Goal: Task Accomplishment & Management: Use online tool/utility

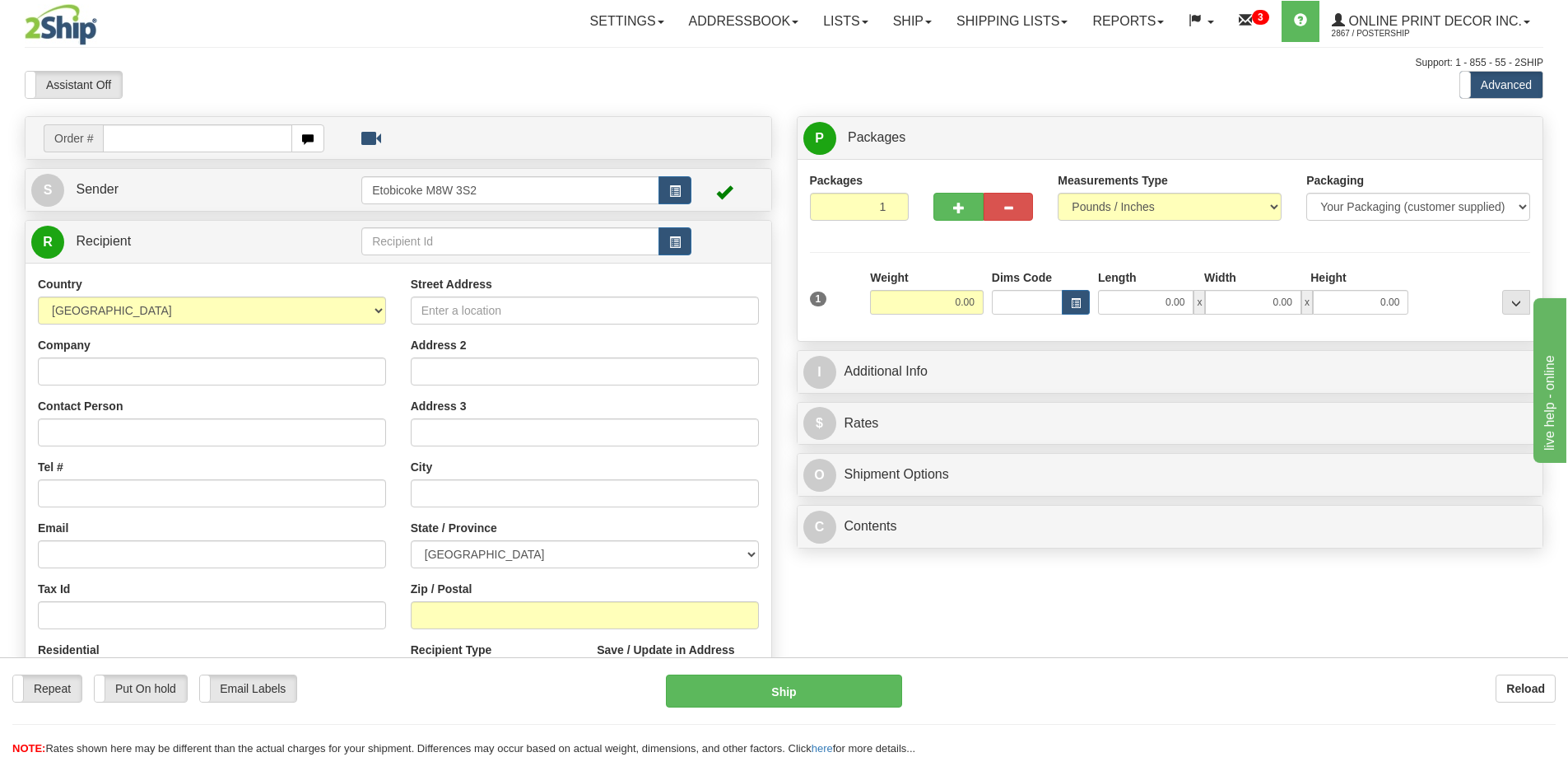
drag, startPoint x: 178, startPoint y: 134, endPoint x: 168, endPoint y: 131, distance: 10.4
click at [171, 133] on input "text" at bounding box center [197, 138] width 190 height 28
type input "ca-423041"
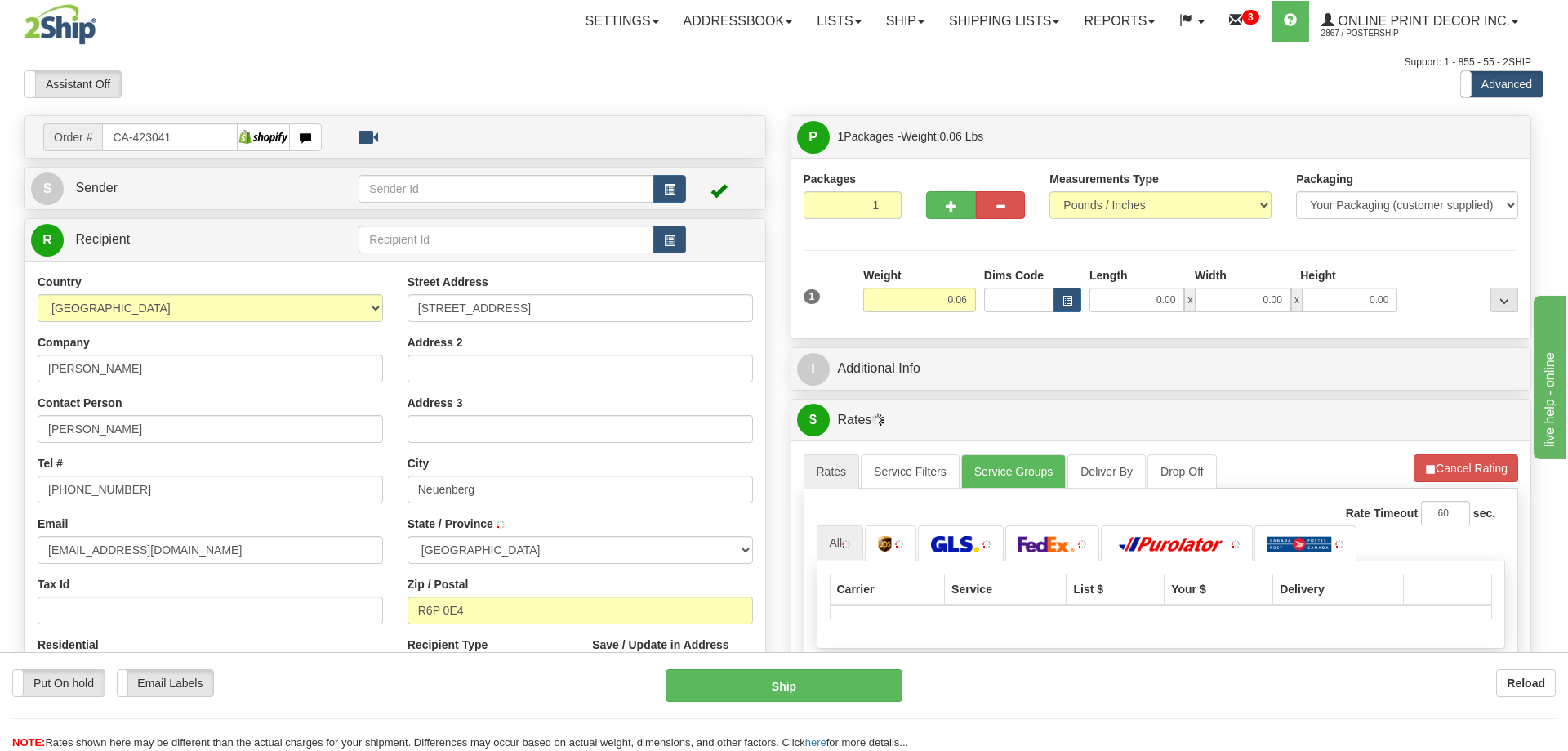
type input "NEUENBERG"
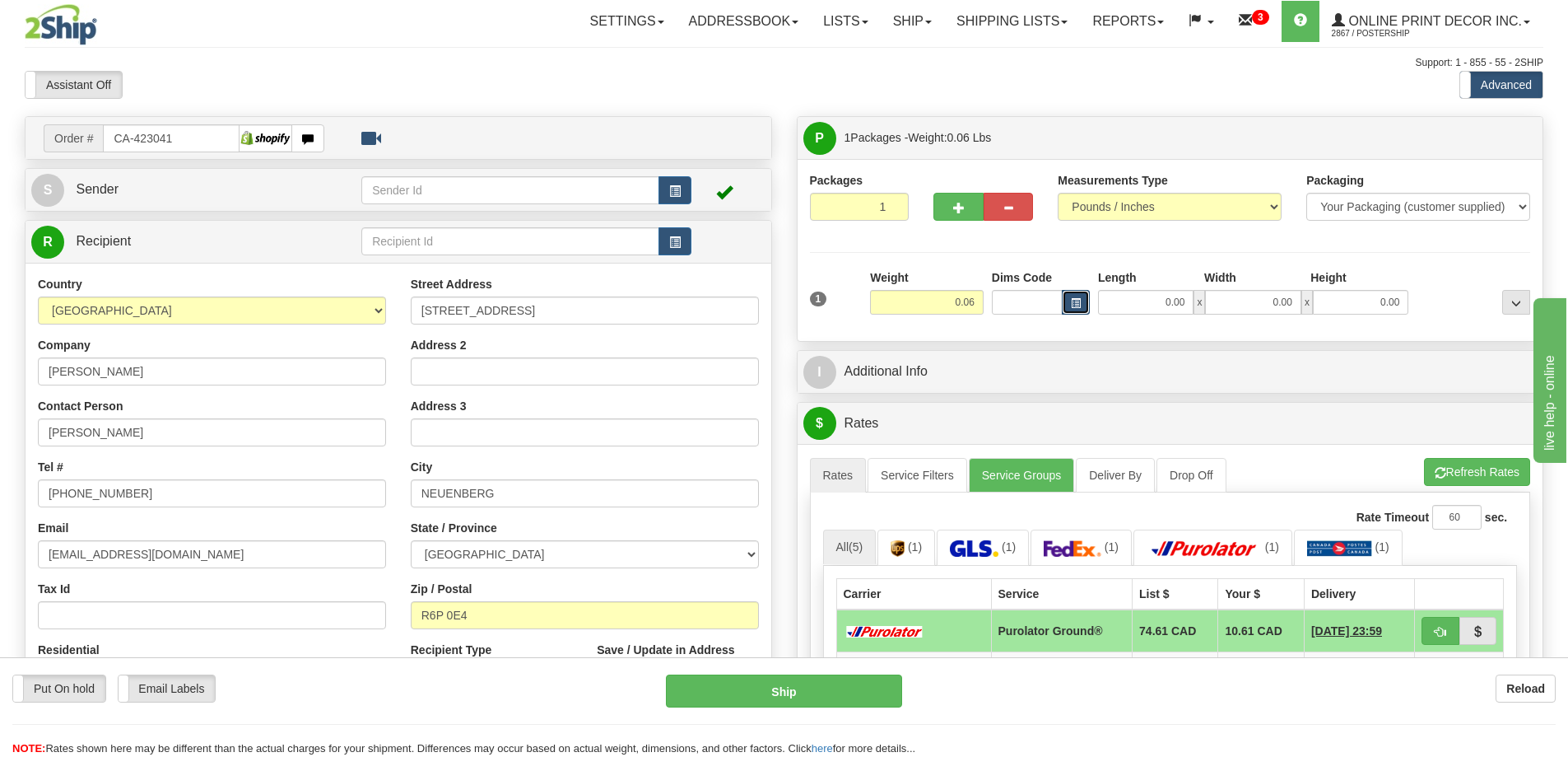
click at [1071, 298] on span "button" at bounding box center [1075, 303] width 10 height 9
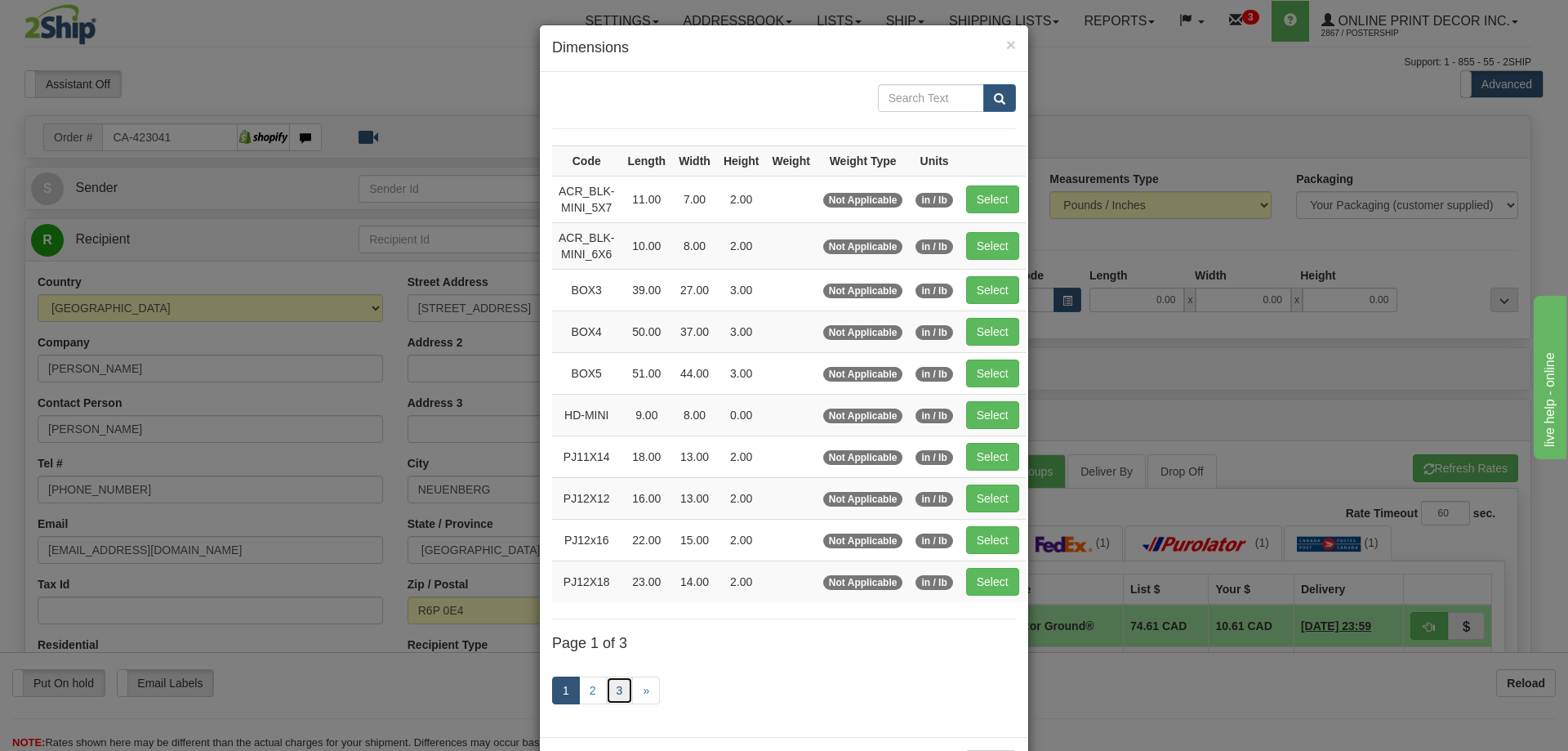
click at [616, 677] on link "3" at bounding box center [620, 689] width 28 height 28
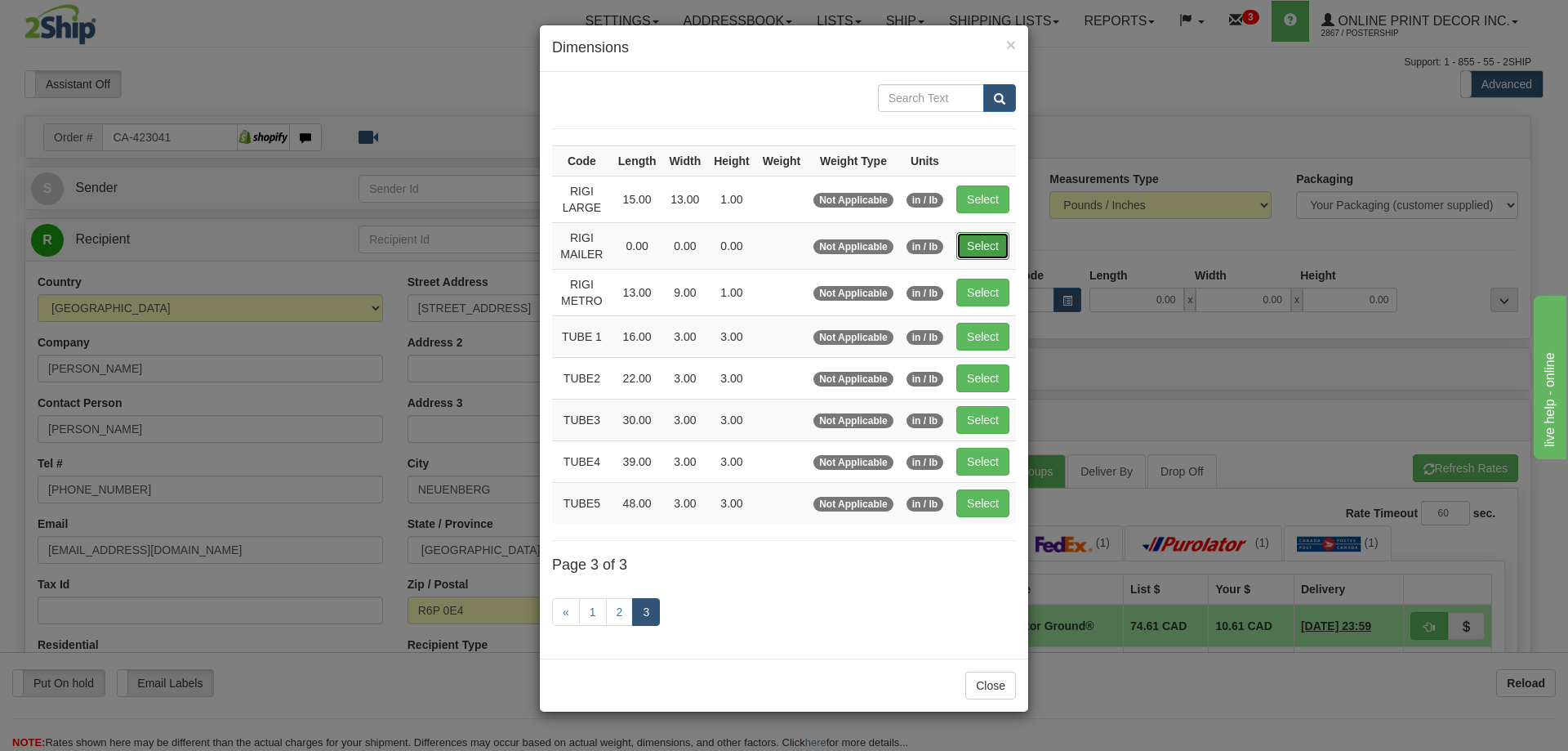
click at [994, 243] on button "Select" at bounding box center [983, 245] width 54 height 28
type input "RIGI MAILER"
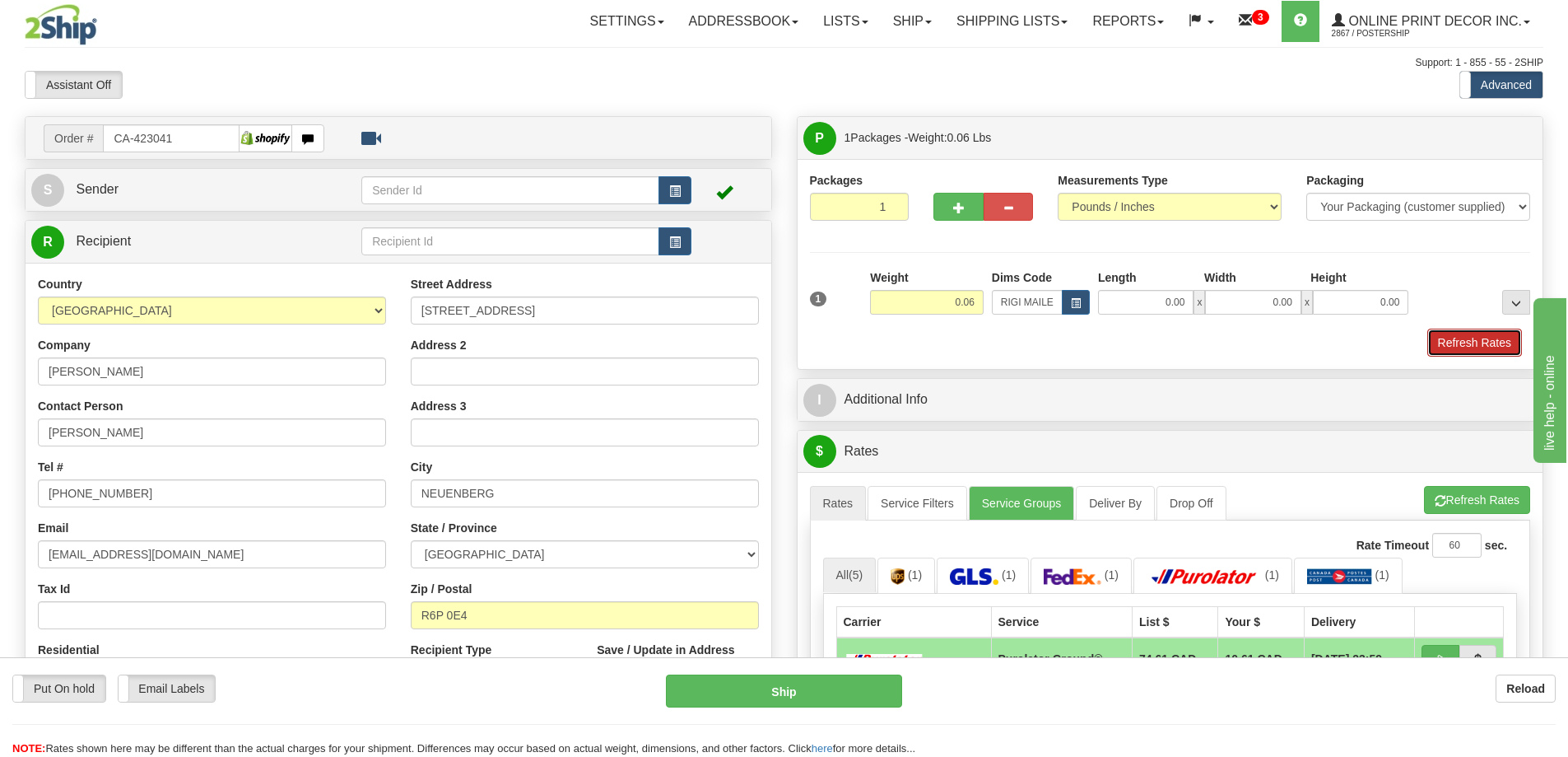
click at [1486, 333] on button "Refresh Rates" at bounding box center [1474, 342] width 94 height 28
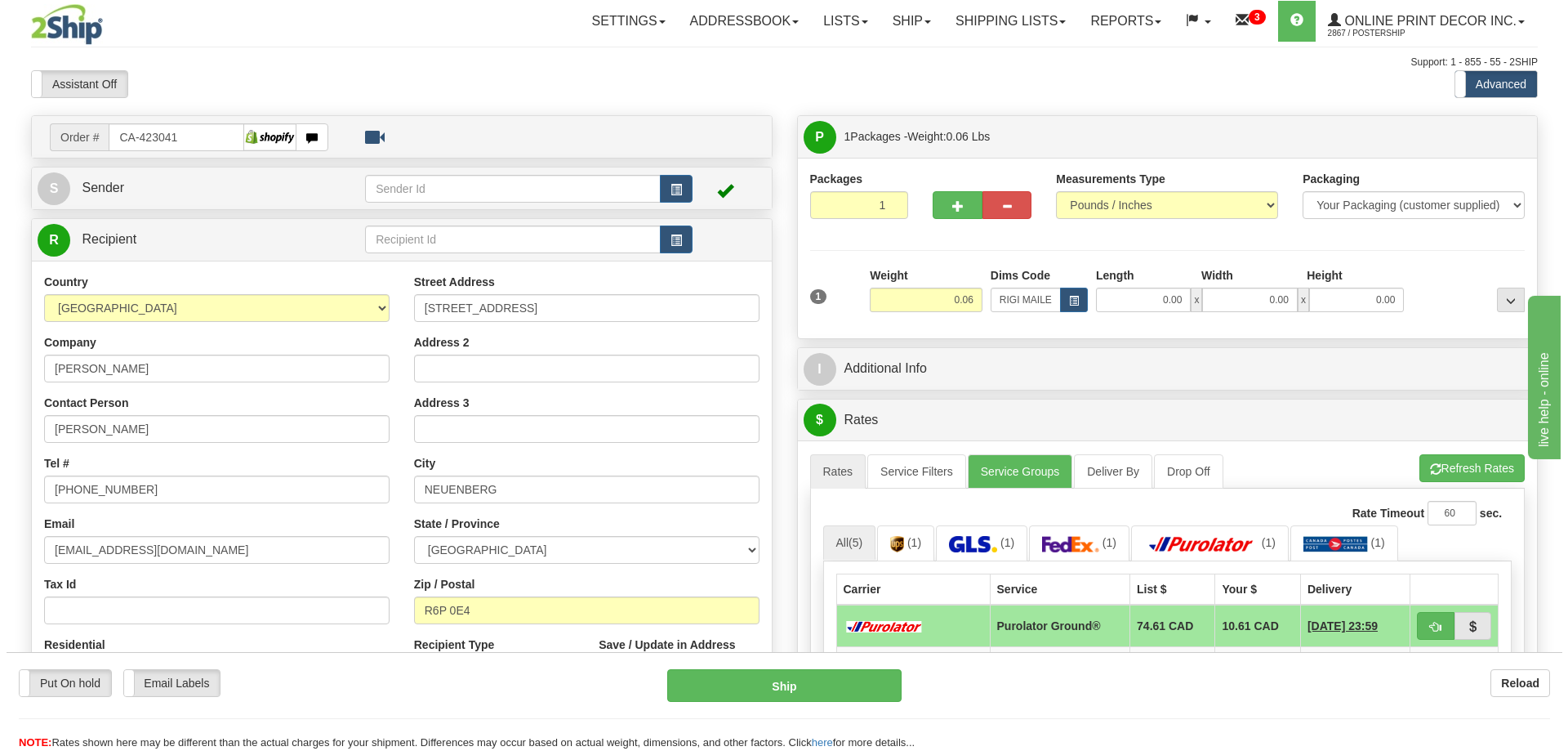
scroll to position [245, 0]
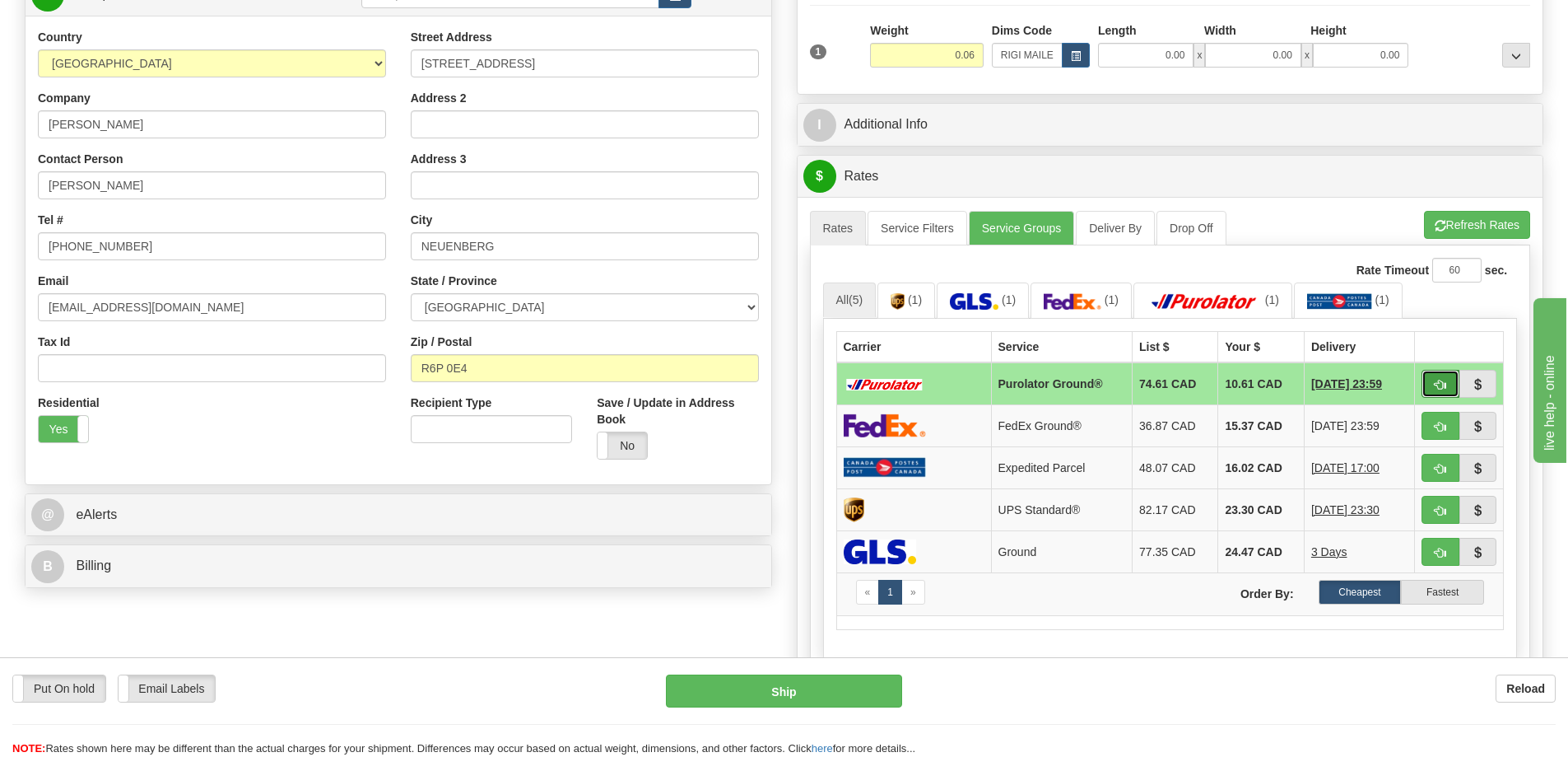
click at [1442, 379] on button "button" at bounding box center [1440, 383] width 38 height 28
type input "260"
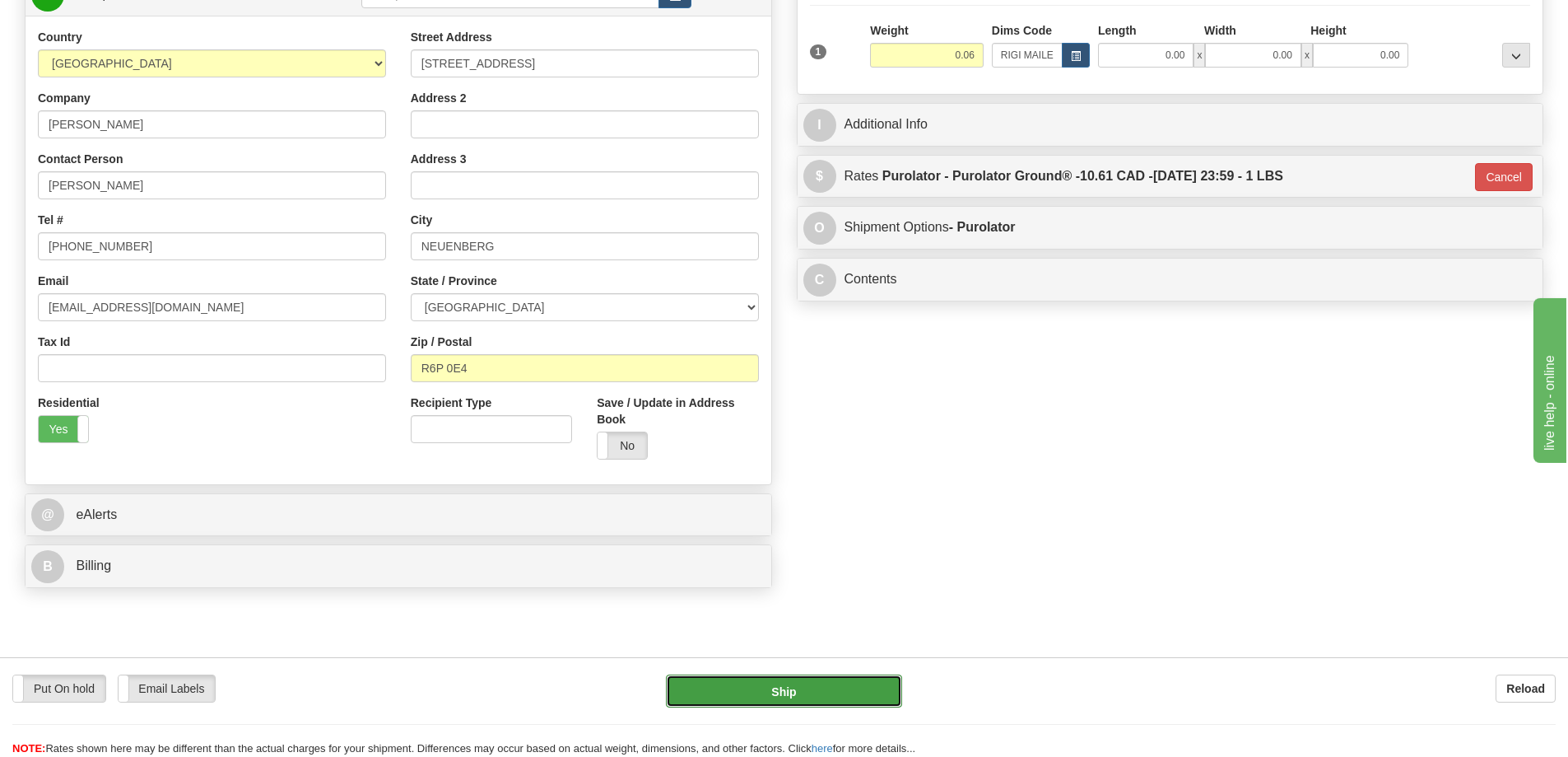
click at [828, 684] on button "Ship" at bounding box center [784, 690] width 236 height 33
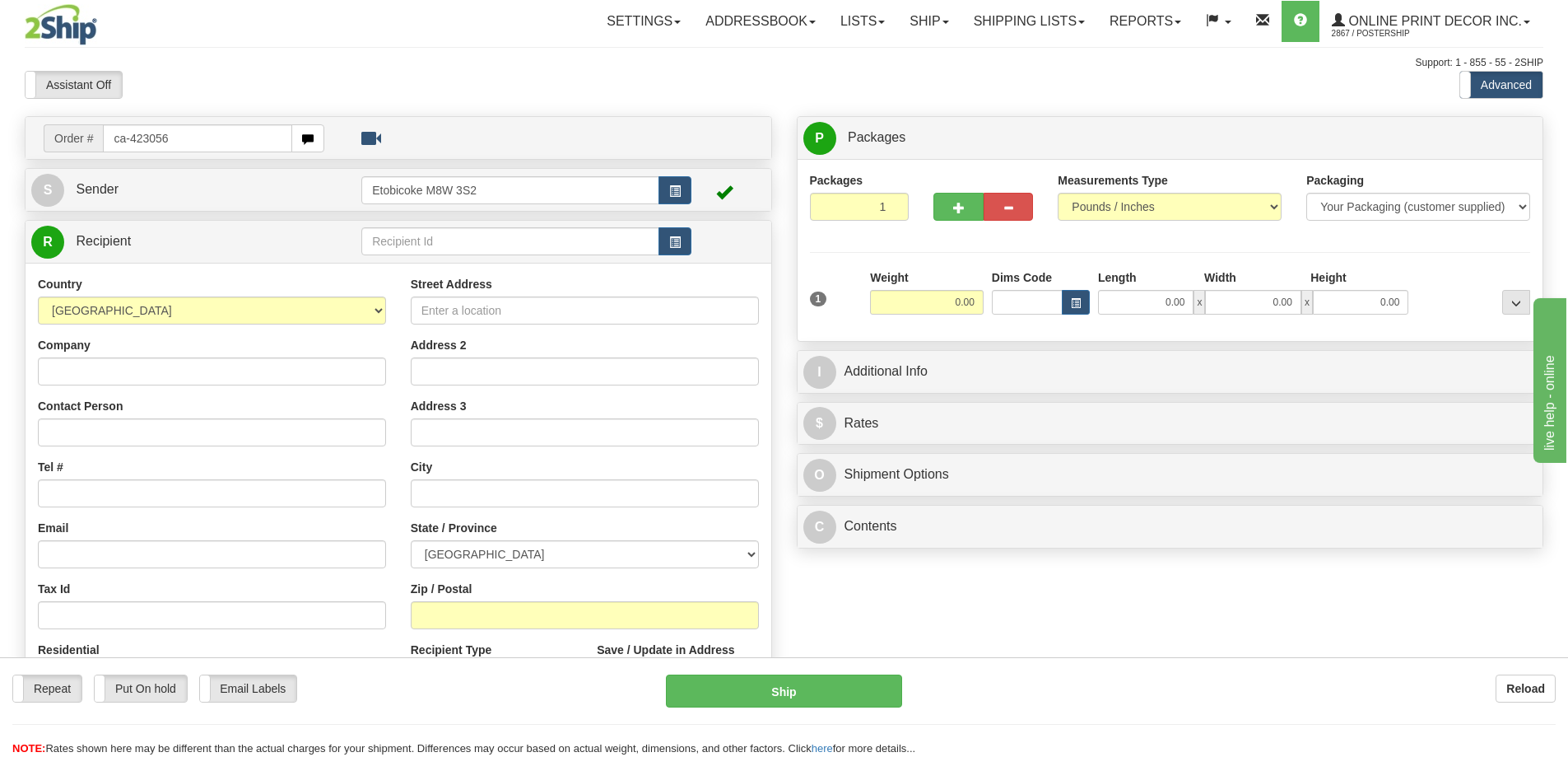
type input "ca-423056"
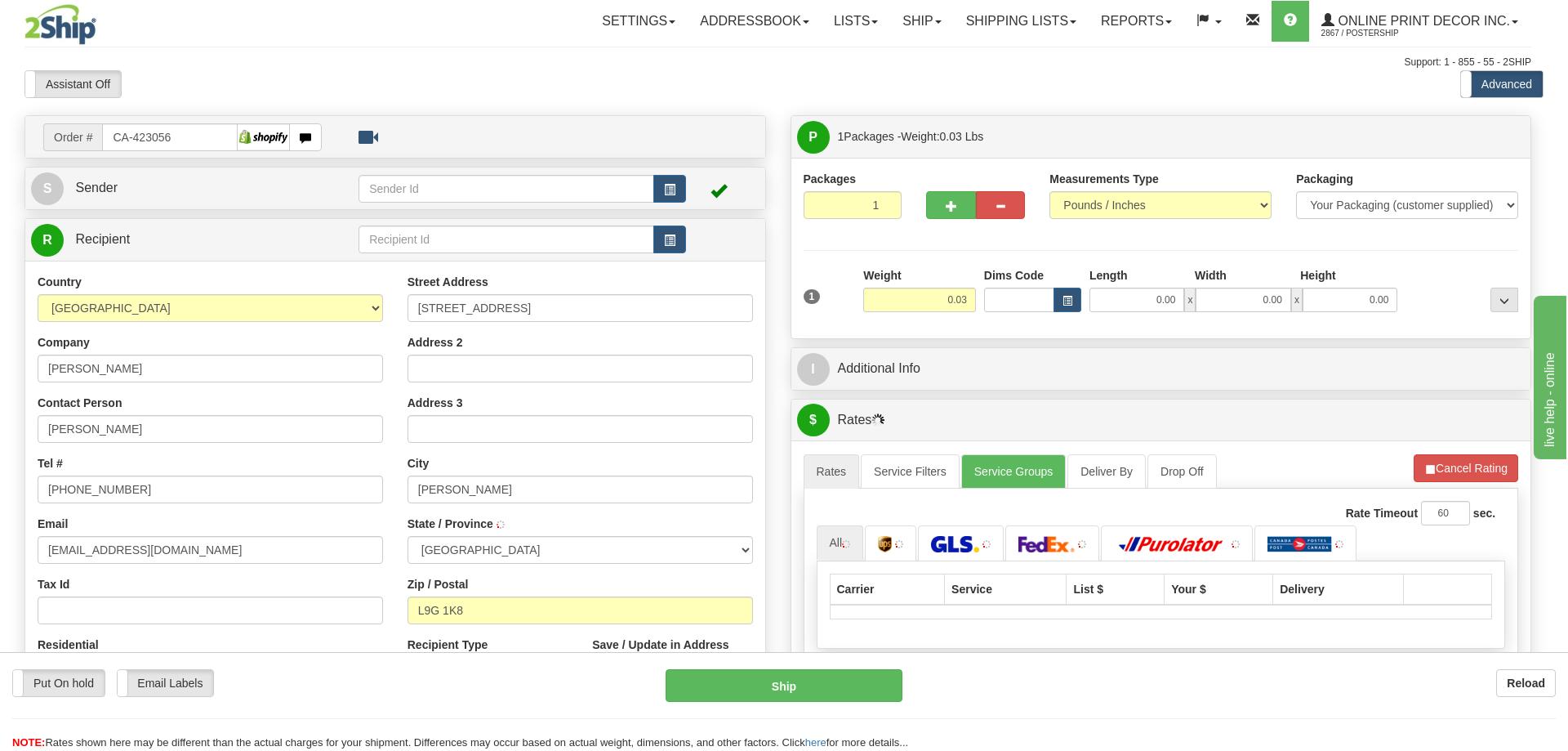
type input "ANCASTER"
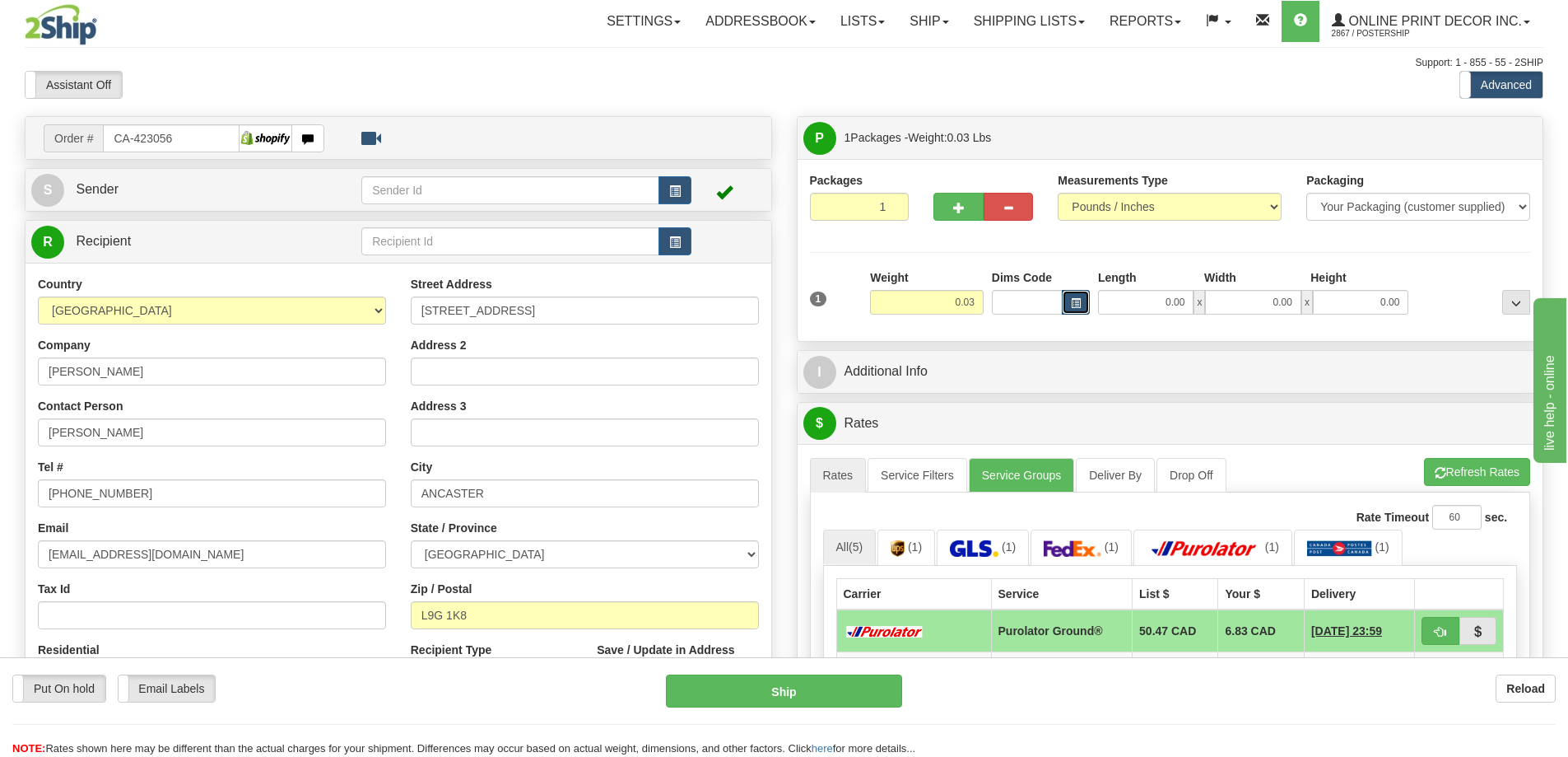
click at [1080, 307] on span "button" at bounding box center [1075, 303] width 10 height 9
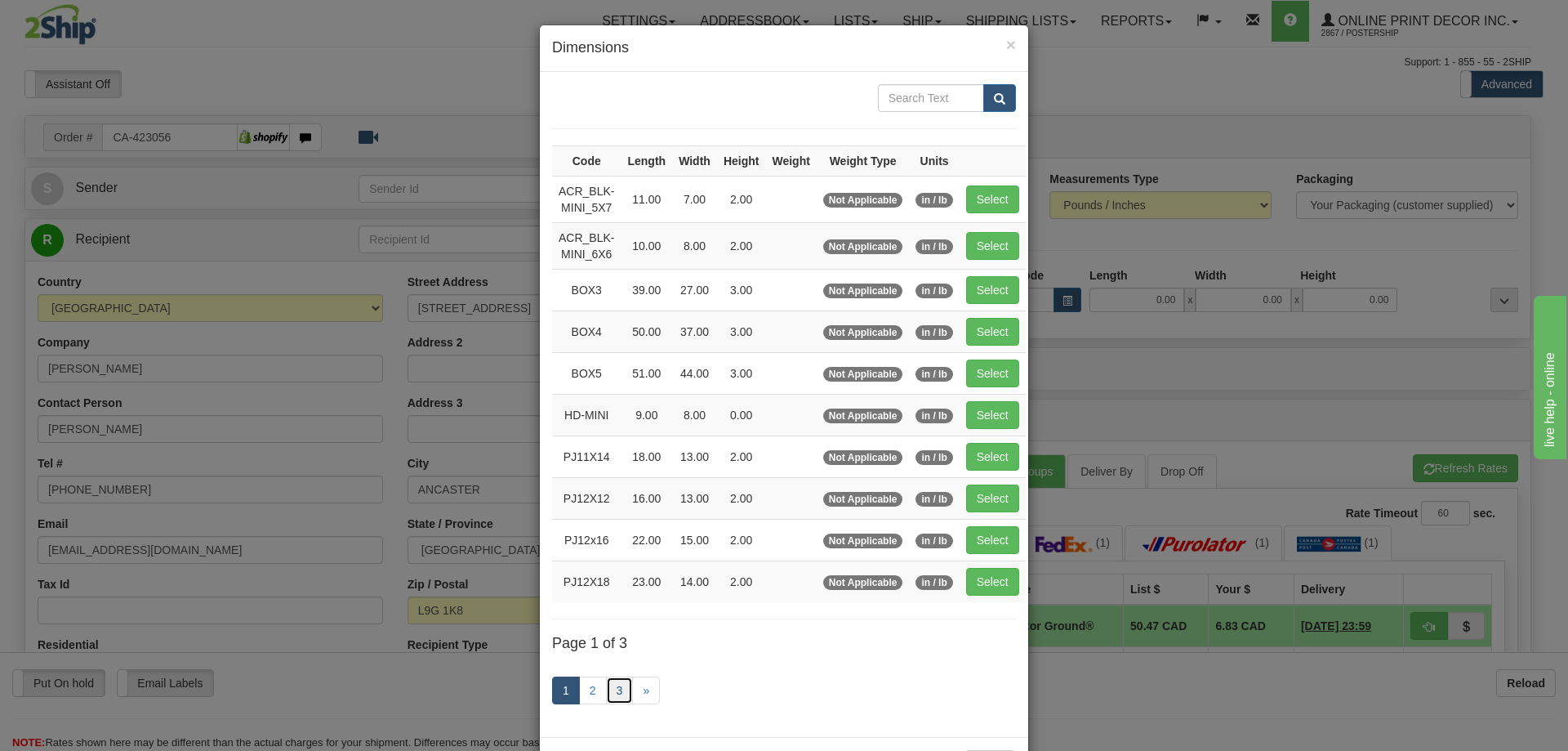
click at [616, 682] on link "3" at bounding box center [620, 689] width 28 height 28
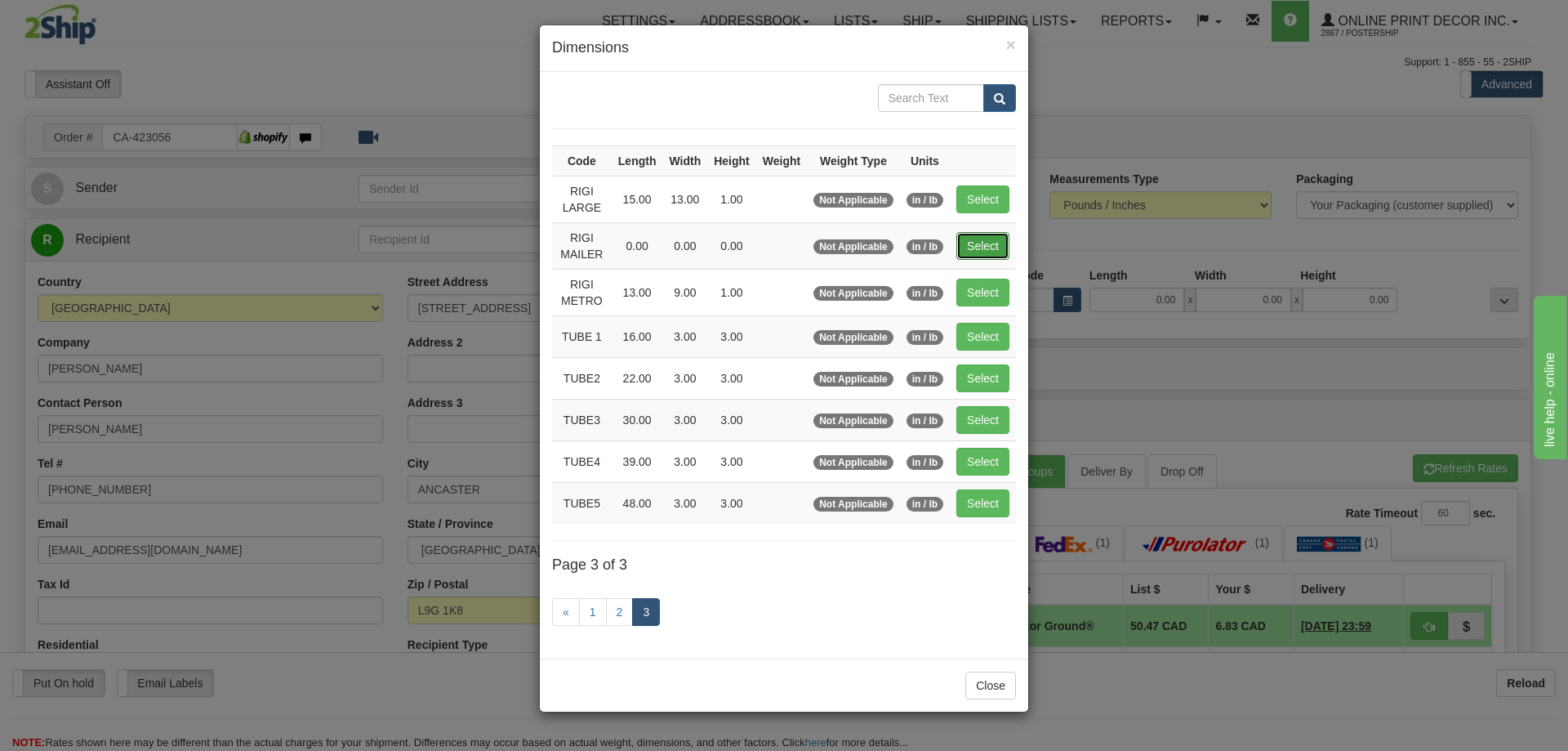
click at [994, 233] on button "Select" at bounding box center [983, 245] width 54 height 28
type input "RIGI MAILER"
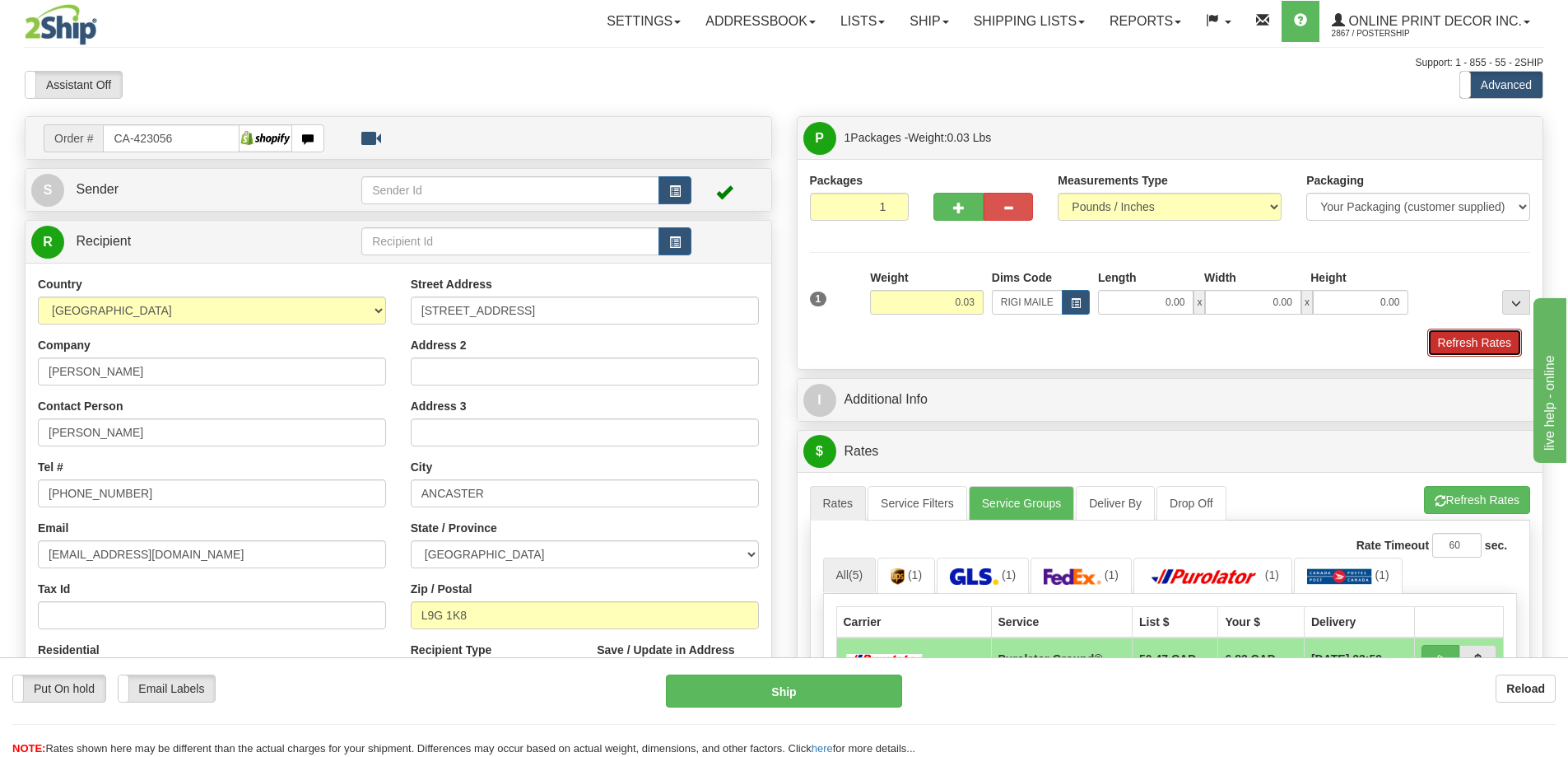
click at [1462, 344] on button "Refresh Rates" at bounding box center [1474, 342] width 94 height 28
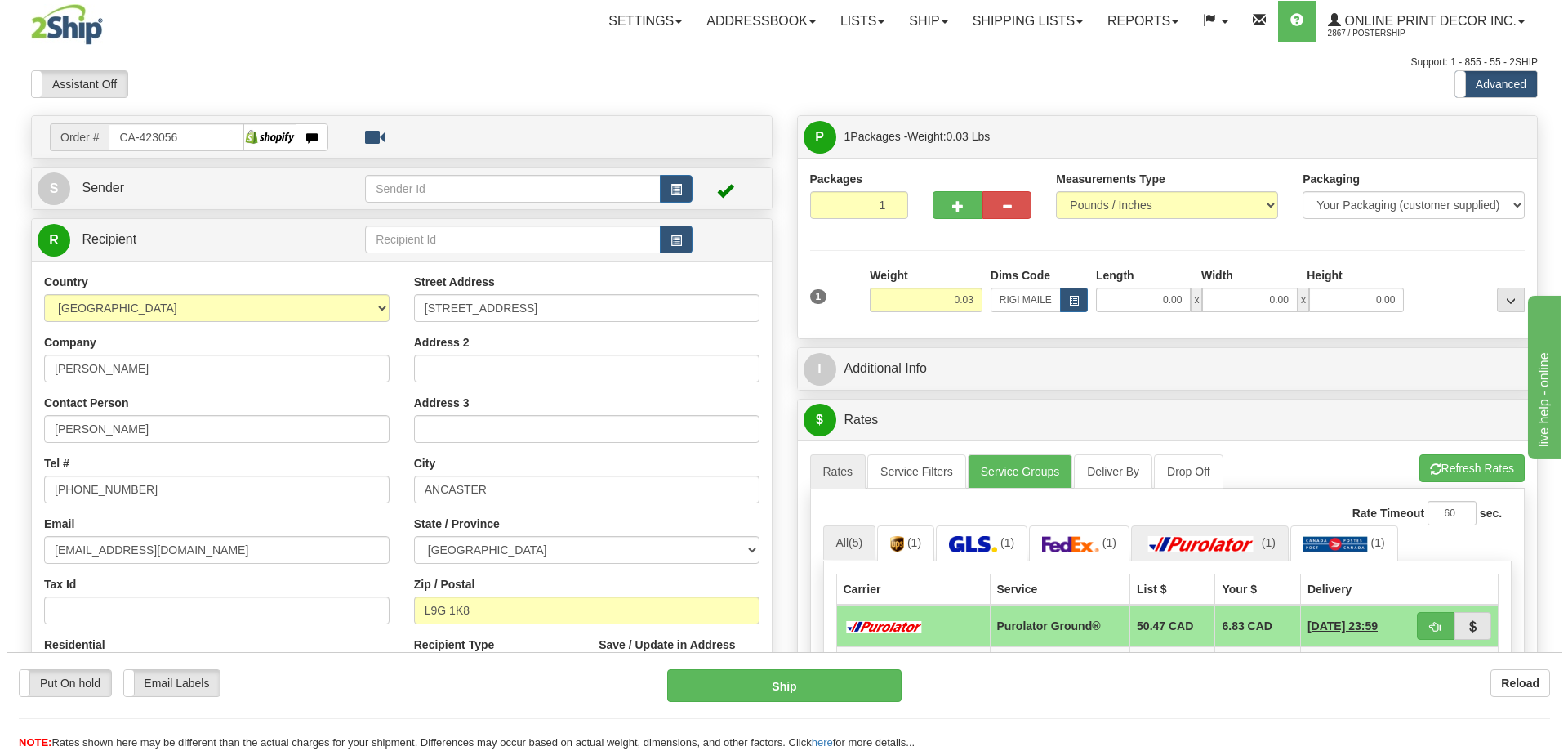
scroll to position [82, 0]
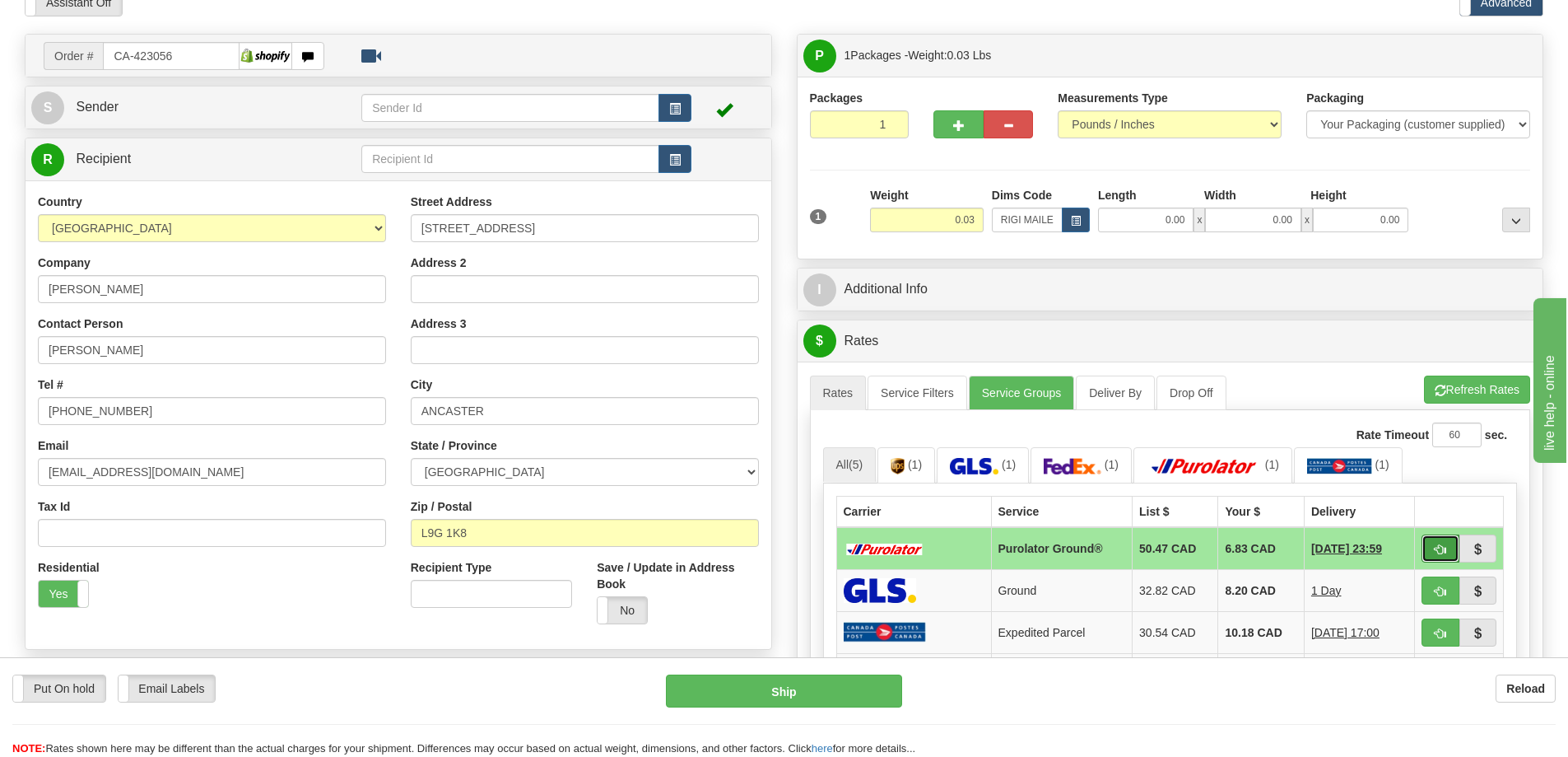
click at [1438, 544] on button "button" at bounding box center [1440, 548] width 38 height 28
type input "260"
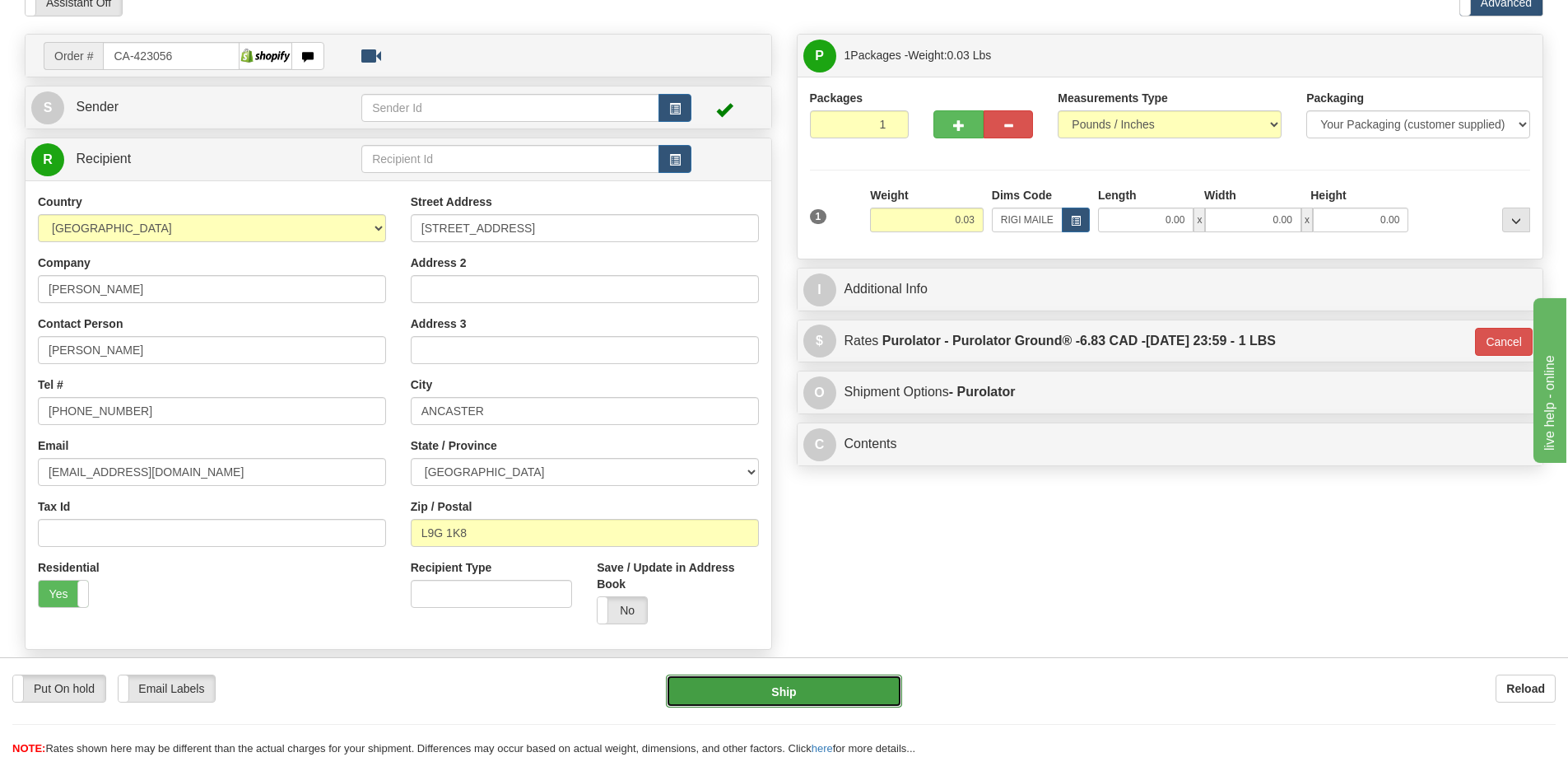
click at [864, 699] on button "Ship" at bounding box center [784, 690] width 236 height 33
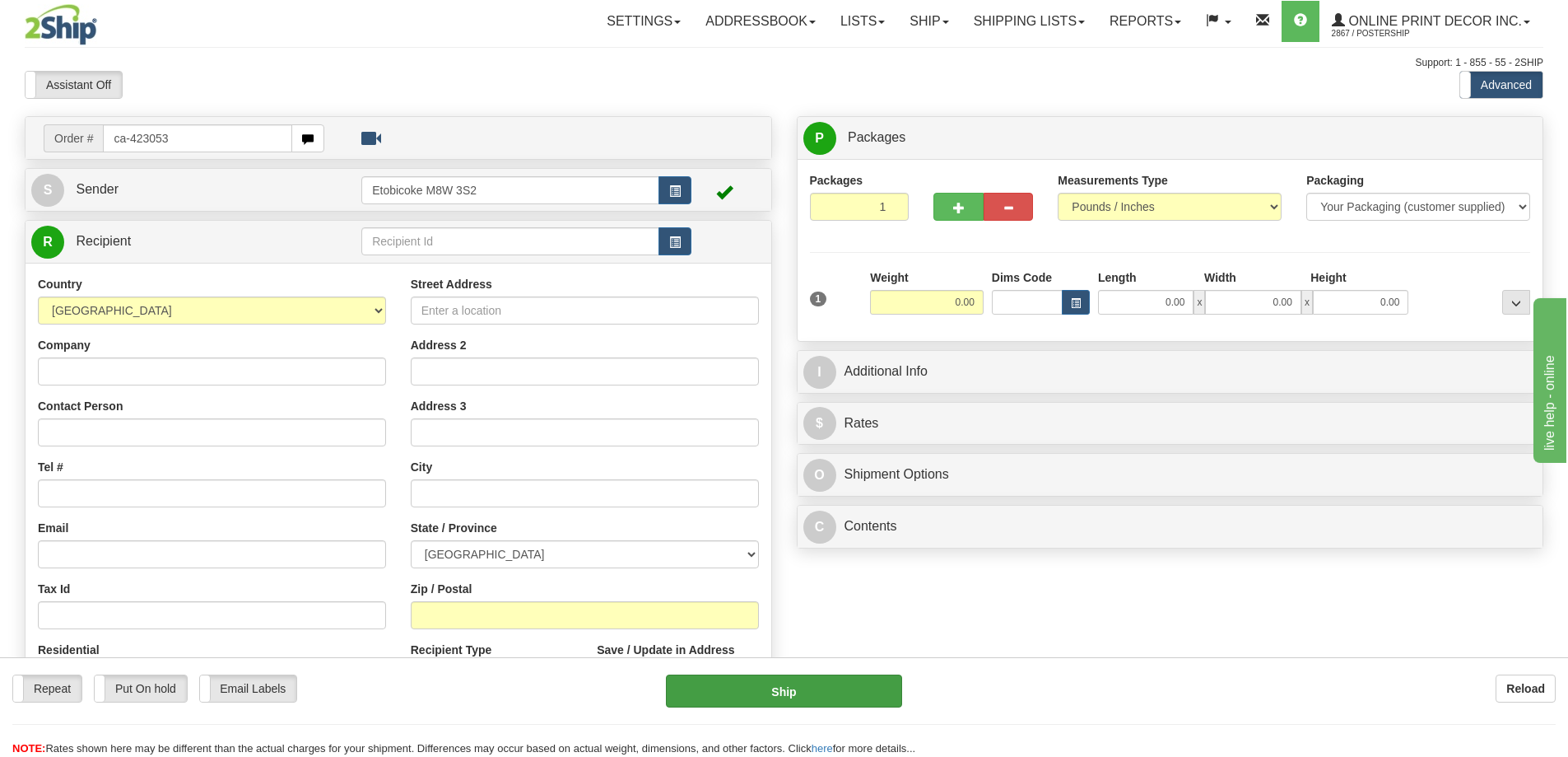
type input "ca-423053"
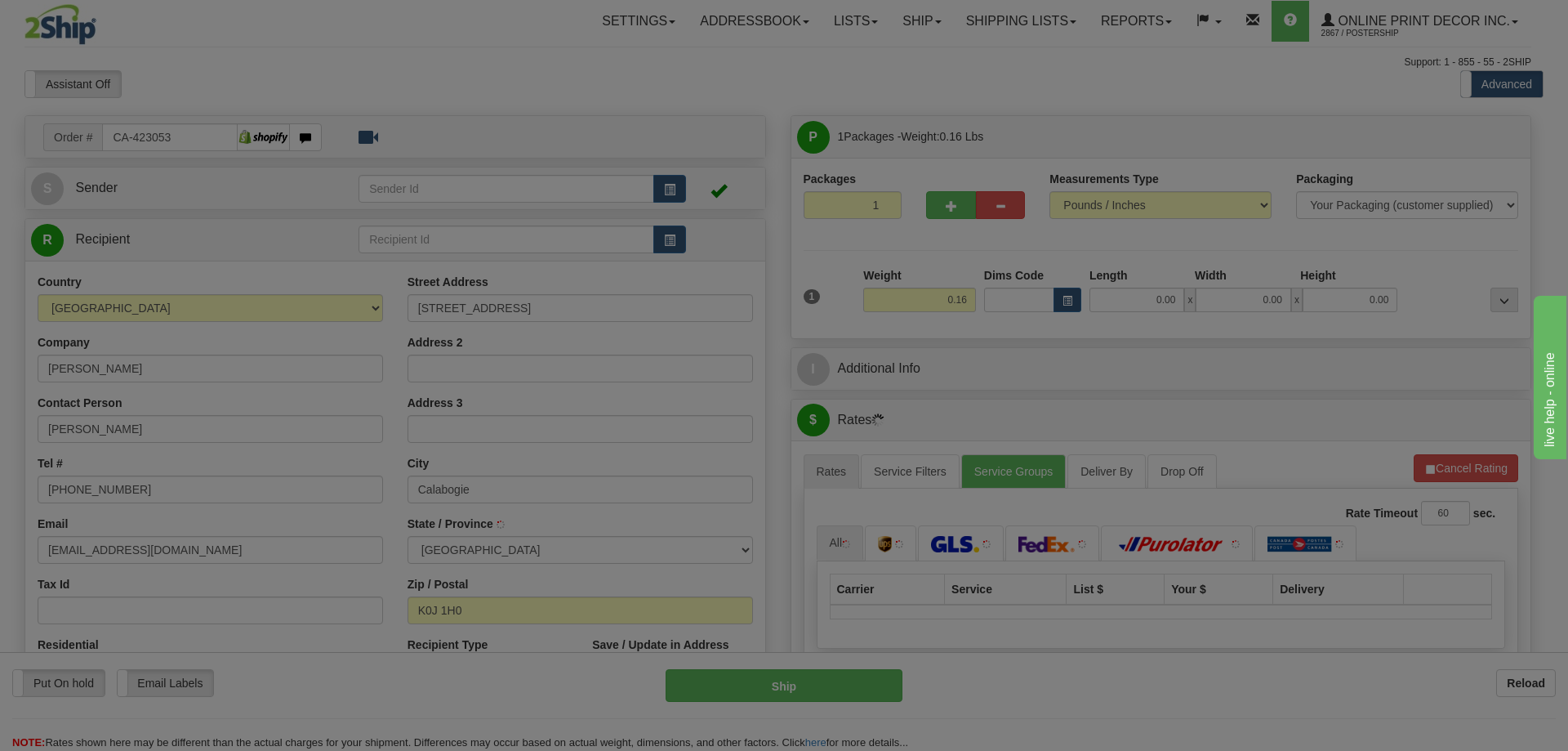
type input "CALABOGIE"
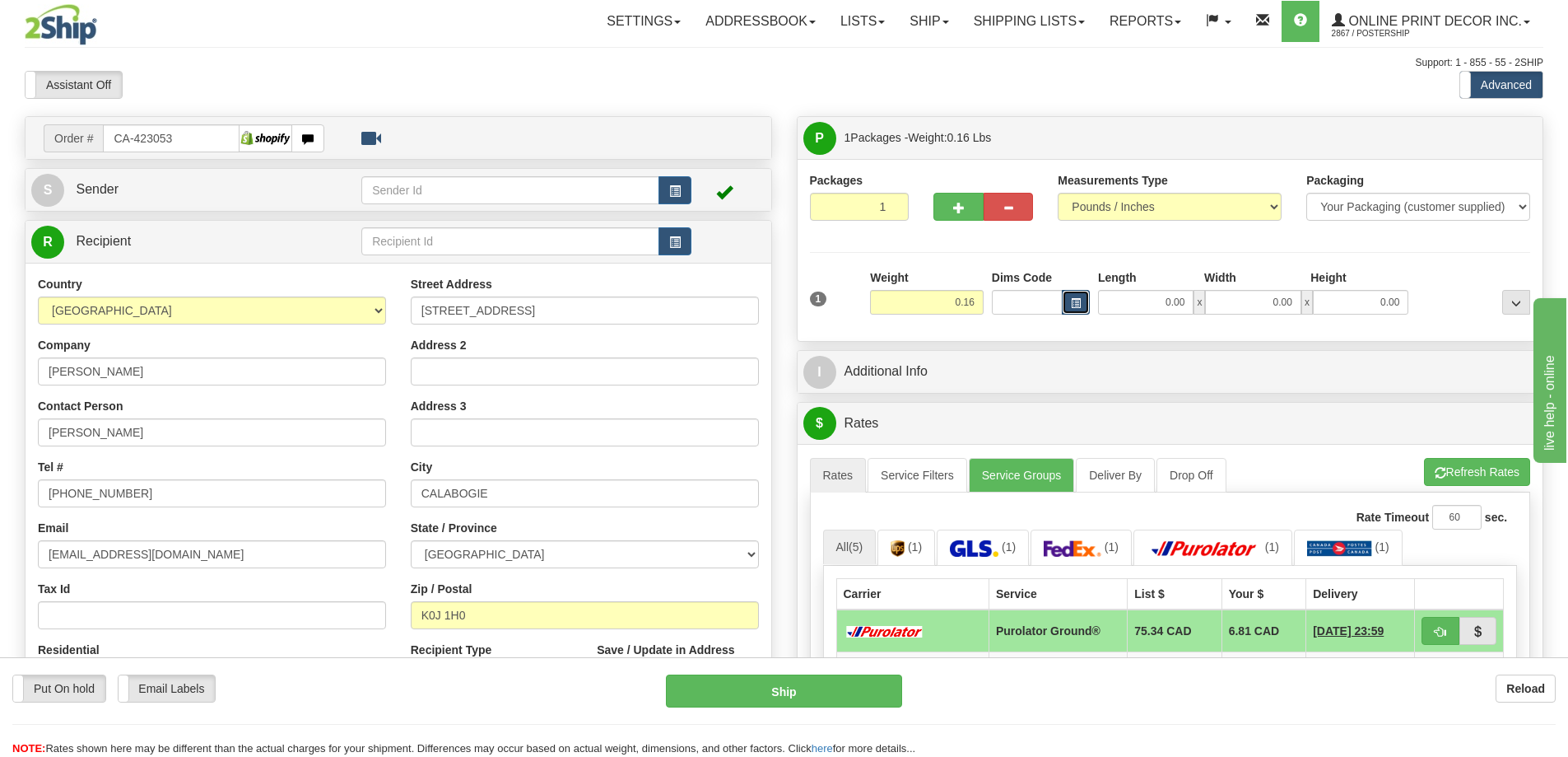
click at [1071, 300] on span "button" at bounding box center [1075, 303] width 10 height 9
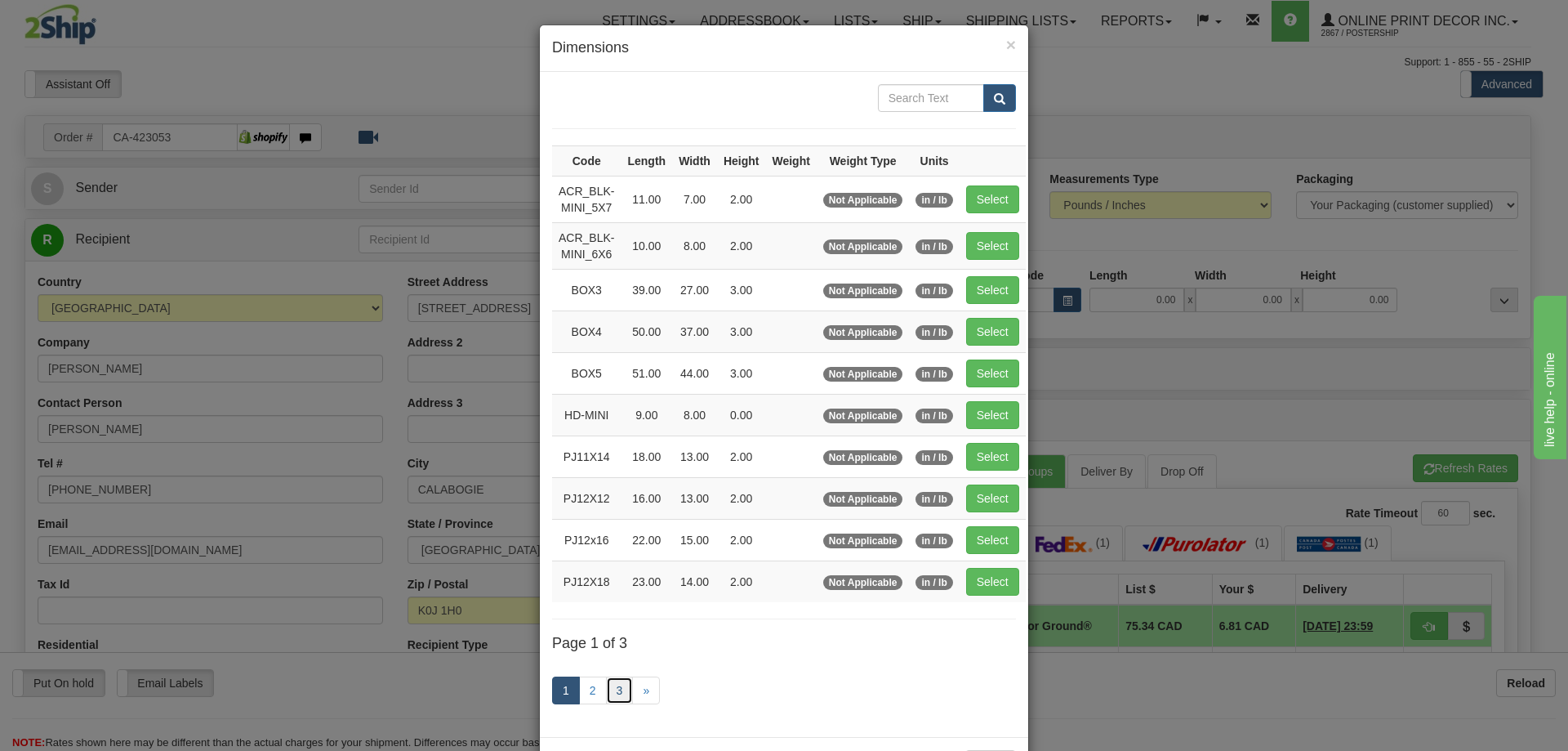
click at [613, 689] on link "3" at bounding box center [620, 689] width 28 height 28
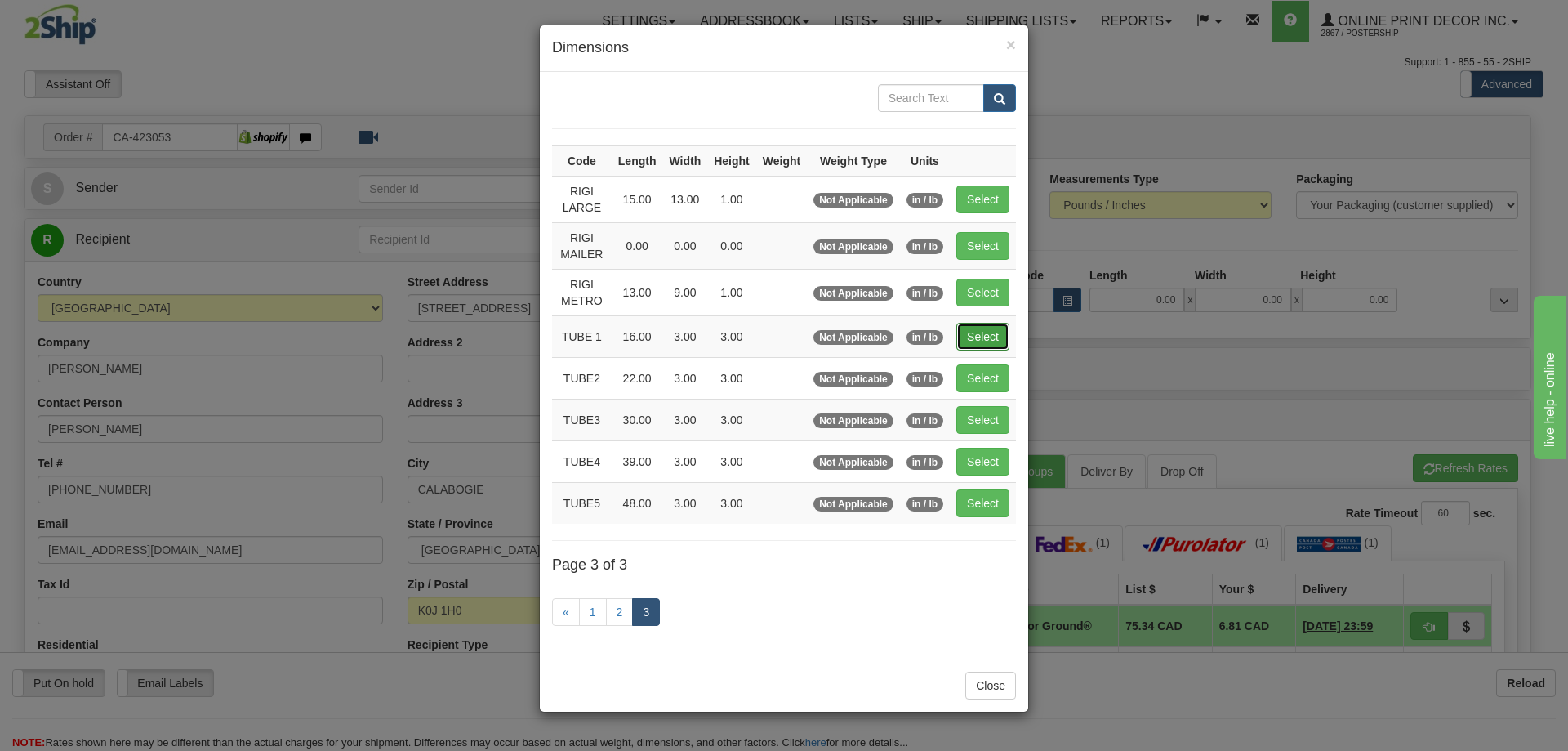
click at [998, 334] on button "Select" at bounding box center [983, 336] width 54 height 28
type input "TUBE 1"
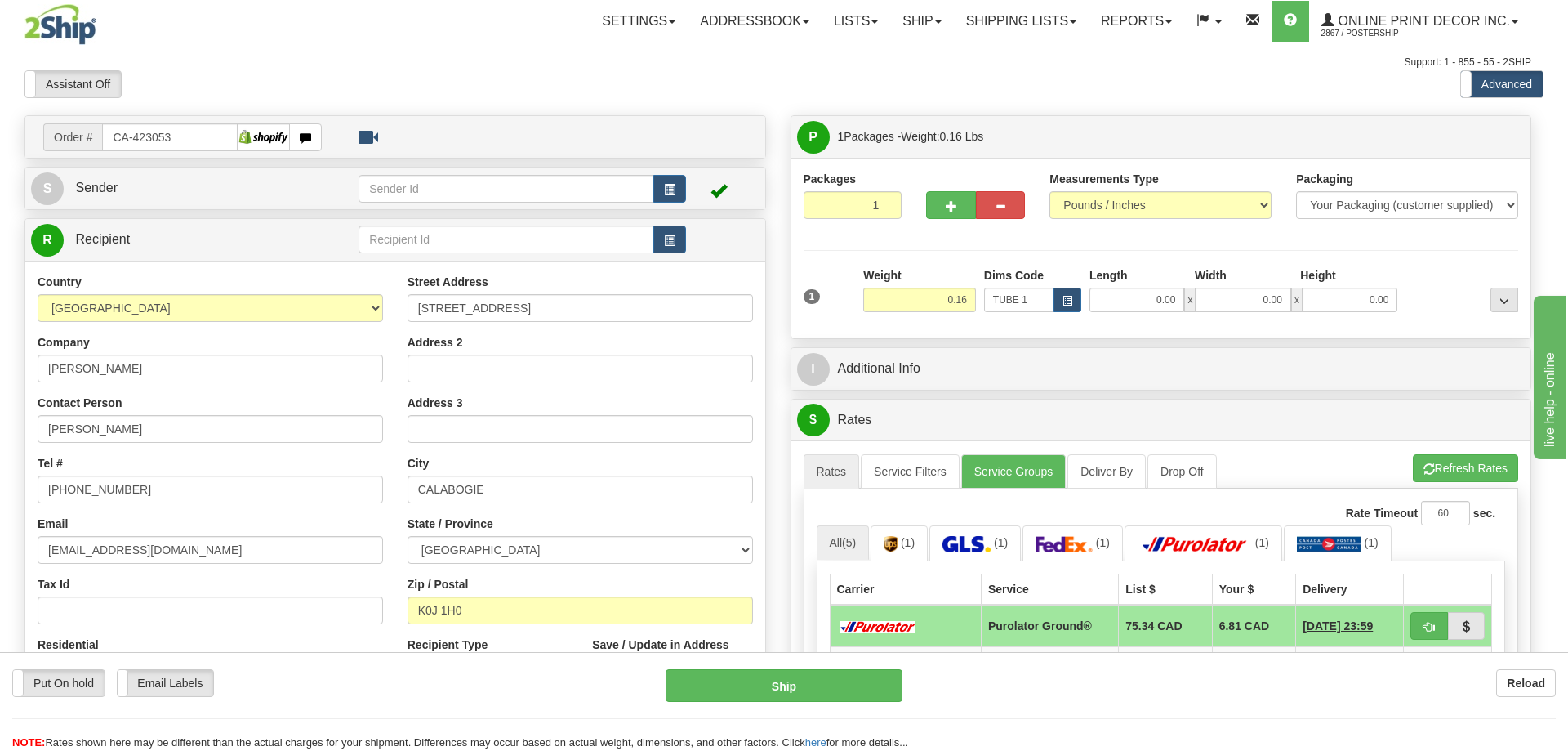
type input "16.00"
type input "3.00"
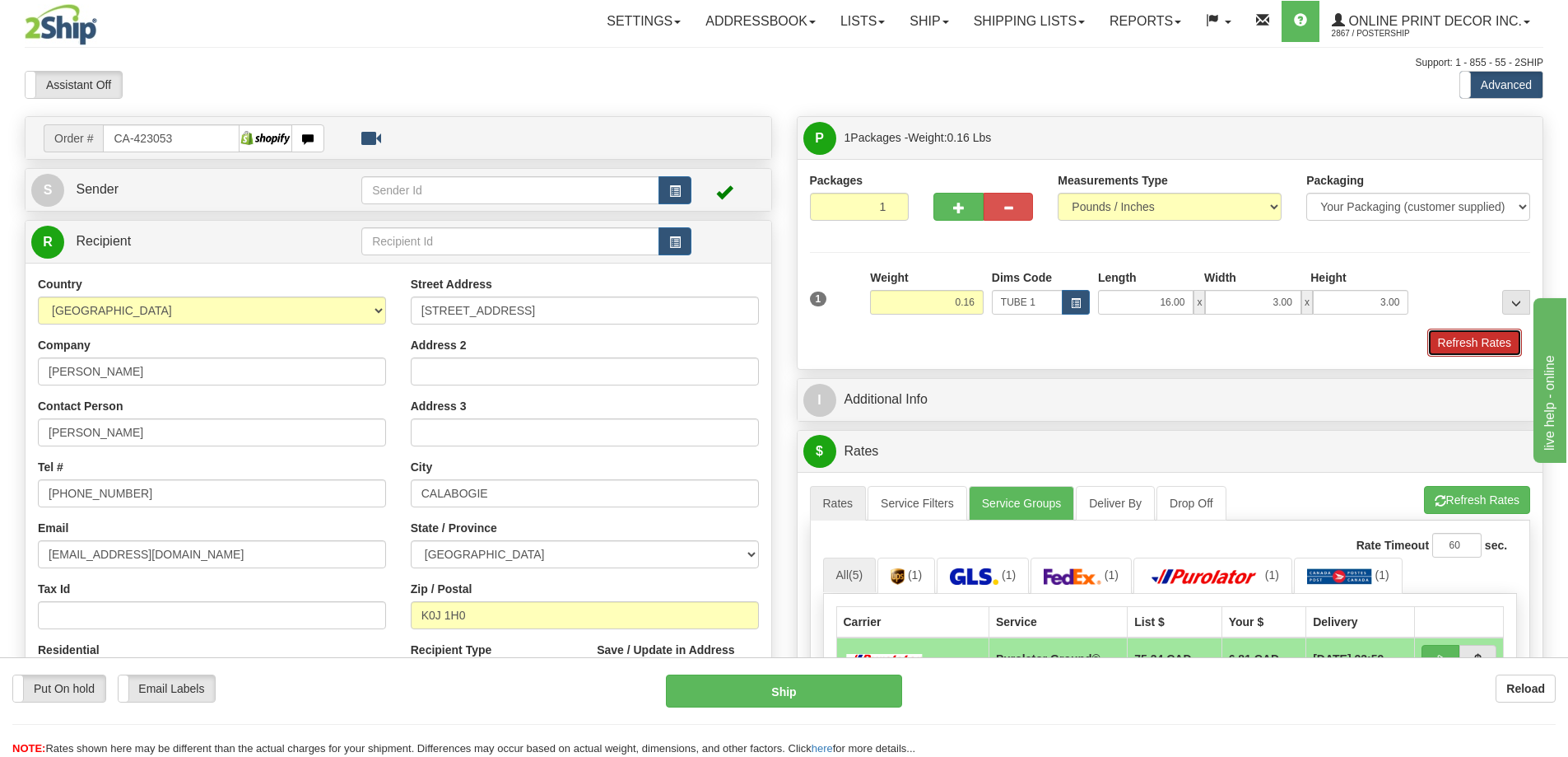
click at [1471, 349] on button "Refresh Rates" at bounding box center [1474, 342] width 94 height 28
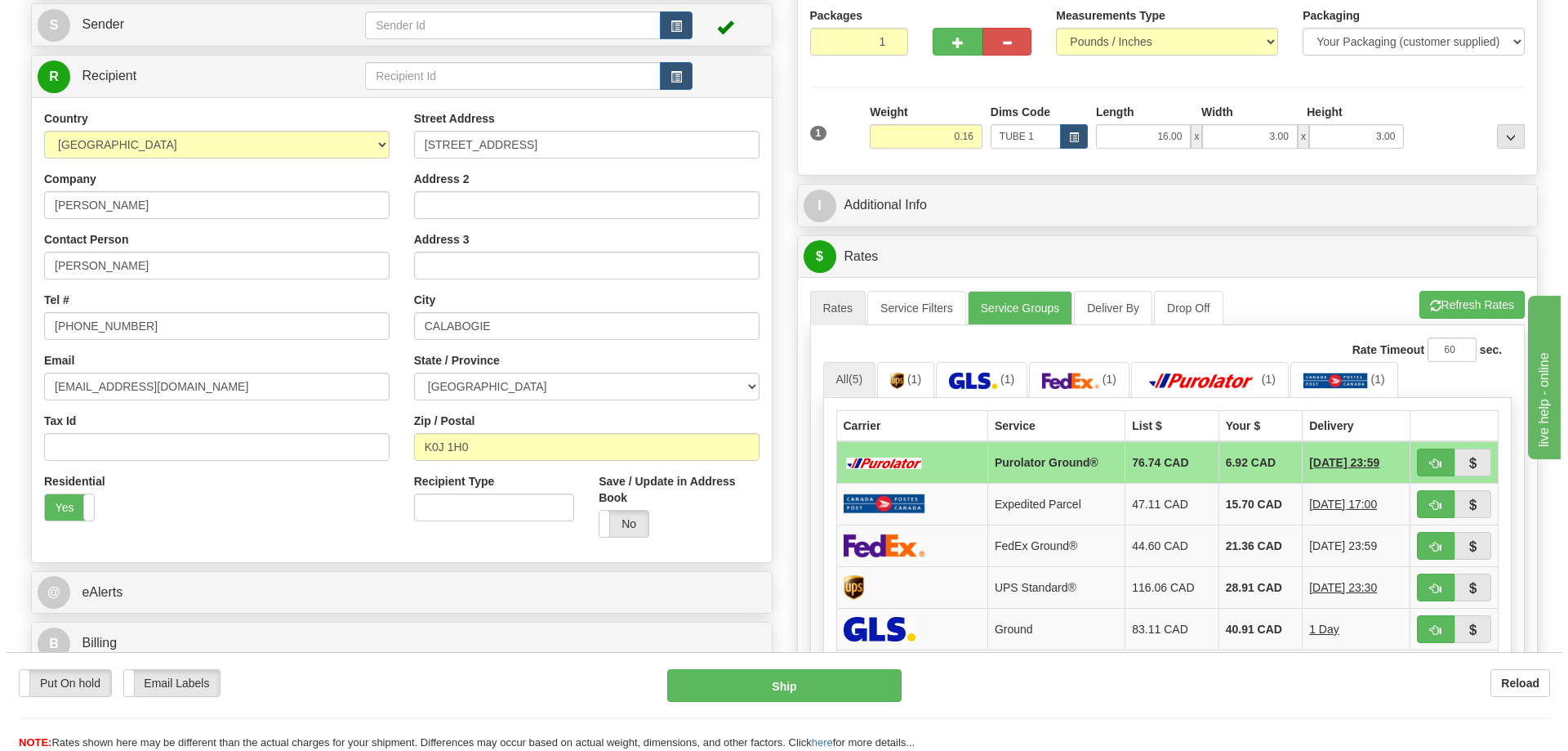
scroll to position [245, 0]
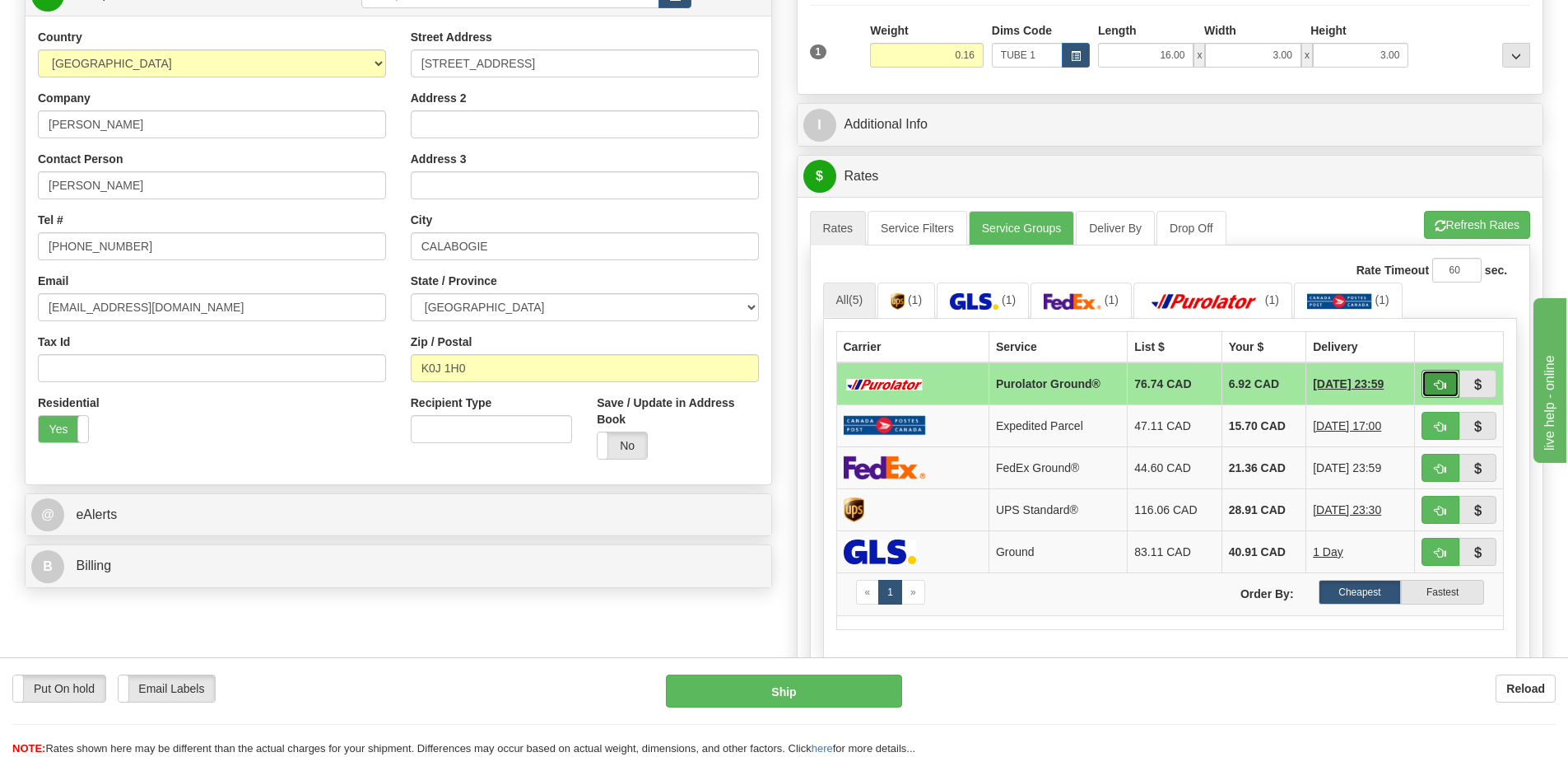
click at [1451, 379] on button "button" at bounding box center [1440, 383] width 38 height 28
type input "260"
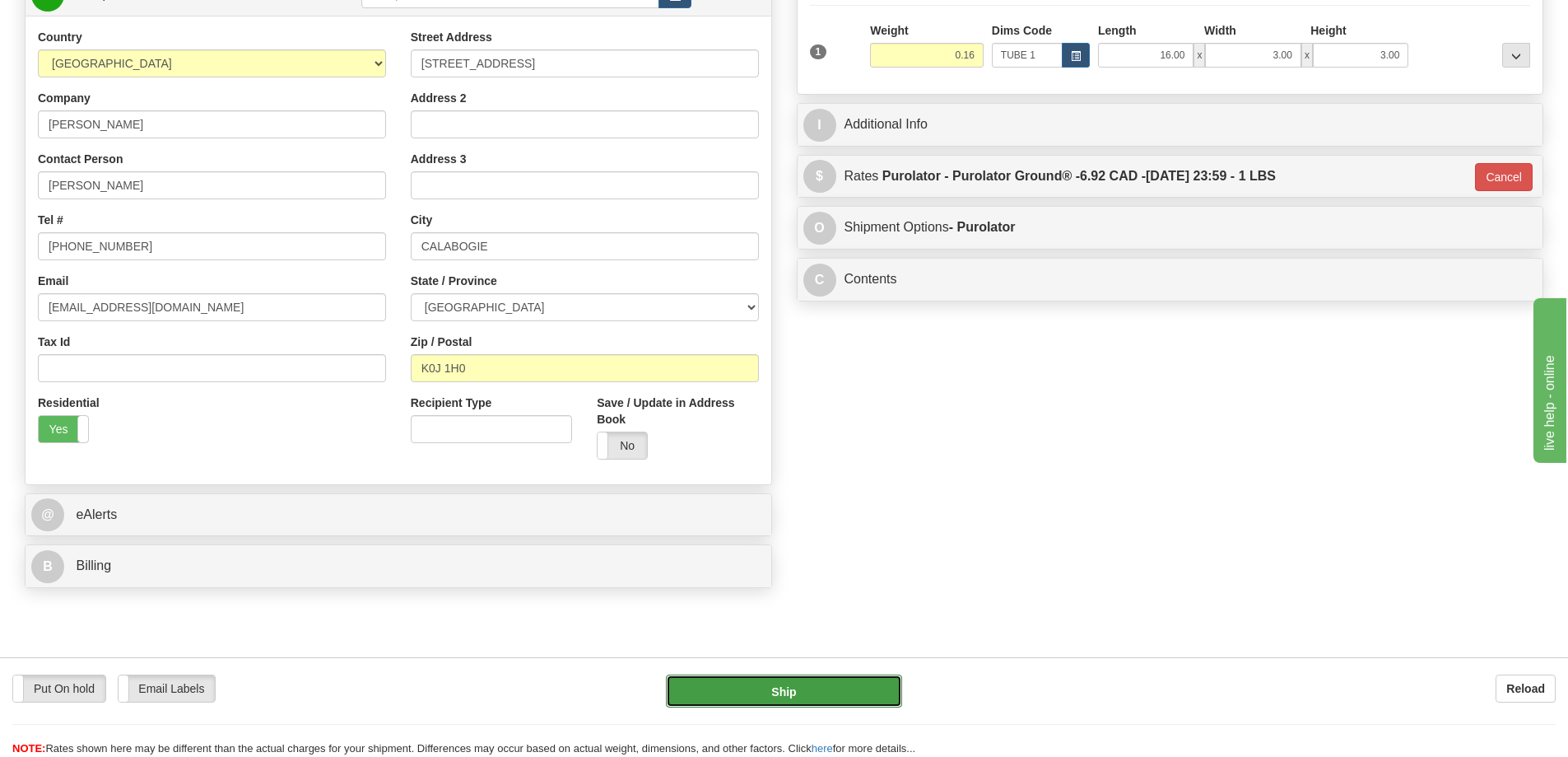
click at [855, 693] on button "Ship" at bounding box center [784, 690] width 236 height 33
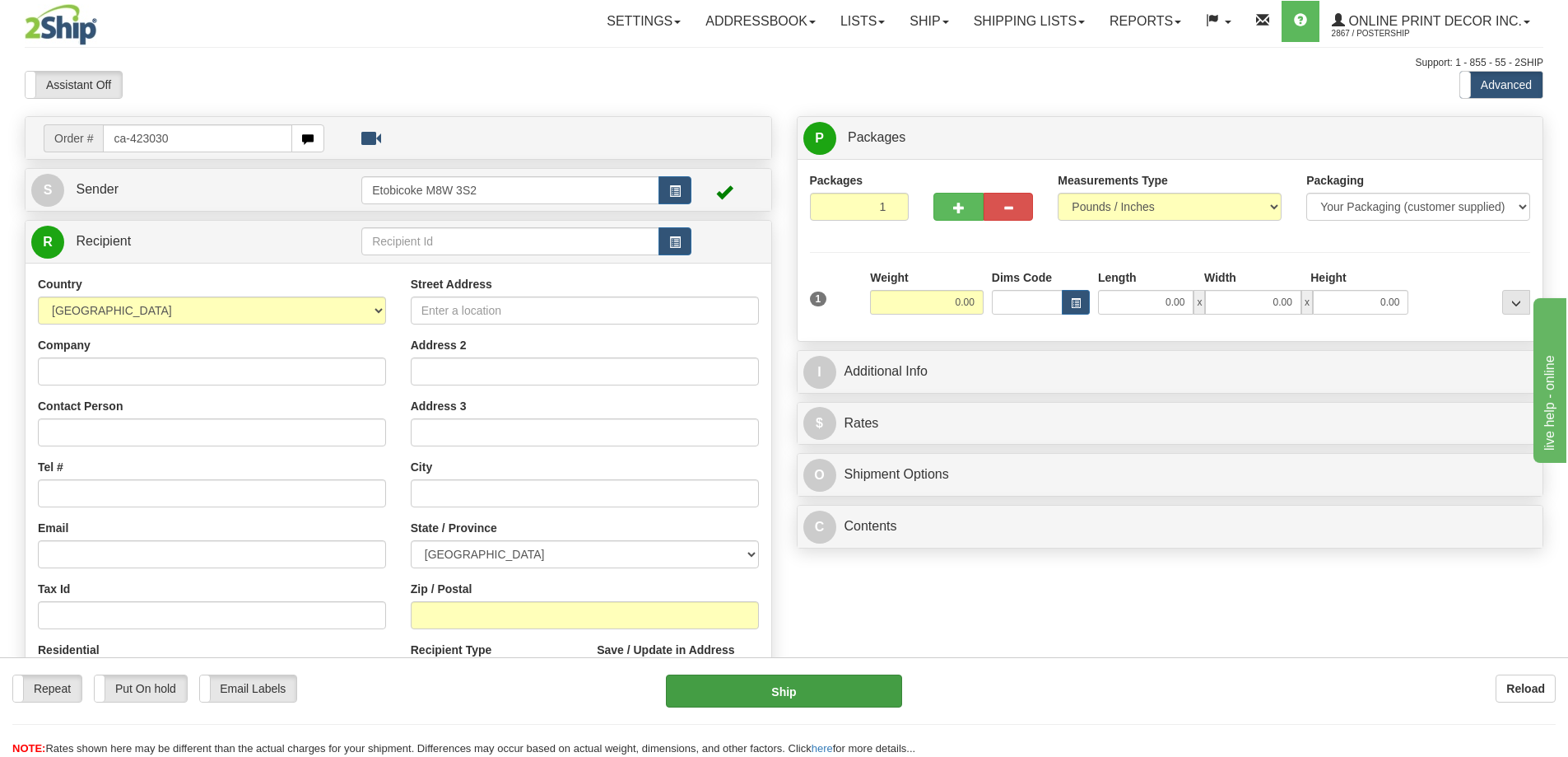
type input "ca-423030"
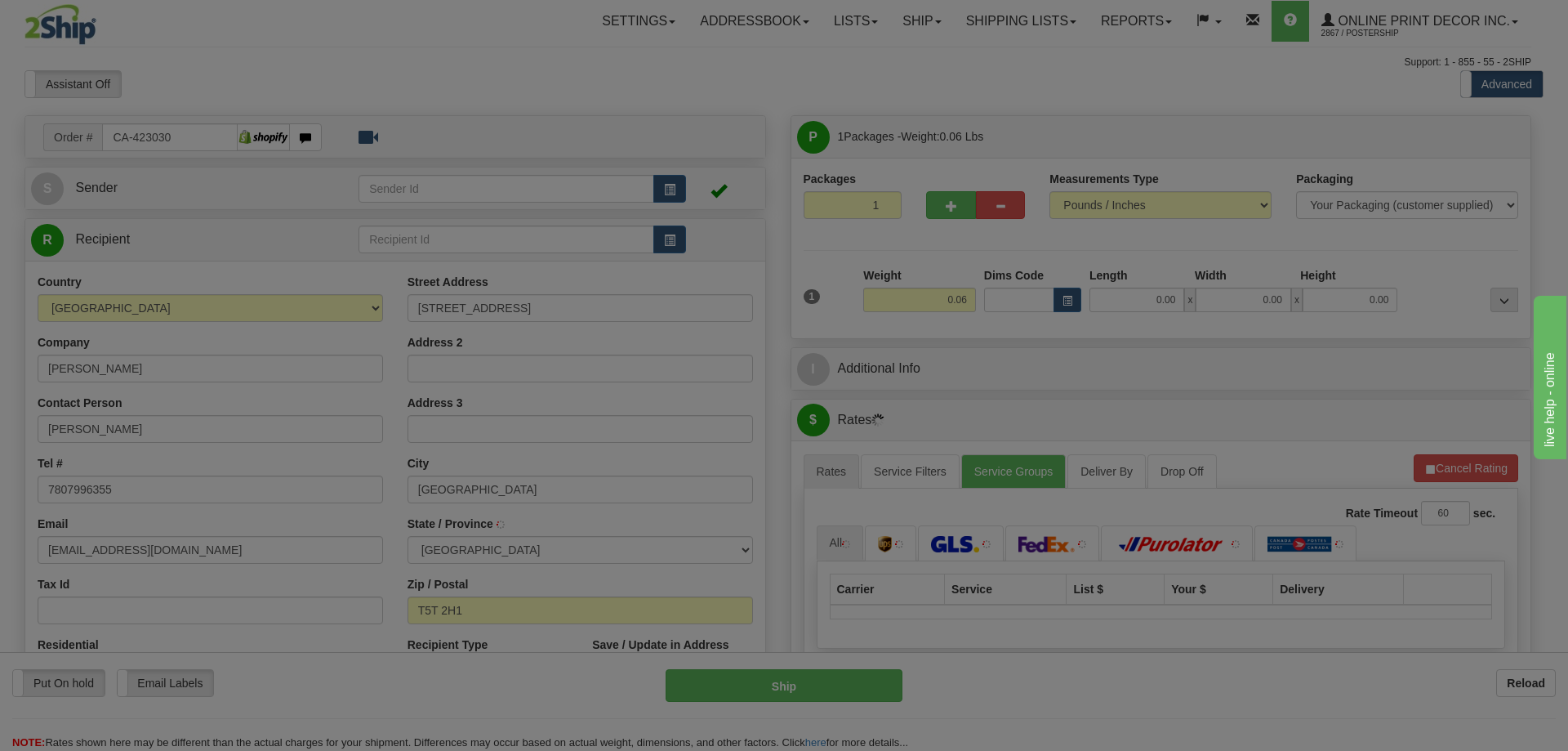
type input "EDMONTON"
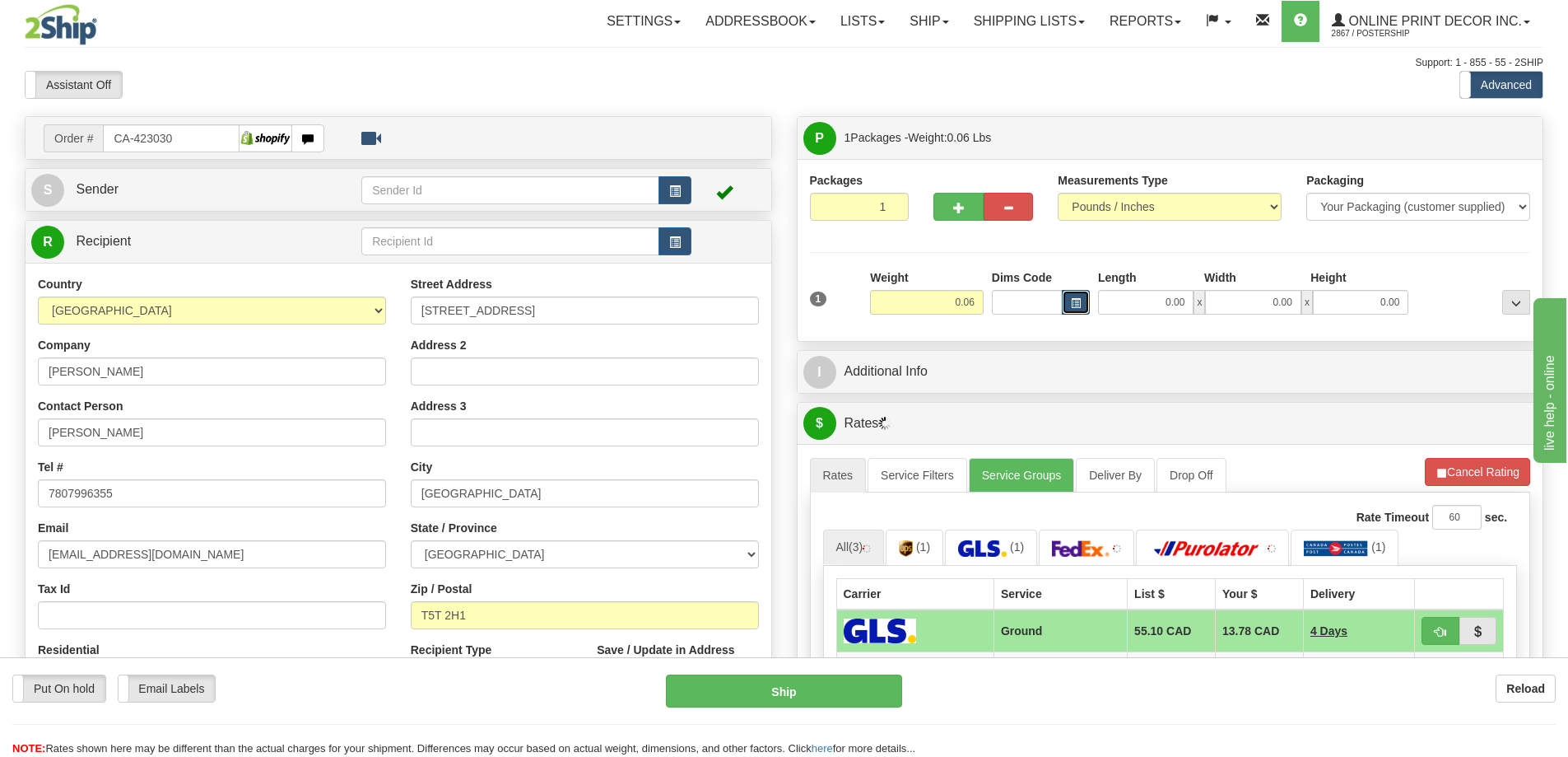
click at [1071, 301] on span "button" at bounding box center [1075, 303] width 10 height 9
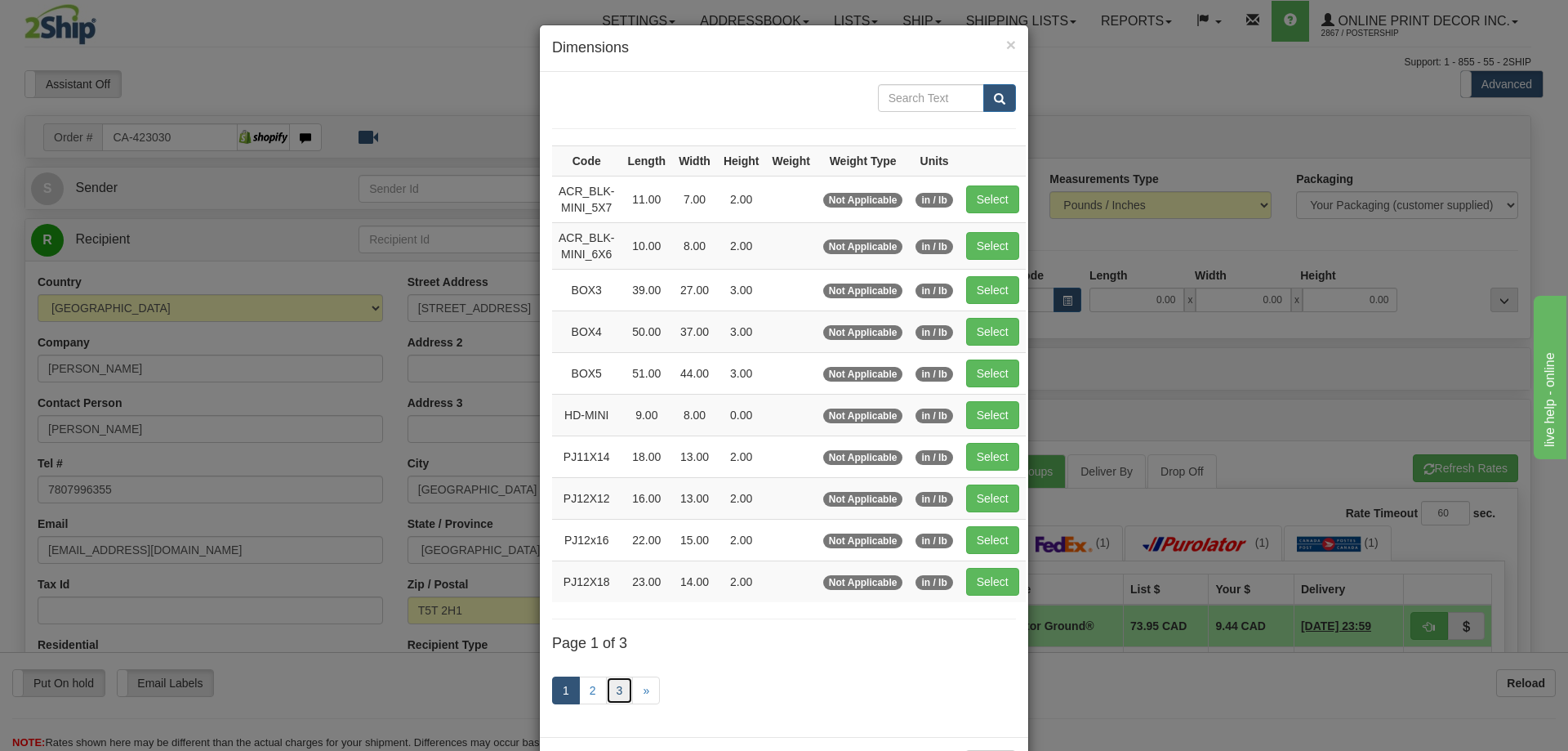
click at [613, 681] on link "3" at bounding box center [620, 689] width 28 height 28
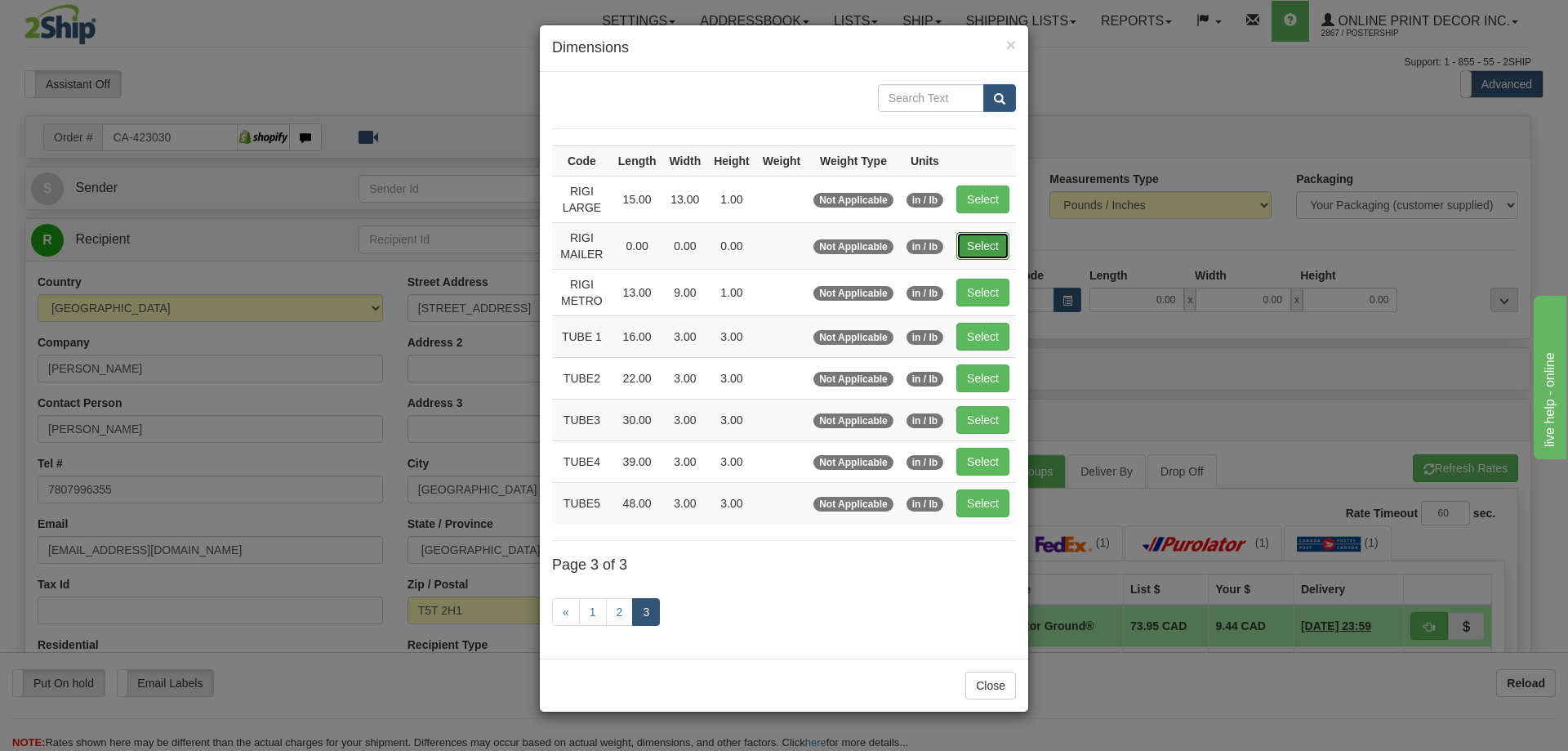
click at [988, 244] on button "Select" at bounding box center [983, 245] width 54 height 28
type input "RIGI MAILER"
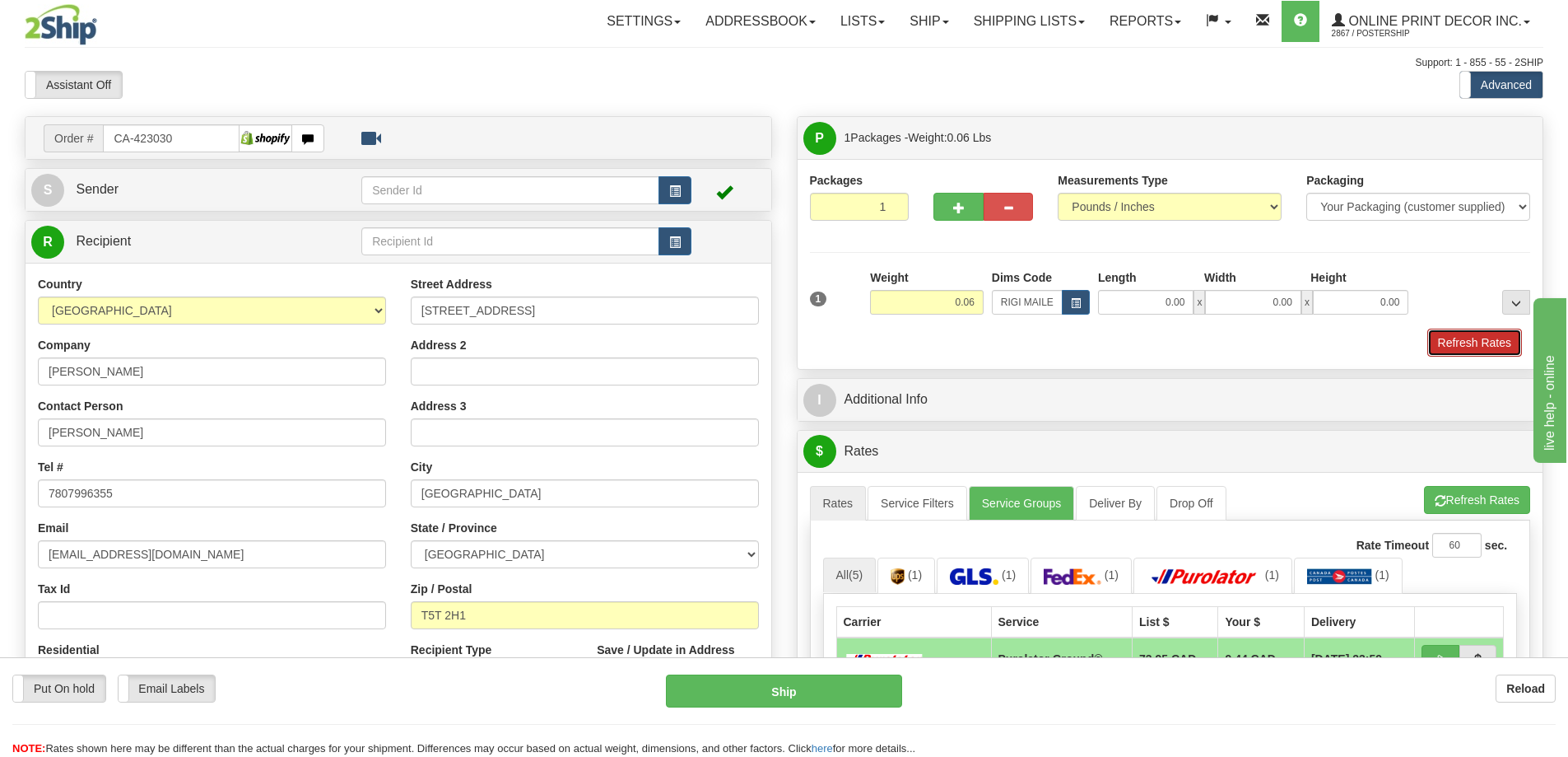
click at [1491, 331] on button "Refresh Rates" at bounding box center [1474, 342] width 94 height 28
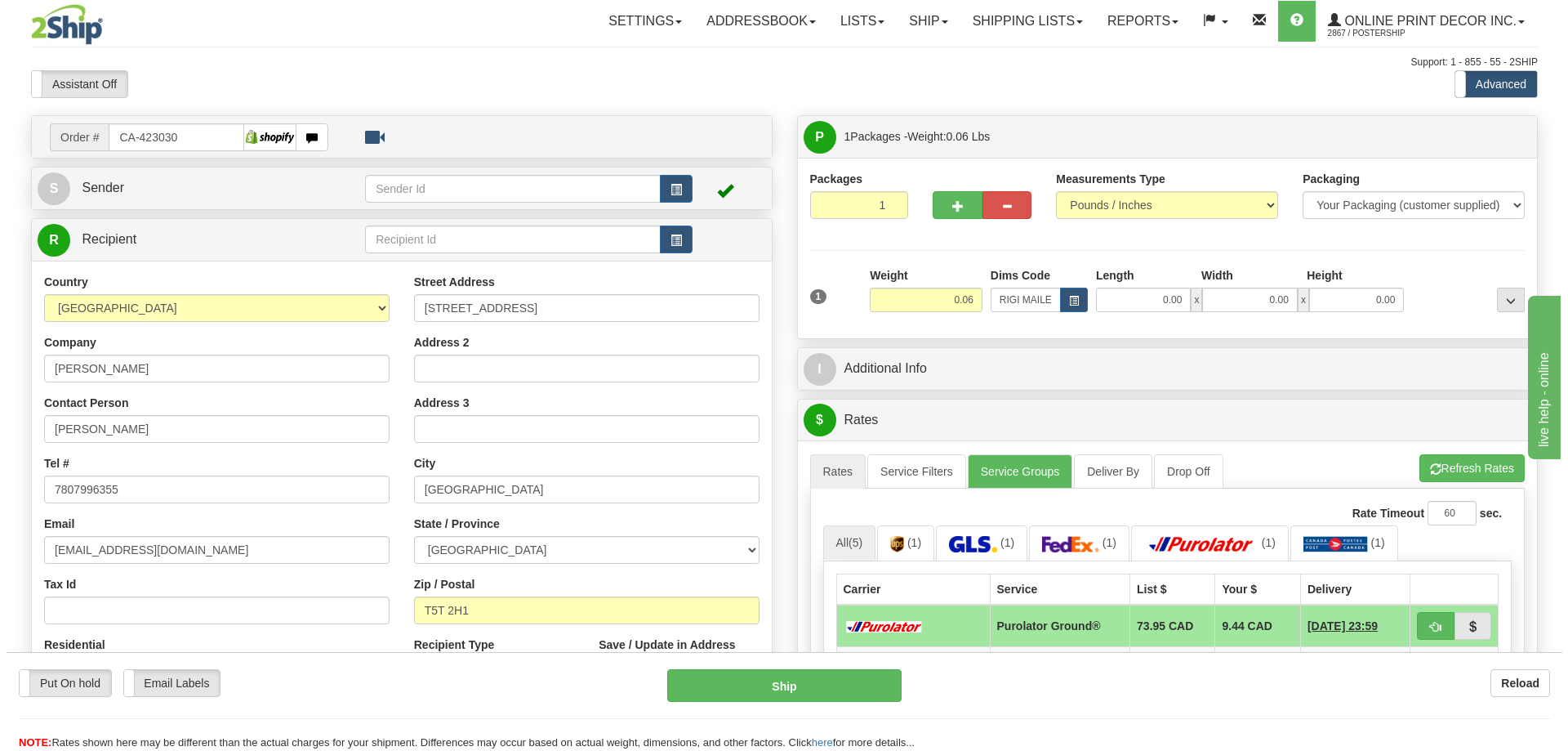
scroll to position [163, 0]
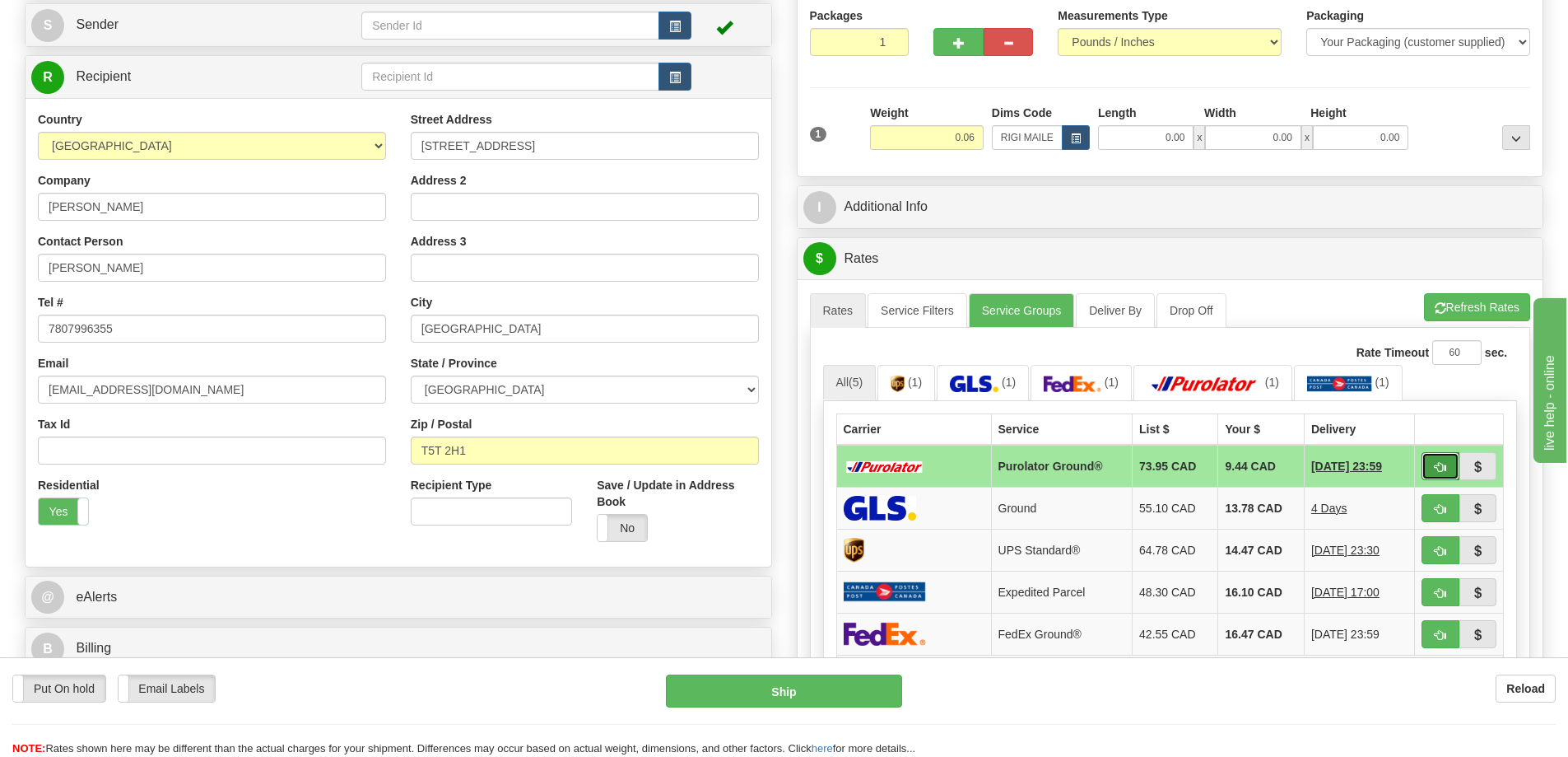
click at [1434, 468] on span "button" at bounding box center [1440, 468] width 12 height 11
type input "260"
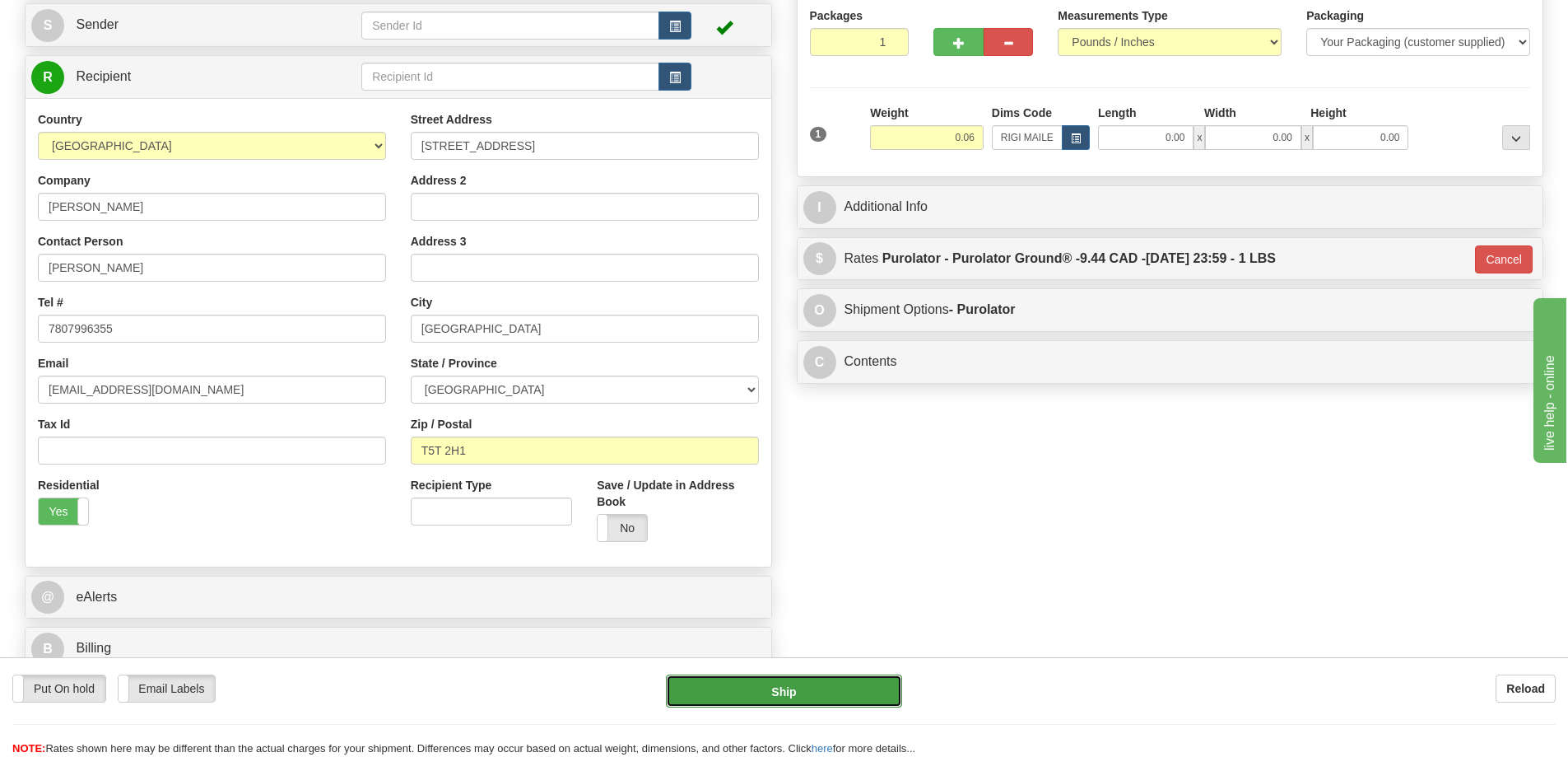
click at [865, 684] on button "Ship" at bounding box center [784, 690] width 236 height 33
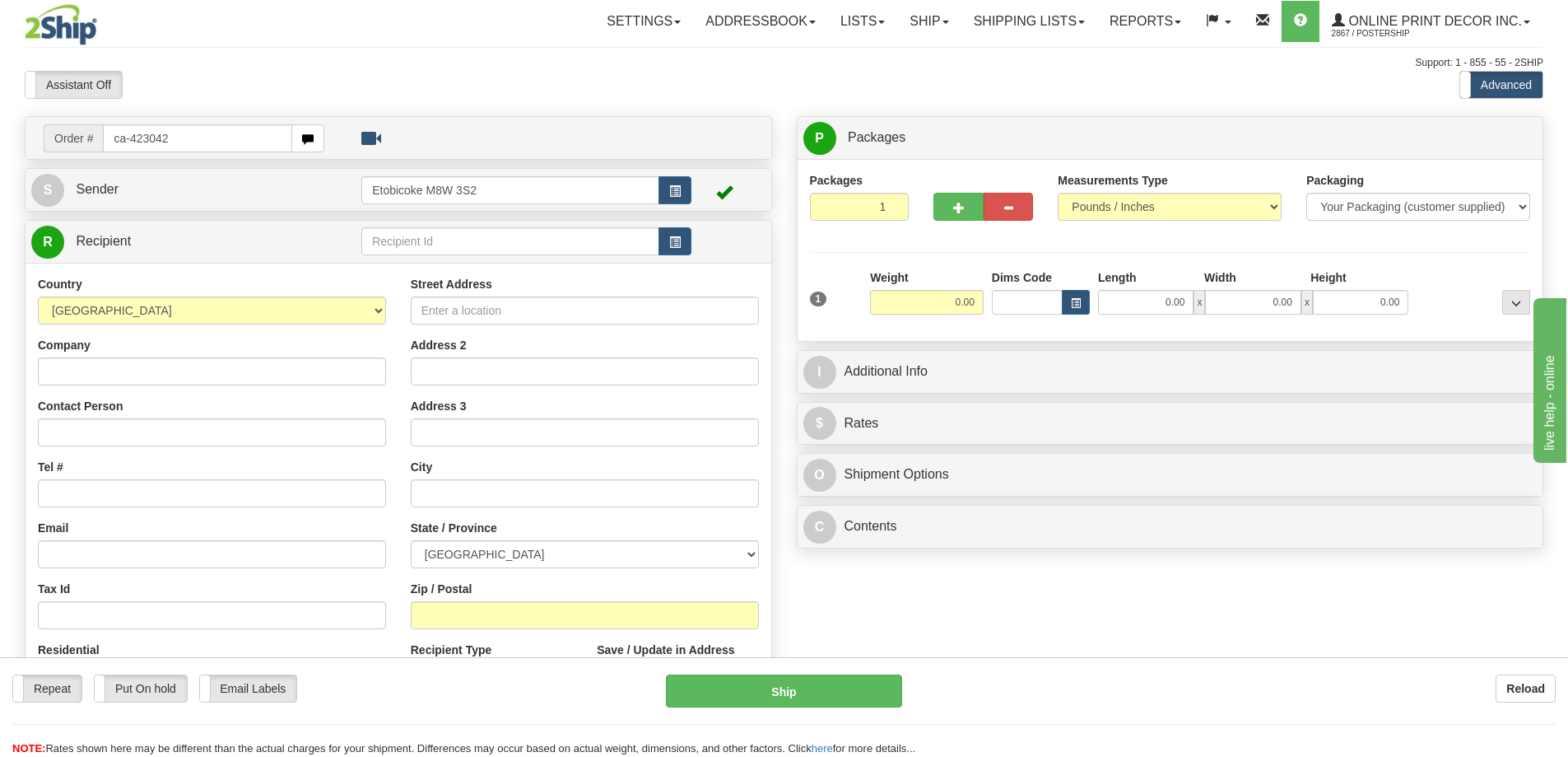
type input "ca-423042"
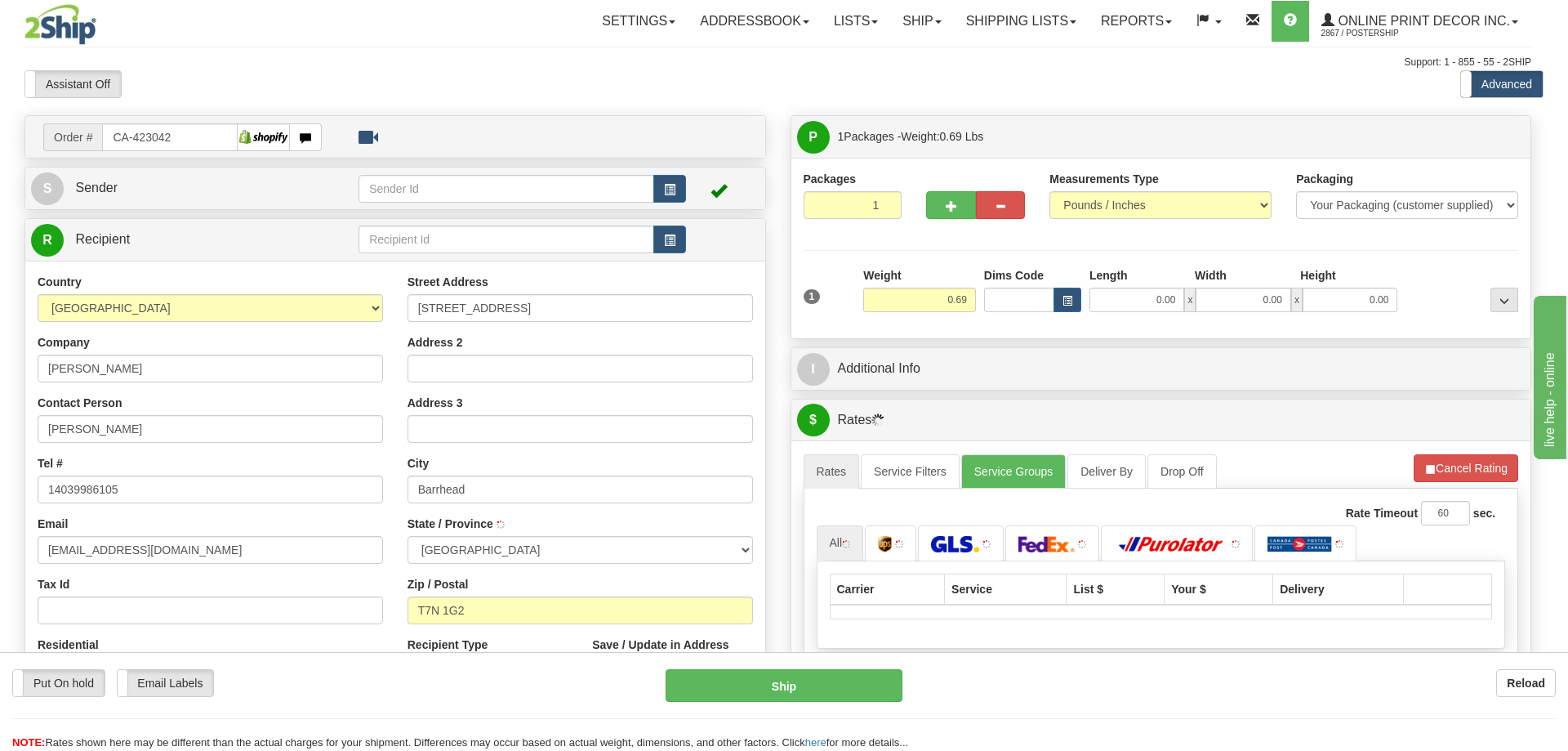
type input "BARRHEAD"
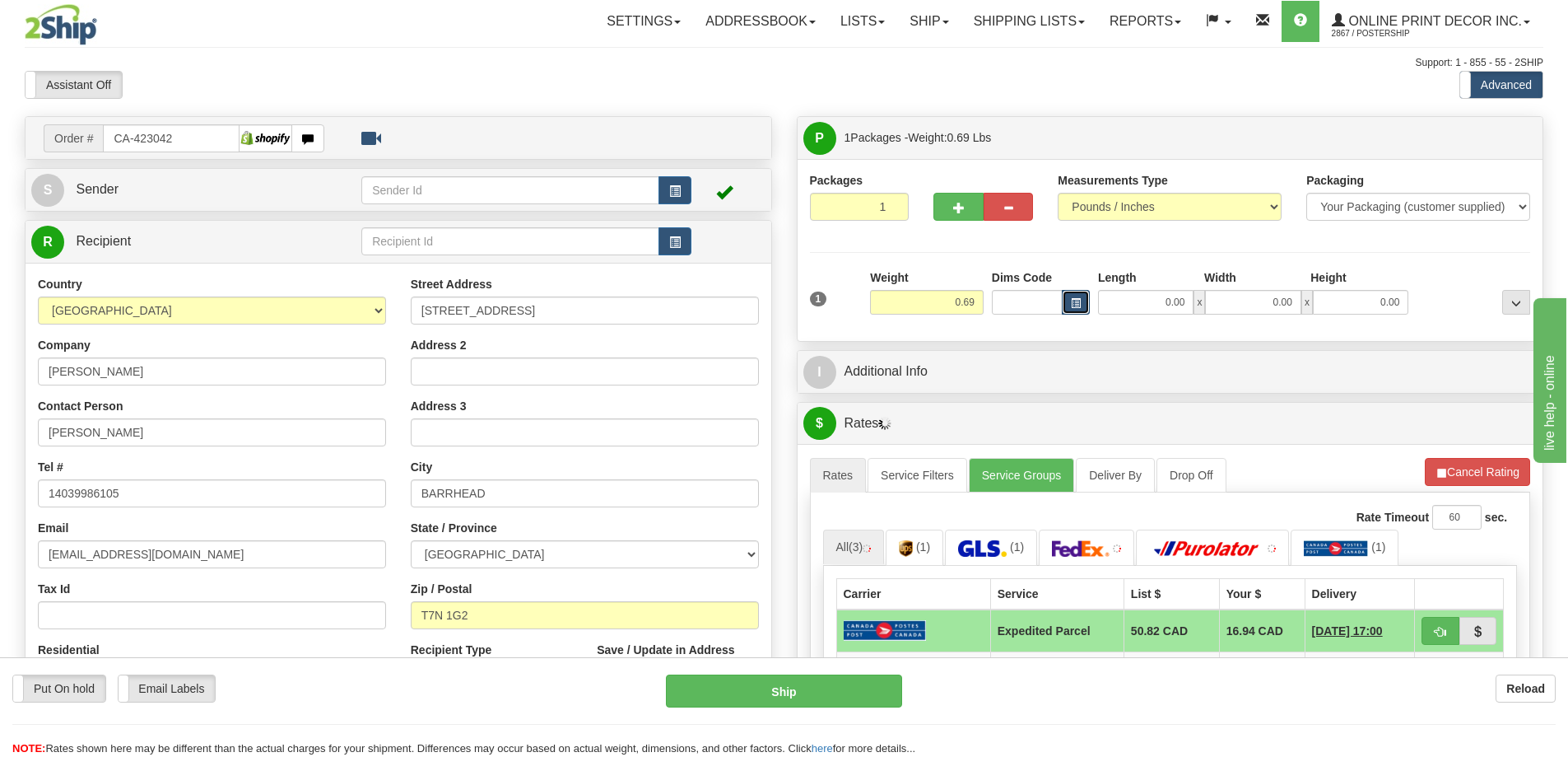
click at [1069, 302] on button "button" at bounding box center [1075, 301] width 28 height 24
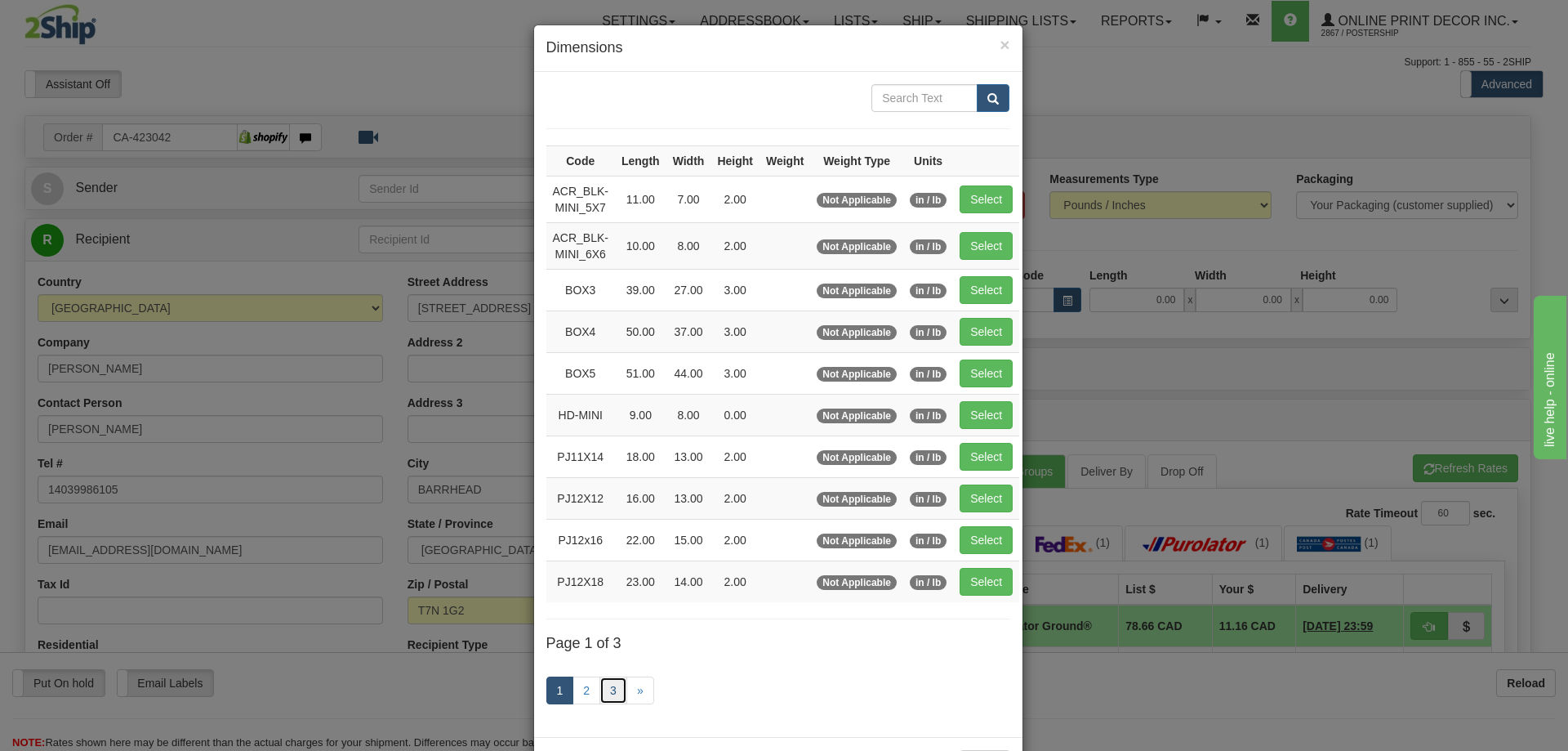
click at [608, 686] on link "3" at bounding box center [613, 689] width 28 height 28
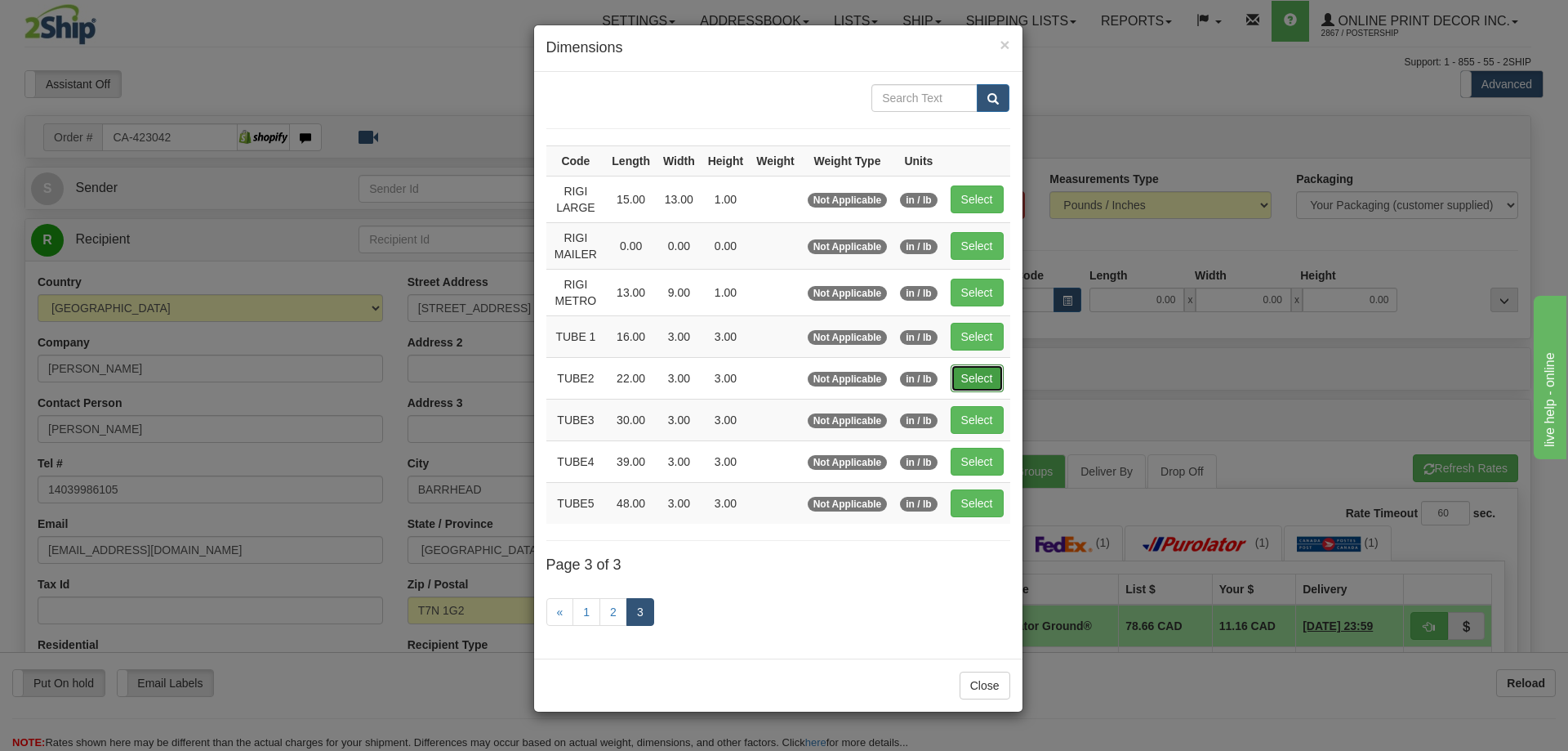
click at [981, 375] on button "Select" at bounding box center [978, 377] width 54 height 28
type input "TUBE2"
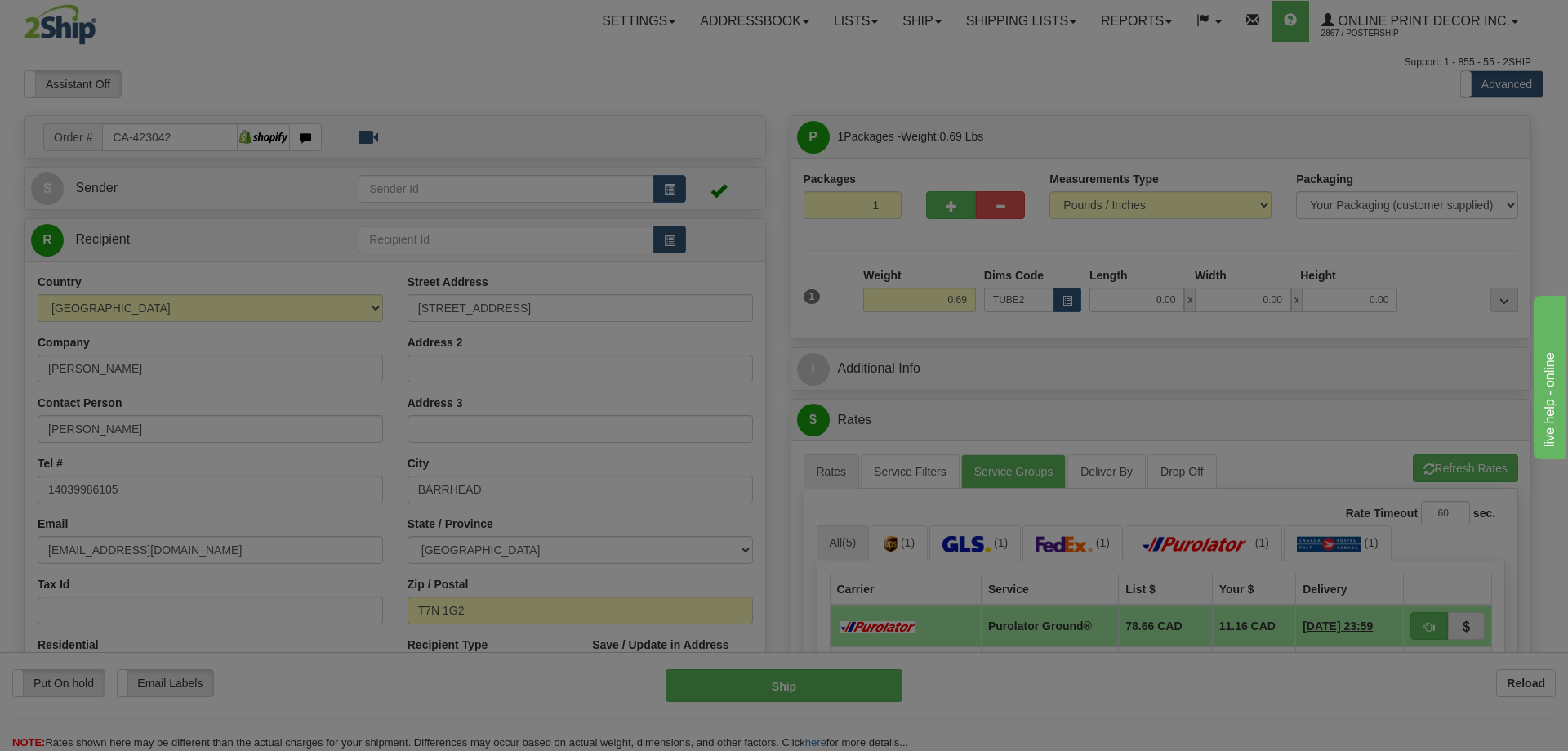
type input "22.00"
type input "3.00"
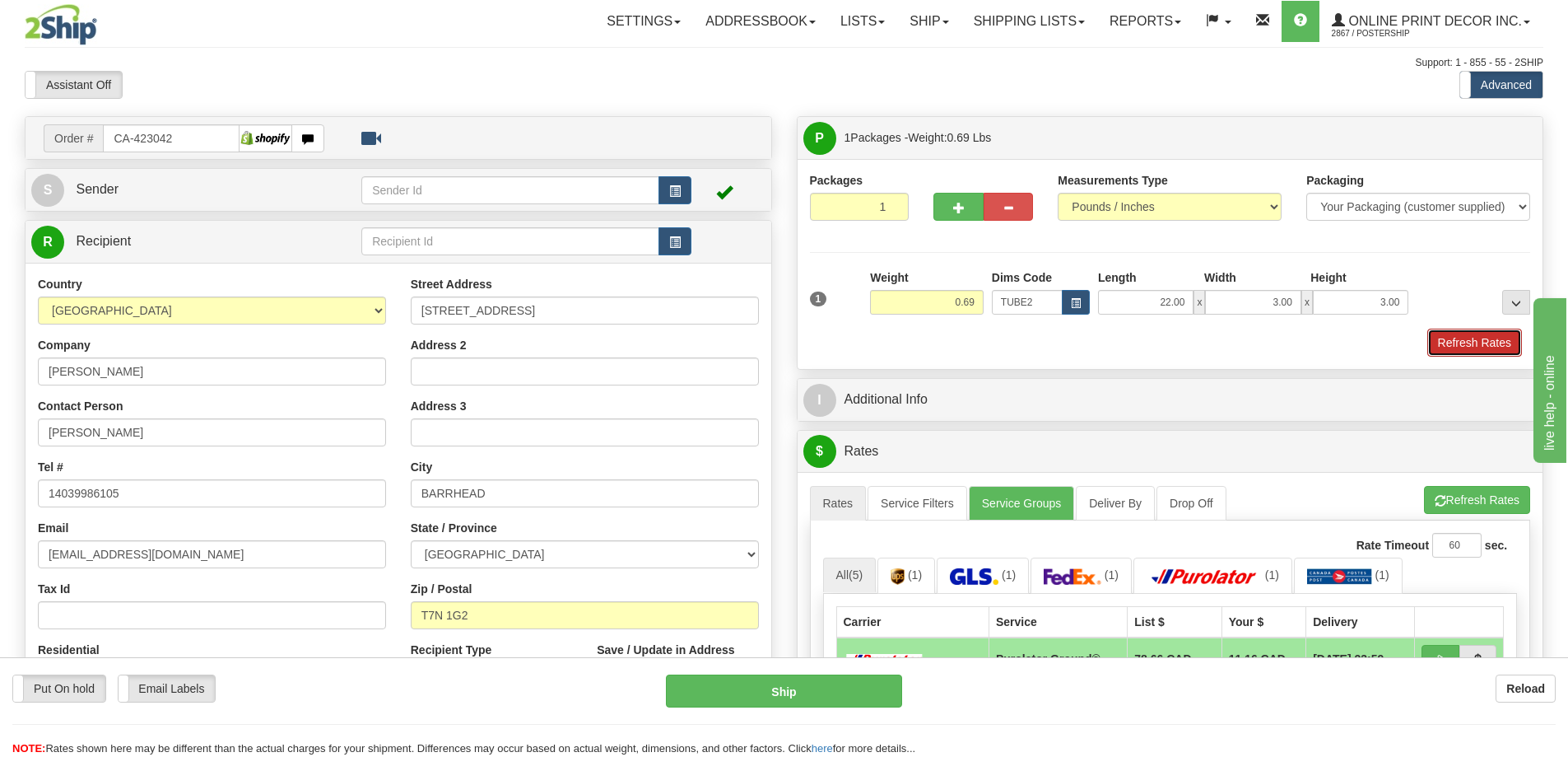
click at [1462, 345] on button "Refresh Rates" at bounding box center [1474, 342] width 94 height 28
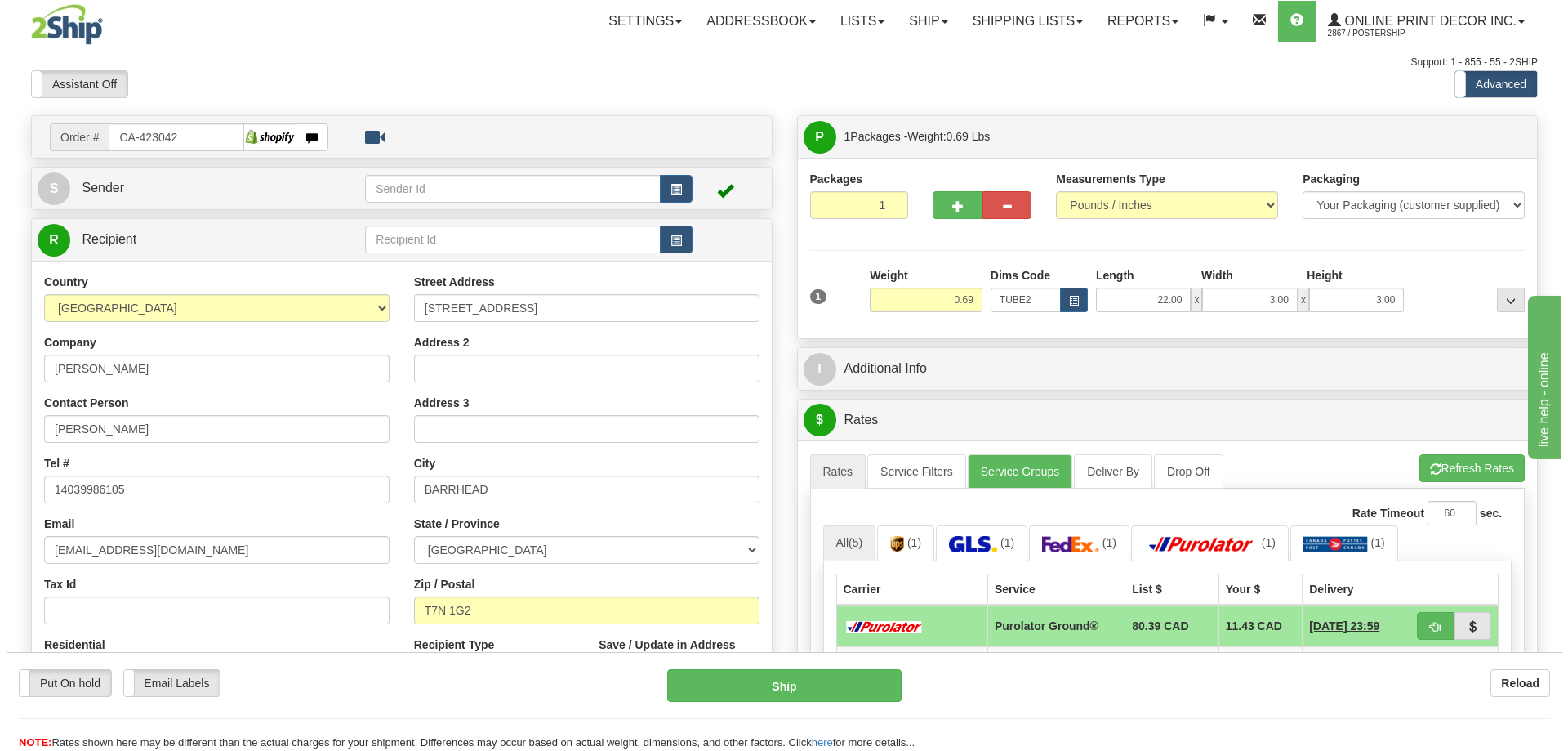
scroll to position [245, 0]
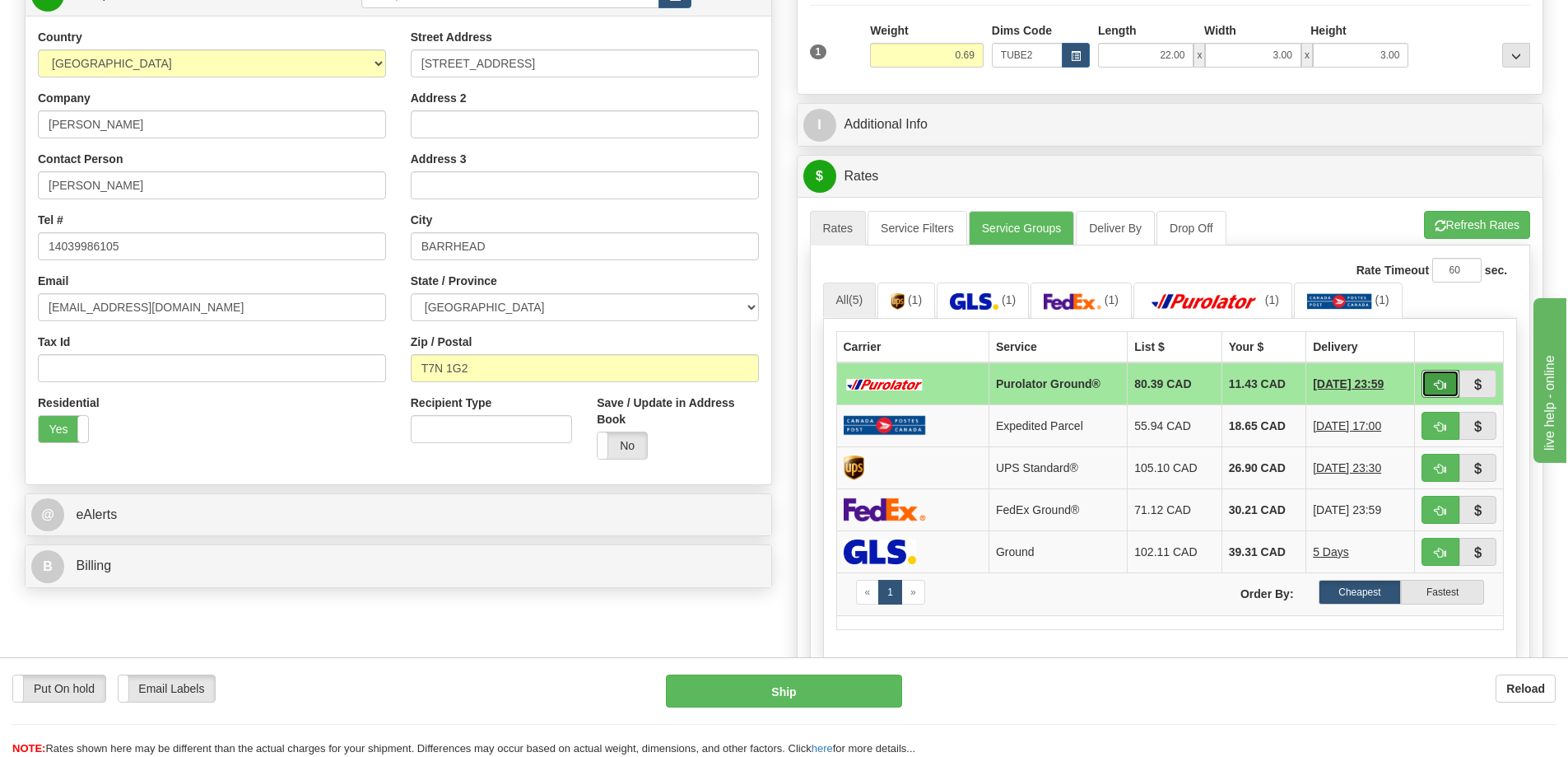
click at [1445, 377] on button "button" at bounding box center [1440, 383] width 38 height 28
type input "260"
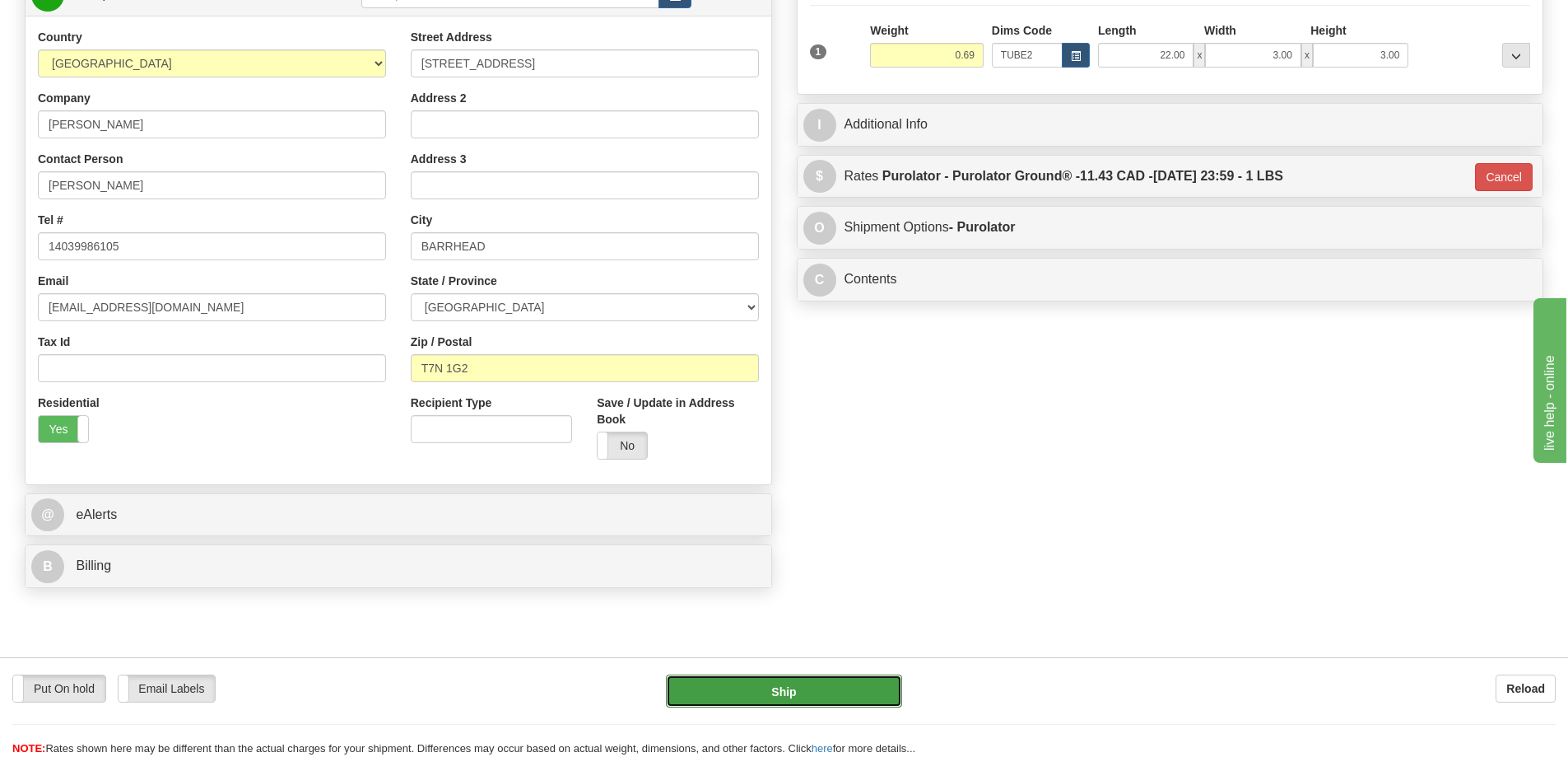
click at [860, 690] on button "Ship" at bounding box center [784, 690] width 236 height 33
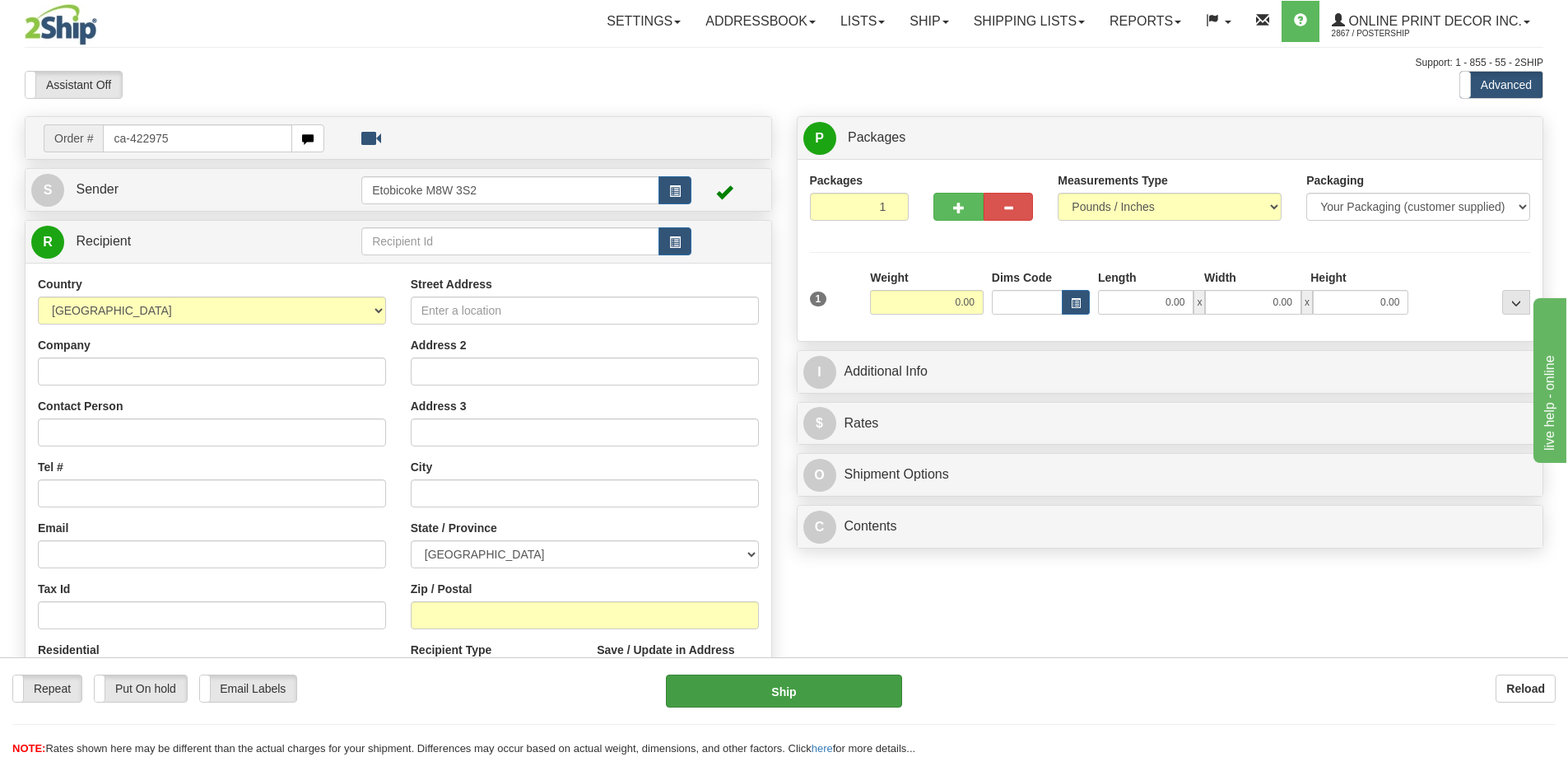
type input "ca-422975"
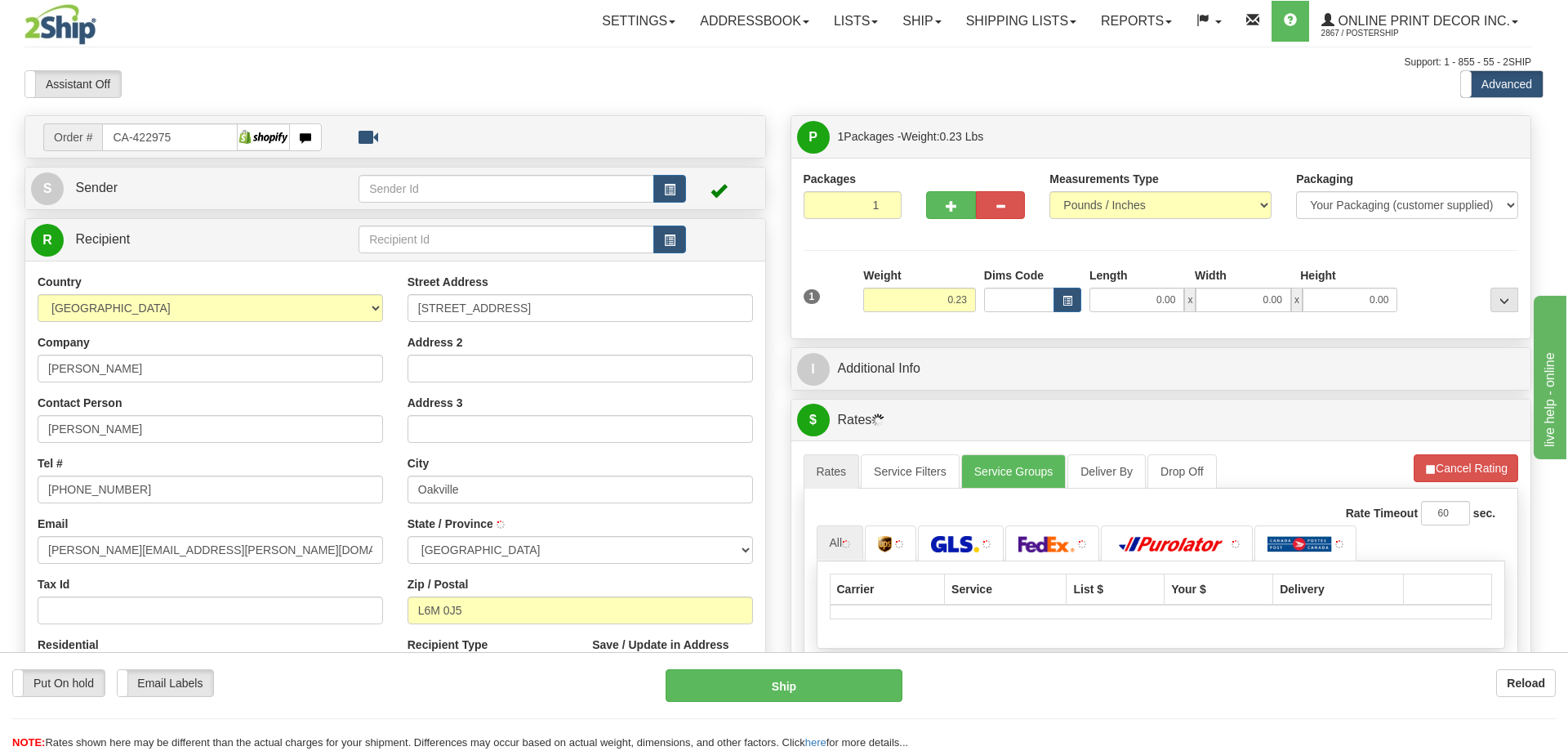
type input "OAKVILLE"
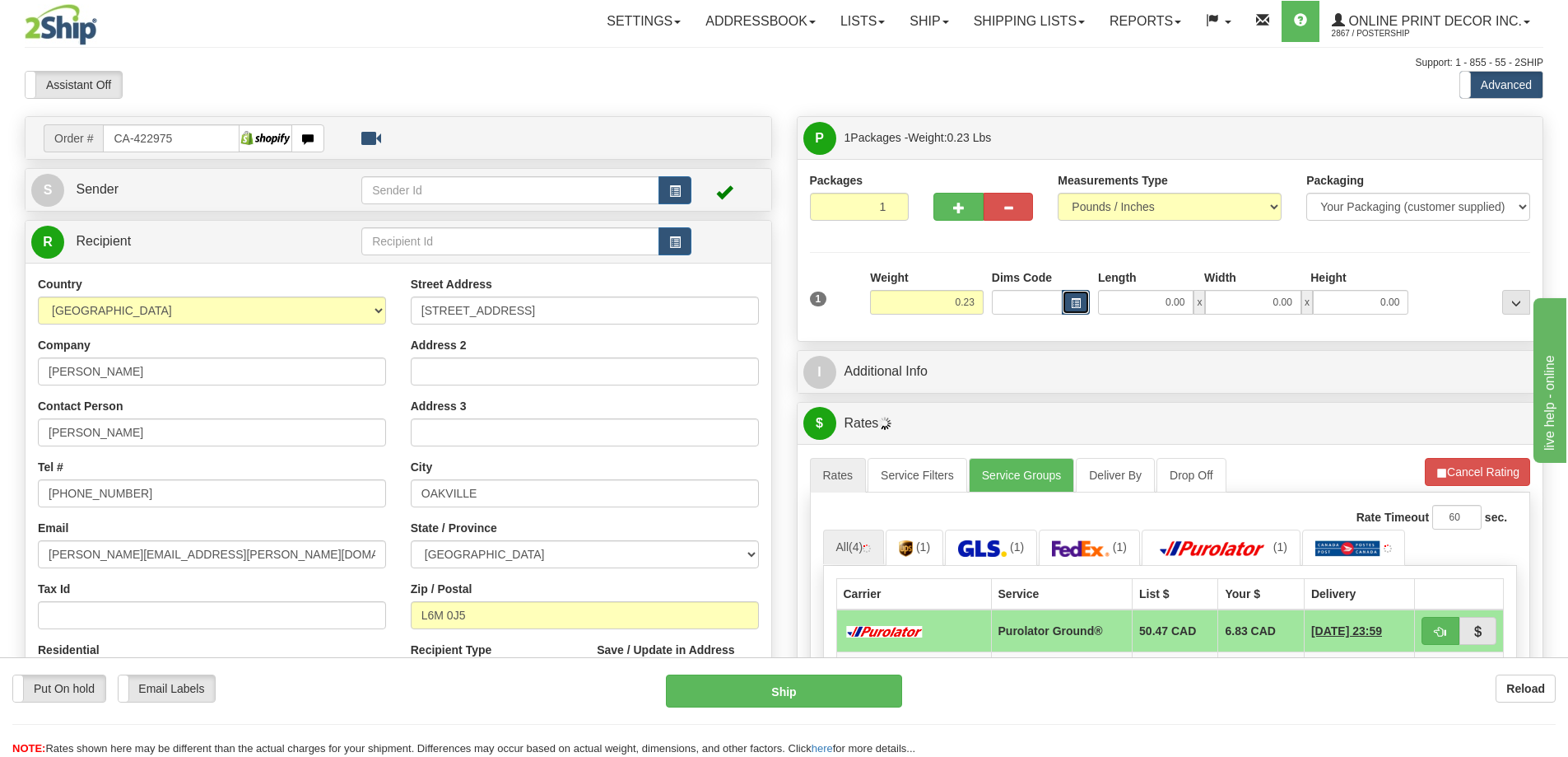
click at [1072, 306] on span "button" at bounding box center [1075, 303] width 10 height 9
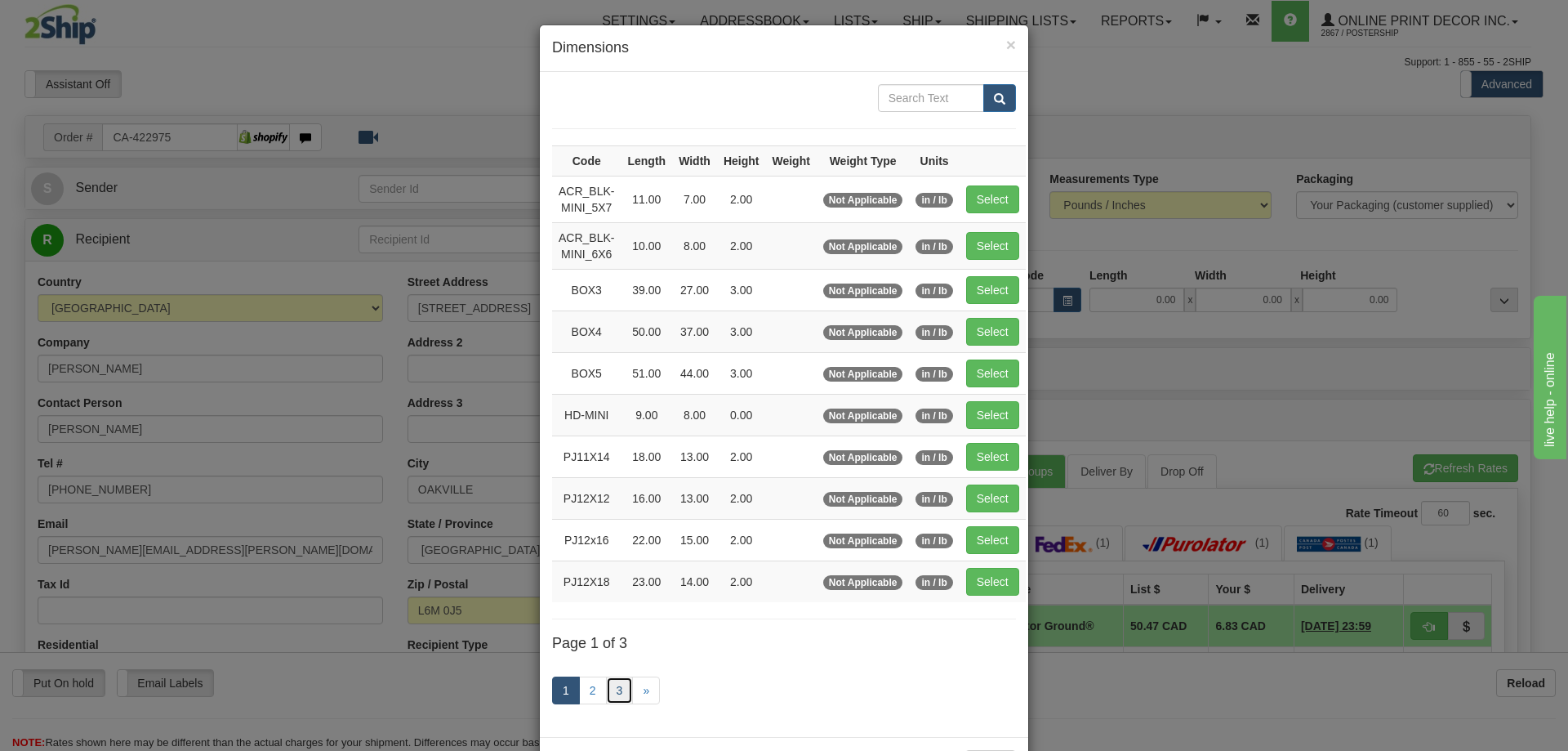
click at [615, 690] on link "3" at bounding box center [620, 689] width 28 height 28
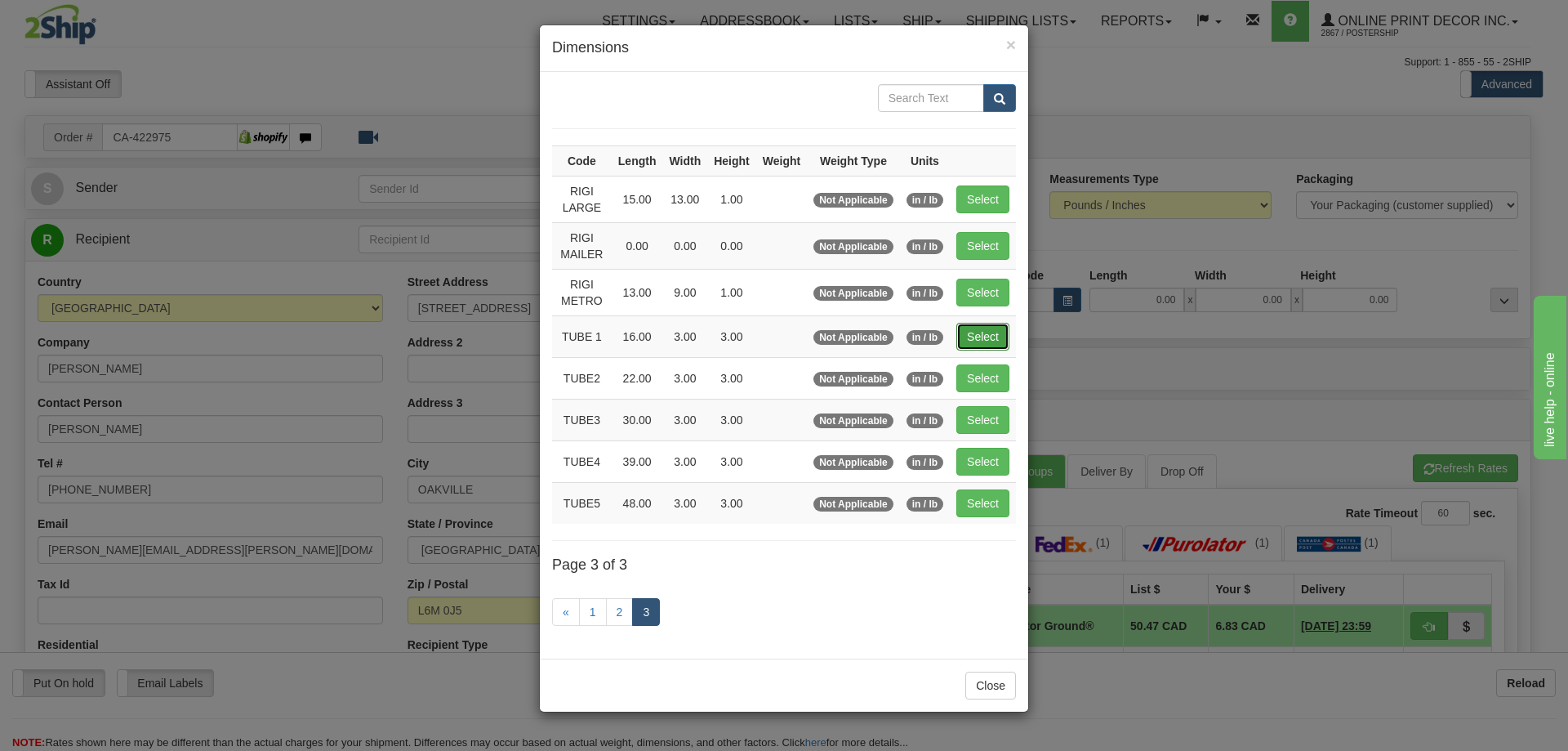
click at [976, 323] on button "Select" at bounding box center [983, 336] width 54 height 28
type input "TUBE 1"
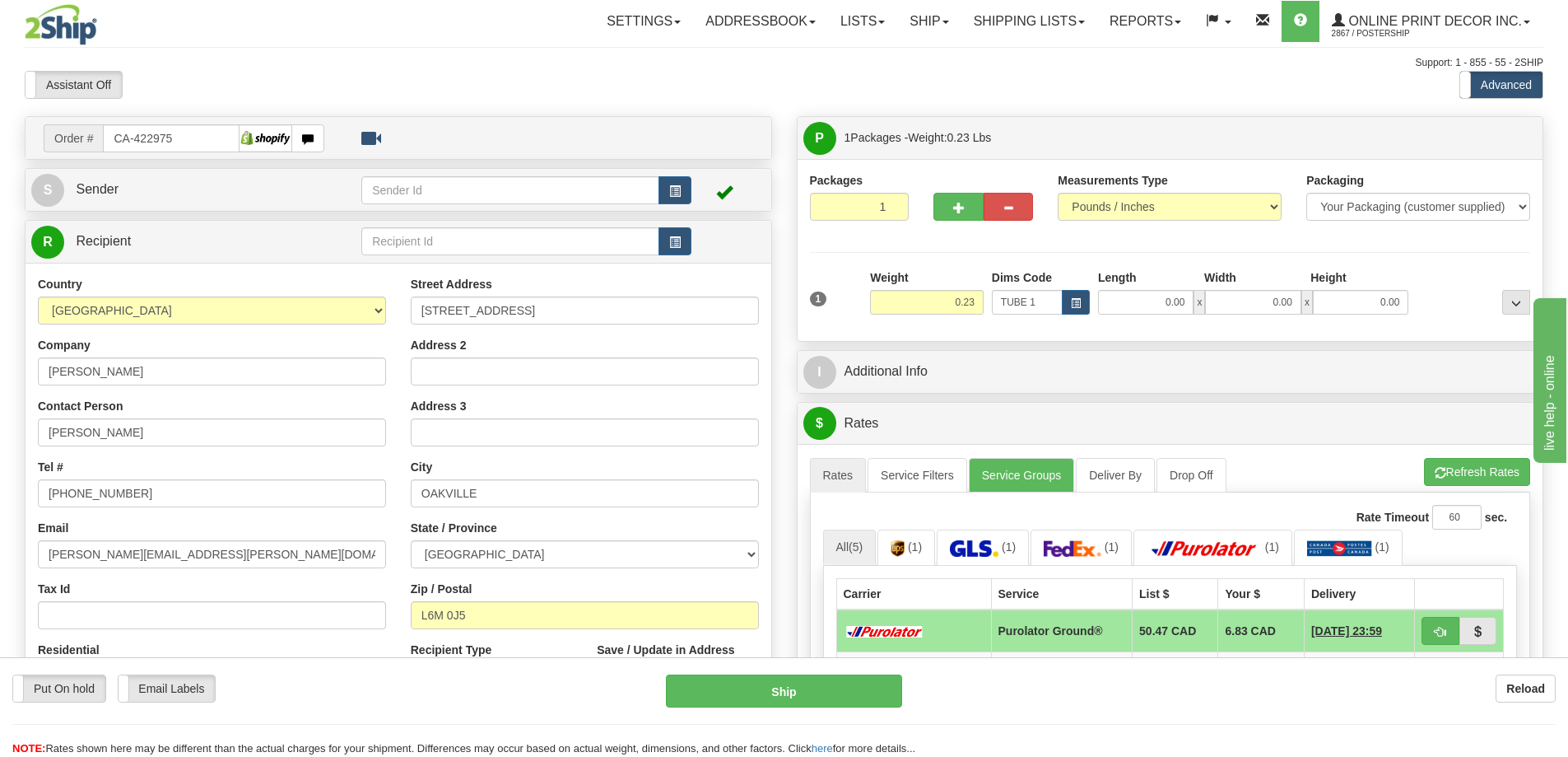
type input "16.00"
type input "3.00"
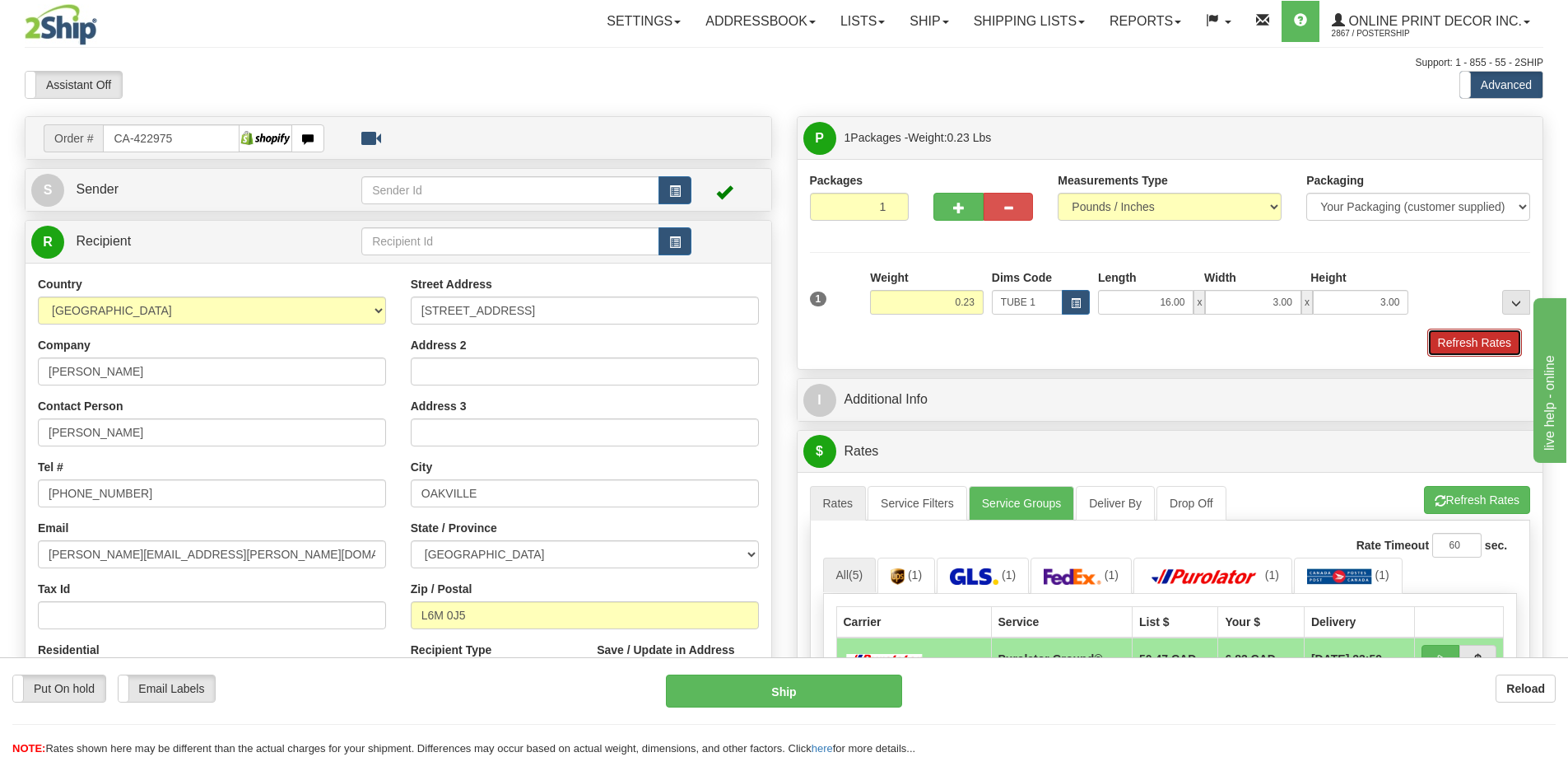
click at [1461, 343] on button "Refresh Rates" at bounding box center [1474, 342] width 94 height 28
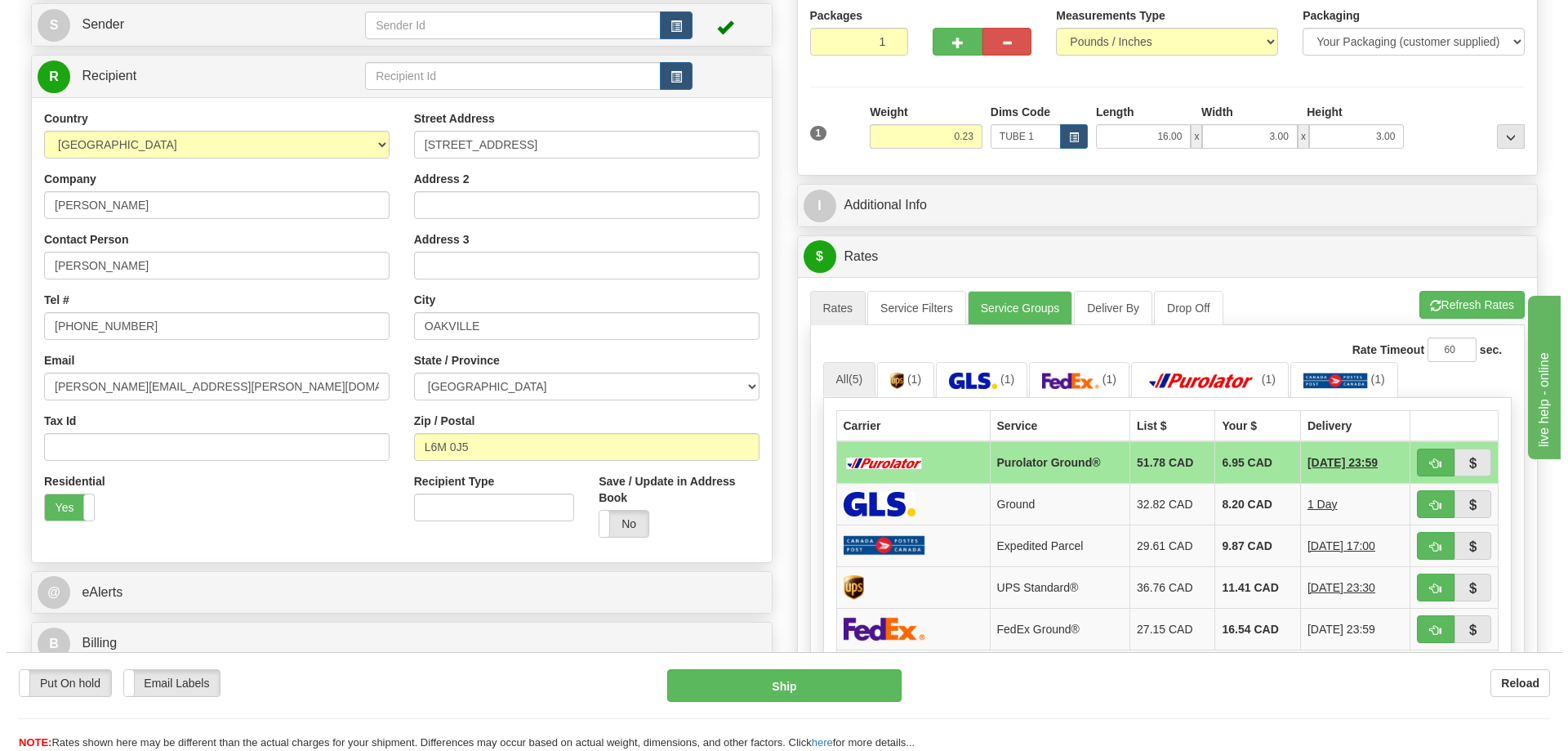
scroll to position [245, 0]
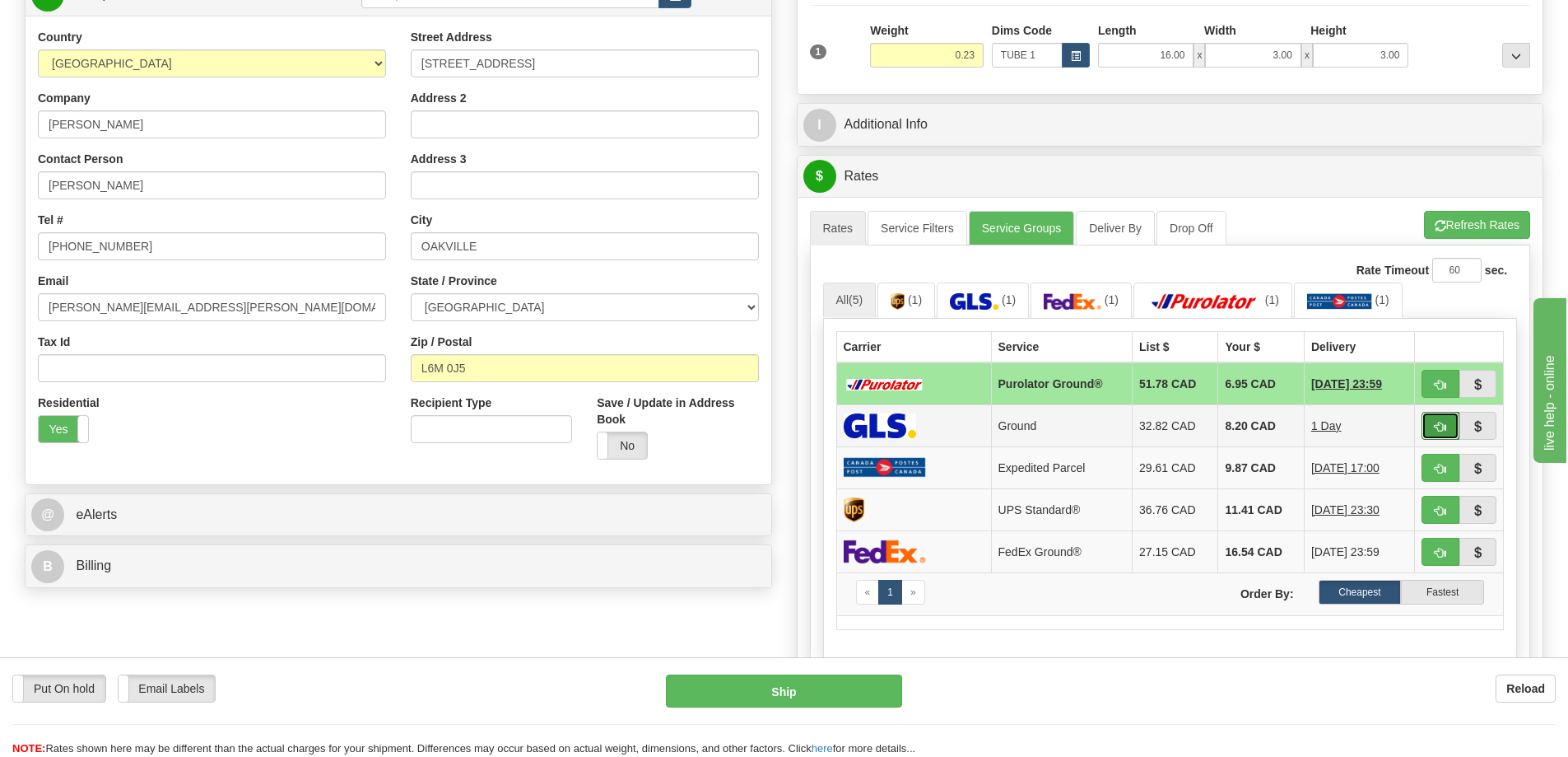
click at [1436, 432] on span "button" at bounding box center [1440, 427] width 12 height 11
type input "1"
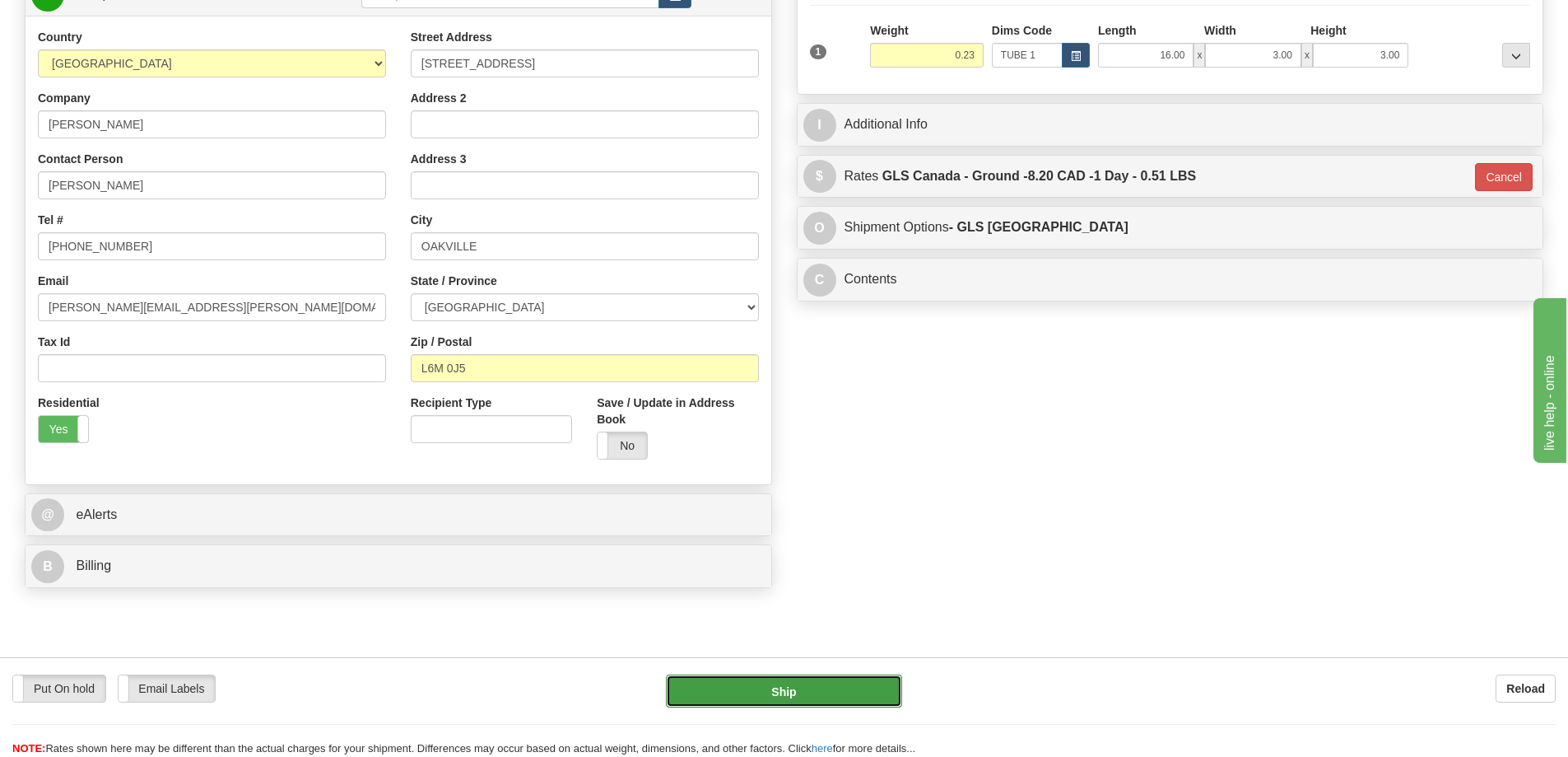
click at [811, 685] on button "Ship" at bounding box center [784, 690] width 236 height 33
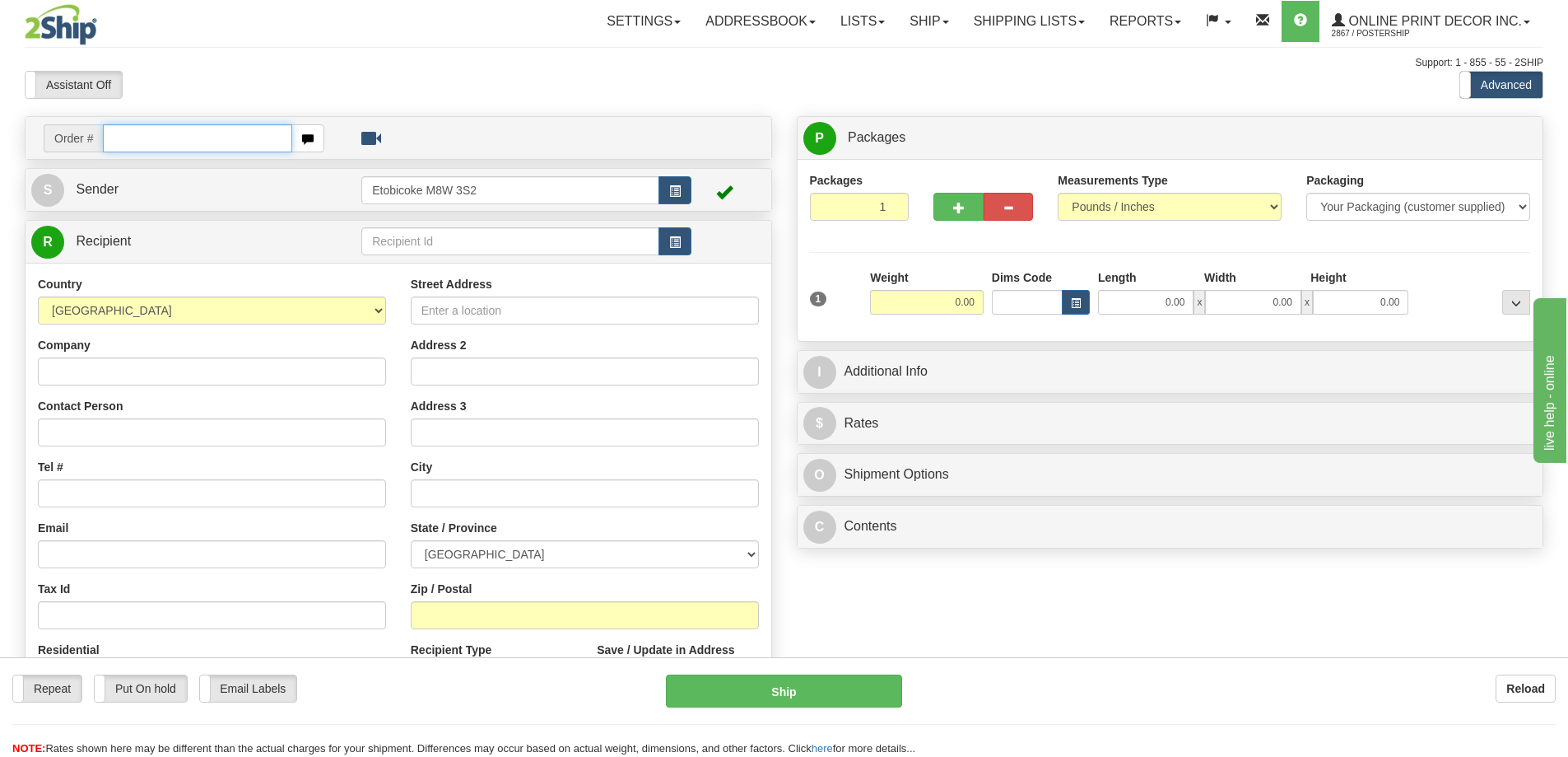
click at [179, 138] on input "text" at bounding box center [197, 138] width 190 height 28
type input "ca-423006"
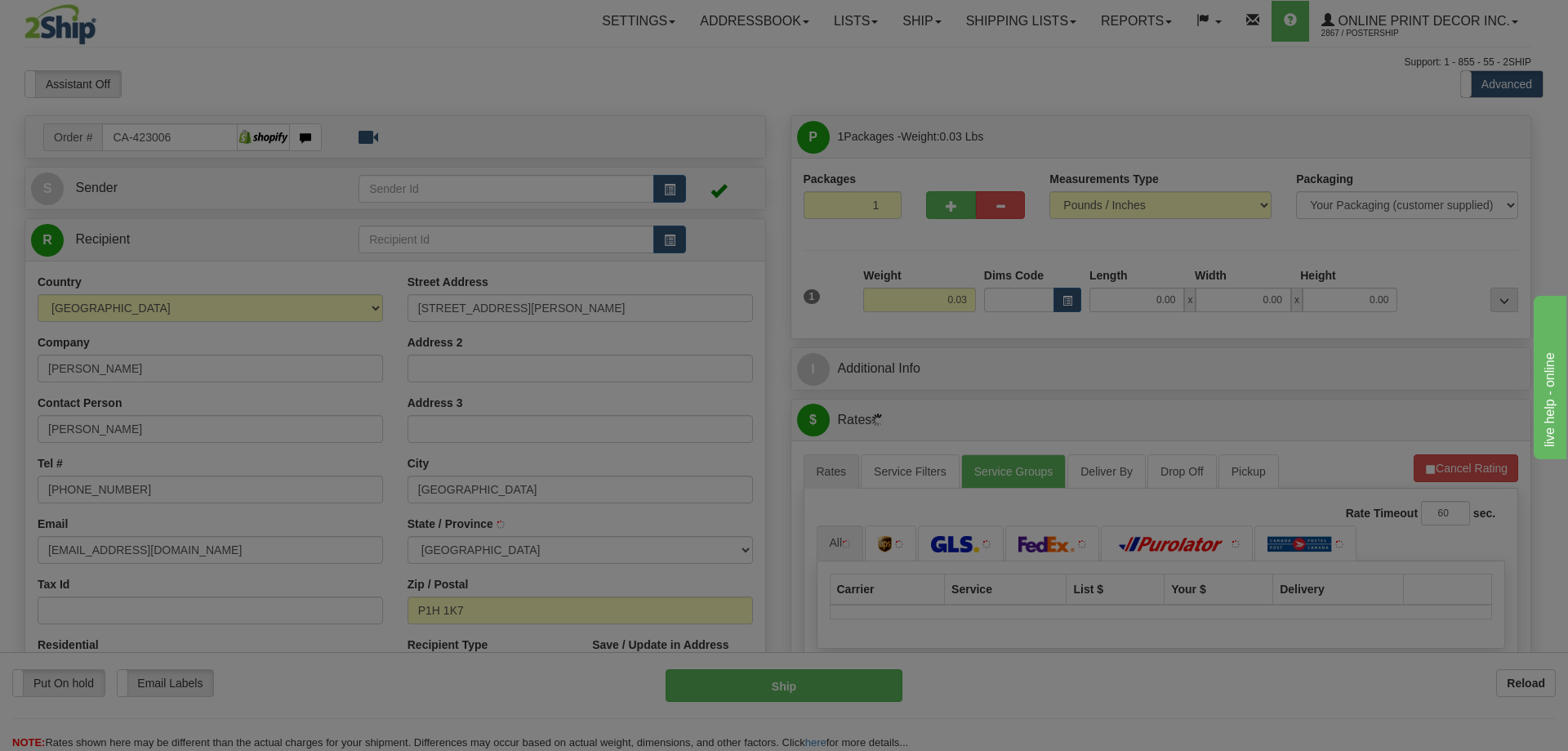
type input "[GEOGRAPHIC_DATA]"
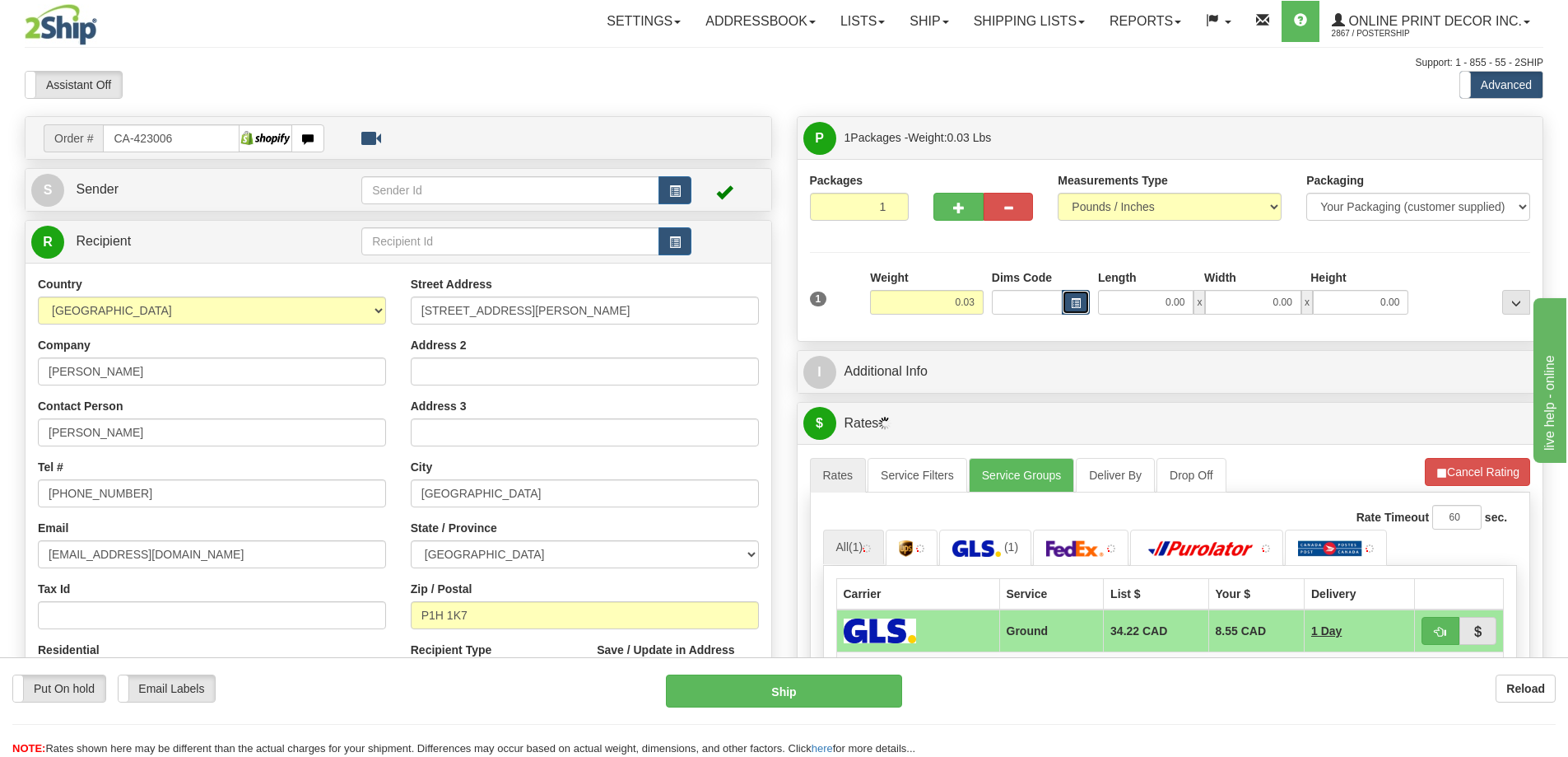
click at [1077, 299] on span "button" at bounding box center [1075, 303] width 10 height 9
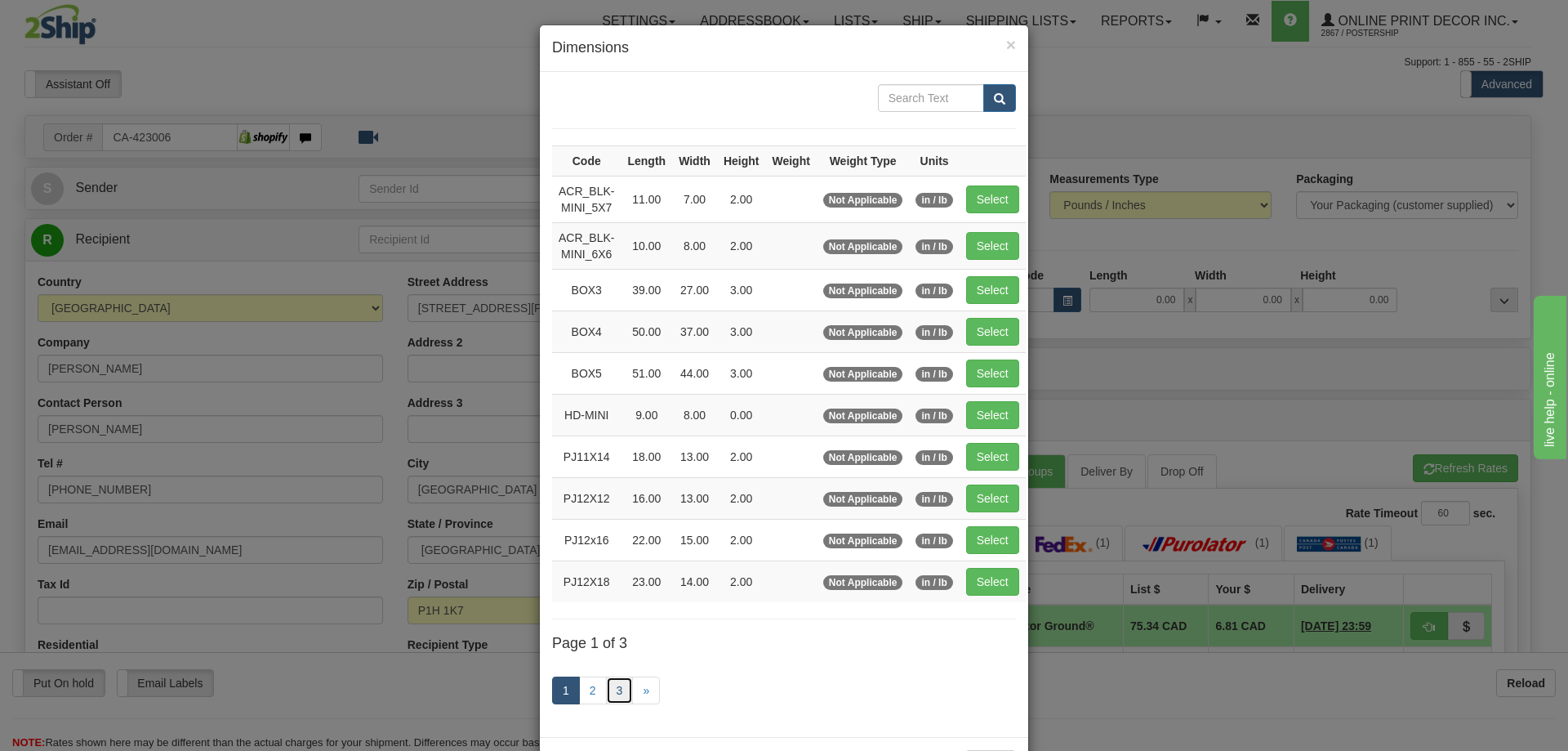
click at [623, 696] on link "3" at bounding box center [620, 689] width 28 height 28
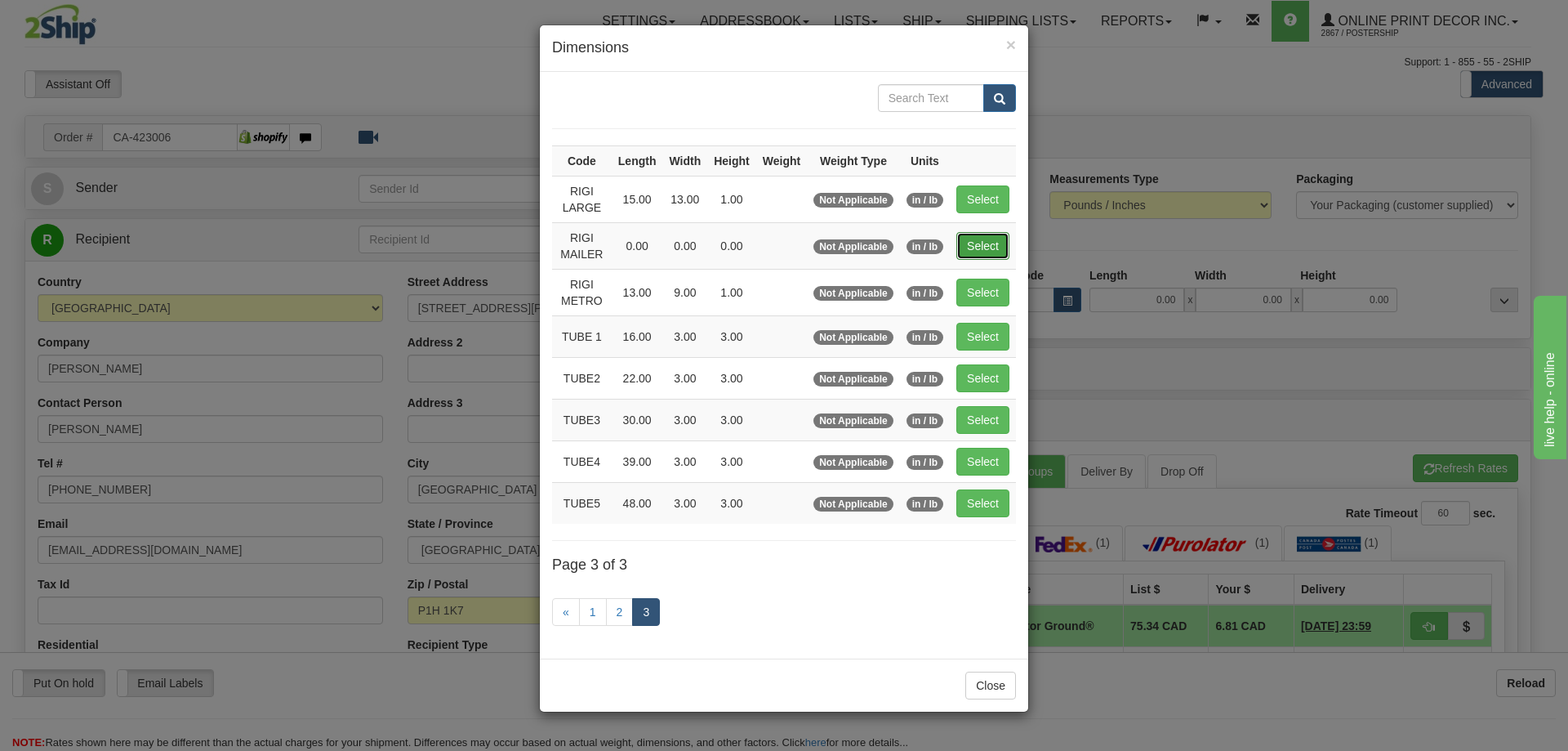
click at [990, 252] on button "Select" at bounding box center [983, 245] width 54 height 28
type input "RIGI MAILER"
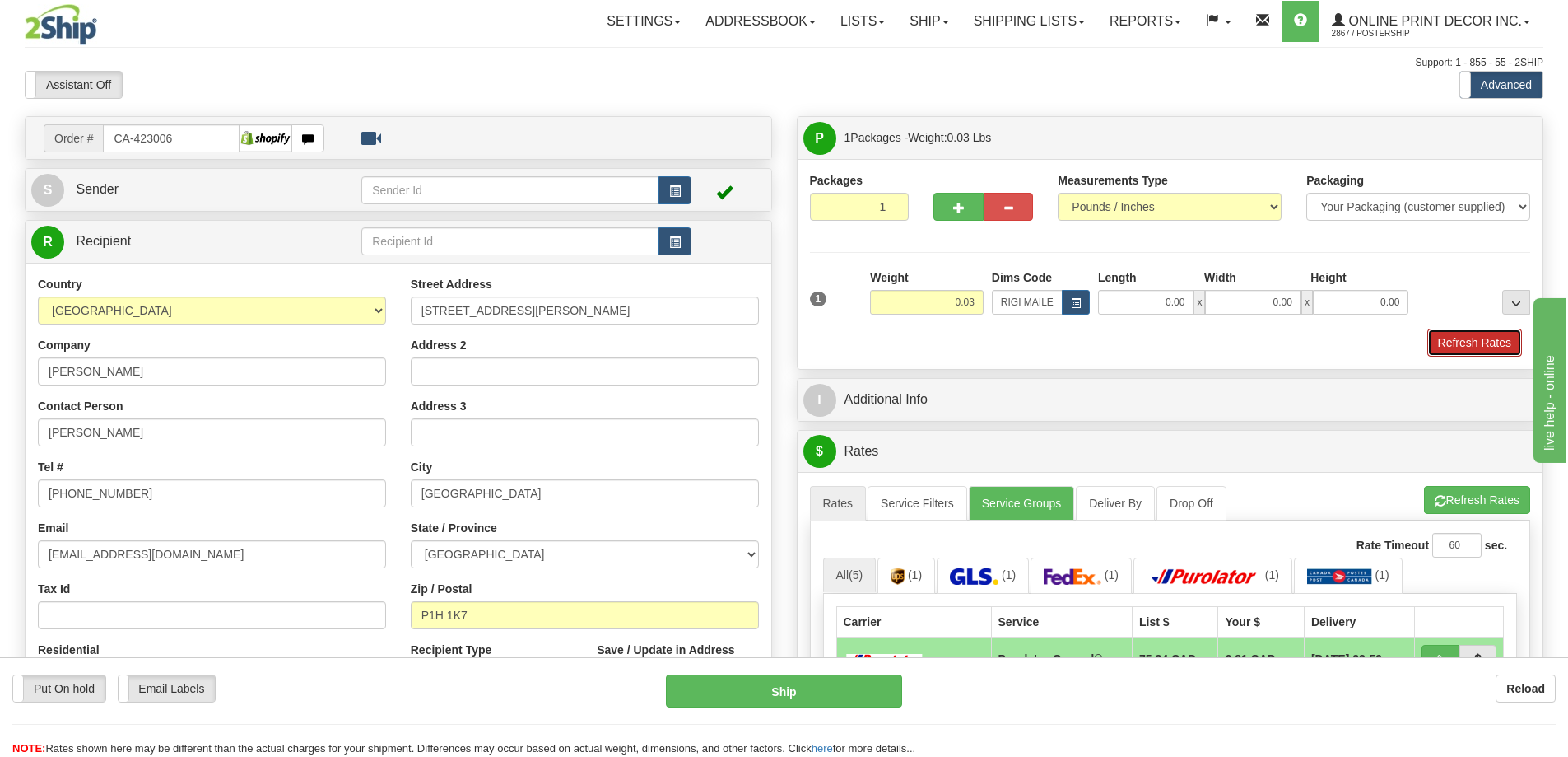
click at [1448, 344] on button "Refresh Rates" at bounding box center [1474, 342] width 94 height 28
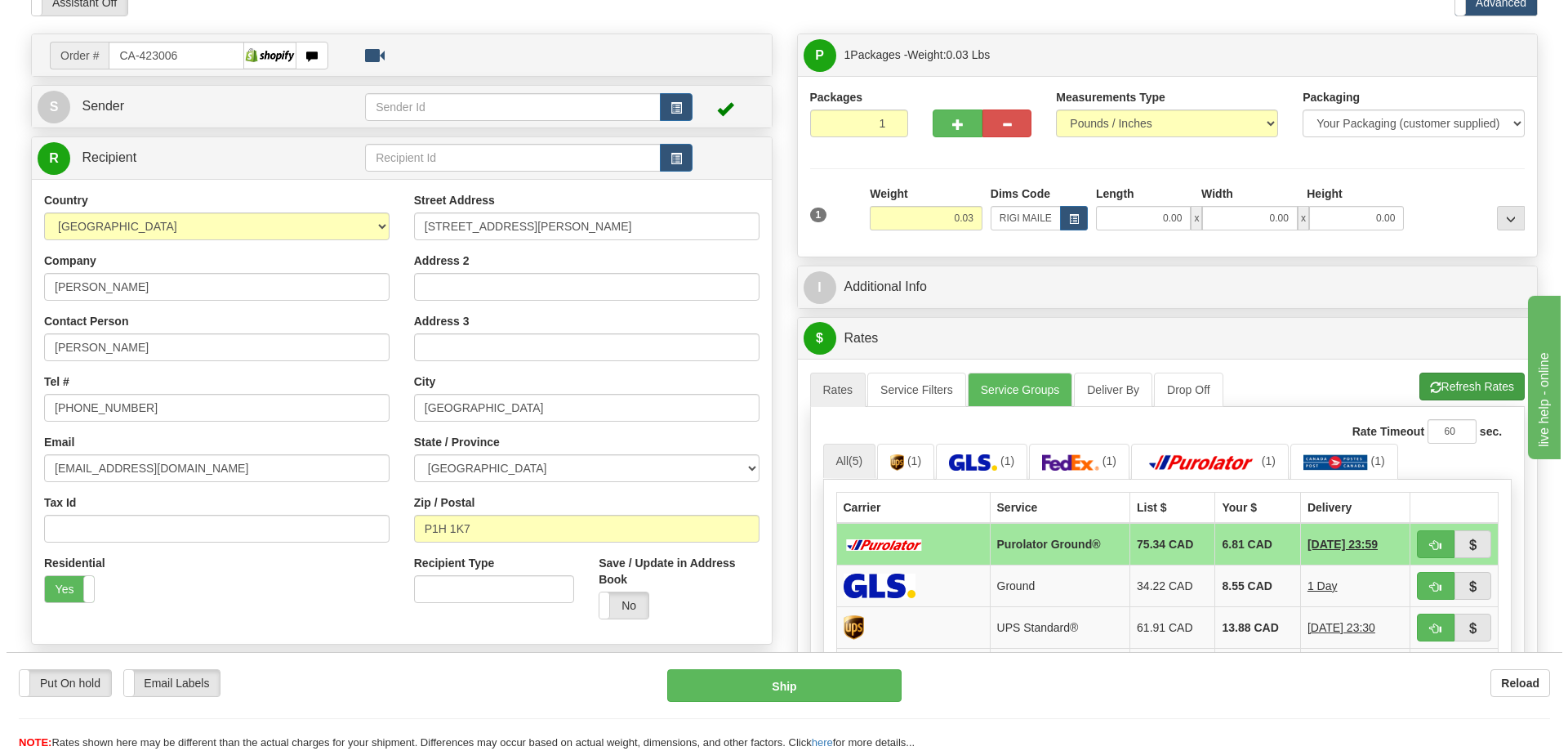
scroll to position [163, 0]
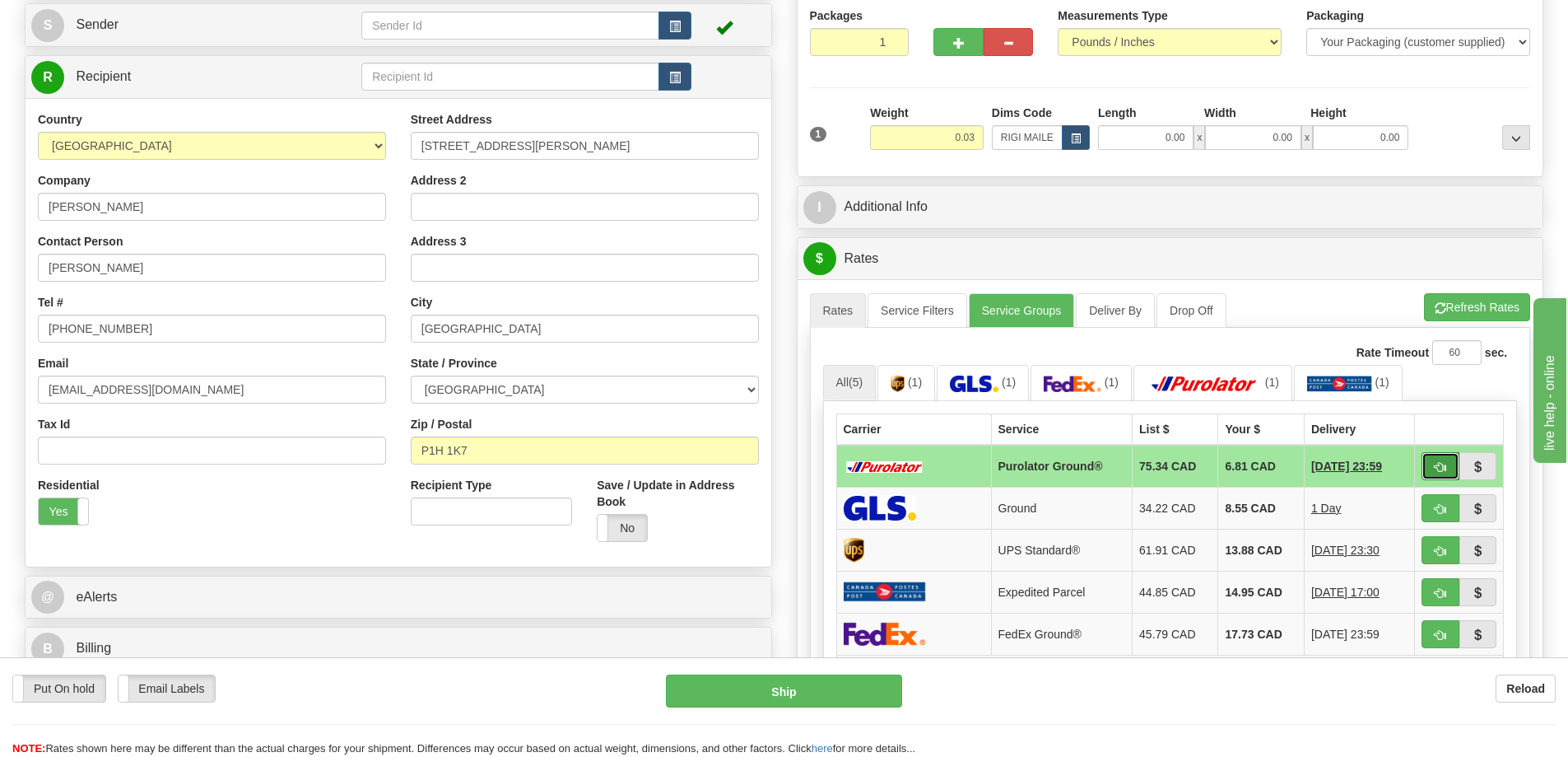
click at [1441, 463] on button "button" at bounding box center [1440, 466] width 38 height 28
type input "260"
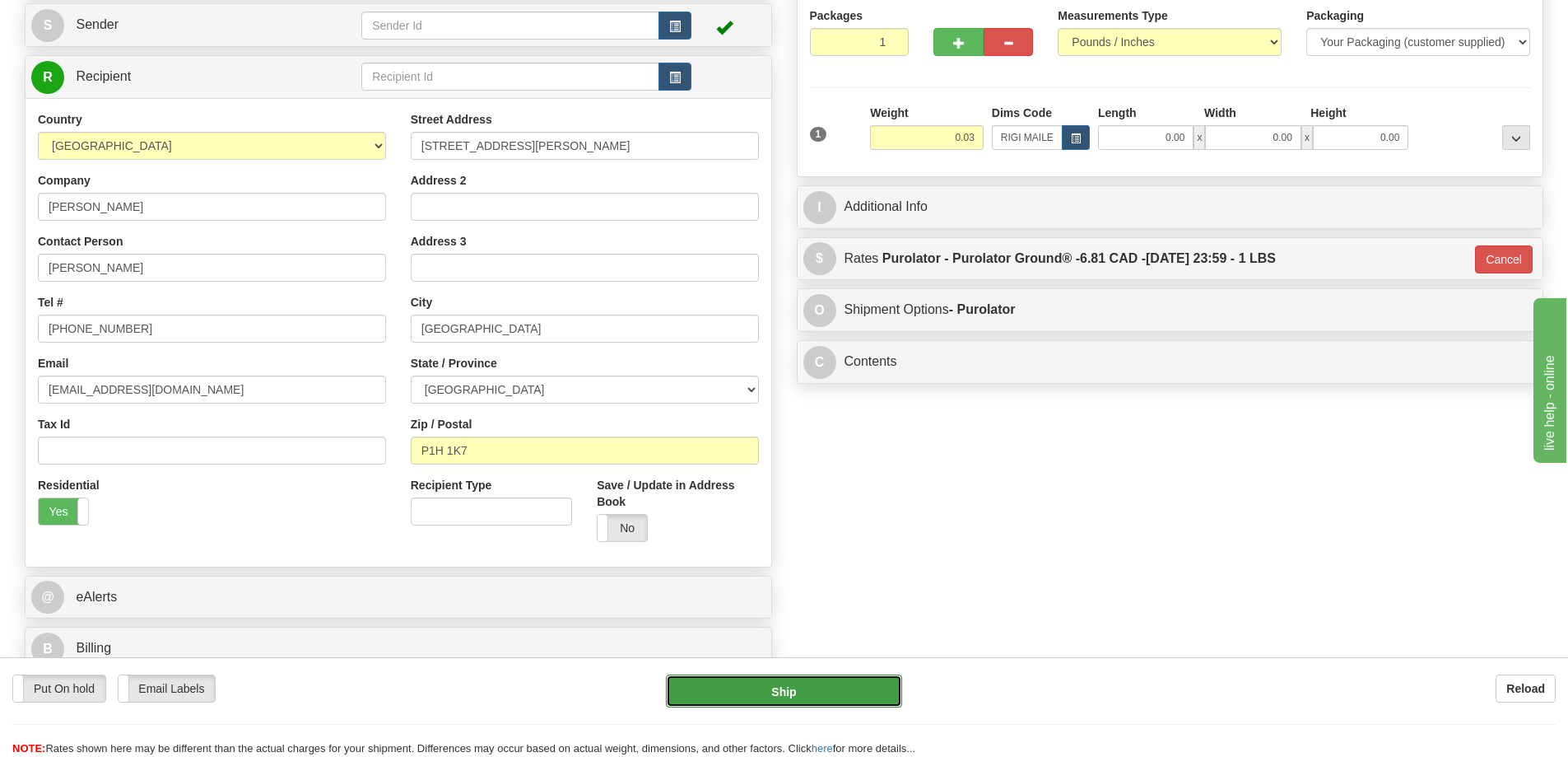
click at [874, 701] on button "Ship" at bounding box center [784, 690] width 236 height 33
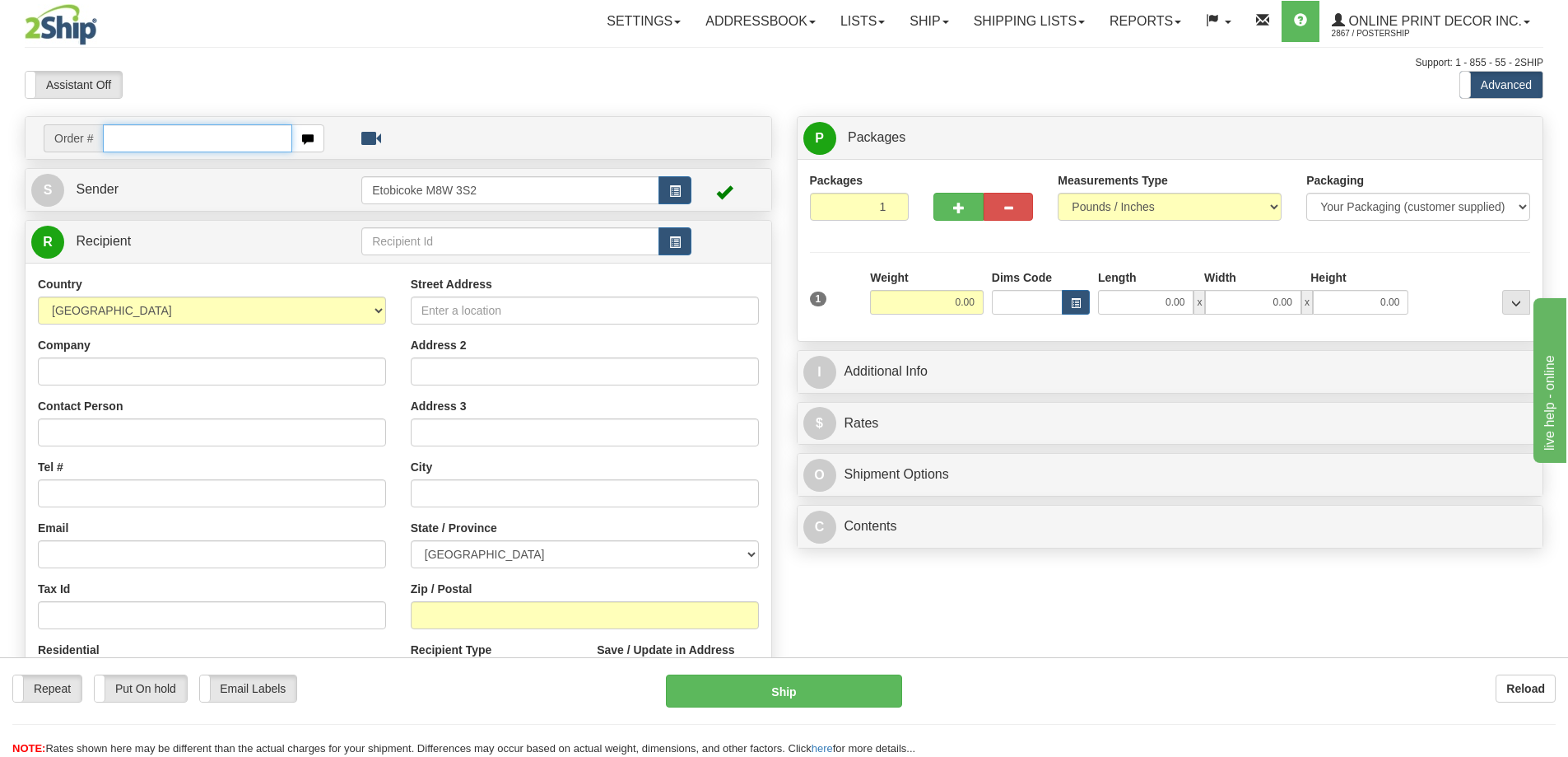
click at [178, 146] on input "text" at bounding box center [197, 138] width 190 height 28
type input "ca-422955"
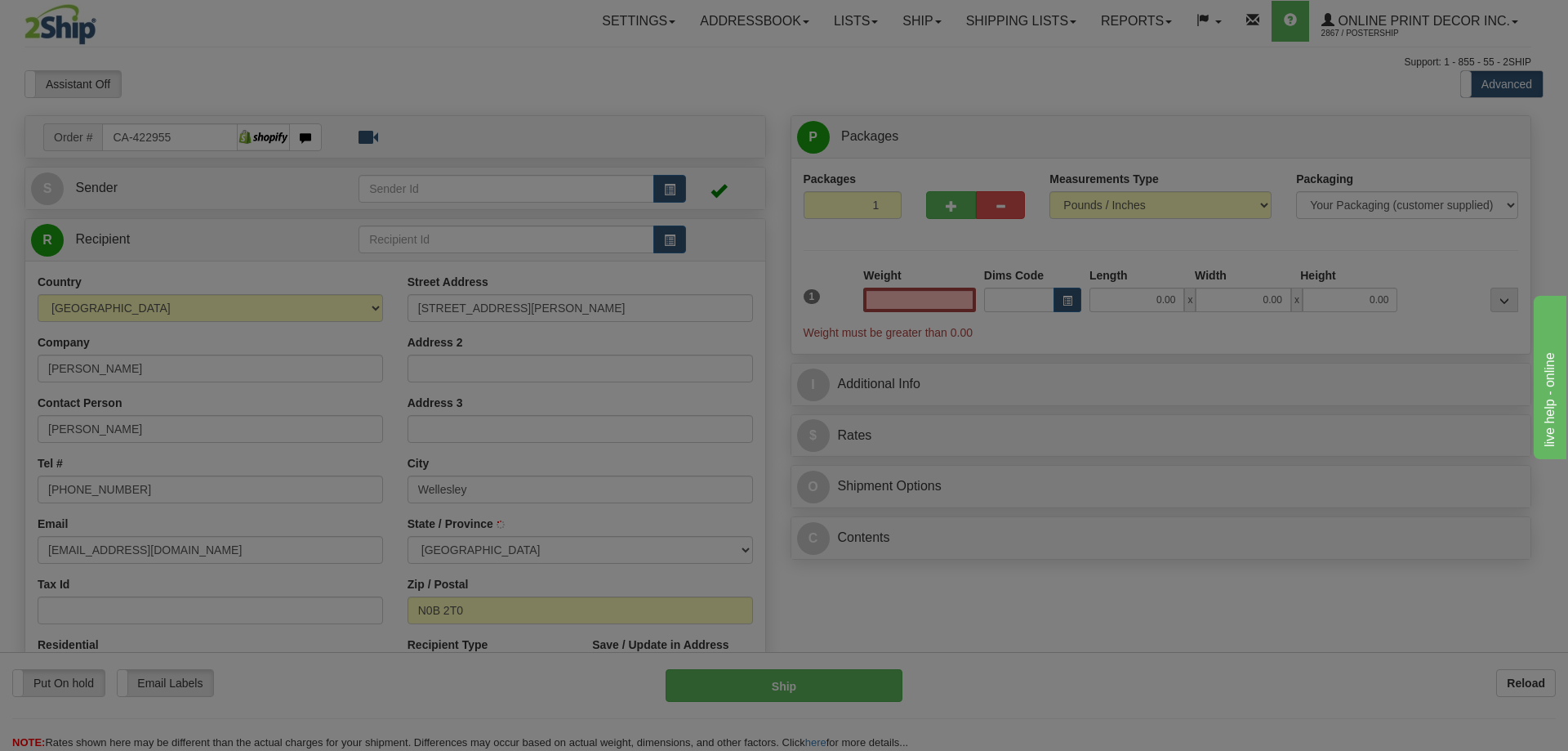
type input "WELLESLEY"
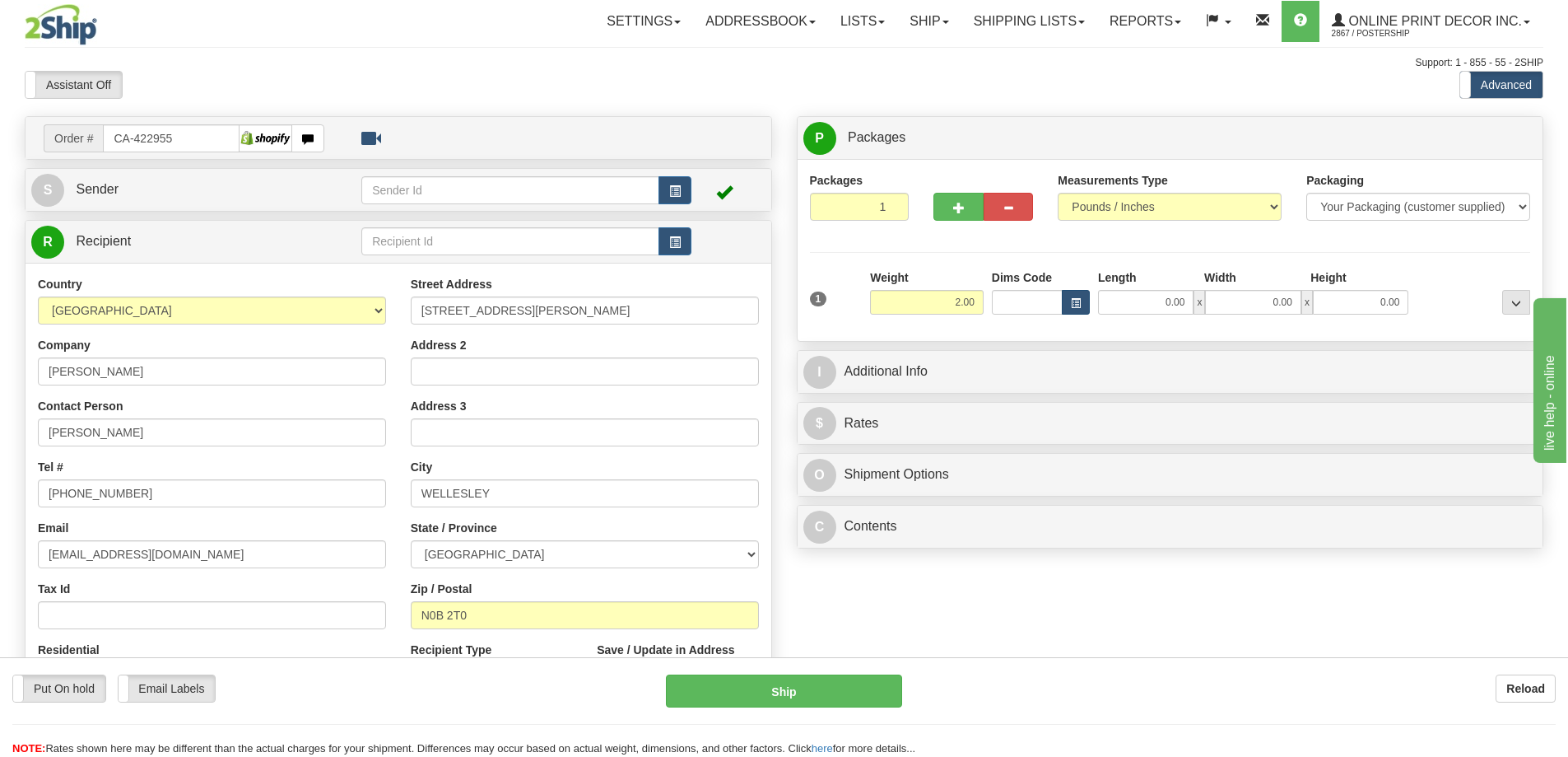
type input "2.00"
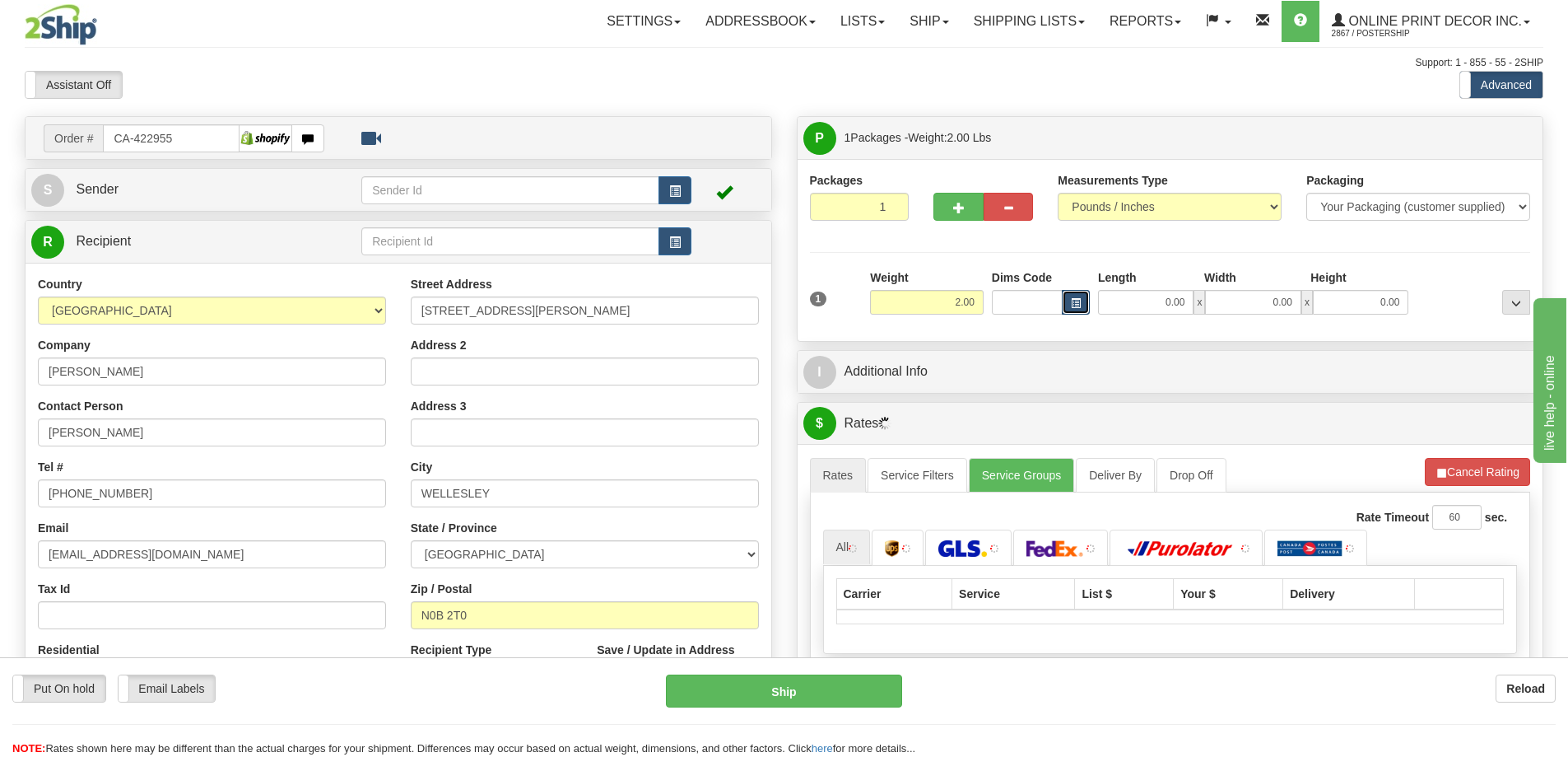
click at [1087, 303] on button "button" at bounding box center [1075, 301] width 28 height 24
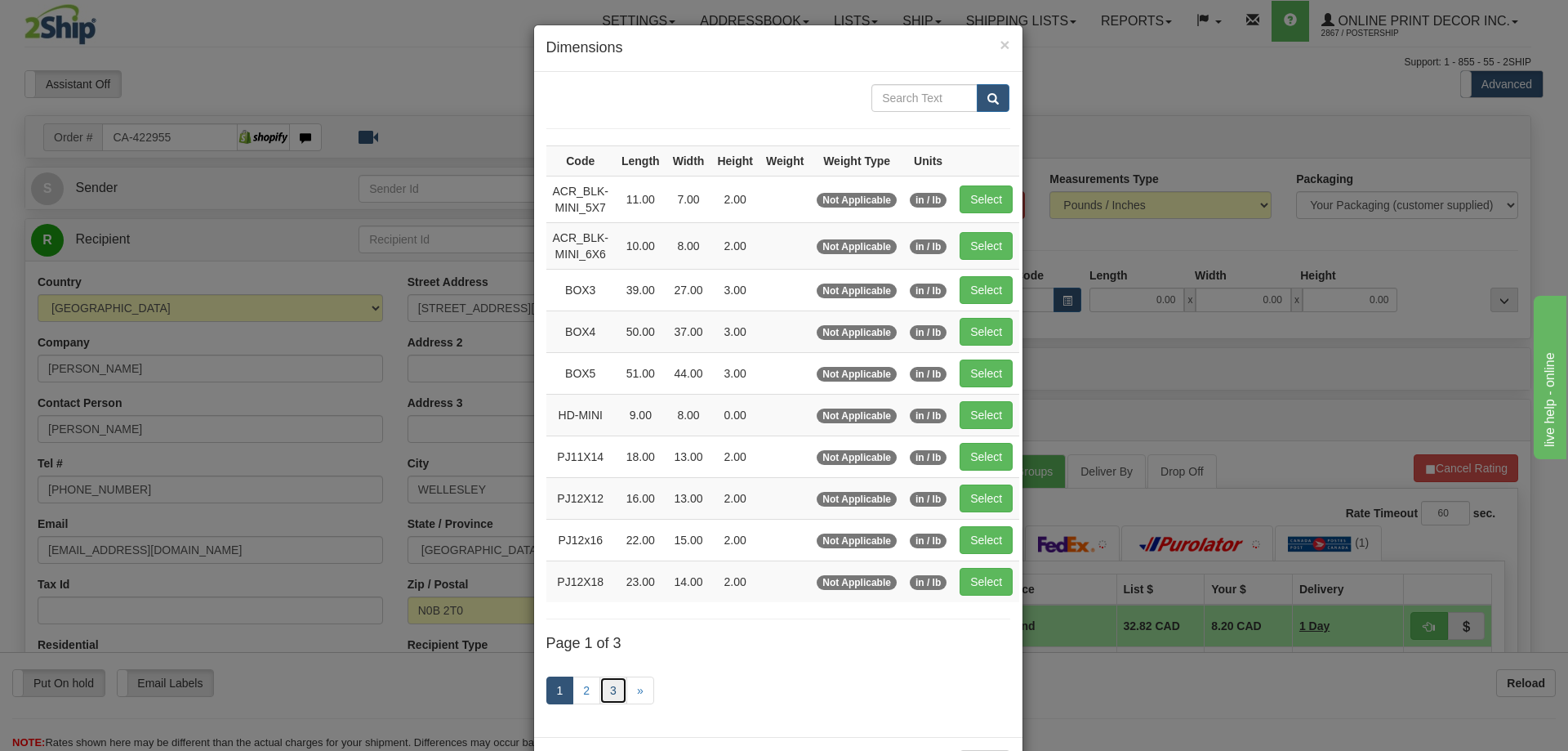
click at [602, 684] on link "3" at bounding box center [613, 689] width 28 height 28
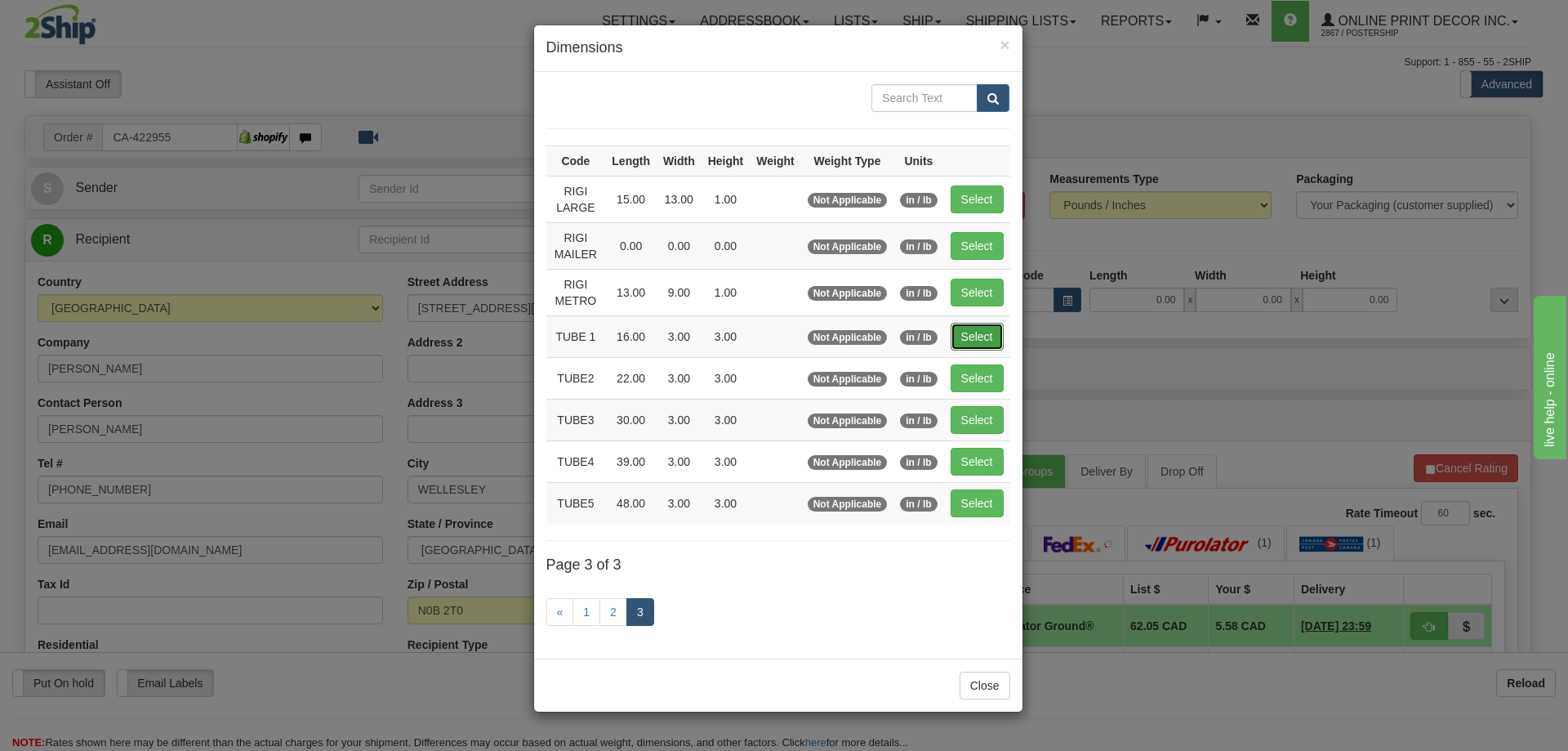
click at [986, 343] on button "Select" at bounding box center [978, 336] width 54 height 28
type input "TUBE 1"
type input "16.00"
type input "3.00"
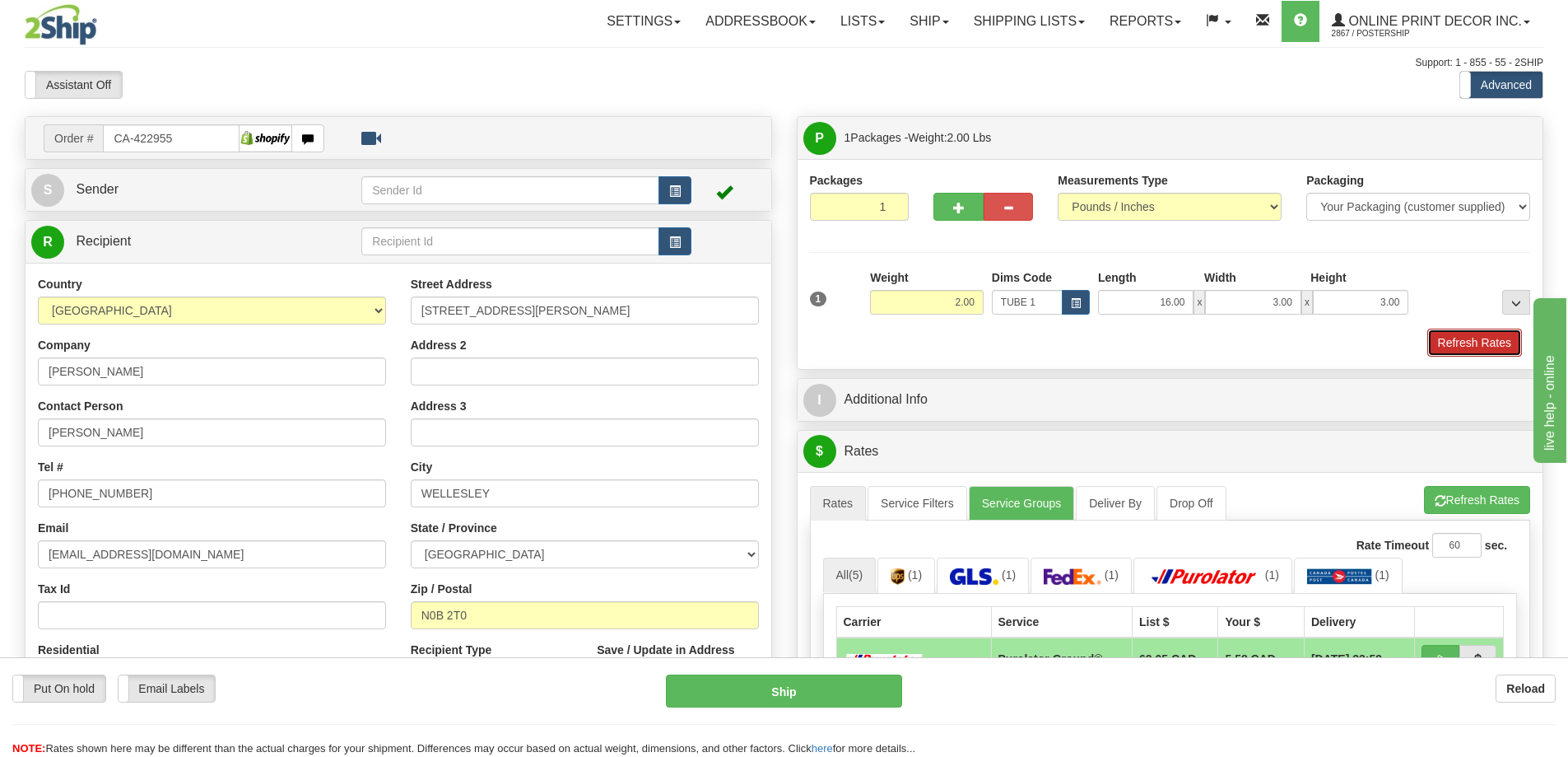
click at [1448, 338] on button "Refresh Rates" at bounding box center [1474, 342] width 94 height 28
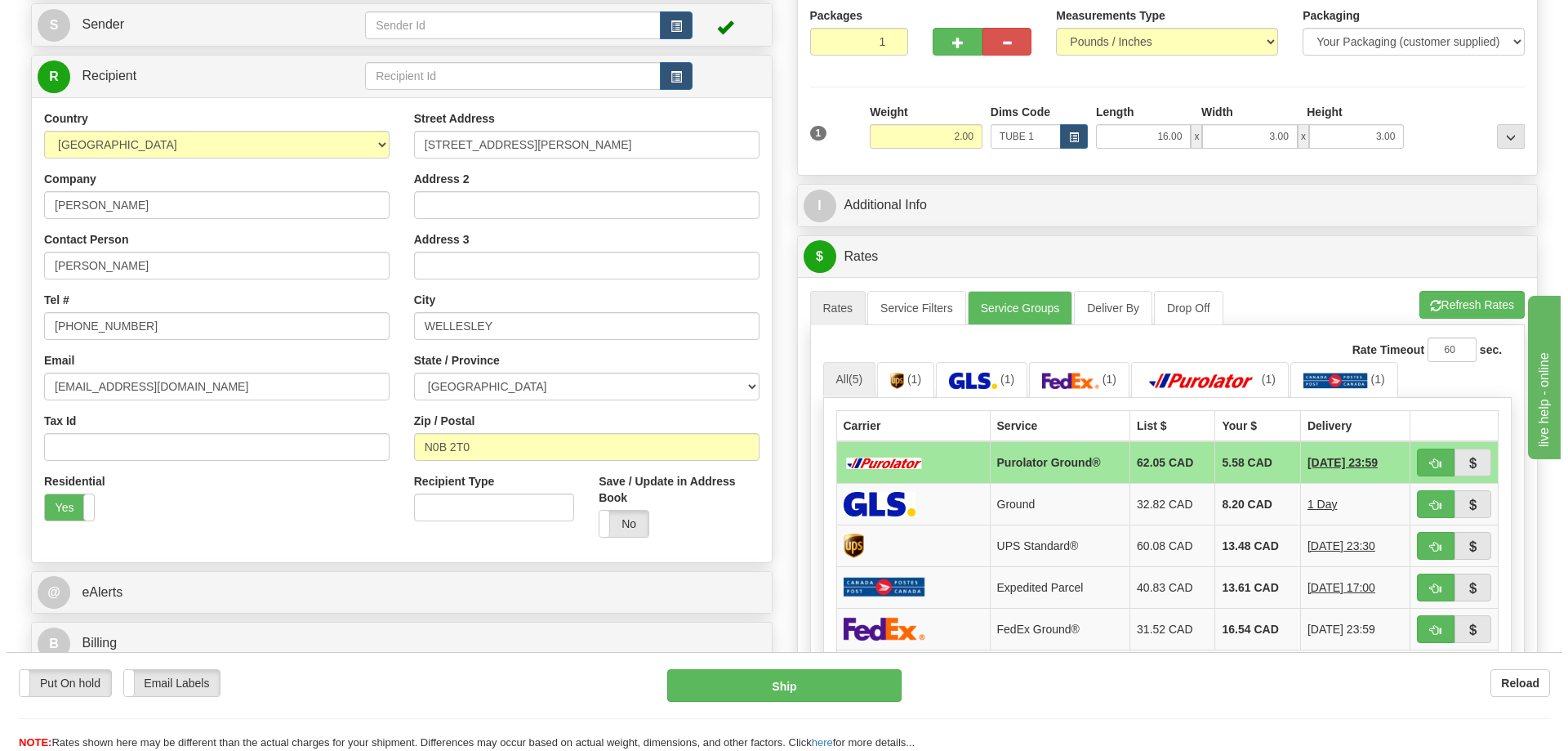
scroll to position [245, 0]
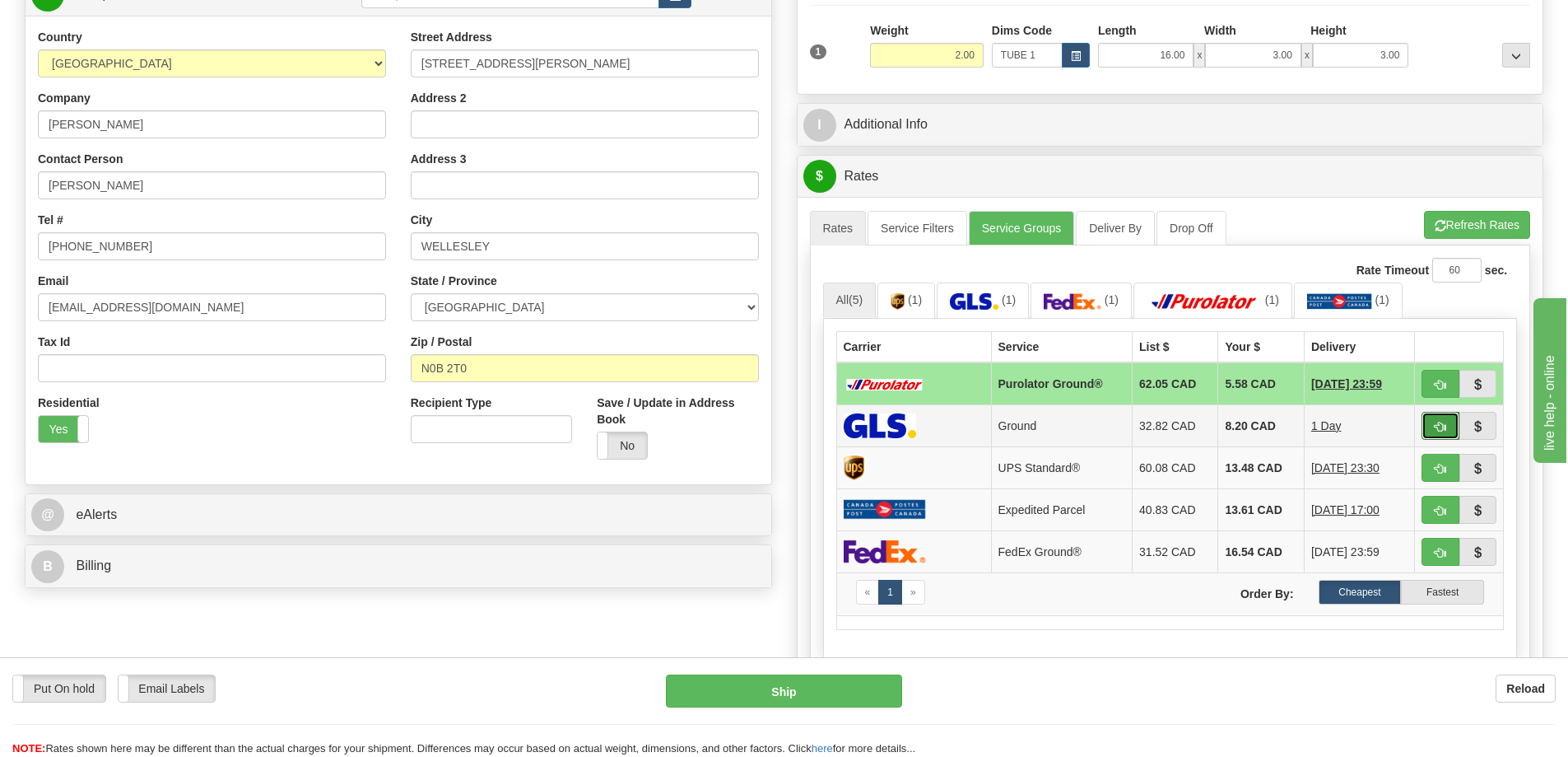
click at [1427, 426] on button "button" at bounding box center [1440, 425] width 38 height 28
type input "1"
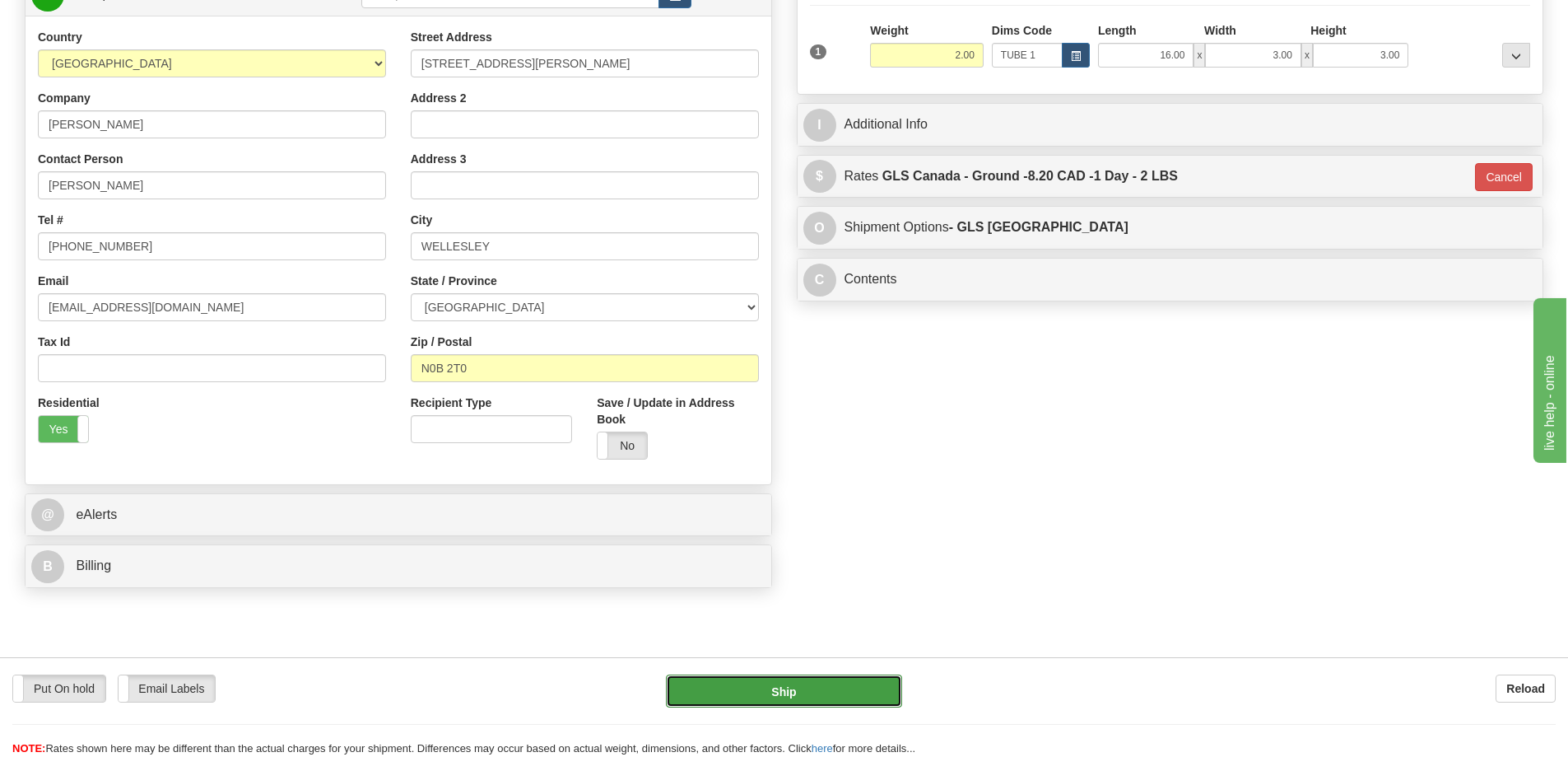
click at [842, 684] on button "Ship" at bounding box center [784, 690] width 236 height 33
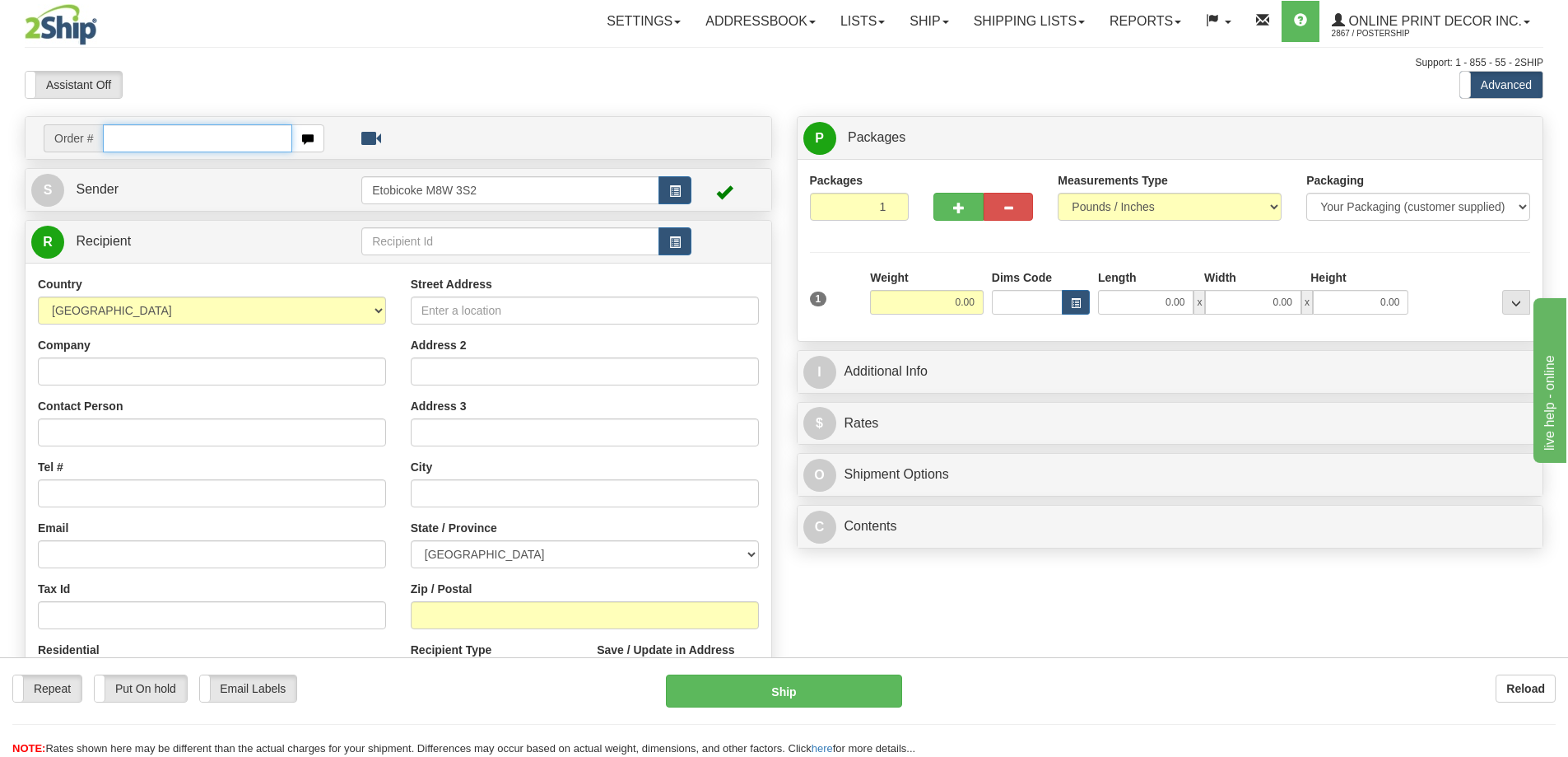
click at [175, 137] on input "text" at bounding box center [197, 138] width 190 height 28
type input "us-56024"
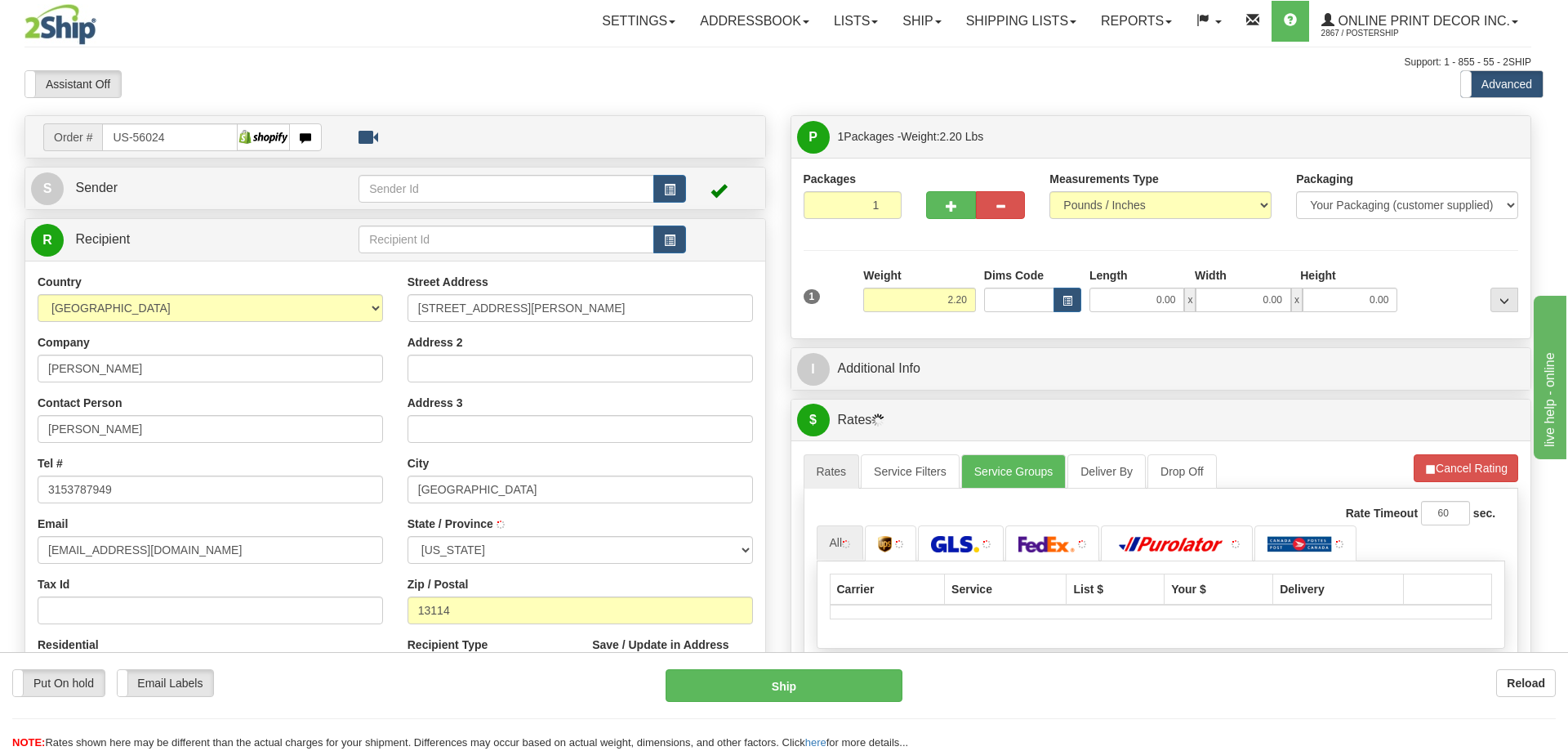
type input "[GEOGRAPHIC_DATA]"
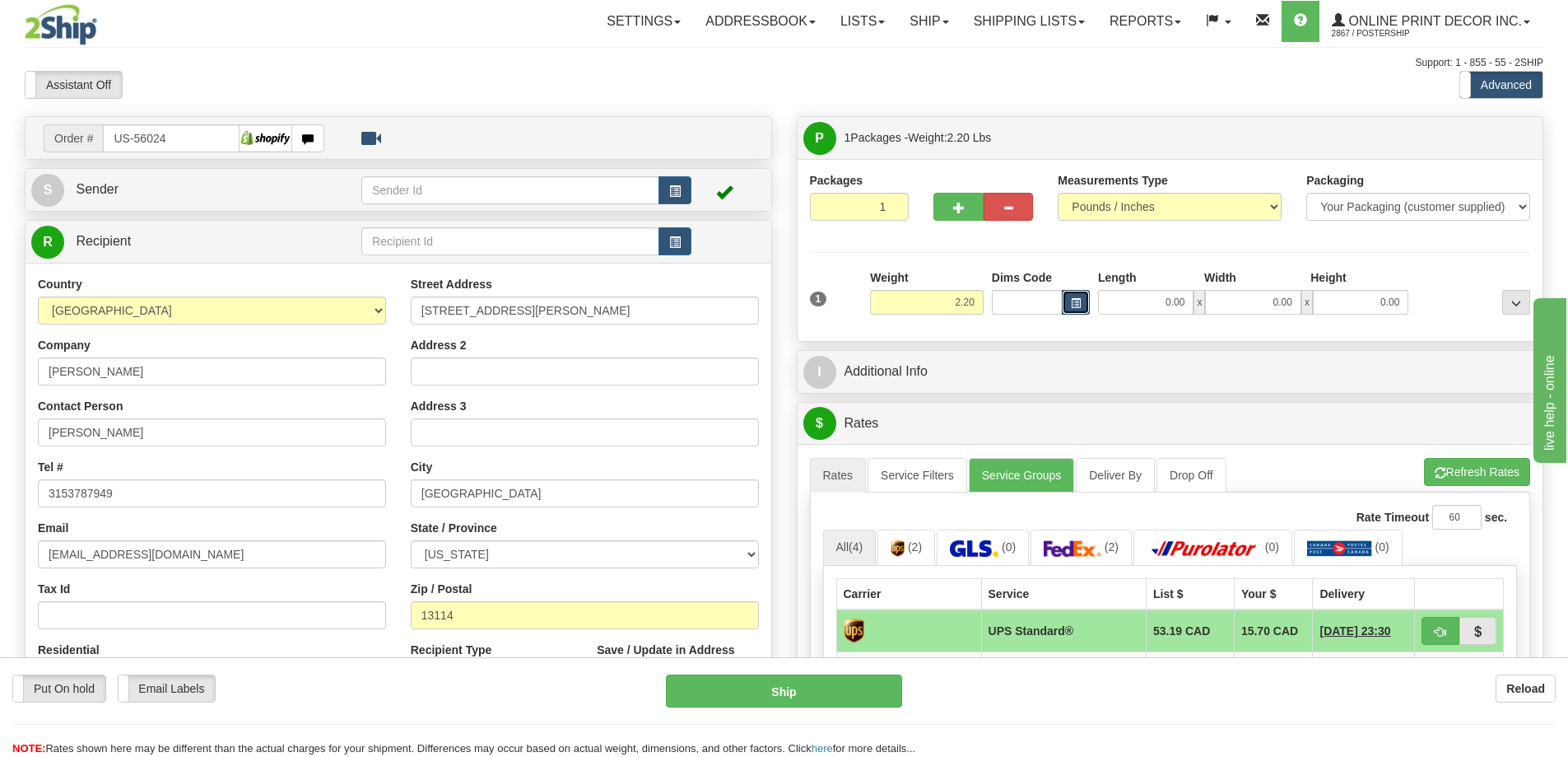
click at [1071, 299] on span "button" at bounding box center [1075, 303] width 10 height 9
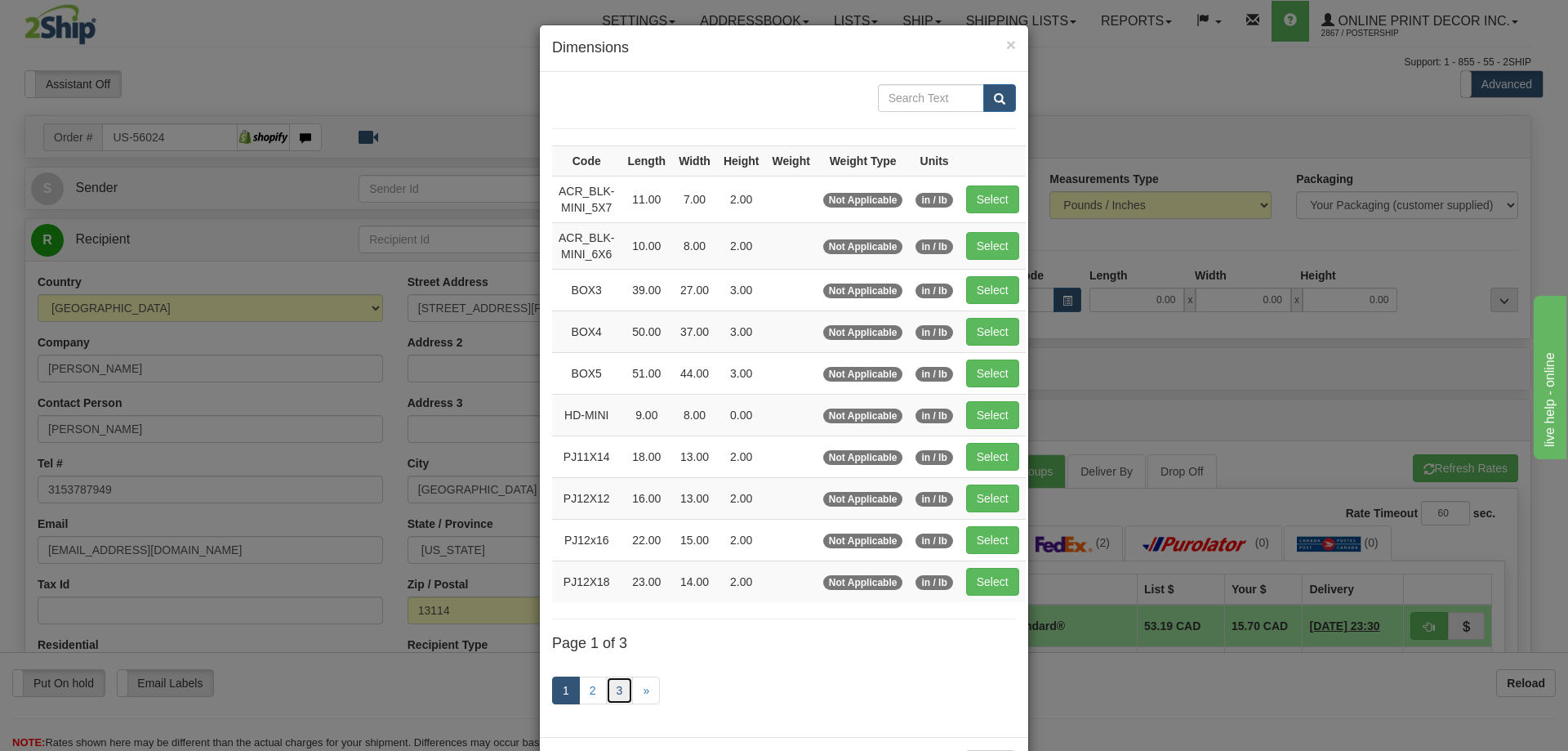
click at [616, 685] on link "3" at bounding box center [620, 689] width 28 height 28
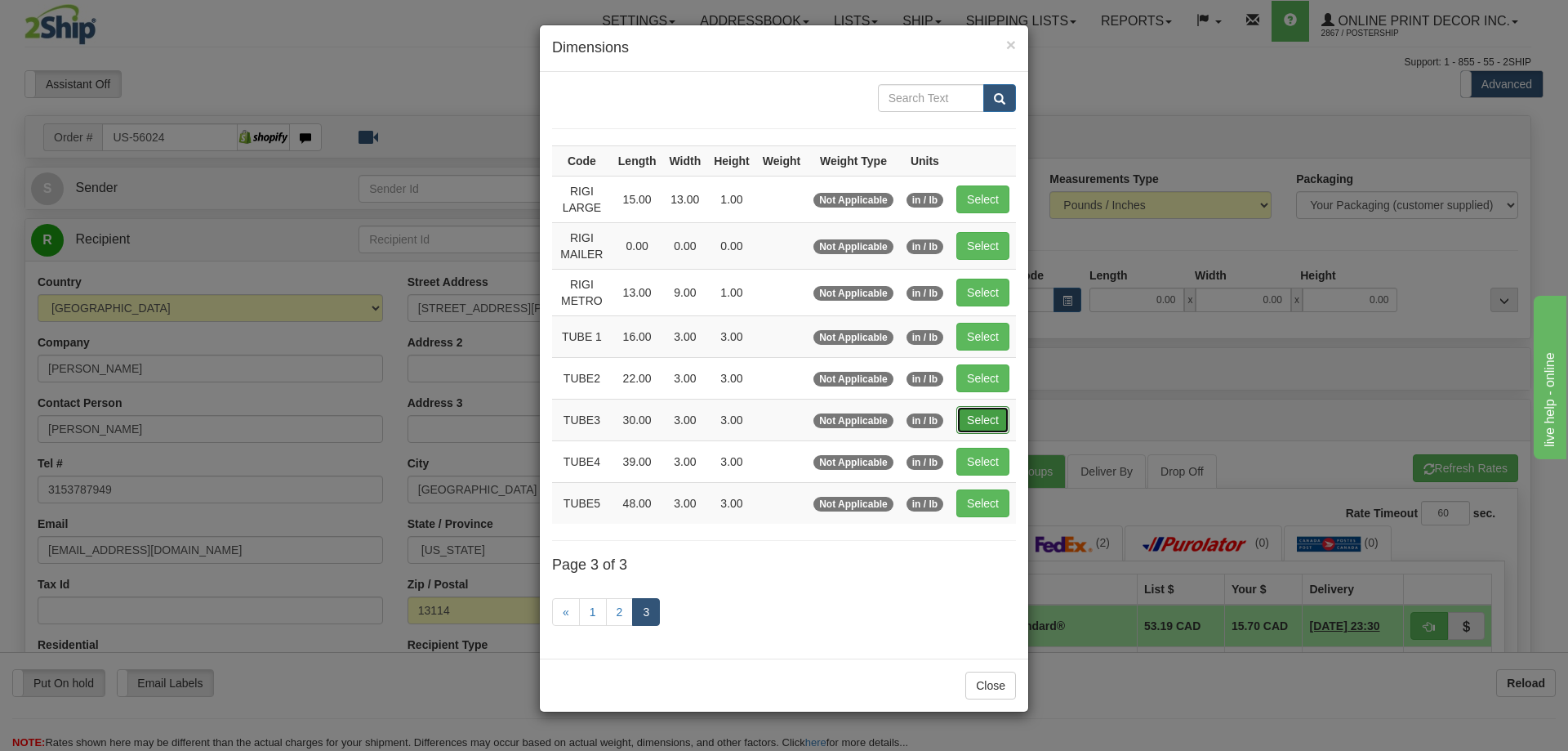
click at [978, 415] on button "Select" at bounding box center [983, 419] width 54 height 28
type input "TUBE3"
type input "30.00"
type input "3.00"
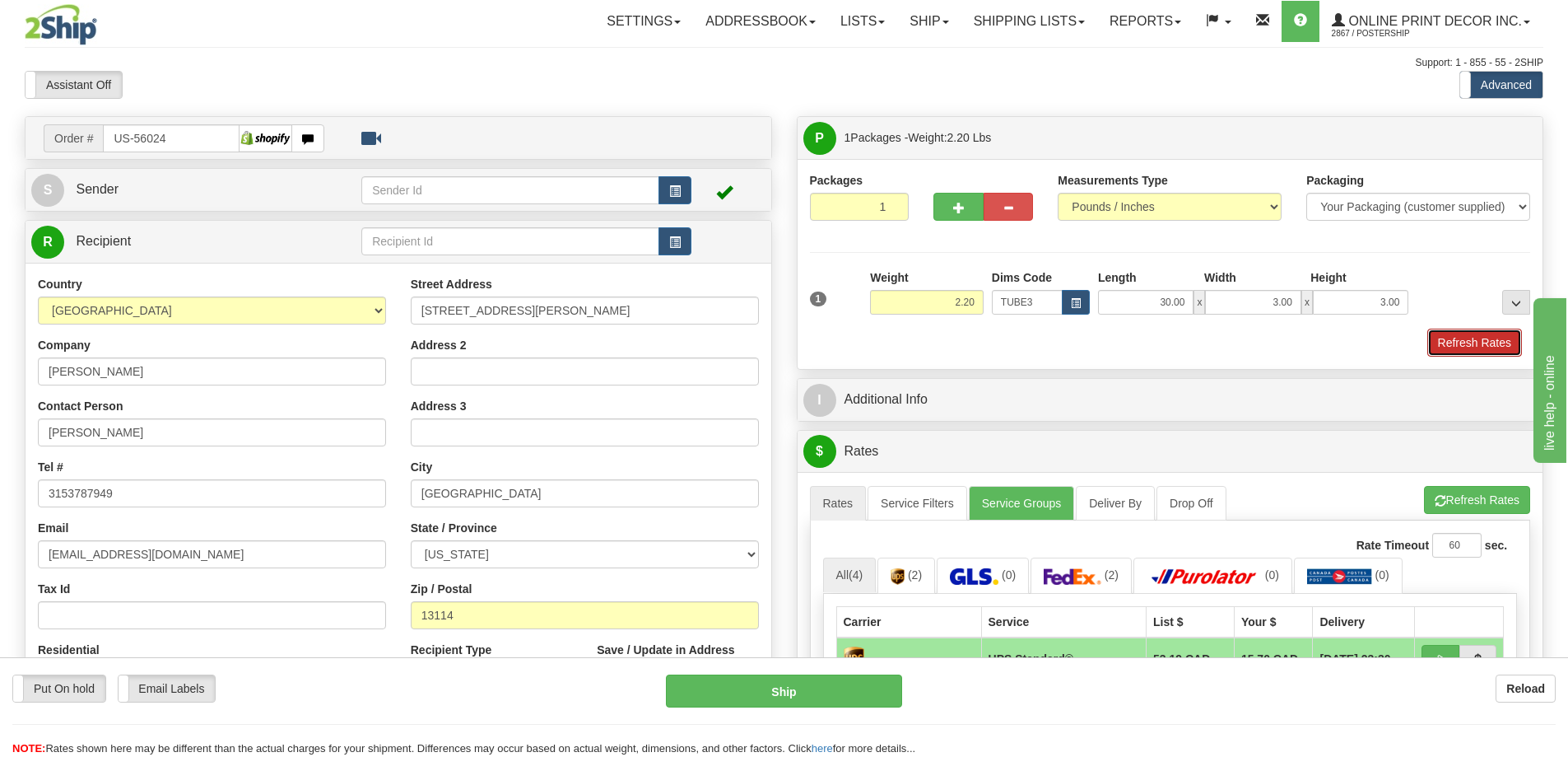
click at [1470, 335] on button "Refresh Rates" at bounding box center [1474, 342] width 94 height 28
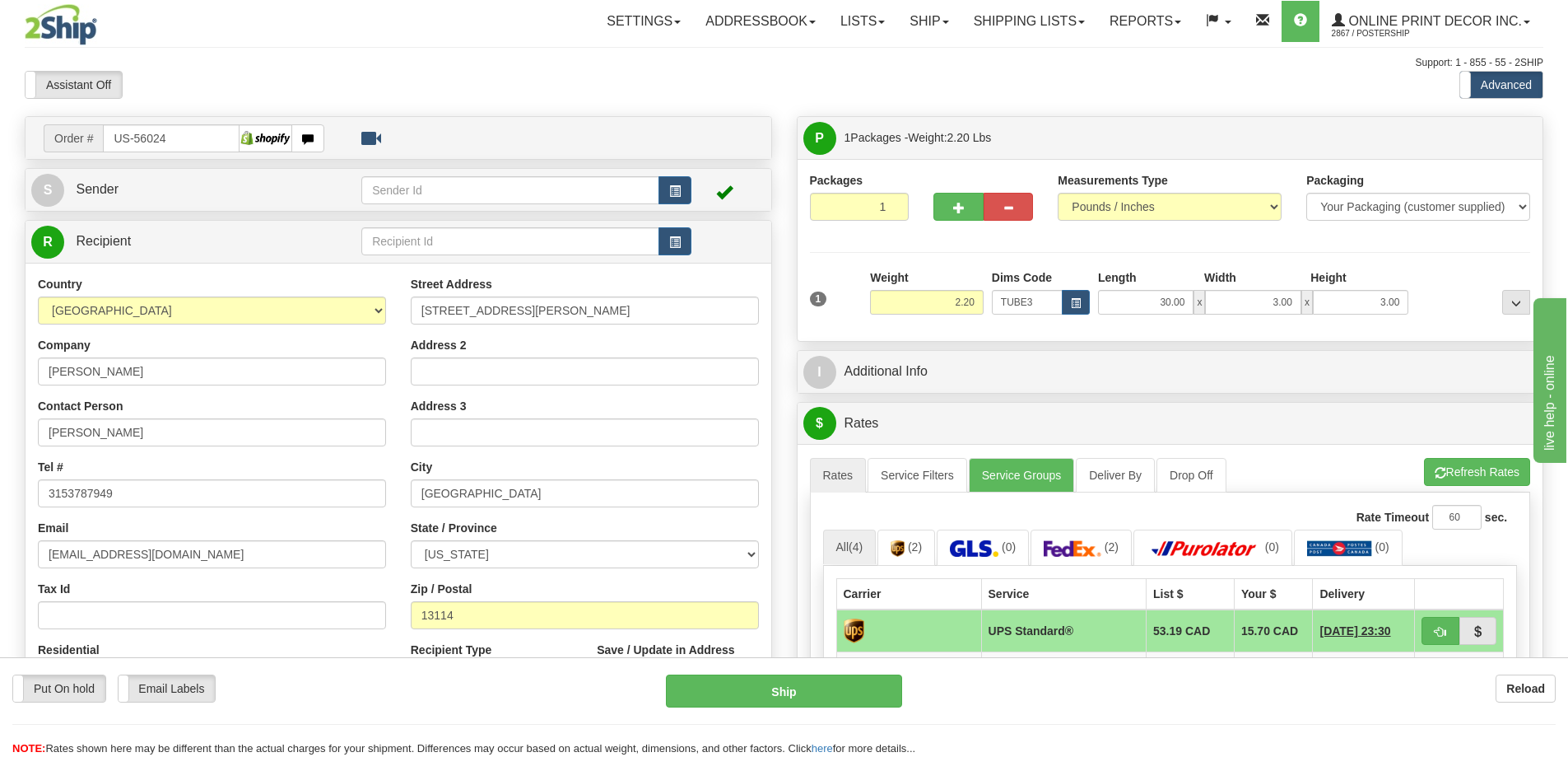
scroll to position [165, 0]
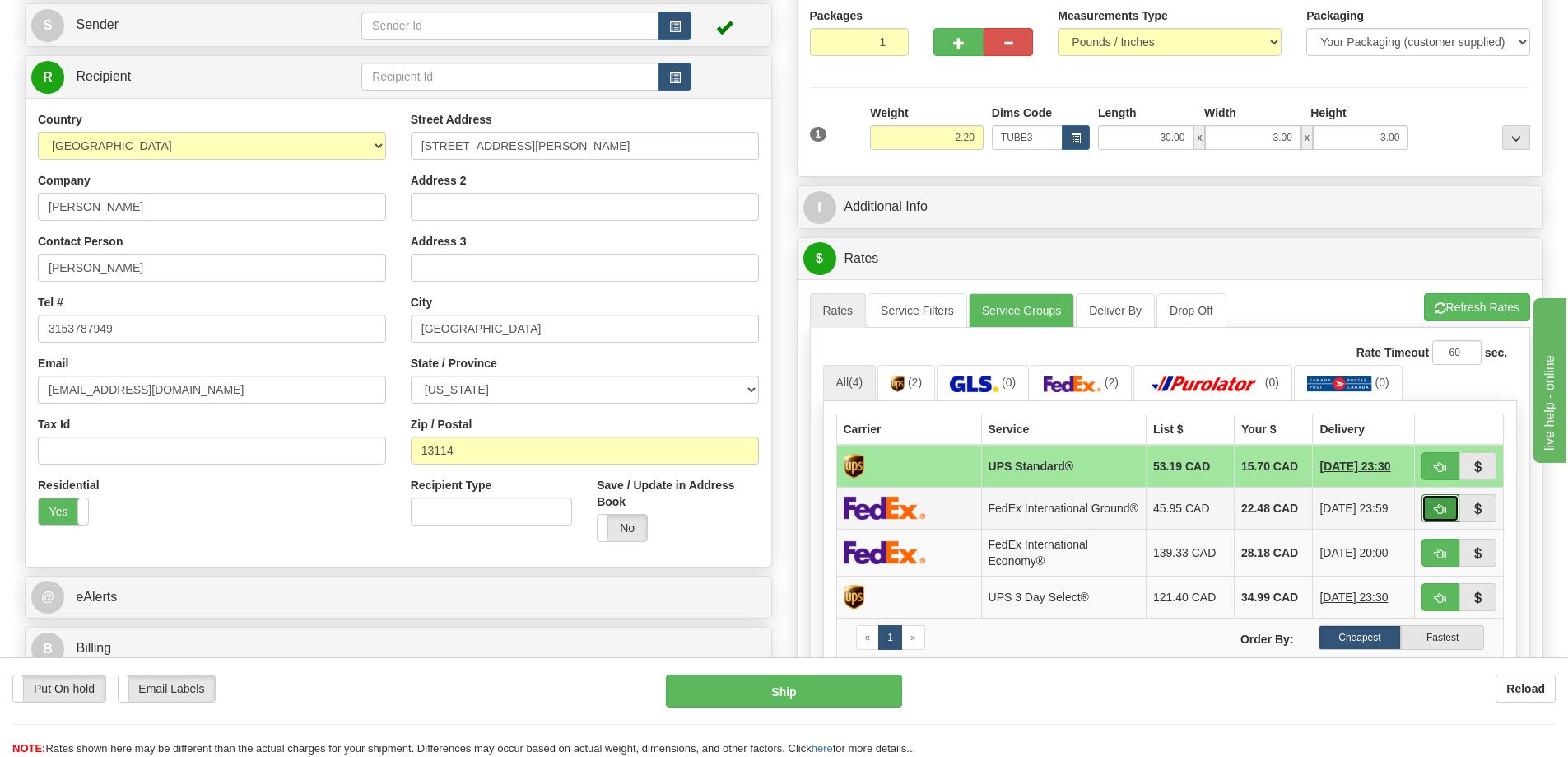
click at [1435, 502] on button "button" at bounding box center [1440, 507] width 38 height 28
type input "92"
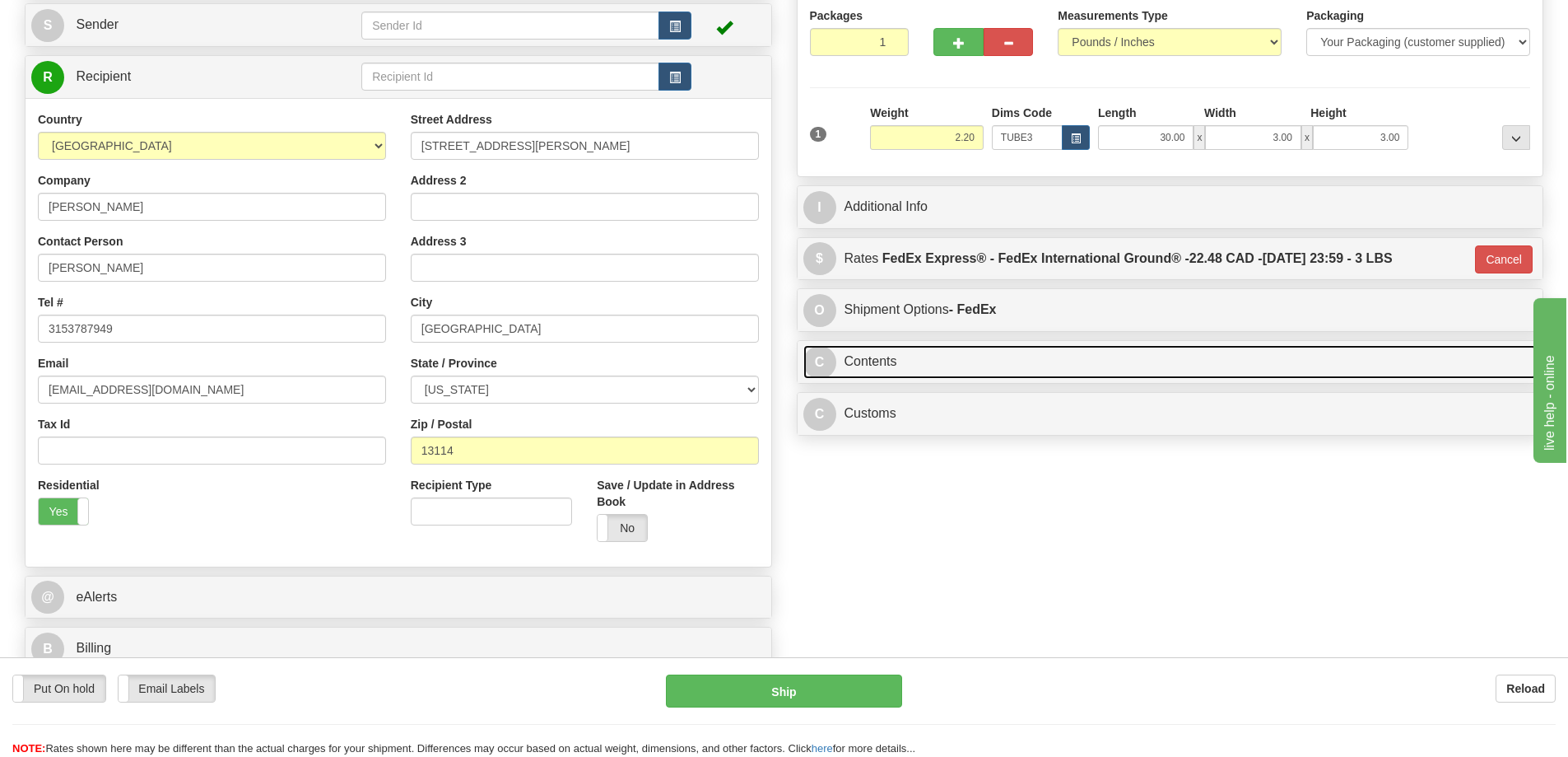
click at [987, 362] on link "C Contents" at bounding box center [1170, 362] width 734 height 34
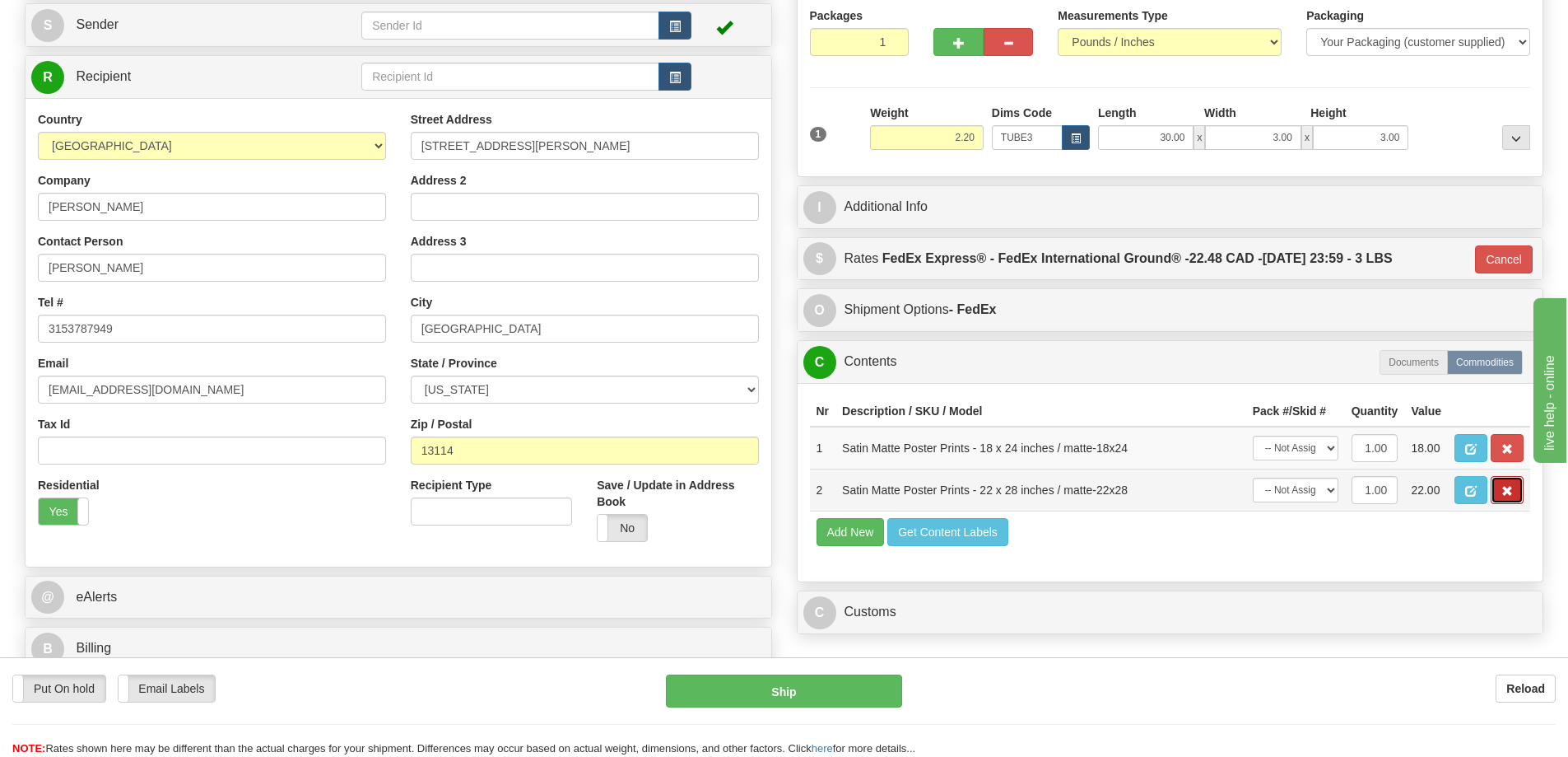
click at [1503, 493] on span "button" at bounding box center [1506, 491] width 12 height 11
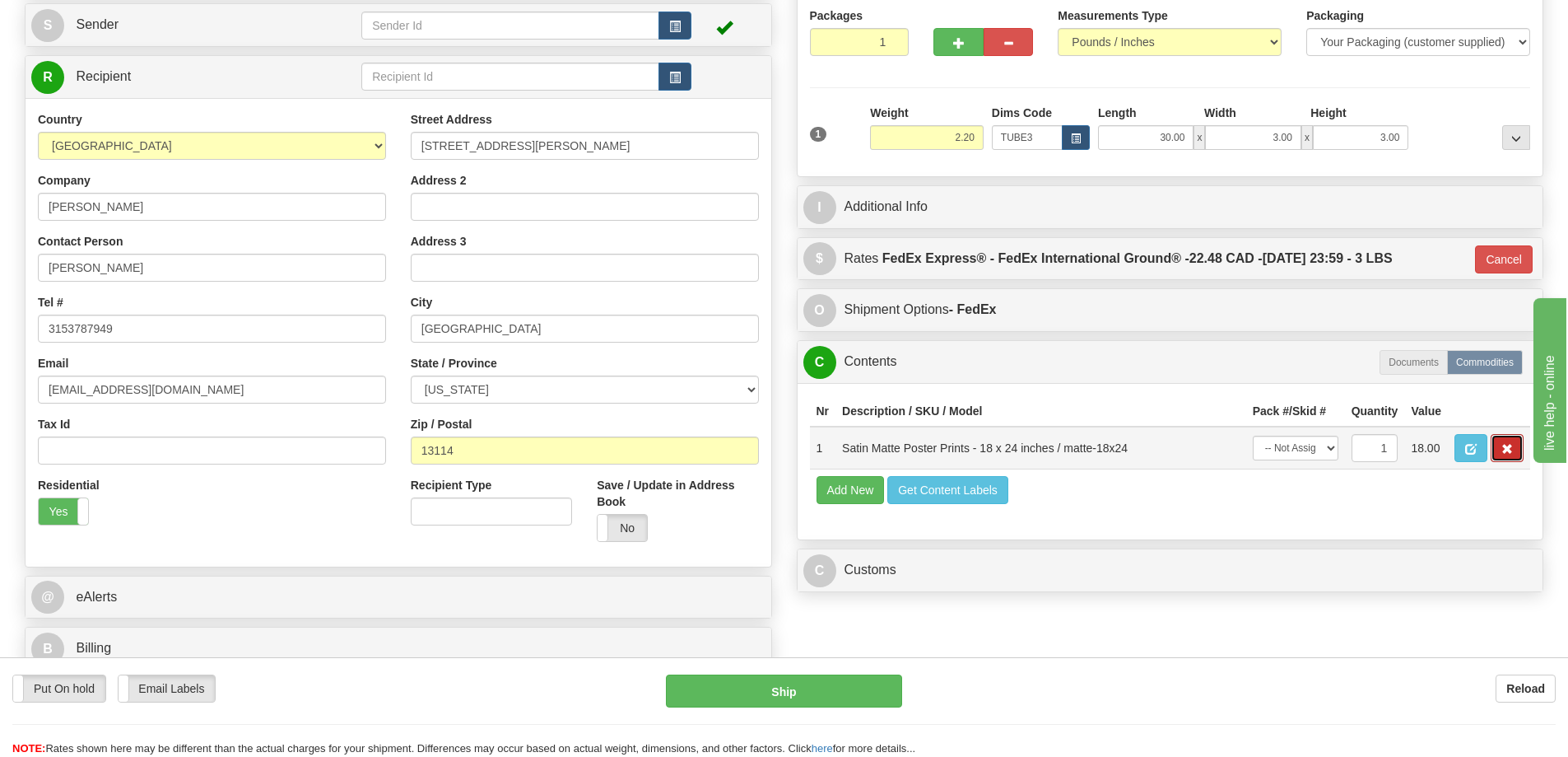
click at [1494, 445] on button "button" at bounding box center [1506, 448] width 33 height 28
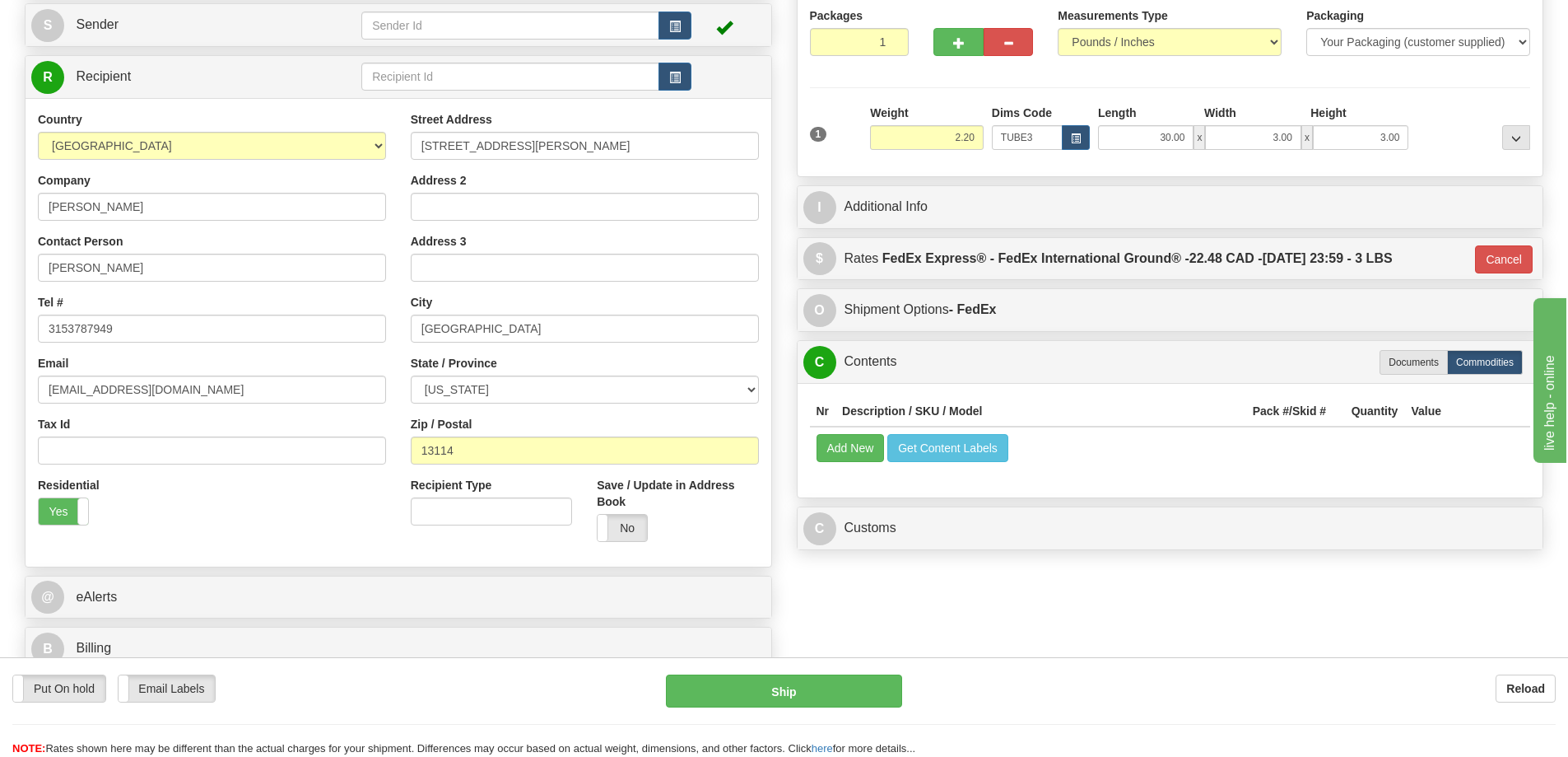
click at [840, 437] on td "Add New Get Content Labels" at bounding box center [1170, 447] width 721 height 42
click at [842, 451] on button "Add New" at bounding box center [850, 448] width 68 height 28
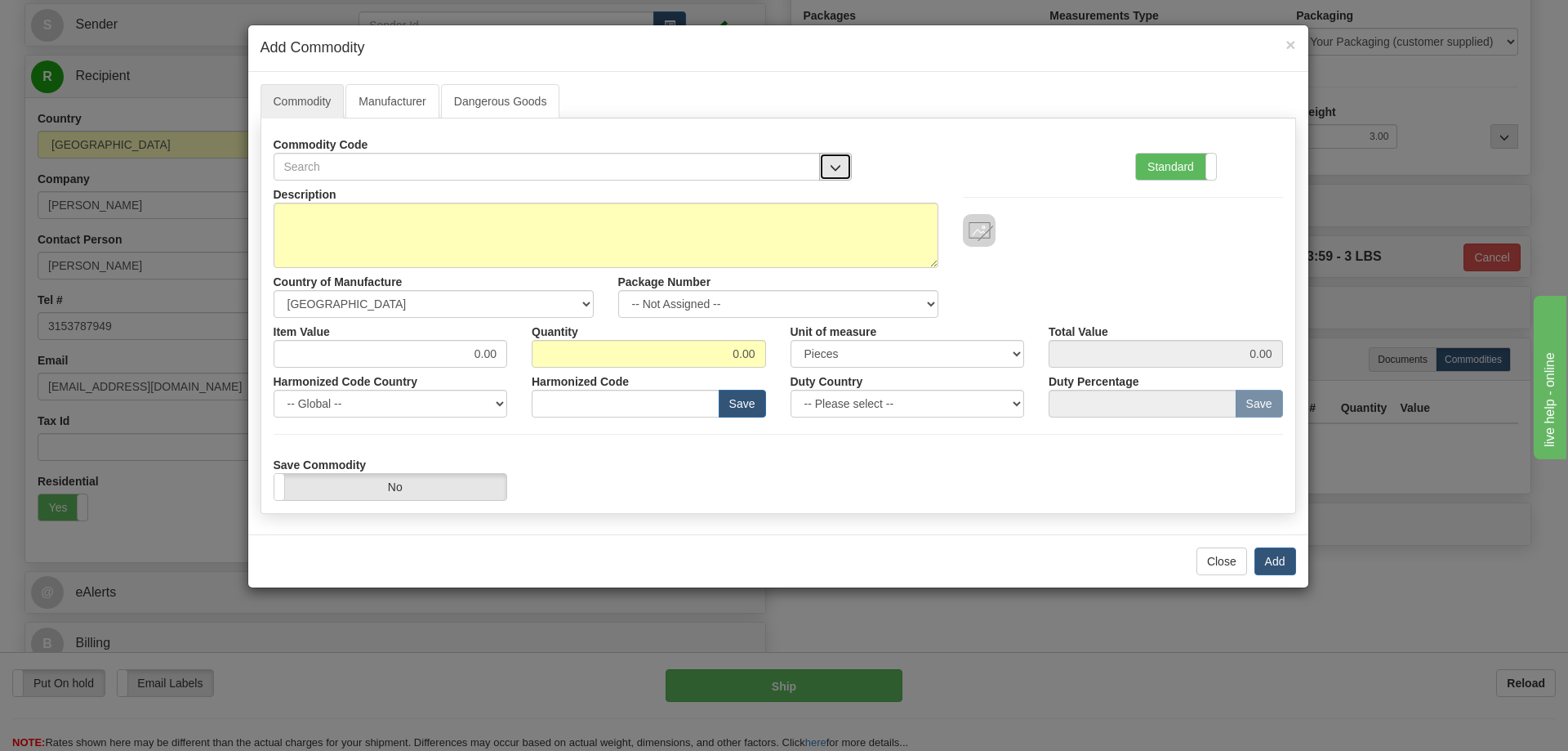
click at [836, 154] on button "button" at bounding box center [836, 166] width 33 height 28
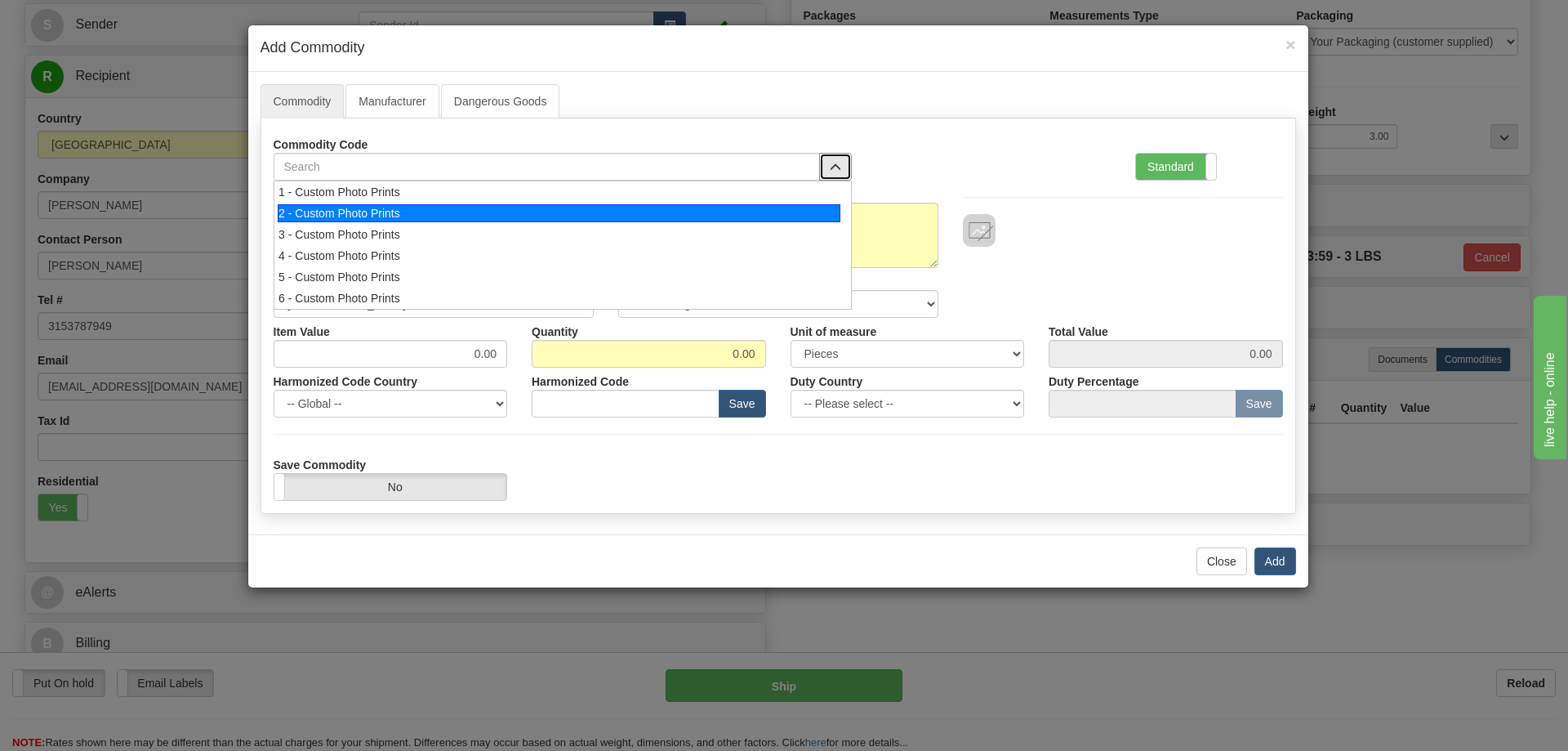
click at [805, 207] on div "2 - Custom Photo Prints" at bounding box center [558, 213] width 563 height 18
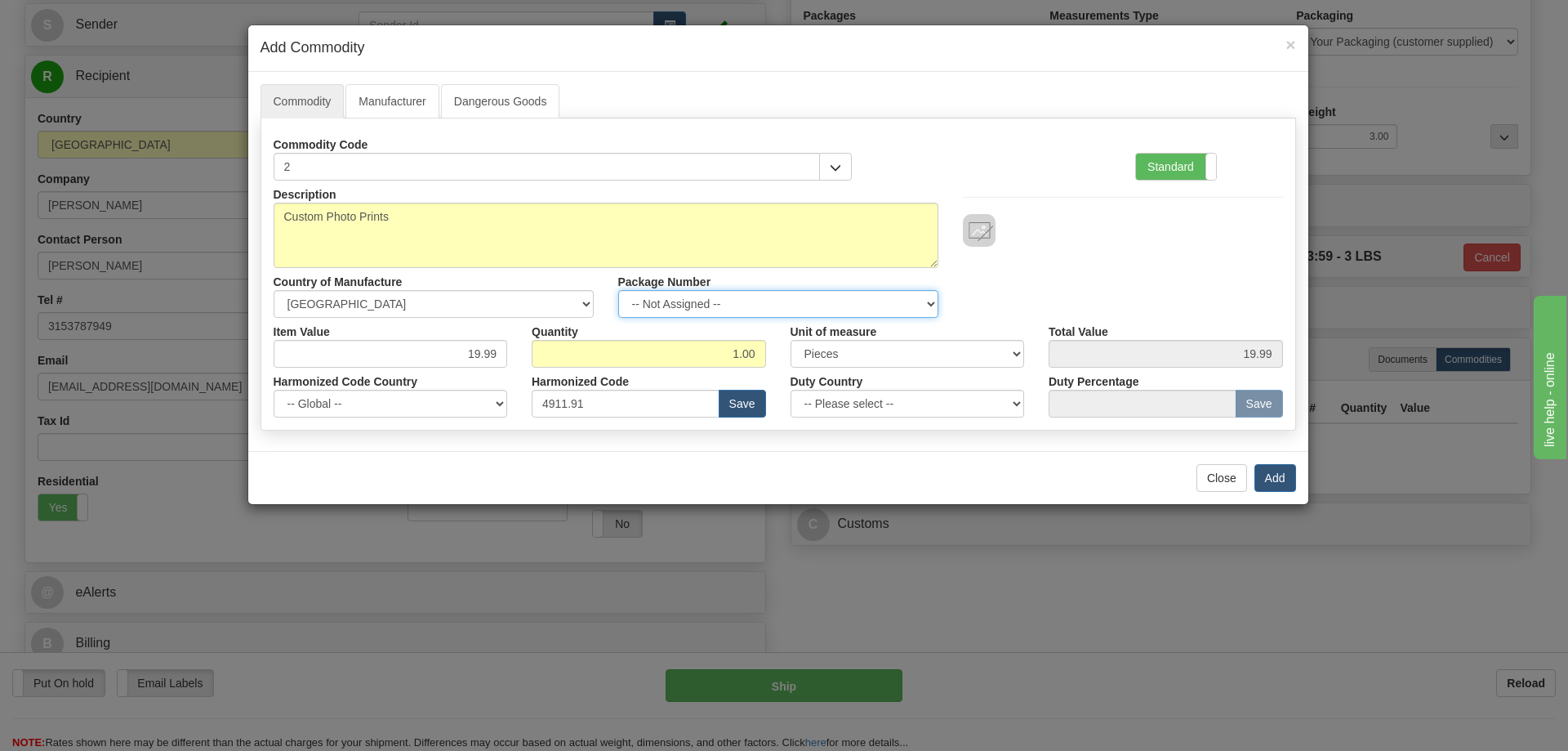
click at [910, 294] on select "-- Not Assigned -- Item 1" at bounding box center [778, 303] width 320 height 28
select select "0"
click at [618, 290] on select "-- Not Assigned -- Item 1" at bounding box center [778, 303] width 320 height 28
click at [1255, 484] on button "Add" at bounding box center [1275, 477] width 42 height 28
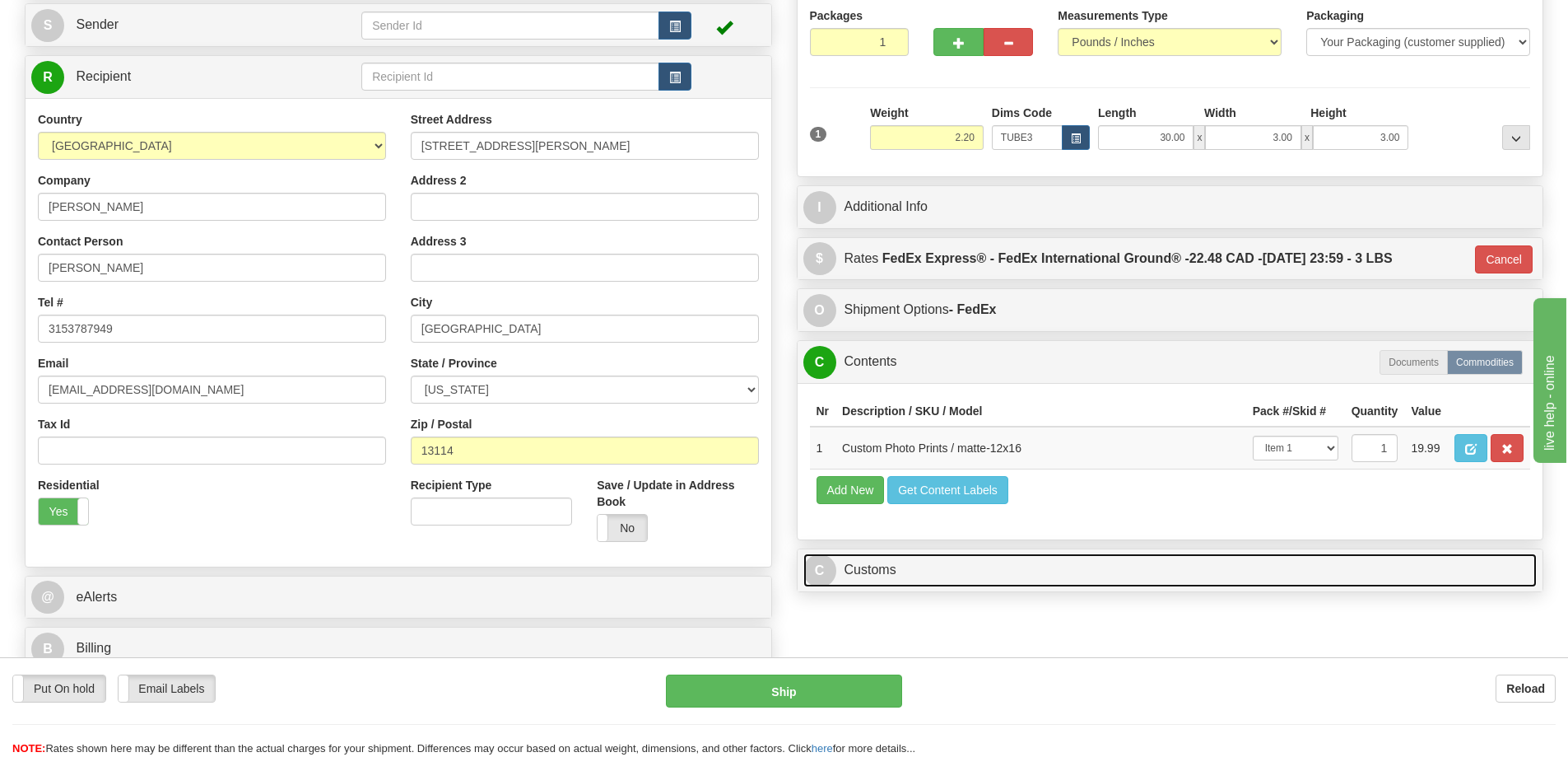
click at [992, 566] on link "C Customs" at bounding box center [1170, 570] width 734 height 34
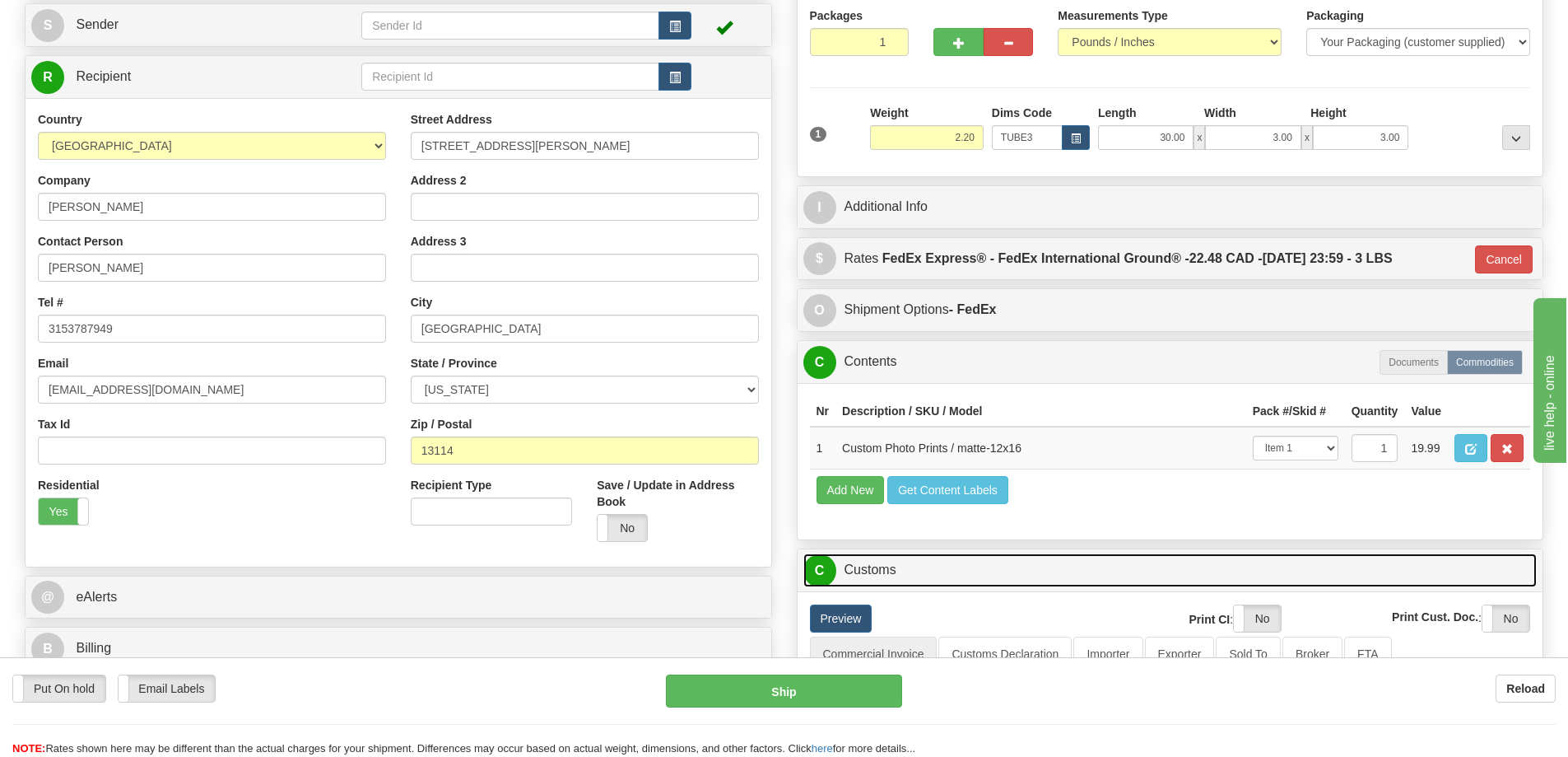
scroll to position [329, 0]
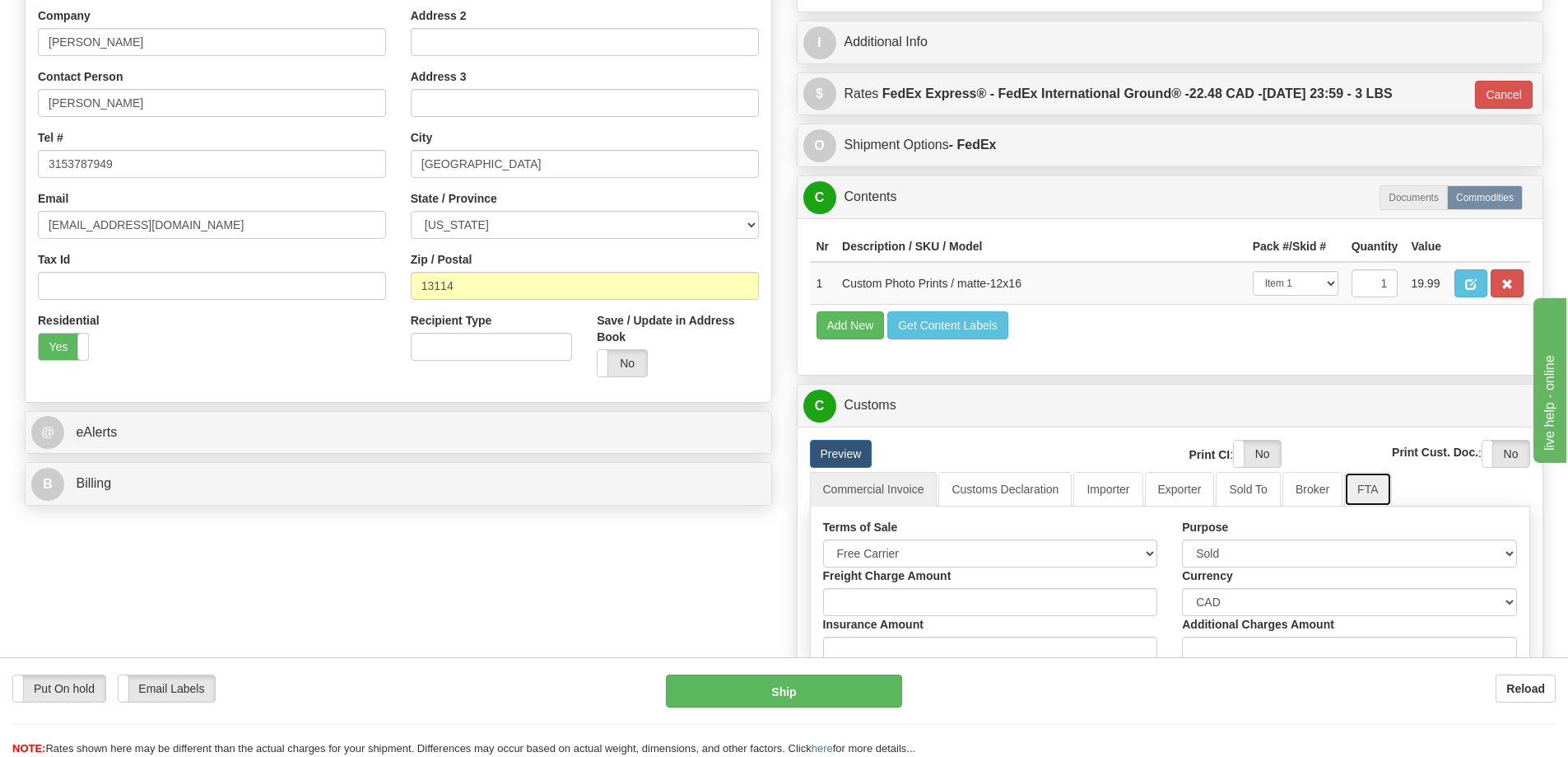
click at [1369, 503] on link "FTA" at bounding box center [1367, 489] width 47 height 34
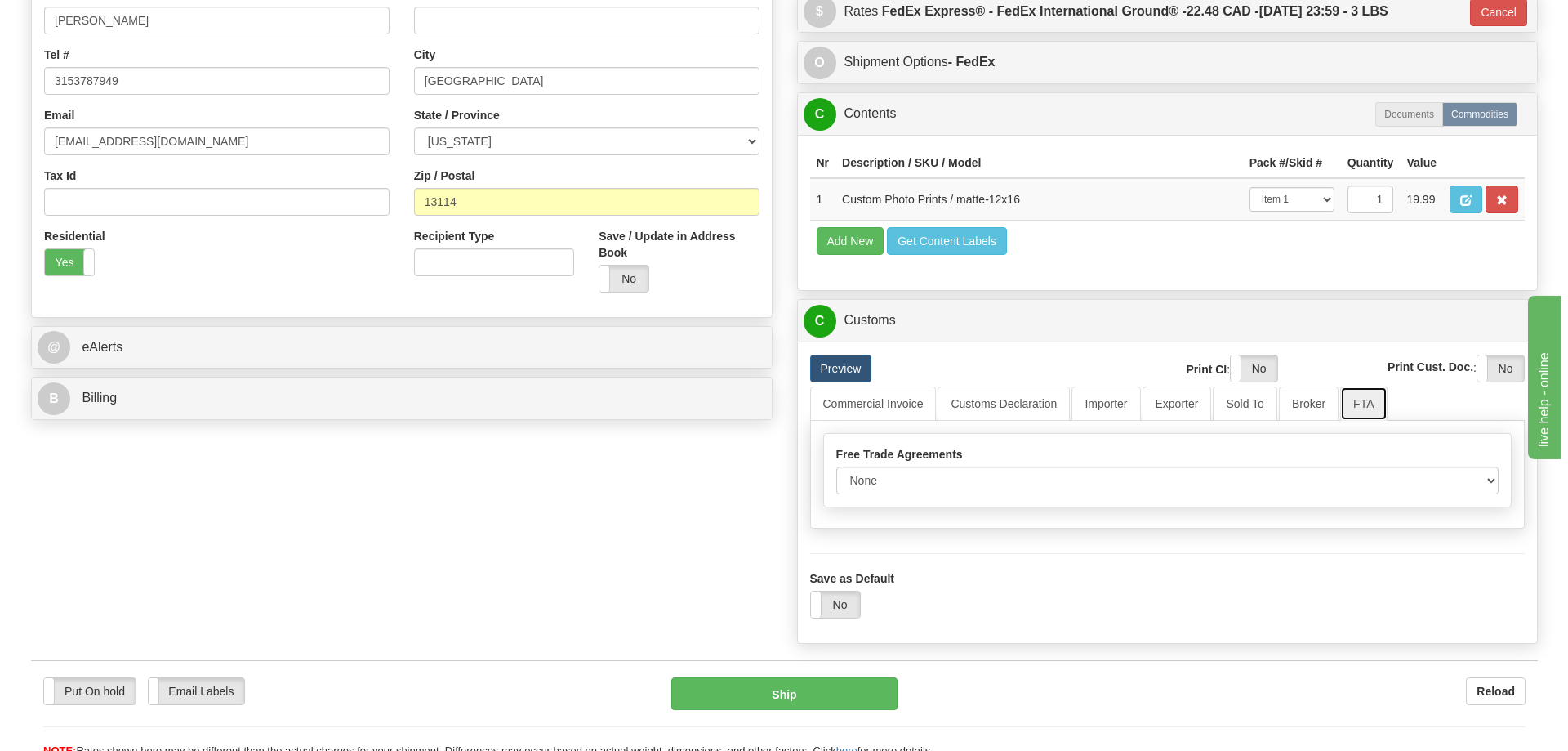
scroll to position [490, 0]
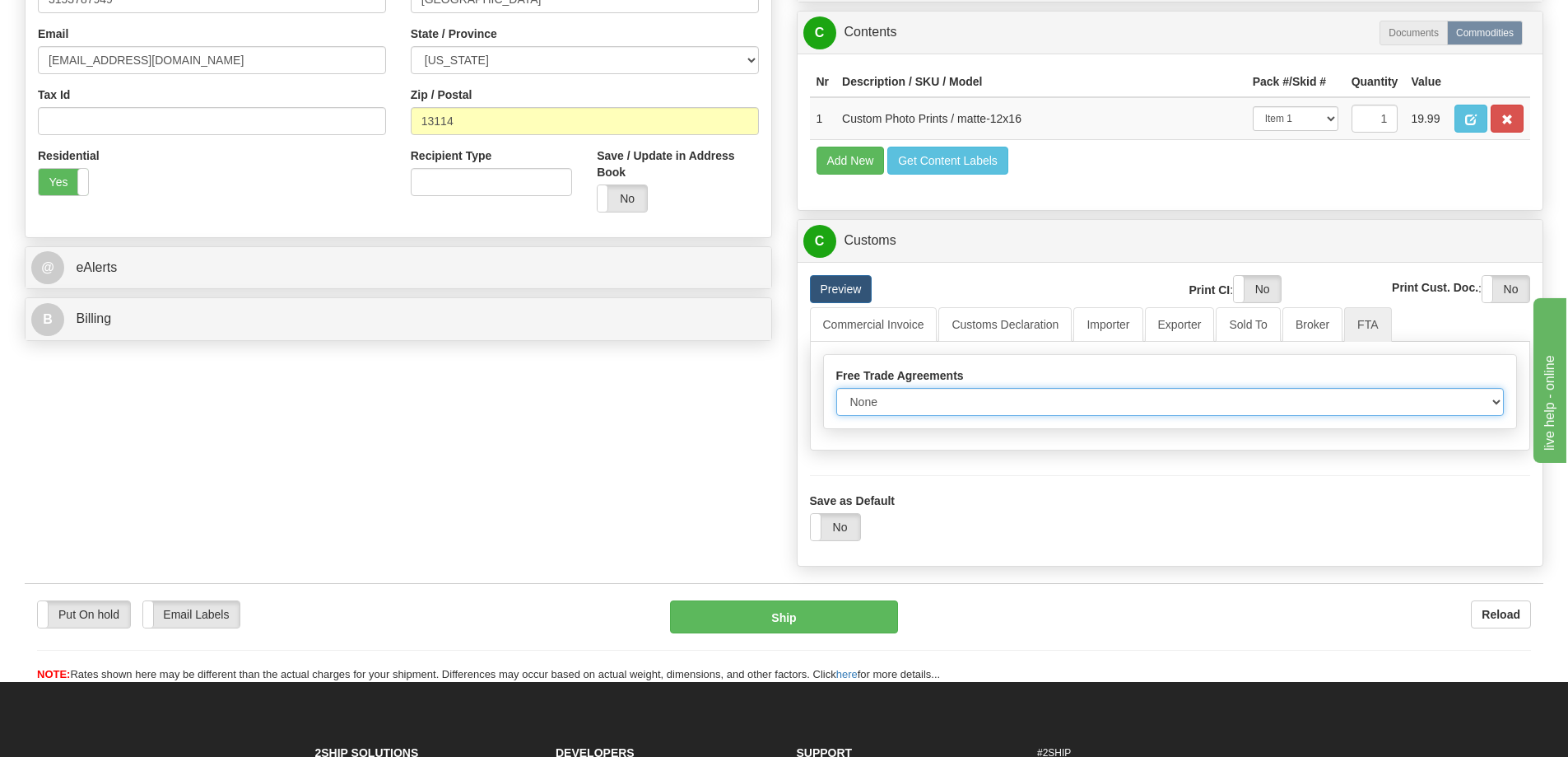
click at [1490, 403] on select "None Other USMCA CETA CUKTCA" at bounding box center [1170, 401] width 669 height 28
select select "1"
click at [836, 394] on select "None Other USMCA CETA CUKTCA" at bounding box center [1170, 401] width 669 height 28
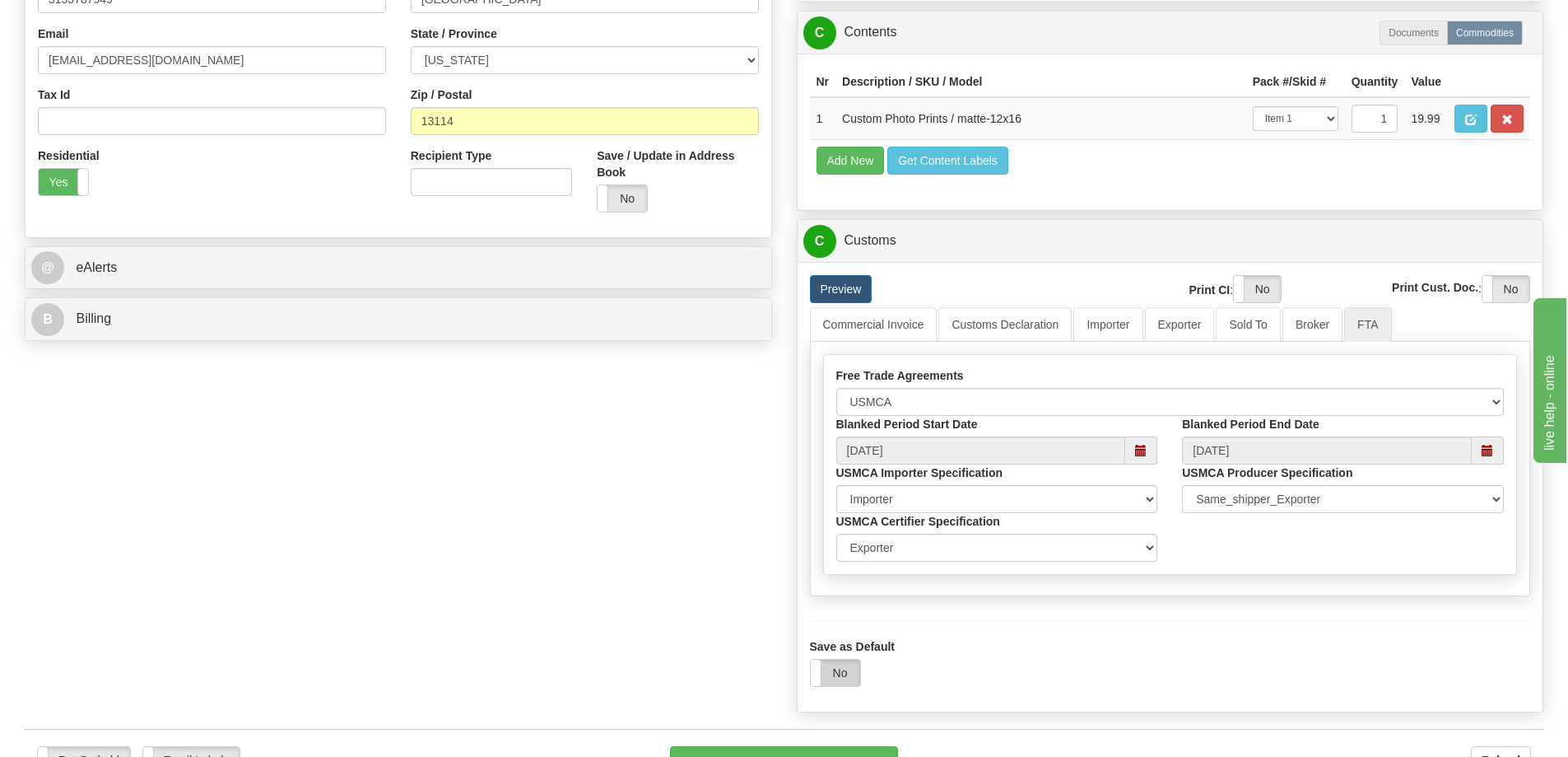
click at [845, 672] on label "No" at bounding box center [835, 672] width 49 height 26
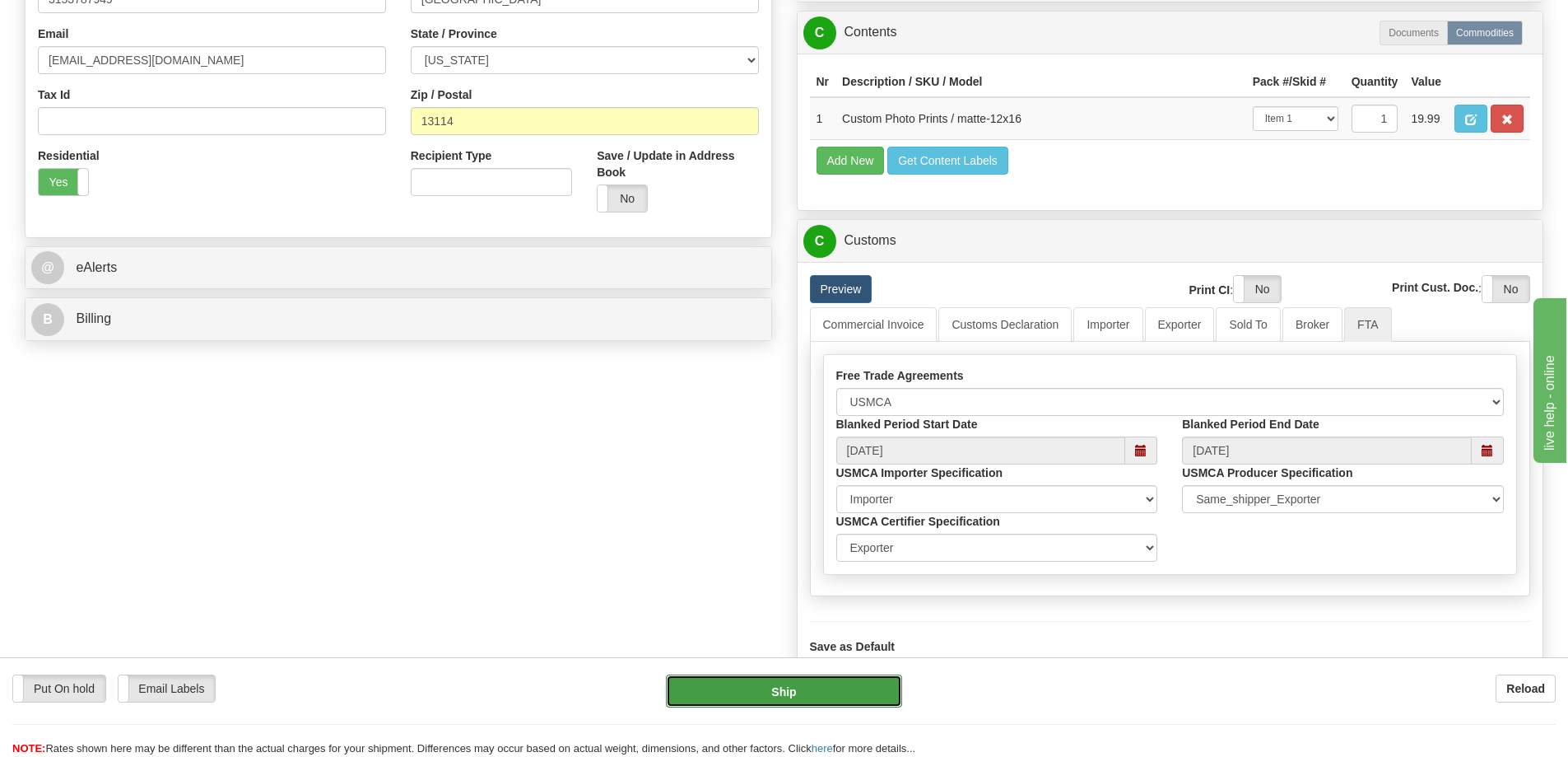
click at [845, 687] on button "Ship" at bounding box center [784, 690] width 236 height 33
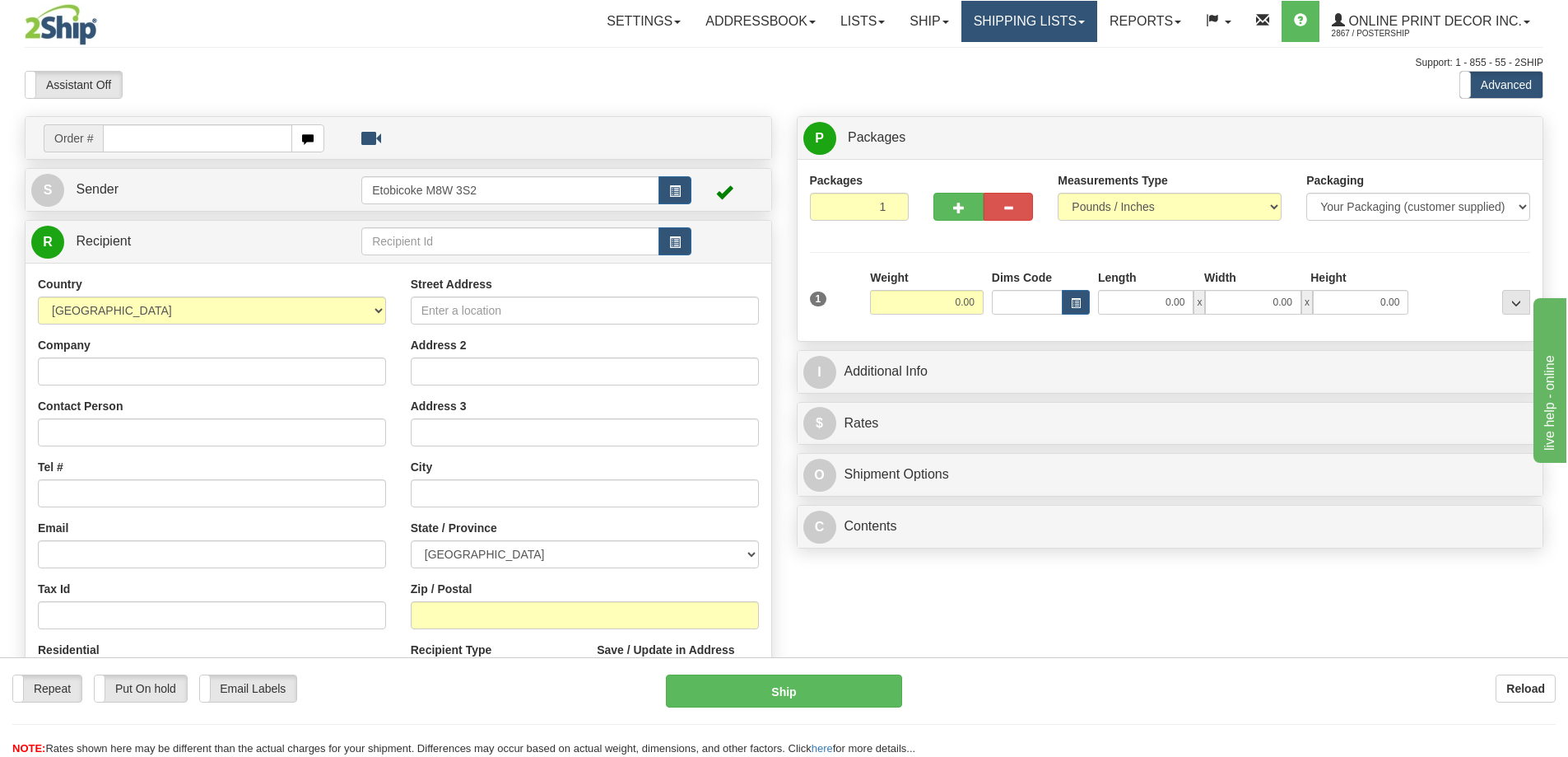
click at [1012, 18] on link "Shipping lists" at bounding box center [1029, 22] width 136 height 41
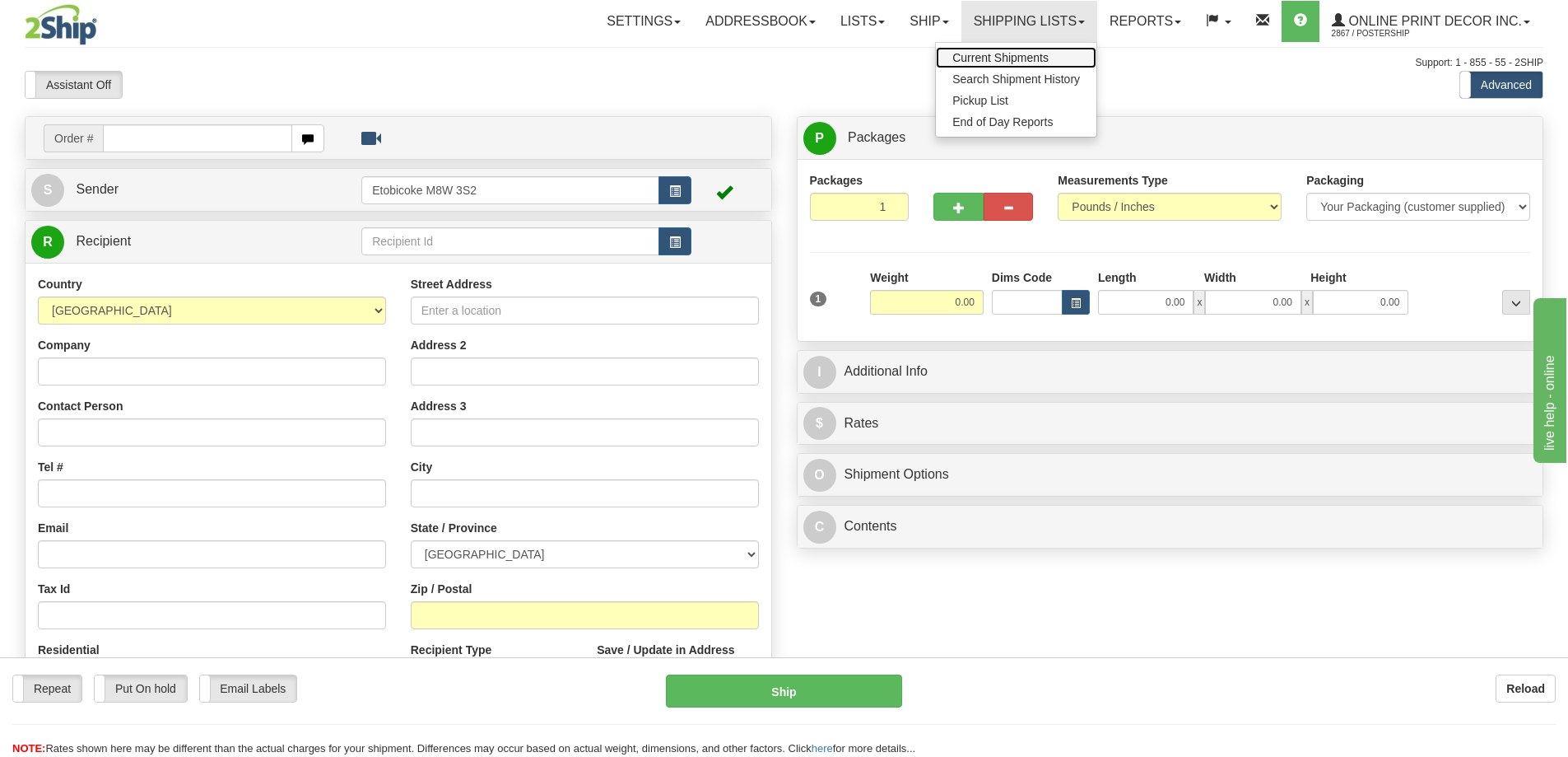
click at [1009, 58] on span "Current Shipments" at bounding box center [1000, 58] width 96 height 13
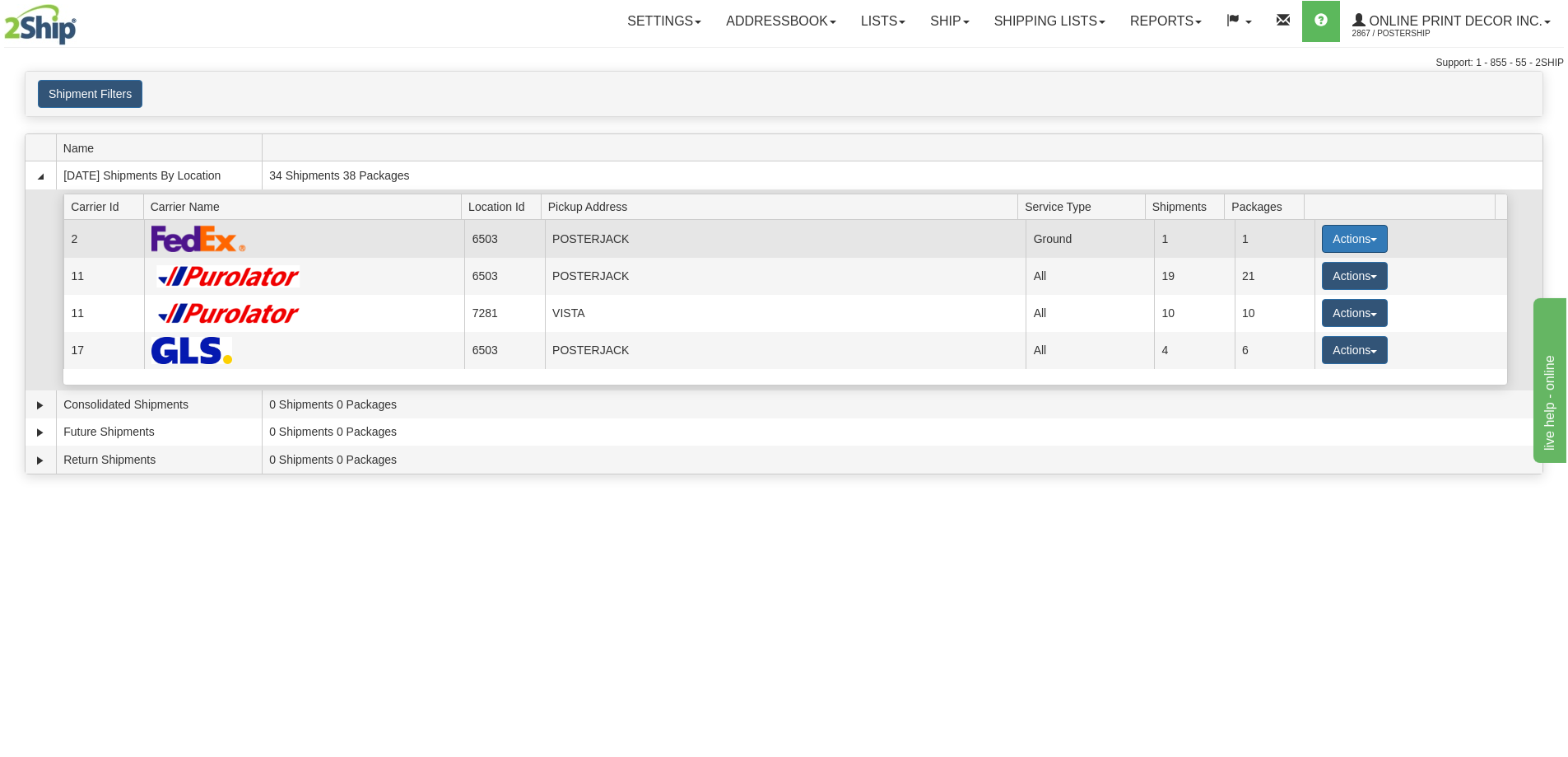
click at [1353, 233] on button "Actions" at bounding box center [1354, 238] width 66 height 28
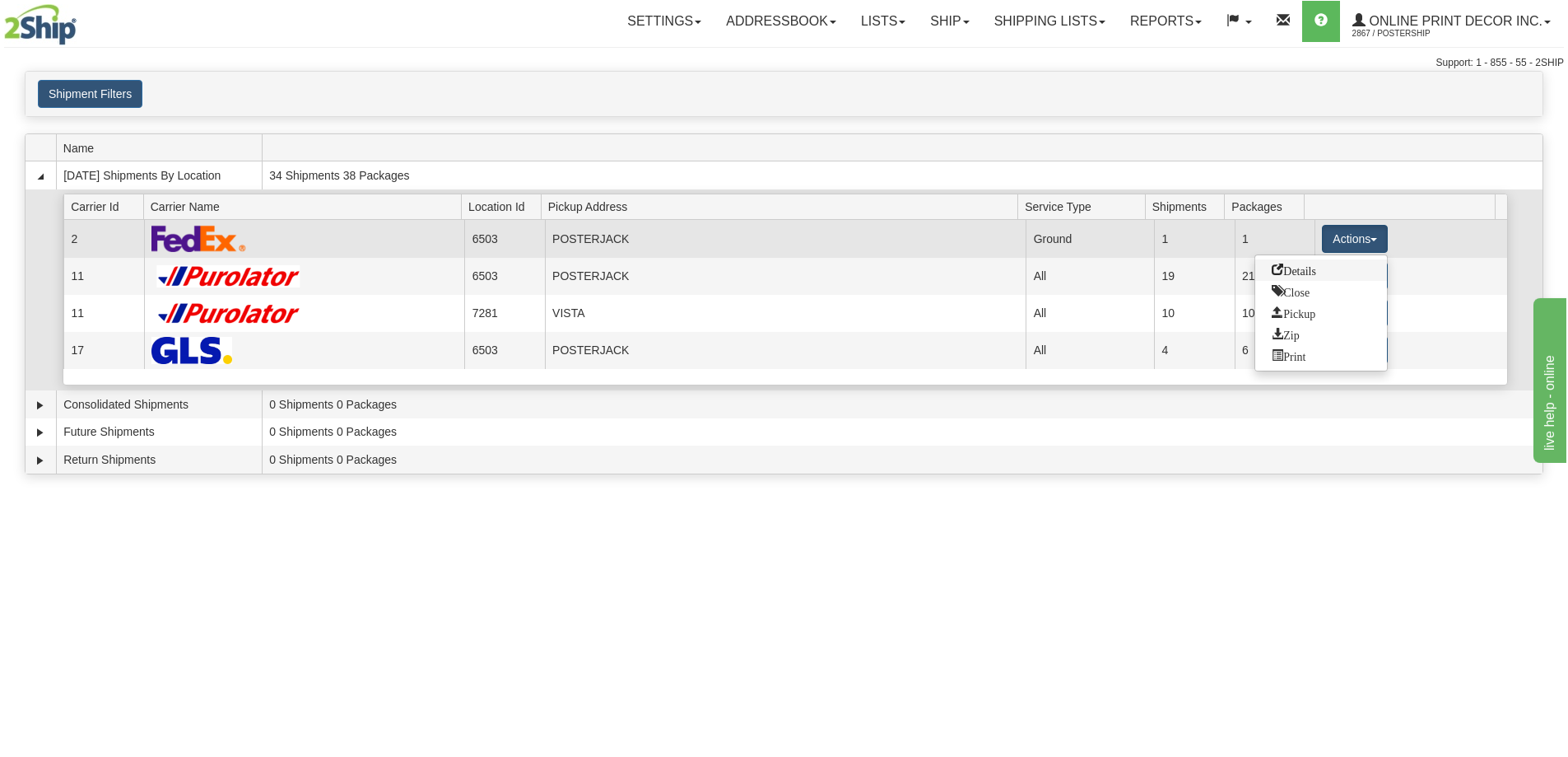
click at [1306, 270] on span "Details" at bounding box center [1293, 269] width 44 height 12
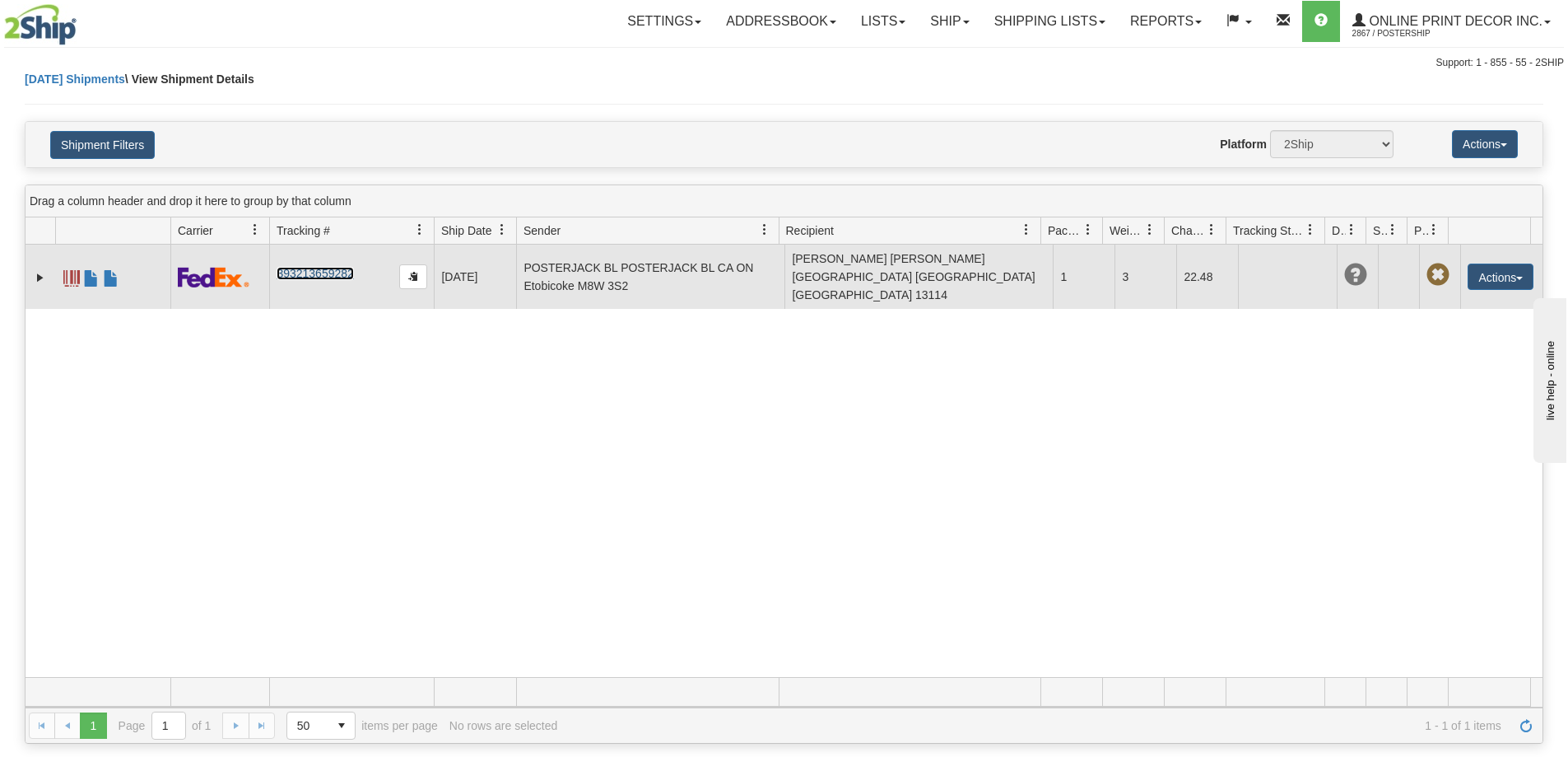
click at [280, 268] on link "393213659282" at bounding box center [314, 273] width 76 height 13
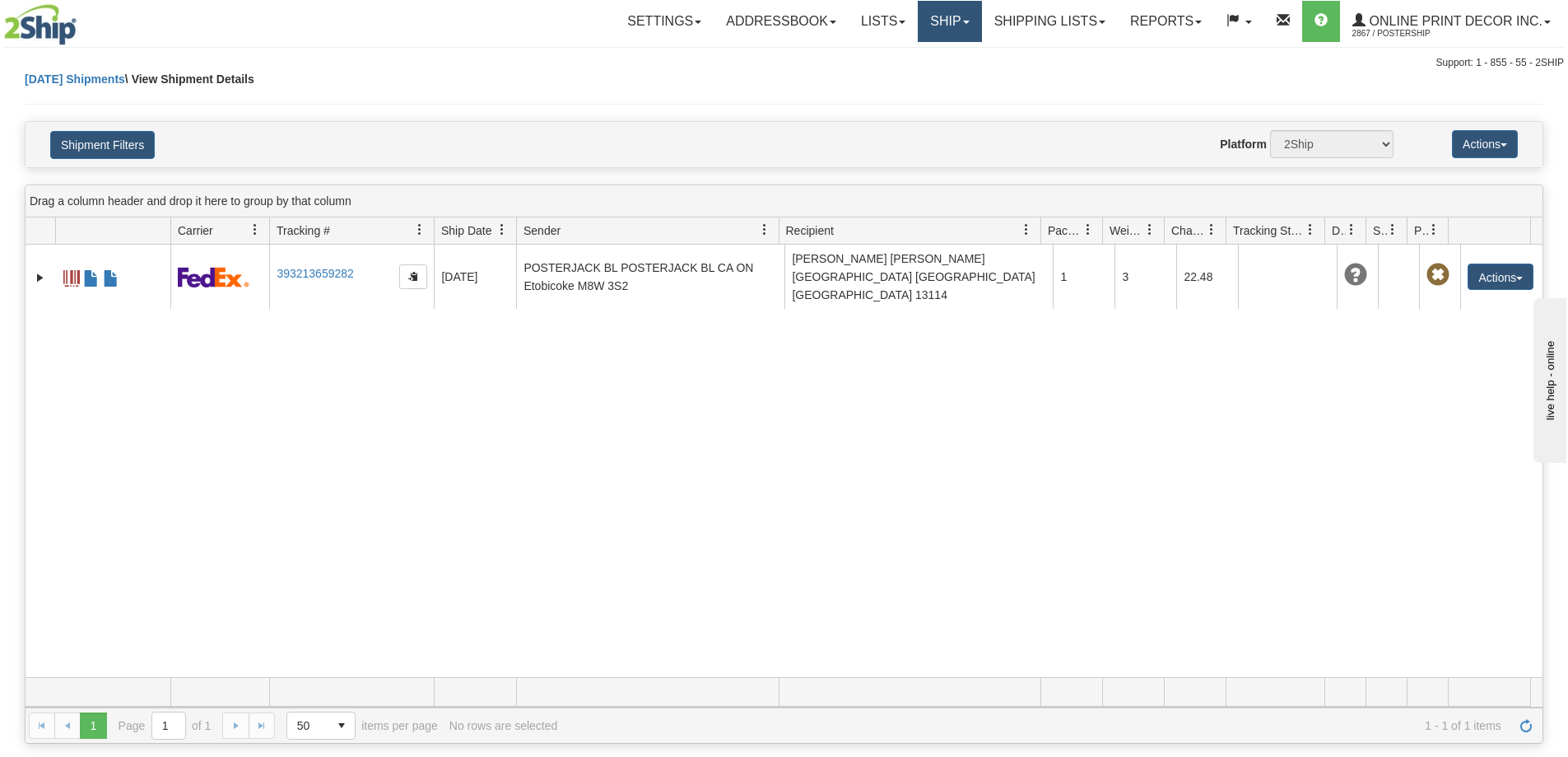
click at [951, 18] on link "Ship" at bounding box center [949, 22] width 64 height 41
click at [874, 59] on span "Ship Screen" at bounding box center [880, 58] width 63 height 13
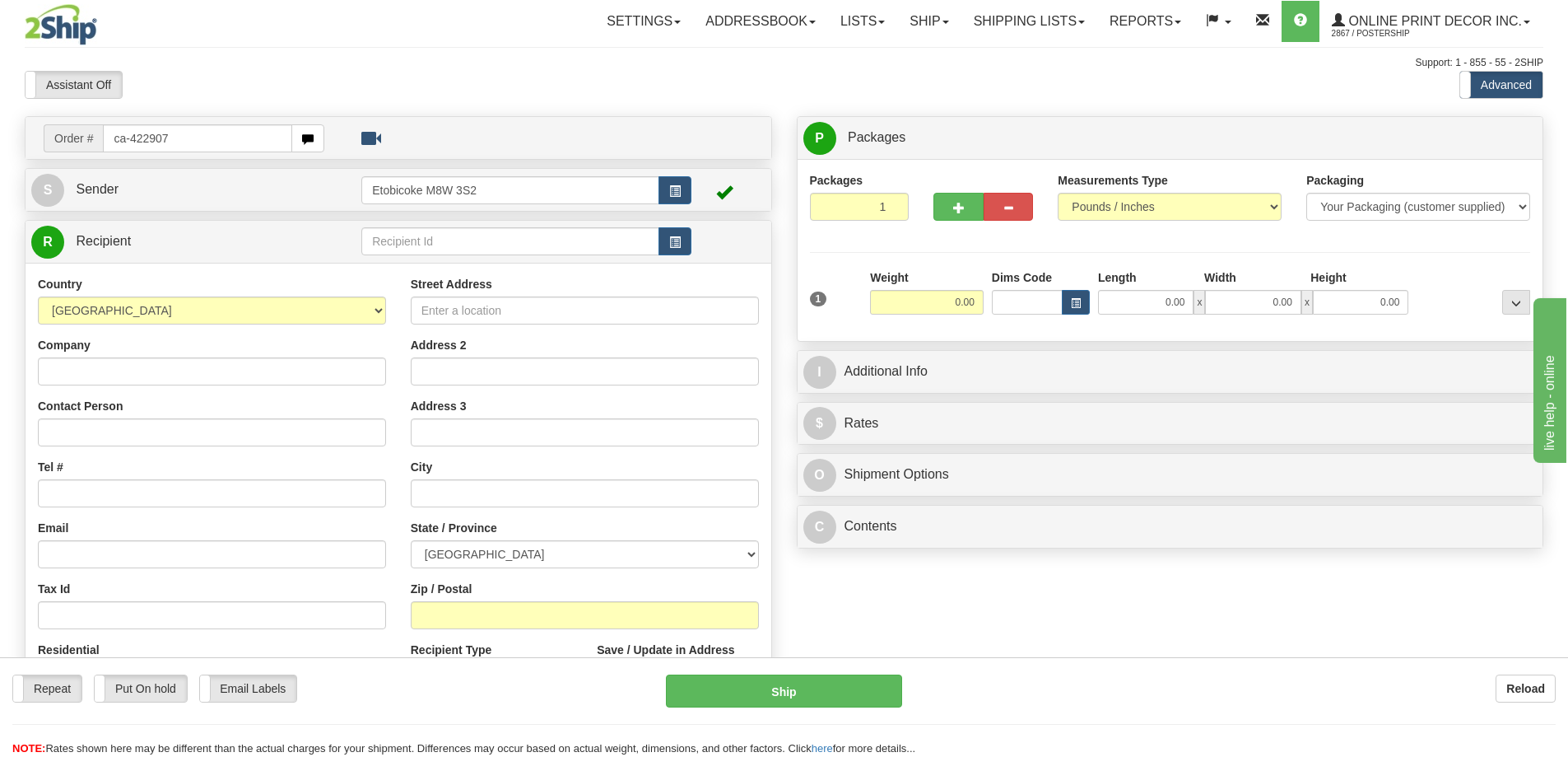
type input "ca-422907"
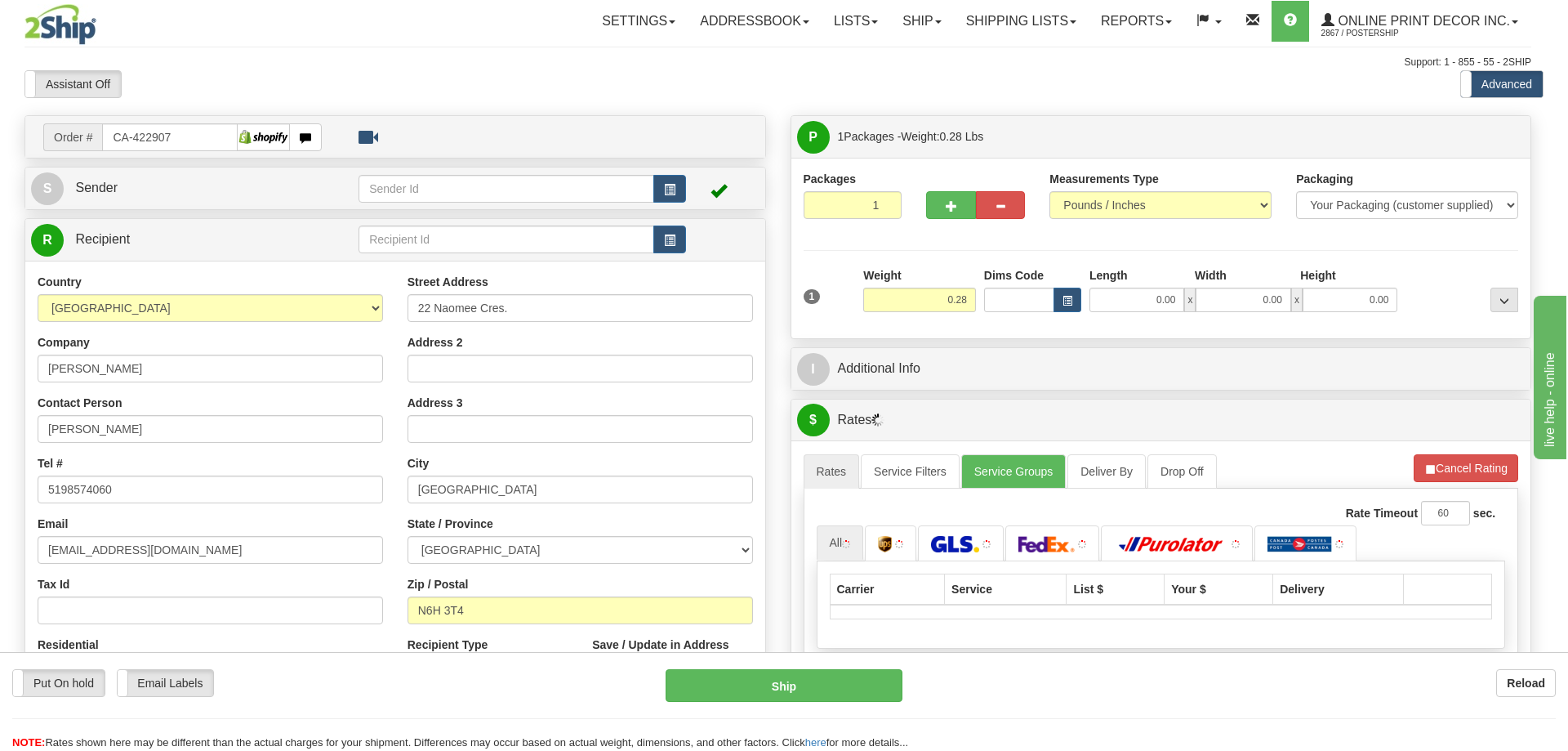
type input "[GEOGRAPHIC_DATA]"
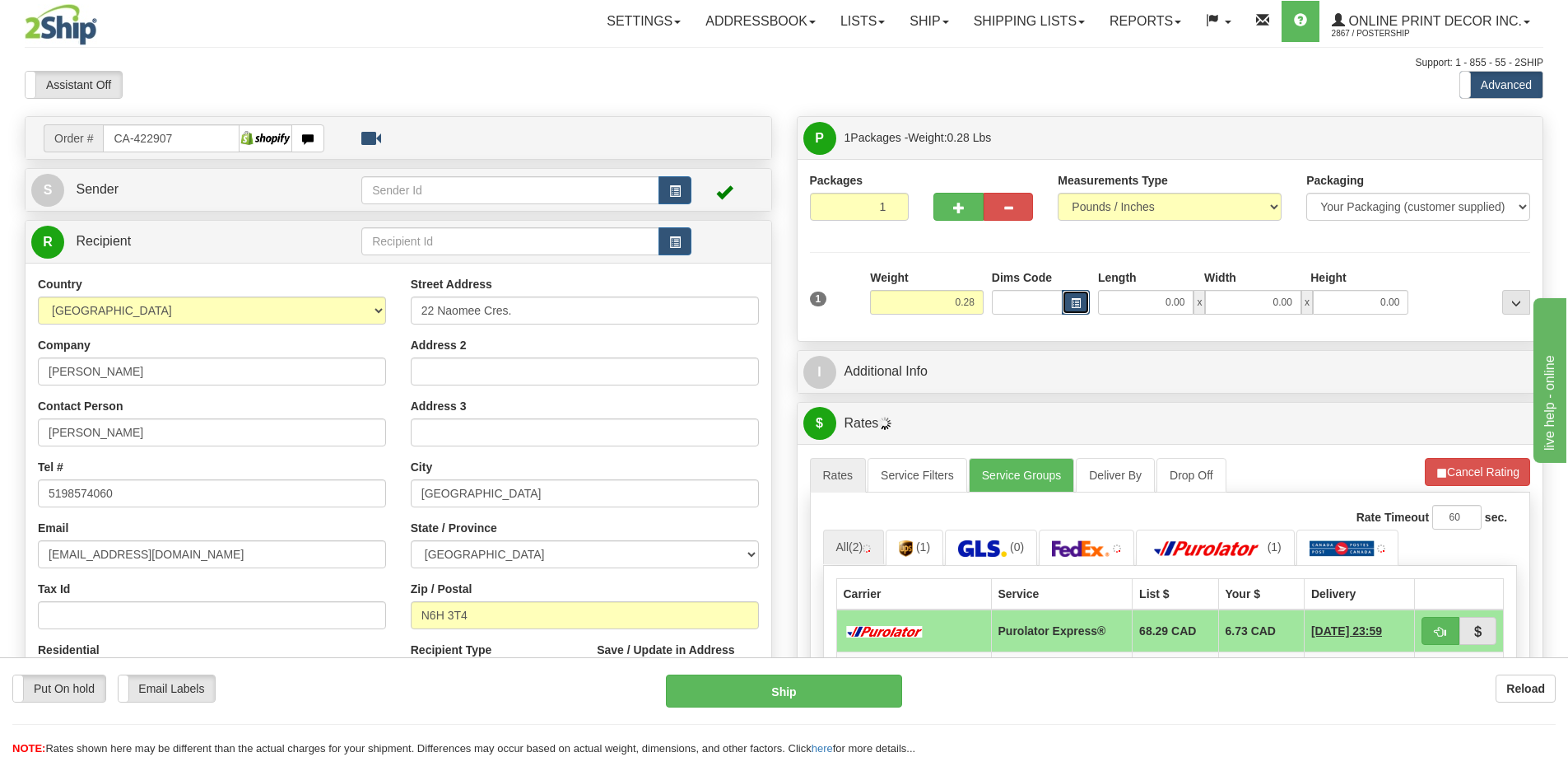
click at [1073, 299] on span "button" at bounding box center [1075, 303] width 10 height 9
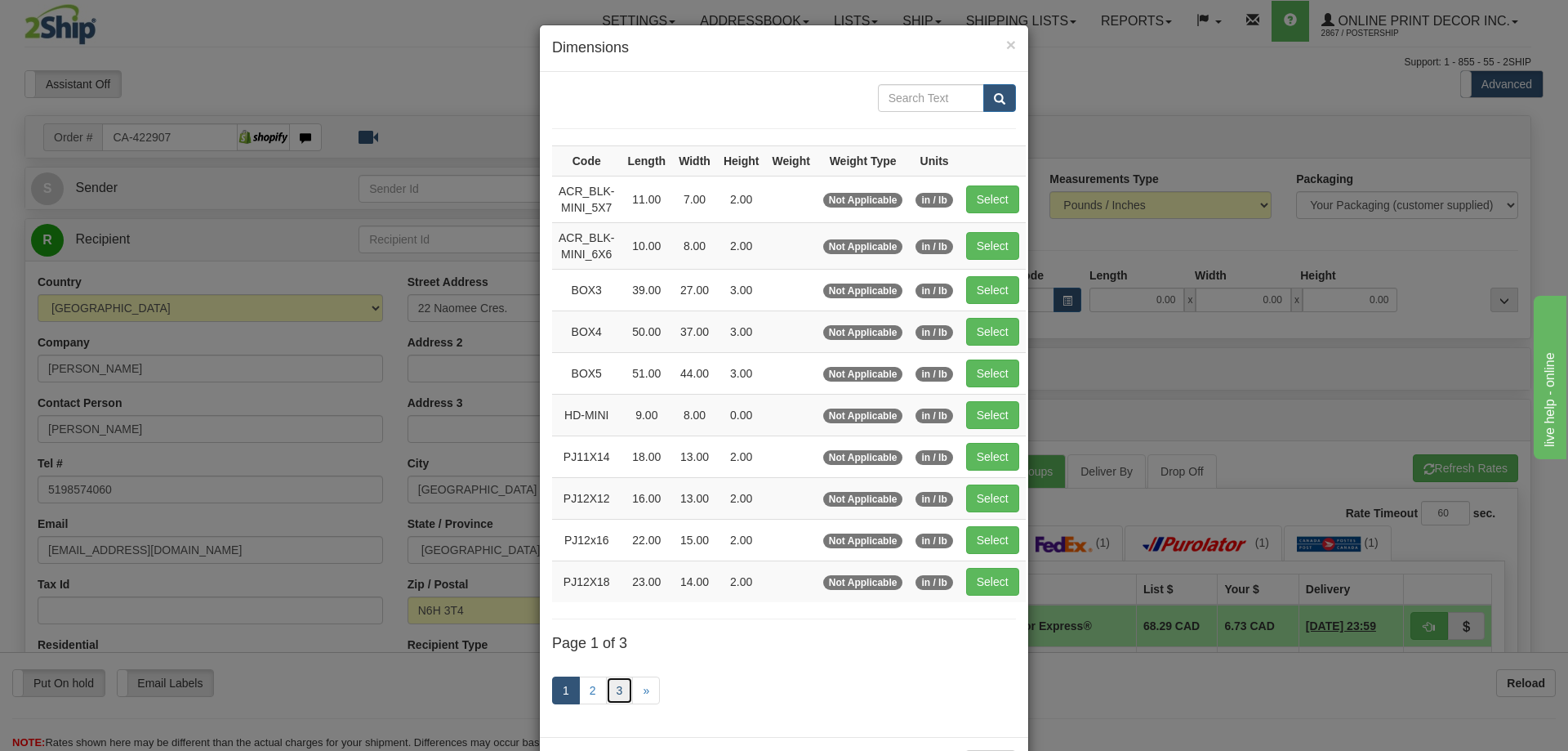
click at [610, 684] on link "3" at bounding box center [620, 689] width 28 height 28
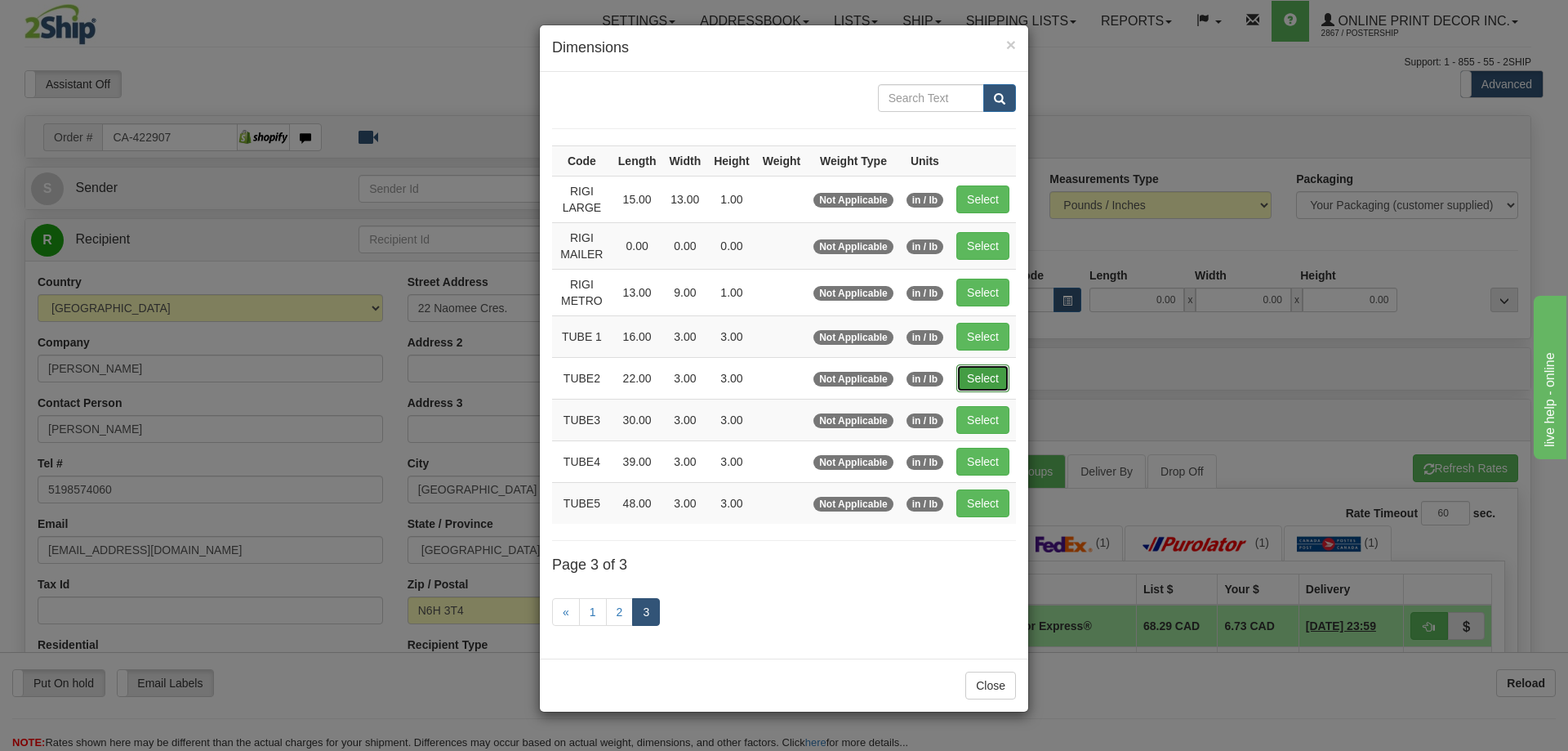
click at [972, 384] on button "Select" at bounding box center [983, 377] width 54 height 28
type input "TUBE2"
type input "22.00"
type input "3.00"
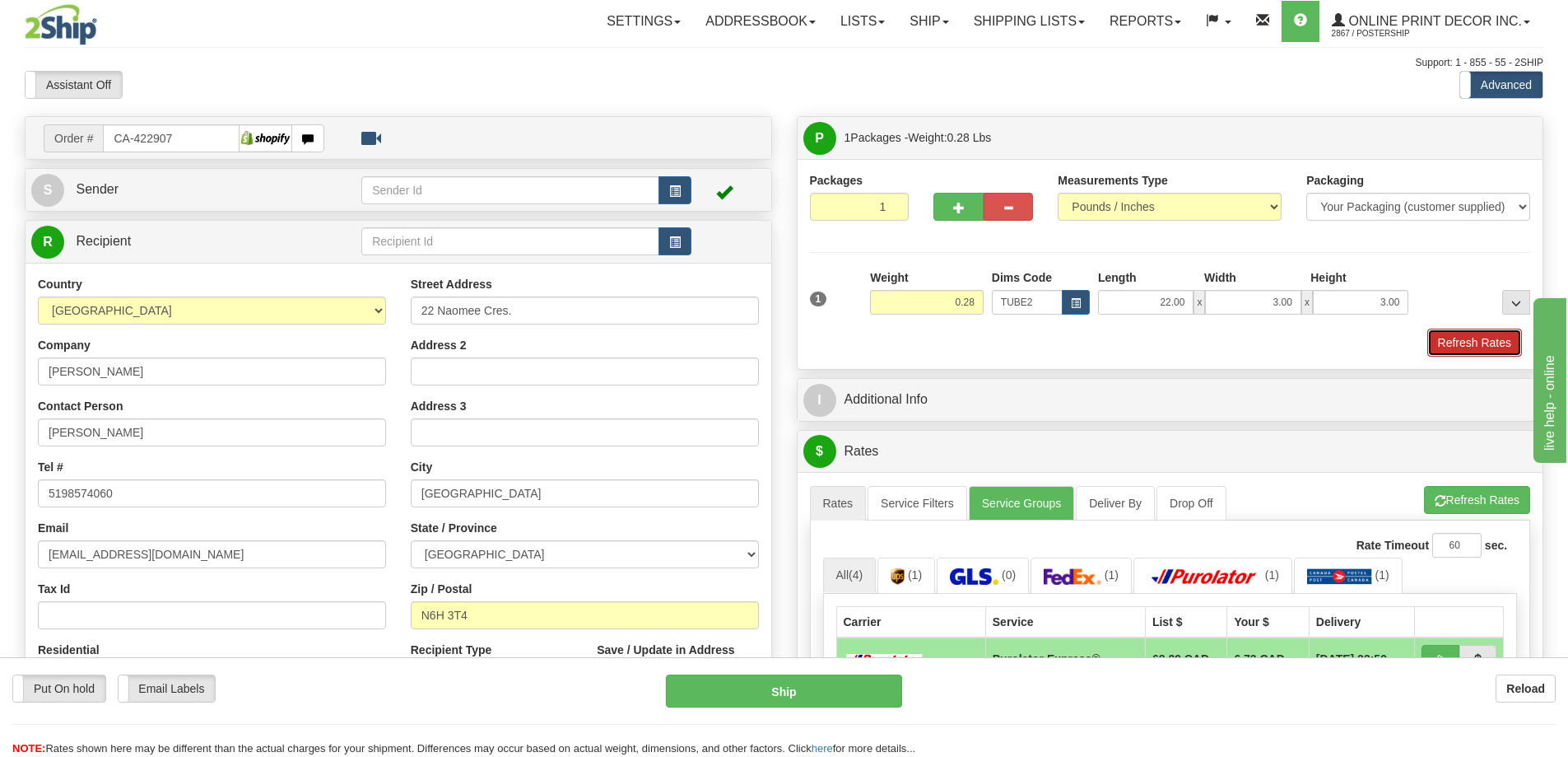
drag, startPoint x: 1489, startPoint y: 337, endPoint x: 1493, endPoint y: 345, distance: 8.9
click at [1493, 345] on button "Refresh Rates" at bounding box center [1474, 342] width 94 height 28
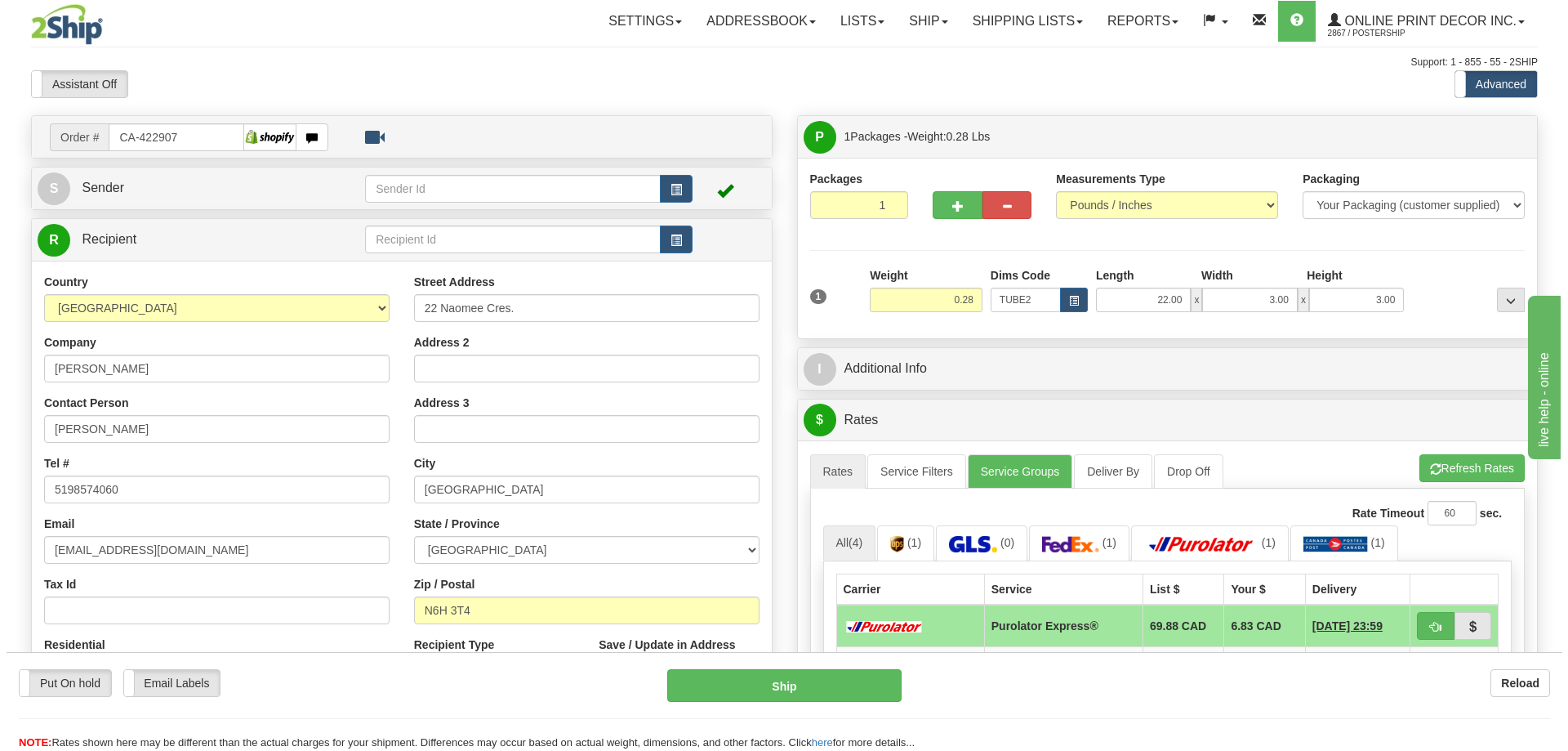
scroll to position [163, 0]
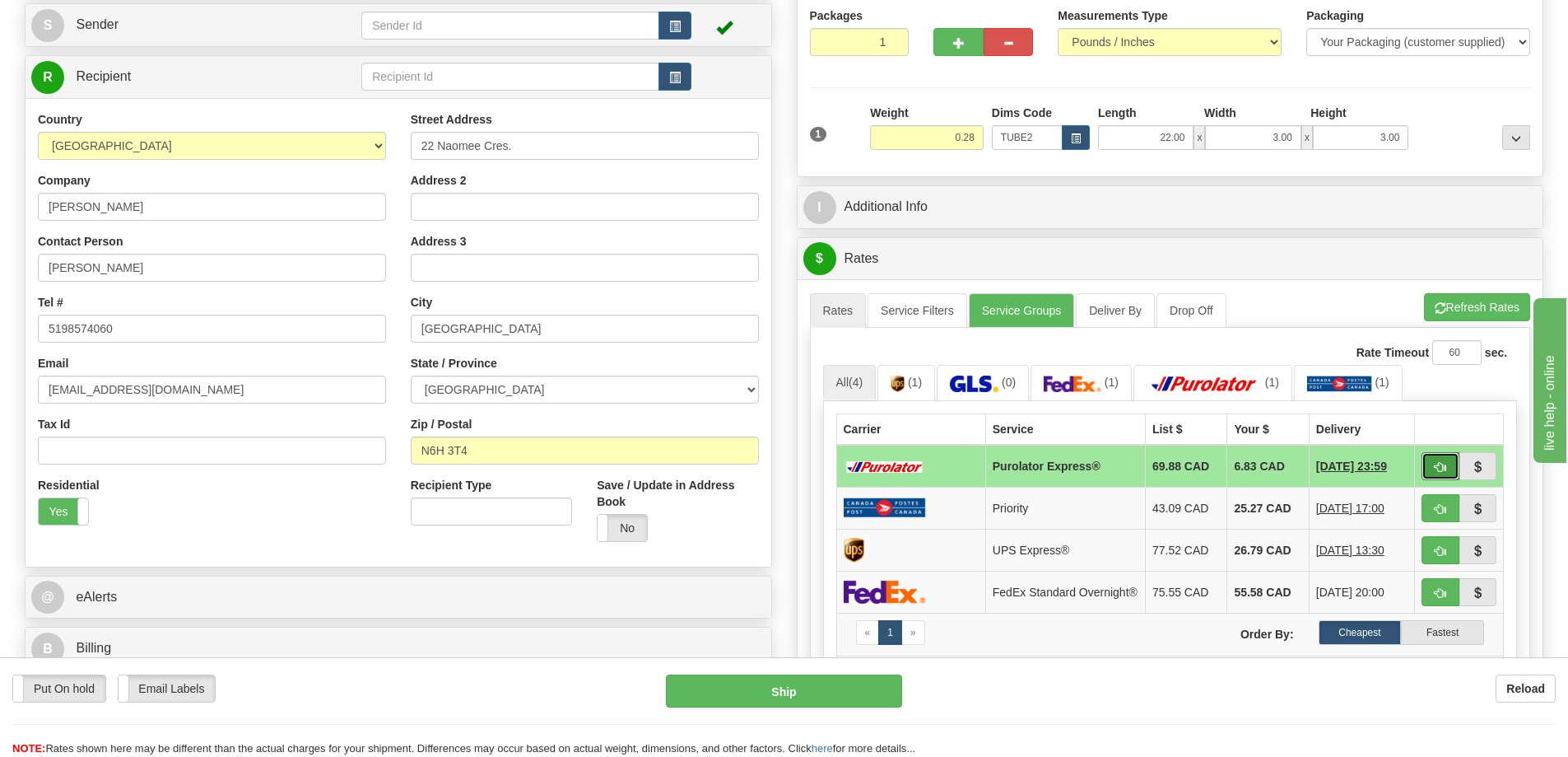
click at [1432, 464] on button "button" at bounding box center [1440, 466] width 38 height 28
type input "202"
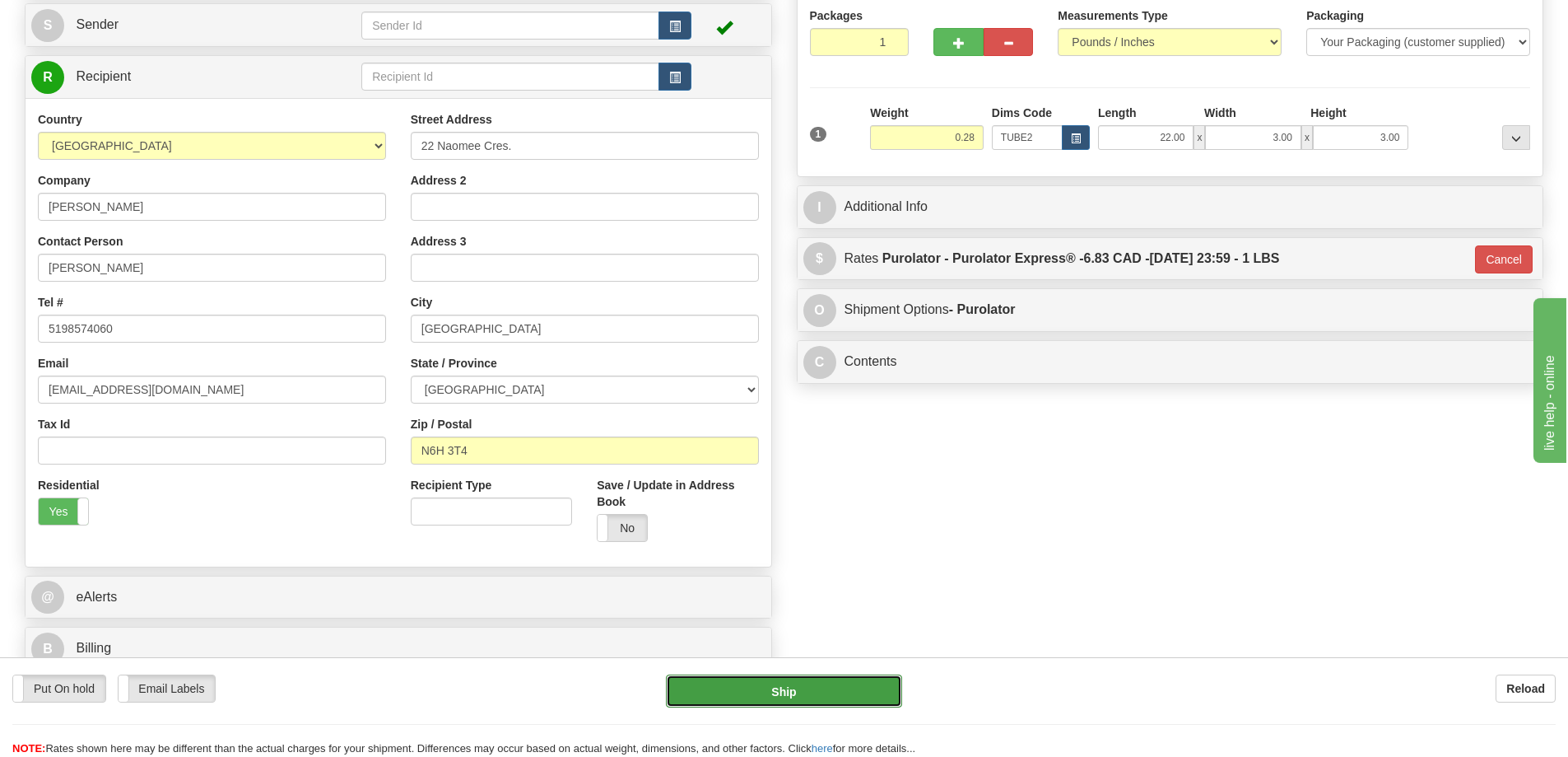
click at [877, 686] on button "Ship" at bounding box center [784, 690] width 236 height 33
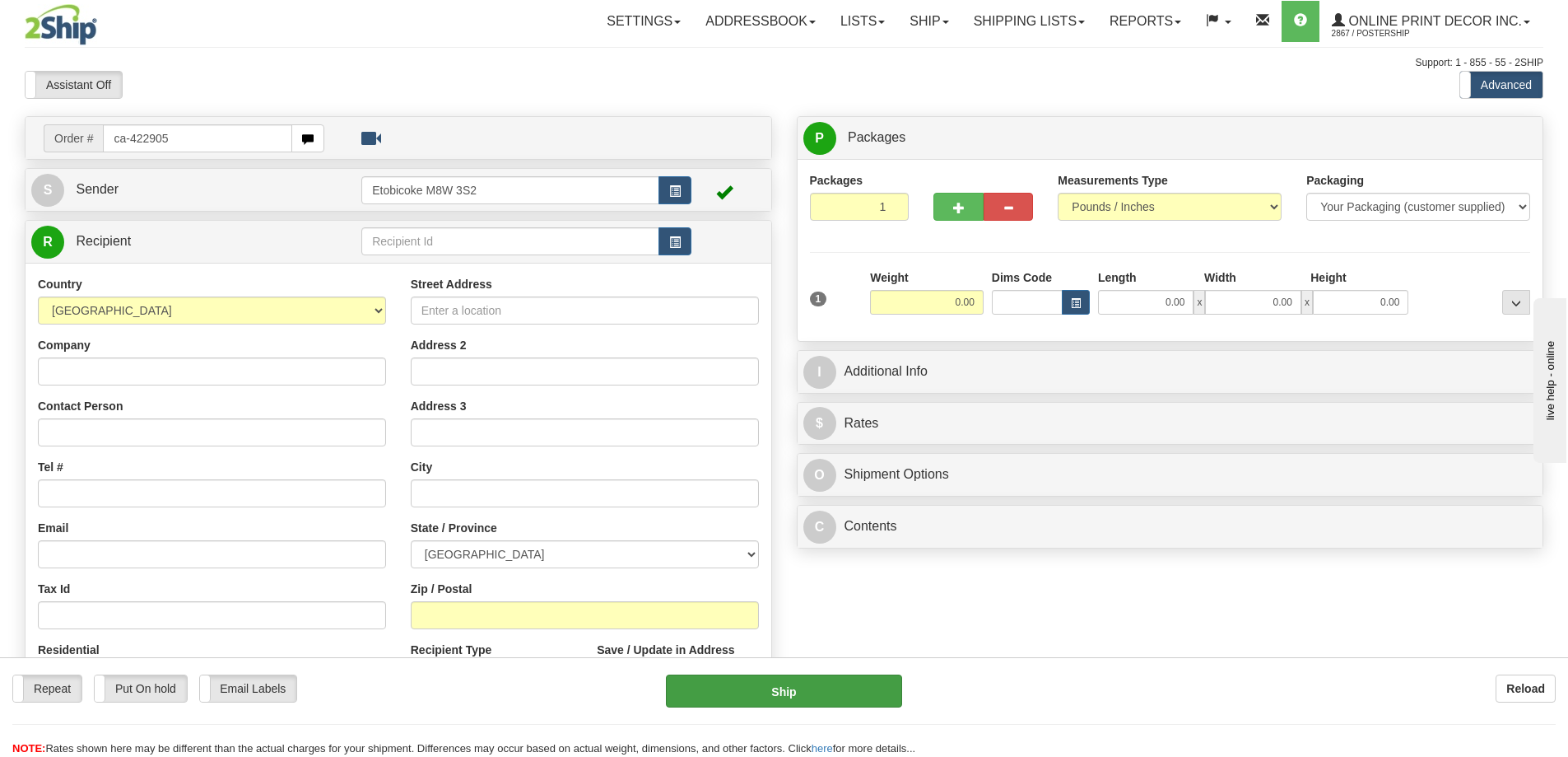
type input "ca-422905"
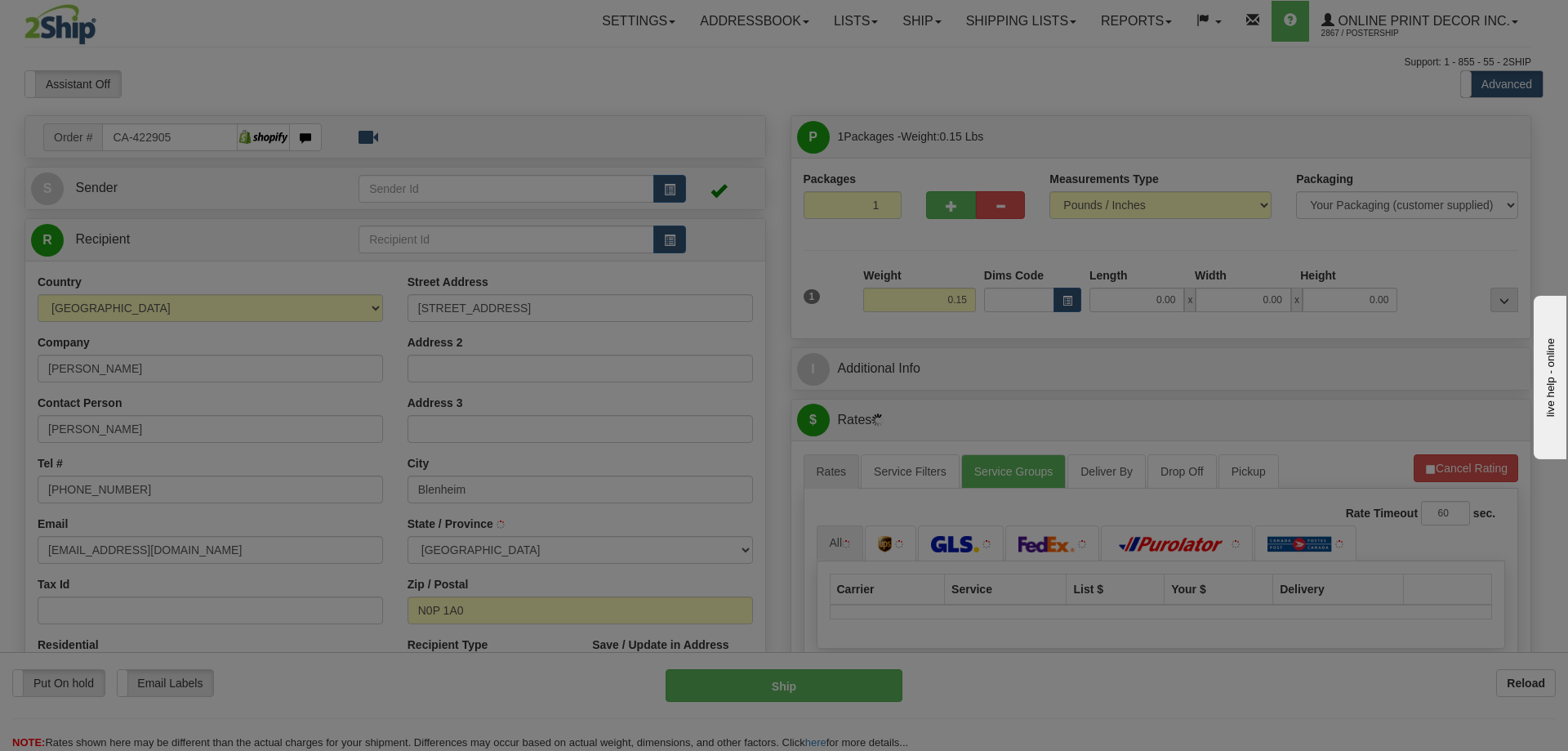
type input "BLENHEIM"
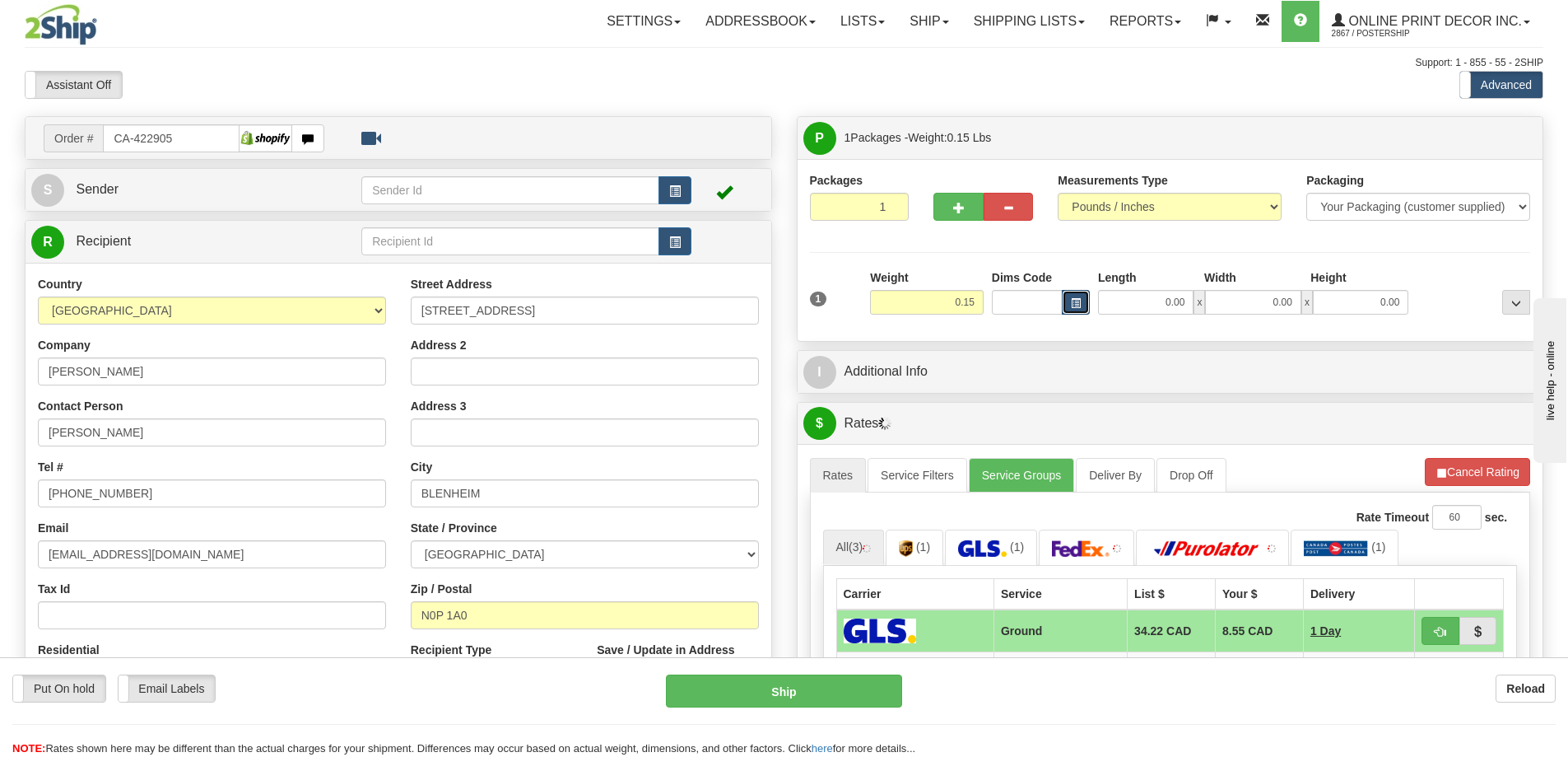
click at [1079, 293] on button "button" at bounding box center [1075, 301] width 28 height 24
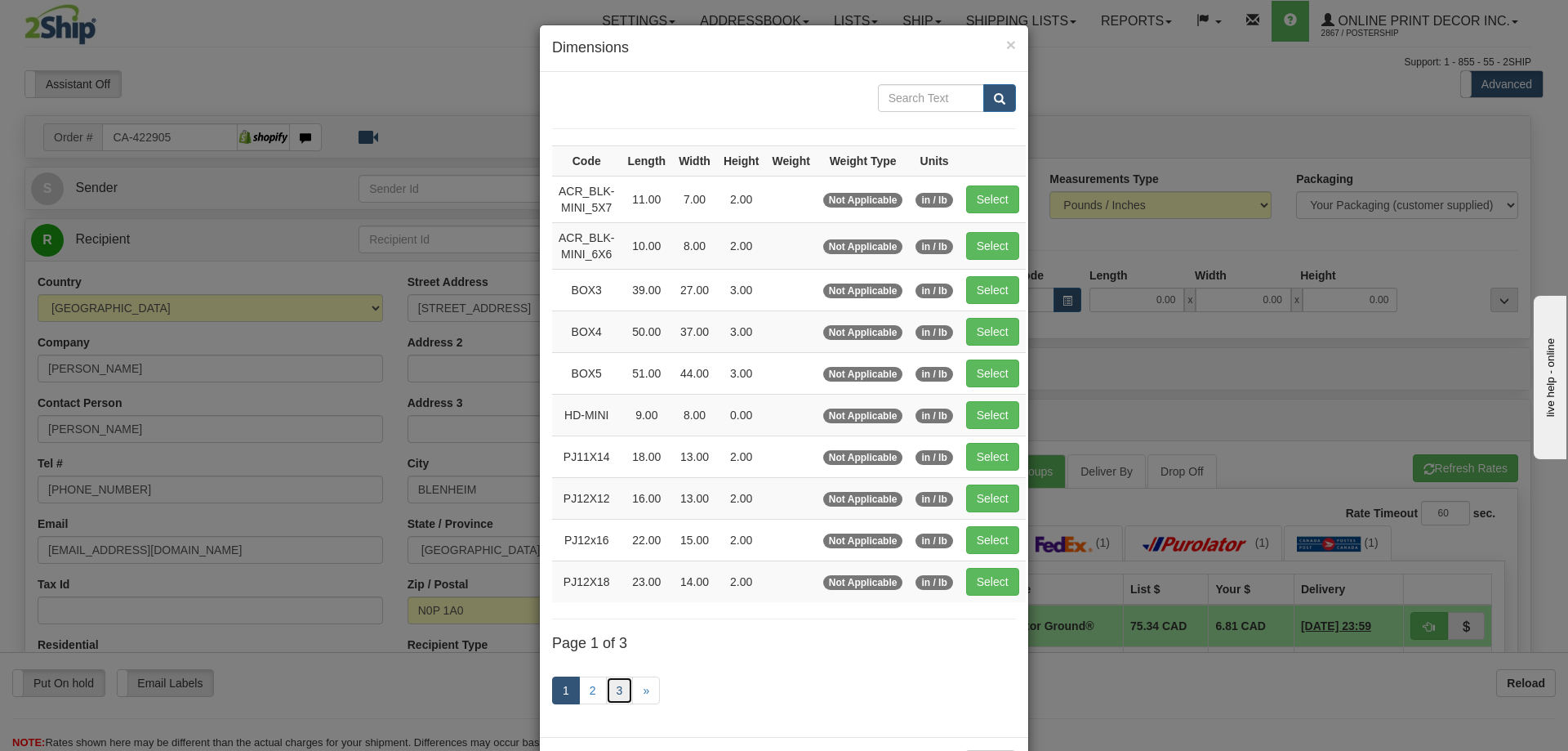
click at [613, 685] on link "3" at bounding box center [620, 689] width 28 height 28
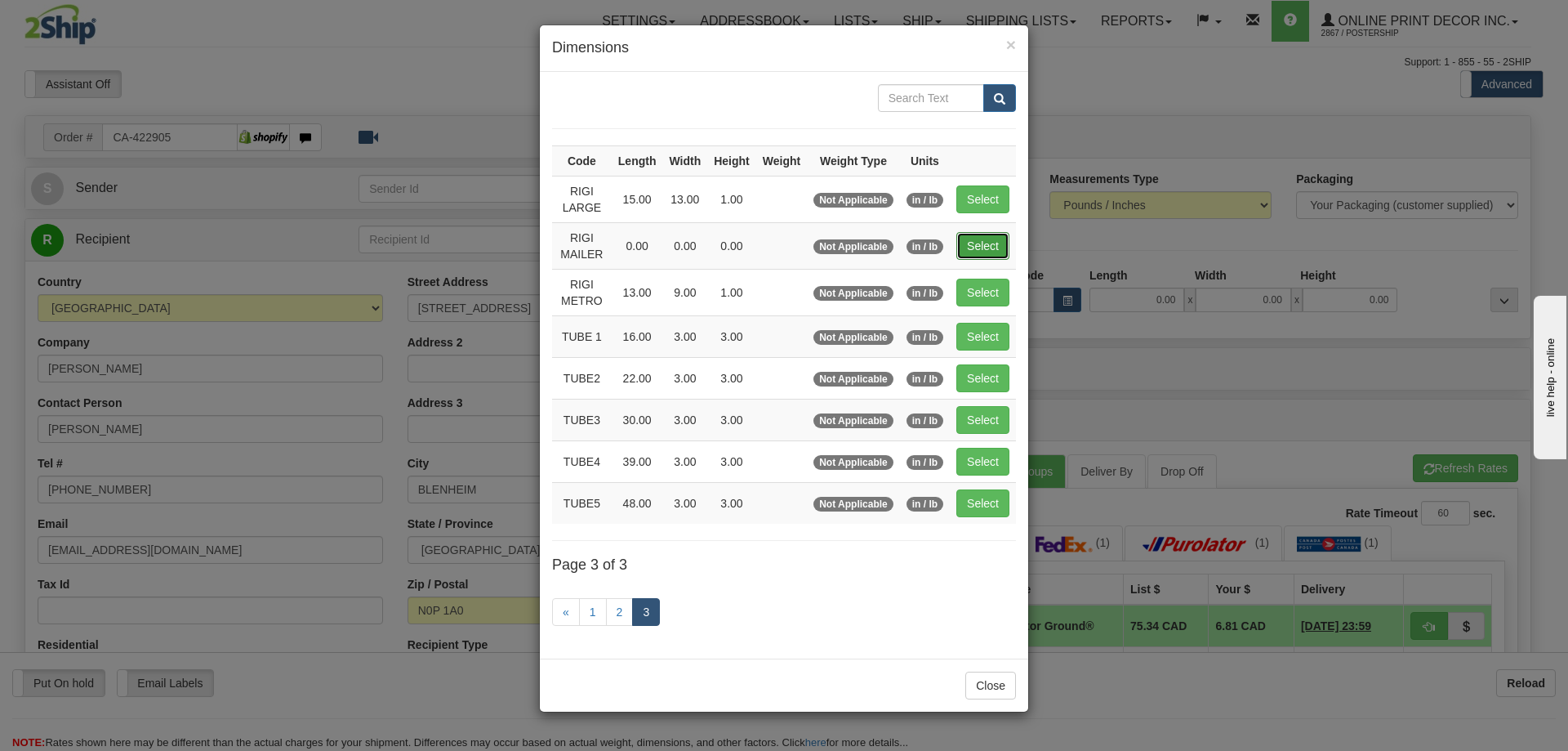
click at [994, 241] on button "Select" at bounding box center [983, 245] width 54 height 28
type input "RIGI MAILER"
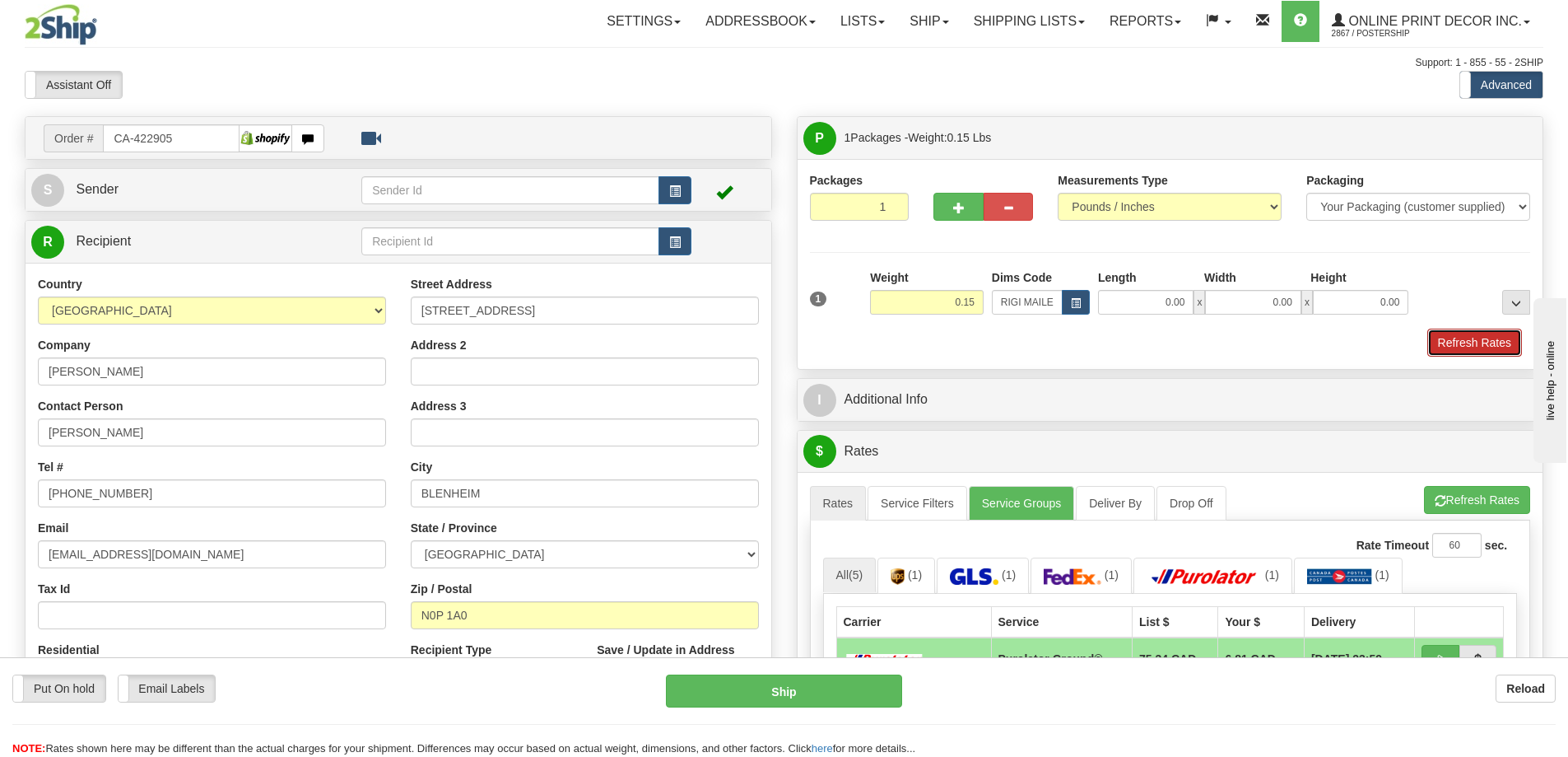
click at [1466, 348] on button "Refresh Rates" at bounding box center [1474, 342] width 94 height 28
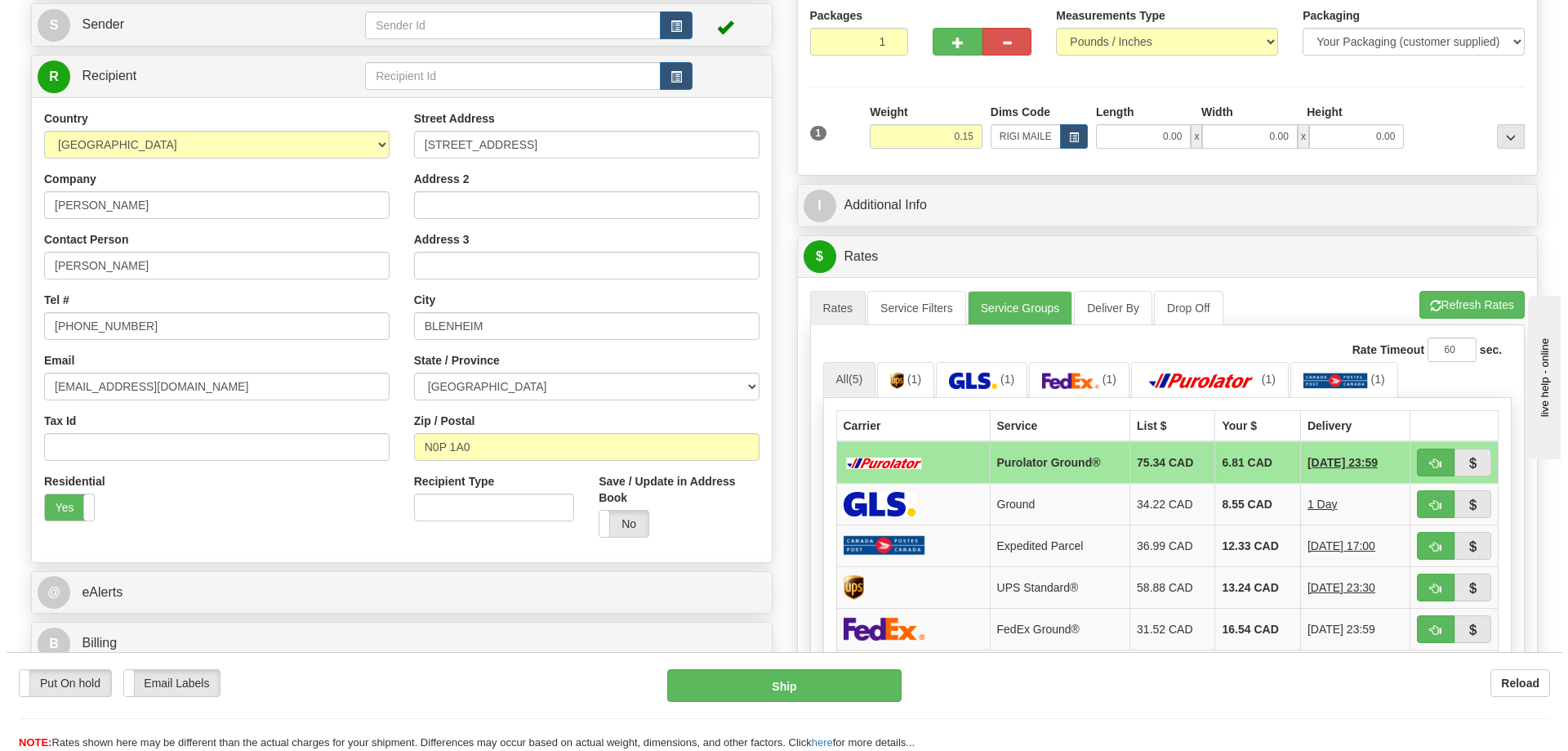
scroll to position [245, 0]
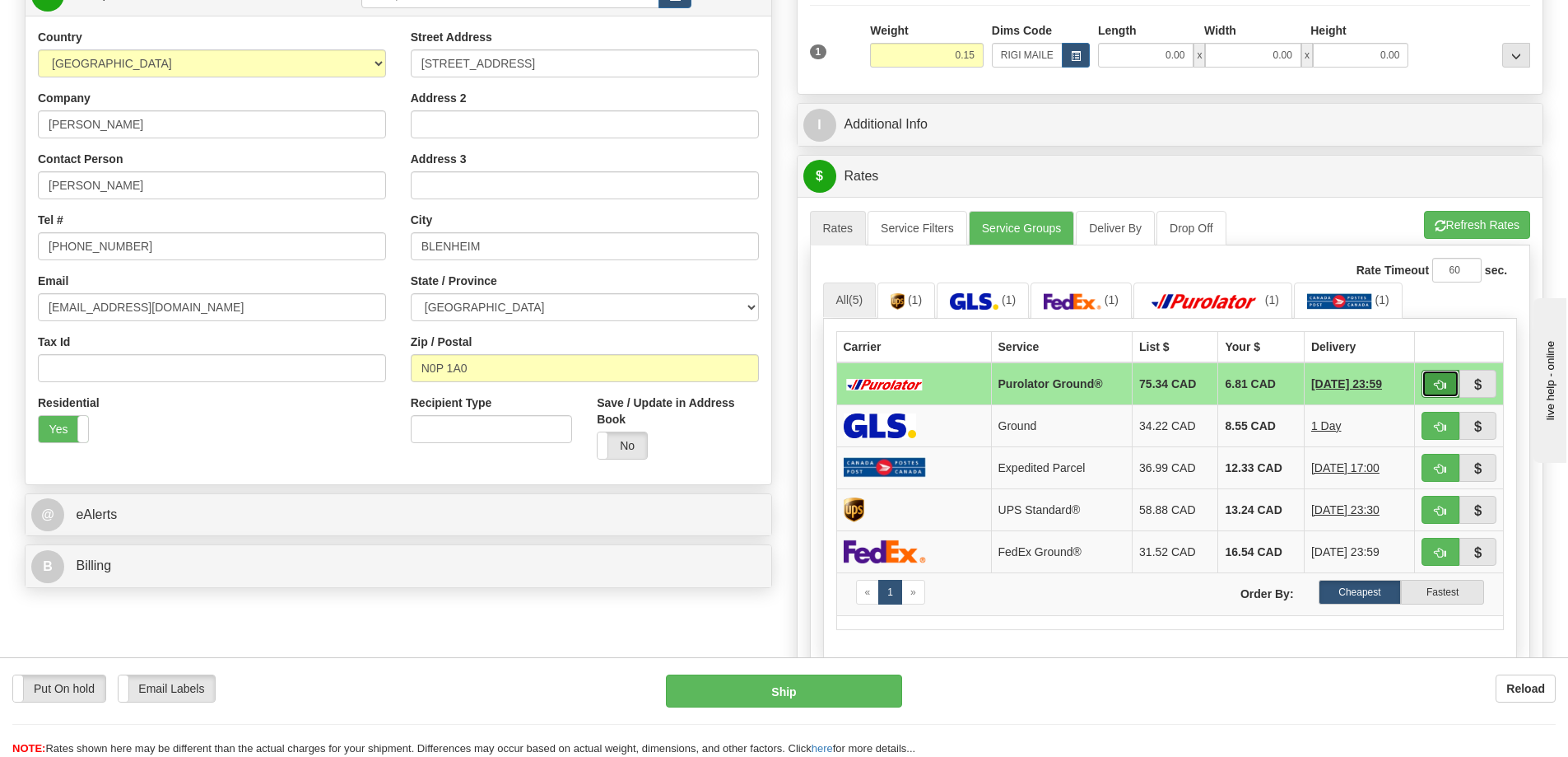
click at [1435, 382] on span "button" at bounding box center [1440, 385] width 12 height 11
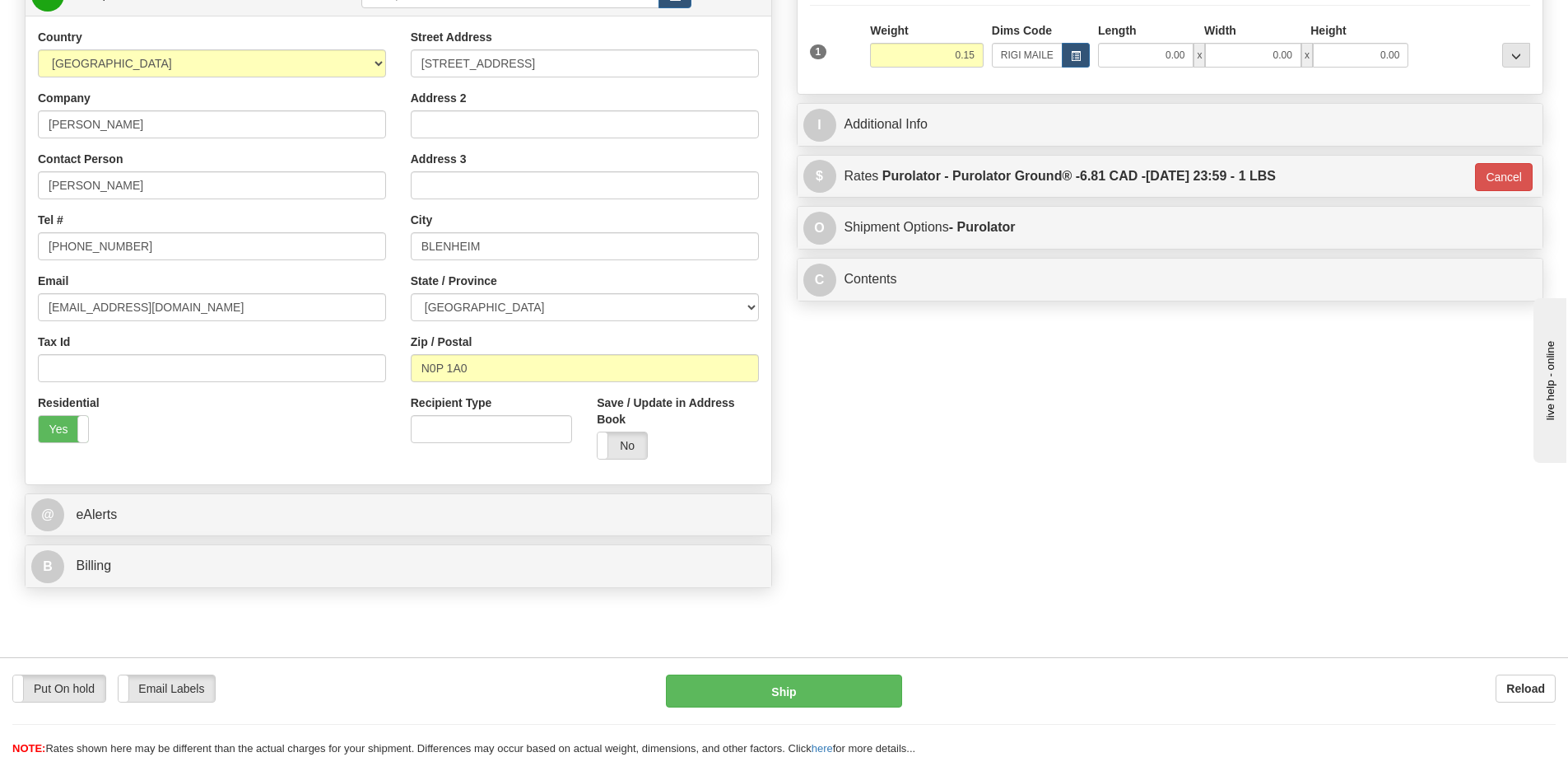
type input "260"
click at [845, 676] on button "Ship" at bounding box center [784, 690] width 236 height 33
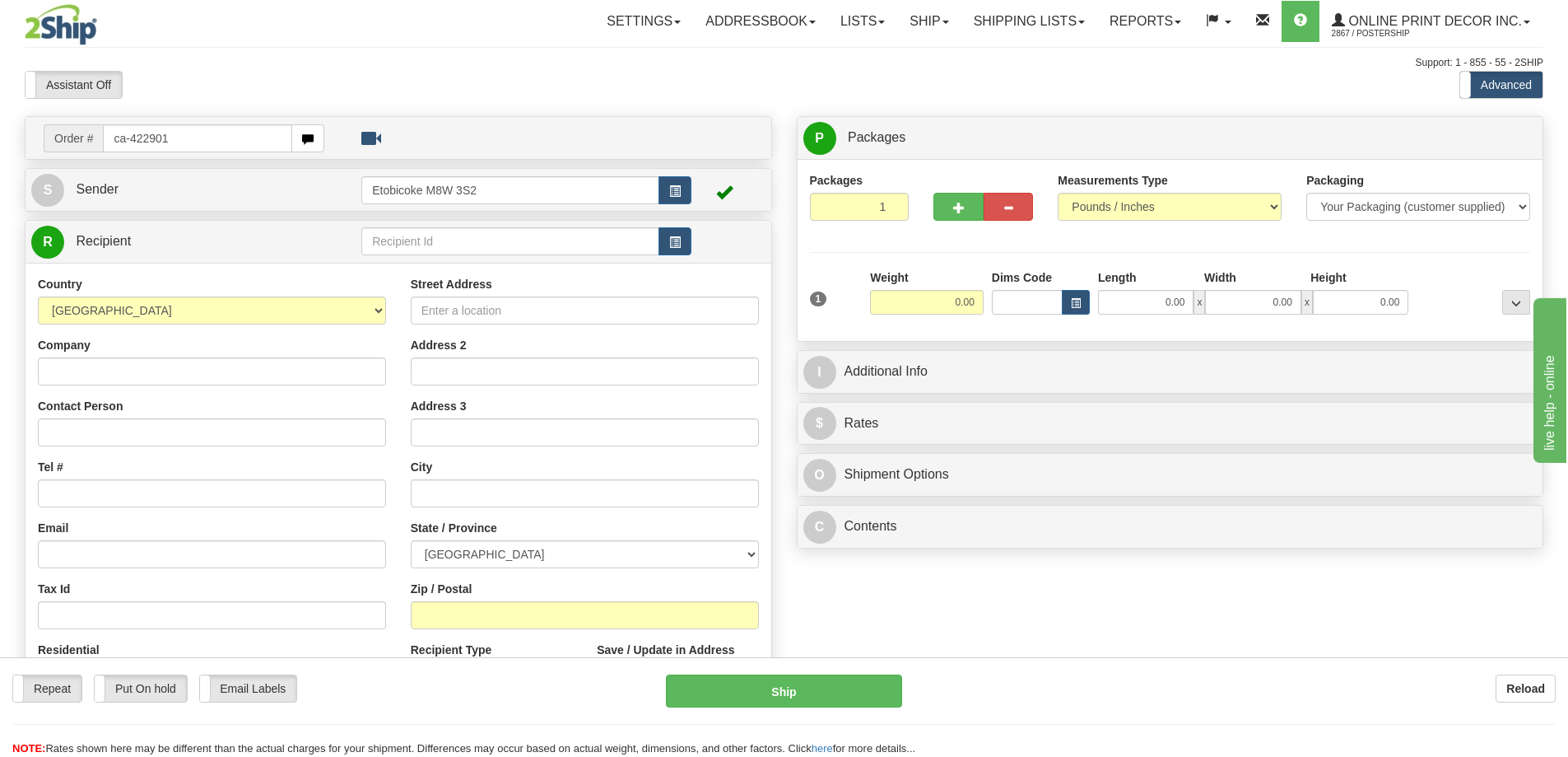
type input "ca-422901"
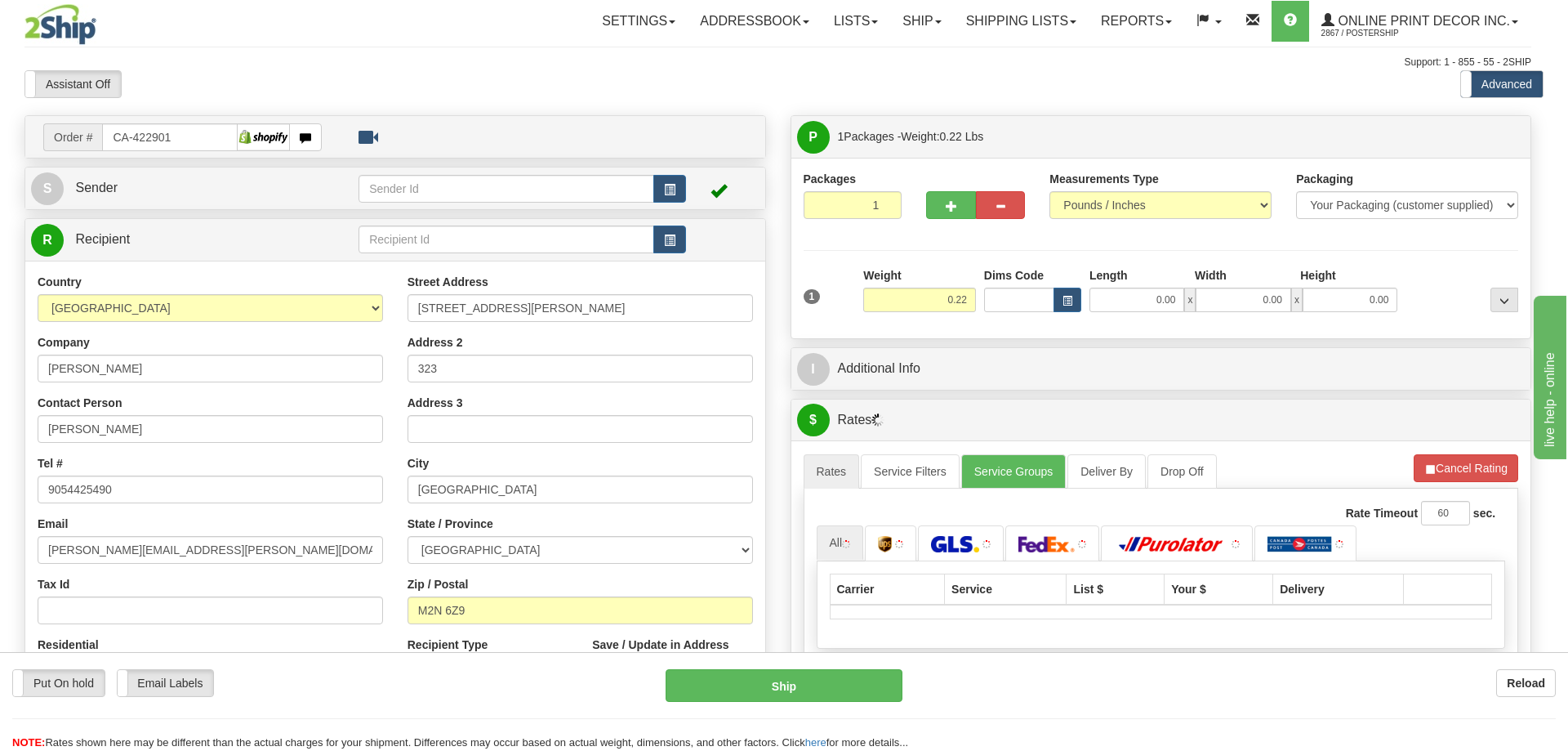
type input "NORTH YORK"
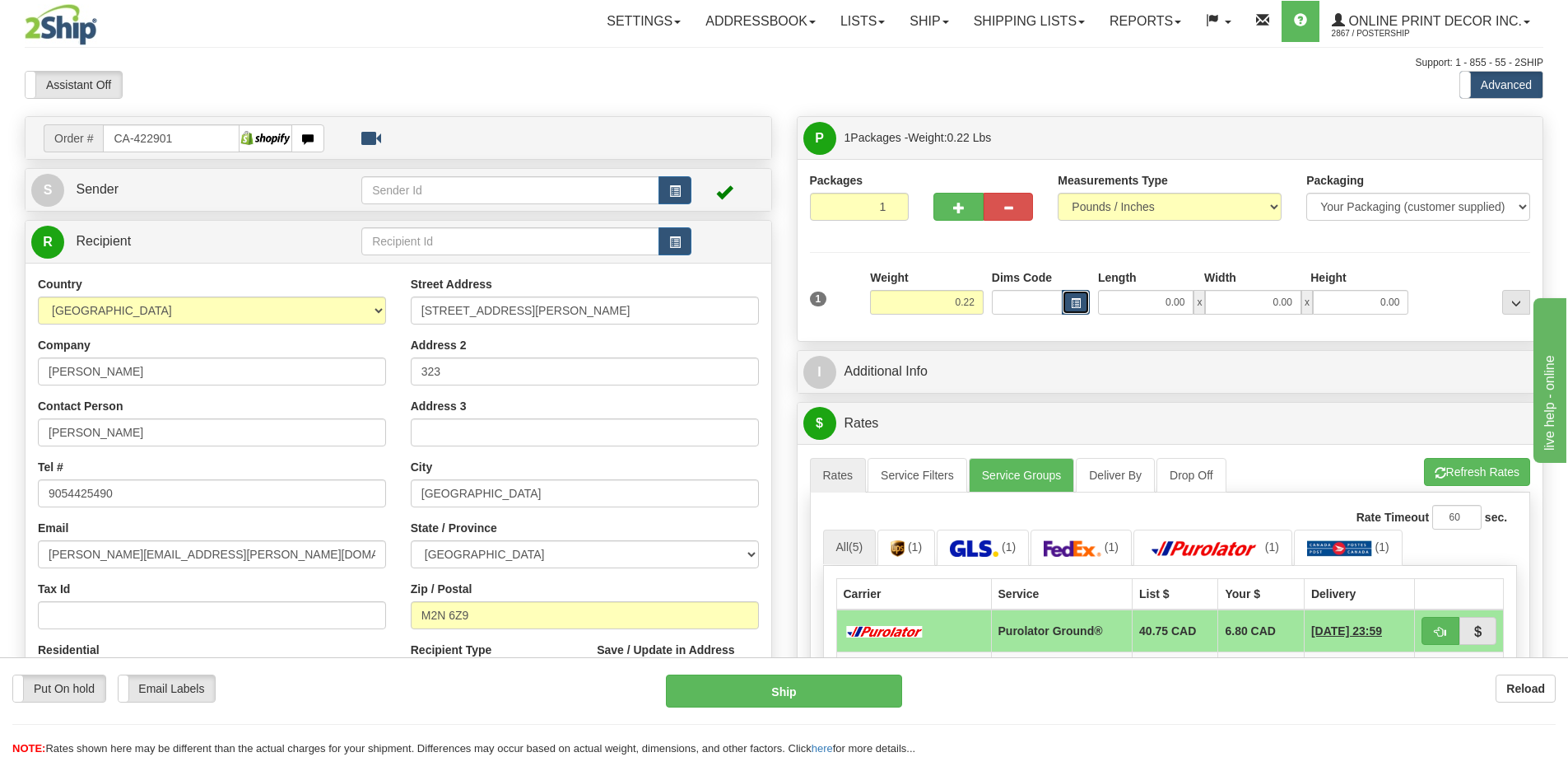
click at [1067, 298] on button "button" at bounding box center [1075, 301] width 28 height 24
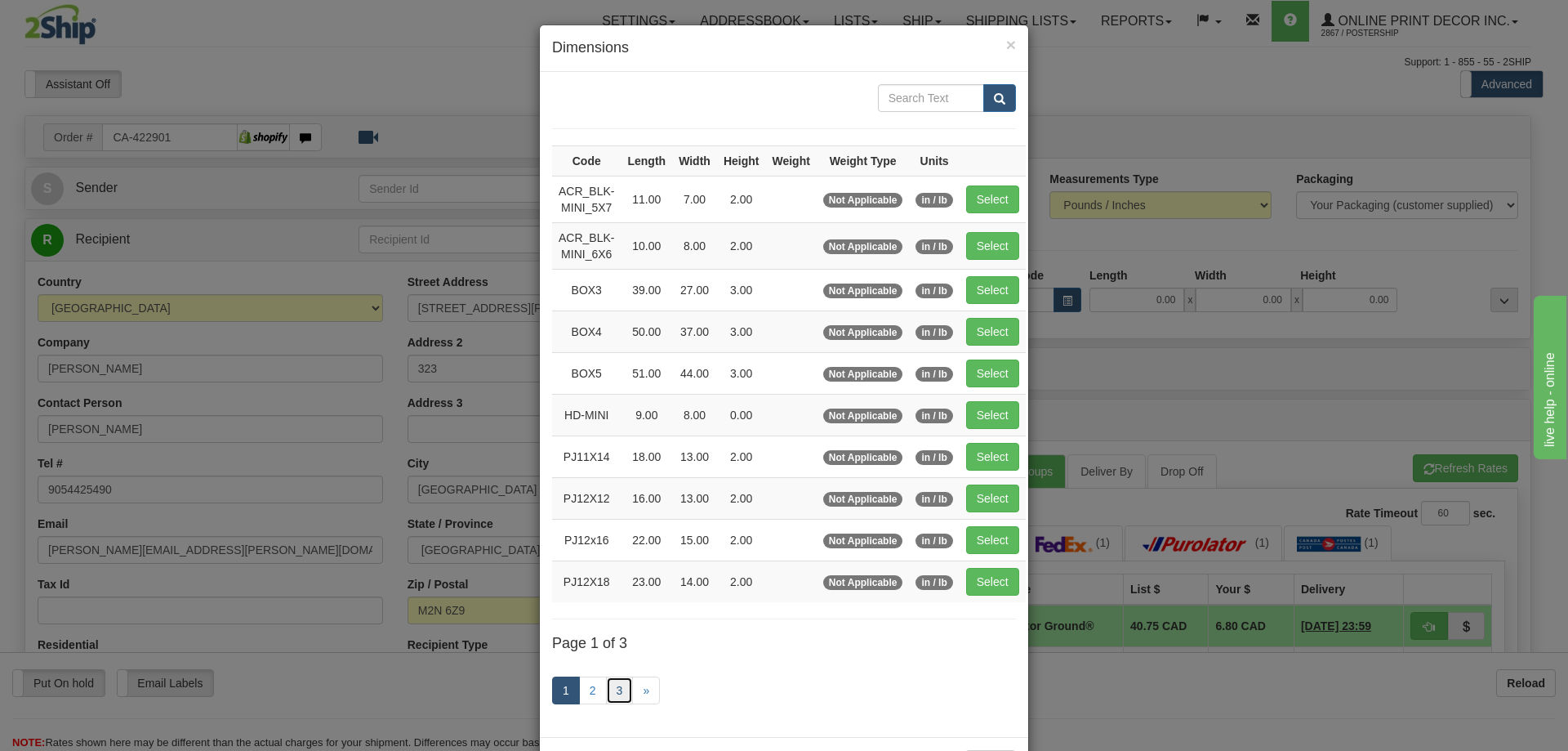
click at [615, 689] on link "3" at bounding box center [620, 689] width 28 height 28
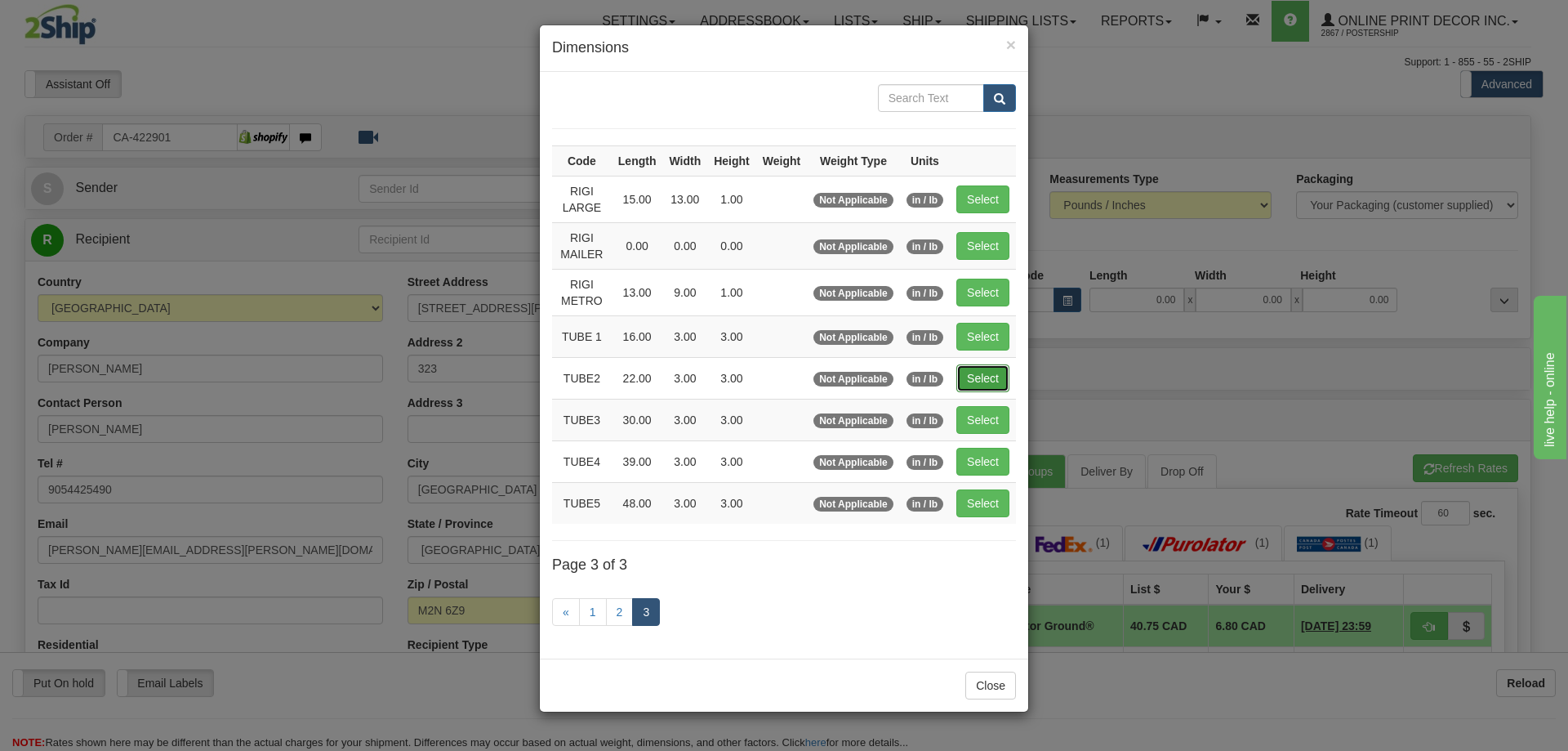
click at [978, 375] on button "Select" at bounding box center [983, 377] width 54 height 28
type input "TUBE2"
type input "22.00"
type input "3.00"
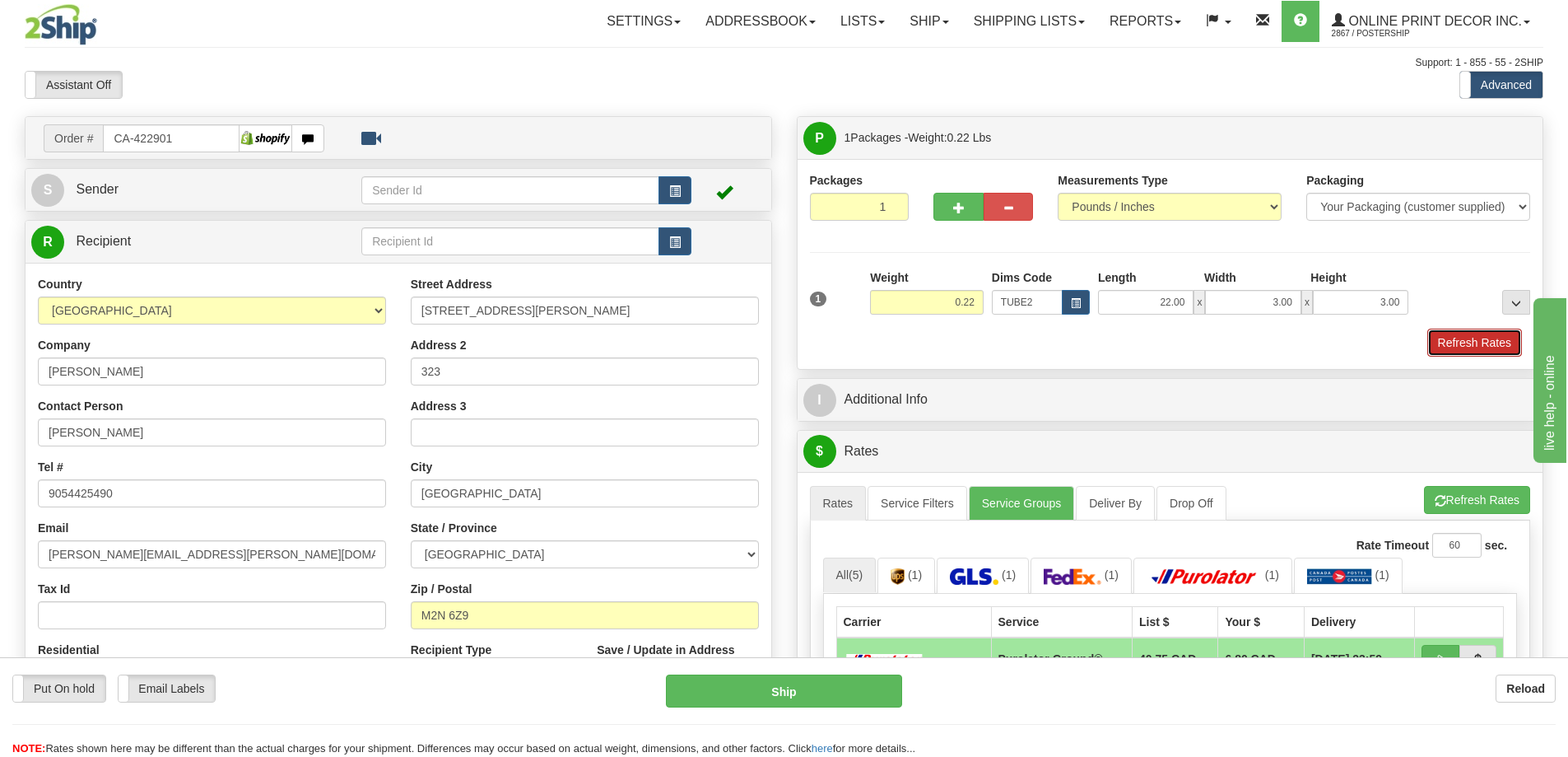
click at [1477, 341] on button "Refresh Rates" at bounding box center [1474, 342] width 94 height 28
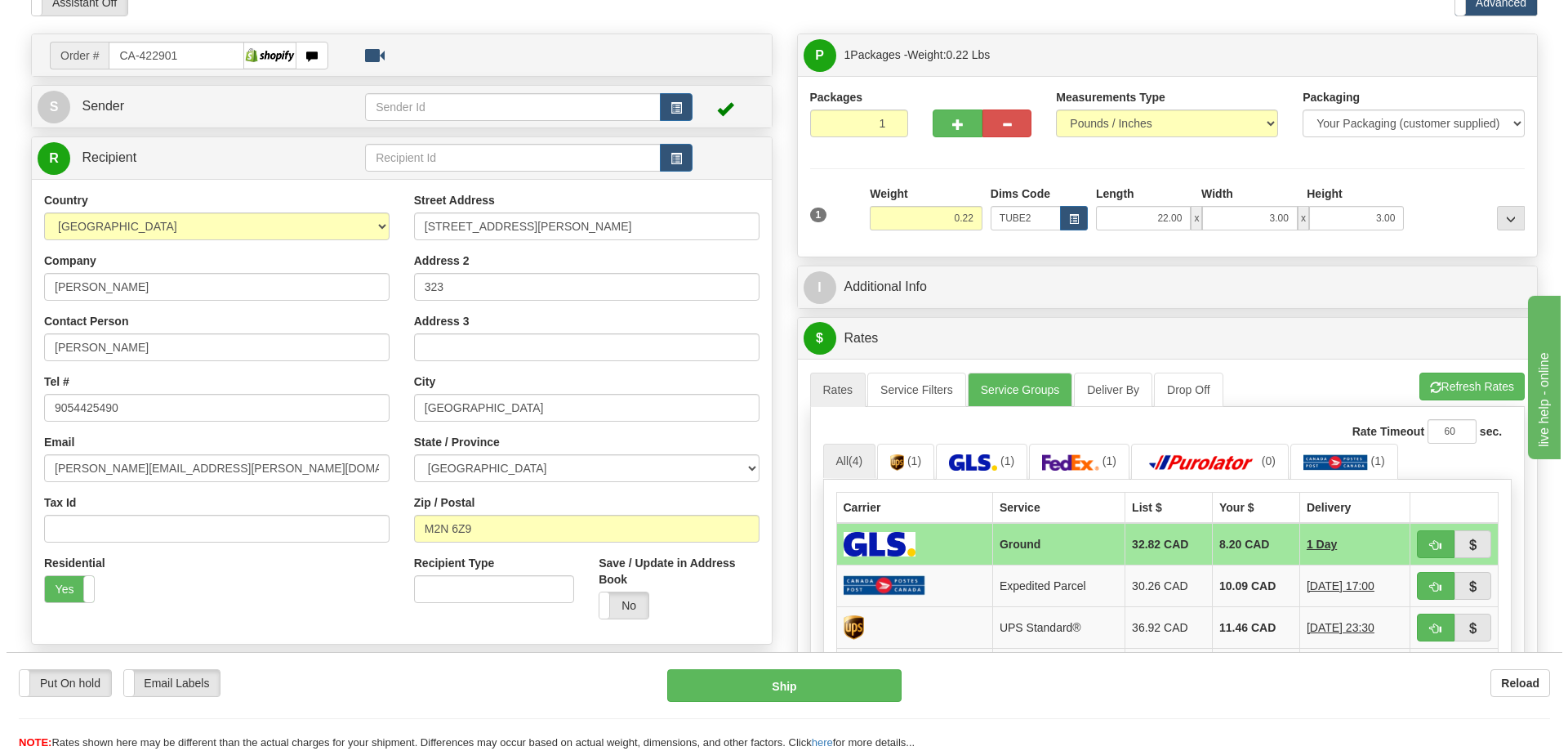
scroll to position [163, 0]
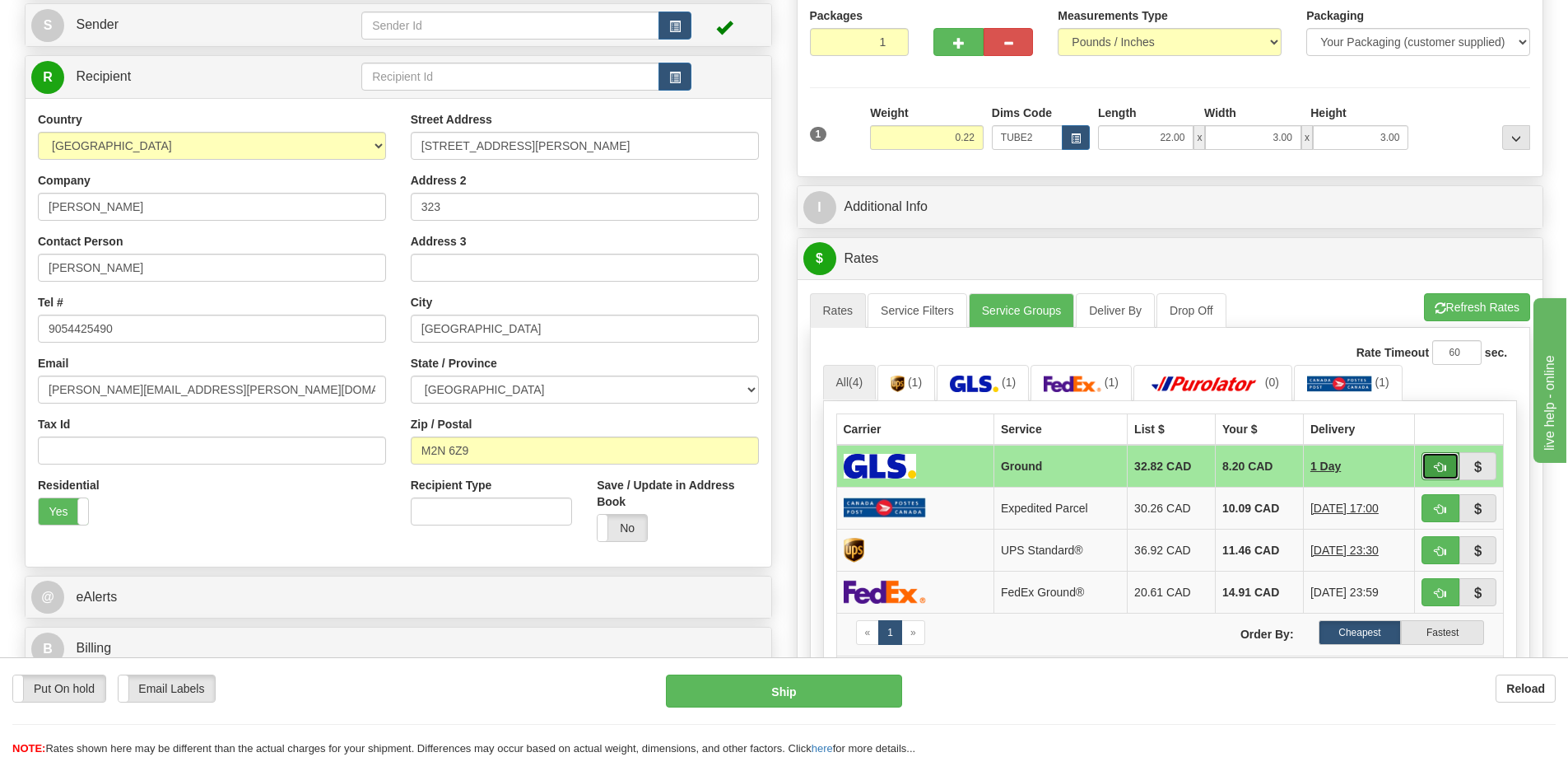
click span "button"
type input "1"
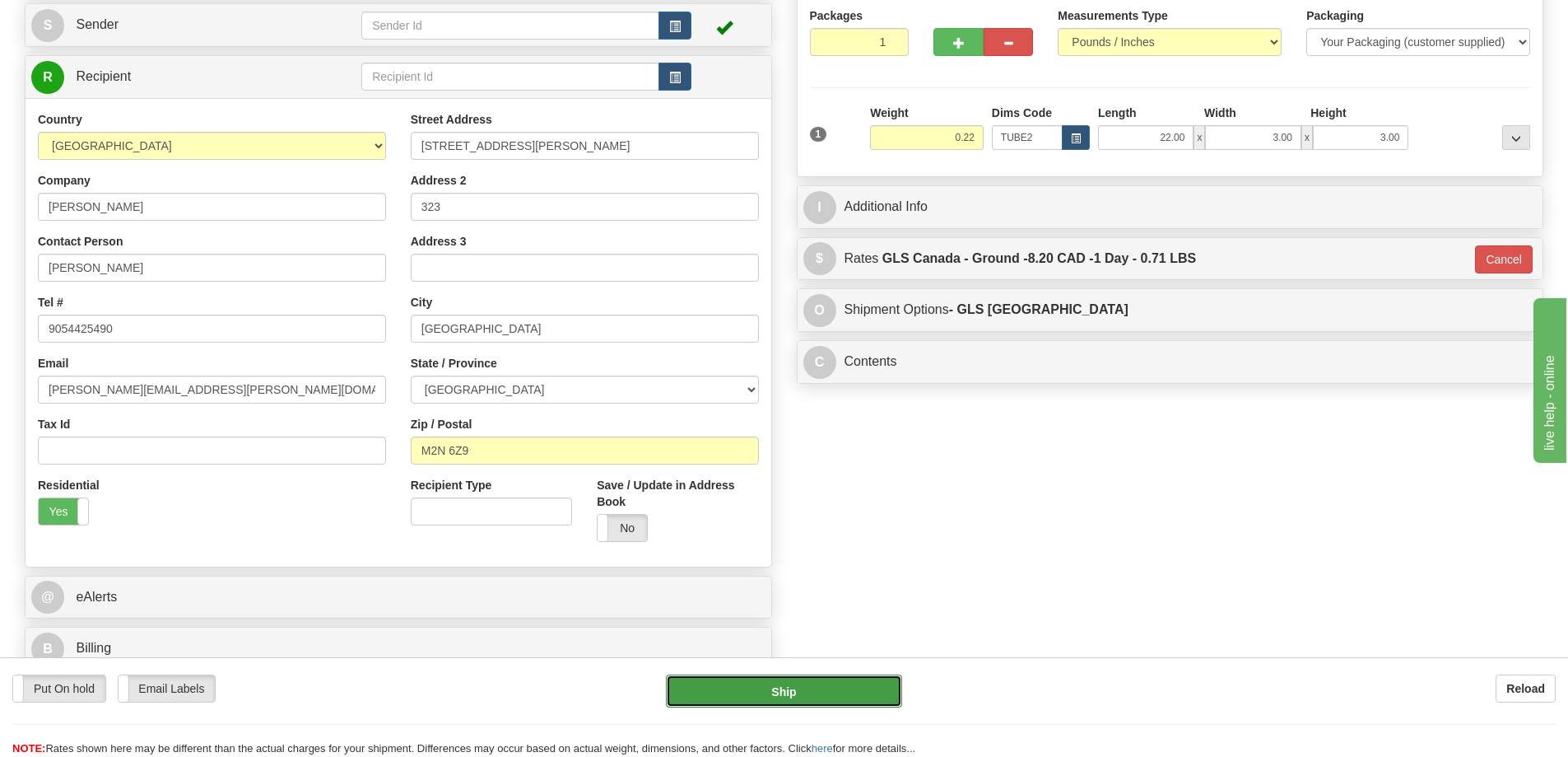
click button "Ship"
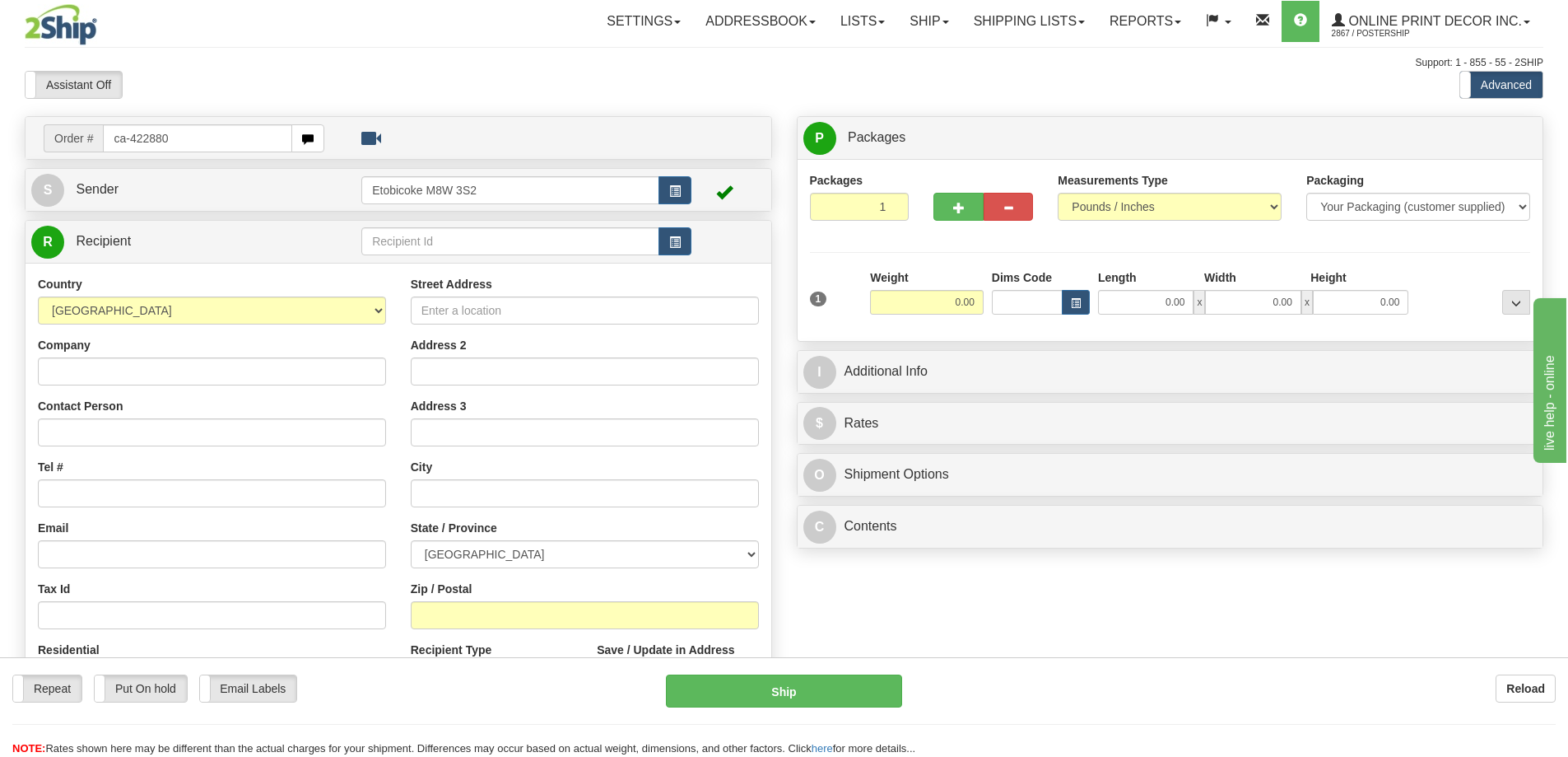
type input "ca-422880"
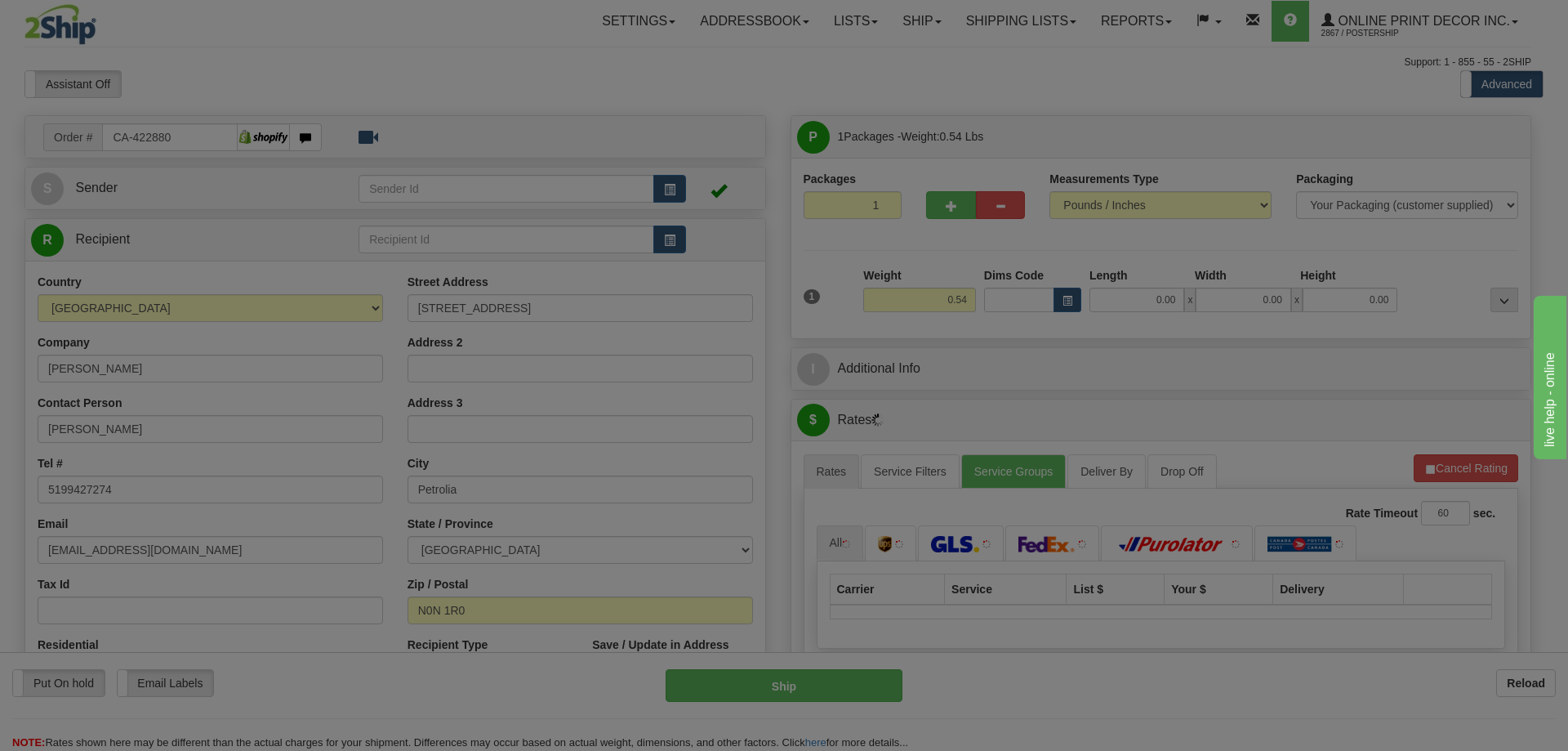
type input "PETROLIA"
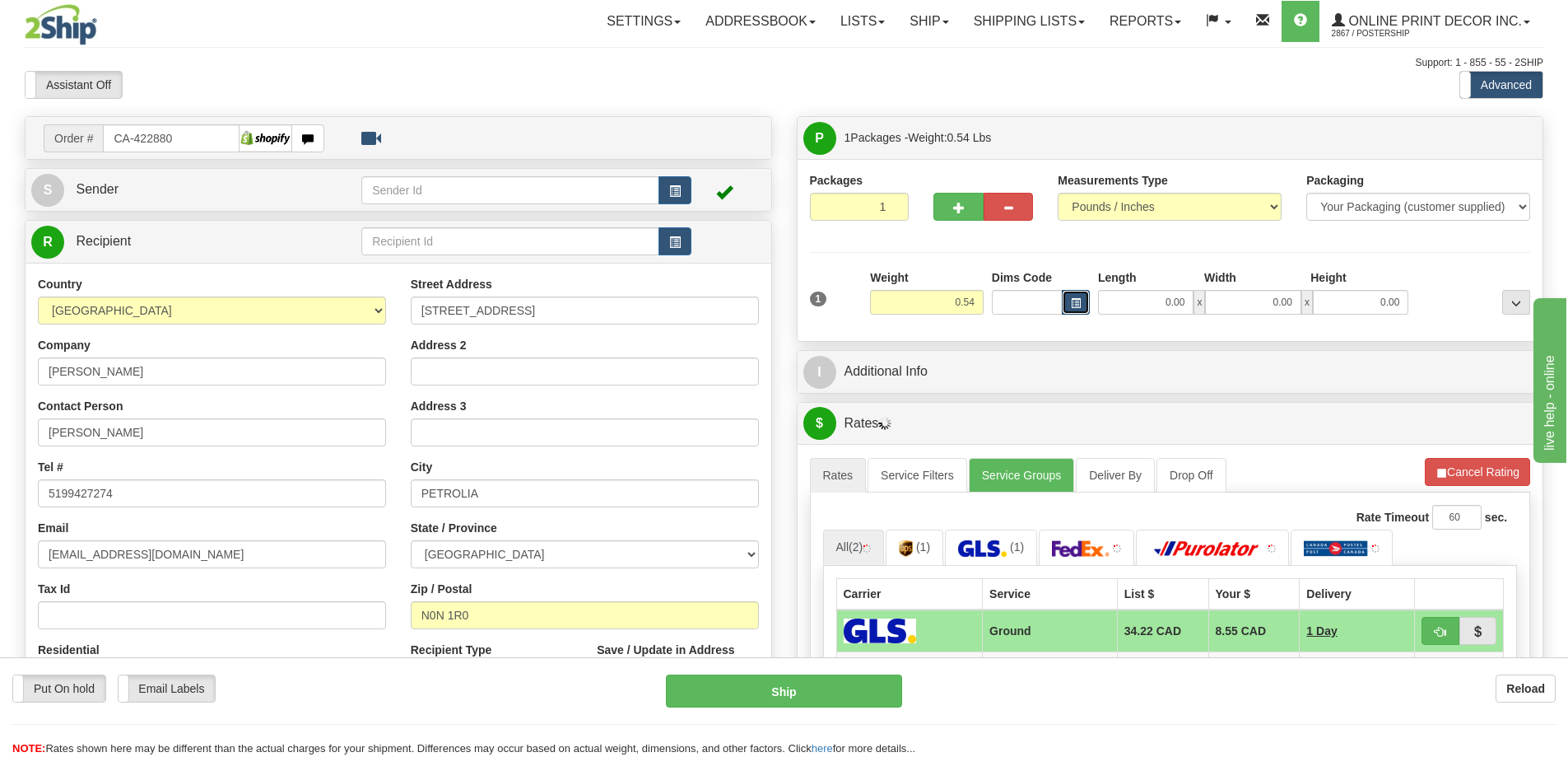
click at [1068, 298] on button "button" at bounding box center [1075, 301] width 28 height 24
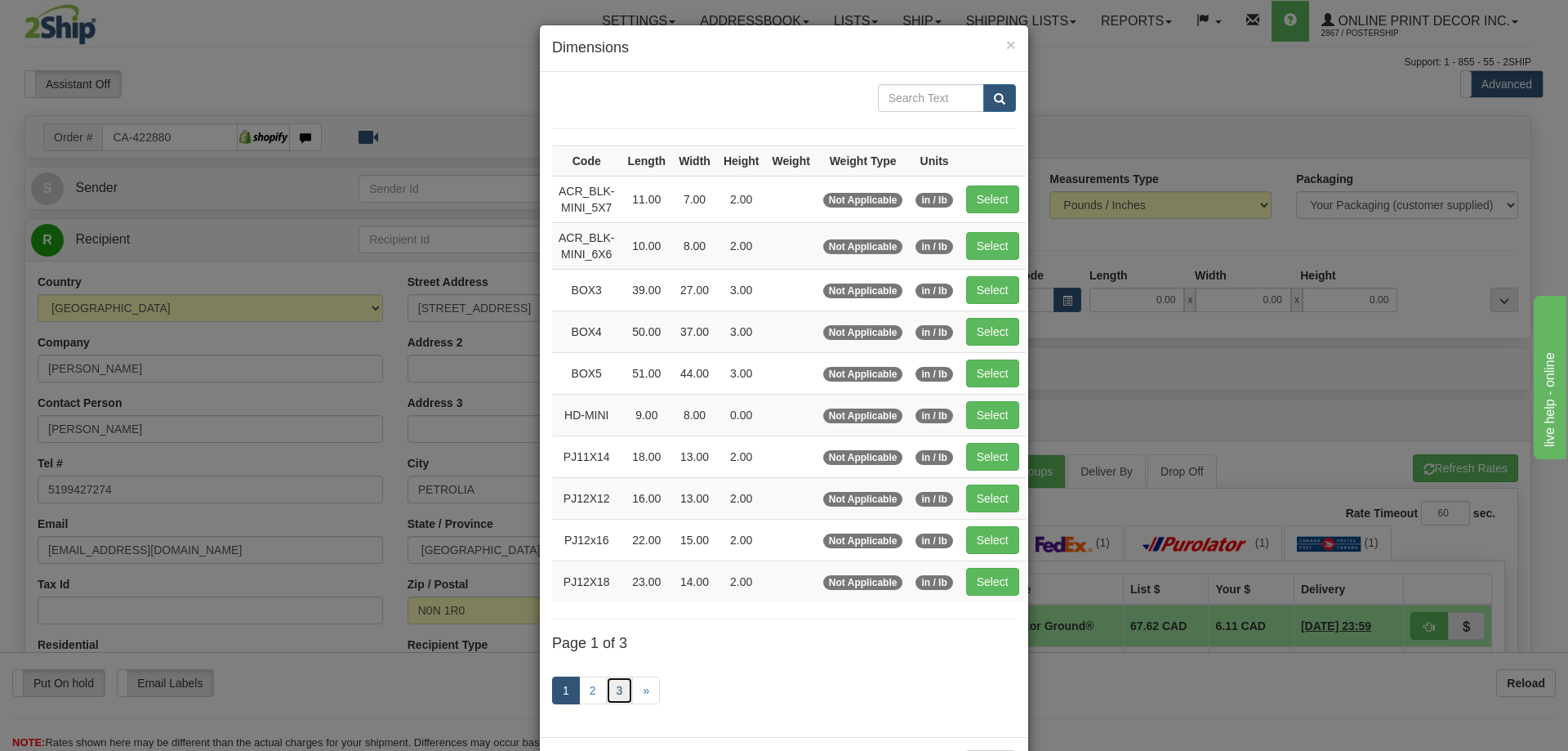
click at [618, 684] on link "3" at bounding box center [620, 689] width 28 height 28
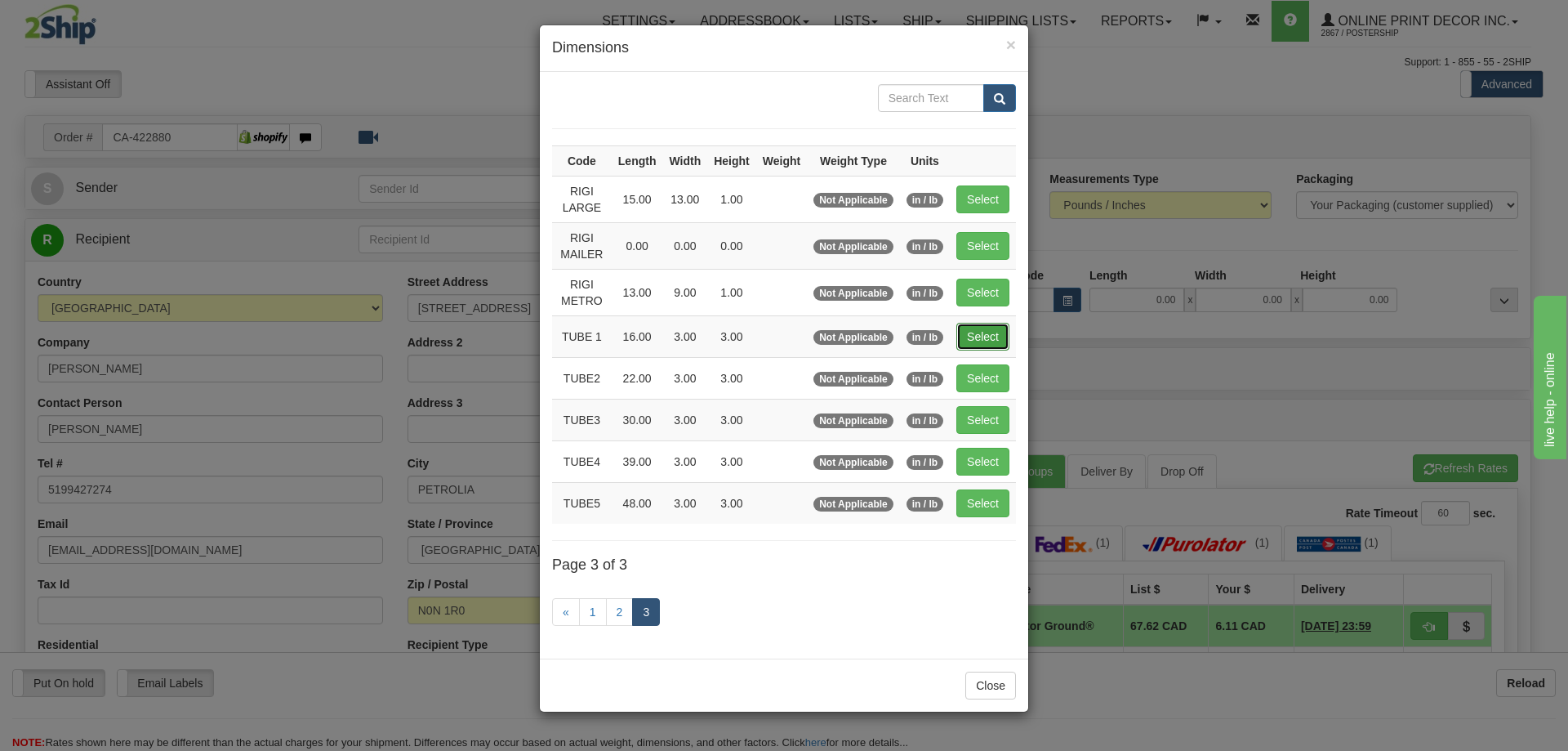
click at [985, 330] on button "Select" at bounding box center [983, 336] width 54 height 28
type input "TUBE 1"
type input "16.00"
type input "3.00"
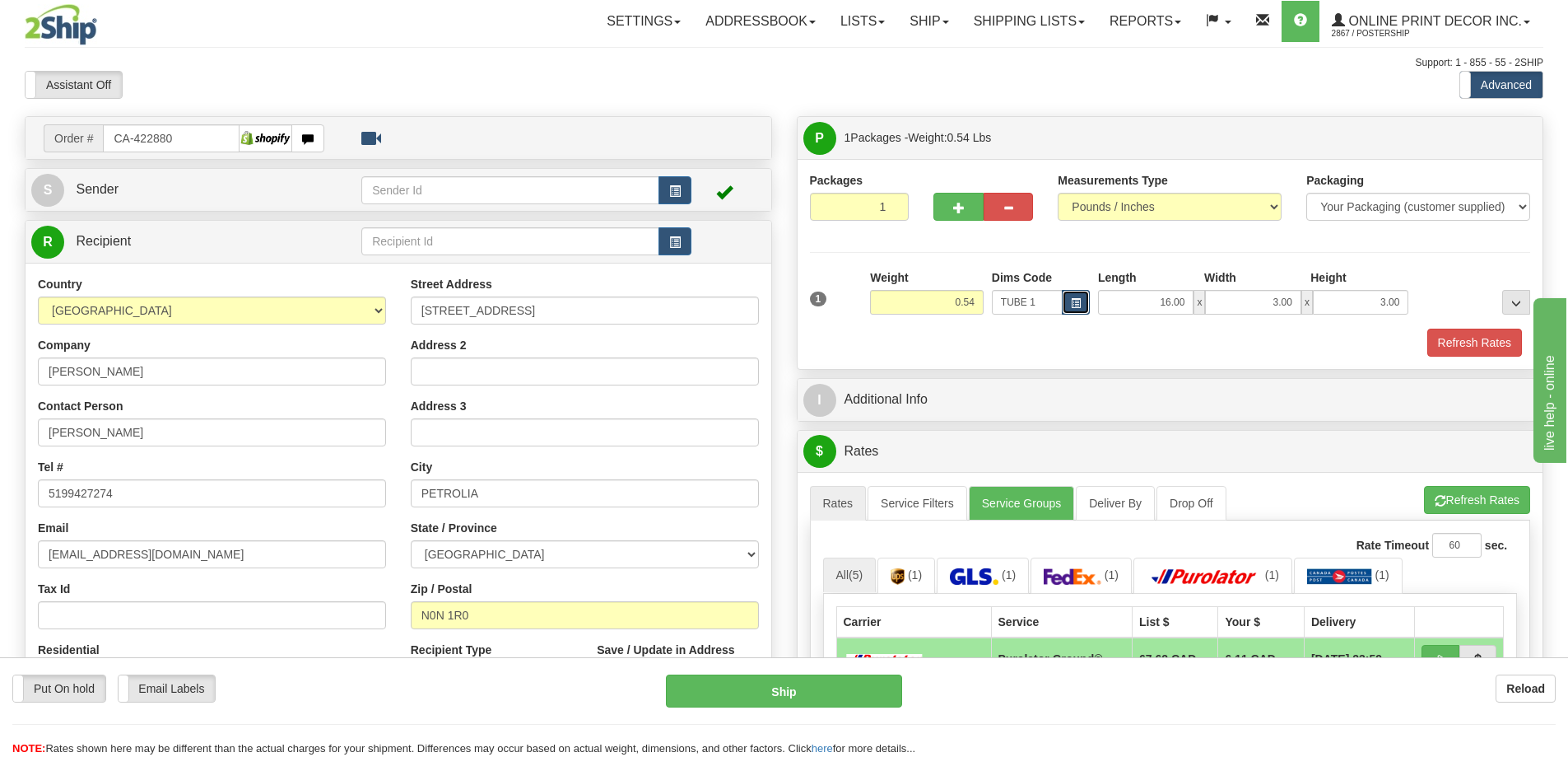
click at [1073, 295] on button "button" at bounding box center [1075, 301] width 28 height 24
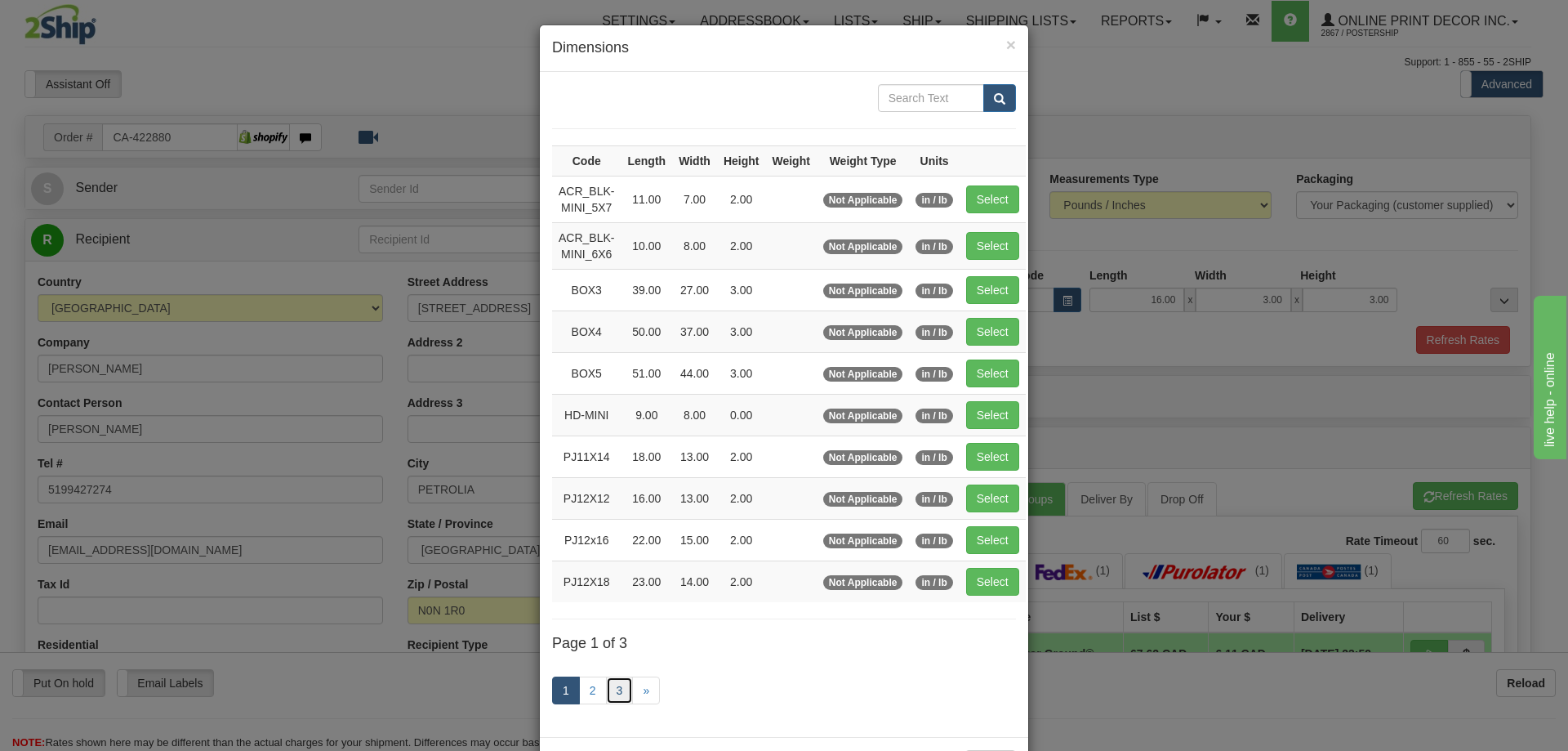
click at [607, 684] on link "3" at bounding box center [620, 689] width 28 height 28
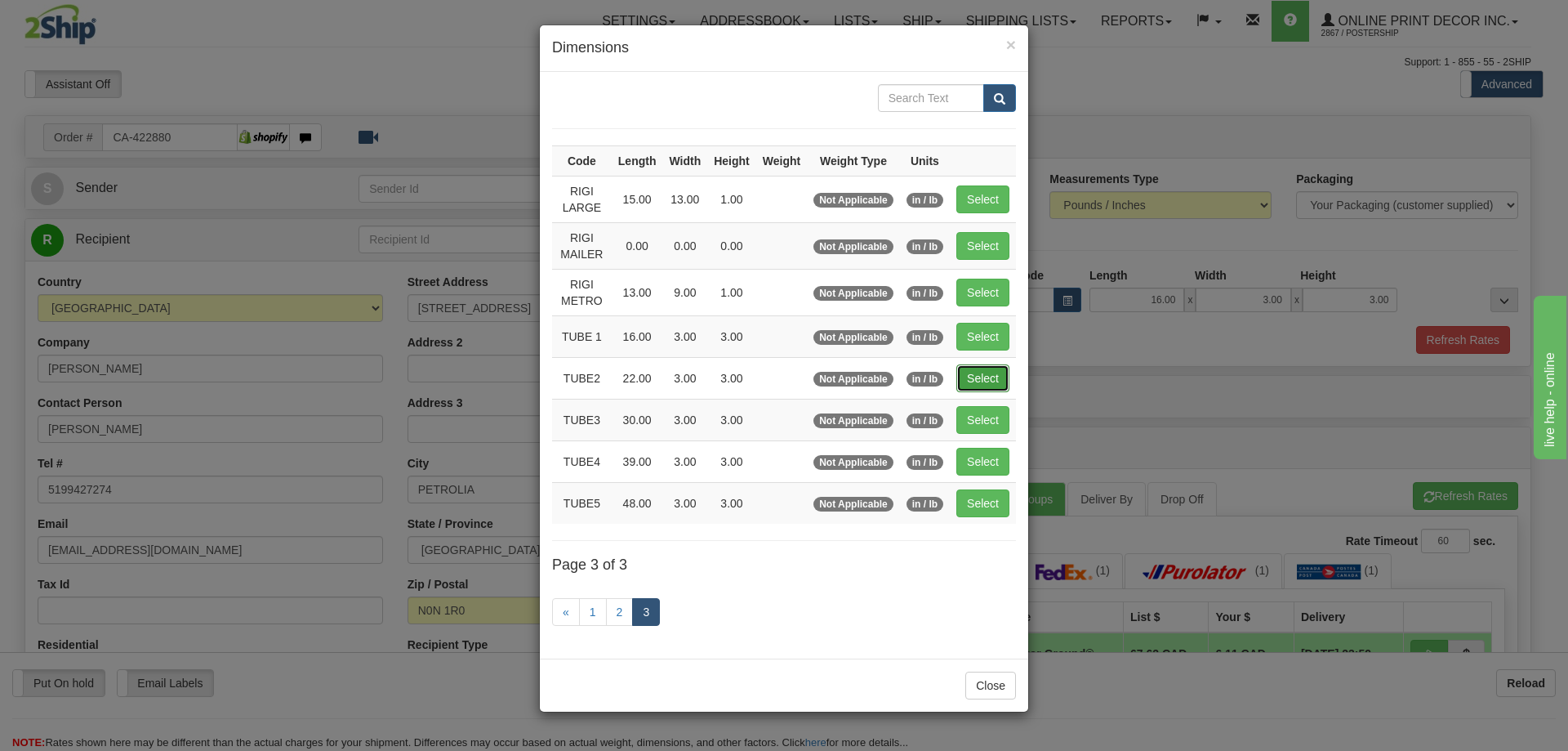
click at [972, 370] on button "Select" at bounding box center [983, 377] width 54 height 28
type input "TUBE2"
type input "22.00"
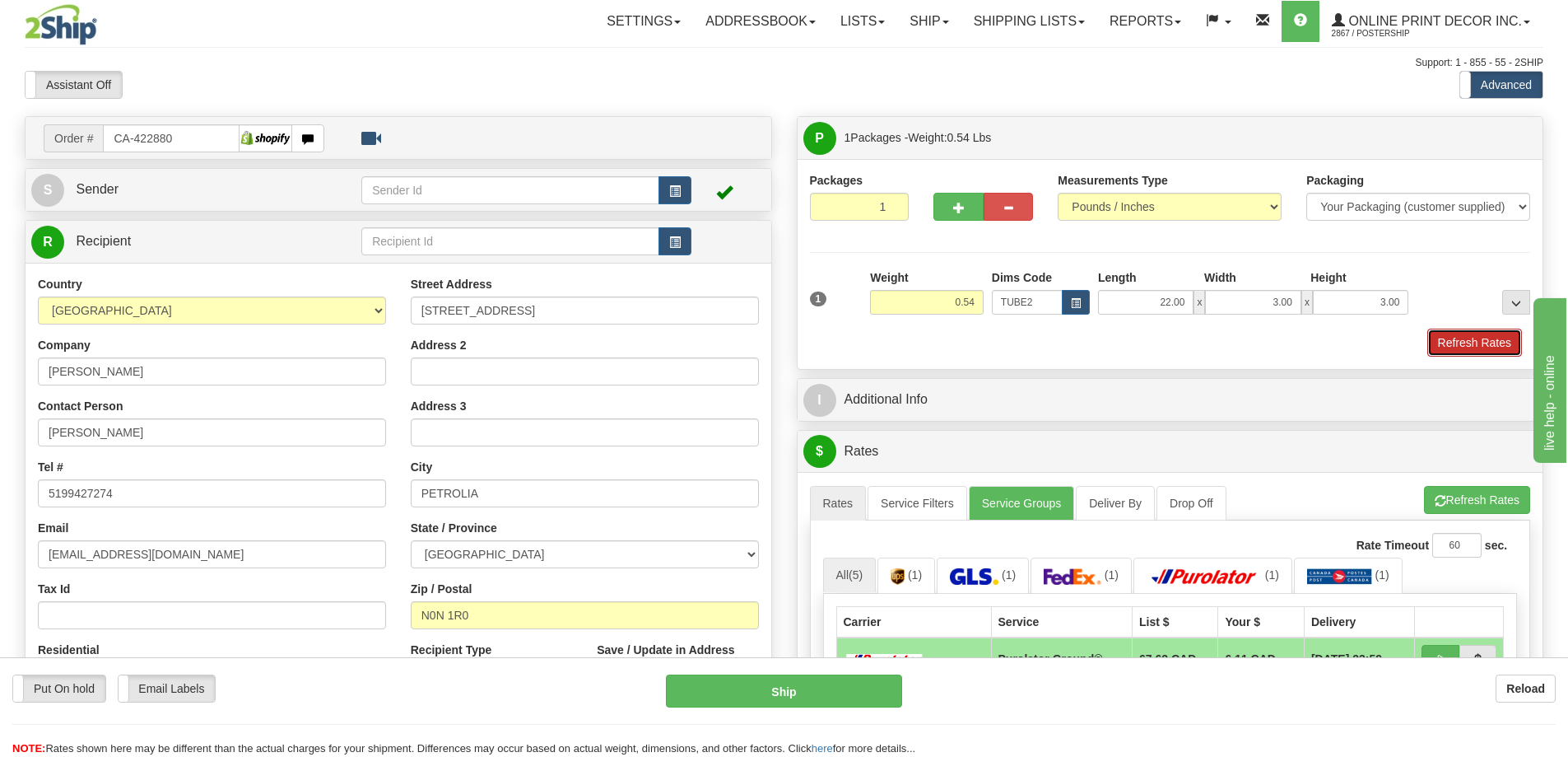
click at [1456, 348] on button "Refresh Rates" at bounding box center [1474, 342] width 94 height 28
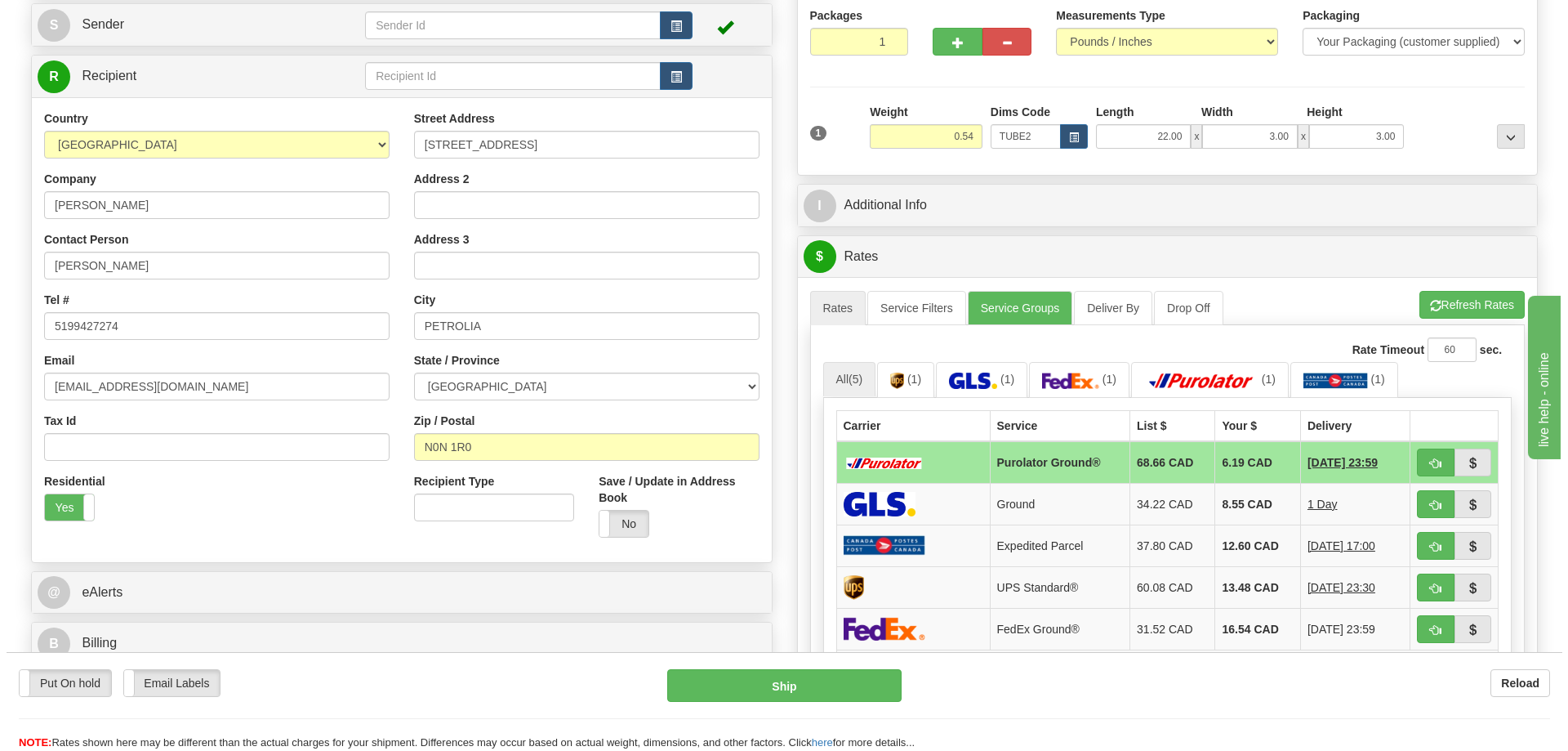
scroll to position [245, 0]
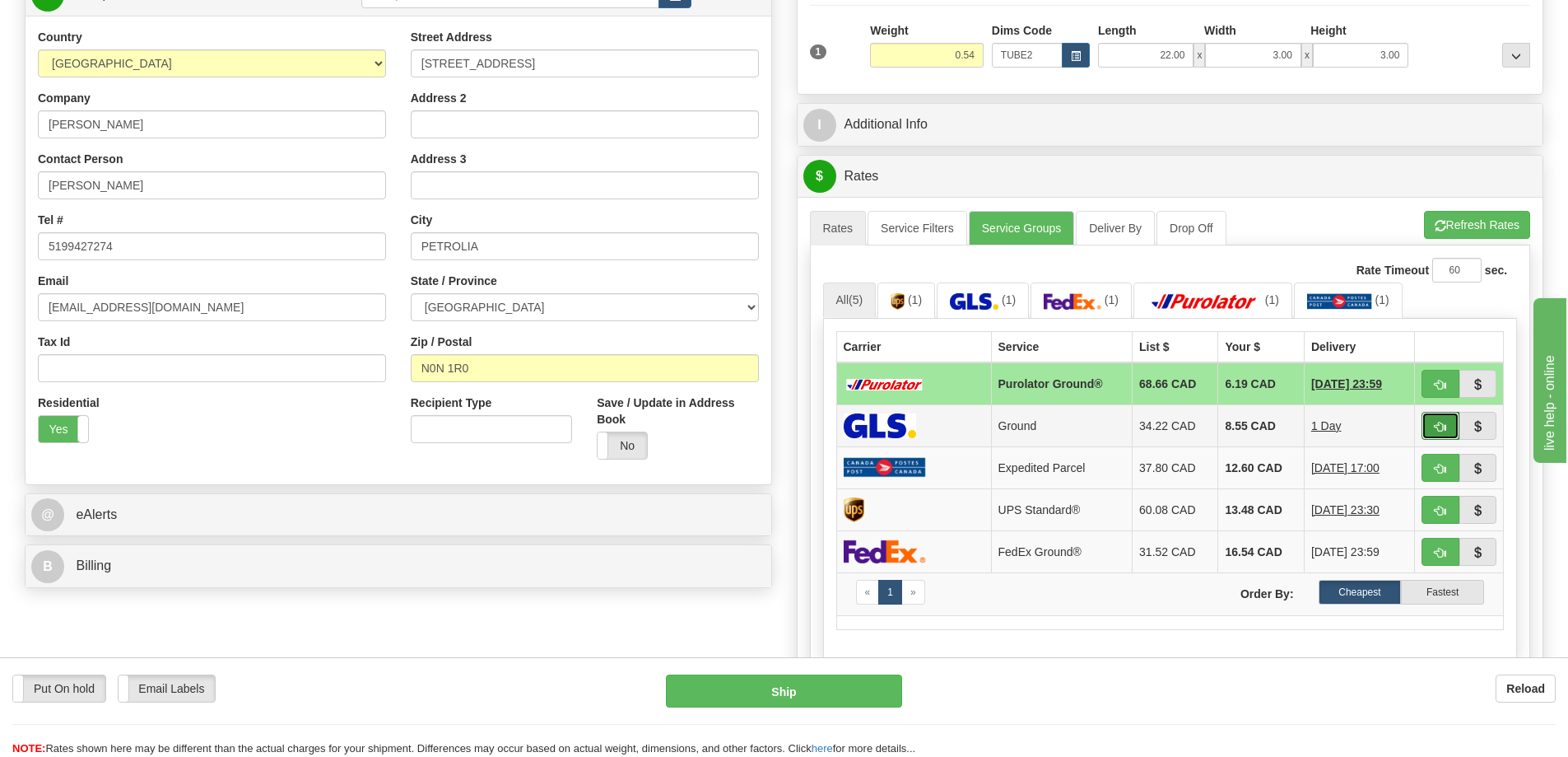
click at [1441, 423] on button "button" at bounding box center [1440, 425] width 38 height 28
type input "1"
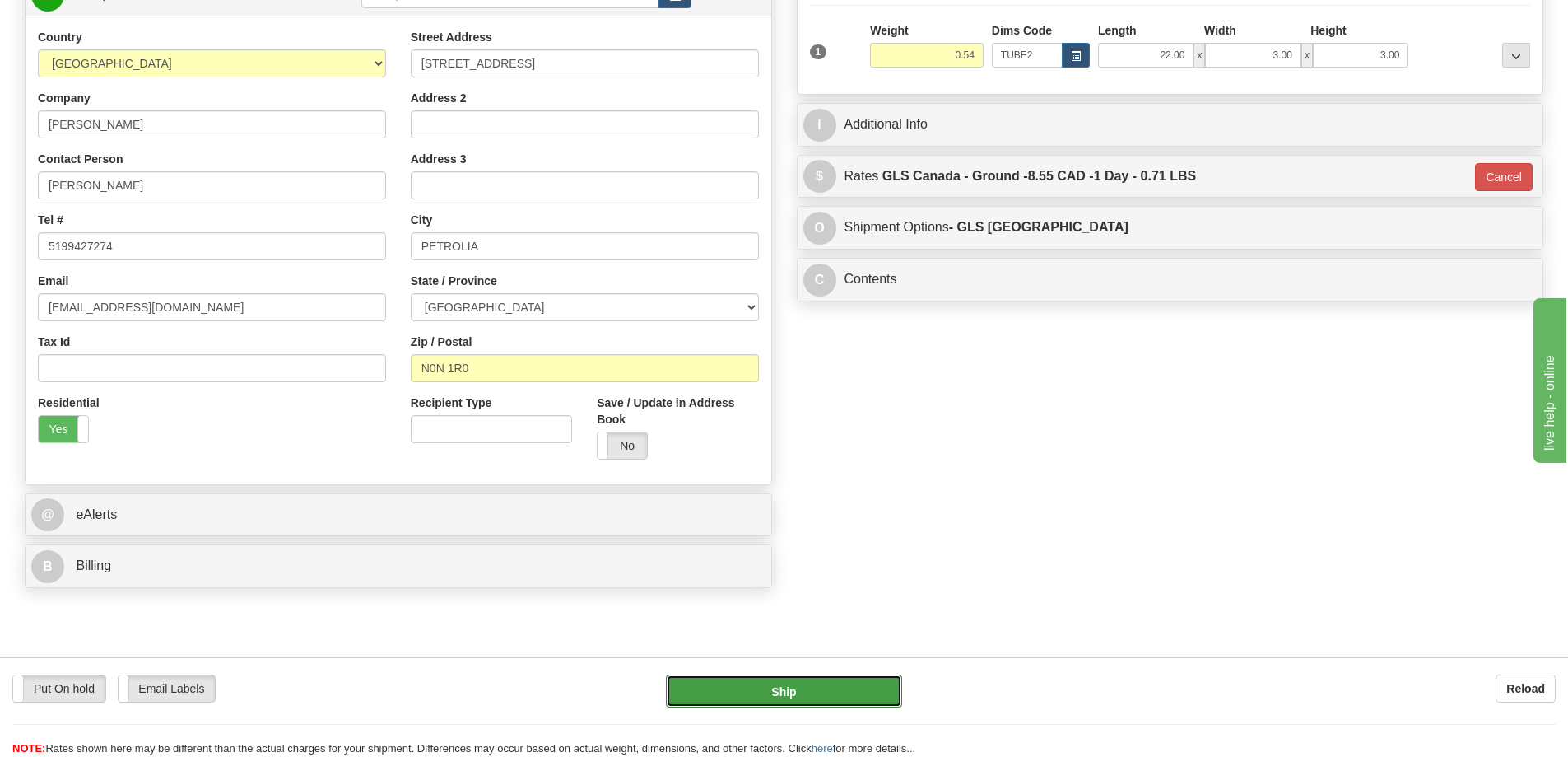
click at [816, 680] on button "Ship" at bounding box center [784, 690] width 236 height 33
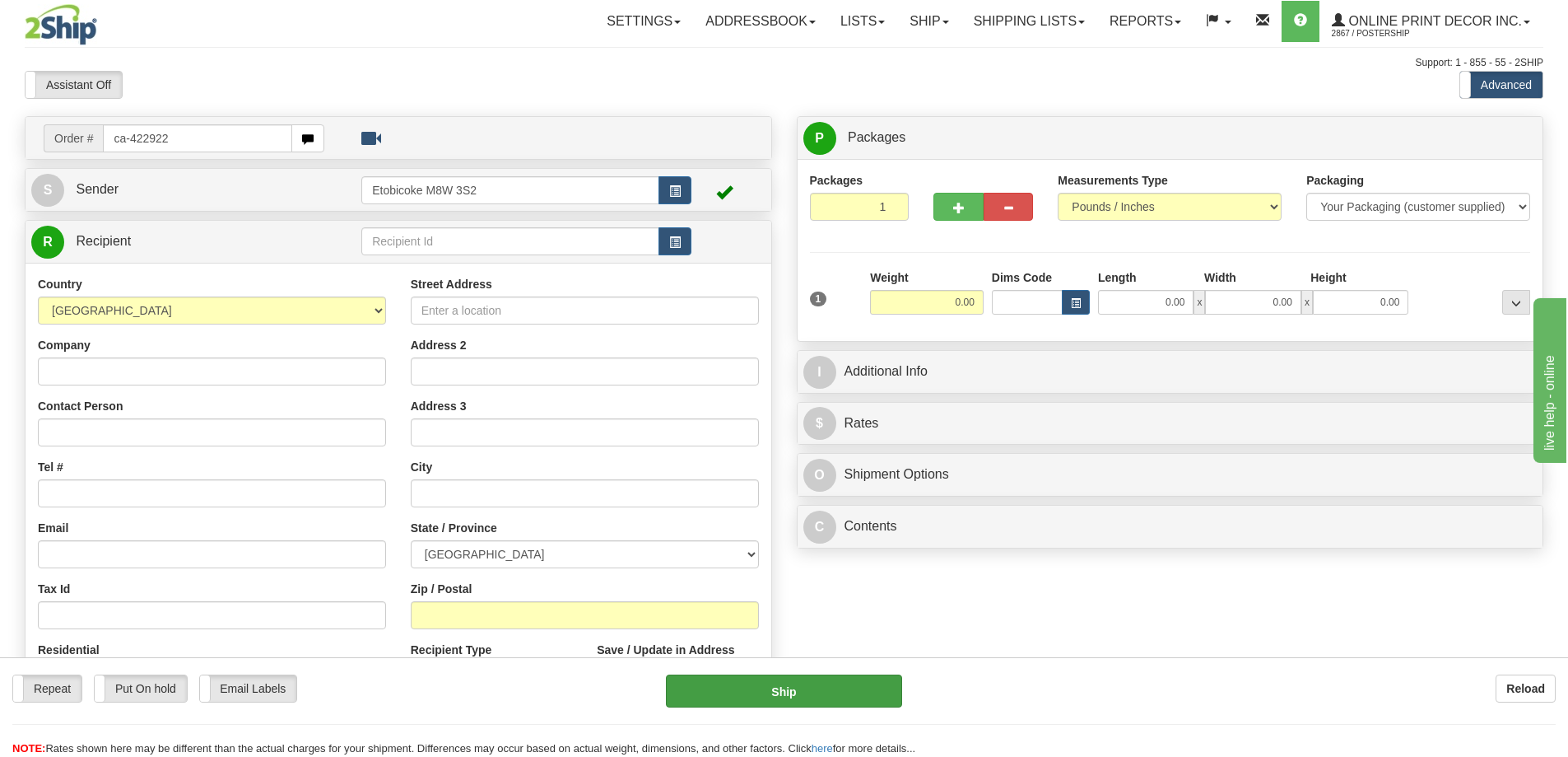
type input "ca-422922"
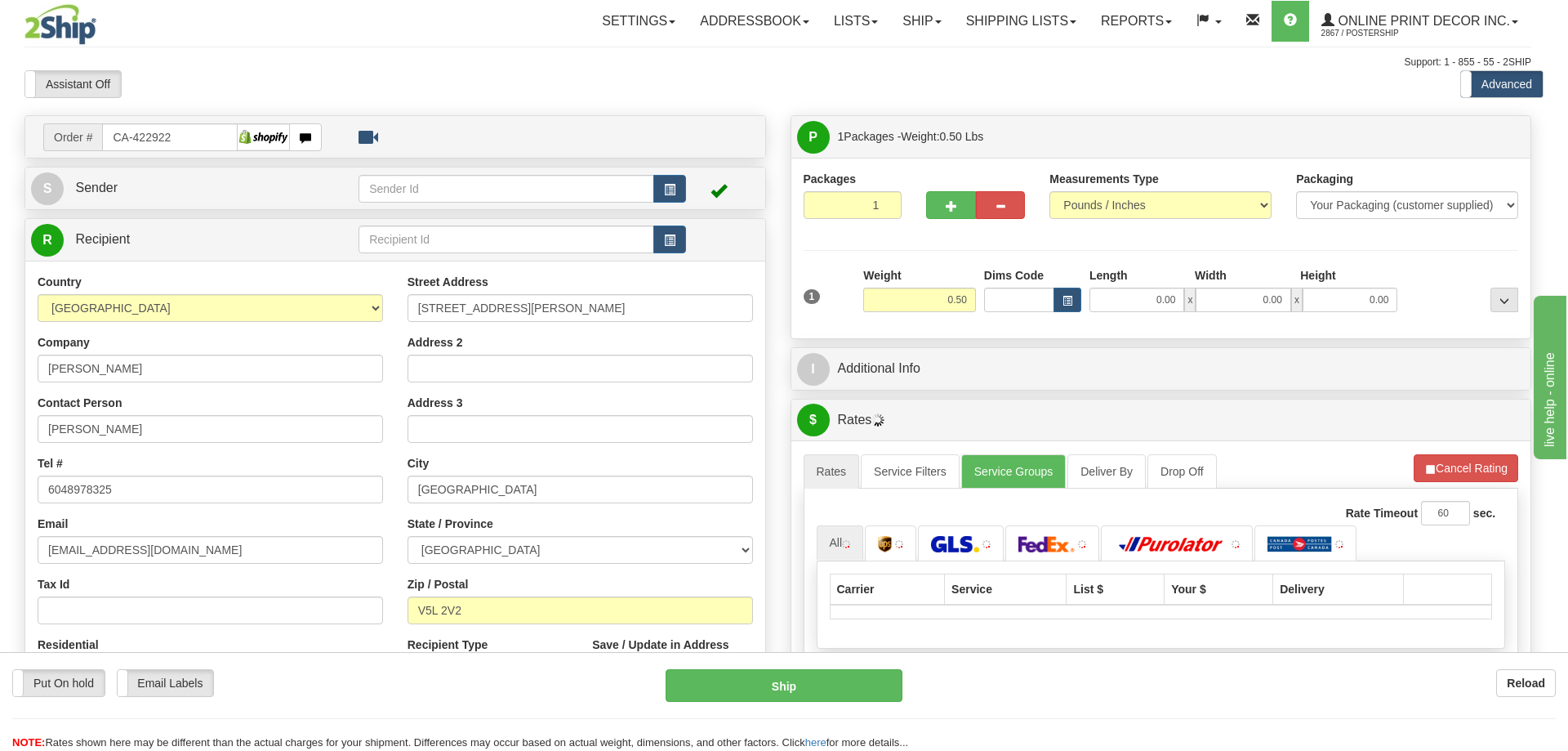
type input "[GEOGRAPHIC_DATA]"
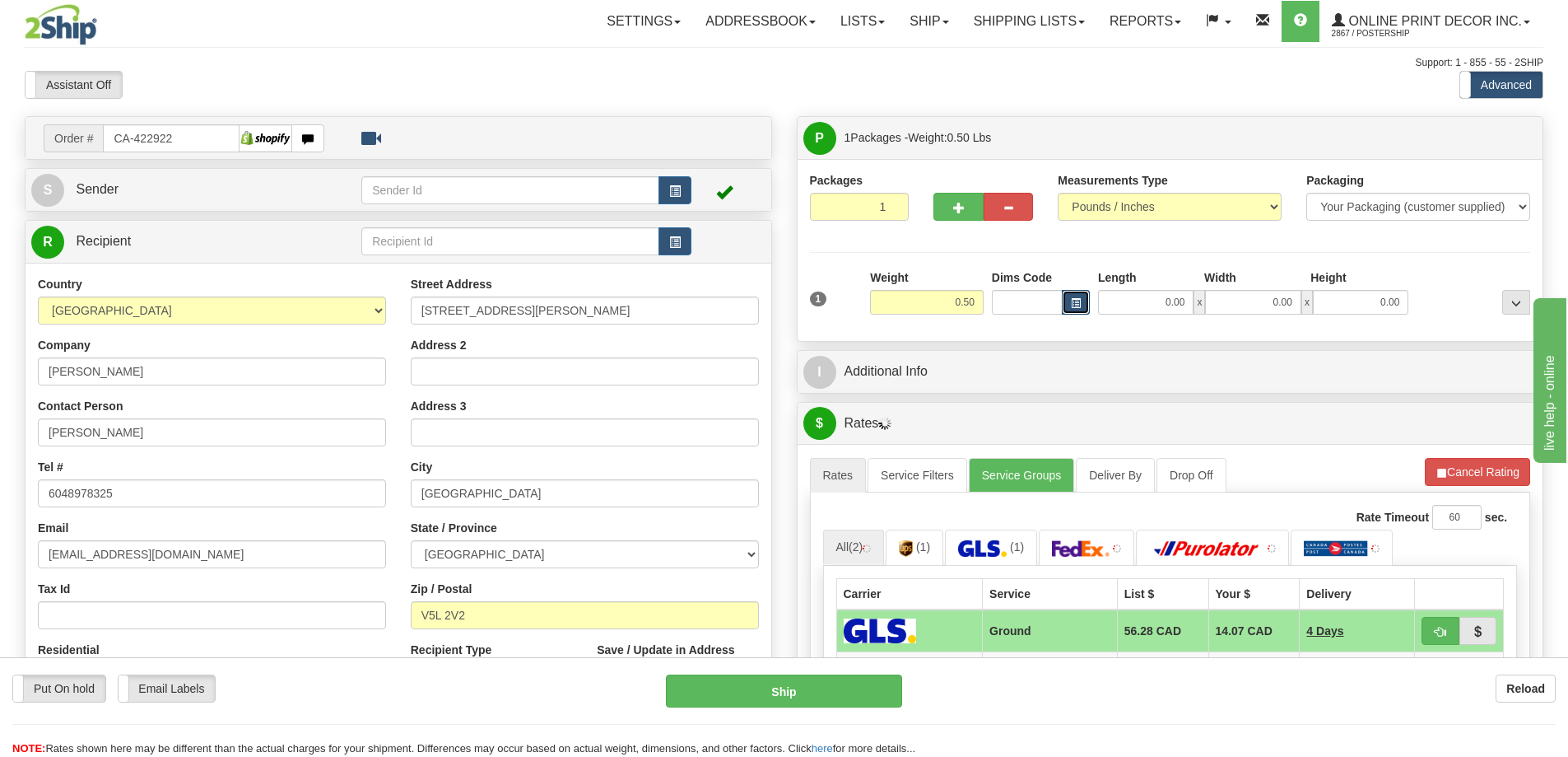
click at [1079, 294] on button "button" at bounding box center [1075, 301] width 28 height 24
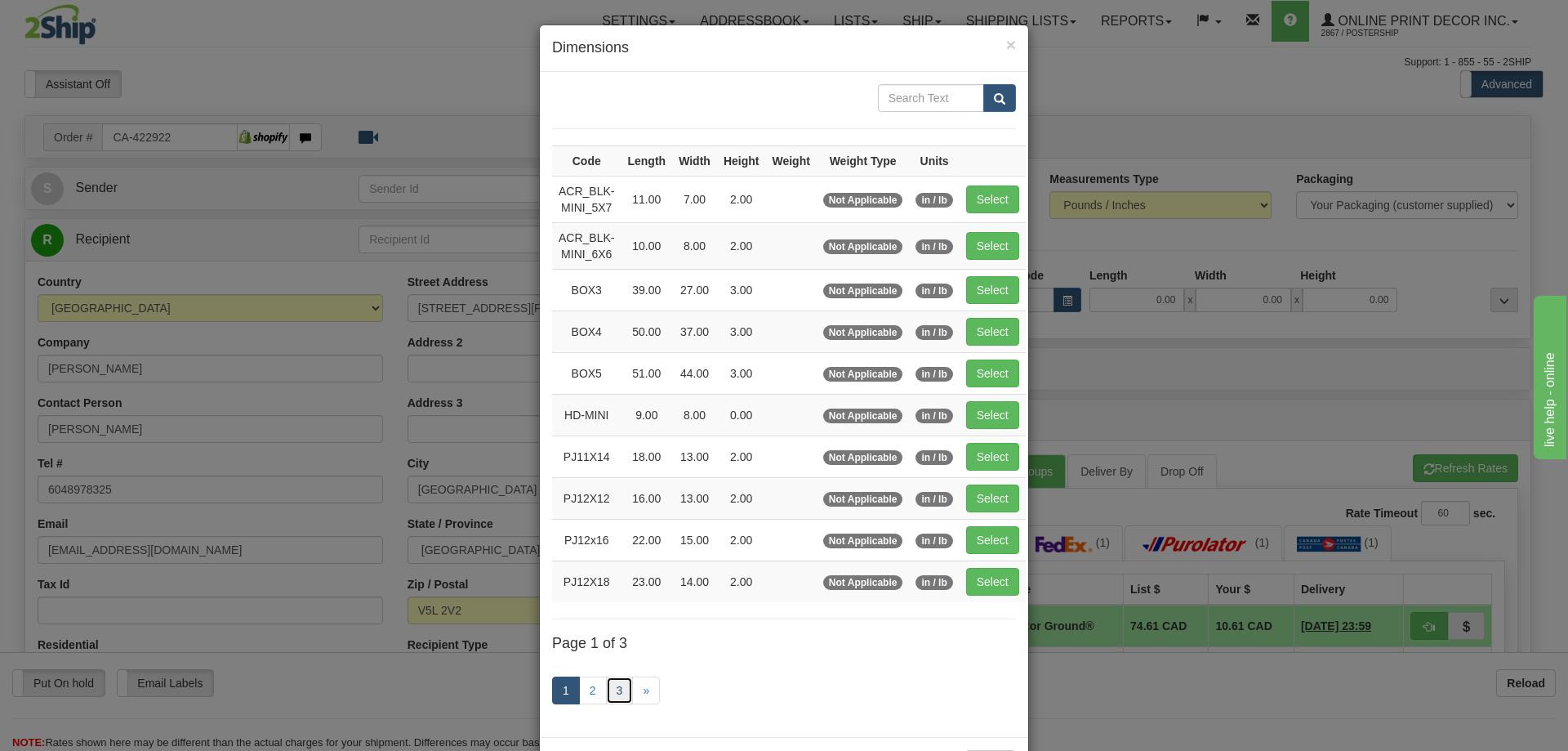
click at [615, 690] on link "3" at bounding box center [620, 689] width 28 height 28
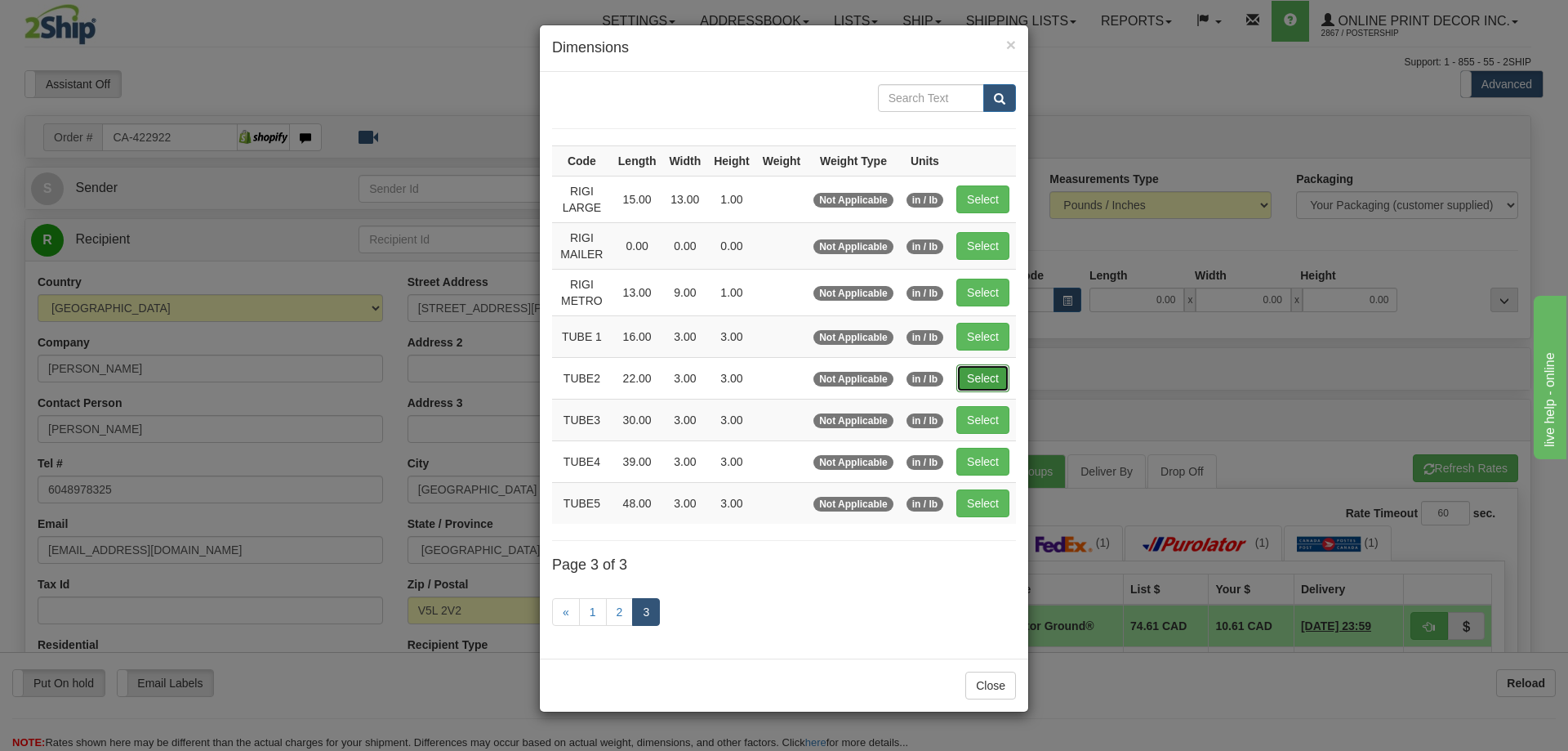
click at [991, 377] on button "Select" at bounding box center [983, 377] width 54 height 28
type input "TUBE2"
type input "22.00"
type input "3.00"
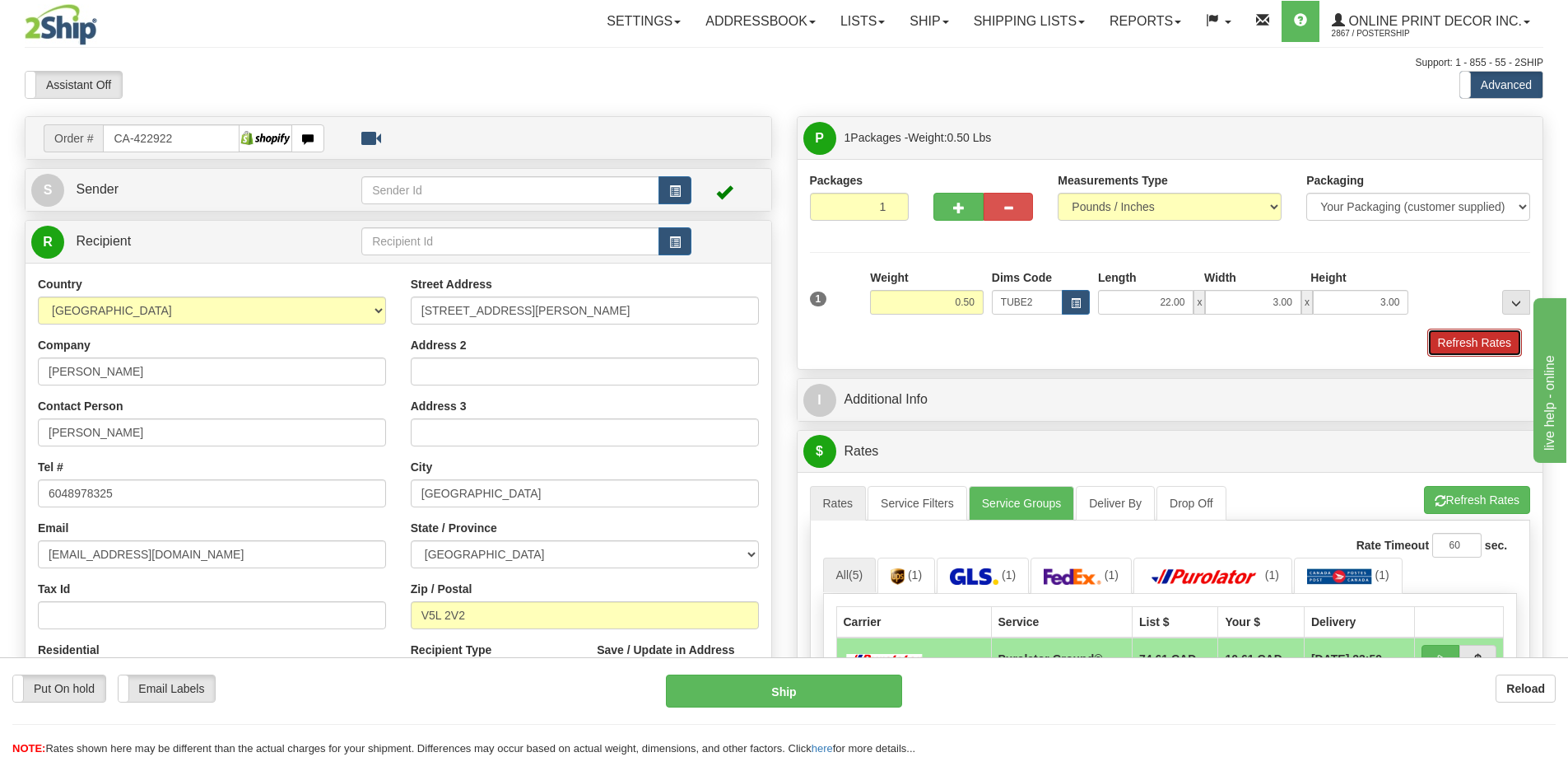
click at [1466, 340] on button "Refresh Rates" at bounding box center [1474, 342] width 94 height 28
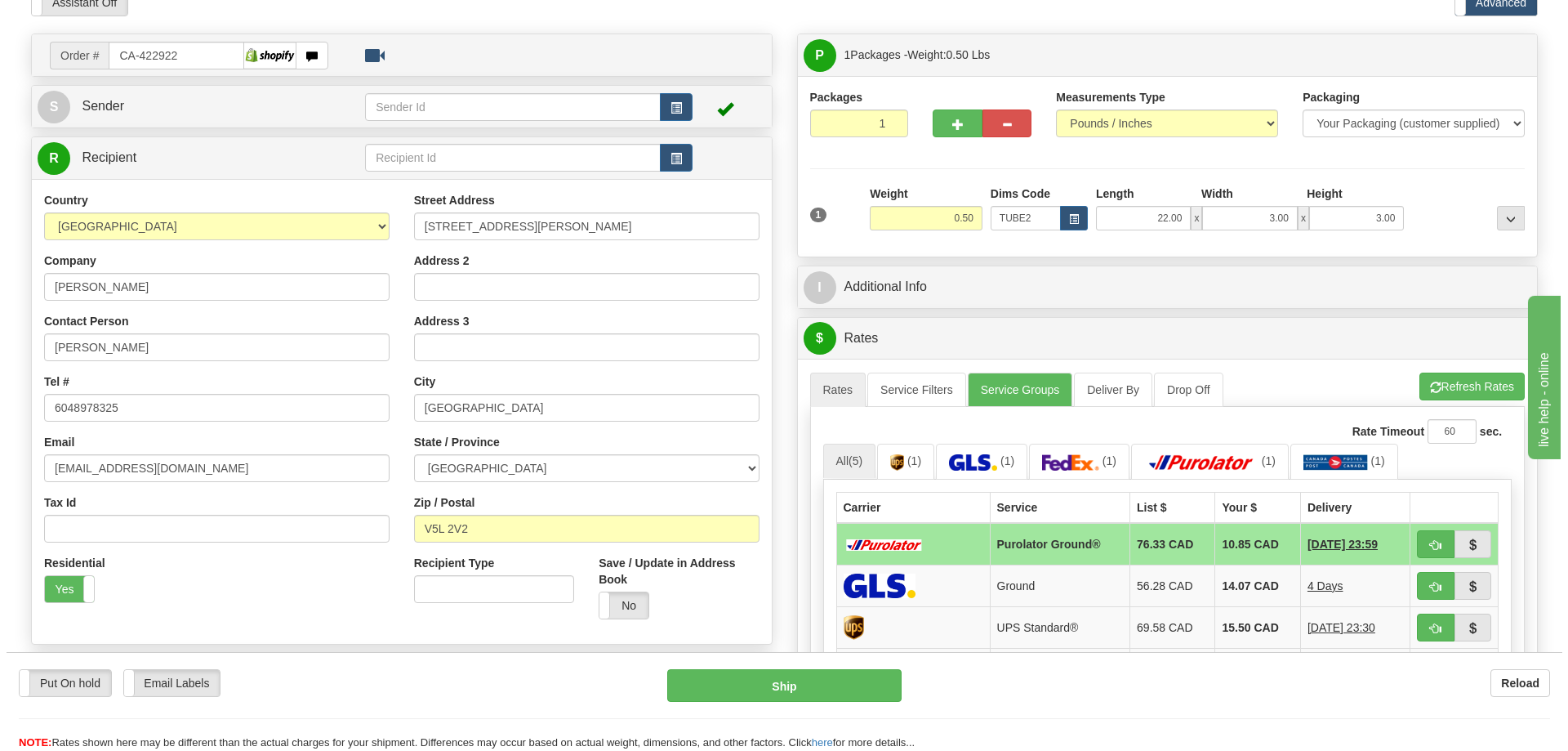
scroll to position [163, 0]
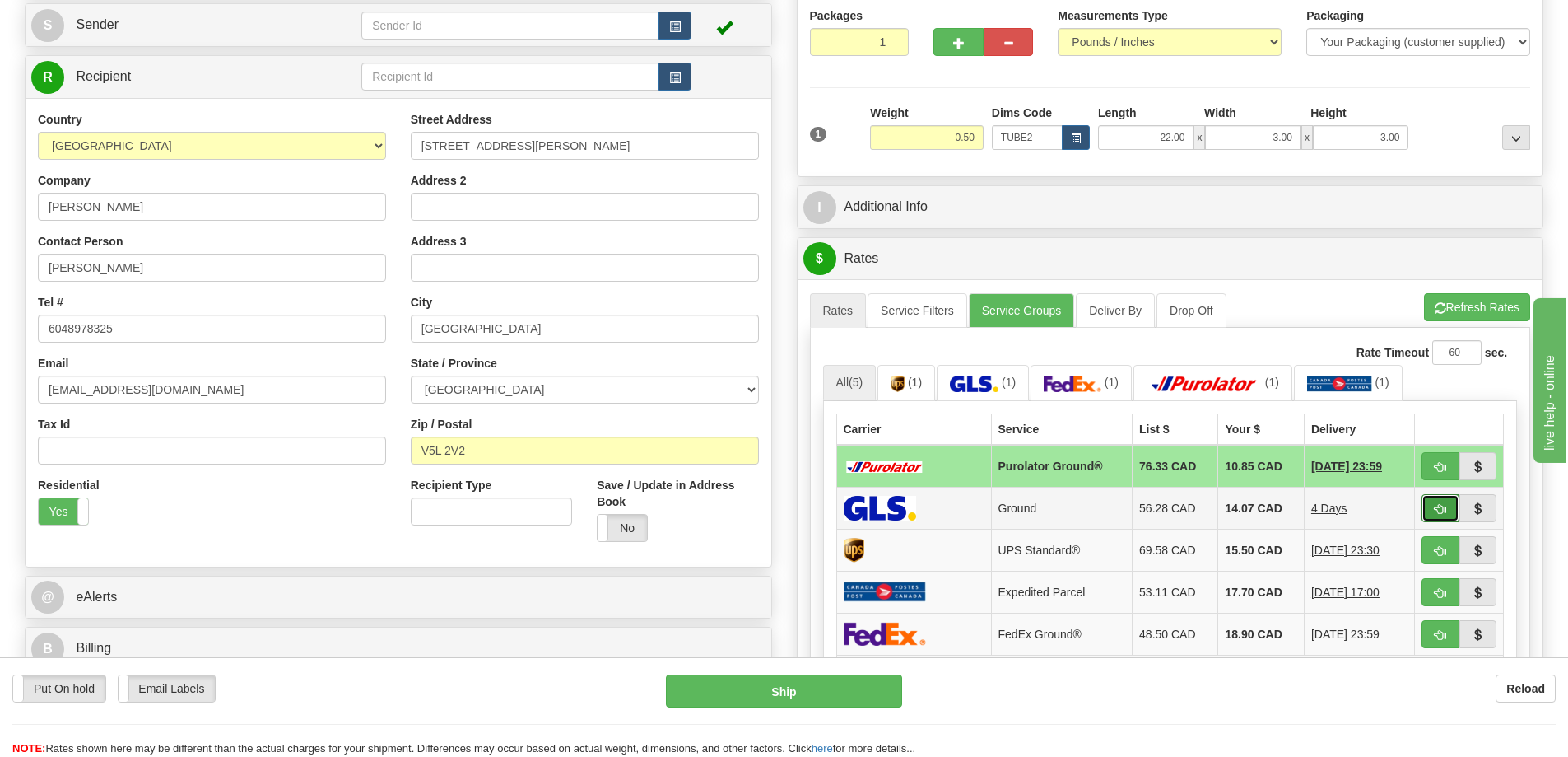
click at [1444, 503] on button "button" at bounding box center [1440, 507] width 38 height 28
type input "1"
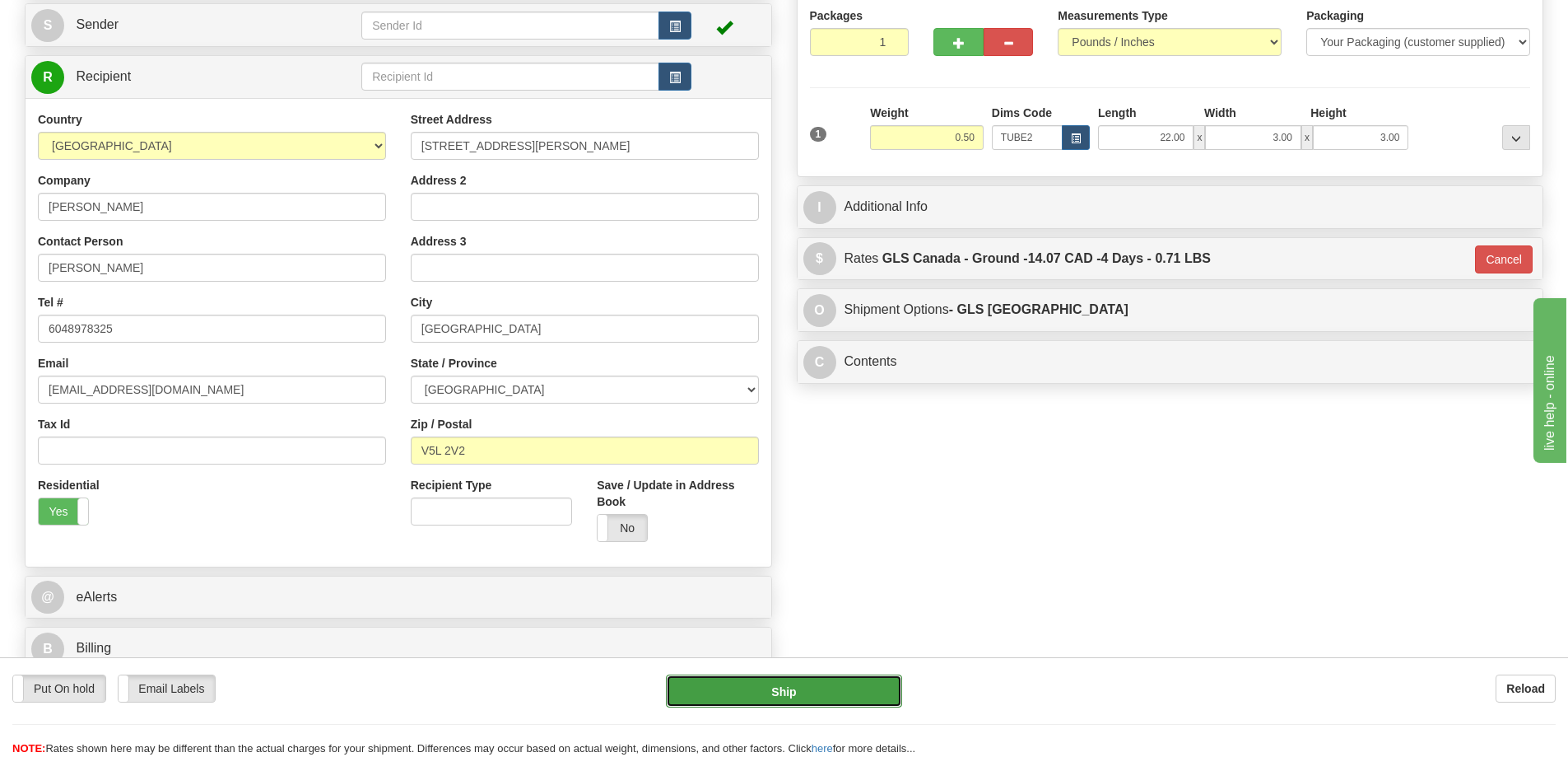
click at [862, 685] on button "Ship" at bounding box center [784, 690] width 236 height 33
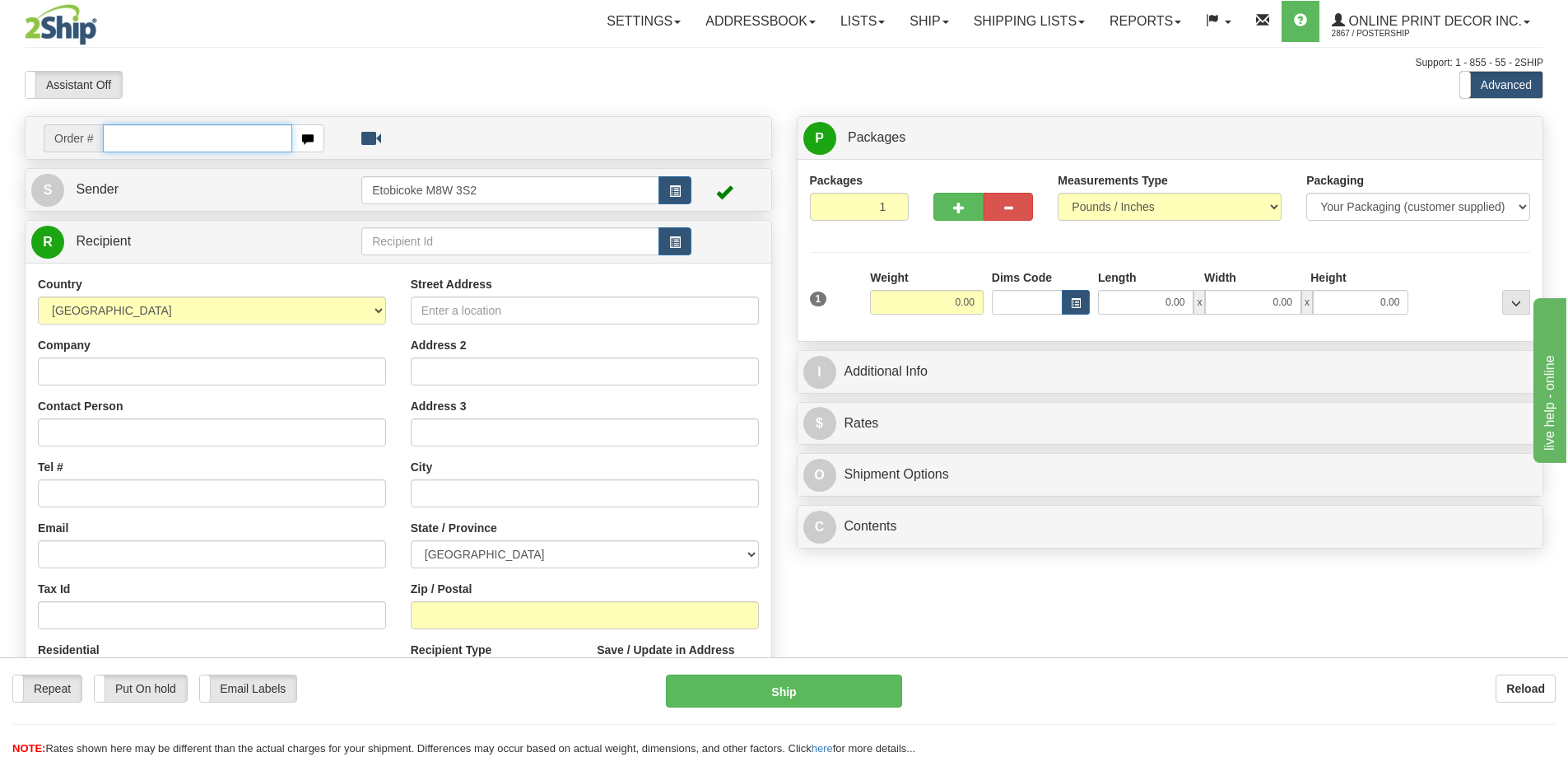
drag, startPoint x: 178, startPoint y: 138, endPoint x: 181, endPoint y: 125, distance: 13.3
click at [174, 132] on input "text" at bounding box center [197, 138] width 190 height 28
type input "us-56026"
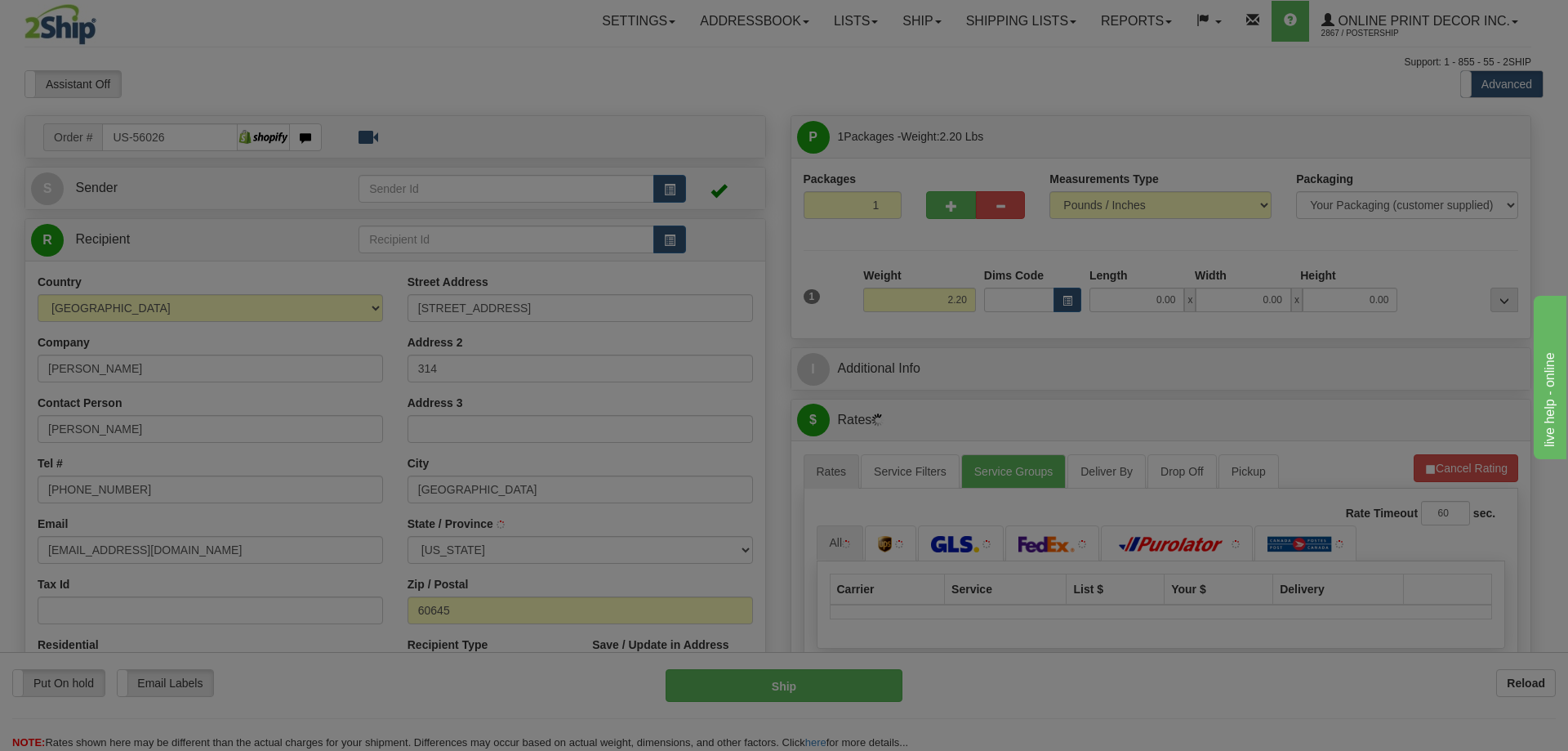
type input "[GEOGRAPHIC_DATA]"
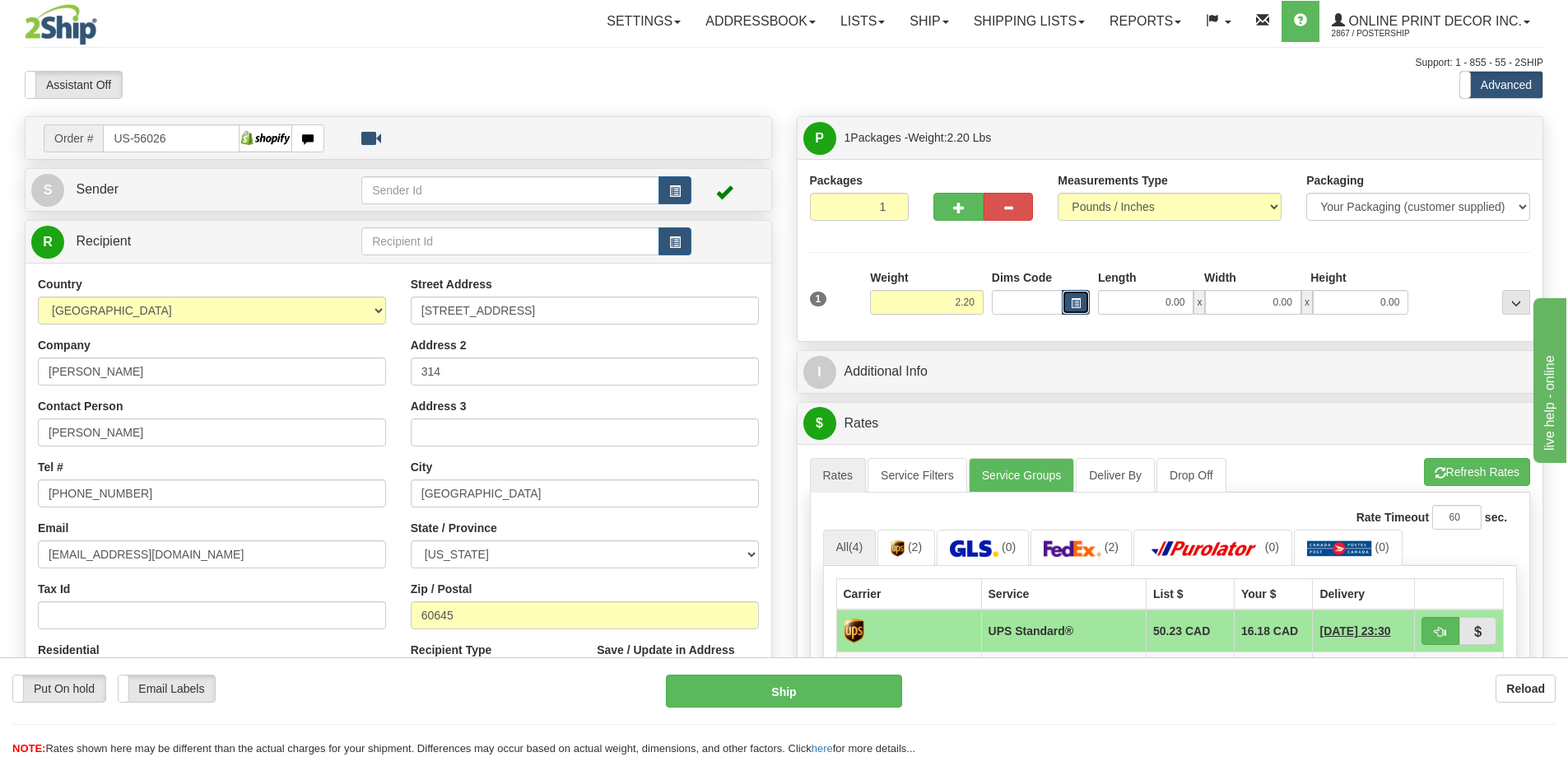
click at [1075, 299] on span "button" at bounding box center [1075, 303] width 10 height 9
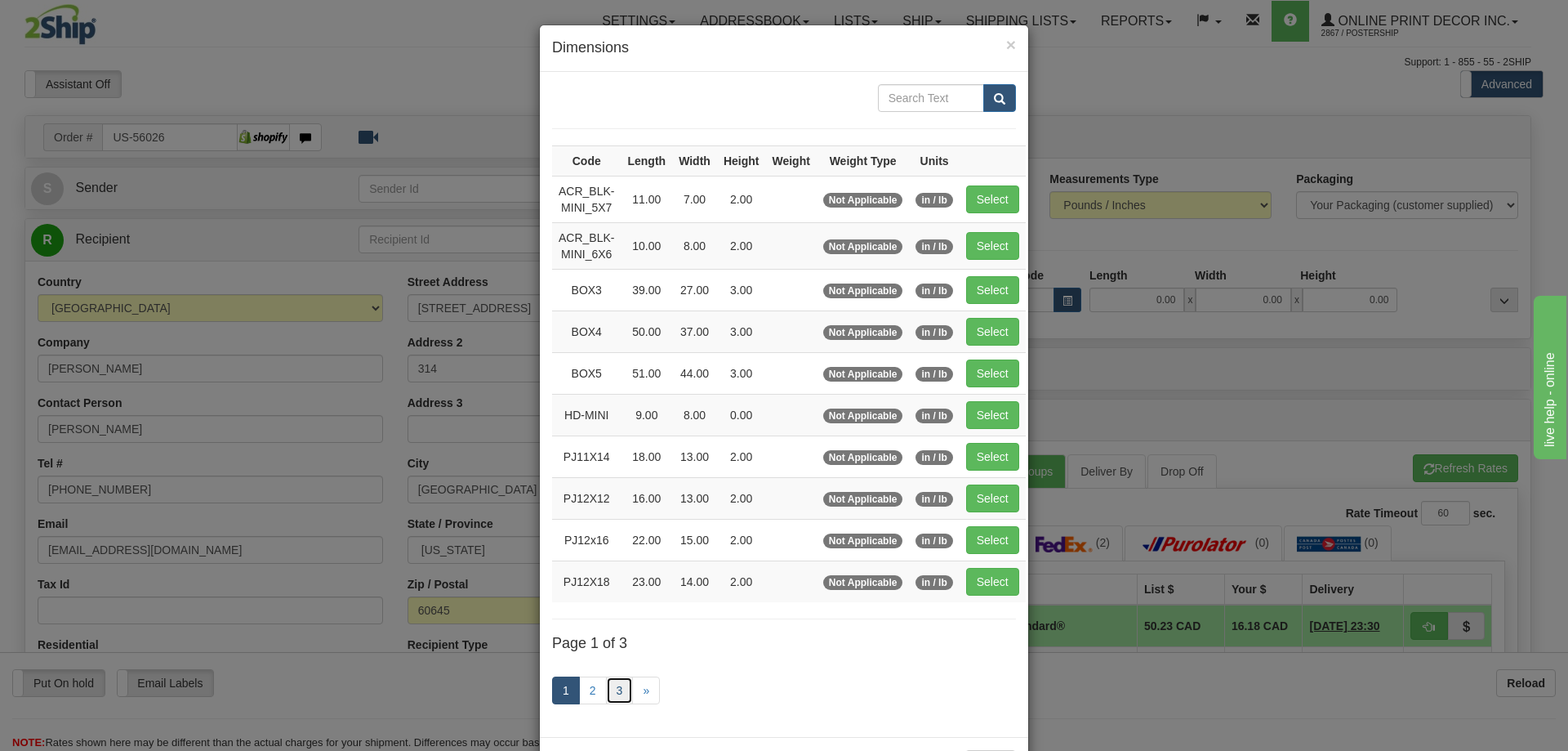
click at [615, 682] on link "3" at bounding box center [620, 689] width 28 height 28
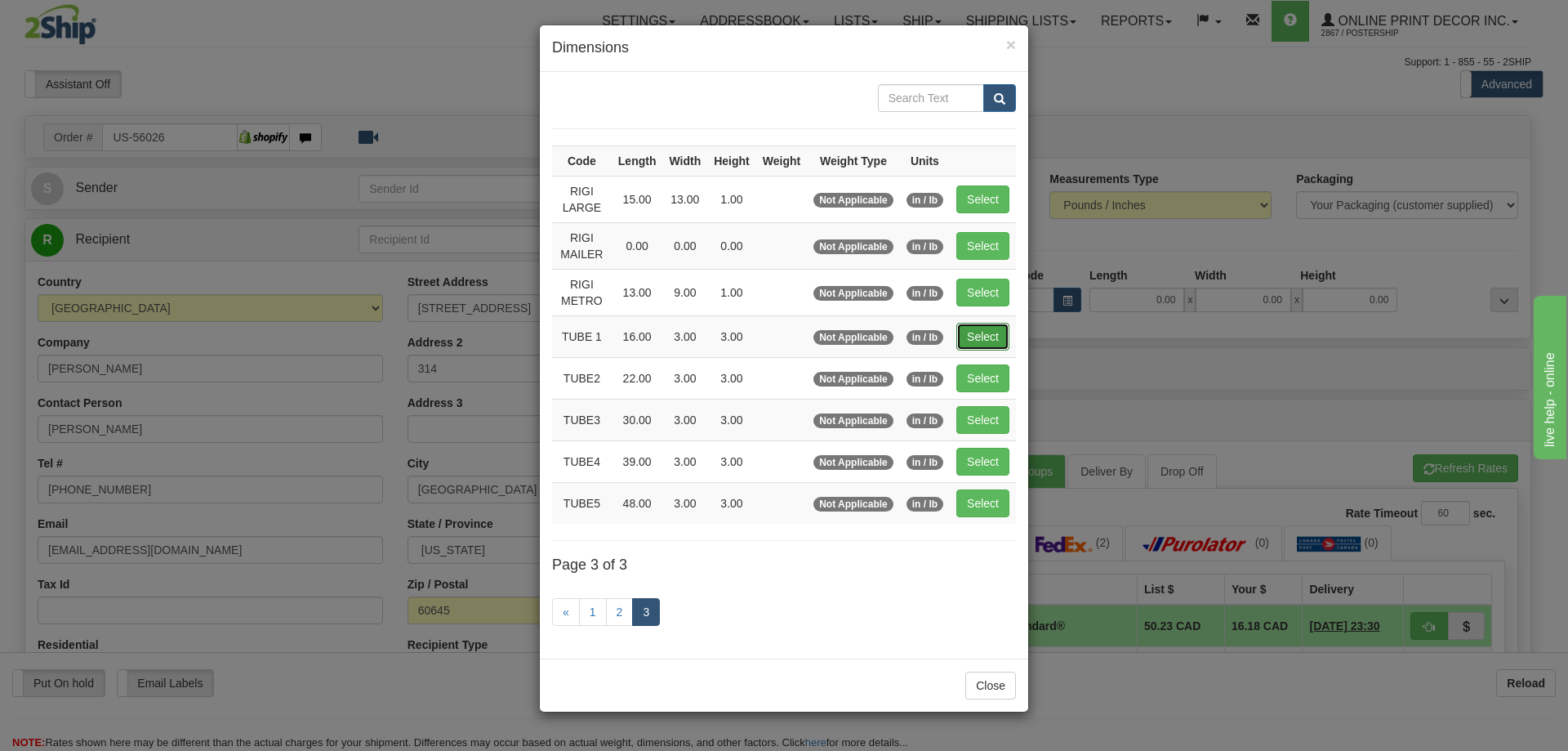
click at [998, 332] on button "Select" at bounding box center [983, 336] width 54 height 28
type input "TUBE 1"
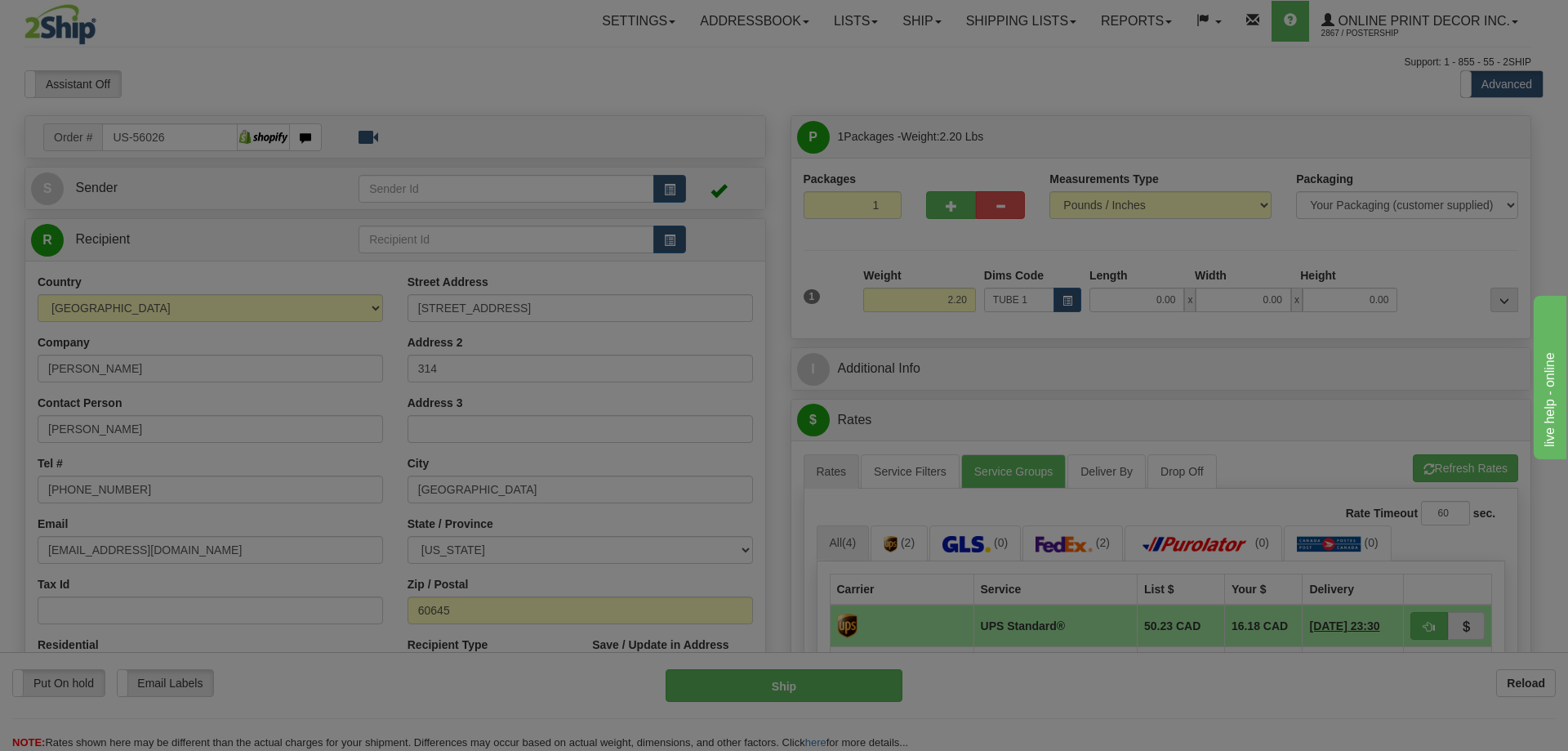
type input "16.00"
type input "3.00"
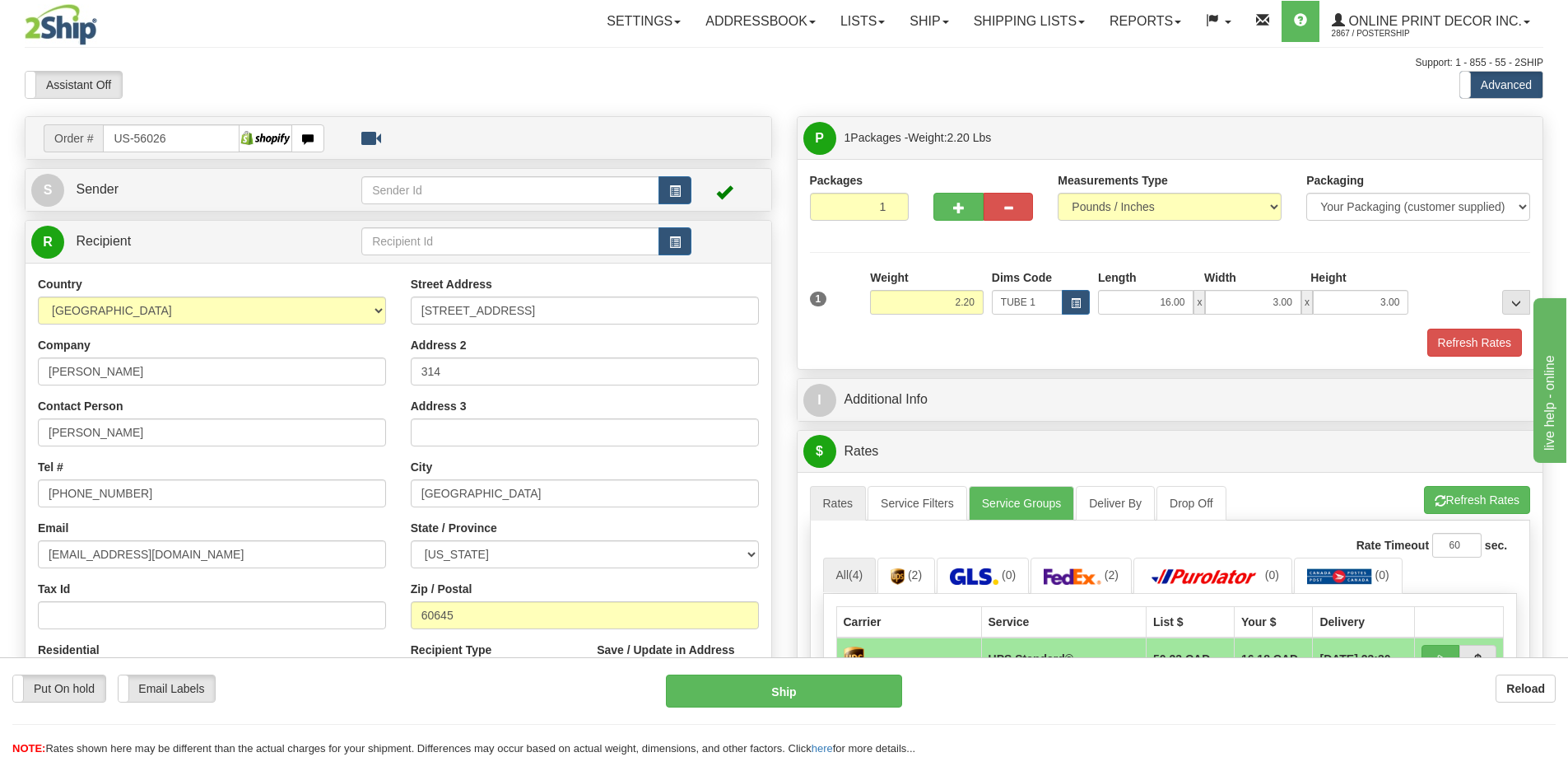
click at [1472, 327] on div "1 Weight 2.20 Dims Code x x" at bounding box center [1170, 298] width 729 height 58
click at [1463, 334] on button "Refresh Rates" at bounding box center [1474, 342] width 94 height 28
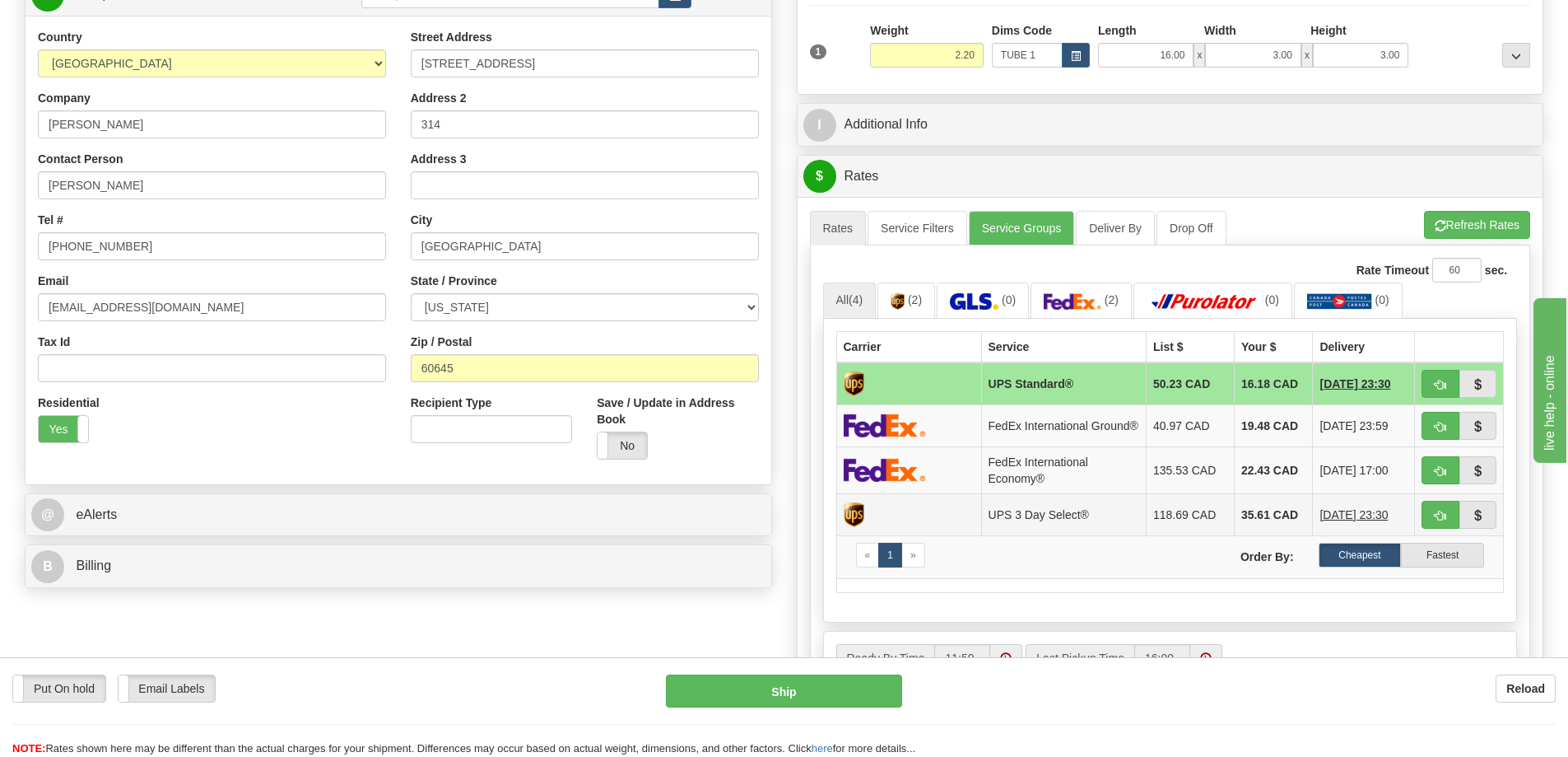
scroll to position [329, 0]
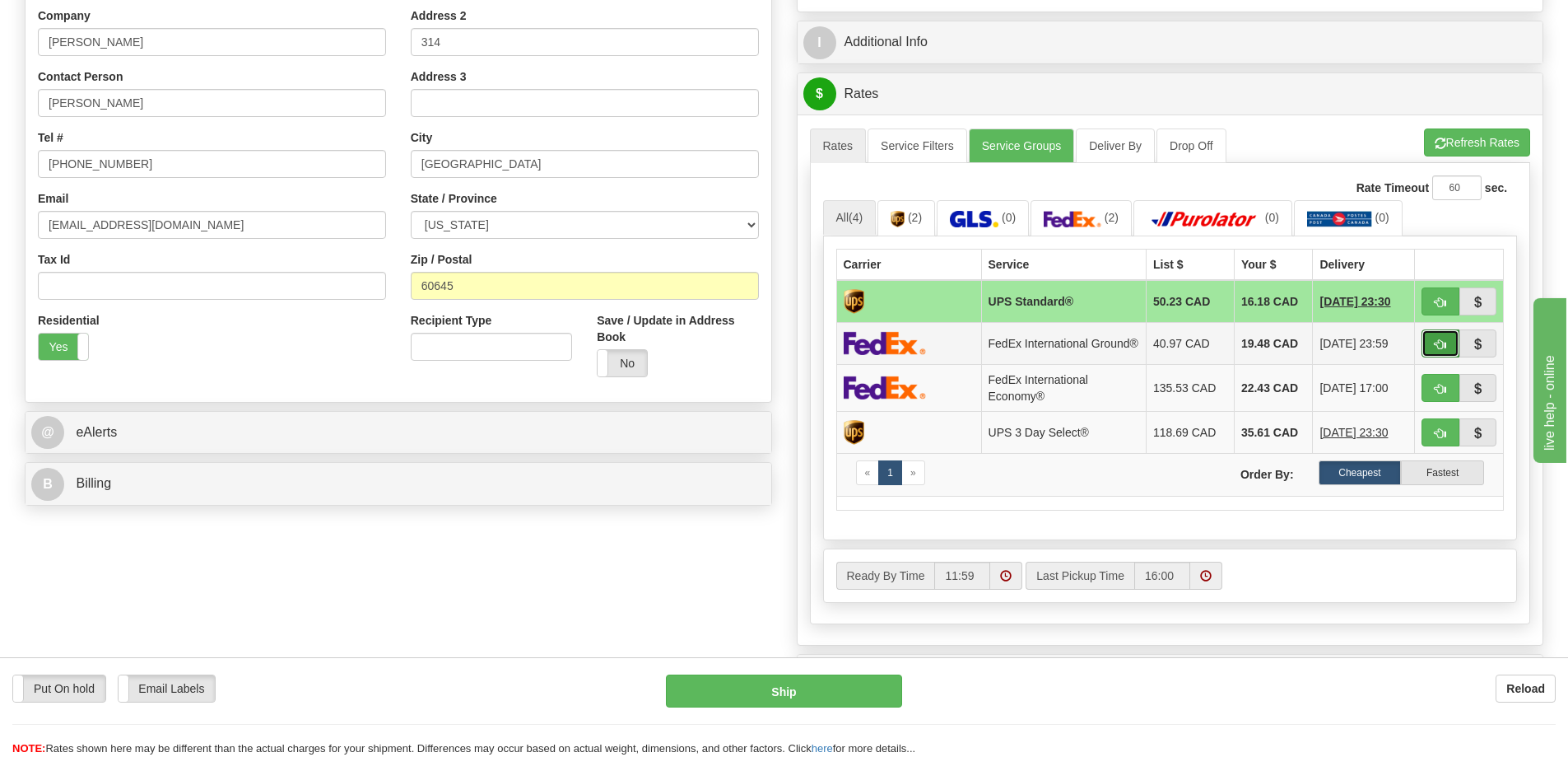
click at [1436, 349] on span "button" at bounding box center [1440, 344] width 12 height 11
type input "92"
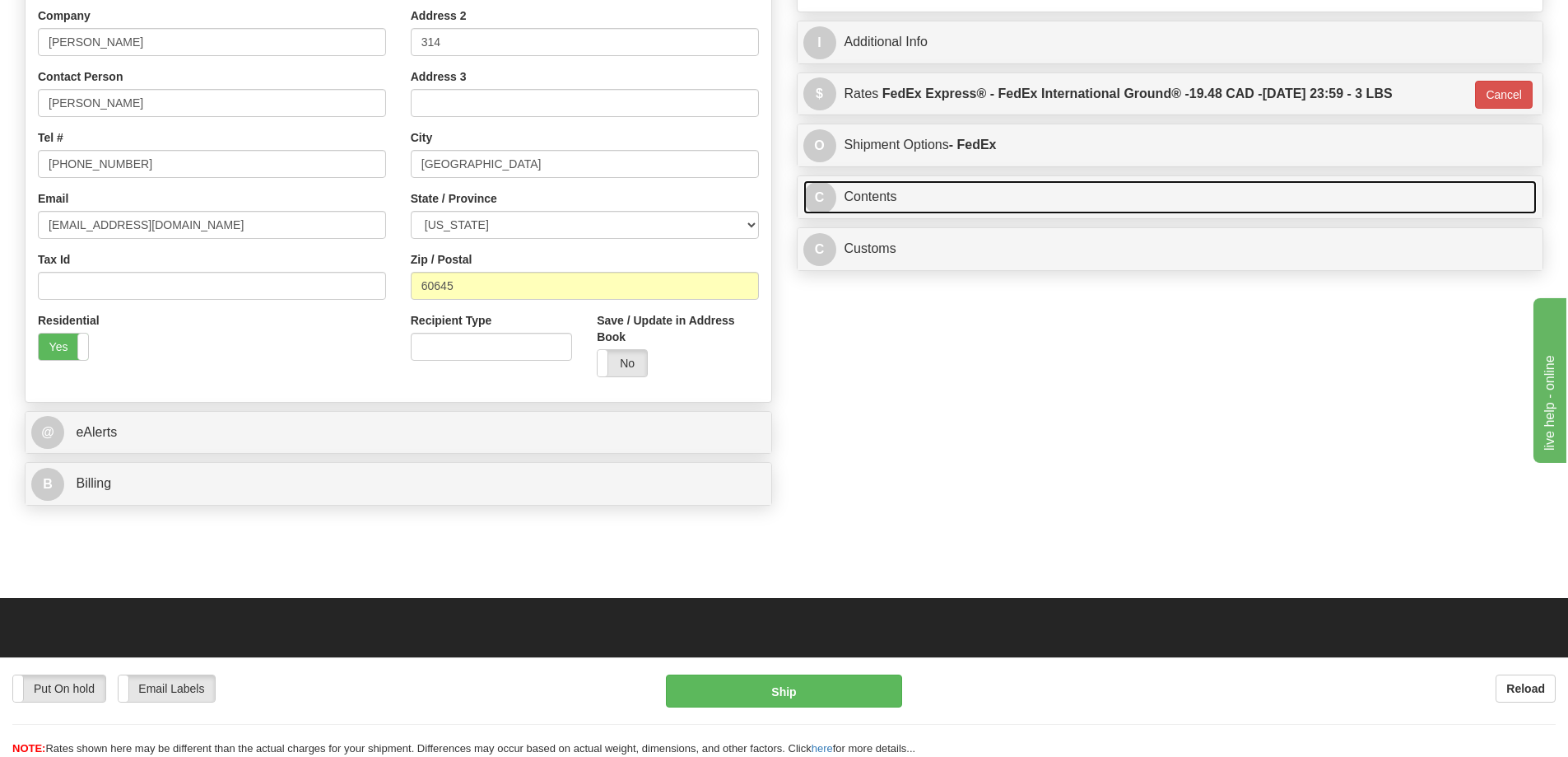
click at [955, 197] on link "C Contents" at bounding box center [1170, 198] width 734 height 34
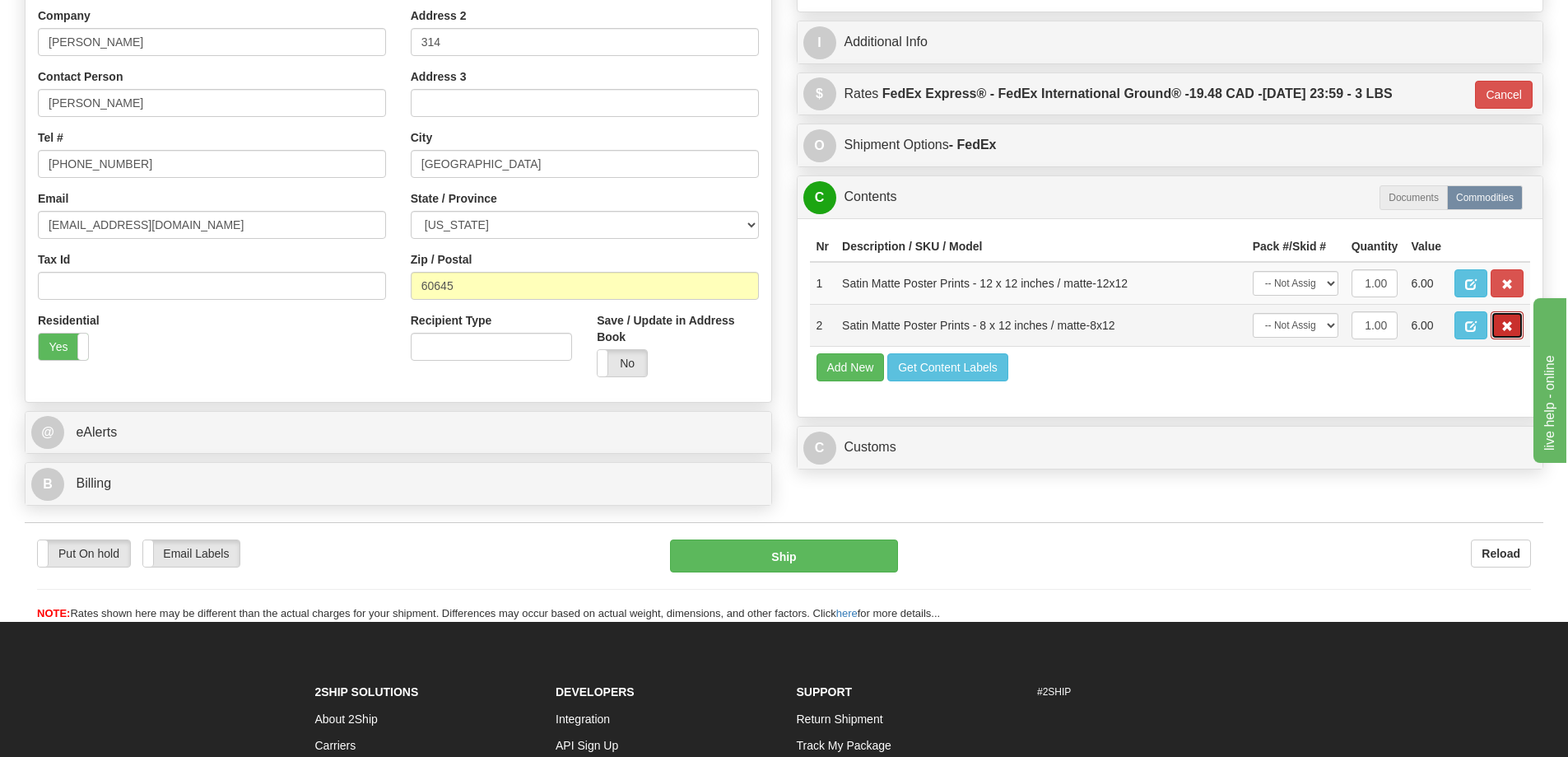
click at [1511, 324] on button "button" at bounding box center [1506, 325] width 33 height 28
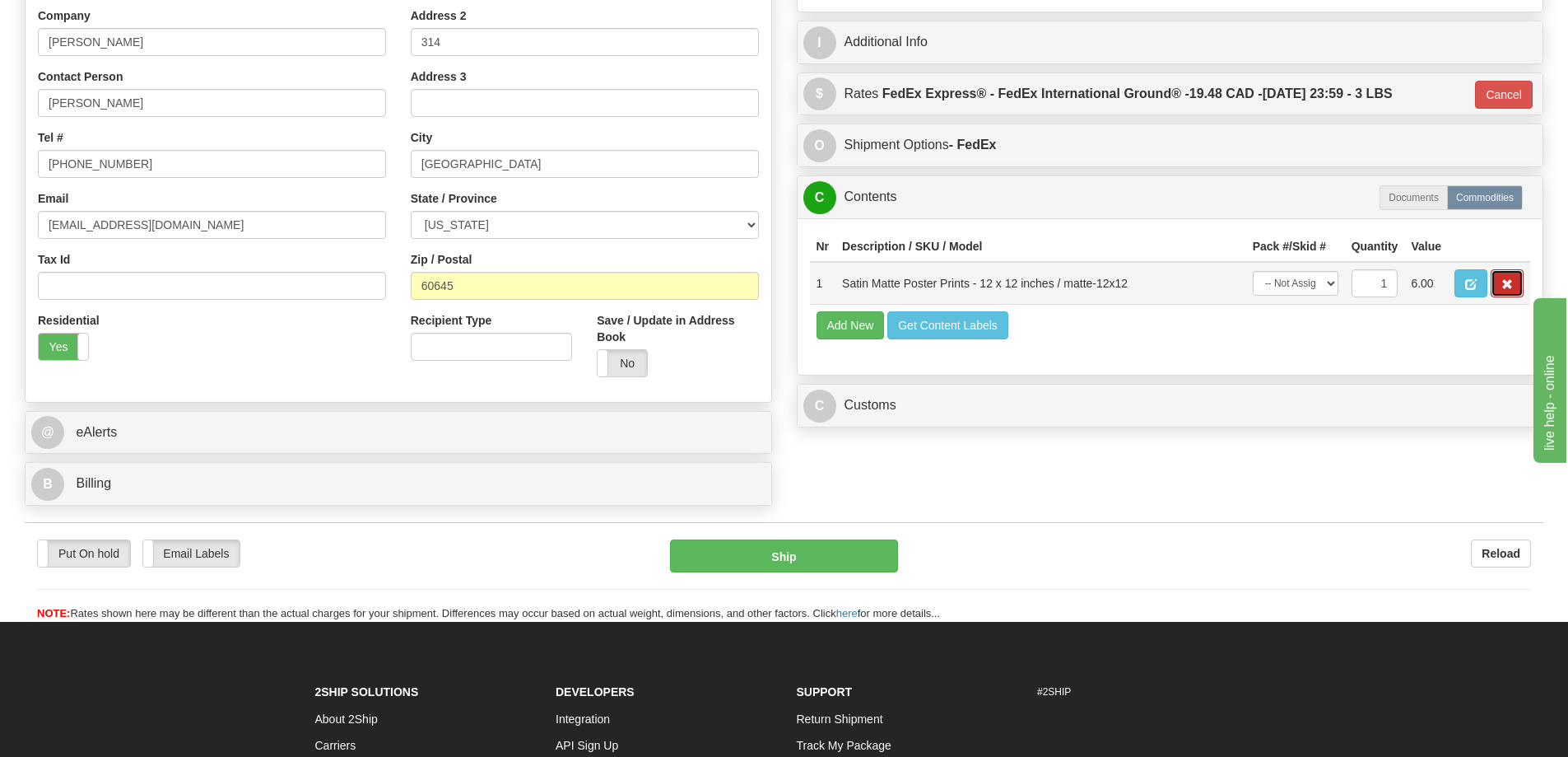
click at [1505, 289] on span "button" at bounding box center [1506, 284] width 12 height 11
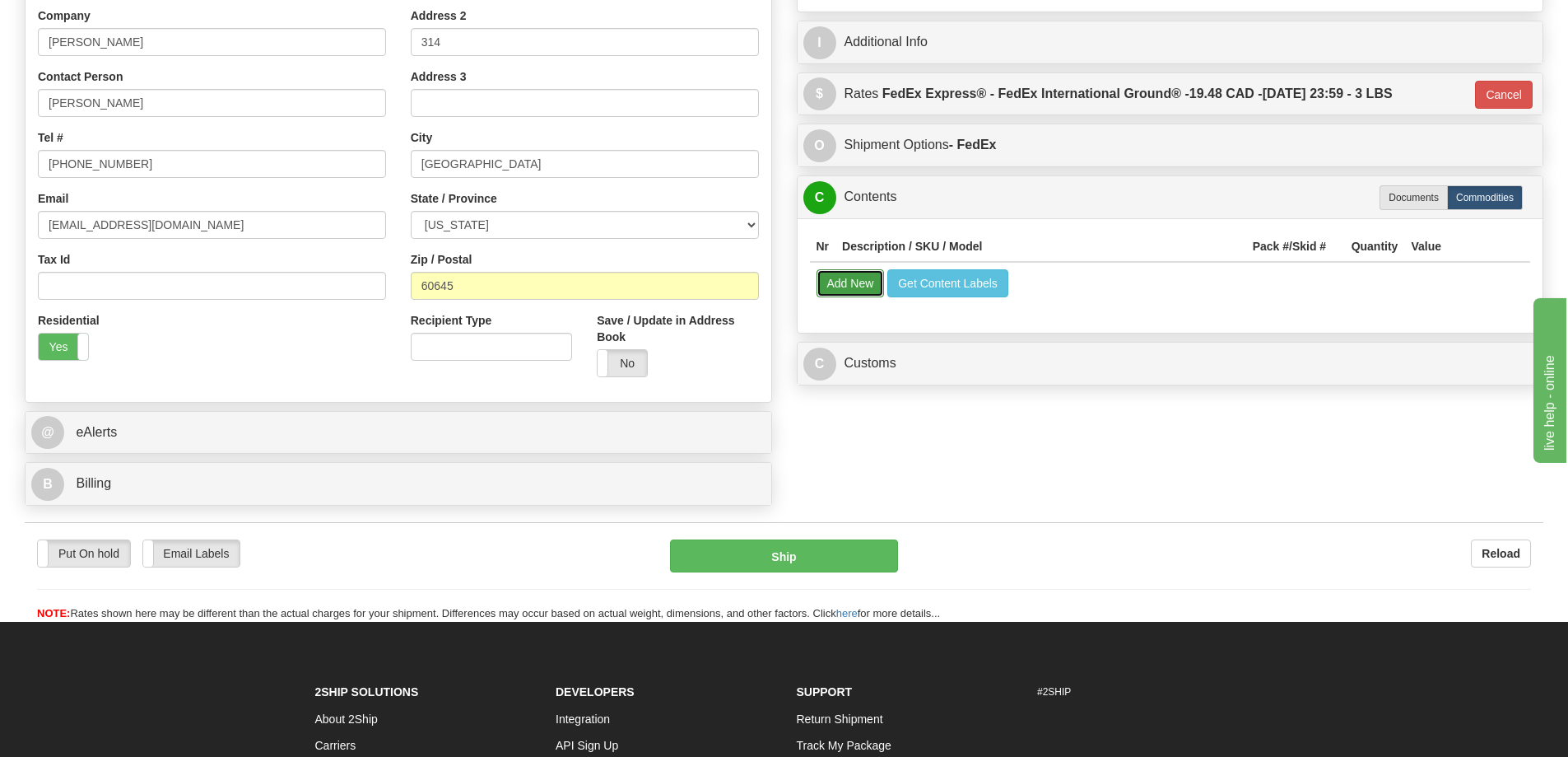
click at [840, 283] on button "Add New" at bounding box center [850, 282] width 68 height 28
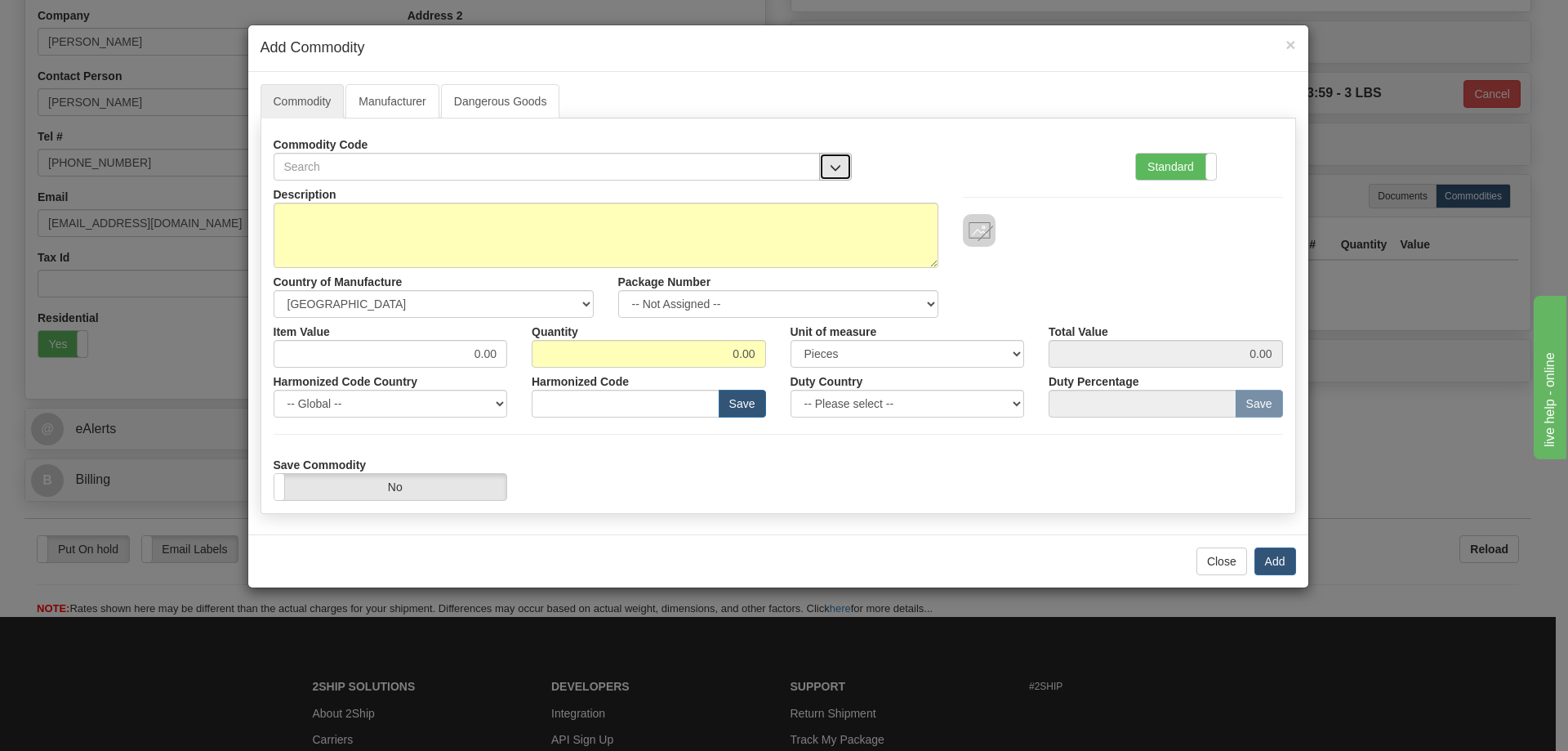
click at [833, 160] on button "button" at bounding box center [836, 166] width 33 height 28
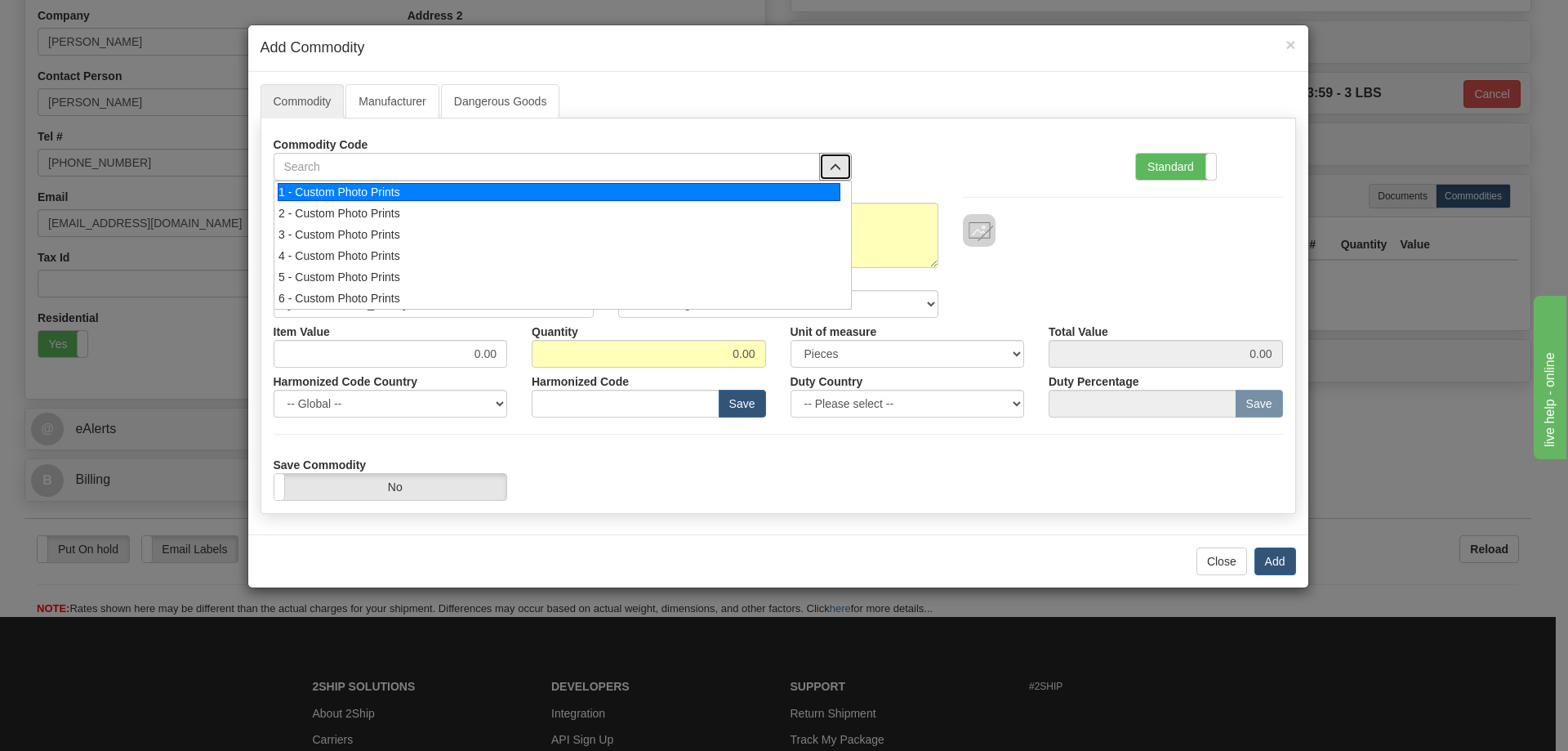
click at [818, 189] on div "1 - Custom Photo Prints" at bounding box center [558, 192] width 563 height 18
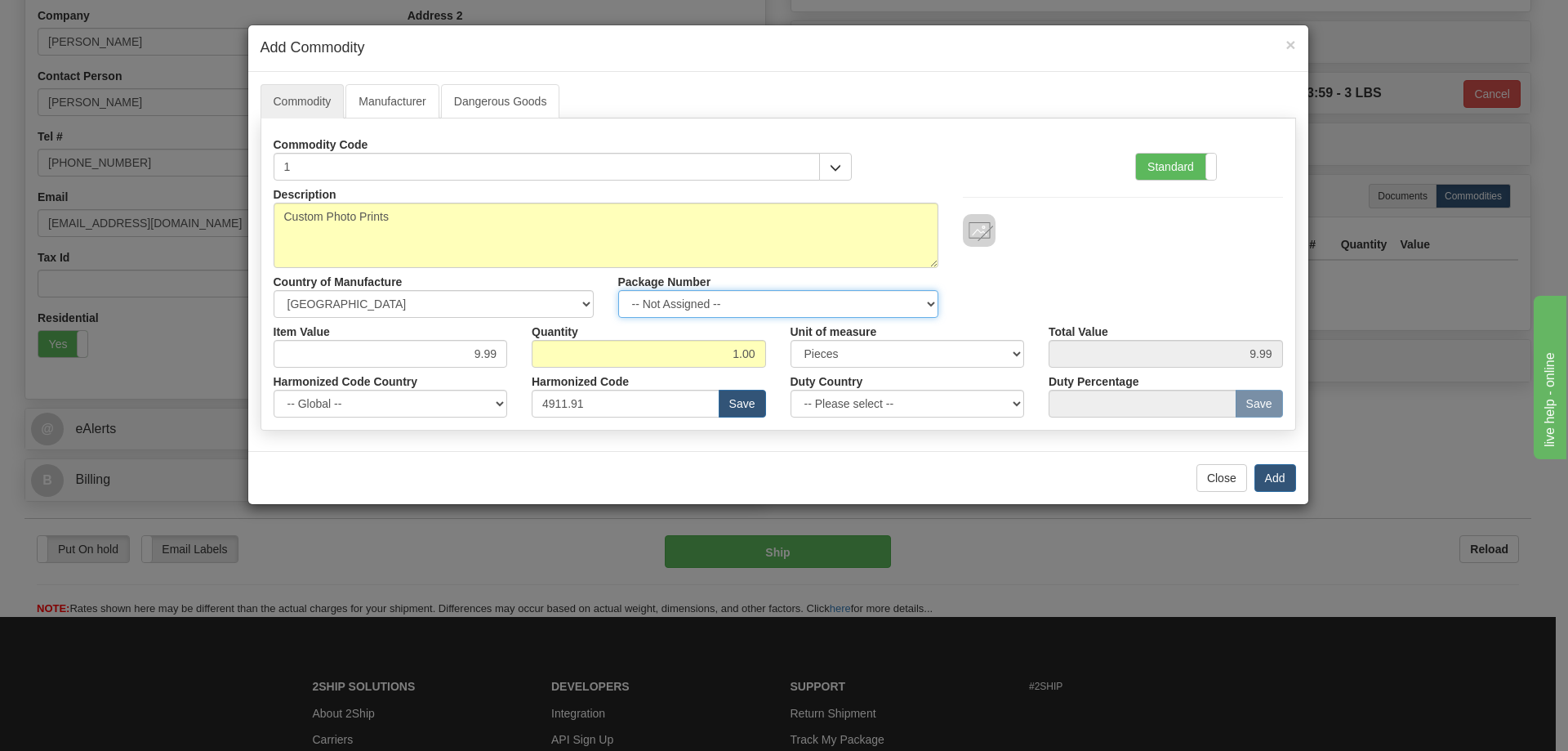
click at [923, 305] on select "-- Not Assigned -- Item 1" at bounding box center [778, 303] width 320 height 28
select select "0"
click at [618, 290] on select "-- Not Assigned -- Item 1" at bounding box center [778, 303] width 320 height 28
click at [1260, 470] on button "Add" at bounding box center [1275, 477] width 42 height 28
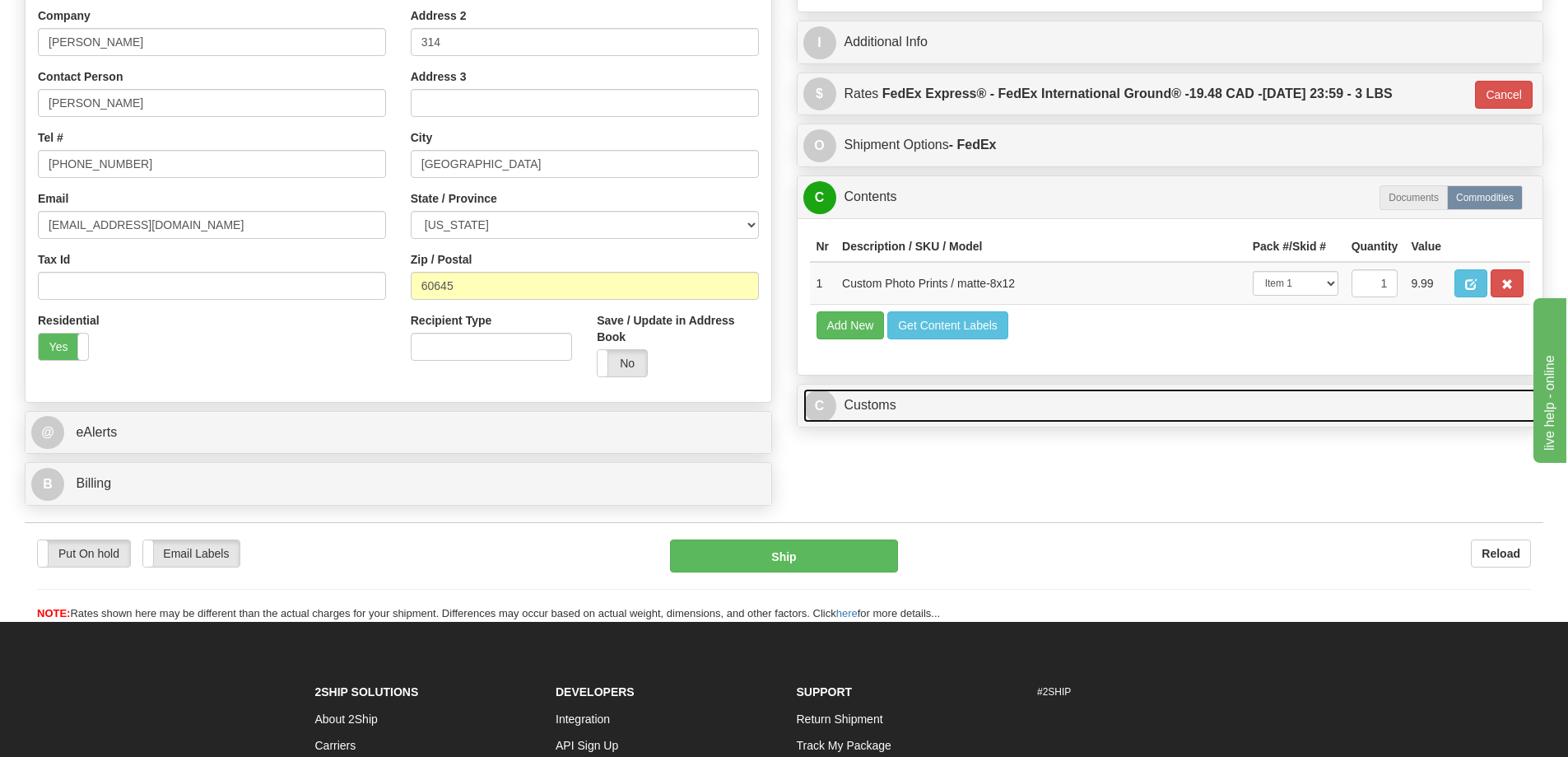
click at [992, 406] on link "C Customs" at bounding box center [1170, 405] width 734 height 34
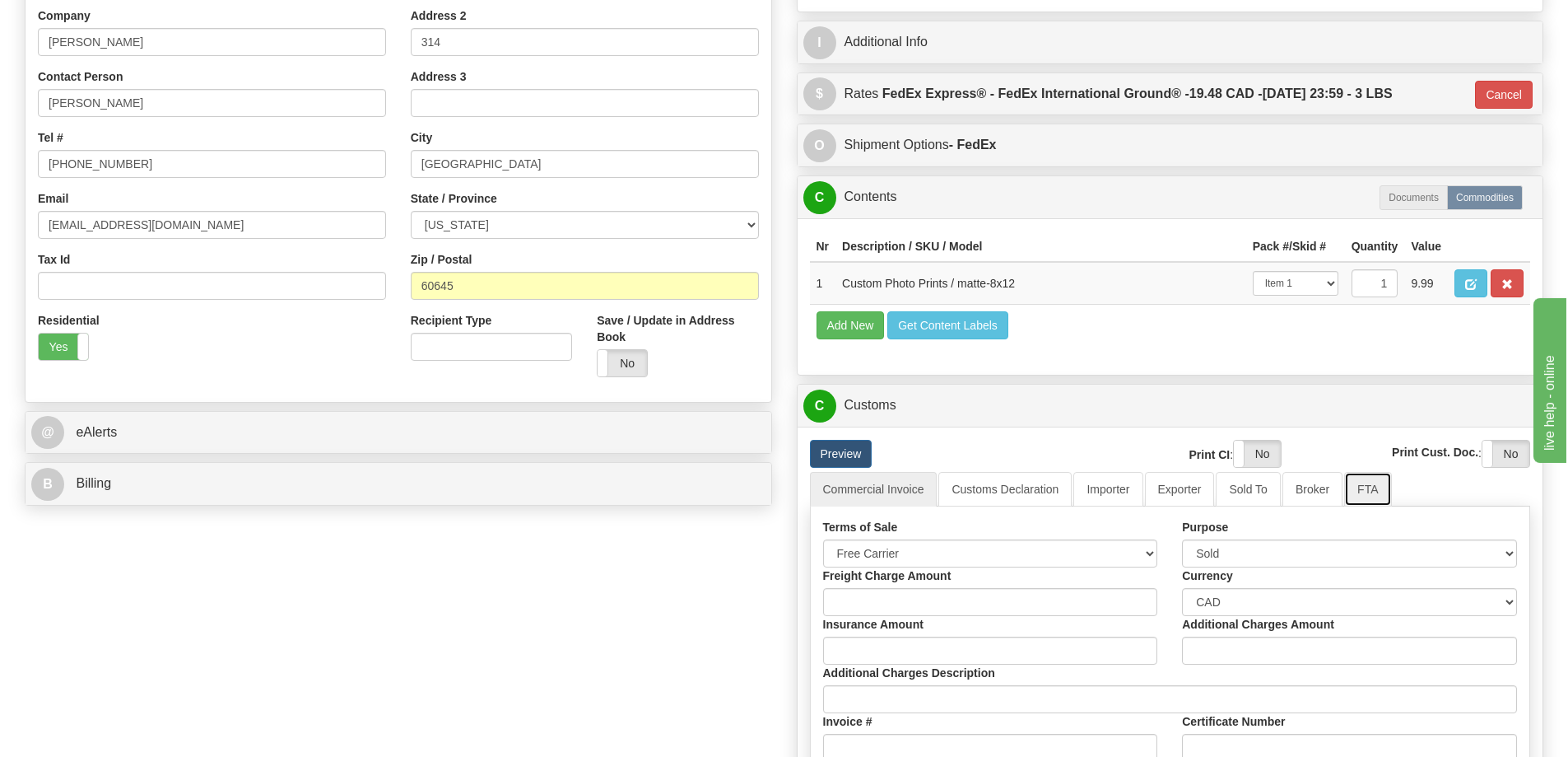
click at [1363, 497] on link "FTA" at bounding box center [1367, 489] width 47 height 34
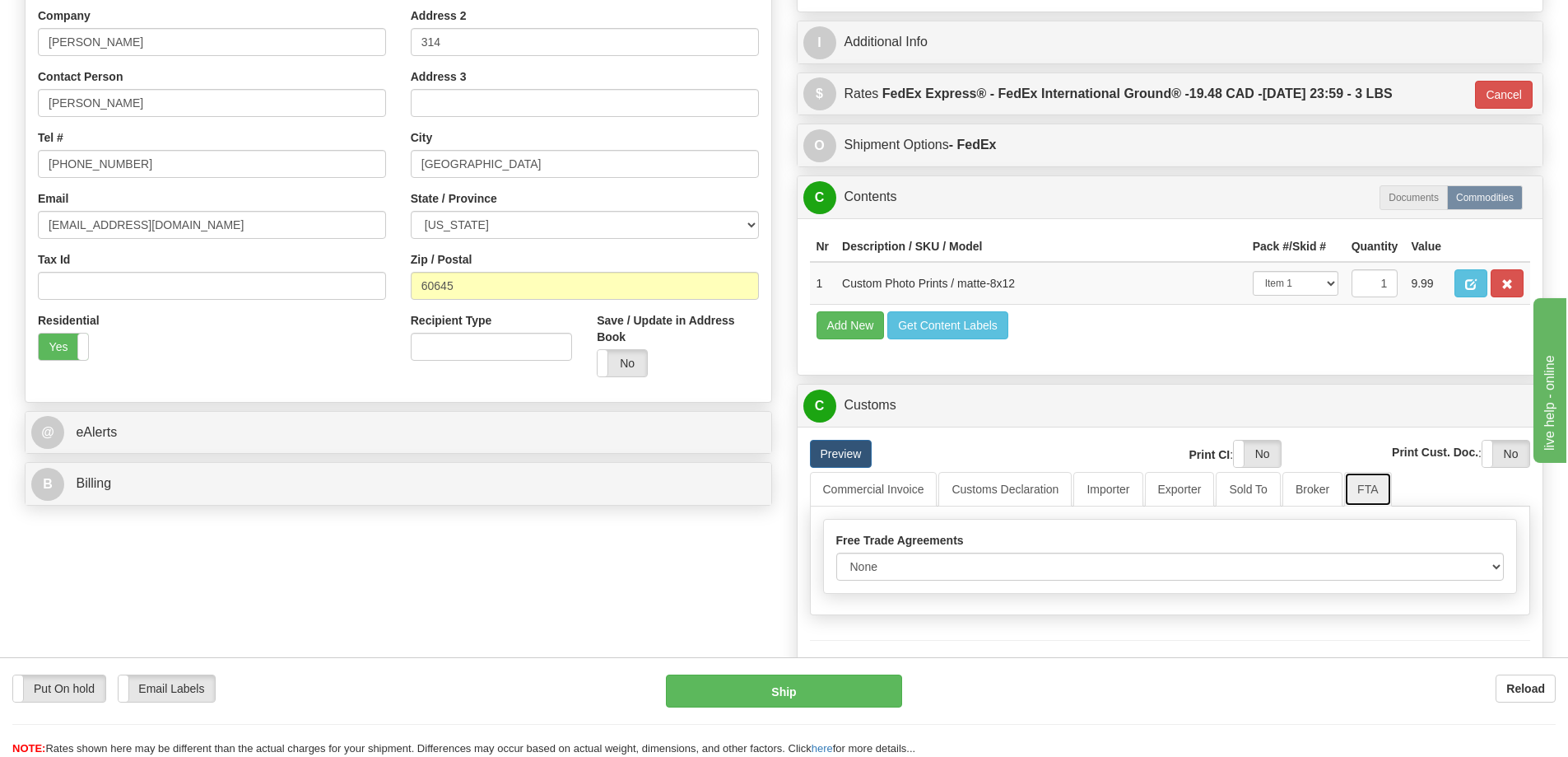
scroll to position [412, 0]
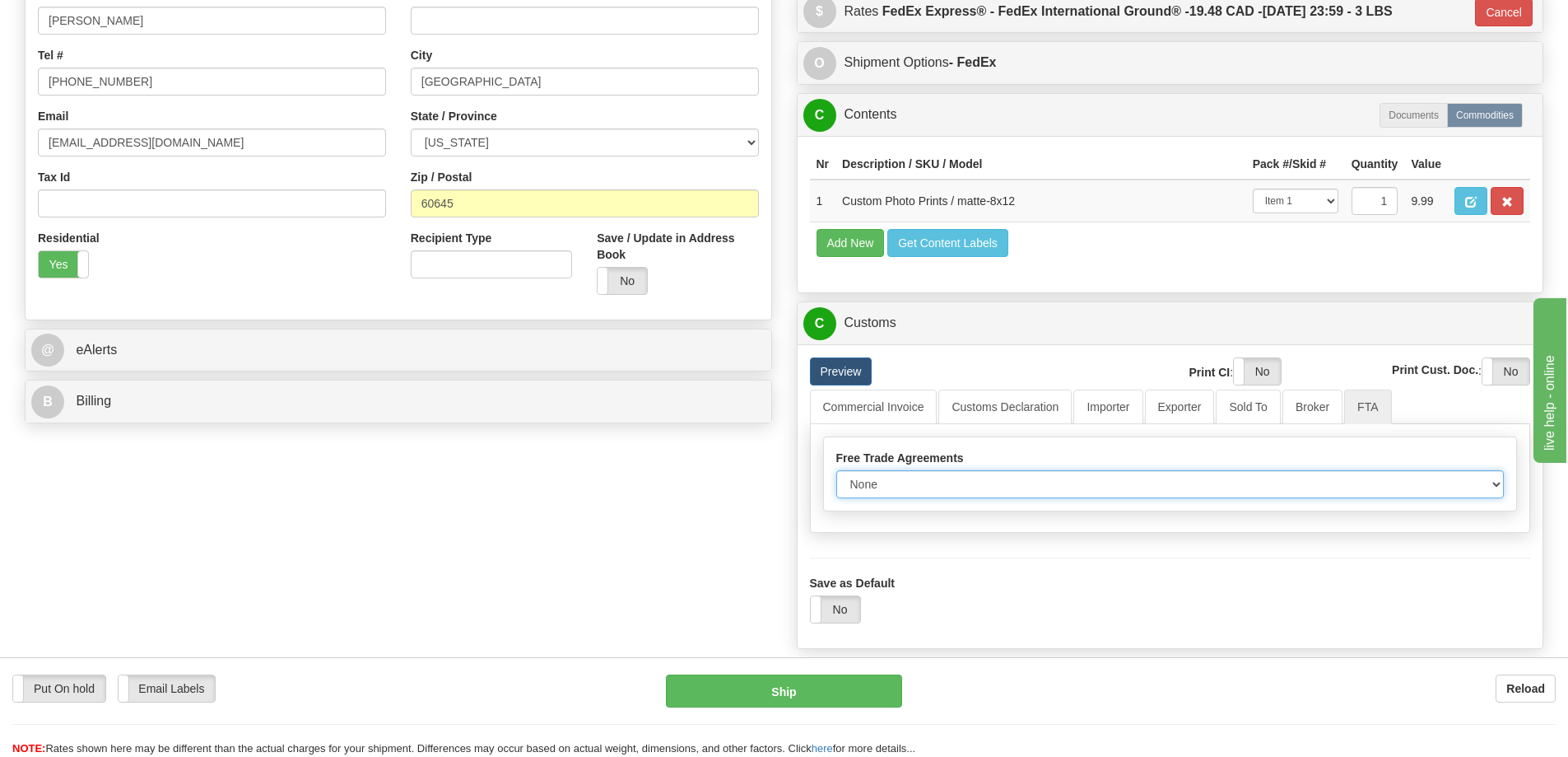
click at [1497, 492] on select "None Other USMCA CETA CUKTCA" at bounding box center [1170, 484] width 669 height 28
select select "1"
click at [836, 476] on select "None Other USMCA CETA CUKTCA" at bounding box center [1170, 484] width 669 height 28
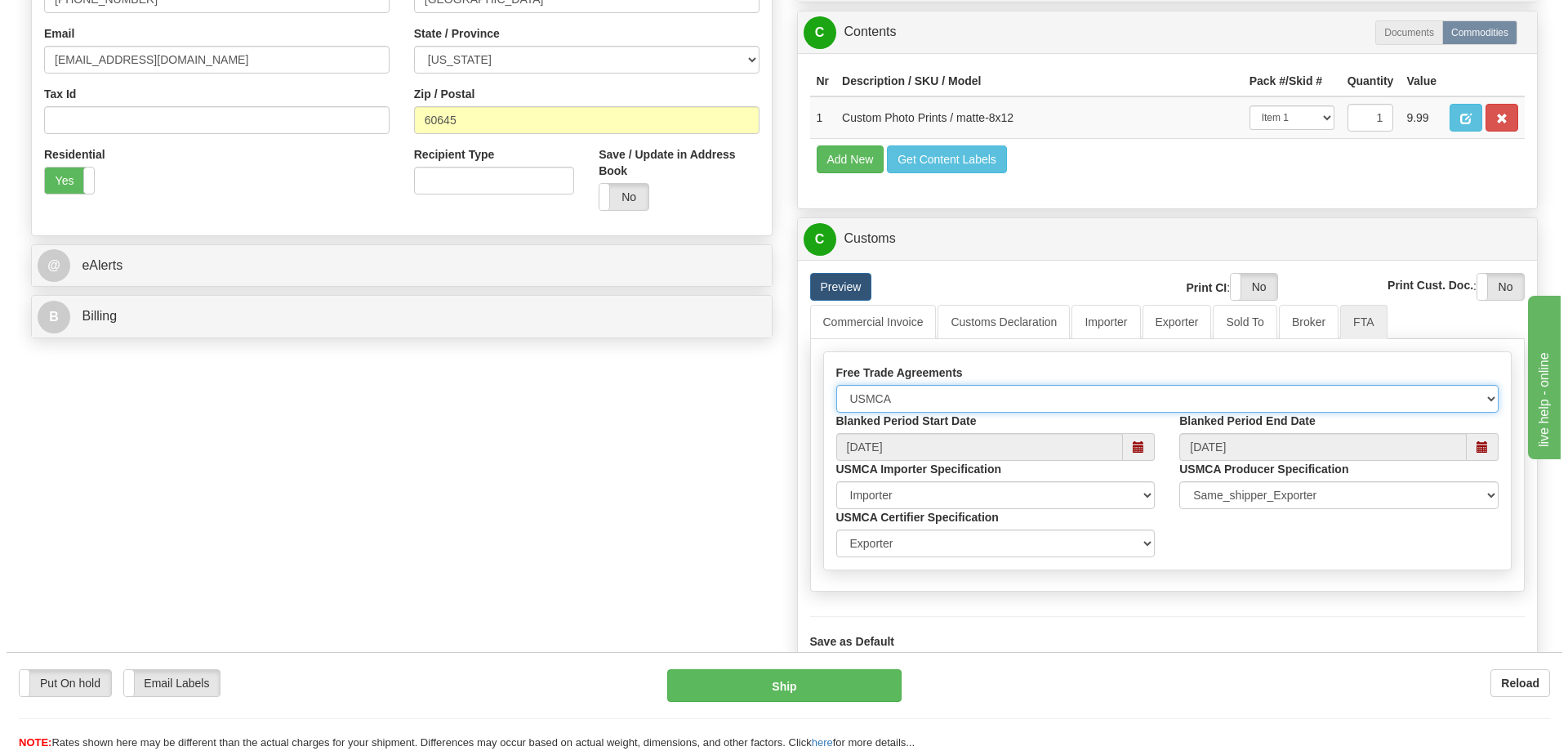
scroll to position [654, 0]
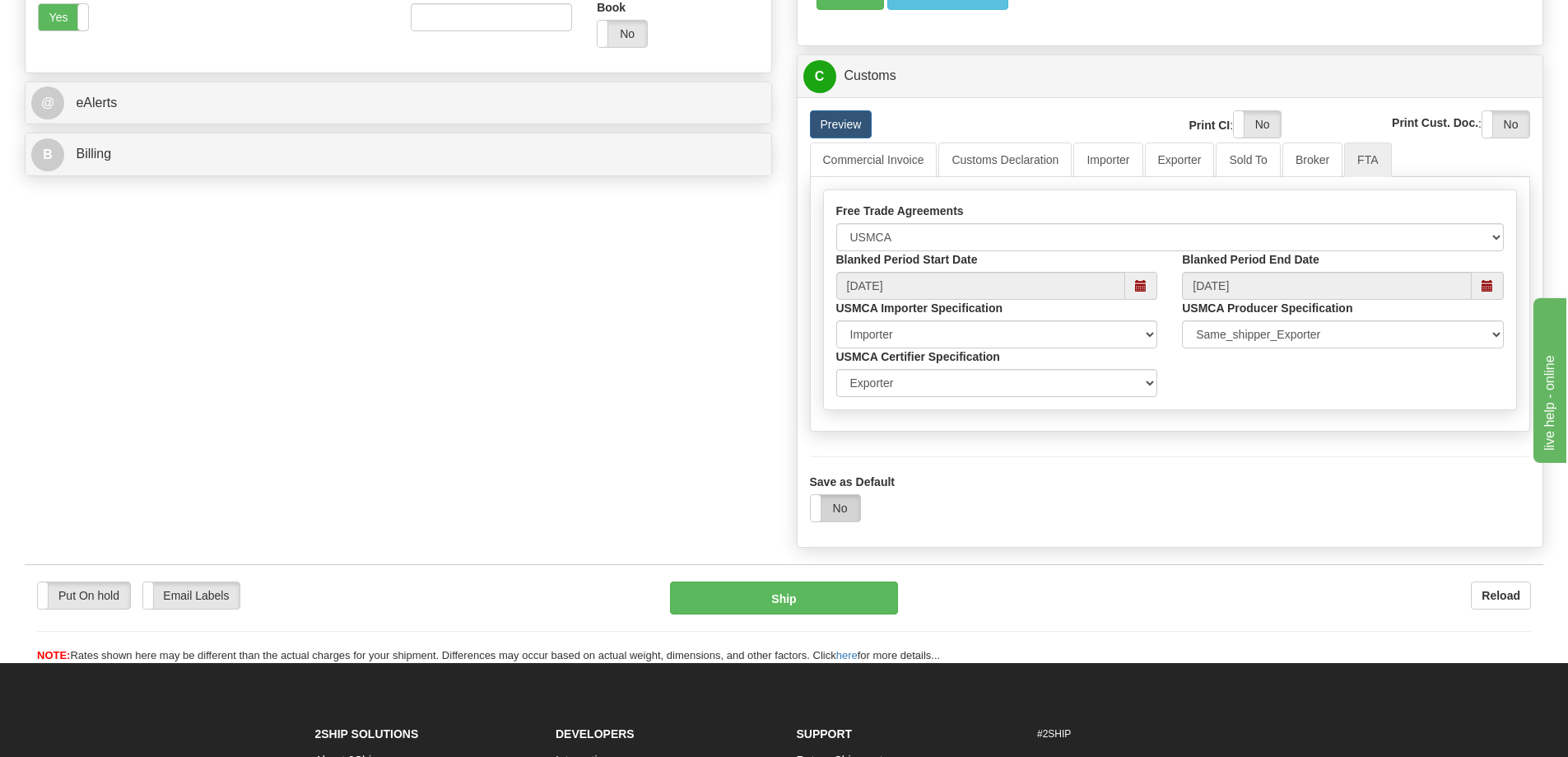
click at [837, 508] on label "No" at bounding box center [835, 507] width 49 height 26
click at [806, 595] on button "Ship" at bounding box center [784, 598] width 228 height 33
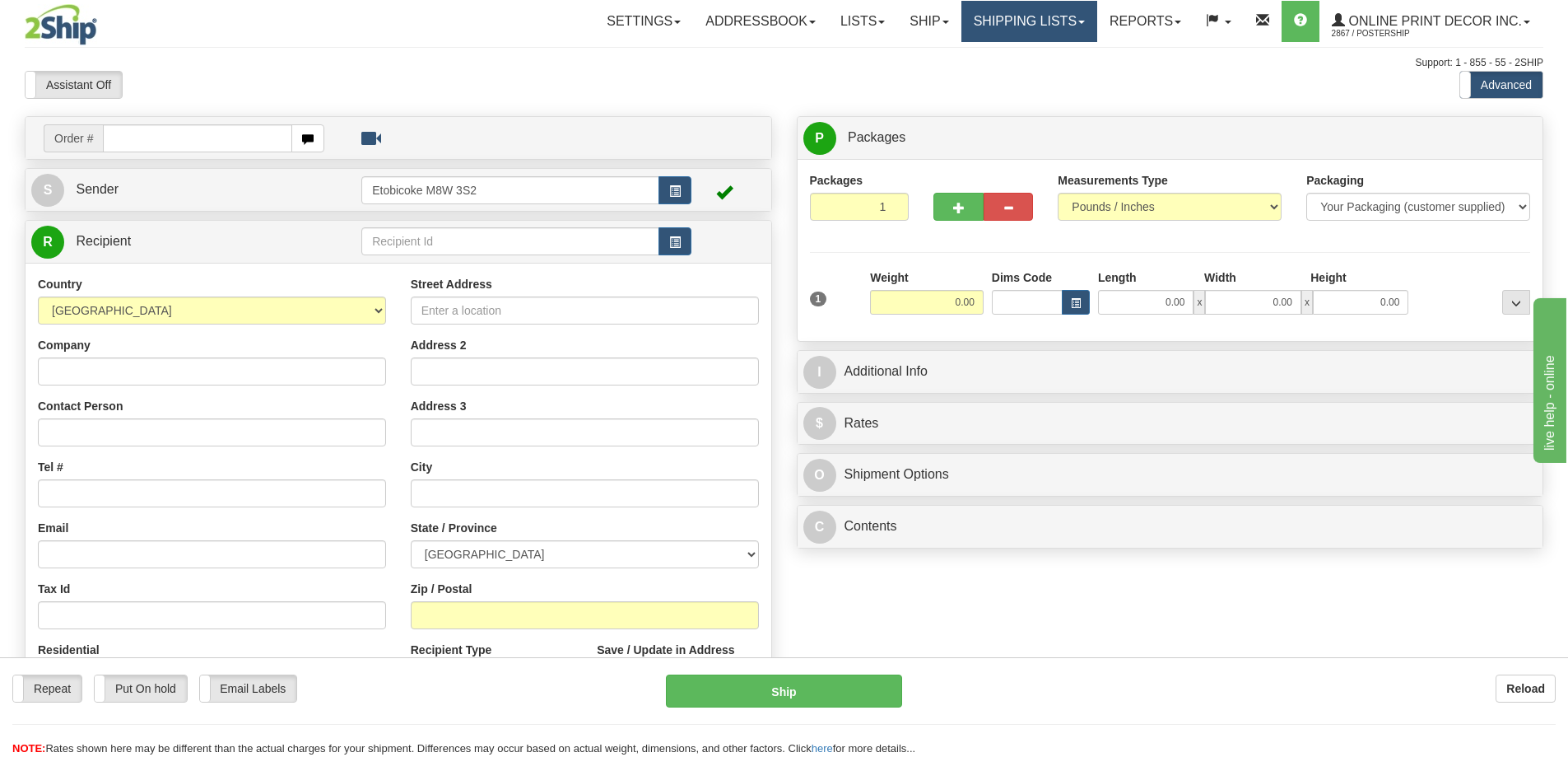
click at [1022, 21] on link "Shipping lists" at bounding box center [1029, 22] width 136 height 41
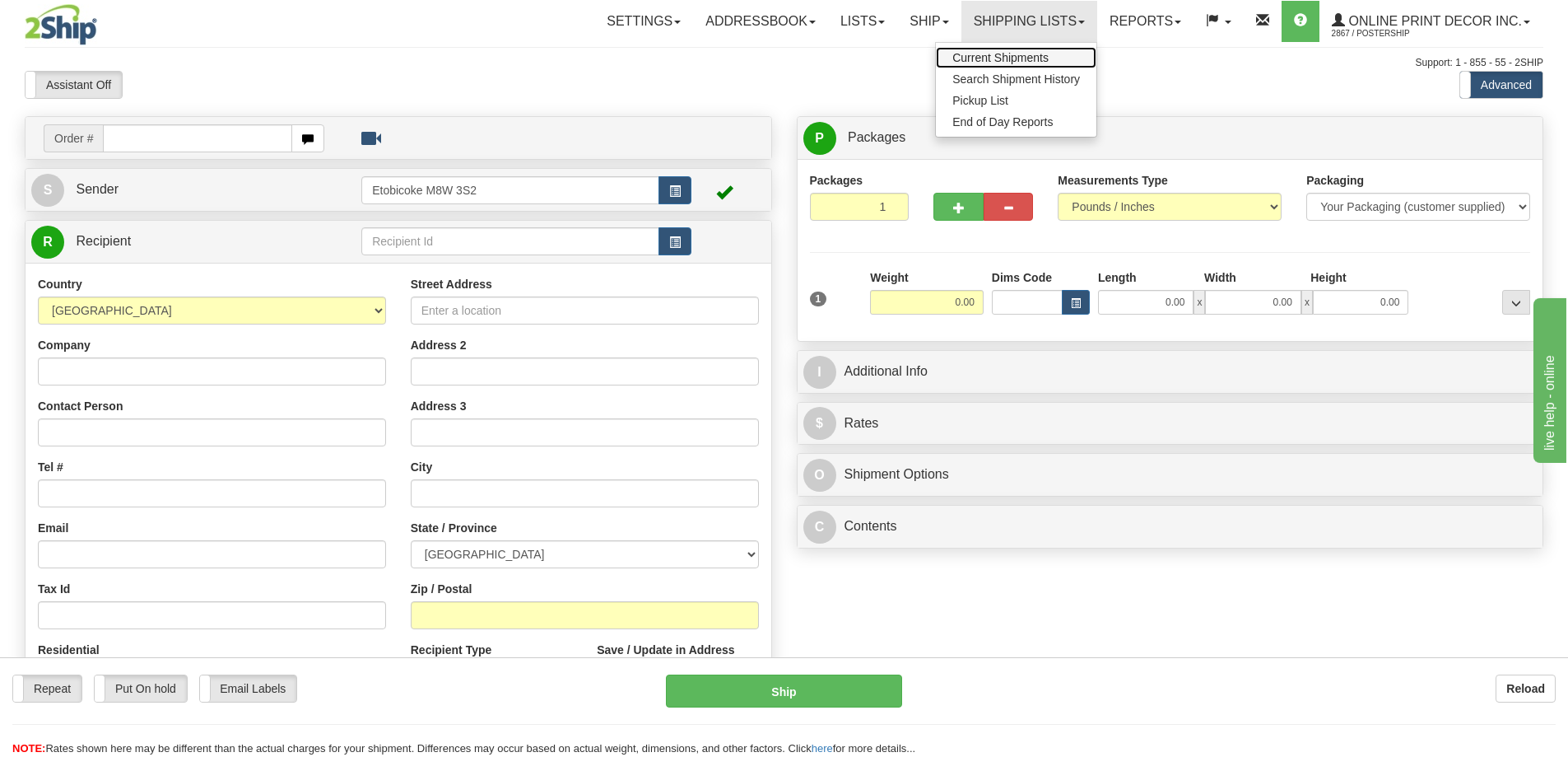
click at [977, 50] on link "Current Shipments" at bounding box center [1015, 58] width 161 height 22
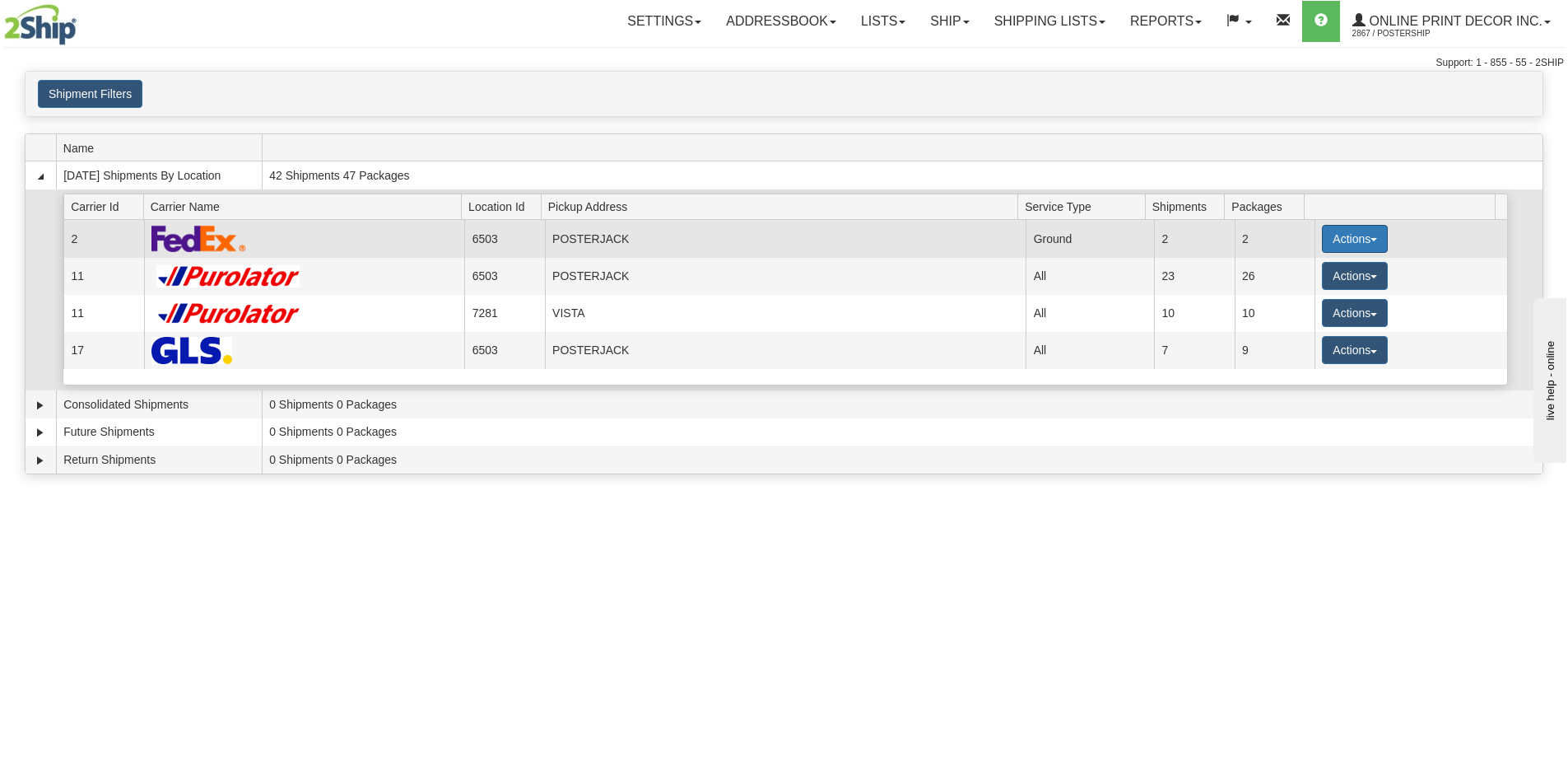
click at [1333, 235] on button "Actions" at bounding box center [1354, 238] width 66 height 28
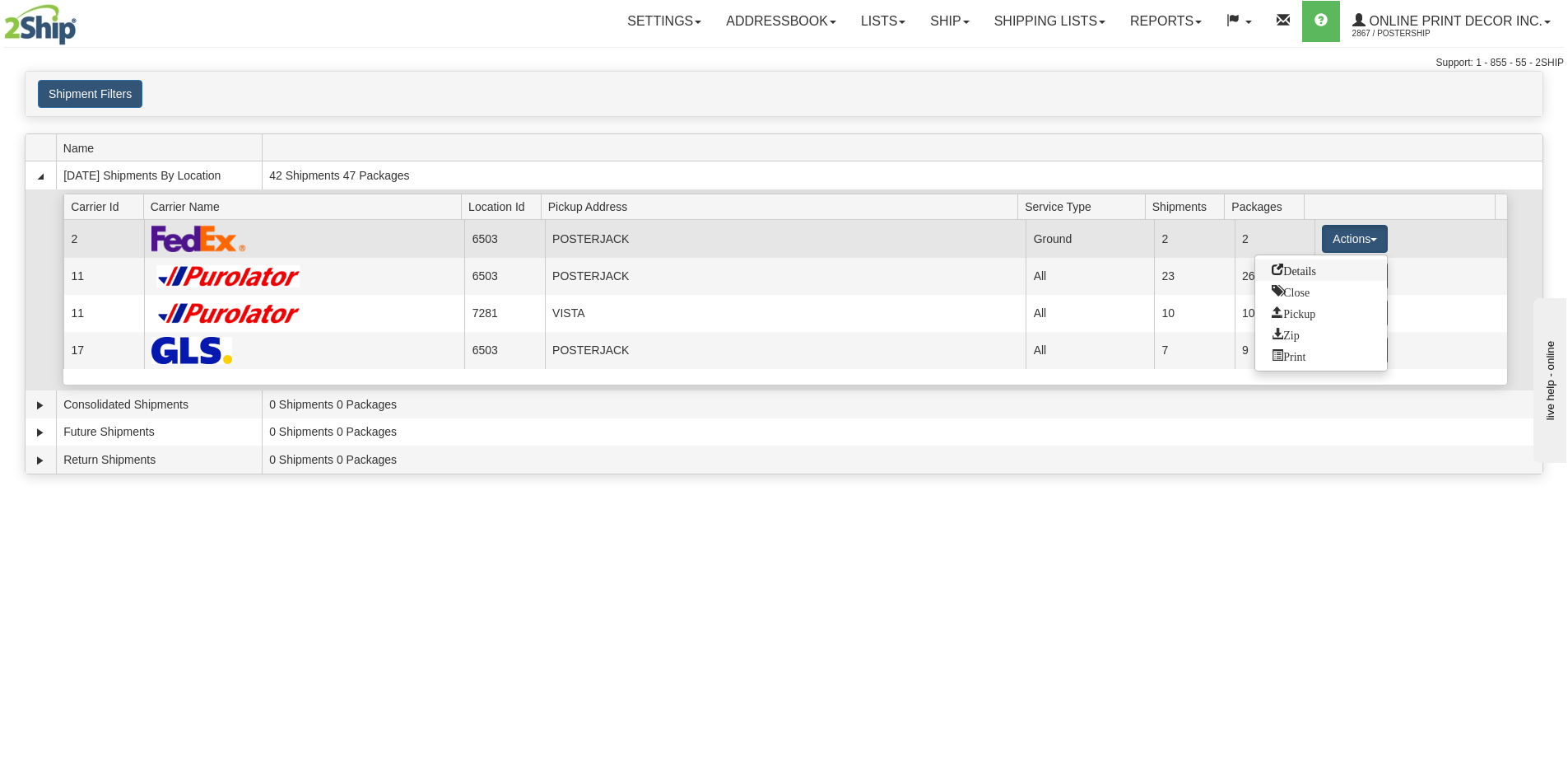
click at [1290, 272] on span "Details" at bounding box center [1293, 269] width 44 height 12
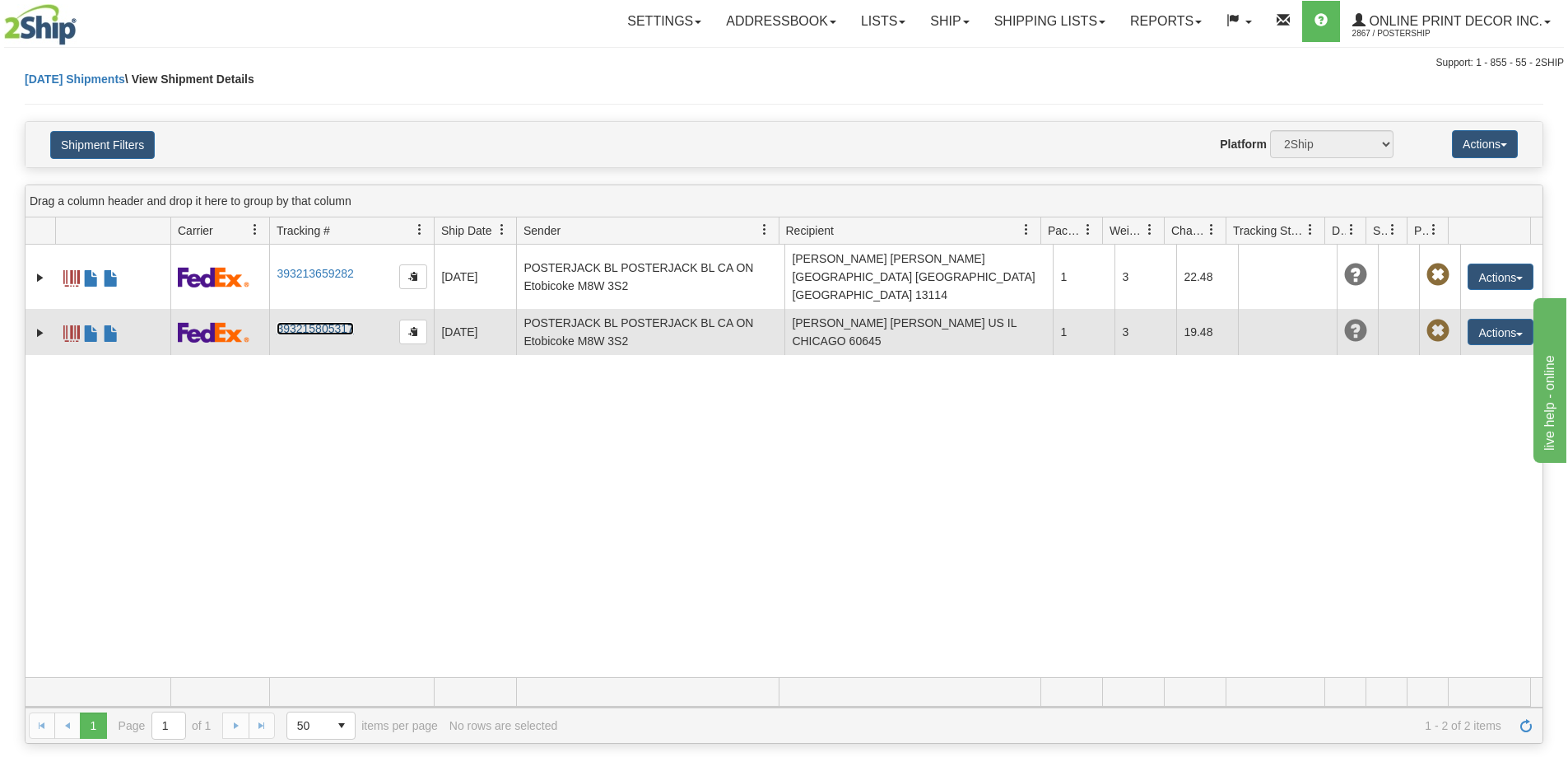
click at [315, 322] on link "393215805317" at bounding box center [314, 328] width 76 height 13
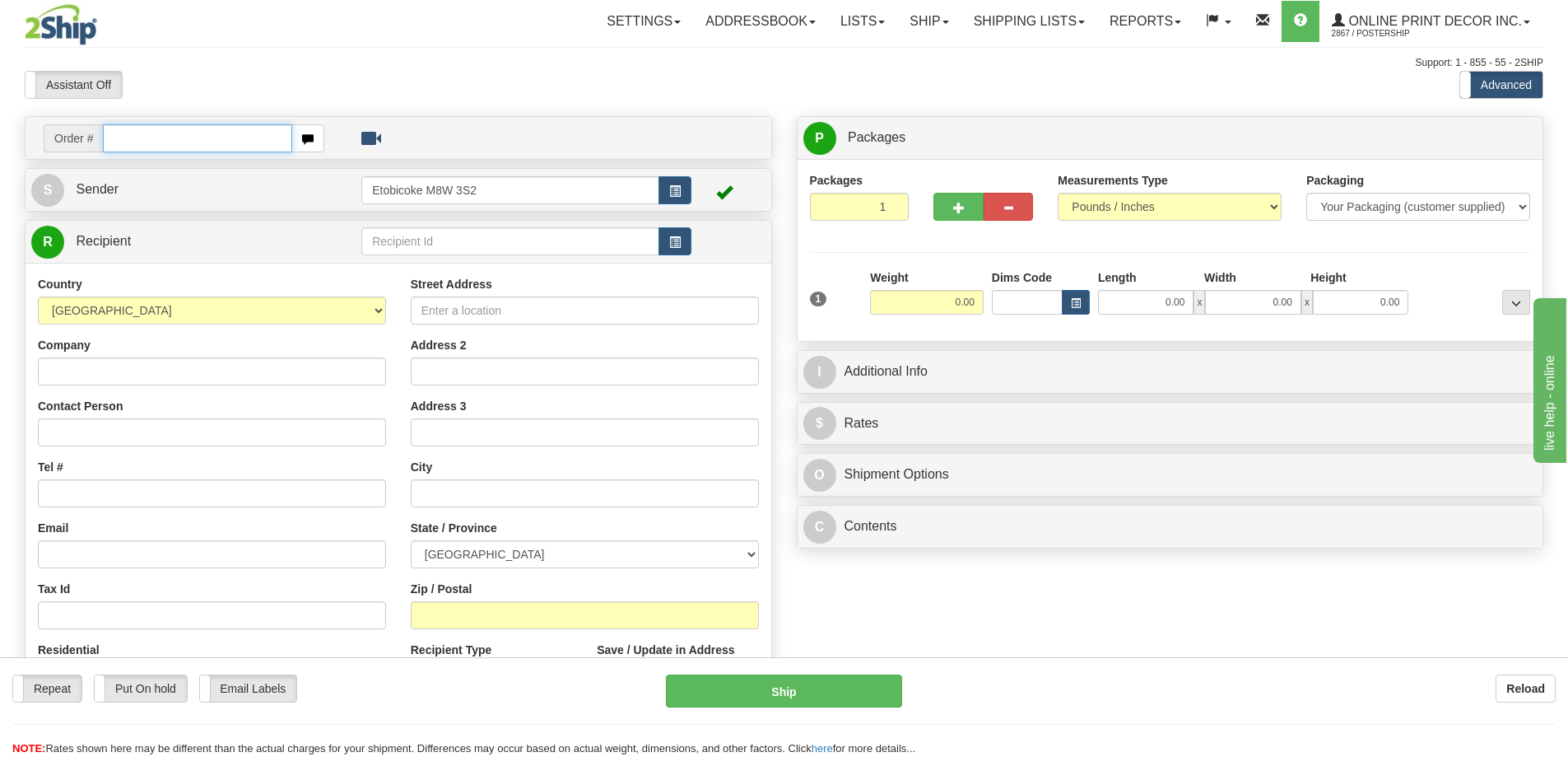
click at [247, 133] on input "text" at bounding box center [197, 138] width 190 height 28
type input "ca-422876"
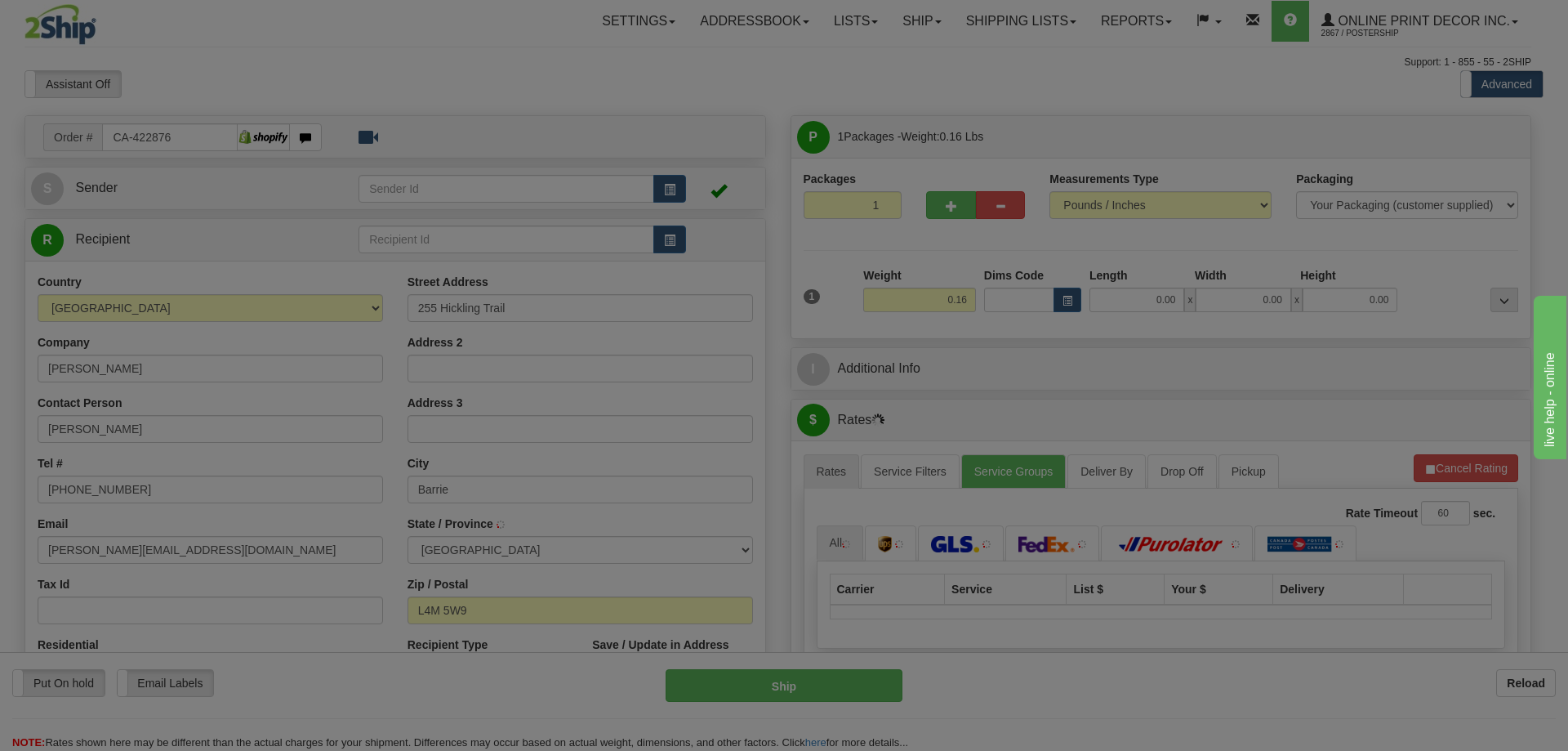
type input "BARRIE"
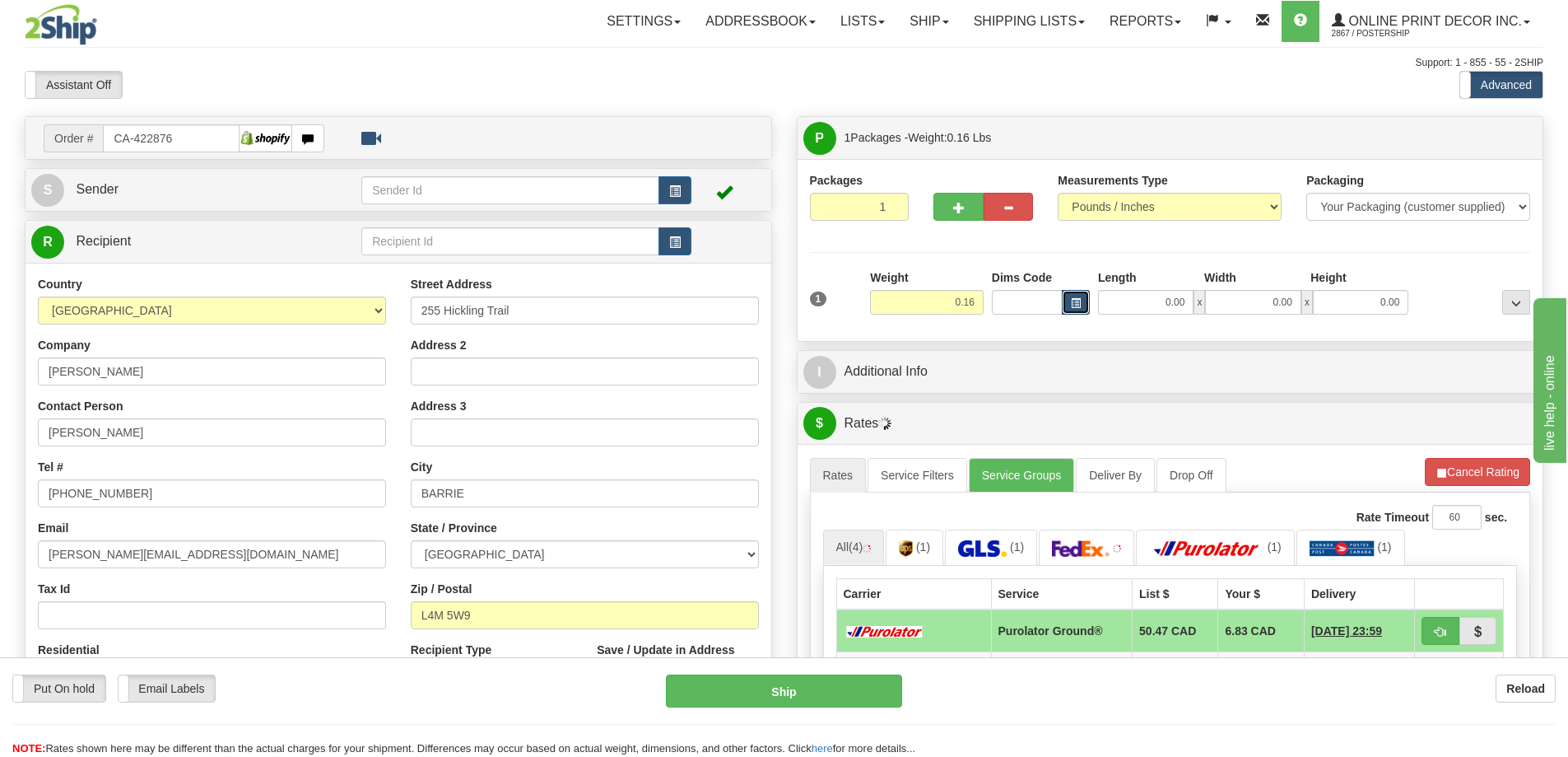
click at [1085, 291] on button "button" at bounding box center [1075, 301] width 28 height 24
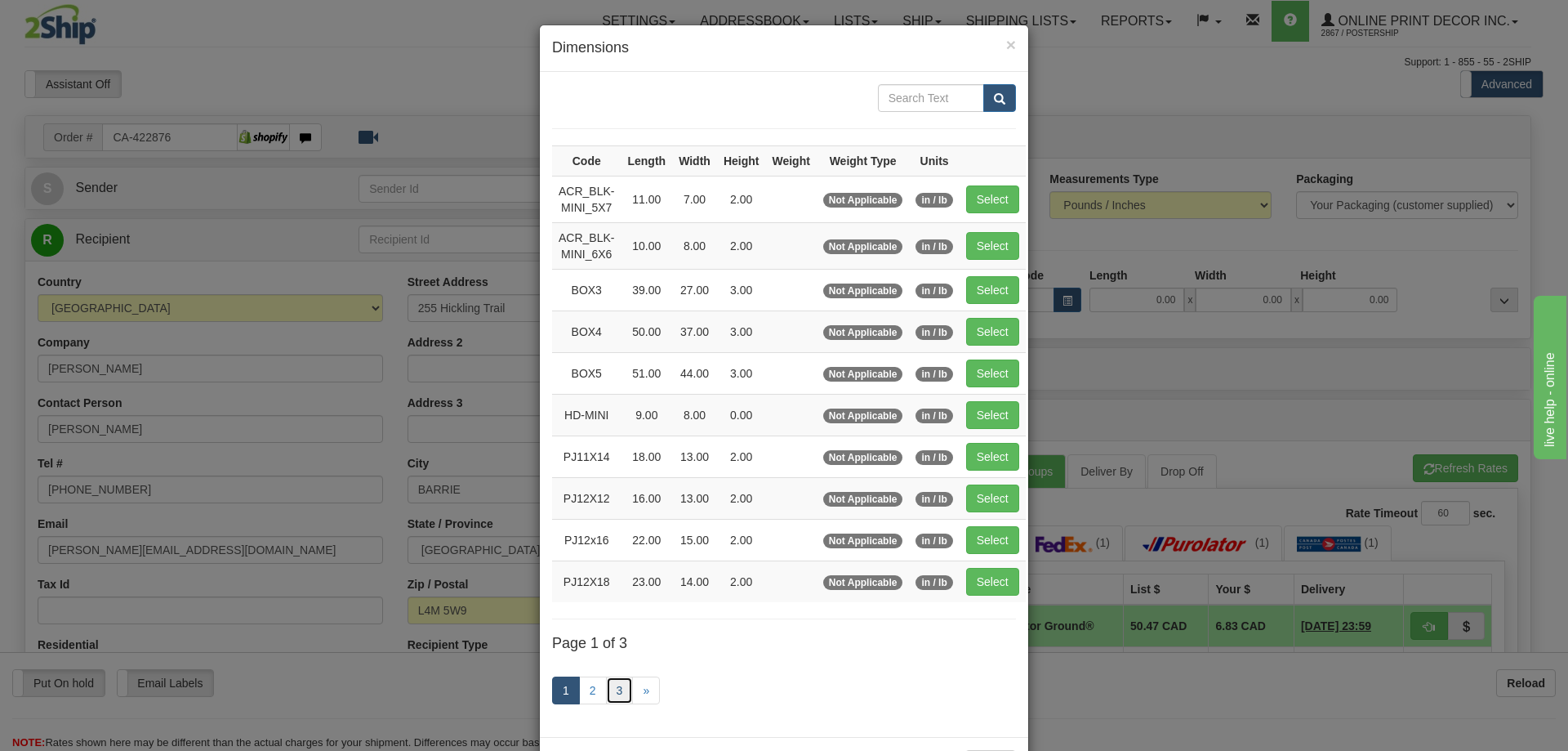
click at [616, 680] on link "3" at bounding box center [620, 689] width 28 height 28
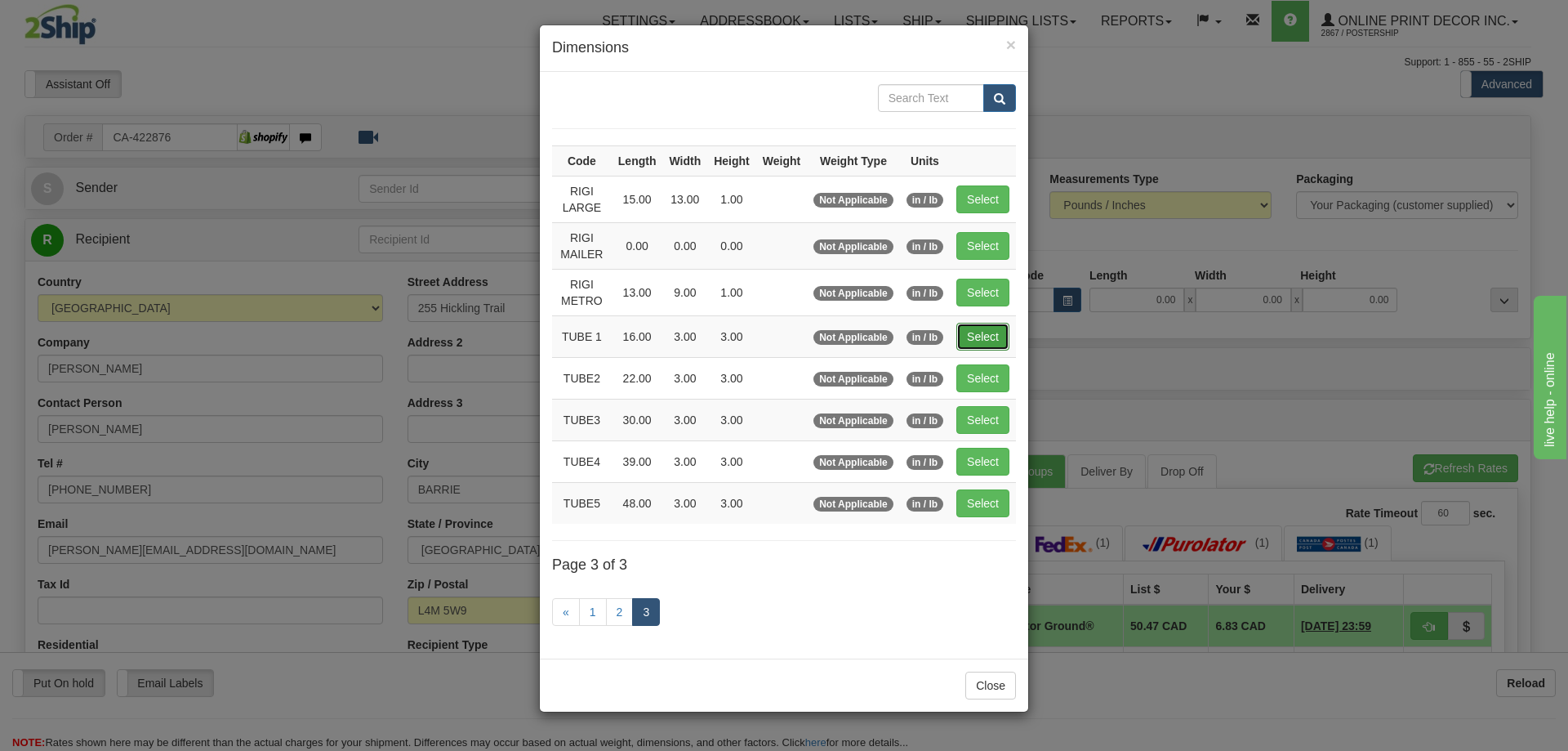
click at [992, 333] on button "Select" at bounding box center [983, 336] width 54 height 28
type input "TUBE 1"
type input "16.00"
type input "3.00"
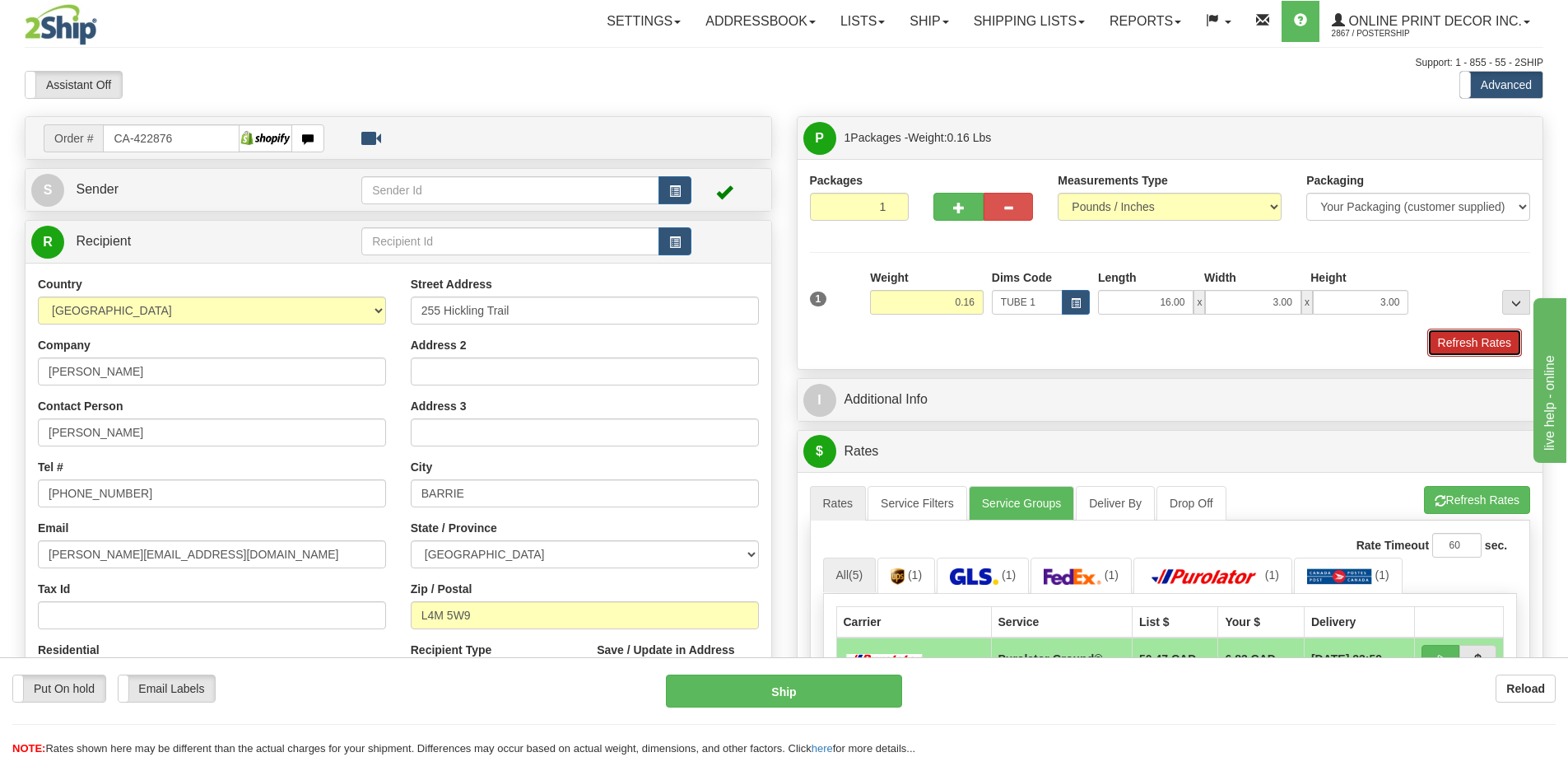
click at [1483, 331] on button "Refresh Rates" at bounding box center [1474, 342] width 94 height 28
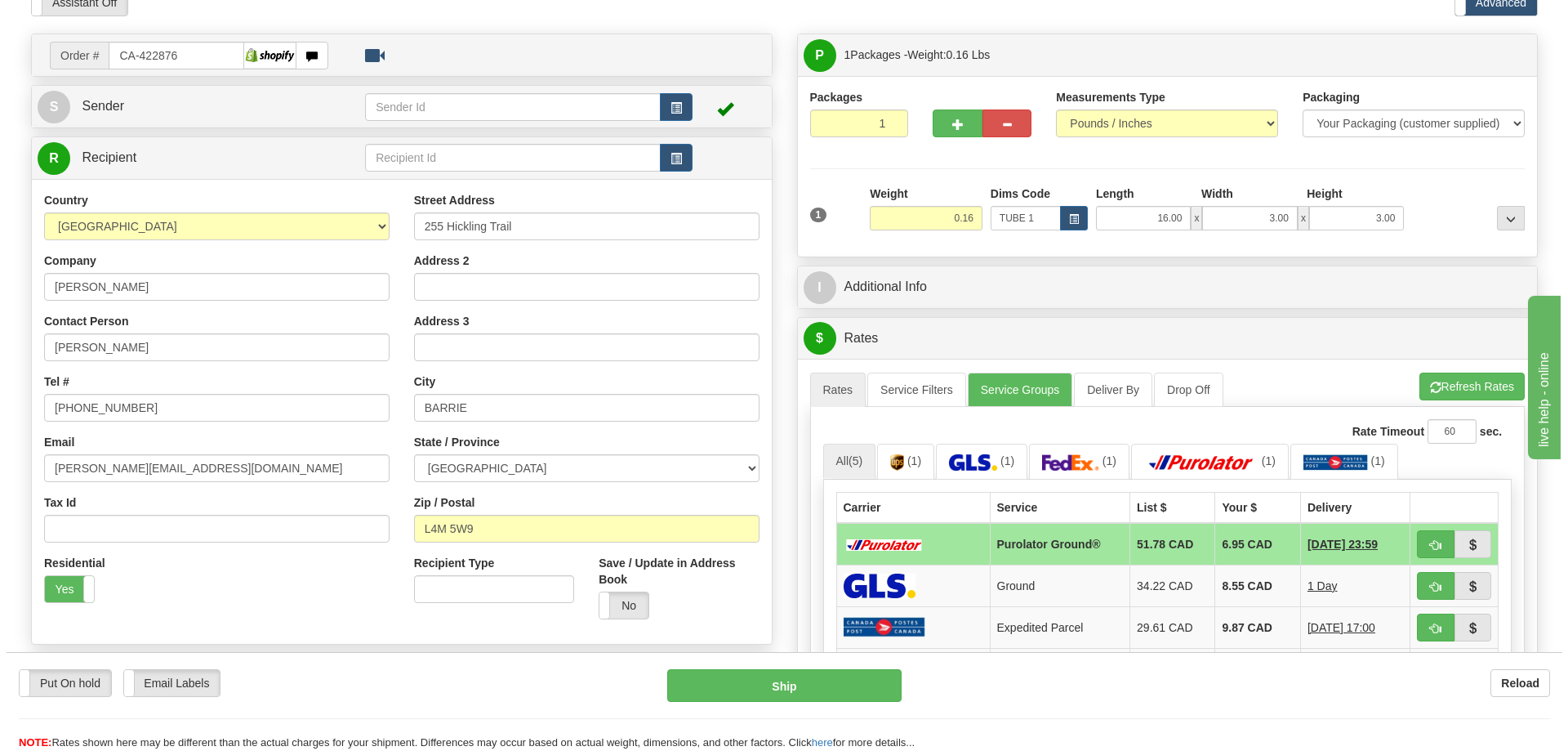
scroll to position [163, 0]
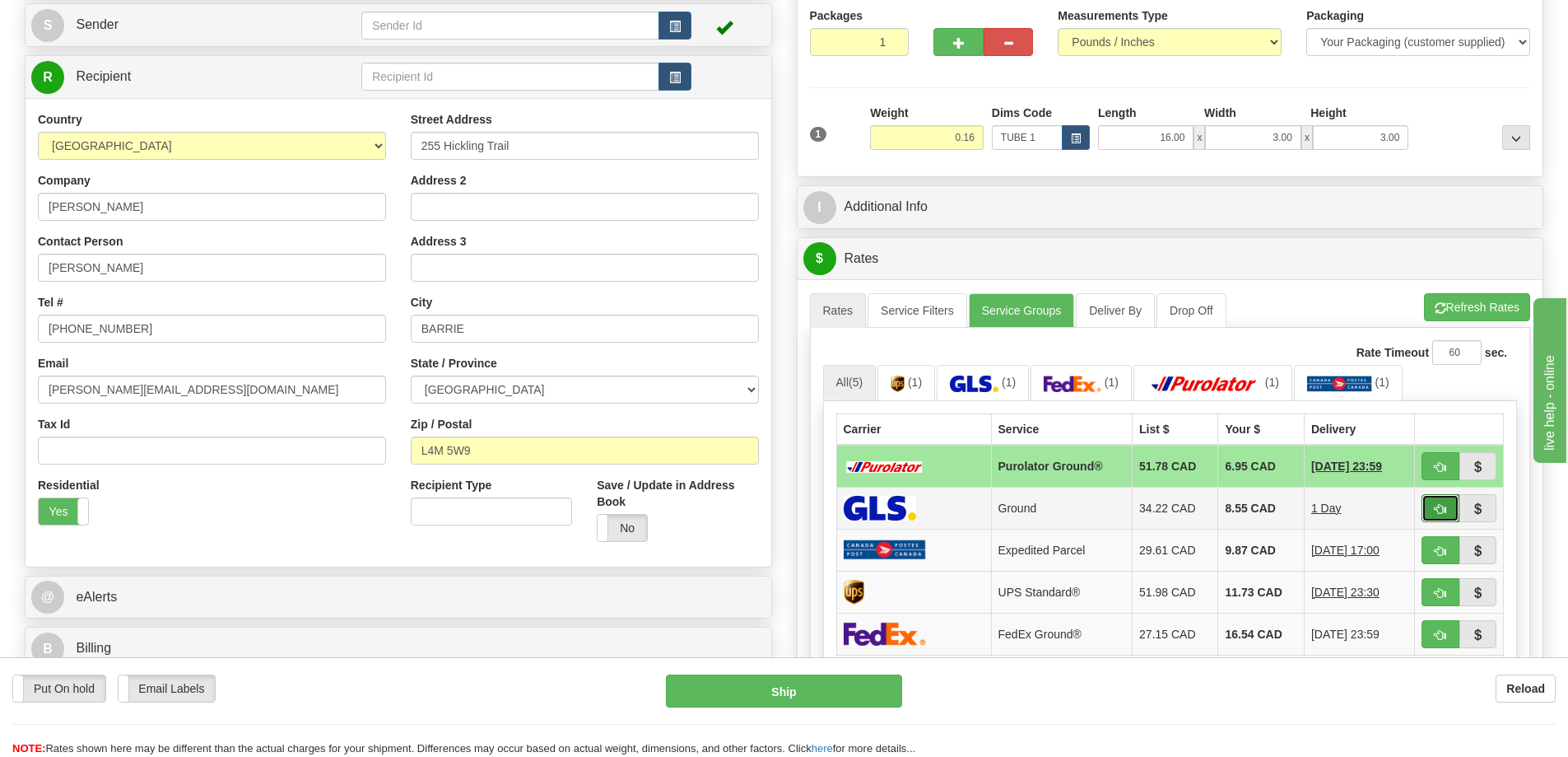
click at [1427, 503] on button "button" at bounding box center [1440, 507] width 38 height 28
type input "1"
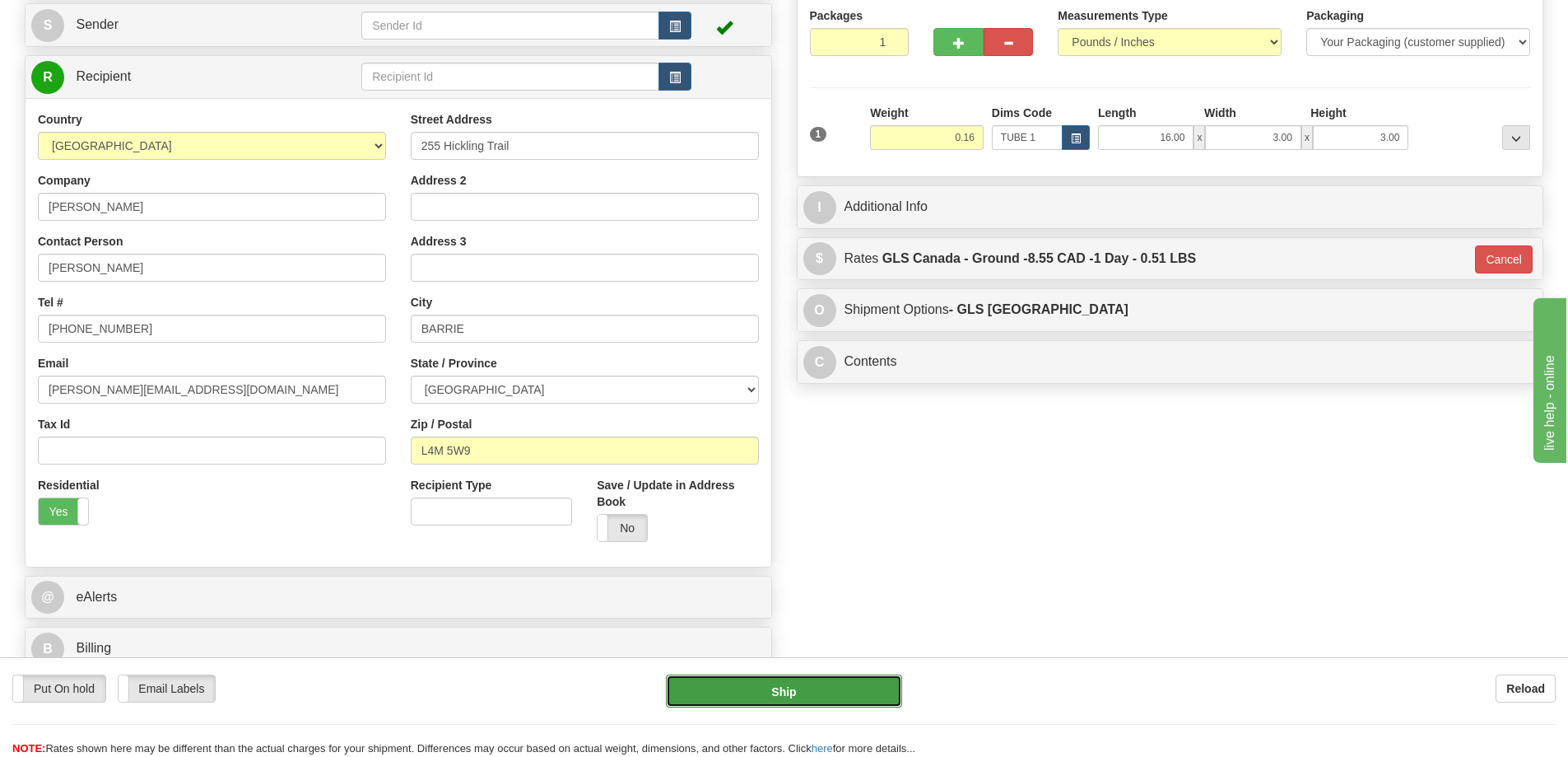
click at [855, 693] on button "Ship" at bounding box center [784, 690] width 236 height 33
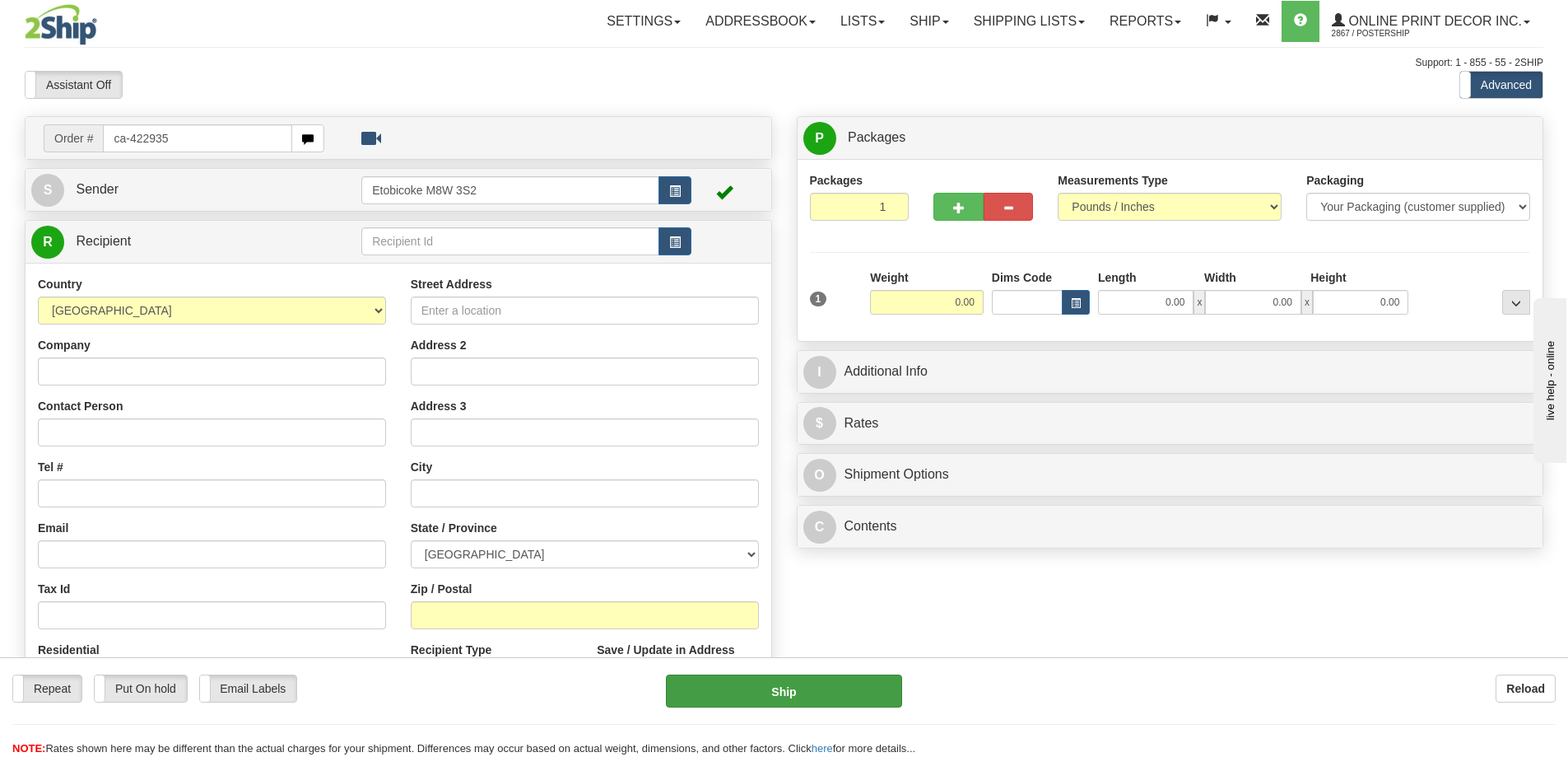
type input "ca-422935"
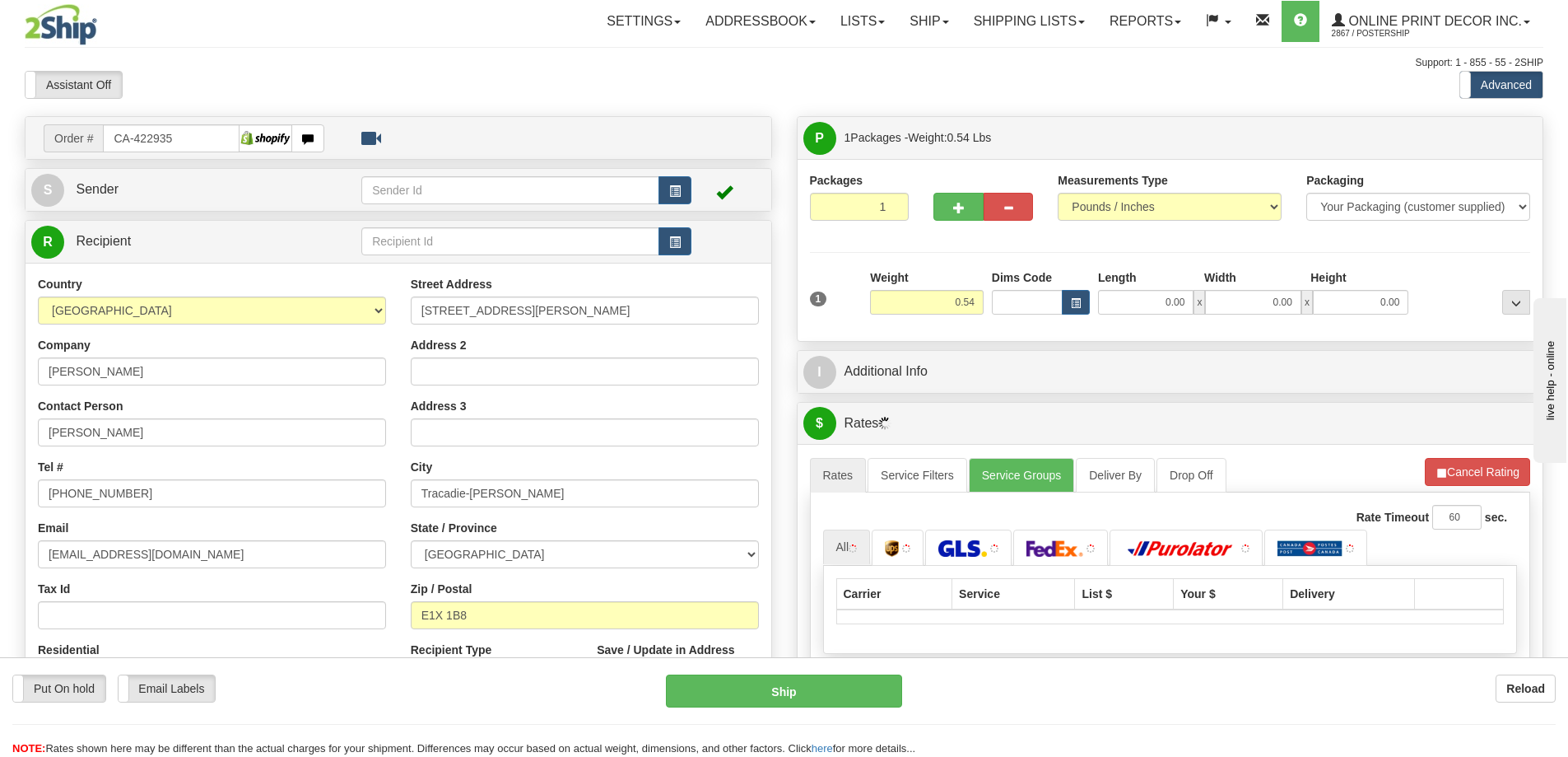
type input "TRACADIE-[PERSON_NAME]"
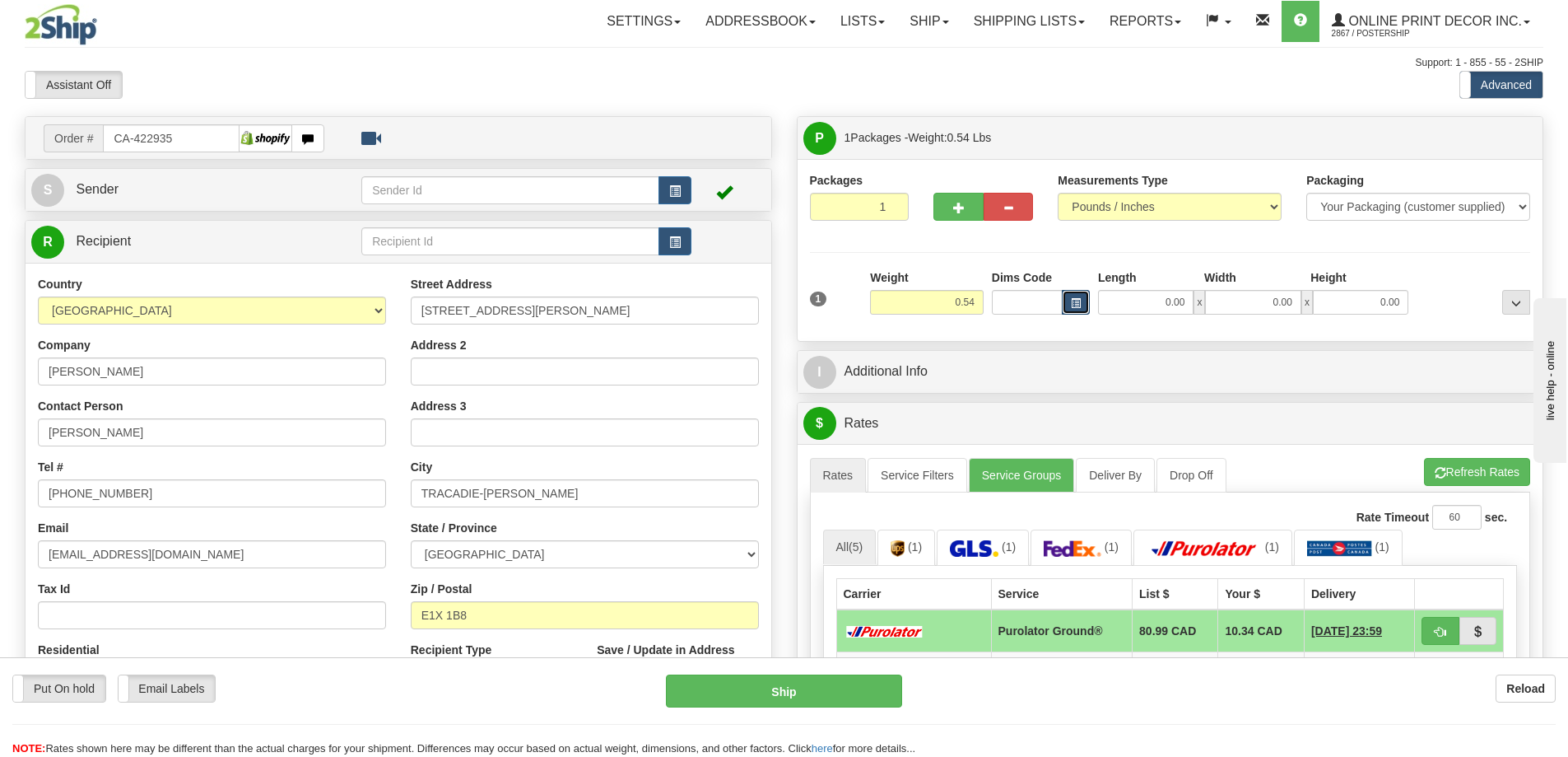
click at [1077, 295] on button "button" at bounding box center [1075, 301] width 28 height 24
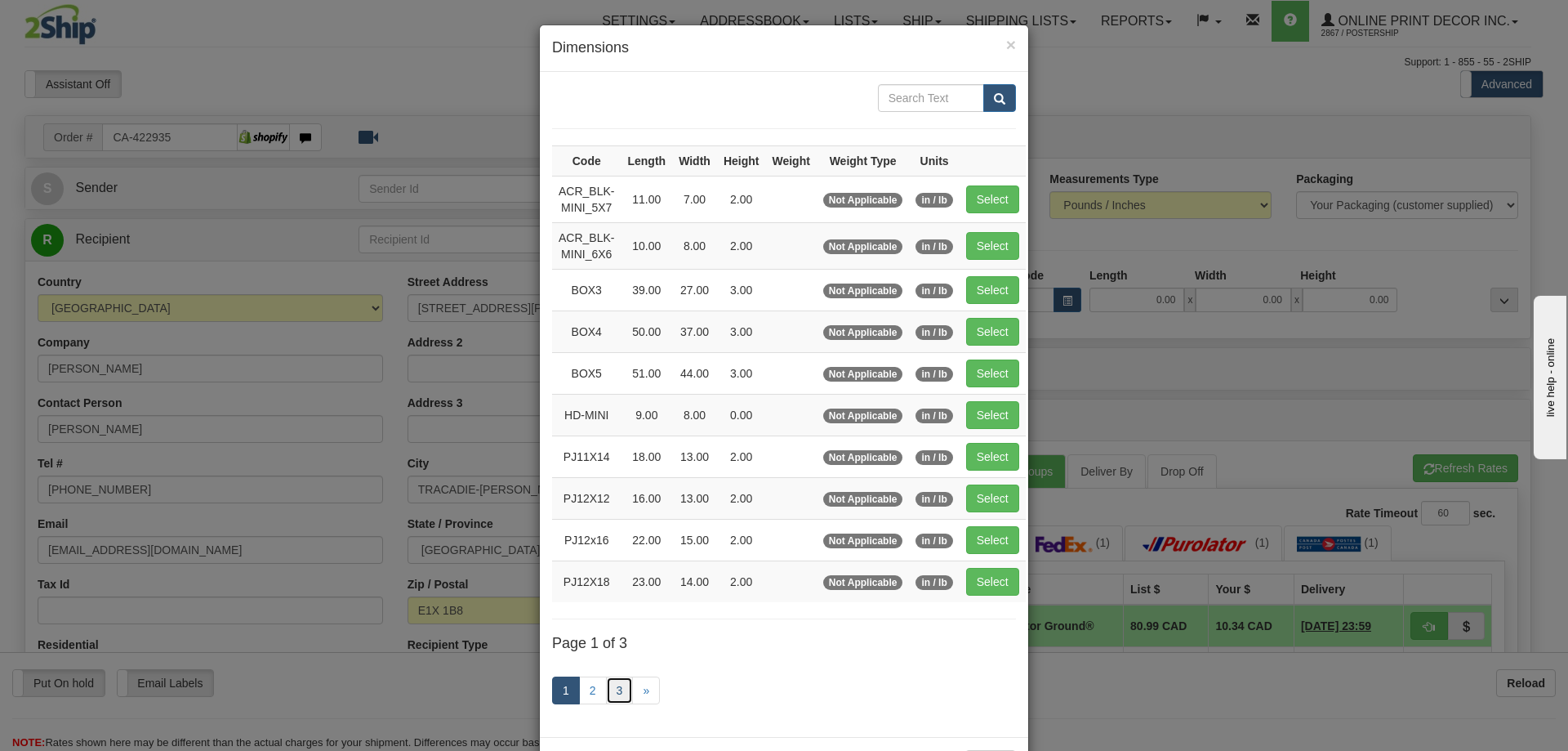
click at [616, 688] on link "3" at bounding box center [620, 689] width 28 height 28
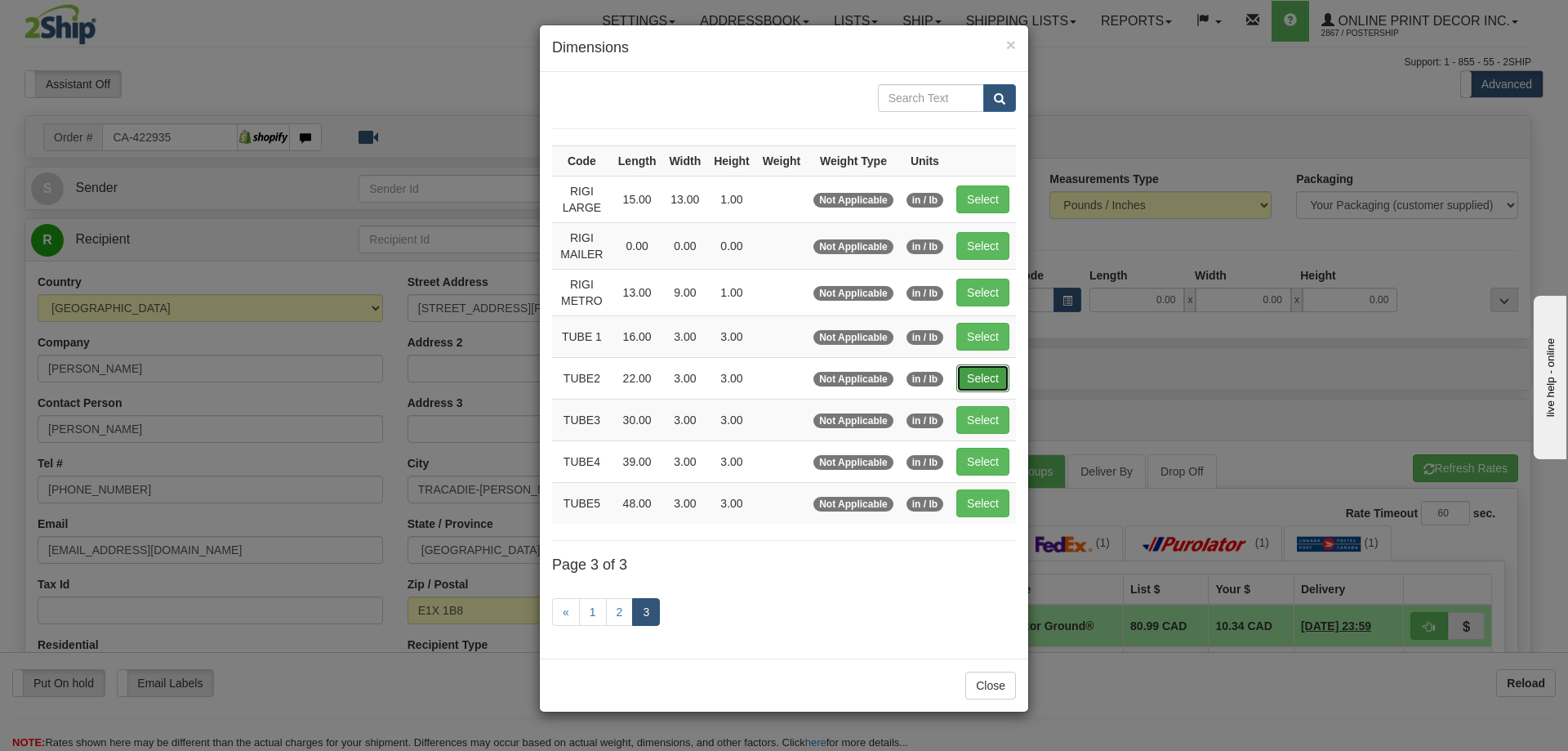
click at [982, 374] on button "Select" at bounding box center [983, 377] width 54 height 28
type input "TUBE2"
type input "22.00"
type input "3.00"
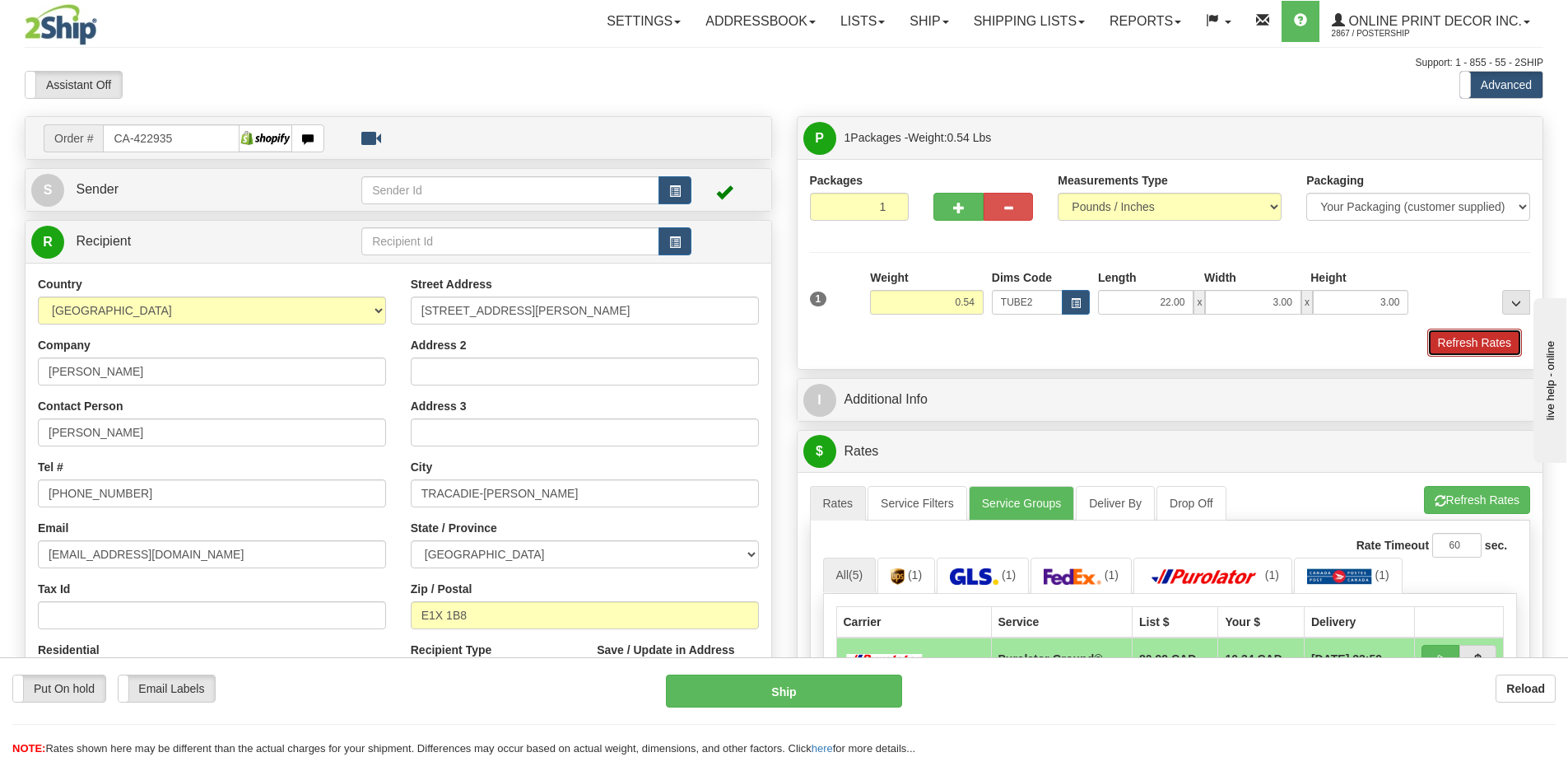
click at [1478, 334] on button "Refresh Rates" at bounding box center [1474, 342] width 94 height 28
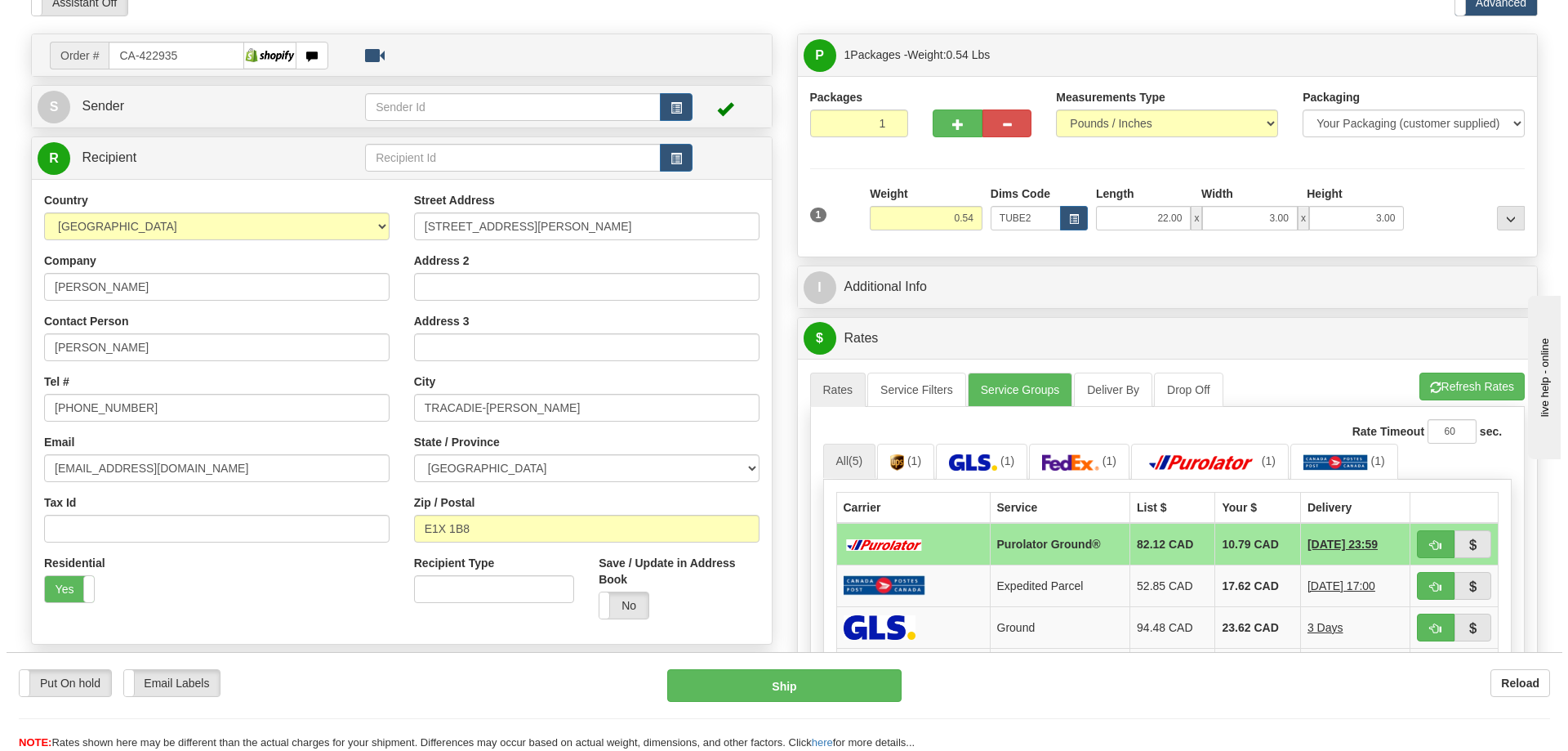
scroll to position [326, 0]
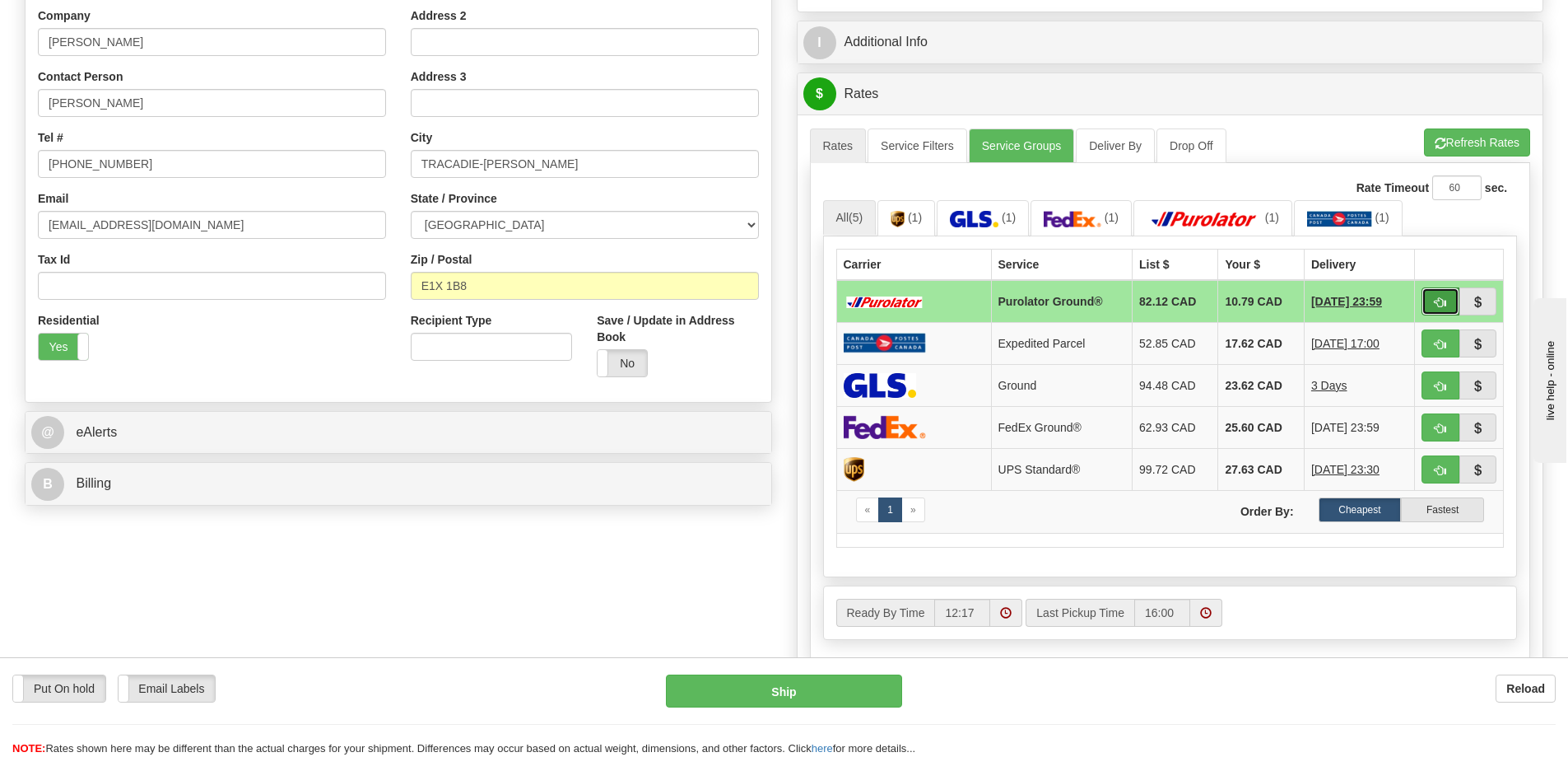
click at [1434, 298] on button "button" at bounding box center [1440, 301] width 38 height 28
type input "260"
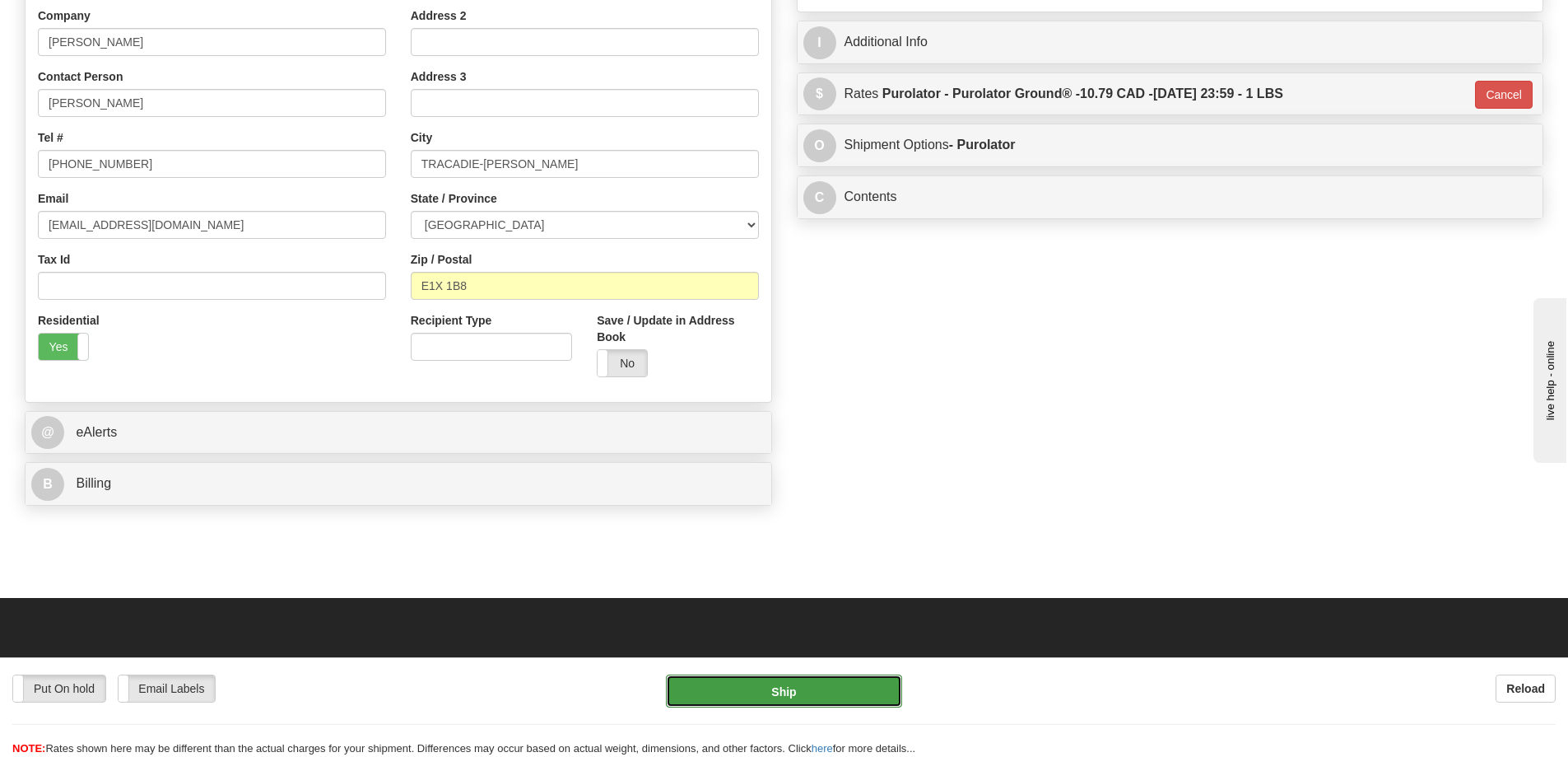
click at [850, 689] on button "Ship" at bounding box center [784, 690] width 236 height 33
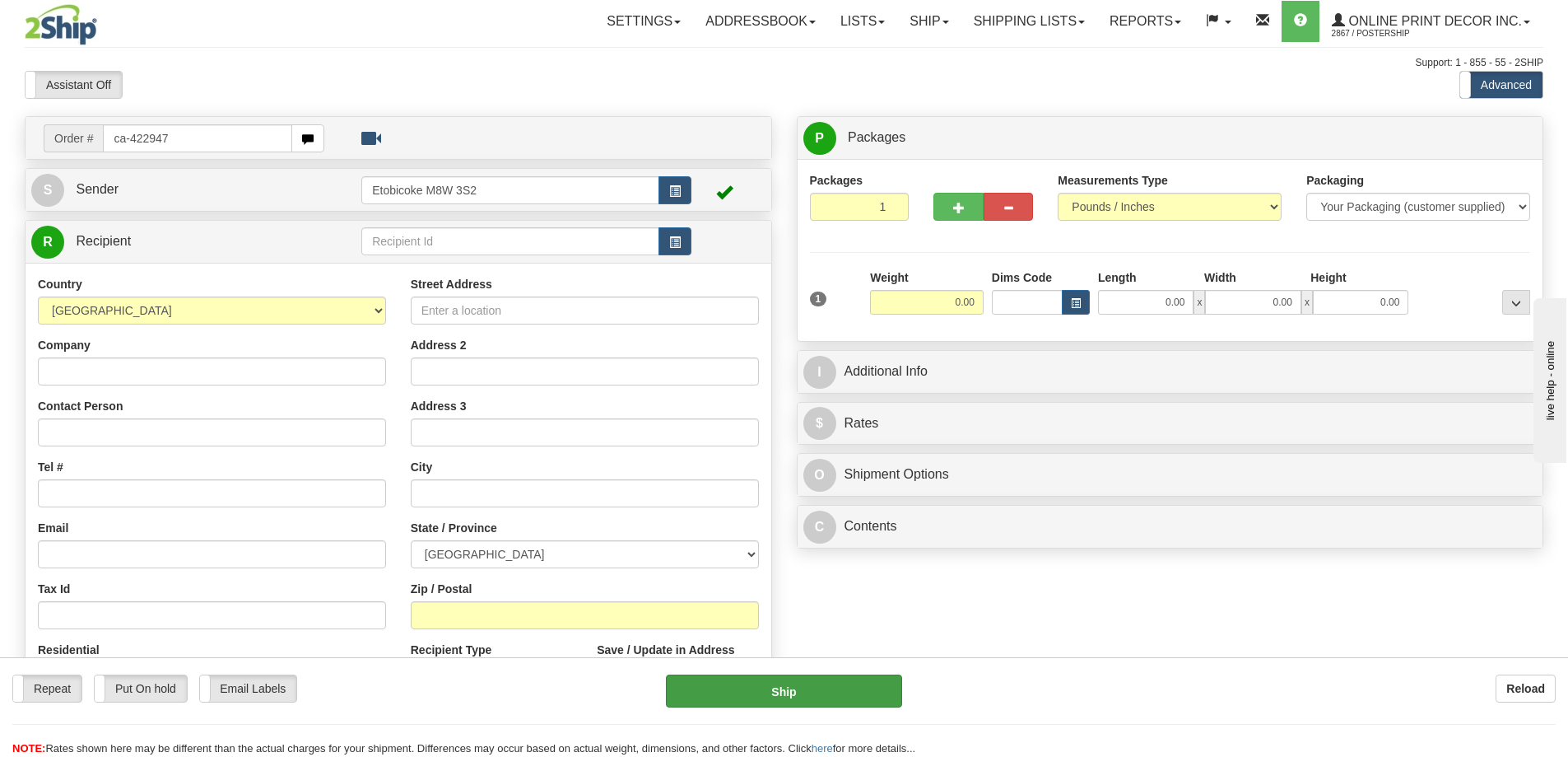
type input "ca-422947"
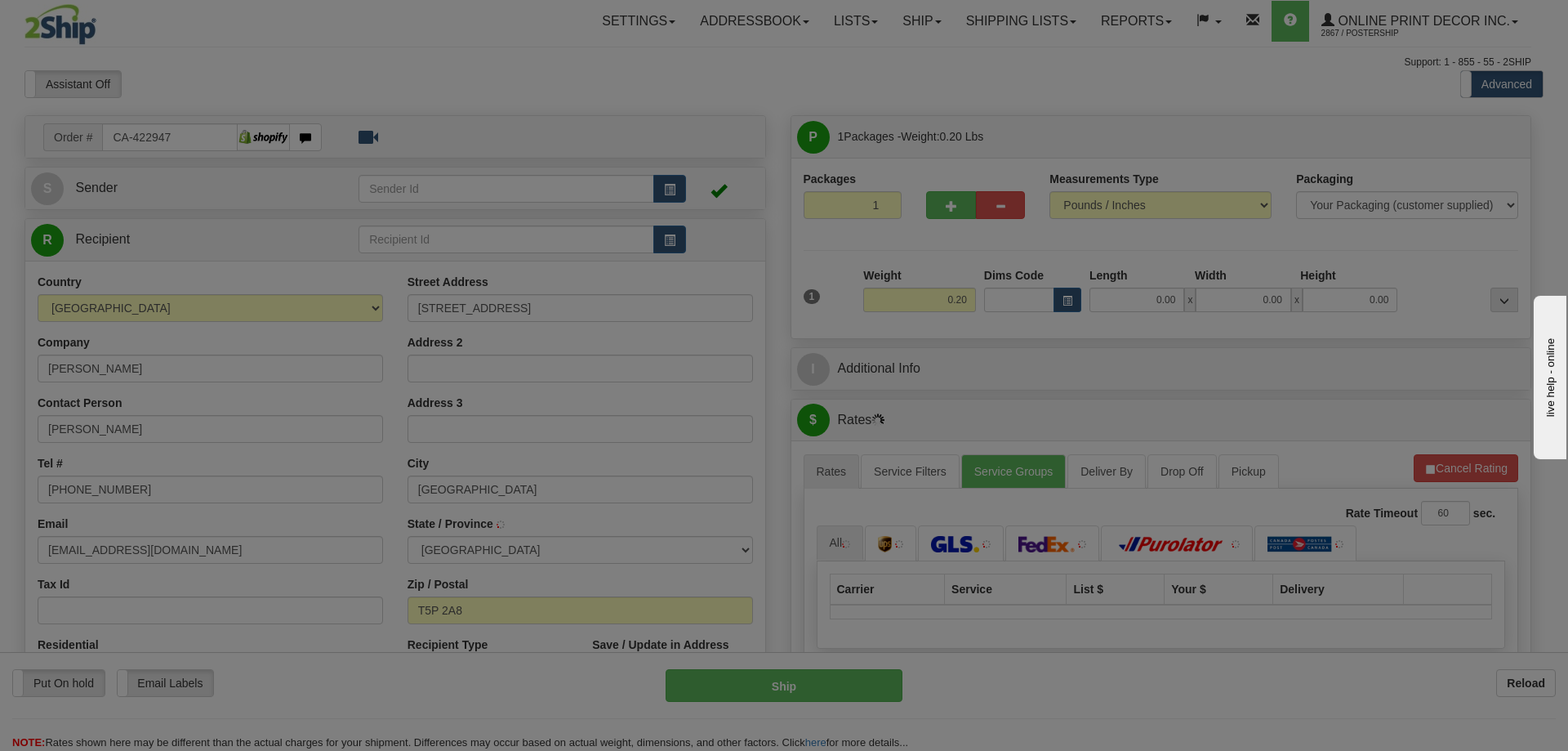
type input "[GEOGRAPHIC_DATA]"
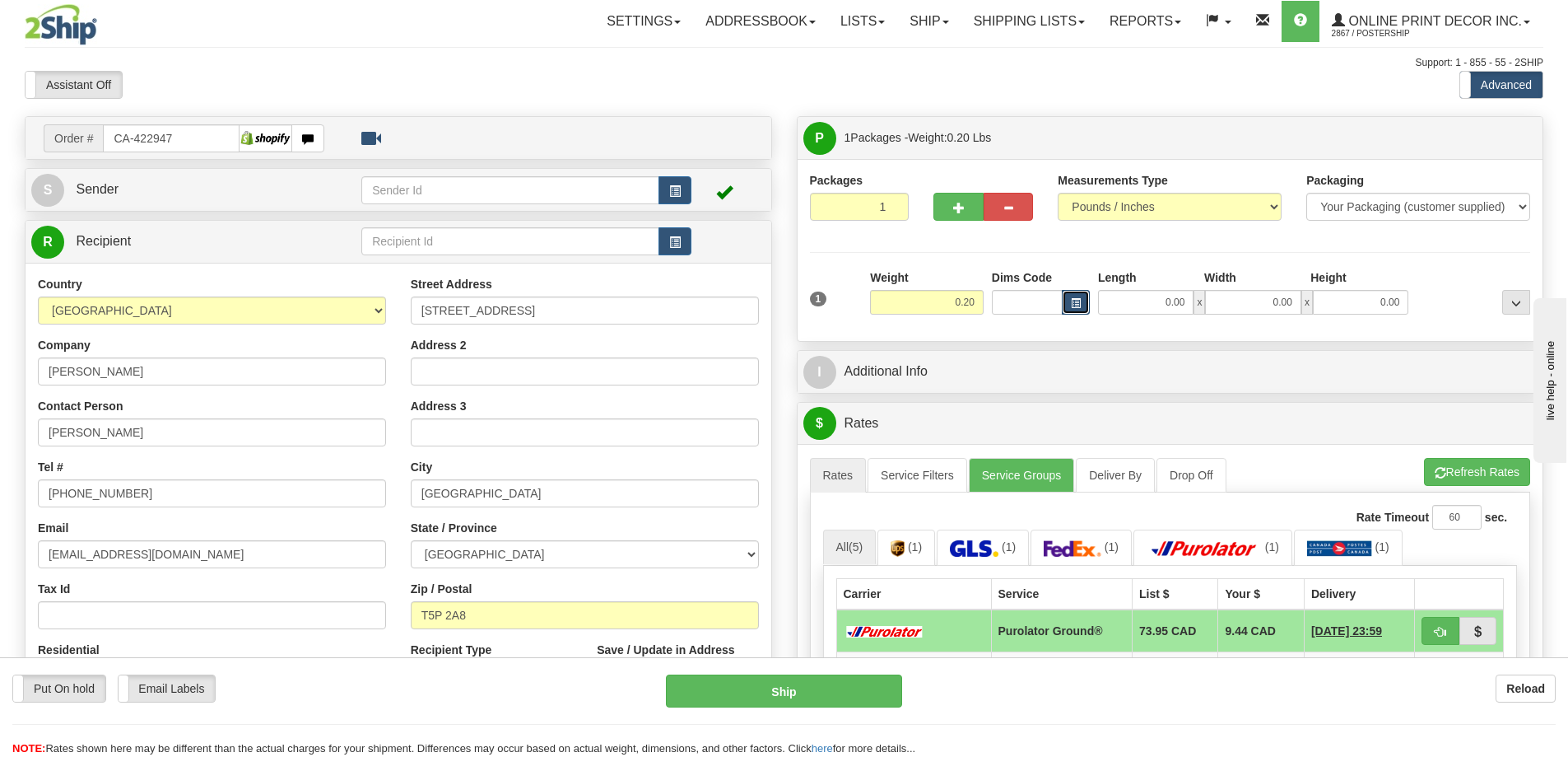
click at [1081, 299] on button "button" at bounding box center [1075, 301] width 28 height 24
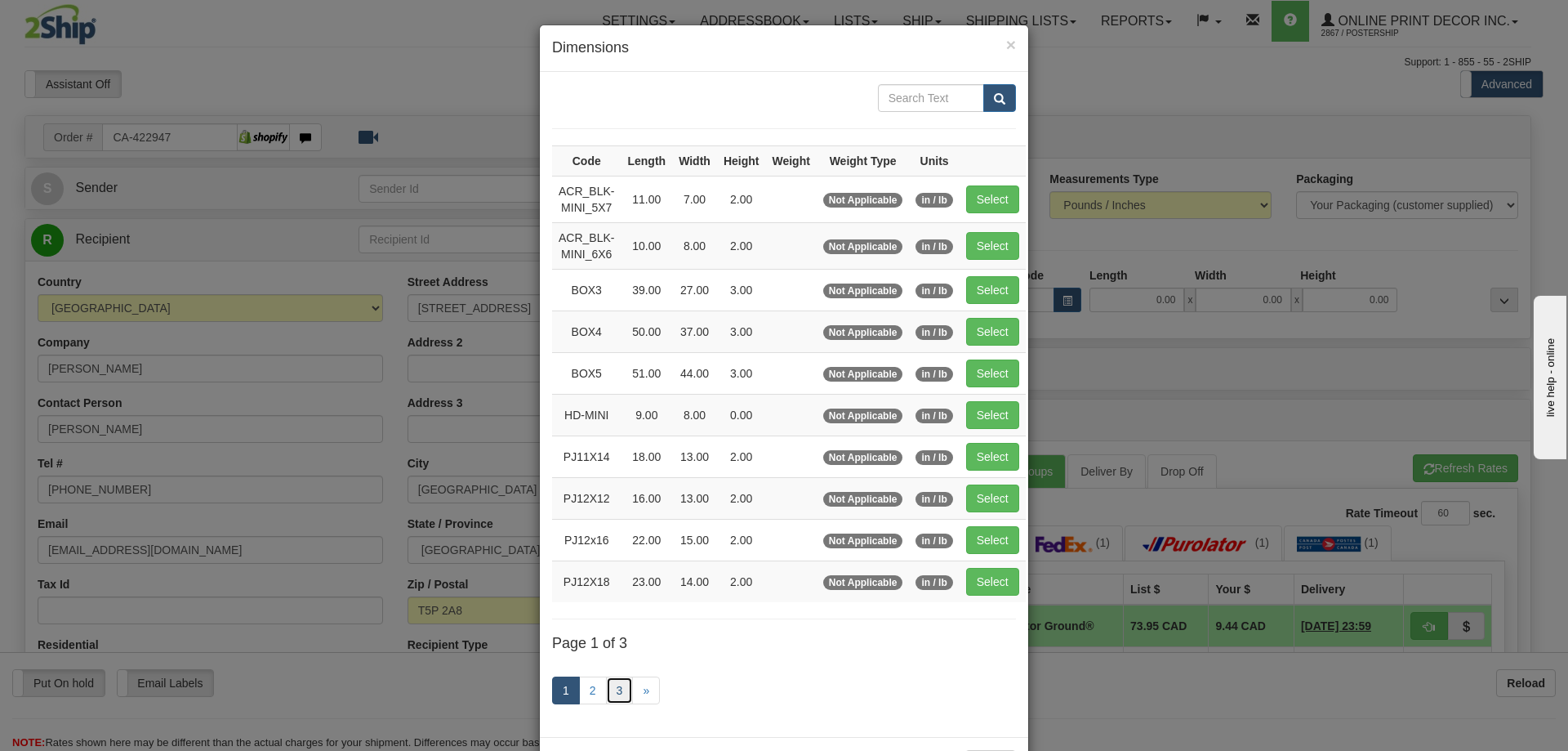
drag, startPoint x: 619, startPoint y: 688, endPoint x: 616, endPoint y: 680, distance: 8.5
click at [619, 686] on link "3" at bounding box center [620, 689] width 28 height 28
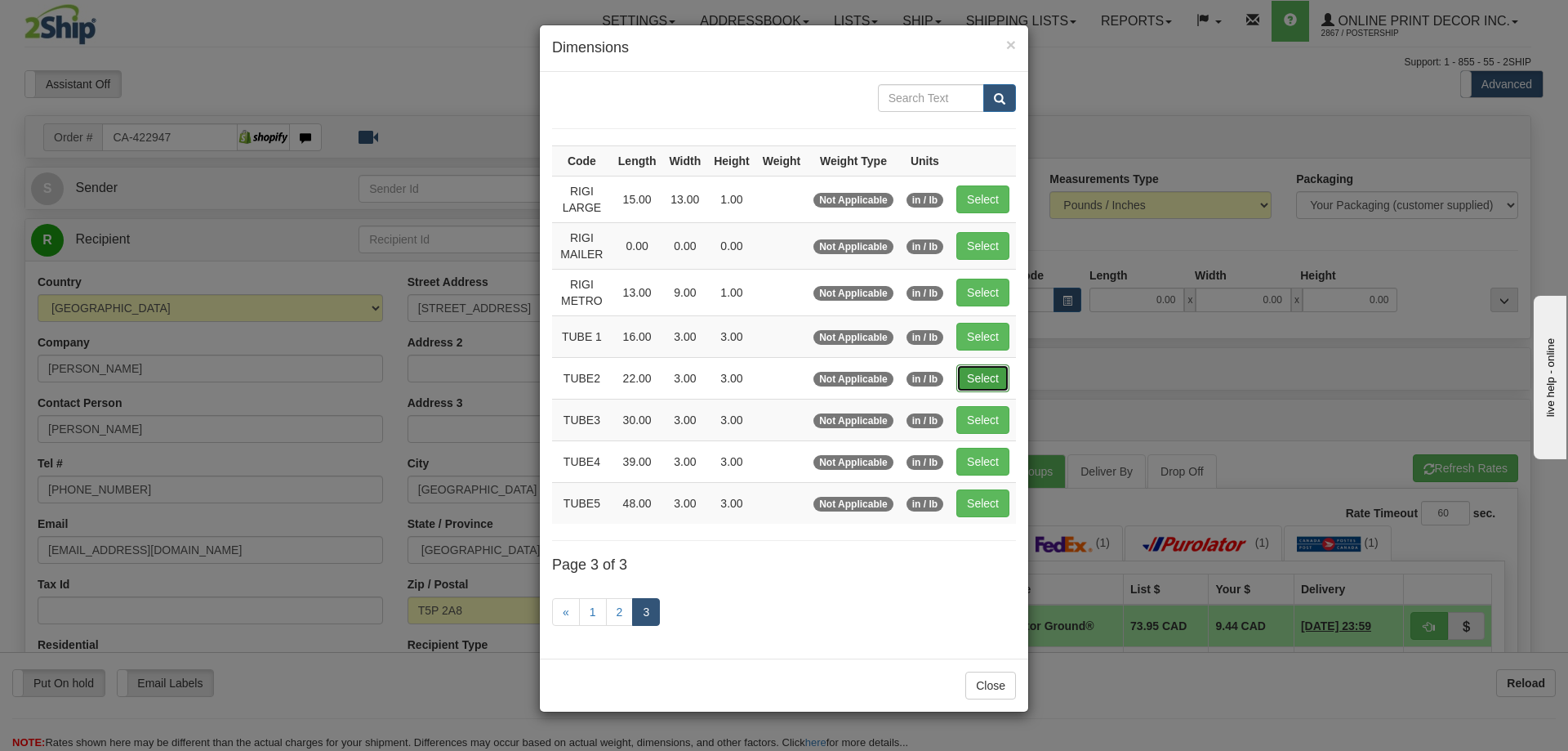
click at [996, 383] on button "Select" at bounding box center [983, 377] width 54 height 28
type input "TUBE2"
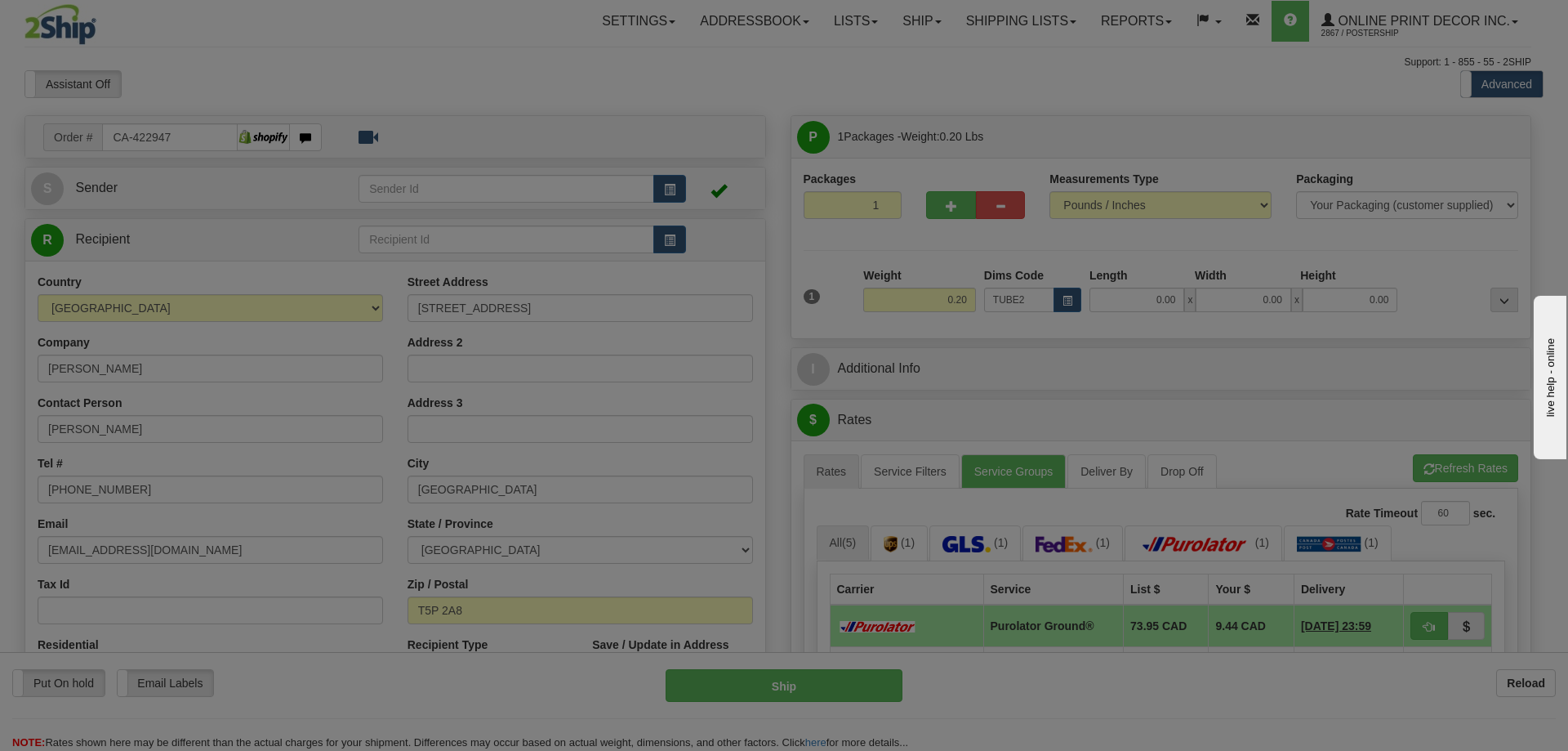
type input "22.00"
type input "3.00"
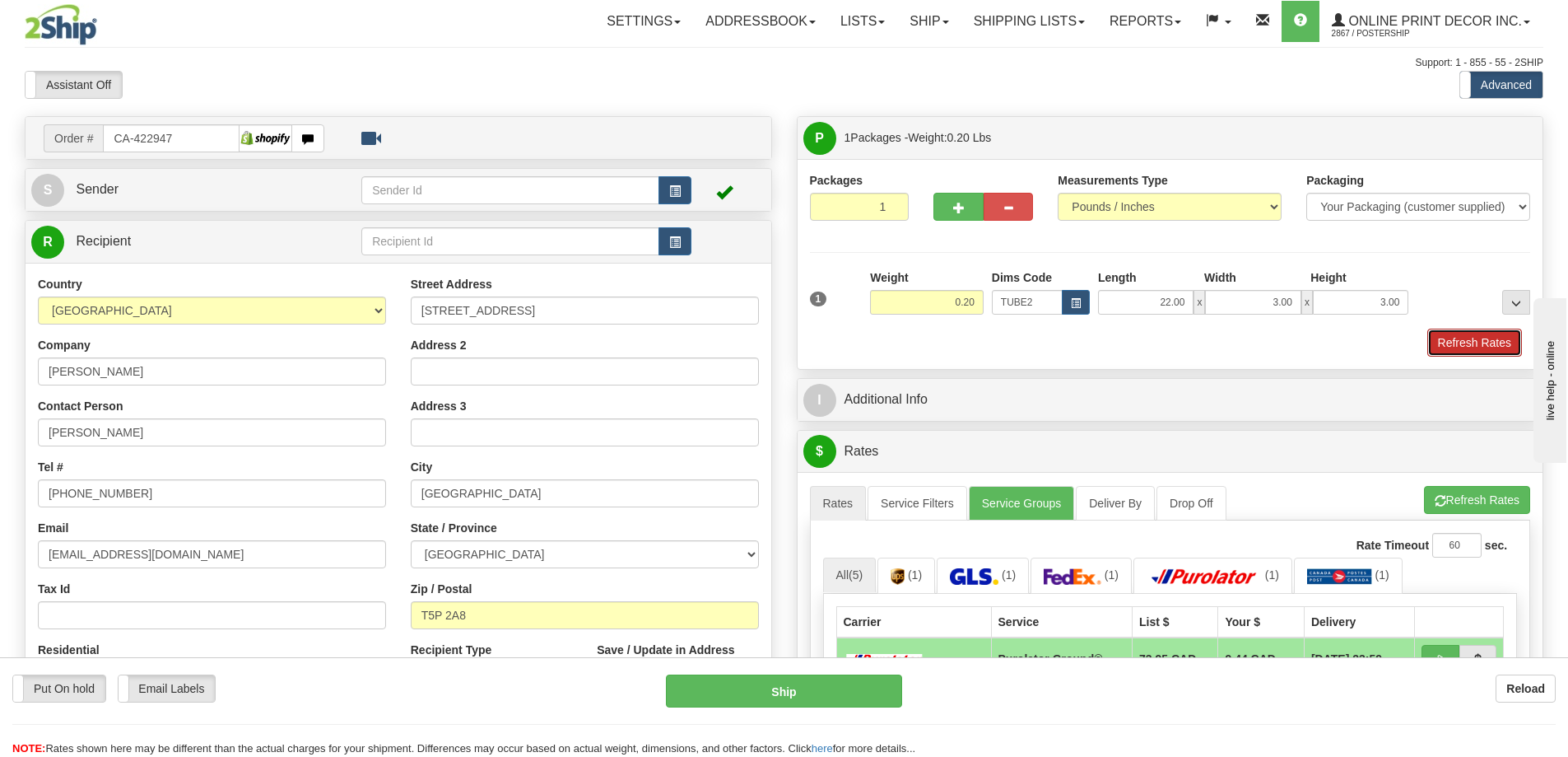
click at [1493, 351] on button "Refresh Rates" at bounding box center [1474, 342] width 94 height 28
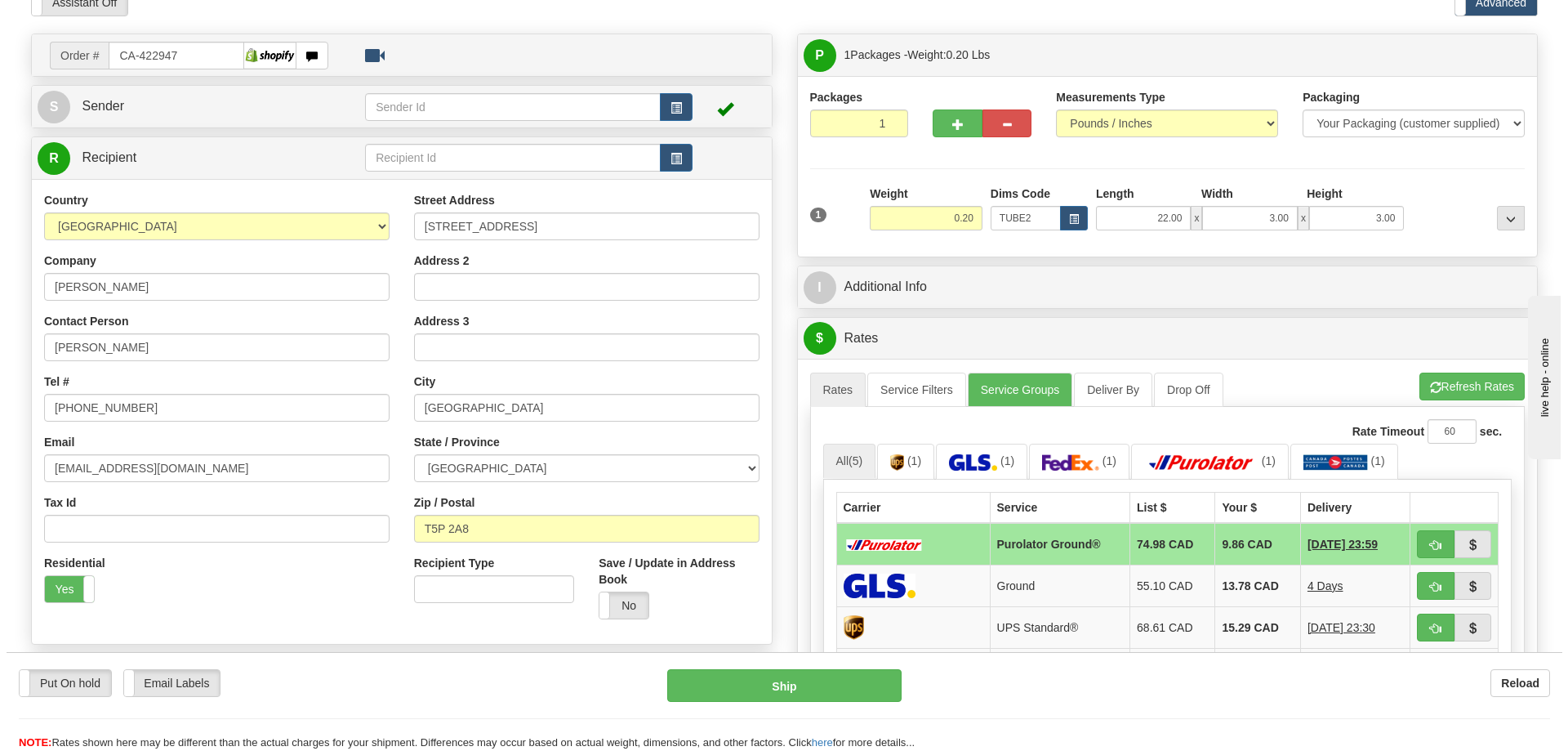
scroll to position [163, 0]
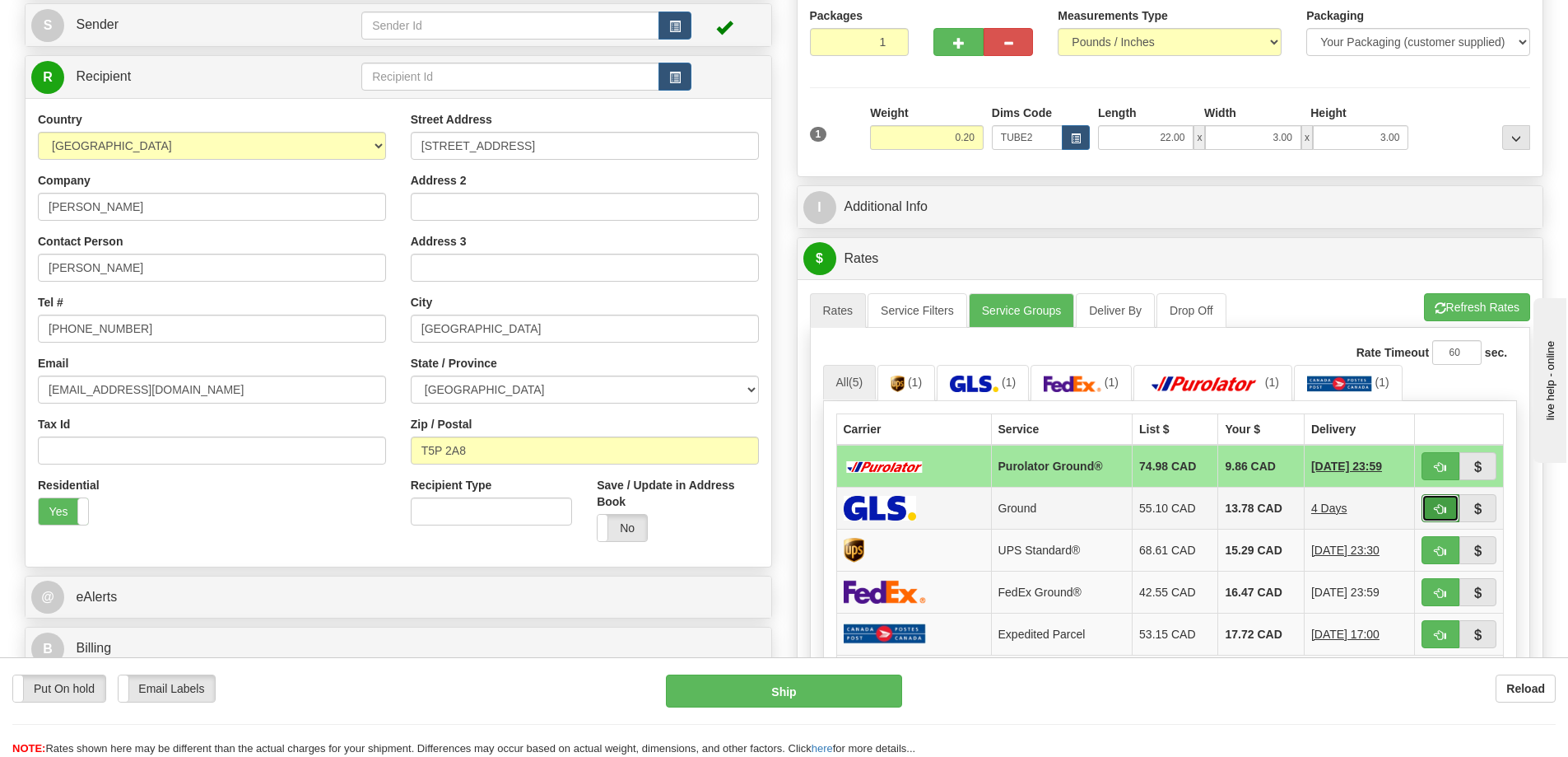
click at [1441, 511] on span "button" at bounding box center [1440, 509] width 12 height 11
type input "1"
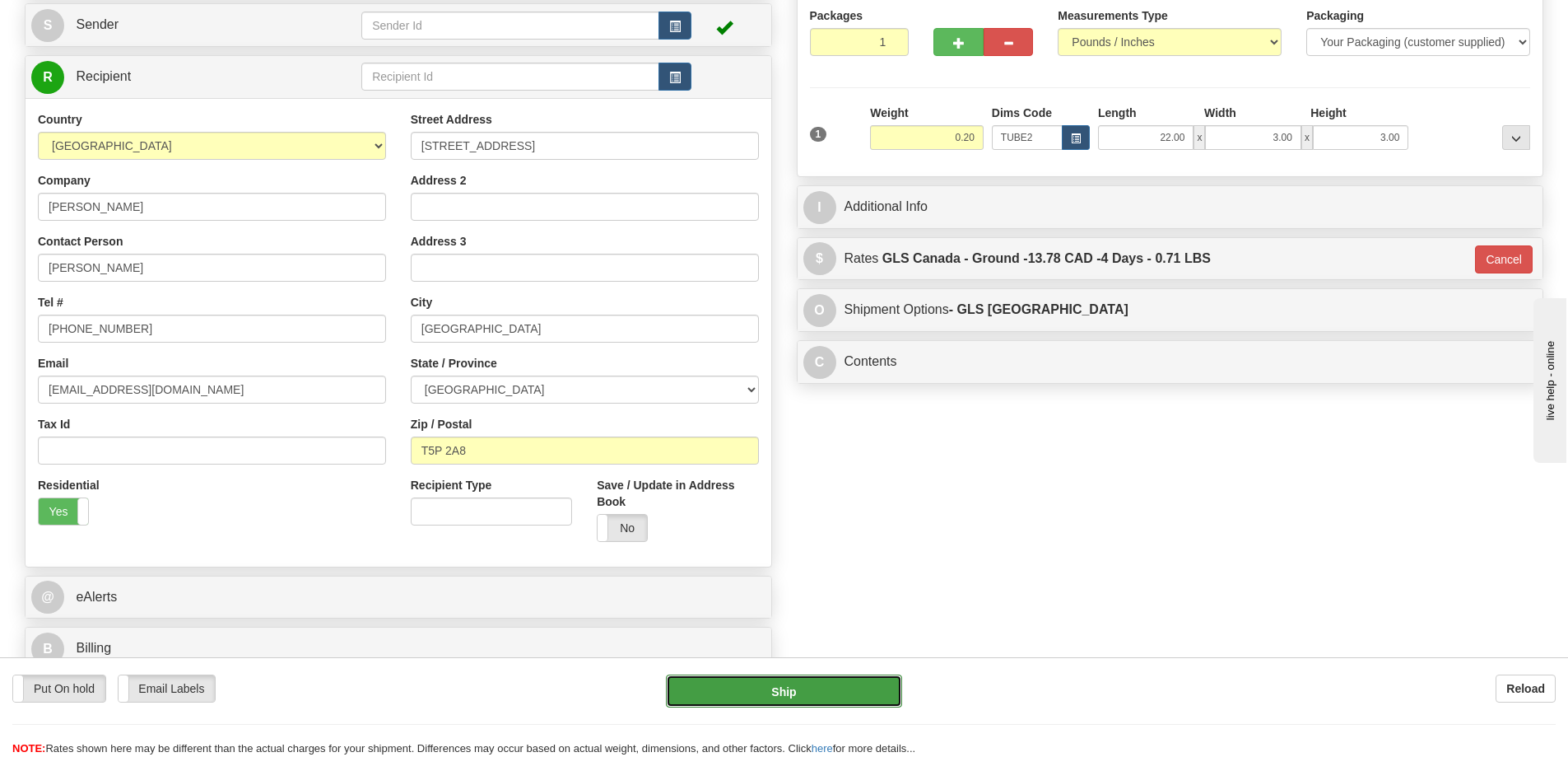
click at [874, 680] on button "Ship" at bounding box center [784, 690] width 236 height 33
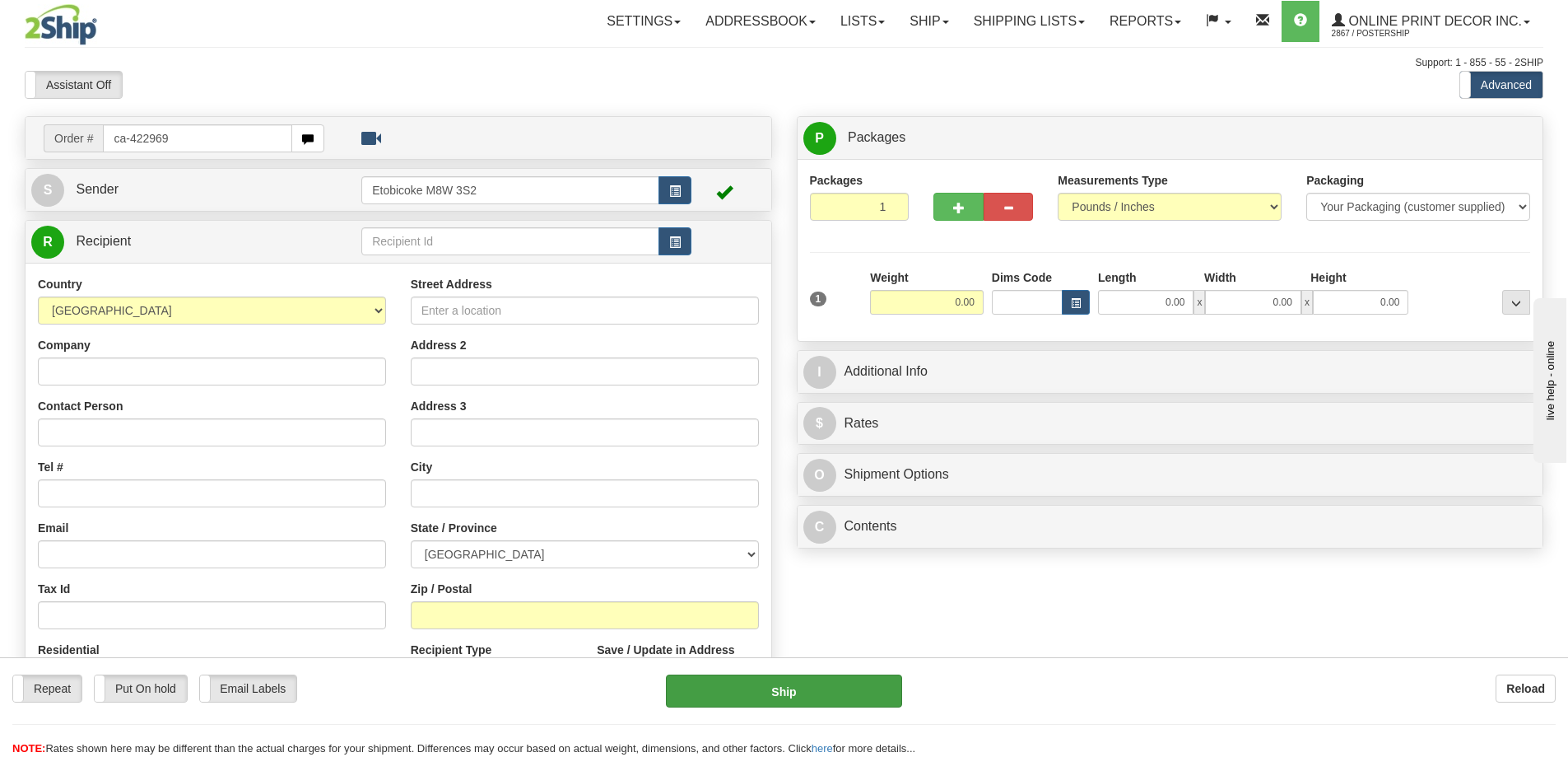
type input "ca-422969"
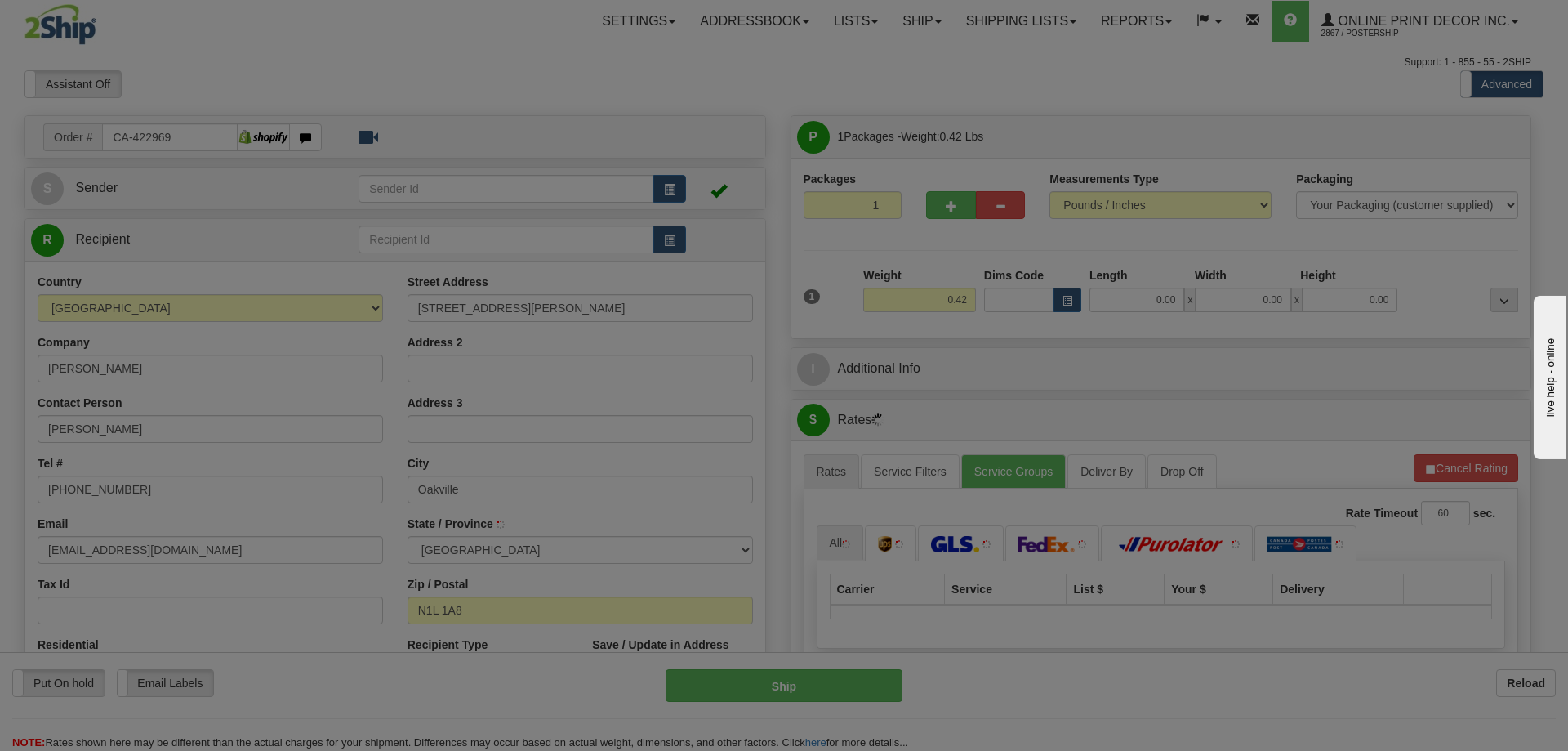
type input "GUELPH"
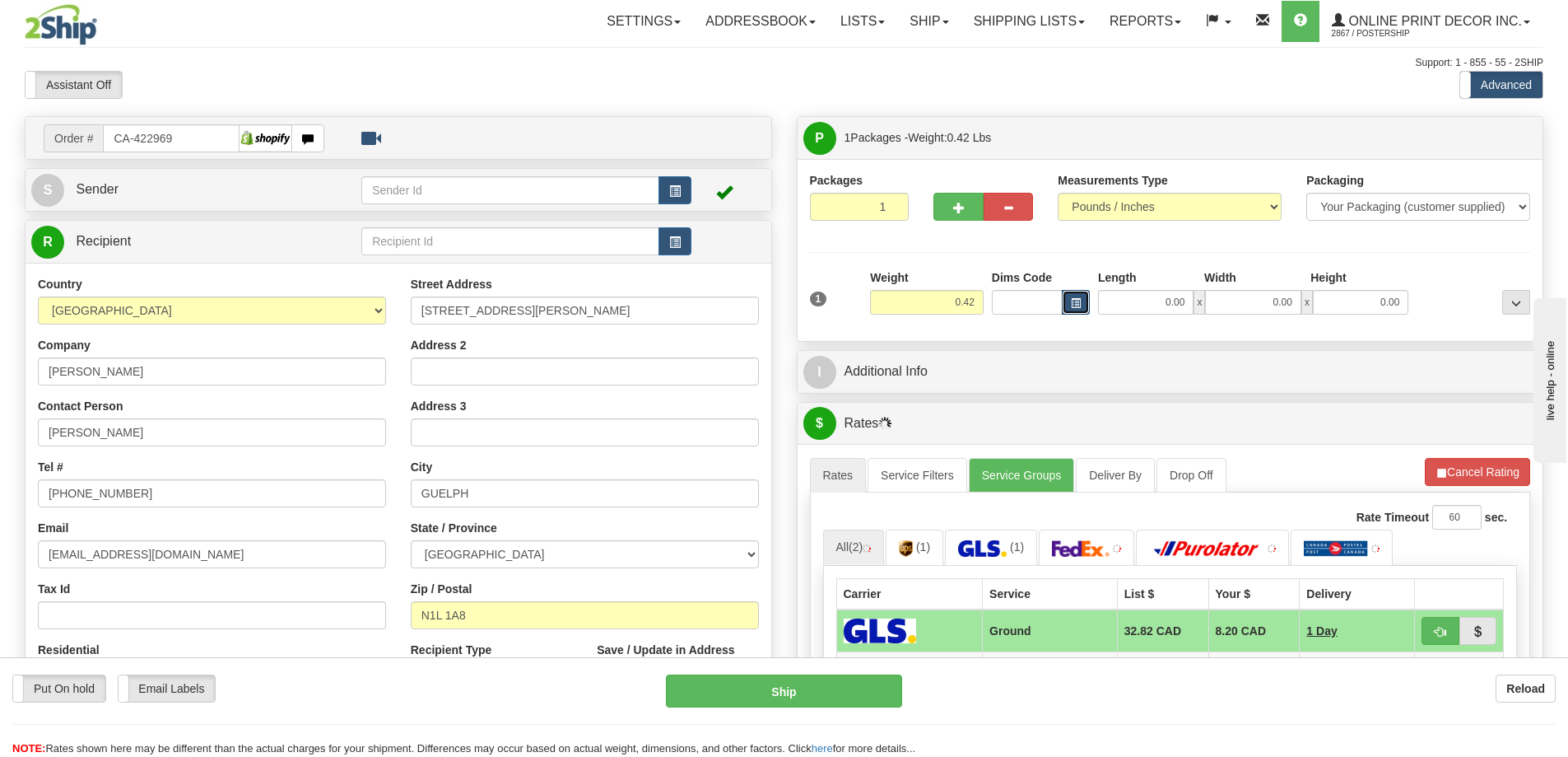
click at [1078, 302] on span "button" at bounding box center [1075, 303] width 10 height 9
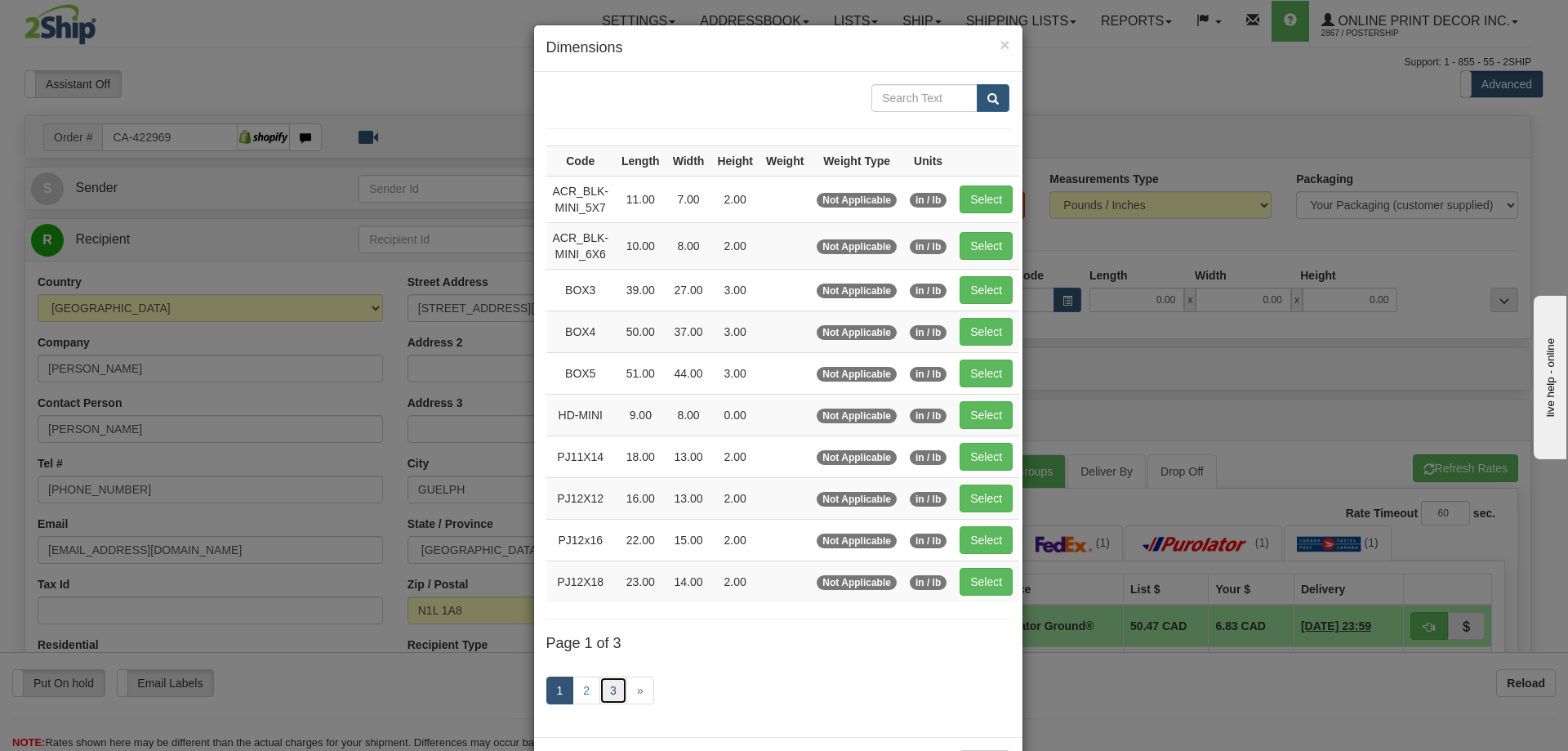
click at [607, 686] on link "3" at bounding box center [613, 689] width 28 height 28
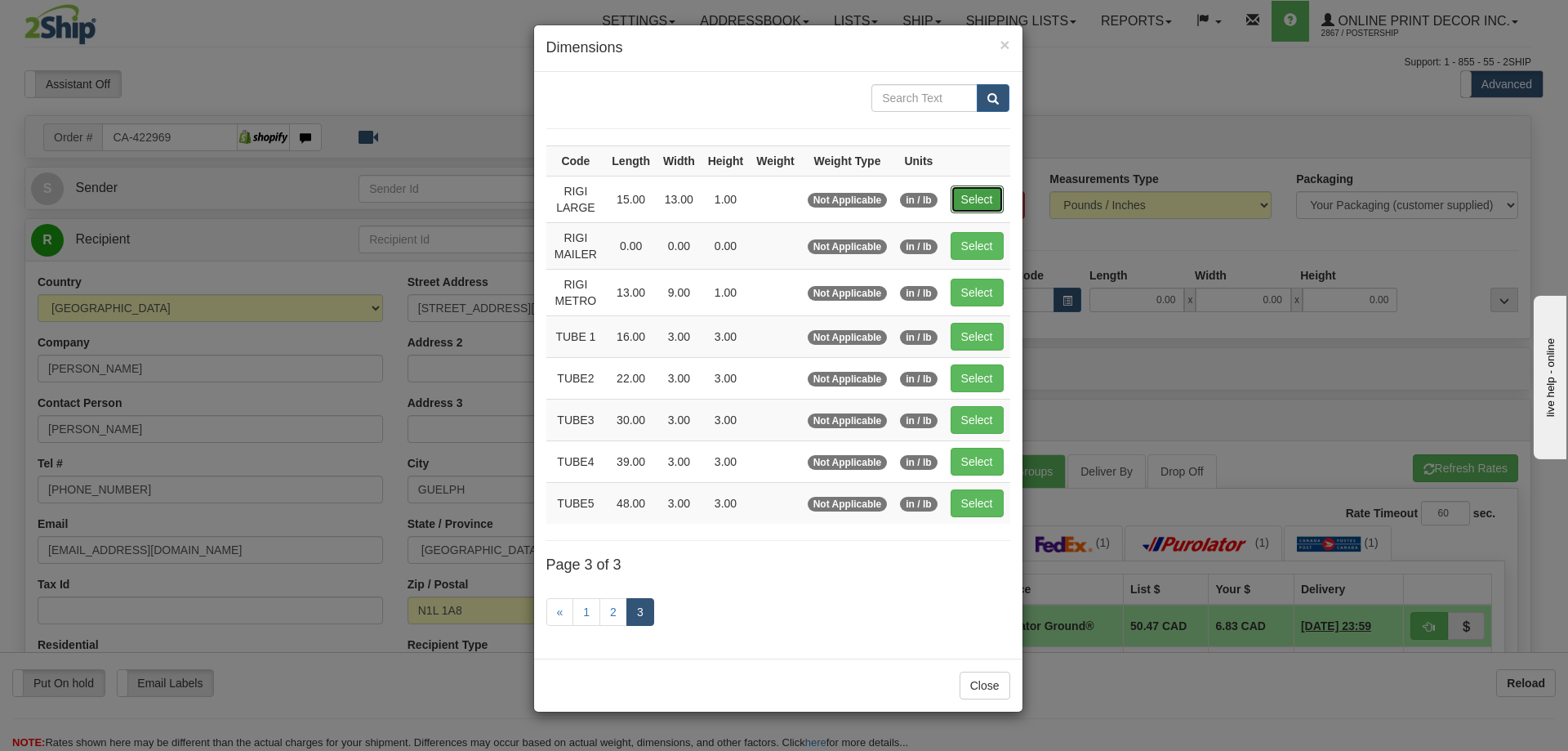
click at [974, 208] on button "Select" at bounding box center [978, 199] width 54 height 28
type input "RIGI LARGE"
type input "15.00"
type input "13.00"
type input "1.00"
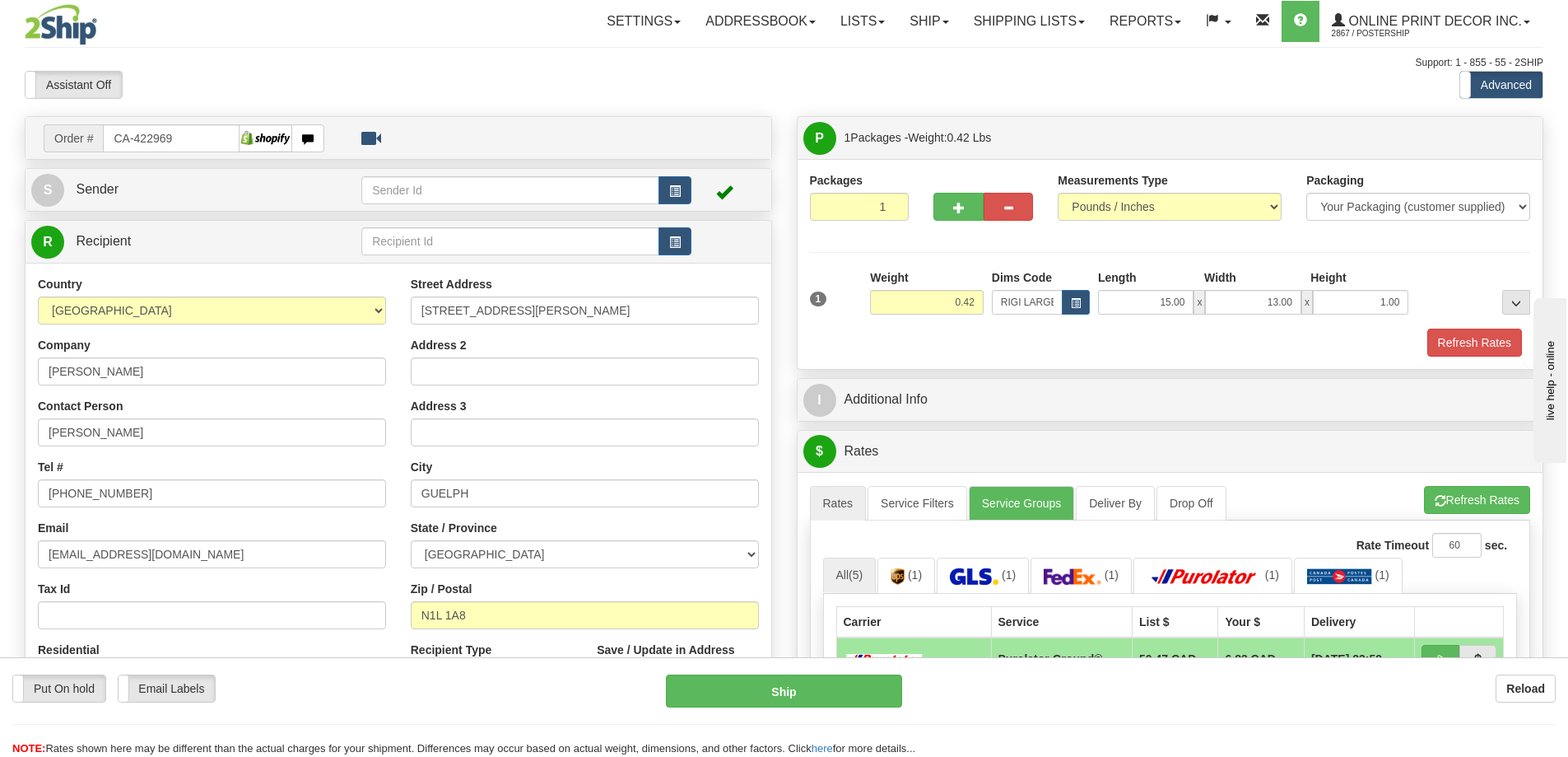
click at [1481, 325] on div "1 Weight 0.42 Dims Code x x" at bounding box center [1170, 298] width 729 height 58
click at [1497, 344] on button "Refresh Rates" at bounding box center [1474, 342] width 94 height 28
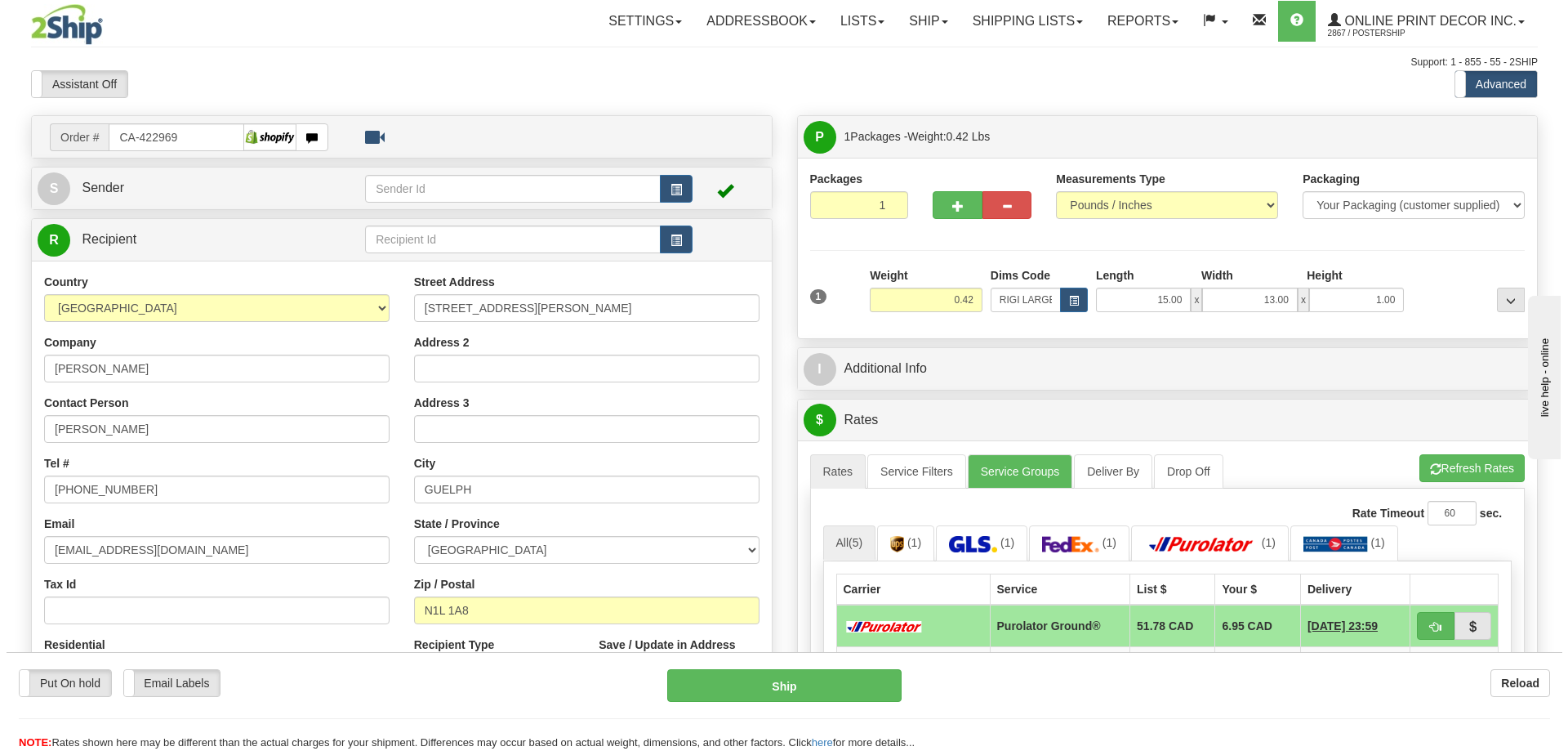
scroll to position [245, 0]
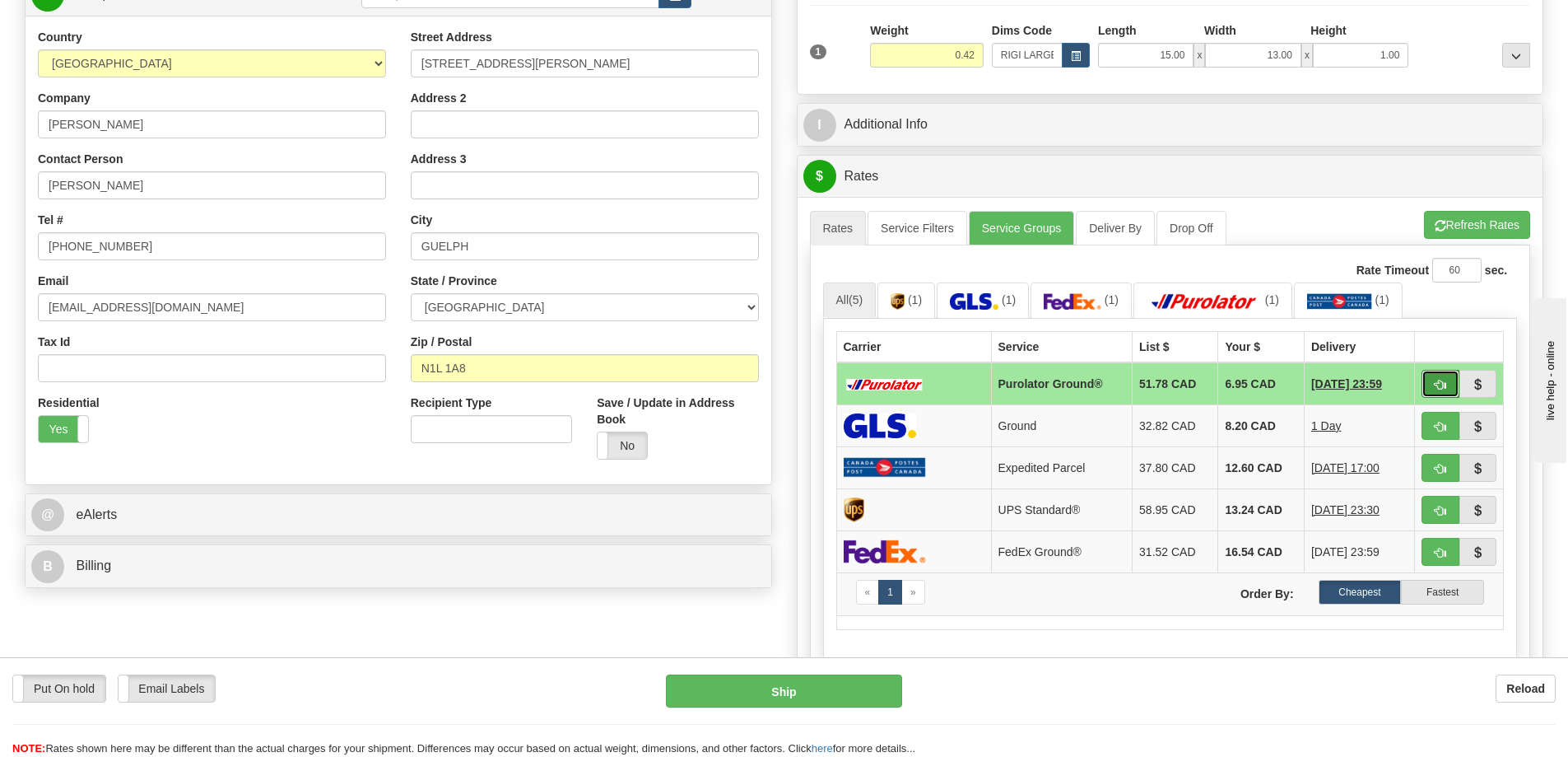
click at [1446, 379] on button "button" at bounding box center [1440, 383] width 38 height 28
type input "260"
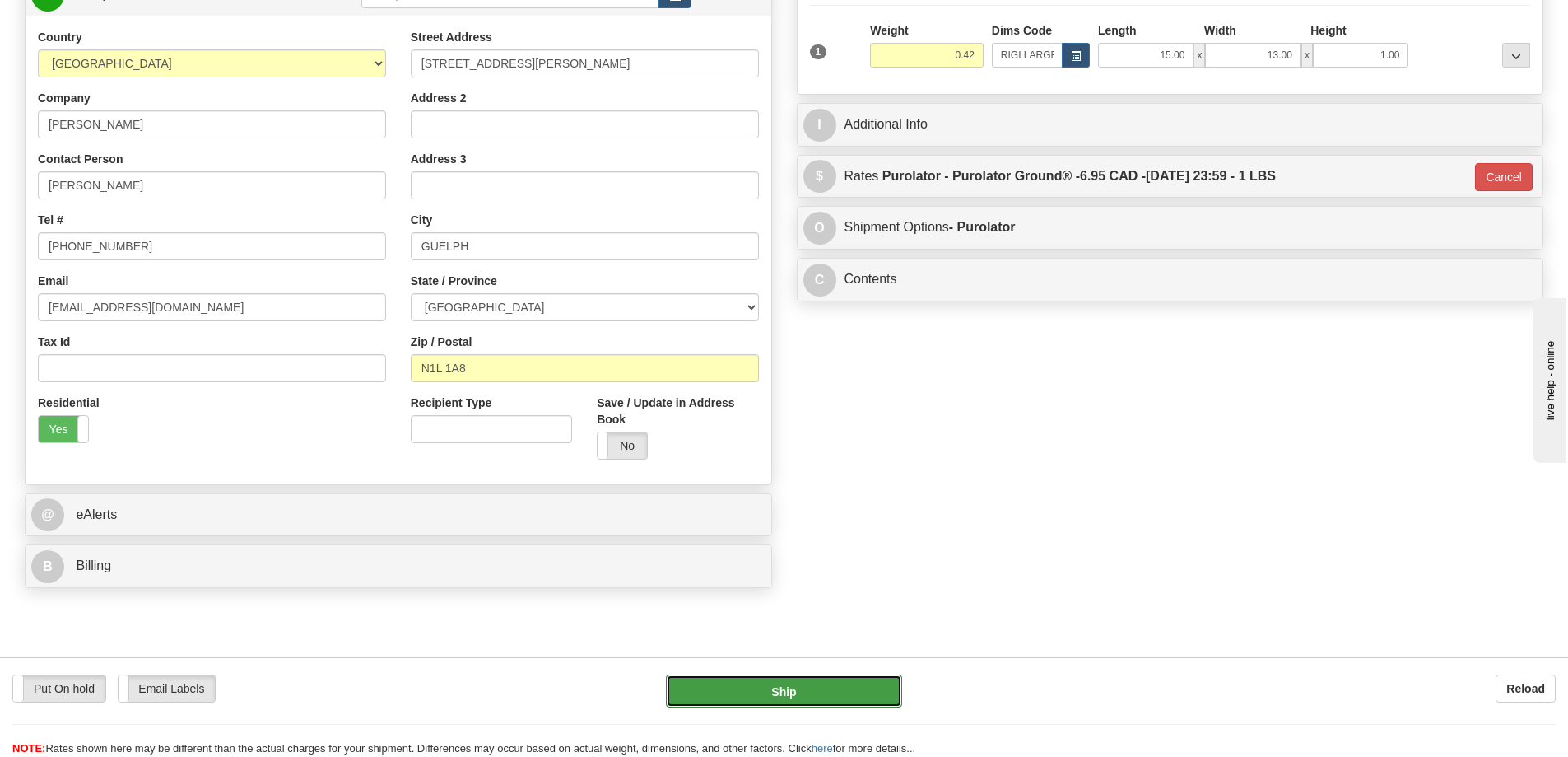
click at [846, 693] on button "Ship" at bounding box center [784, 690] width 236 height 33
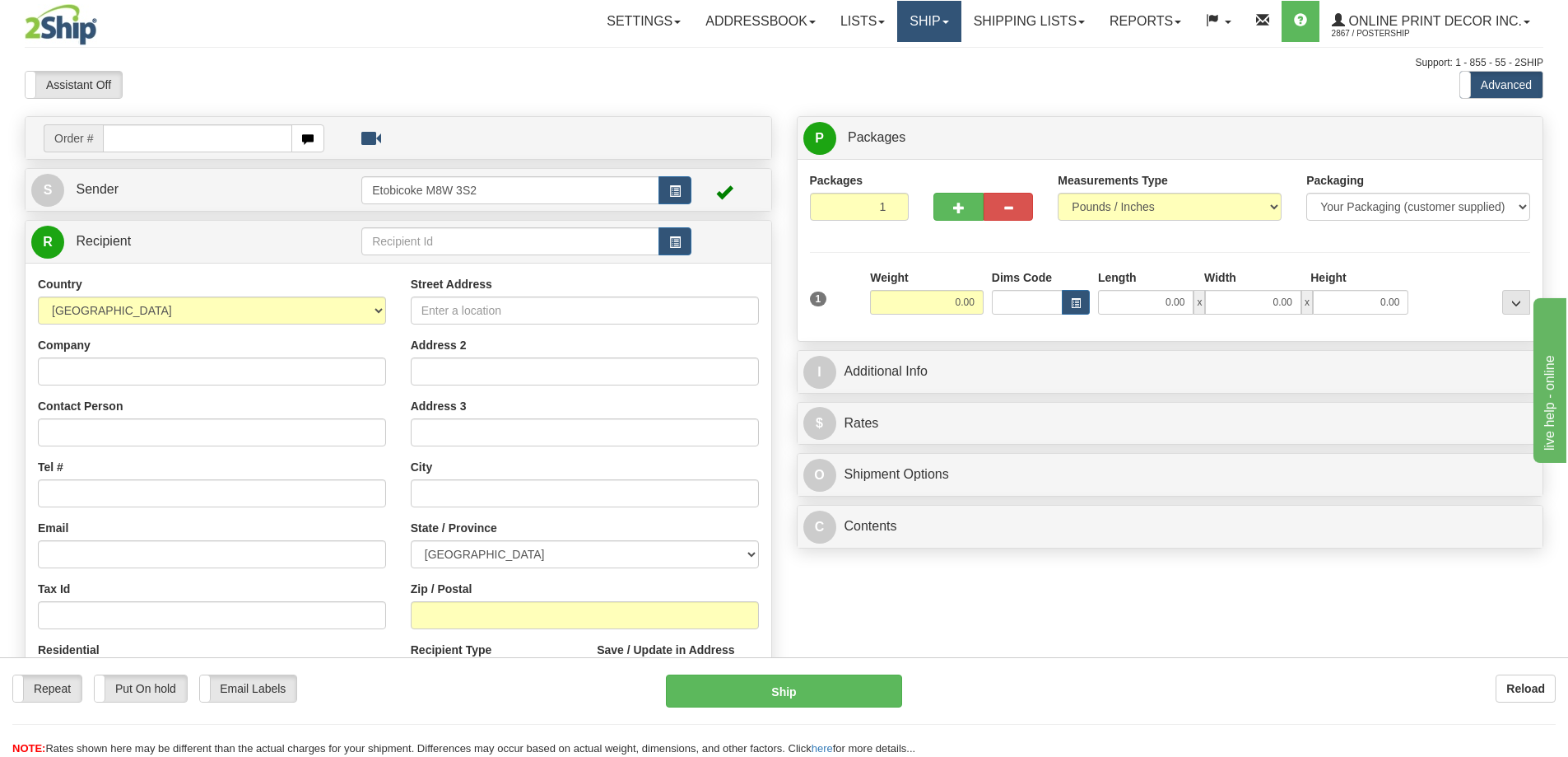
click at [934, 23] on link "Ship" at bounding box center [928, 22] width 64 height 41
click at [1040, 29] on link "Shipping lists" at bounding box center [1029, 22] width 136 height 41
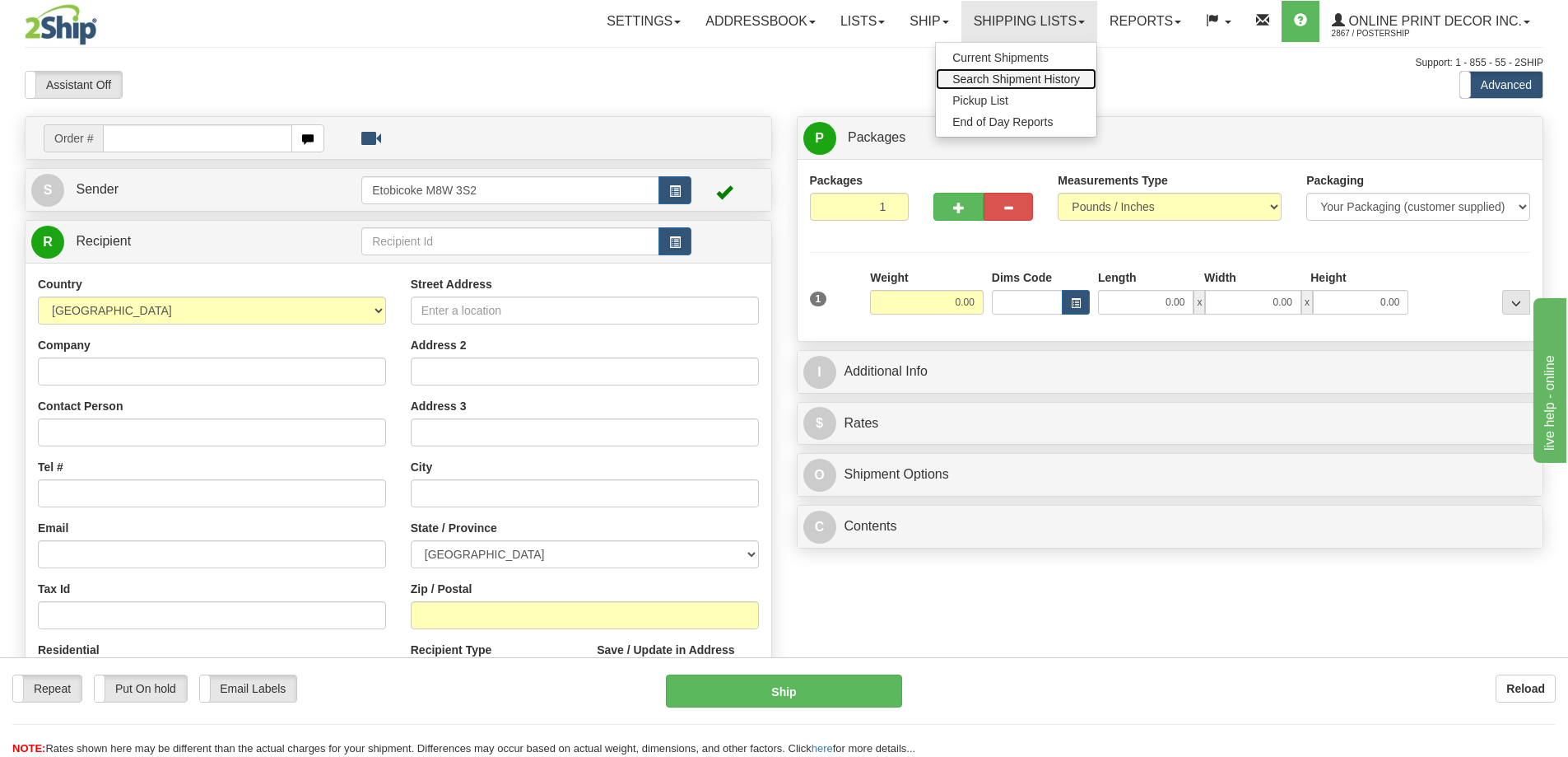
click at [1025, 78] on span "Search Shipment History" at bounding box center [1016, 79] width 128 height 13
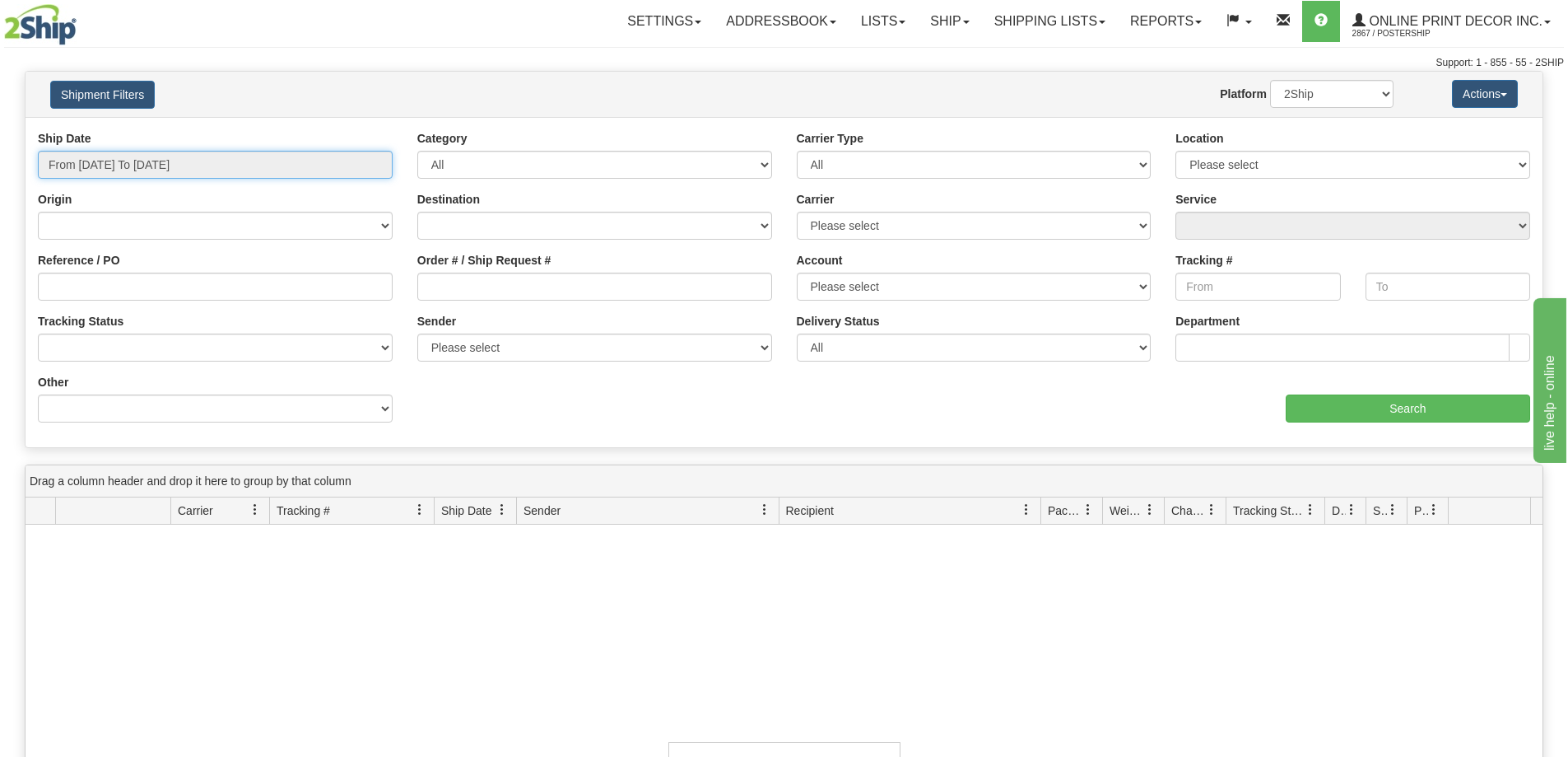
click at [184, 171] on input "From [DATE] To [DATE]" at bounding box center [215, 165] width 355 height 28
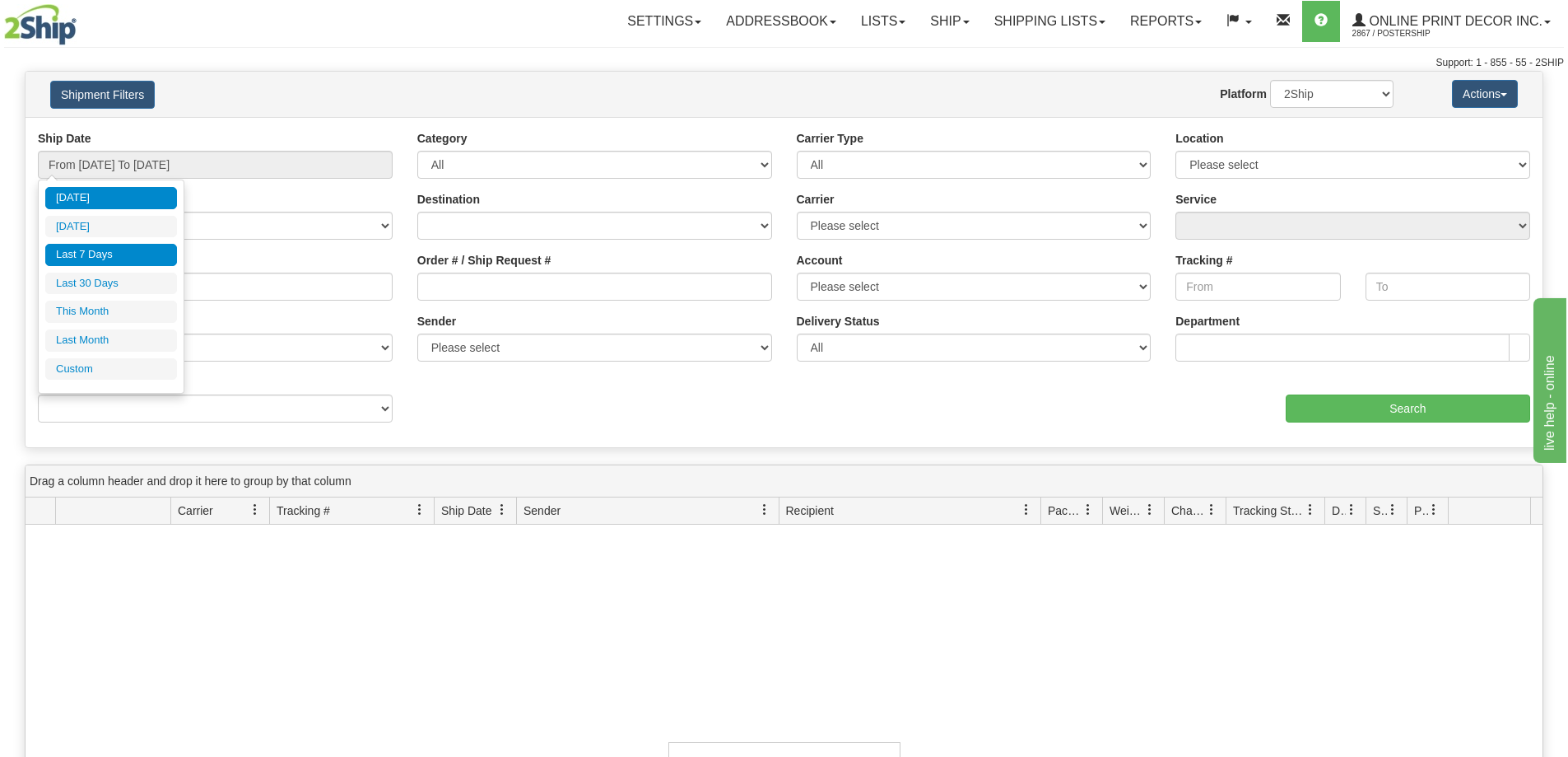
click at [112, 261] on li "Last 7 Days" at bounding box center [111, 254] width 132 height 22
type input "From [DATE] To [DATE]"
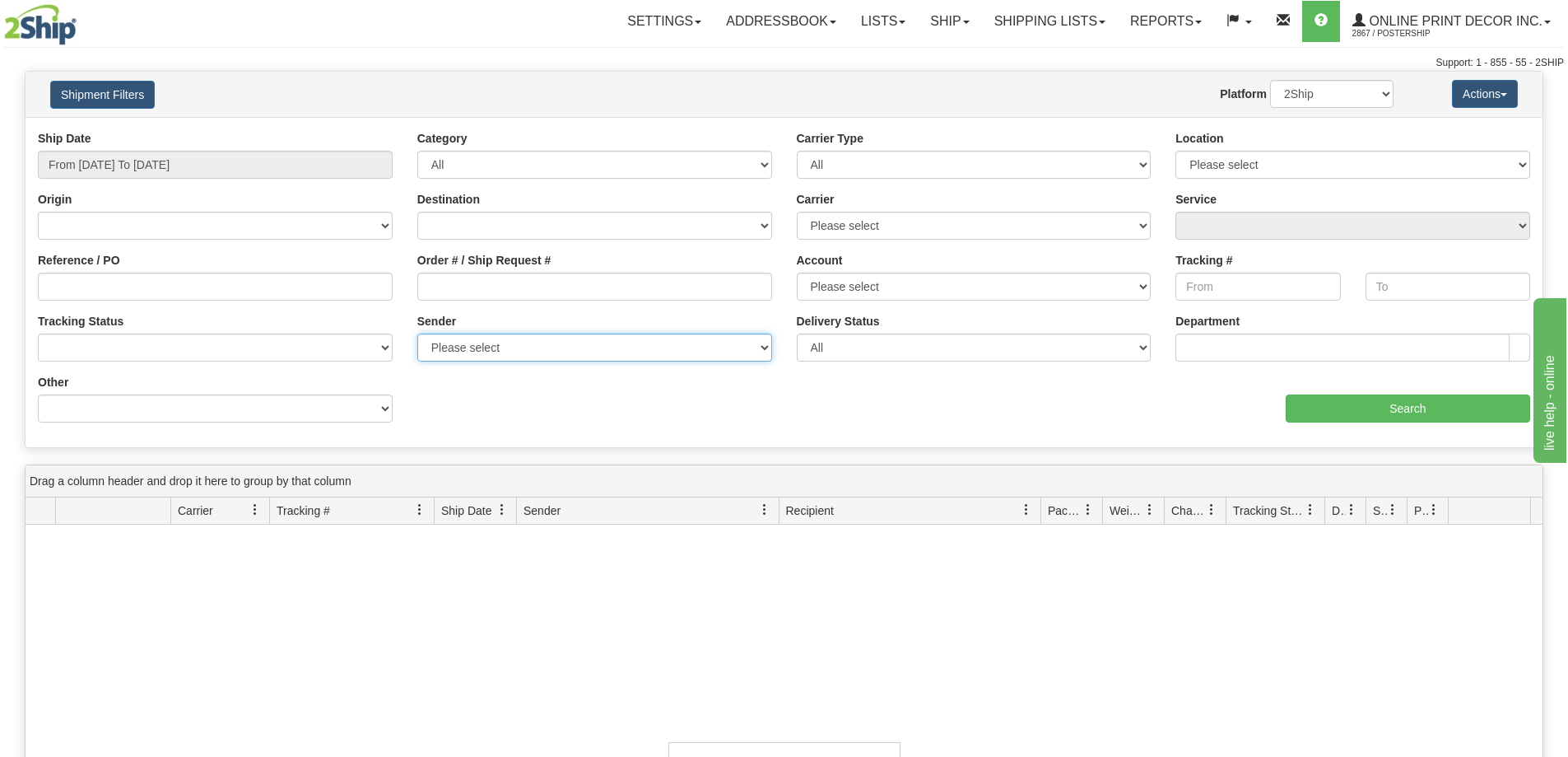
click at [640, 352] on select "Please select Online Print Decor Inc., PosterShip , ([GEOGRAPHIC_DATA]) VISTA, …" at bounding box center [594, 347] width 355 height 28
click at [640, 352] on select "Please select Online Print Decor Inc., PosterShip , (CA) VISTA, , (CA)" at bounding box center [594, 347] width 355 height 28
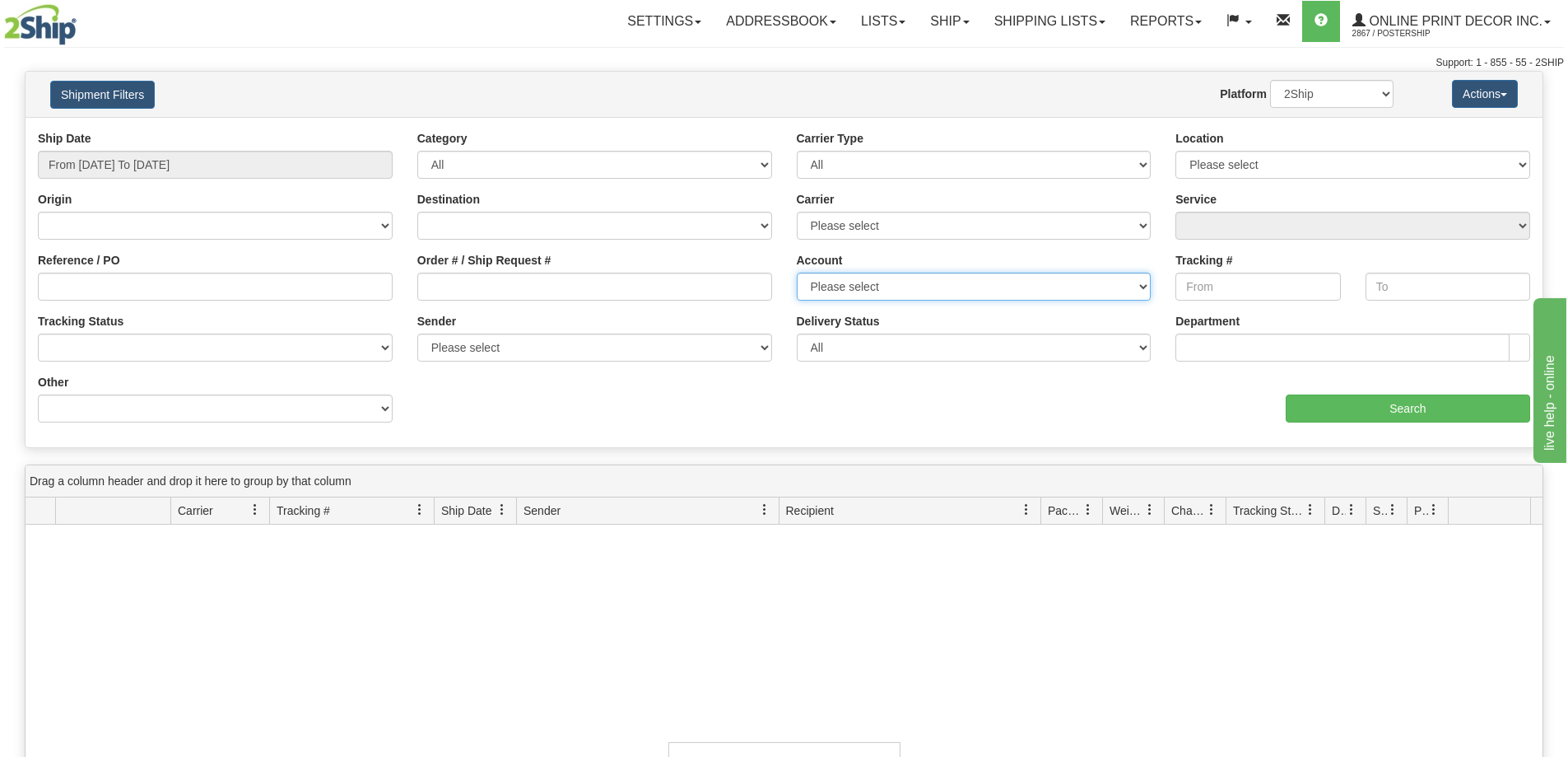
click at [815, 281] on select "Please select DEFAULT_11_2867 Etobicoke M8W 3S2_2_2867 DEFAULT_20_2867 UPS POST…" at bounding box center [973, 286] width 355 height 28
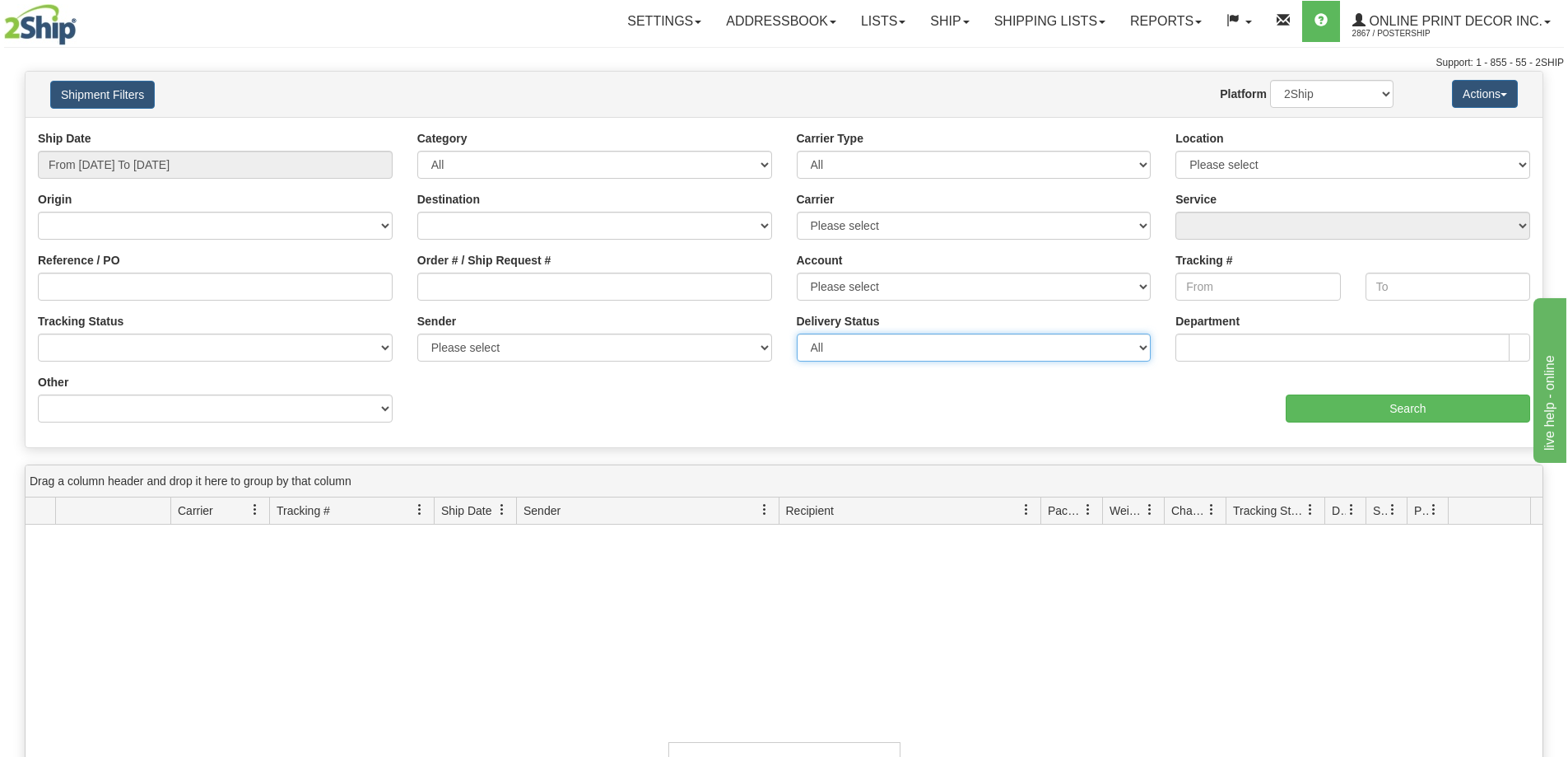
click at [825, 347] on select "All Unknown On Time Late" at bounding box center [973, 347] width 355 height 28
click at [826, 206] on label "Carrier" at bounding box center [815, 199] width 38 height 16
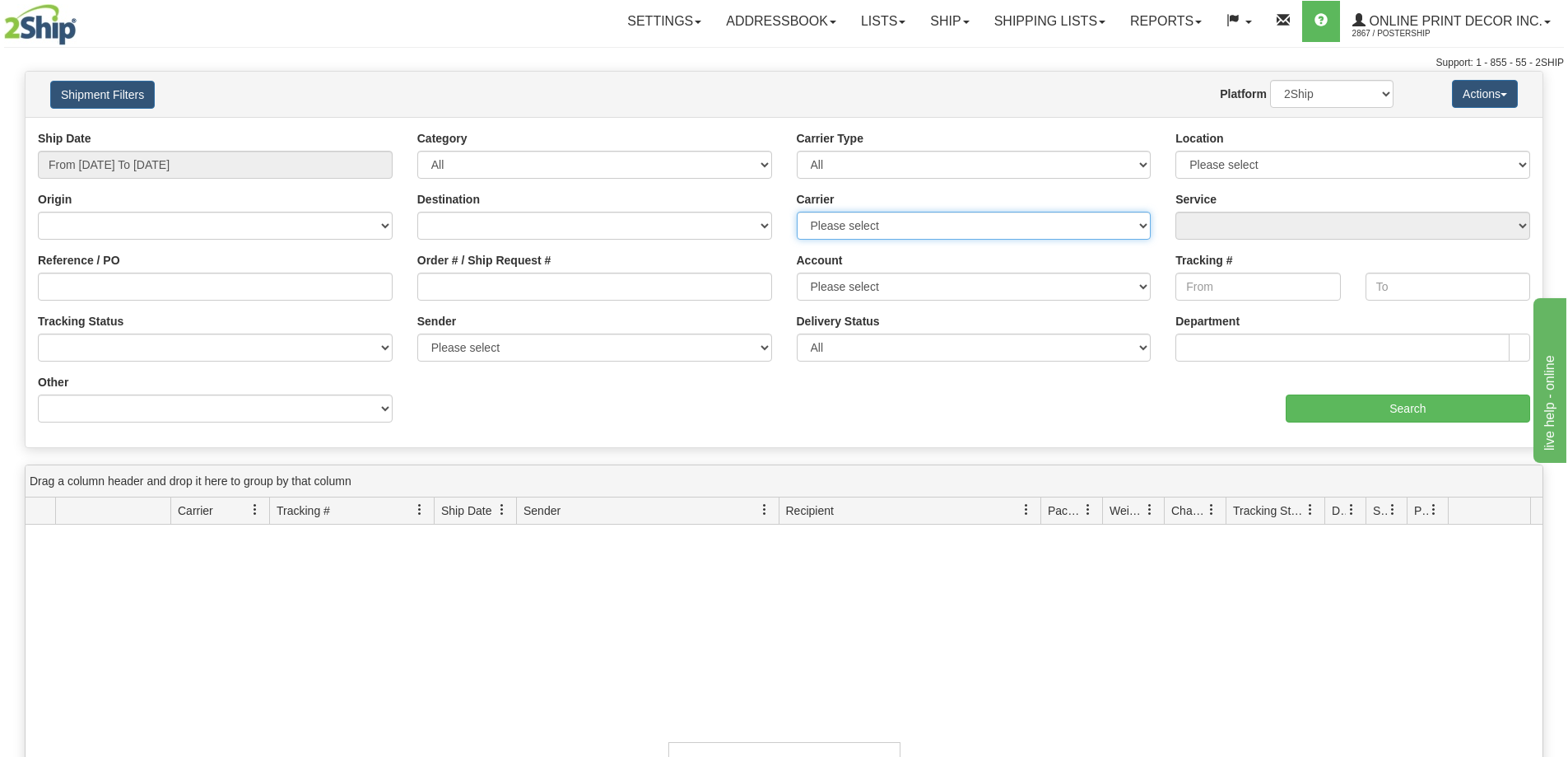
click at [826, 211] on select "Please select Canada Post FedEx Express® GLS Canada Purolator UPS" at bounding box center [973, 225] width 355 height 28
click at [826, 219] on select "Please select Canada Post FedEx Express® GLS Canada Purolator UPS" at bounding box center [973, 225] width 355 height 28
select select "2"
click at [796, 211] on select "Please select Canada Post FedEx Express® GLS Canada Purolator UPS" at bounding box center [973, 225] width 355 height 28
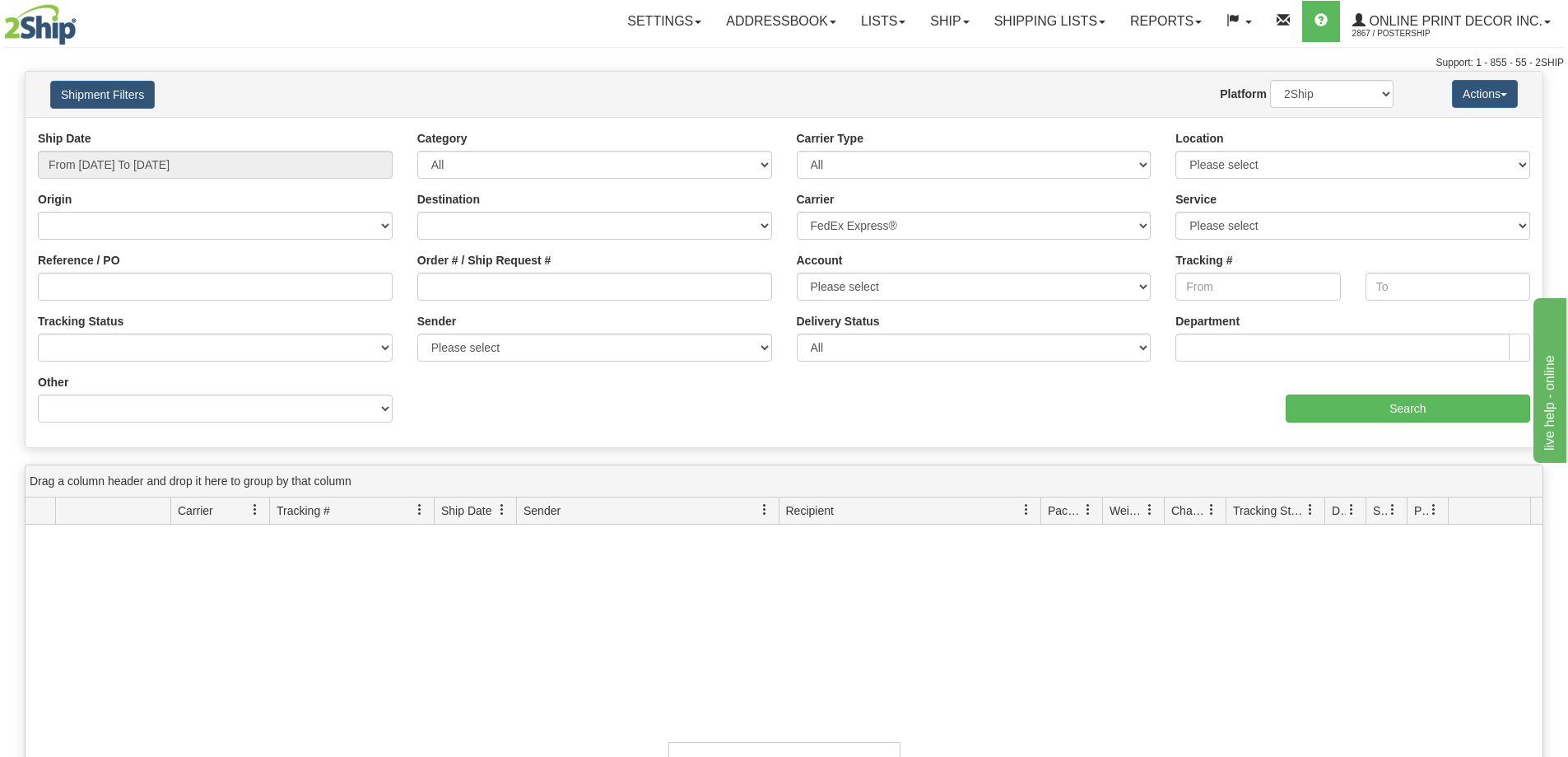
click at [517, 272] on div "Order # / Ship Request #" at bounding box center [594, 276] width 355 height 49
click at [517, 279] on input "Order # / Ship Request #" at bounding box center [594, 286] width 355 height 28
paste input "37996"
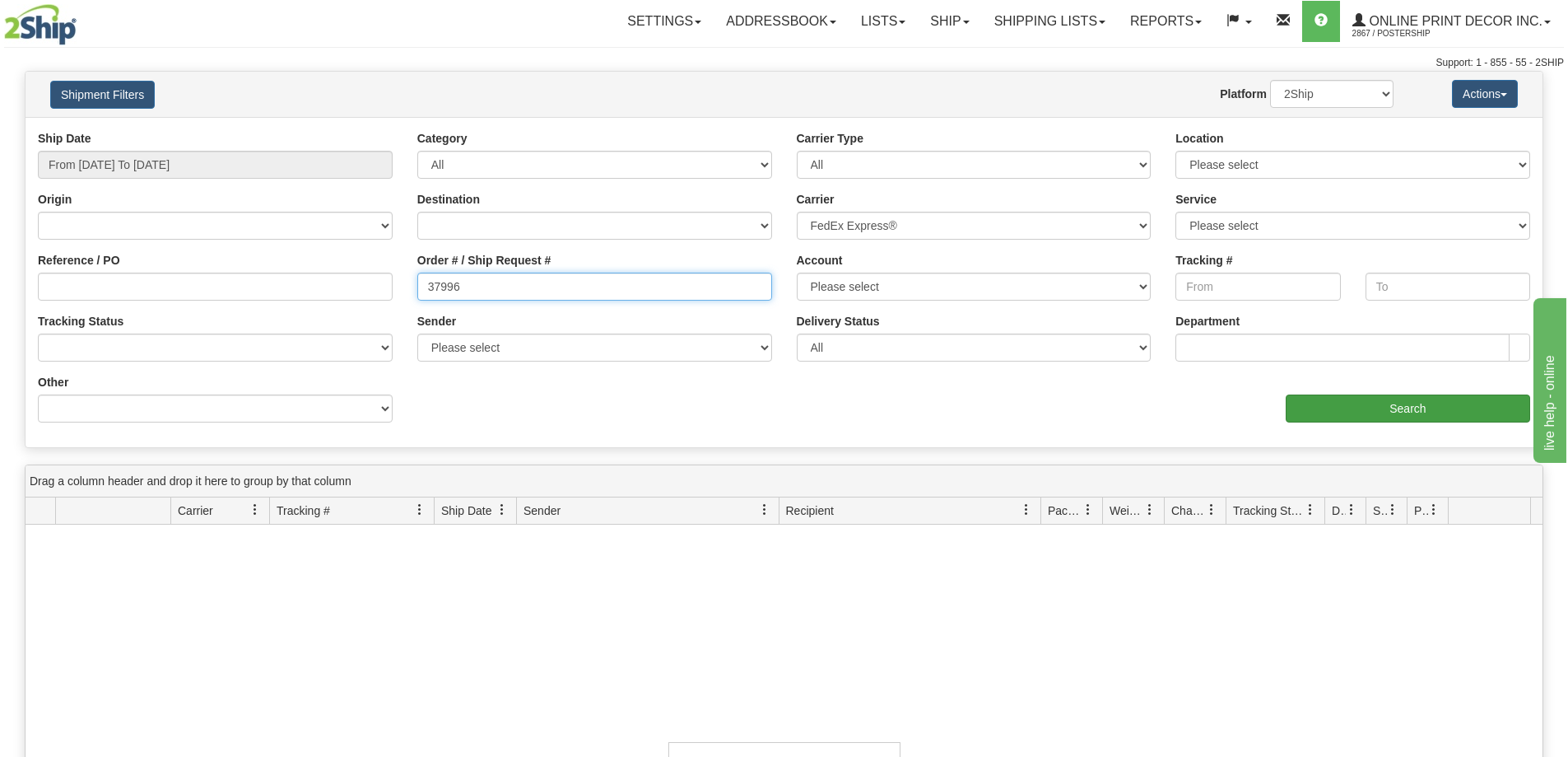
type input "37996"
click at [1353, 418] on input "Search" at bounding box center [1407, 408] width 244 height 28
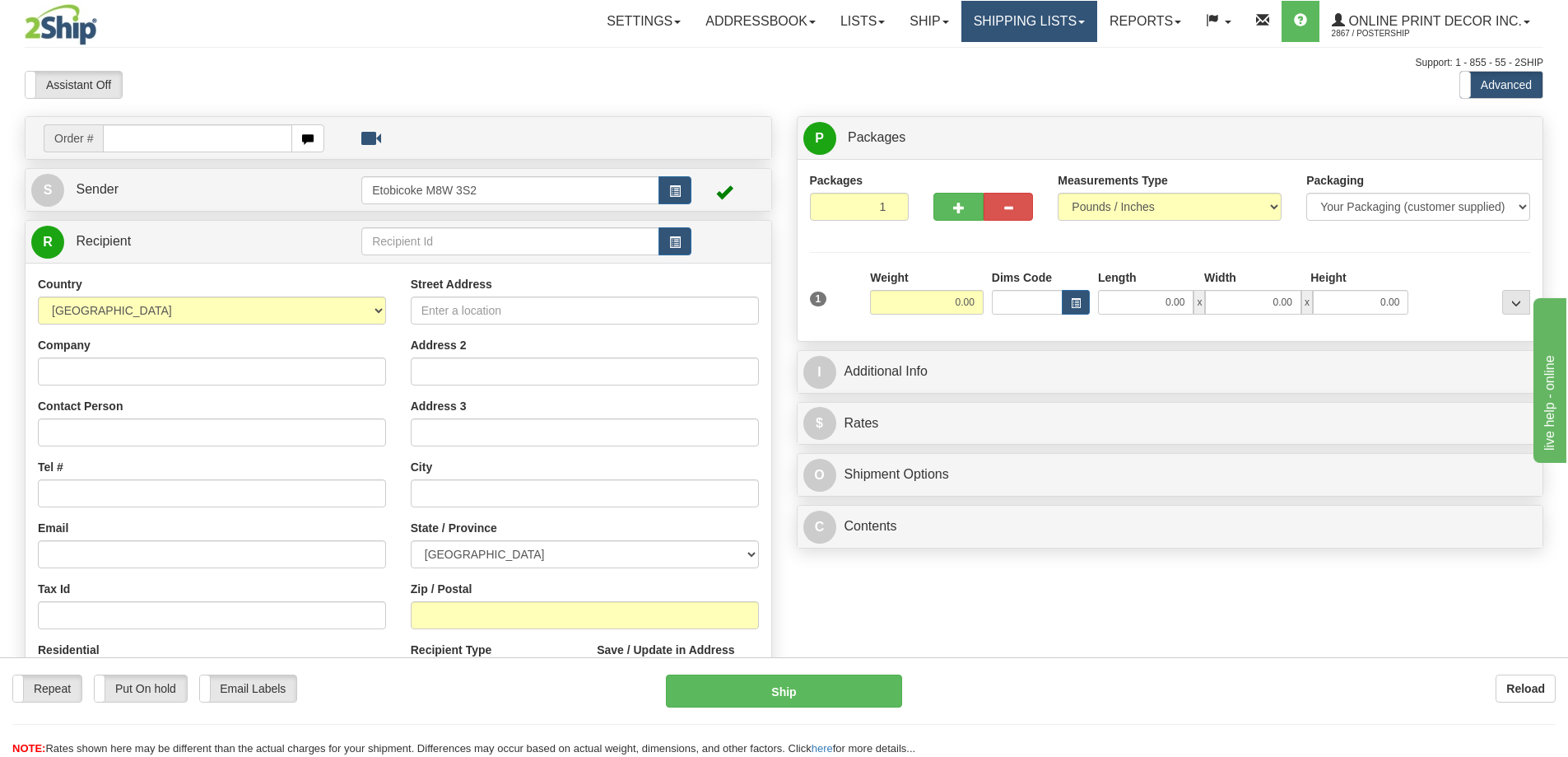
click at [1039, 17] on link "Shipping lists" at bounding box center [1029, 22] width 136 height 41
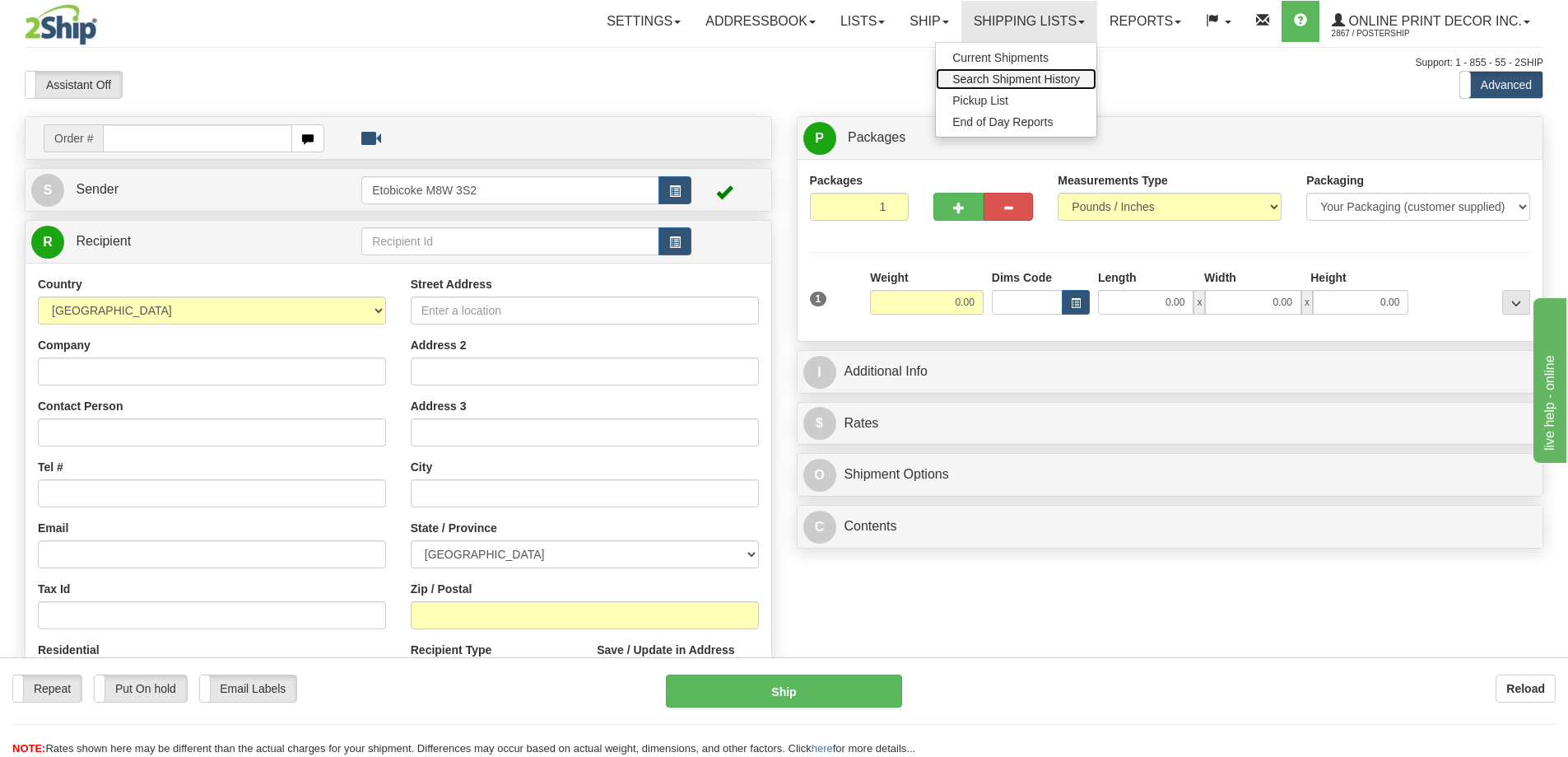
click at [1027, 82] on span "Search Shipment History" at bounding box center [1016, 79] width 128 height 13
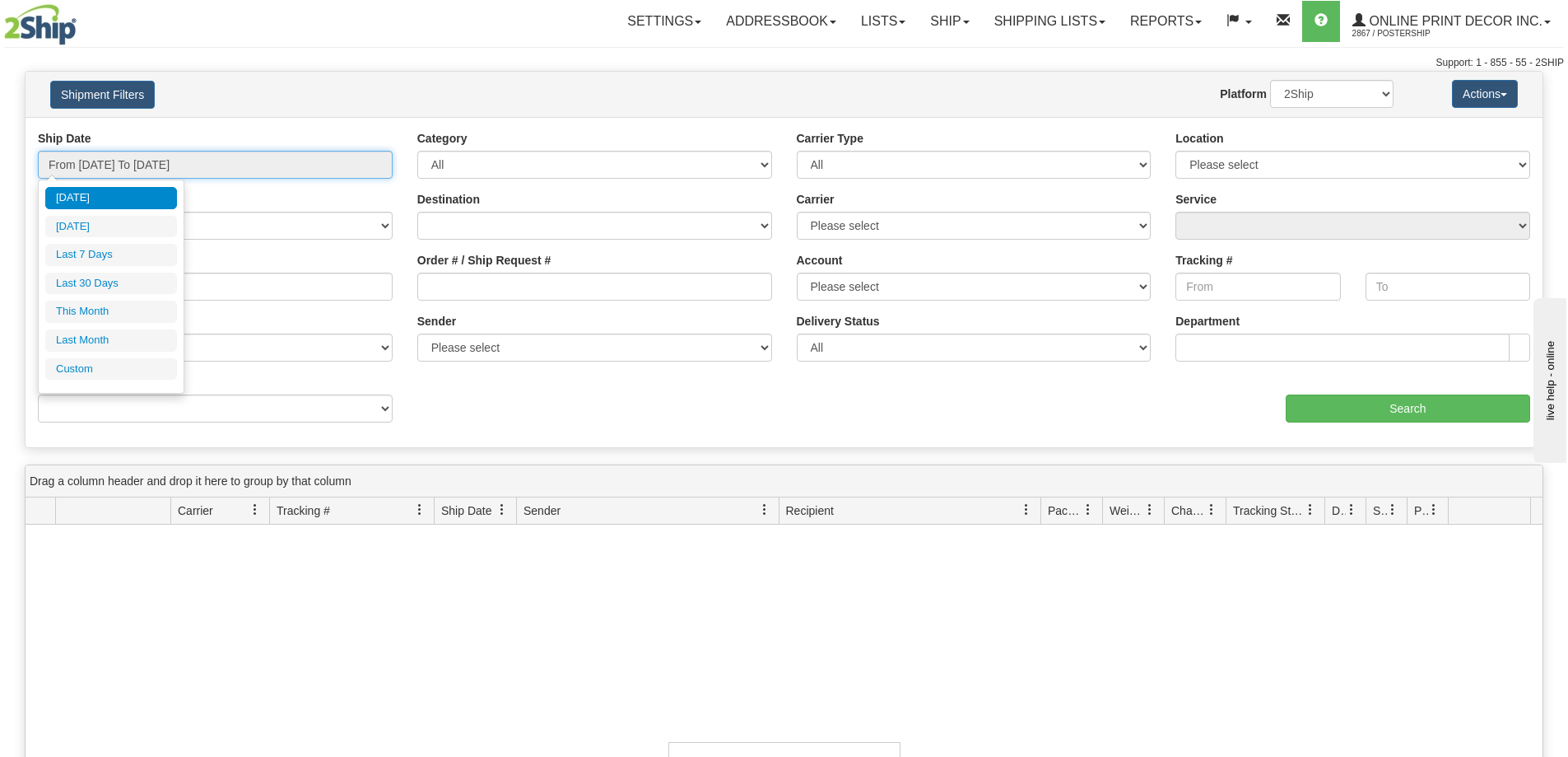
click at [120, 159] on input "From 09/14/2025 To 09/15/2025" at bounding box center [215, 165] width 355 height 28
click at [111, 277] on li "Last 30 Days" at bounding box center [111, 283] width 132 height 22
type input "From 08/17/2025 To 09/15/2025"
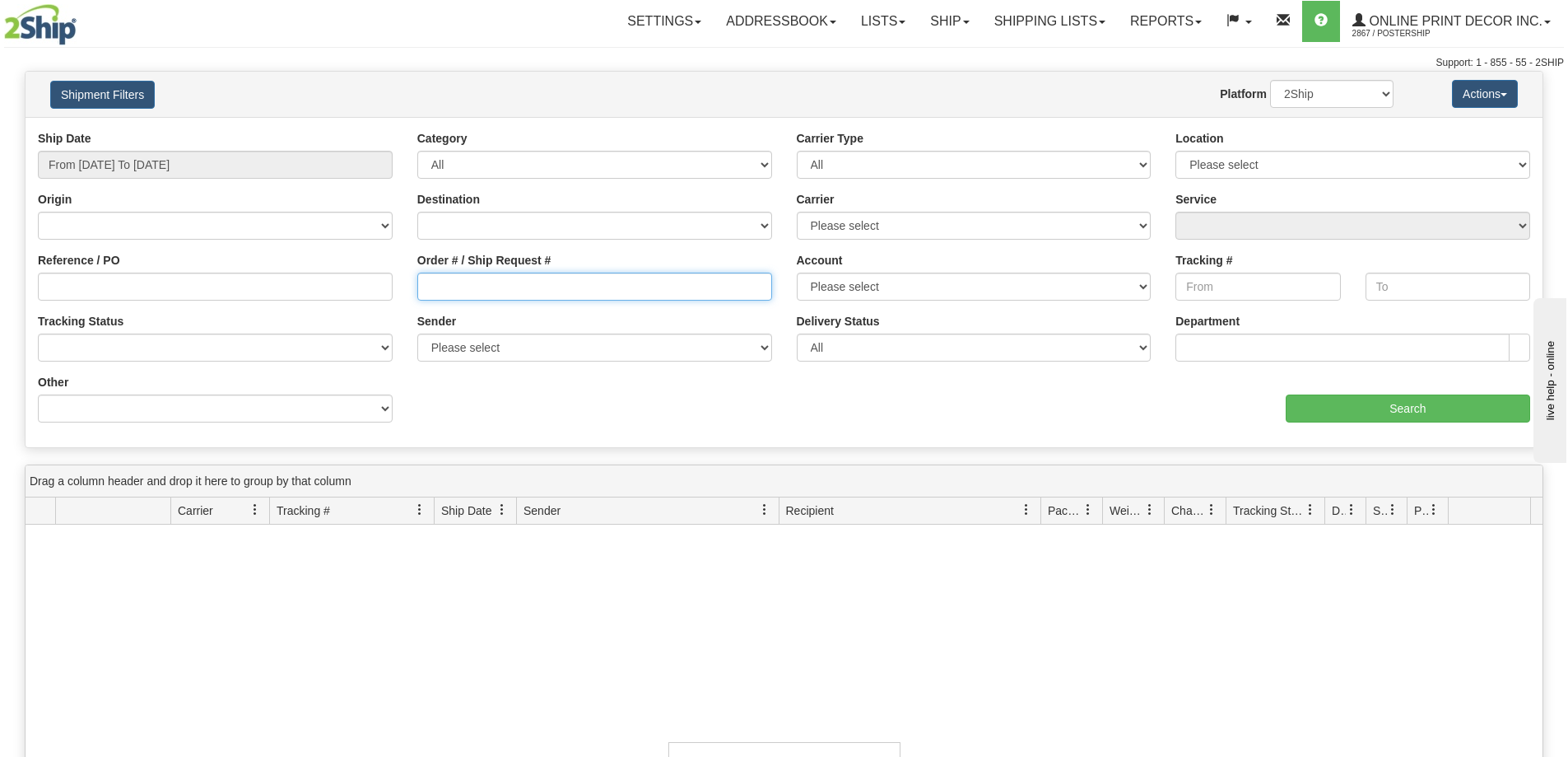
click at [501, 276] on input "Order # / Ship Request #" at bounding box center [594, 286] width 355 height 28
paste input "37996"
type input "37996"
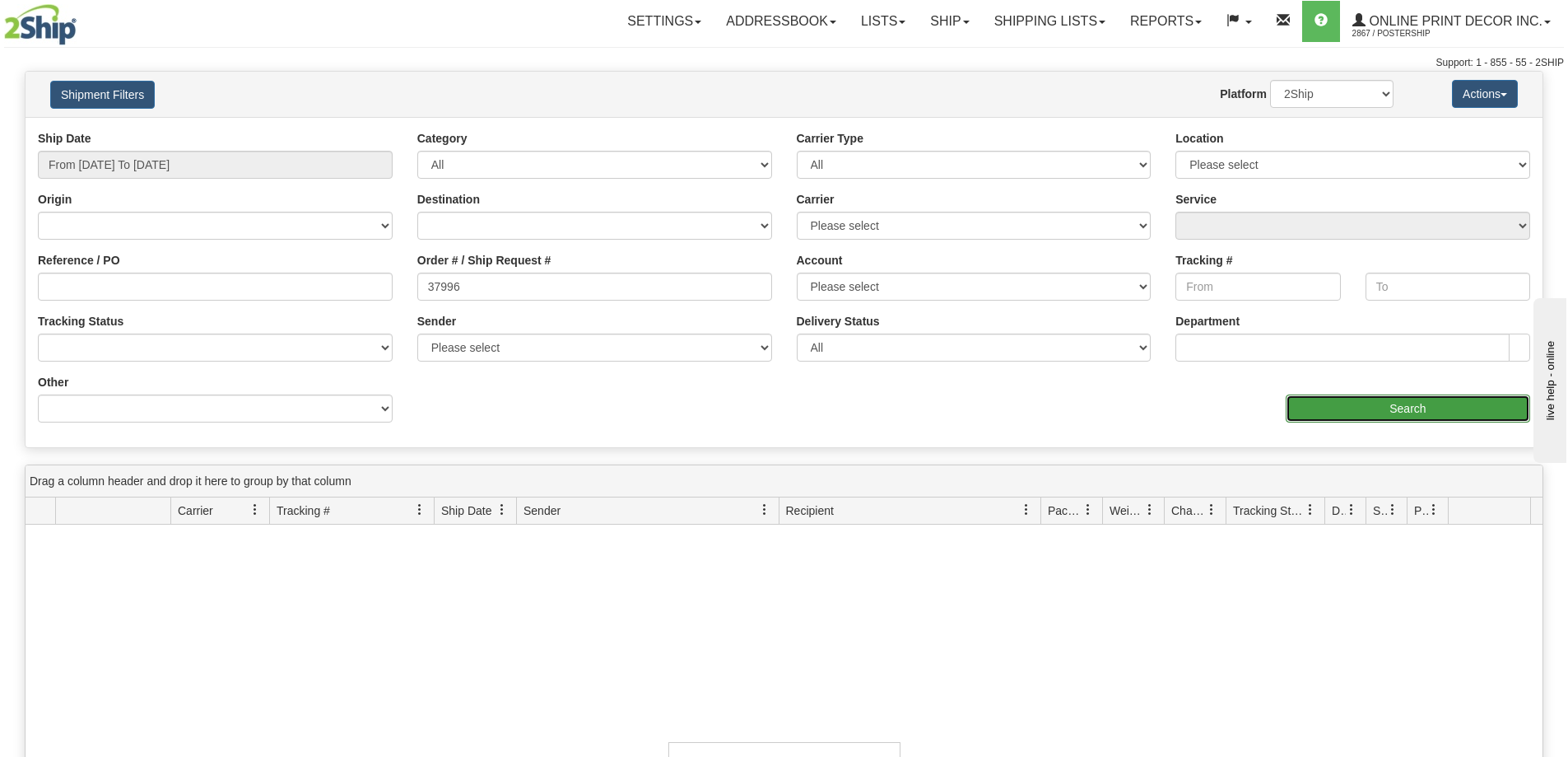
click at [1326, 417] on input "Search" at bounding box center [1407, 408] width 244 height 28
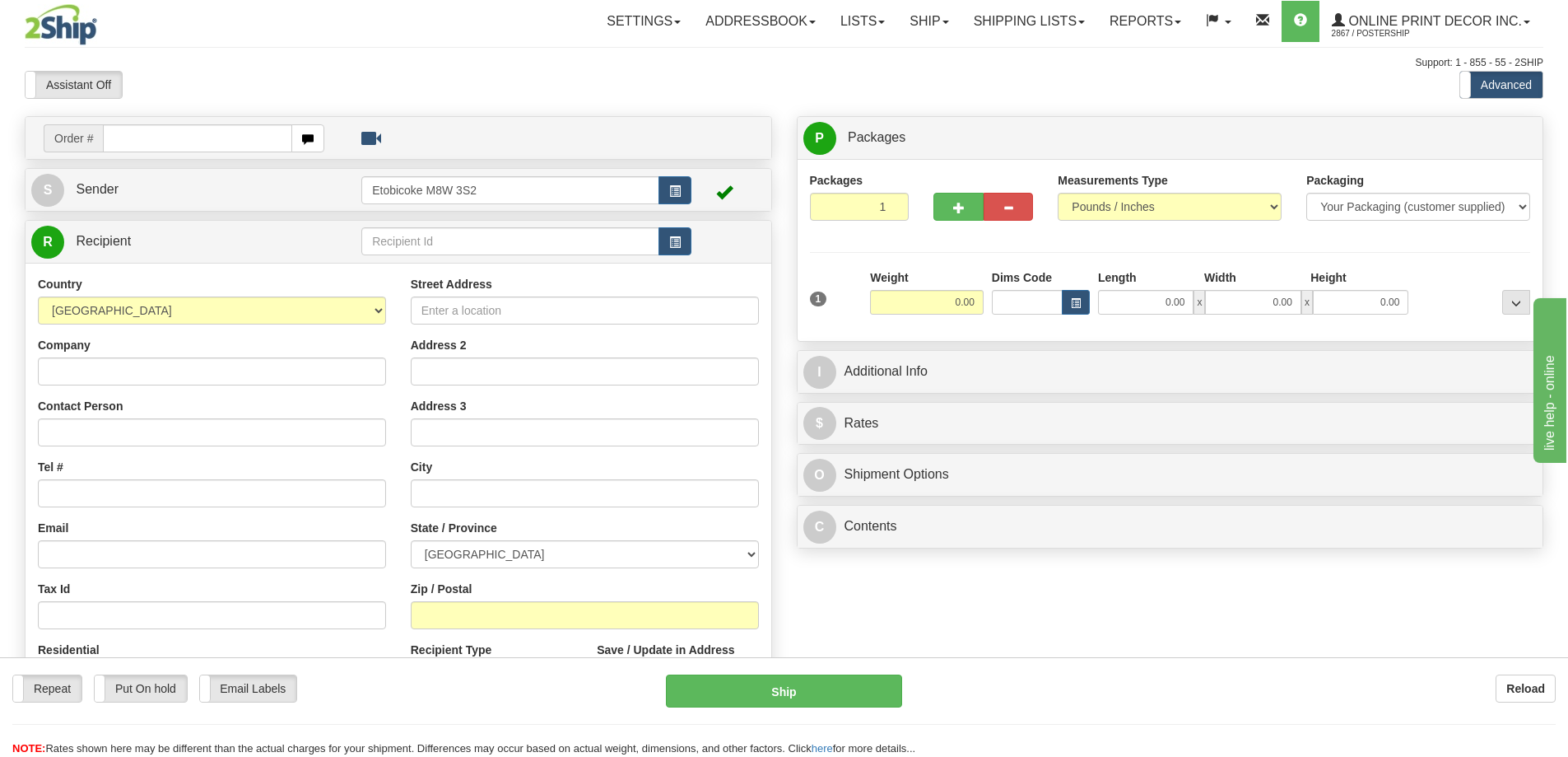
click at [150, 134] on input "text" at bounding box center [197, 138] width 190 height 28
type input "ca-422887"
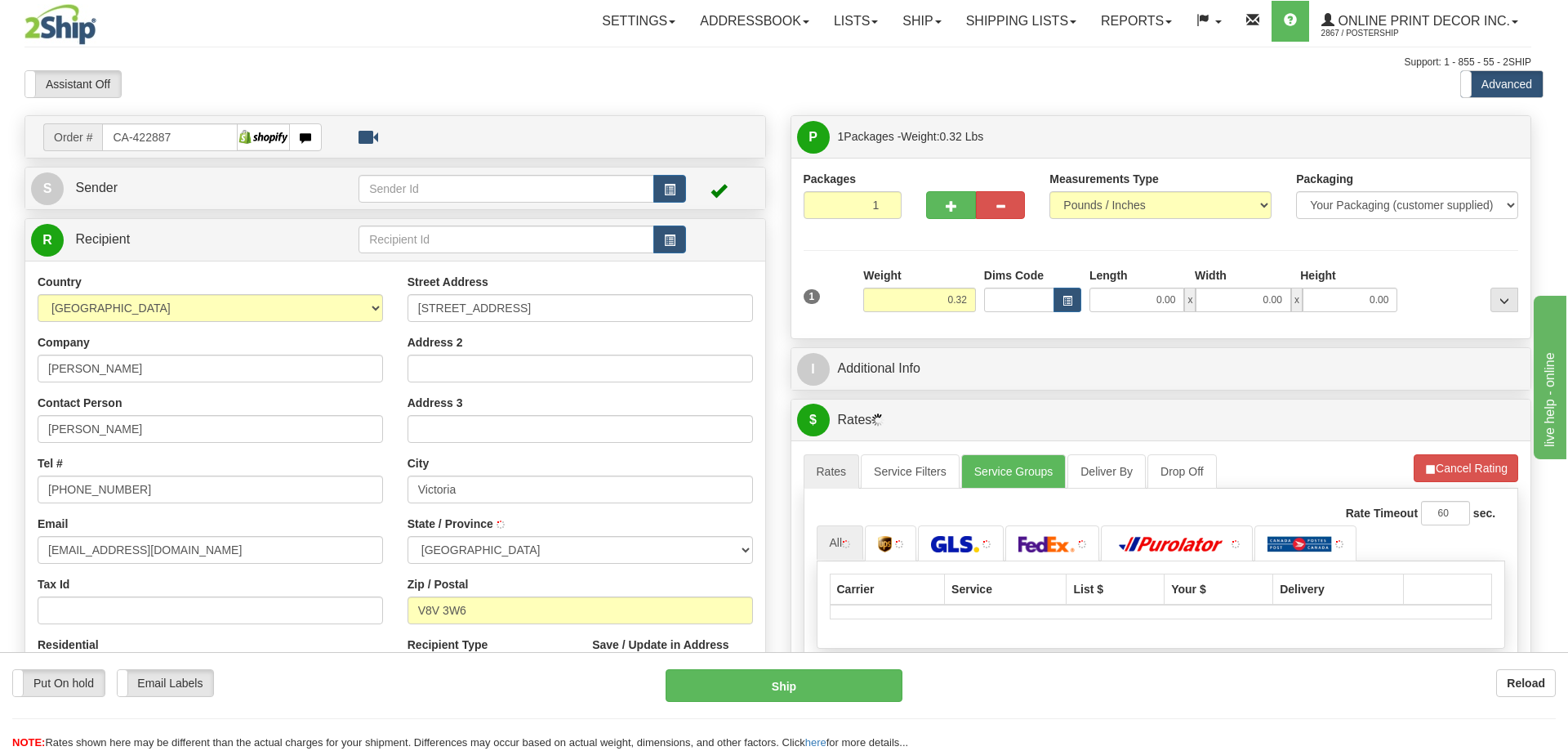
type input "VICTORIA"
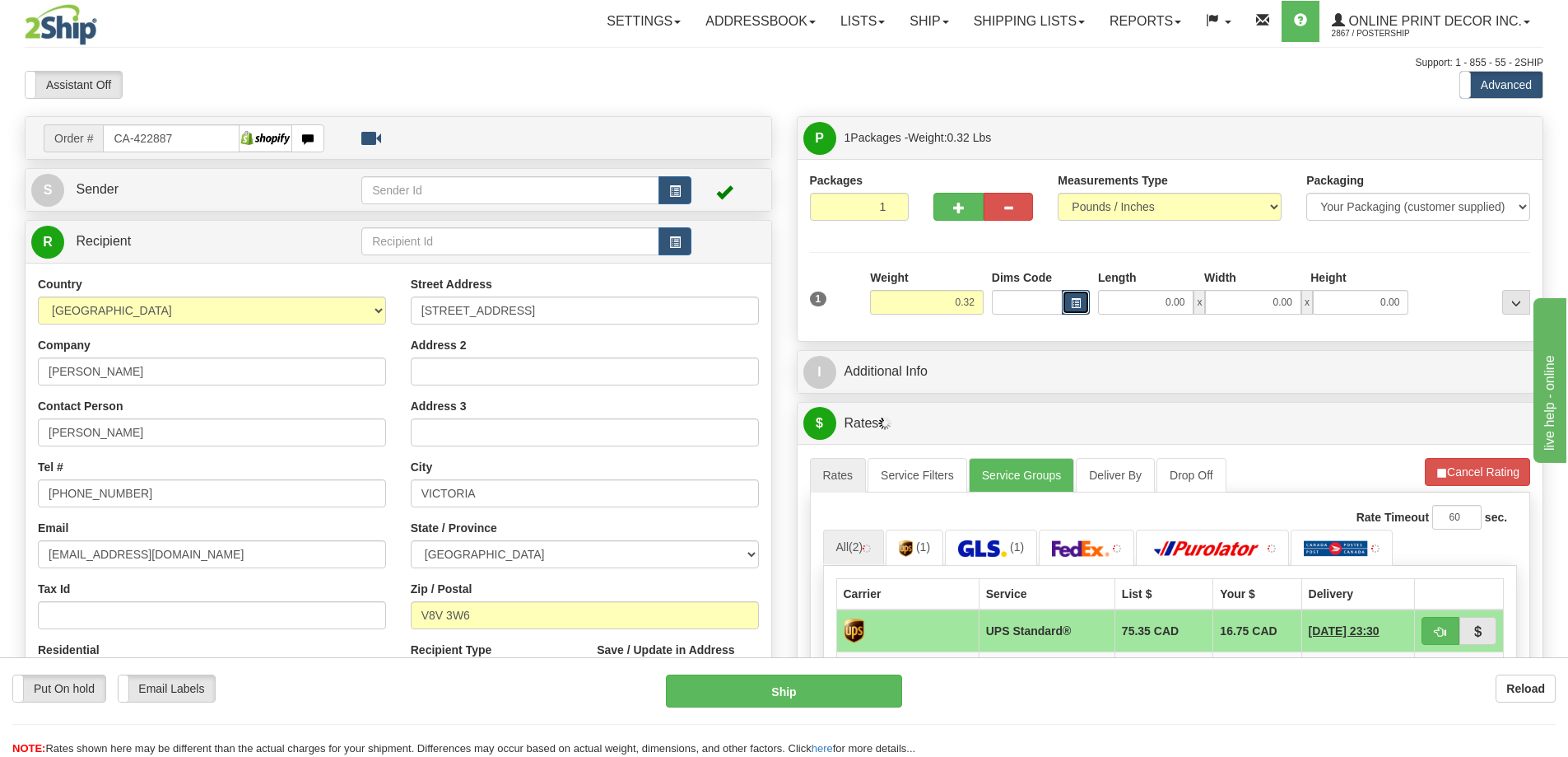
click at [1076, 299] on span "button" at bounding box center [1075, 303] width 10 height 9
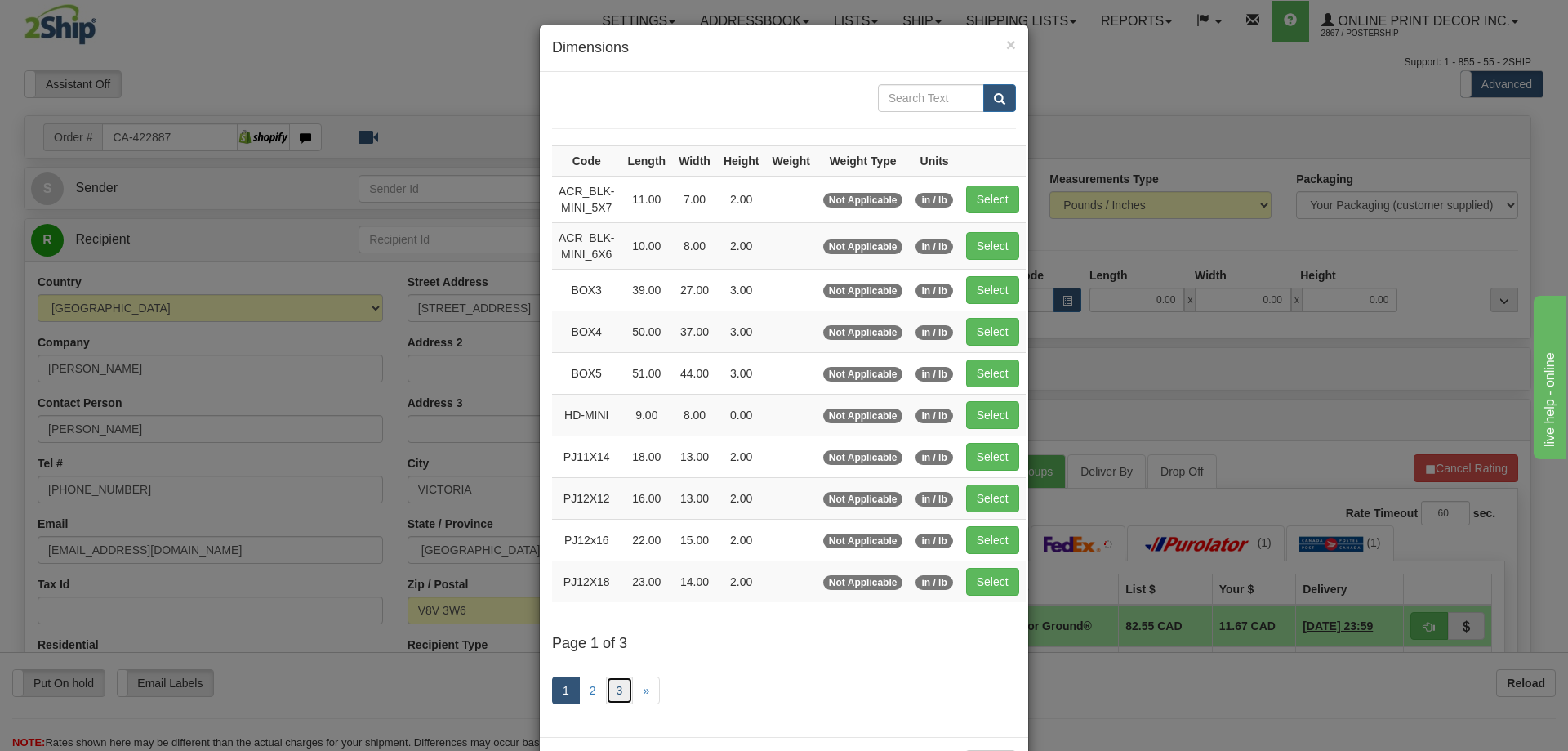
click at [616, 689] on link "3" at bounding box center [620, 689] width 28 height 28
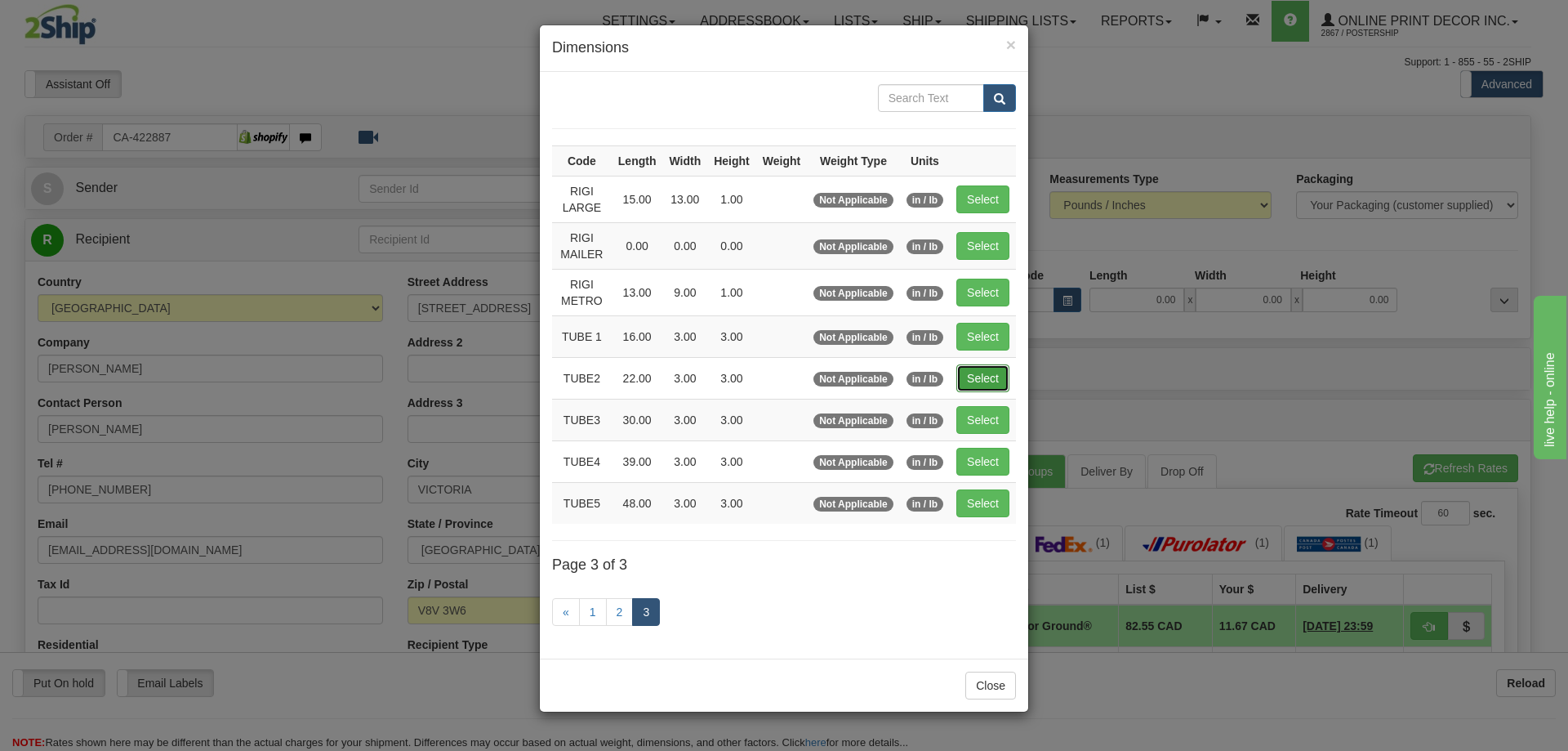
click at [984, 367] on button "Select" at bounding box center [983, 377] width 54 height 28
type input "TUBE2"
type input "22.00"
type input "3.00"
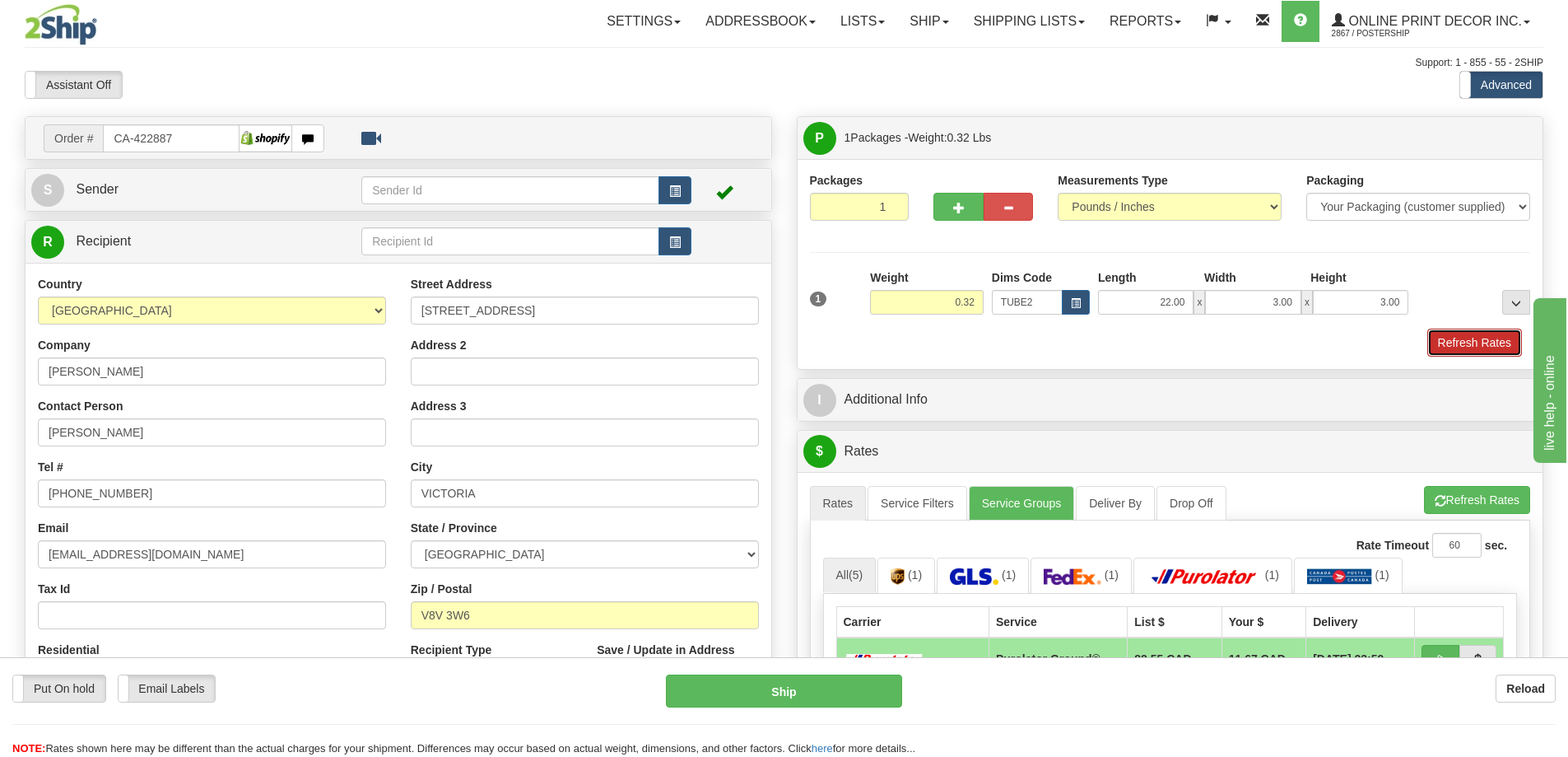
click at [1489, 345] on button "Refresh Rates" at bounding box center [1474, 342] width 94 height 28
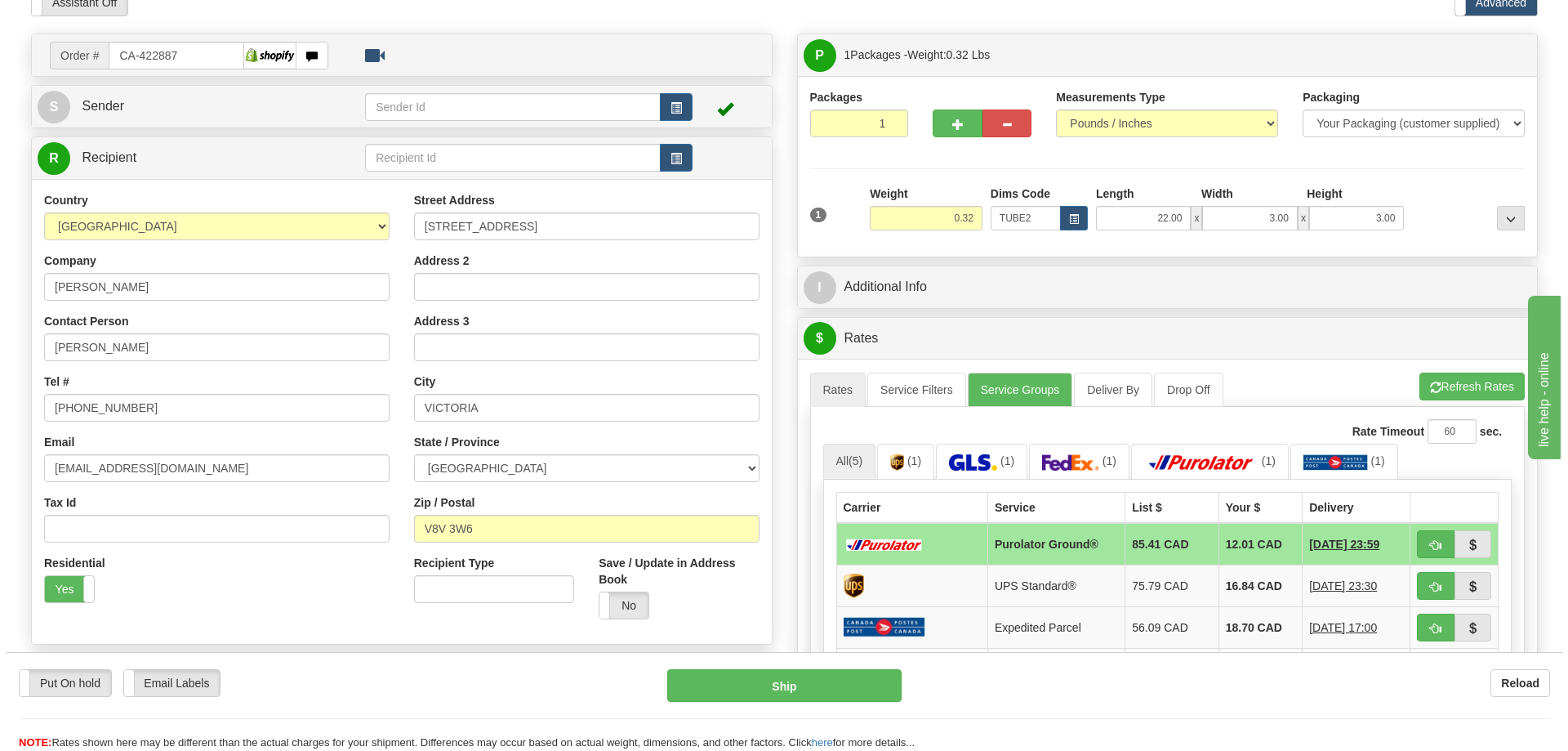
scroll to position [245, 0]
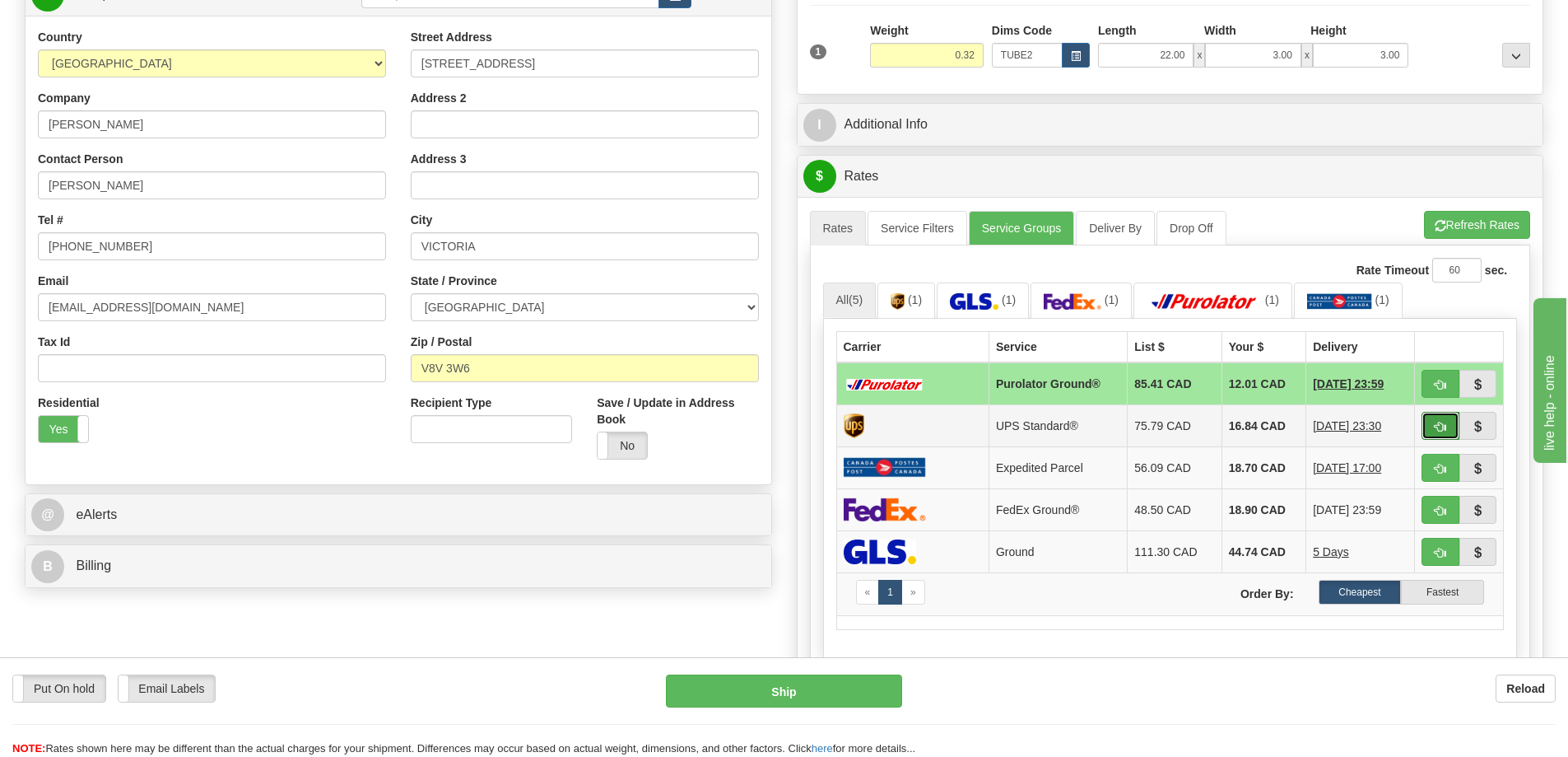
click at [1443, 421] on button "button" at bounding box center [1440, 425] width 38 height 28
type input "11"
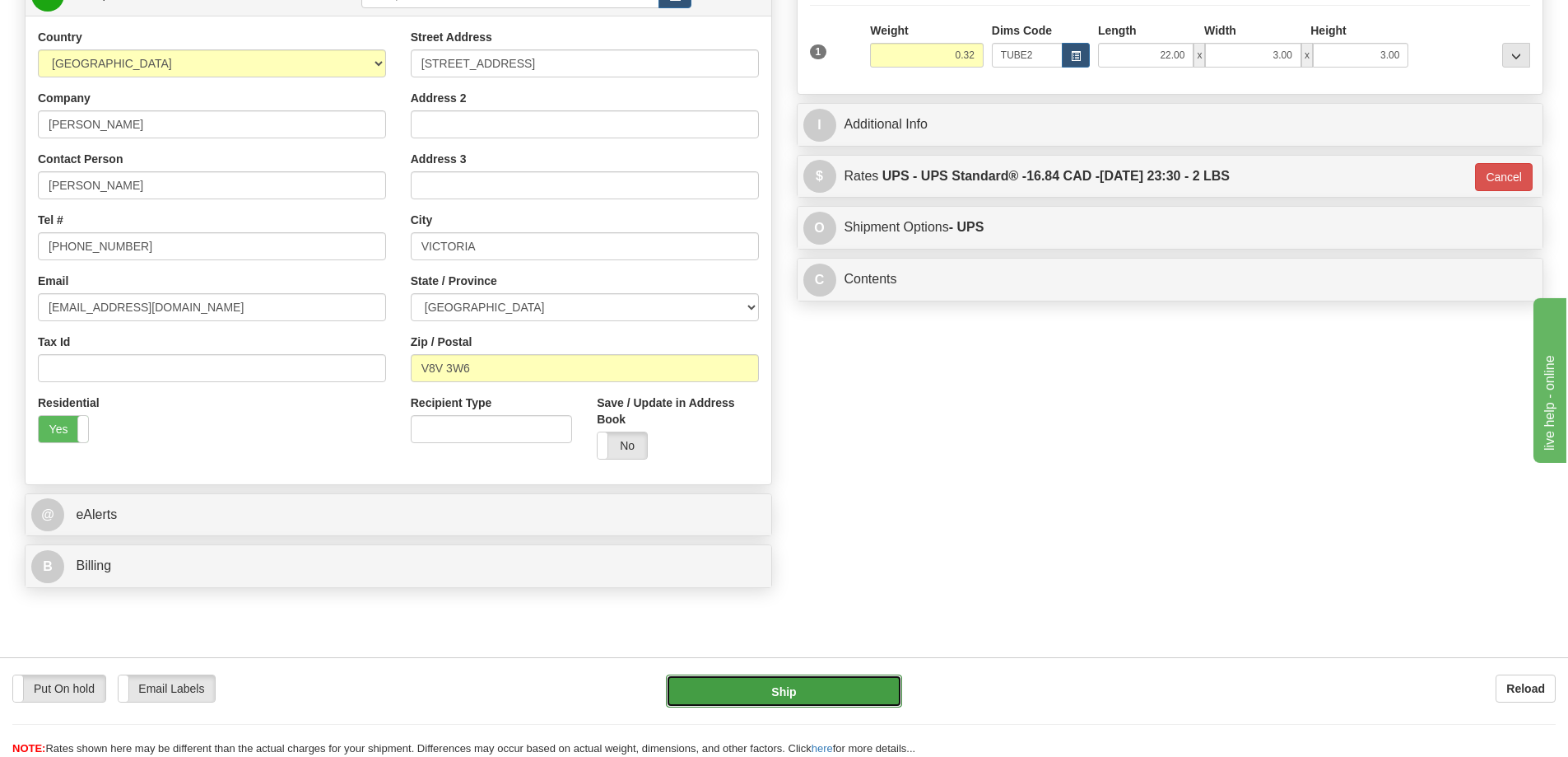
click at [858, 679] on button "Ship" at bounding box center [784, 690] width 236 height 33
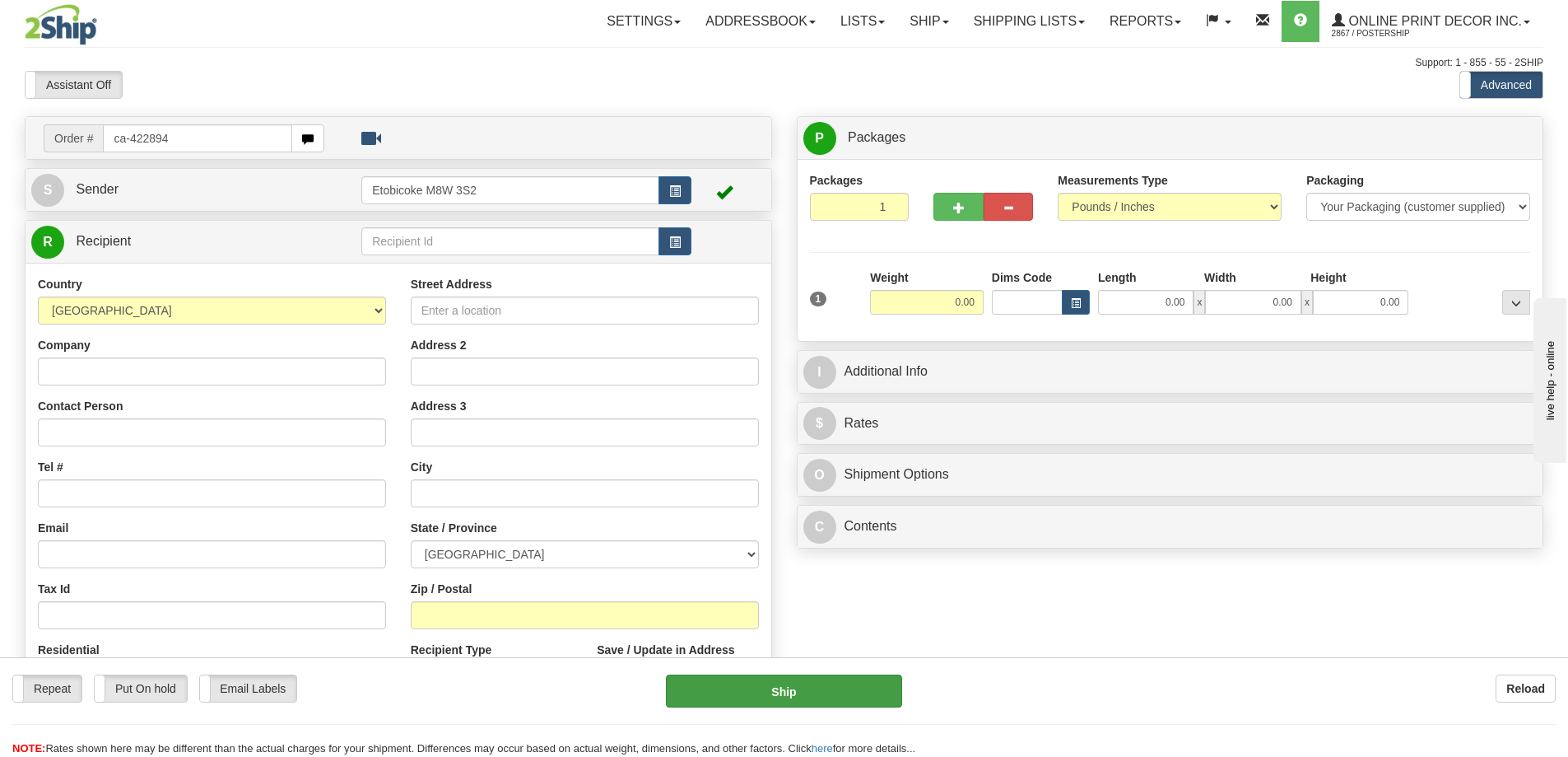
type input "ca-422894"
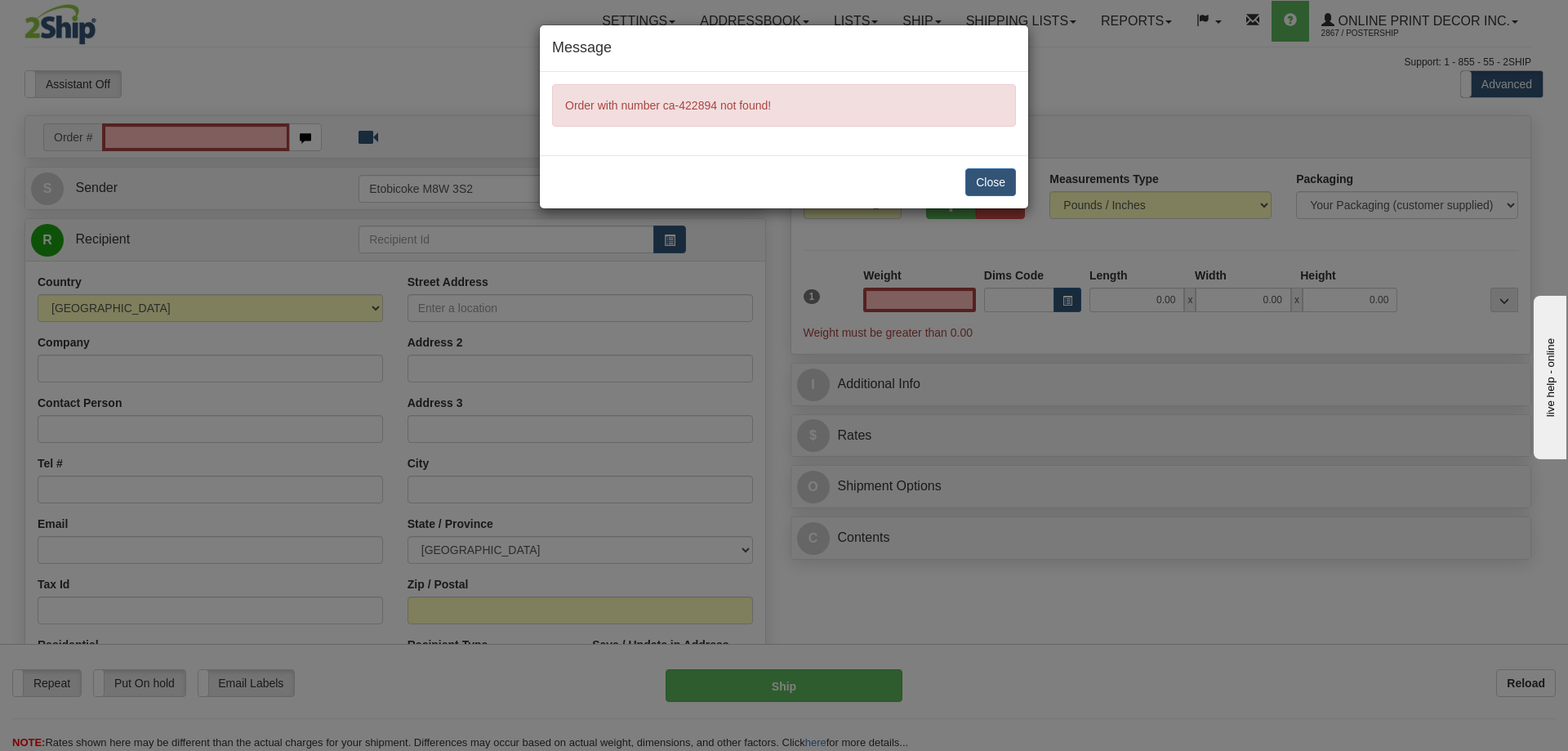
type input "0.00"
click at [990, 180] on button "Close" at bounding box center [990, 182] width 51 height 28
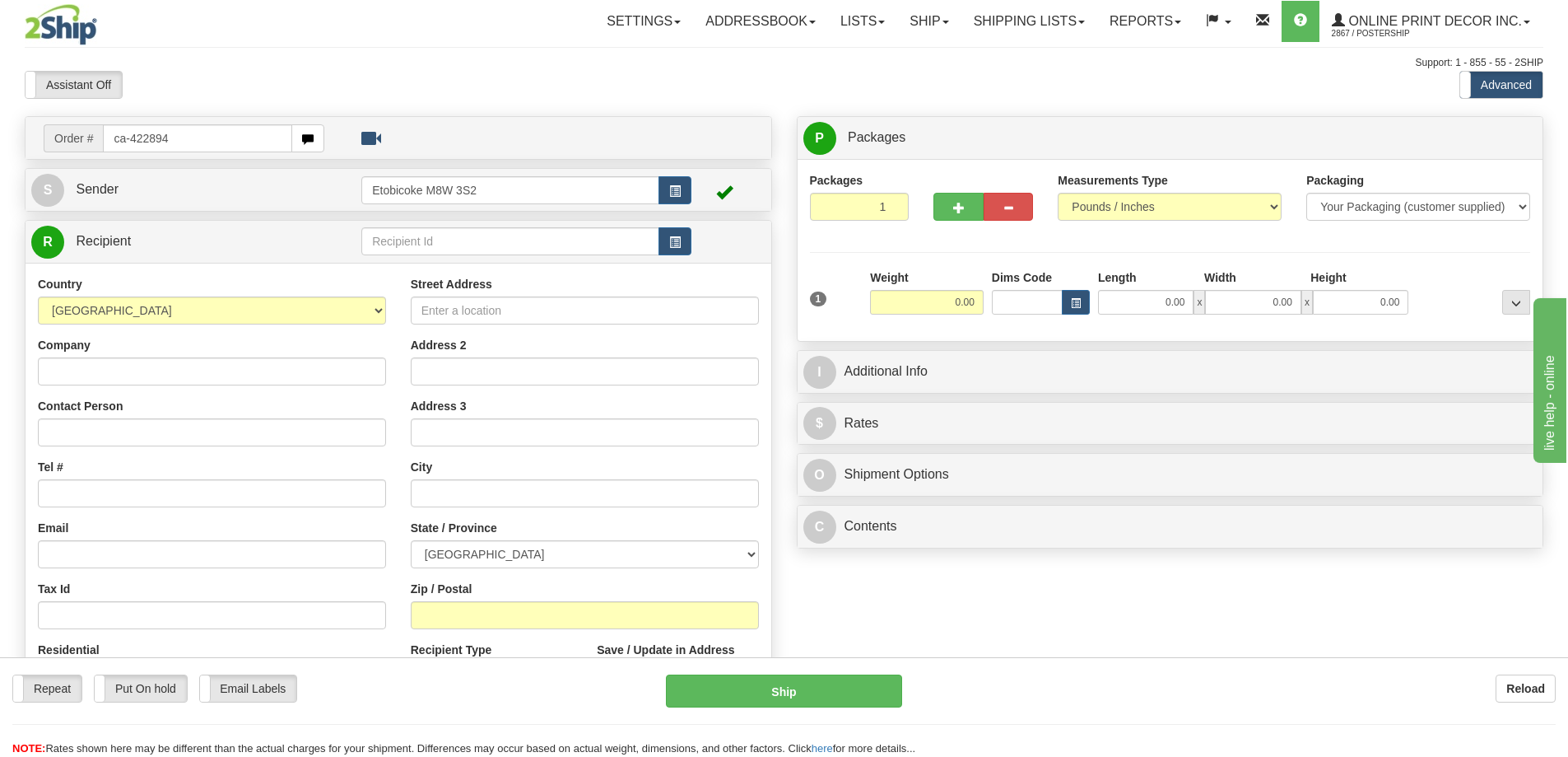
type input "ca-422894"
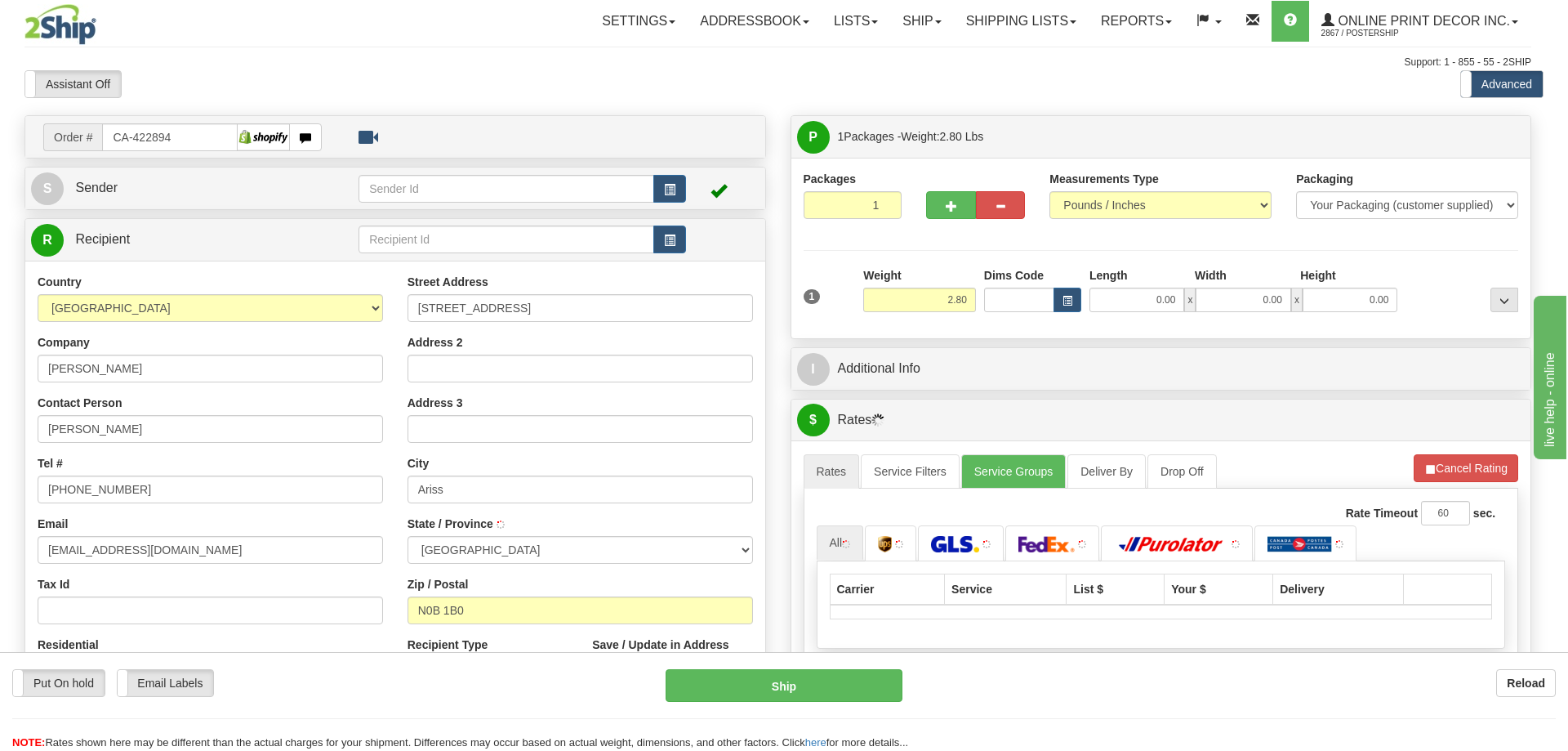
type input "ARISS"
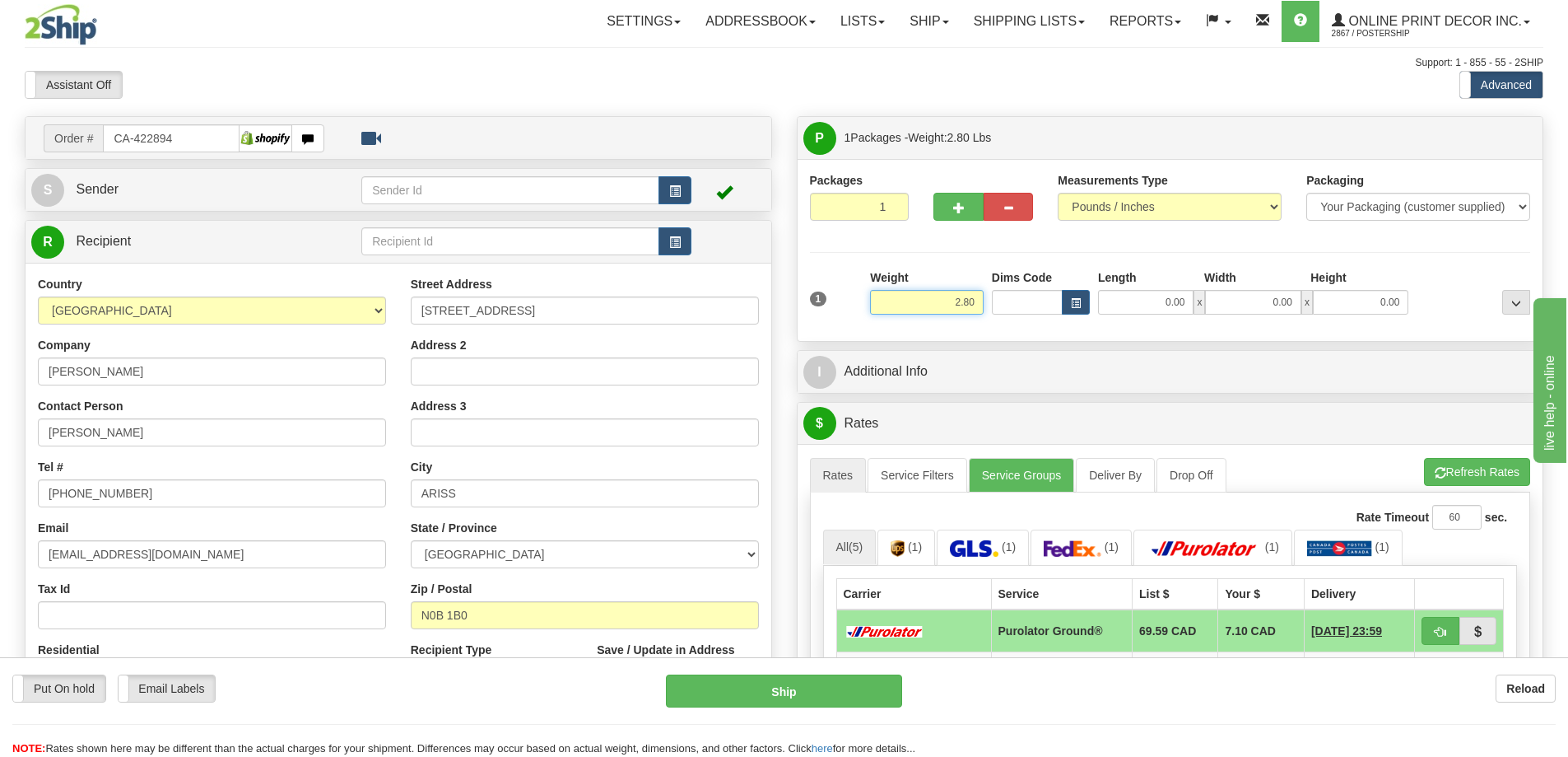
click at [982, 301] on input "2.80" at bounding box center [926, 301] width 113 height 24
type input "2.00"
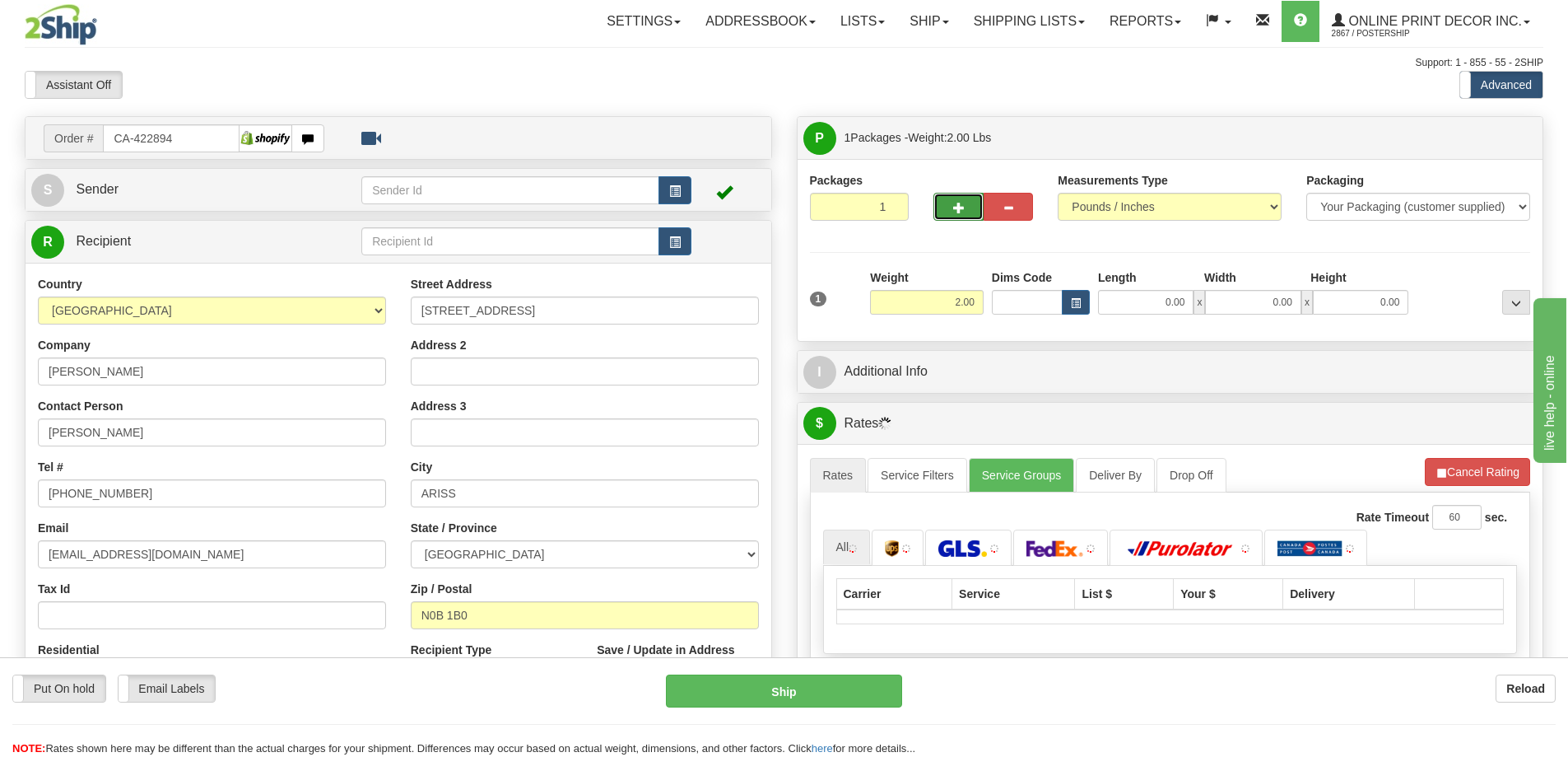
click at [953, 198] on button "button" at bounding box center [957, 206] width 49 height 28
radio input "true"
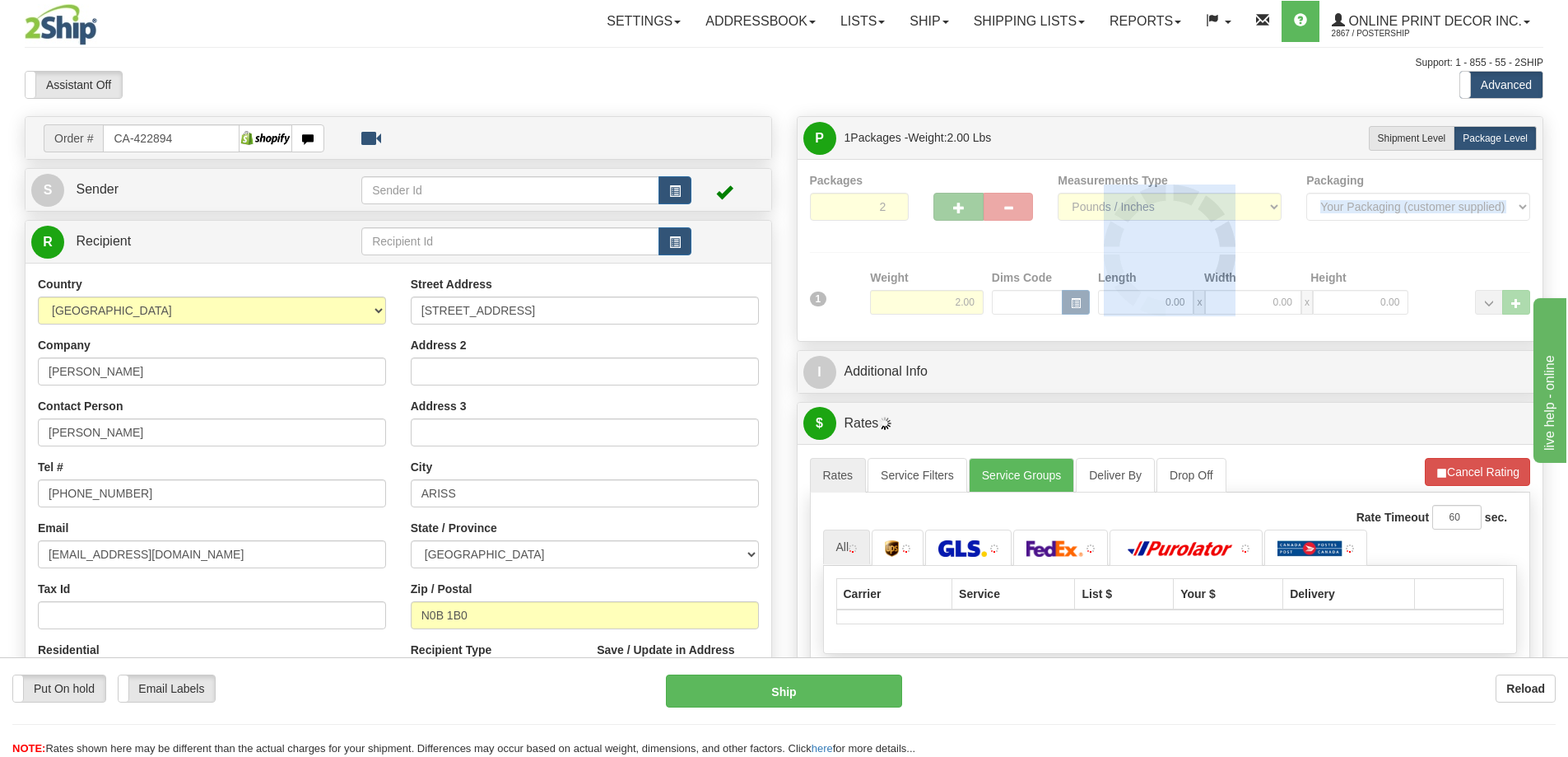
click at [953, 198] on div at bounding box center [1170, 250] width 721 height 156
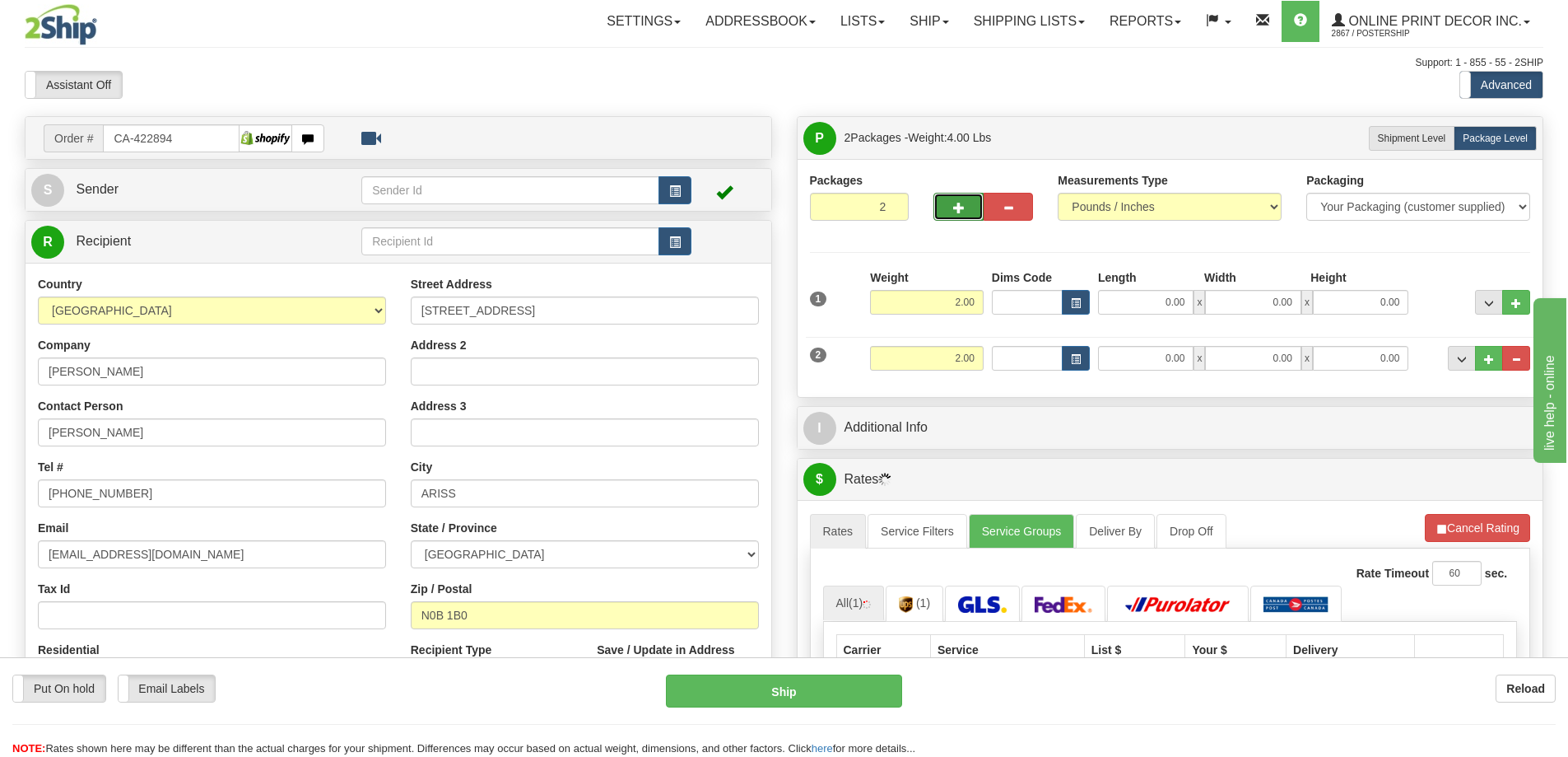
click at [953, 198] on button "button" at bounding box center [957, 206] width 49 height 28
type input "3"
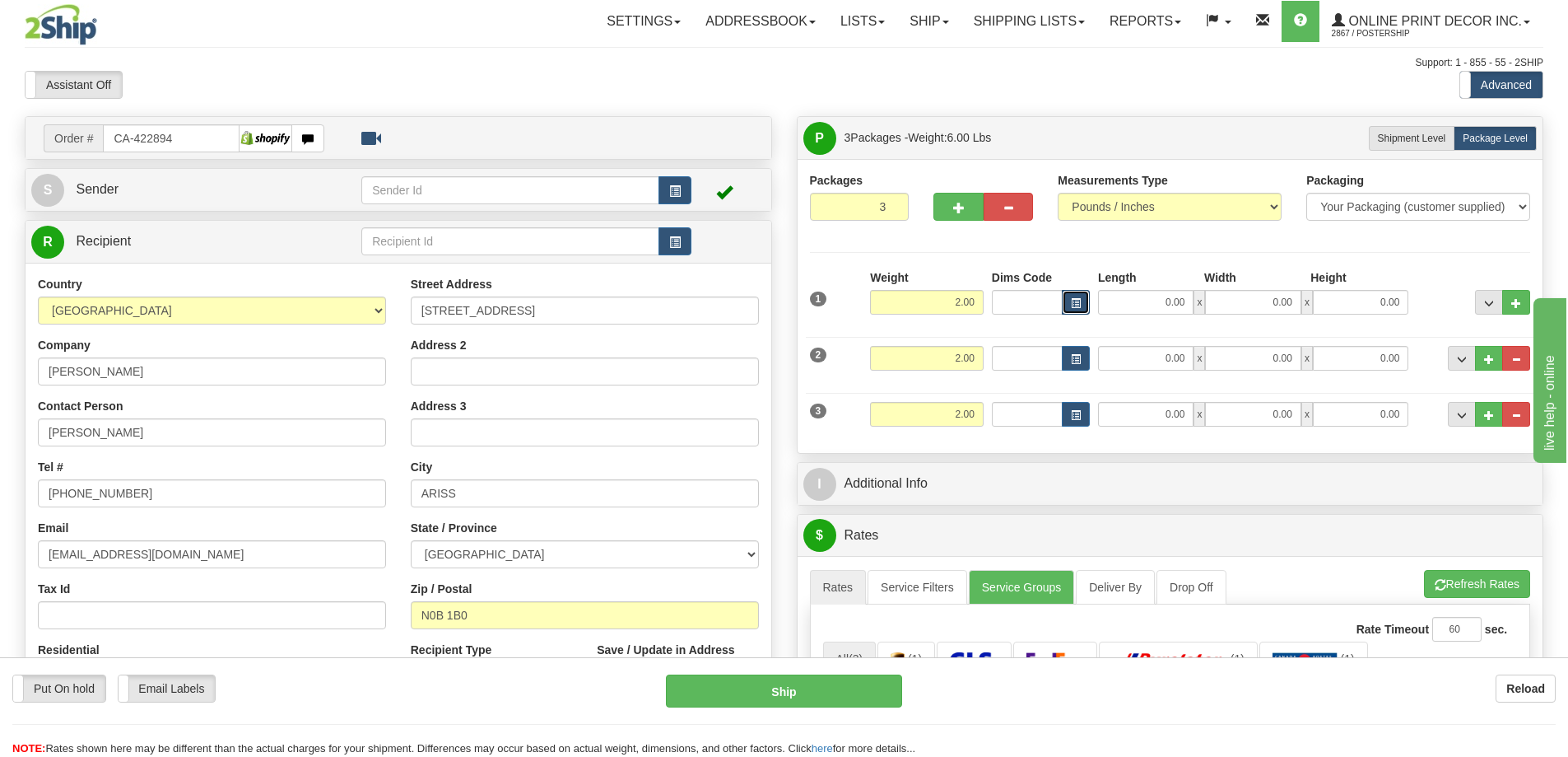
click at [1080, 308] on button "button" at bounding box center [1075, 301] width 28 height 24
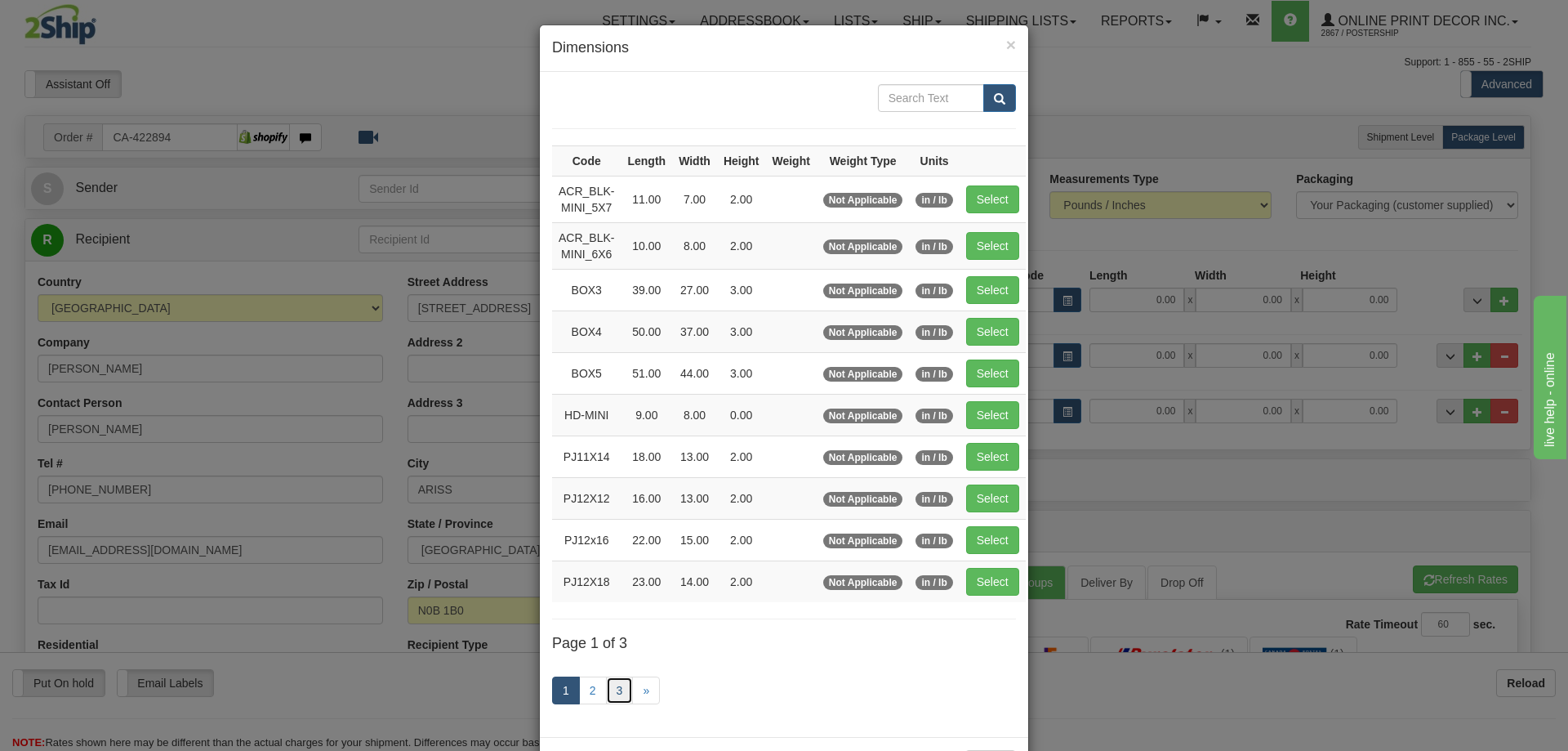
click at [611, 693] on link "3" at bounding box center [620, 689] width 28 height 28
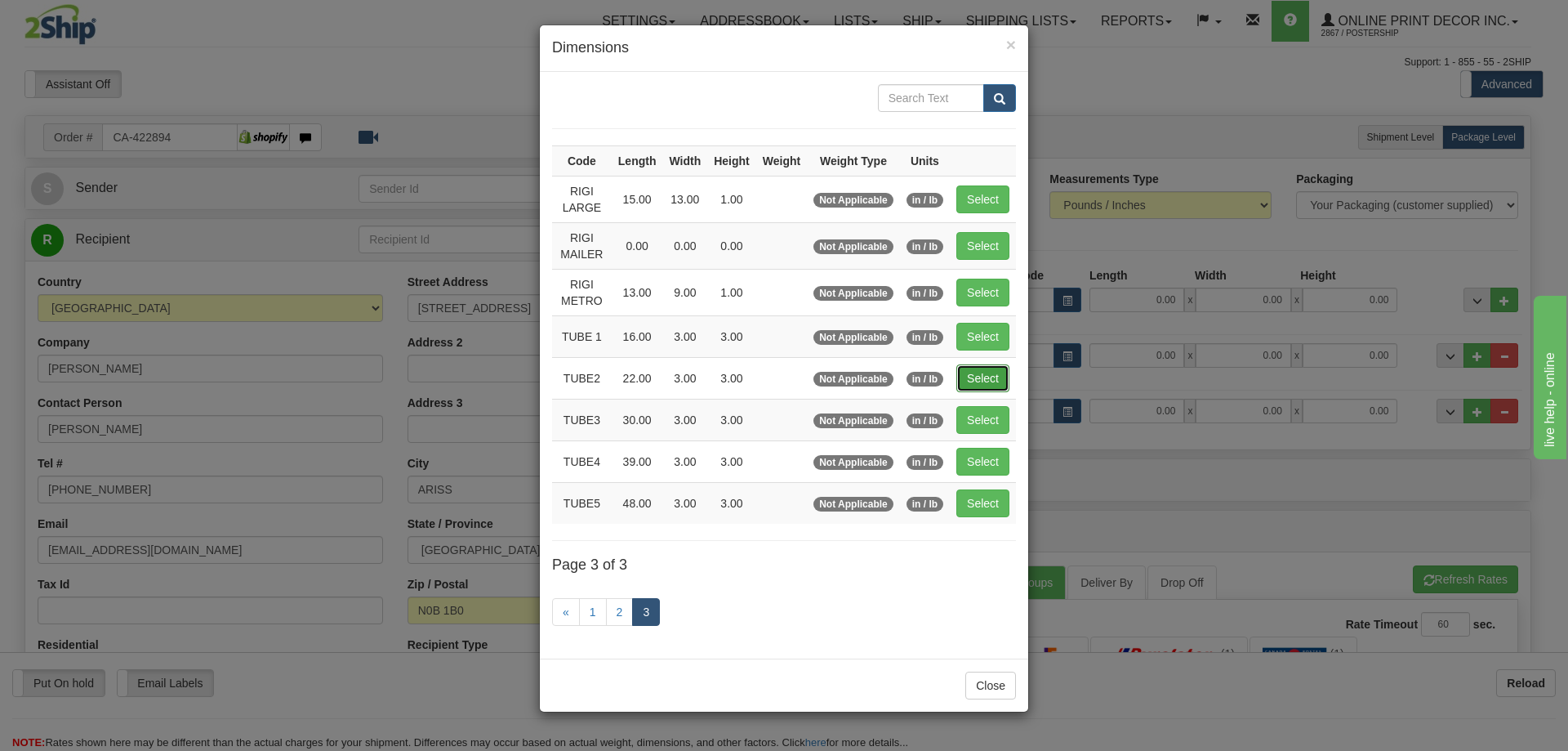
click at [986, 376] on button "Select" at bounding box center [983, 377] width 54 height 28
type input "TUBE2"
type input "22.00"
type input "3.00"
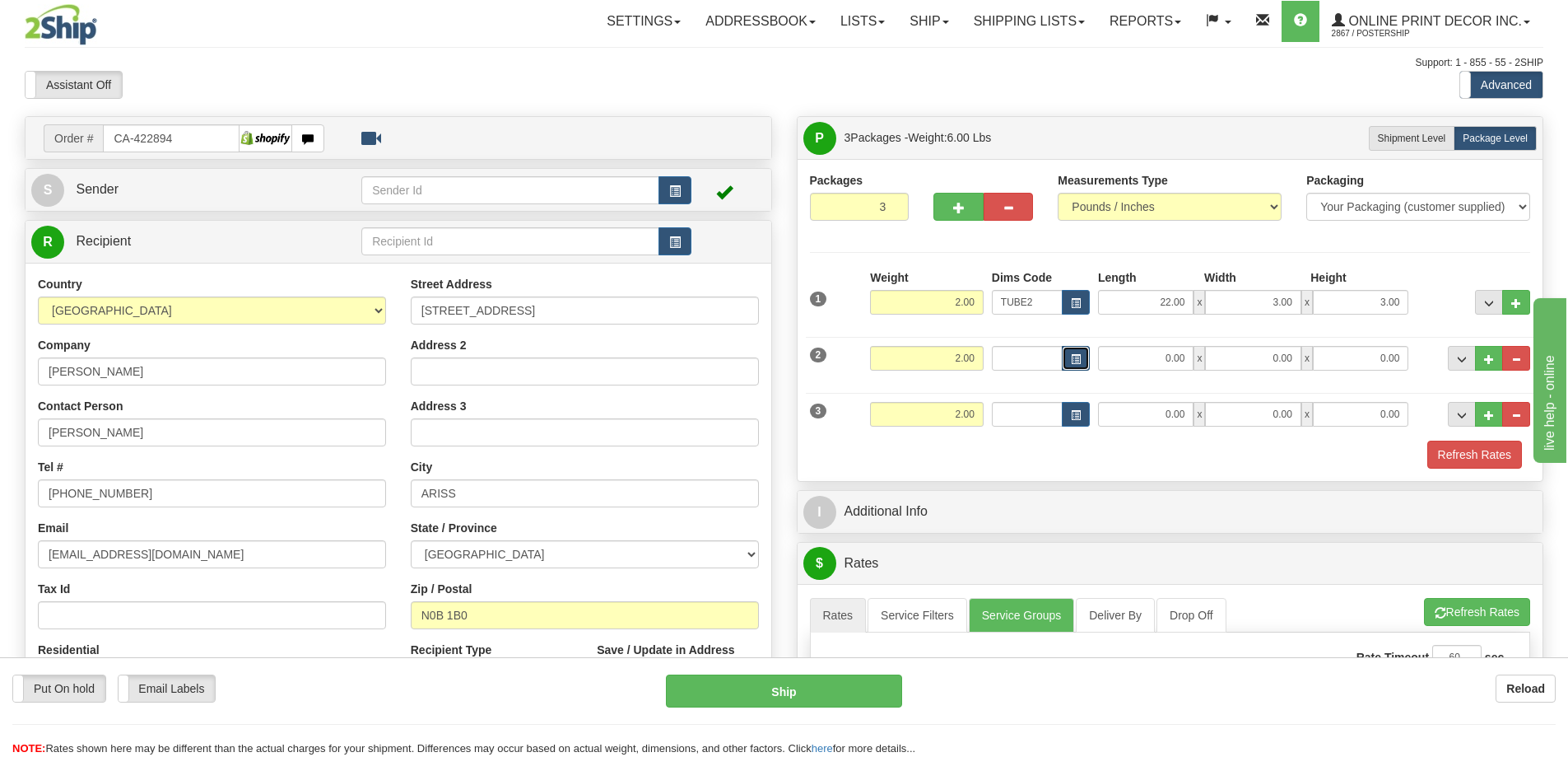
click at [1065, 358] on button "button" at bounding box center [1075, 358] width 28 height 24
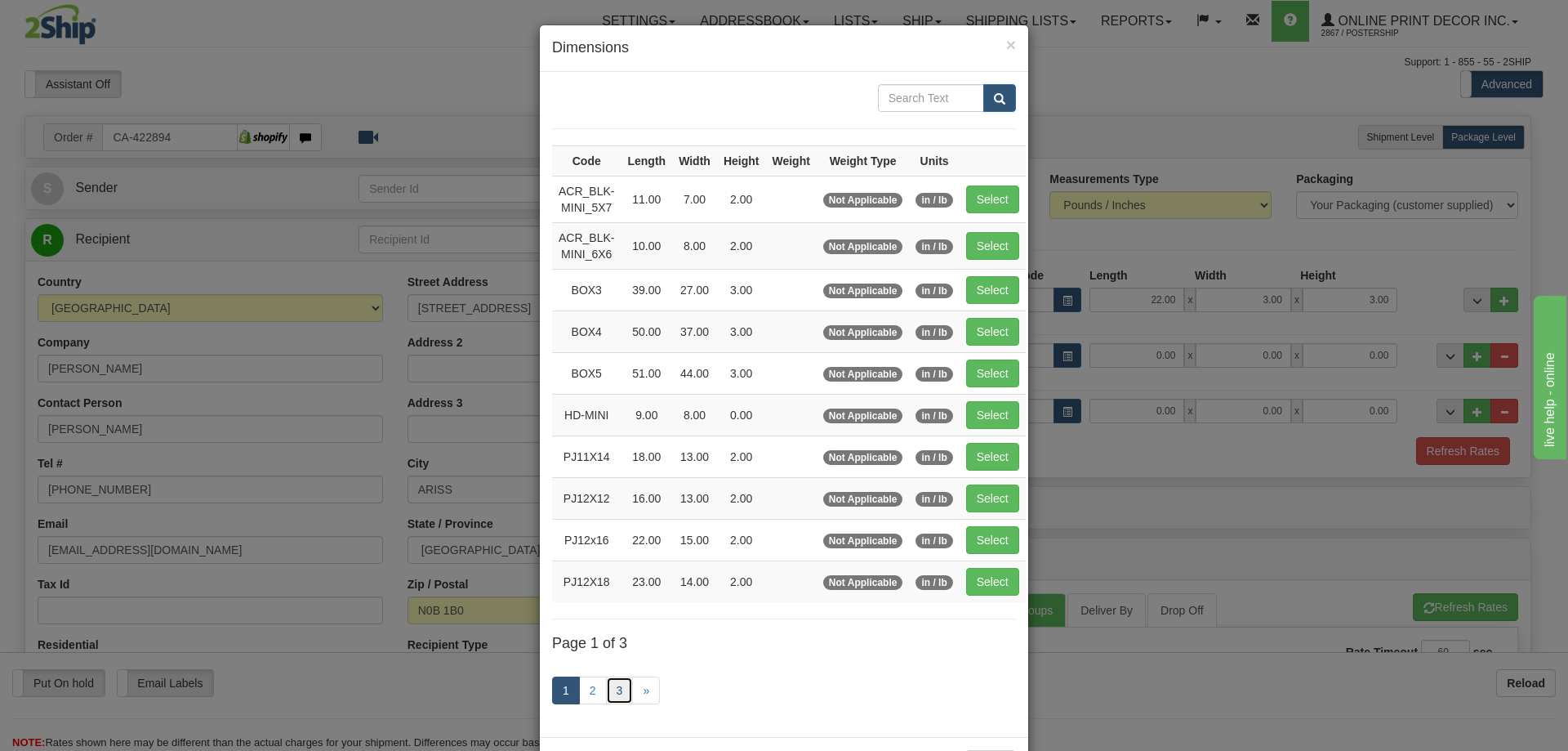
click at [615, 681] on link "3" at bounding box center [620, 689] width 28 height 28
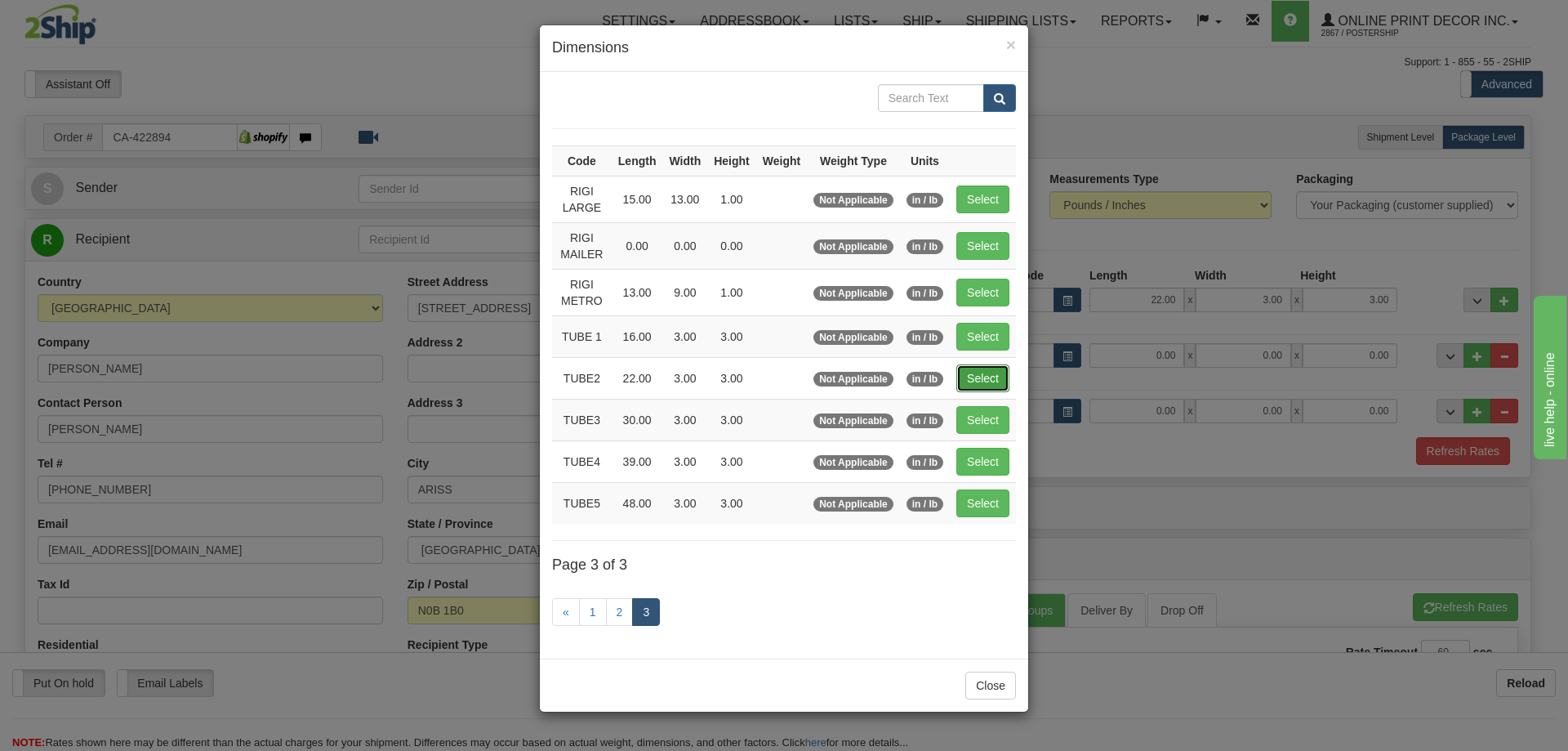
click at [985, 374] on button "Select" at bounding box center [983, 377] width 54 height 28
type input "TUBE2"
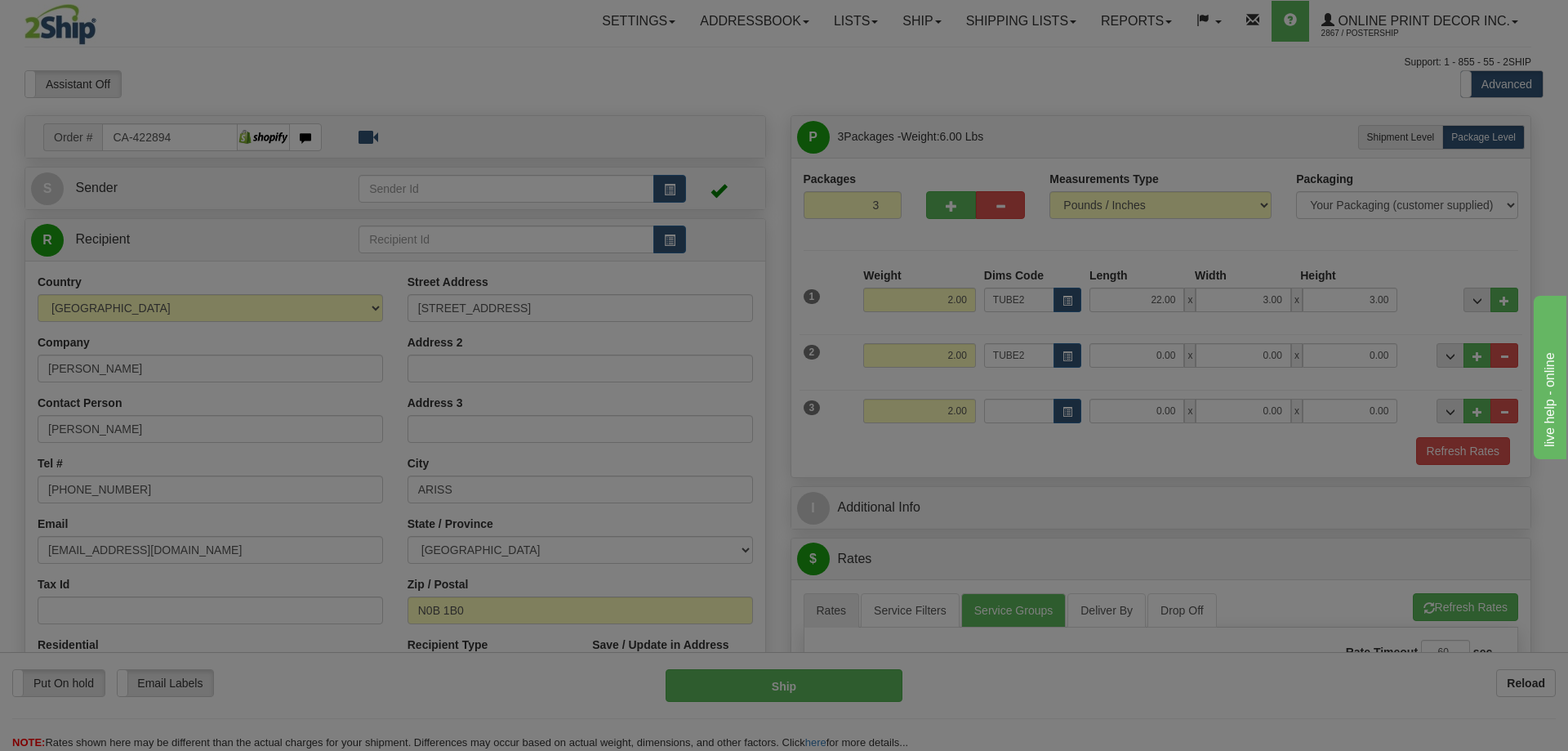
type input "22.00"
type input "3.00"
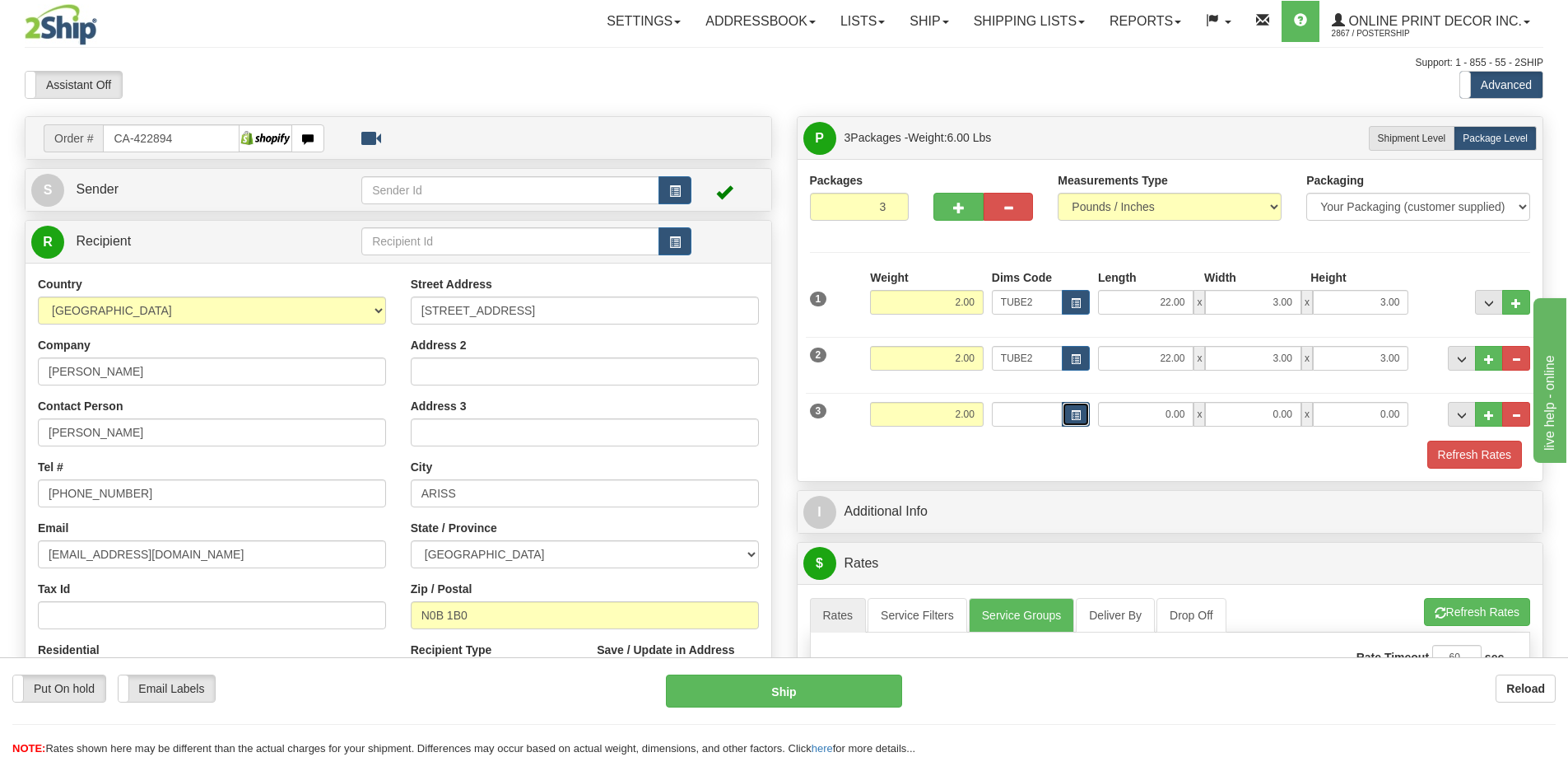
click at [1080, 412] on button "button" at bounding box center [1075, 414] width 28 height 24
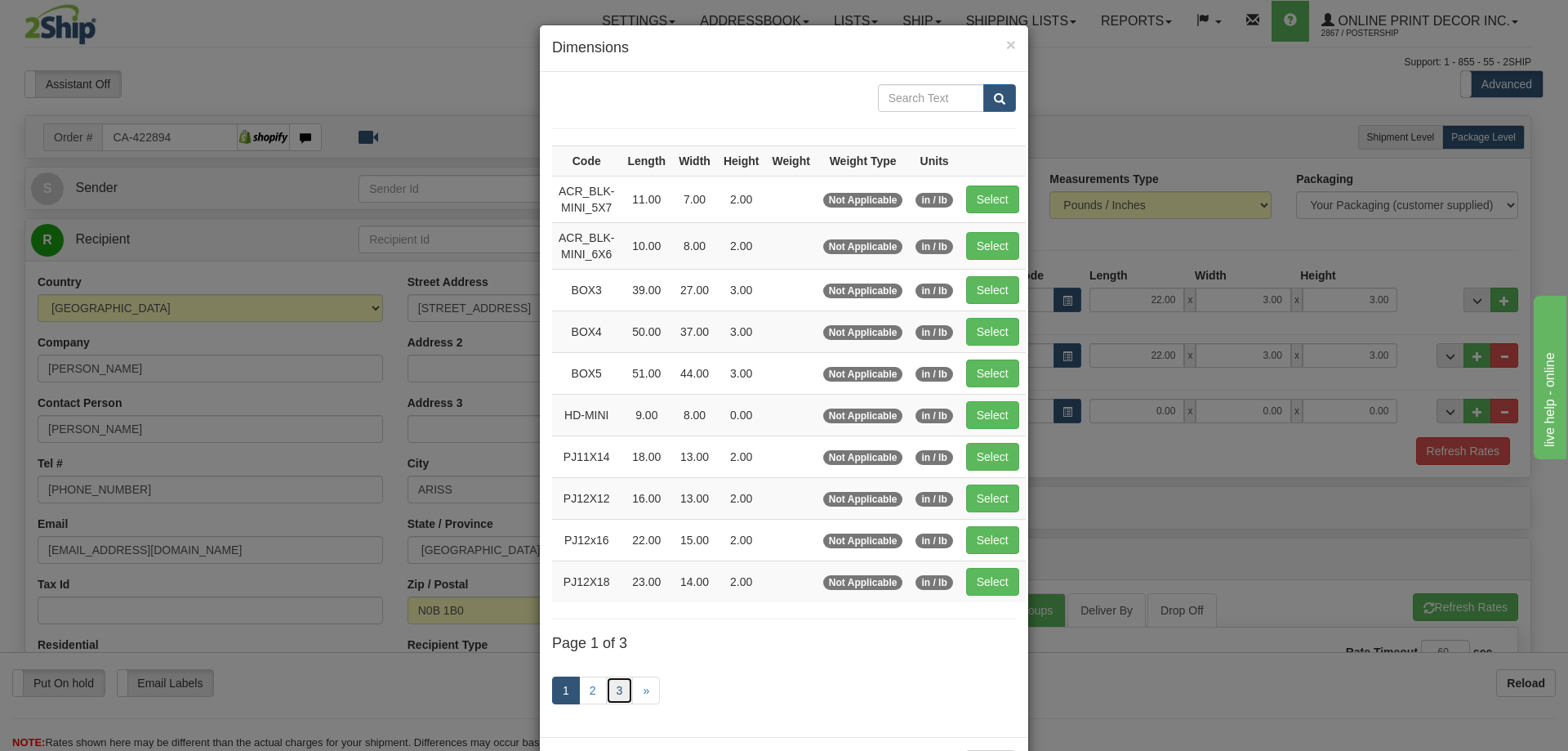
click at [612, 690] on link "3" at bounding box center [620, 689] width 28 height 28
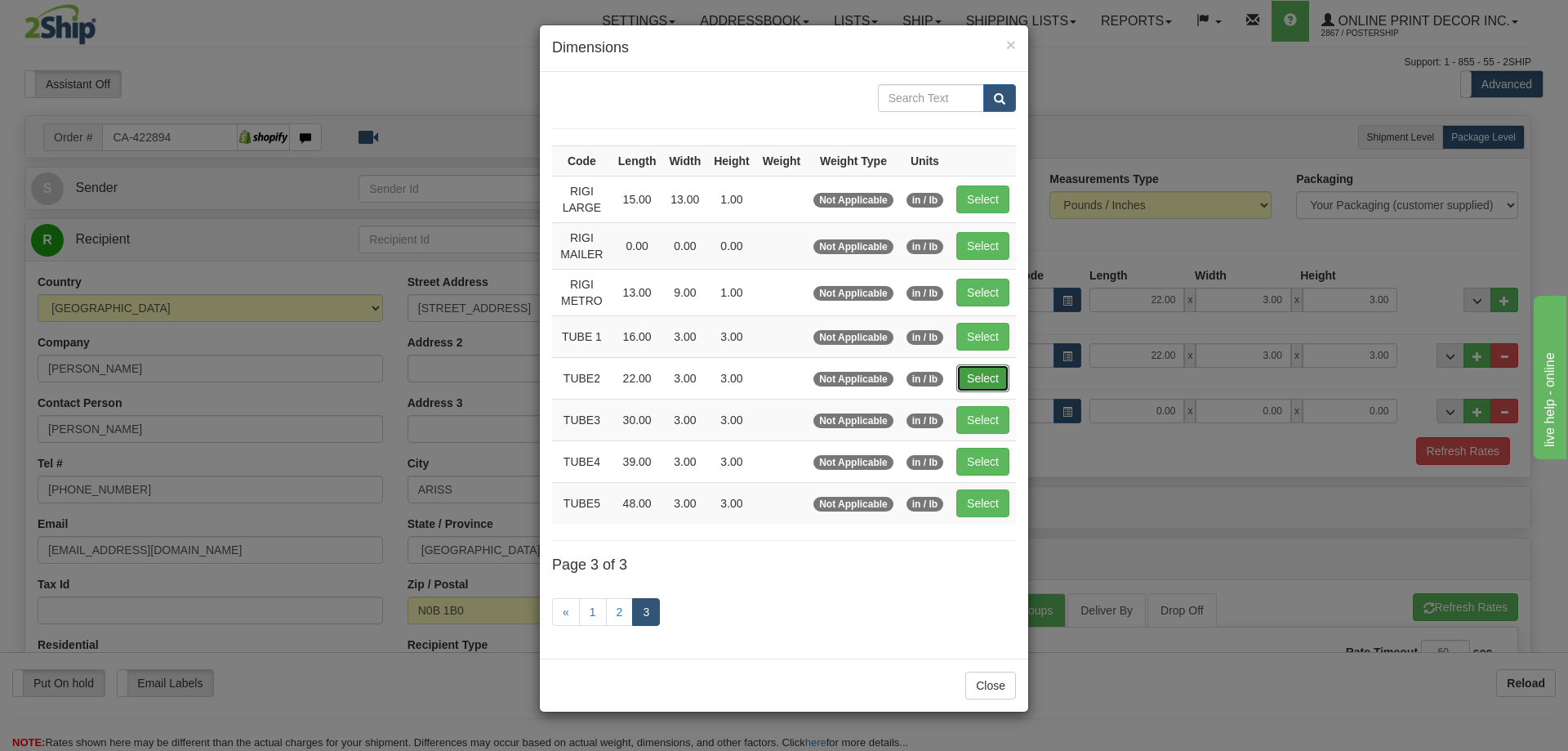
click at [997, 372] on button "Select" at bounding box center [983, 377] width 54 height 28
type input "TUBE2"
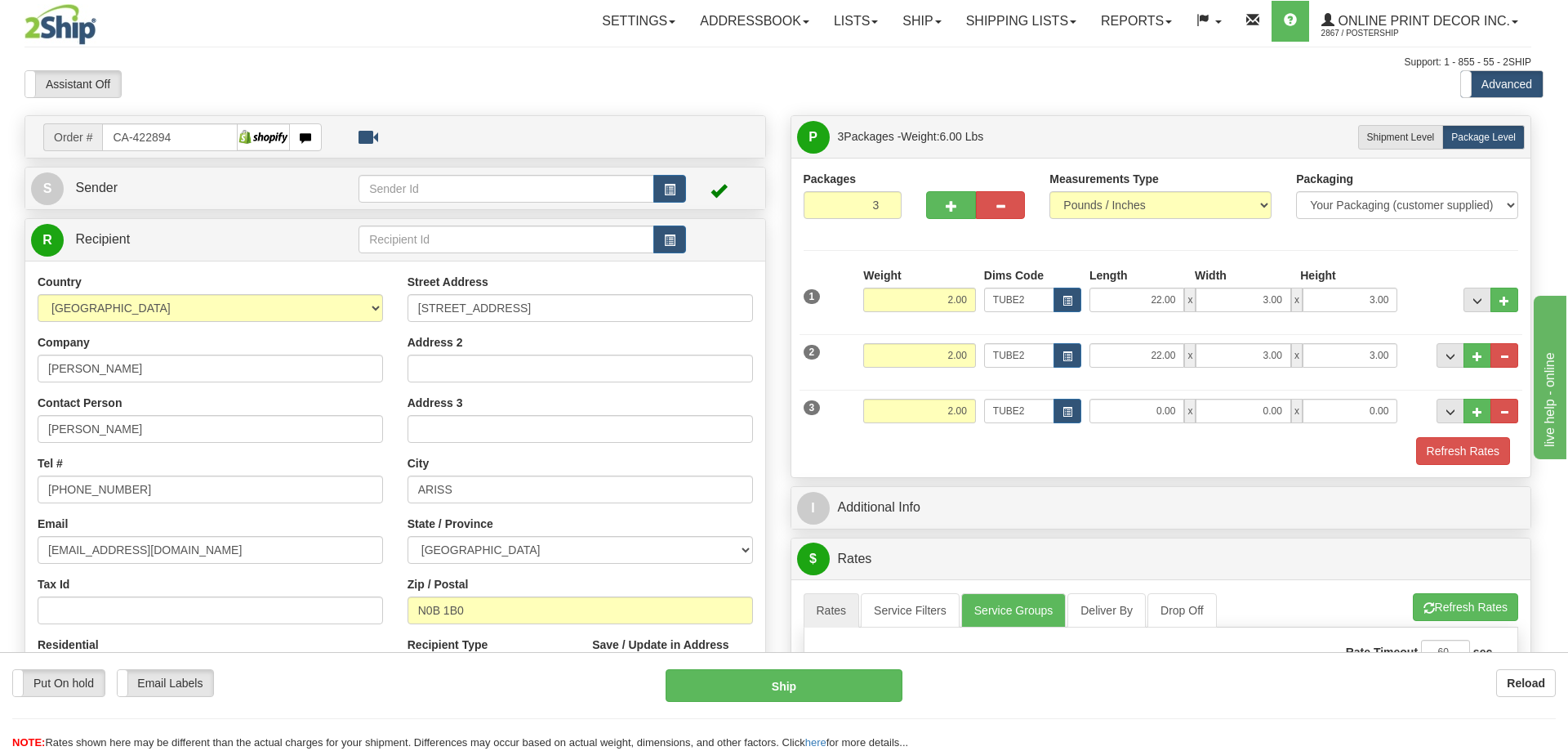
type input "22.00"
type input "3.00"
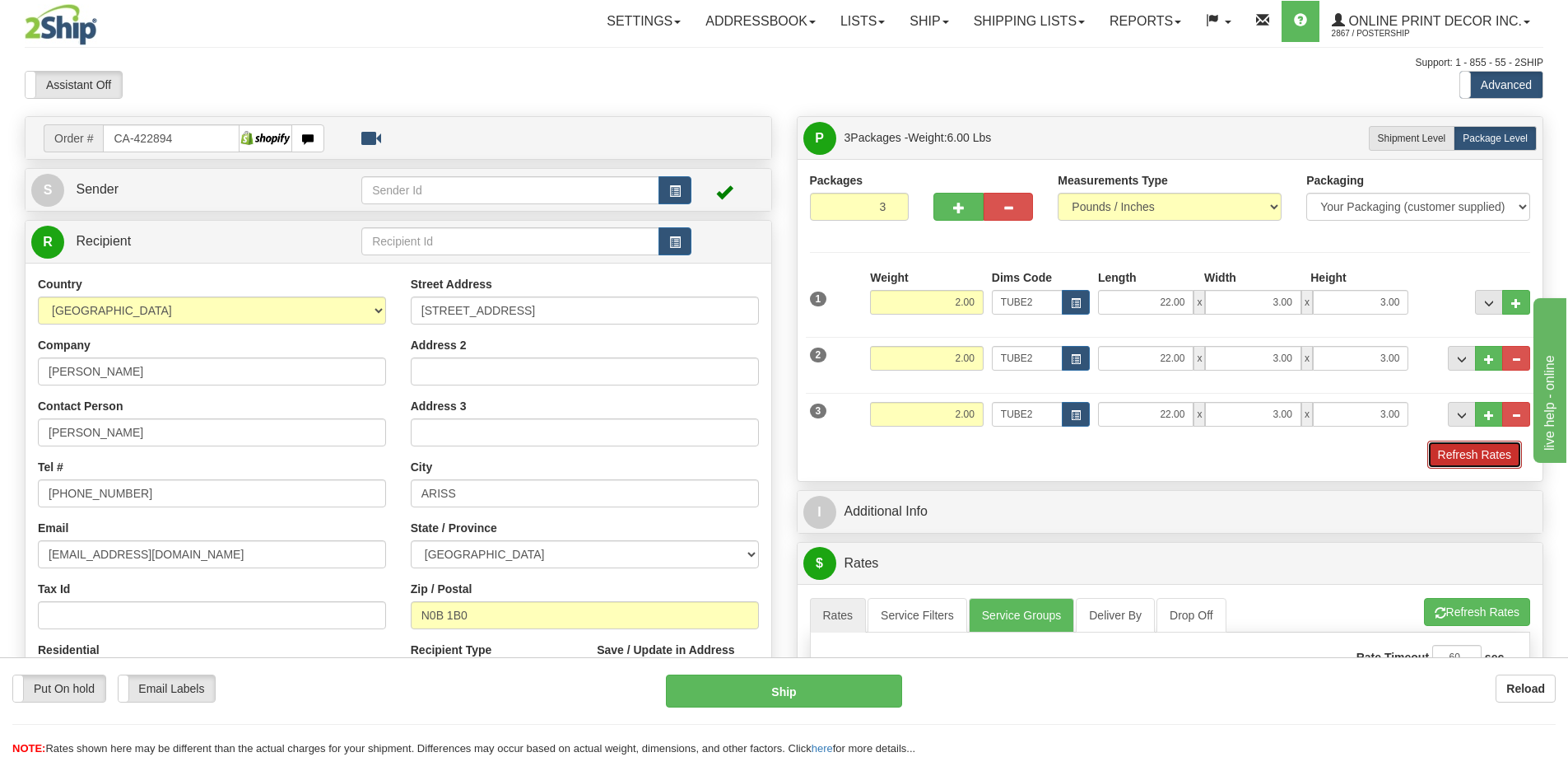
click at [1470, 454] on button "Refresh Rates" at bounding box center [1474, 454] width 94 height 28
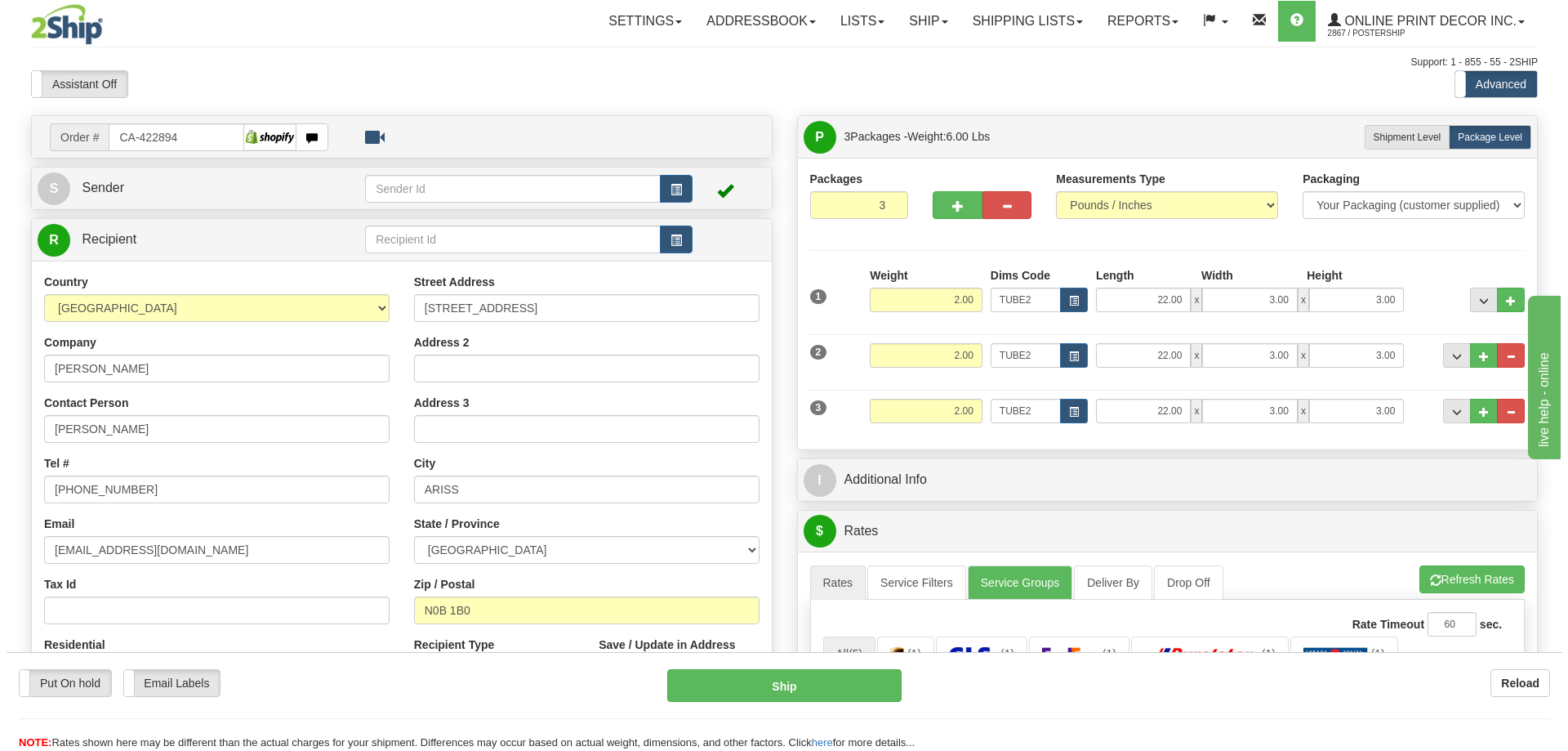
scroll to position [163, 0]
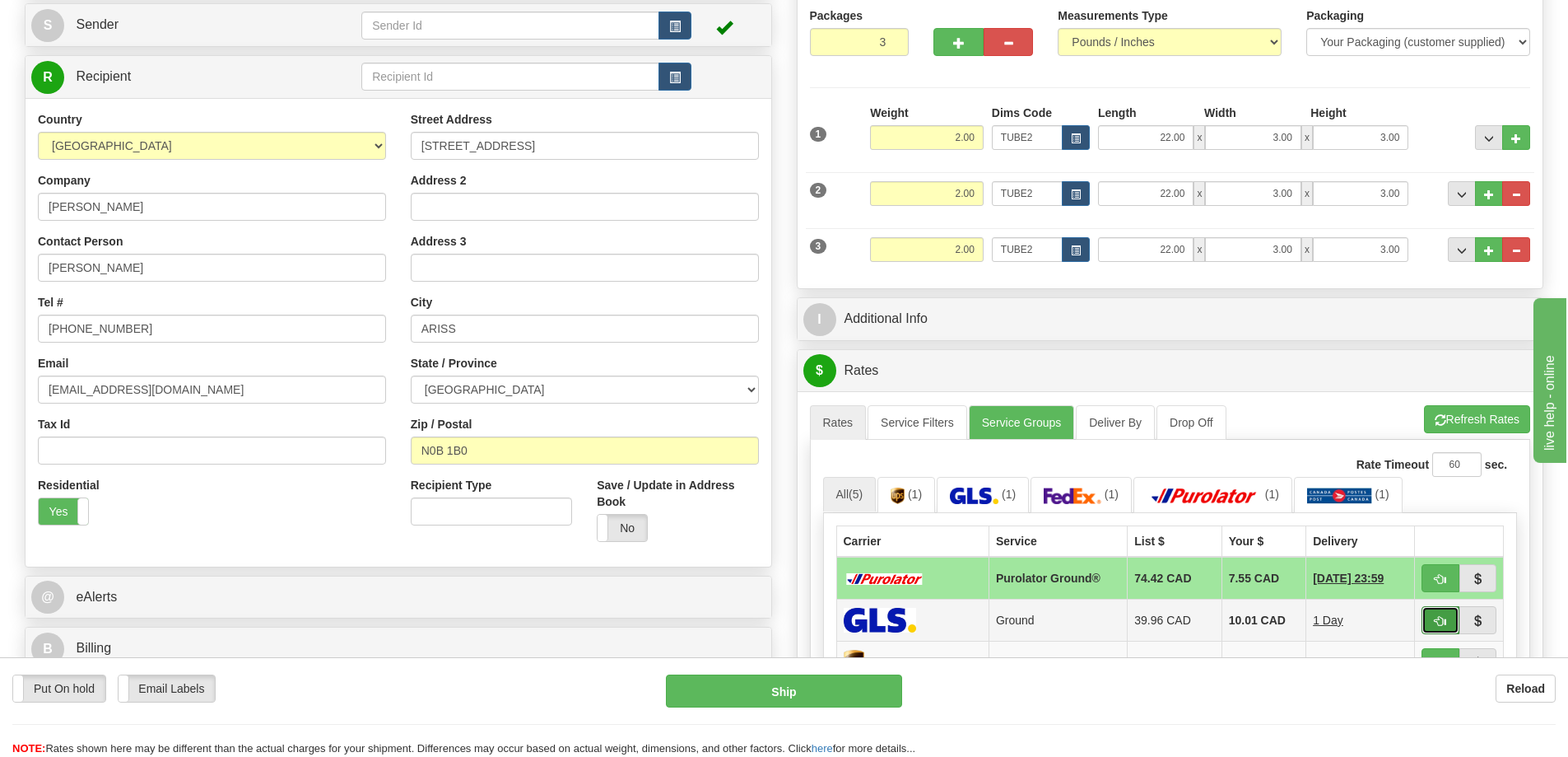
click at [1437, 612] on button "button" at bounding box center [1440, 619] width 38 height 28
type input "1"
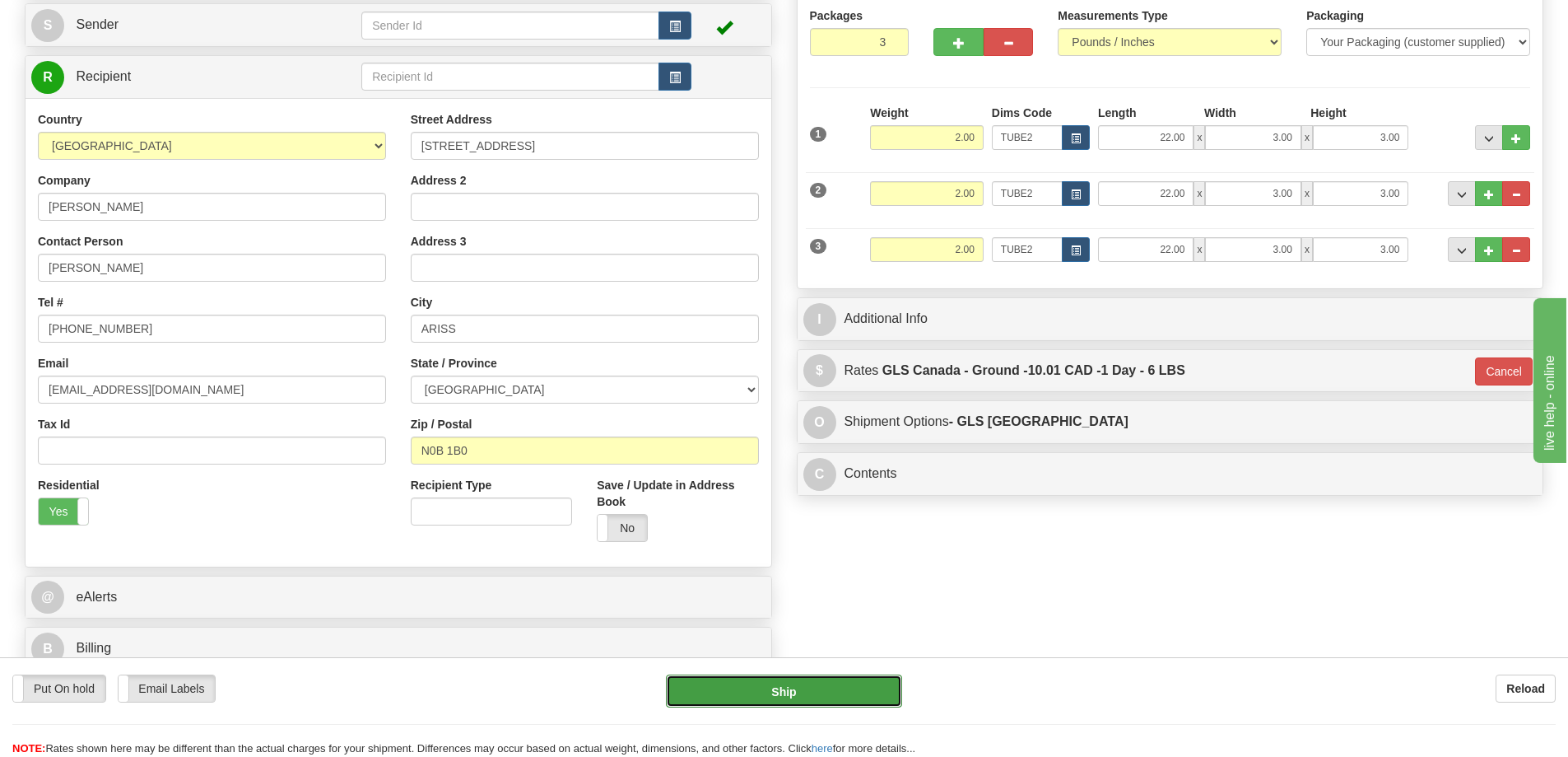
click at [828, 679] on button "Ship" at bounding box center [784, 690] width 236 height 33
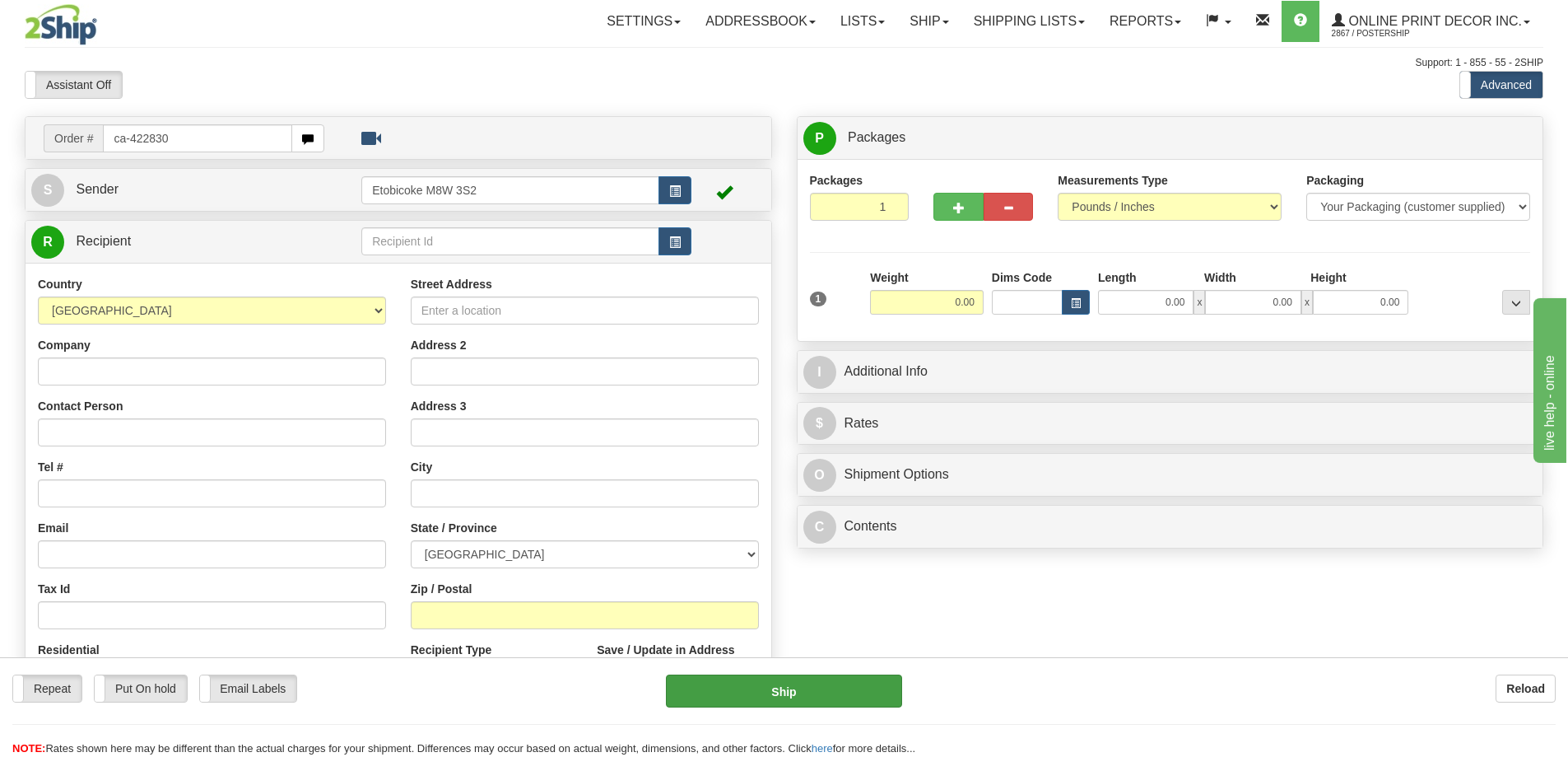
type input "ca-422830"
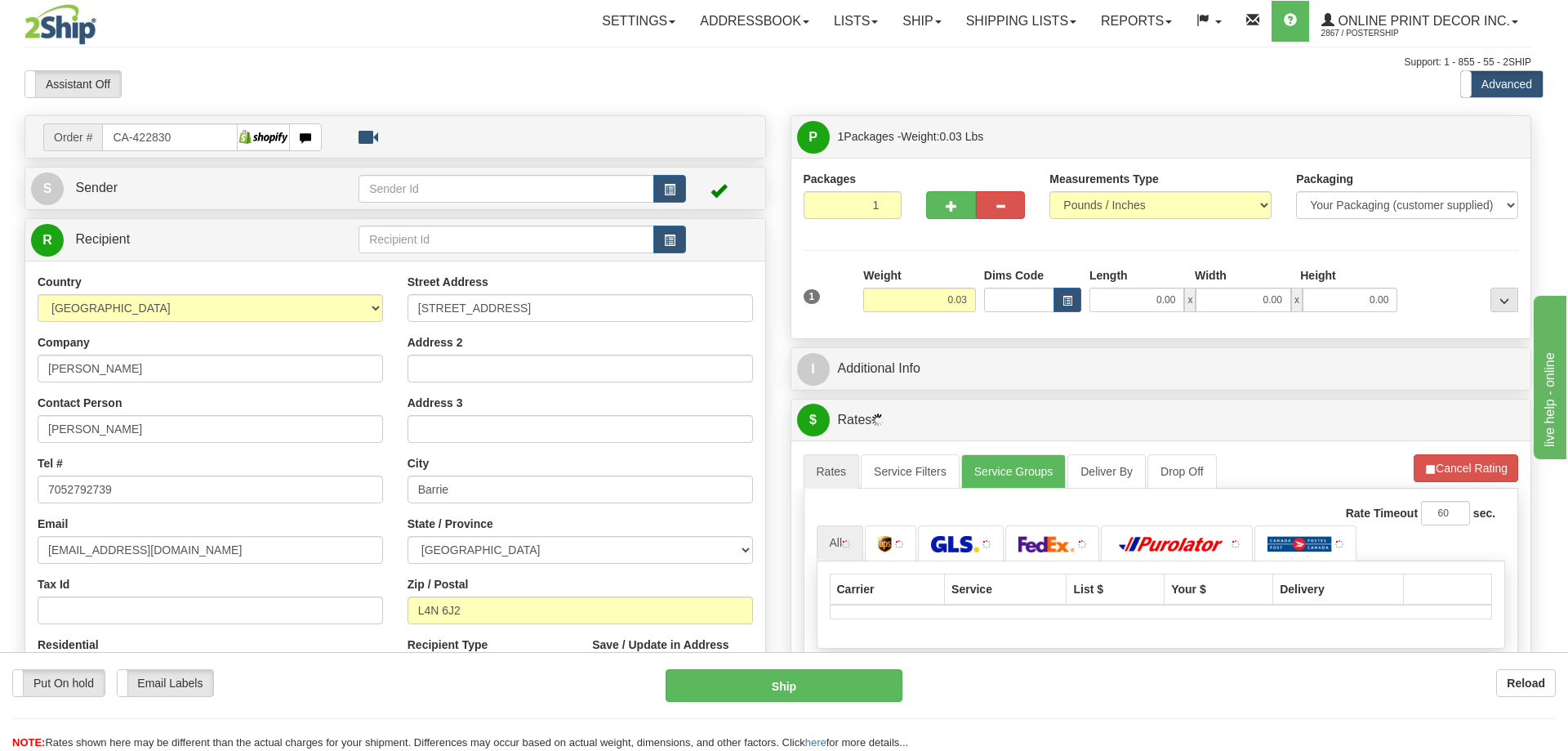
type input "BARRIE"
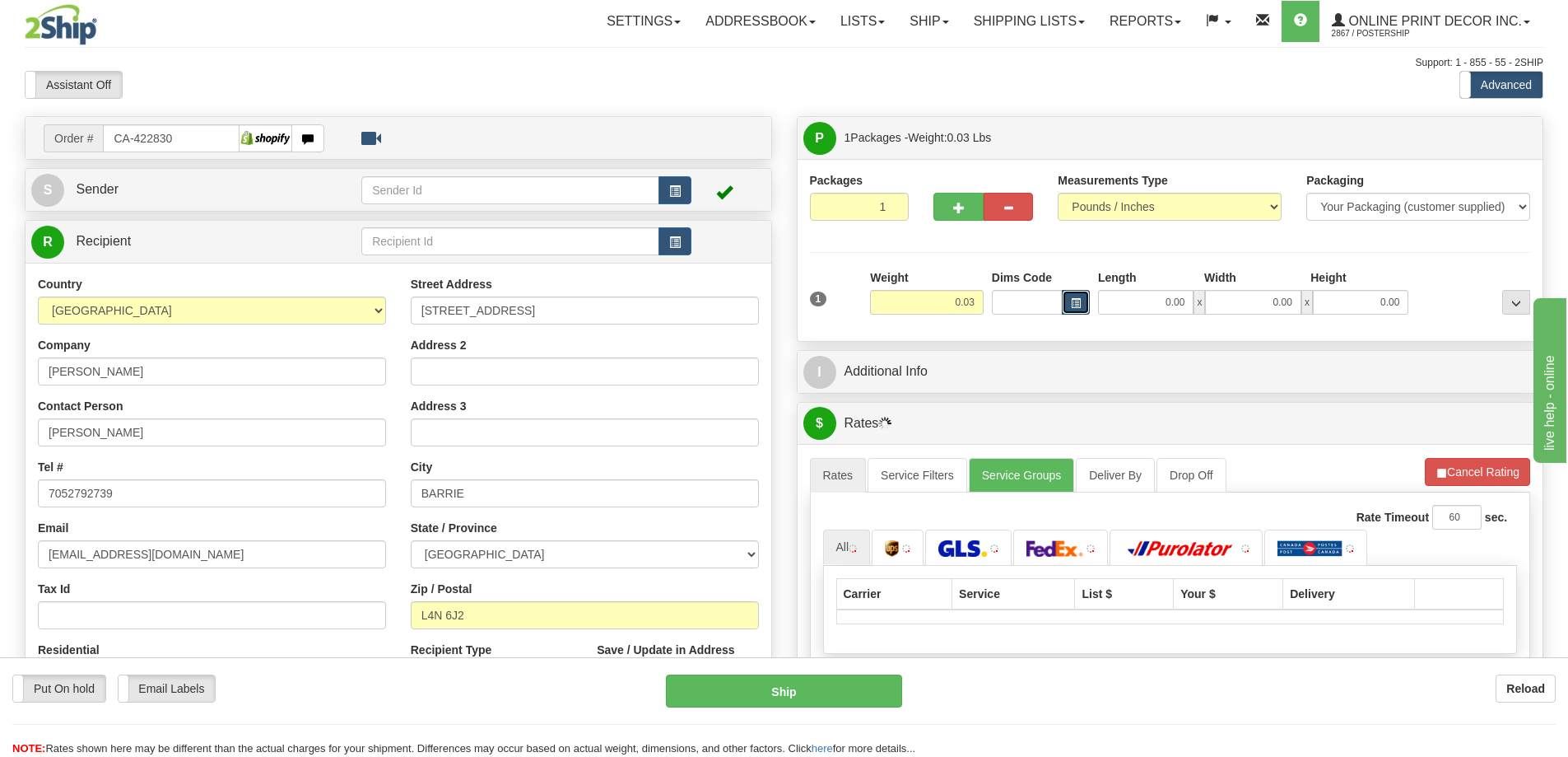
click at [1073, 305] on span "button" at bounding box center [1075, 303] width 10 height 9
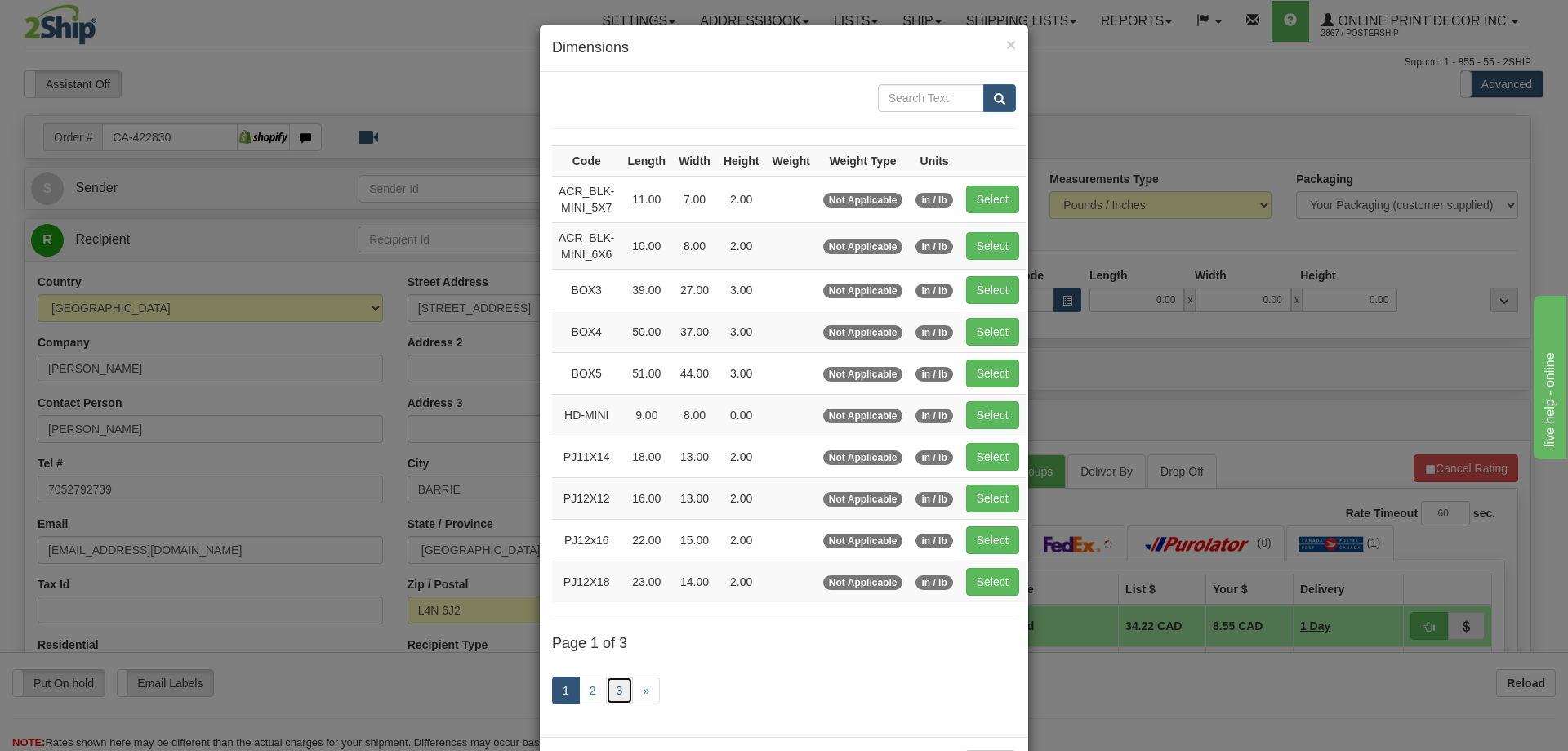
click at [621, 698] on link "3" at bounding box center [620, 689] width 28 height 28
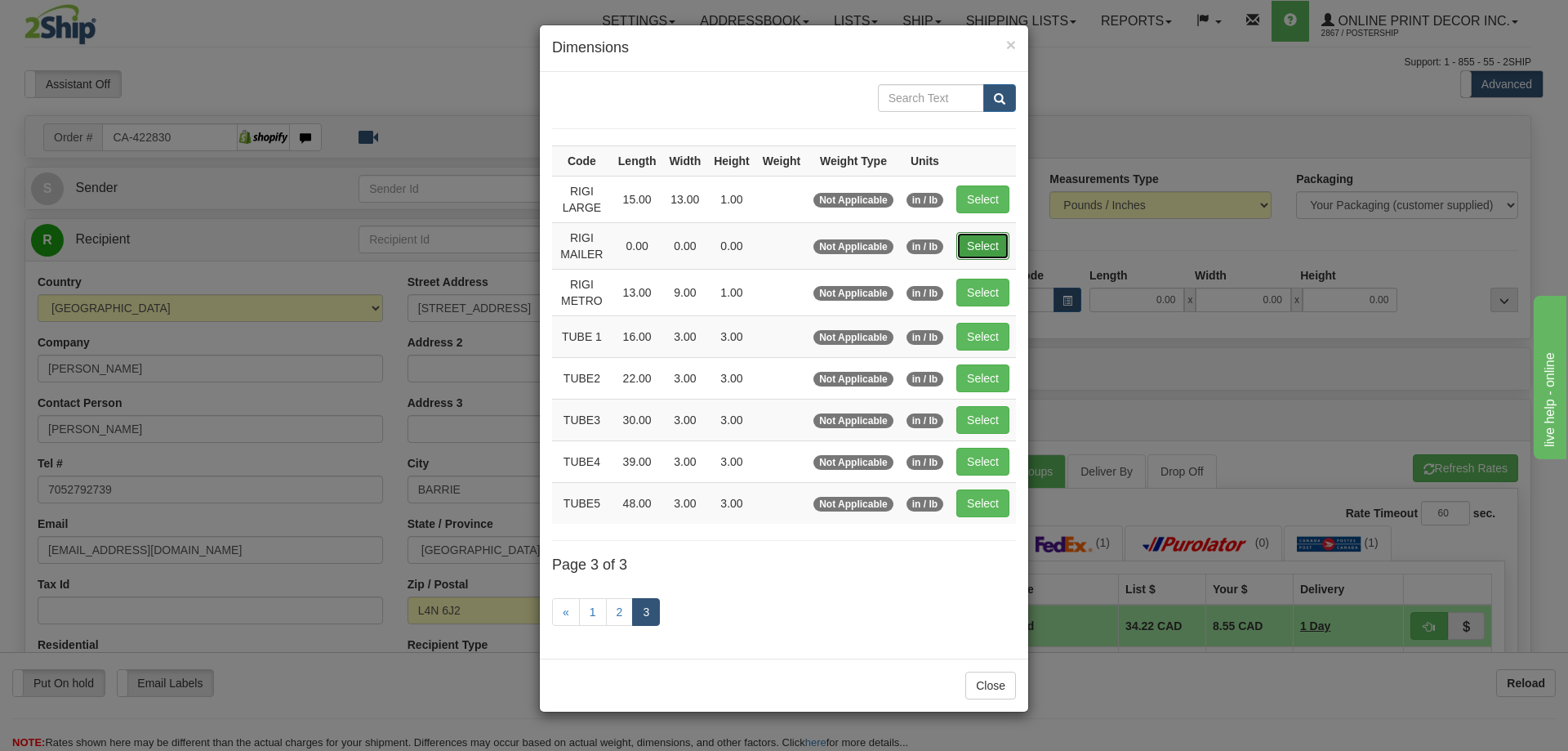
click at [986, 240] on button "Select" at bounding box center [983, 245] width 54 height 28
type input "RIGI MAILER"
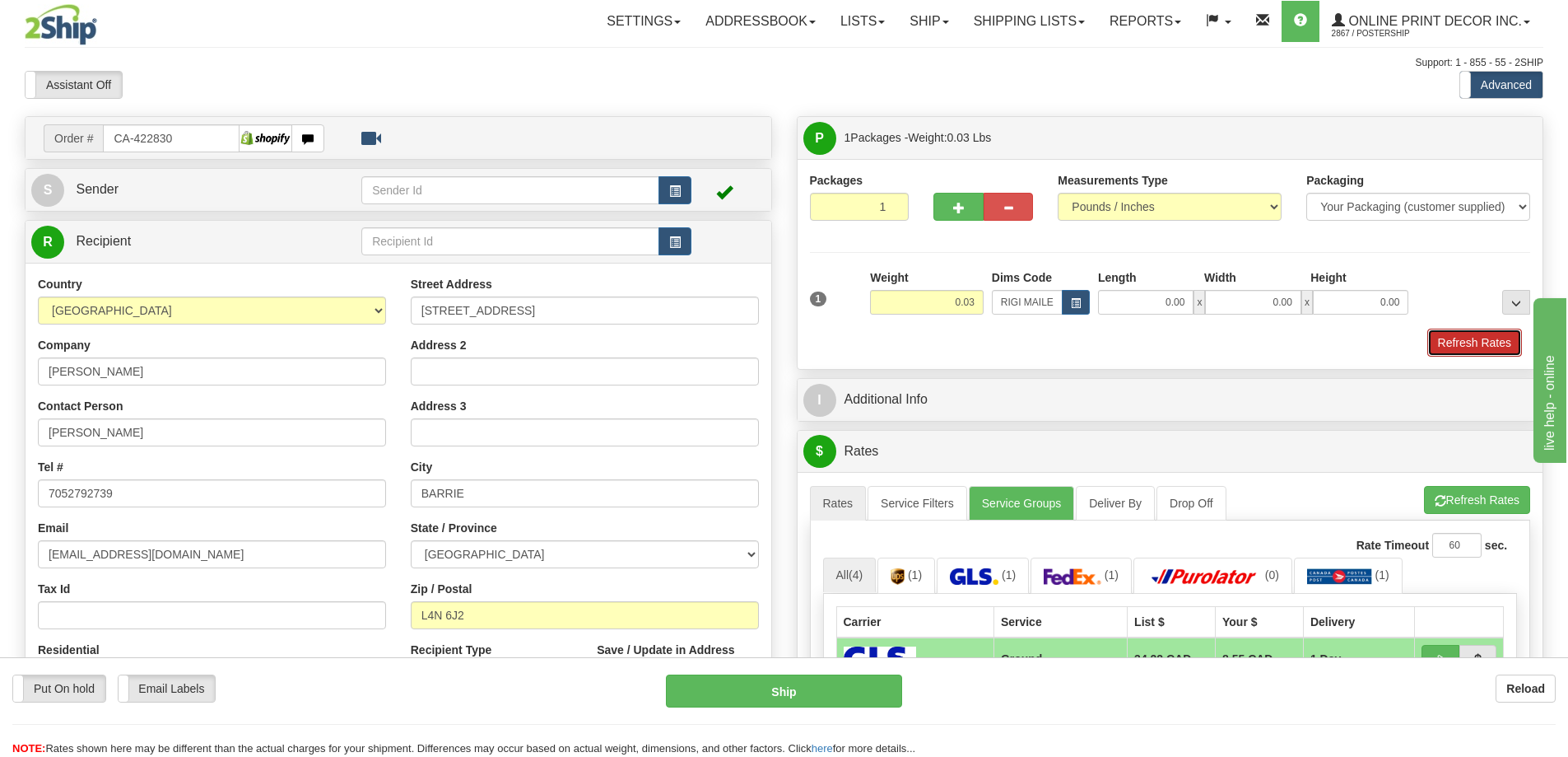
click at [1502, 330] on button "Refresh Rates" at bounding box center [1474, 342] width 94 height 28
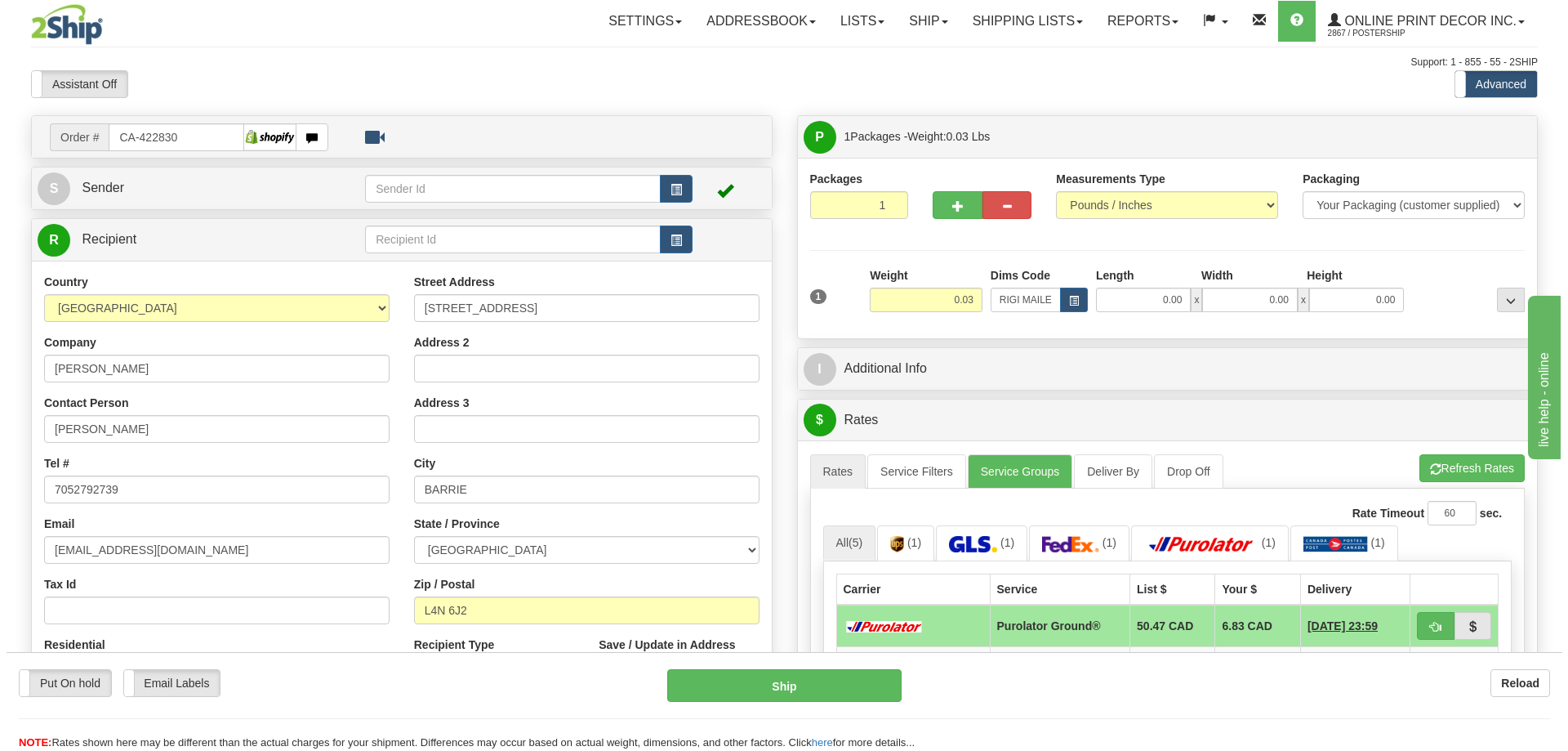
scroll to position [163, 0]
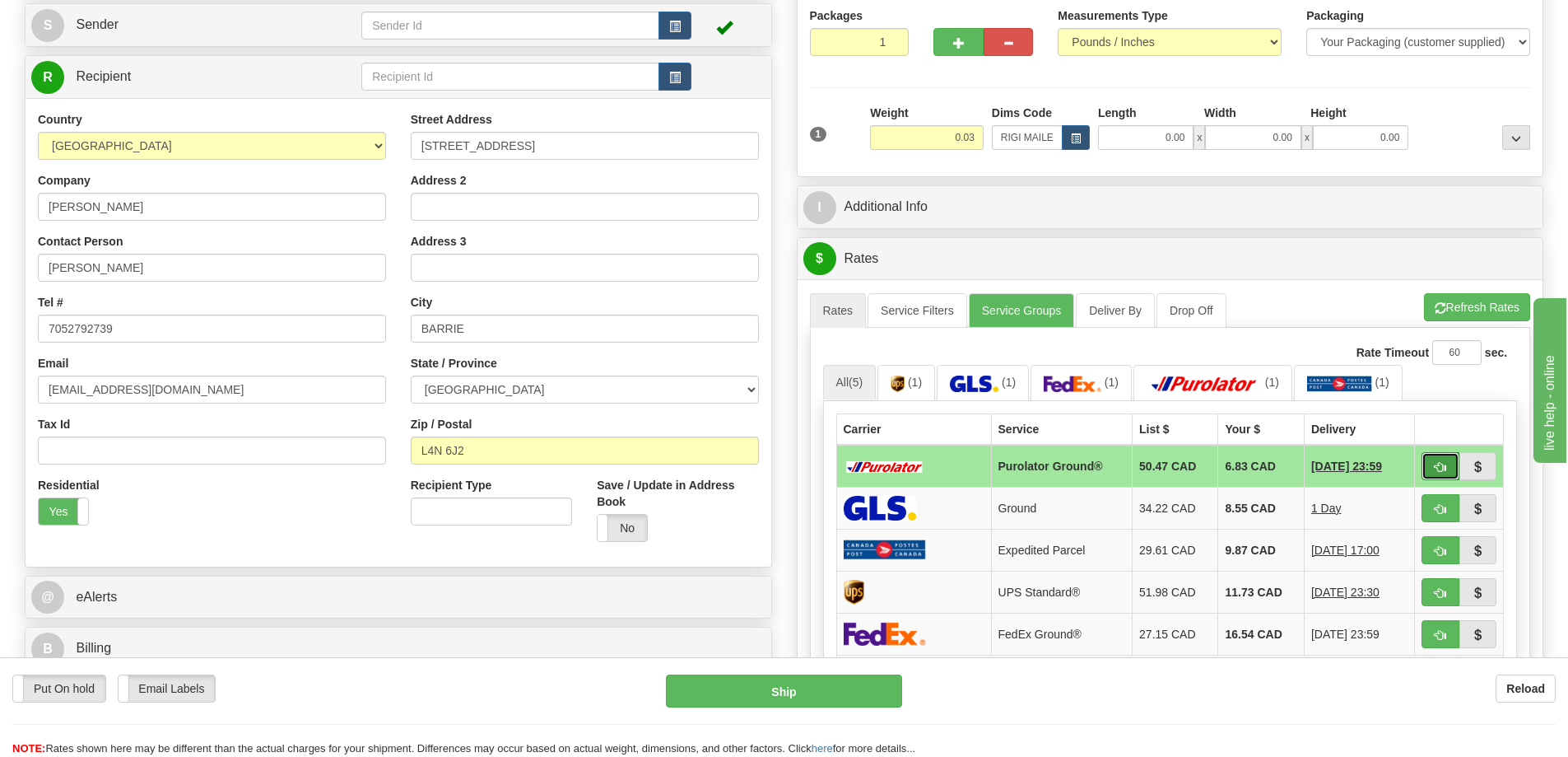
click at [1434, 473] on span "button" at bounding box center [1440, 468] width 12 height 11
type input "260"
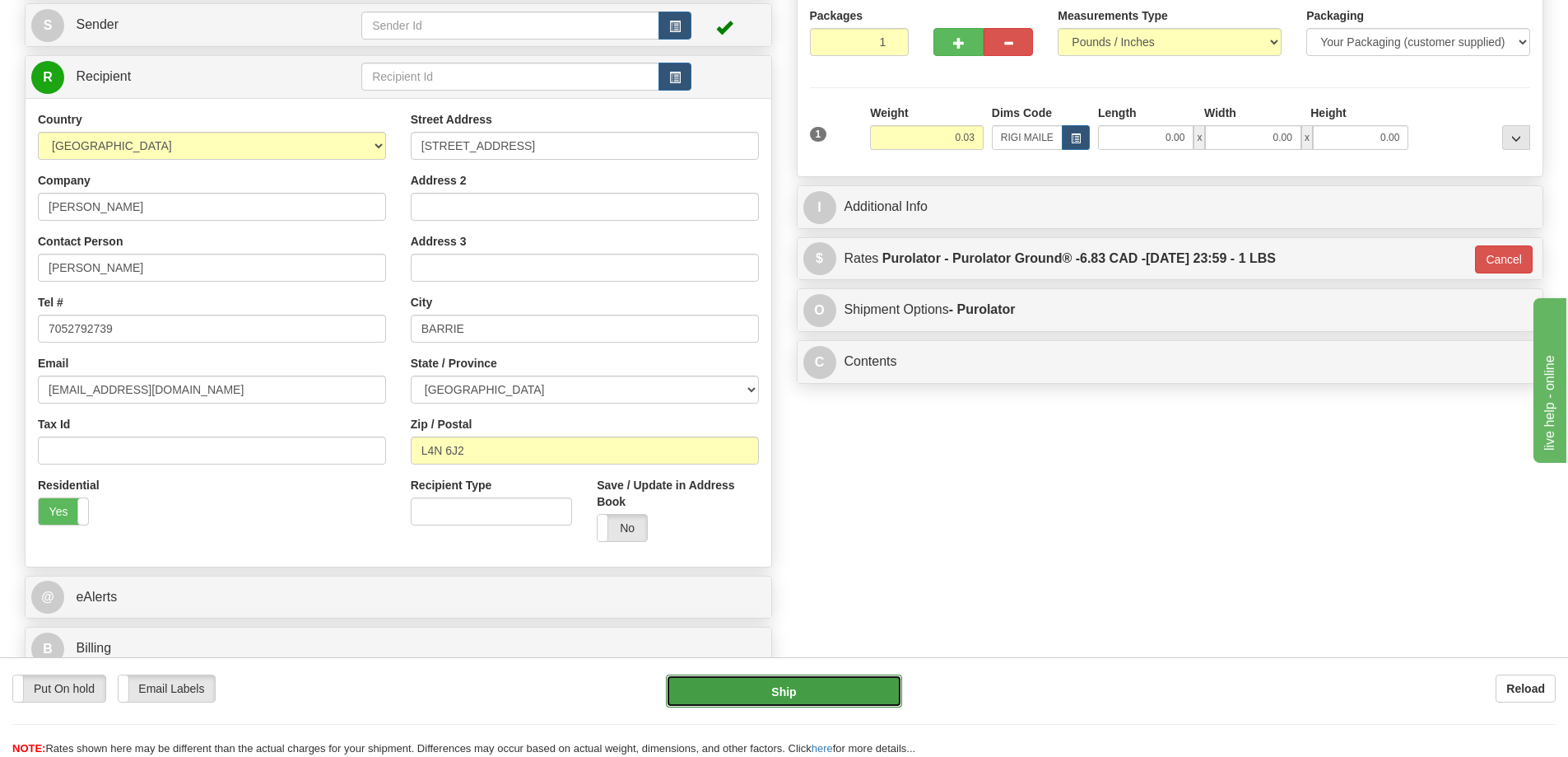
click at [853, 691] on button "Ship" at bounding box center [784, 690] width 236 height 33
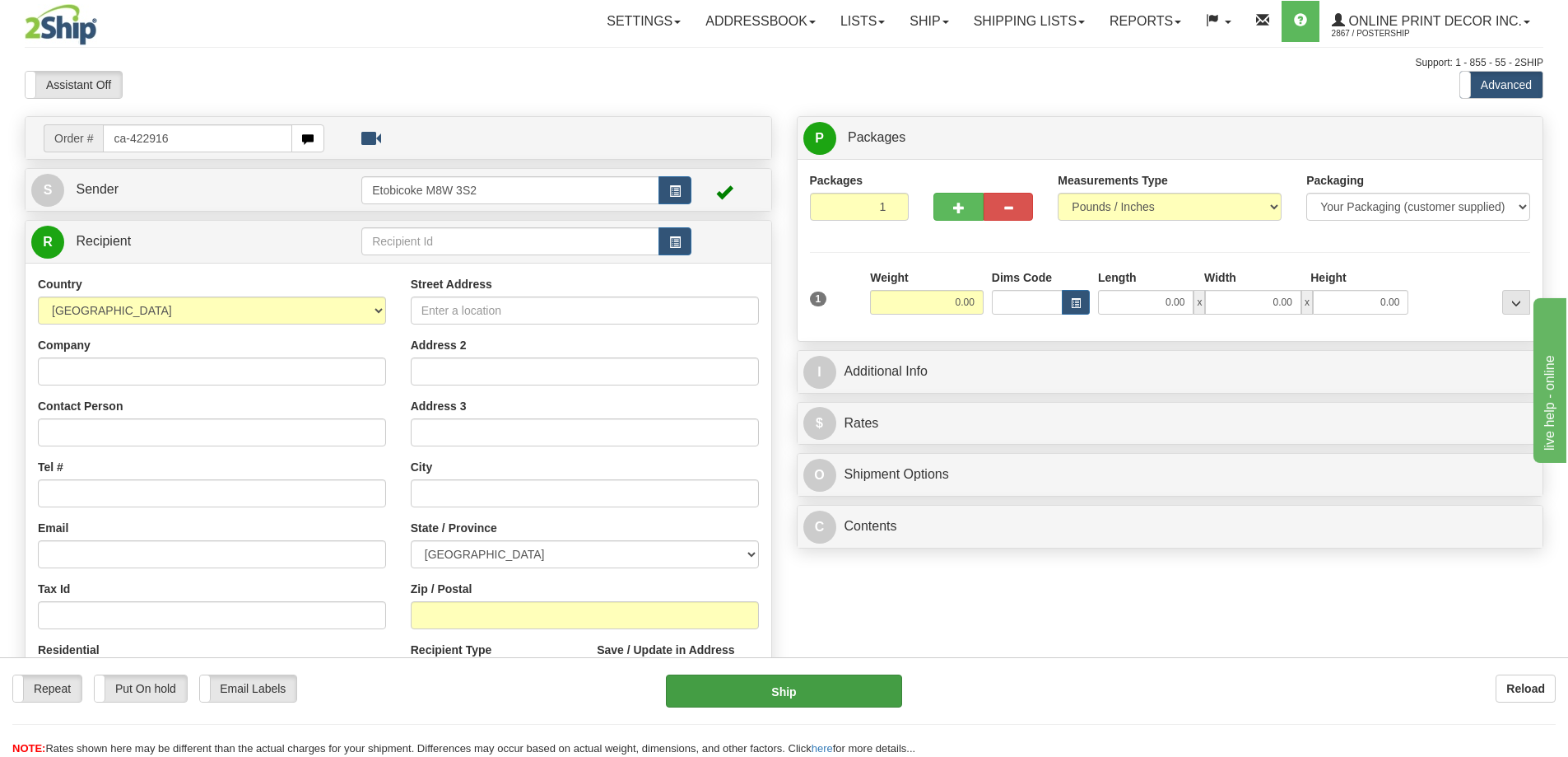
type input "ca-422916"
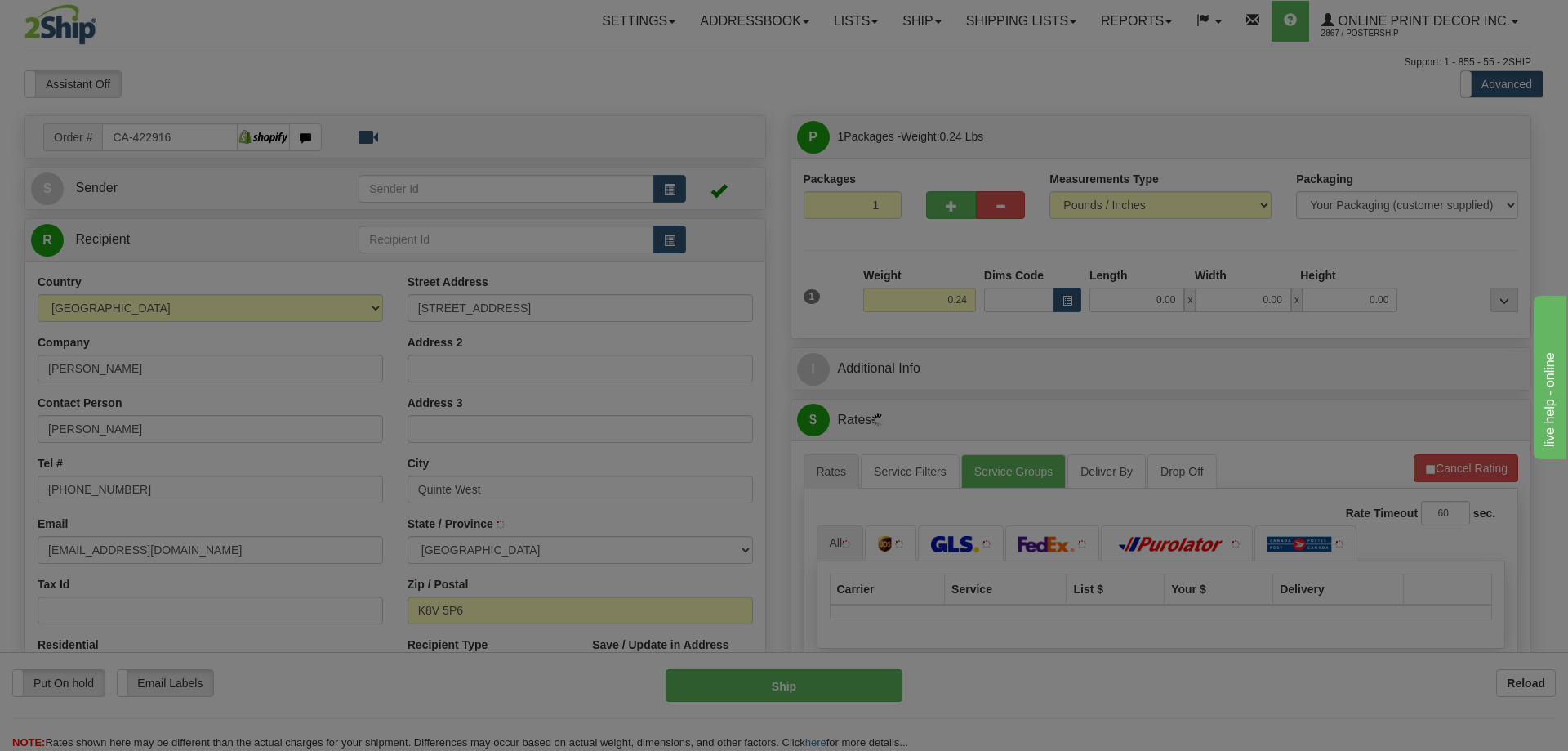
type input "TRENTON"
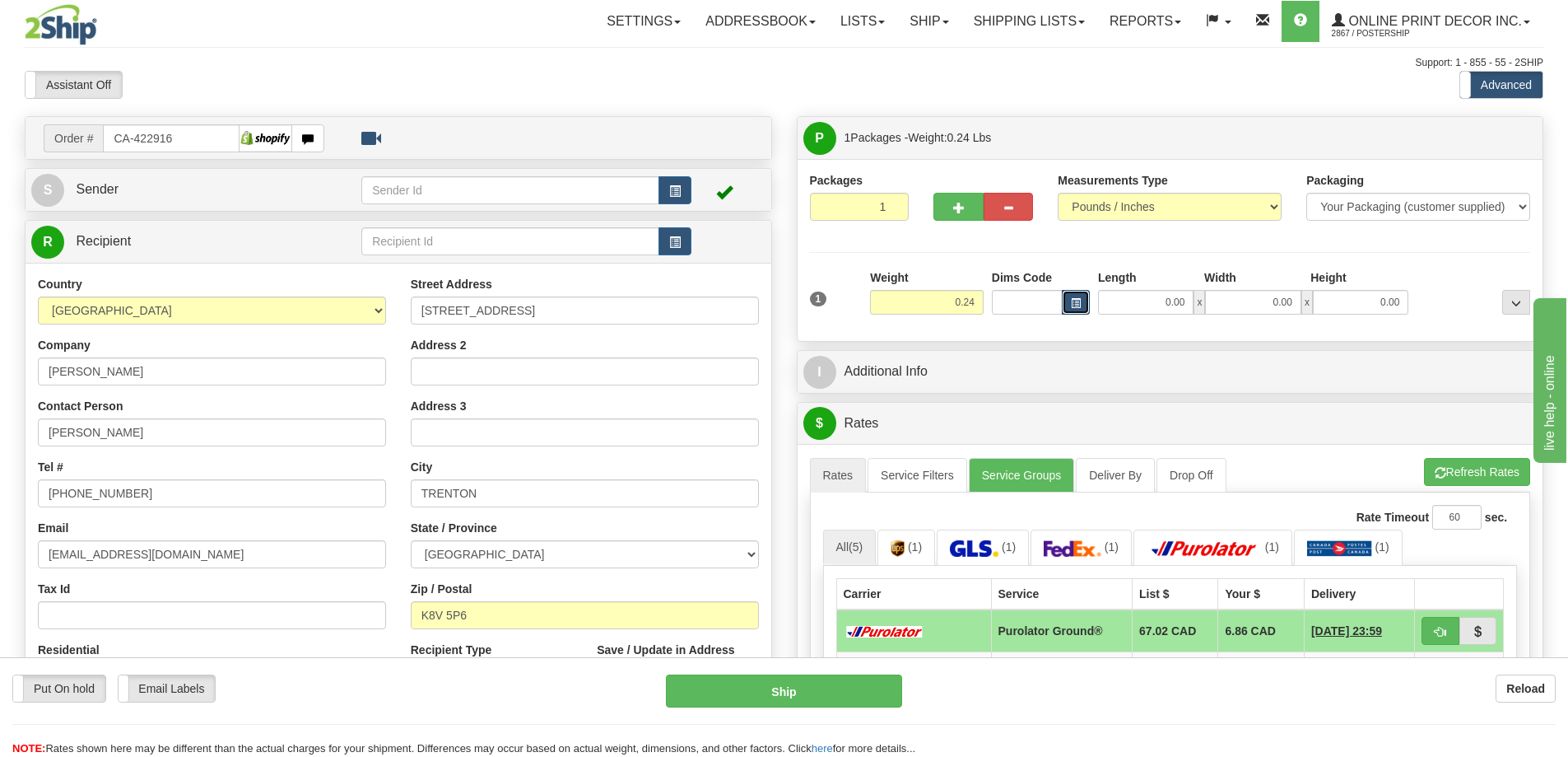
click at [1080, 301] on button "button" at bounding box center [1075, 301] width 28 height 24
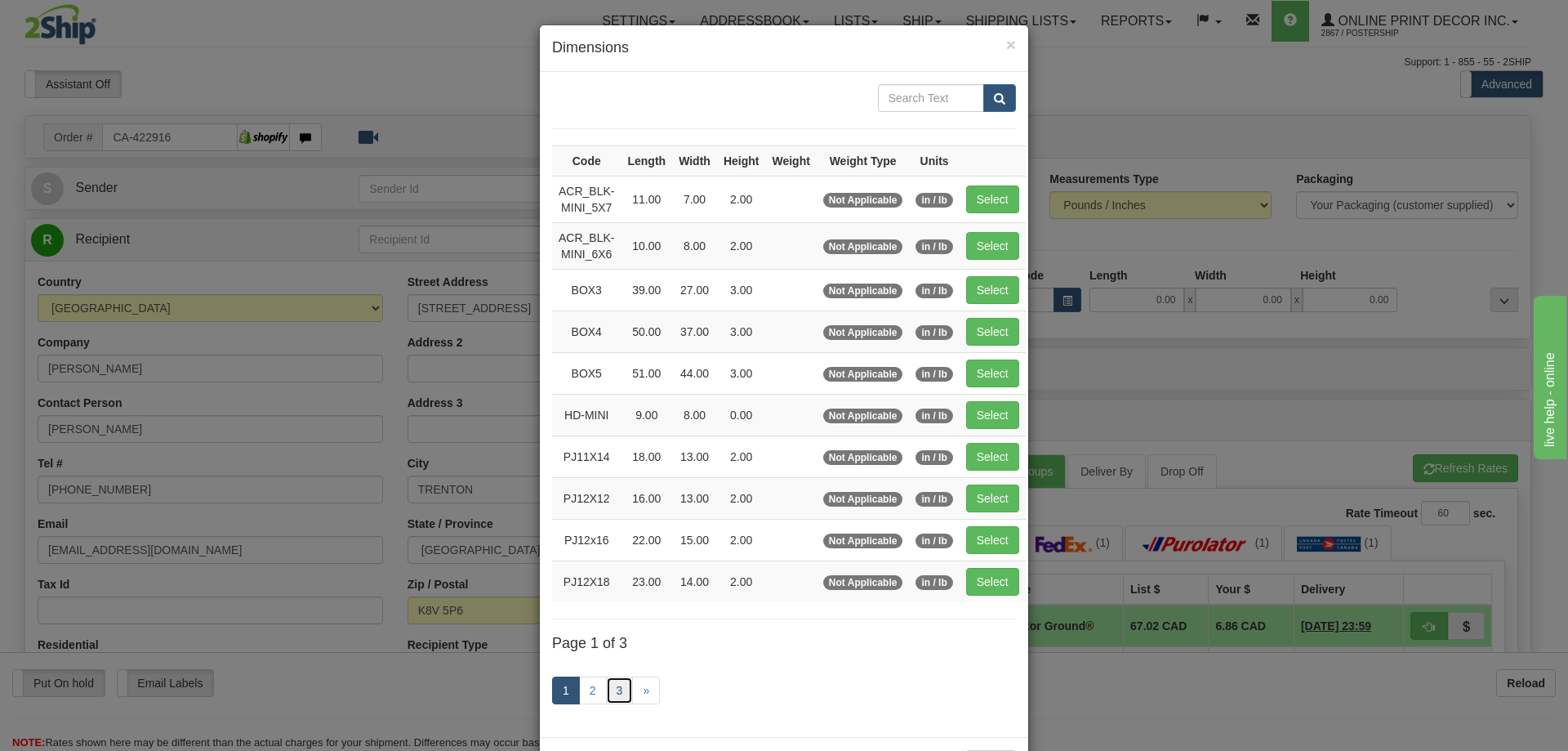
click at [609, 689] on link "3" at bounding box center [620, 689] width 28 height 28
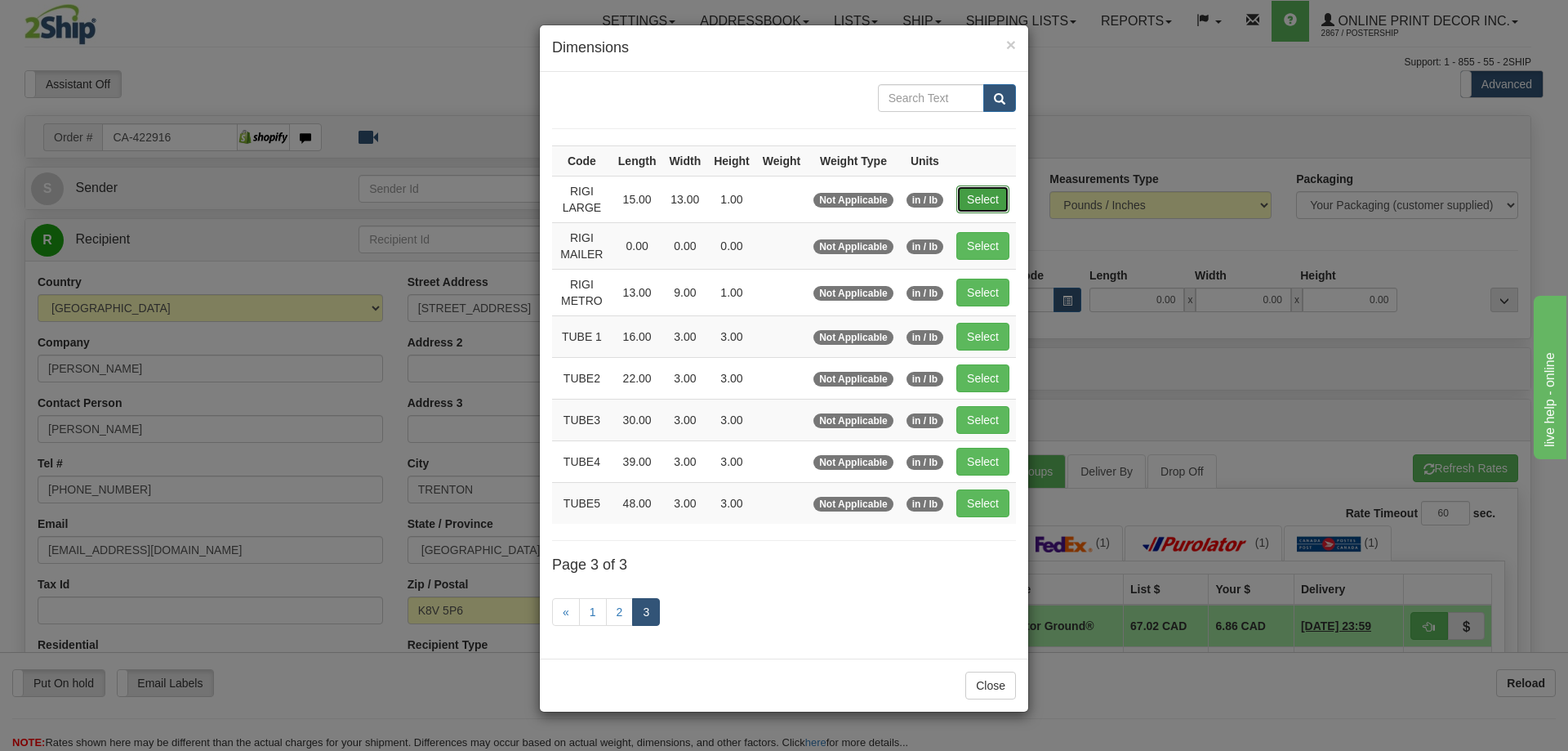
click at [983, 200] on button "Select" at bounding box center [983, 199] width 54 height 28
type input "RIGI LARGE"
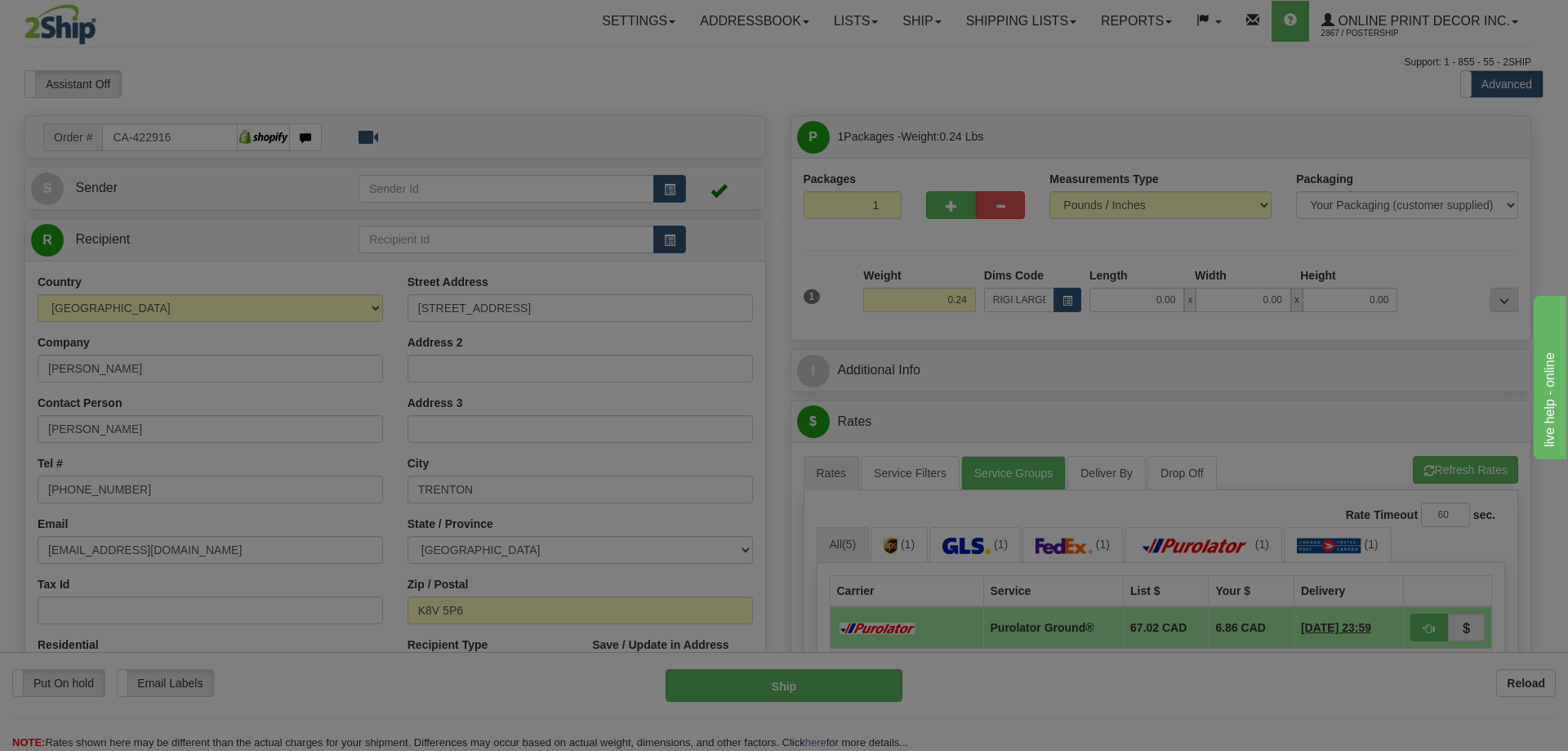
type input "15.00"
type input "13.00"
type input "1.00"
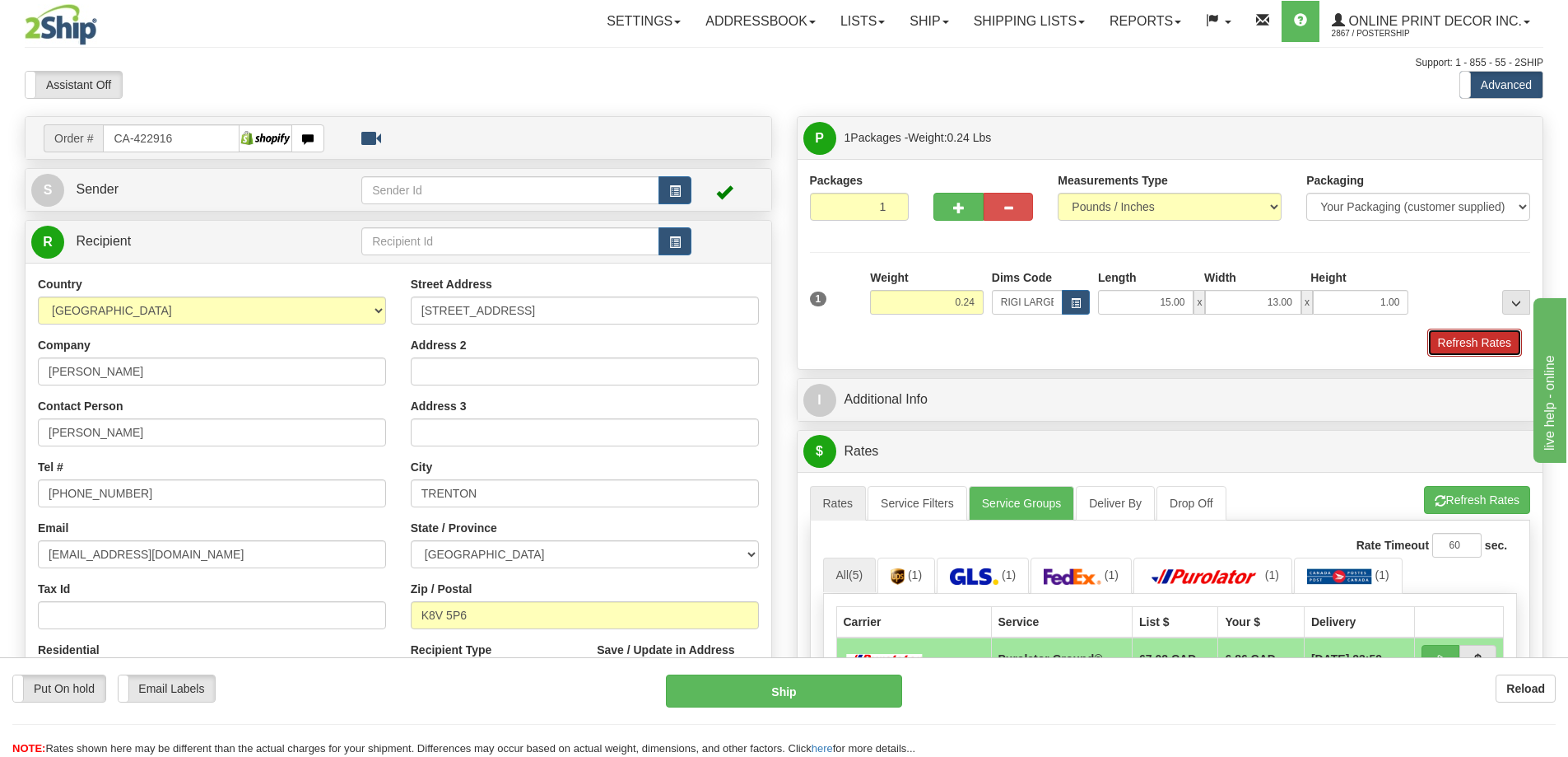
click at [1500, 343] on button "Refresh Rates" at bounding box center [1474, 342] width 94 height 28
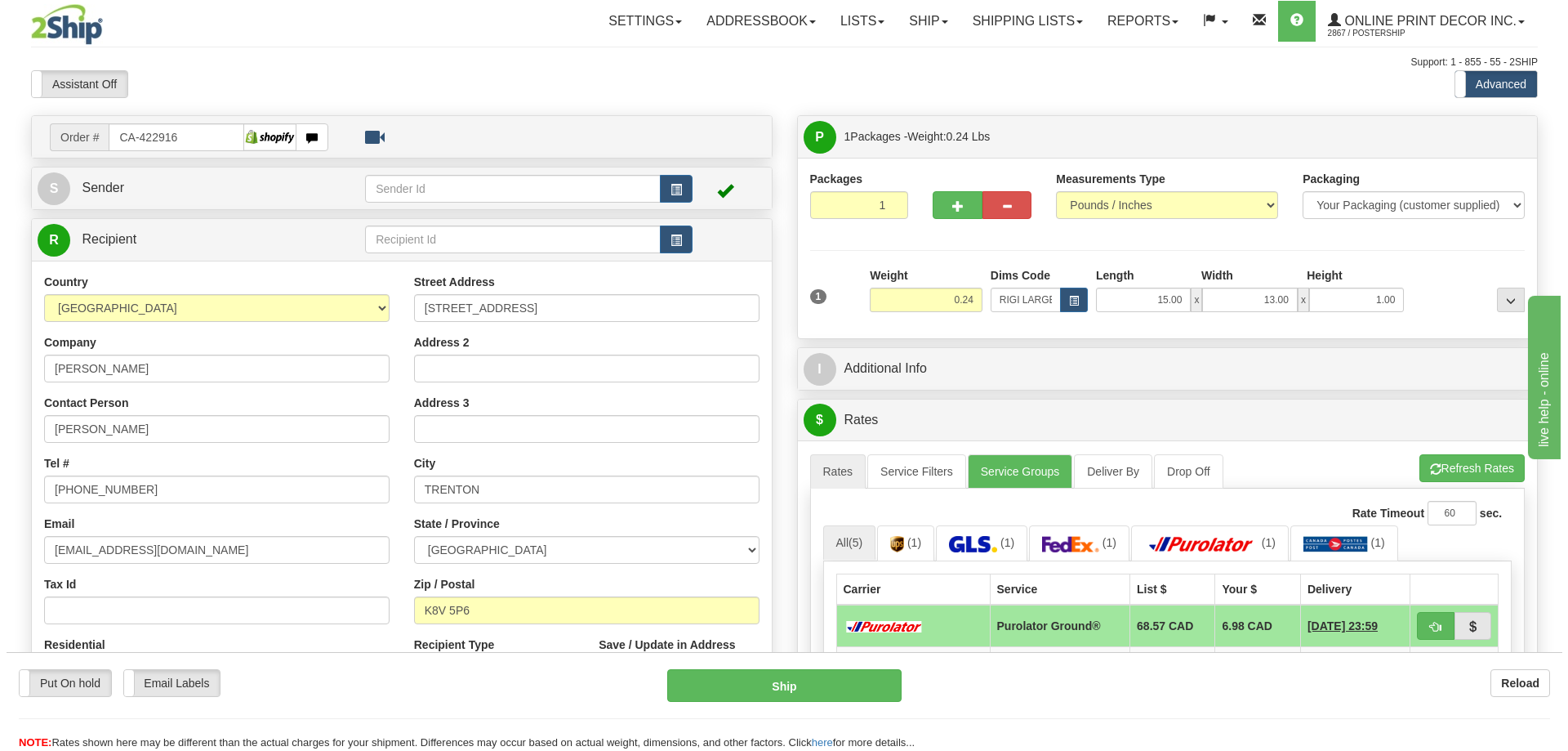
scroll to position [163, 0]
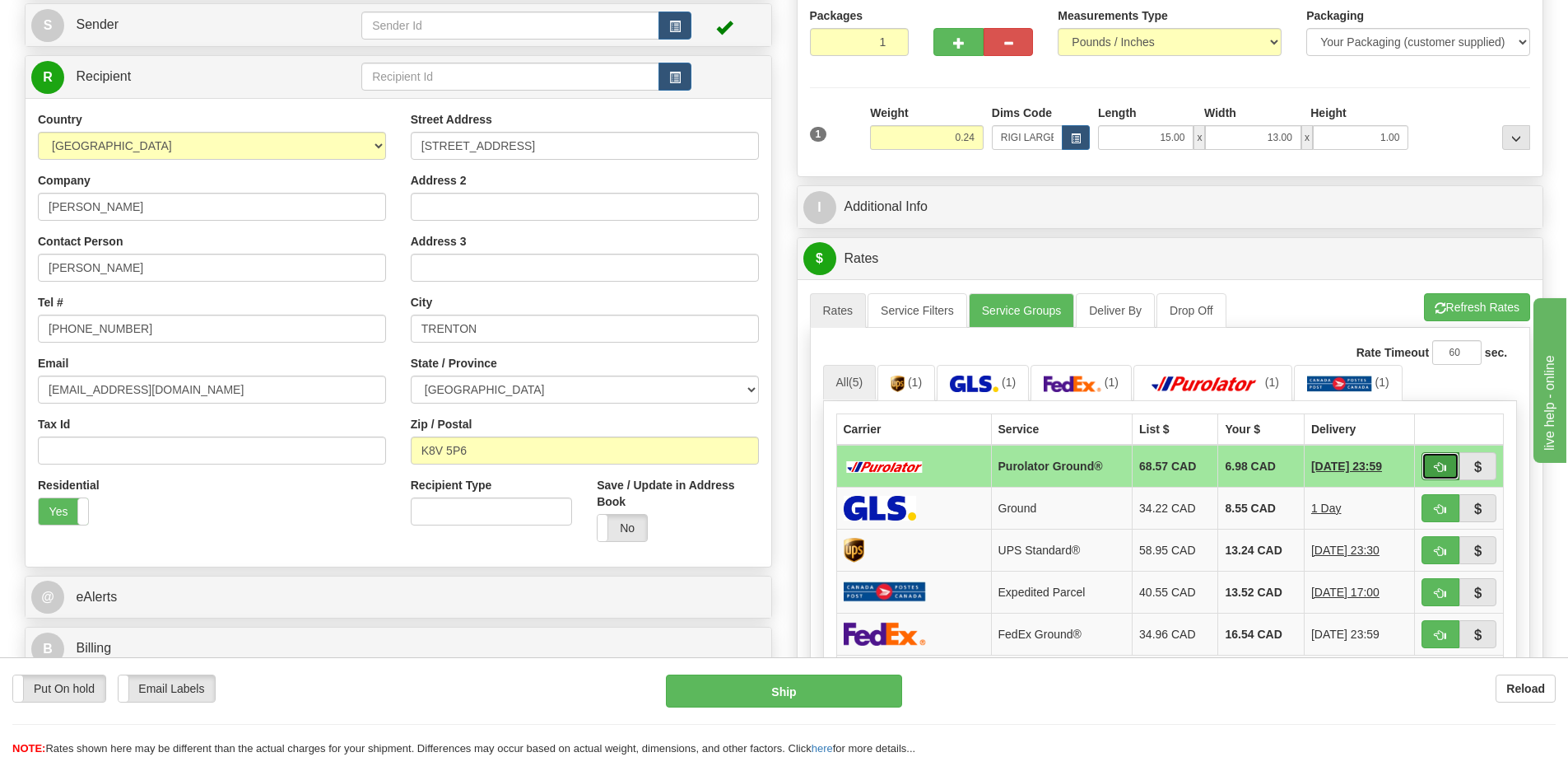
click at [1438, 465] on span "button" at bounding box center [1440, 468] width 12 height 11
type input "260"
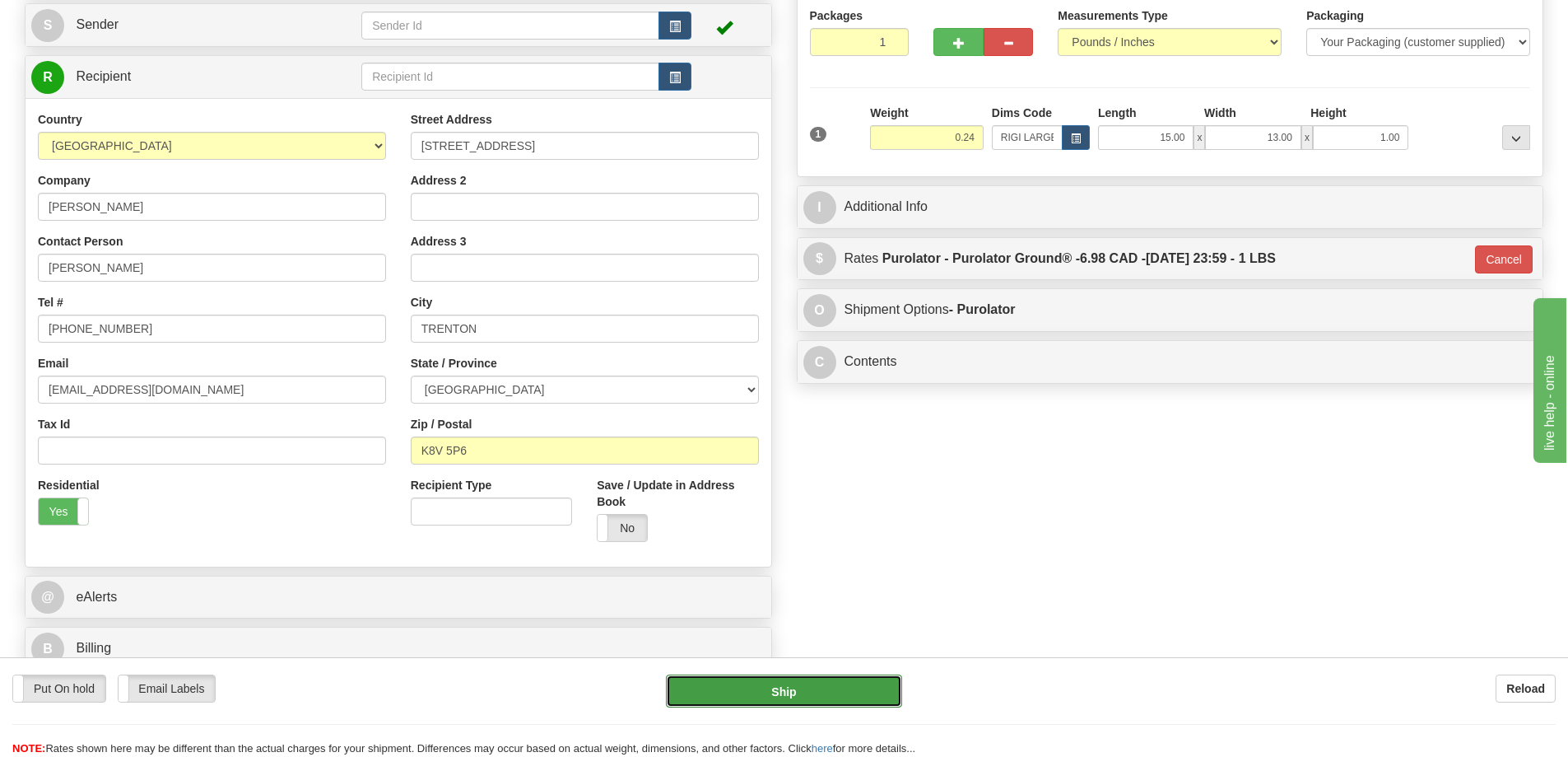
click at [826, 696] on button "Ship" at bounding box center [784, 690] width 236 height 33
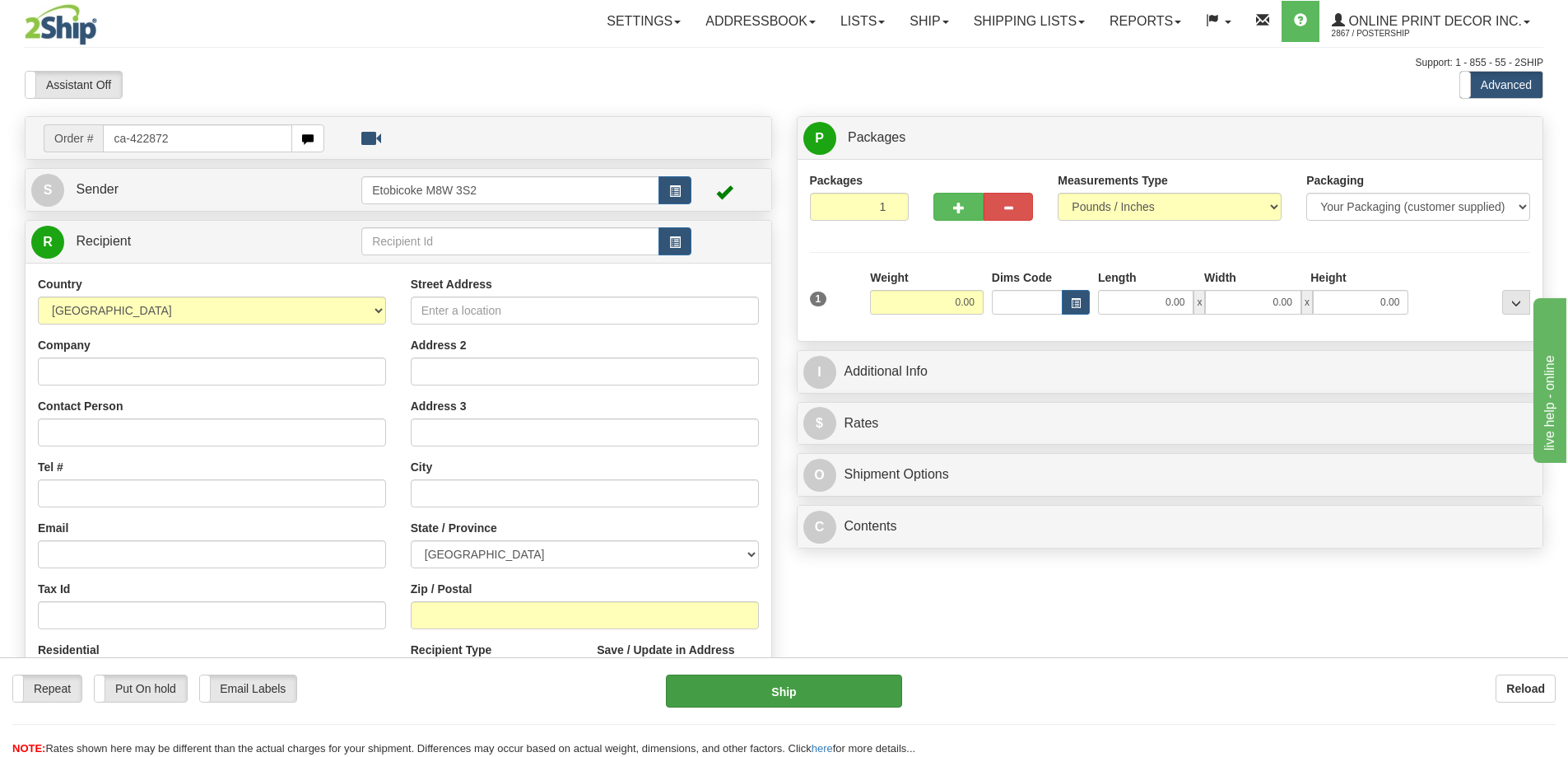
type input "ca-422872"
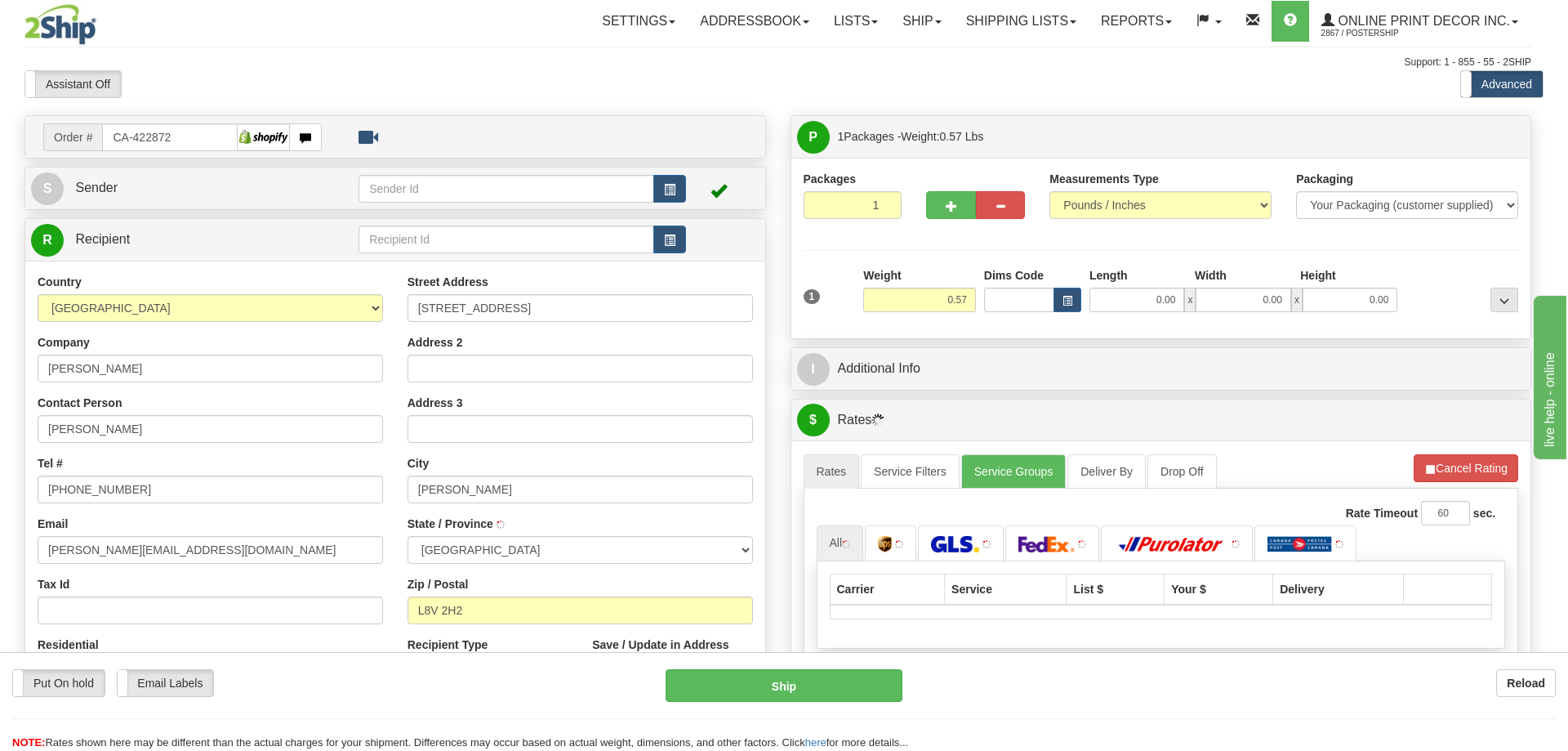
type input "[PERSON_NAME]"
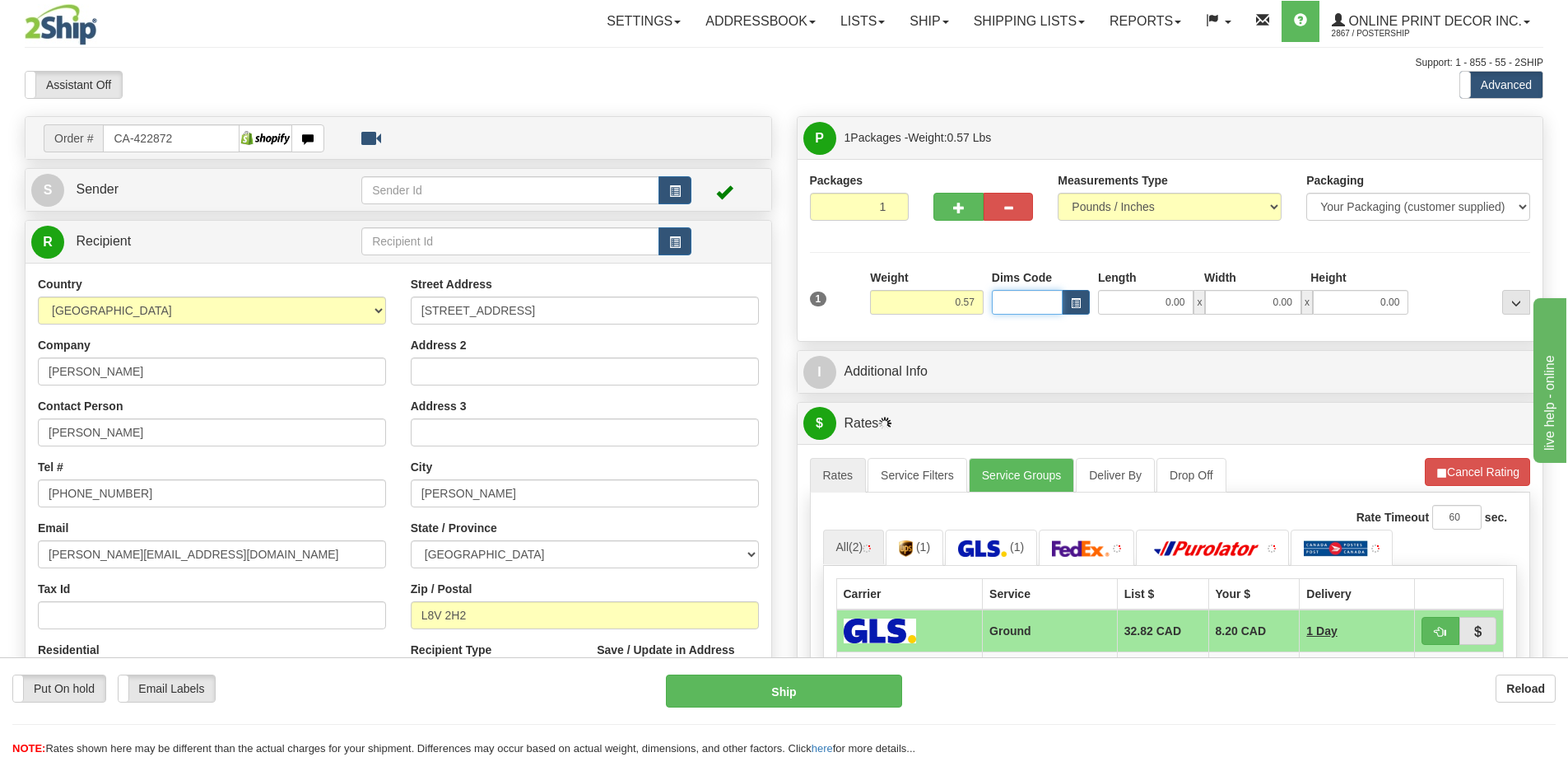
click at [1058, 301] on input "Dims Code" at bounding box center [1027, 301] width 71 height 24
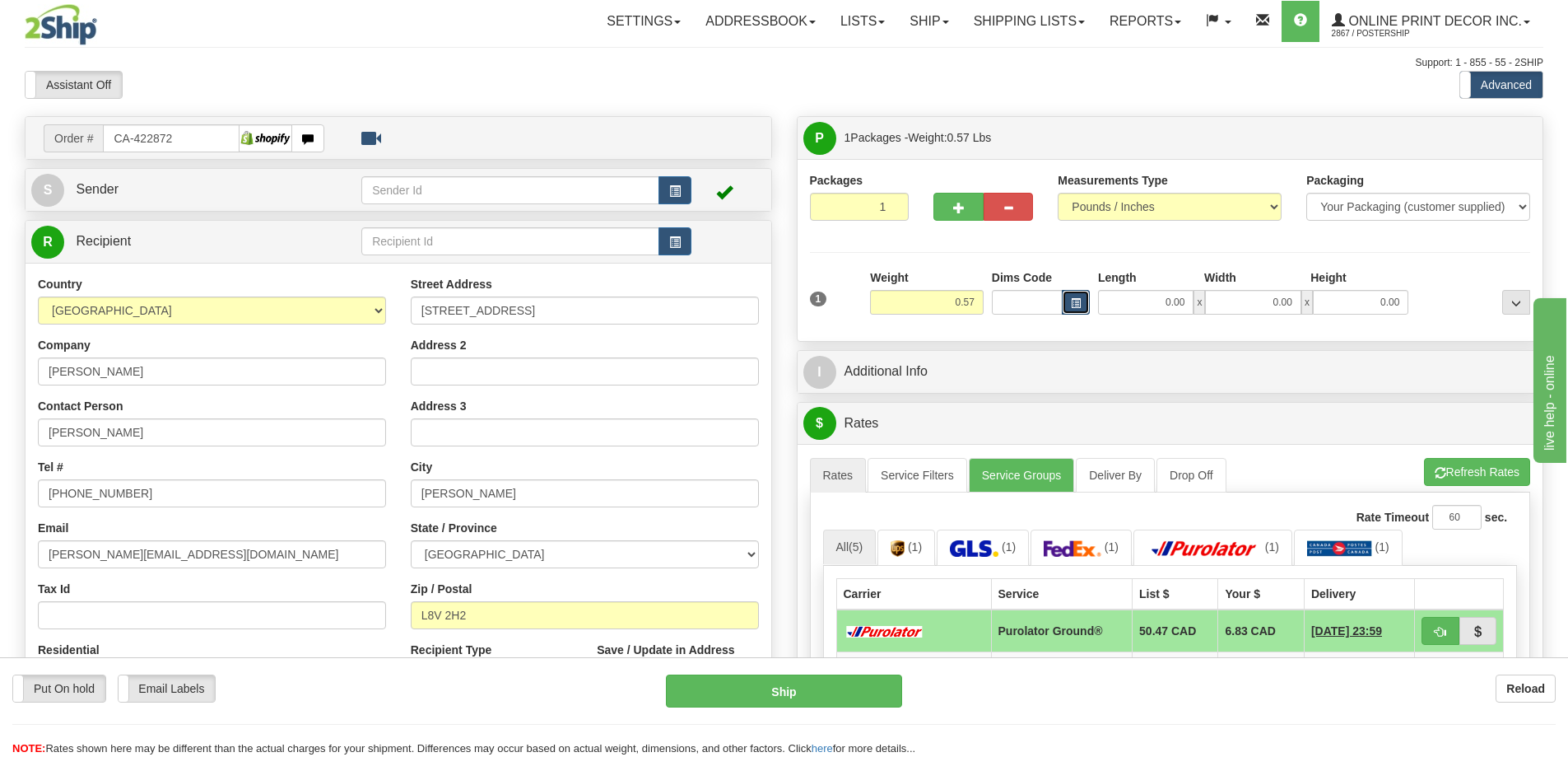
click at [1080, 295] on button "button" at bounding box center [1075, 301] width 28 height 24
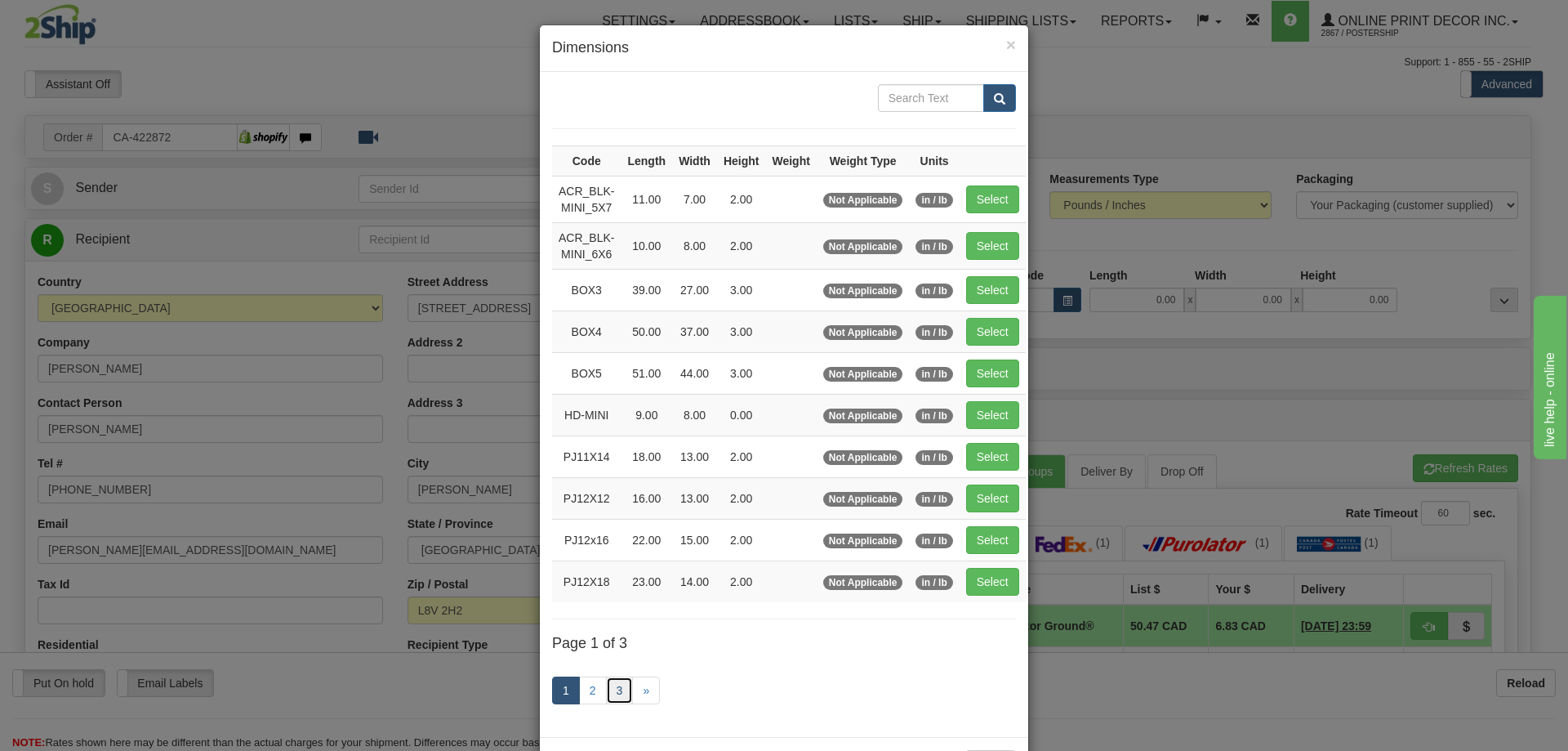
click at [618, 683] on link "3" at bounding box center [620, 689] width 28 height 28
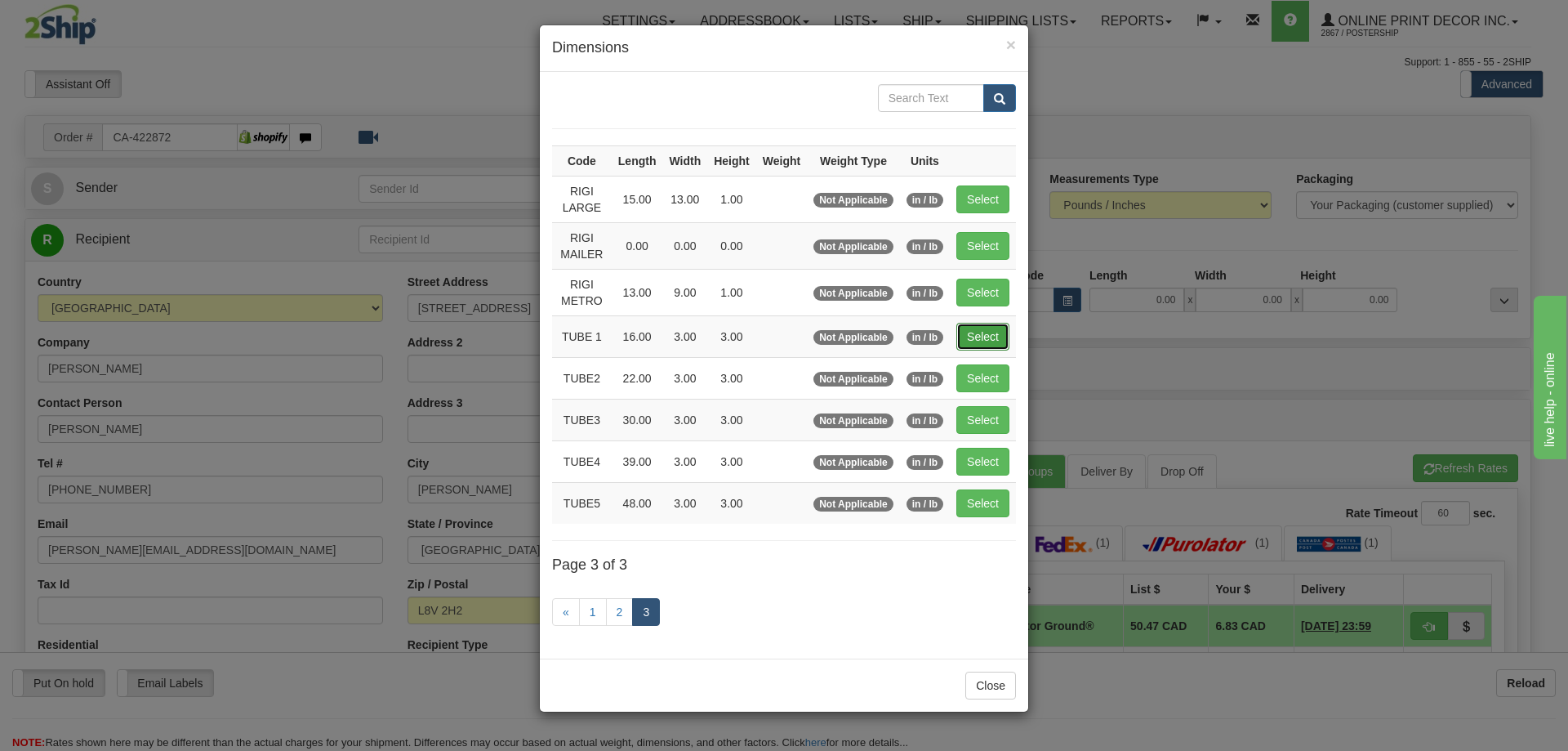
click at [993, 333] on button "Select" at bounding box center [983, 336] width 54 height 28
type input "TUBE 1"
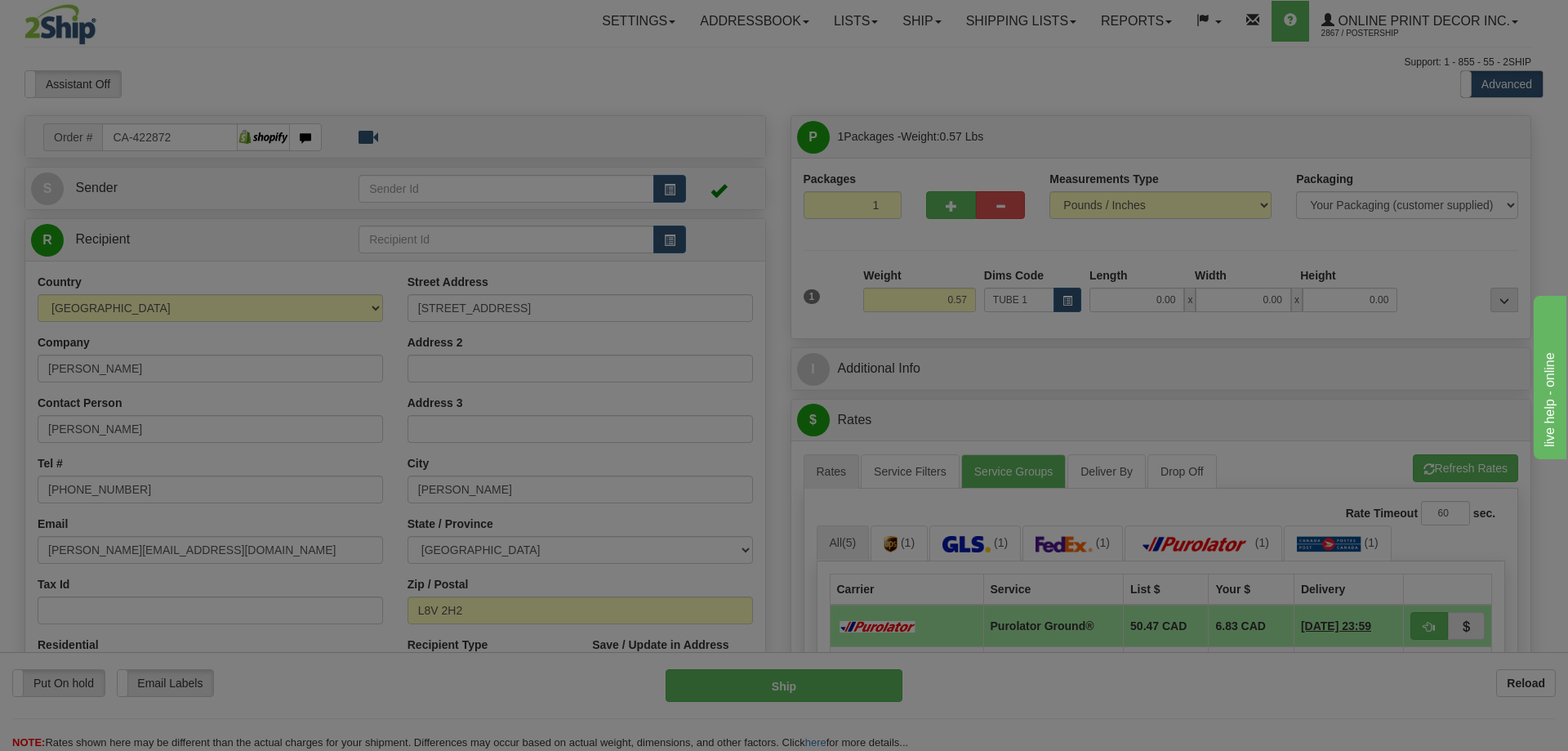
type input "16.00"
type input "3.00"
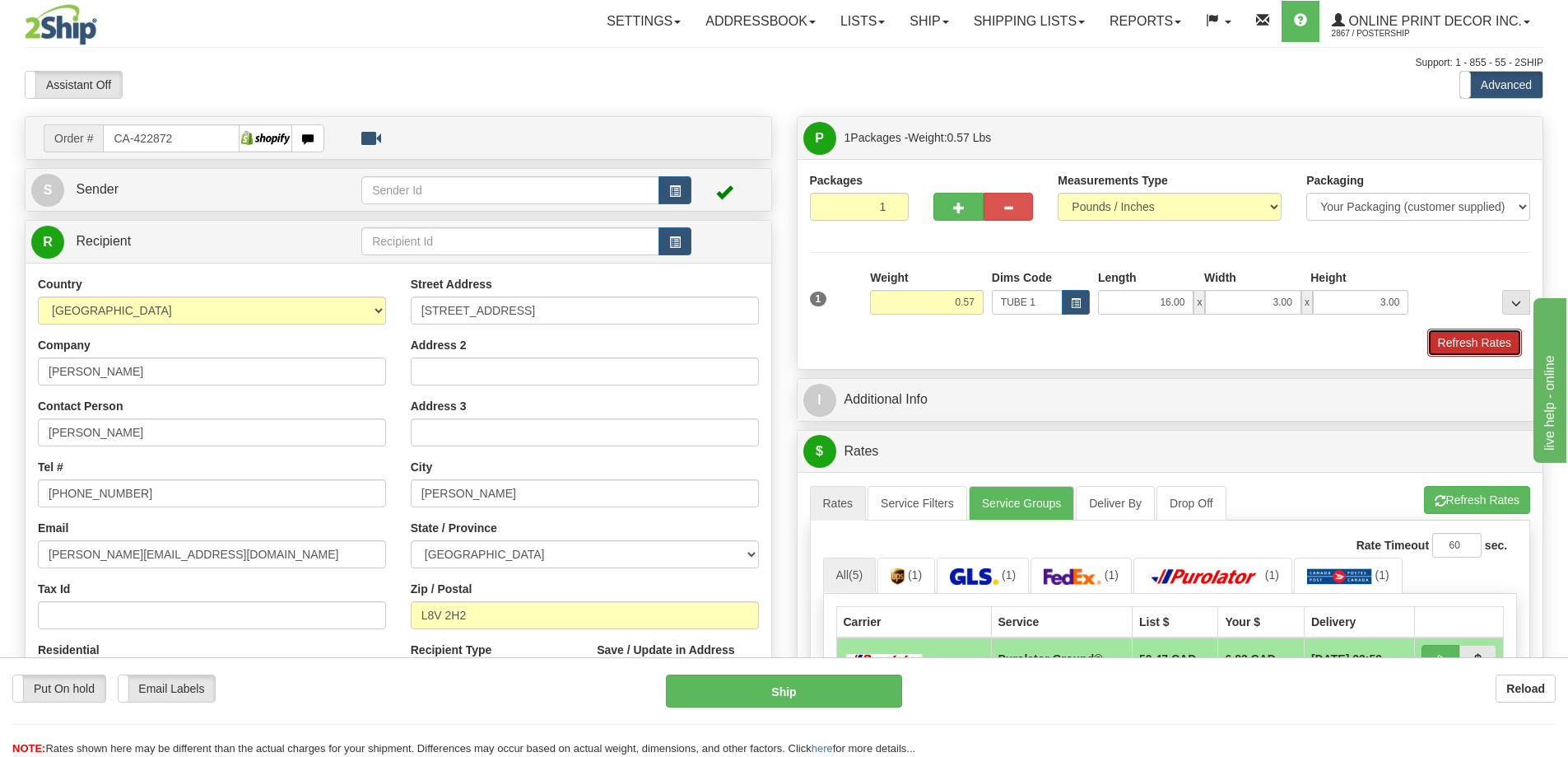
click at [1484, 354] on button "Refresh Rates" at bounding box center [1474, 342] width 94 height 28
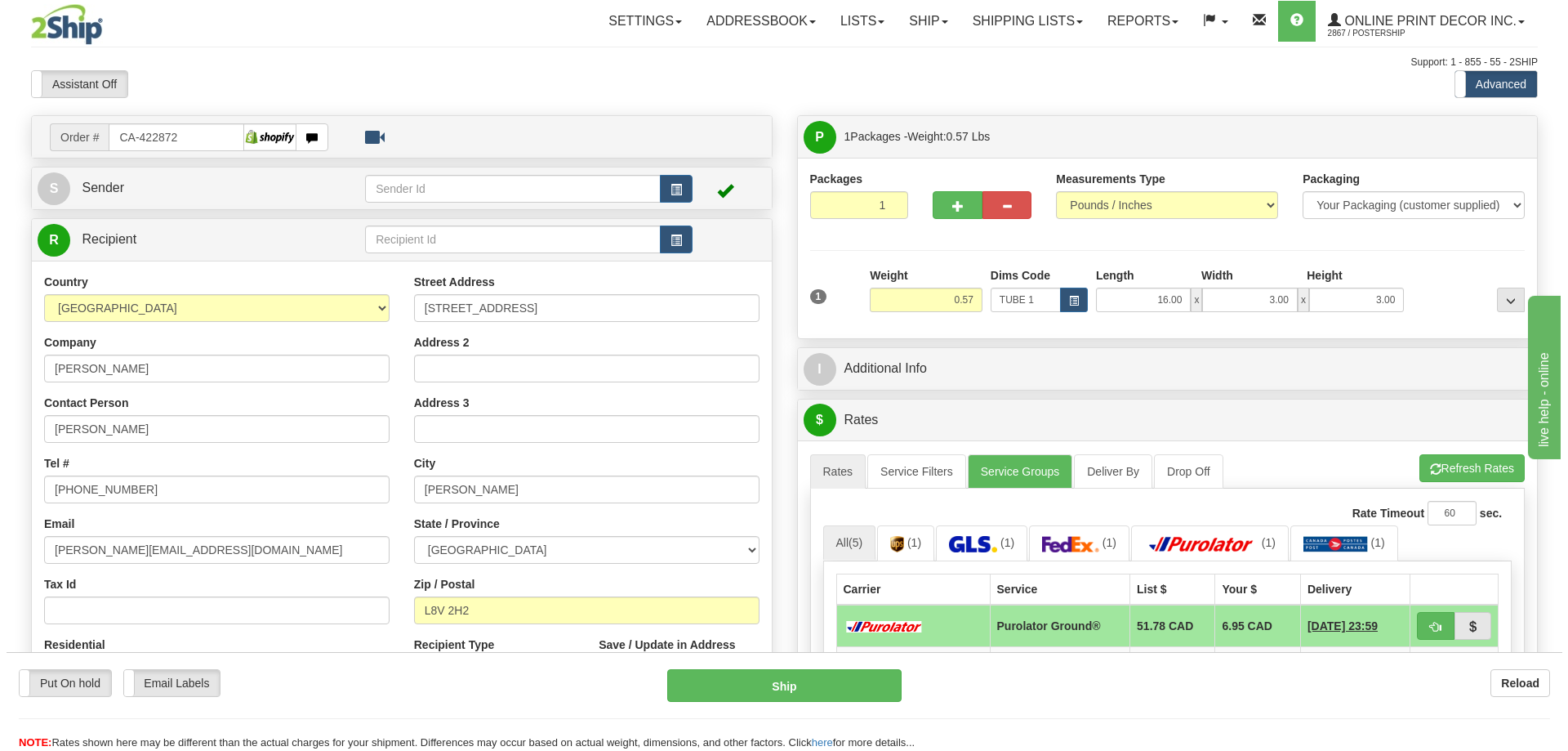
scroll to position [163, 0]
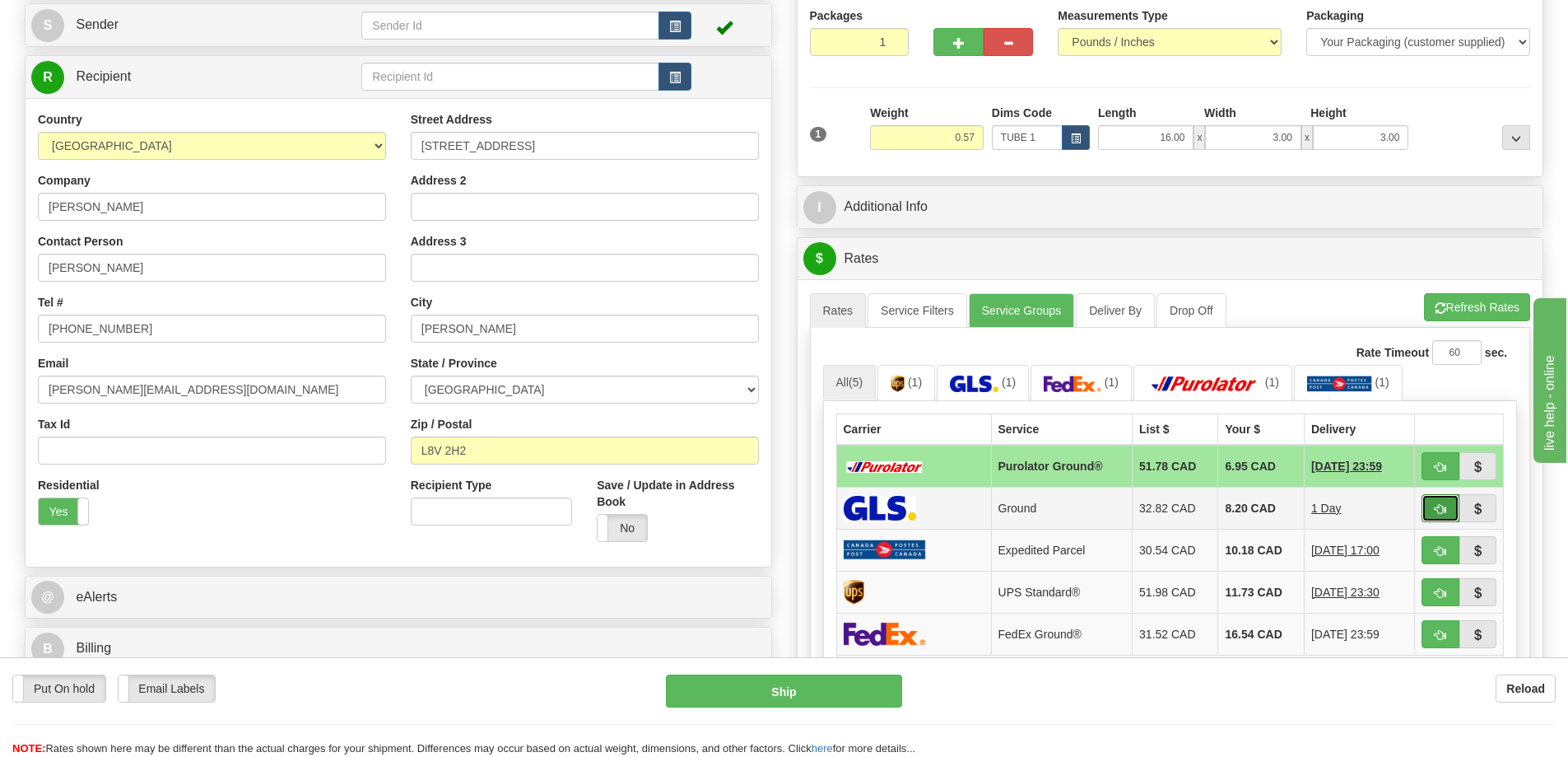
click at [1439, 505] on span "button" at bounding box center [1440, 509] width 12 height 11
type input "1"
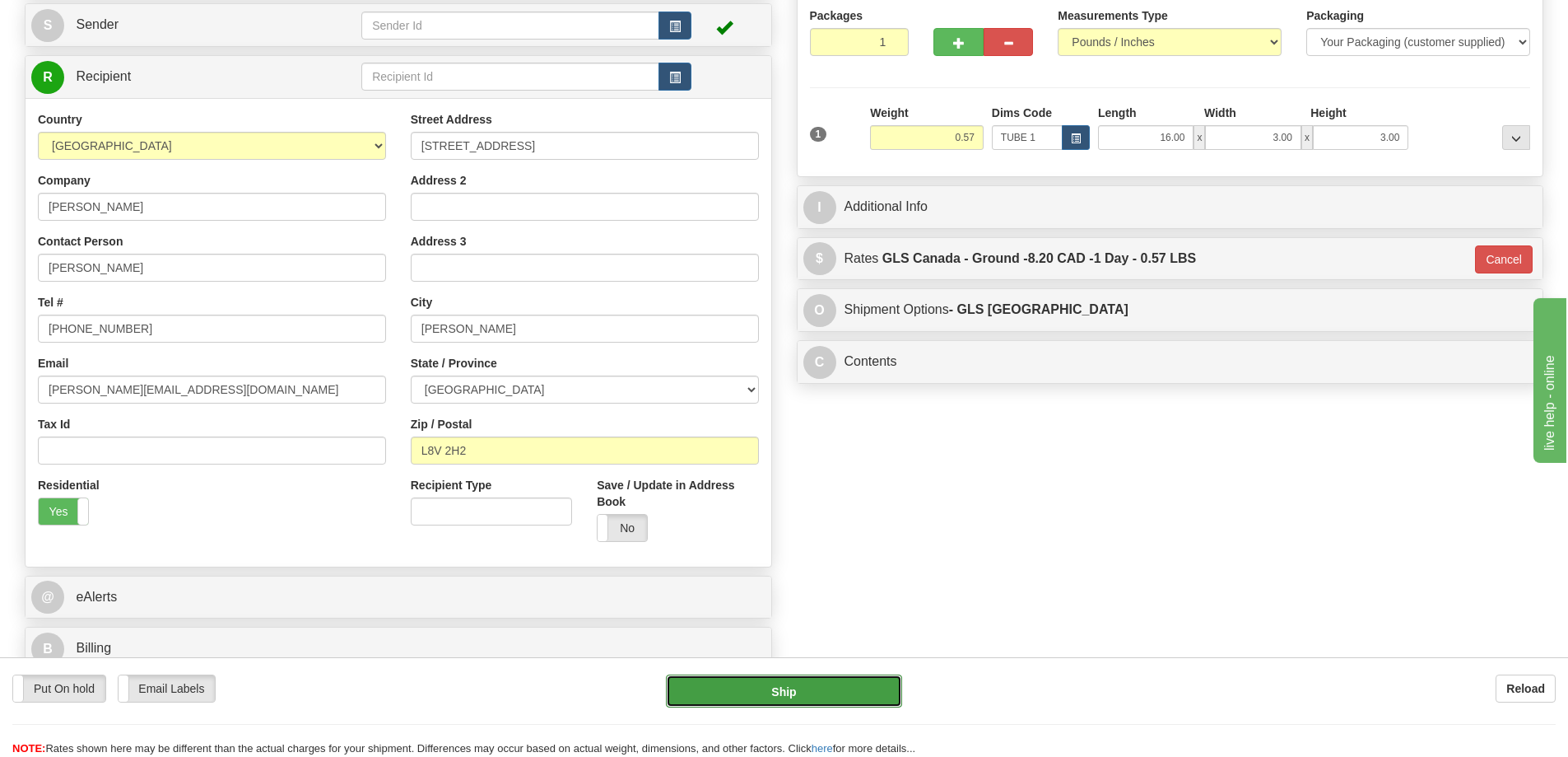
click at [828, 690] on button "Ship" at bounding box center [784, 690] width 236 height 33
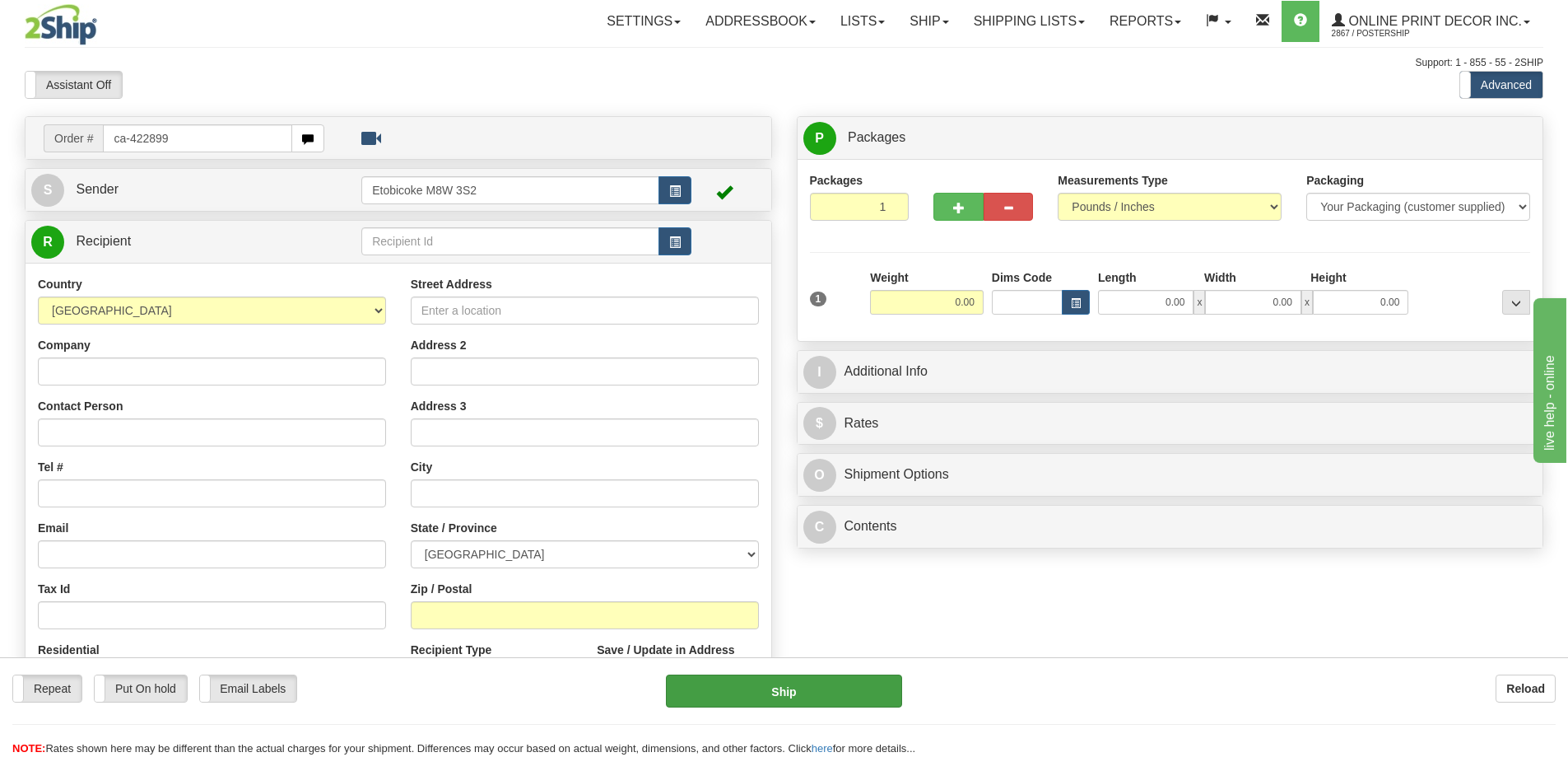
type input "ca-422899"
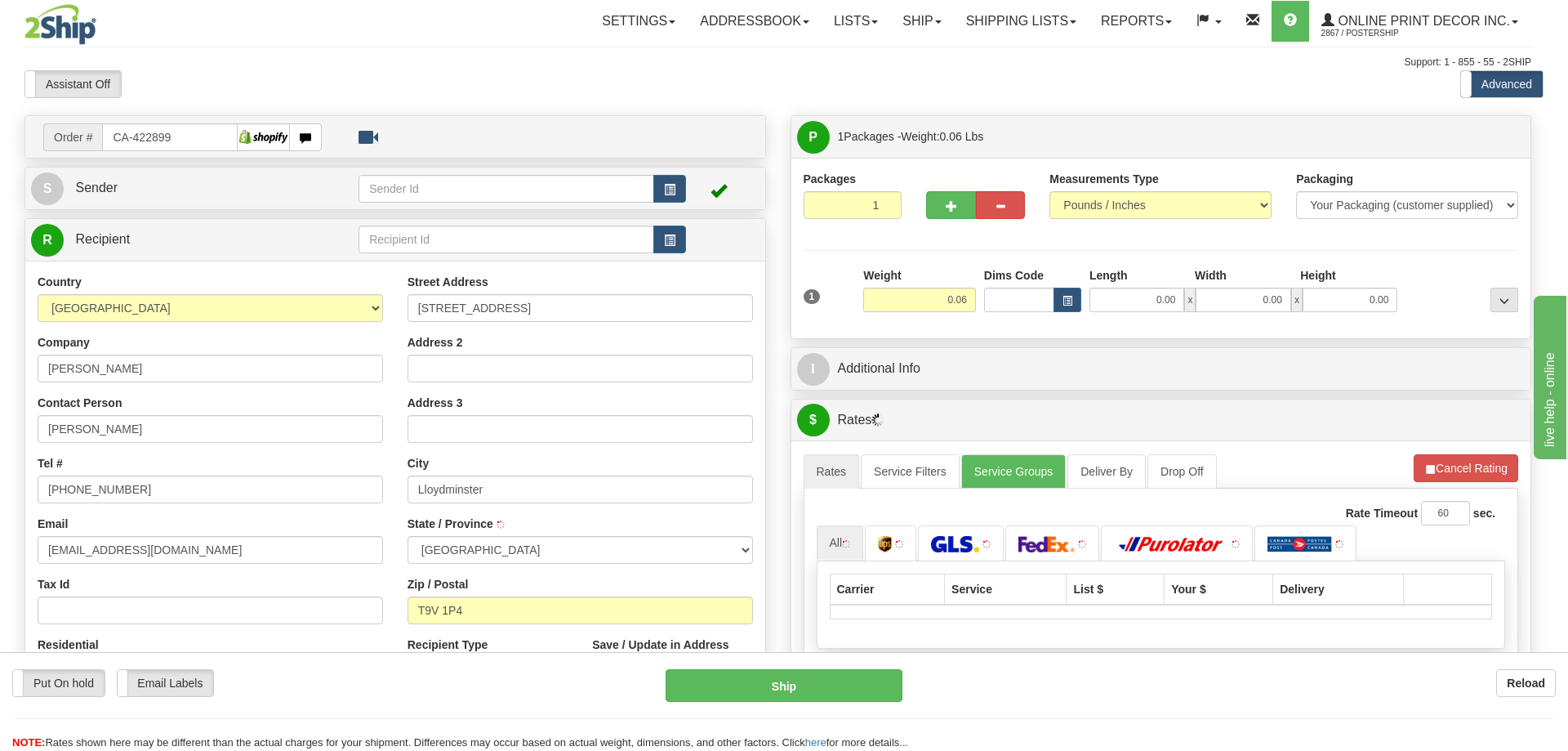
type input "LLOYDMINSTER"
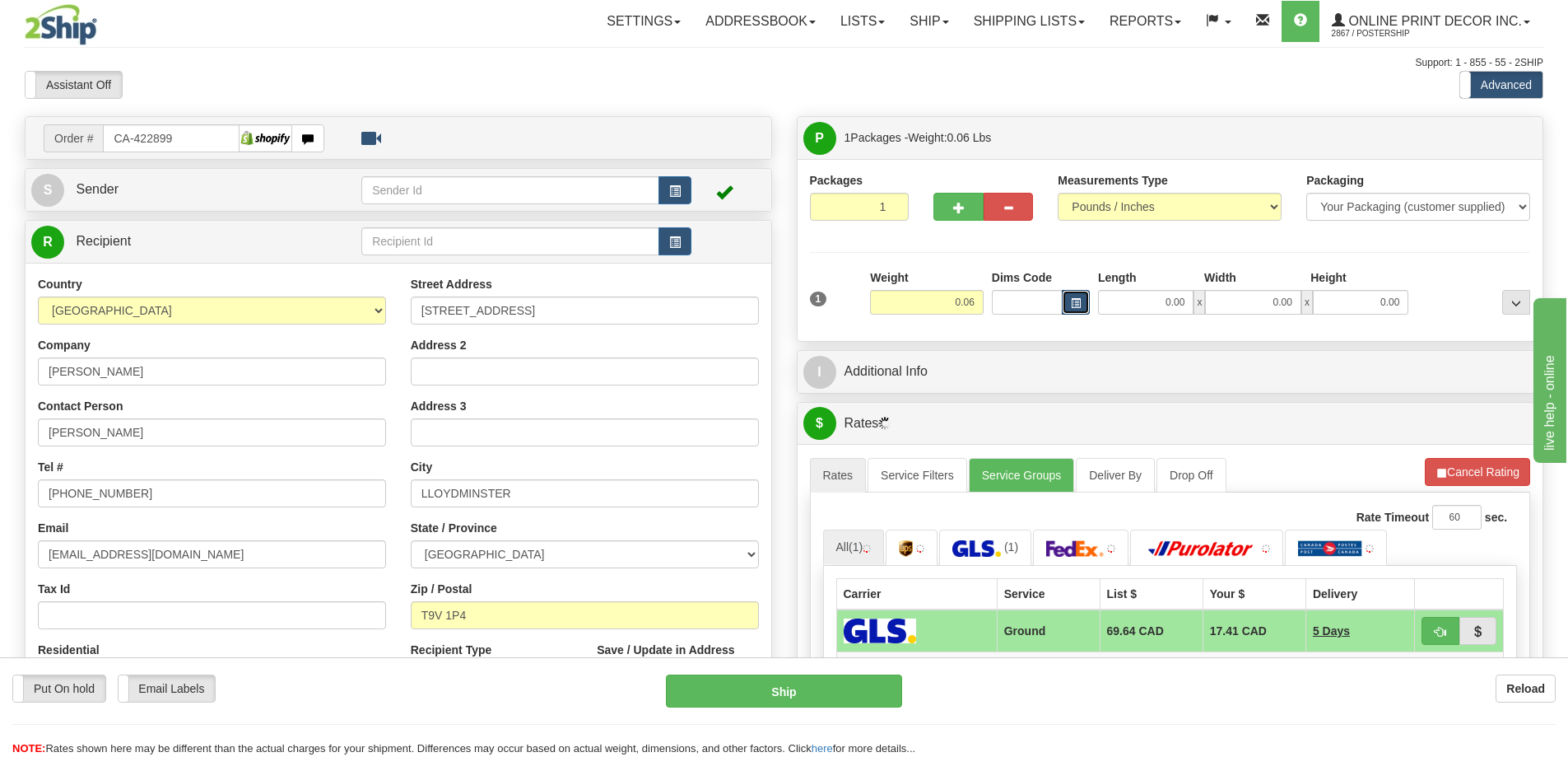
click at [1071, 297] on button "button" at bounding box center [1075, 301] width 28 height 24
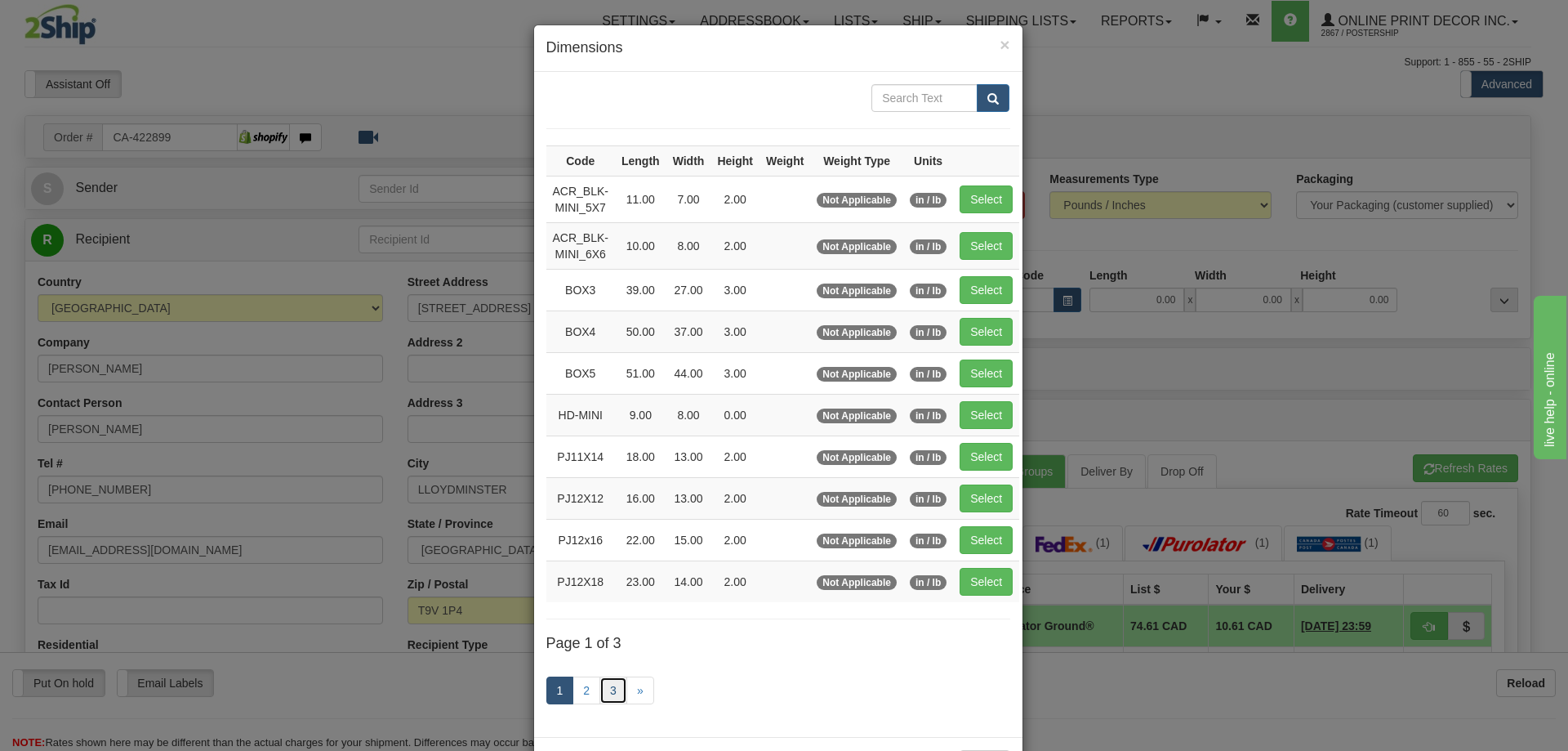
click at [607, 684] on link "3" at bounding box center [613, 689] width 28 height 28
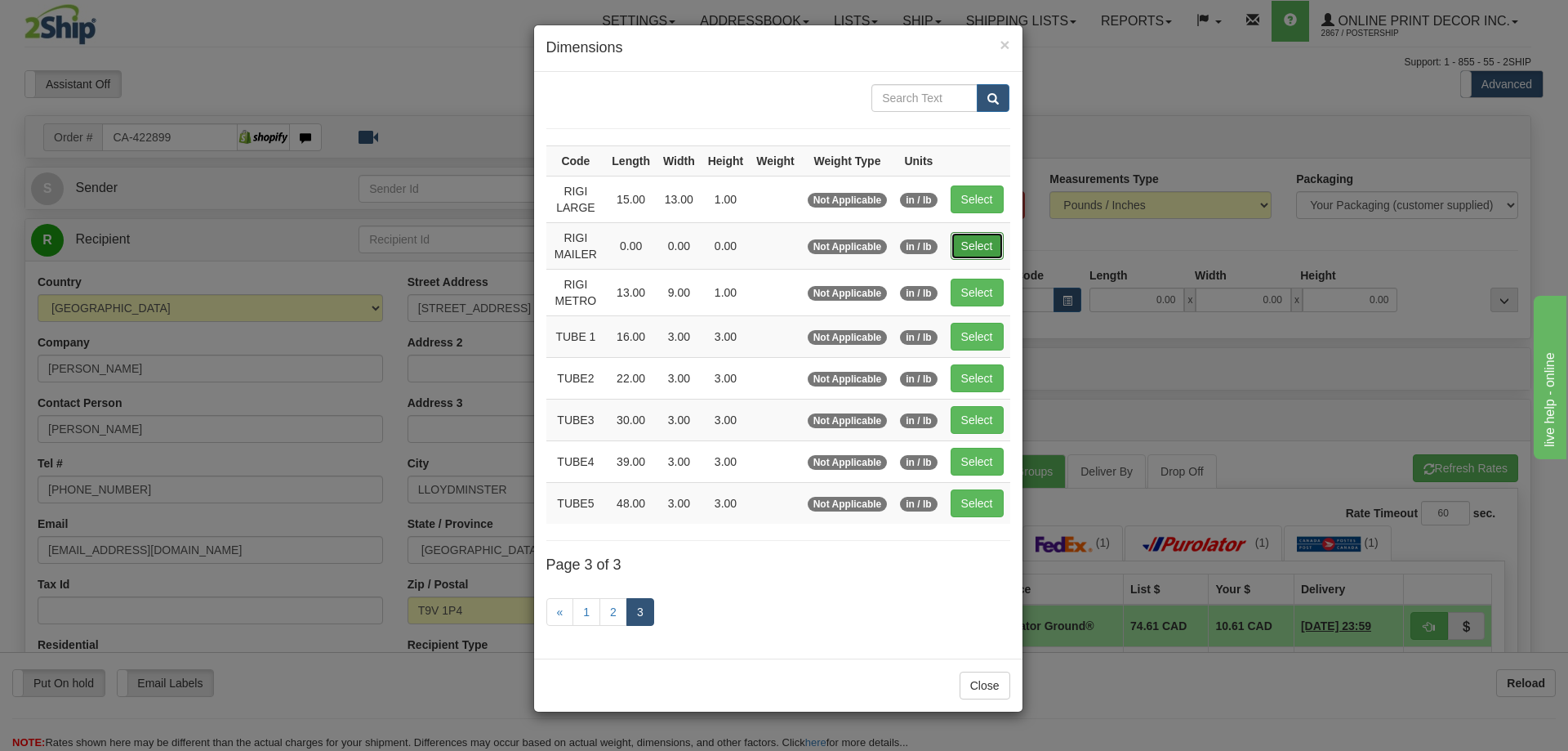
click at [980, 237] on button "Select" at bounding box center [978, 245] width 54 height 28
type input "RIGI MAILER"
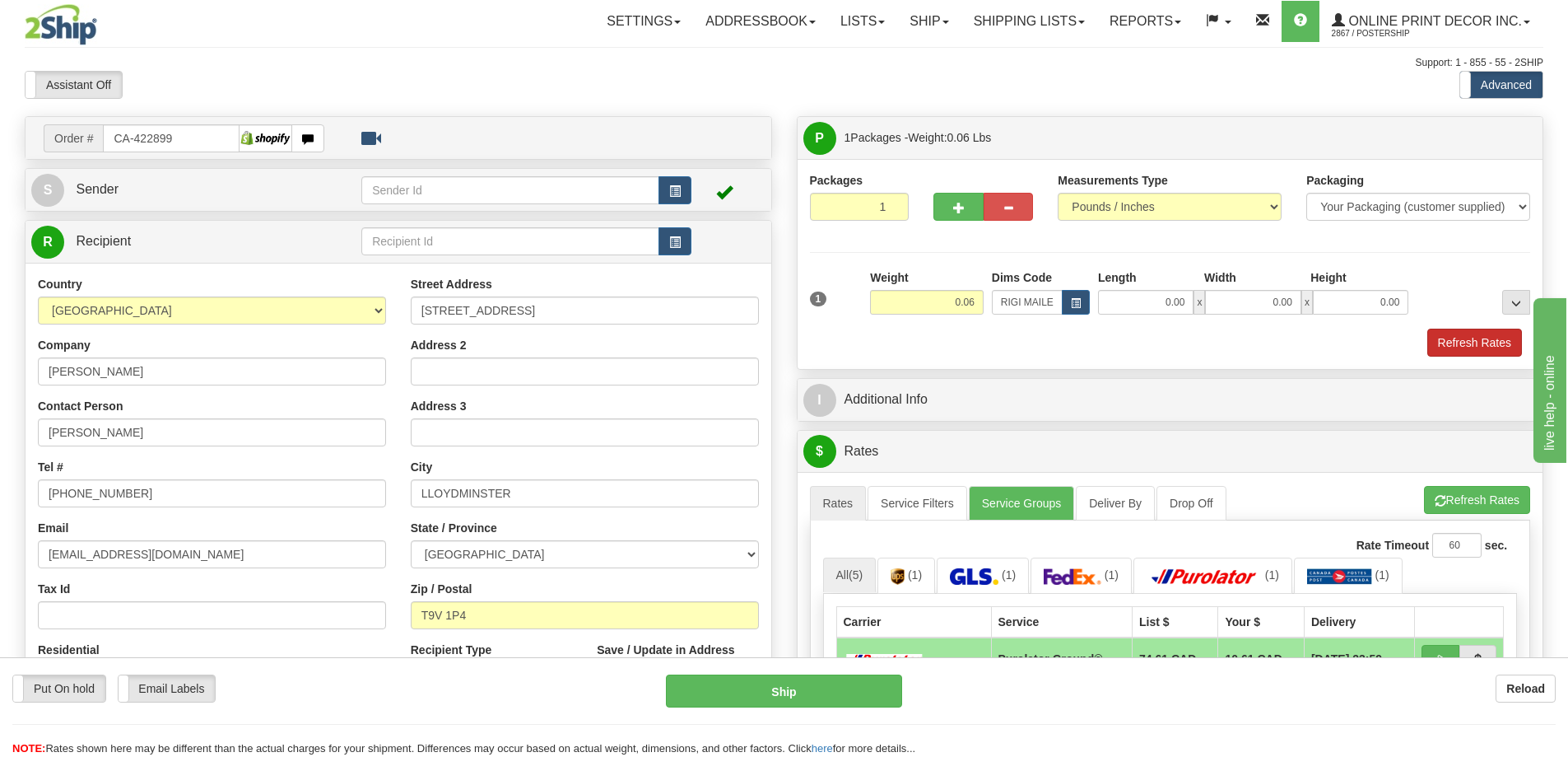
drag, startPoint x: 1477, startPoint y: 329, endPoint x: 1486, endPoint y: 340, distance: 14.2
click at [1484, 342] on div "1 Weight 0.06 Dims Code RIGI MAILER Length Width Height" at bounding box center [1170, 312] width 721 height 87
click at [1486, 339] on button "Refresh Rates" at bounding box center [1474, 342] width 94 height 28
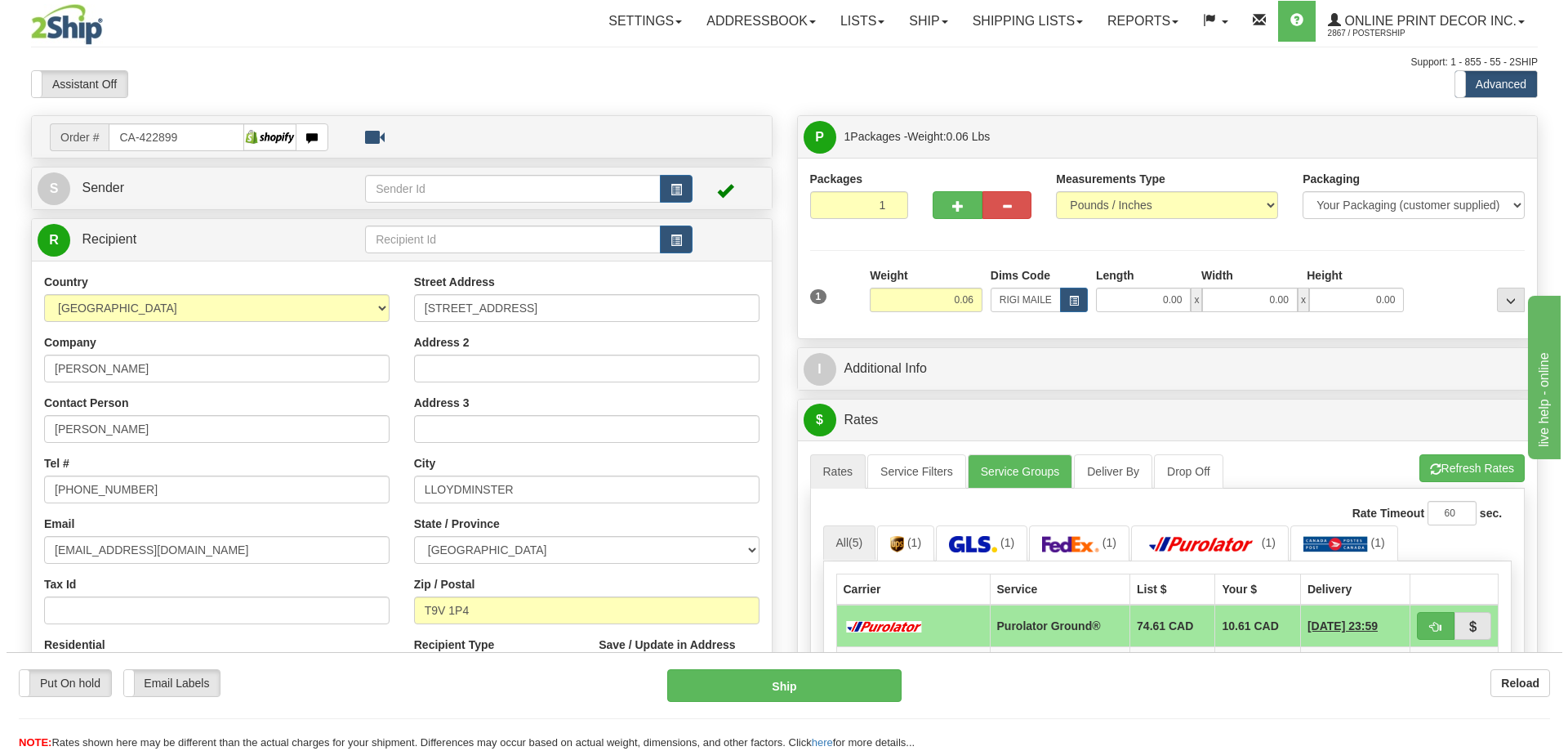
scroll to position [163, 0]
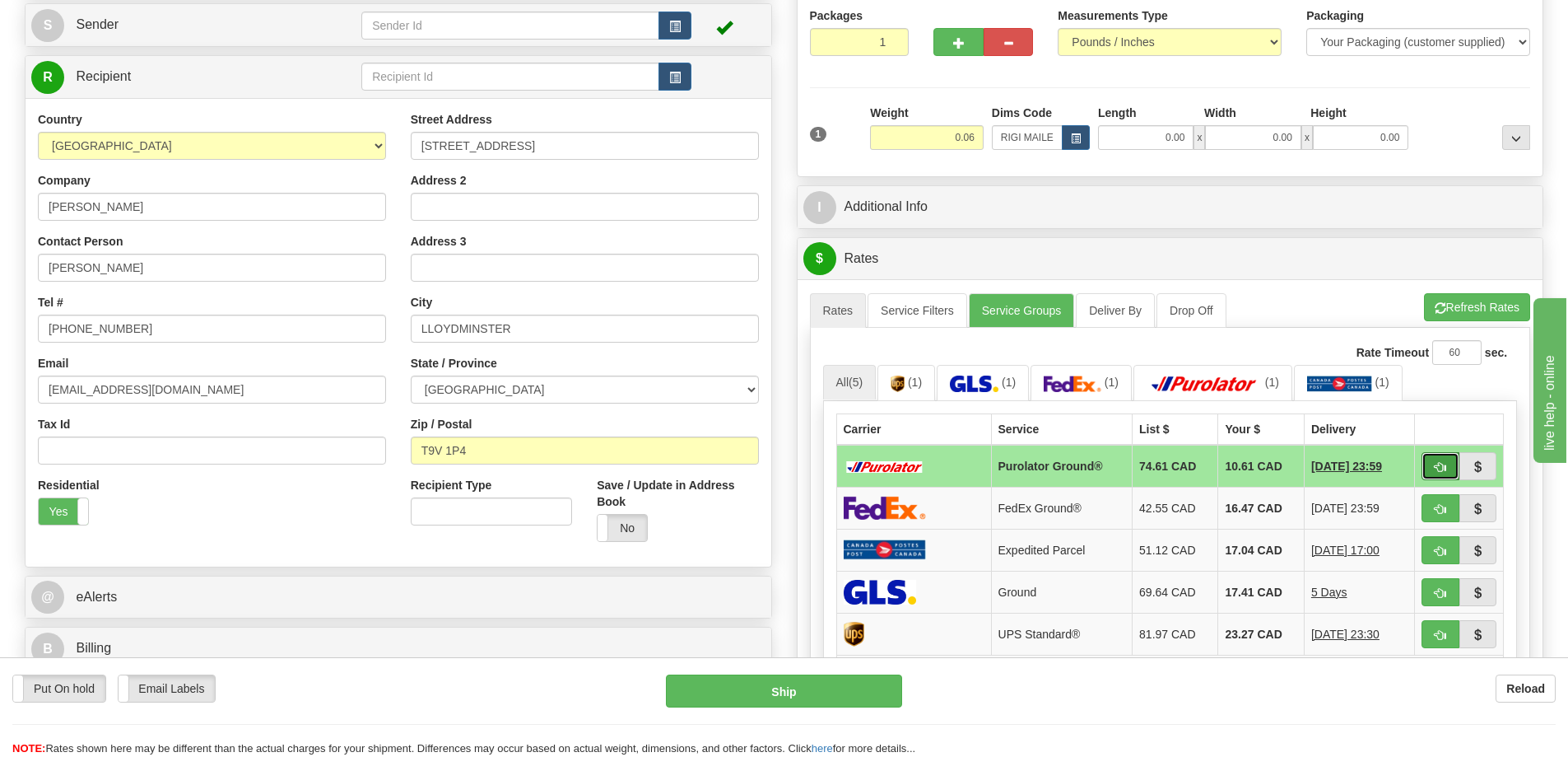
click at [1422, 460] on button "button" at bounding box center [1440, 466] width 38 height 28
type input "260"
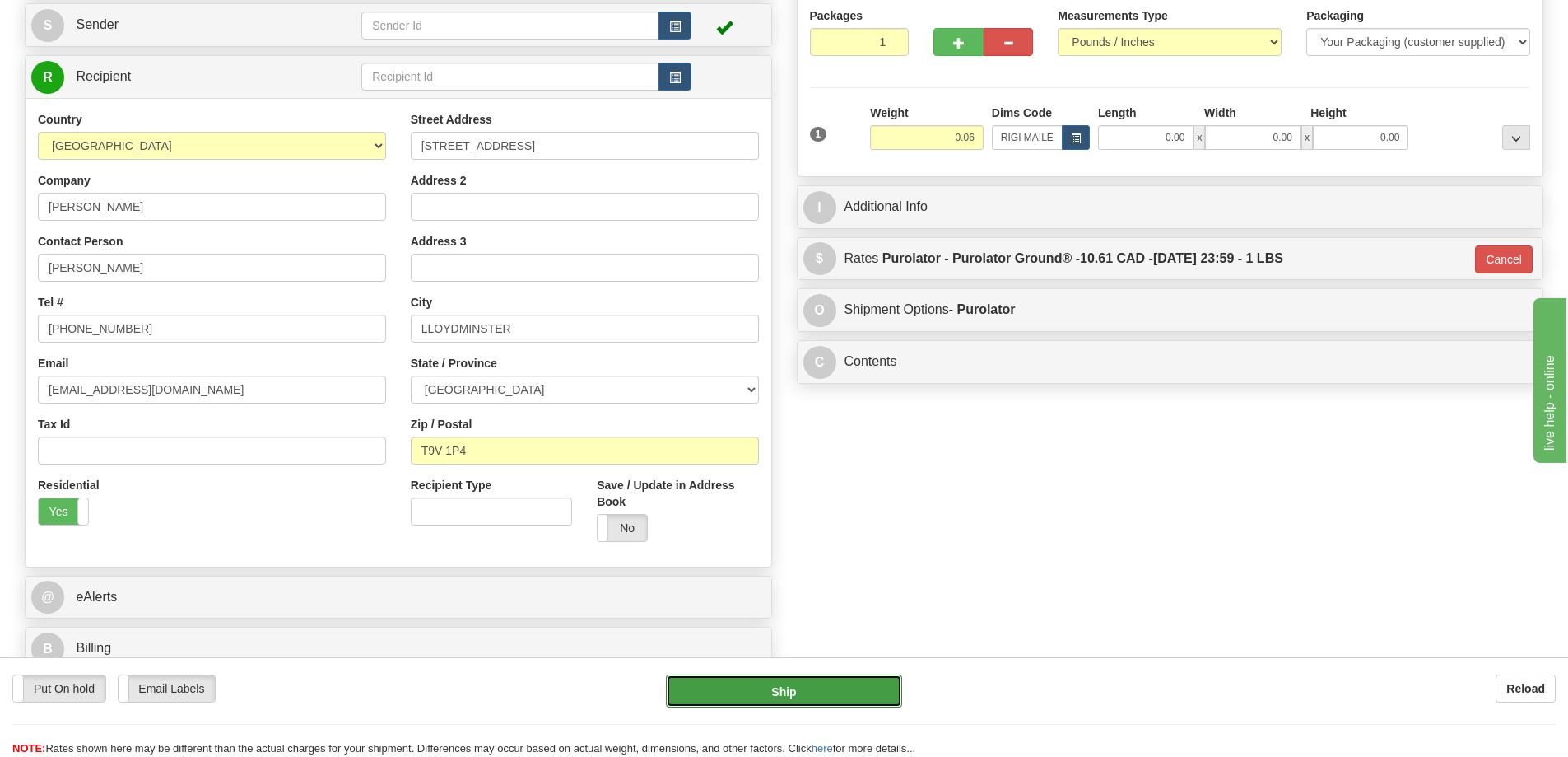
click at [868, 679] on button "Ship" at bounding box center [784, 690] width 236 height 33
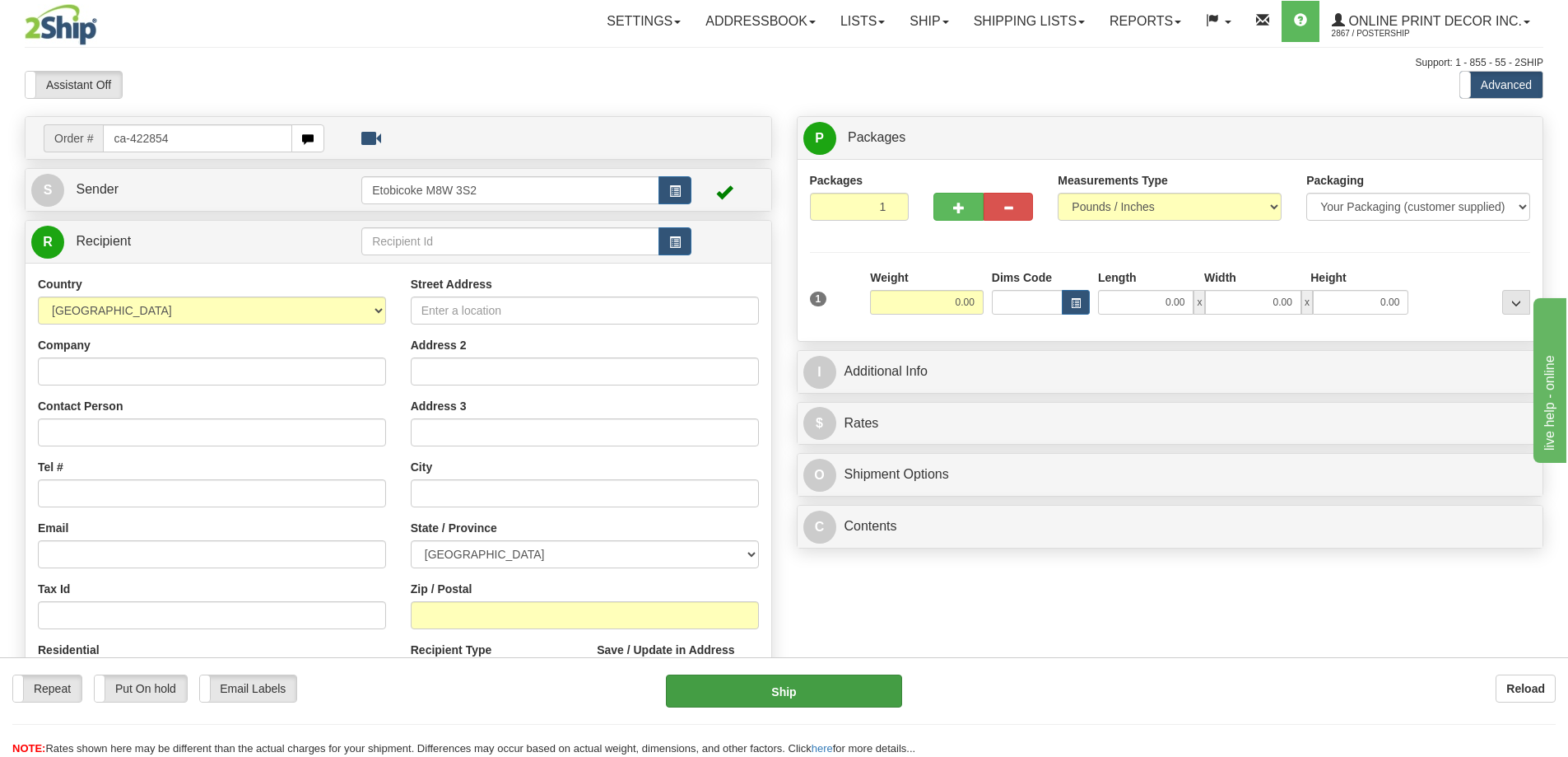
type input "ca-422854"
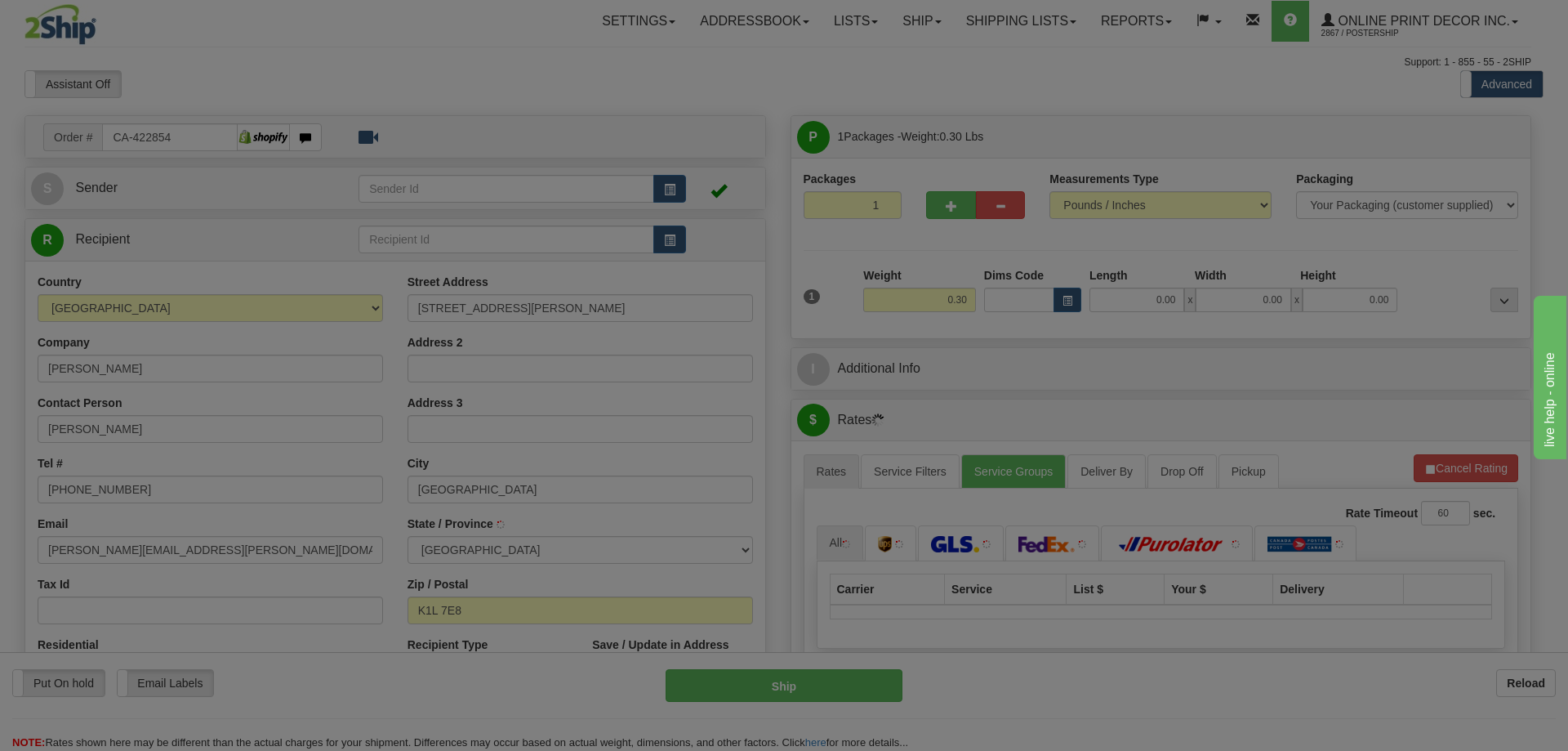
type input "VANIER"
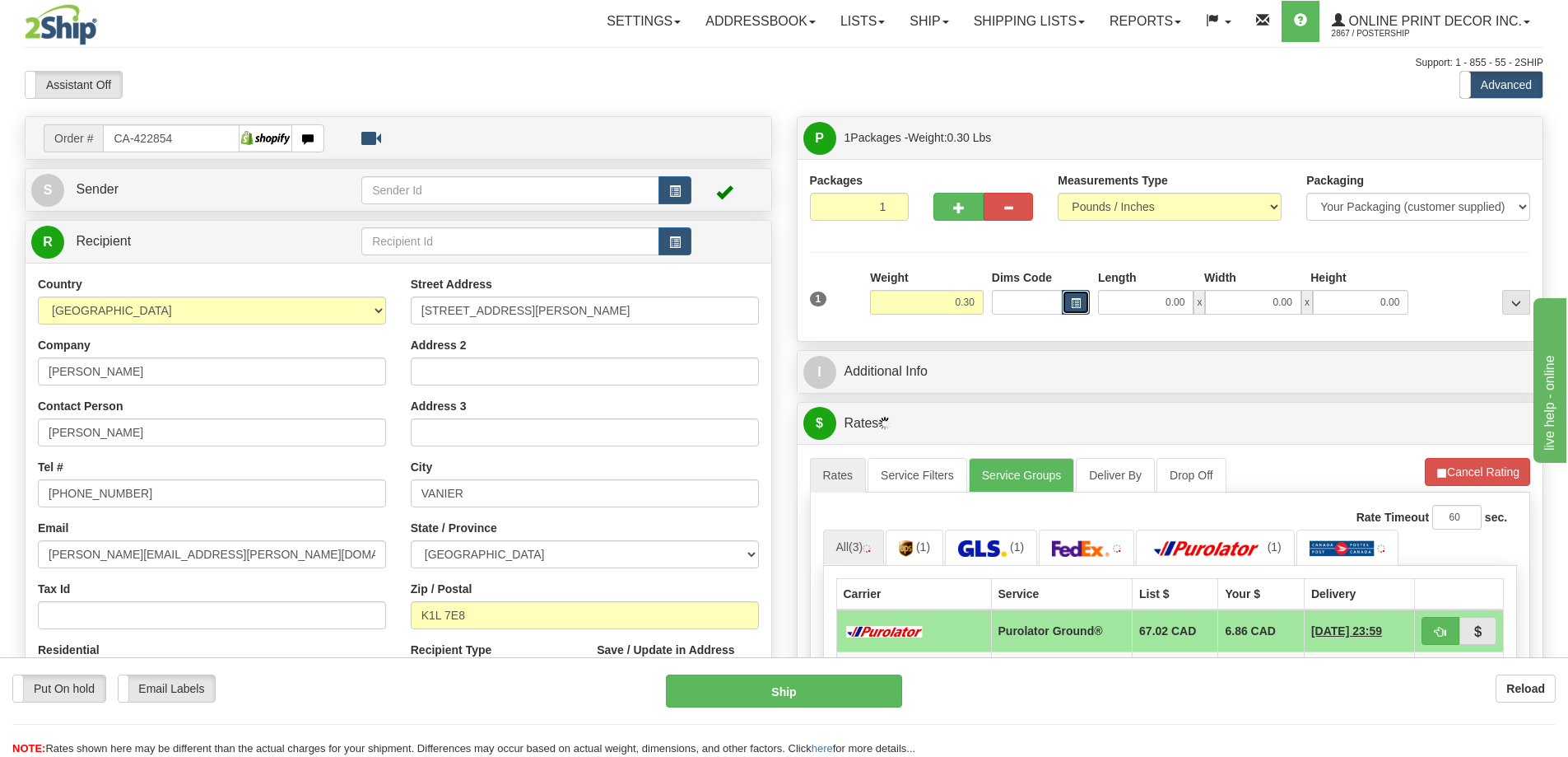
click at [1079, 298] on span "button" at bounding box center [1075, 303] width 10 height 9
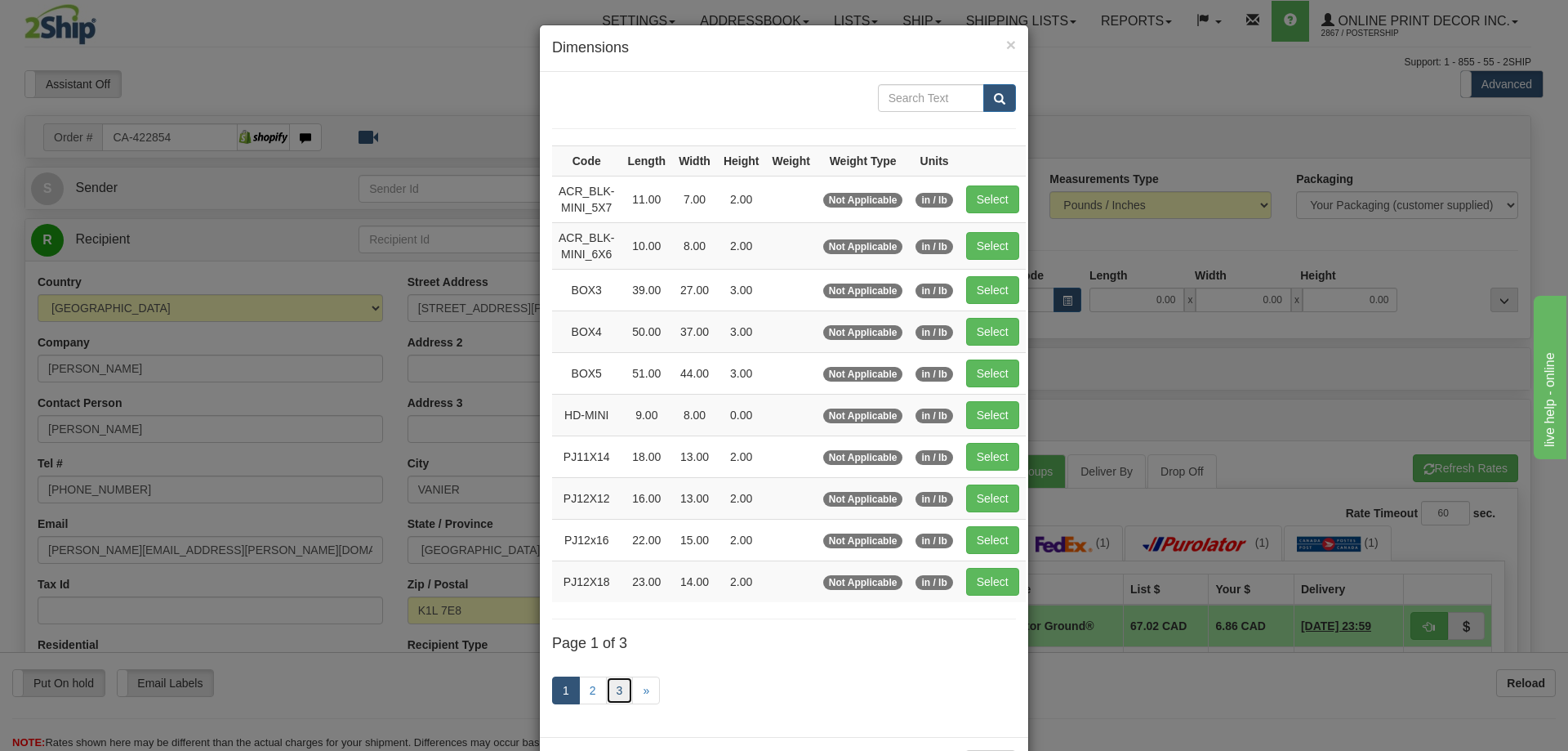
click at [607, 681] on link "3" at bounding box center [620, 689] width 28 height 28
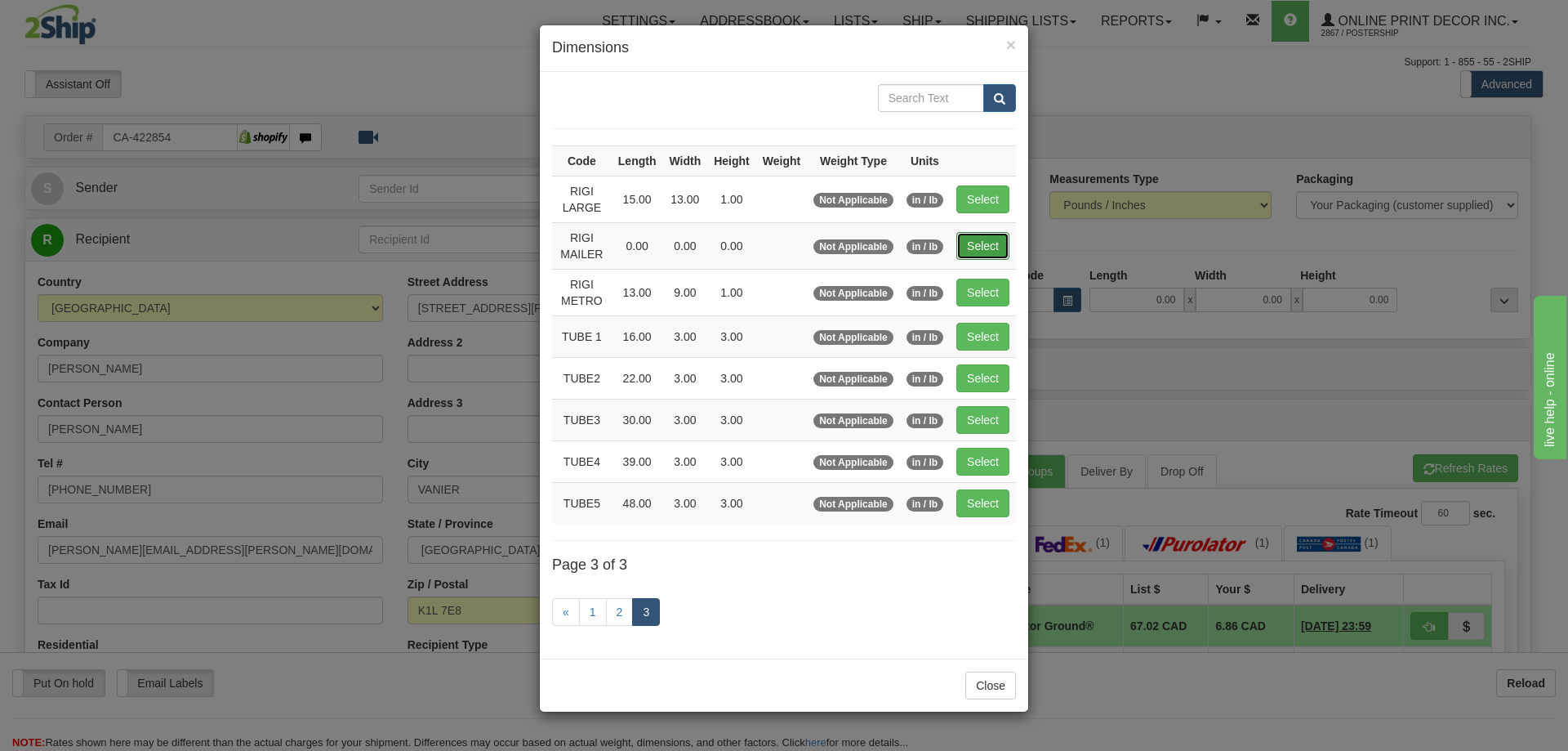
click at [987, 232] on button "Select" at bounding box center [983, 245] width 54 height 28
type input "RIGI MAILER"
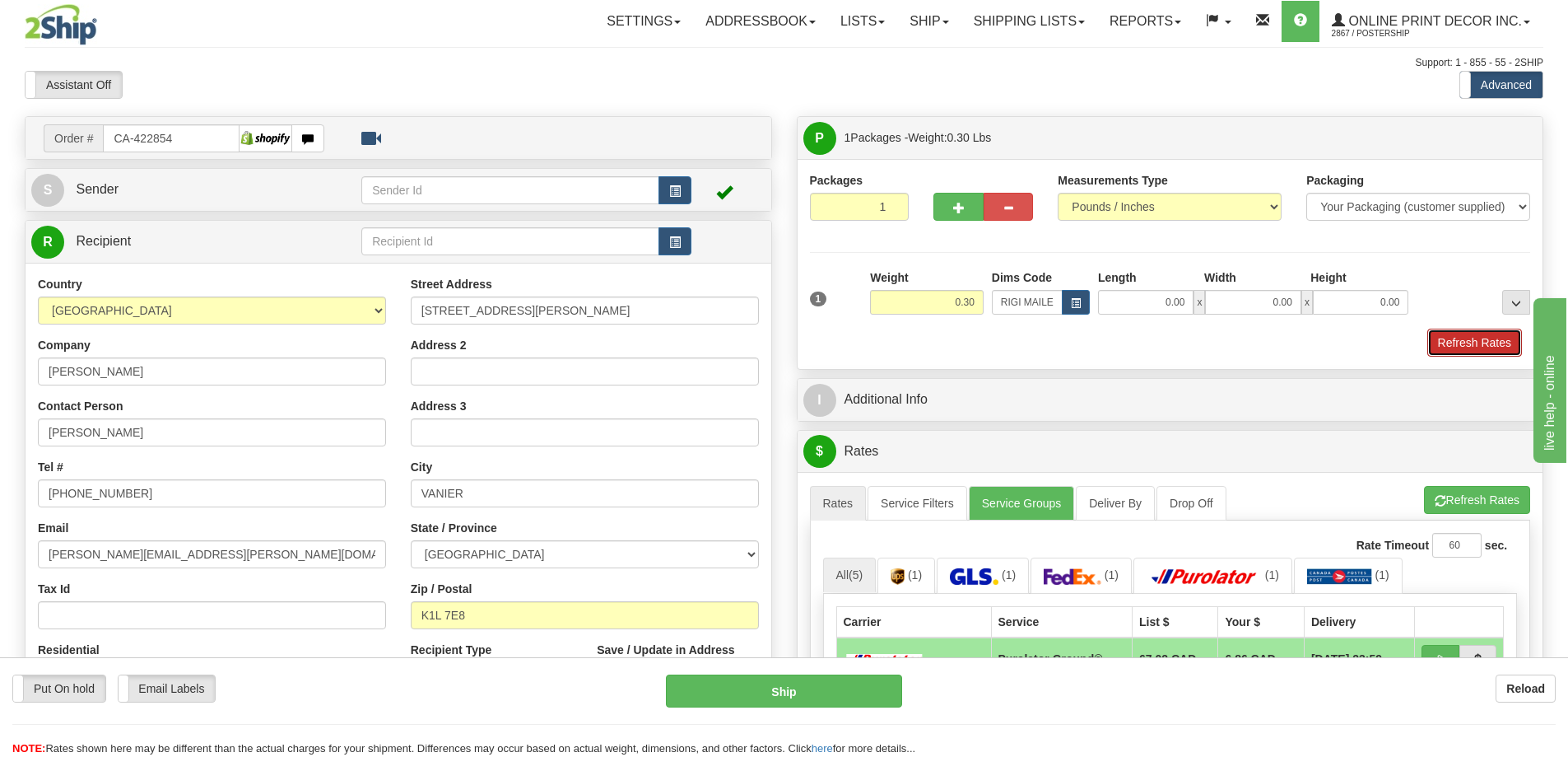
click at [1481, 344] on button "Refresh Rates" at bounding box center [1474, 342] width 94 height 28
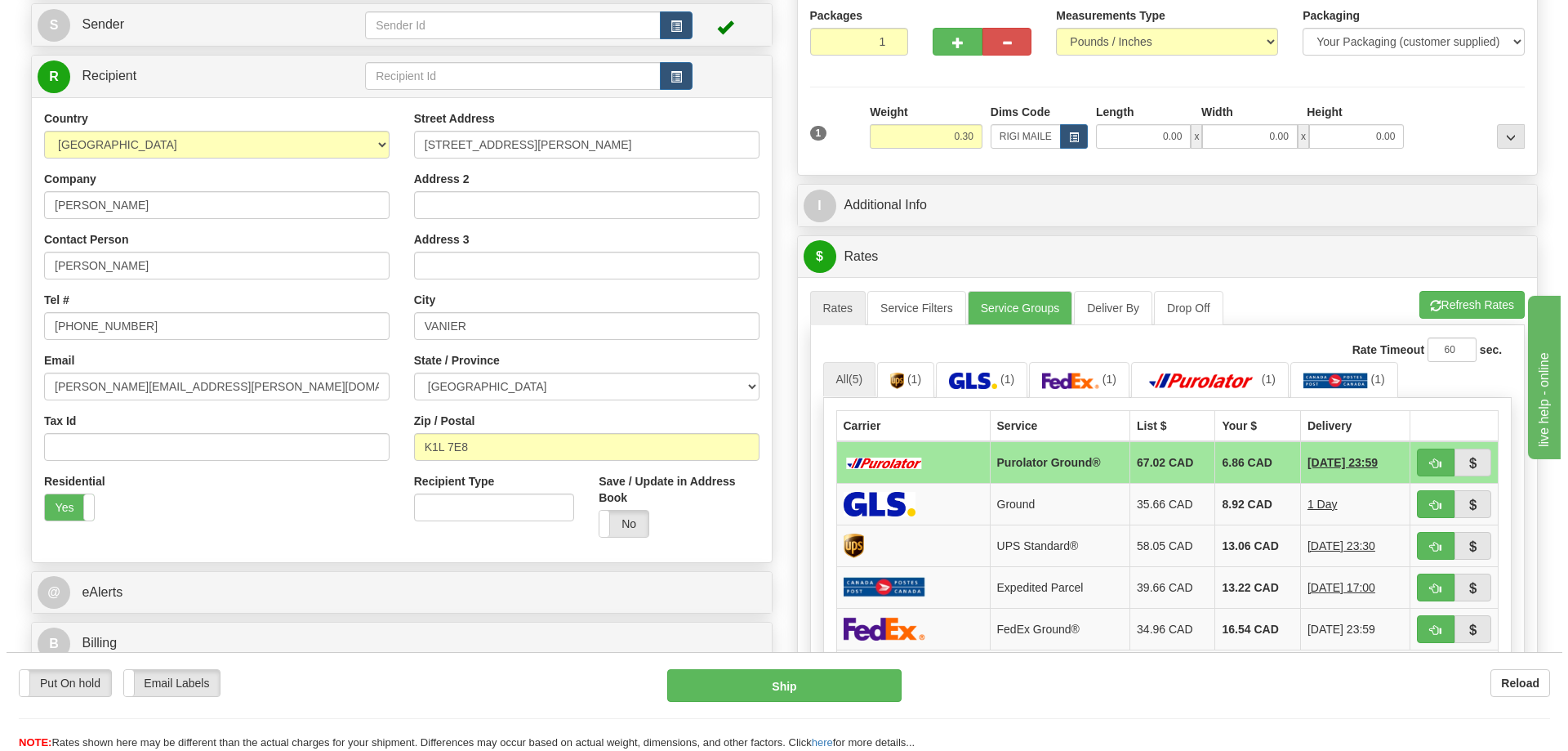
scroll to position [245, 0]
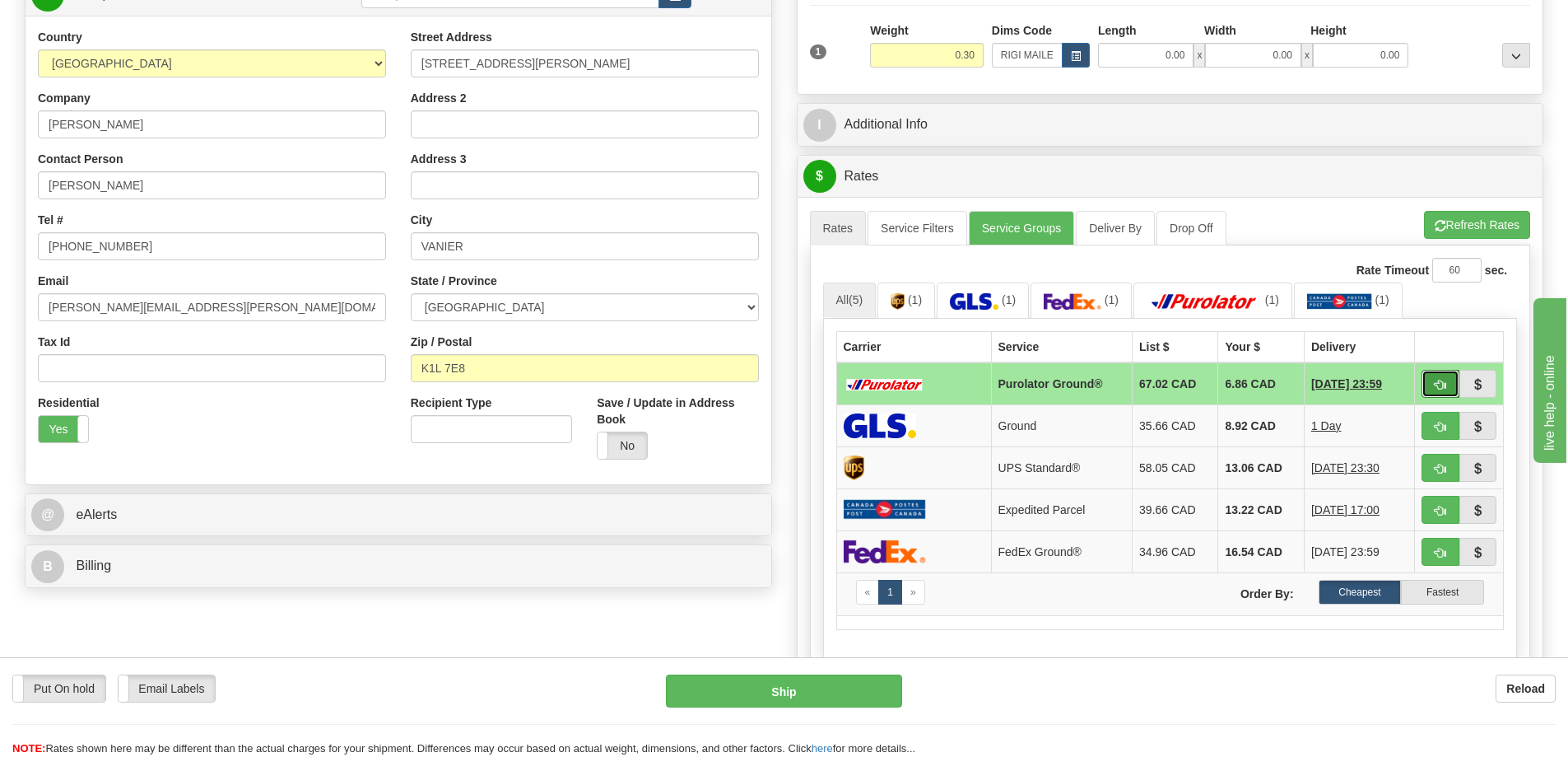
click at [1444, 380] on button "button" at bounding box center [1440, 383] width 38 height 28
type input "260"
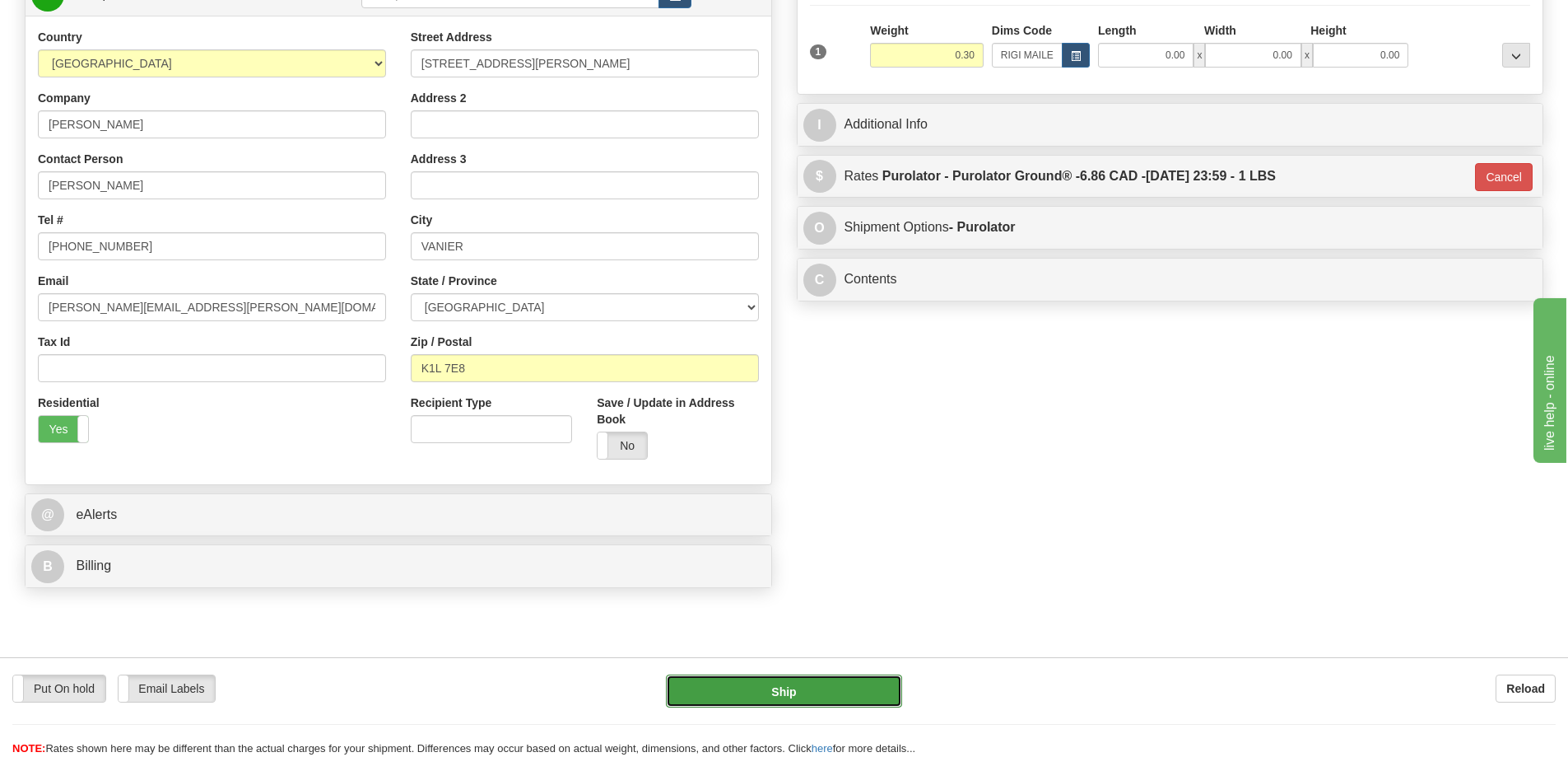
click at [811, 684] on button "Ship" at bounding box center [784, 690] width 236 height 33
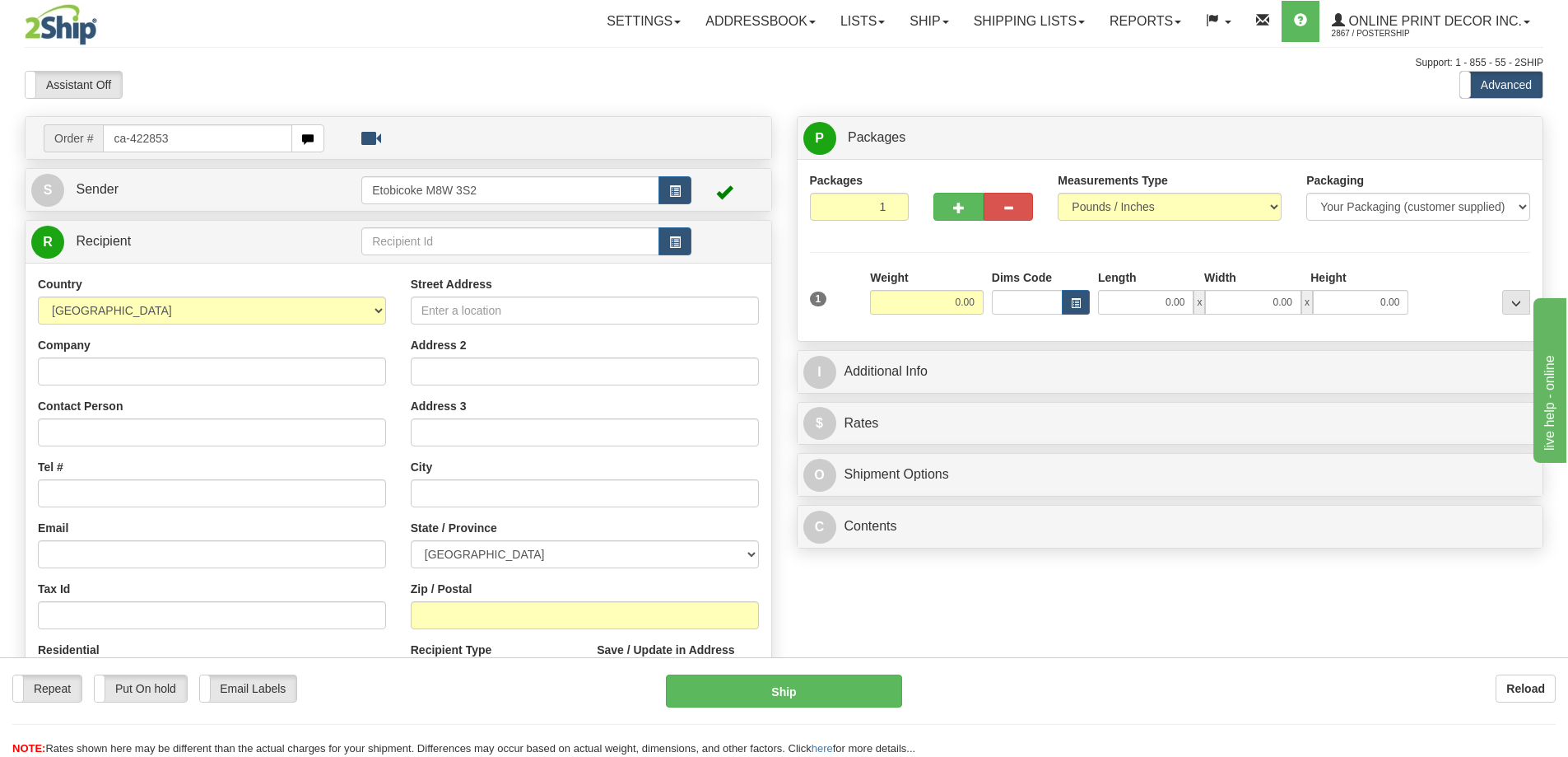
type input "ca-422853"
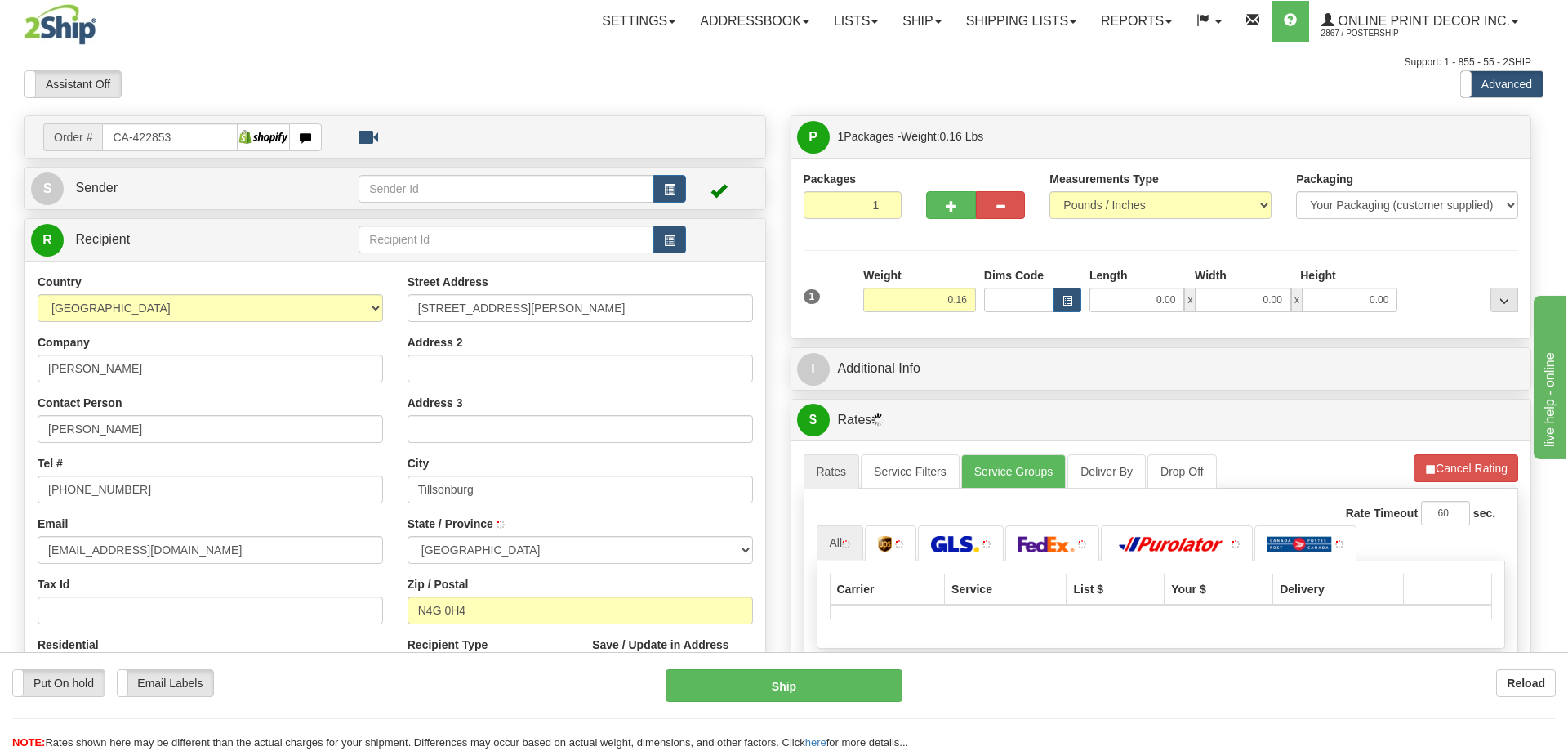
type input "TILLSONBURG"
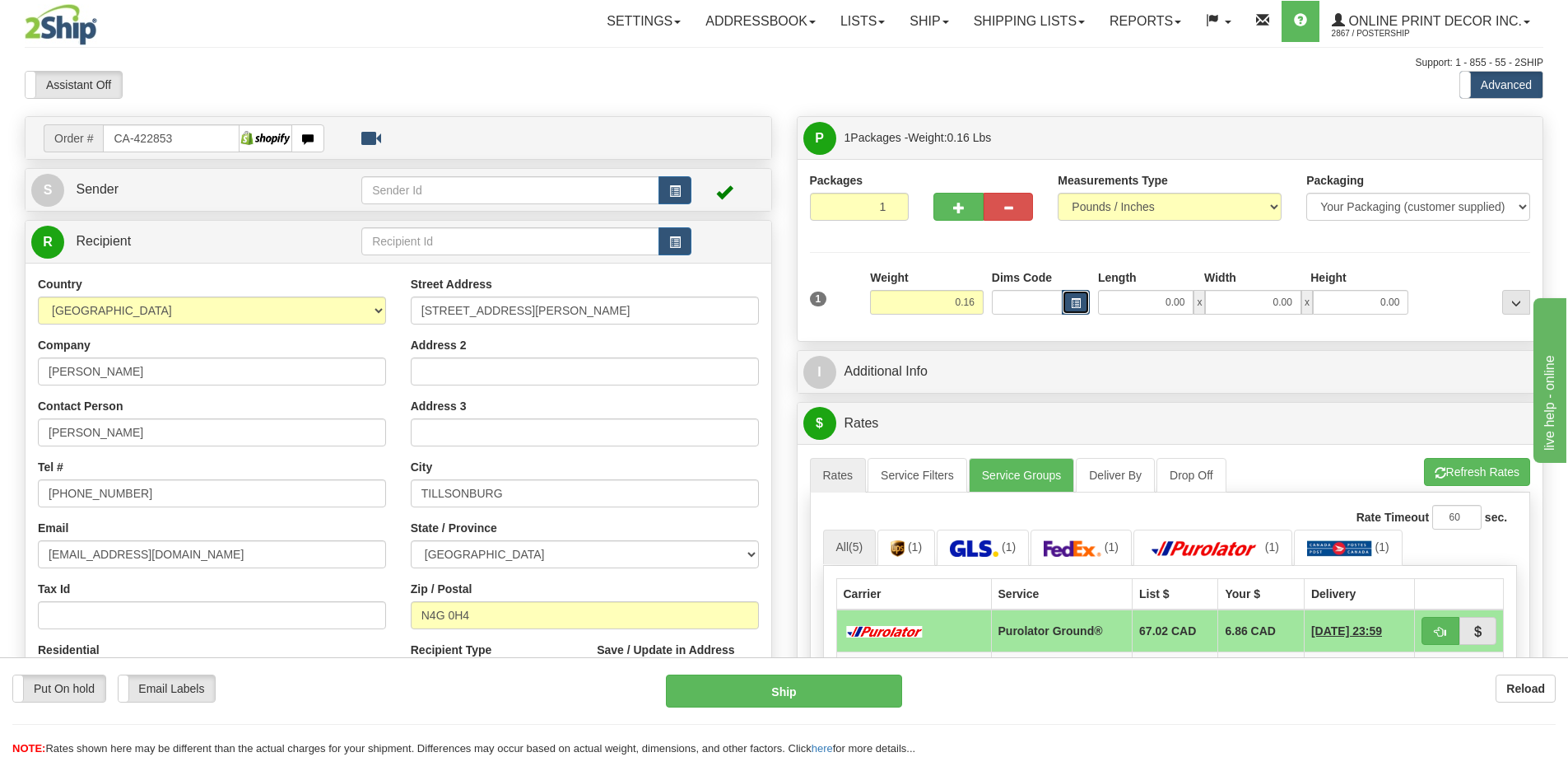
click at [1074, 300] on span "button" at bounding box center [1075, 303] width 10 height 9
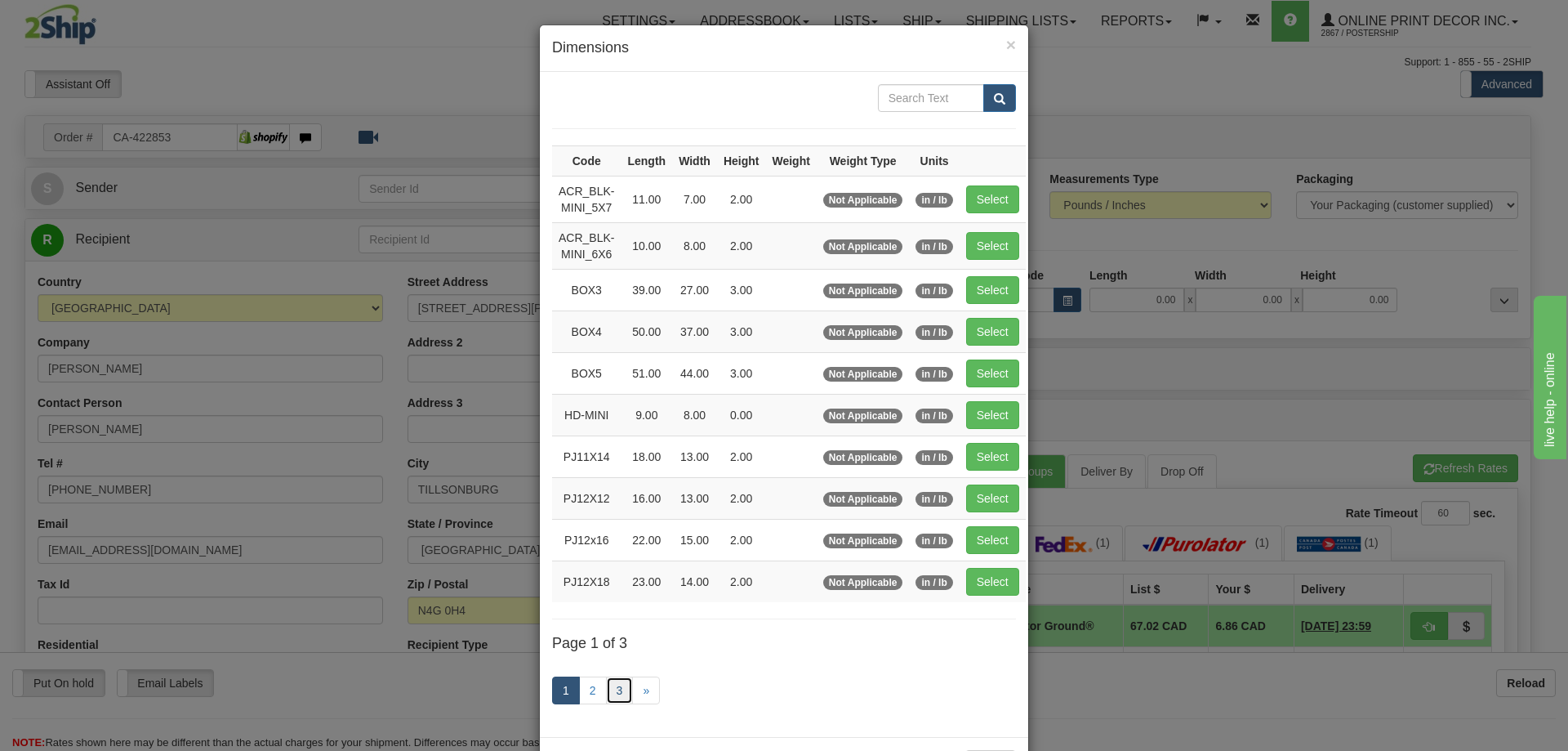
click at [617, 689] on link "3" at bounding box center [620, 689] width 28 height 28
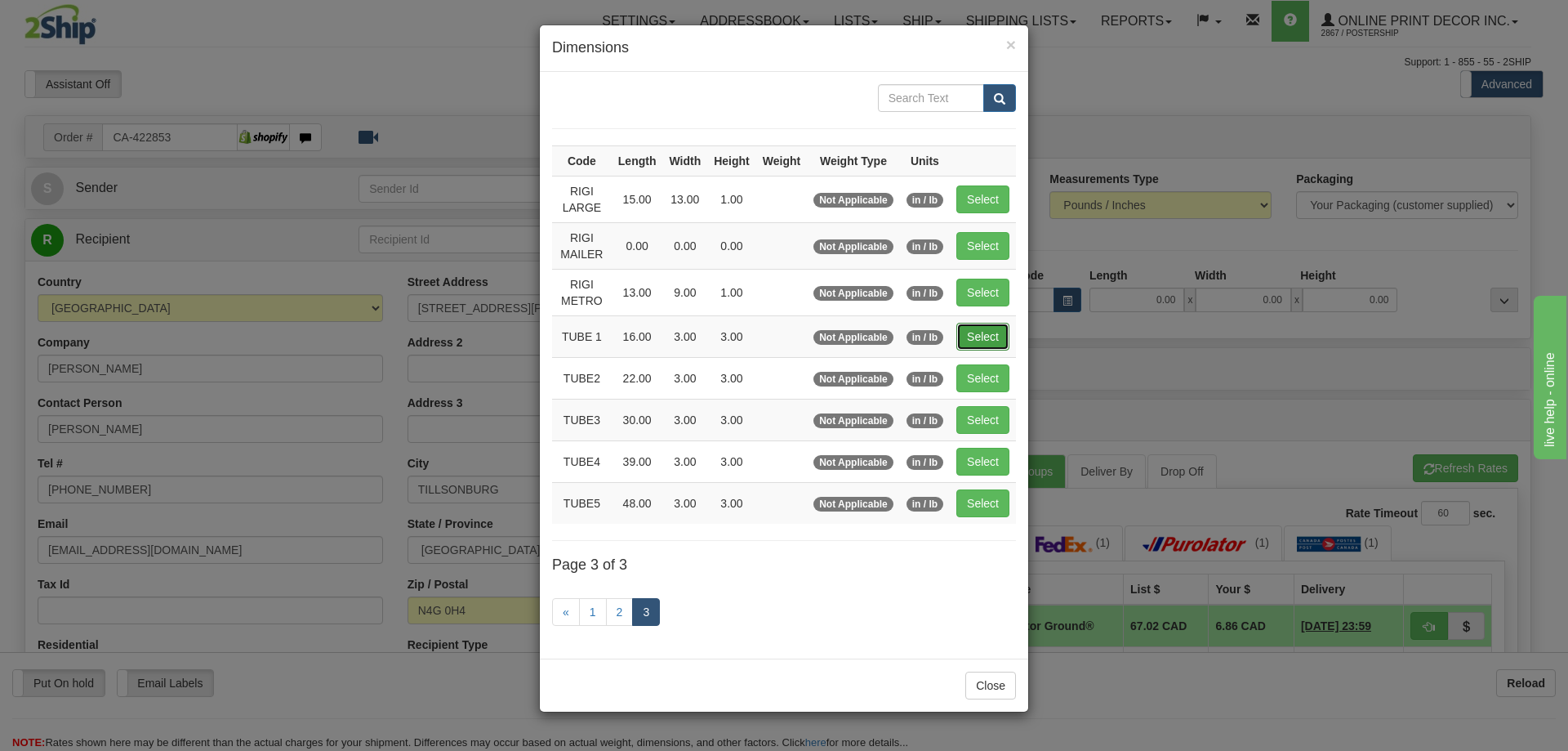
click at [985, 330] on button "Select" at bounding box center [983, 336] width 54 height 28
type input "TUBE 1"
type input "16.00"
type input "3.00"
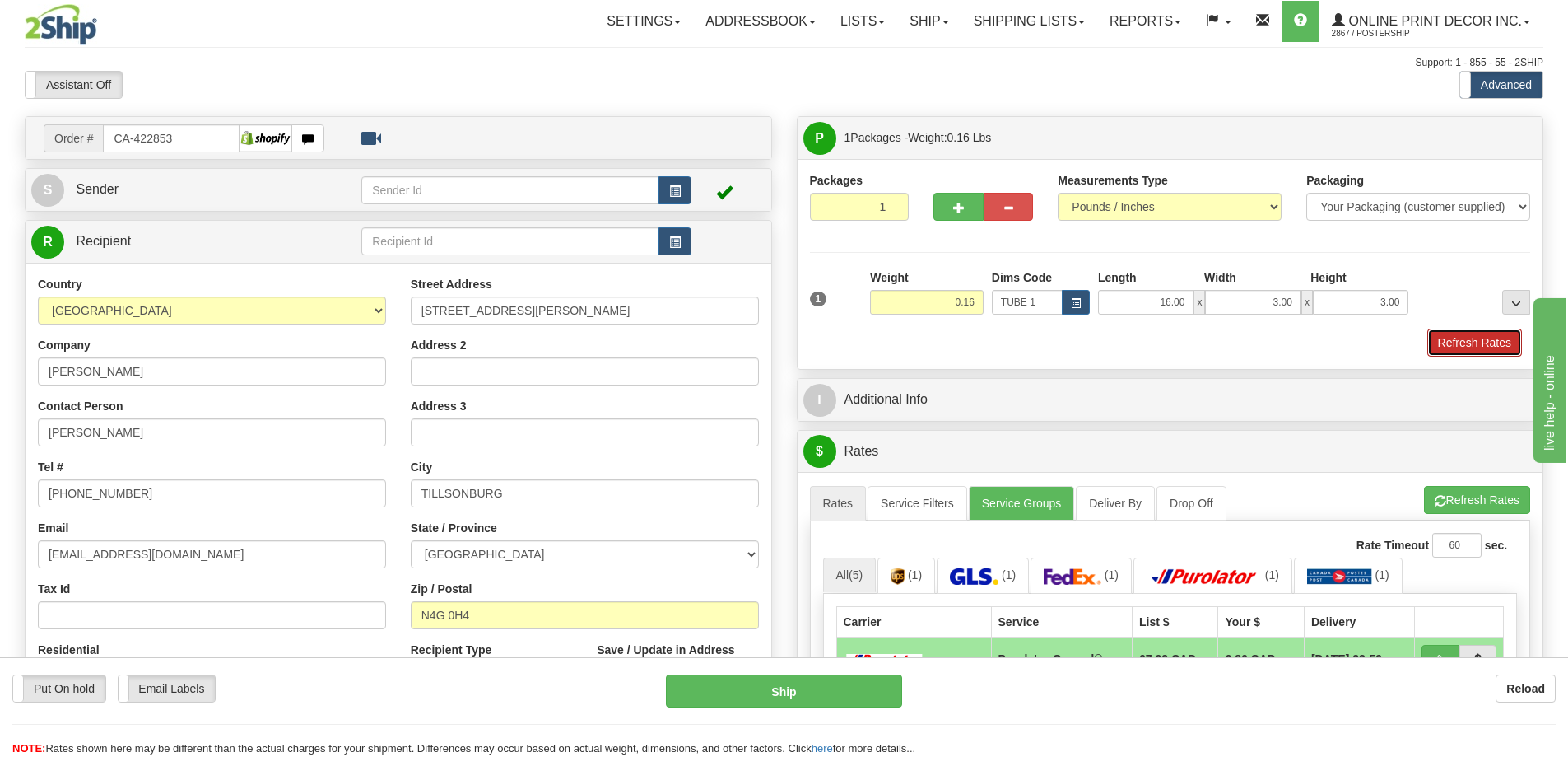
click at [1484, 339] on button "Refresh Rates" at bounding box center [1474, 342] width 94 height 28
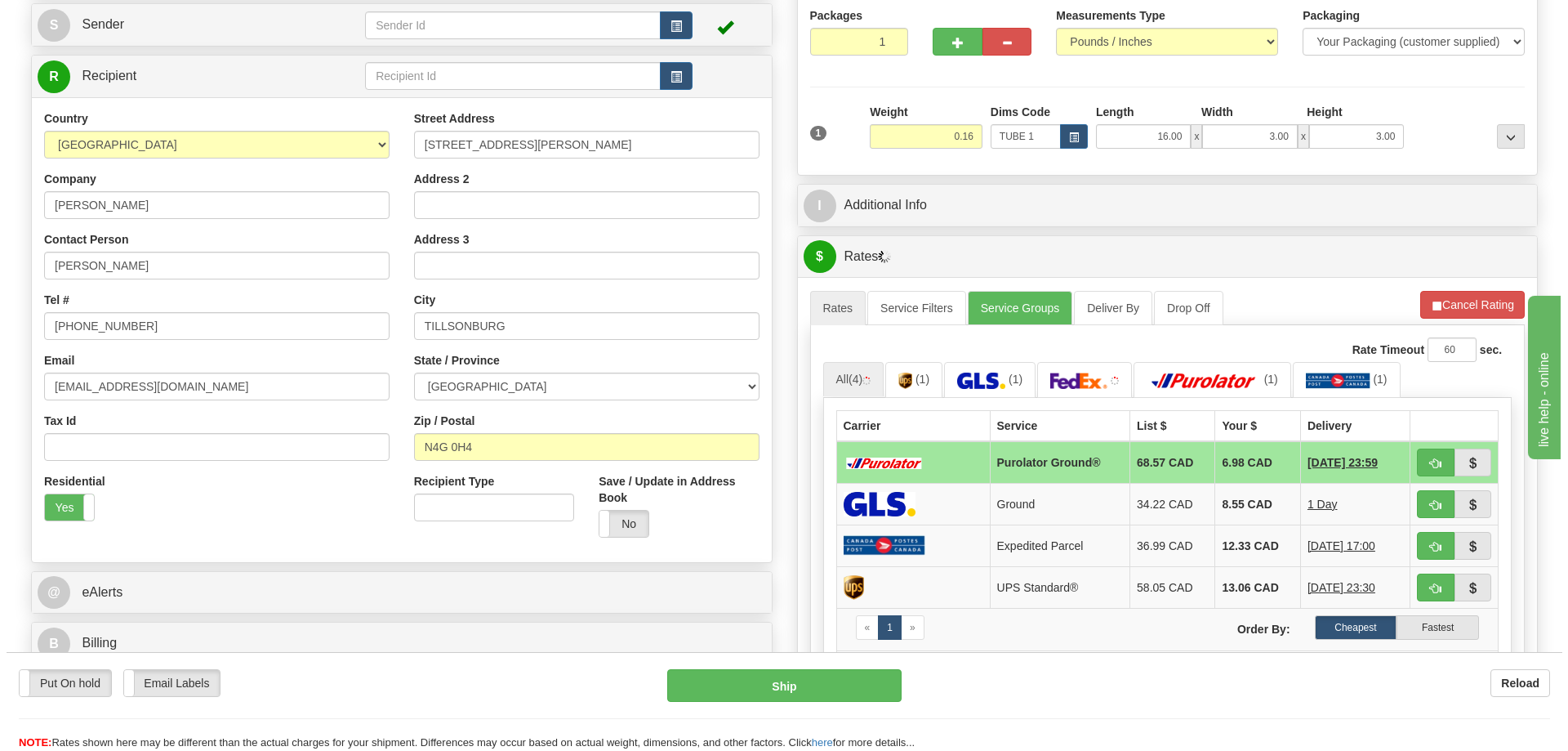
scroll to position [245, 0]
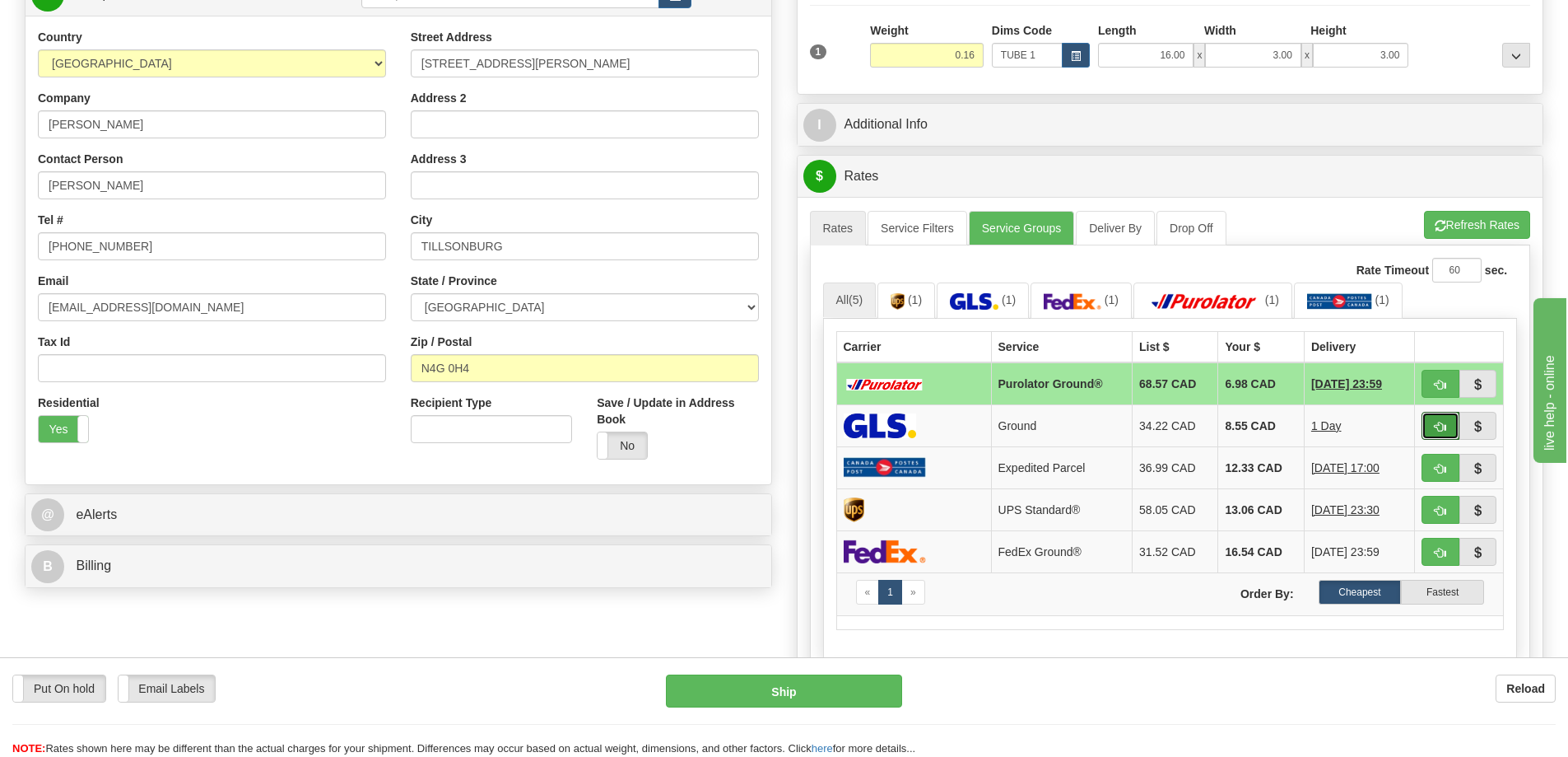
click at [1438, 424] on span "button" at bounding box center [1440, 427] width 12 height 11
type input "1"
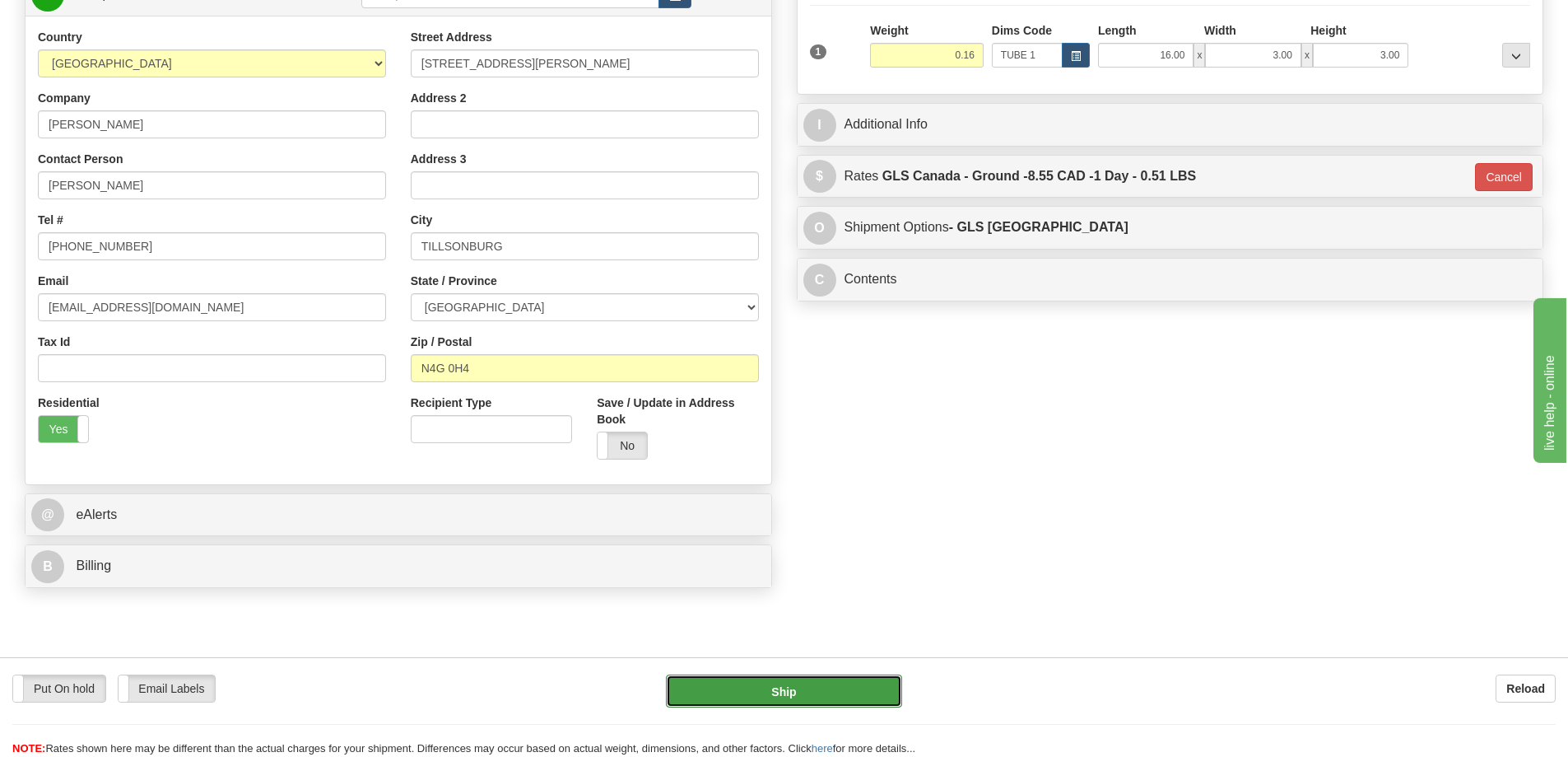
click at [868, 694] on button "Ship" at bounding box center [784, 690] width 236 height 33
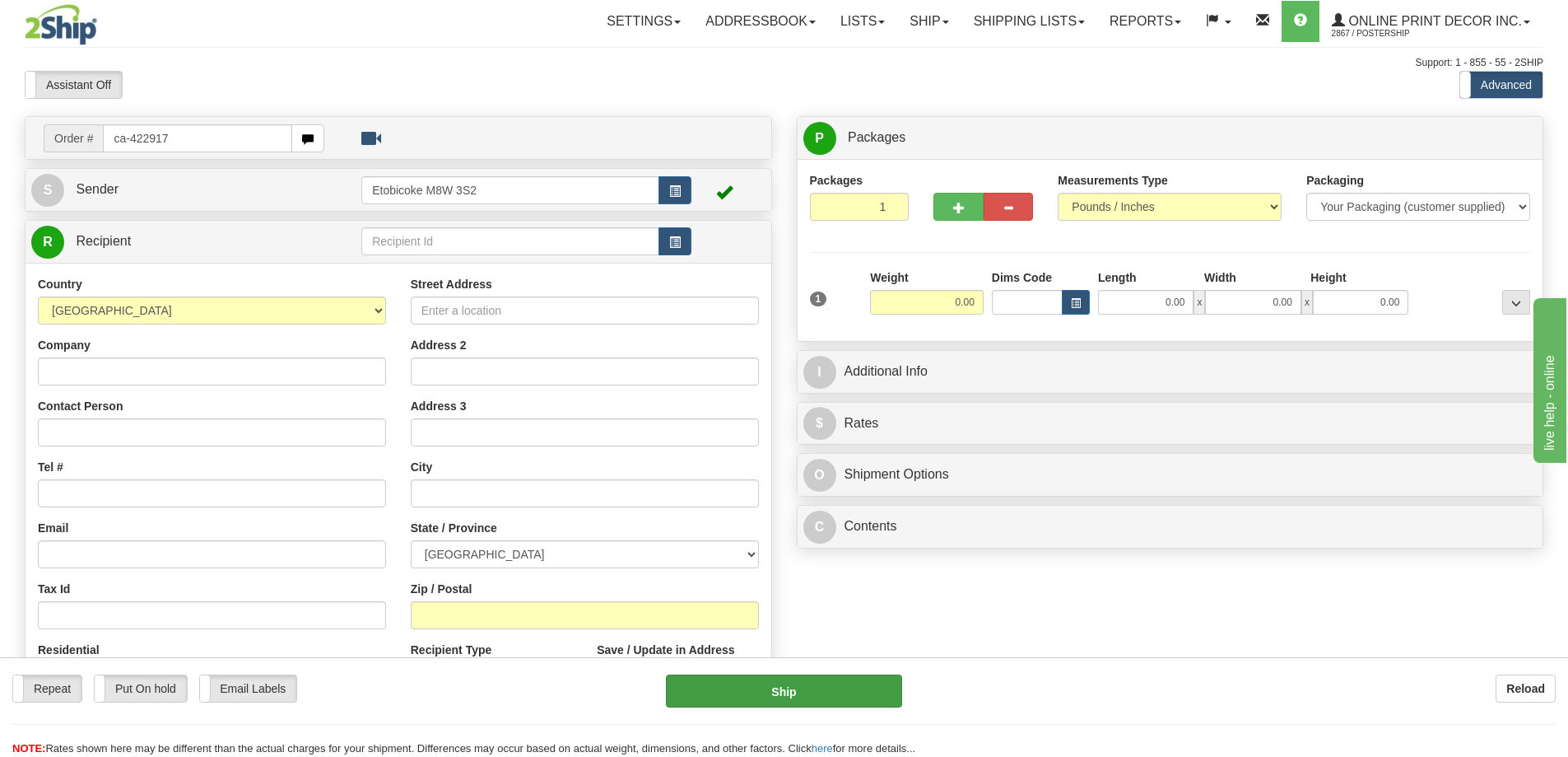
type input "ca-422917"
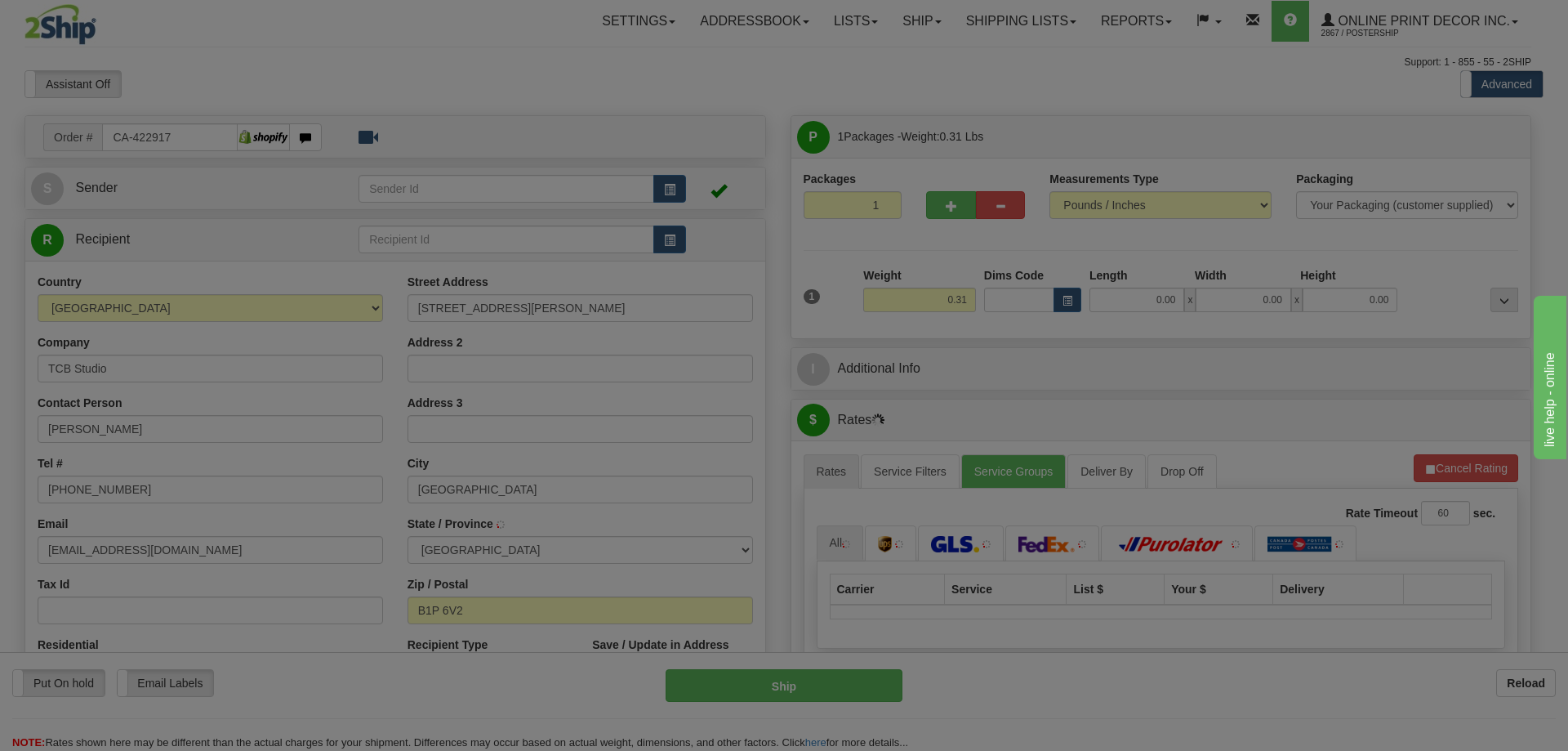
type input "SYDNEY"
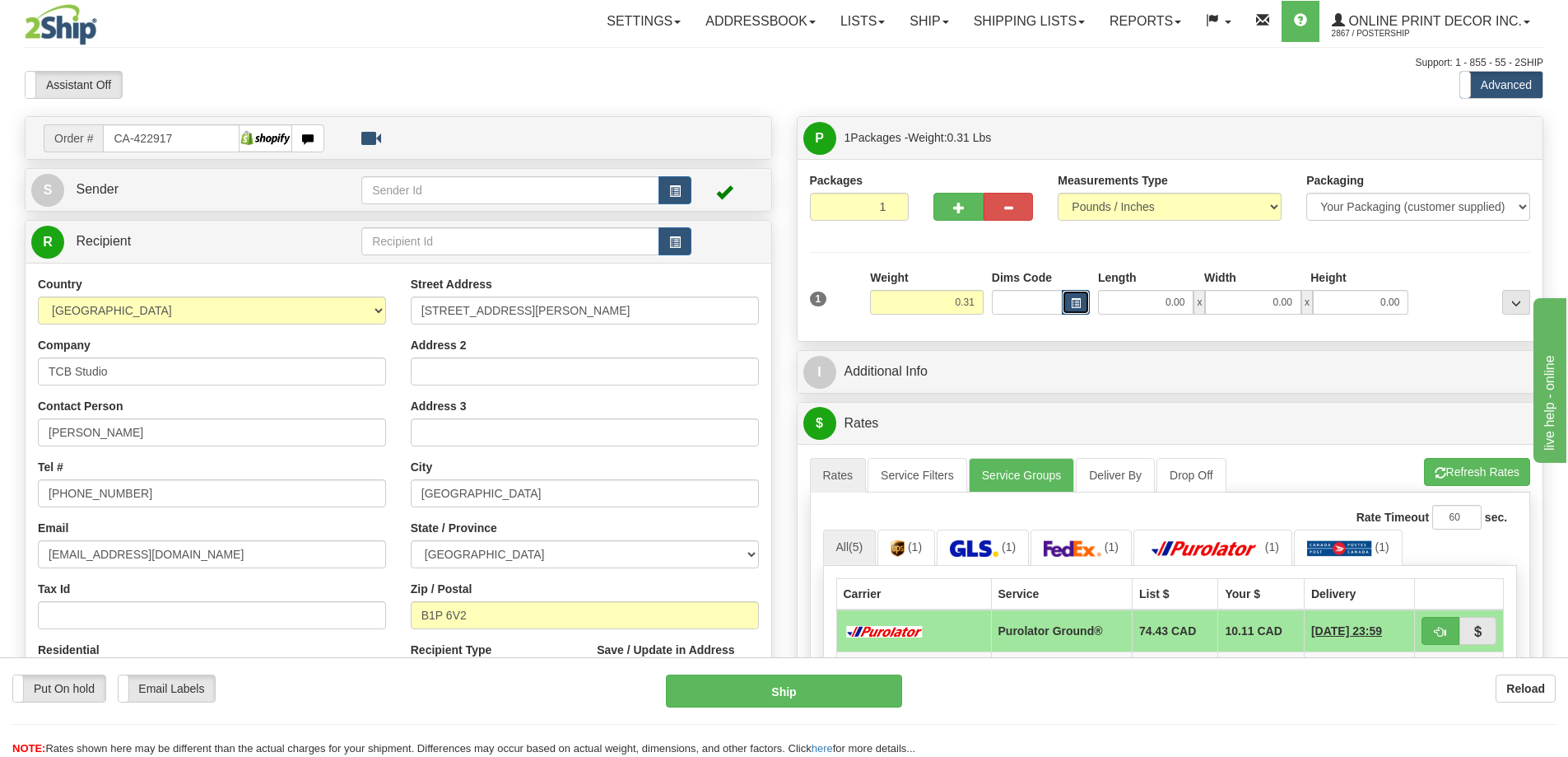
click at [1079, 305] on span "button" at bounding box center [1075, 303] width 10 height 9
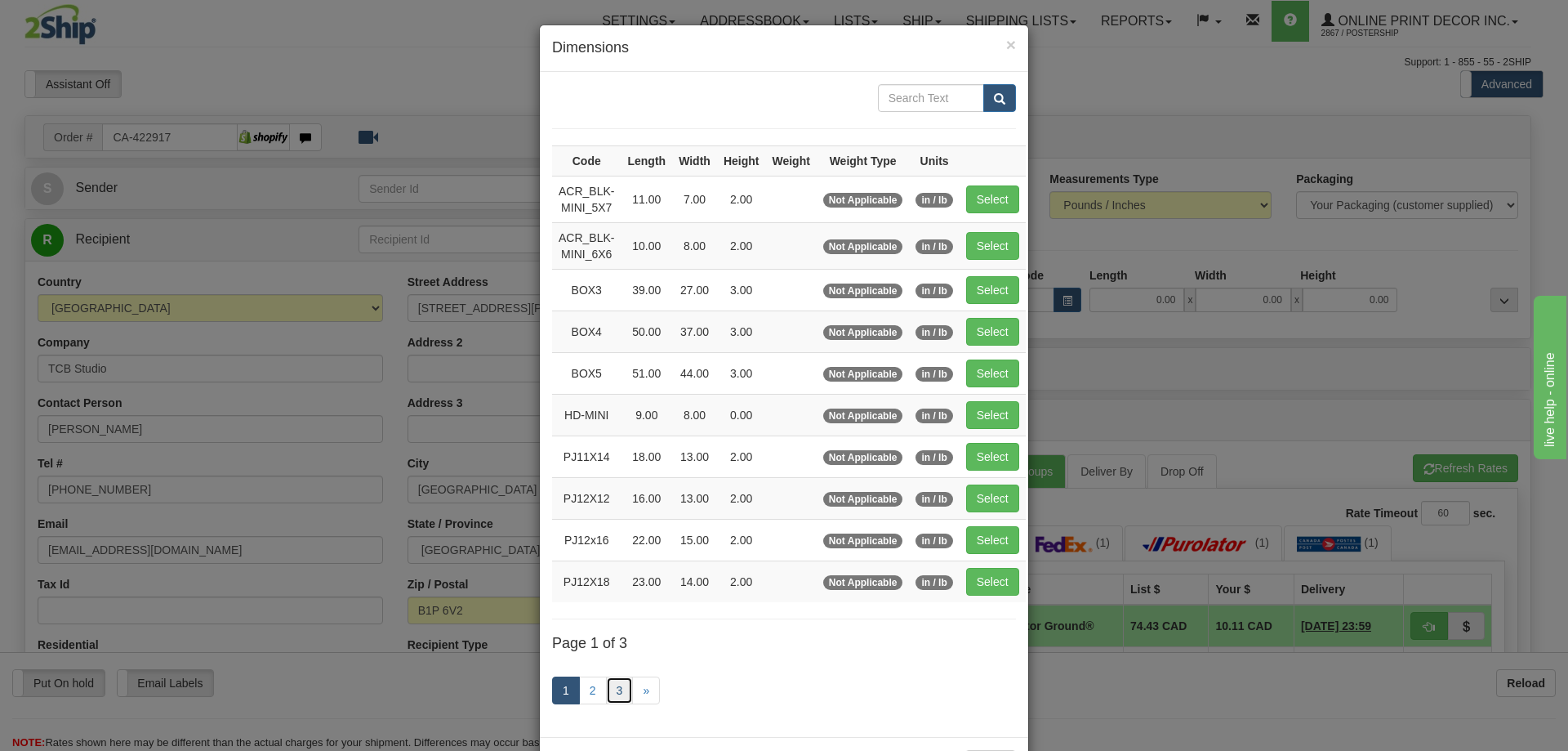
click at [607, 690] on link "3" at bounding box center [620, 689] width 28 height 28
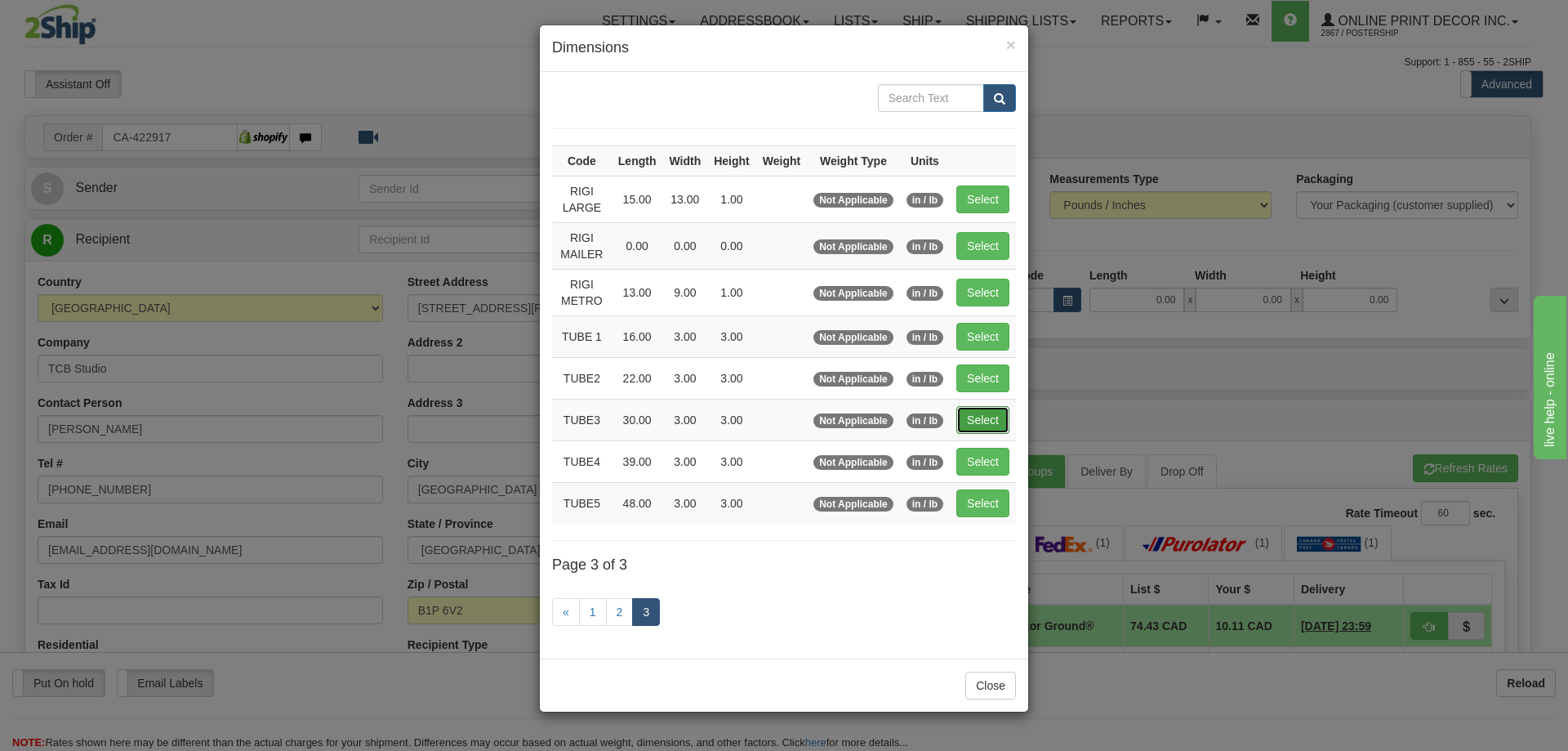
click at [984, 418] on button "Select" at bounding box center [983, 419] width 54 height 28
type input "TUBE3"
type input "30.00"
type input "3.00"
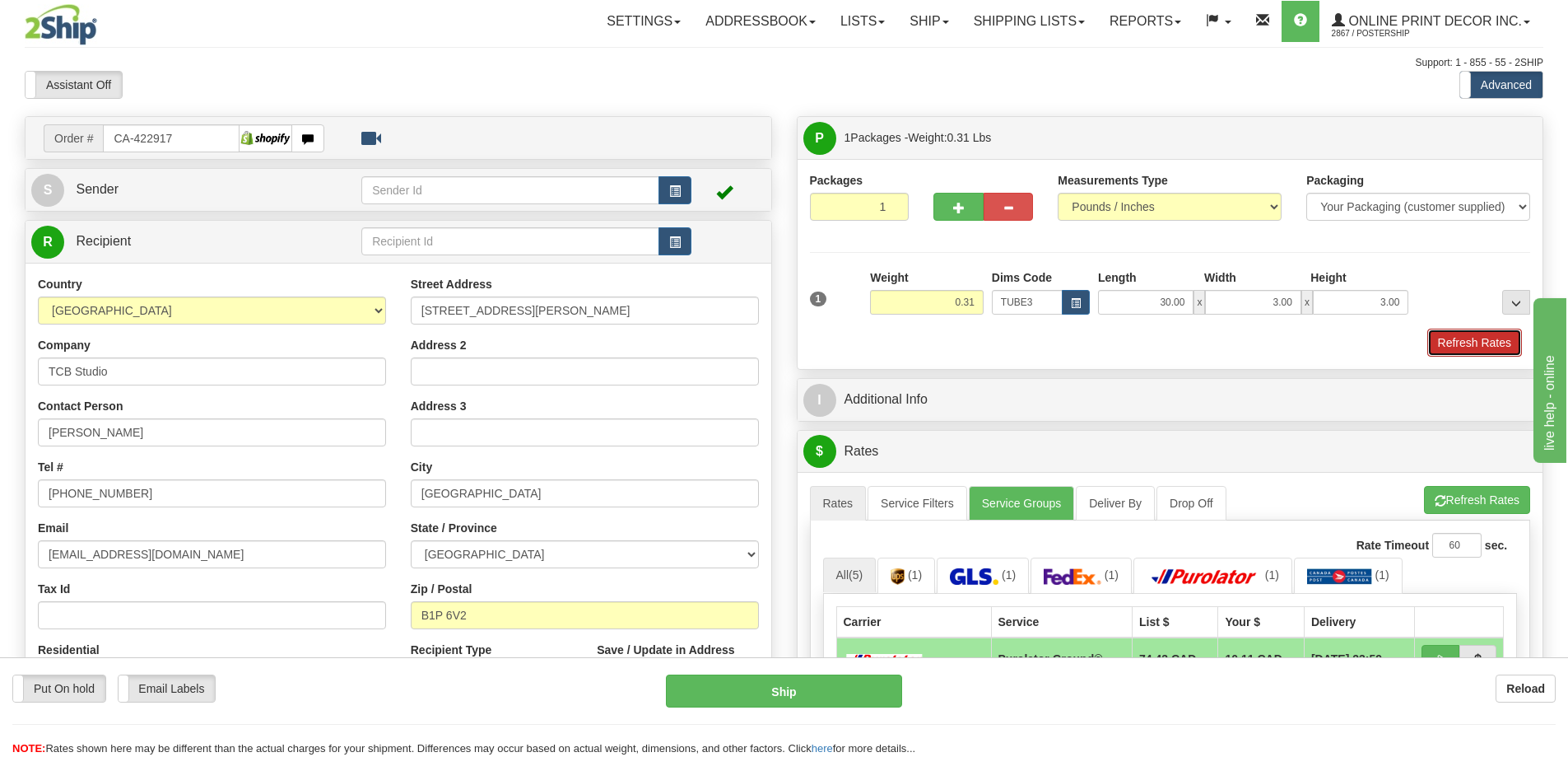
click at [1471, 342] on button "Refresh Rates" at bounding box center [1474, 342] width 94 height 28
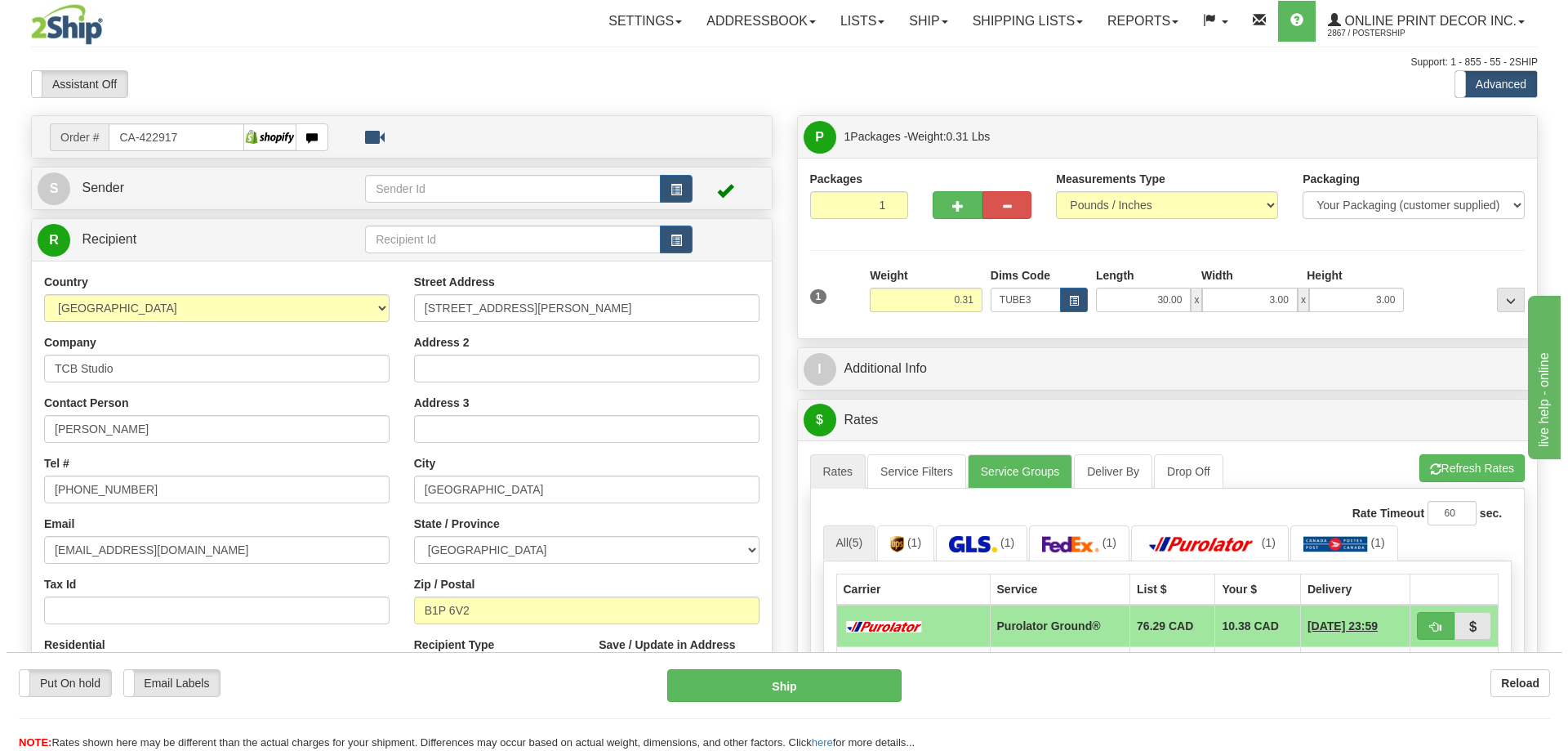
scroll to position [245, 0]
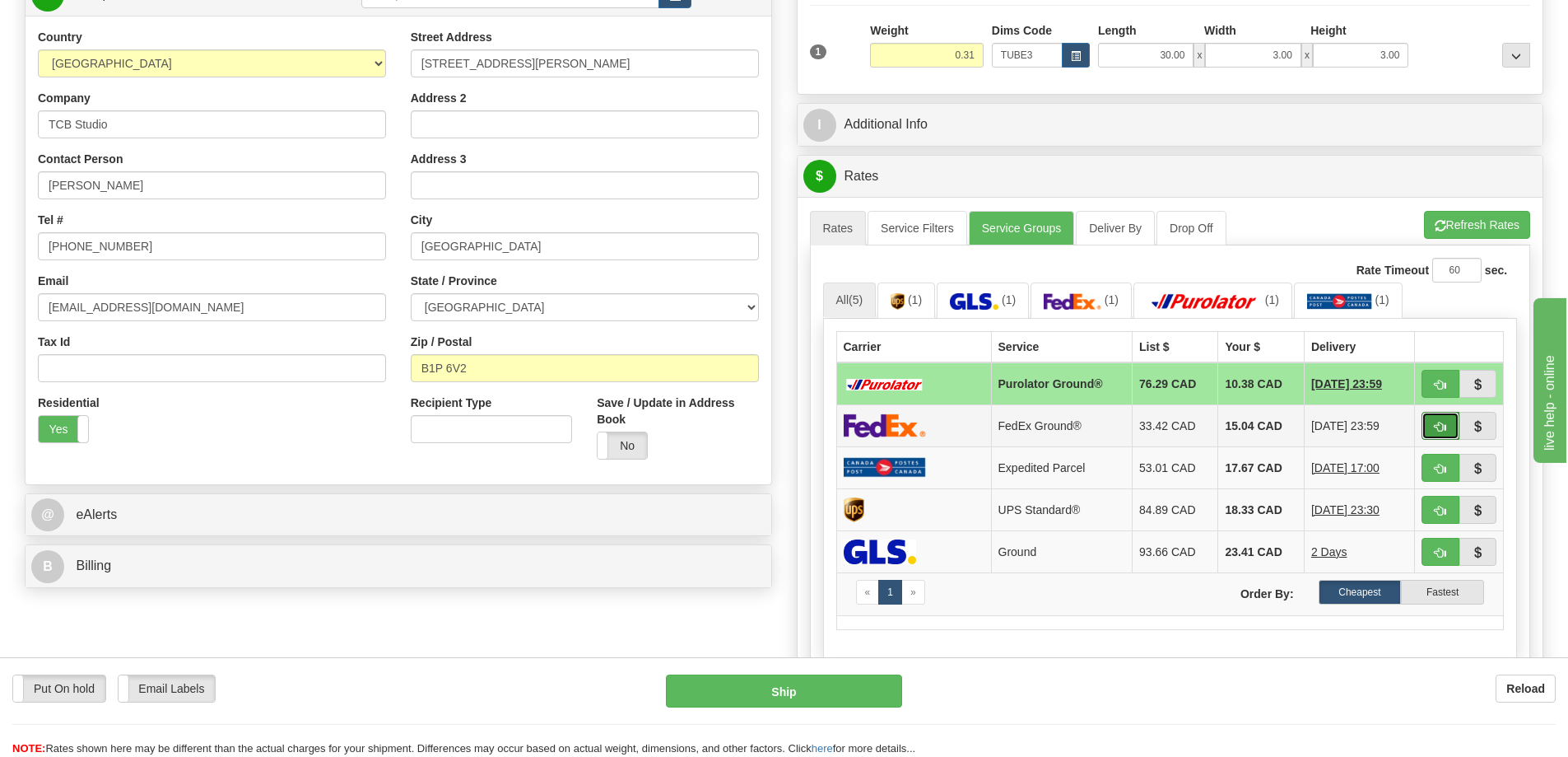
click at [1440, 427] on span "button" at bounding box center [1440, 427] width 12 height 11
type input "92"
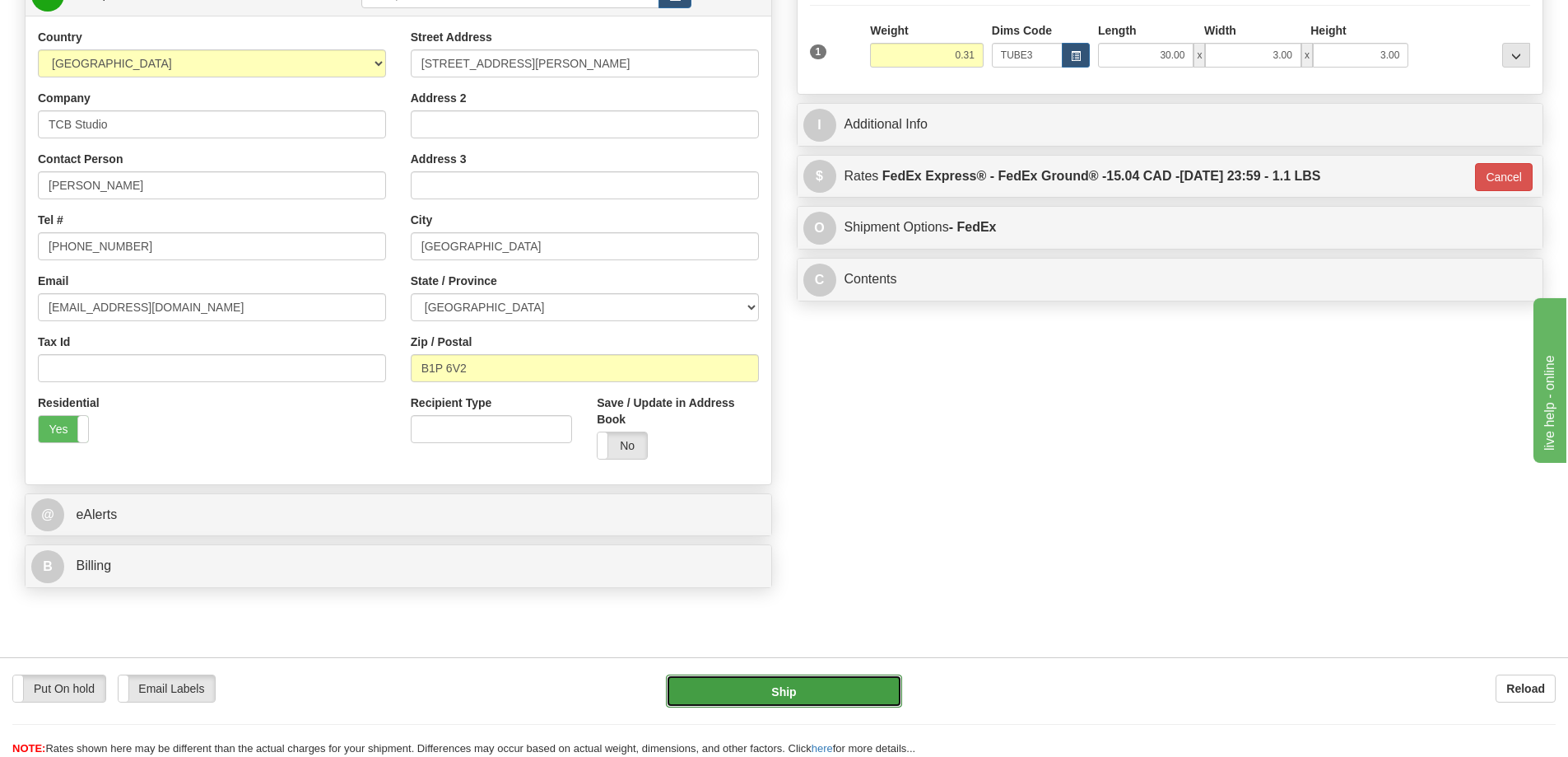
click at [850, 691] on button "Ship" at bounding box center [784, 690] width 236 height 33
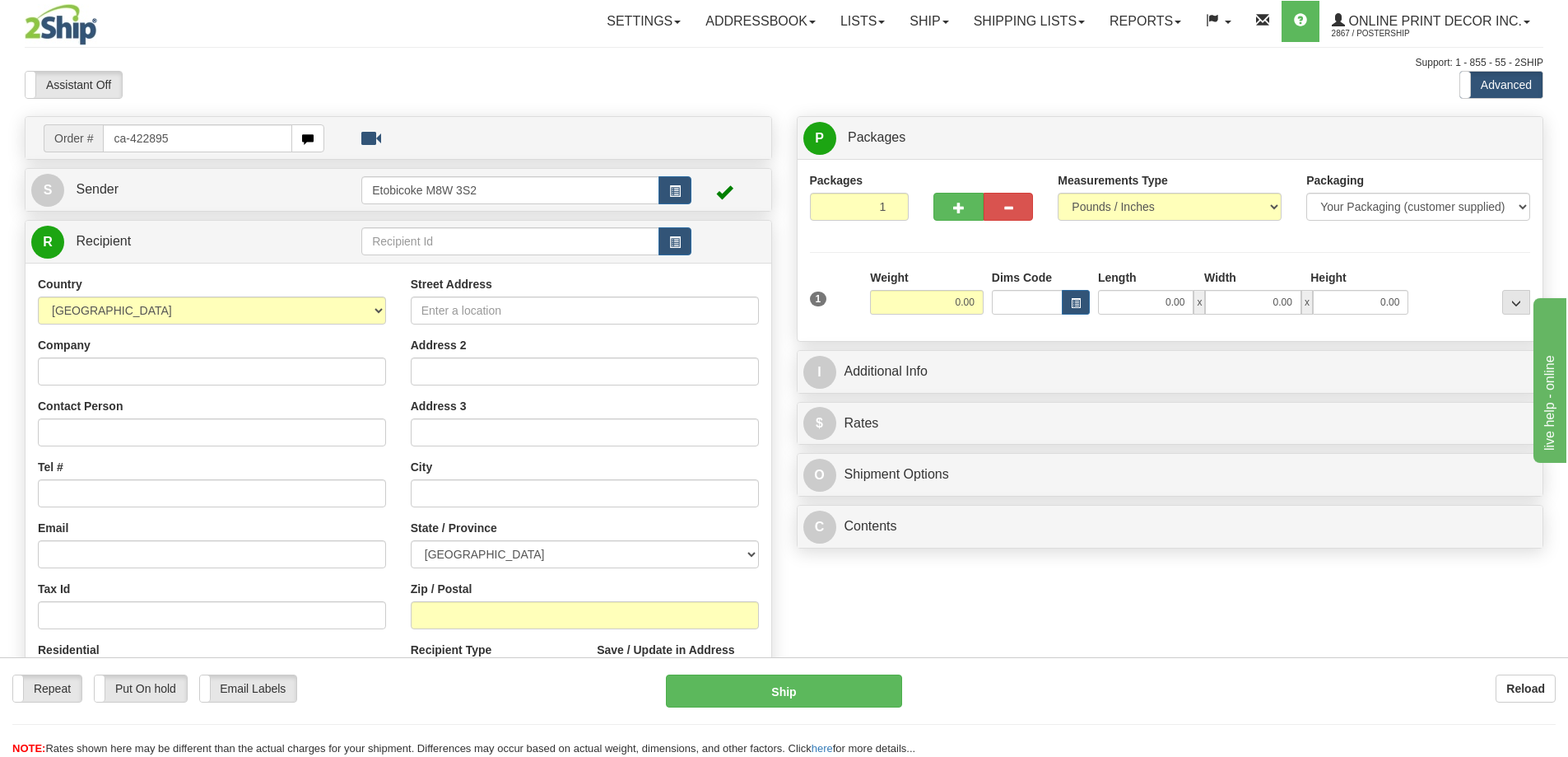
type input "ca-422895"
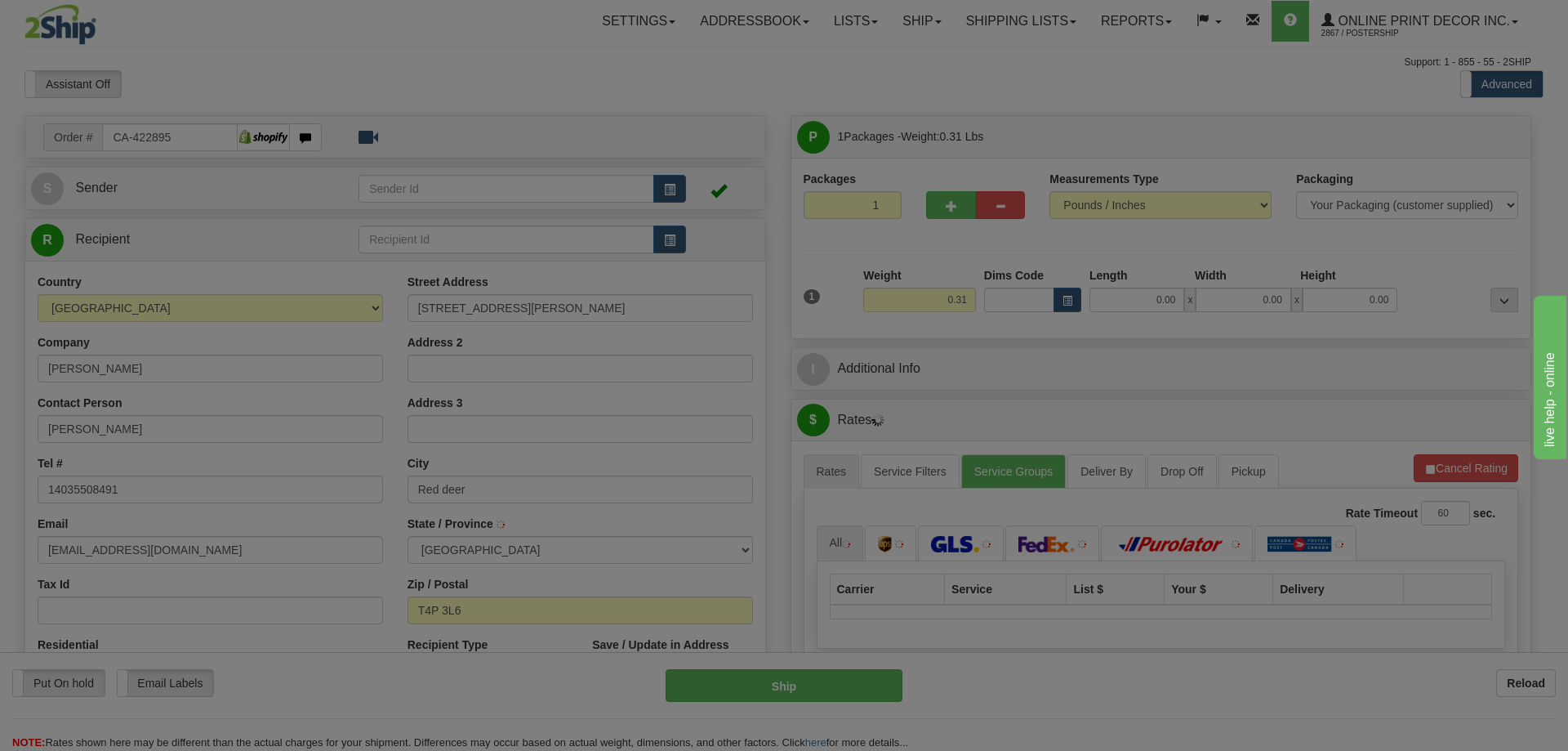
type input "RED DEER"
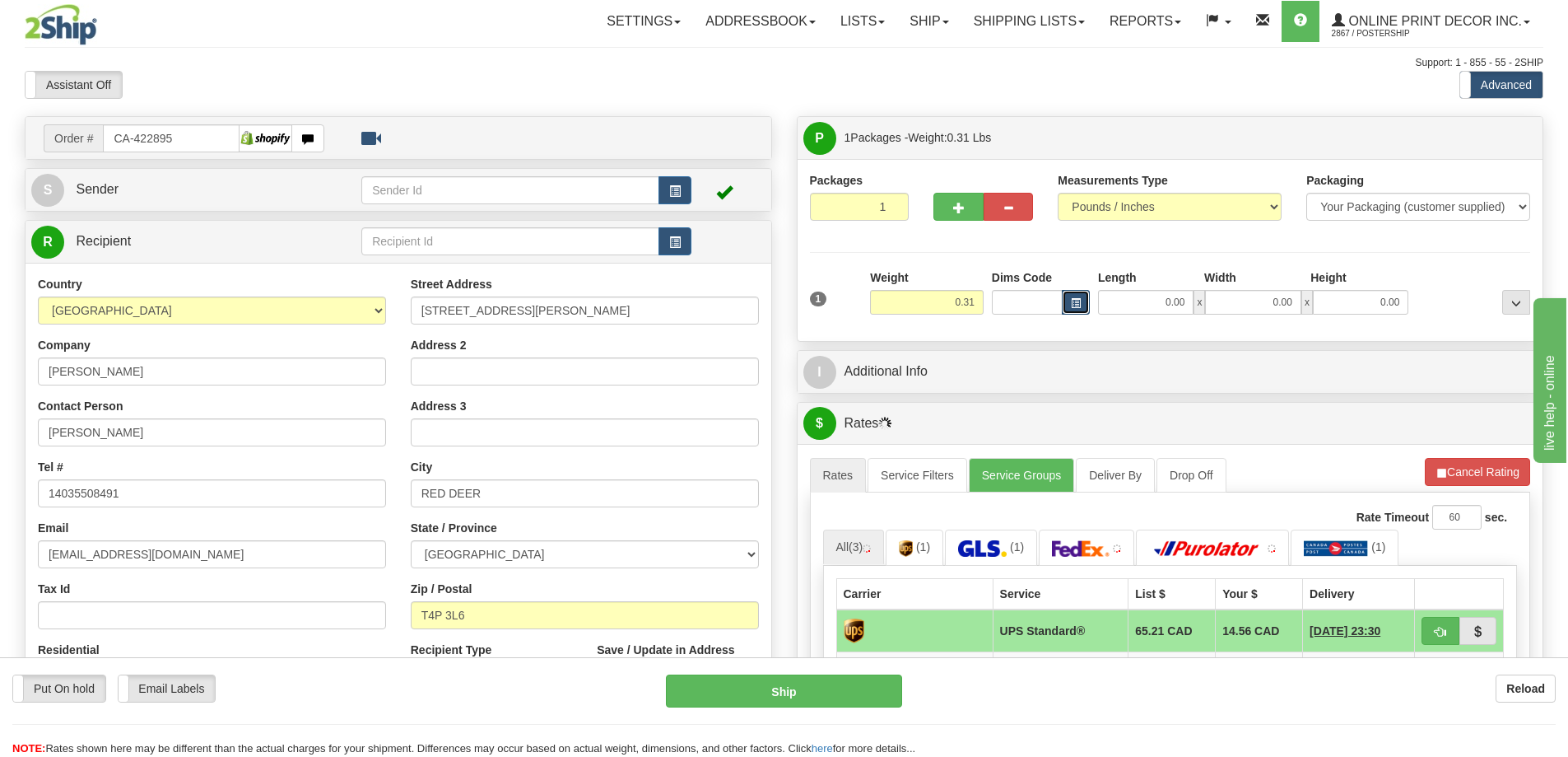
click at [1078, 308] on span "button" at bounding box center [1075, 303] width 10 height 9
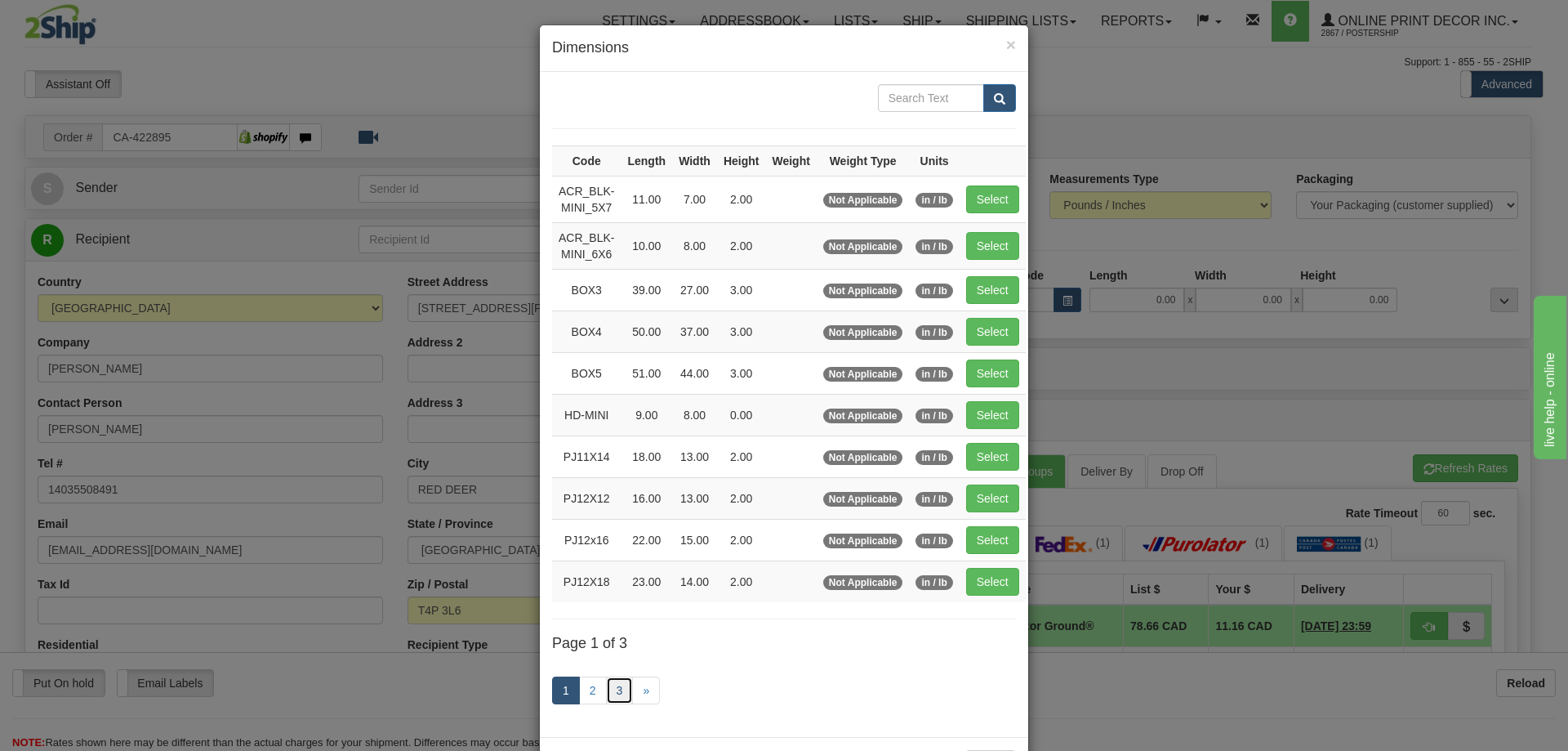
click at [619, 681] on link "3" at bounding box center [620, 689] width 28 height 28
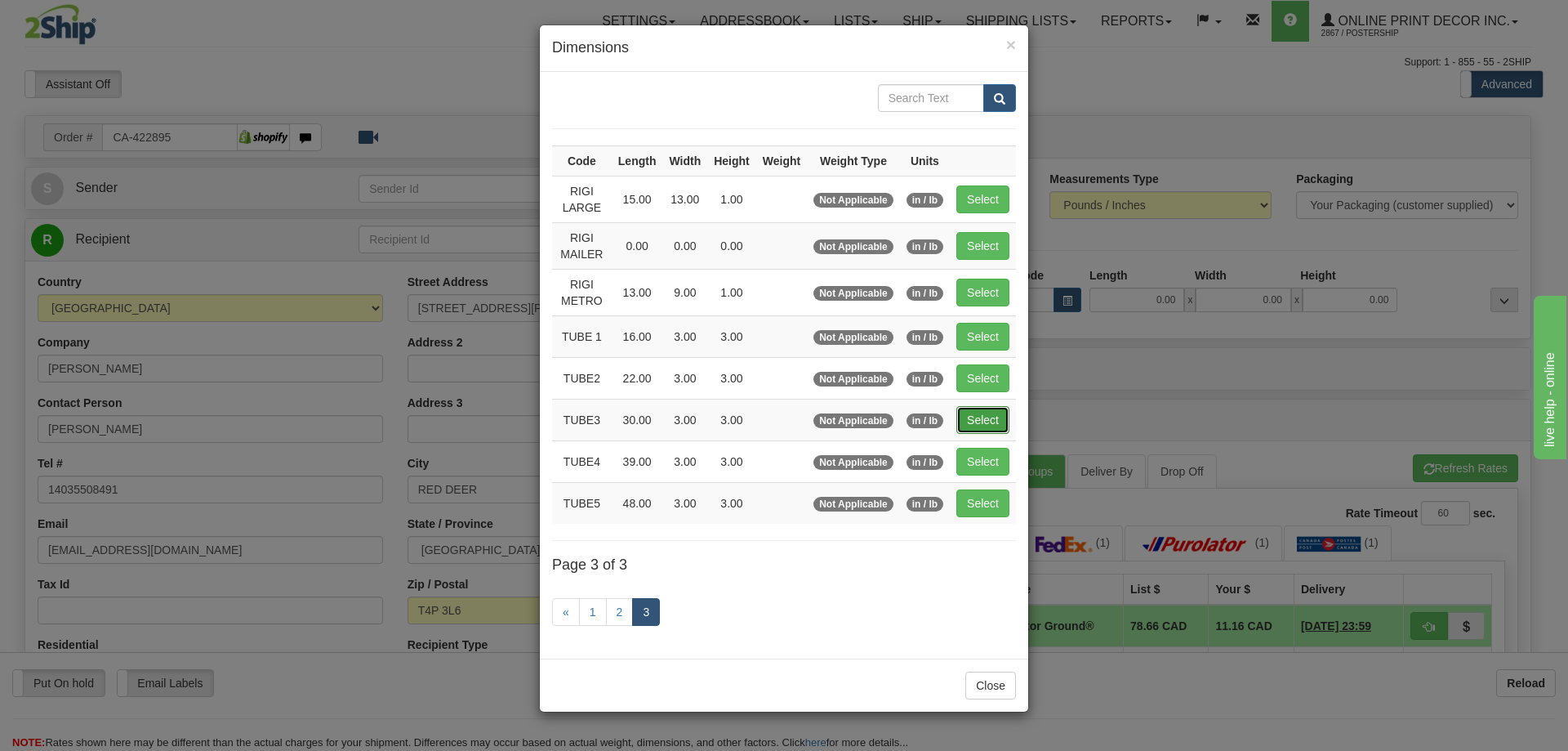
click at [970, 417] on button "Select" at bounding box center [983, 419] width 54 height 28
type input "TUBE3"
type input "30.00"
type input "3.00"
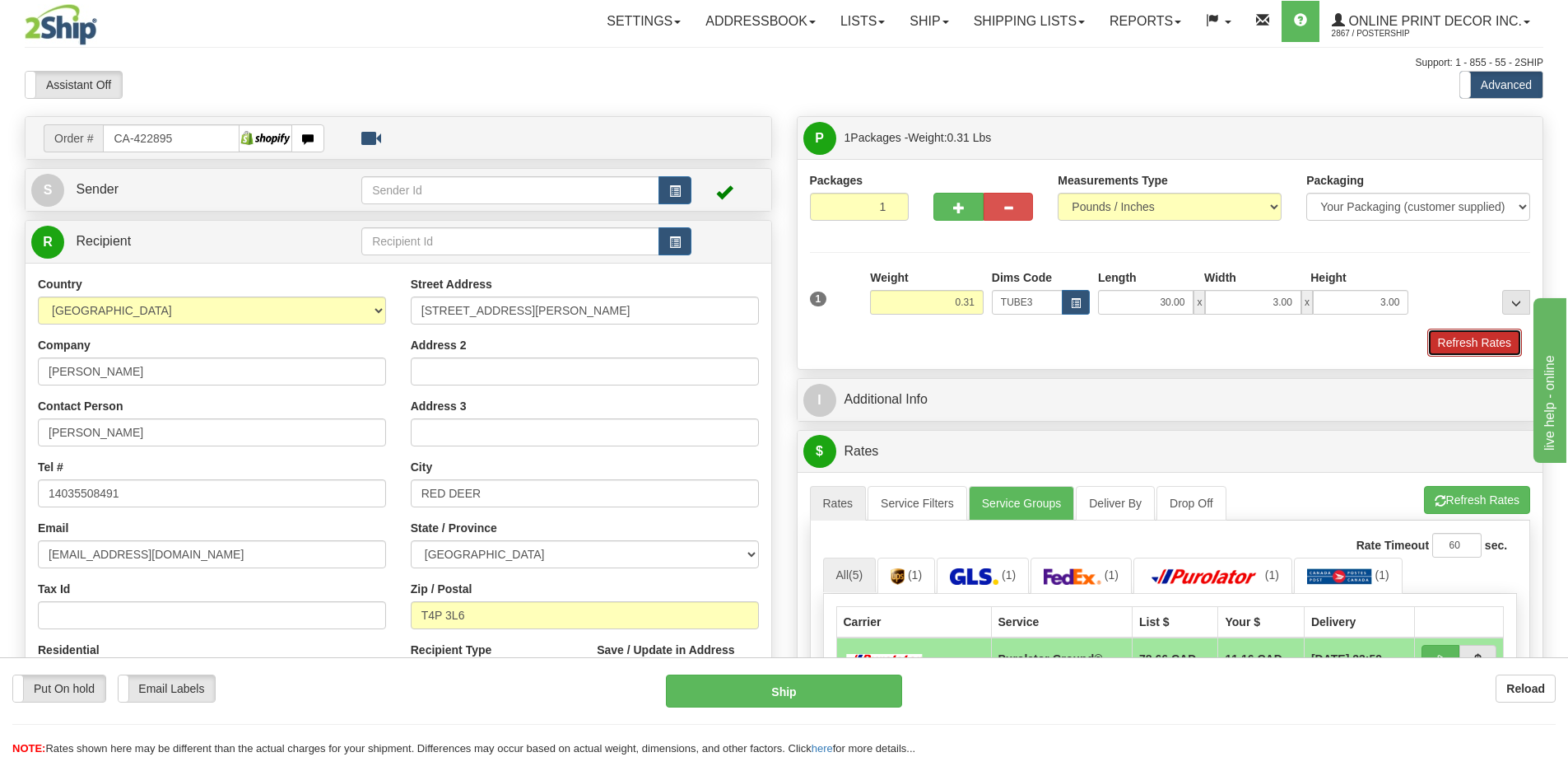
click at [1455, 350] on button "Refresh Rates" at bounding box center [1474, 342] width 94 height 28
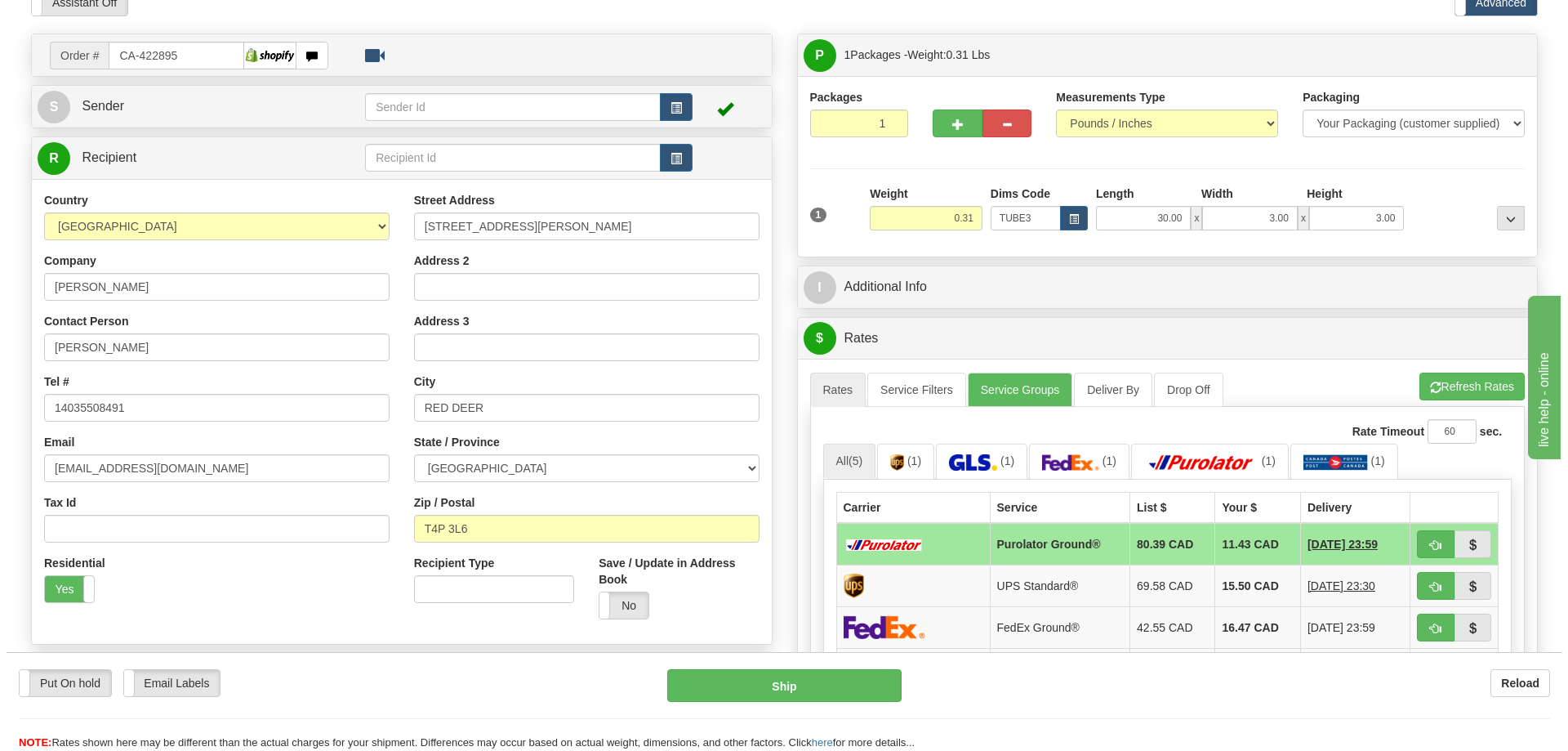
scroll to position [163, 0]
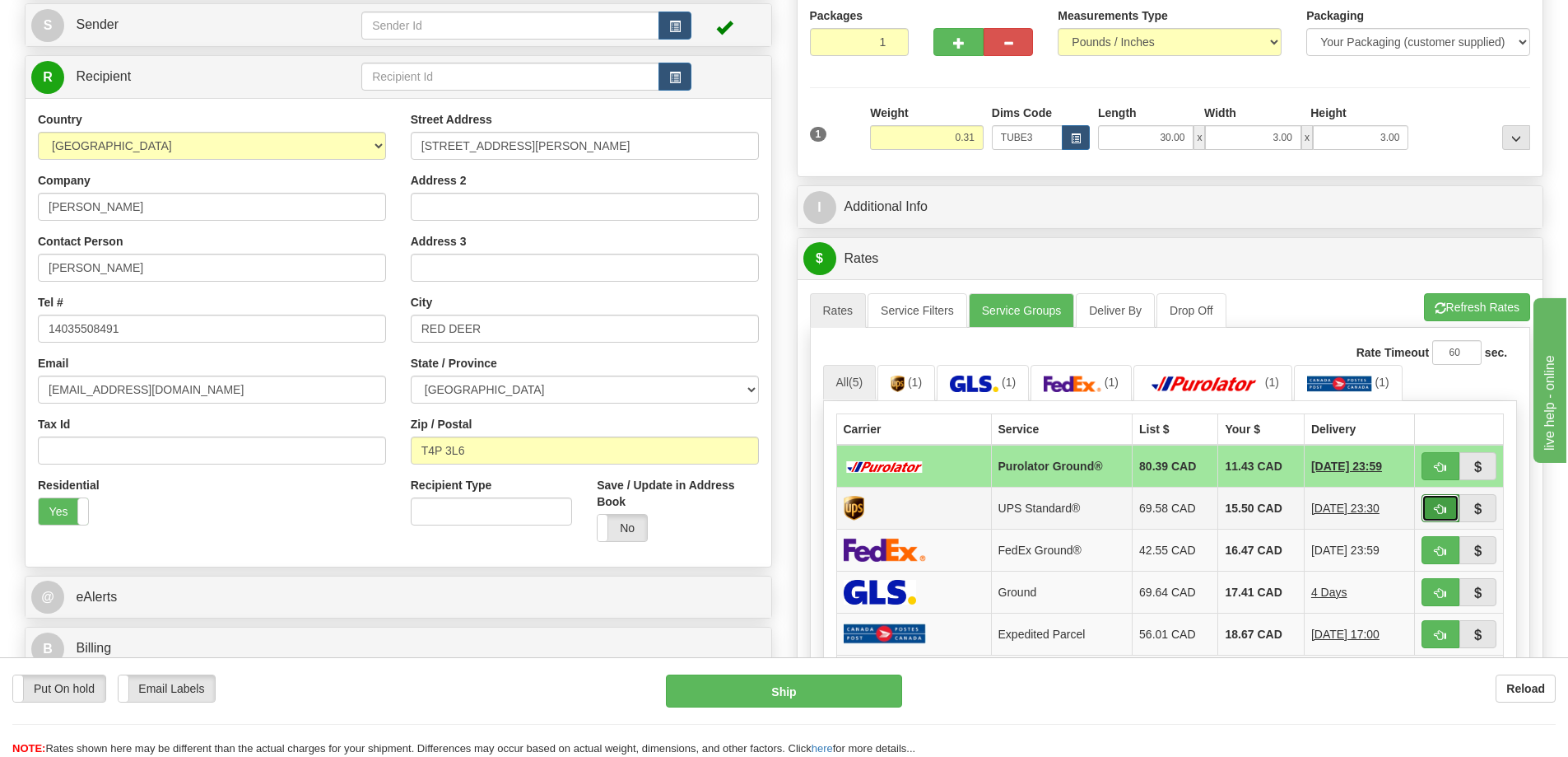
click at [1441, 512] on span "button" at bounding box center [1440, 509] width 12 height 11
type input "11"
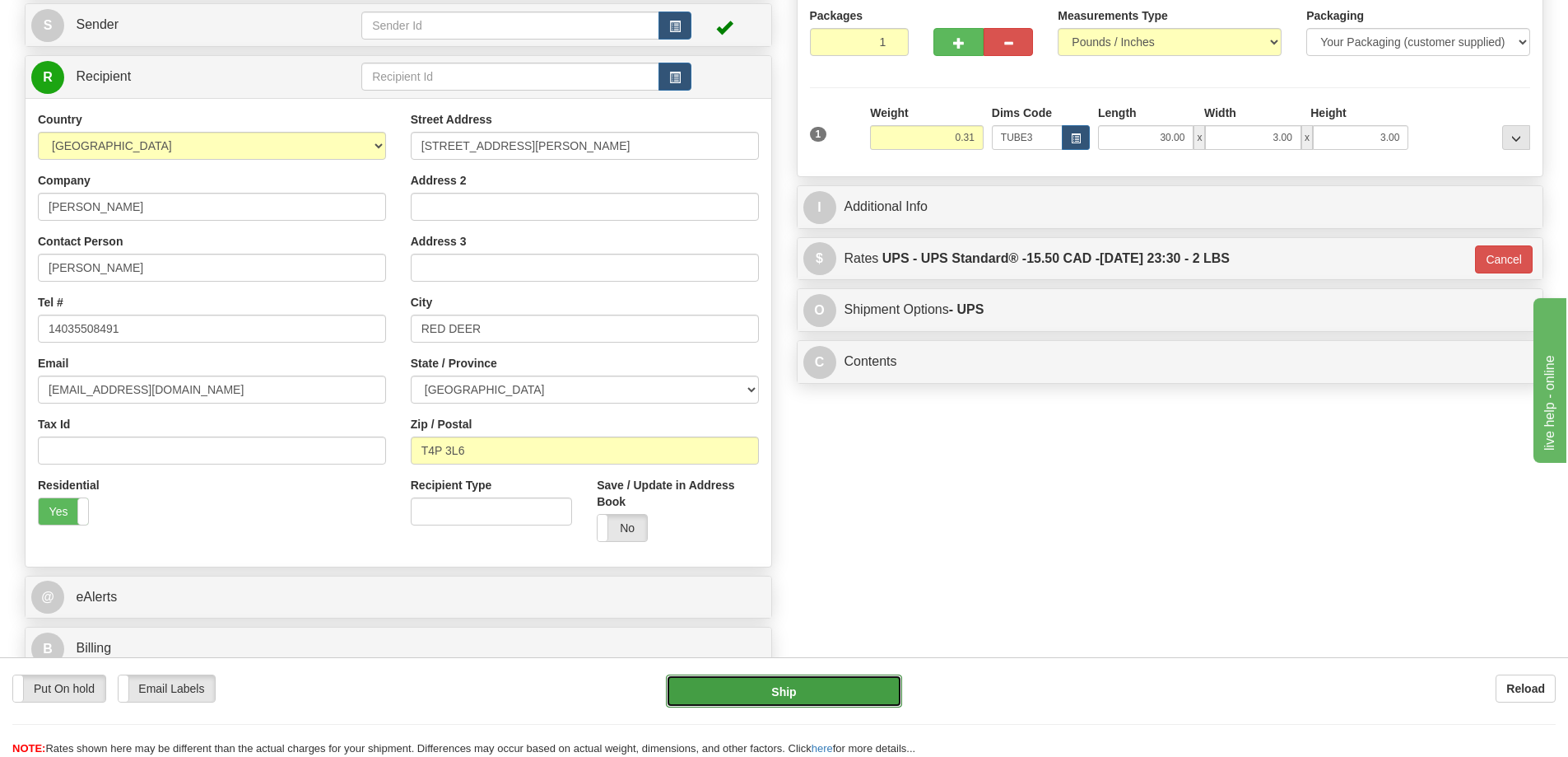
click at [846, 686] on button "Ship" at bounding box center [784, 690] width 236 height 33
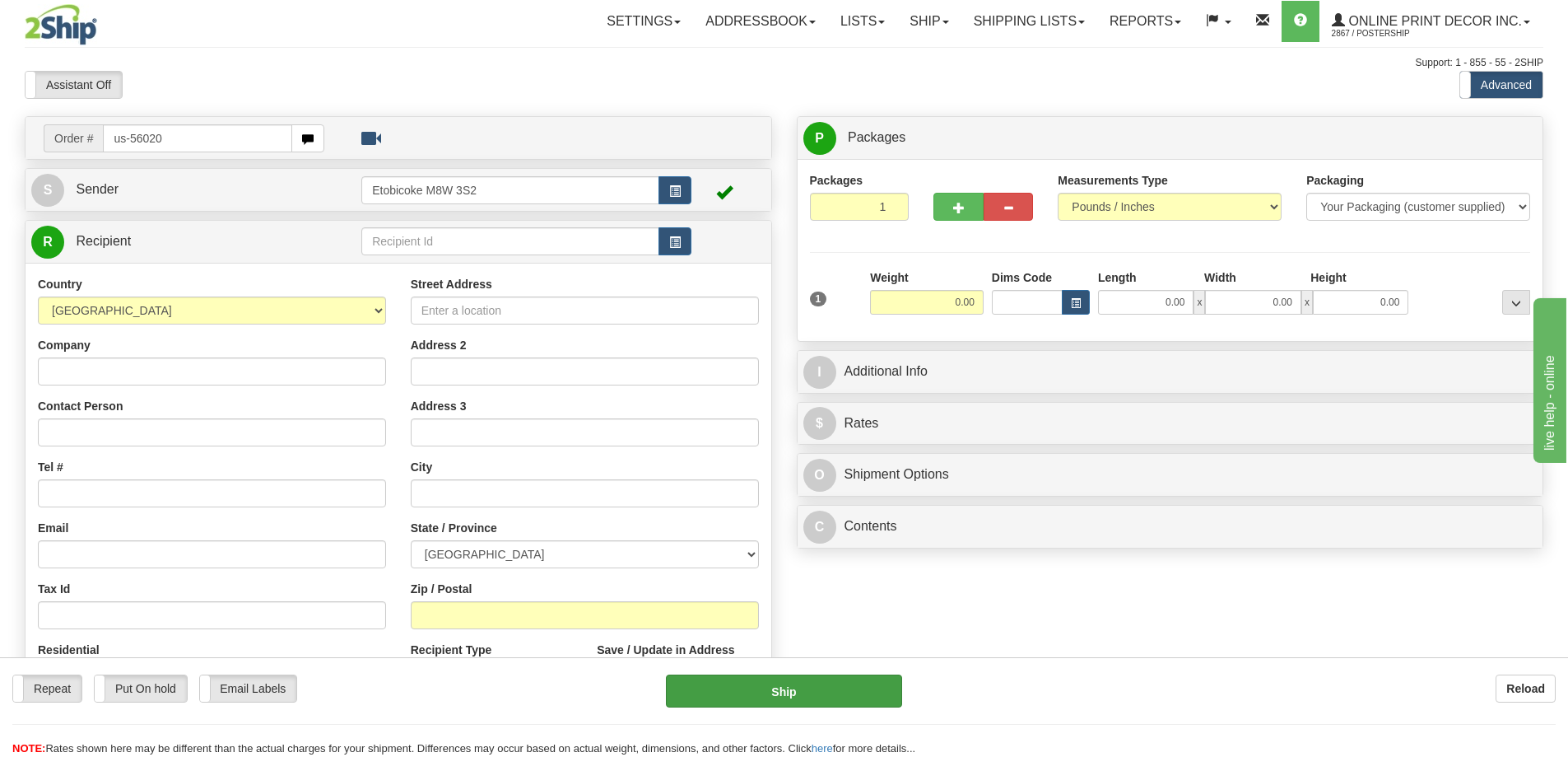
type input "us-56020"
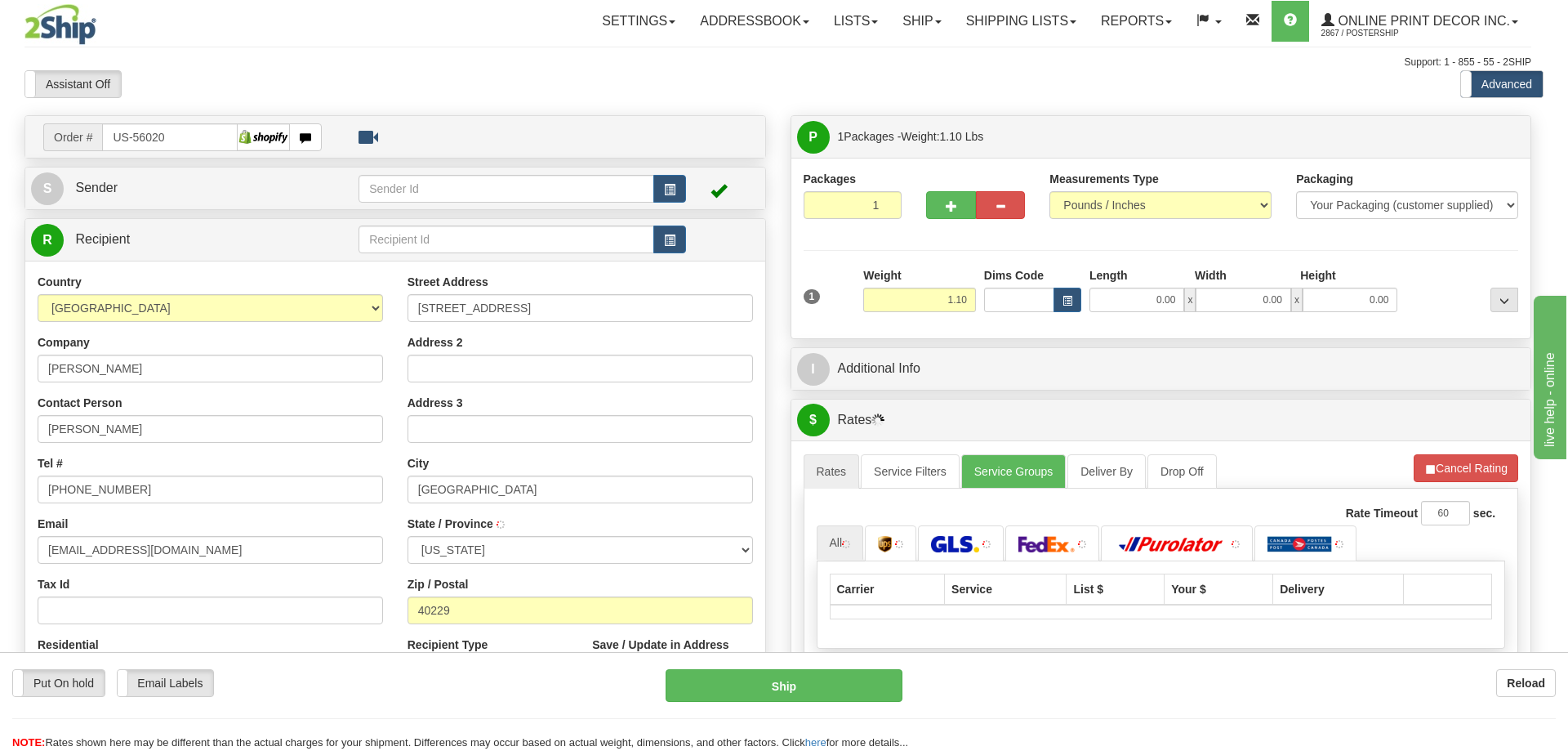
type input "LOUISVILLE"
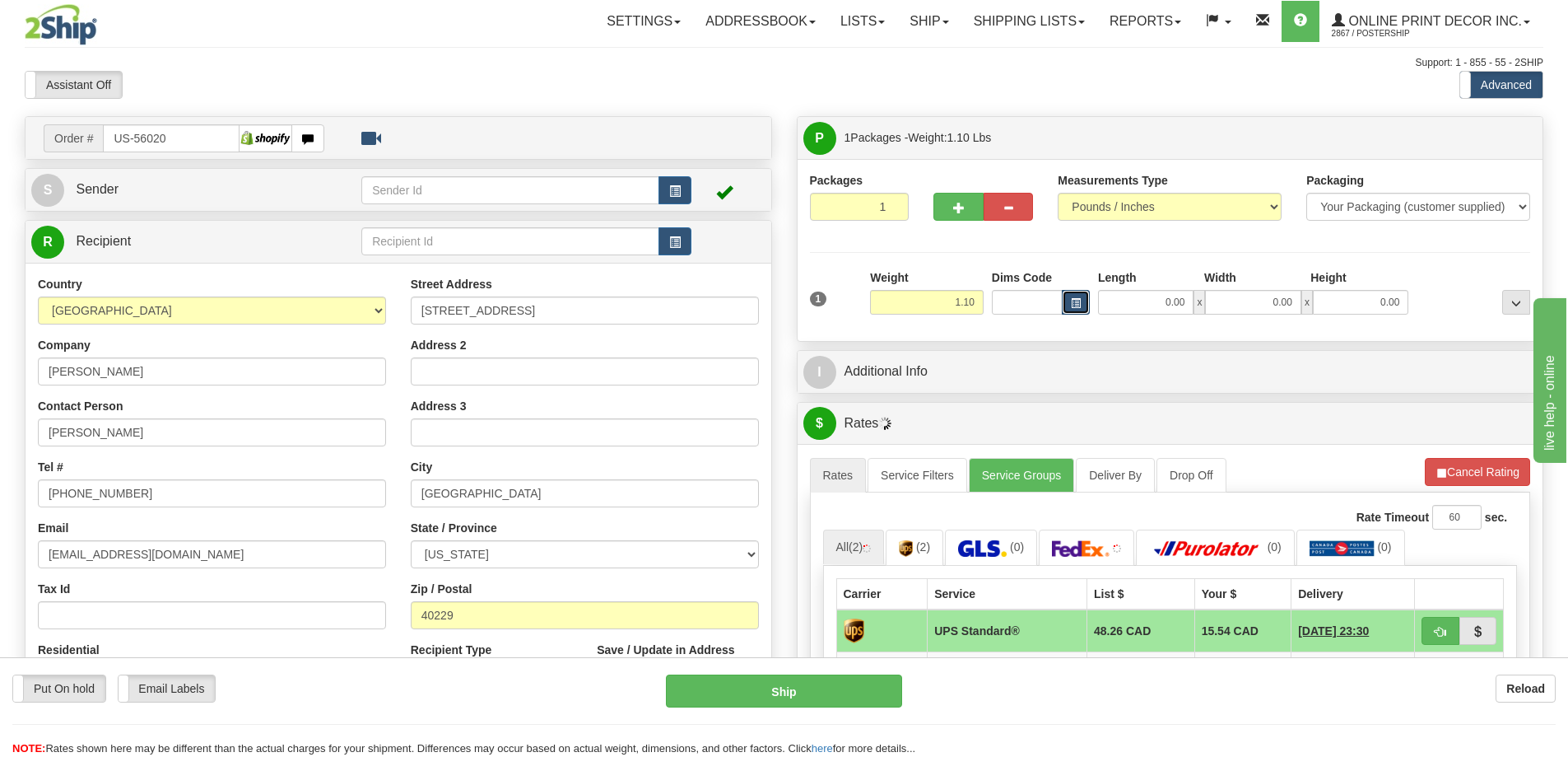
click at [1070, 298] on button "button" at bounding box center [1075, 301] width 28 height 24
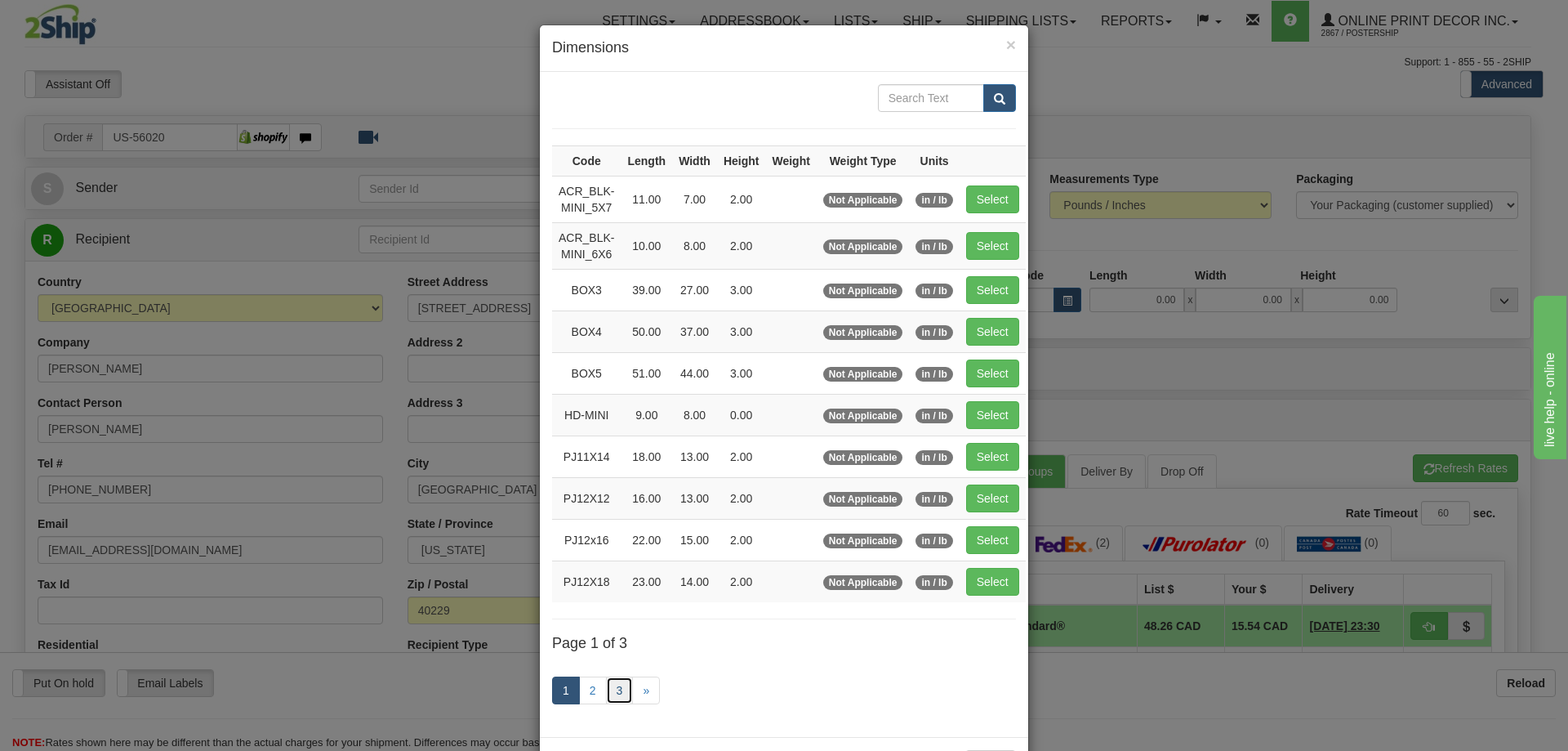
click at [615, 687] on link "3" at bounding box center [620, 689] width 28 height 28
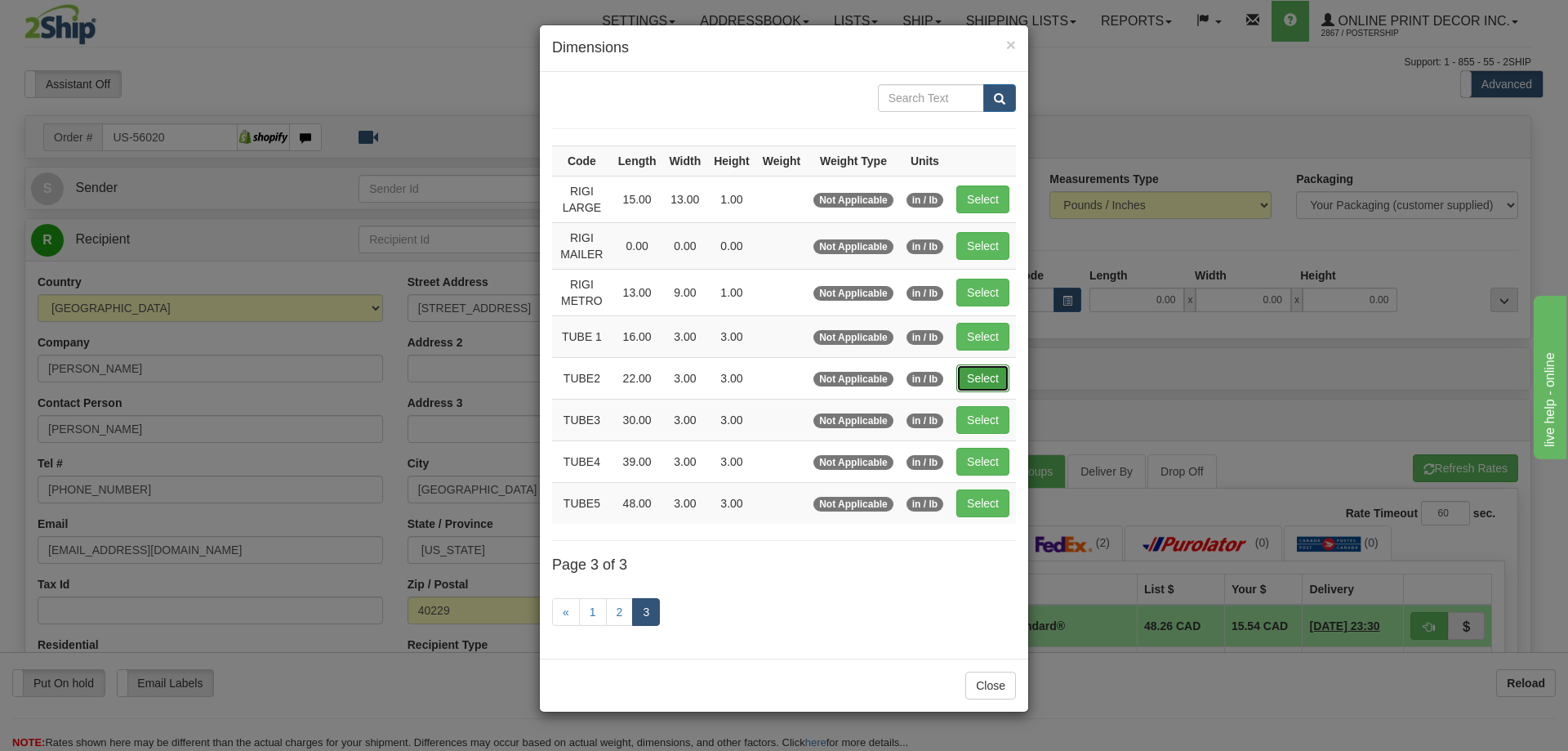
click at [981, 377] on button "Select" at bounding box center [983, 377] width 54 height 28
type input "TUBE2"
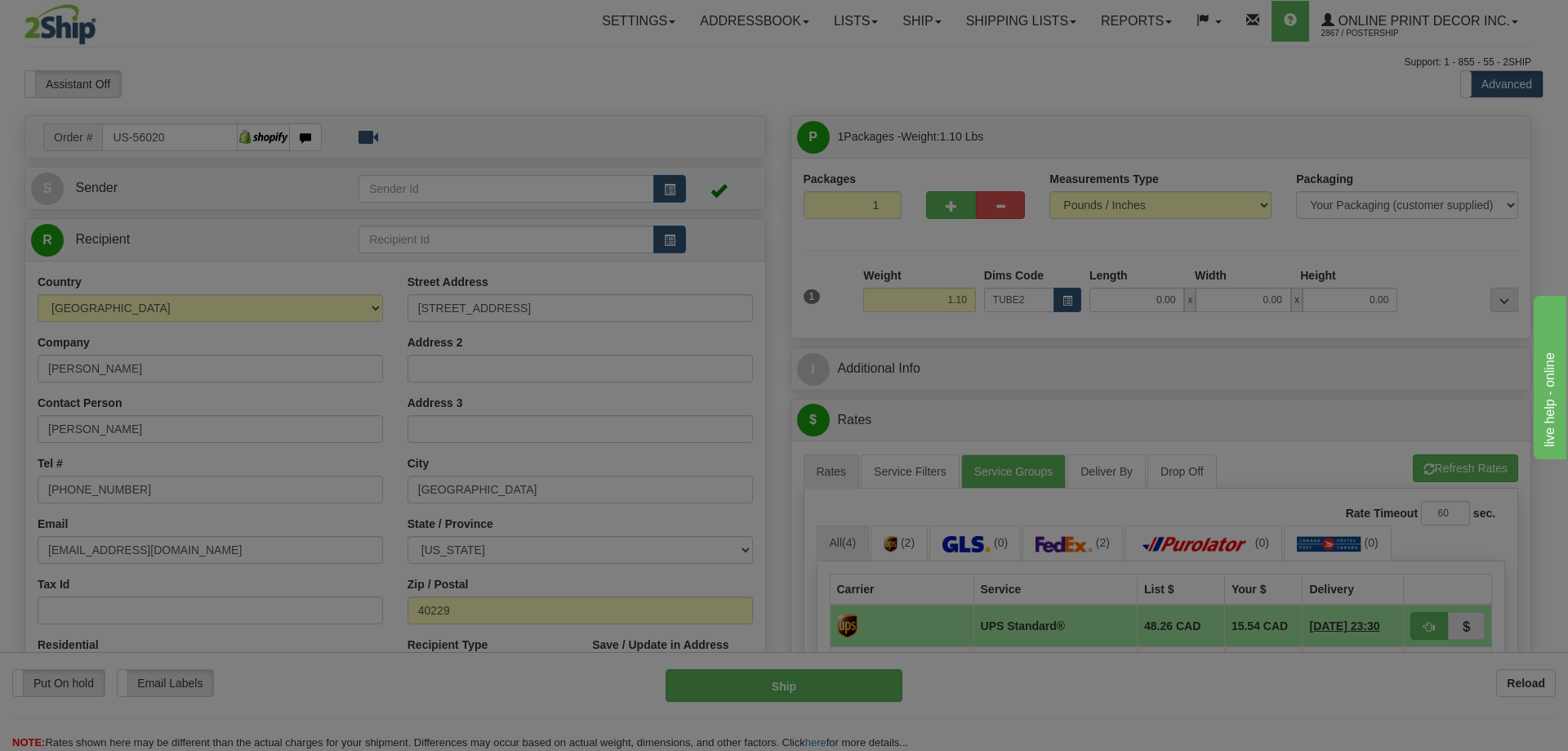
type input "22.00"
type input "3.00"
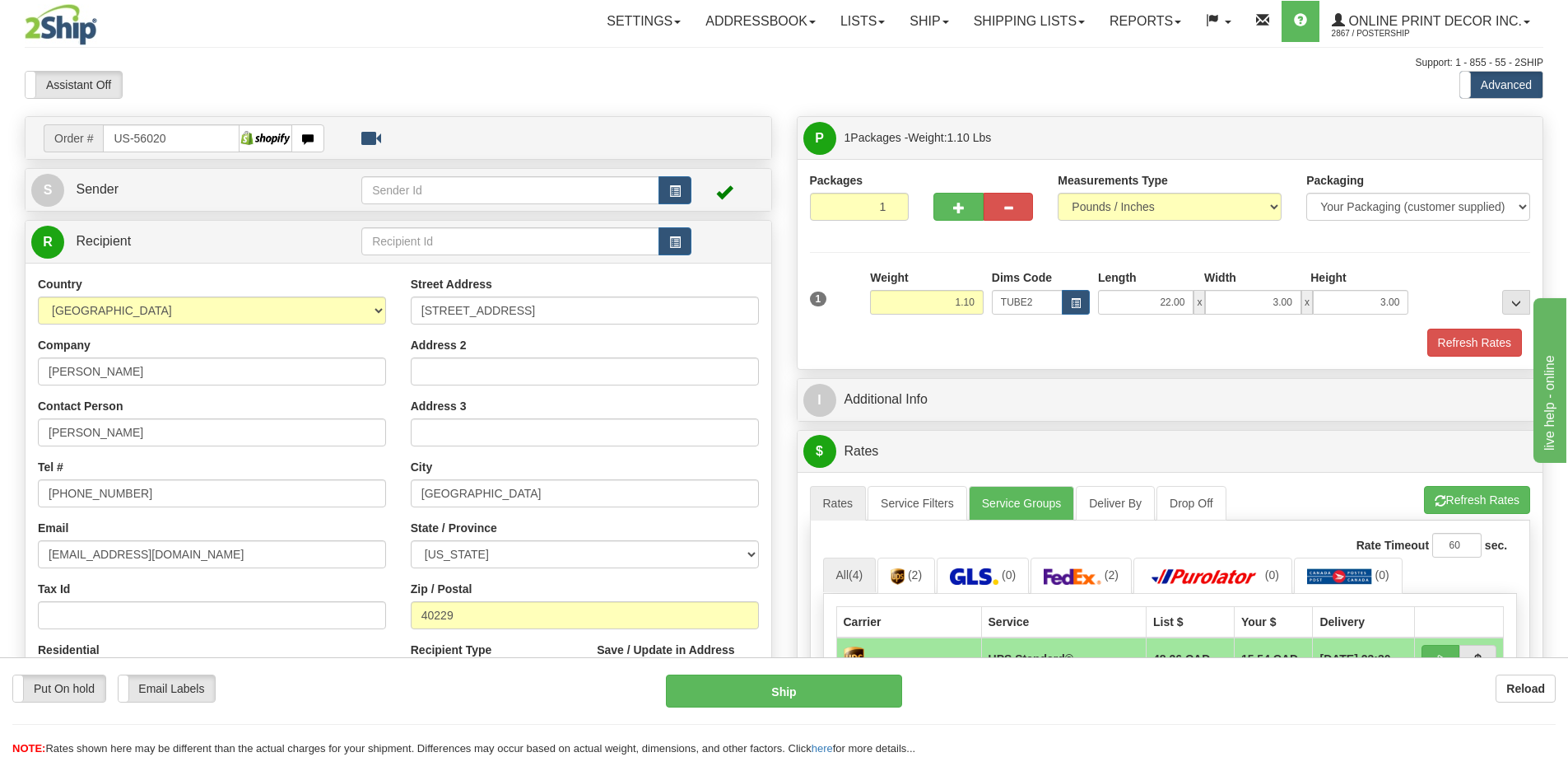
click at [1475, 327] on div "1 Weight 1.10 Dims Code x x" at bounding box center [1170, 298] width 729 height 58
click at [1480, 334] on button "Refresh Rates" at bounding box center [1474, 342] width 94 height 28
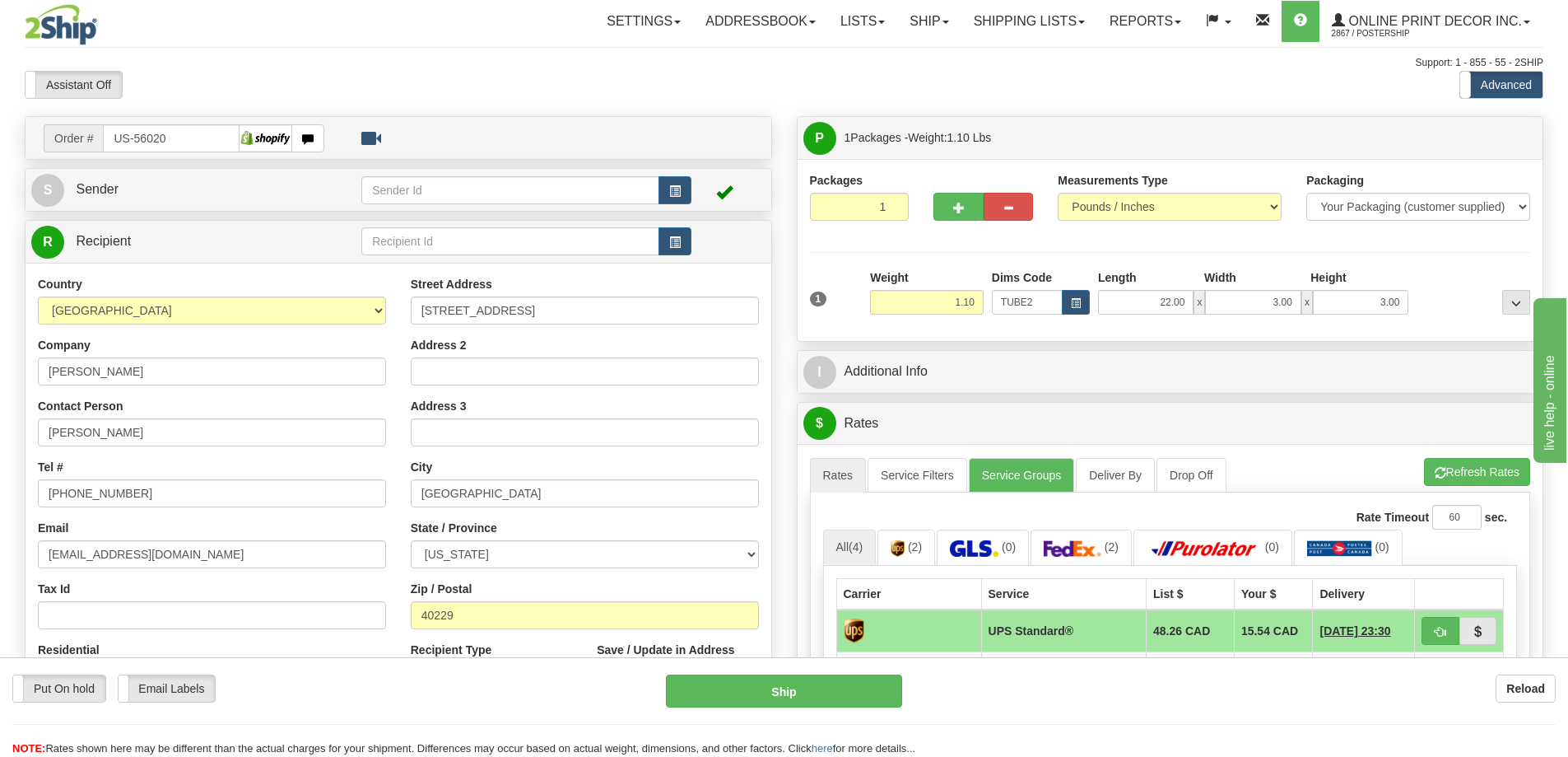
scroll to position [165, 0]
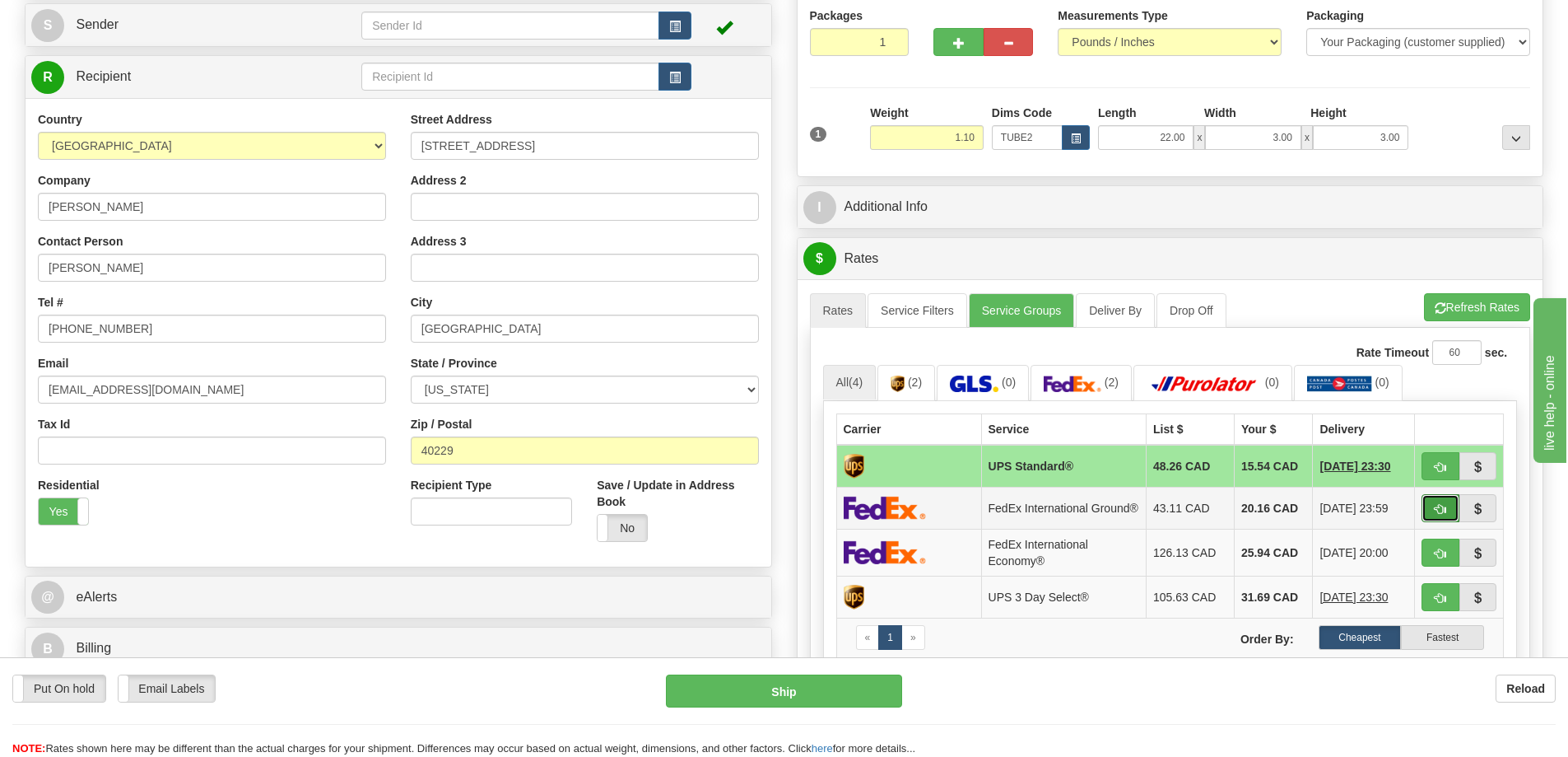
click at [1437, 507] on button "button" at bounding box center [1440, 507] width 38 height 28
type input "92"
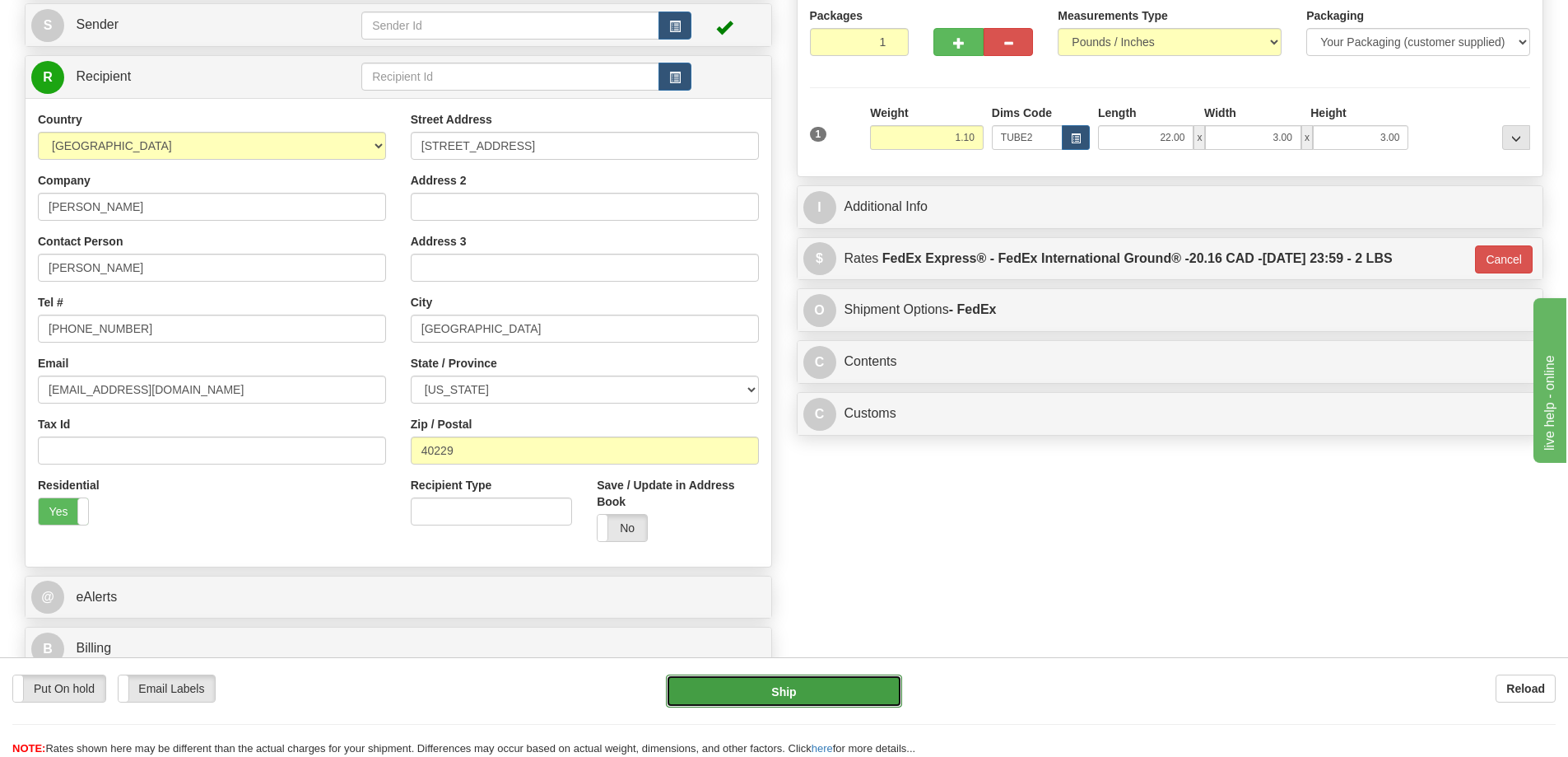
click at [849, 692] on button "Ship" at bounding box center [784, 690] width 236 height 33
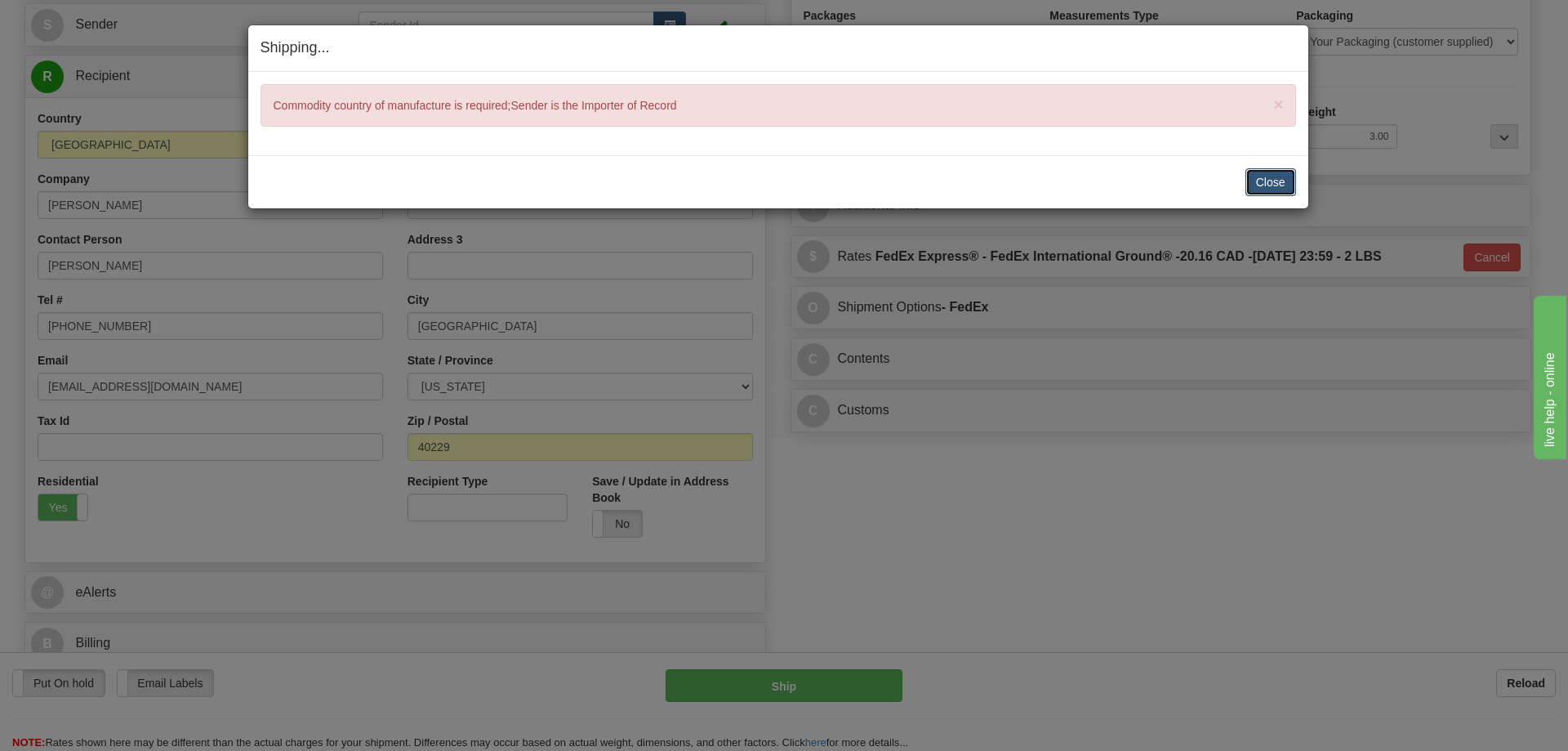
click at [1270, 179] on button "Close" at bounding box center [1271, 182] width 51 height 28
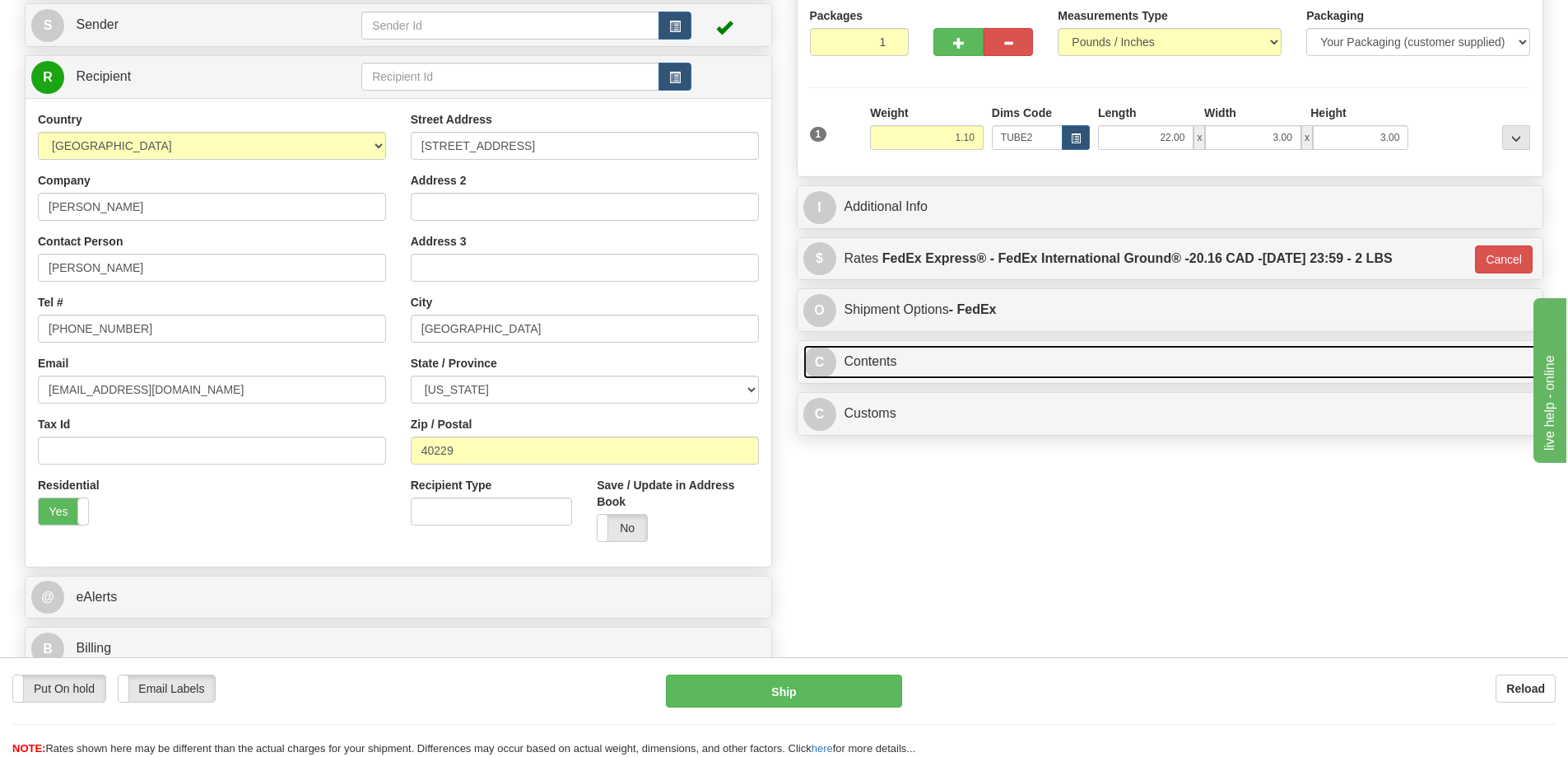
click at [980, 362] on link "C Contents" at bounding box center [1170, 362] width 734 height 34
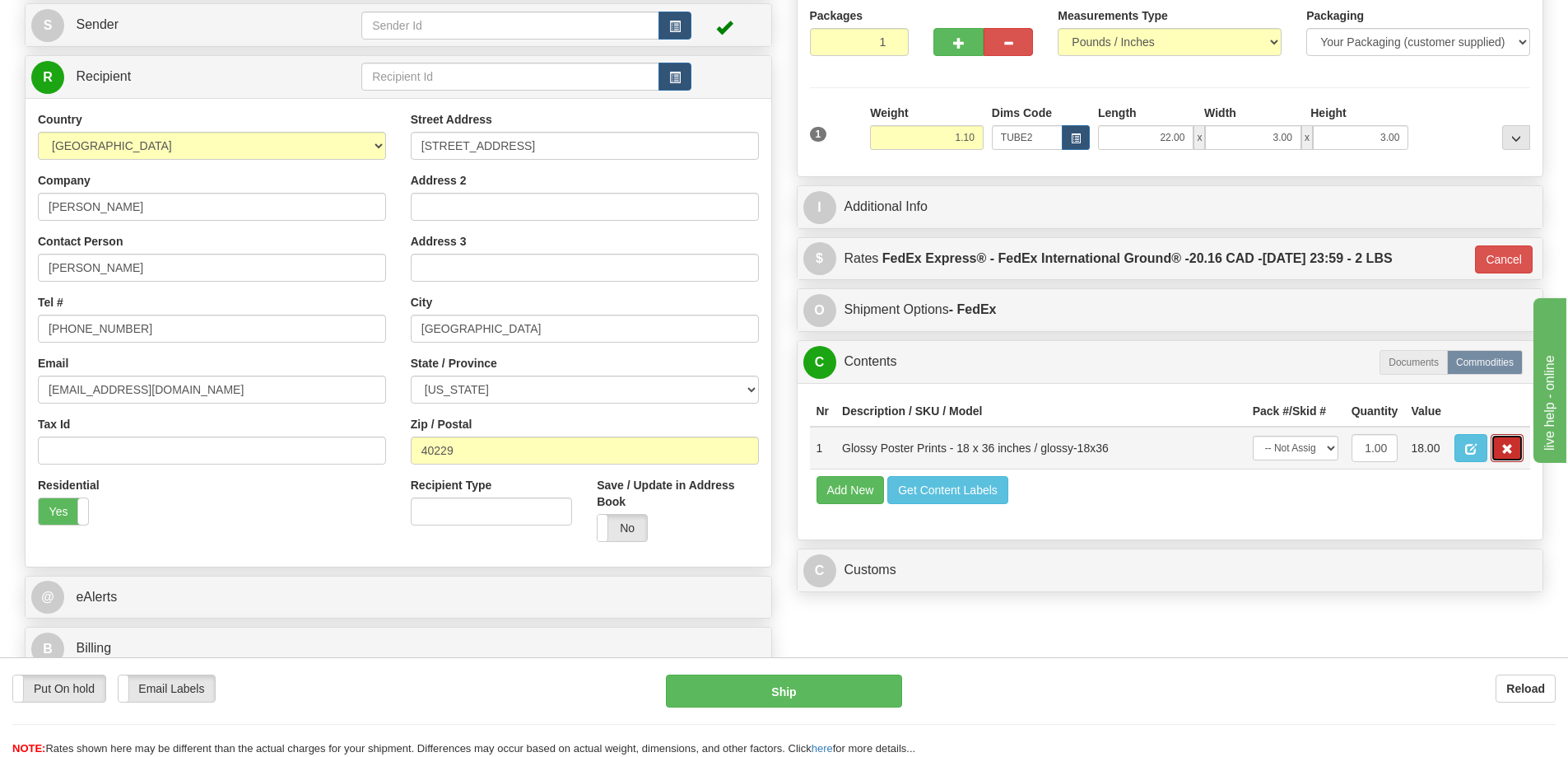
click at [1495, 448] on button "button" at bounding box center [1506, 448] width 33 height 28
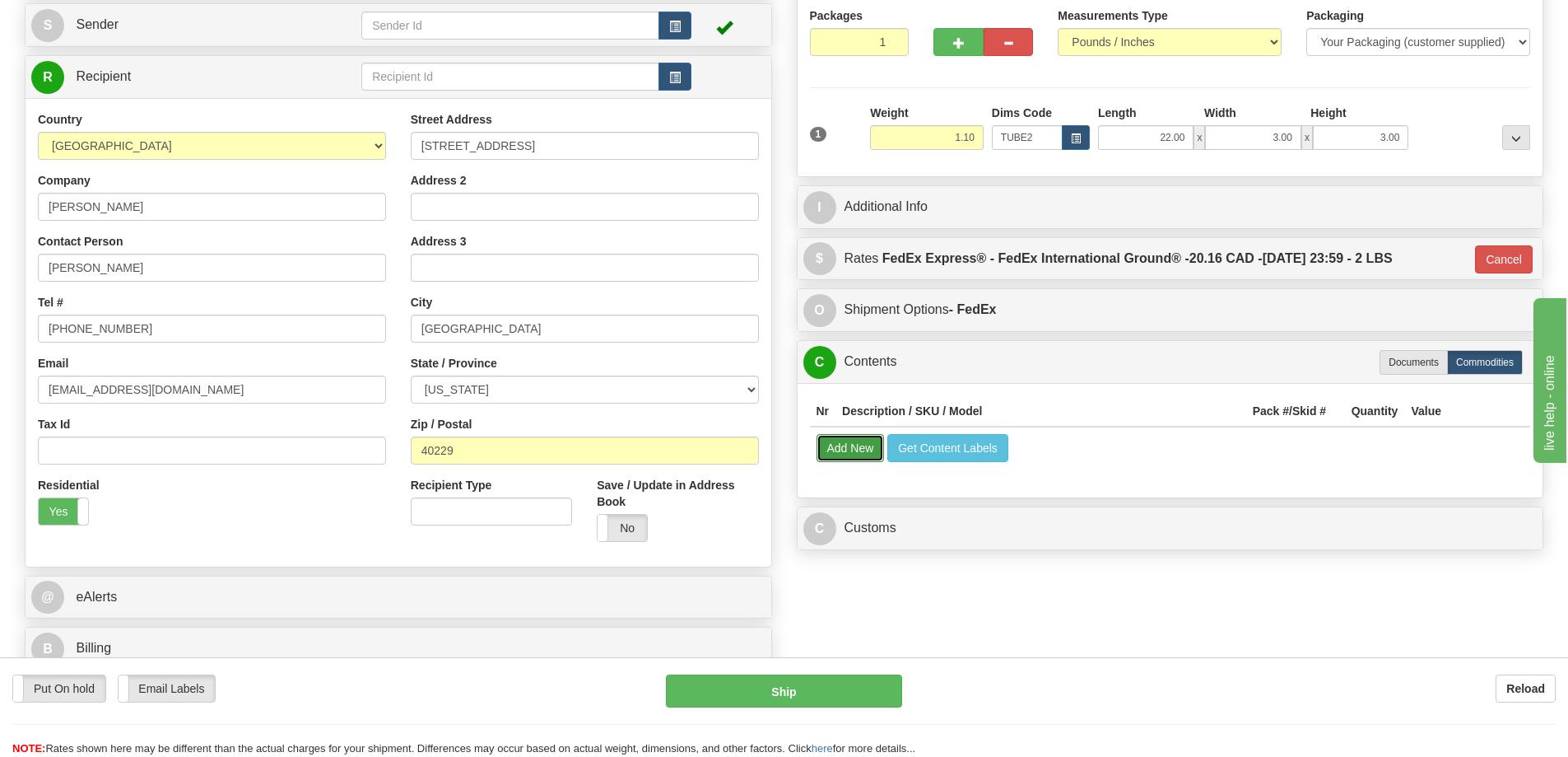
click at [830, 450] on button "Add New" at bounding box center [850, 448] width 68 height 28
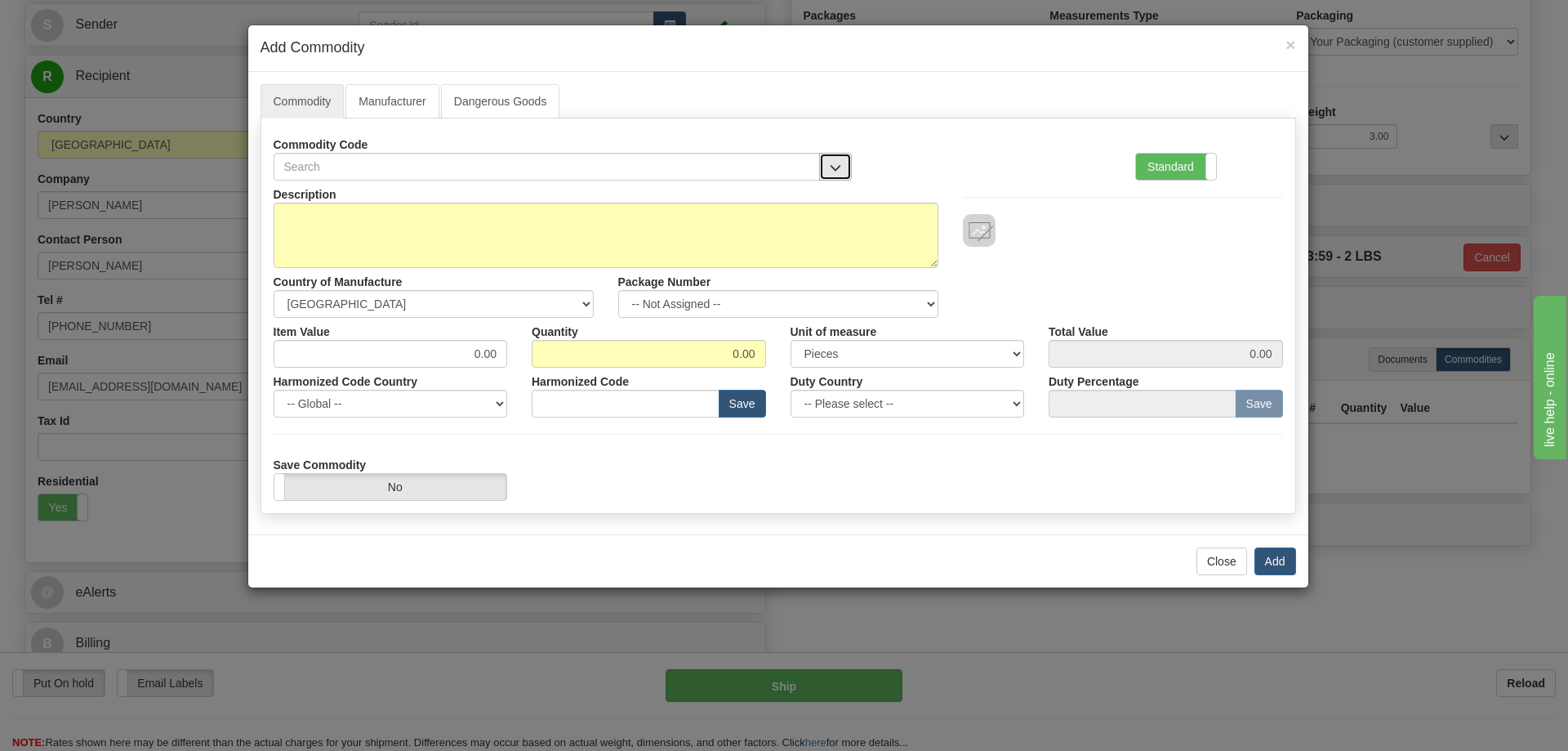
click at [838, 160] on button "button" at bounding box center [836, 166] width 33 height 28
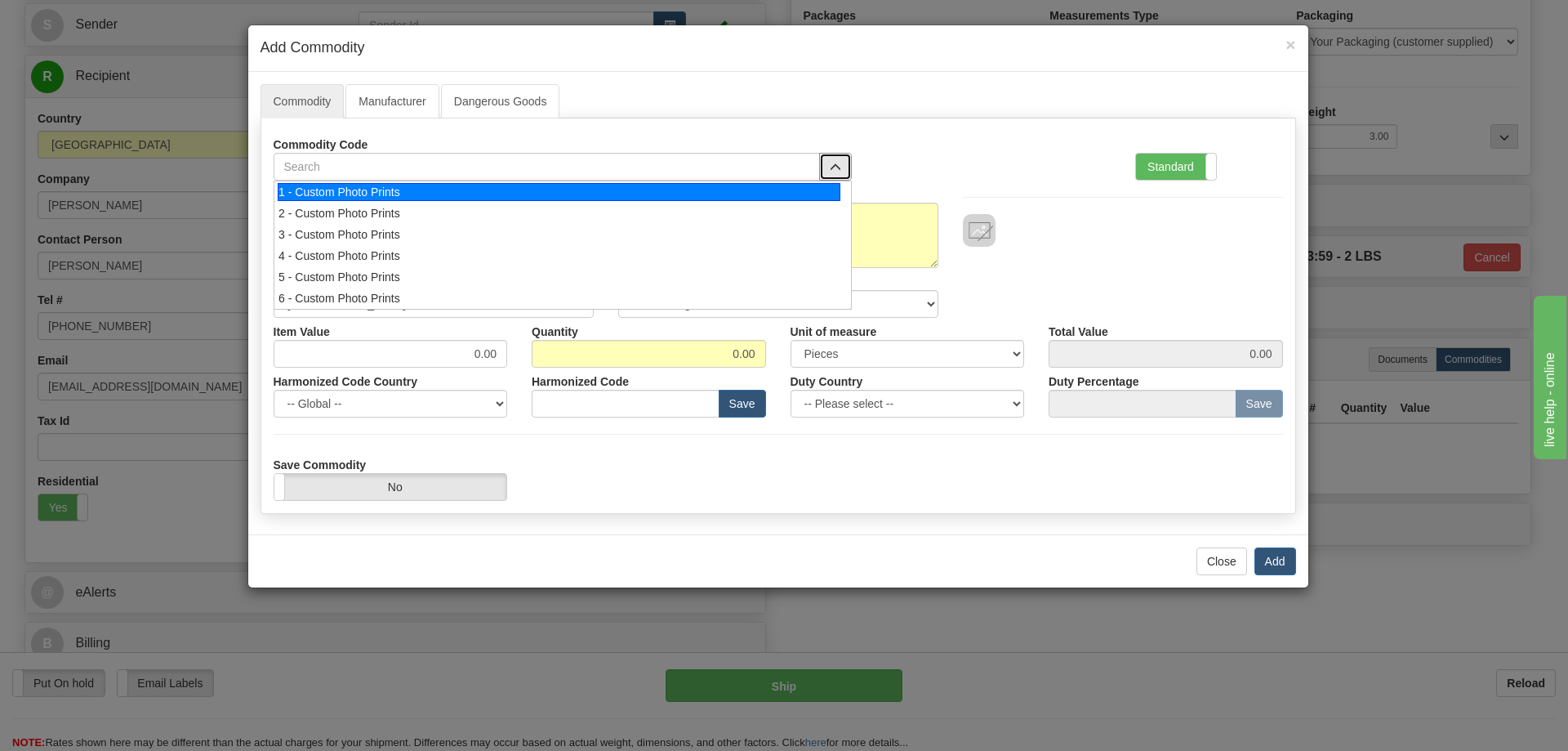
click at [824, 188] on div "1 - Custom Photo Prints" at bounding box center [558, 192] width 563 height 18
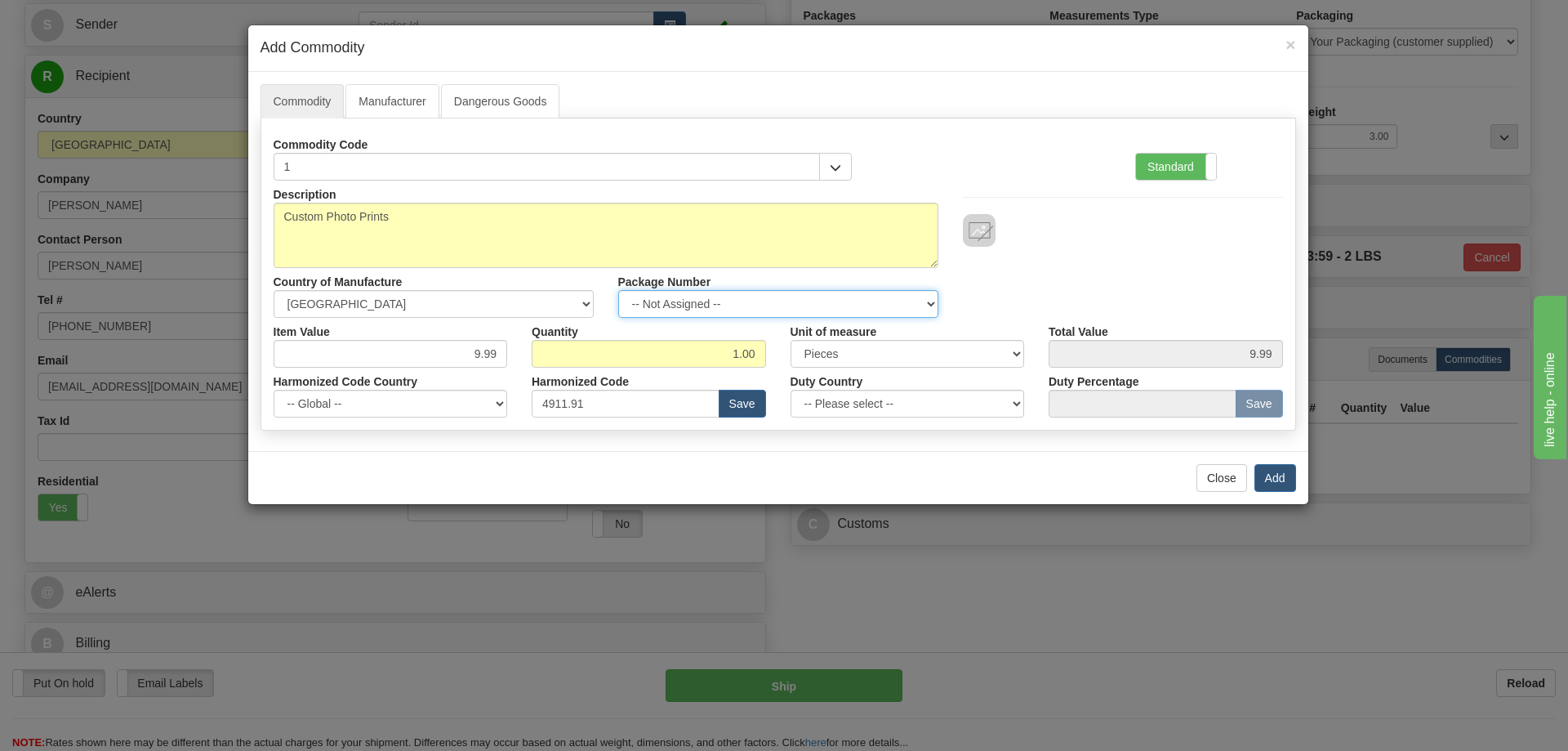
click at [925, 302] on select "-- Not Assigned -- Item 1" at bounding box center [778, 303] width 320 height 28
select select "0"
click at [618, 290] on select "-- Not Assigned -- Item 1" at bounding box center [778, 303] width 320 height 28
click at [1275, 477] on button "Add" at bounding box center [1275, 477] width 42 height 28
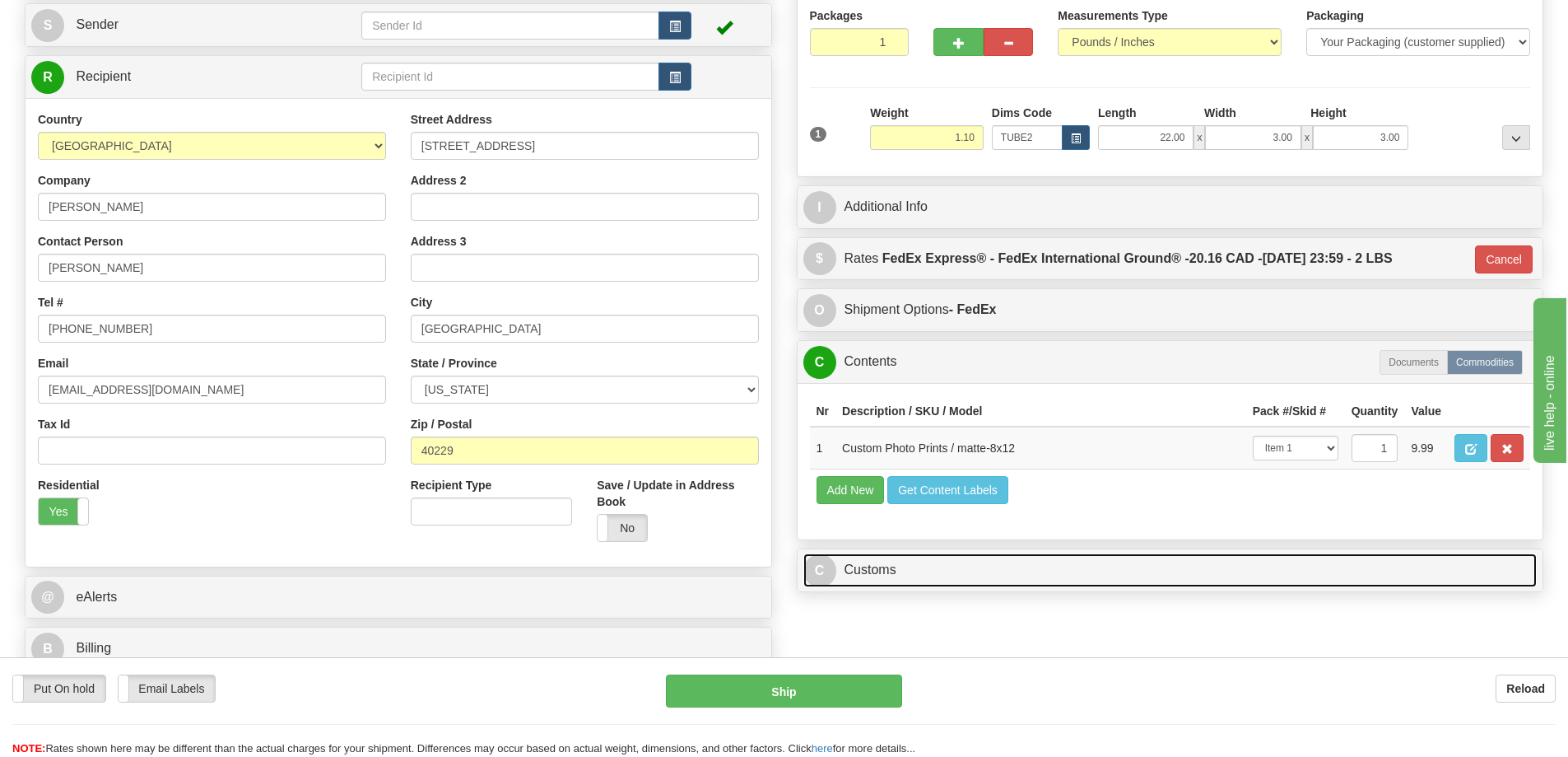
click at [1178, 577] on link "C Customs" at bounding box center [1170, 570] width 734 height 34
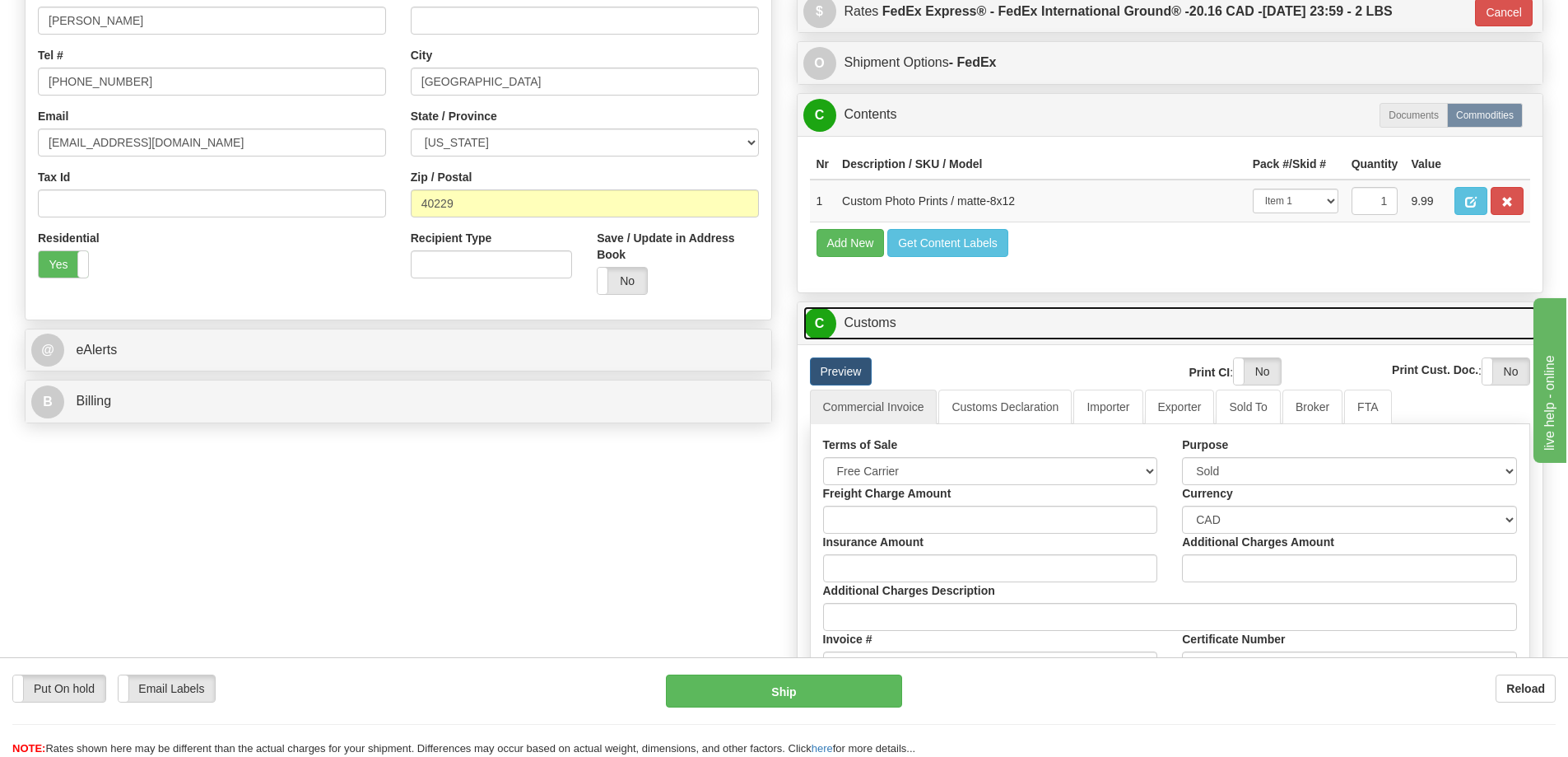
scroll to position [494, 0]
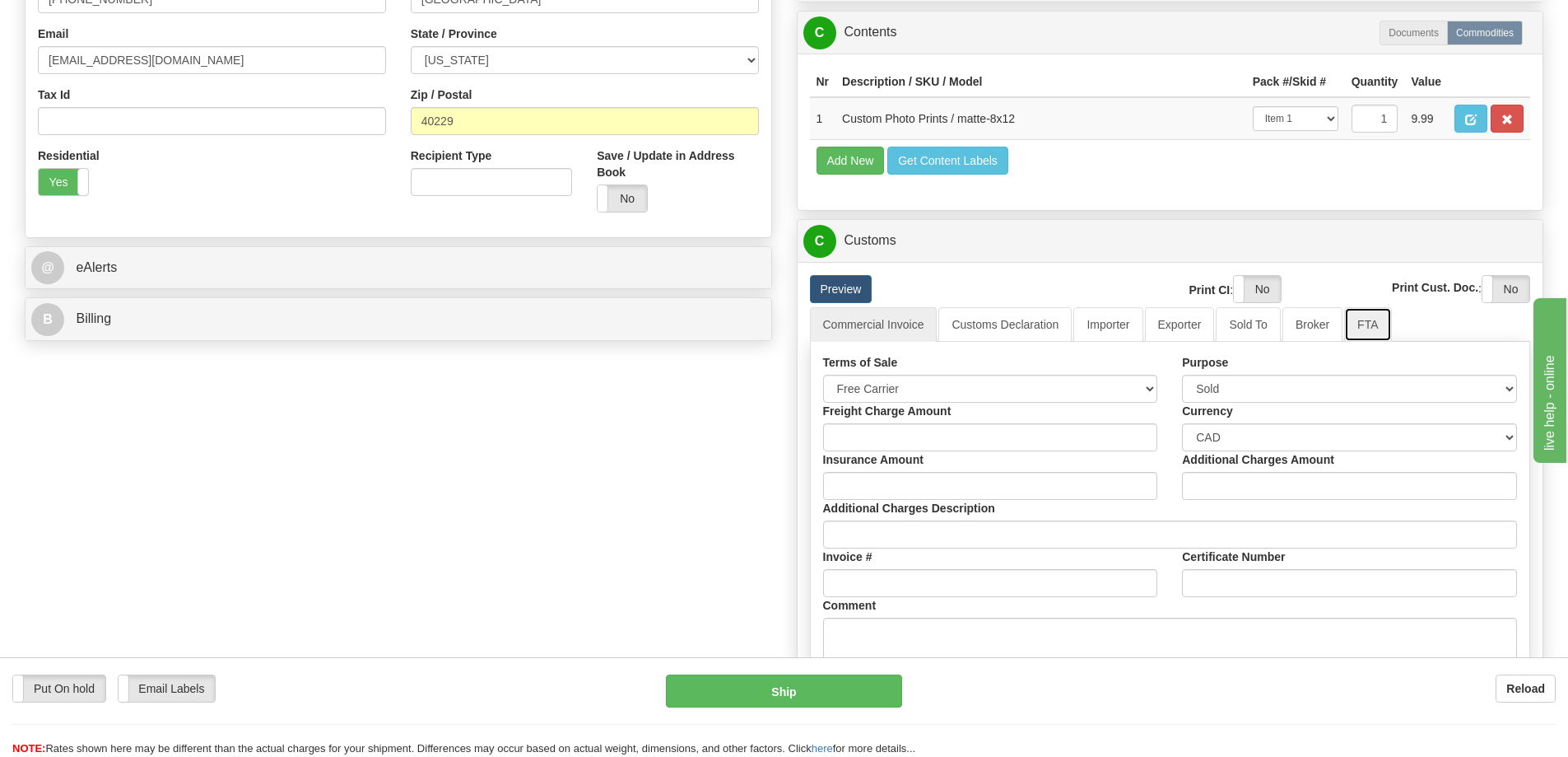
click at [1373, 327] on link "FTA" at bounding box center [1367, 325] width 47 height 34
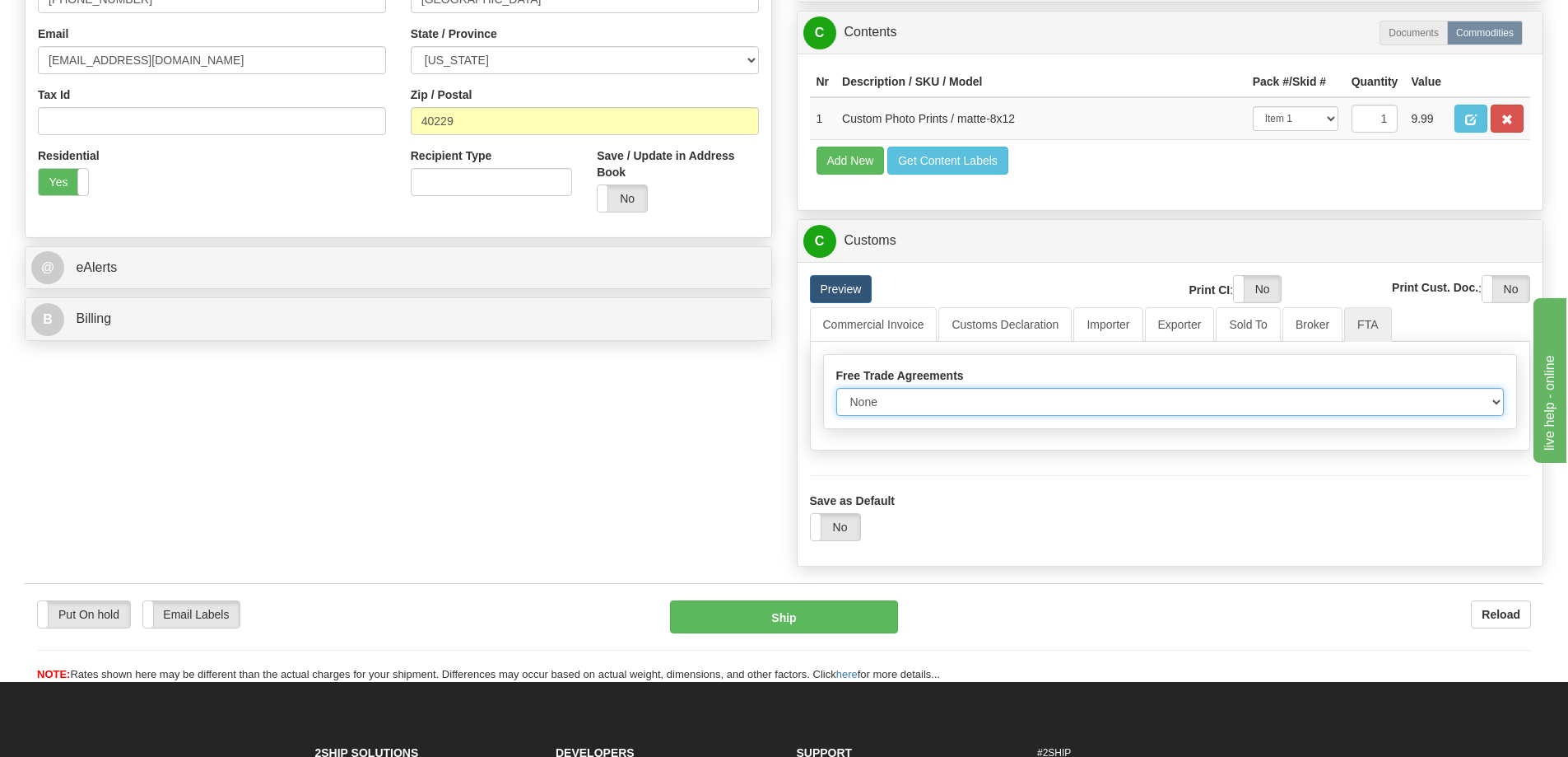
click at [1496, 403] on select "None Other USMCA CETA CUKTCA" at bounding box center [1170, 401] width 669 height 28
select select "1"
click at [836, 394] on select "None Other USMCA CETA CUKTCA" at bounding box center [1170, 401] width 669 height 28
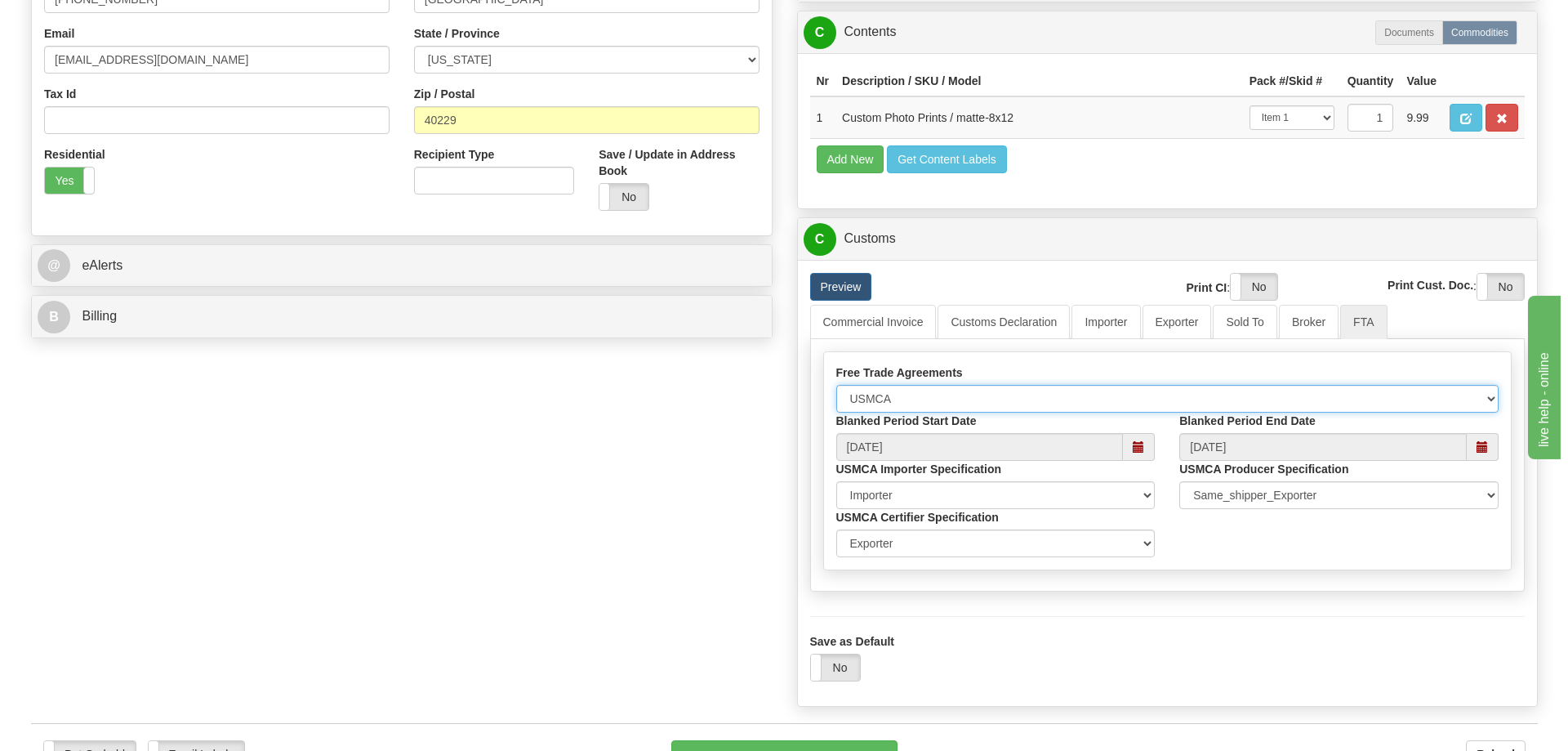
scroll to position [654, 0]
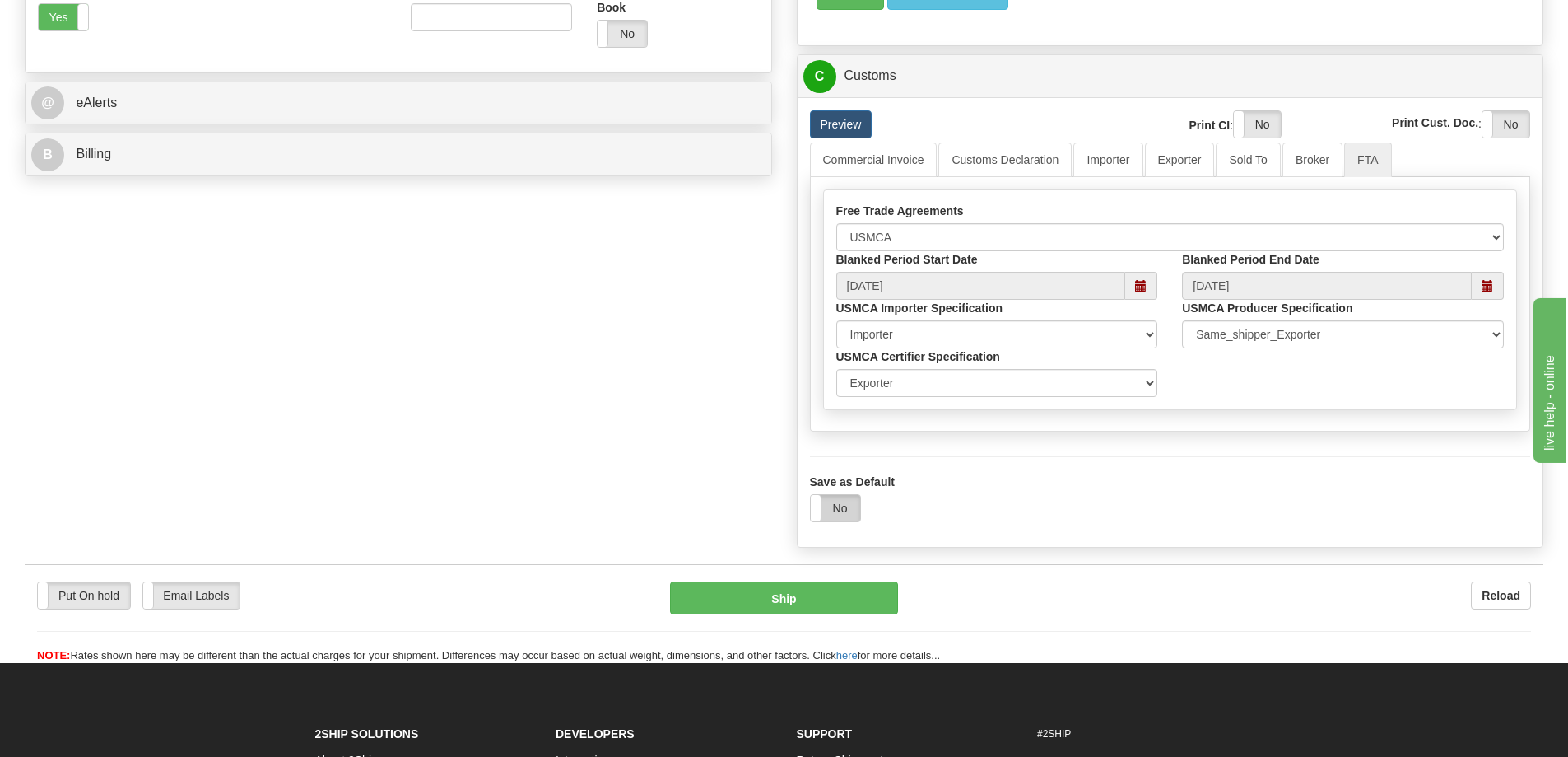
click at [835, 511] on label "No" at bounding box center [835, 507] width 49 height 26
click at [850, 601] on button "Ship" at bounding box center [784, 598] width 228 height 33
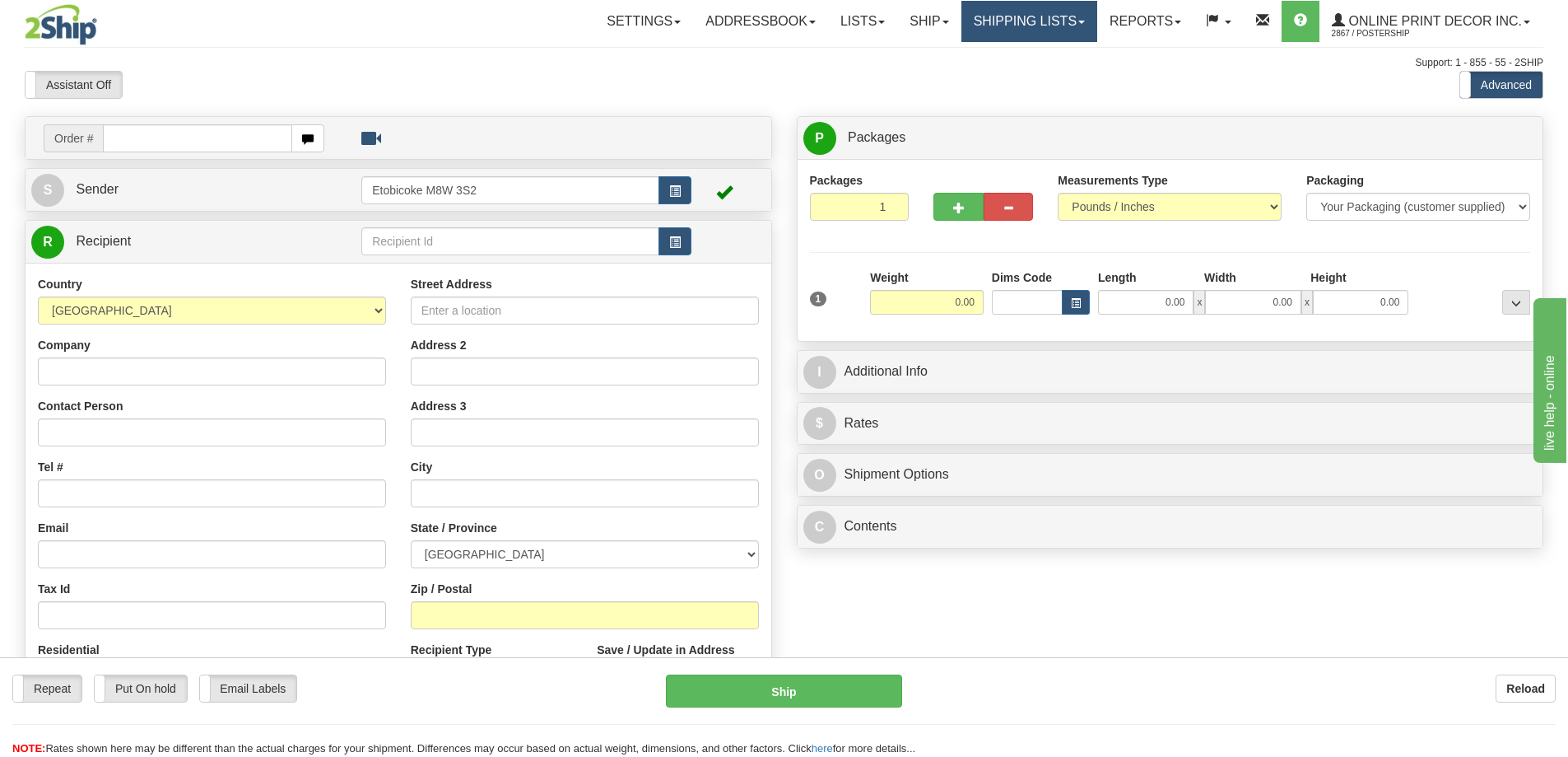
click at [1019, 20] on link "Shipping lists" at bounding box center [1029, 22] width 136 height 41
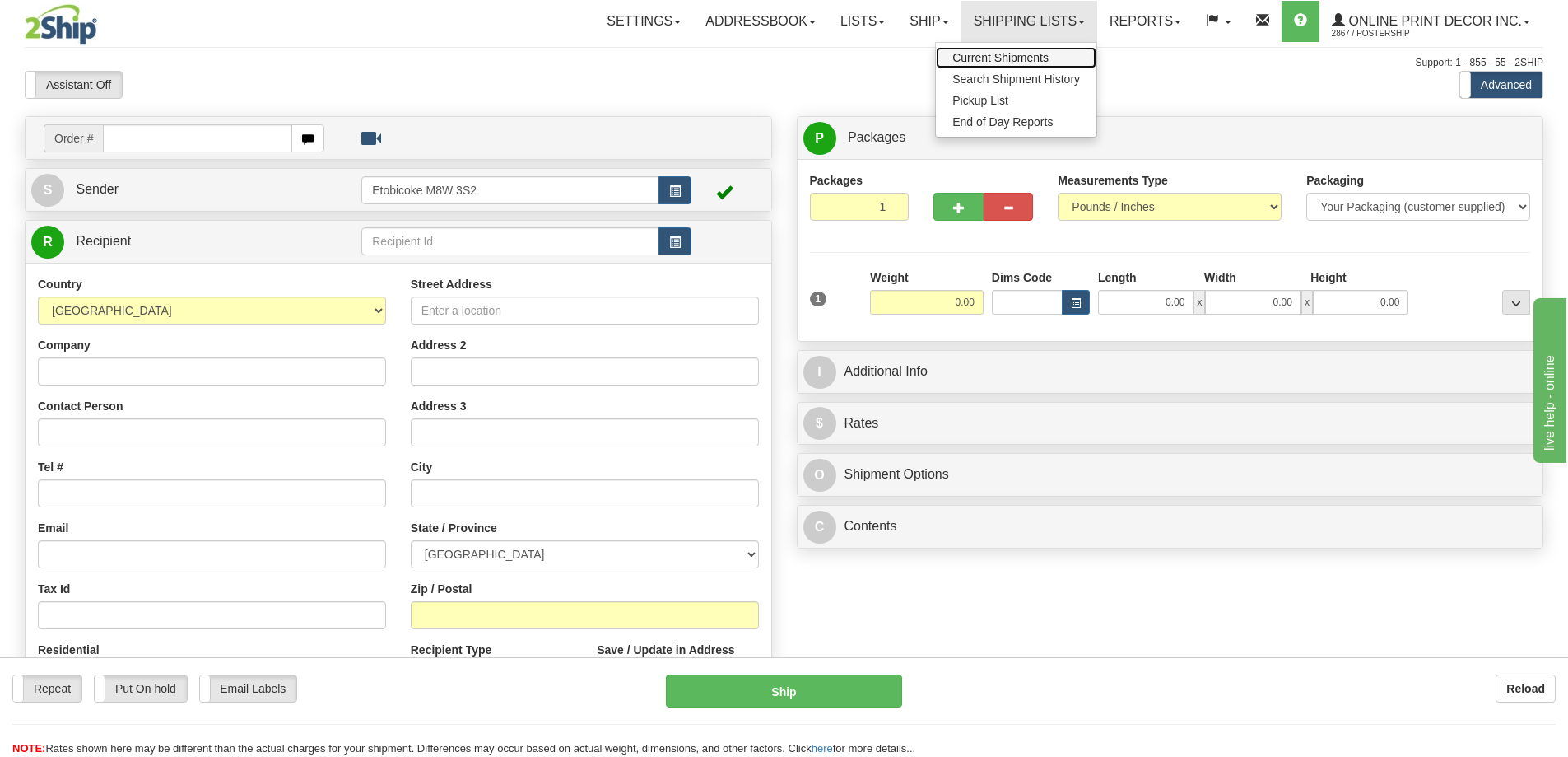
click at [1005, 57] on span "Current Shipments" at bounding box center [1000, 58] width 96 height 13
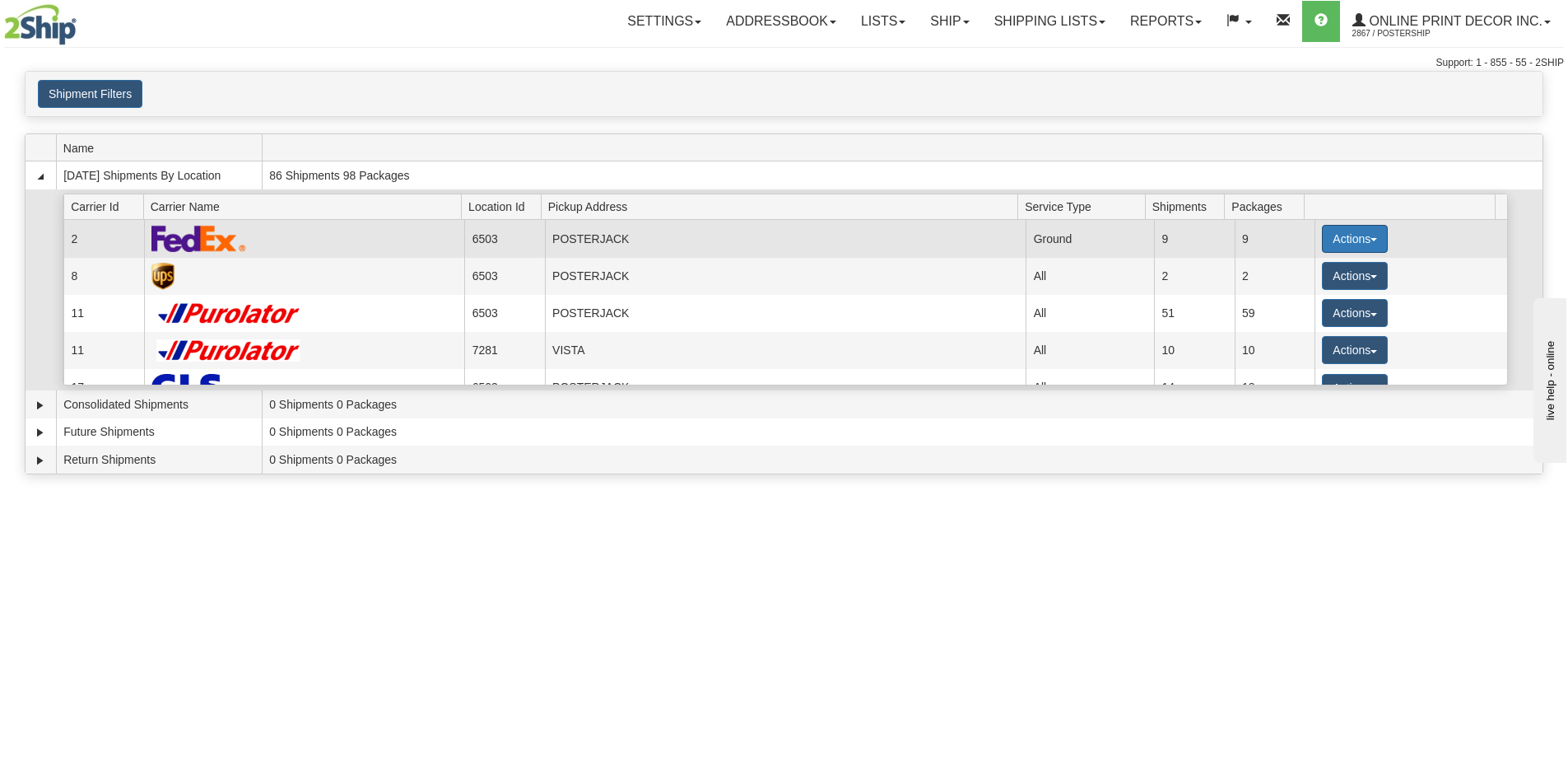
click at [1328, 239] on button "Actions" at bounding box center [1354, 238] width 66 height 28
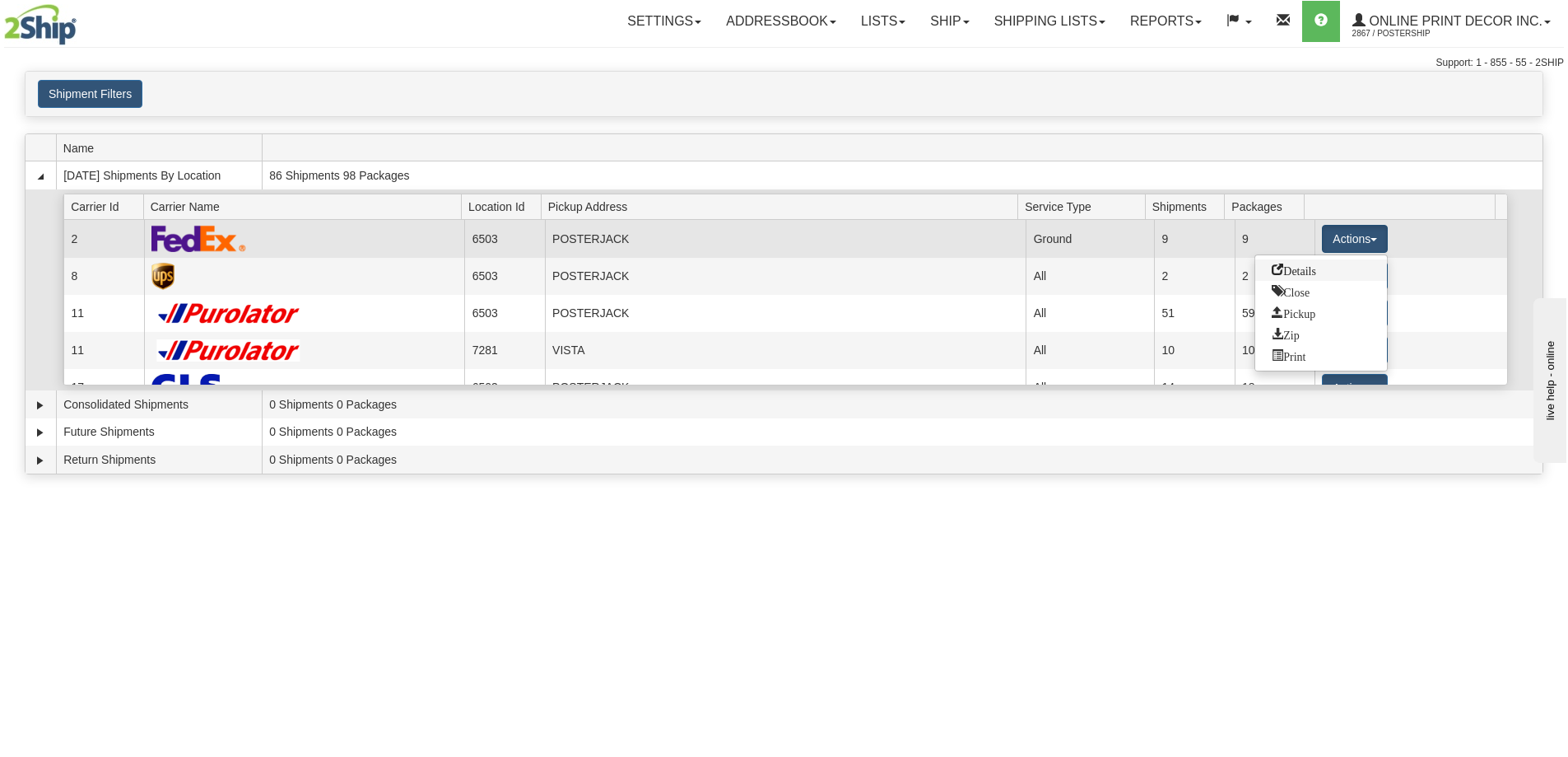
click at [1286, 277] on link "Details" at bounding box center [1321, 270] width 132 height 22
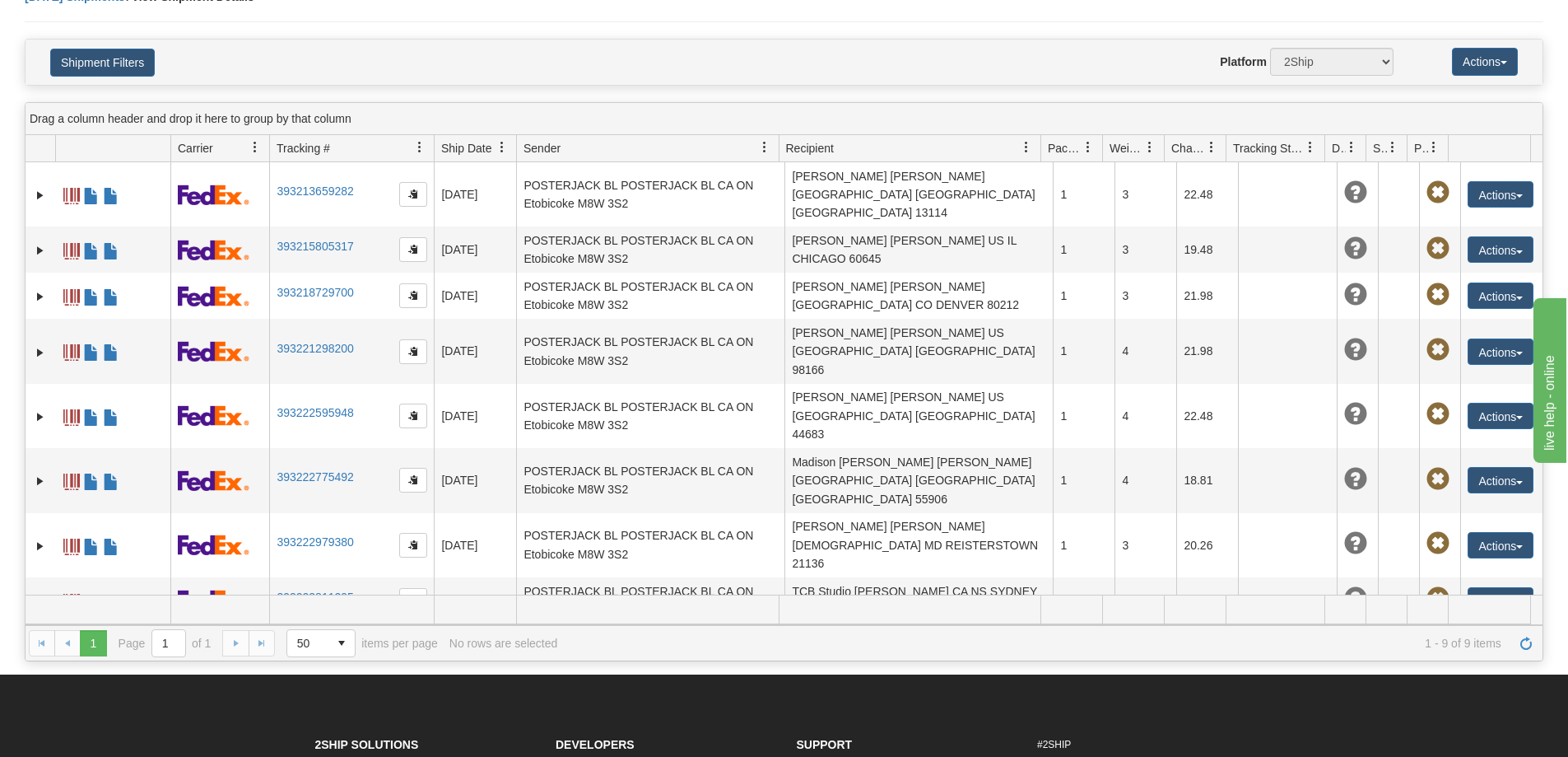
scroll to position [165, 0]
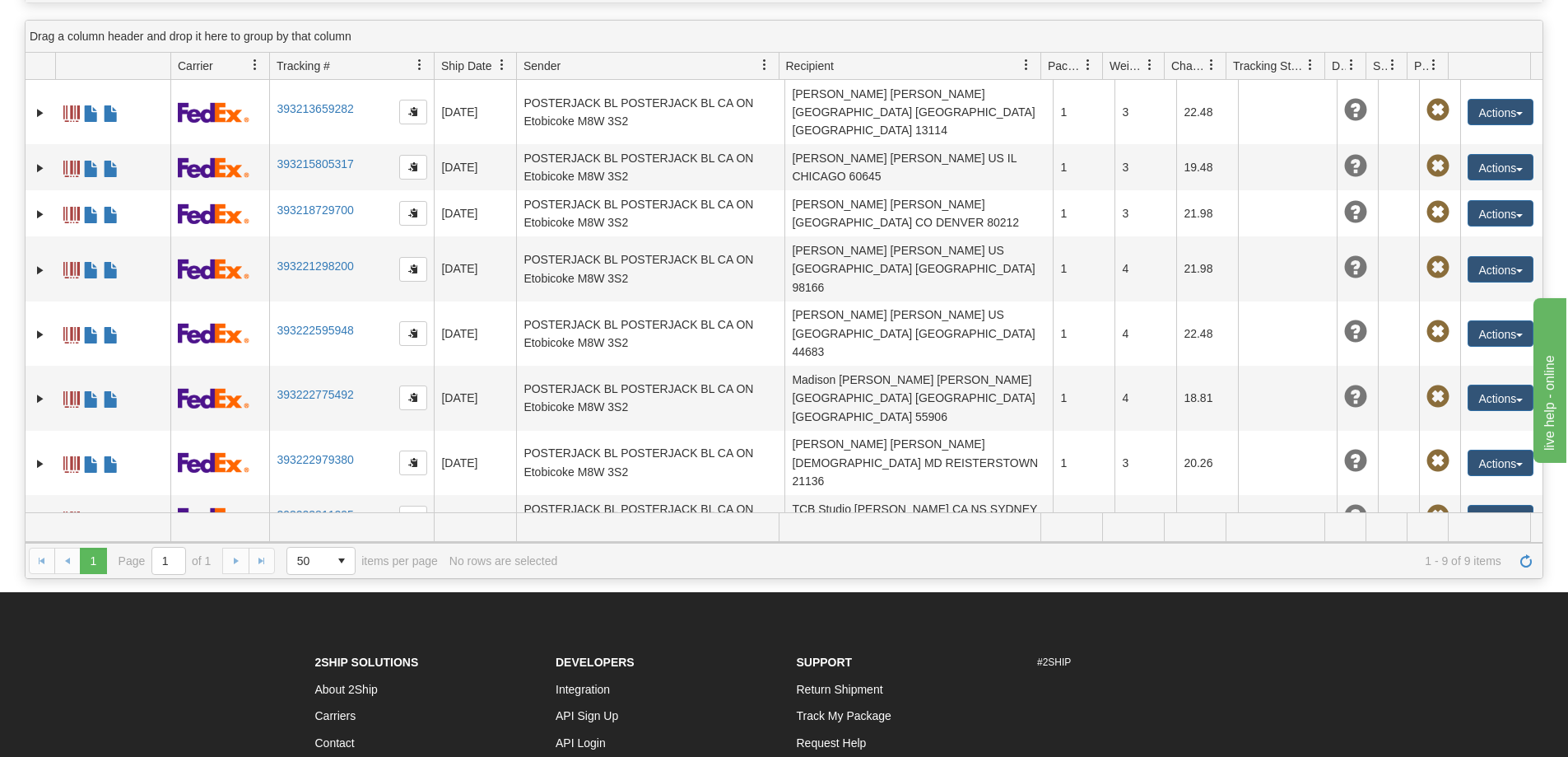
click at [306, 554] on link "393224128254" at bounding box center [314, 560] width 76 height 13
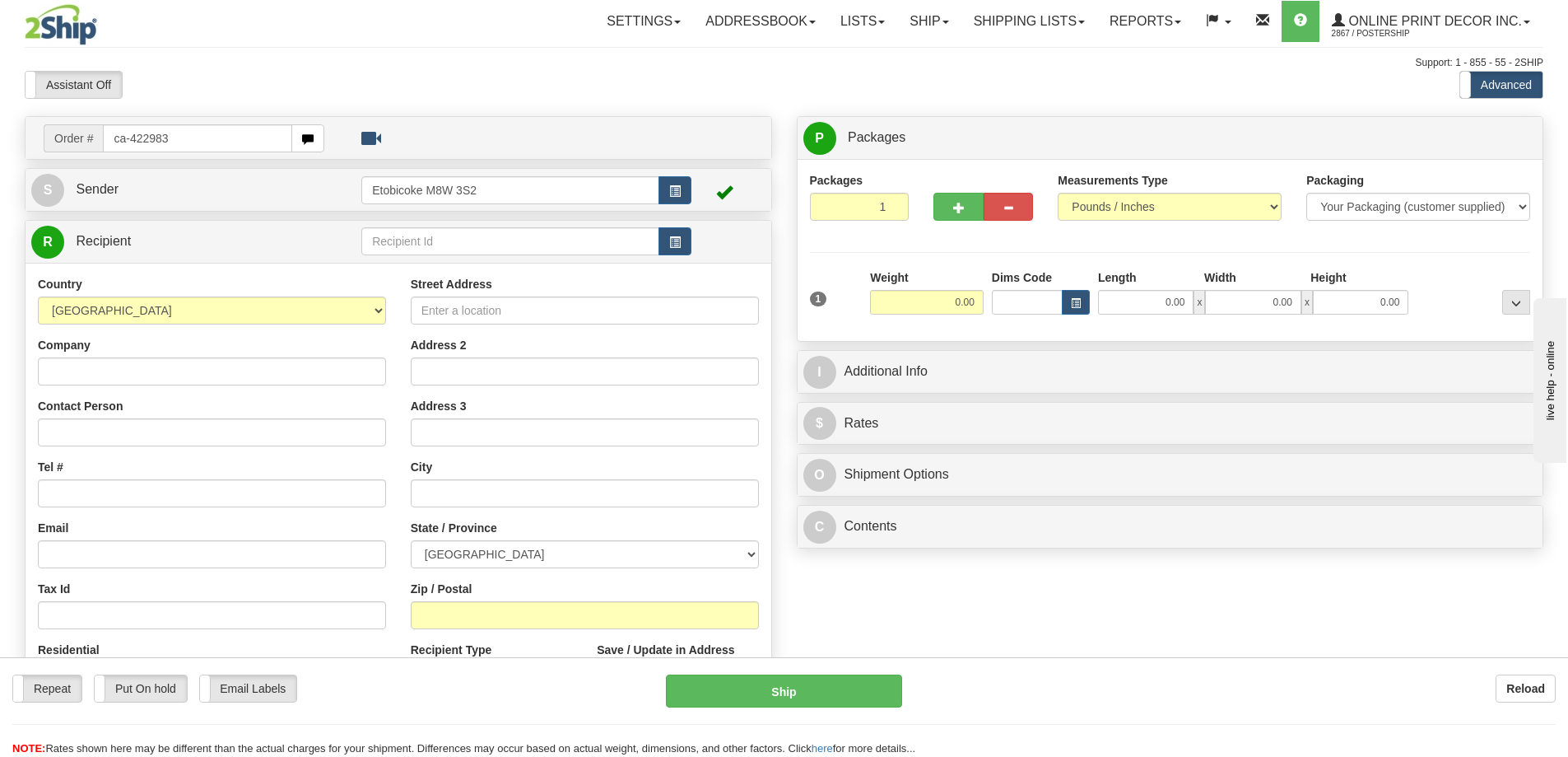
type input "ca-422983"
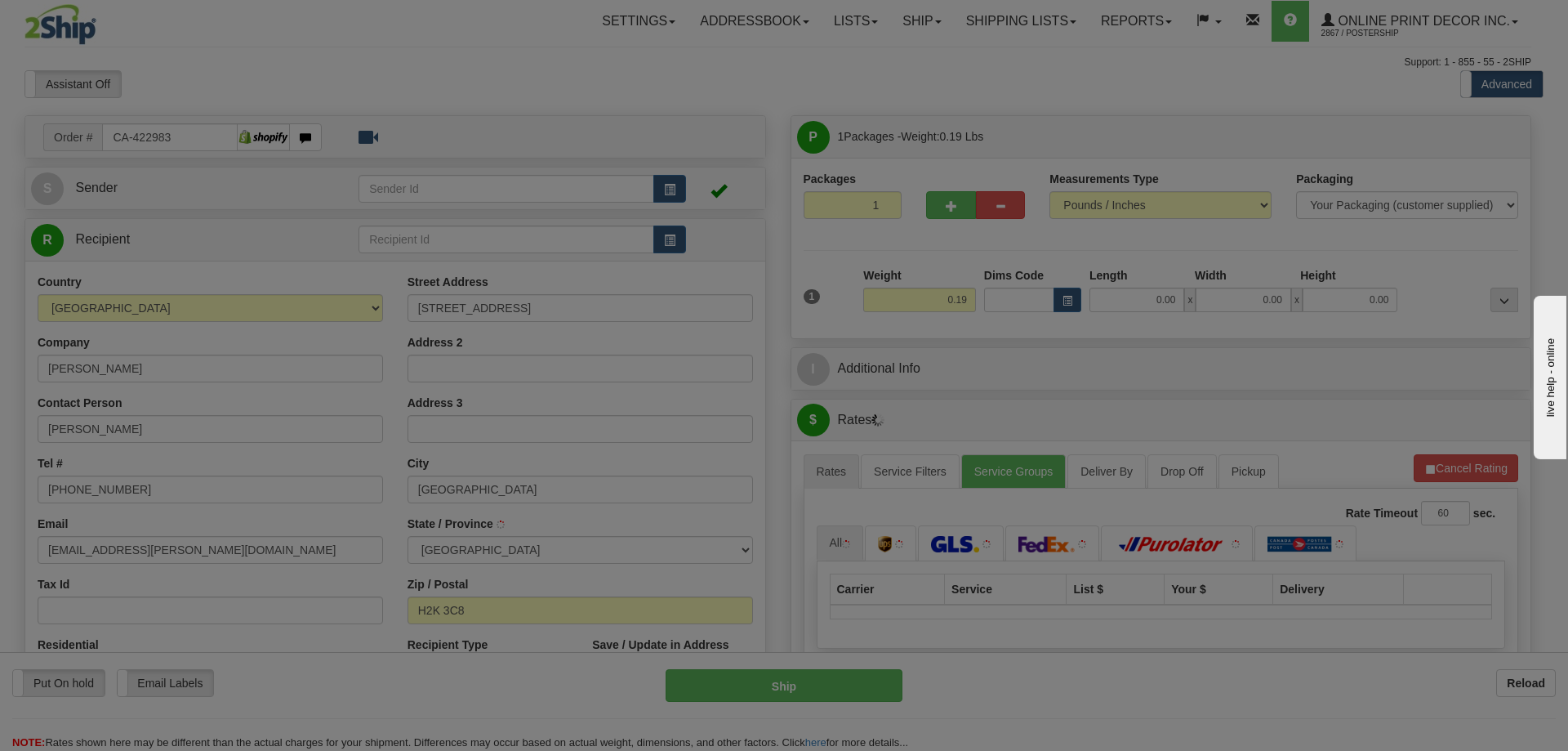
type input "[GEOGRAPHIC_DATA]"
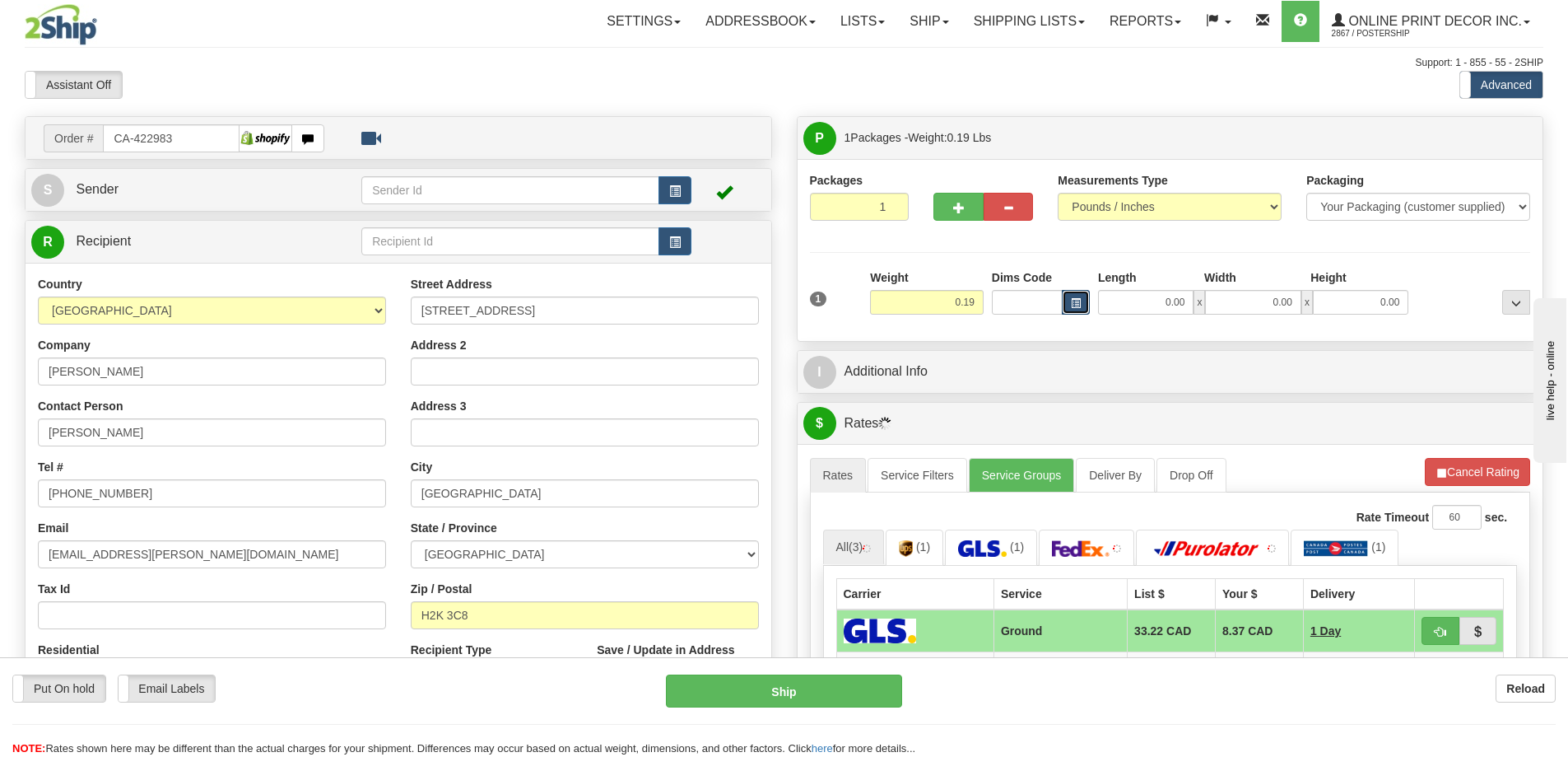
click at [1075, 305] on span "button" at bounding box center [1075, 303] width 10 height 9
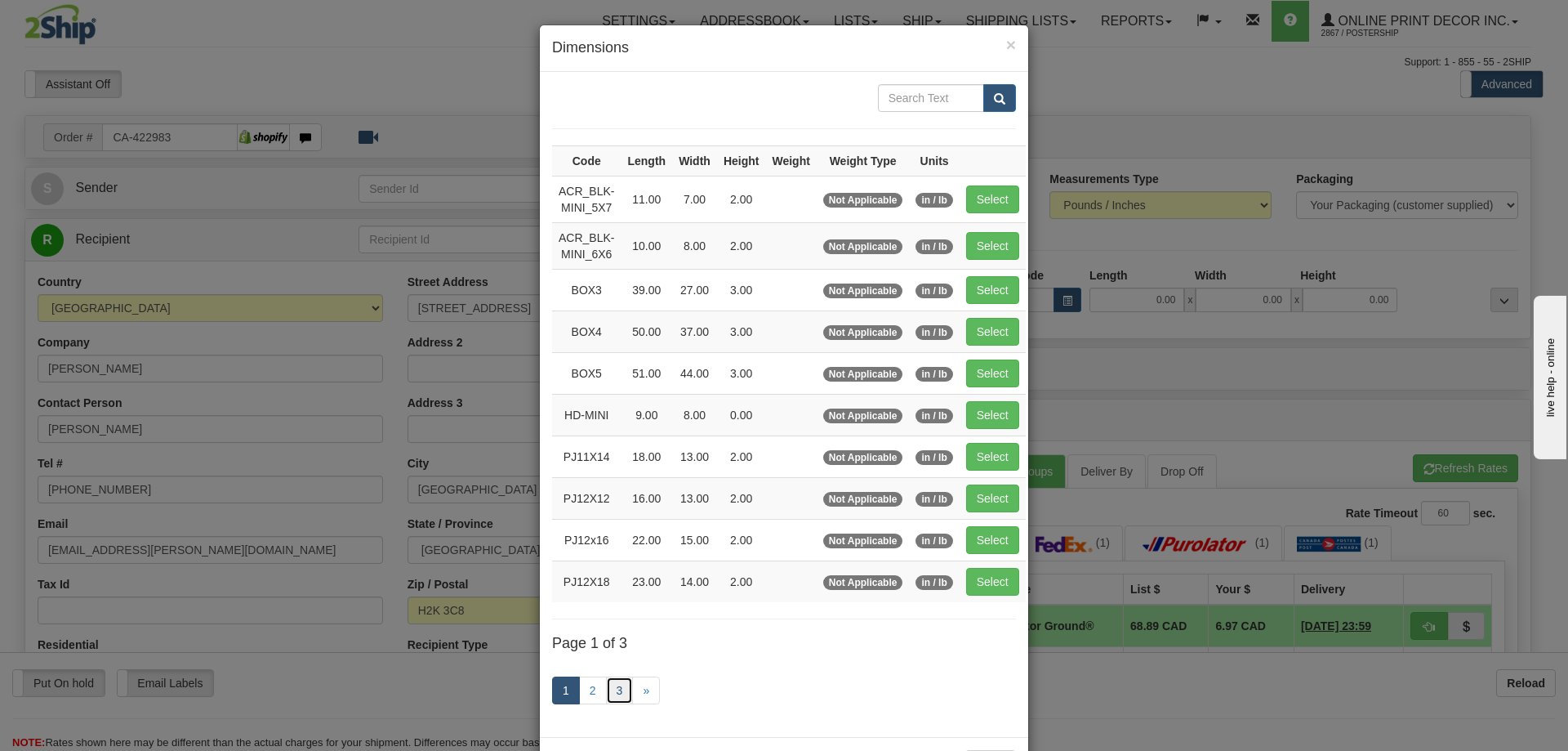
click at [617, 695] on link "3" at bounding box center [620, 689] width 28 height 28
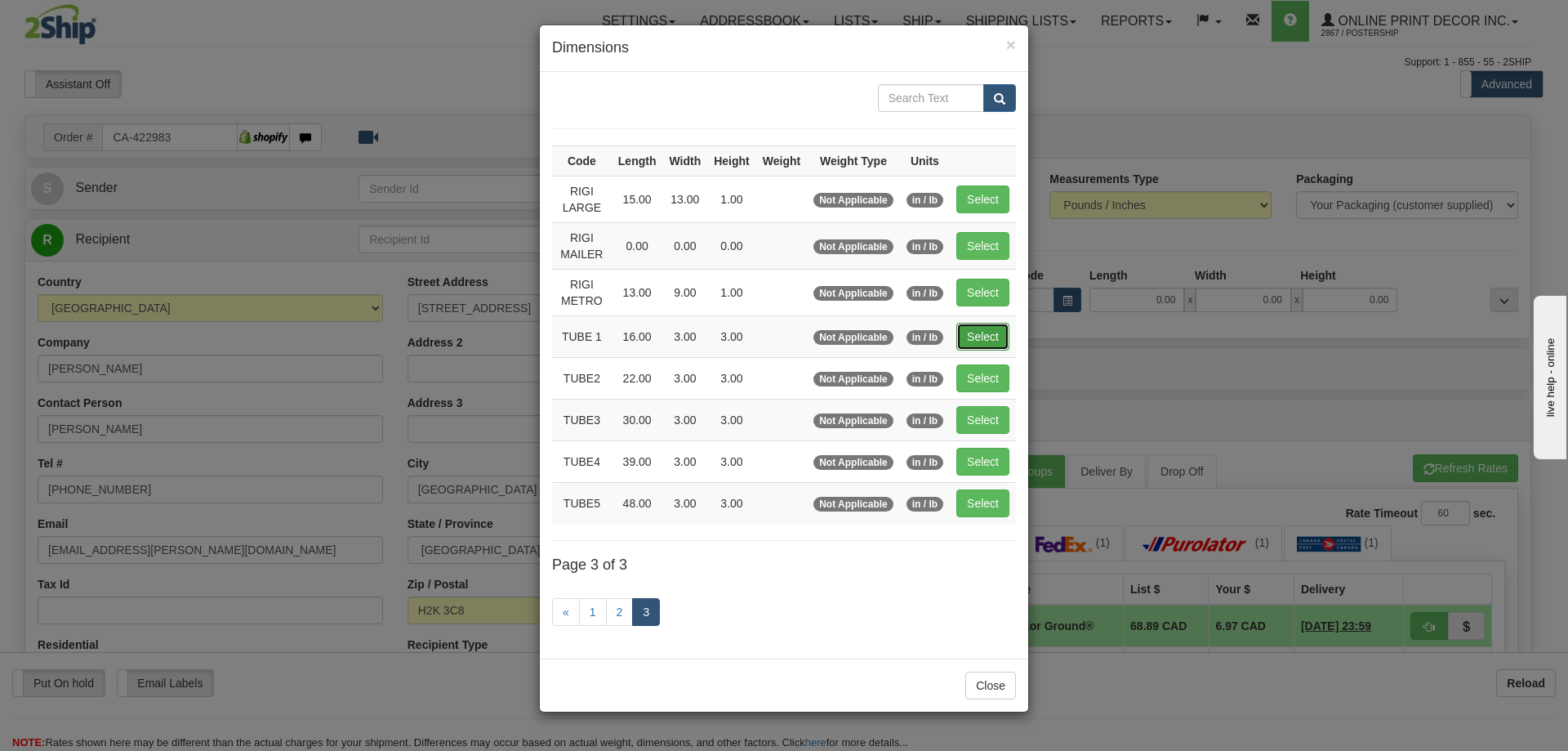
click at [994, 334] on button "Select" at bounding box center [983, 336] width 54 height 28
type input "TUBE 1"
type input "16.00"
type input "3.00"
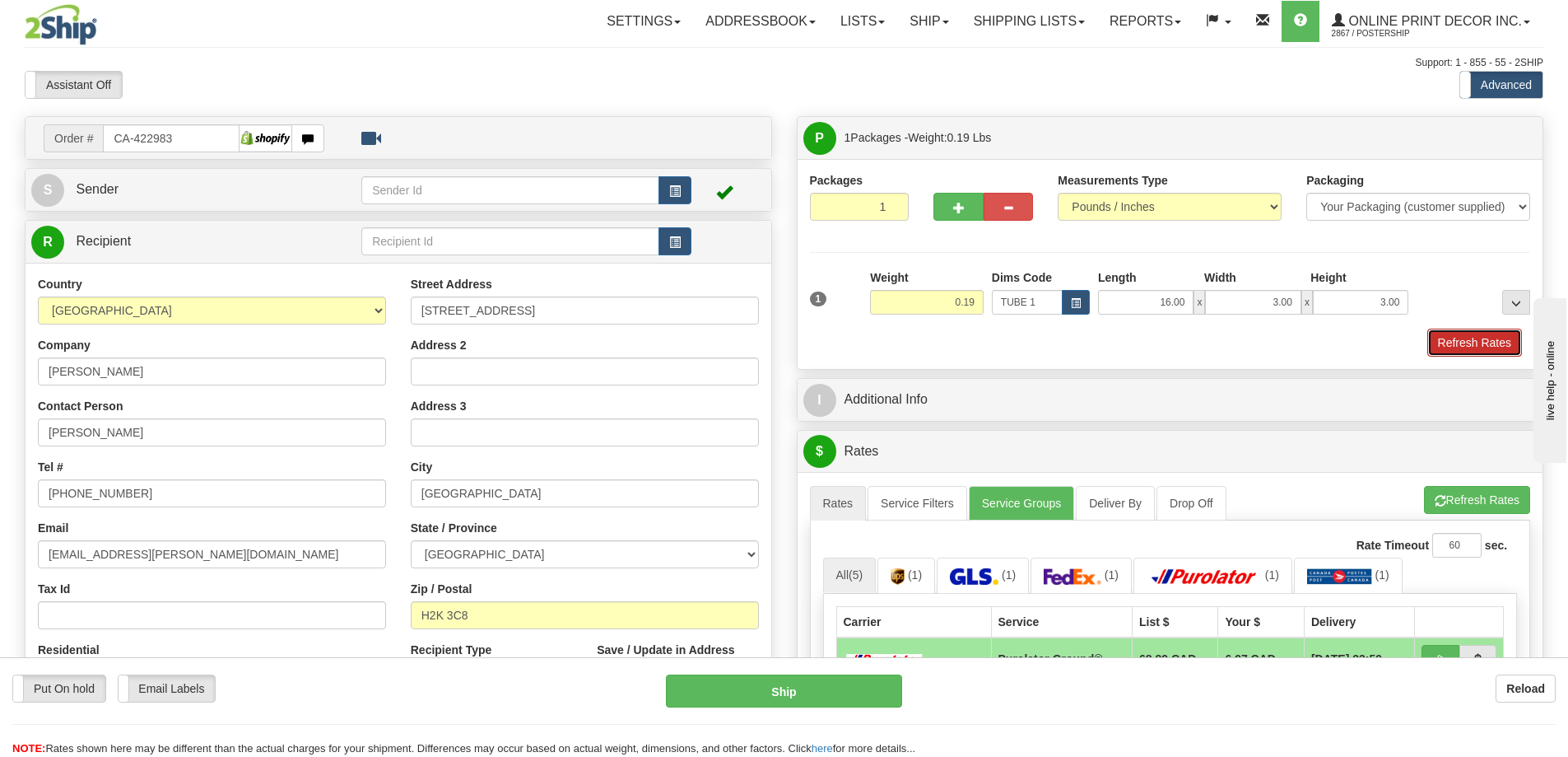
click at [1476, 345] on button "Refresh Rates" at bounding box center [1474, 342] width 94 height 28
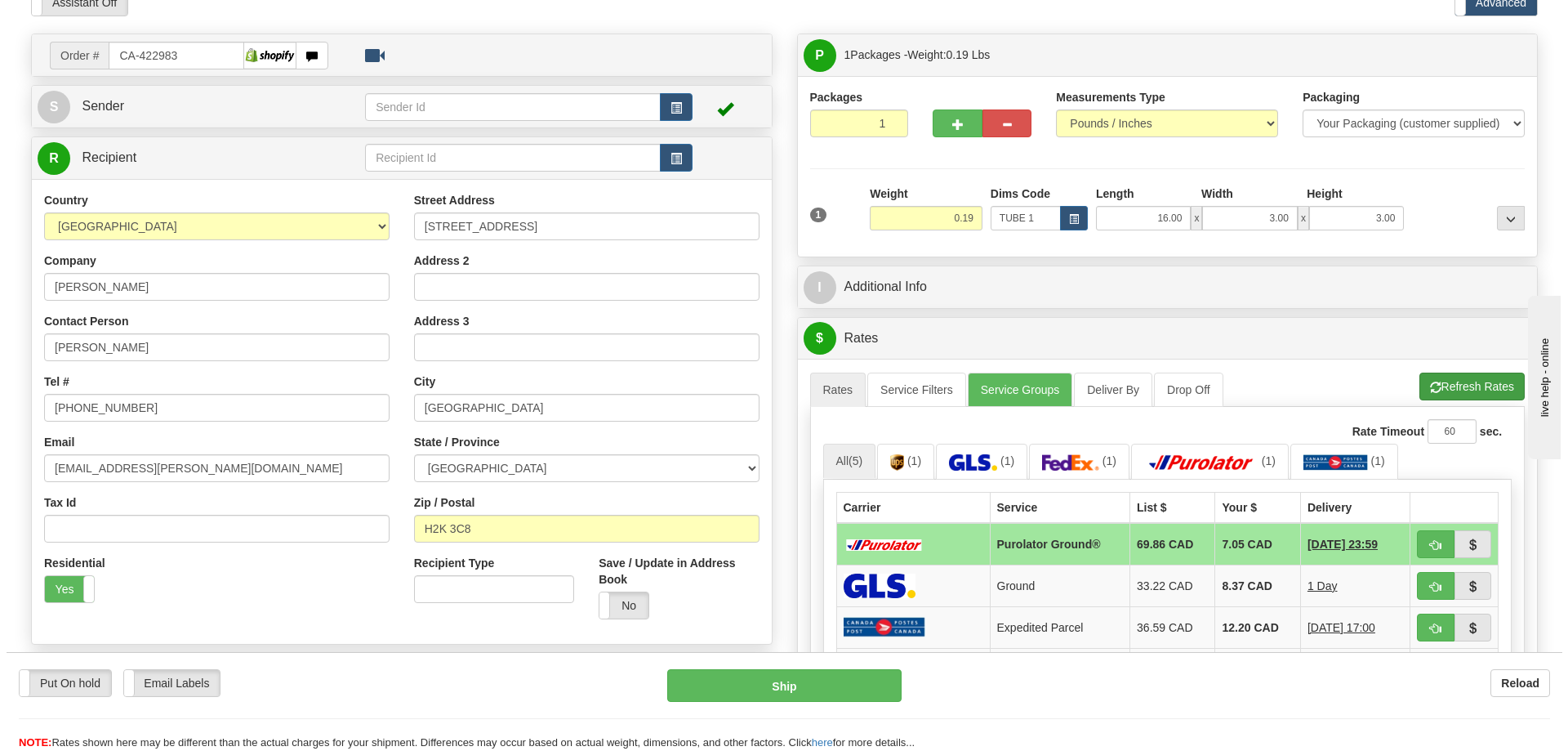
scroll to position [163, 0]
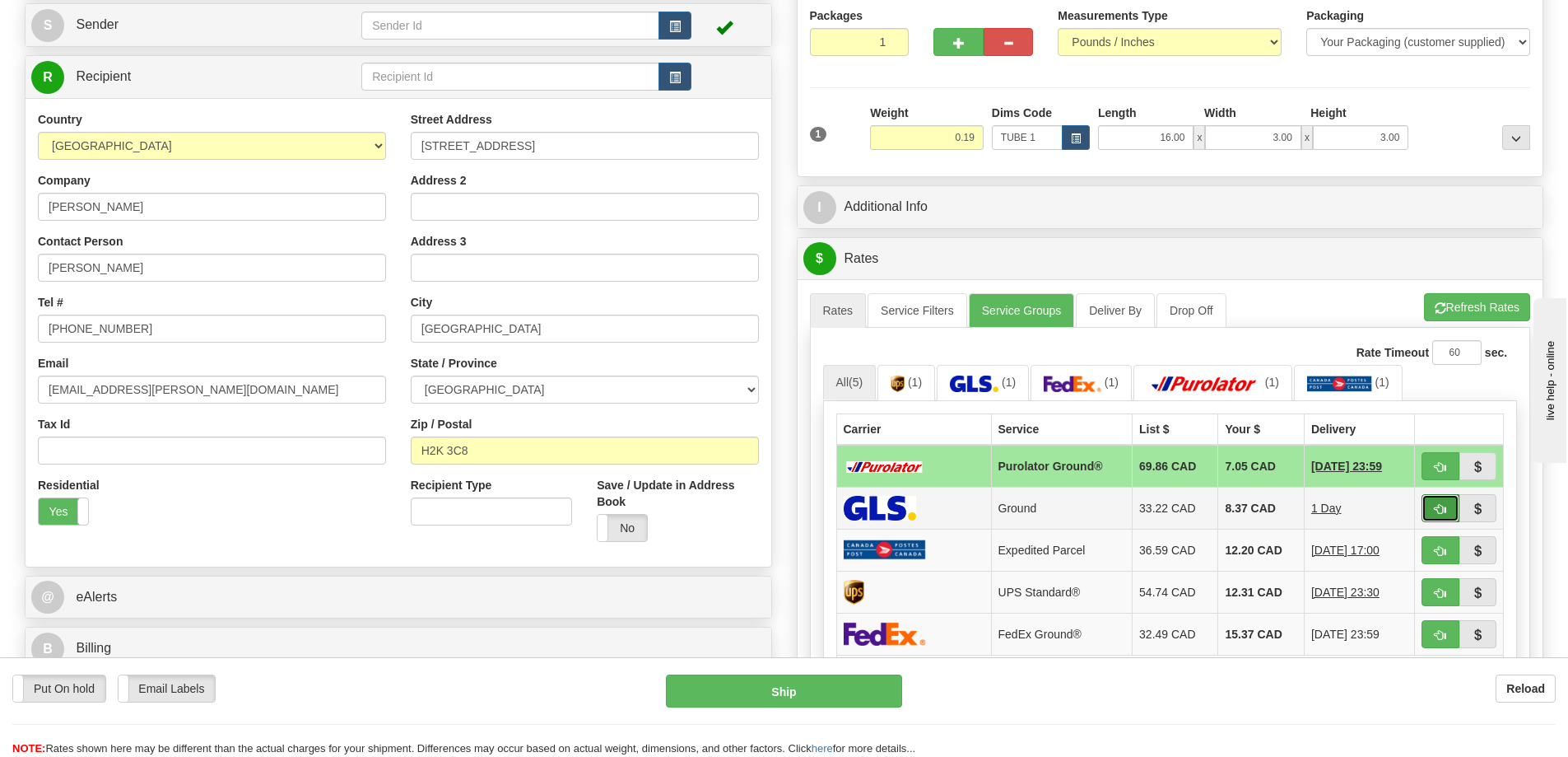
click at [1439, 511] on span "button" at bounding box center [1440, 509] width 12 height 11
type input "1"
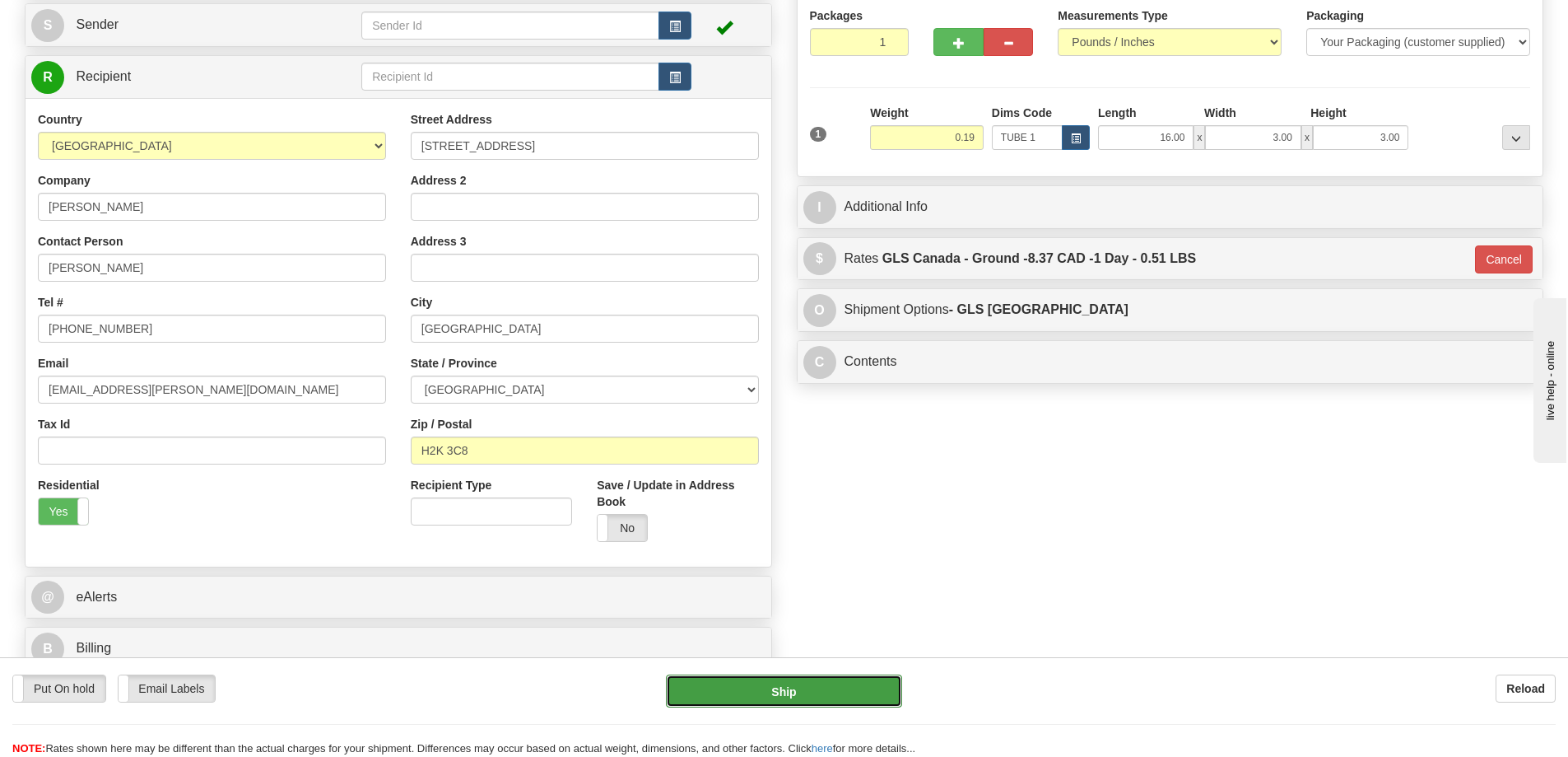
click at [858, 690] on button "Ship" at bounding box center [784, 690] width 236 height 33
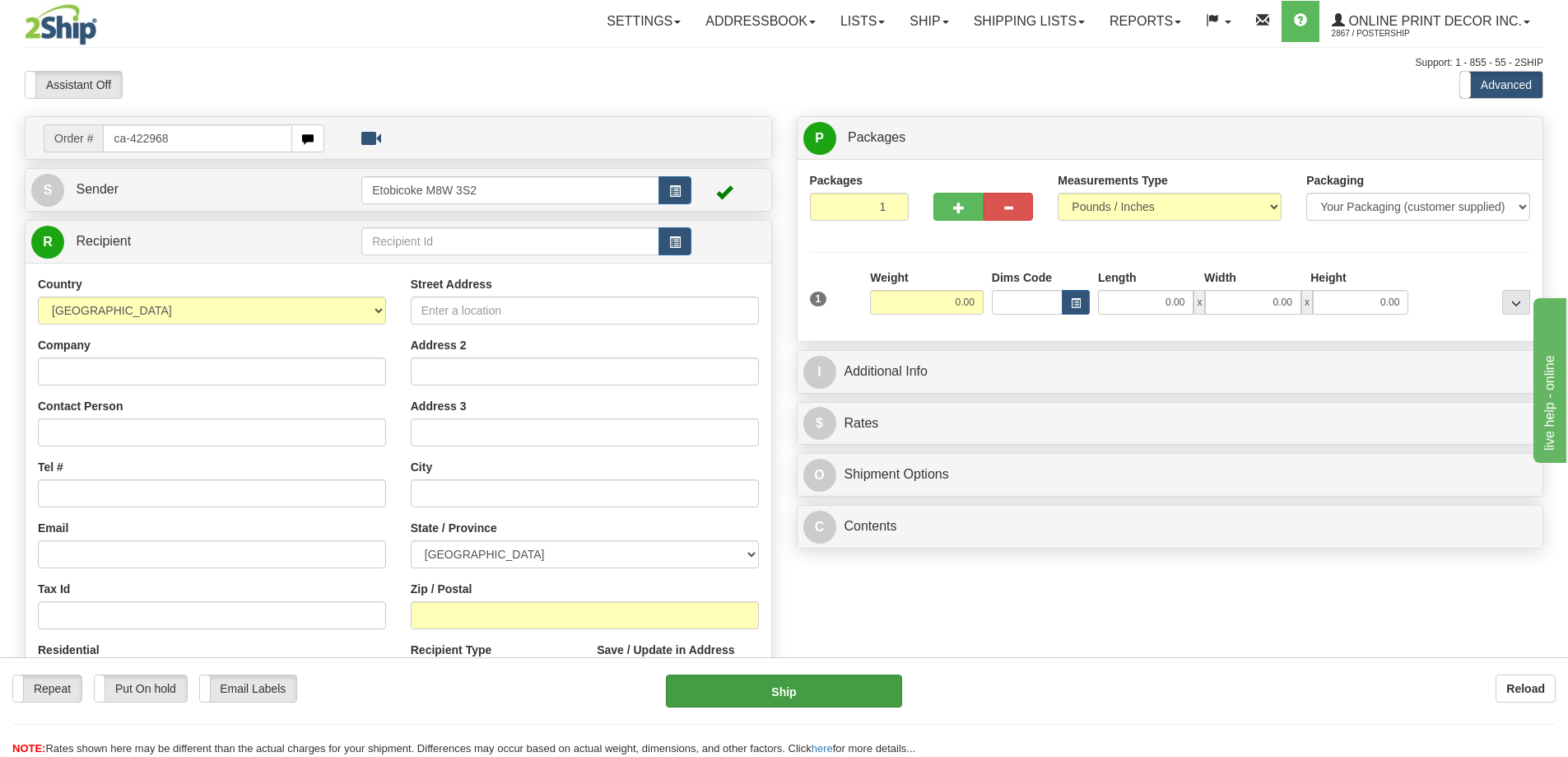
type input "ca-422968"
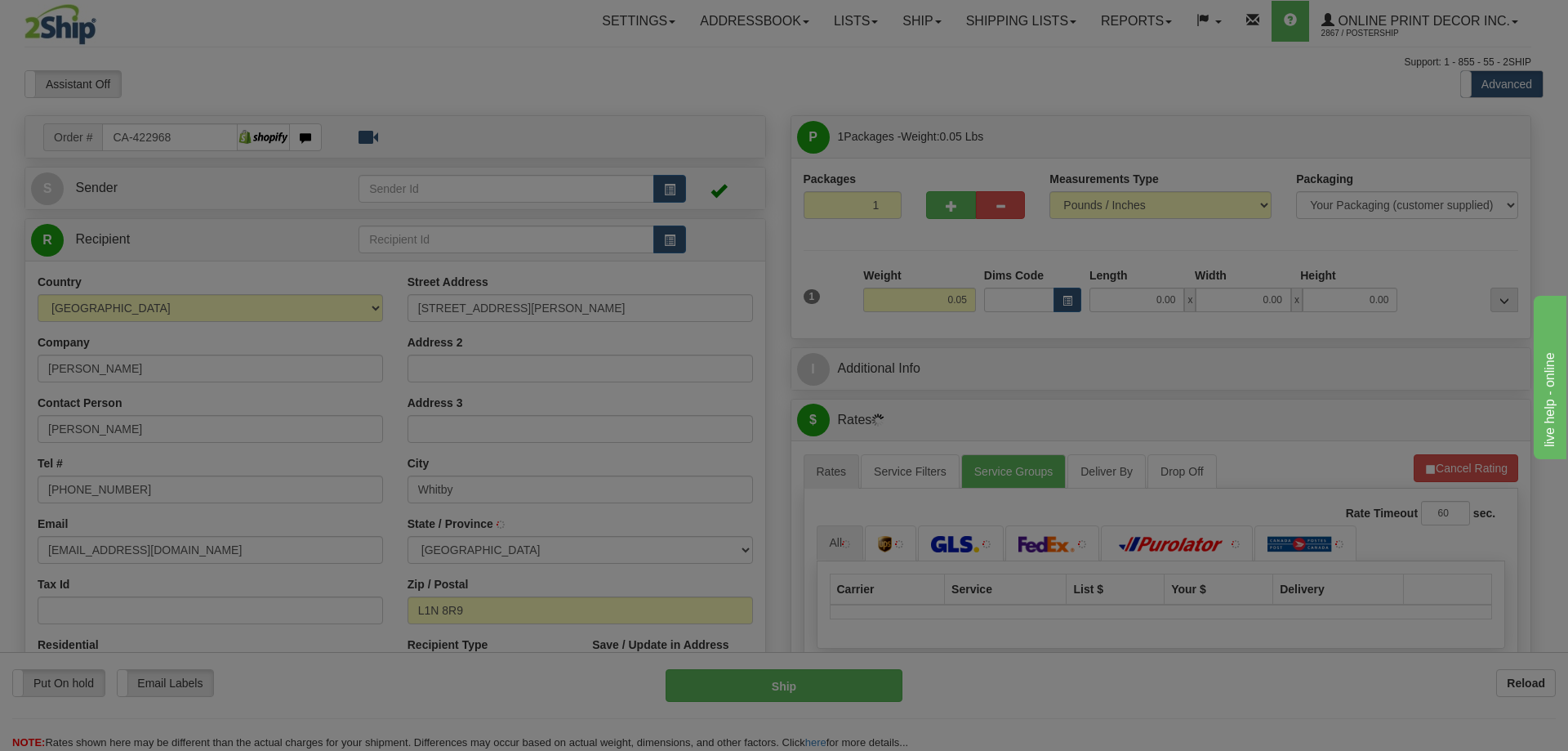
type input "WHITBY"
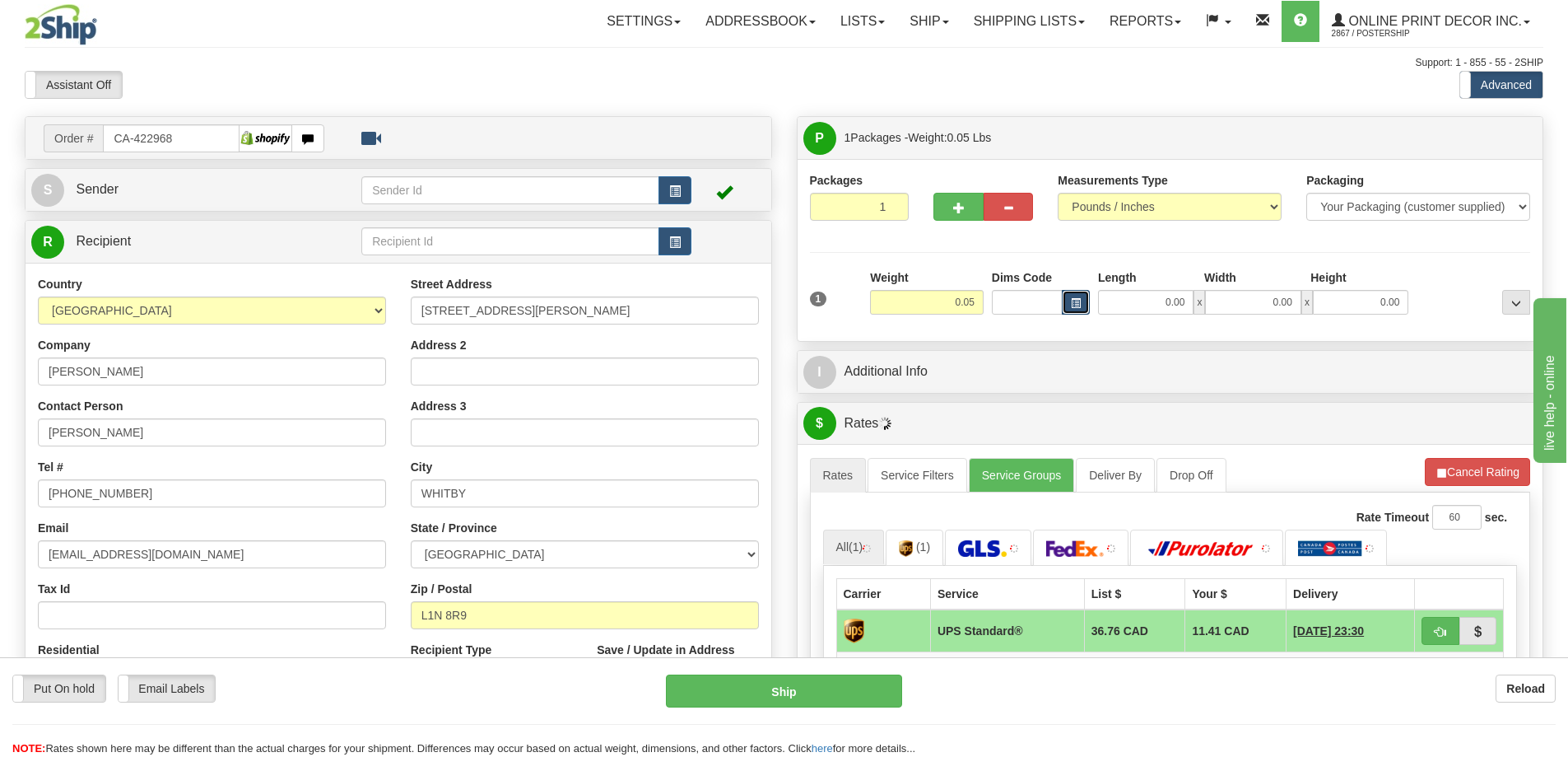
click at [1073, 298] on span "button" at bounding box center [1075, 303] width 10 height 9
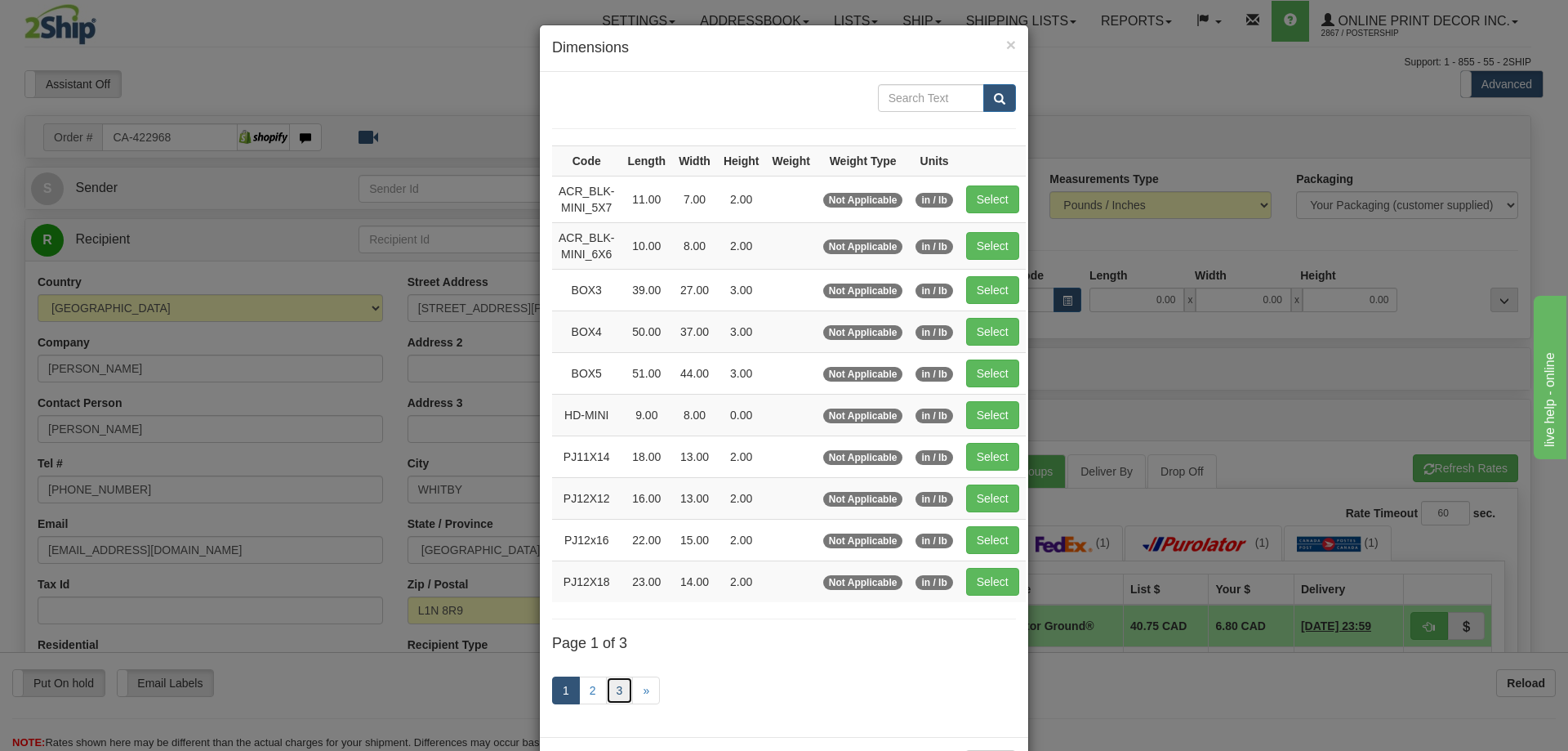
click at [618, 681] on link "3" at bounding box center [620, 689] width 28 height 28
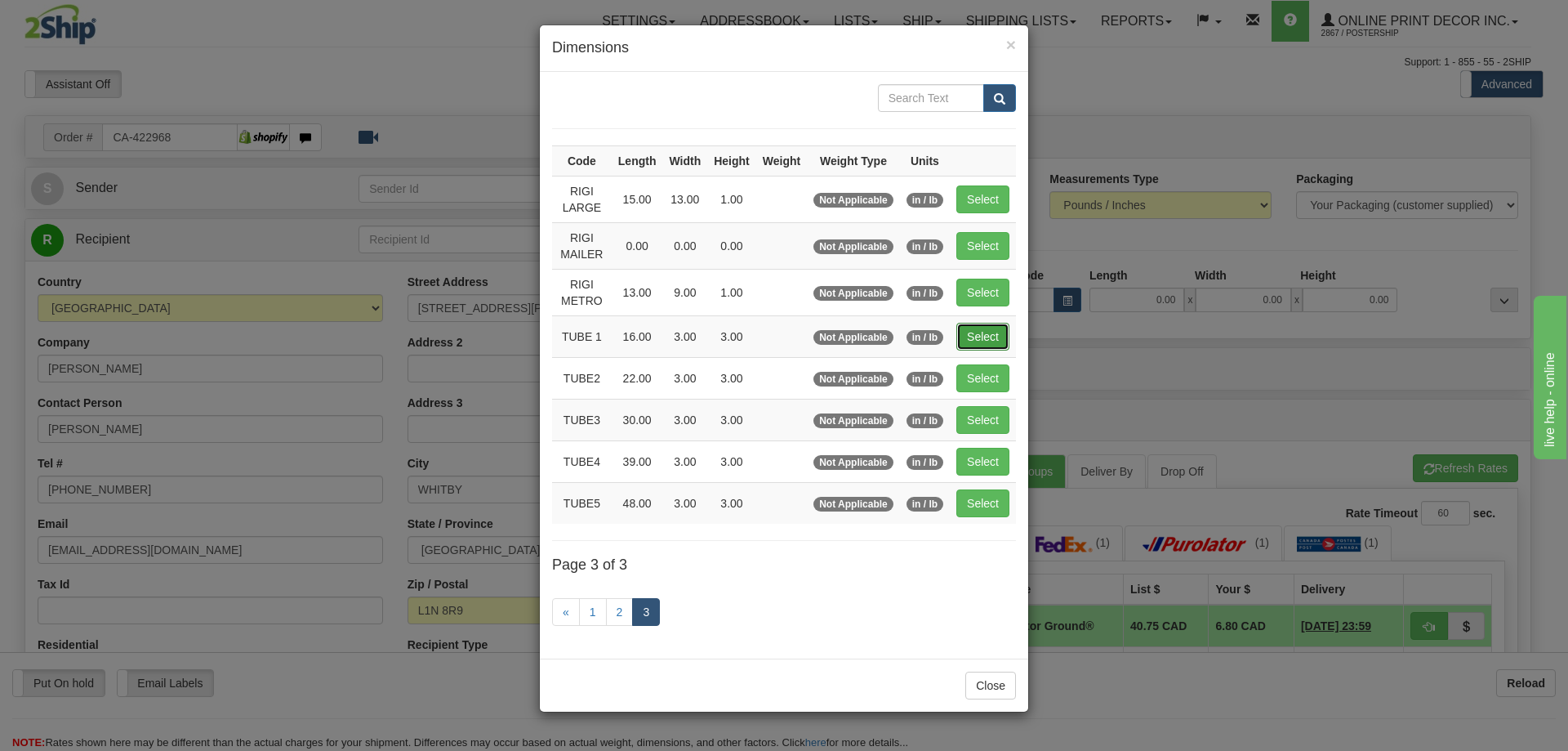
click at [993, 327] on button "Select" at bounding box center [983, 336] width 54 height 28
type input "TUBE 1"
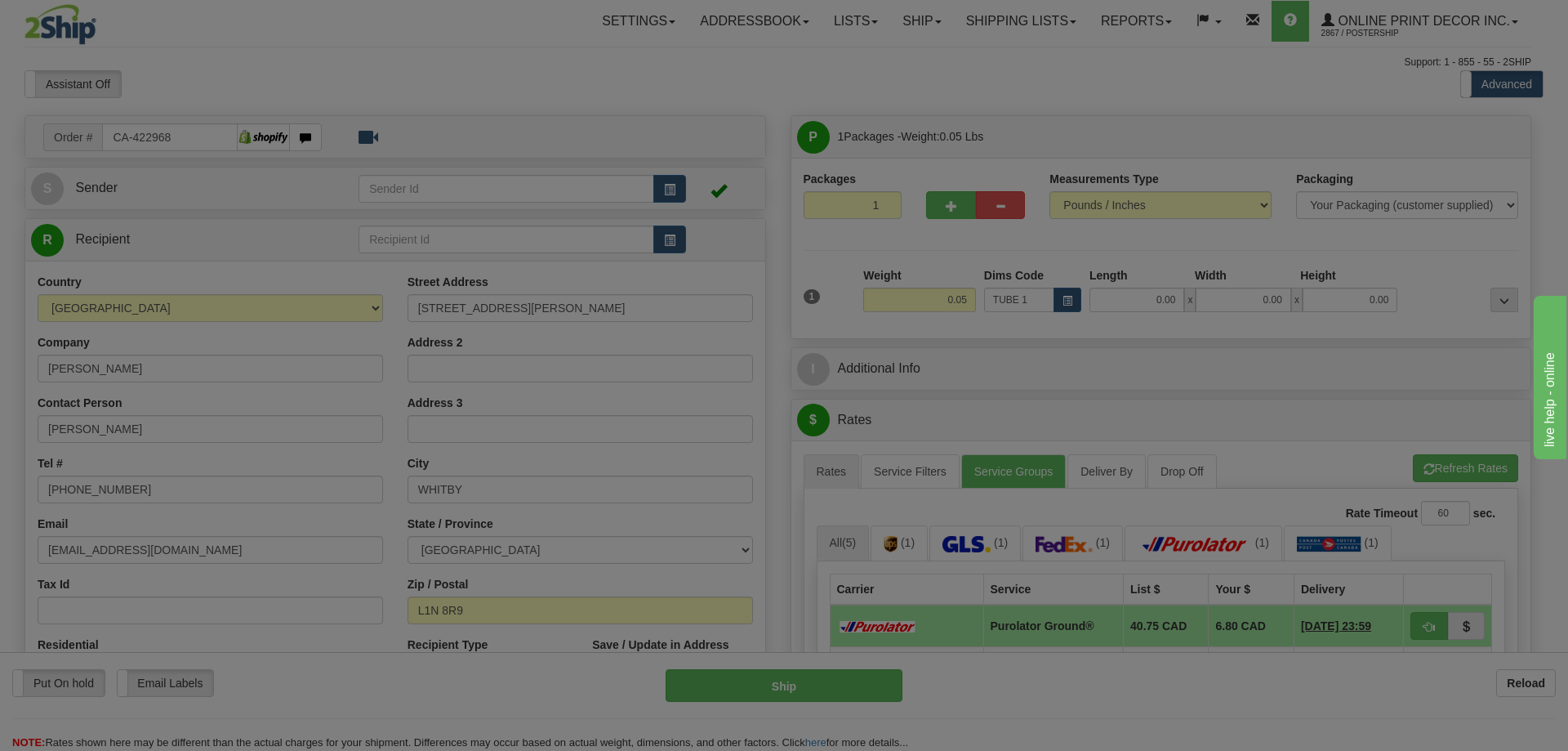
type input "16.00"
type input "3.00"
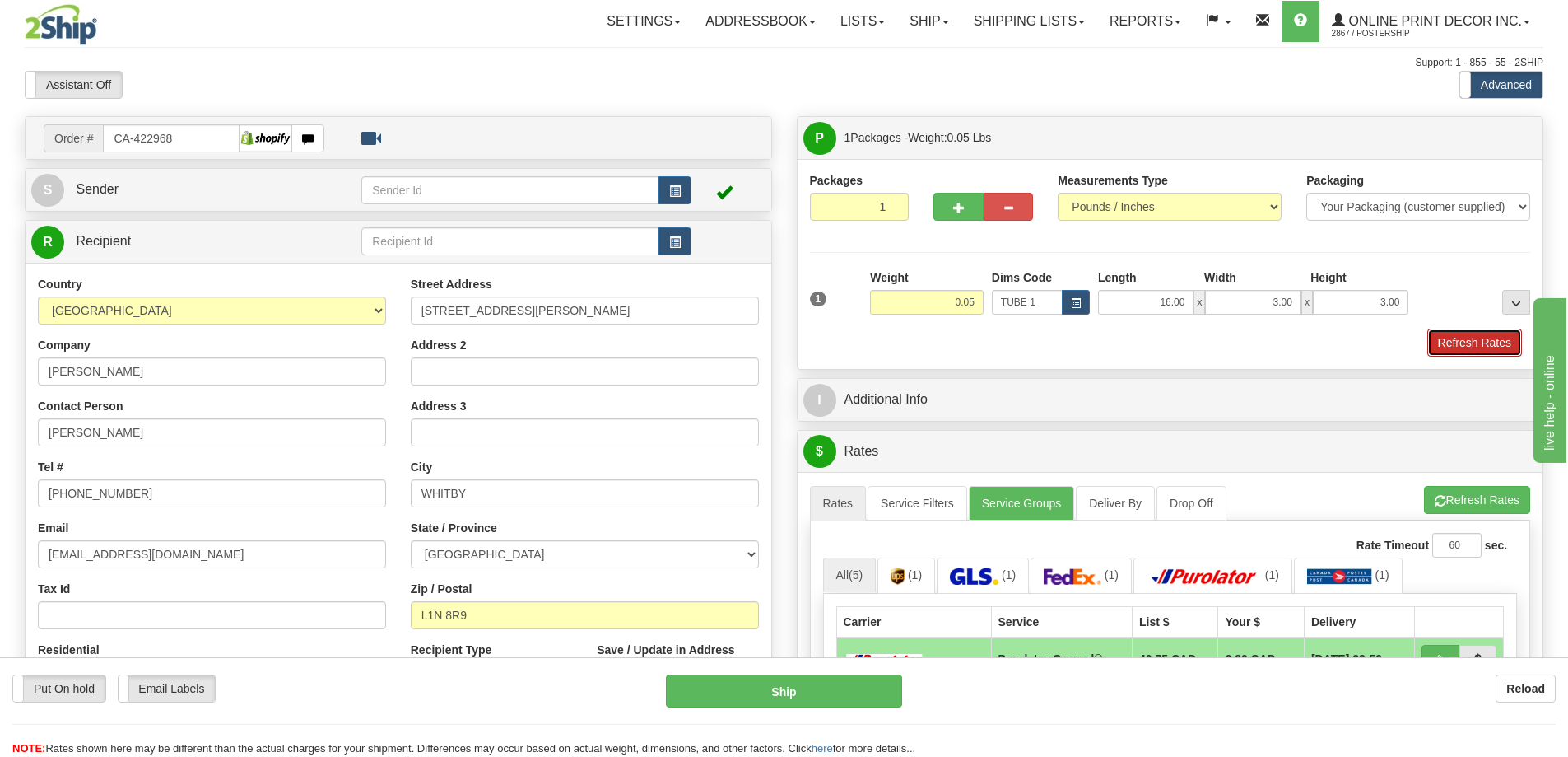
click at [1480, 337] on button "Refresh Rates" at bounding box center [1474, 342] width 94 height 28
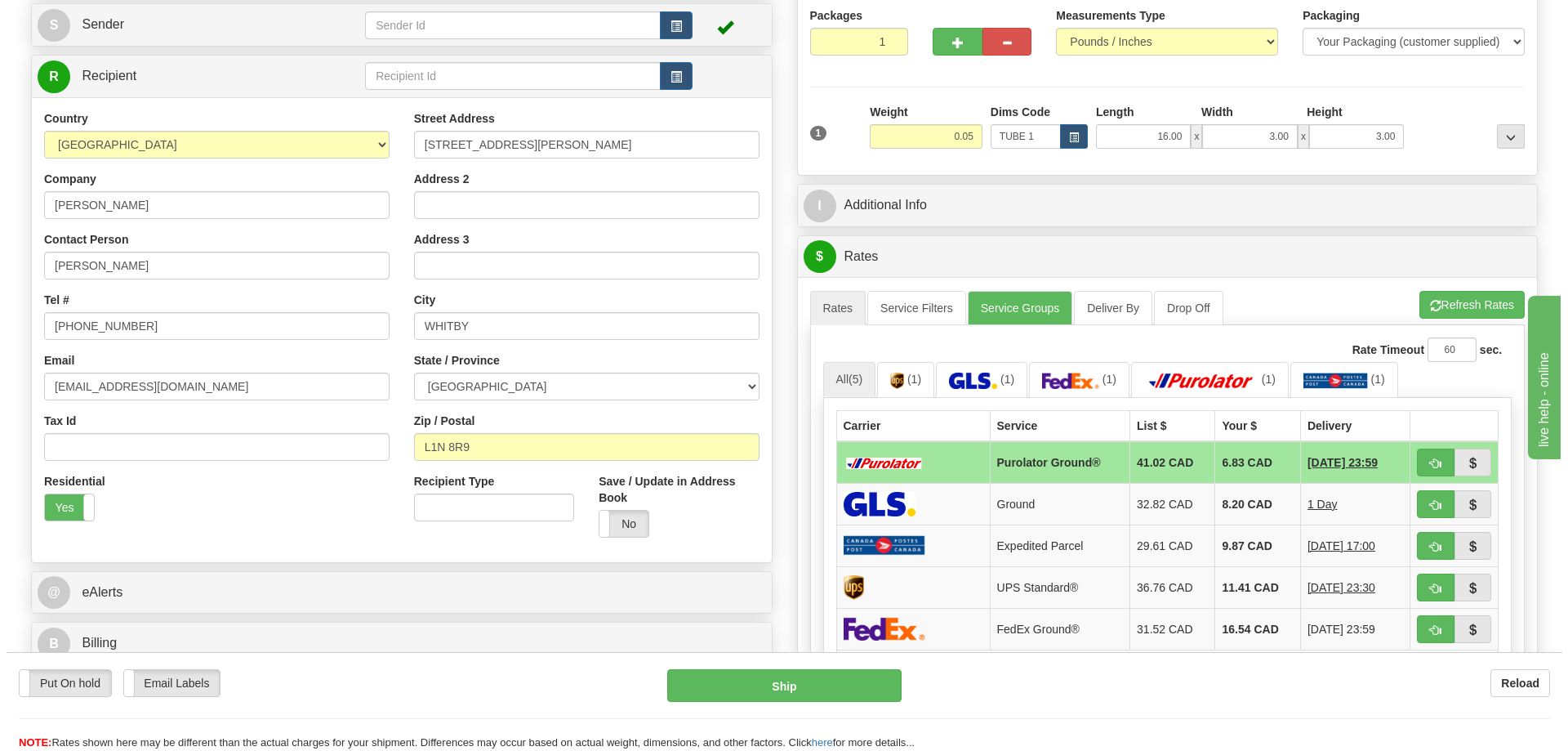
scroll to position [326, 0]
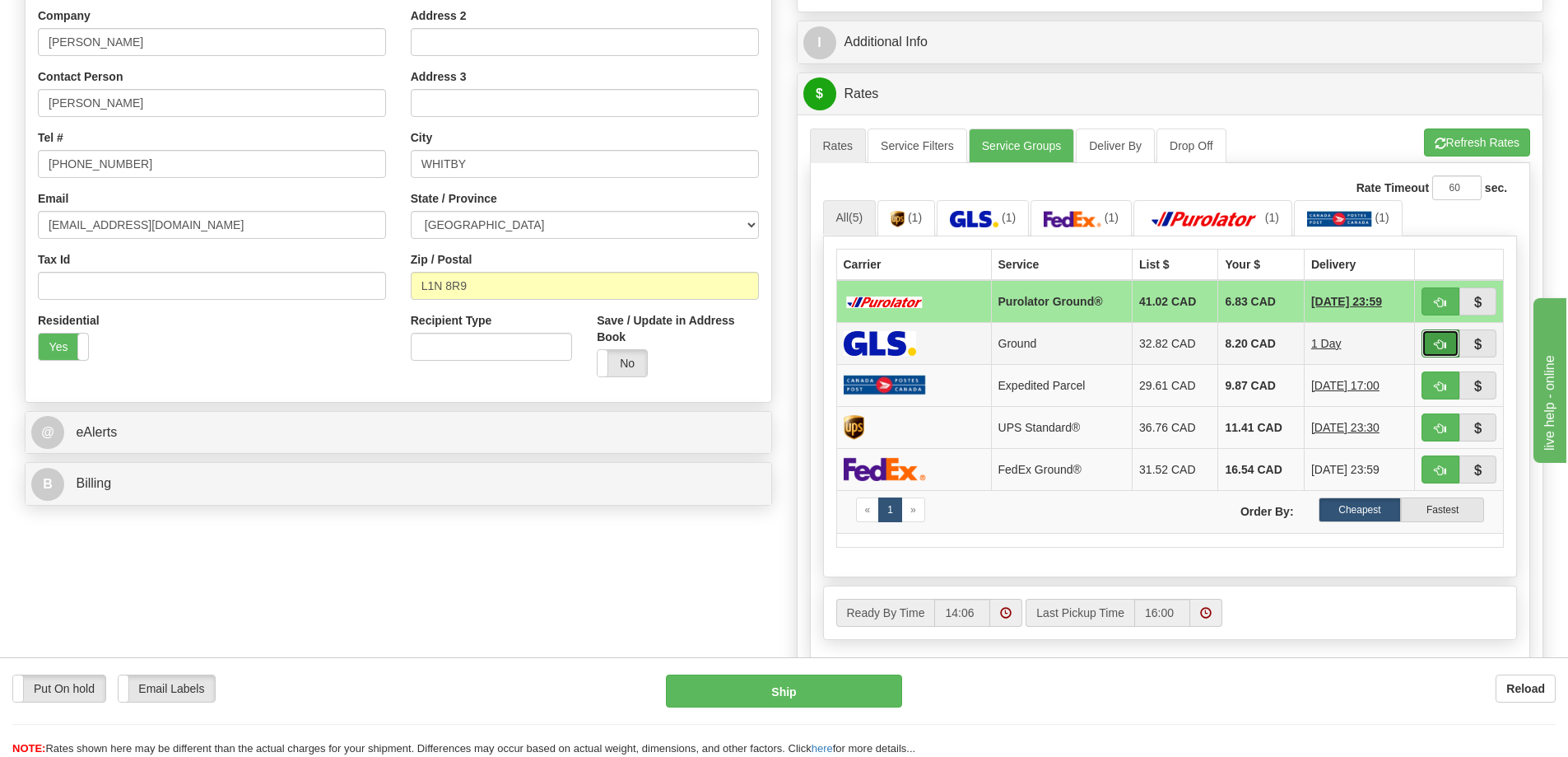
click at [1442, 337] on button "button" at bounding box center [1440, 343] width 38 height 28
type input "1"
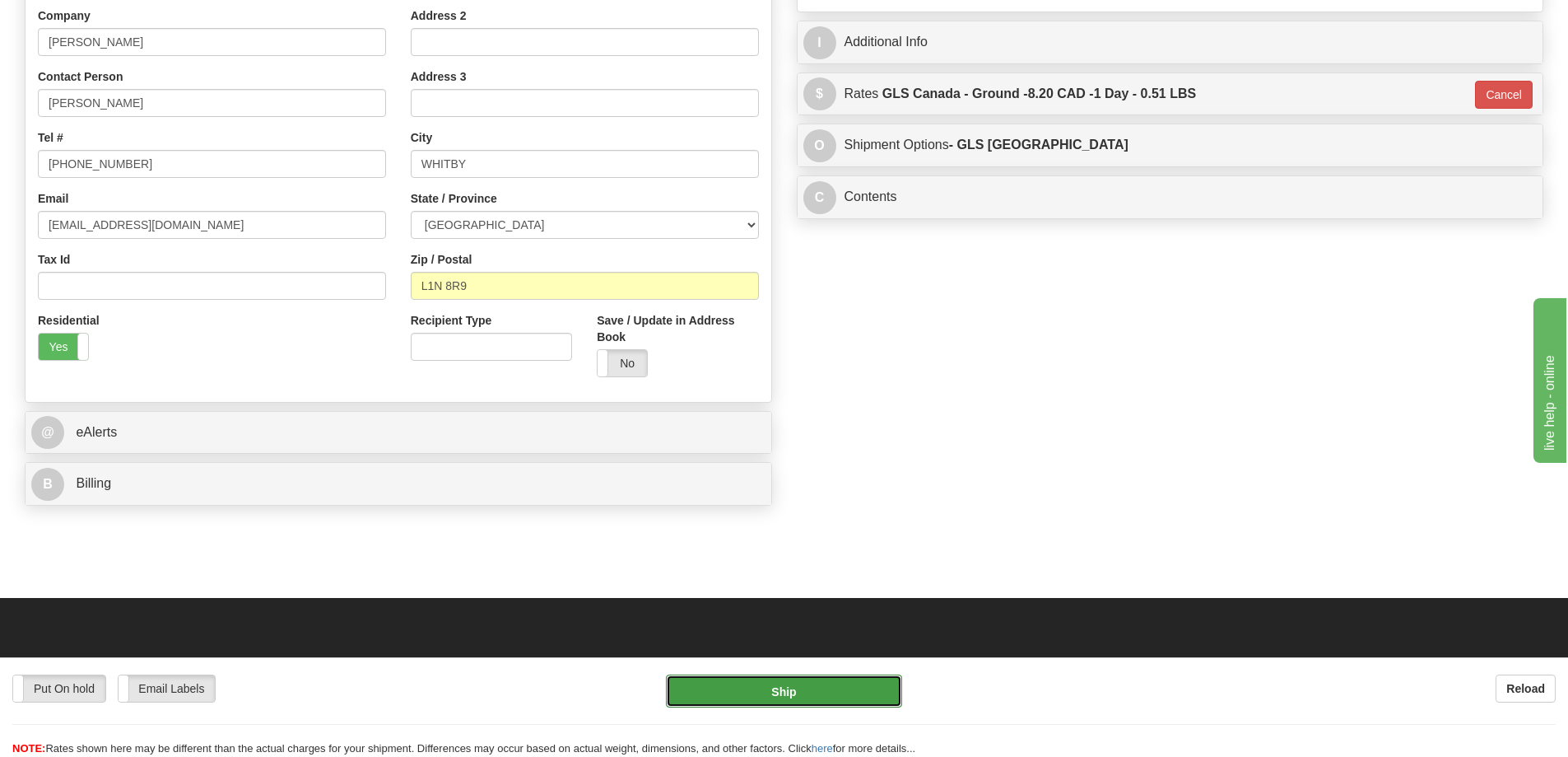
click at [870, 688] on button "Ship" at bounding box center [784, 690] width 236 height 33
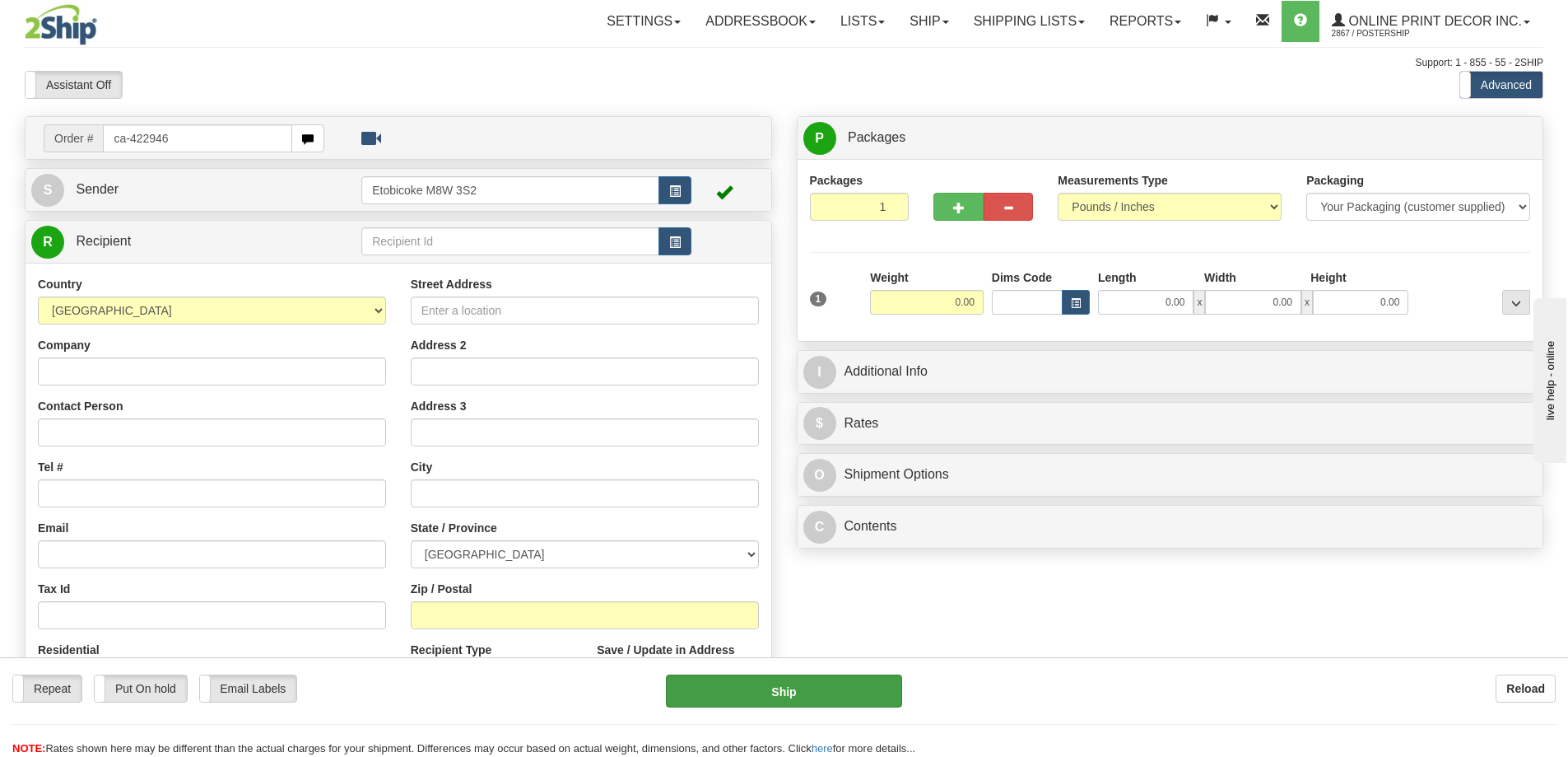
type input "ca-422946"
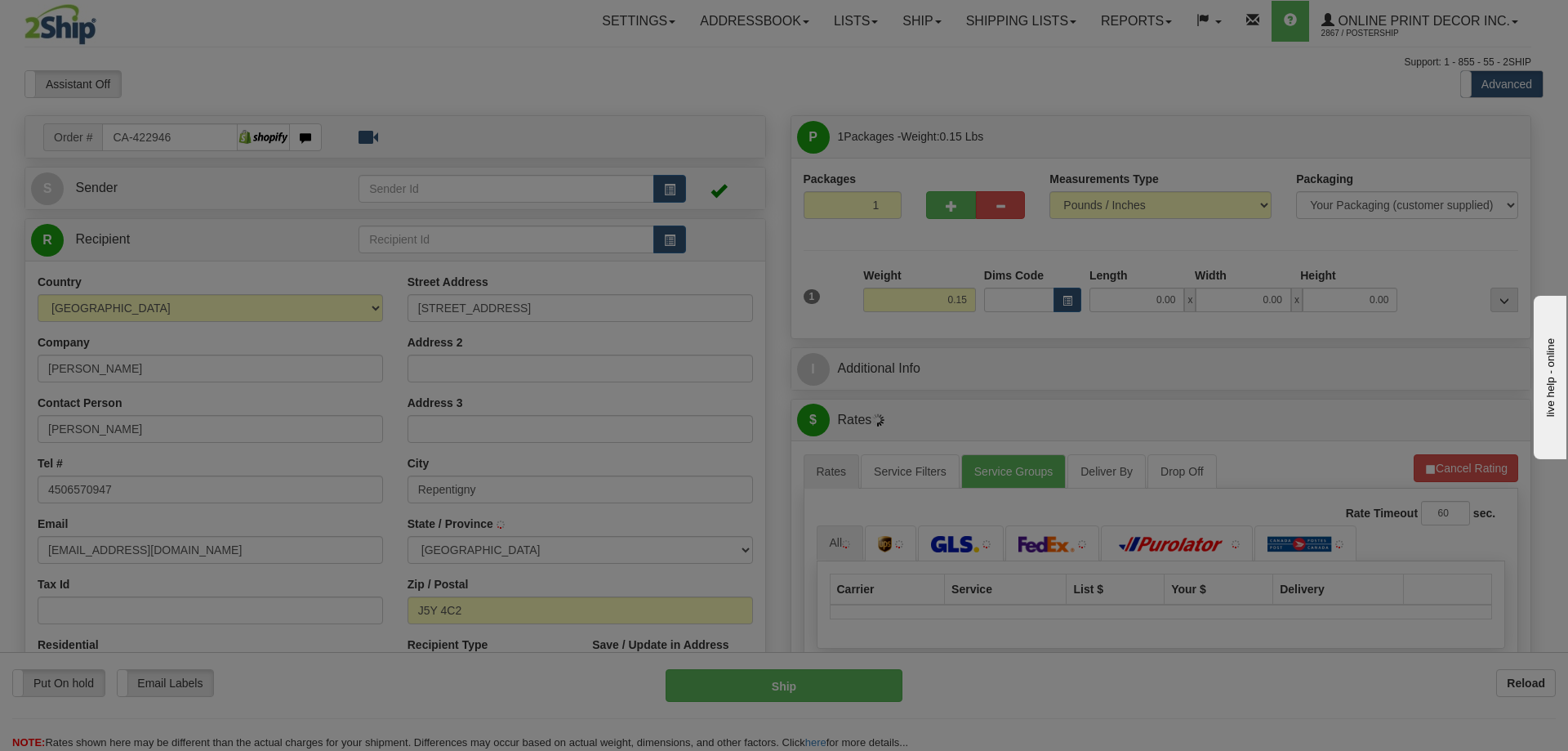
type input "REPENTIGNY"
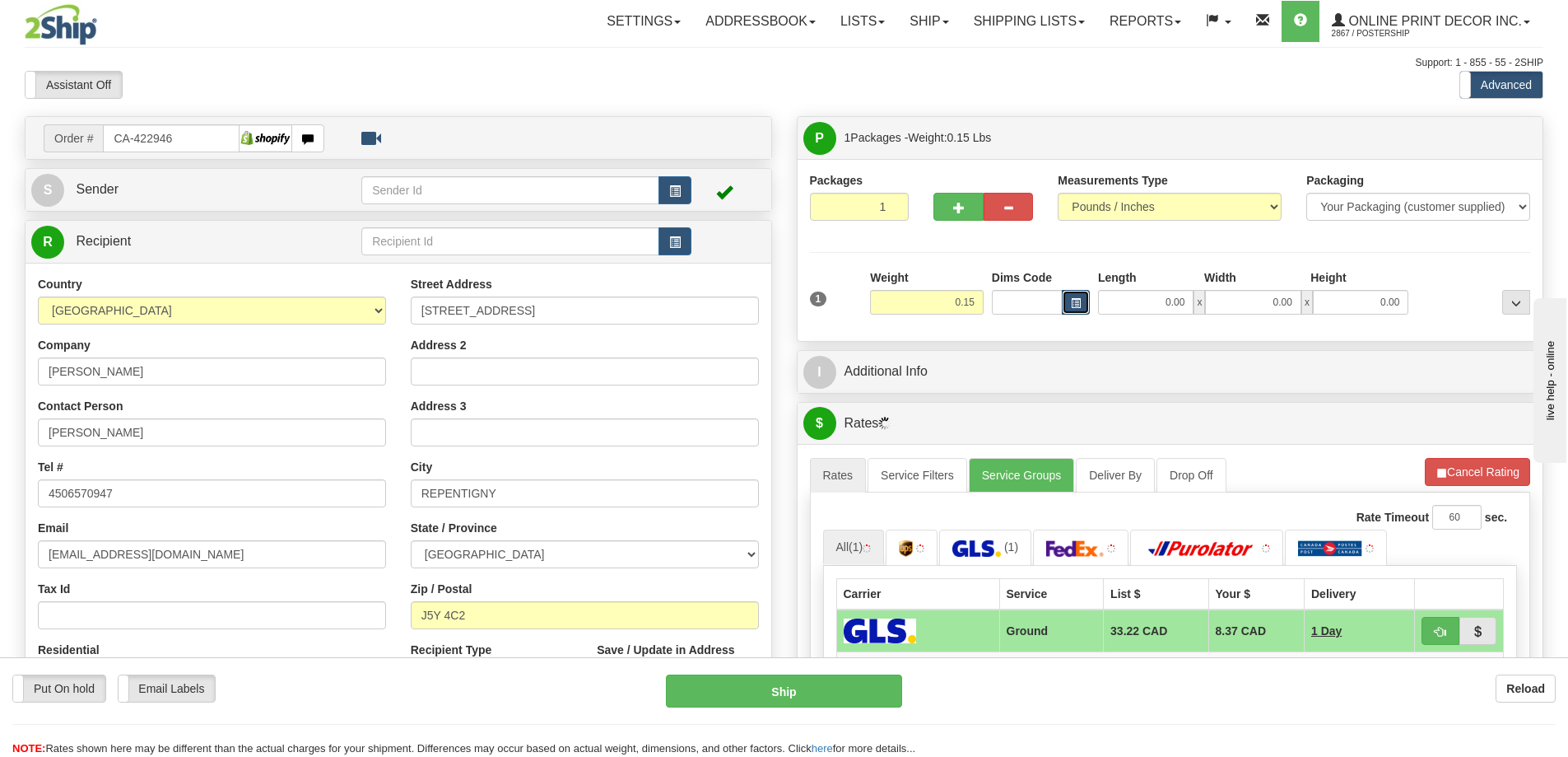
click at [1080, 300] on button "button" at bounding box center [1075, 301] width 28 height 24
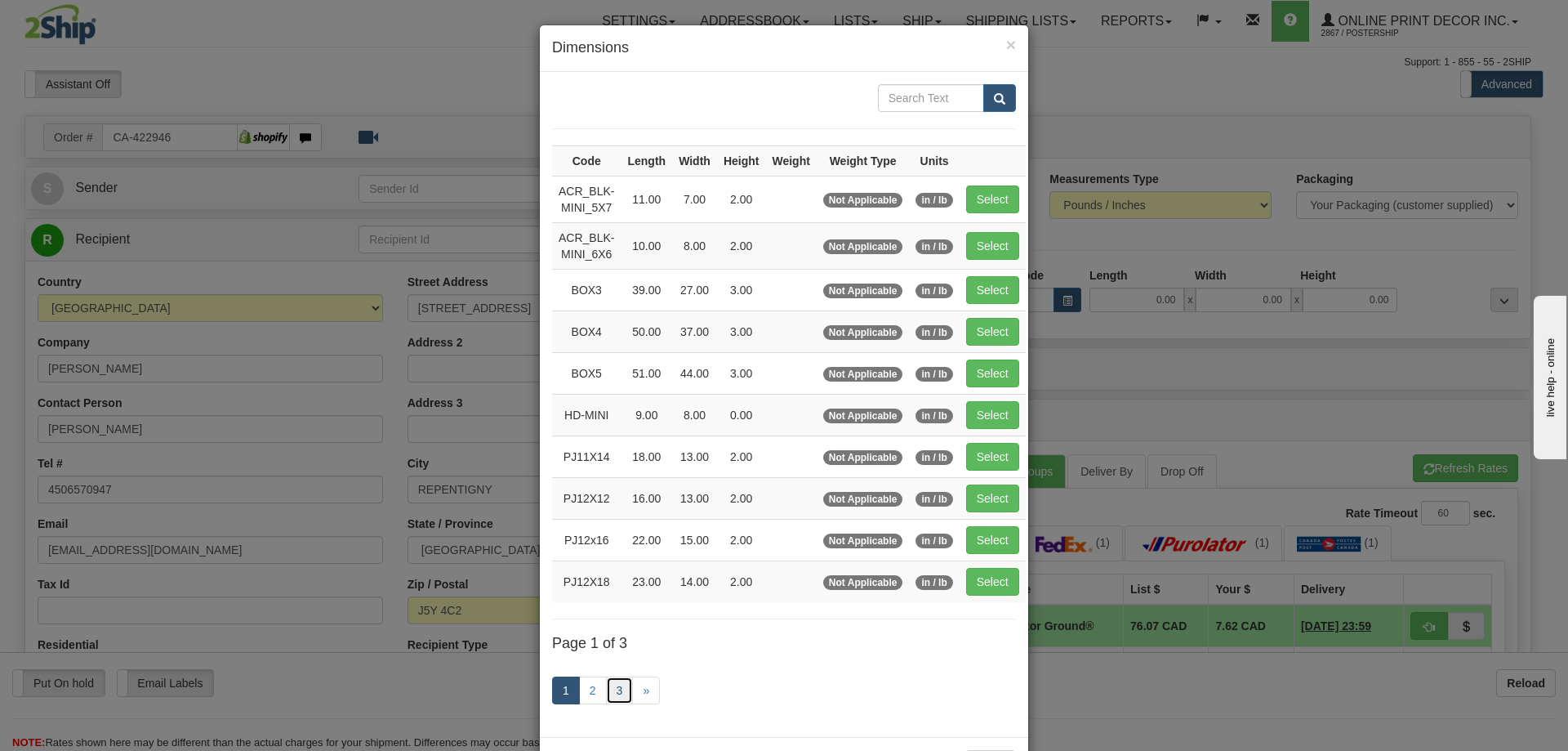
click at [615, 689] on link "3" at bounding box center [620, 689] width 28 height 28
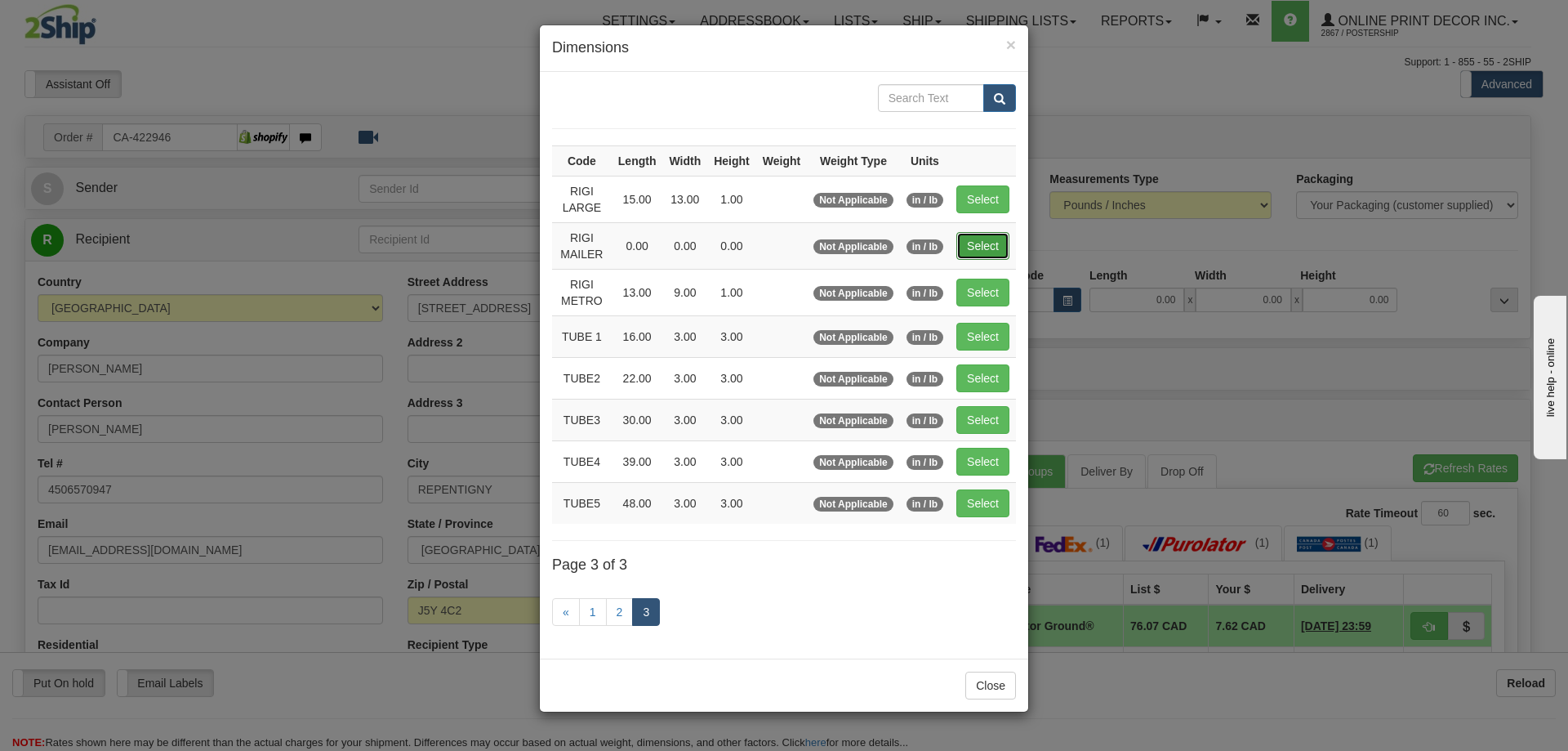
click at [975, 238] on button "Select" at bounding box center [983, 245] width 54 height 28
type input "RIGI MAILER"
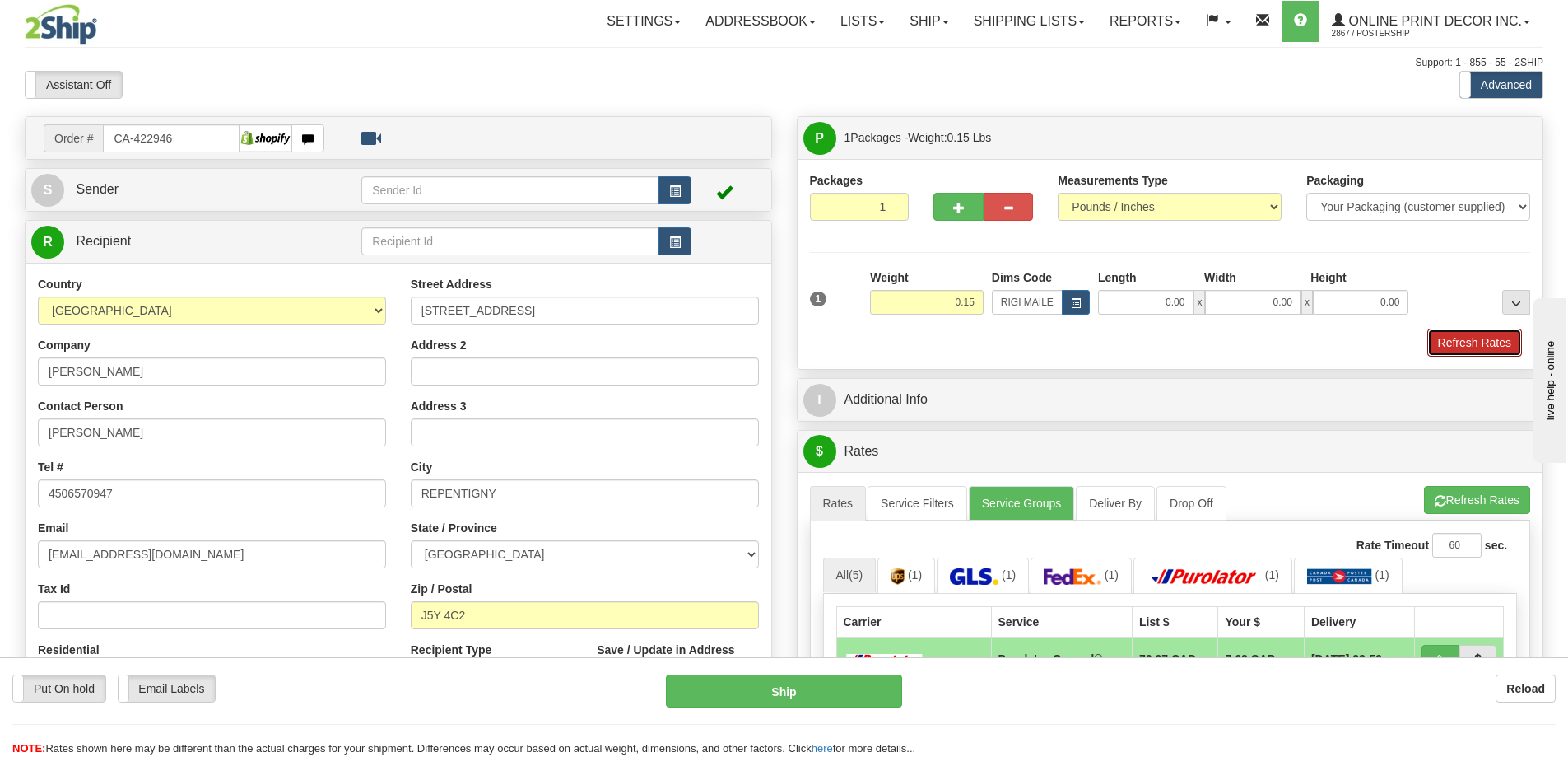
drag, startPoint x: 1487, startPoint y: 353, endPoint x: 1487, endPoint y: 298, distance: 55.0
click at [1487, 343] on button "Refresh Rates" at bounding box center [1474, 342] width 94 height 28
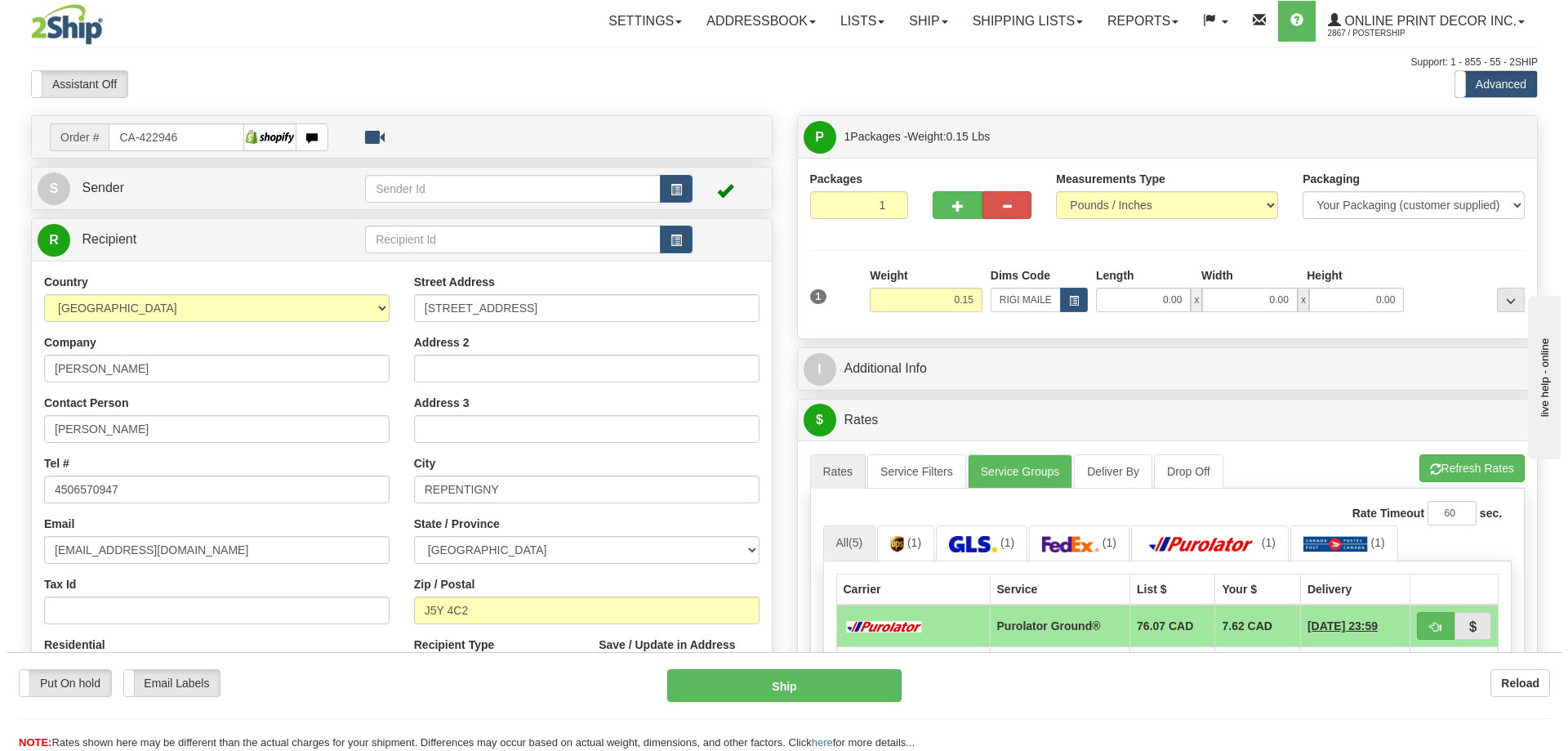
scroll to position [163, 0]
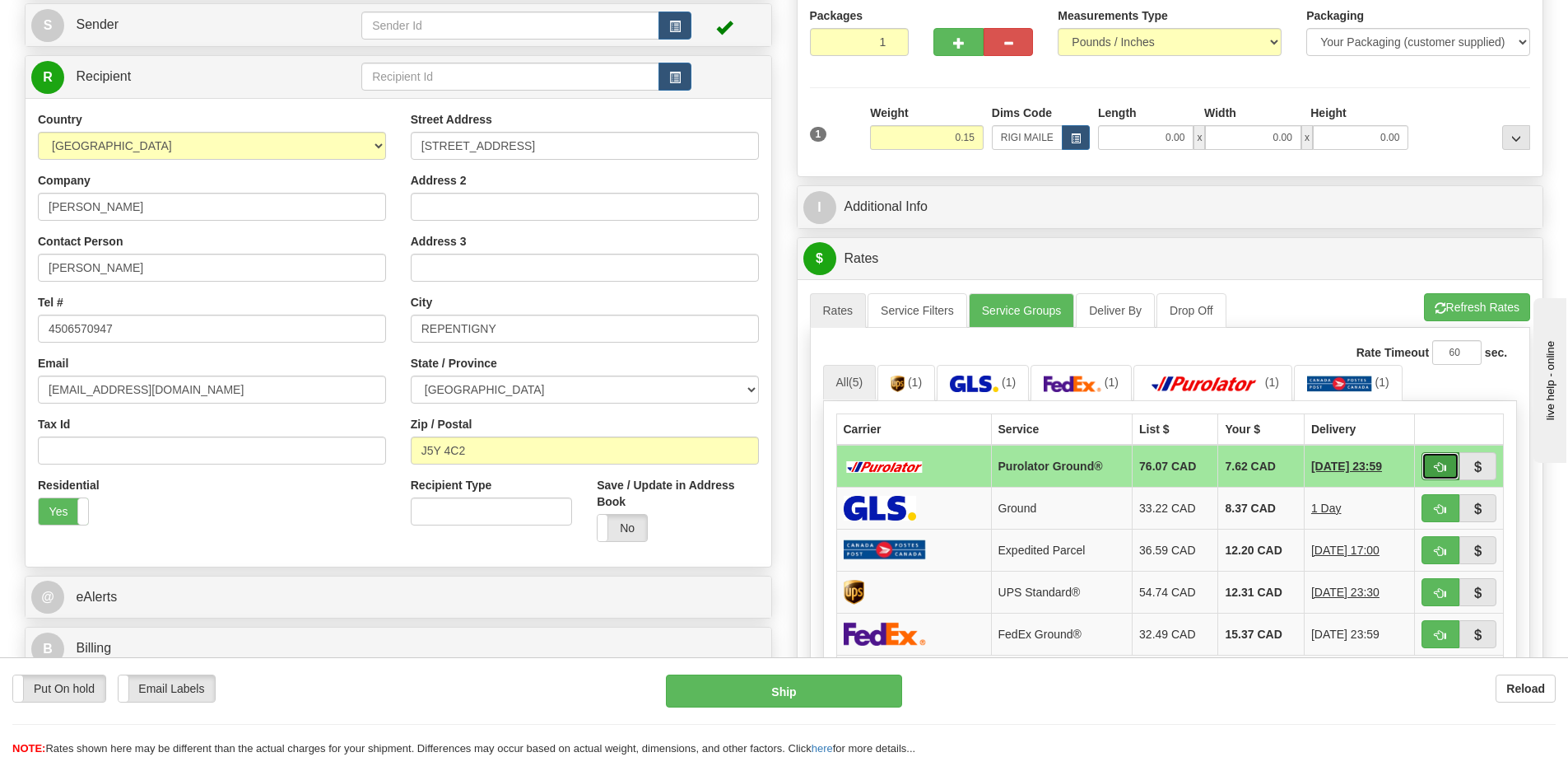
click at [1434, 468] on span "button" at bounding box center [1440, 468] width 12 height 11
type input "260"
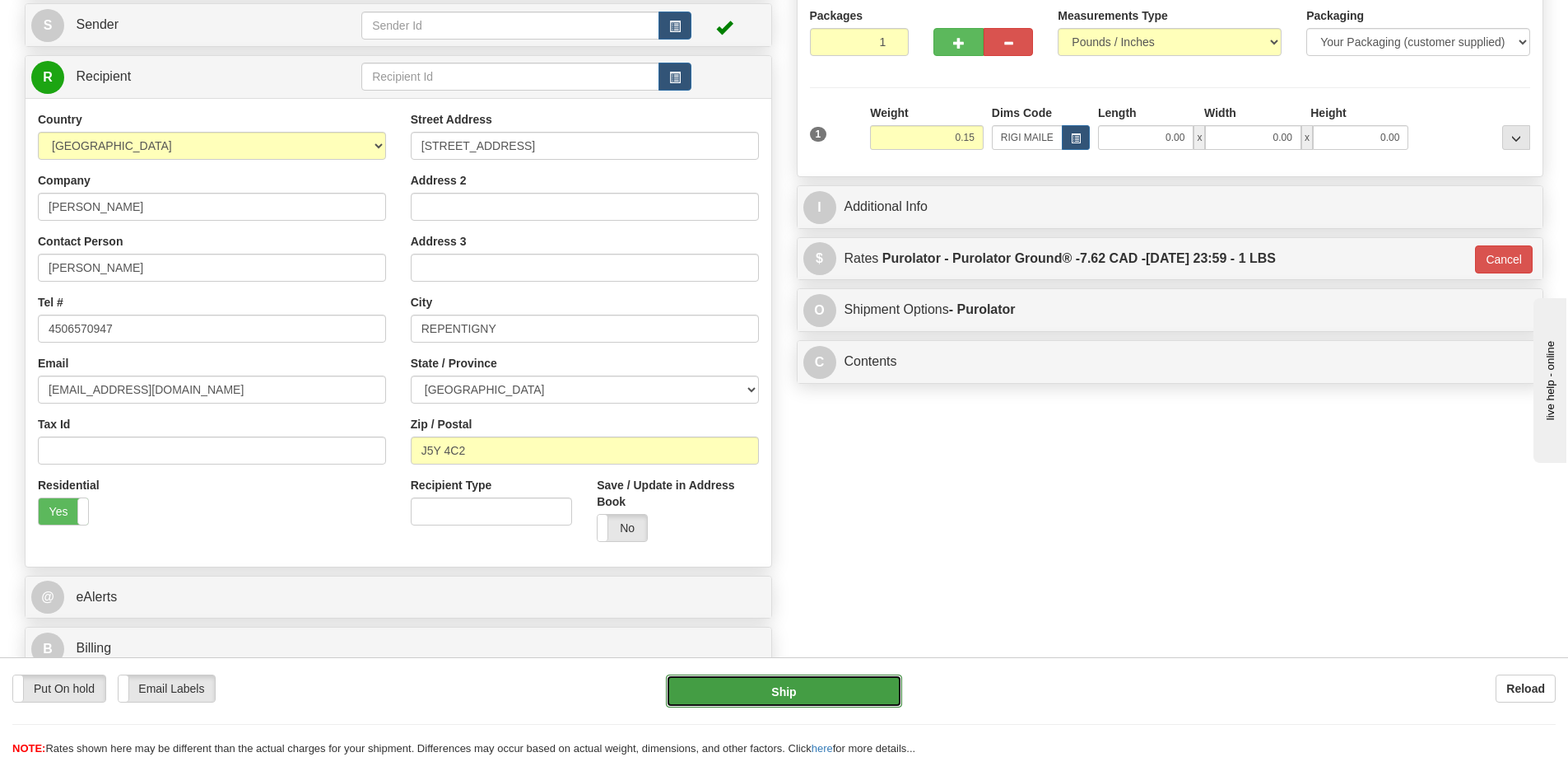
click at [821, 682] on button "Ship" at bounding box center [784, 690] width 236 height 33
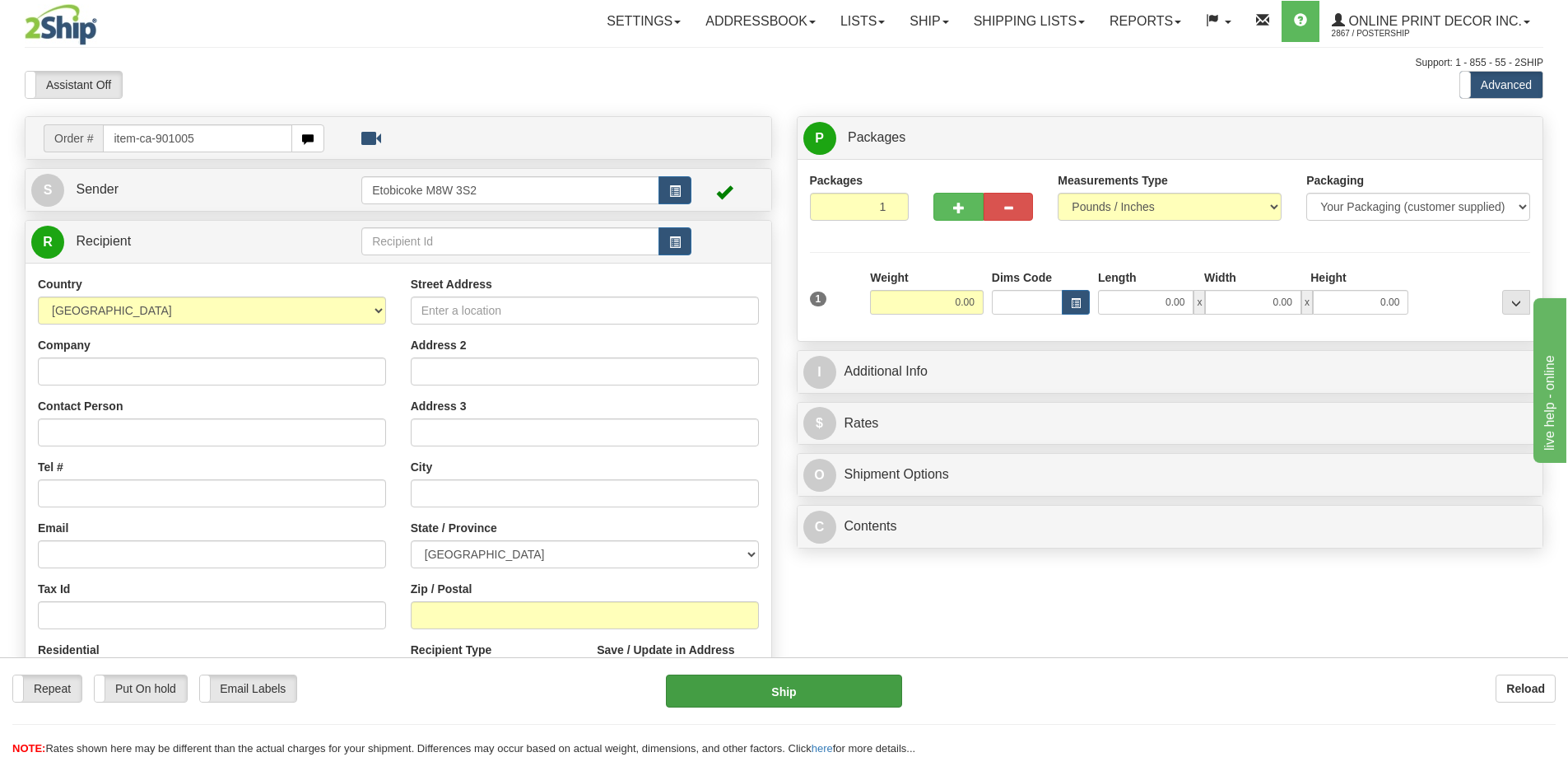
type input "item-ca-901005"
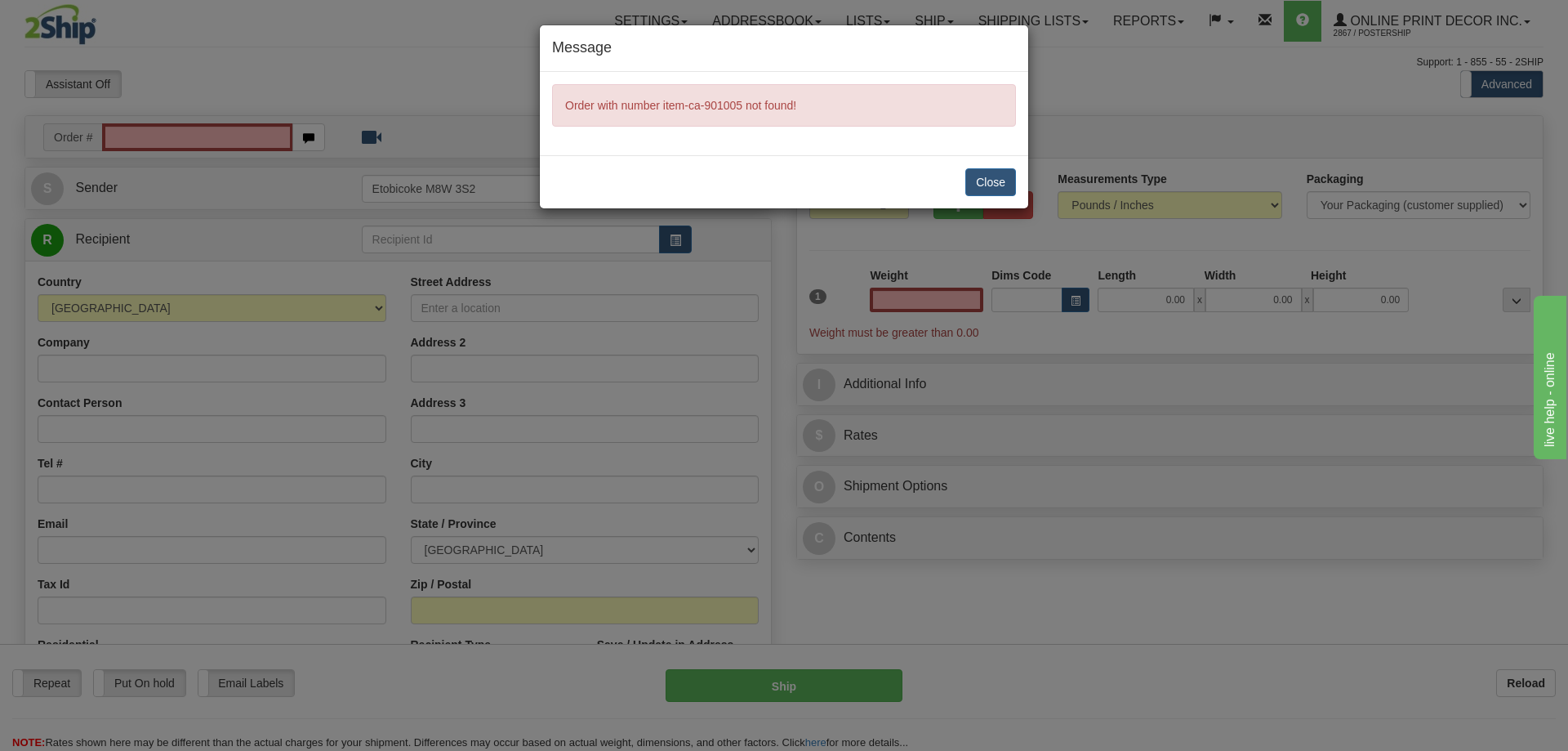
type input "0.00"
click at [992, 179] on button "Close" at bounding box center [990, 182] width 51 height 28
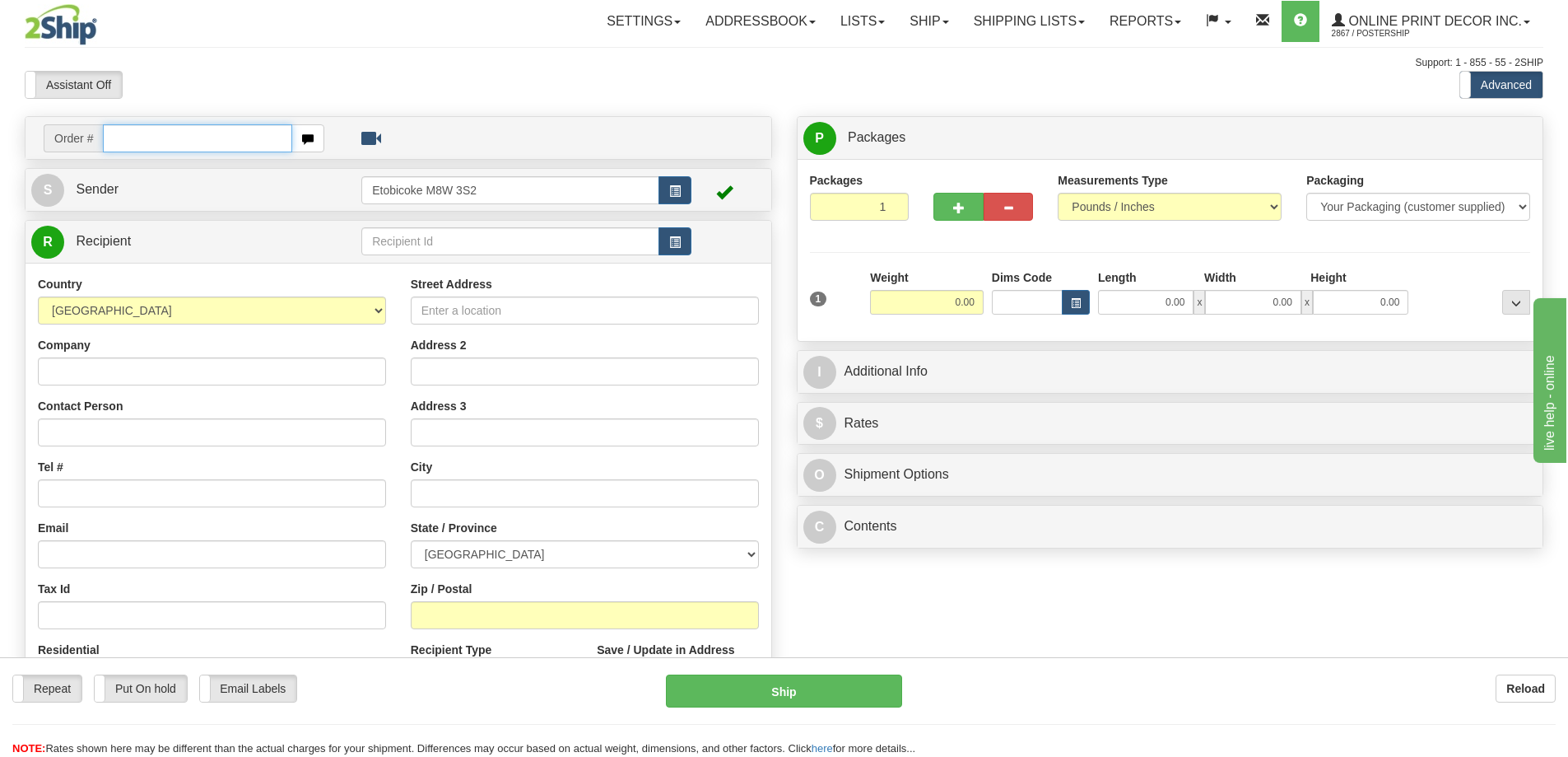
click at [136, 140] on input "text" at bounding box center [197, 138] width 190 height 28
type input "ca-422976"
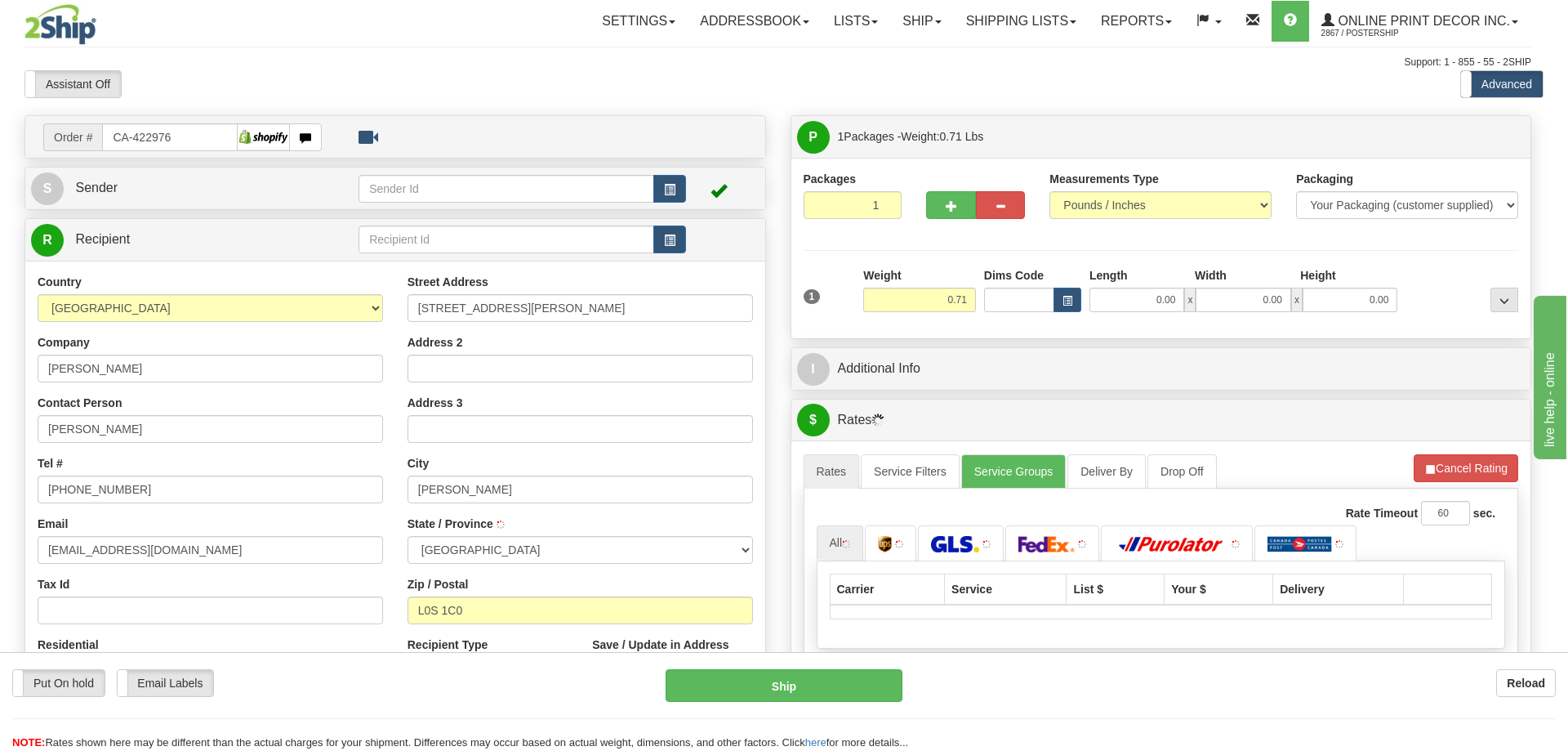
type input "FENWICK"
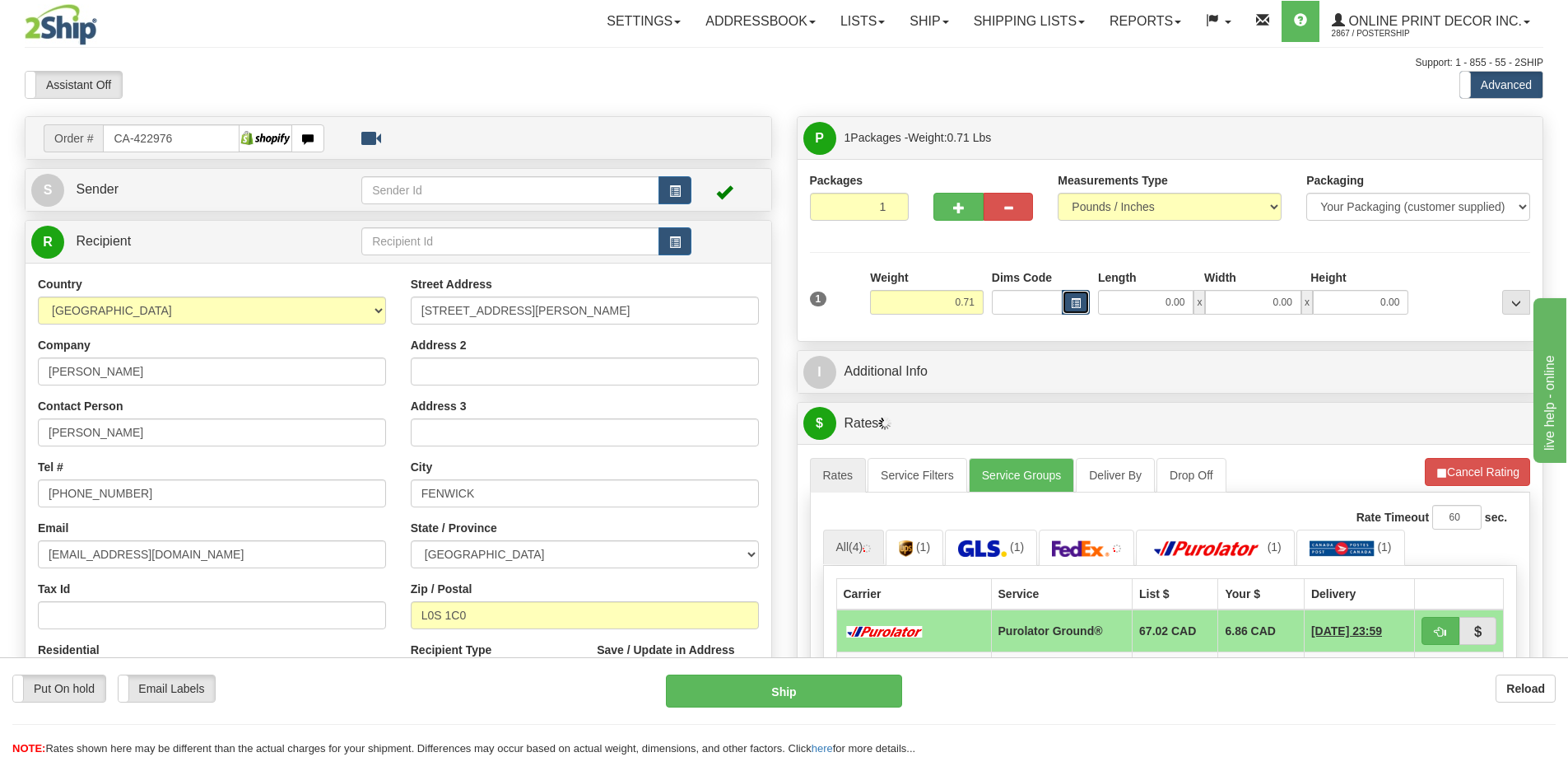
click at [1067, 299] on button "button" at bounding box center [1075, 301] width 28 height 24
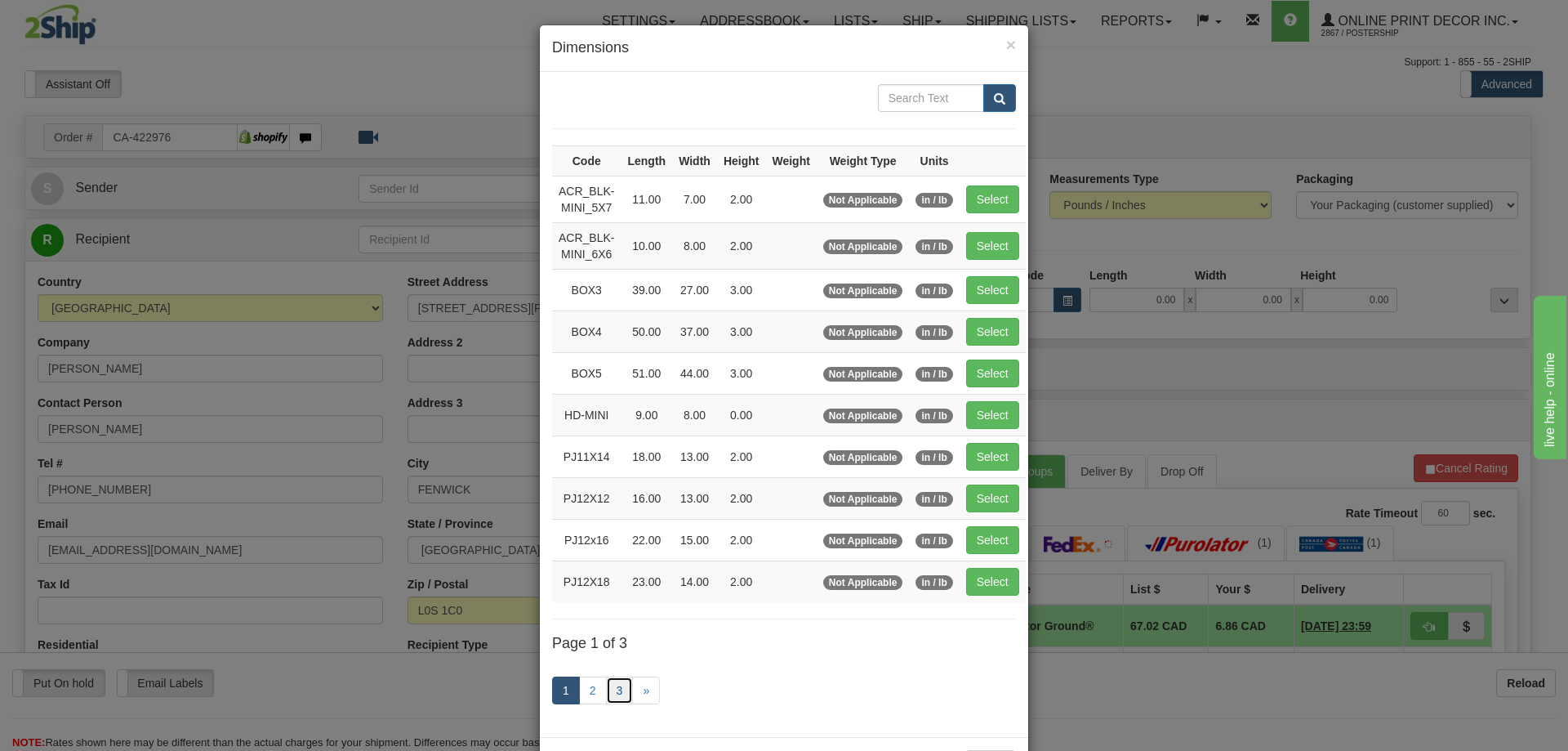
click at [615, 691] on link "3" at bounding box center [620, 689] width 28 height 28
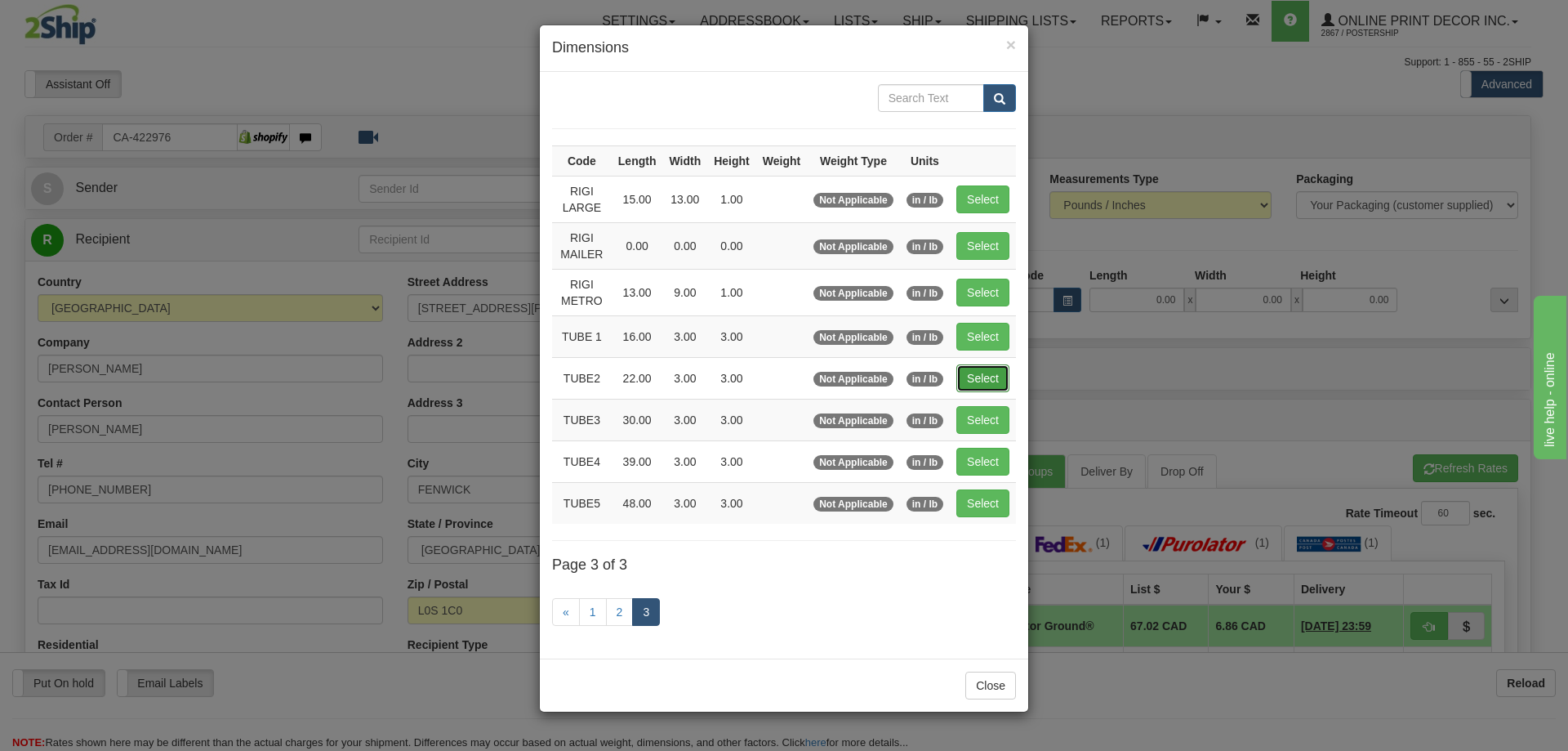
click at [982, 377] on button "Select" at bounding box center [983, 377] width 54 height 28
type input "TUBE2"
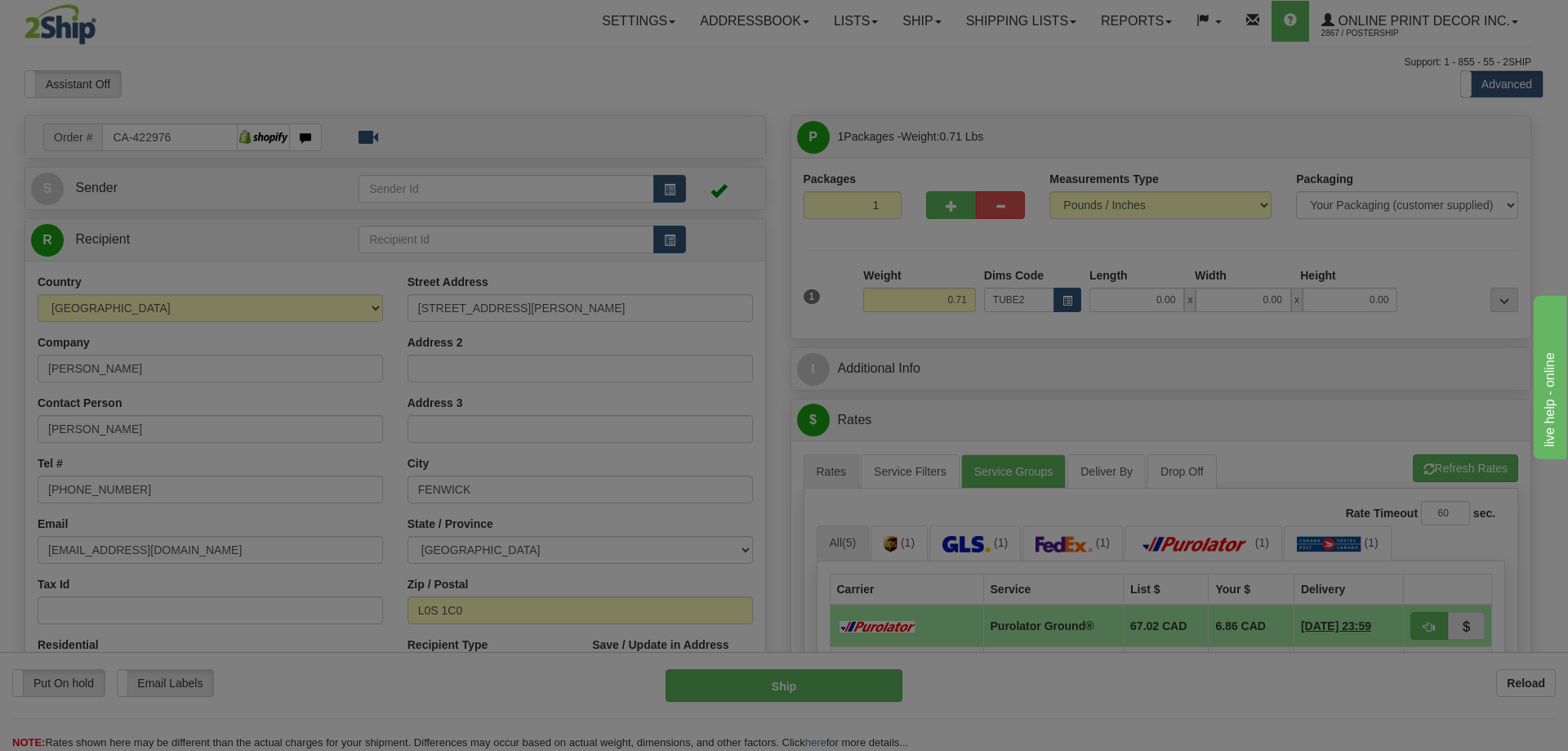
type input "22.00"
type input "3.00"
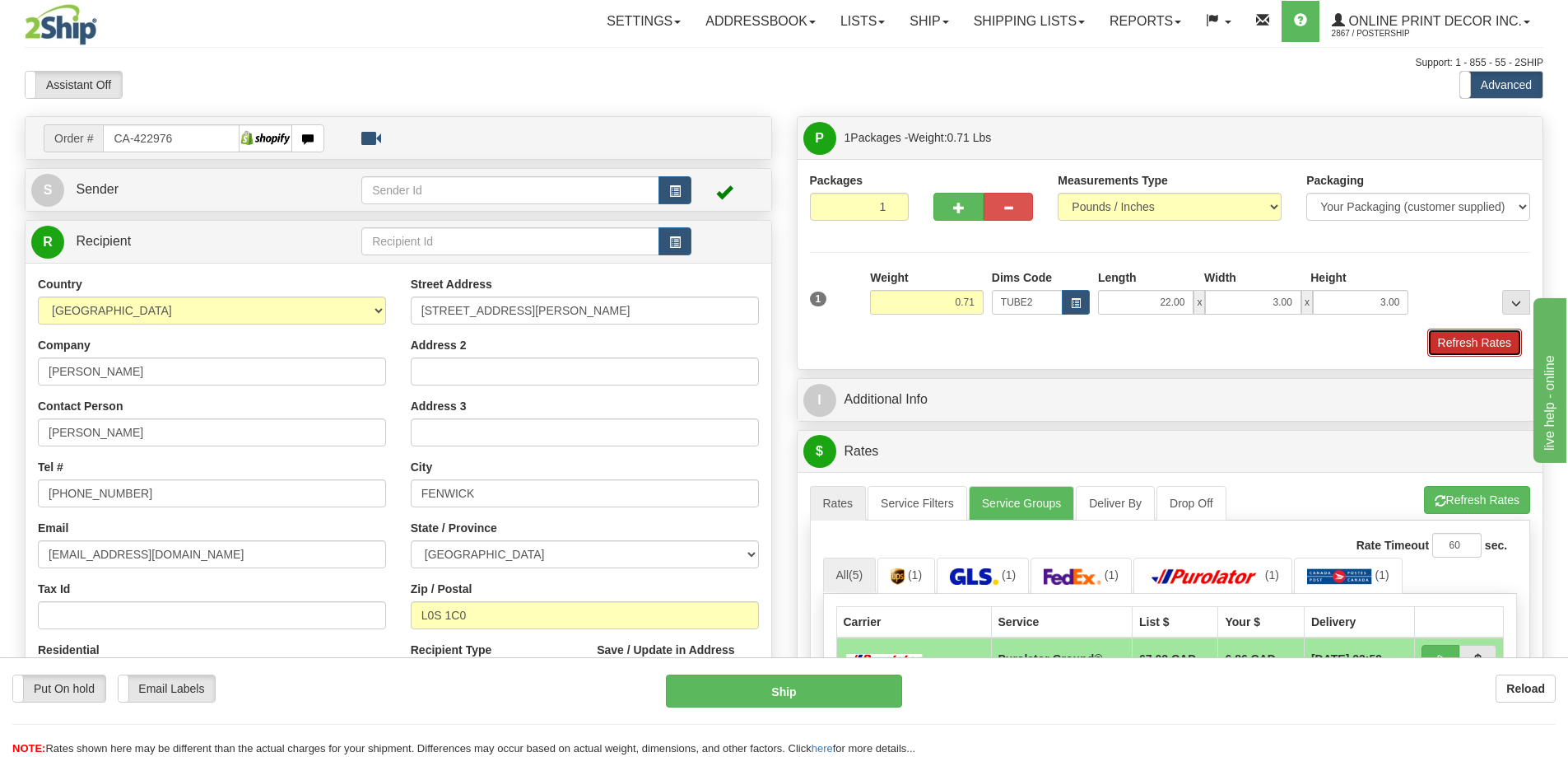
click at [1463, 343] on button "Refresh Rates" at bounding box center [1474, 342] width 94 height 28
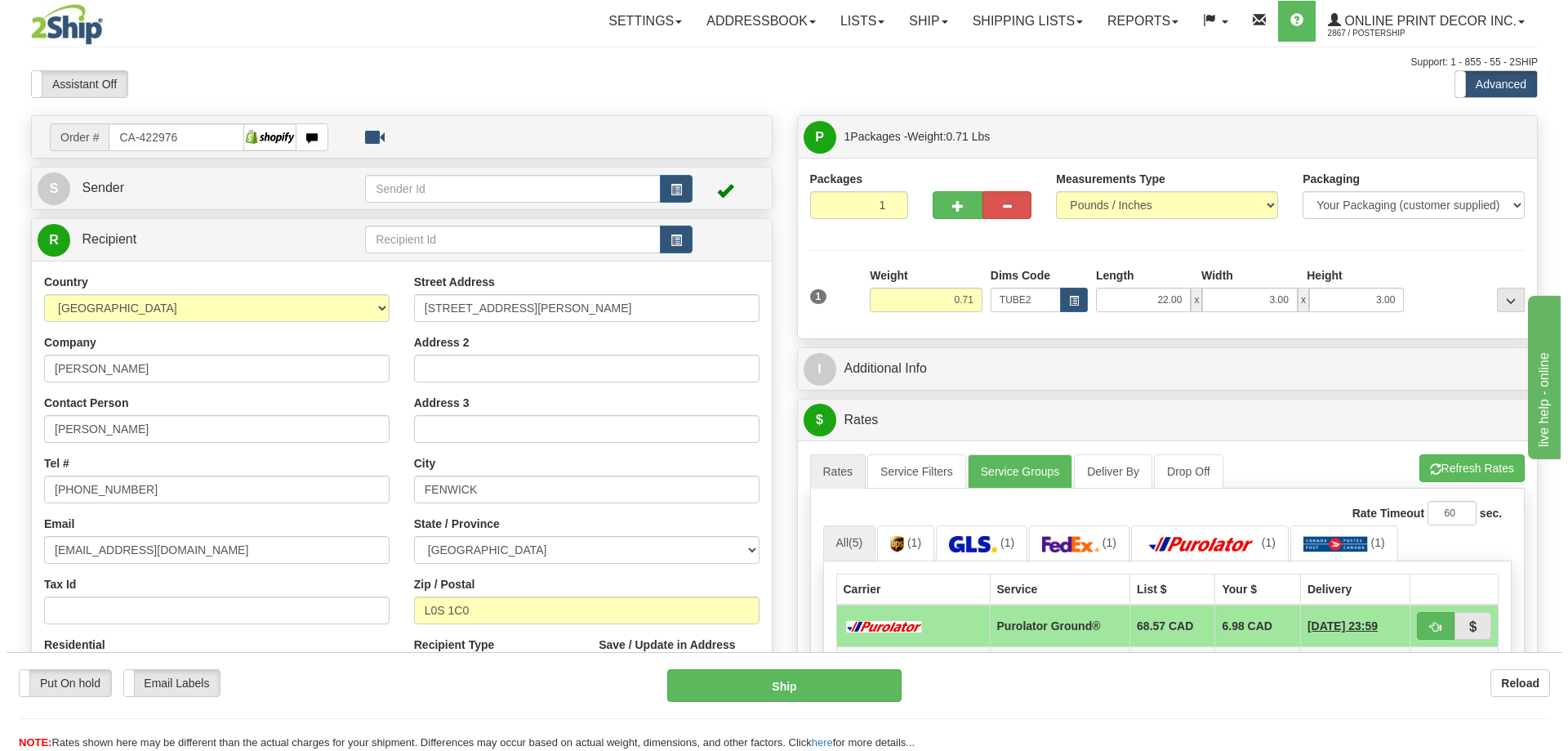
scroll to position [326, 0]
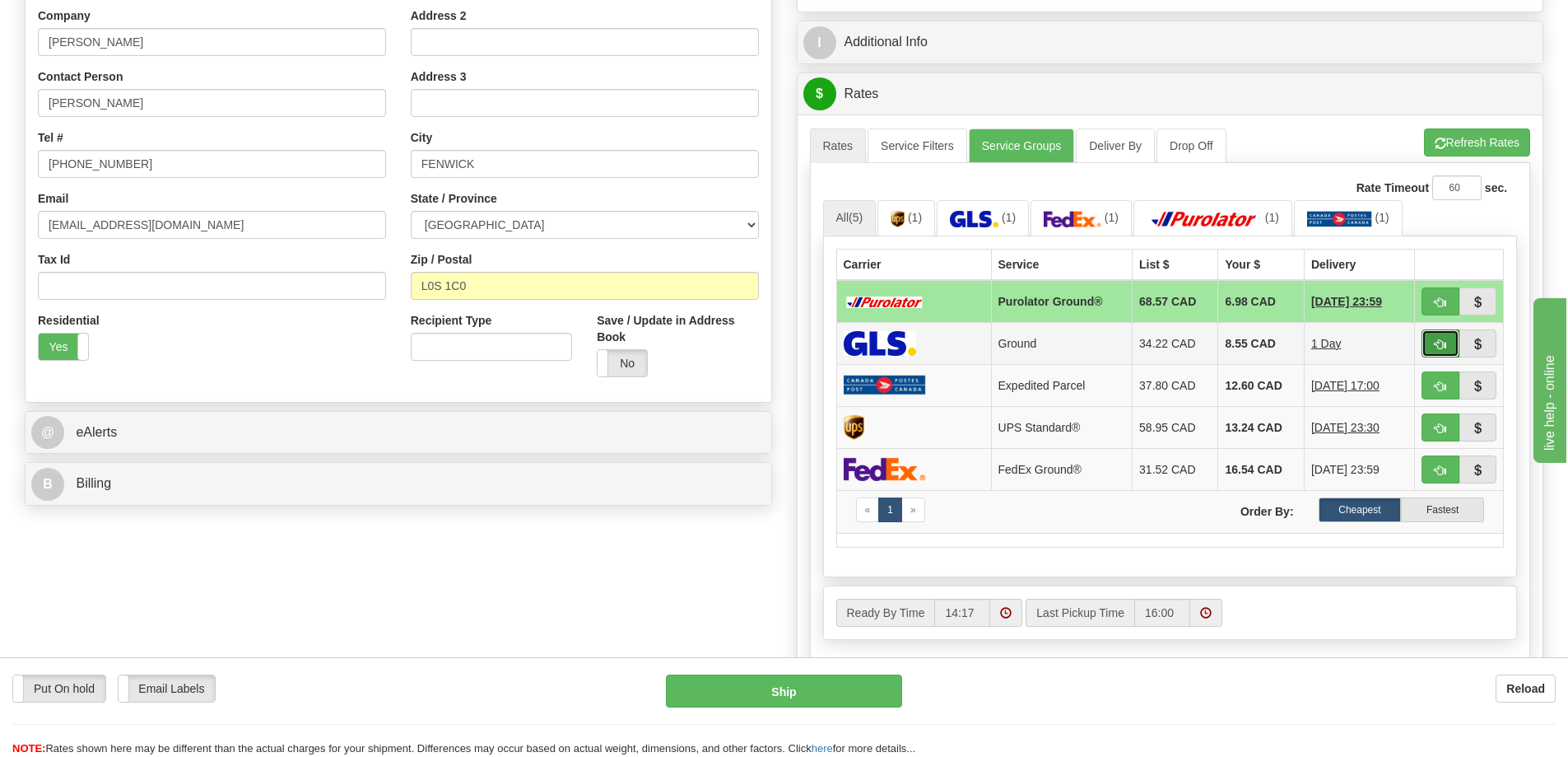
click at [1440, 342] on span "button" at bounding box center [1440, 344] width 12 height 11
type input "1"
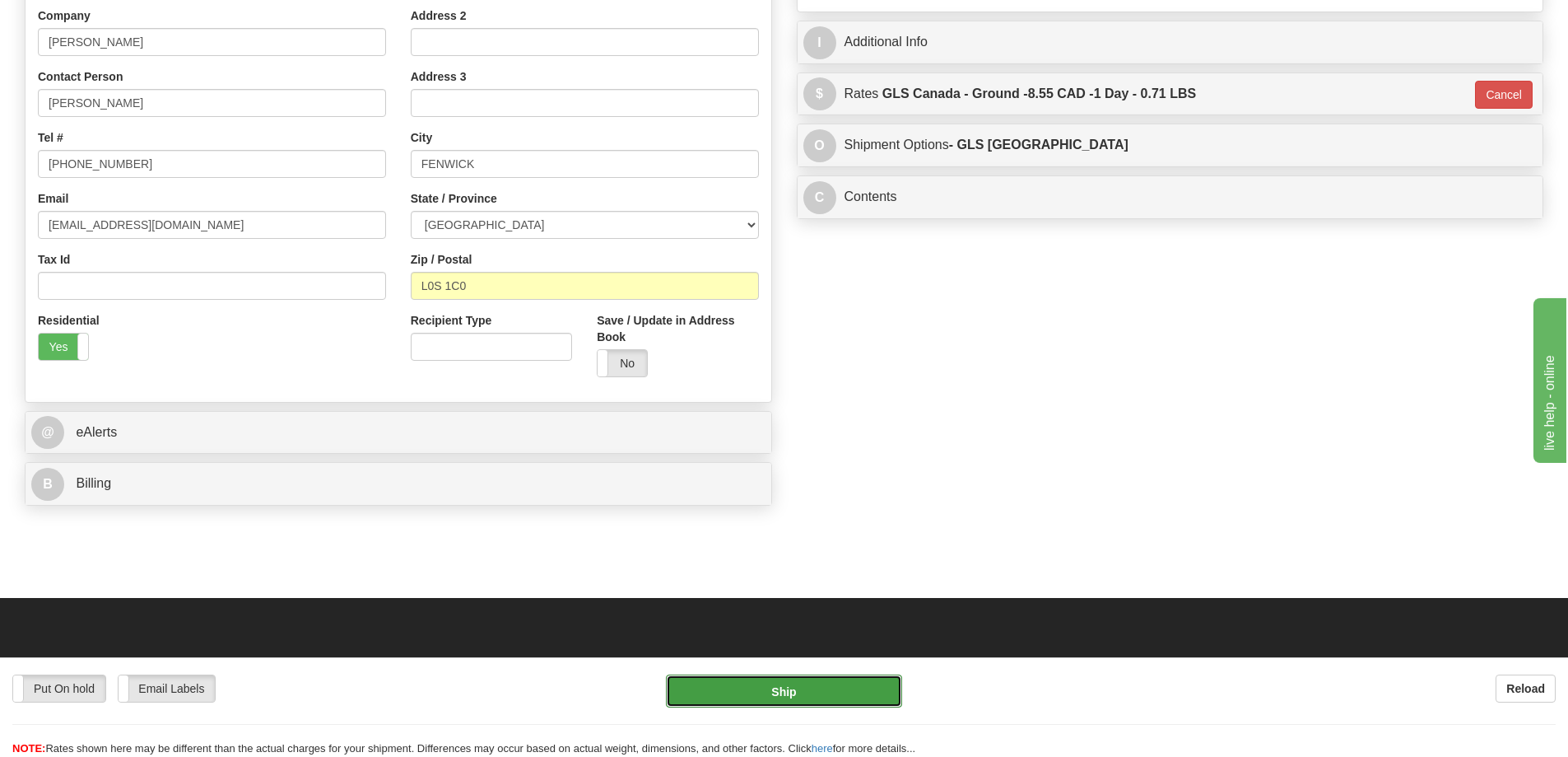
click at [872, 688] on button "Ship" at bounding box center [784, 690] width 236 height 33
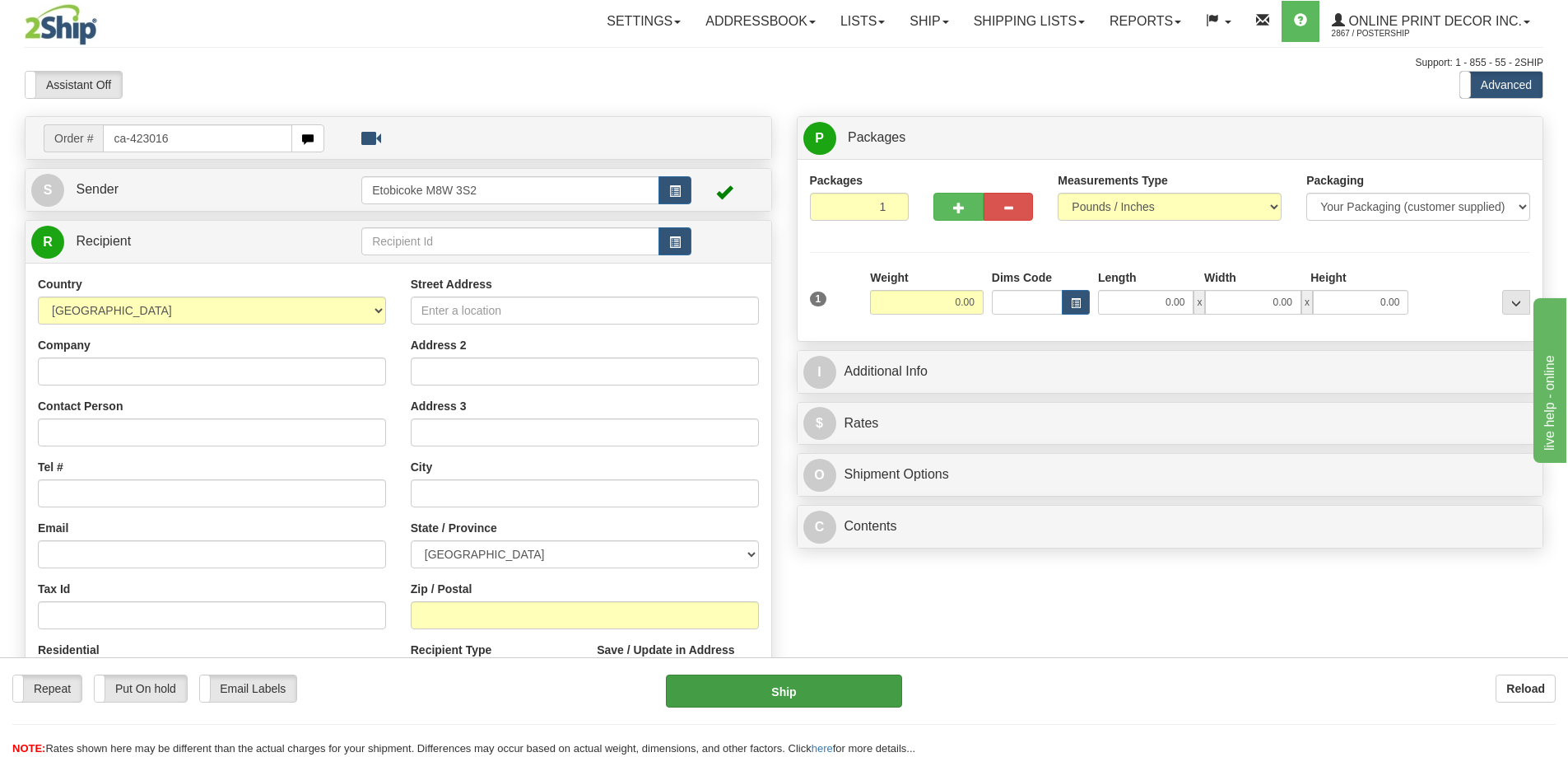
type input "ca-423016"
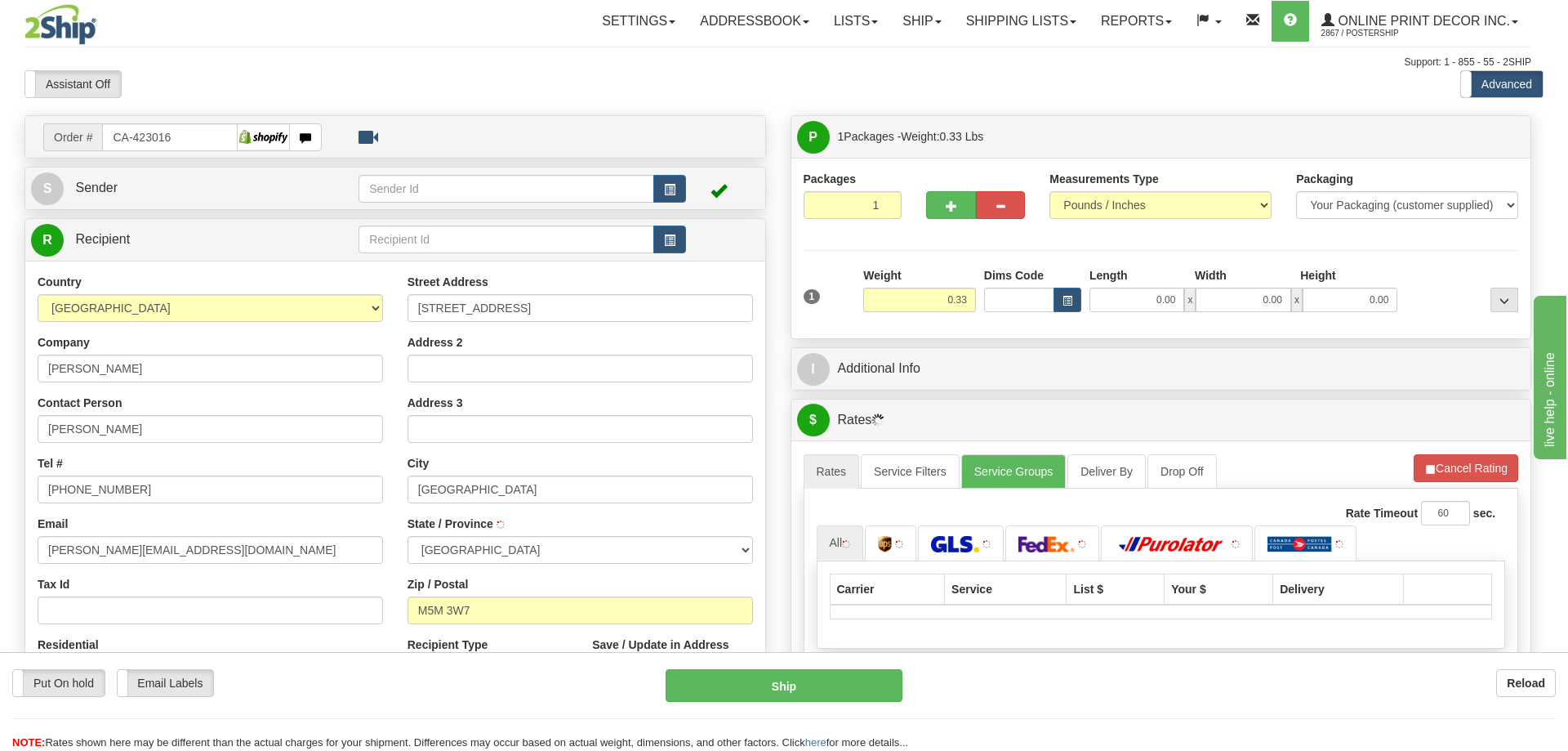
type input "[GEOGRAPHIC_DATA]"
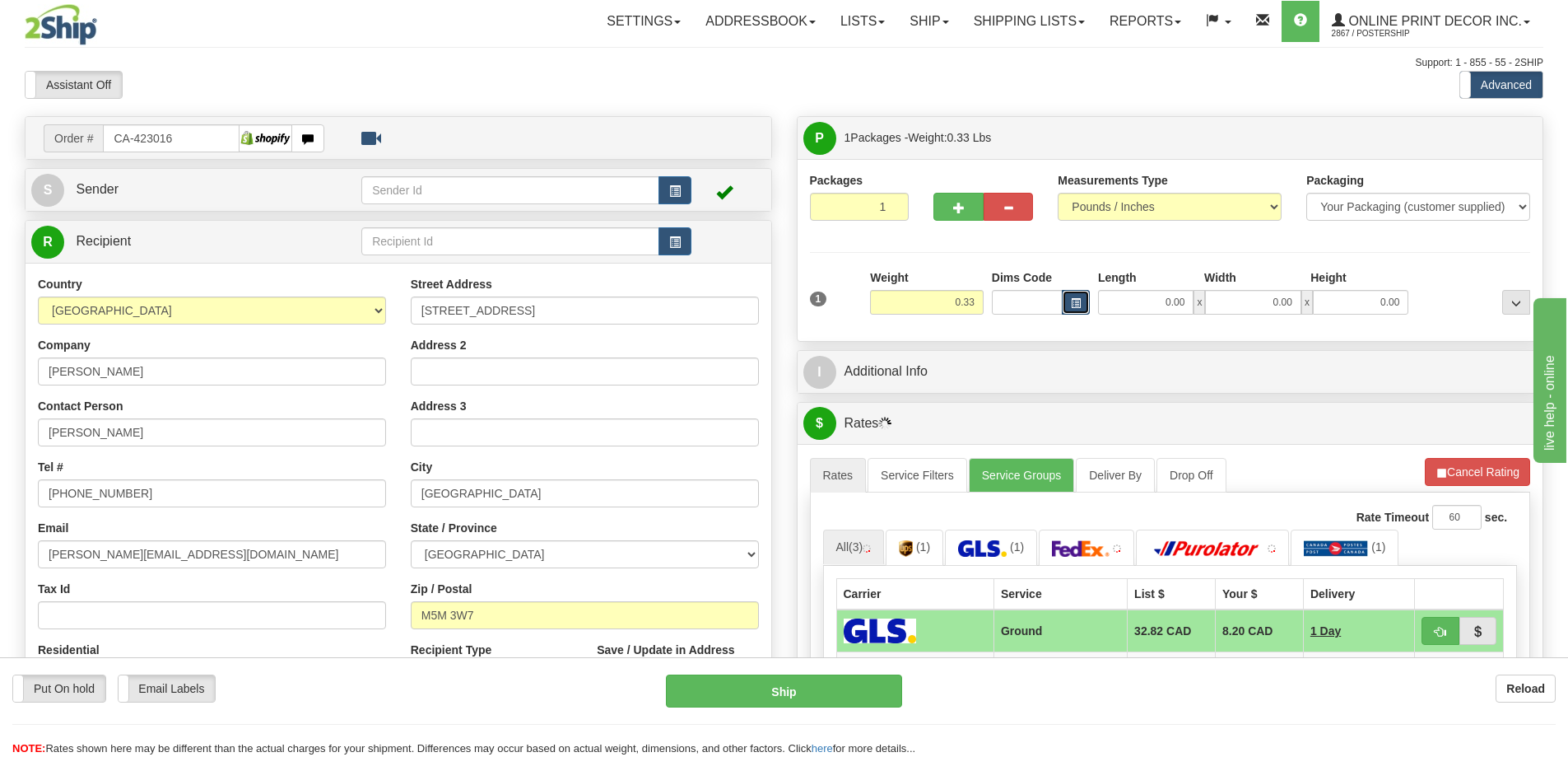
click at [1073, 301] on span "button" at bounding box center [1075, 303] width 10 height 9
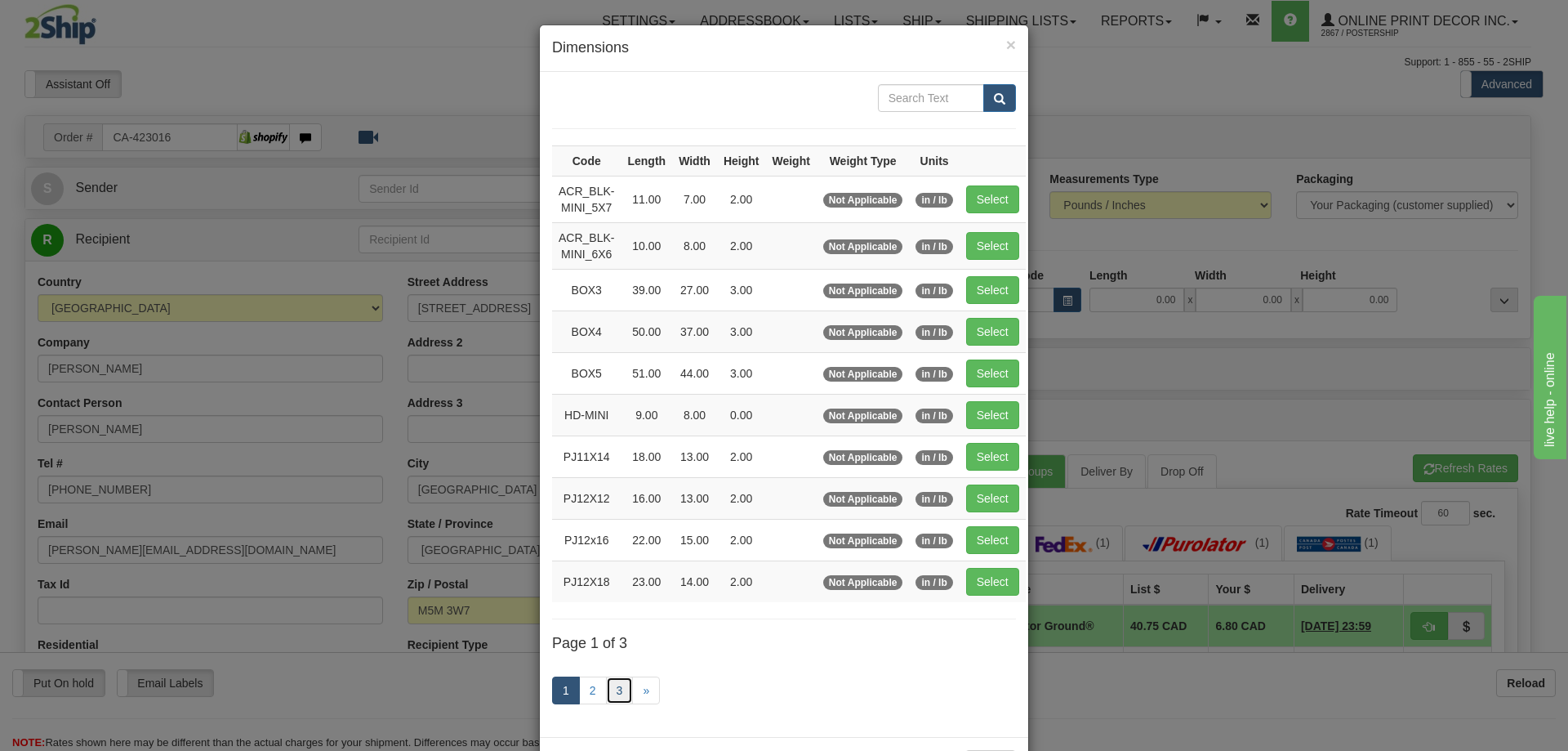
click at [619, 684] on link "3" at bounding box center [620, 689] width 28 height 28
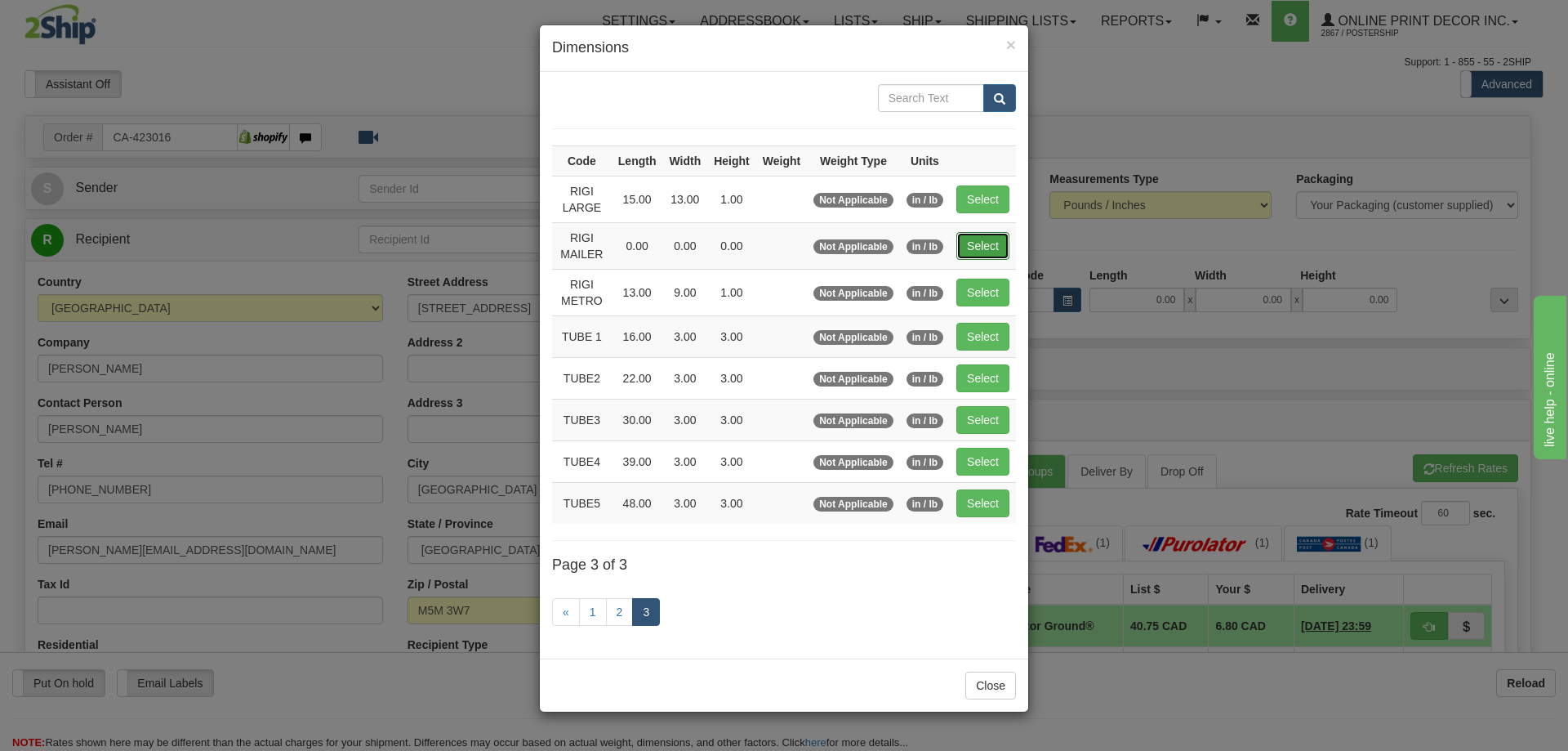
click at [985, 241] on button "Select" at bounding box center [983, 245] width 54 height 28
type input "RIGI MAILER"
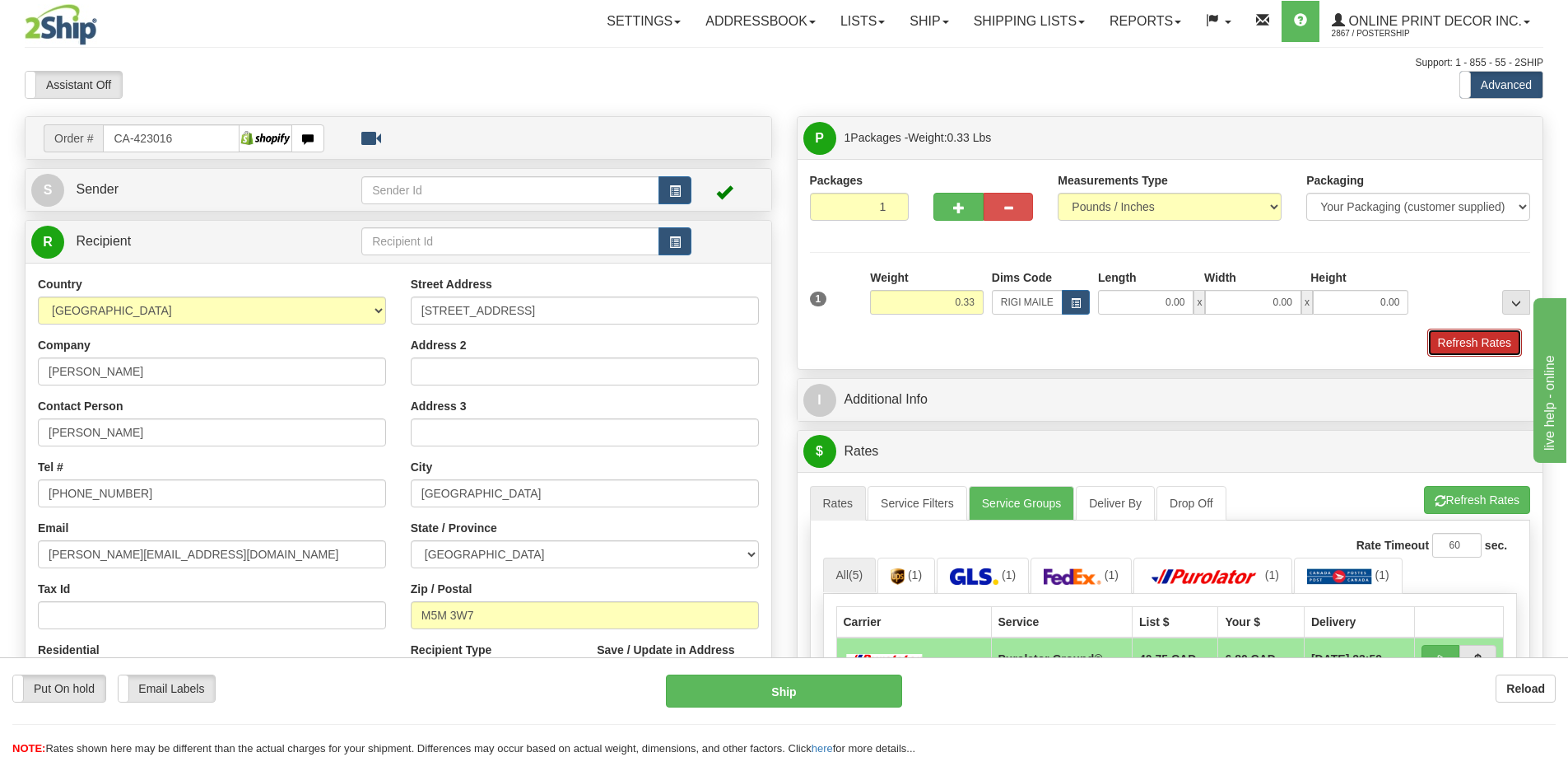
click at [1467, 344] on button "Refresh Rates" at bounding box center [1474, 342] width 94 height 28
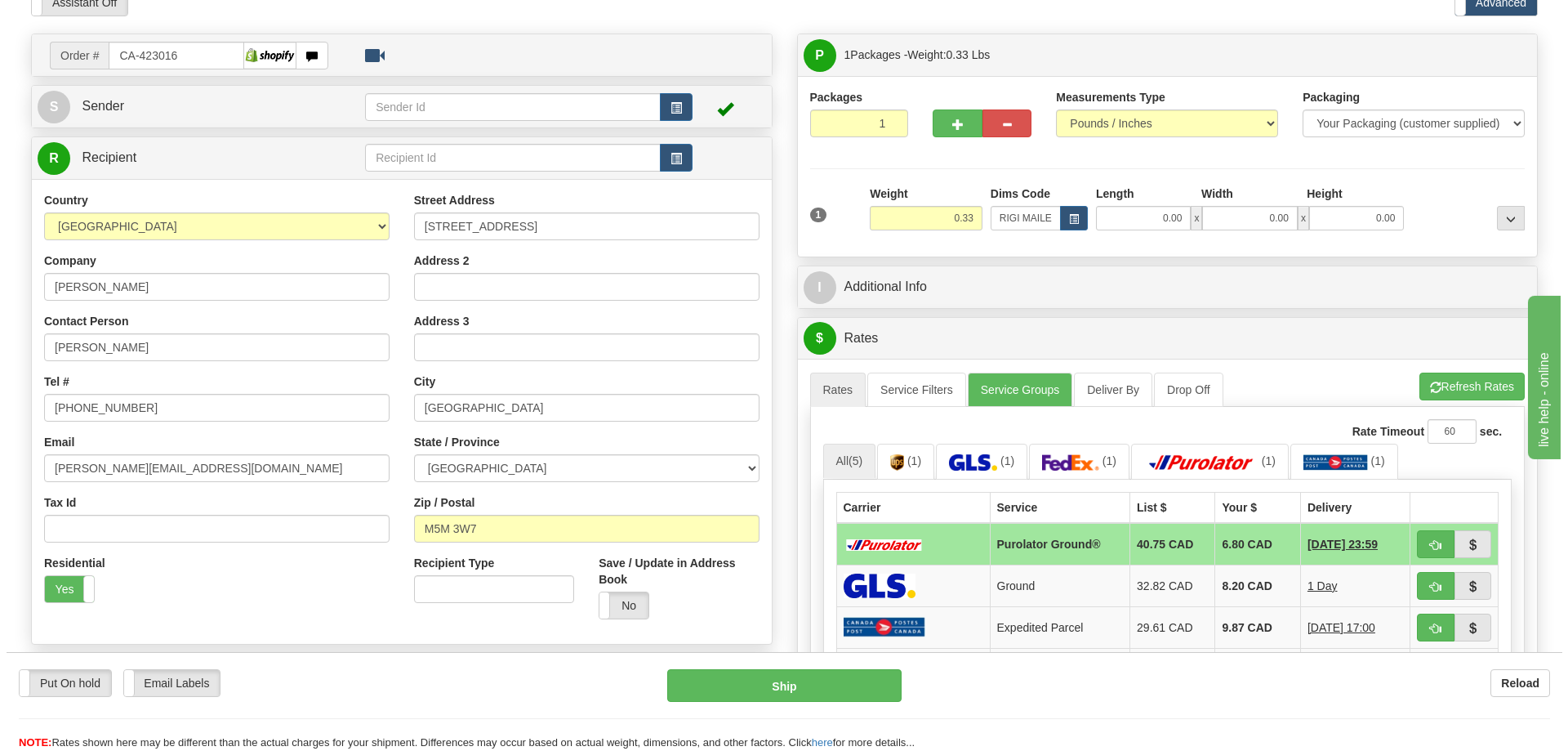
scroll to position [163, 0]
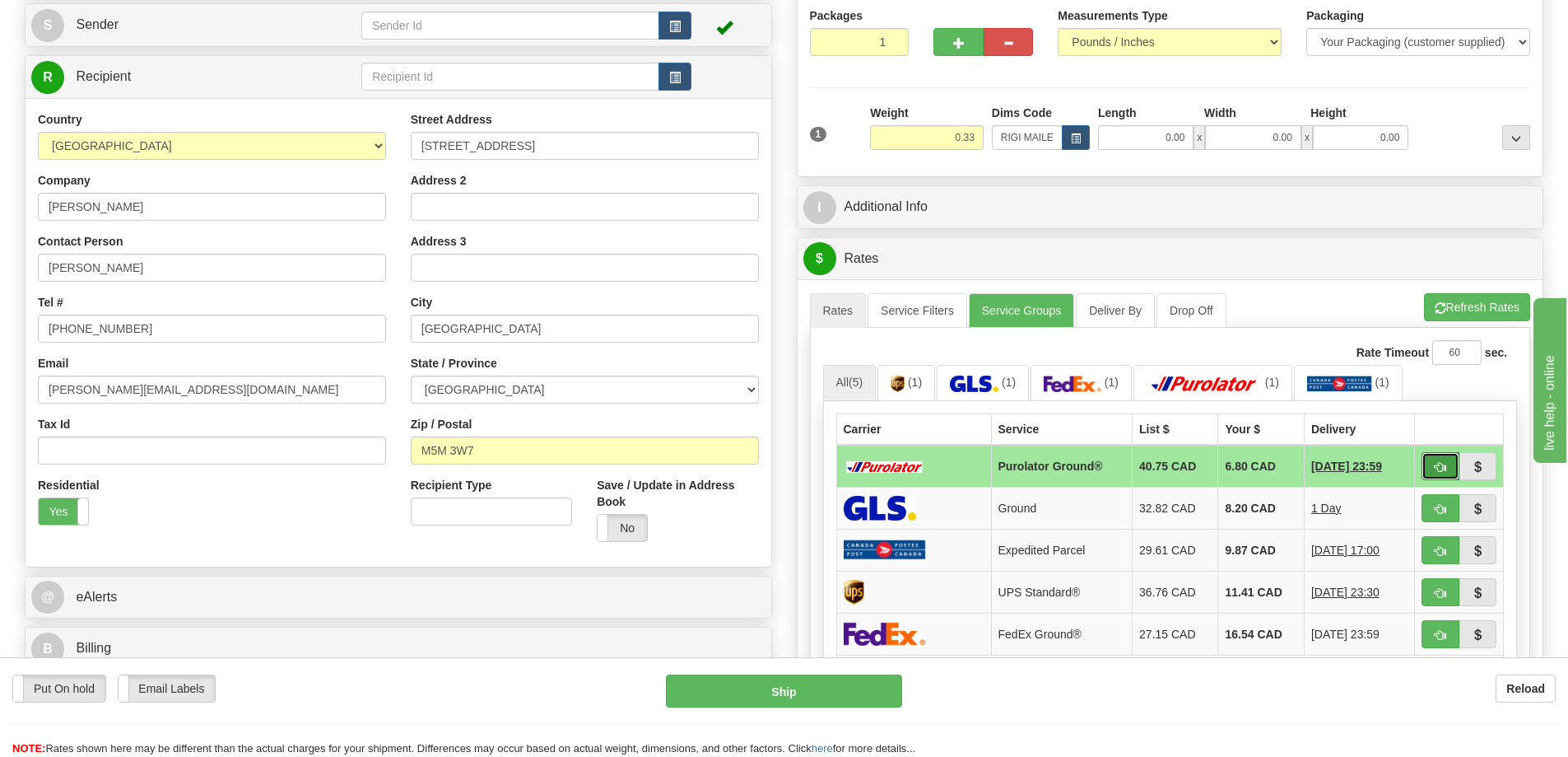
click at [1429, 465] on button "button" at bounding box center [1440, 466] width 38 height 28
type input "260"
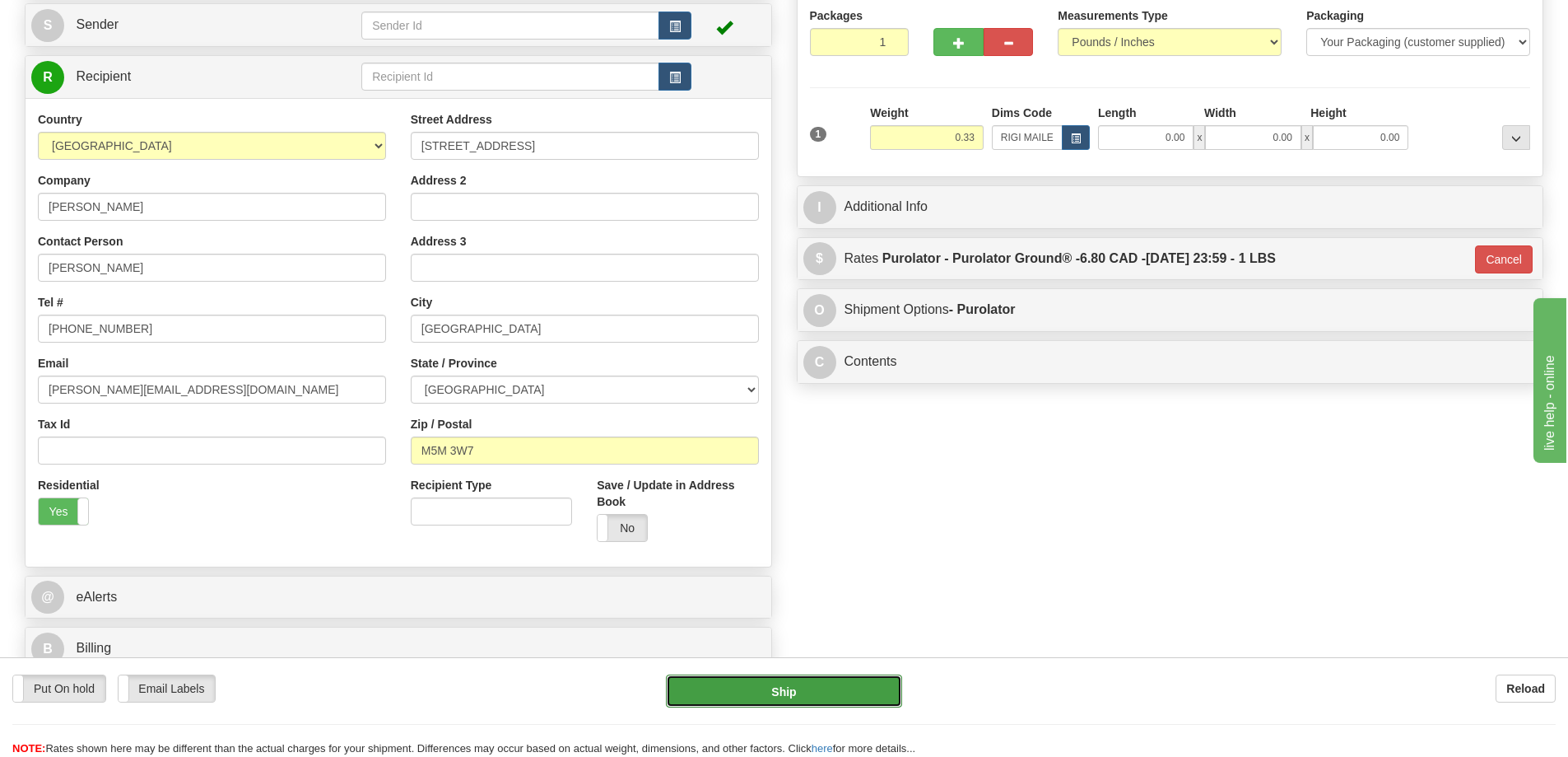
click at [864, 690] on button "Ship" at bounding box center [784, 690] width 236 height 33
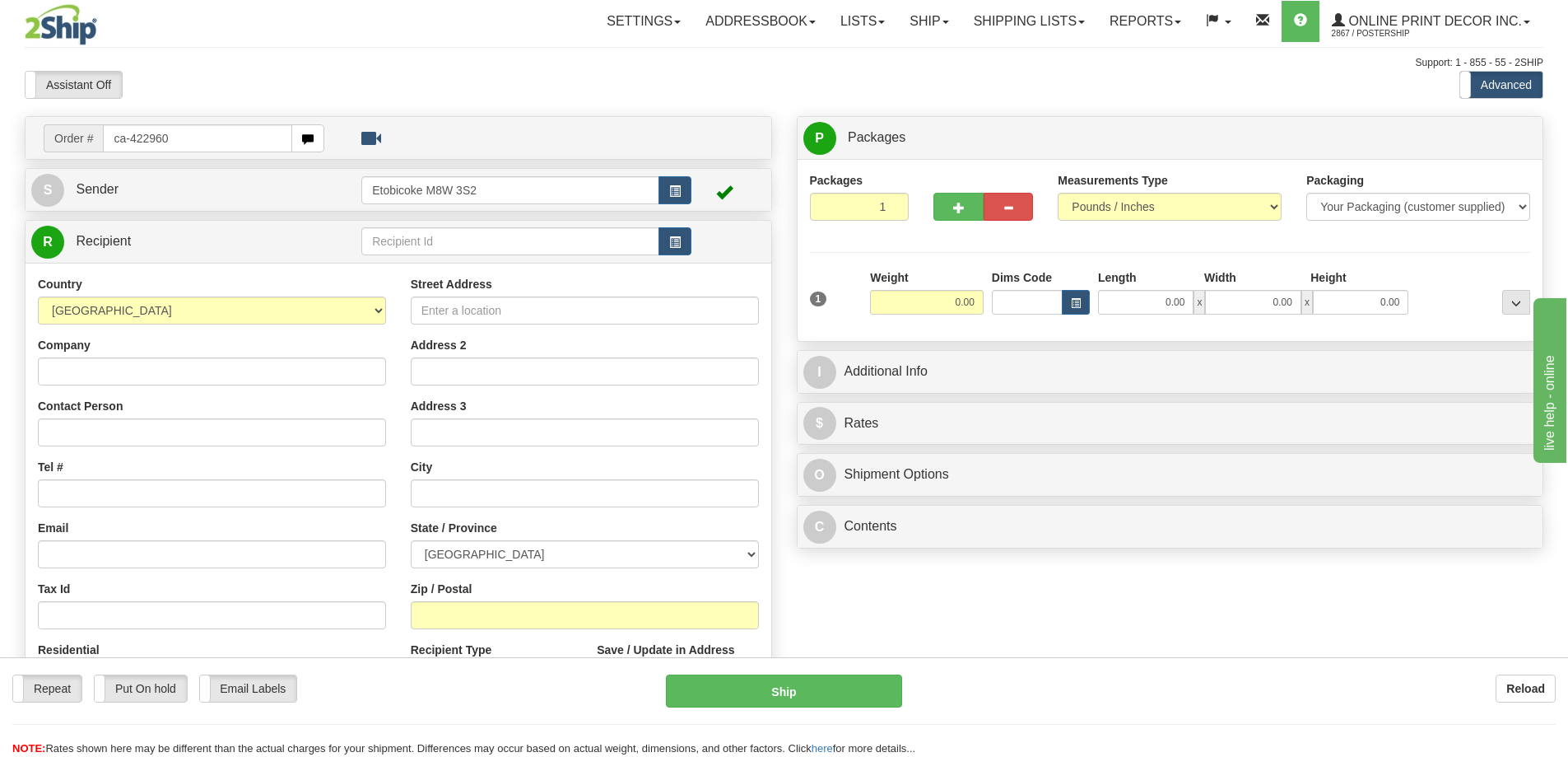
type input "ca-422960"
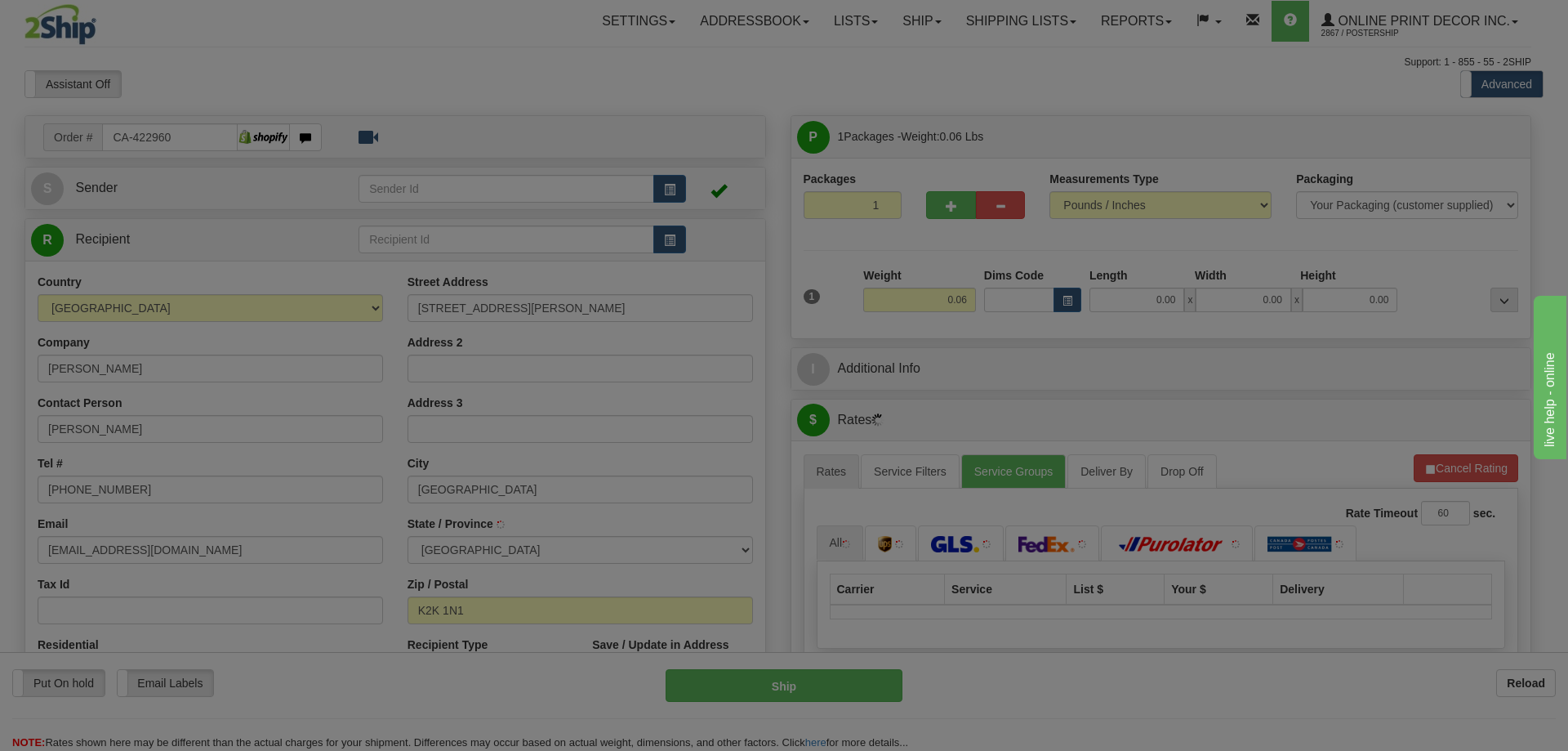
type input "KANATA"
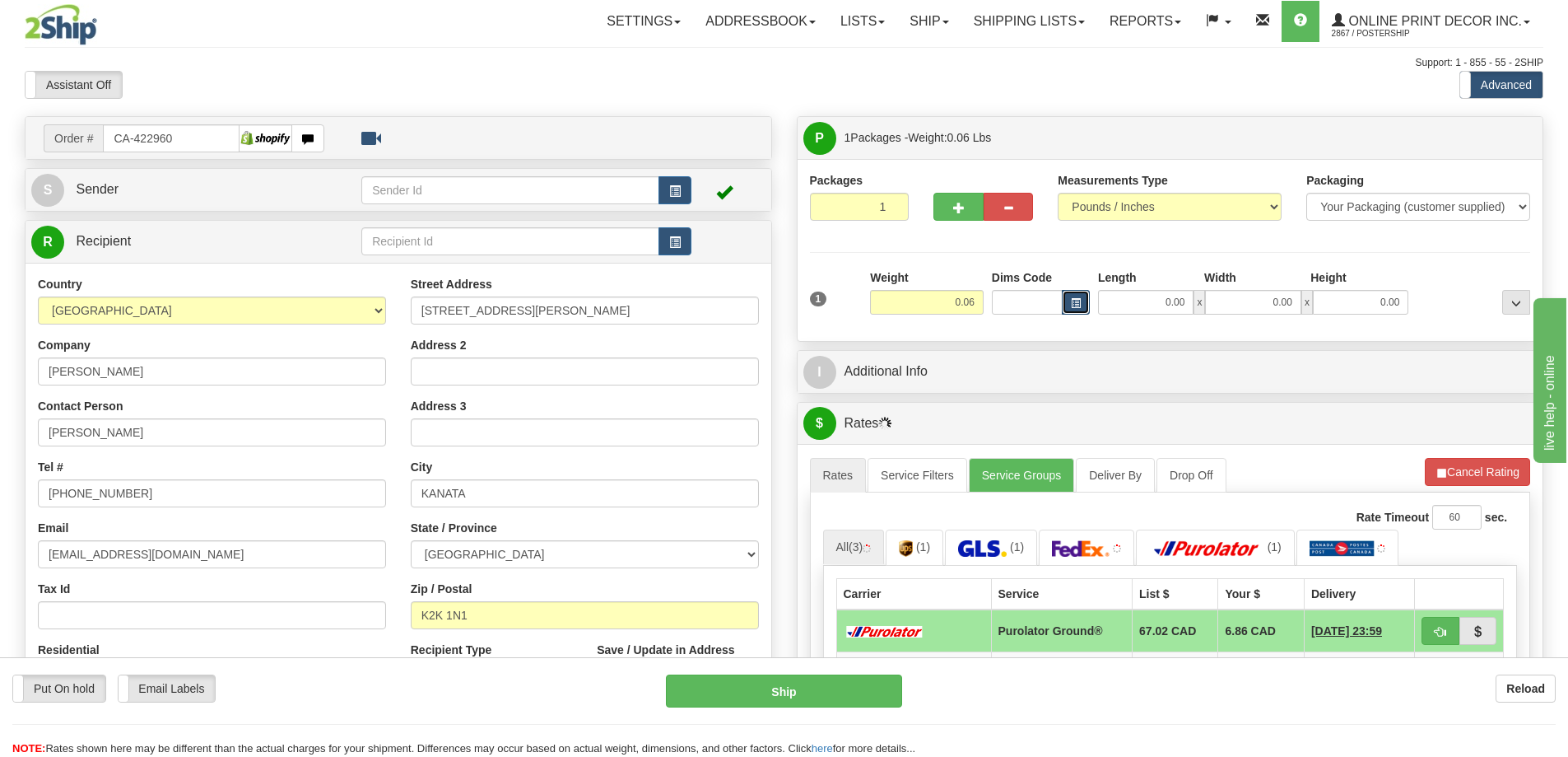
click at [1080, 299] on button "button" at bounding box center [1075, 301] width 28 height 24
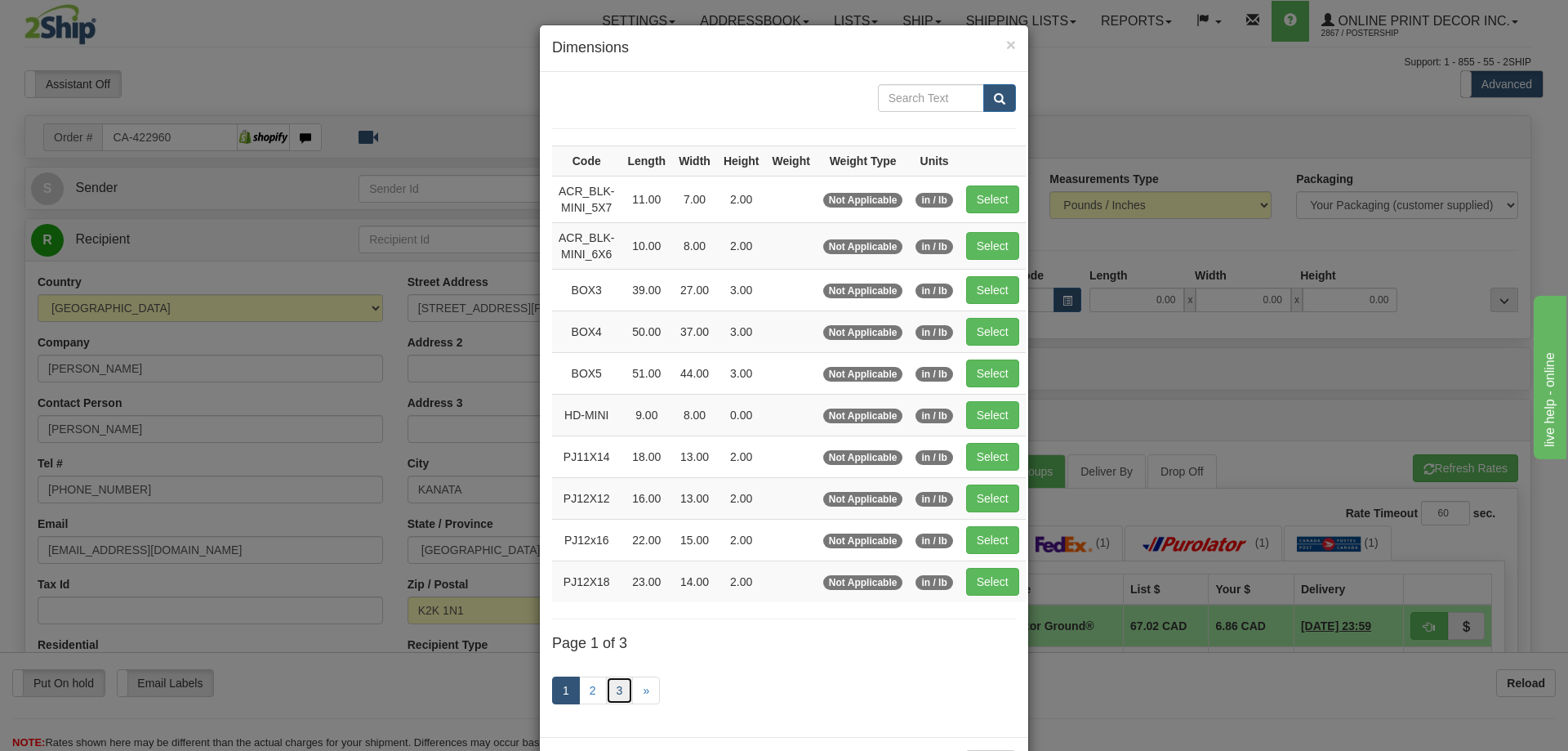
click at [615, 683] on link "3" at bounding box center [620, 689] width 28 height 28
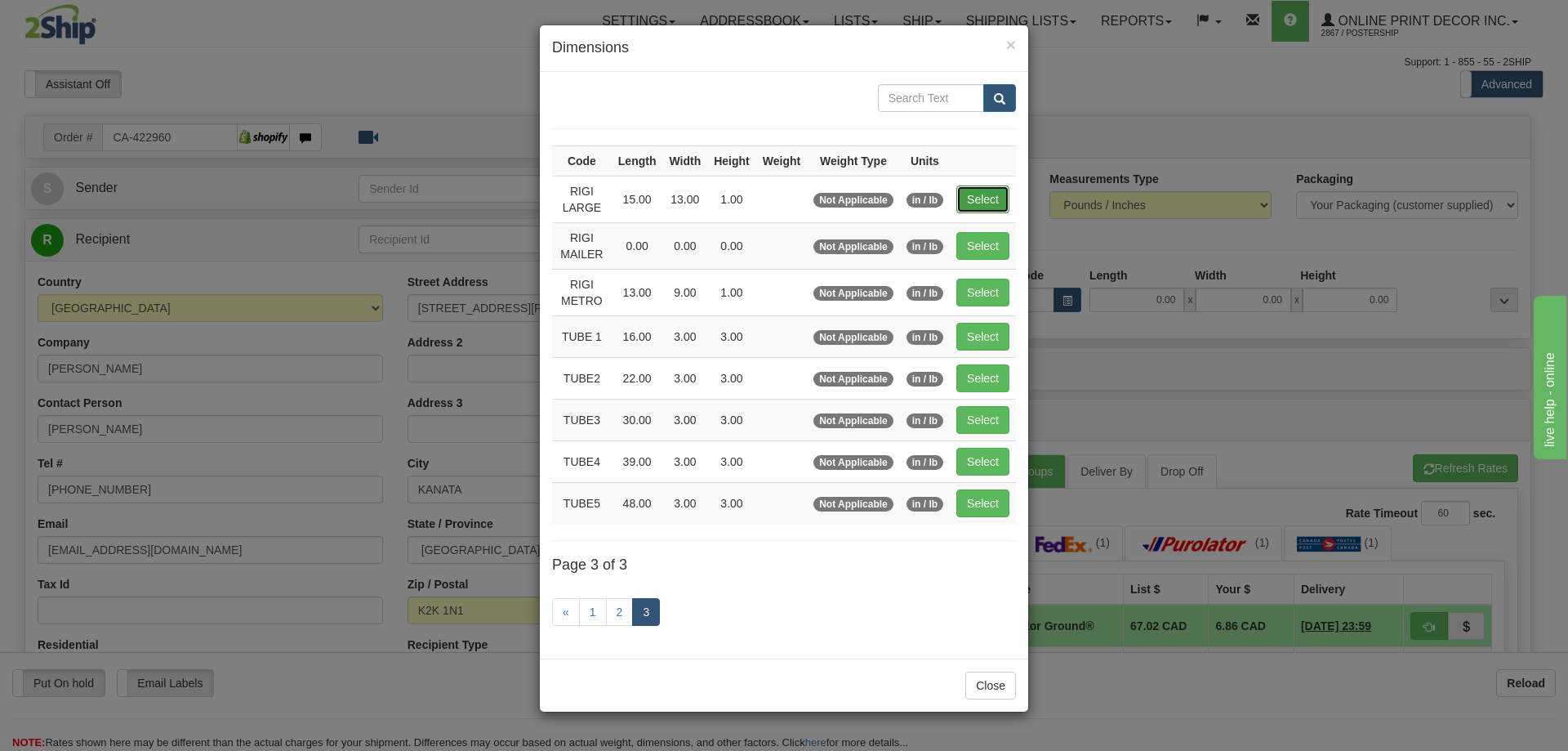
click at [961, 193] on button "Select" at bounding box center [983, 199] width 54 height 28
type input "RIGI LARGE"
type input "15.00"
type input "13.00"
type input "1.00"
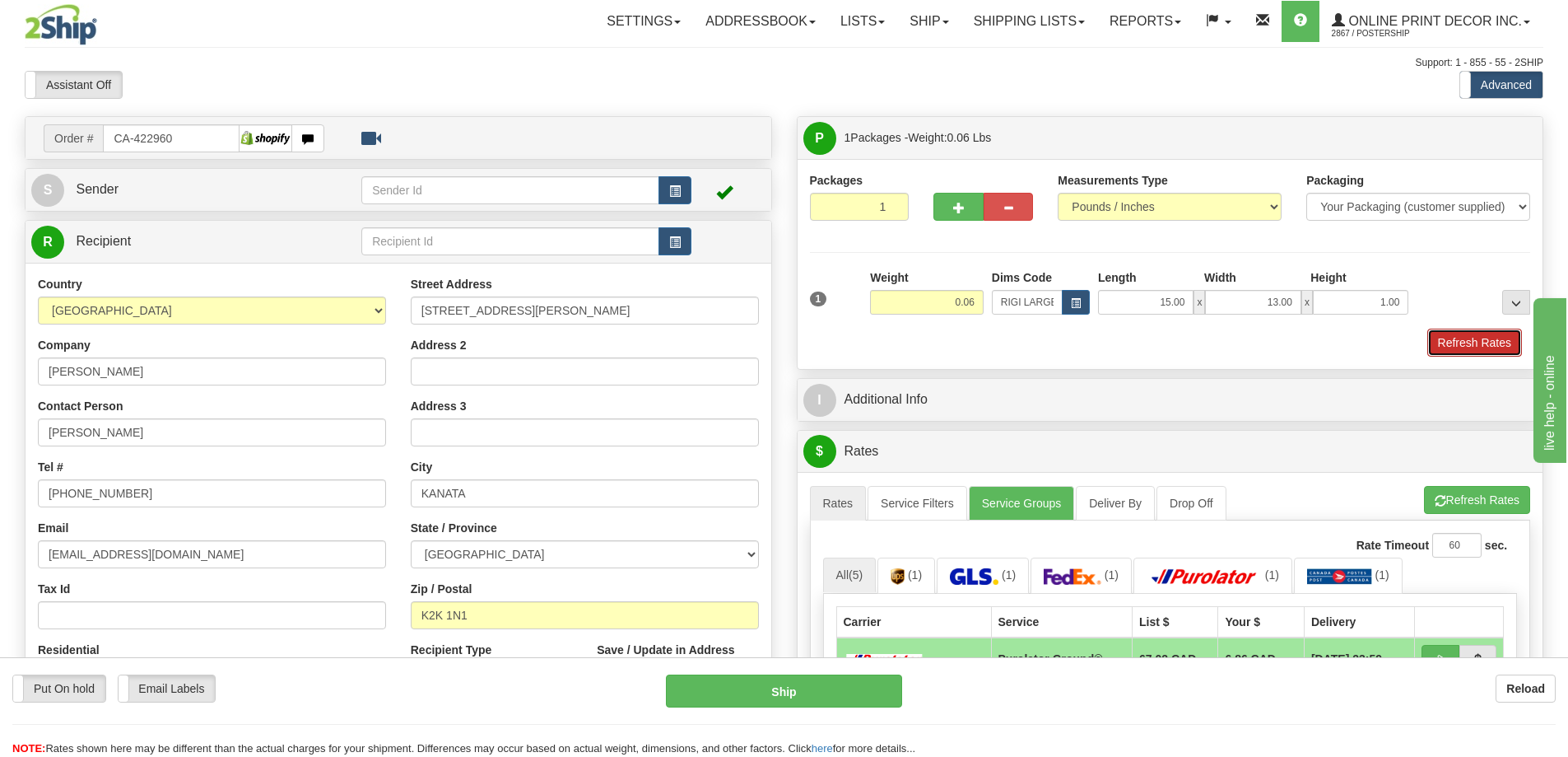
click at [1490, 343] on button "Refresh Rates" at bounding box center [1474, 342] width 94 height 28
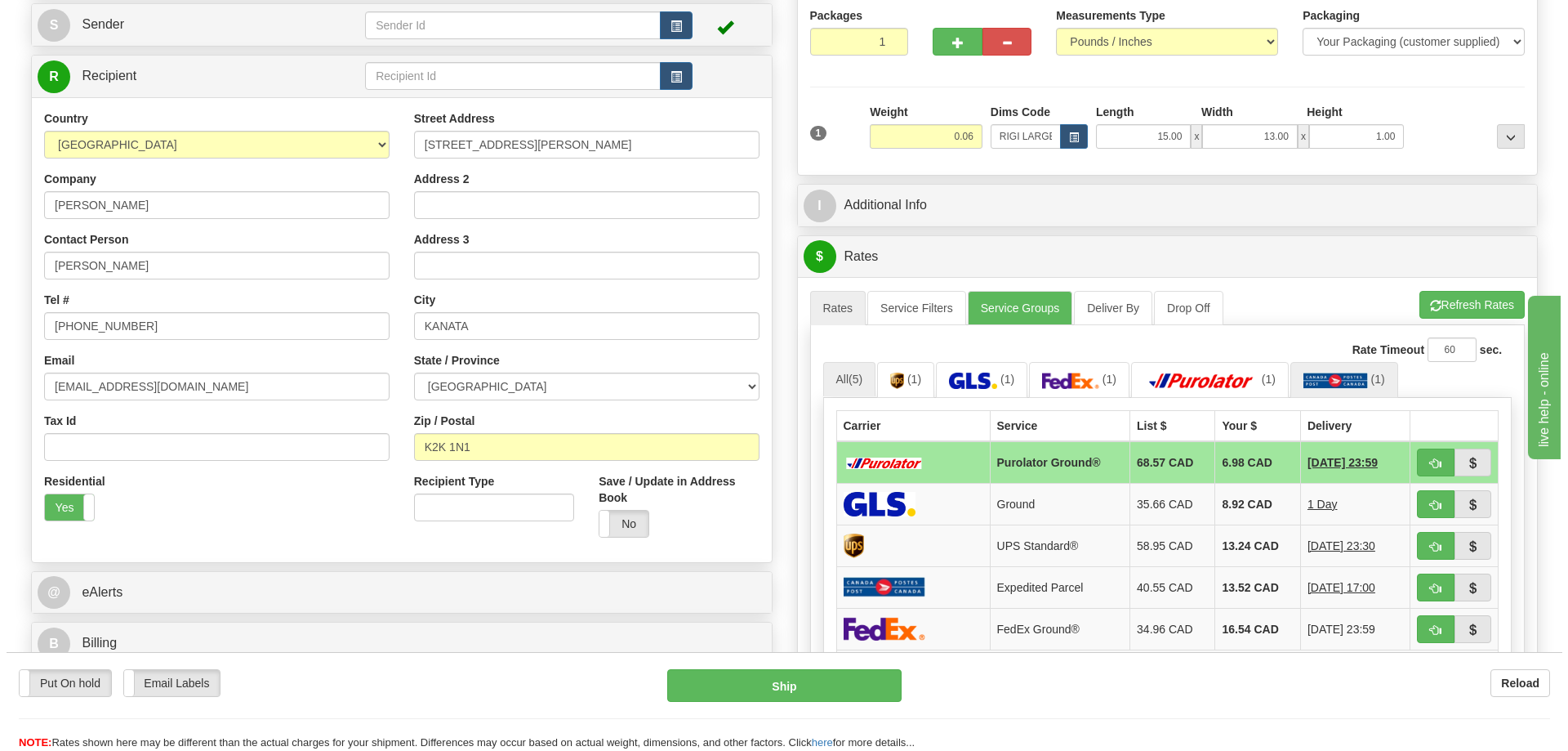
scroll to position [245, 0]
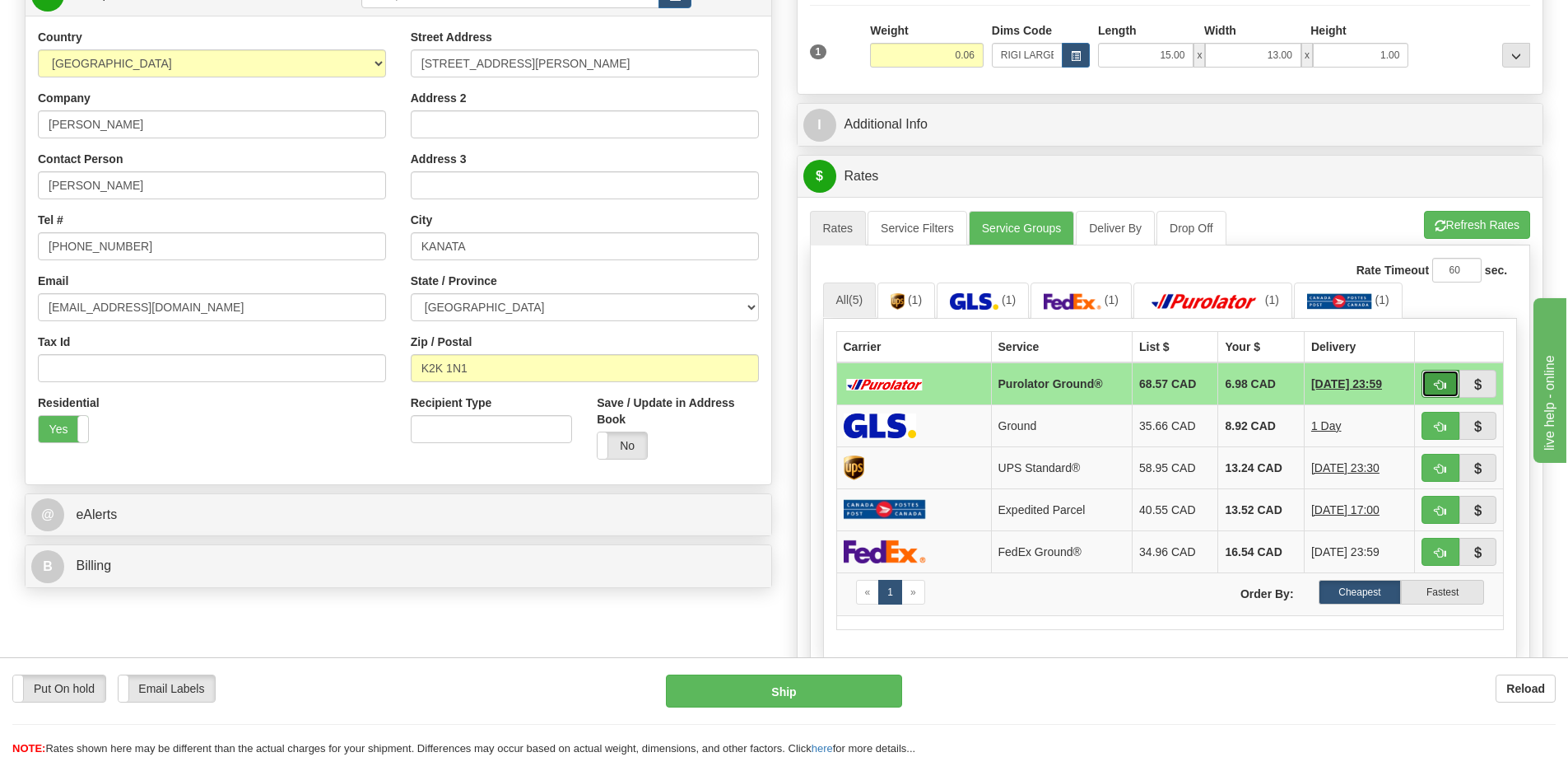
click at [1429, 383] on button "button" at bounding box center [1440, 383] width 38 height 28
type input "260"
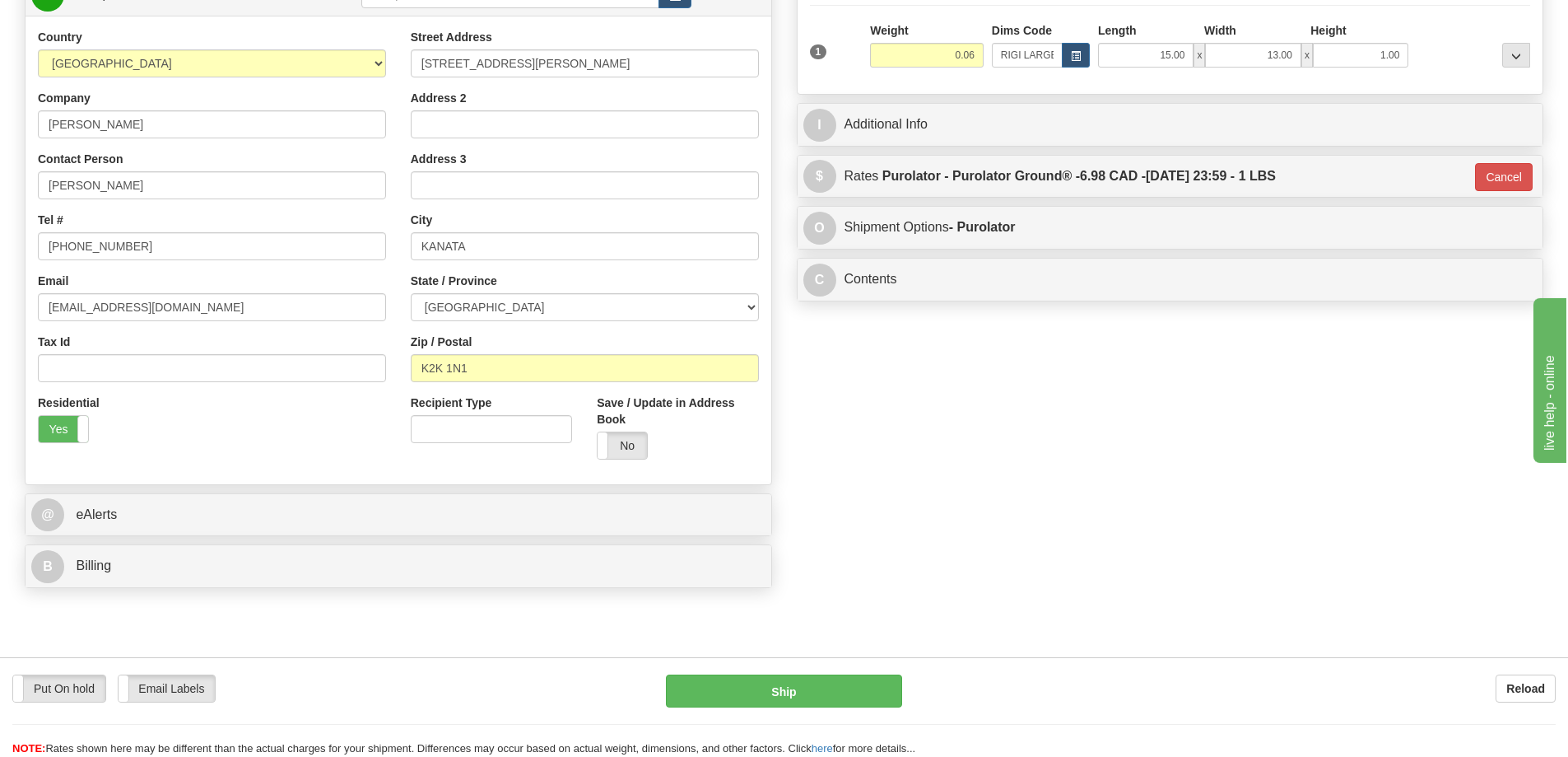
click at [830, 673] on div "Put On hold Put On hold Email Labels Email Labels Edit Reload Ship Reload" at bounding box center [784, 707] width 1568 height 100
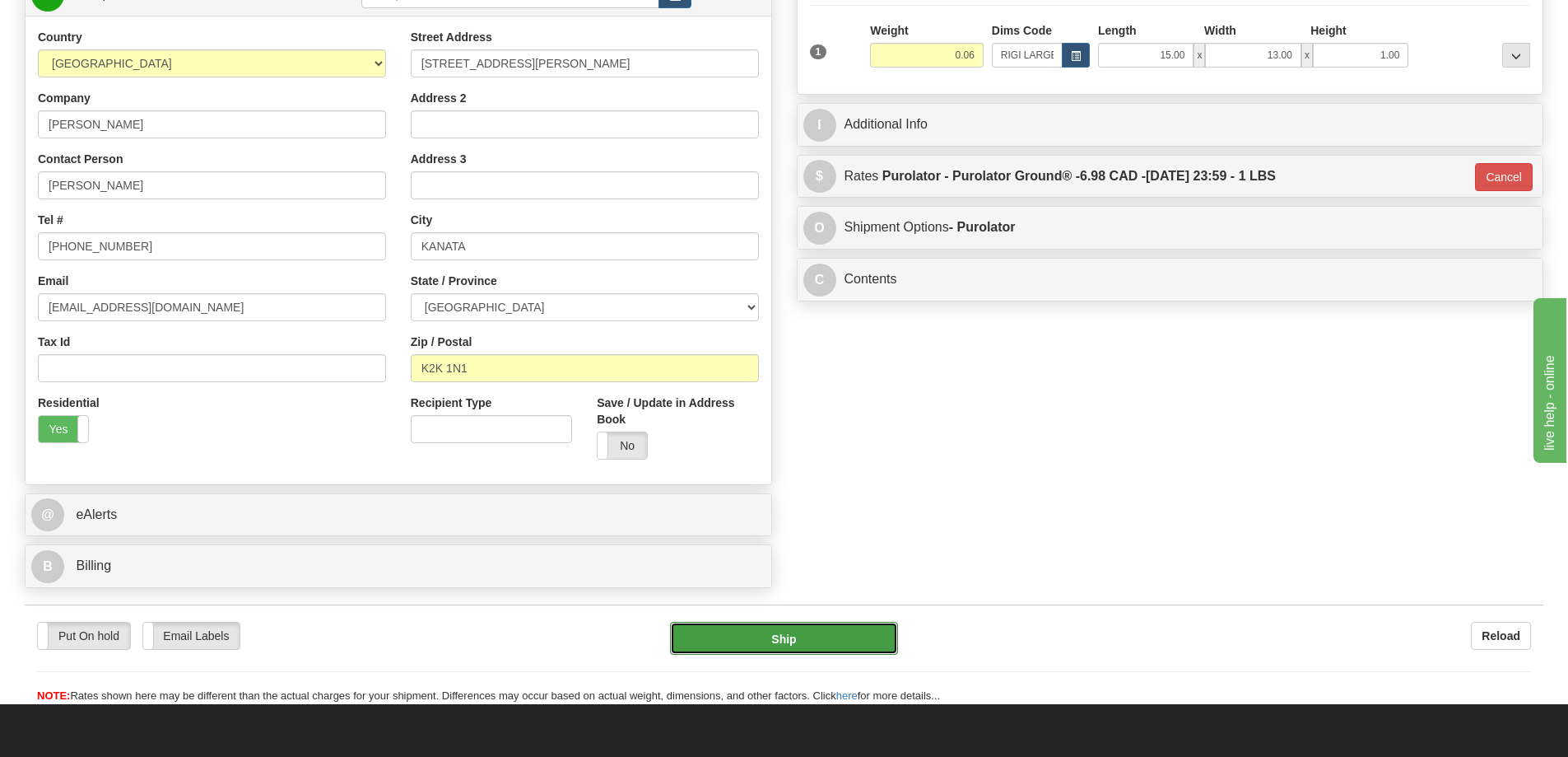
click at [865, 635] on button "Ship" at bounding box center [784, 637] width 228 height 33
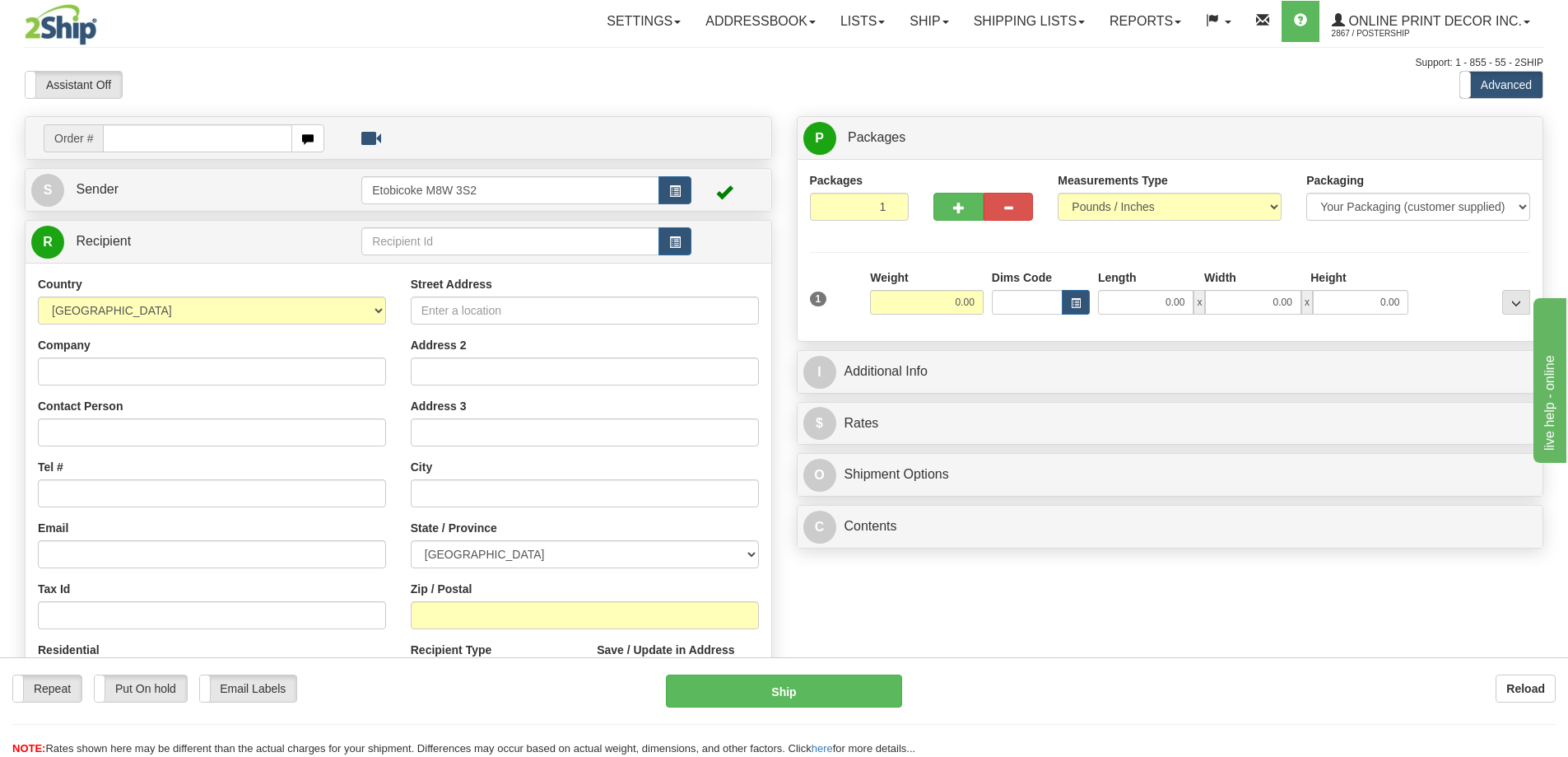
drag, startPoint x: 667, startPoint y: 468, endPoint x: 616, endPoint y: 445, distance: 55.9
click at [616, 446] on div "Street Address Address 2 Address 3 City State / Province ALBERTA BRITISH COLUMB…" at bounding box center [584, 497] width 373 height 443
click at [132, 140] on input "text" at bounding box center [197, 138] width 190 height 28
type input "ca-422831"
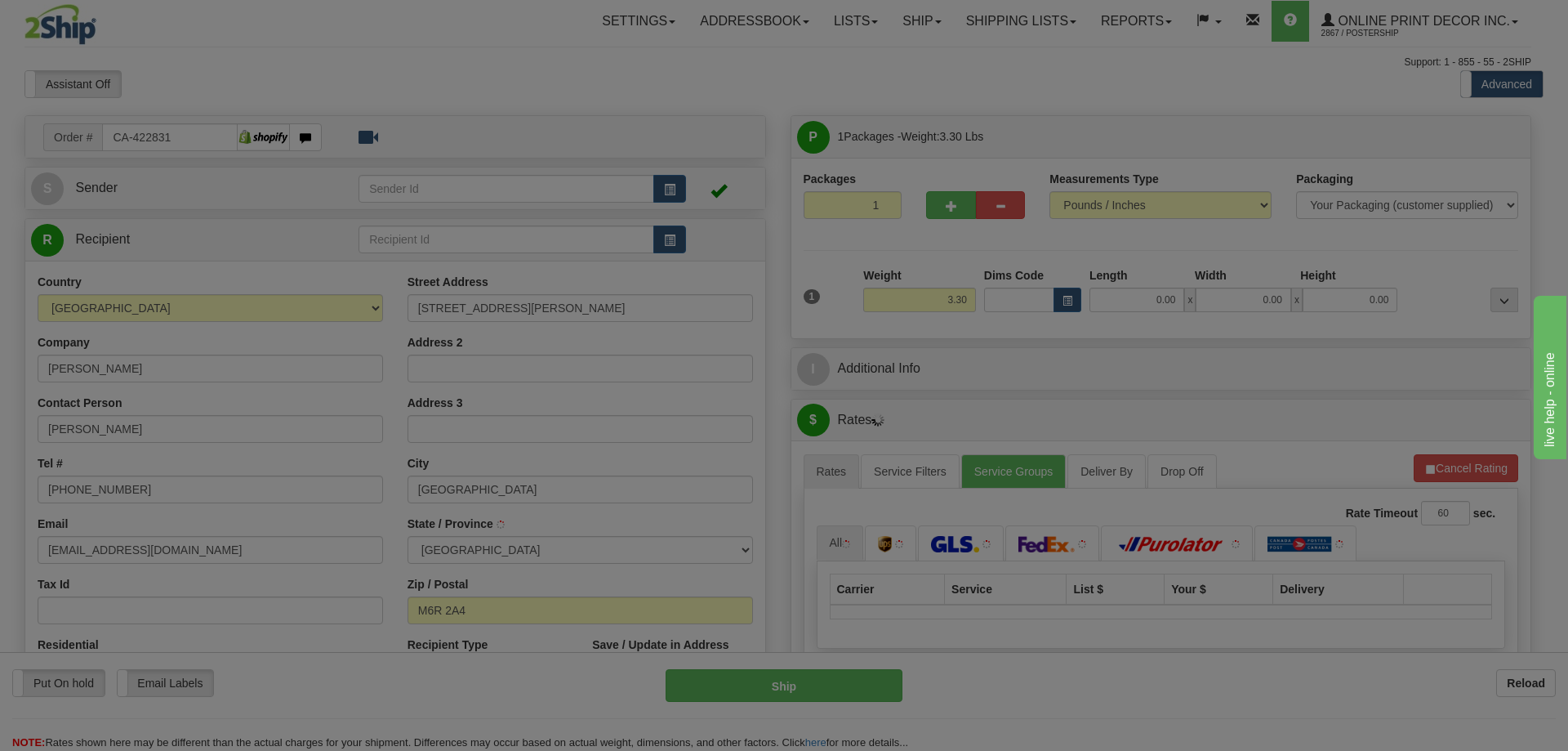
type input "TORONTO"
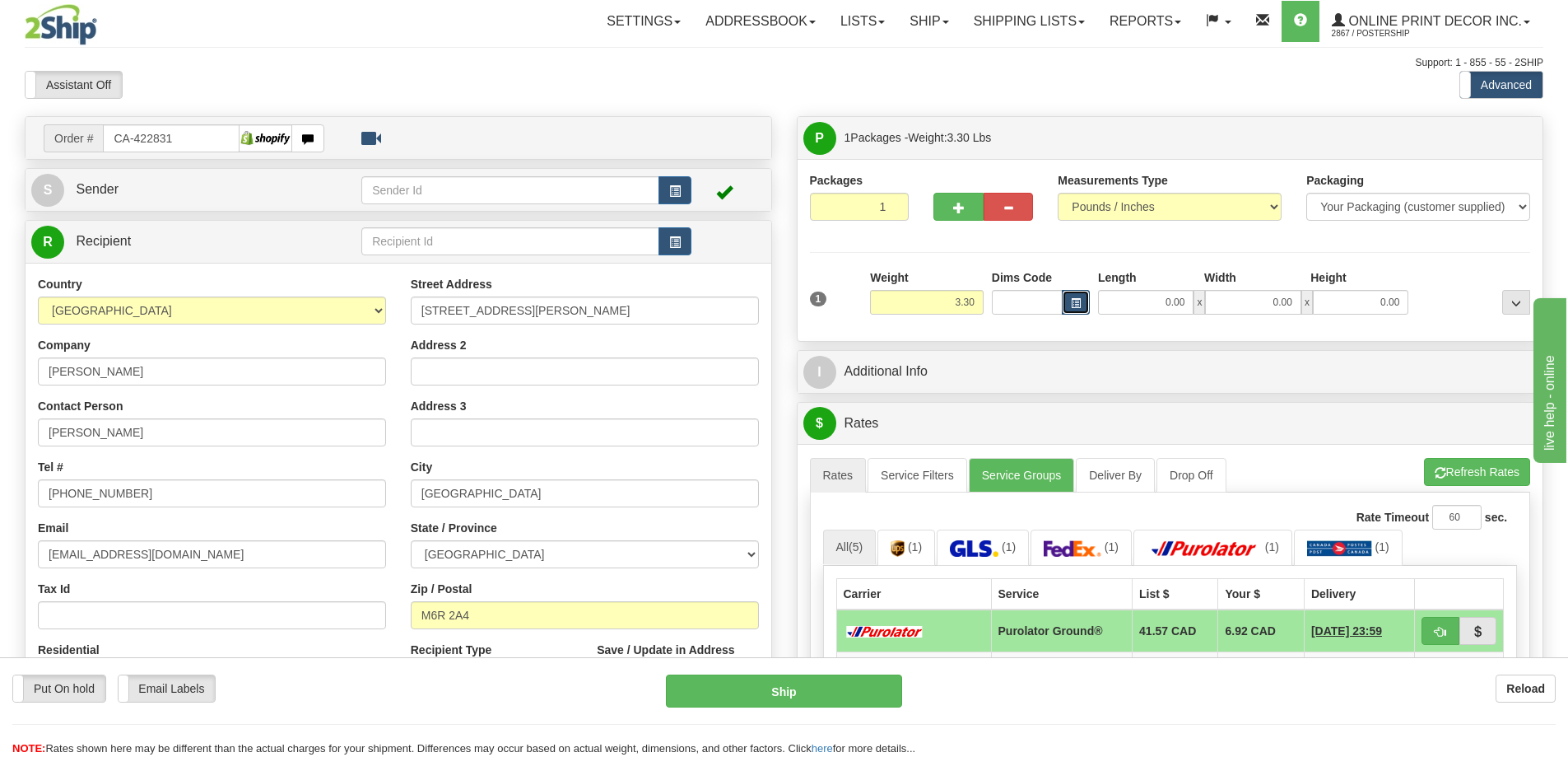
click at [1073, 302] on span "button" at bounding box center [1075, 303] width 10 height 9
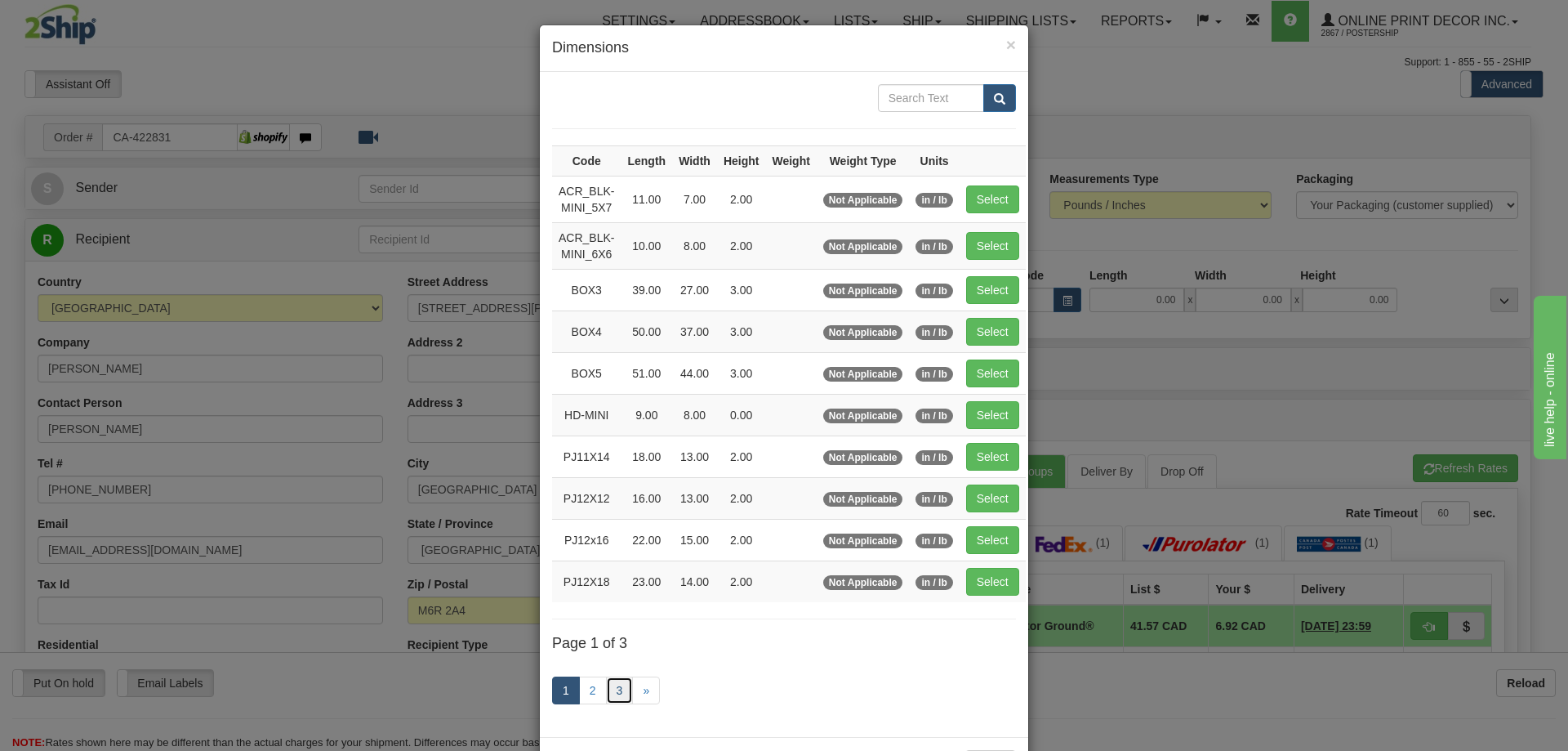
click at [621, 686] on link "3" at bounding box center [620, 689] width 28 height 28
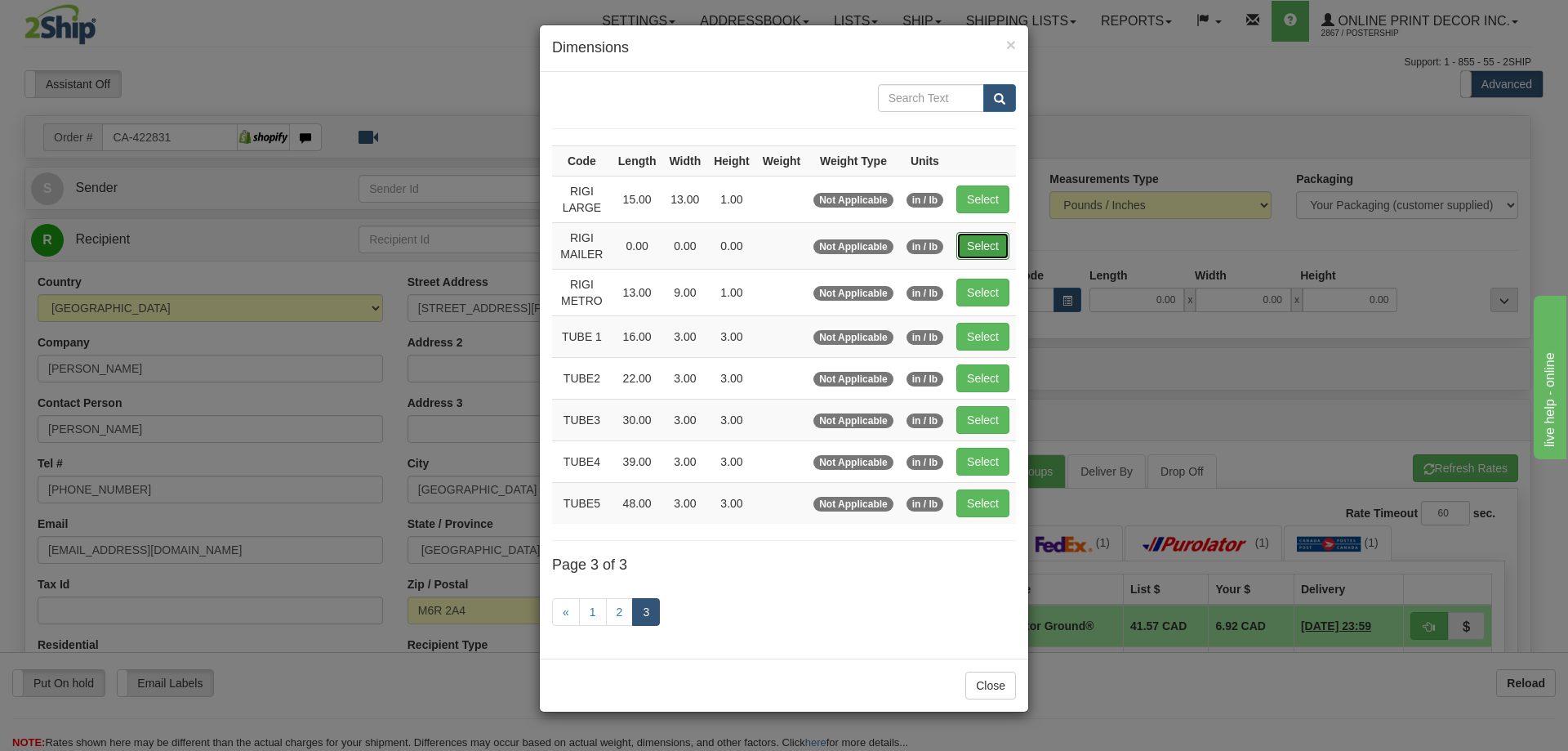
click at [984, 250] on button "Select" at bounding box center [983, 245] width 54 height 28
type input "RIGI MAILER"
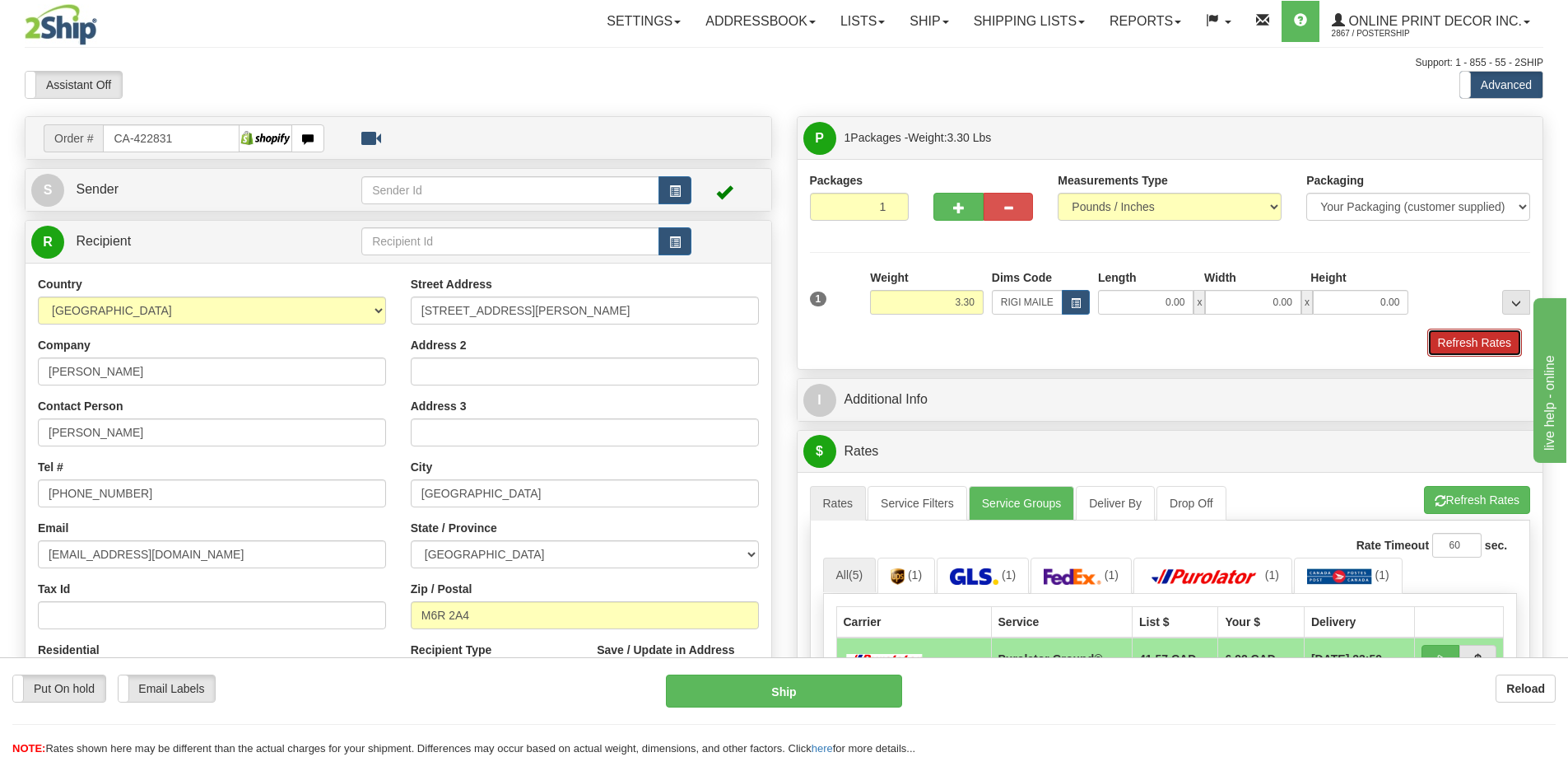
click at [1465, 341] on button "Refresh Rates" at bounding box center [1474, 342] width 94 height 28
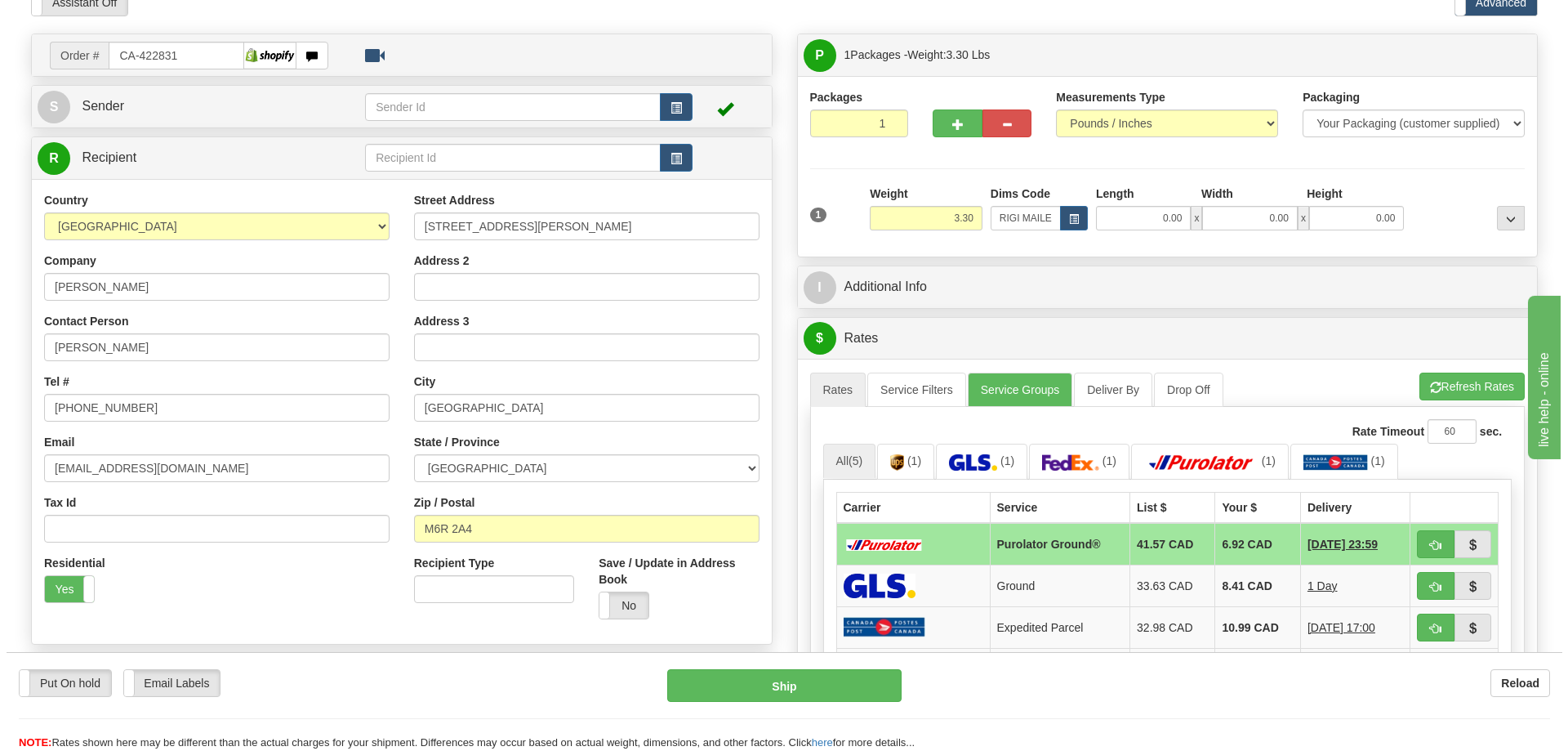
scroll to position [245, 0]
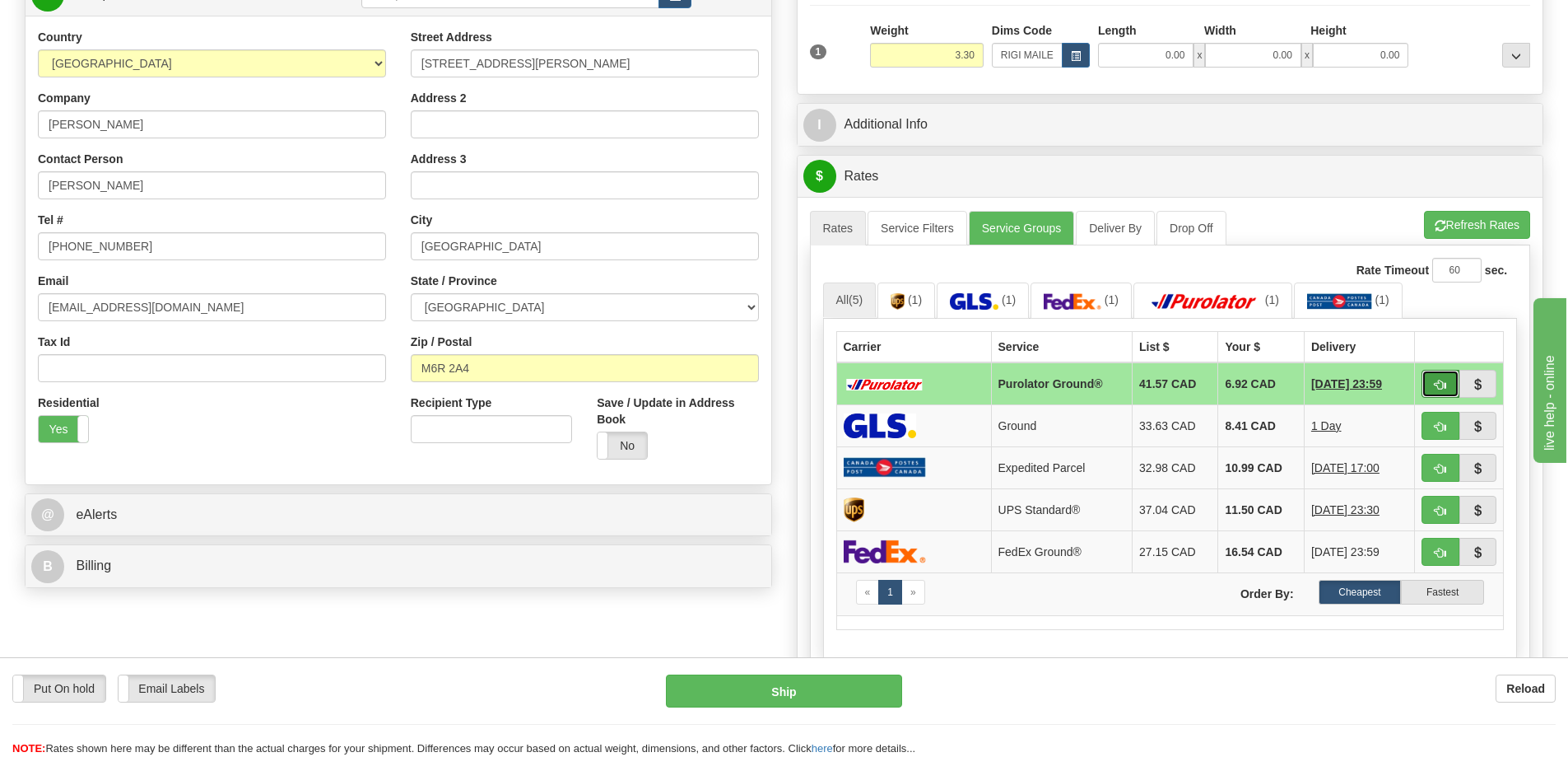
click at [1438, 380] on button "button" at bounding box center [1440, 383] width 38 height 28
type input "260"
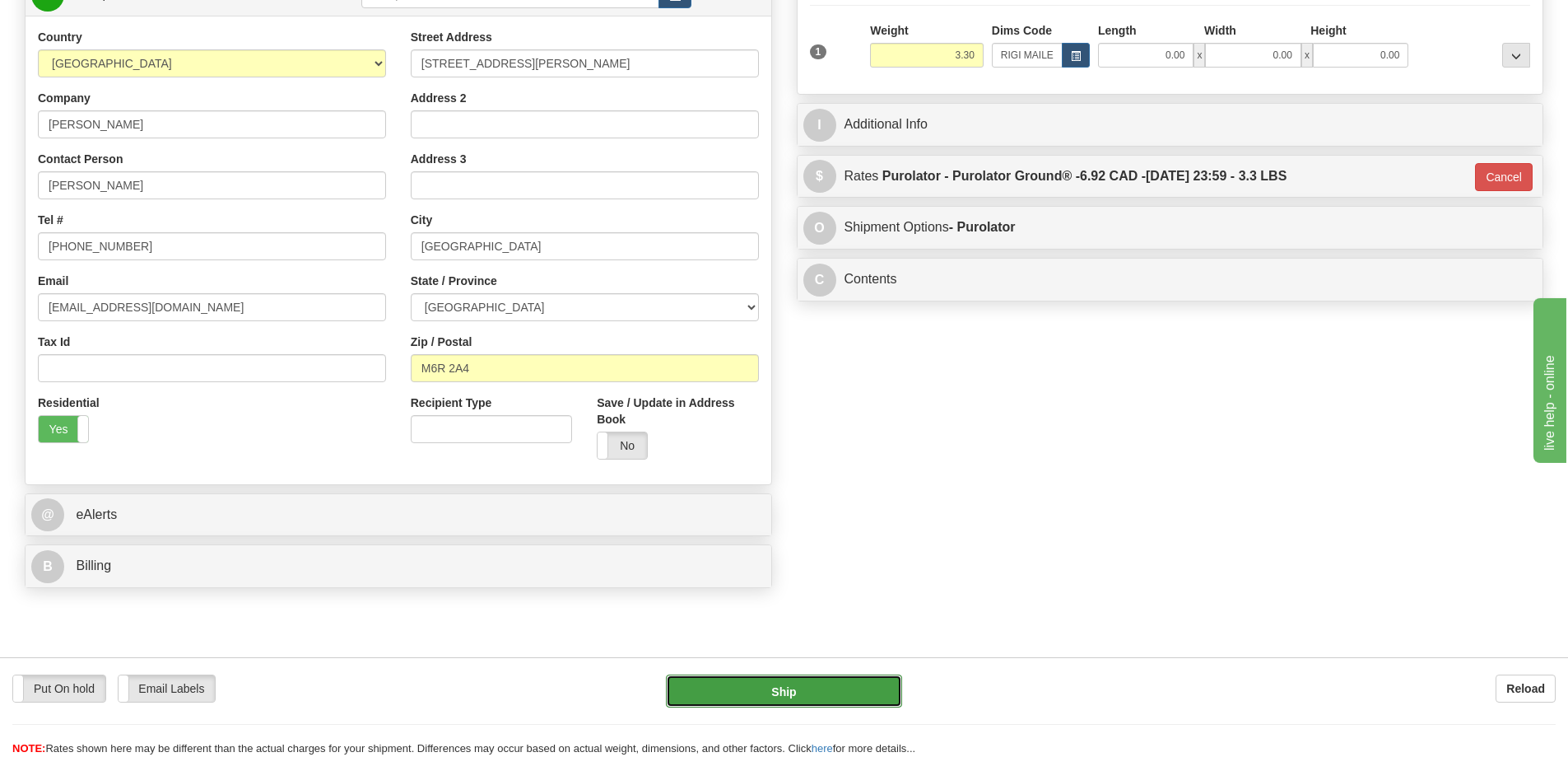
click at [847, 684] on button "Ship" at bounding box center [784, 690] width 236 height 33
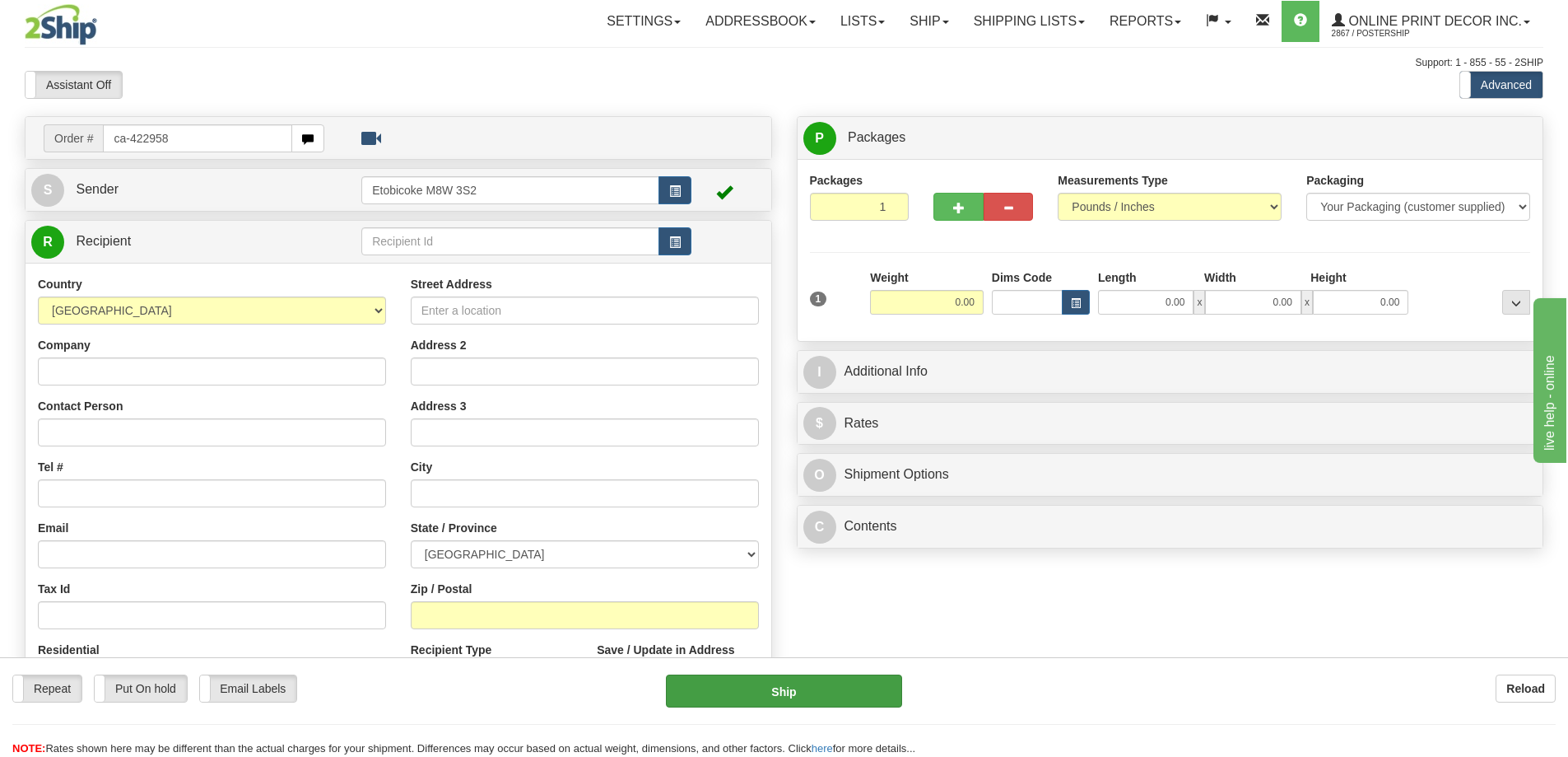
type input "ca-422958"
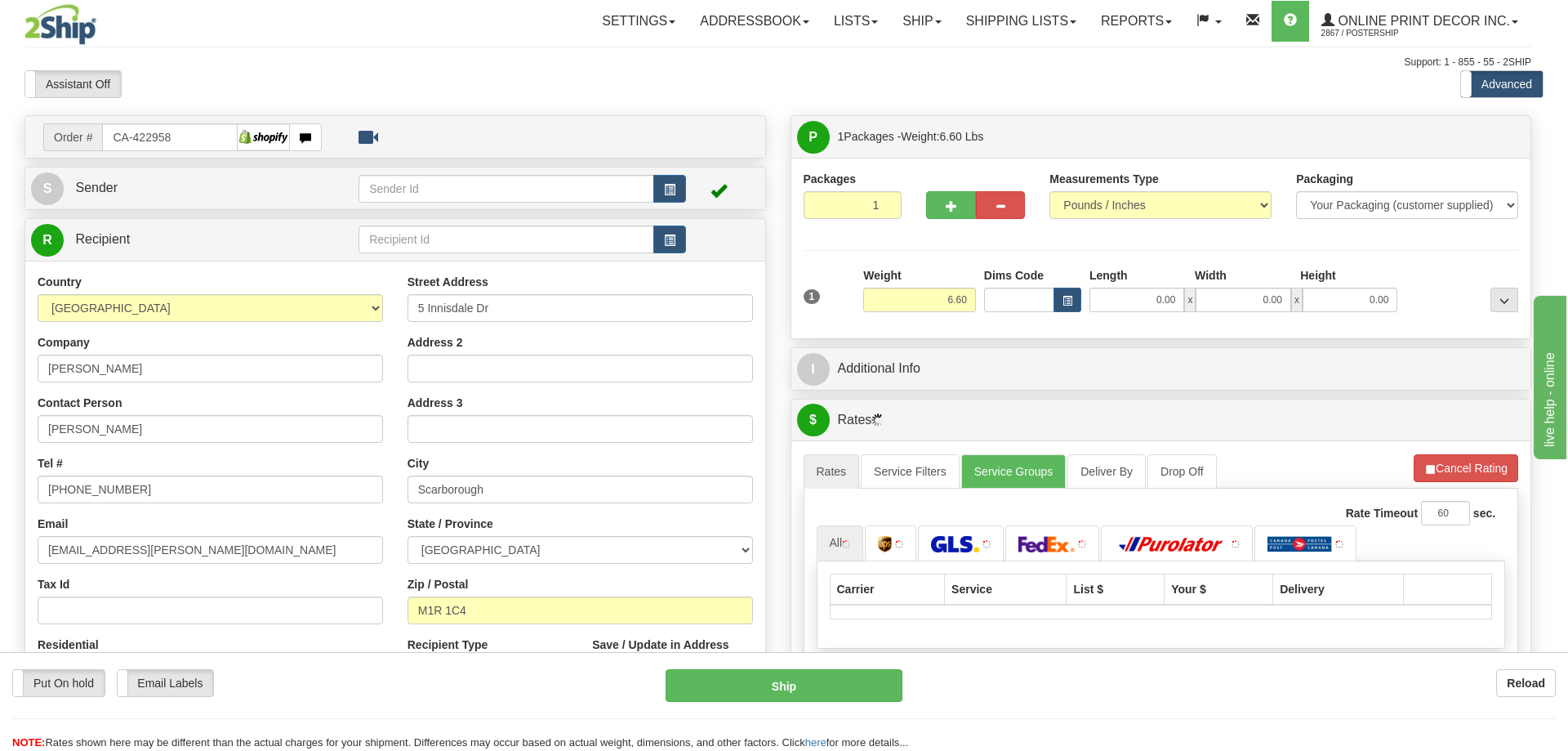
type input "[GEOGRAPHIC_DATA]"
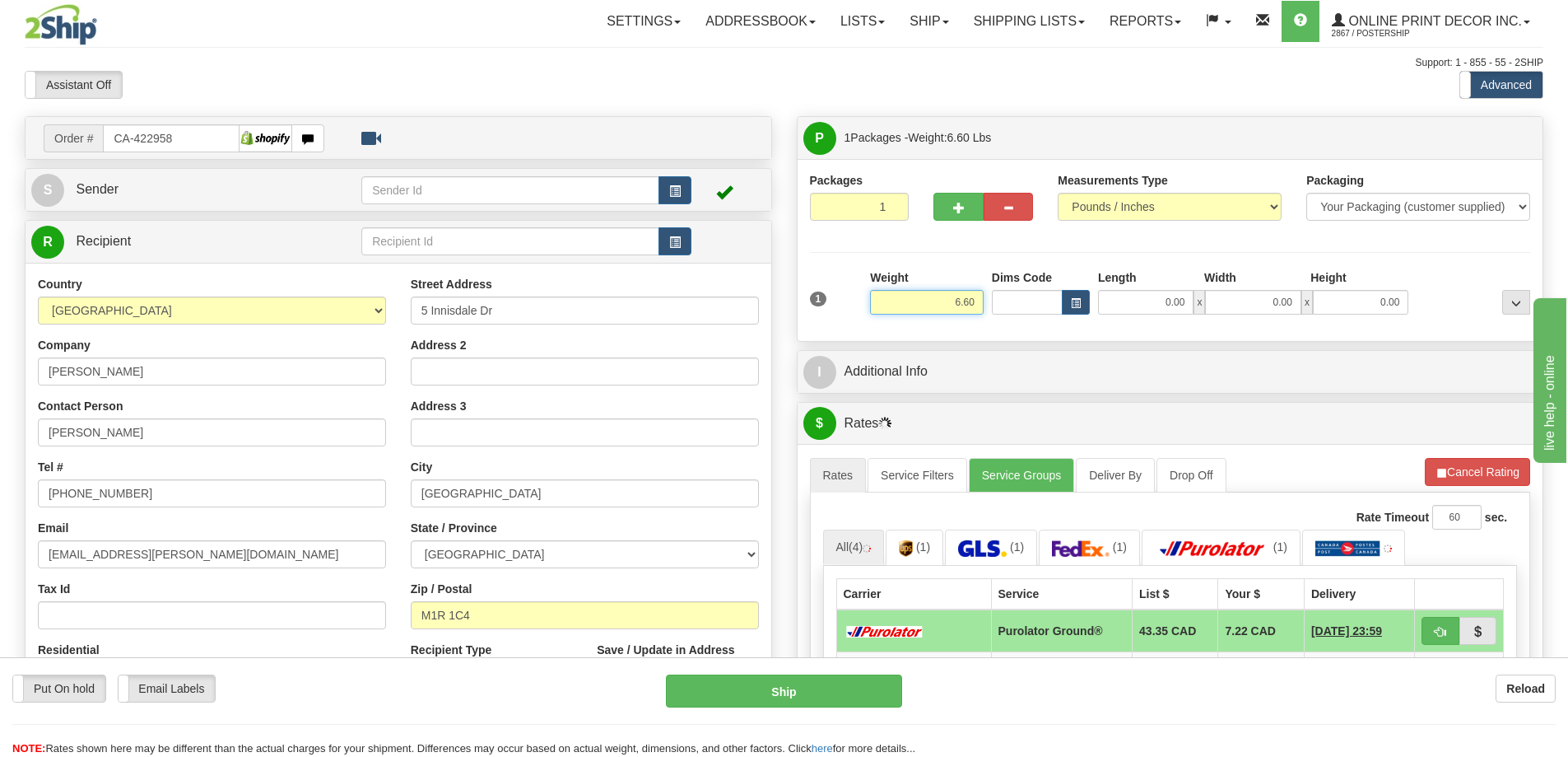
click at [980, 296] on input "6.60" at bounding box center [926, 301] width 113 height 24
type input "6"
type input "2.00"
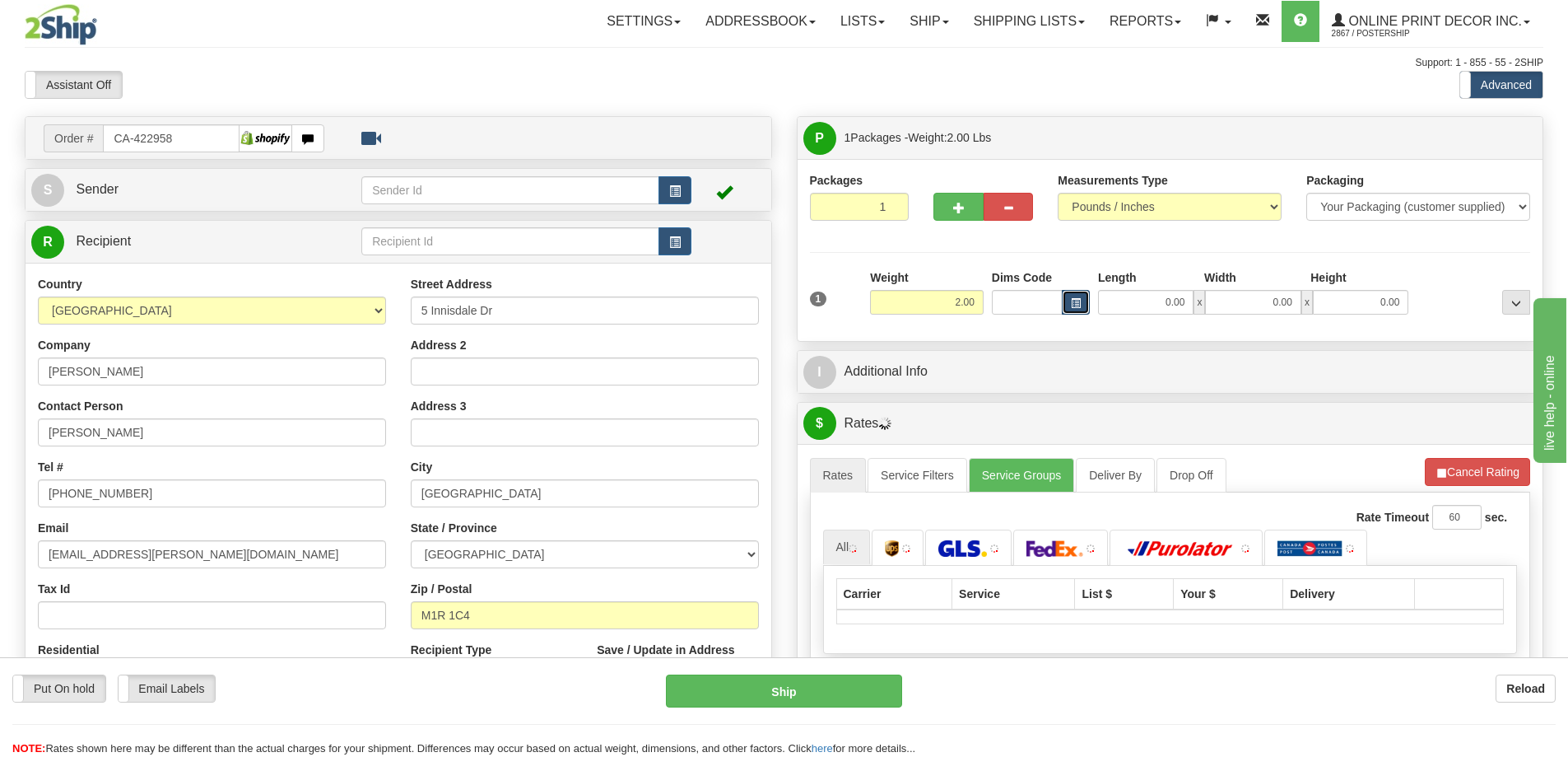
click at [1066, 300] on button "button" at bounding box center [1075, 301] width 28 height 24
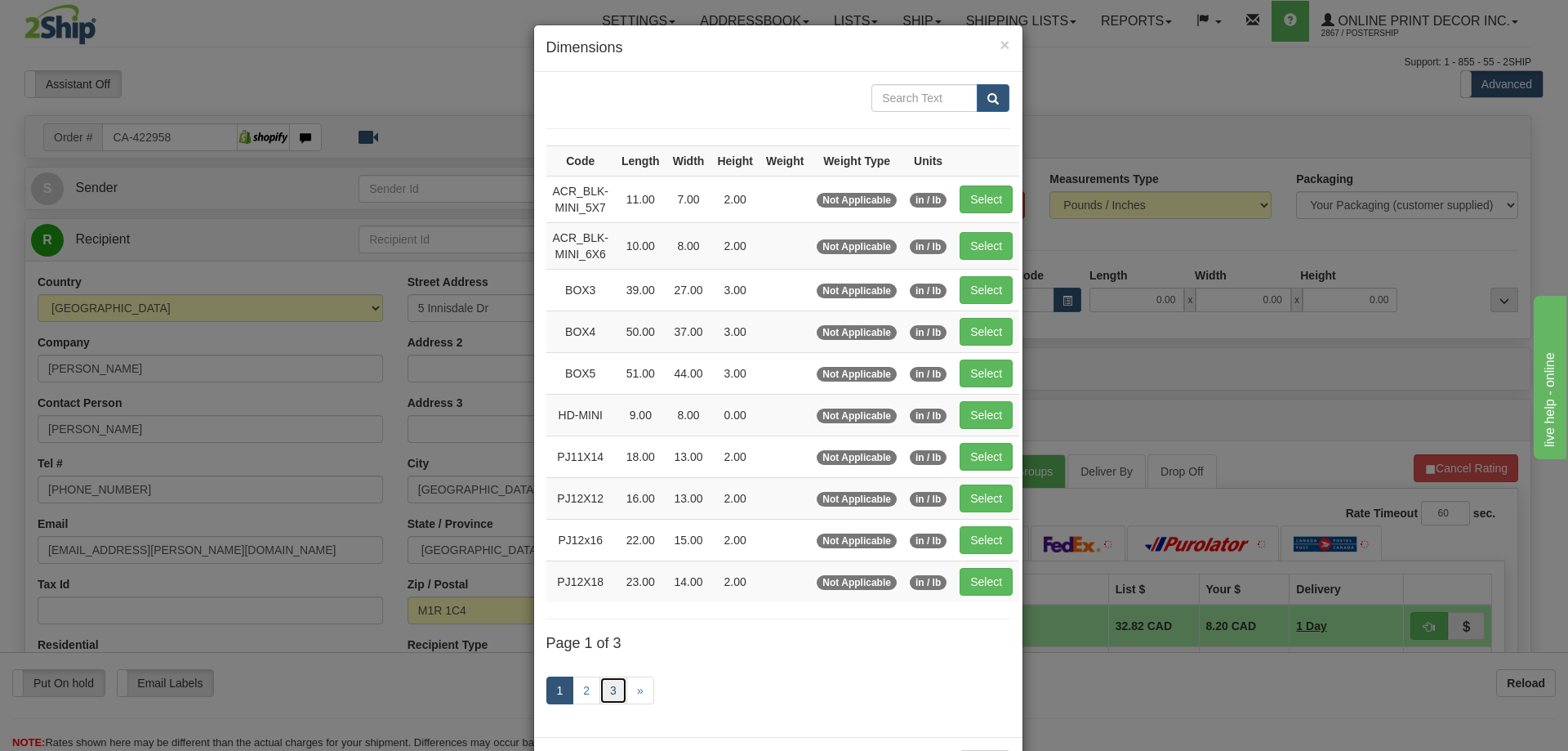
click at [605, 686] on link "3" at bounding box center [613, 689] width 28 height 28
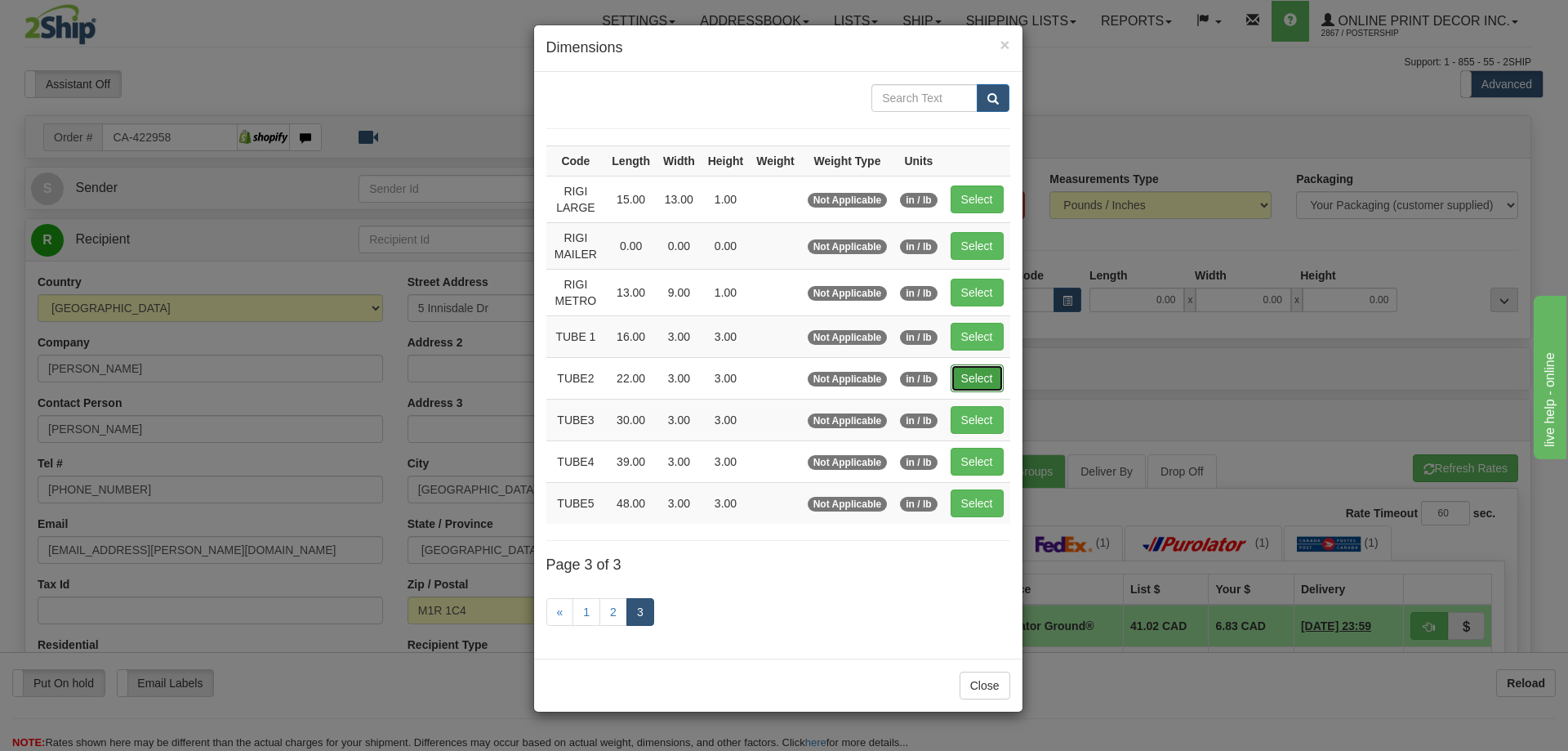
click at [979, 376] on button "Select" at bounding box center [978, 377] width 54 height 28
type input "TUBE2"
type input "22.00"
type input "3.00"
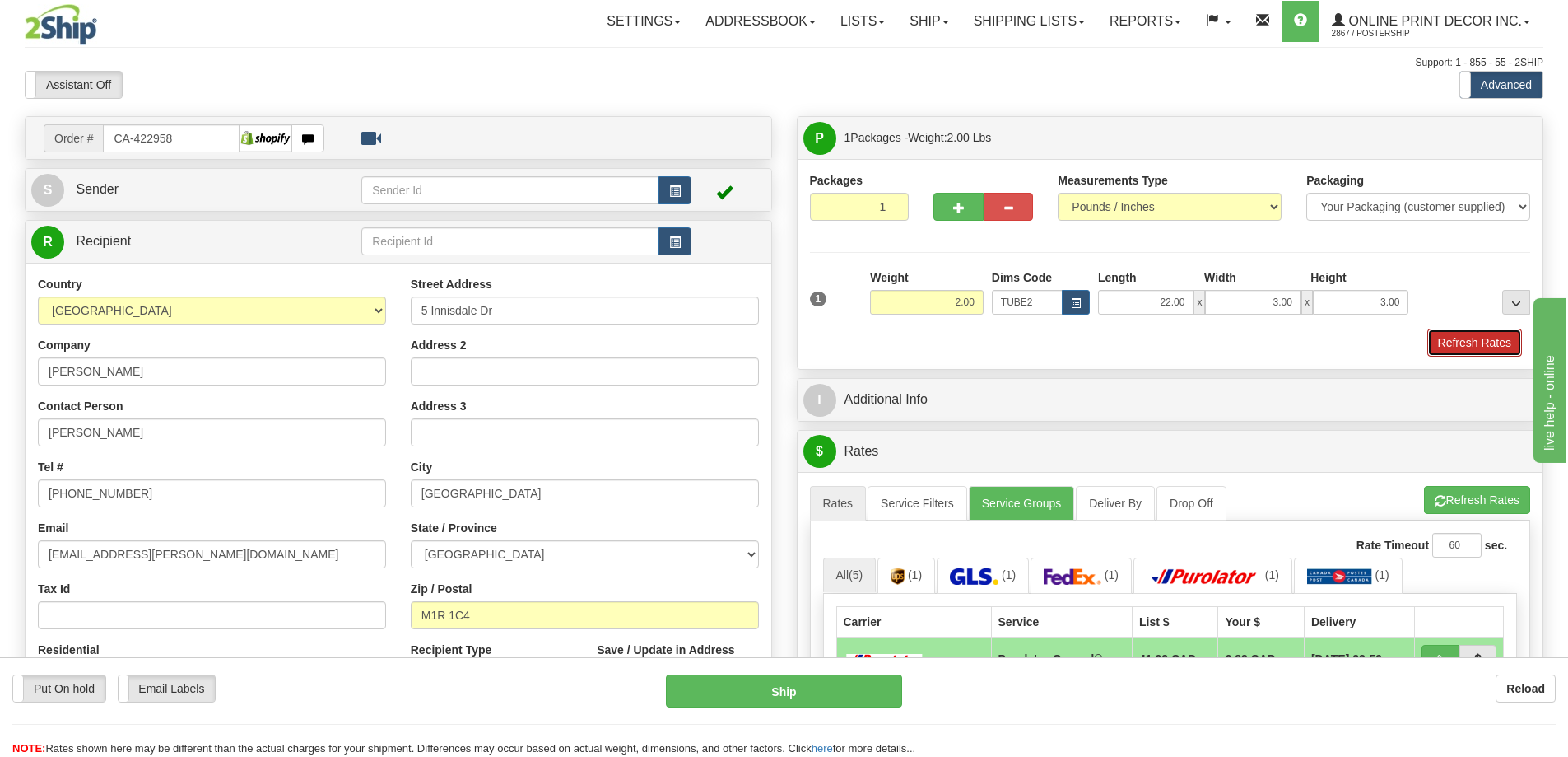
click at [1506, 338] on button "Refresh Rates" at bounding box center [1474, 342] width 94 height 28
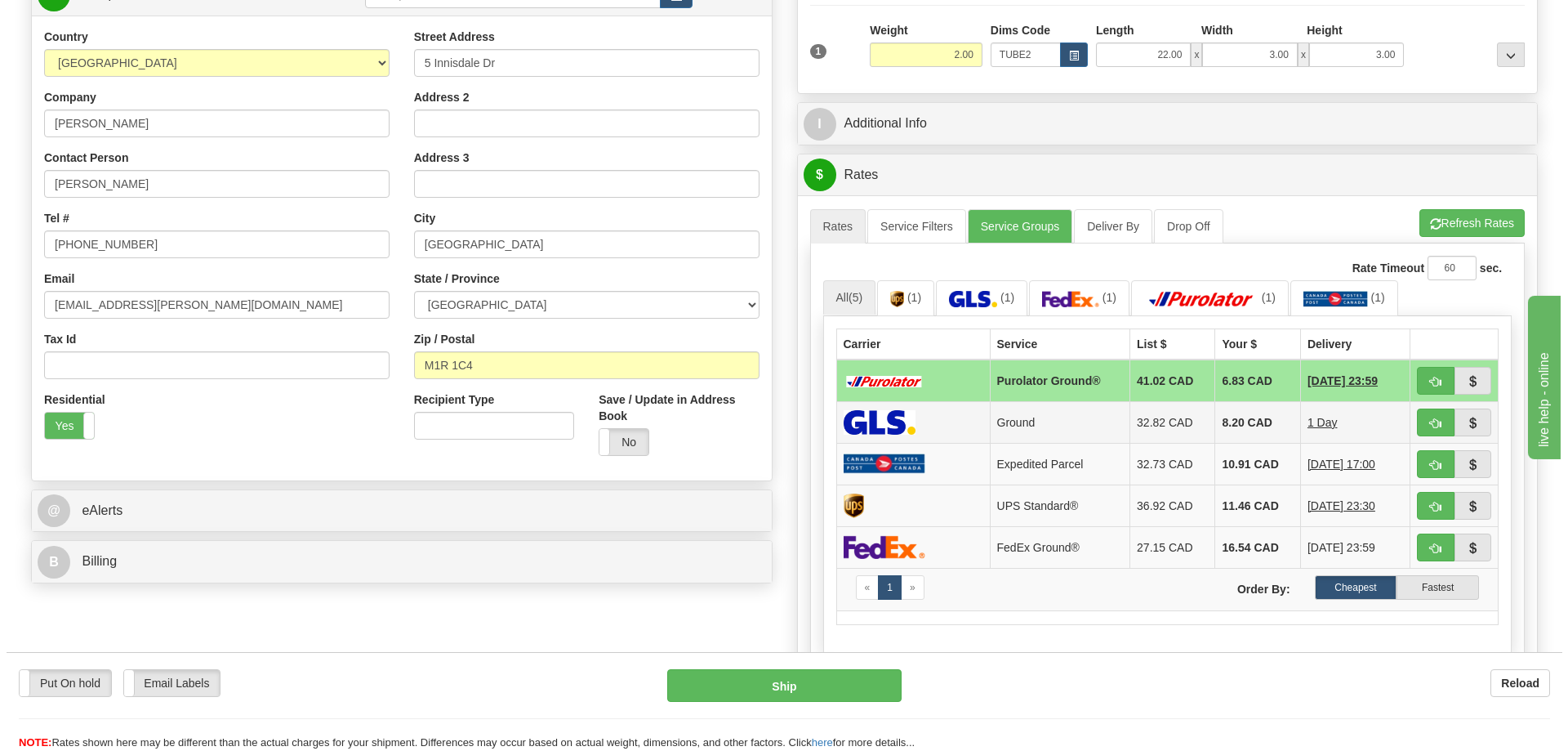
scroll to position [326, 0]
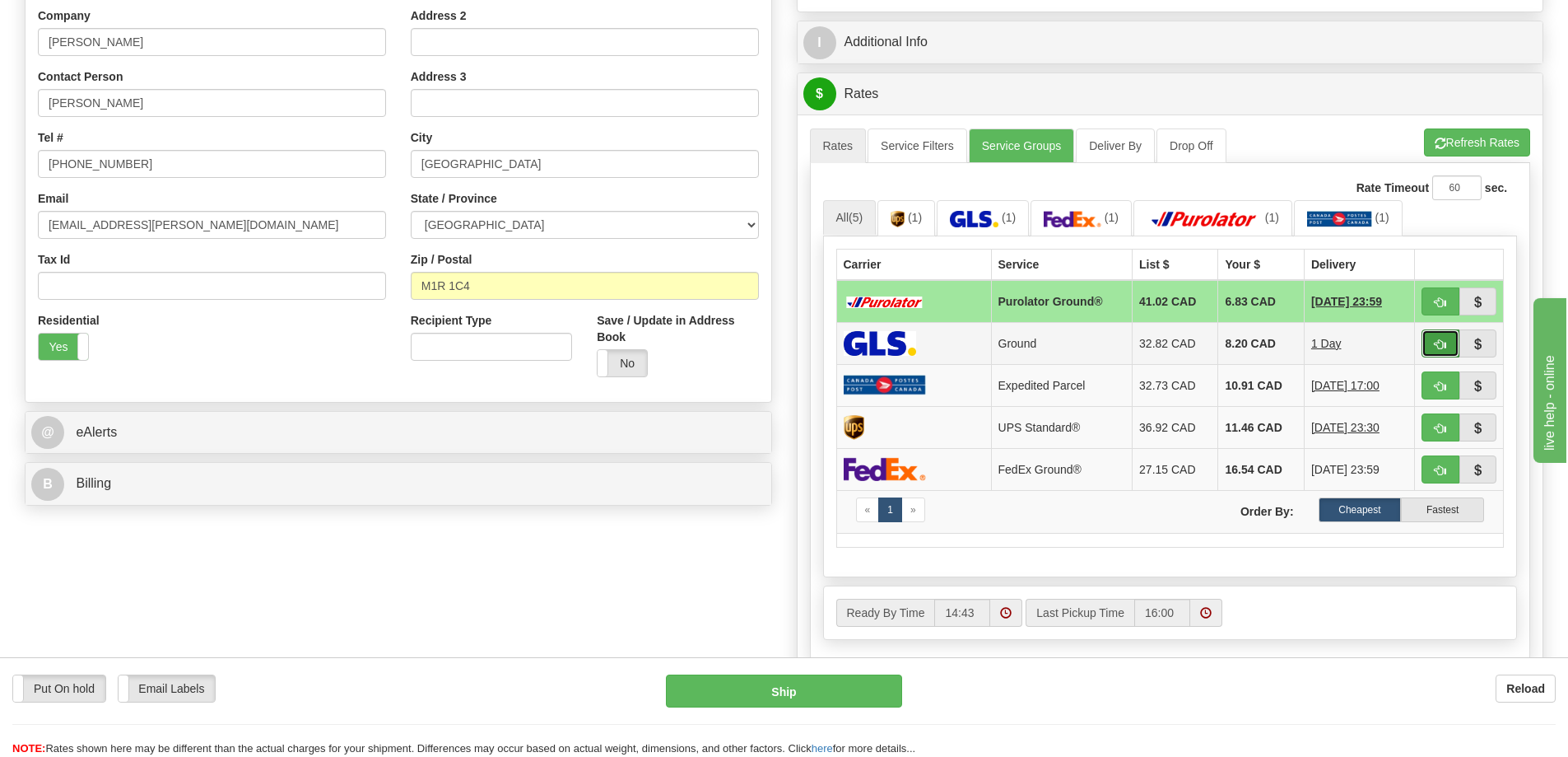
click at [1441, 344] on span "button" at bounding box center [1440, 344] width 12 height 11
type input "1"
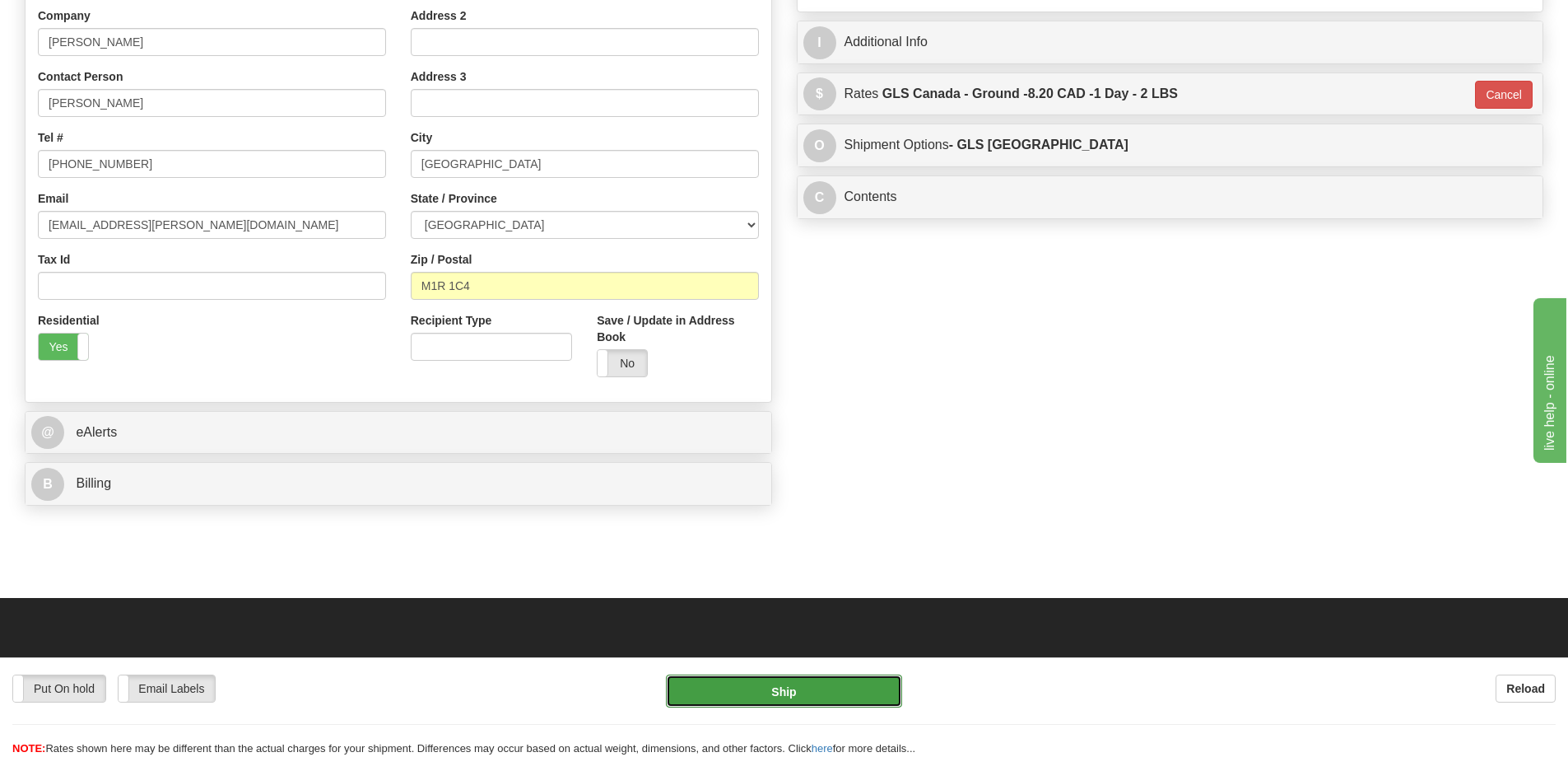
click at [819, 684] on button "Ship" at bounding box center [784, 690] width 236 height 33
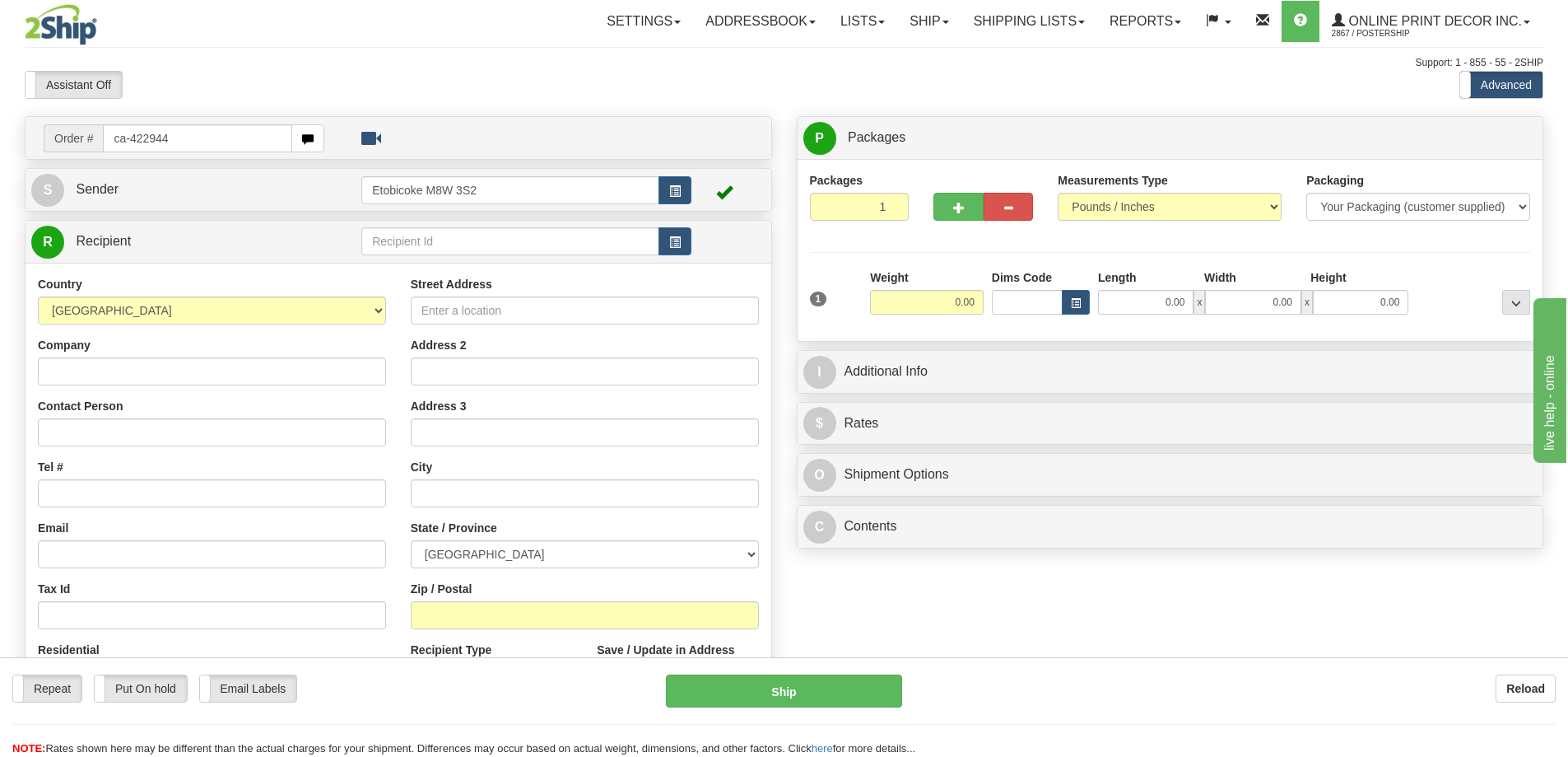
type input "ca-422944"
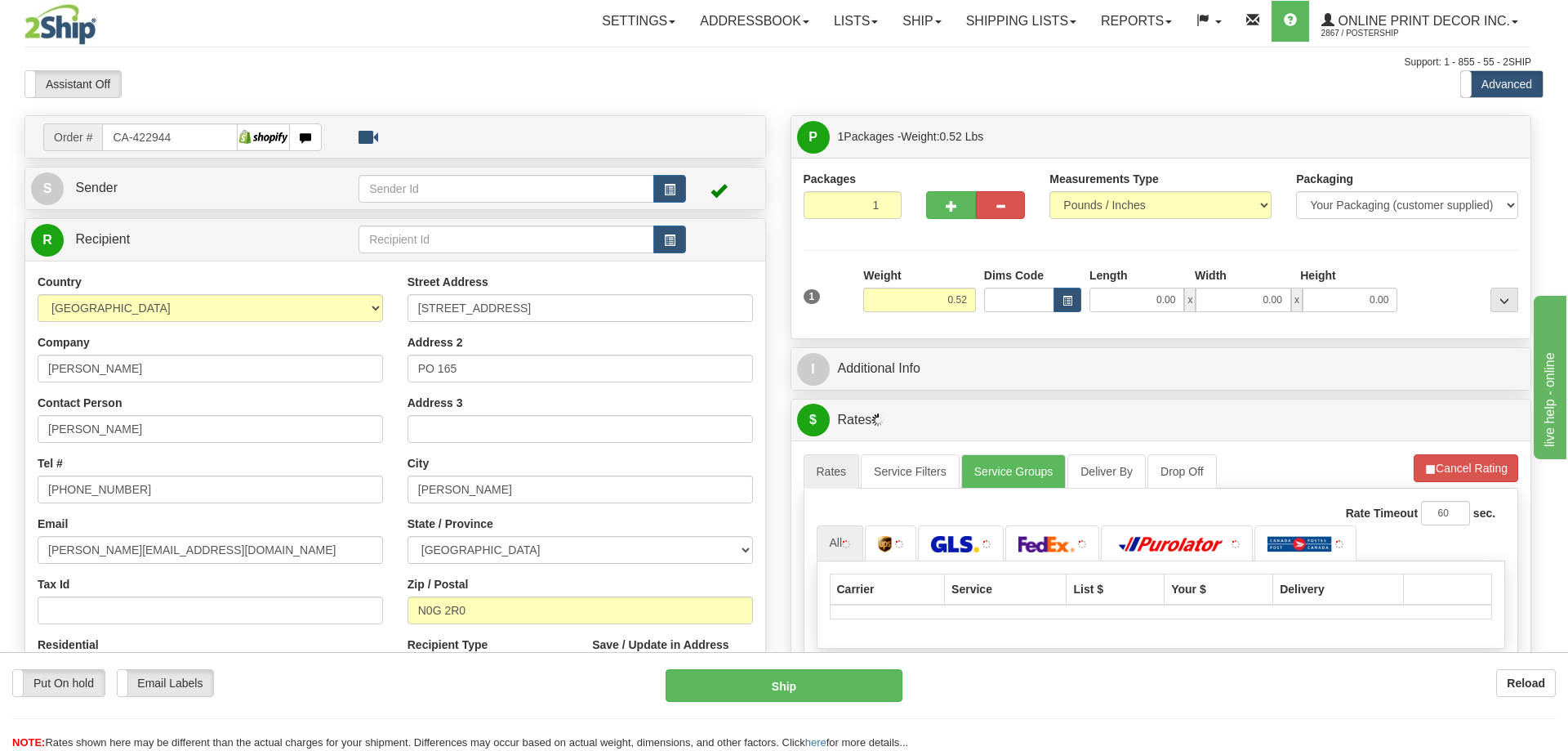
type input "RIPLEY"
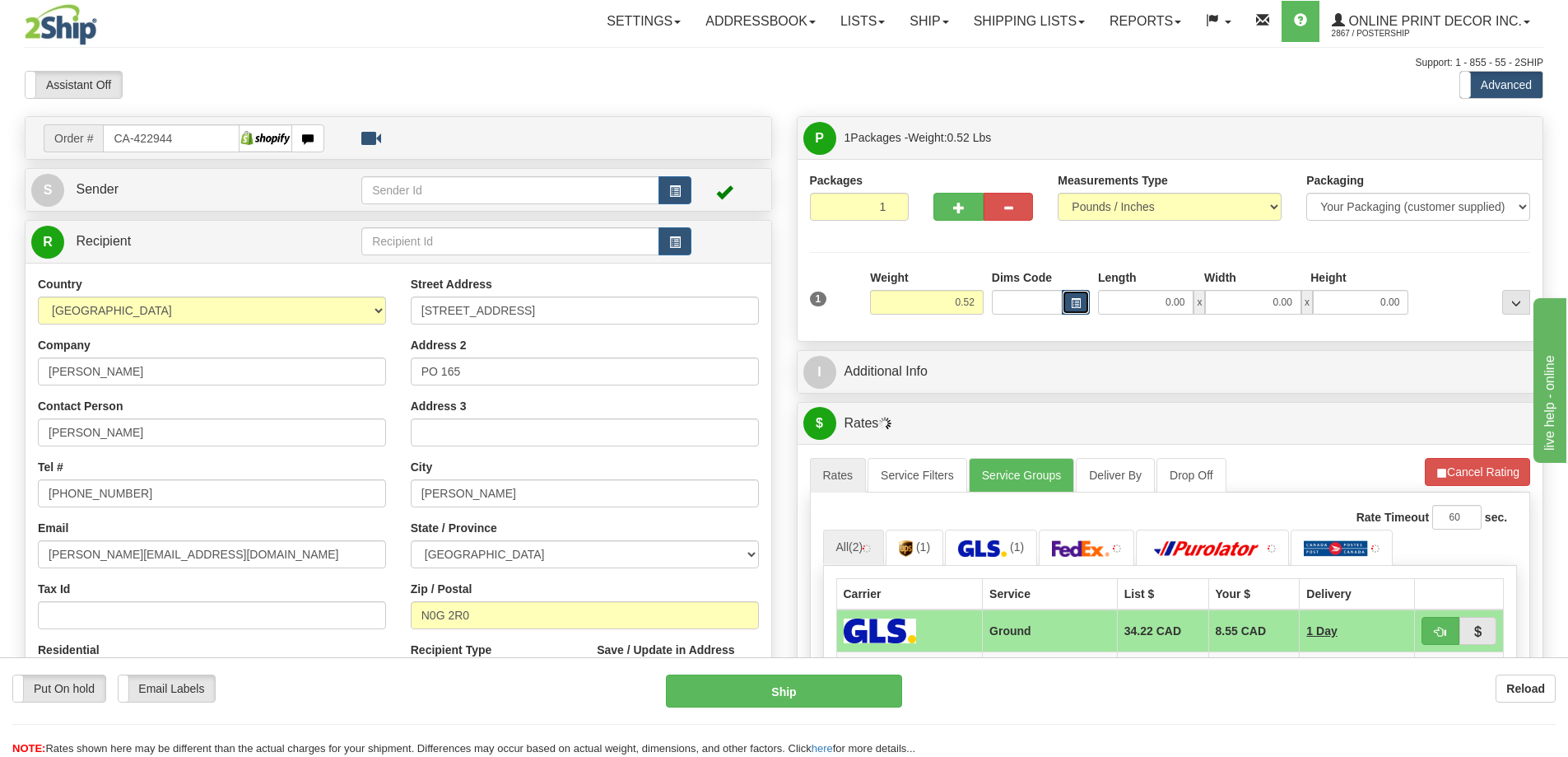
click at [1076, 298] on span "button" at bounding box center [1075, 303] width 10 height 9
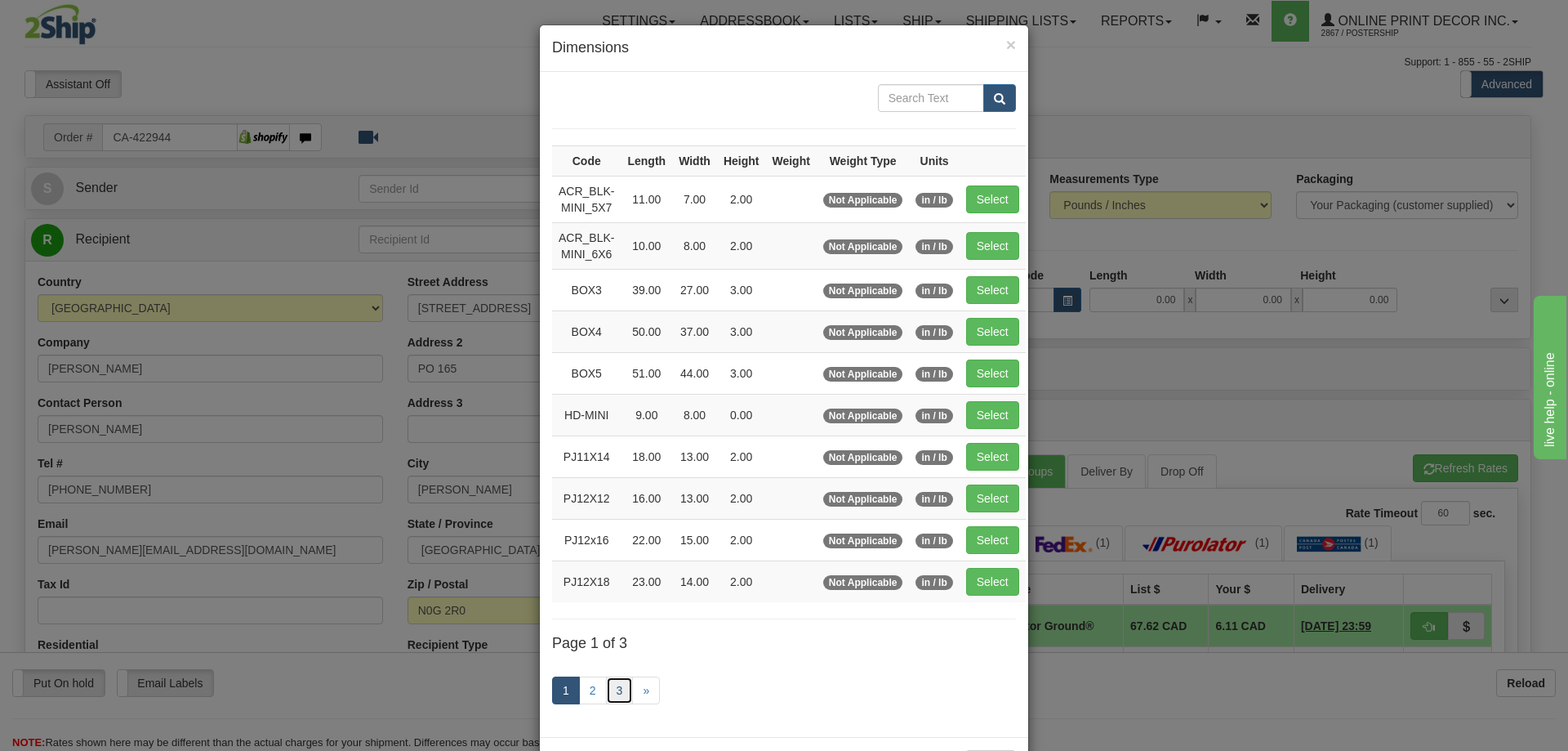
click at [616, 684] on link "3" at bounding box center [620, 689] width 28 height 28
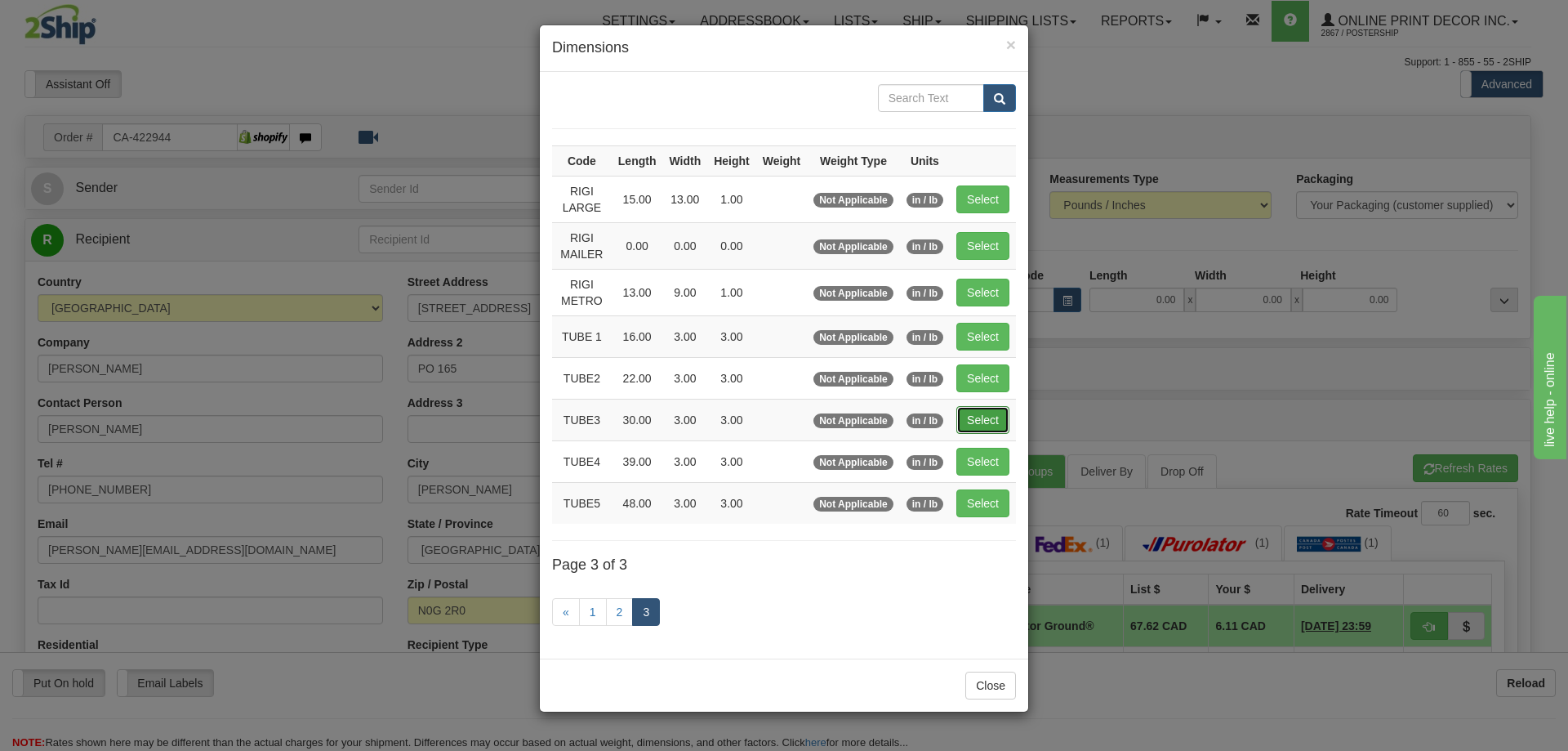
click at [985, 417] on button "Select" at bounding box center [983, 419] width 54 height 28
type input "TUBE3"
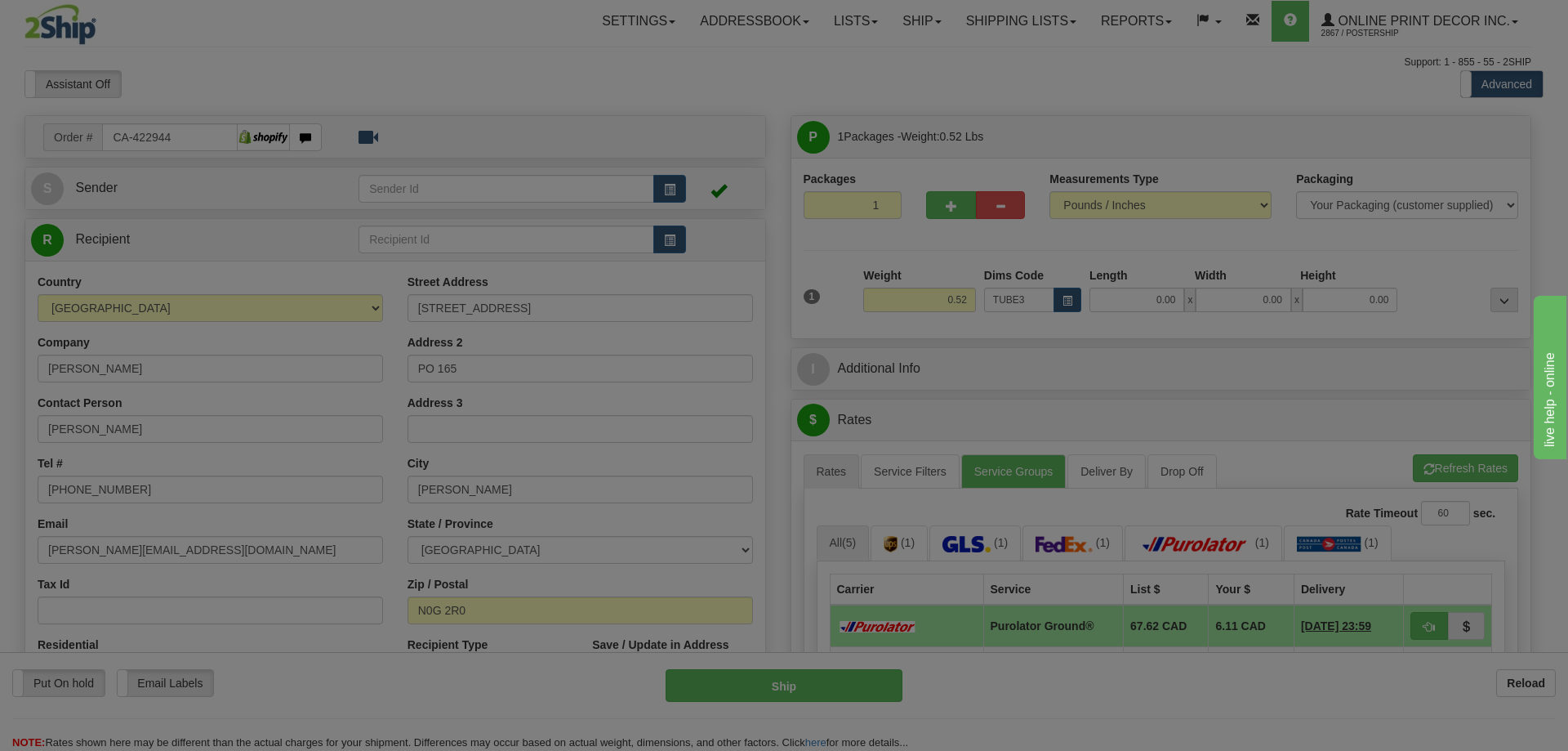
type input "30.00"
type input "3.00"
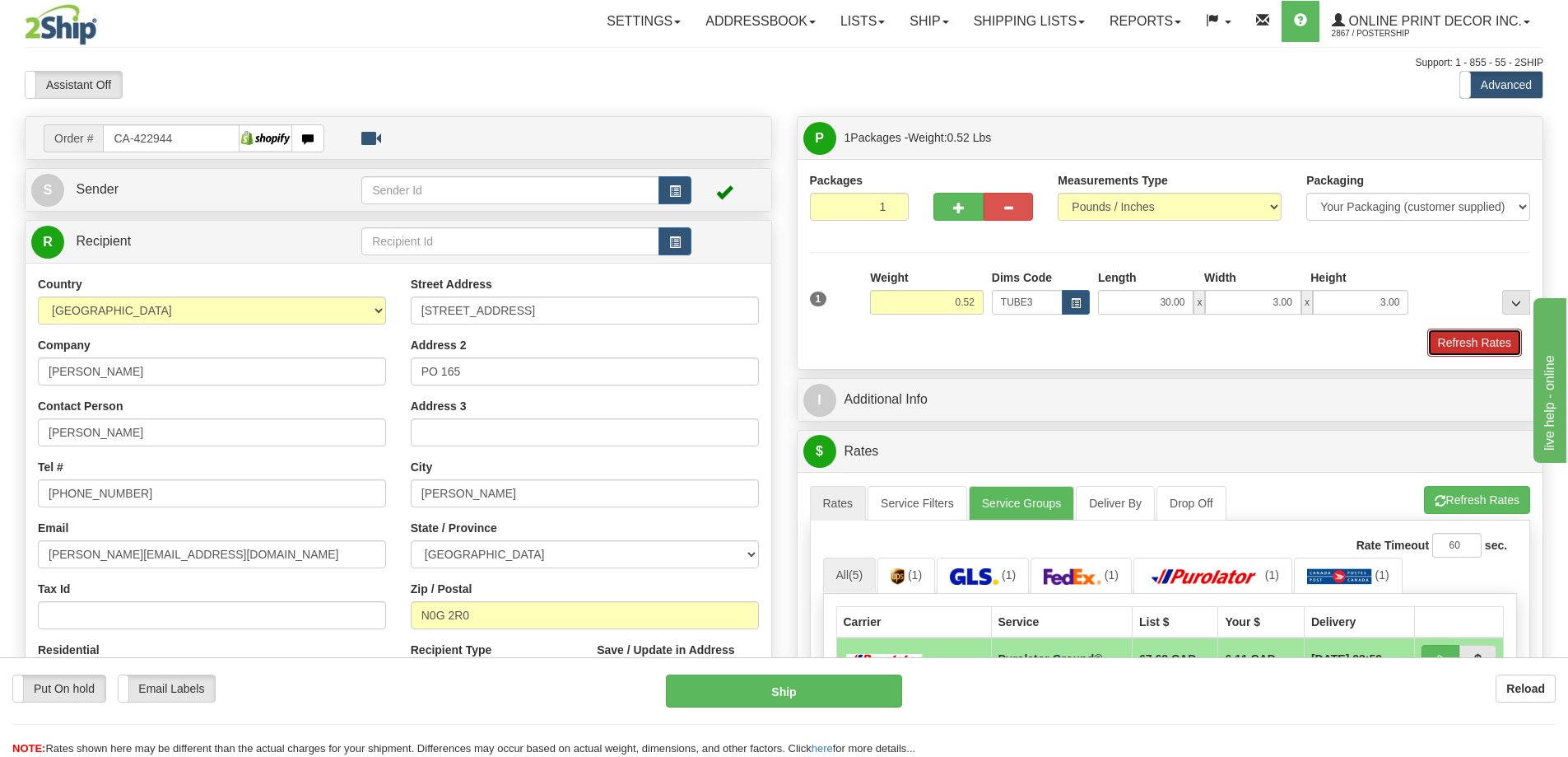
click at [1443, 342] on button "Refresh Rates" at bounding box center [1474, 342] width 94 height 28
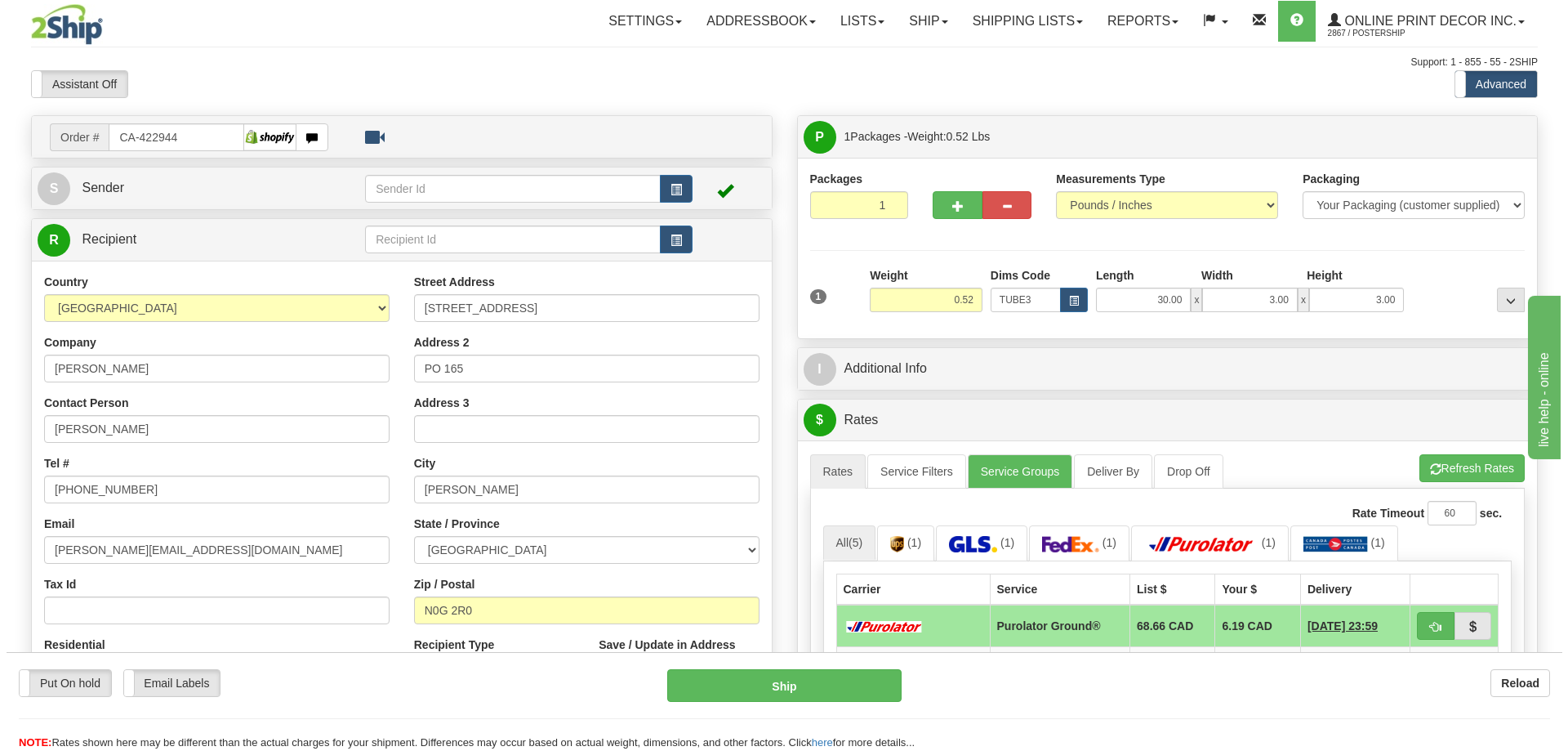
scroll to position [163, 0]
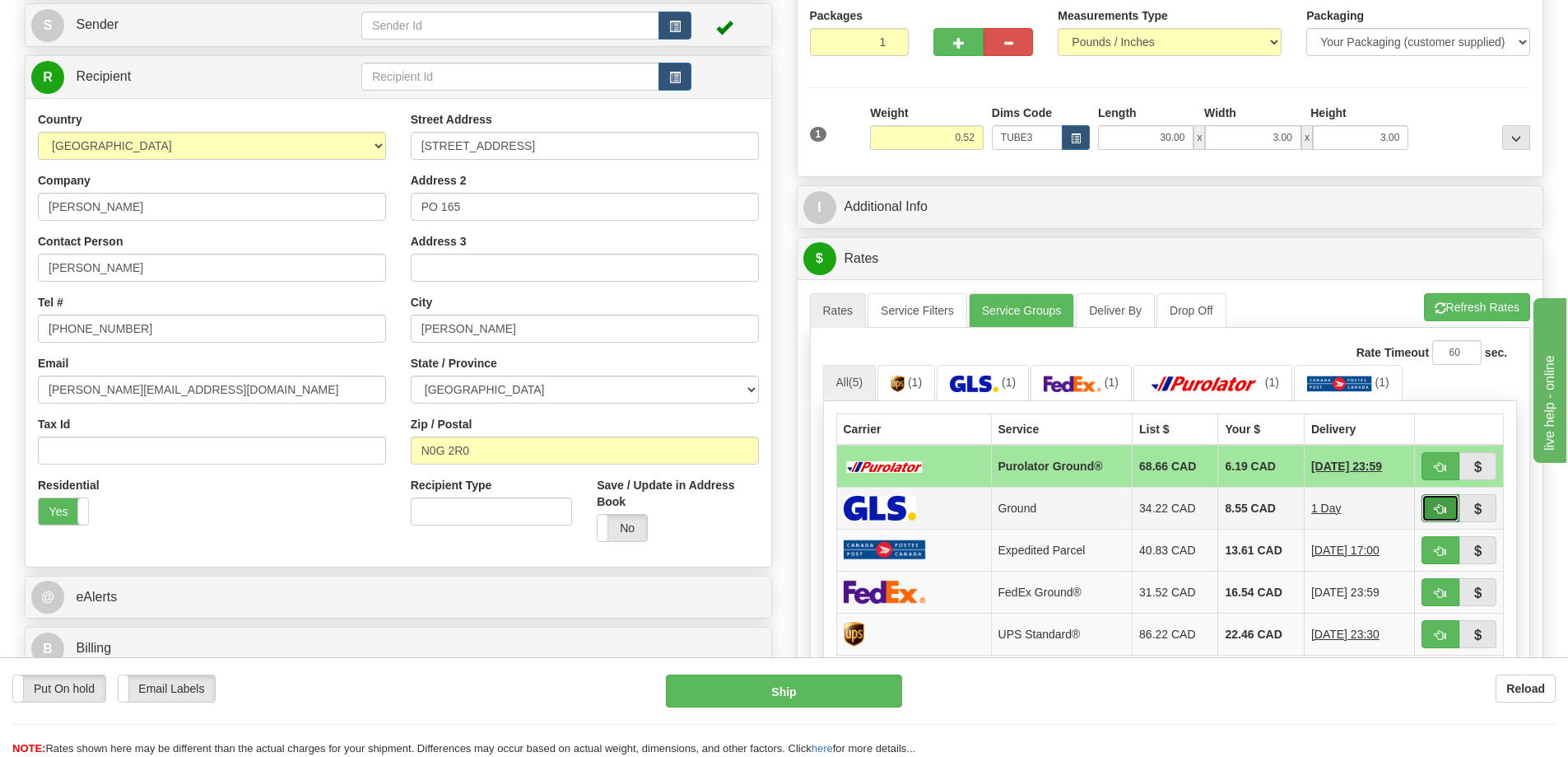
click at [1444, 509] on span "button" at bounding box center [1440, 509] width 12 height 11
type input "1"
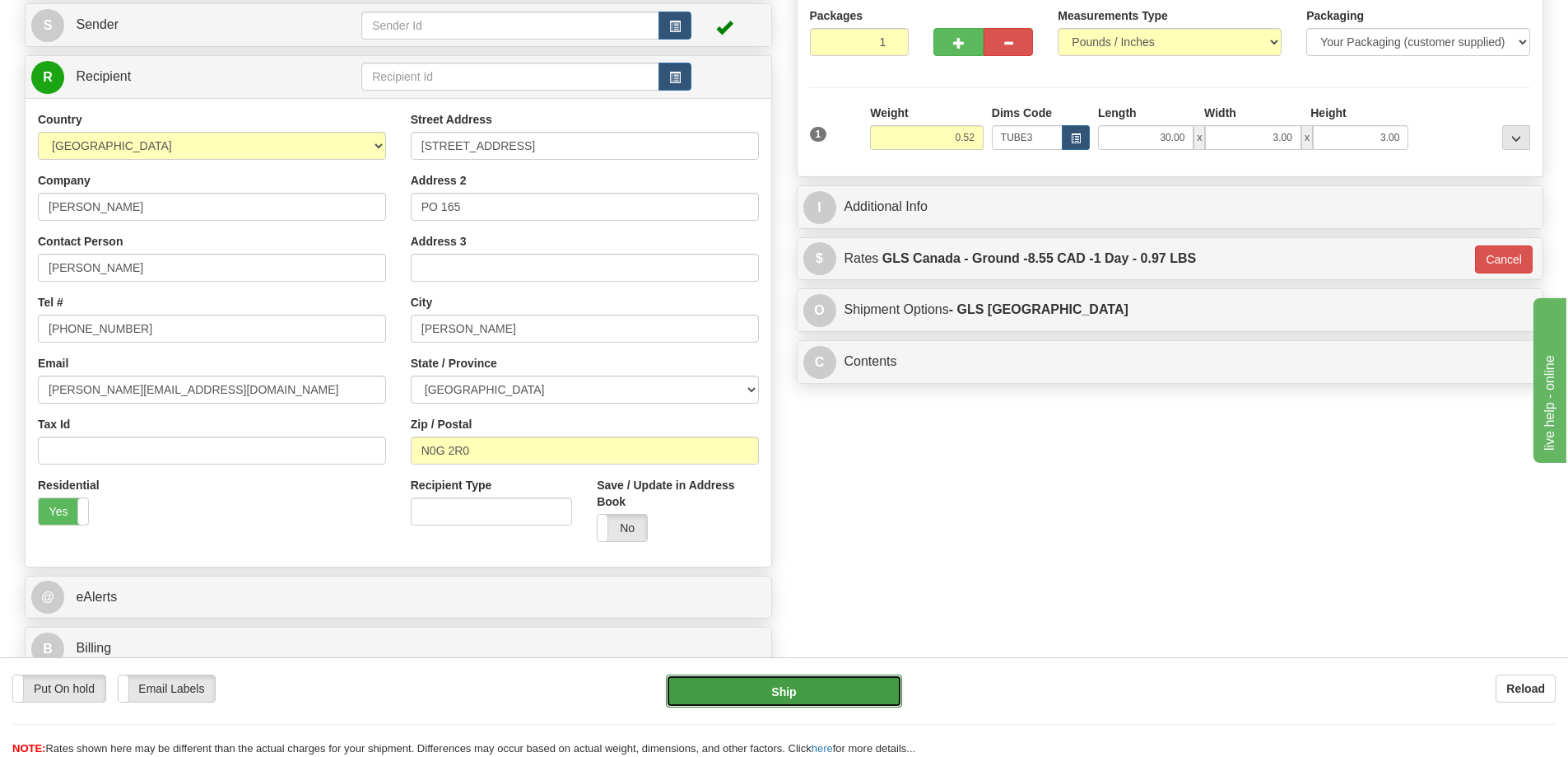
click at [867, 692] on button "Ship" at bounding box center [784, 690] width 236 height 33
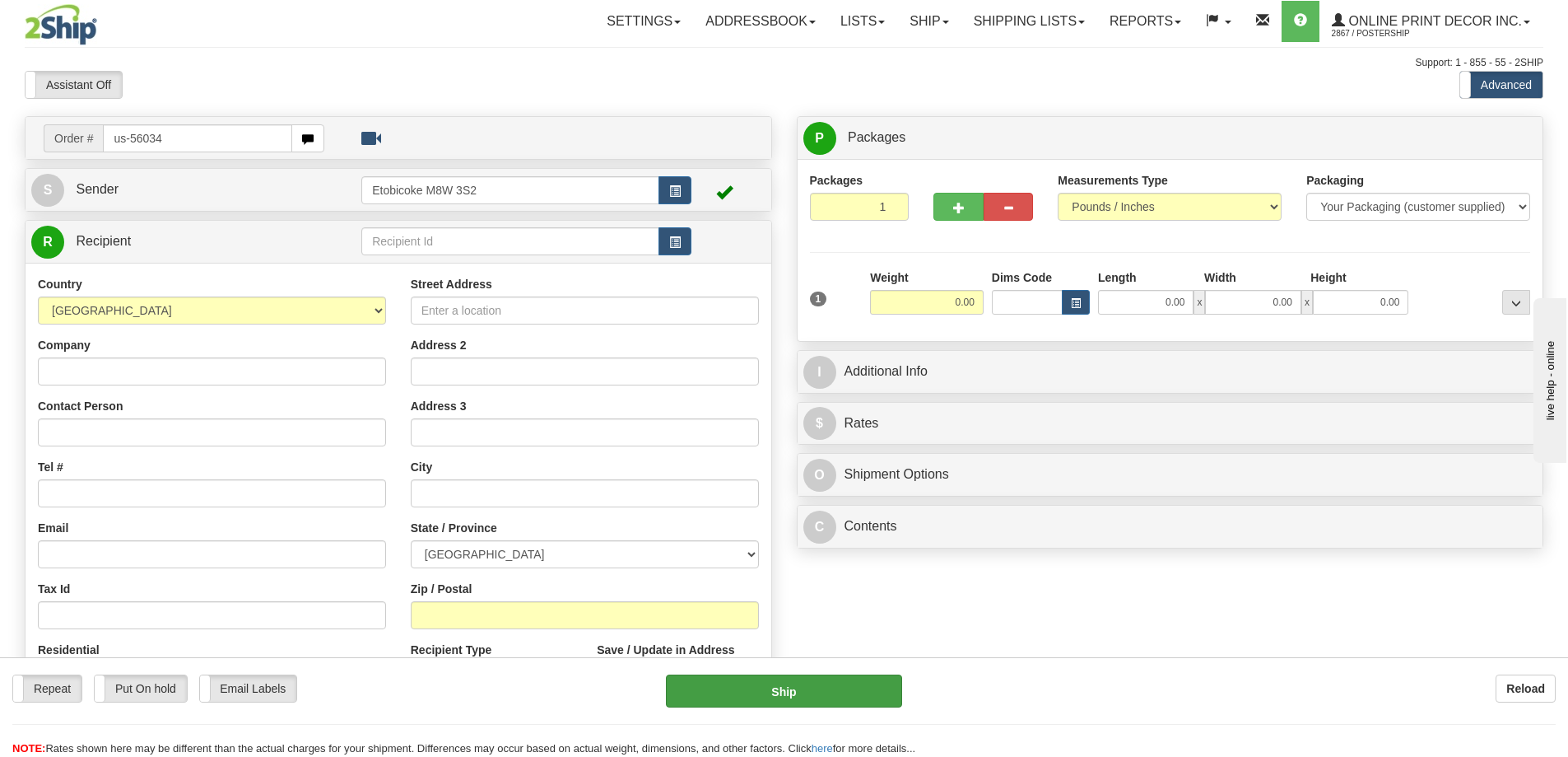
type input "us-56034"
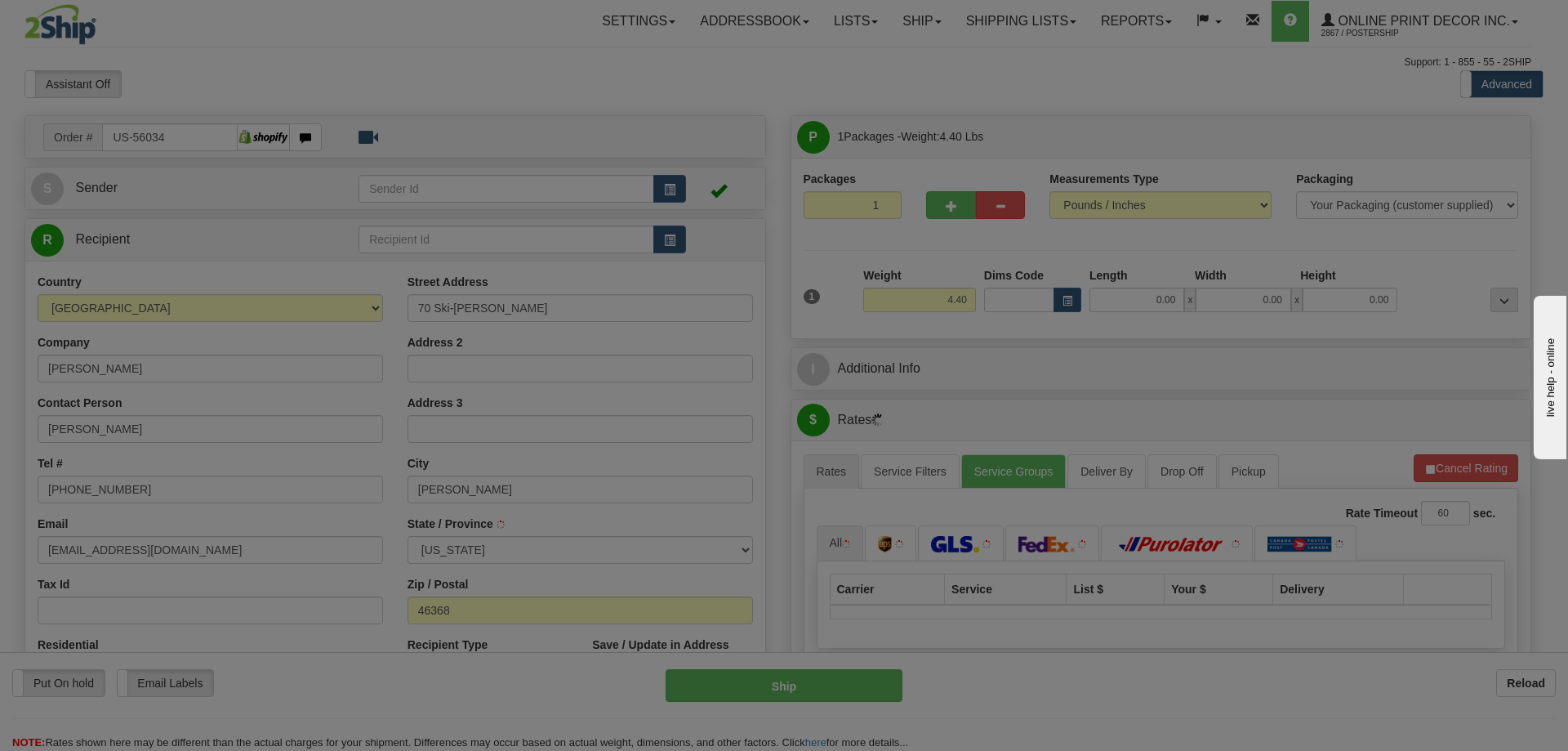
type input "PORTAGE"
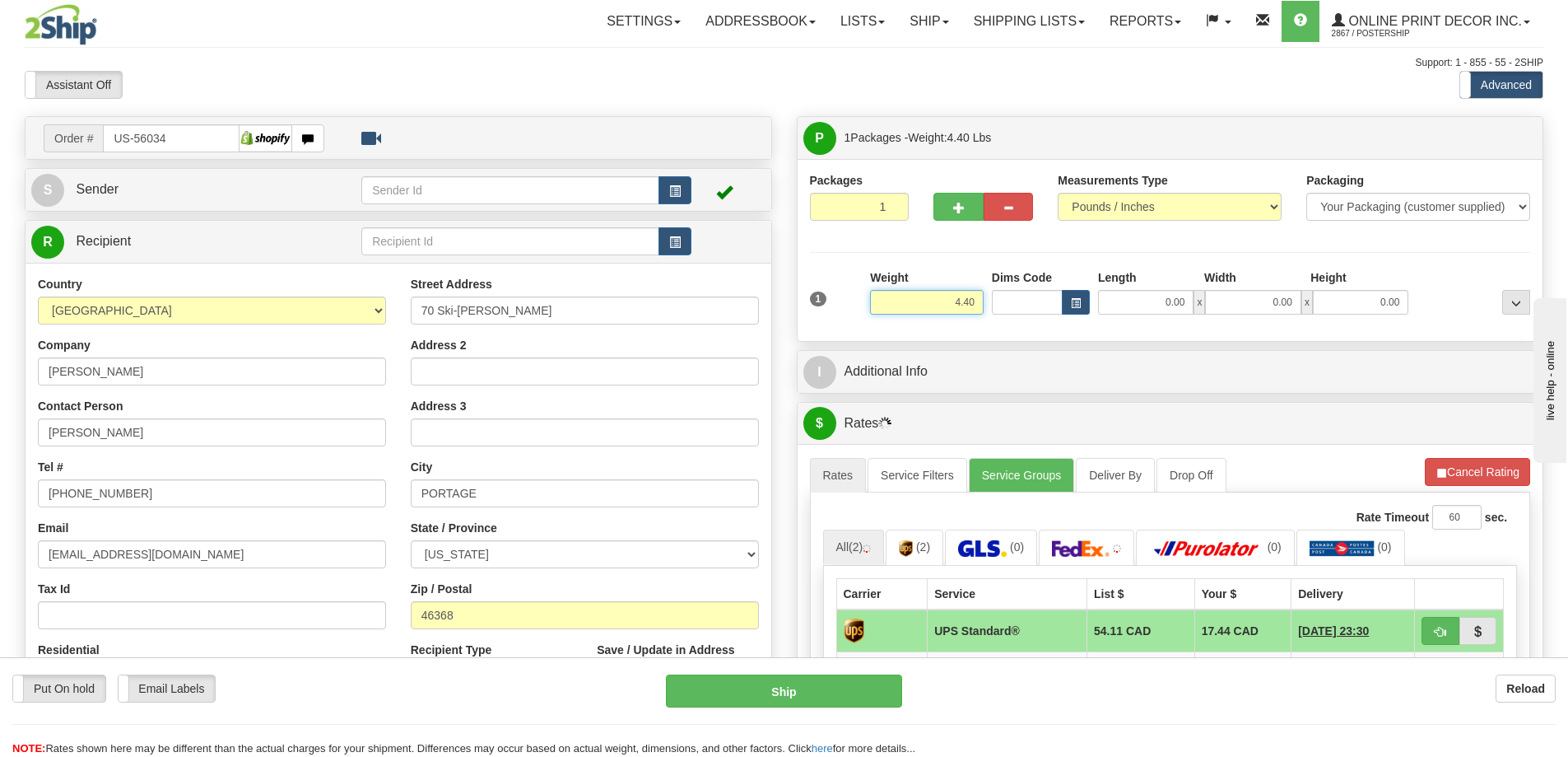
click at [977, 299] on input "4.40" at bounding box center [926, 301] width 113 height 24
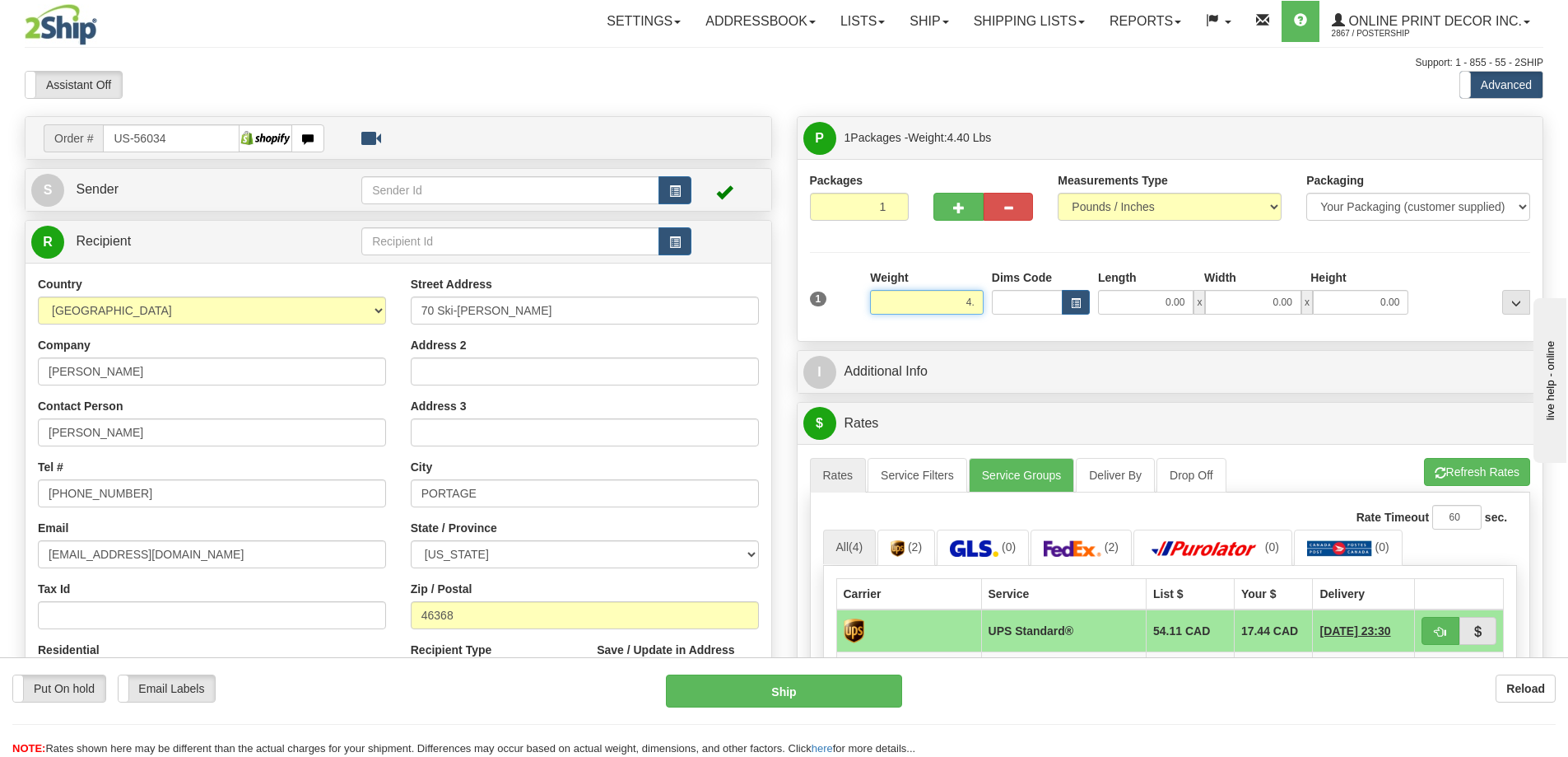
type input "4"
type input "2.00"
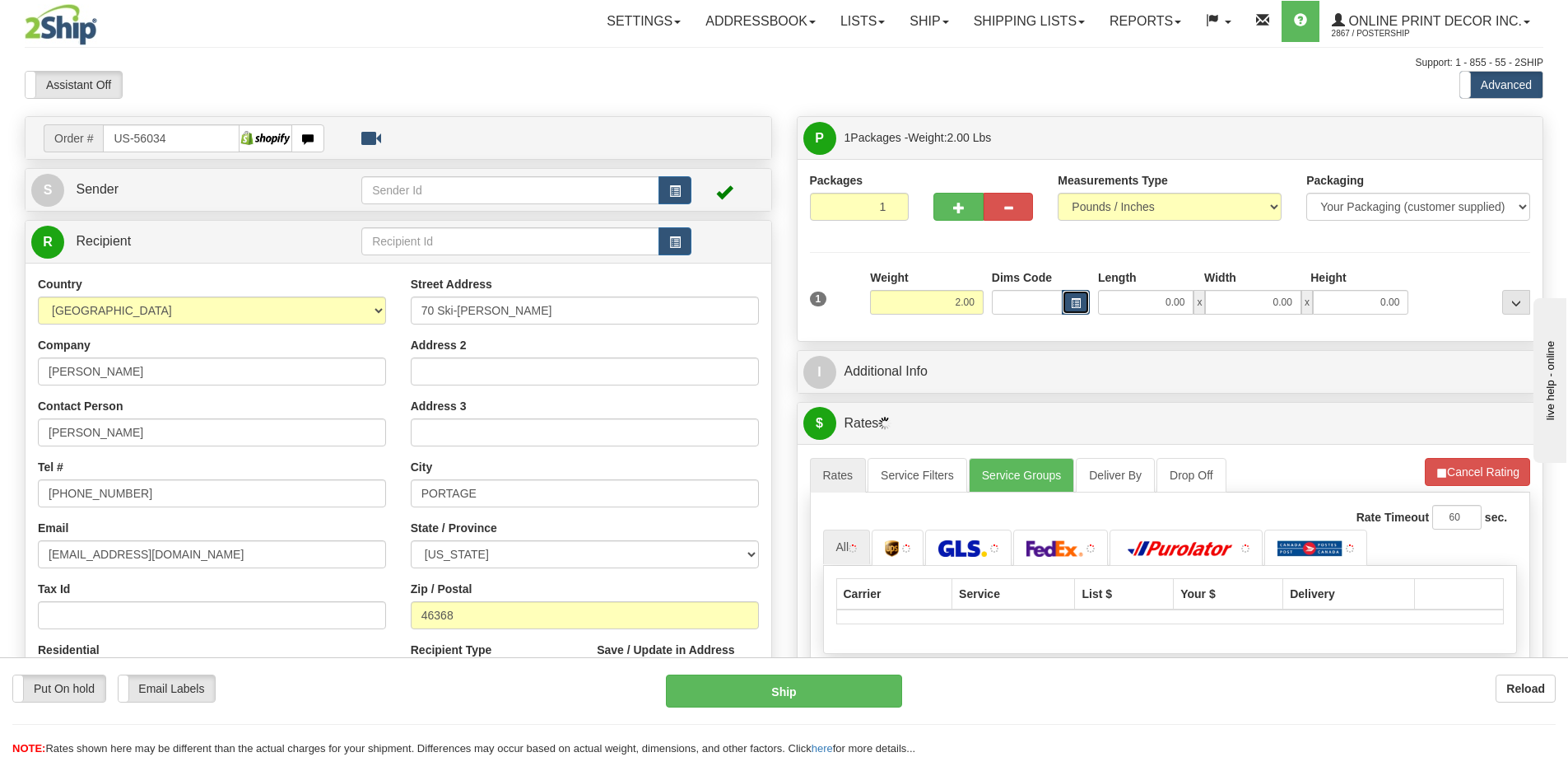
click at [1072, 307] on span "button" at bounding box center [1075, 303] width 10 height 9
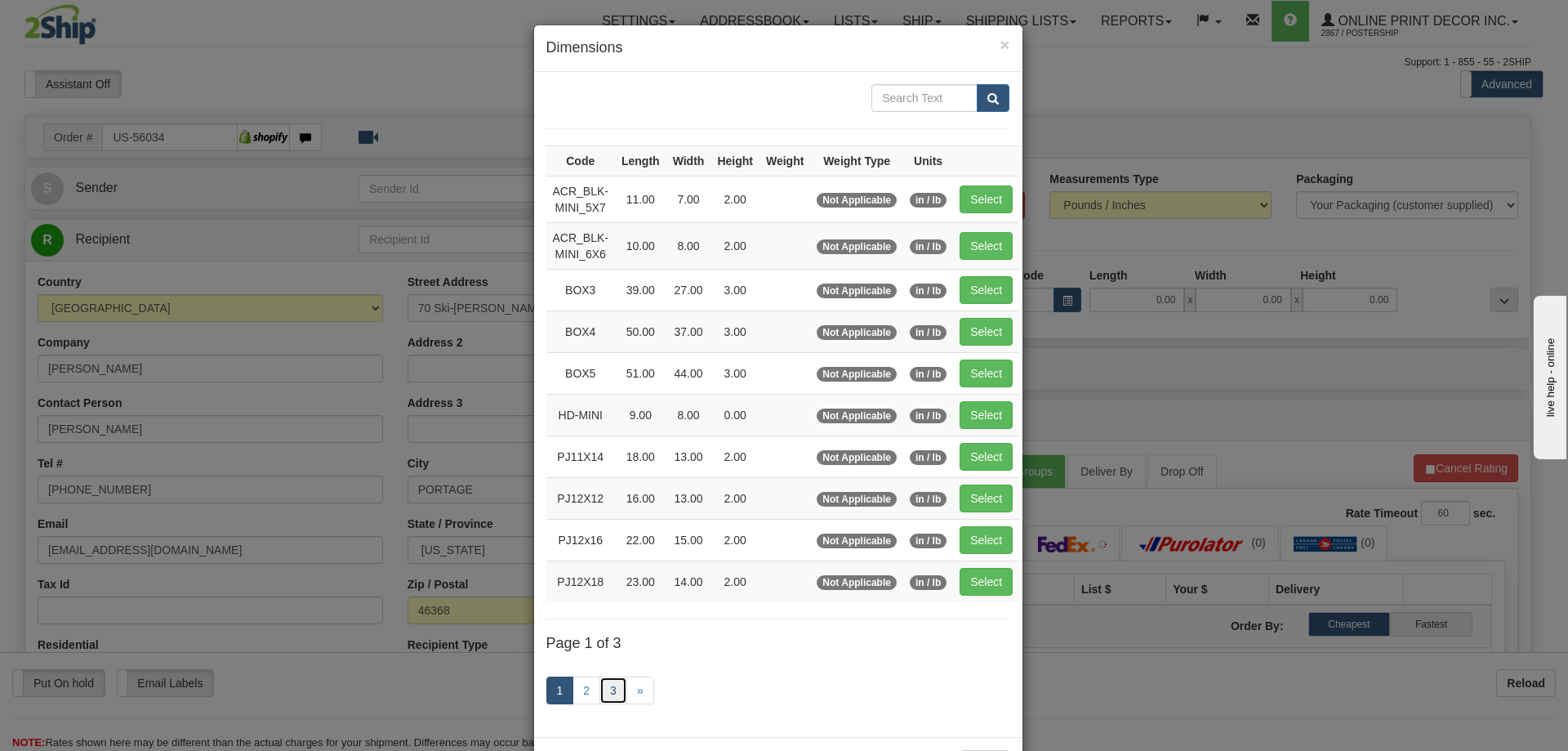
click at [601, 677] on link "3" at bounding box center [613, 689] width 28 height 28
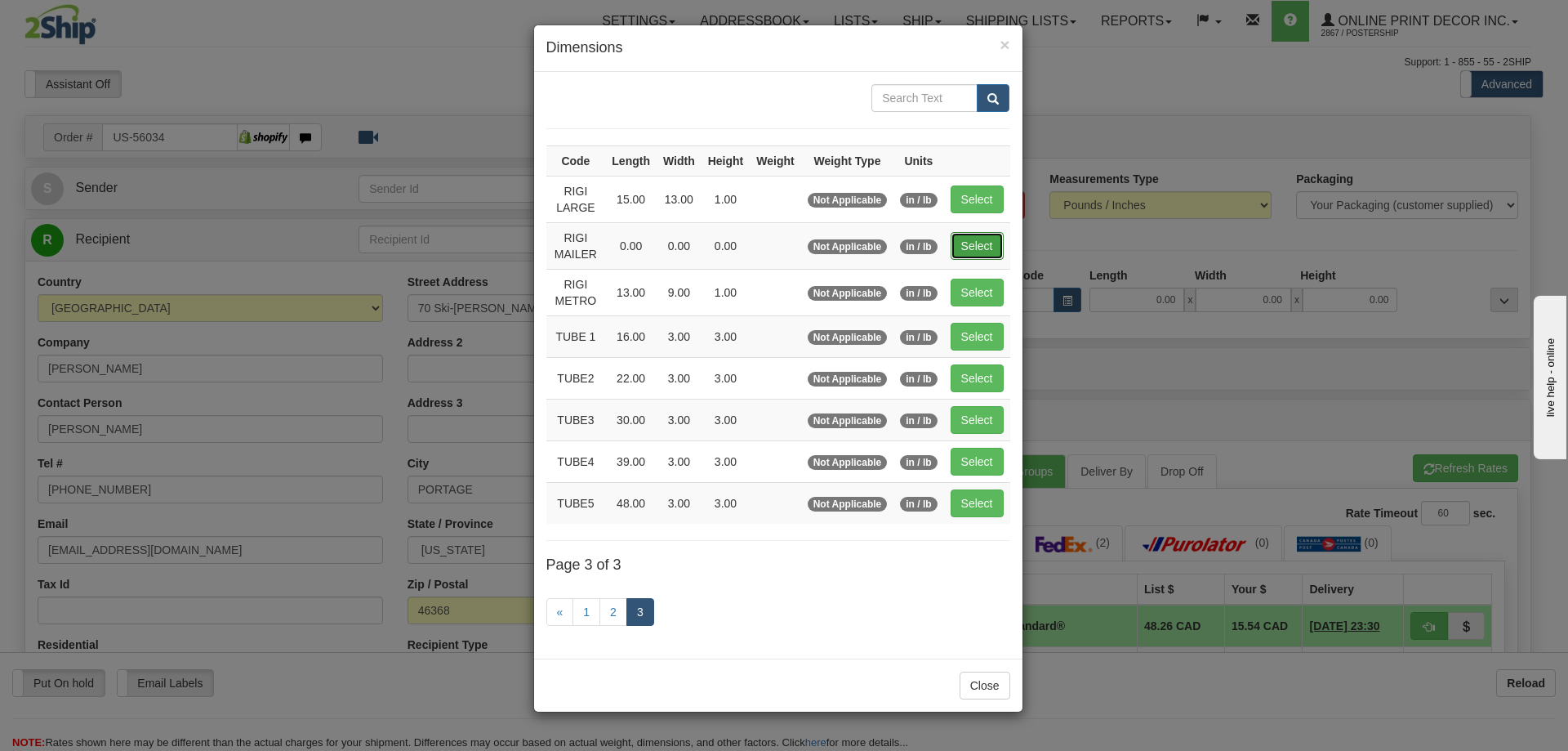
click at [982, 238] on button "Select" at bounding box center [978, 245] width 54 height 28
type input "RIGI MAILER"
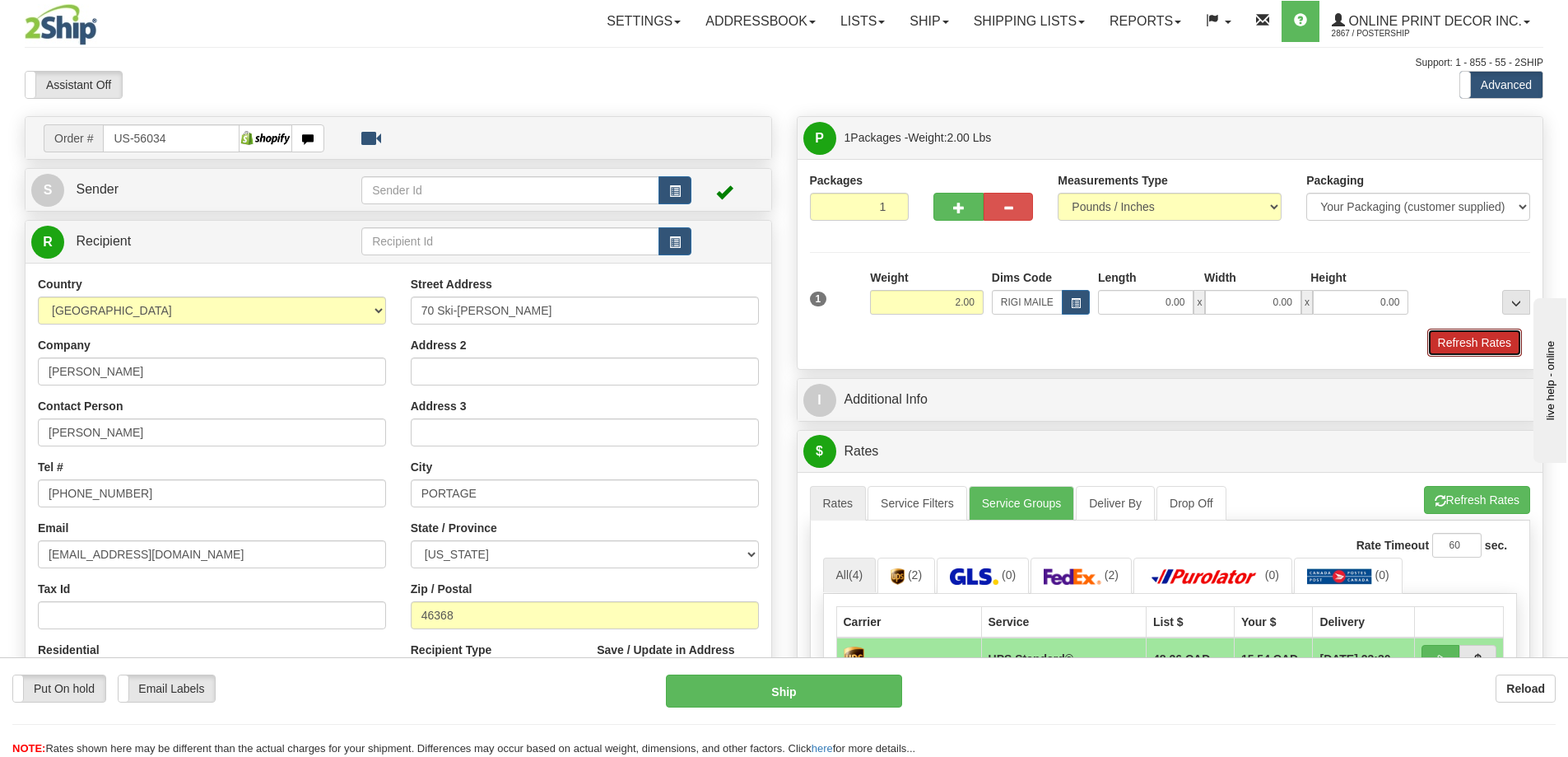
drag, startPoint x: 1456, startPoint y: 342, endPoint x: 1454, endPoint y: 327, distance: 15.1
click at [1457, 340] on button "Refresh Rates" at bounding box center [1474, 342] width 94 height 28
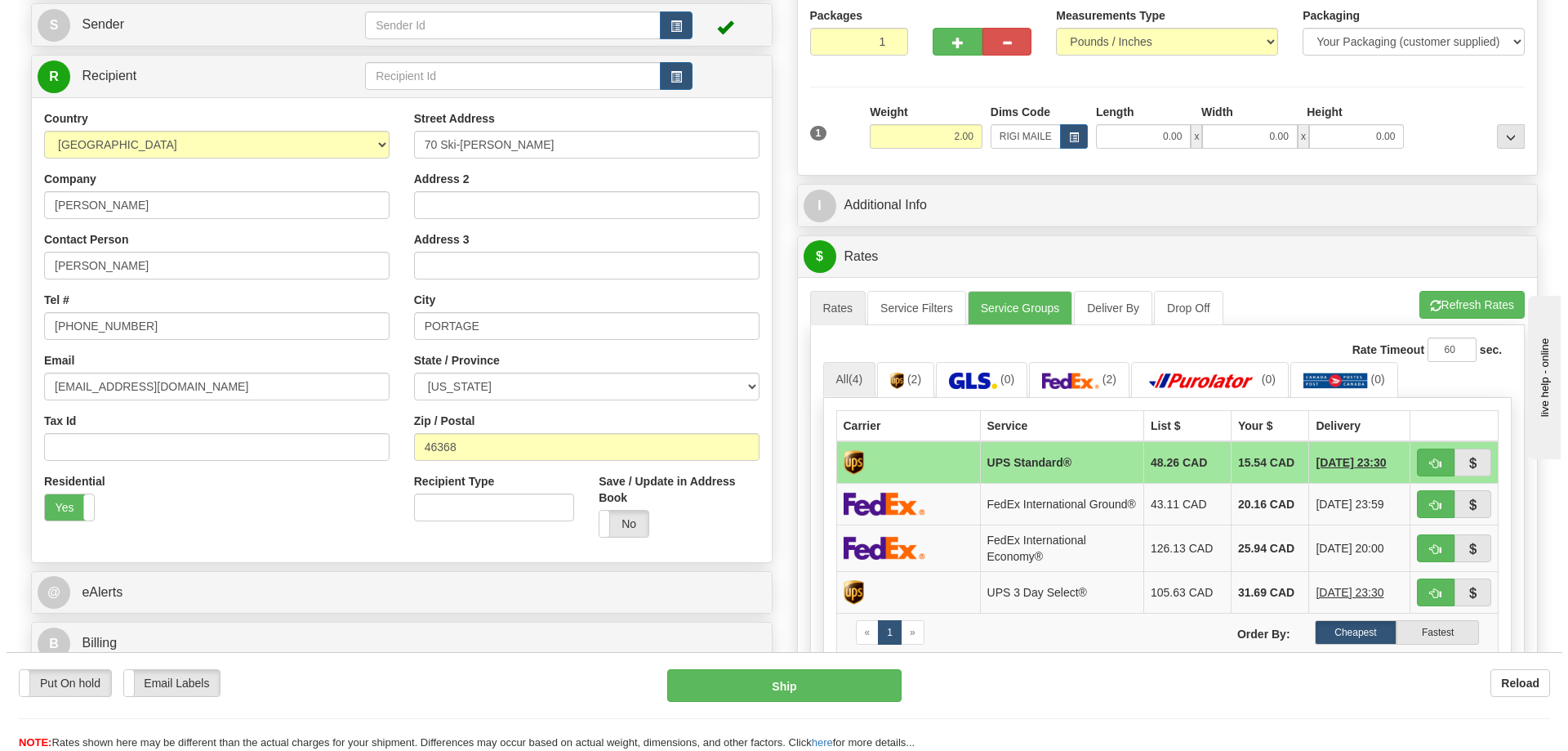
scroll to position [326, 0]
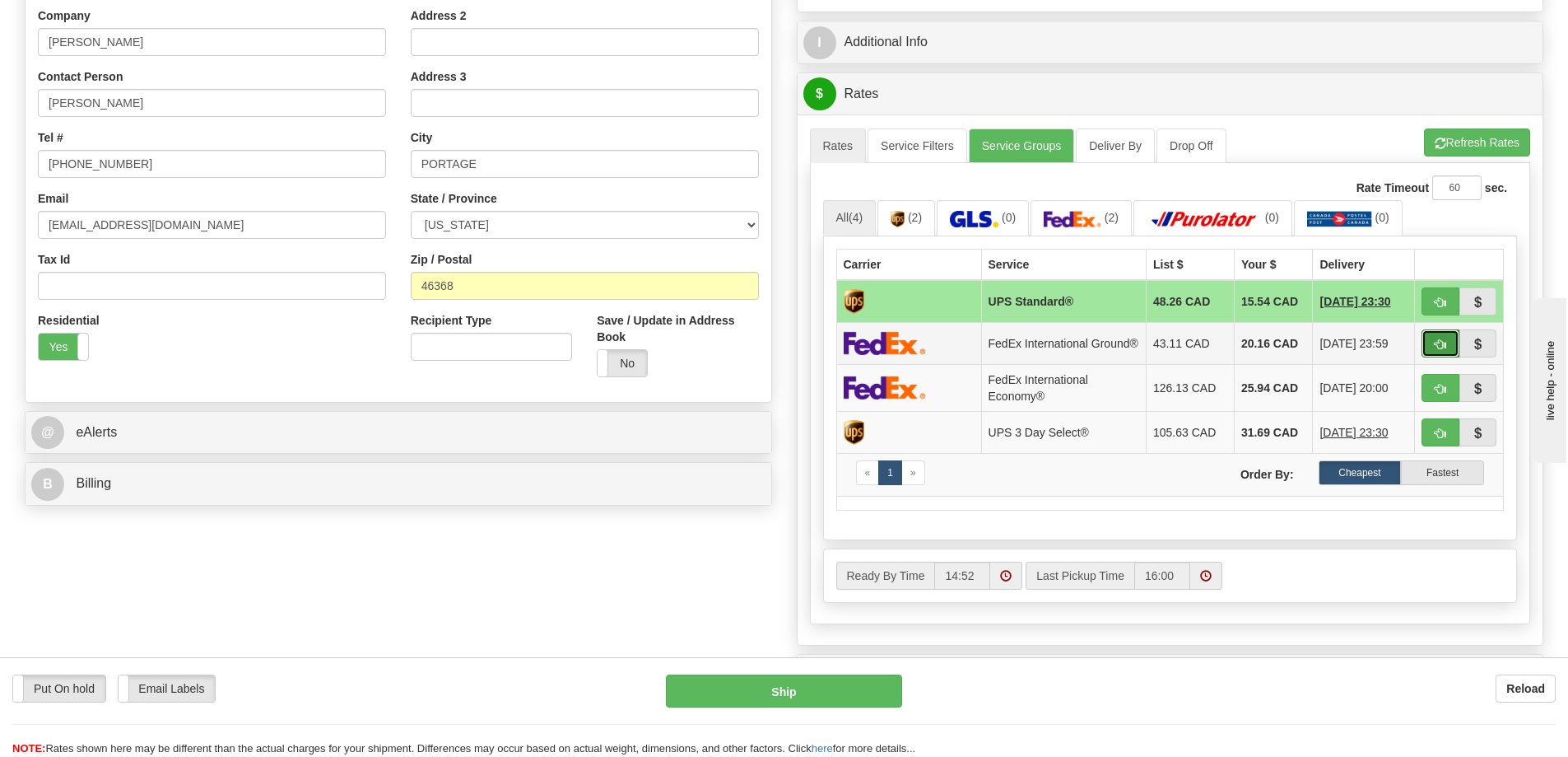
click at [1440, 345] on span "button" at bounding box center [1440, 344] width 12 height 11
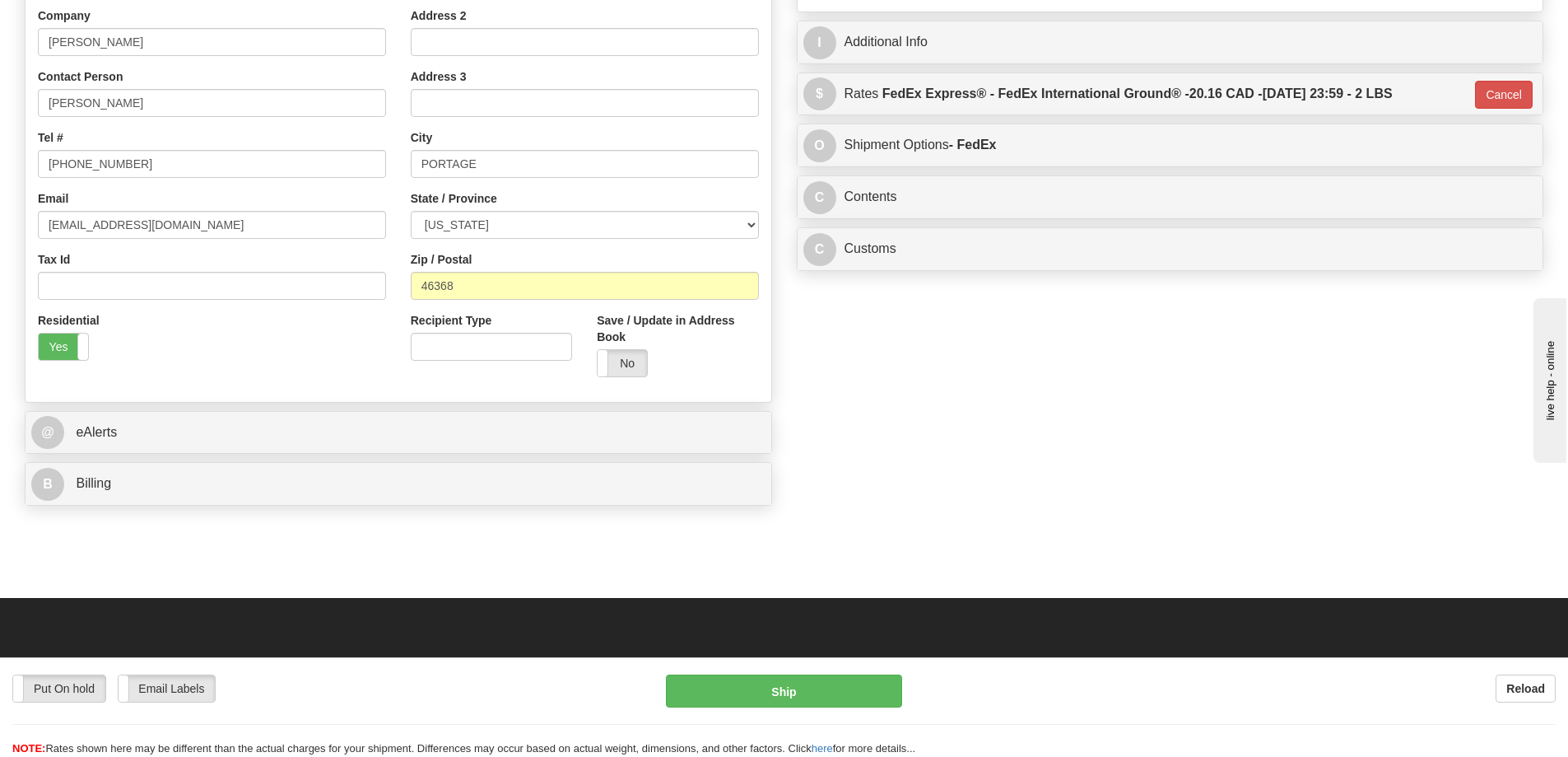
type input "92"
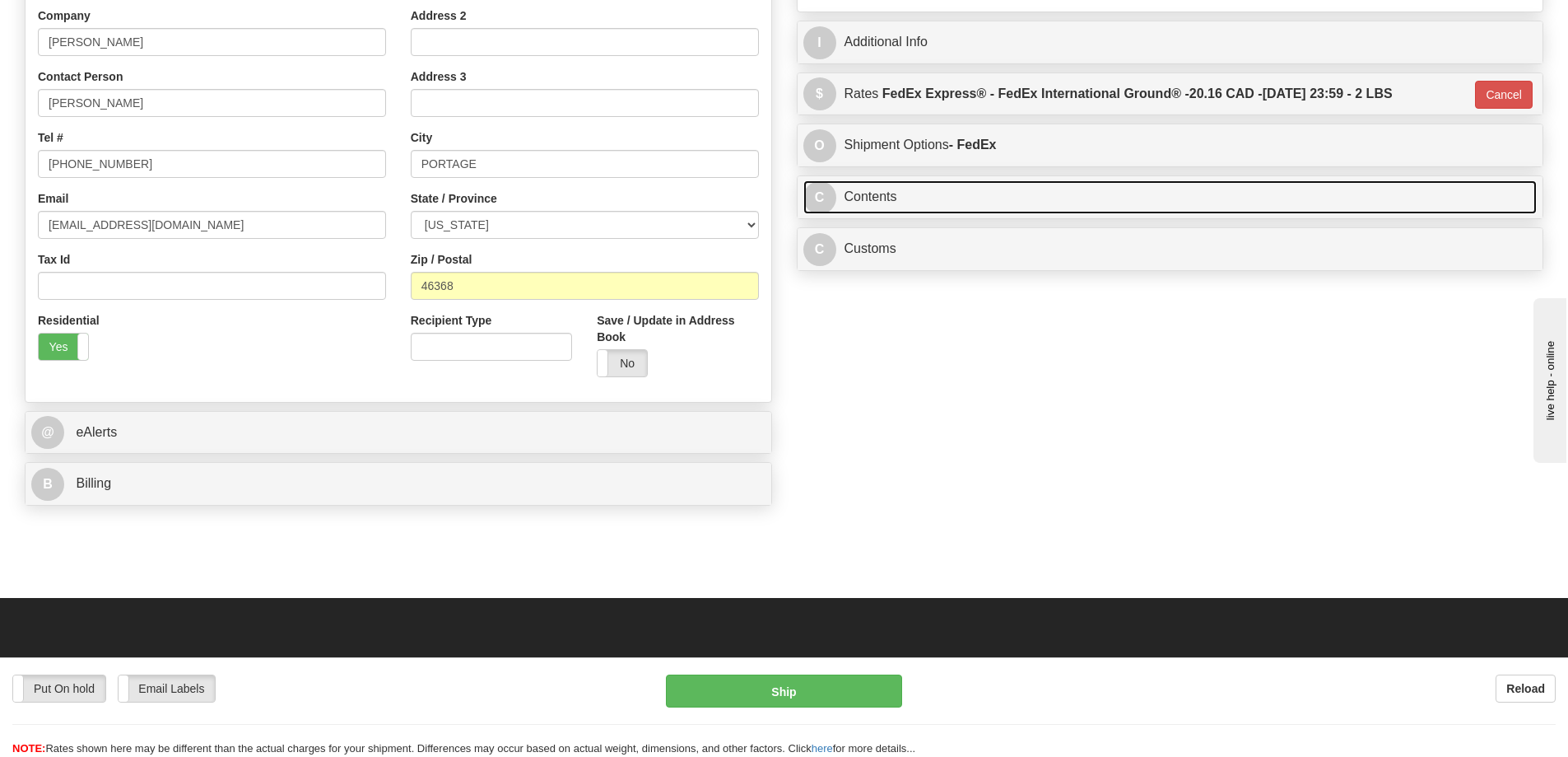
click at [1024, 192] on link "C Contents" at bounding box center [1170, 198] width 734 height 34
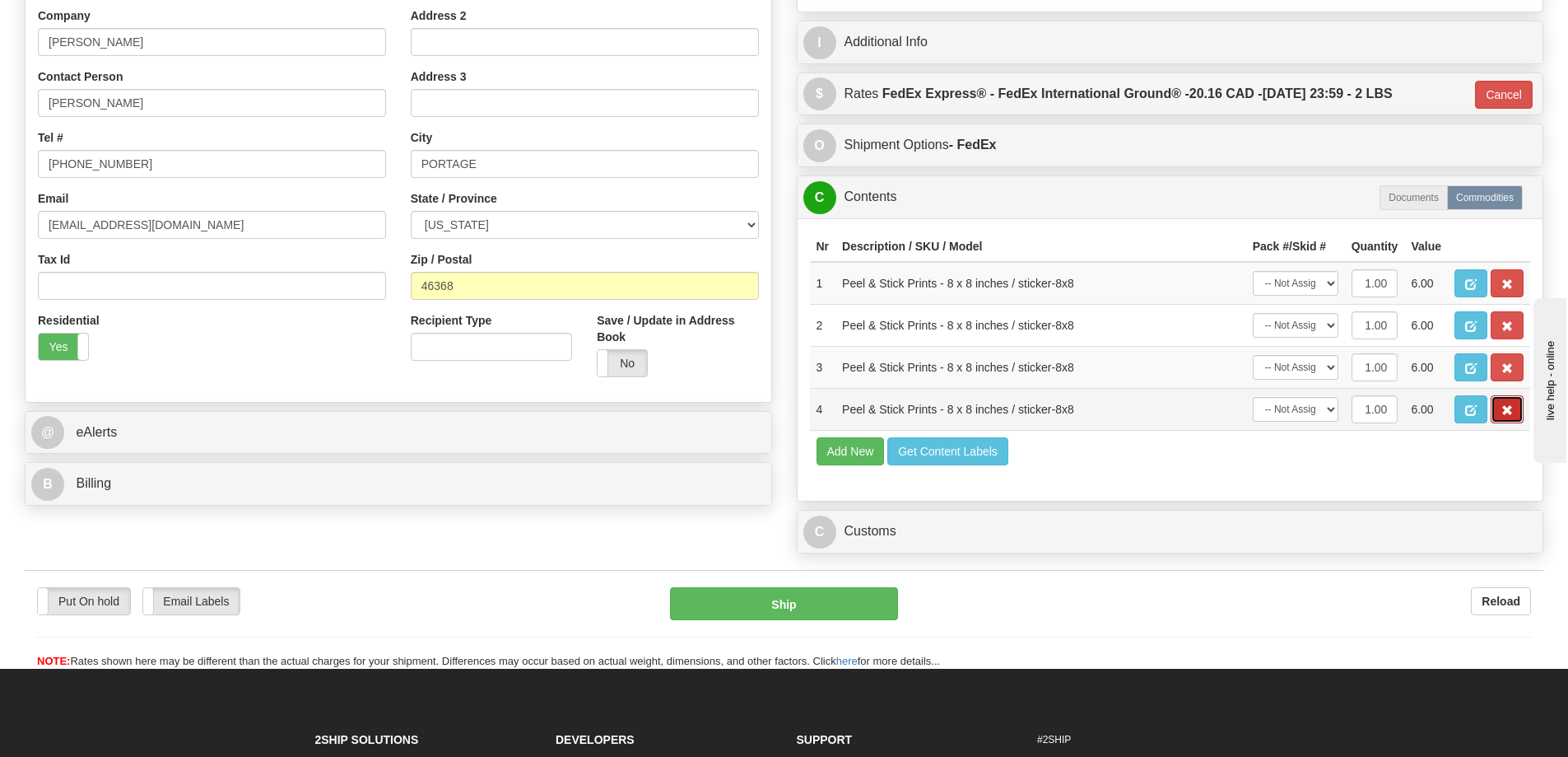
click at [1506, 410] on span "button" at bounding box center [1506, 411] width 12 height 11
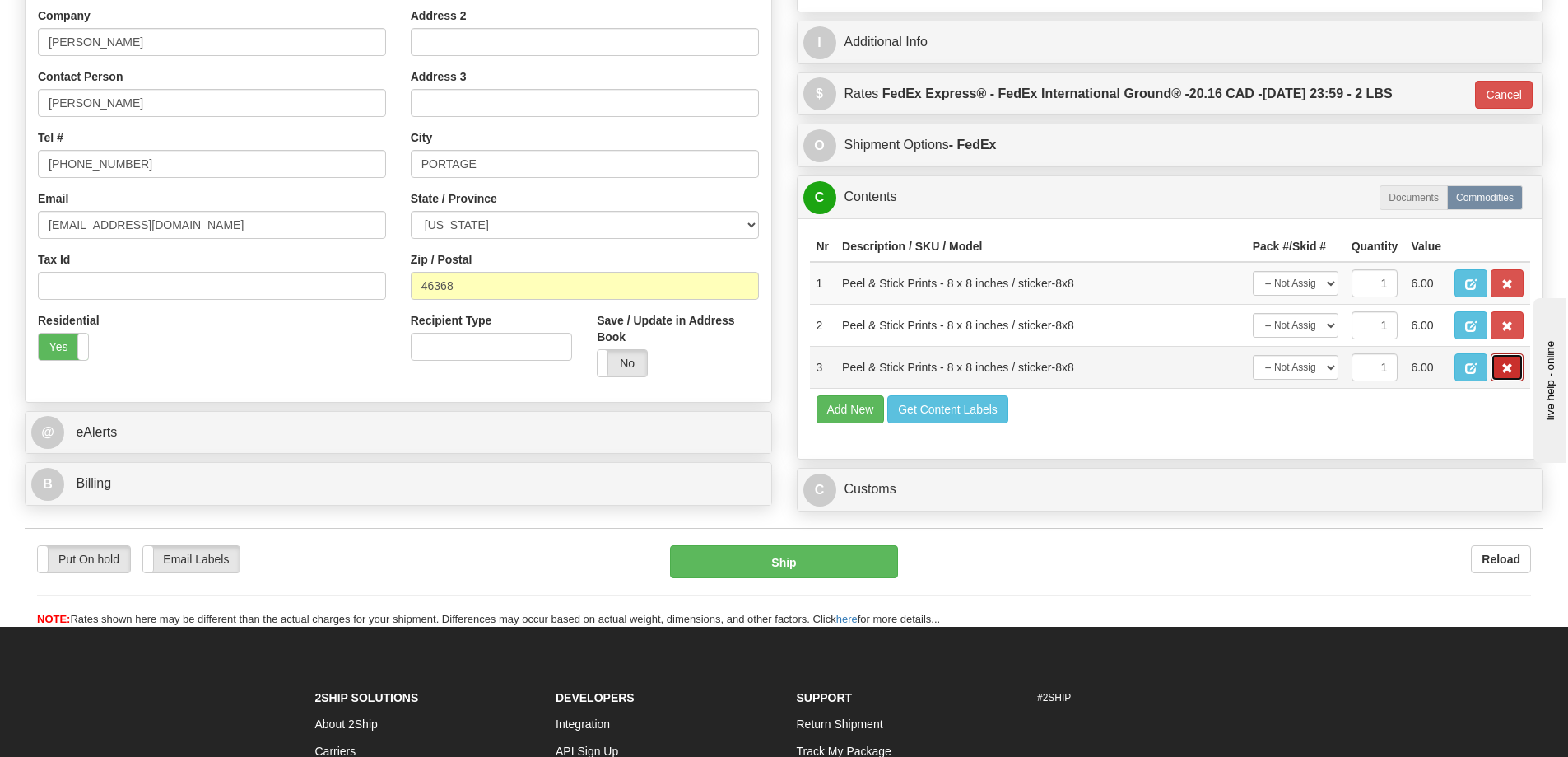
click at [1508, 374] on span "button" at bounding box center [1506, 369] width 12 height 11
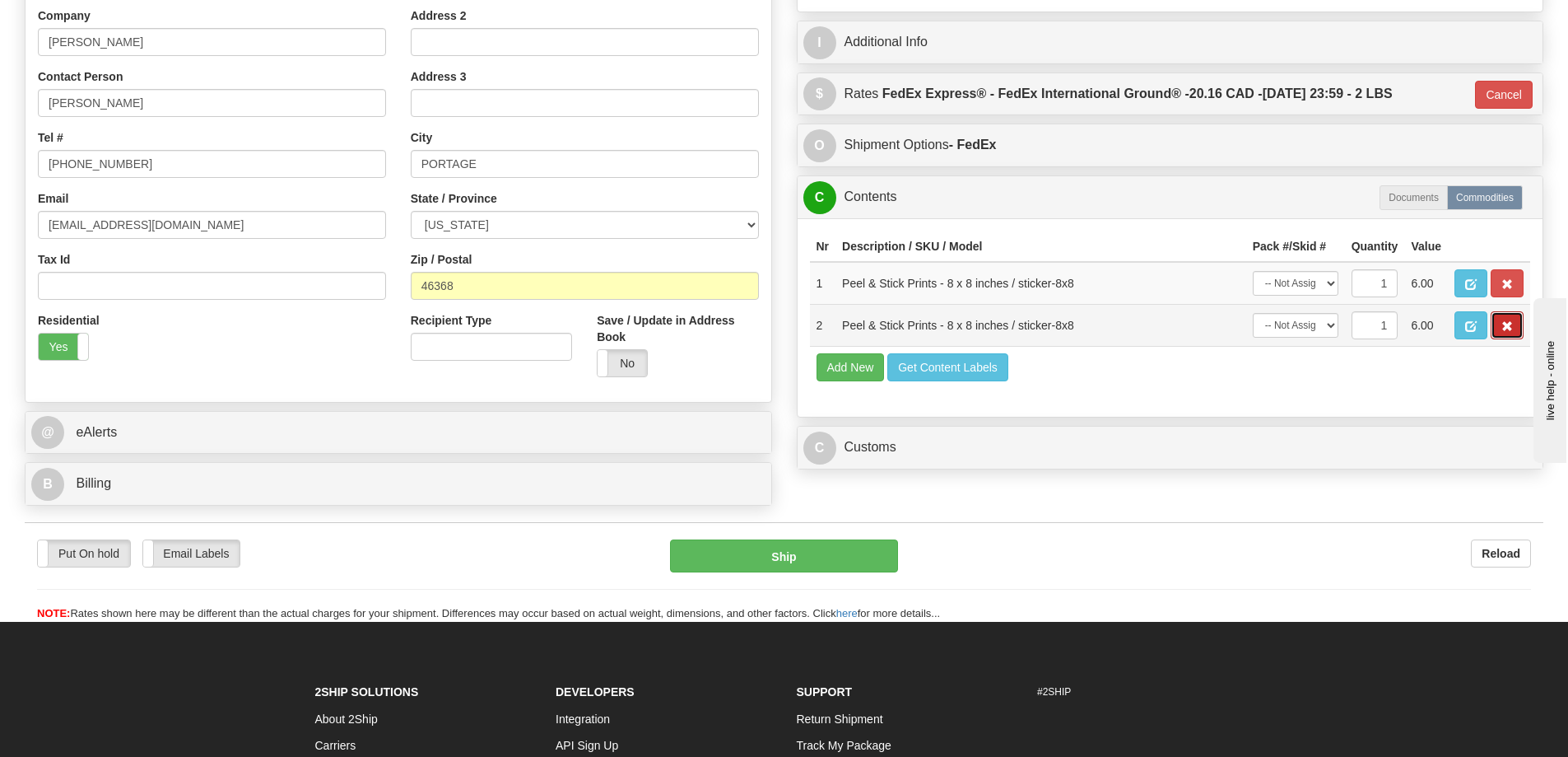
click at [1507, 324] on button "button" at bounding box center [1506, 325] width 33 height 28
click at [1502, 324] on button "button" at bounding box center [1506, 325] width 33 height 28
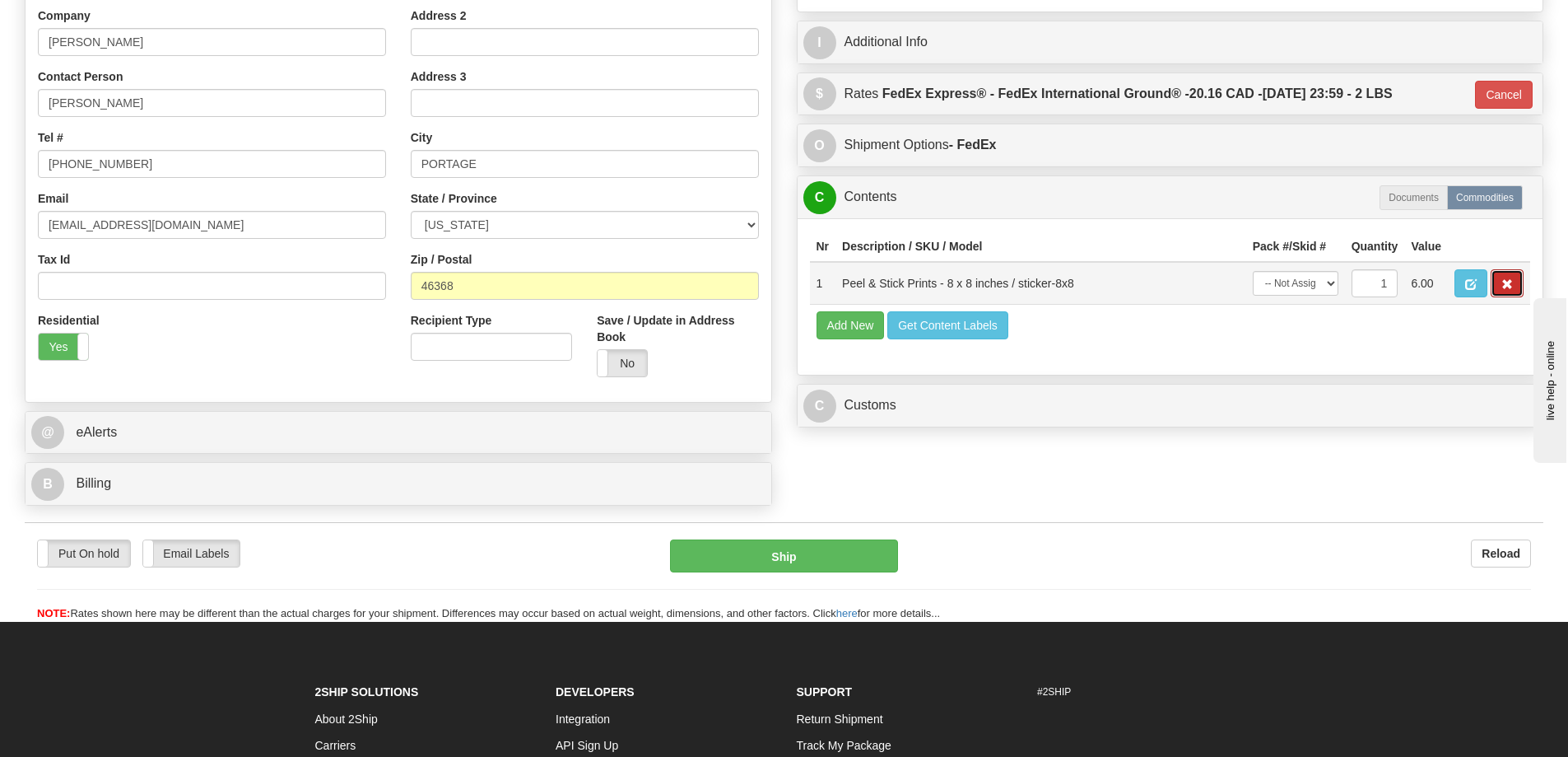
click at [1505, 289] on span "button" at bounding box center [1506, 284] width 12 height 11
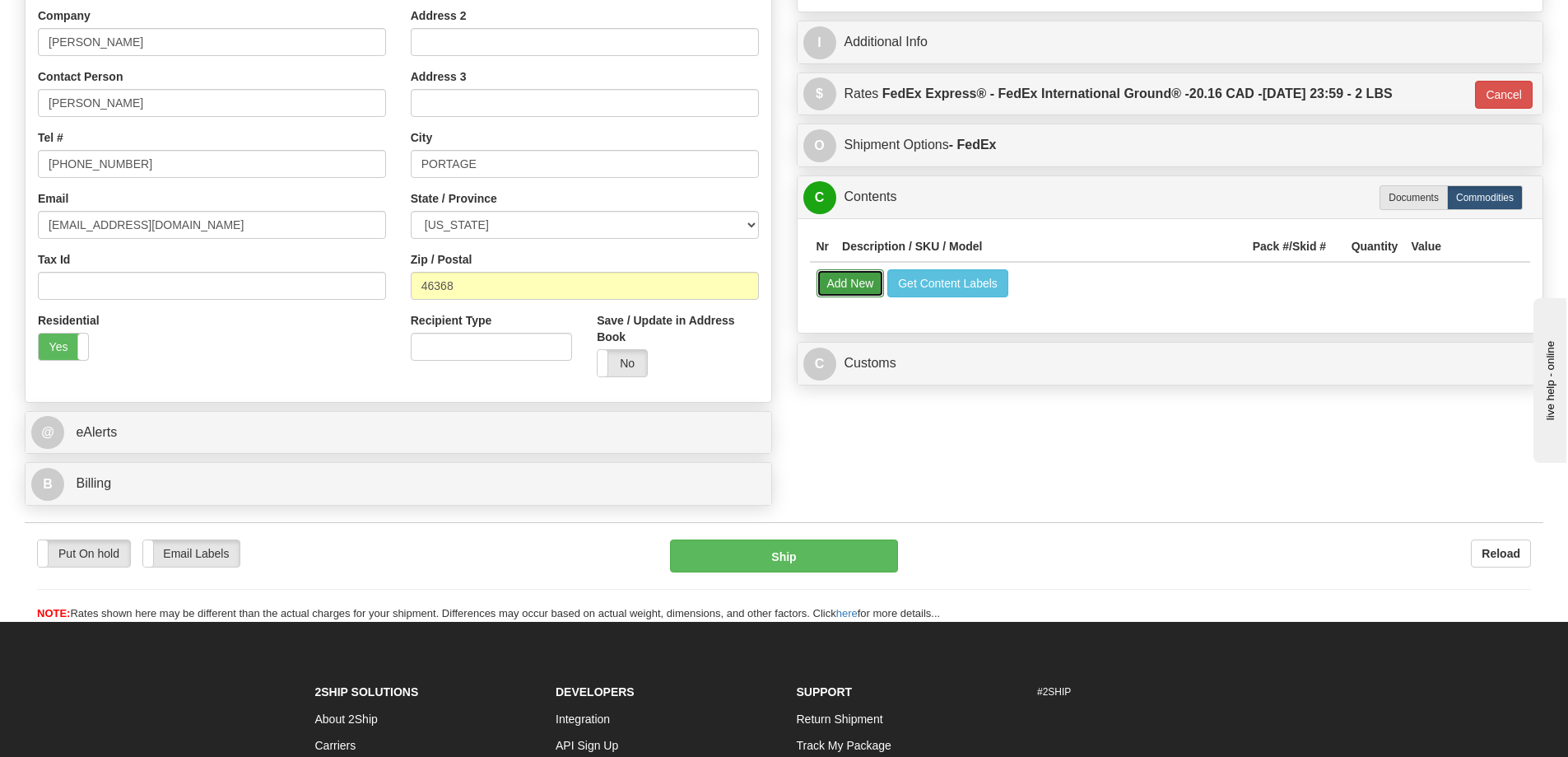
click at [864, 279] on button "Add New" at bounding box center [850, 282] width 68 height 28
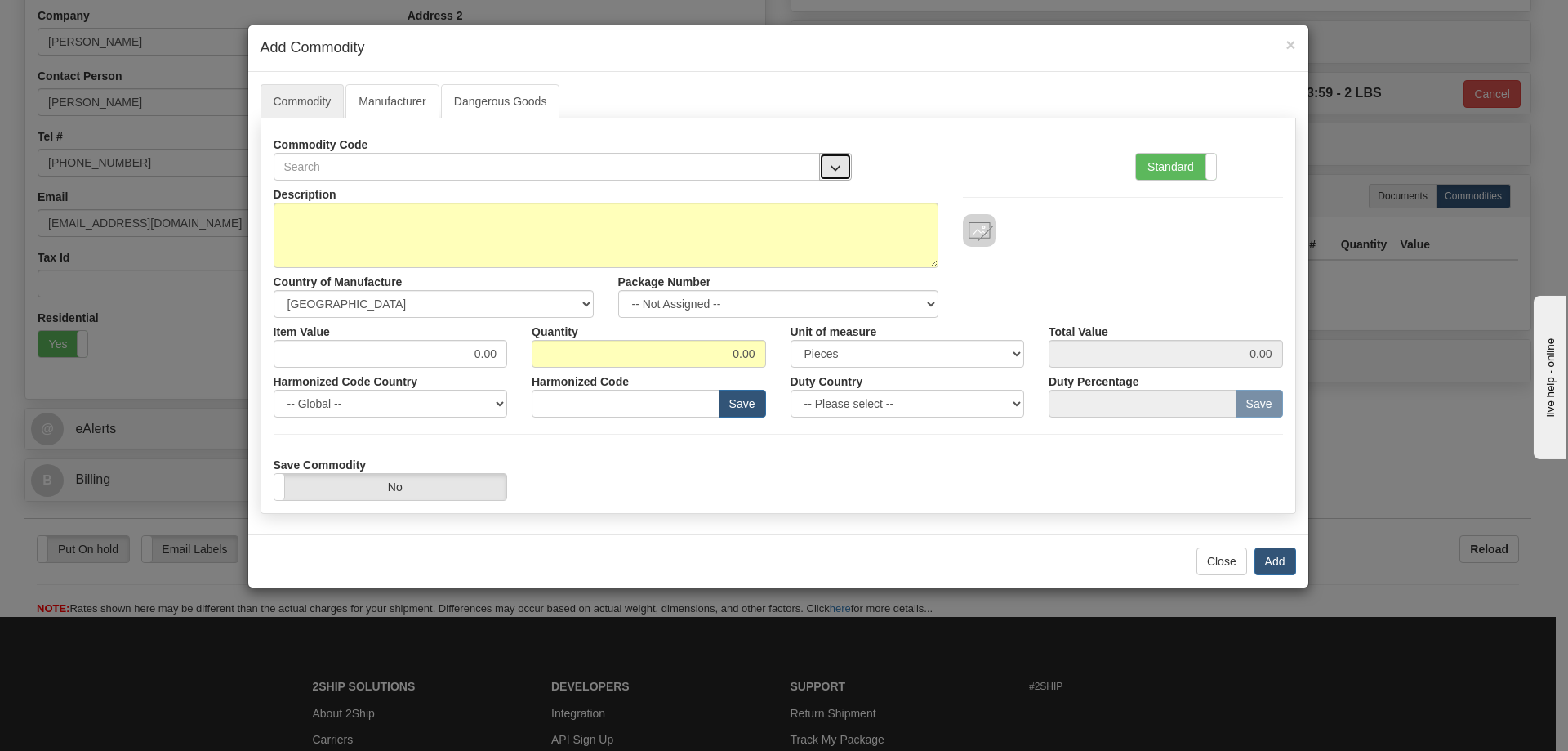
click at [829, 158] on button "button" at bounding box center [836, 166] width 33 height 28
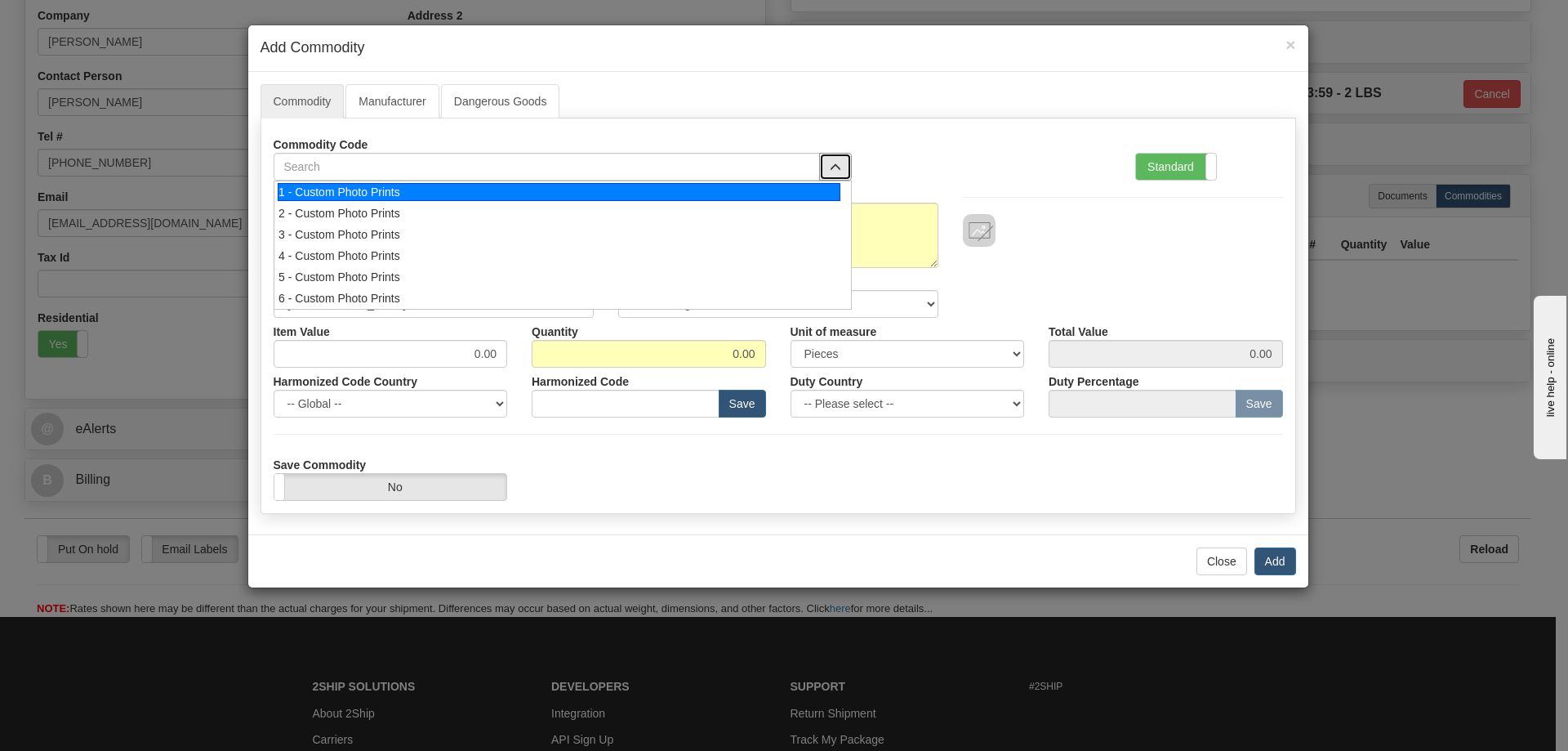
click at [816, 195] on div "1 - Custom Photo Prints" at bounding box center [558, 192] width 563 height 18
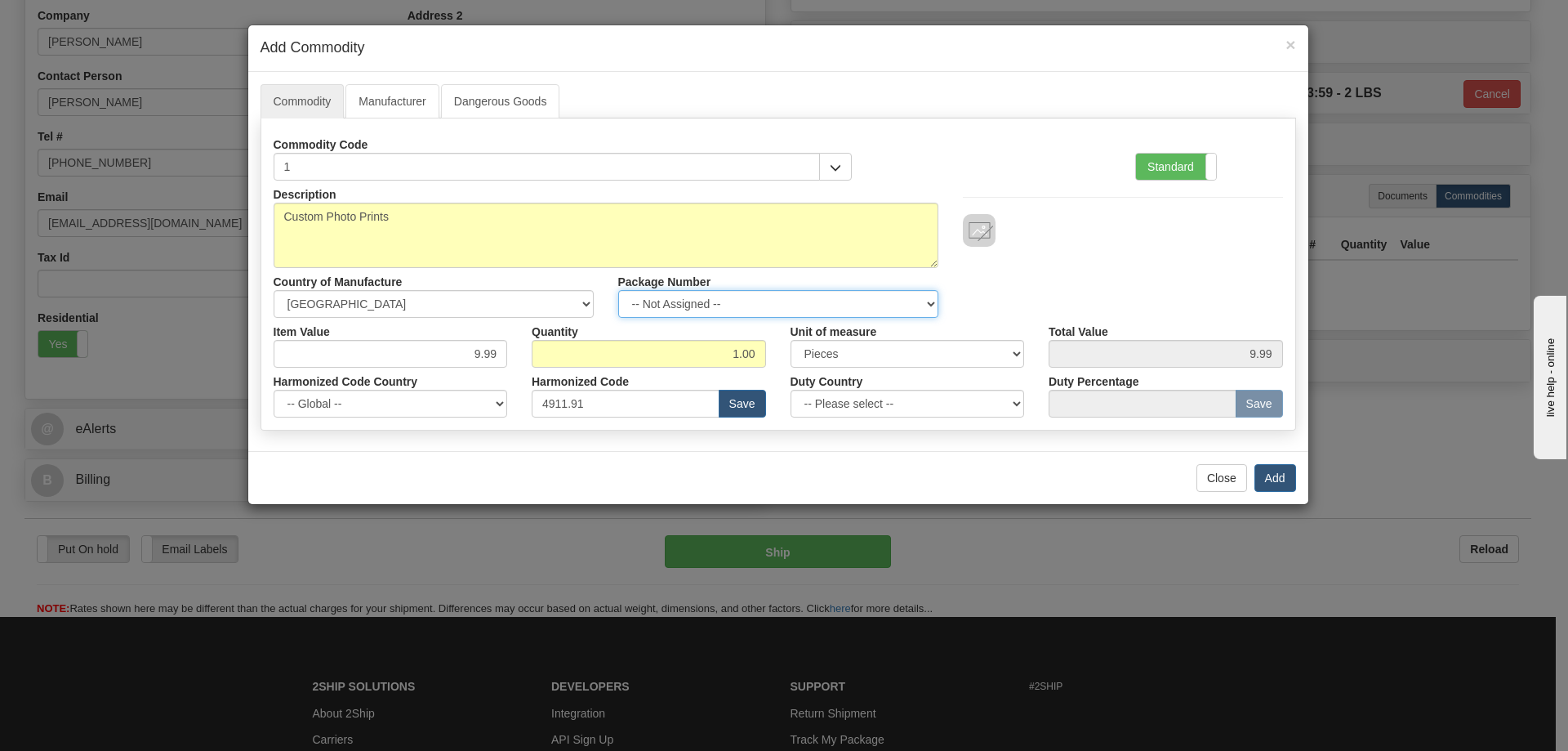
click at [930, 298] on select "-- Not Assigned -- Item 1" at bounding box center [778, 303] width 320 height 28
select select "0"
click at [618, 290] on select "-- Not Assigned -- Item 1" at bounding box center [778, 303] width 320 height 28
click at [1266, 468] on button "Add" at bounding box center [1275, 477] width 42 height 28
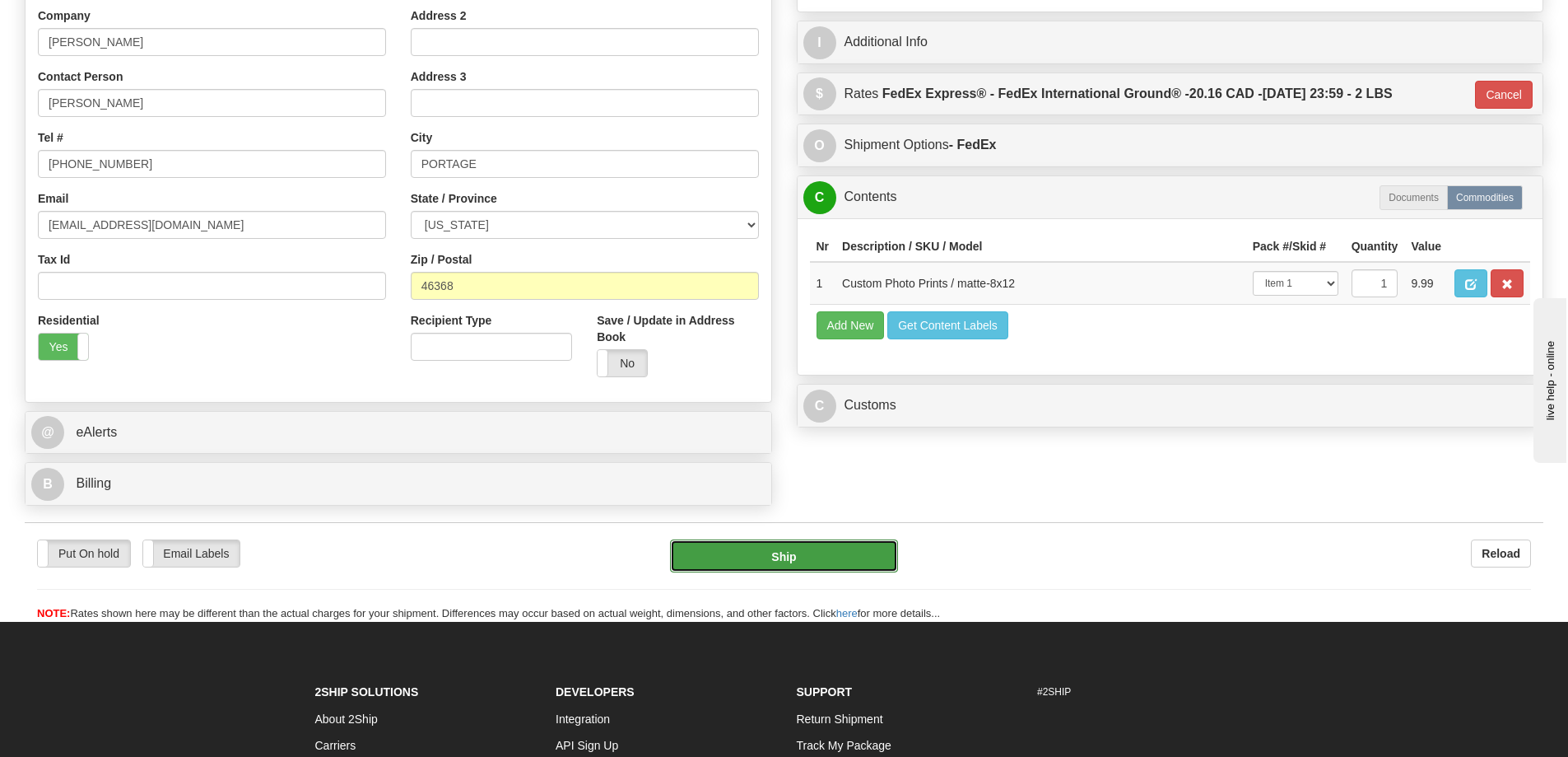
click at [864, 559] on button "Ship" at bounding box center [784, 556] width 228 height 33
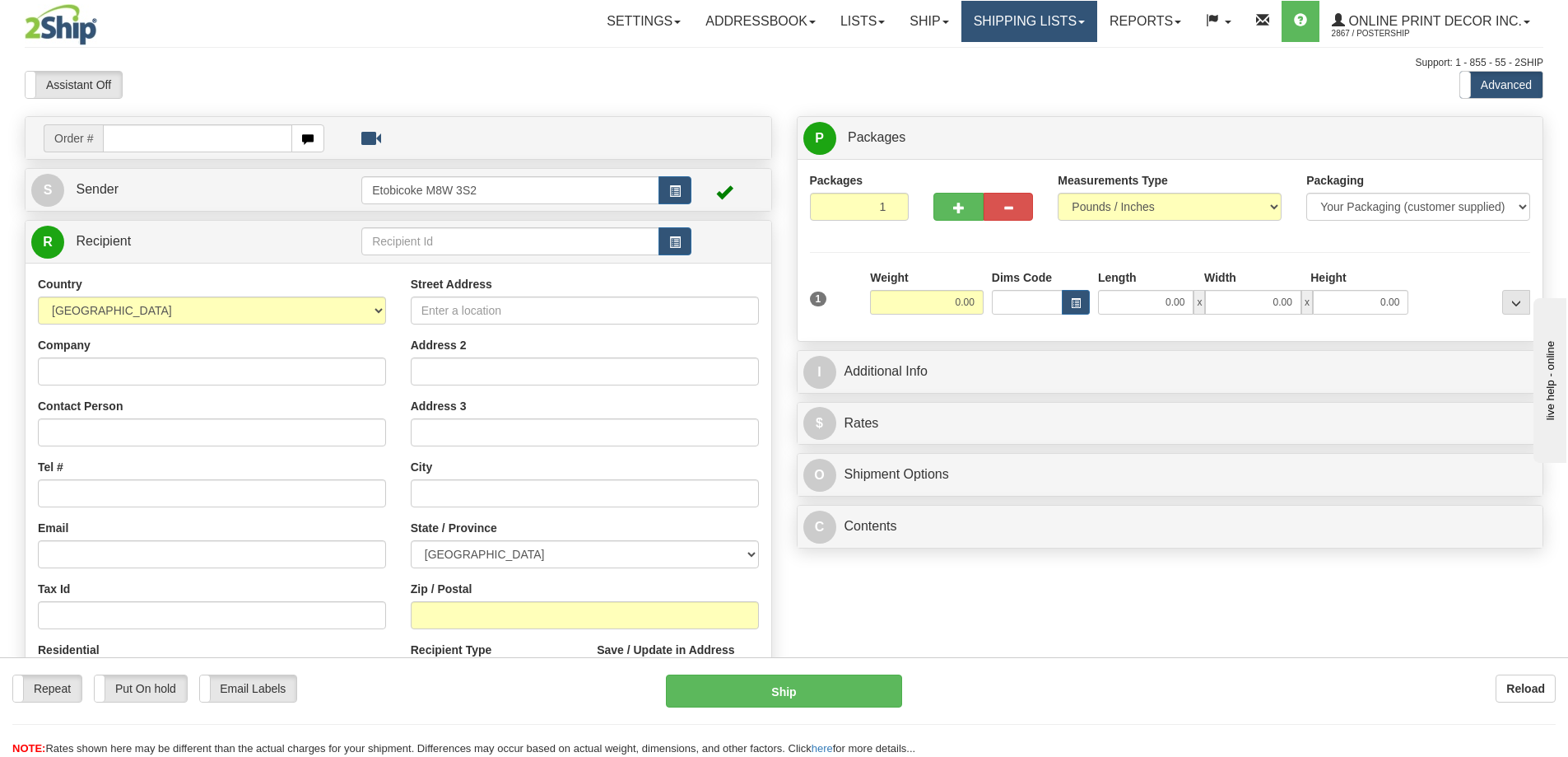
click at [1023, 22] on link "Shipping lists" at bounding box center [1029, 22] width 136 height 41
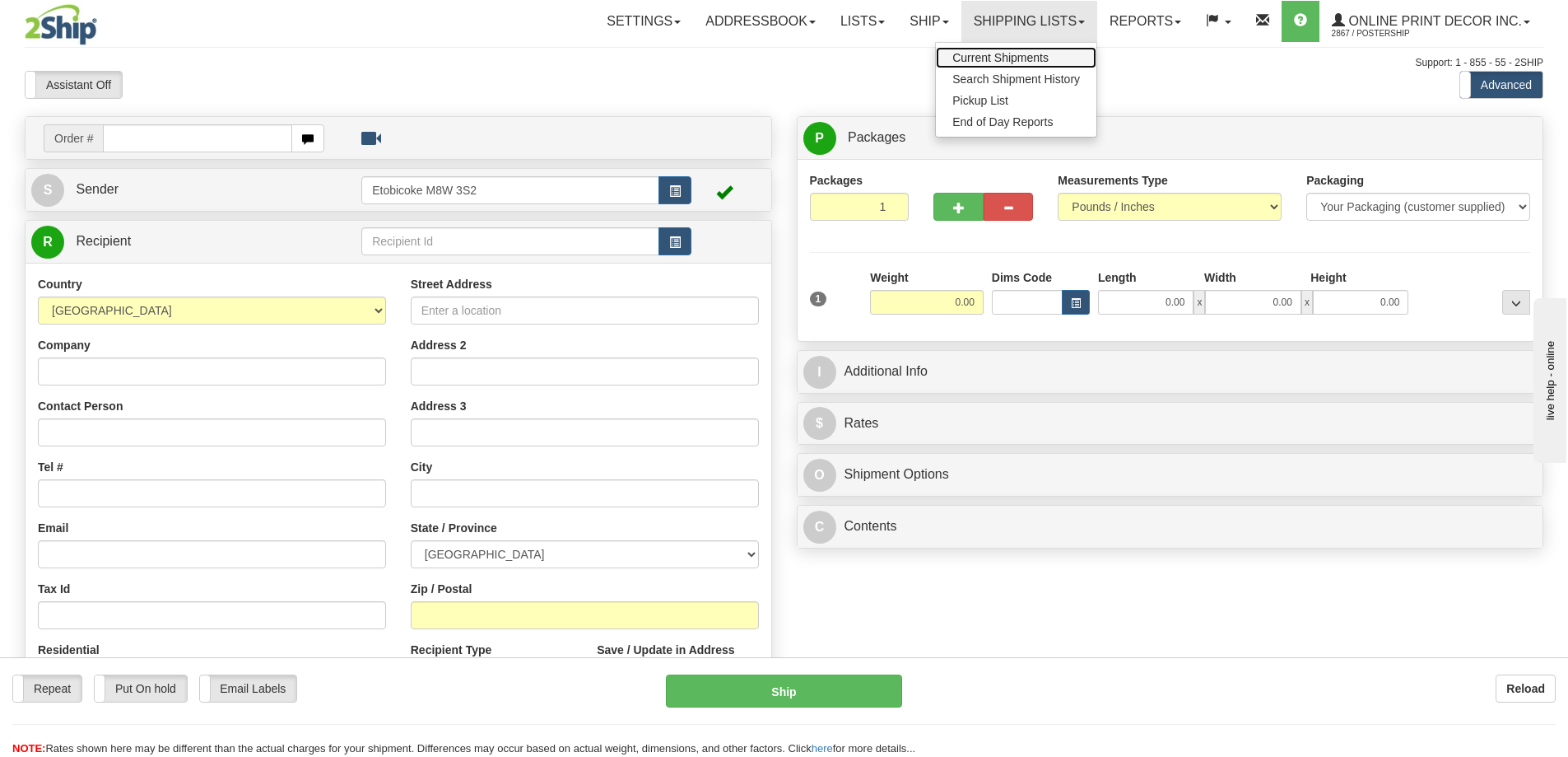
click at [1011, 53] on span "Current Shipments" at bounding box center [1000, 58] width 96 height 13
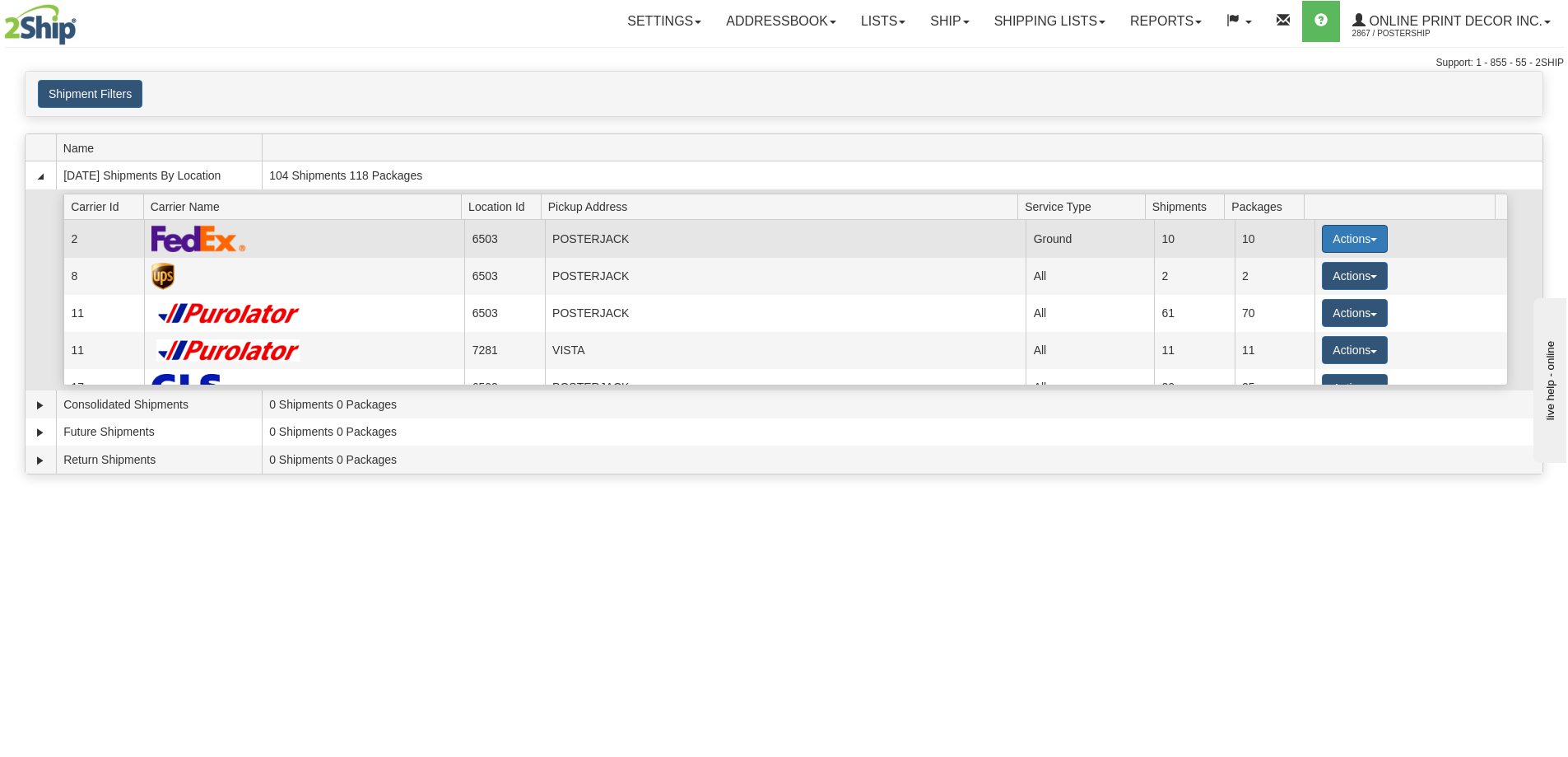
click at [1366, 235] on button "Actions" at bounding box center [1354, 238] width 66 height 28
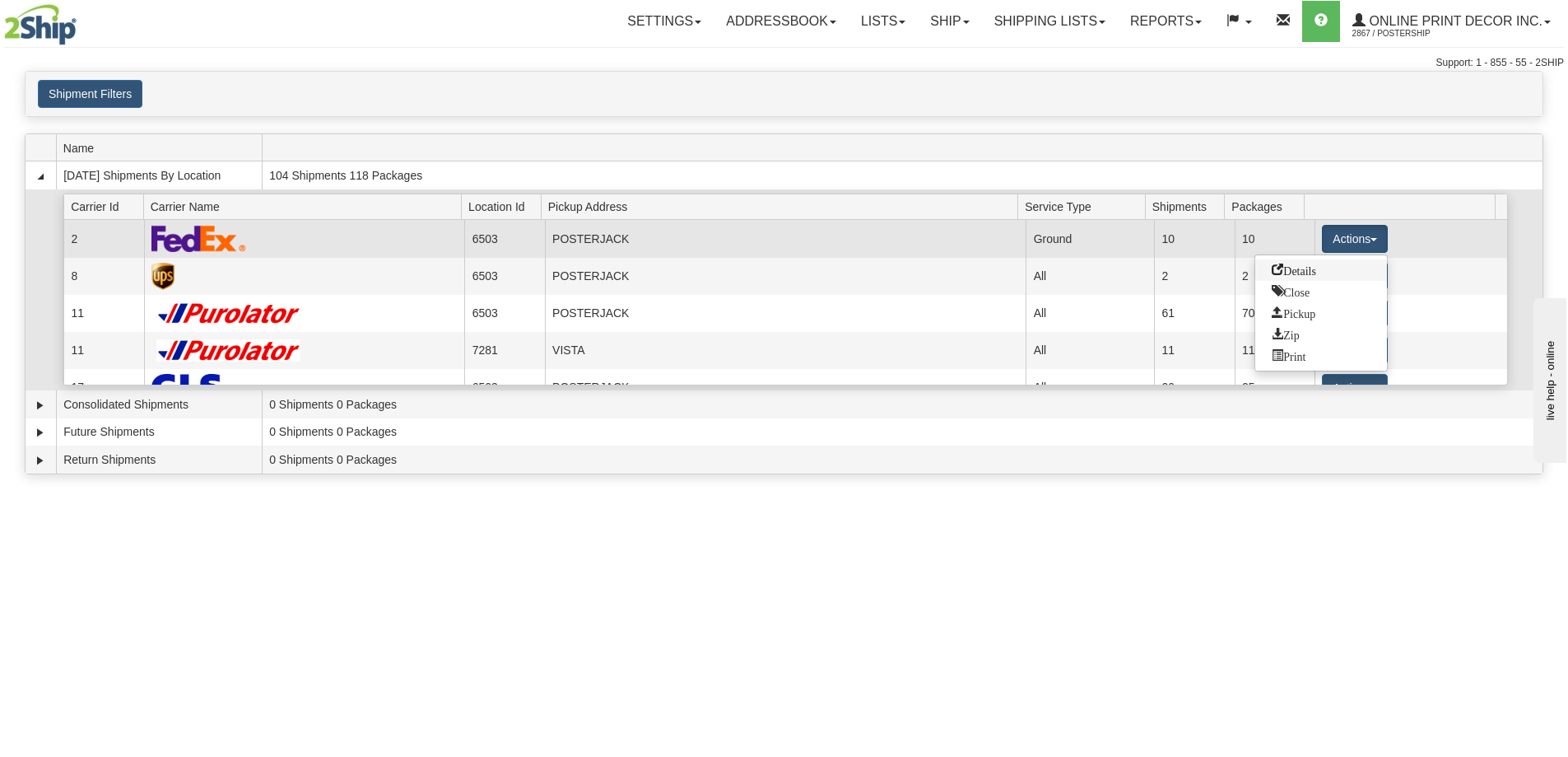
click at [1285, 271] on span "Details" at bounding box center [1293, 269] width 44 height 12
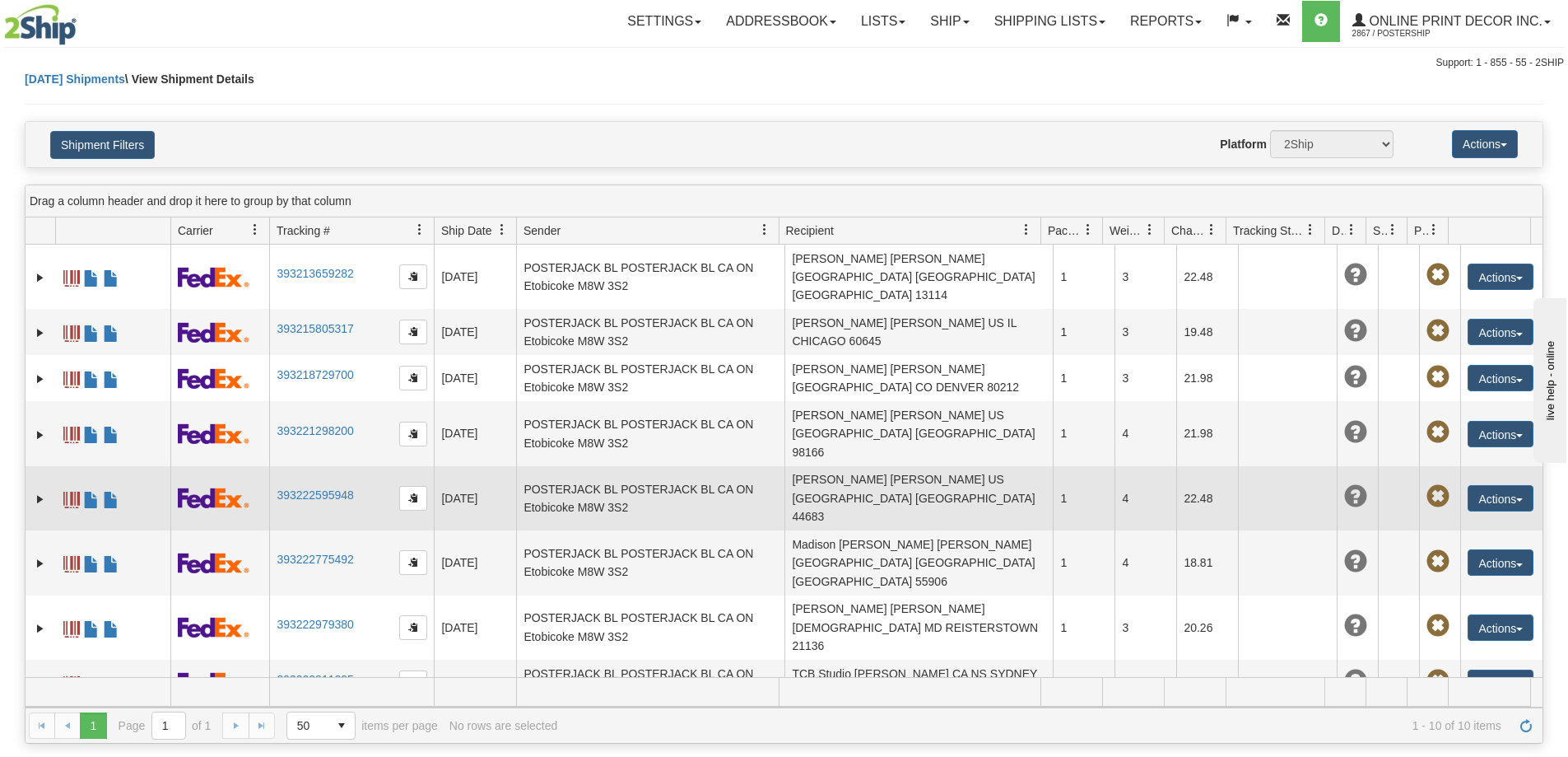
scroll to position [29, 0]
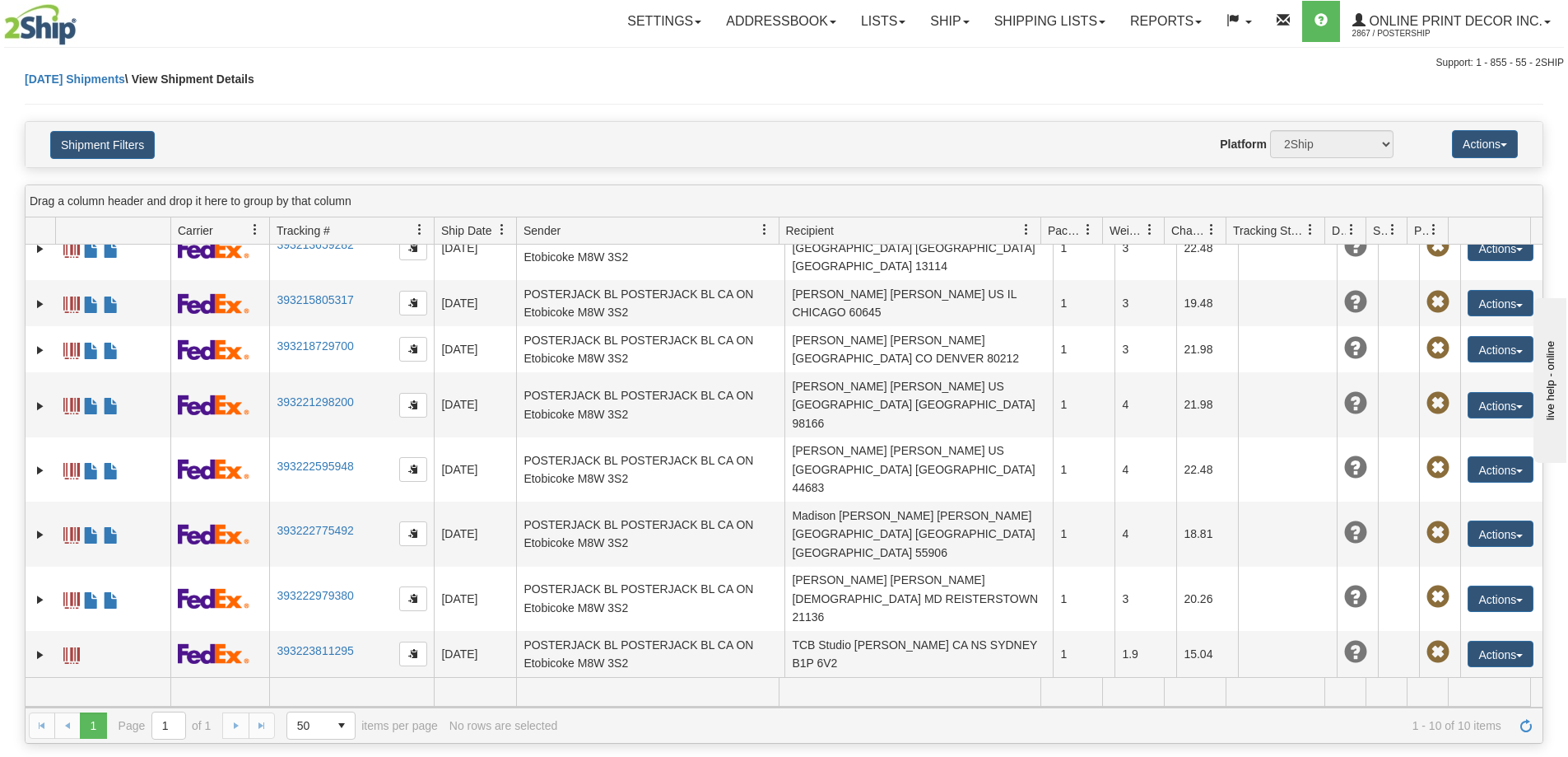
click at [306, 736] on link "393227939344" at bounding box center [314, 743] width 76 height 13
click at [951, 18] on link "Ship" at bounding box center [949, 22] width 64 height 41
click at [883, 63] on span "Ship Screen" at bounding box center [880, 58] width 63 height 13
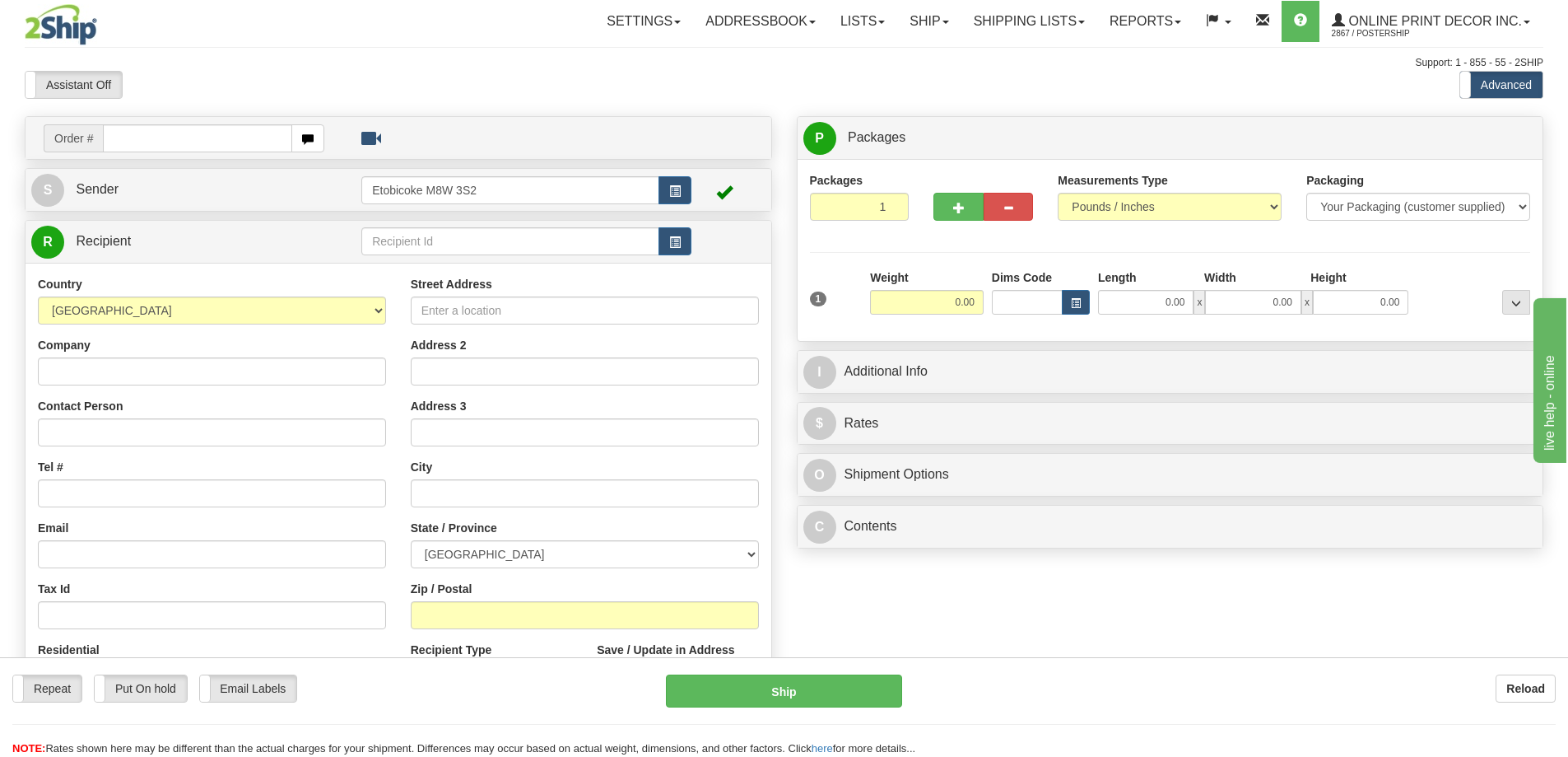
click at [208, 133] on input "text" at bounding box center [197, 138] width 190 height 28
type input "us-56036"
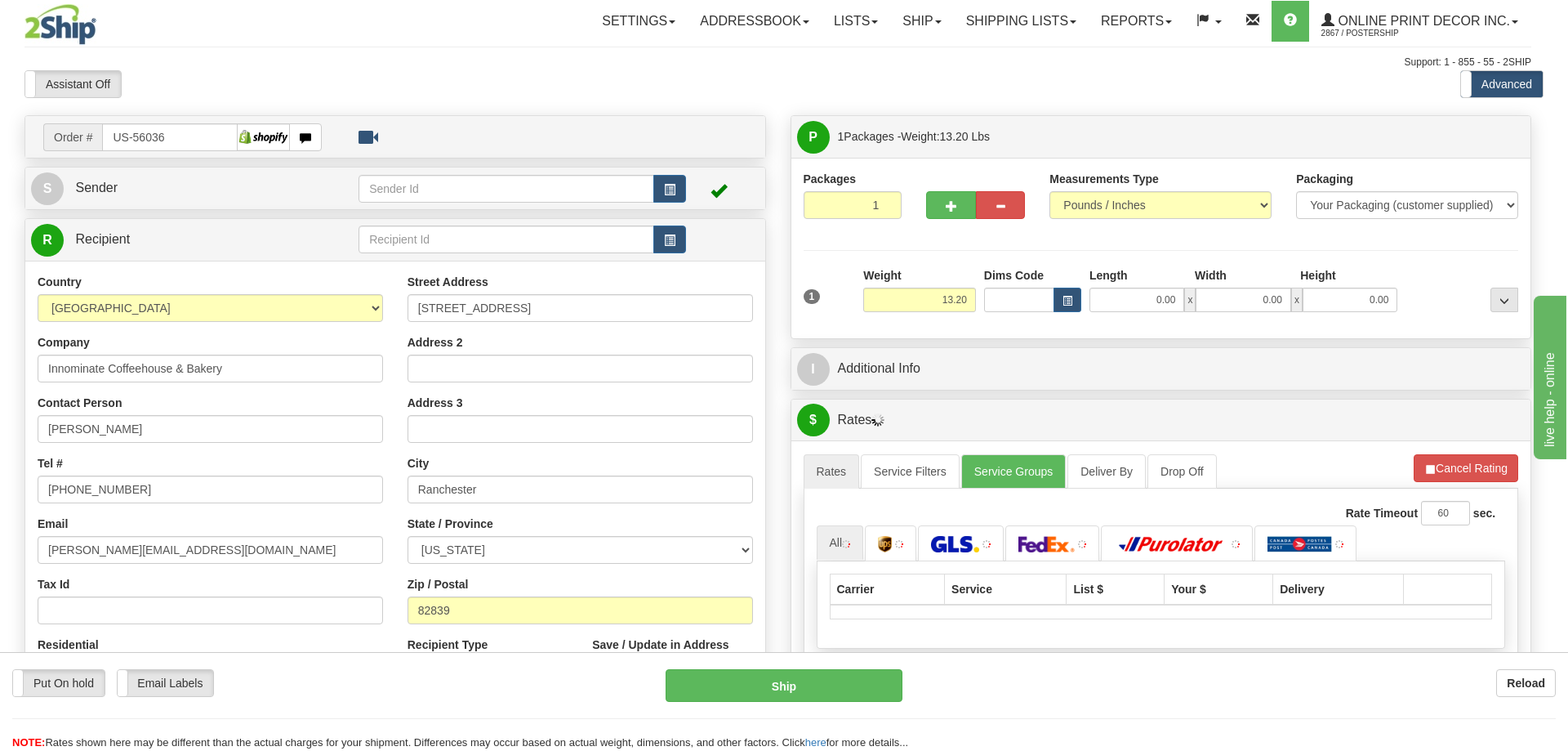
type input "RANCHESTER"
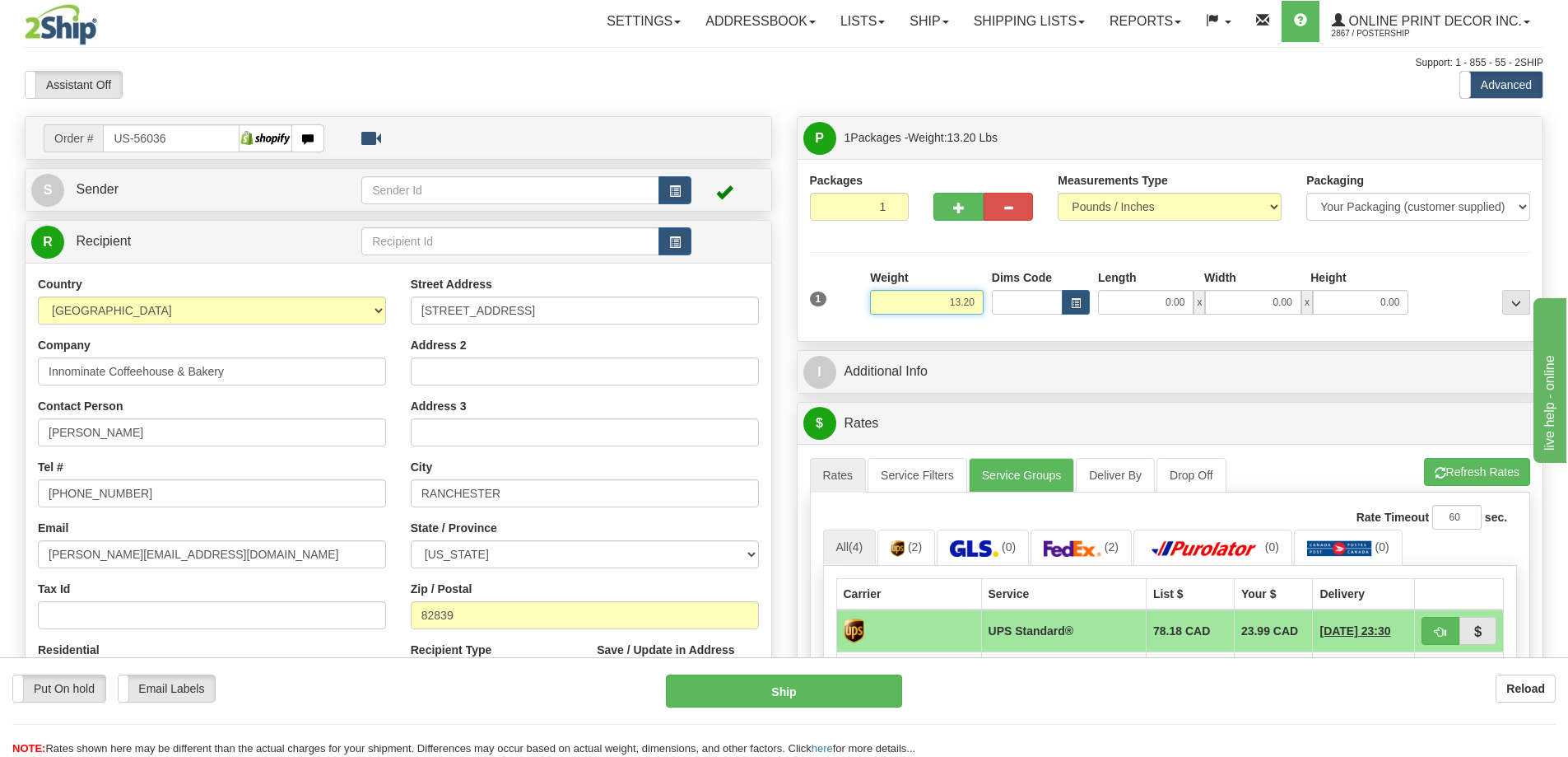
click at [979, 303] on input "13.20" at bounding box center [926, 301] width 113 height 24
type input "1"
type input "2.00"
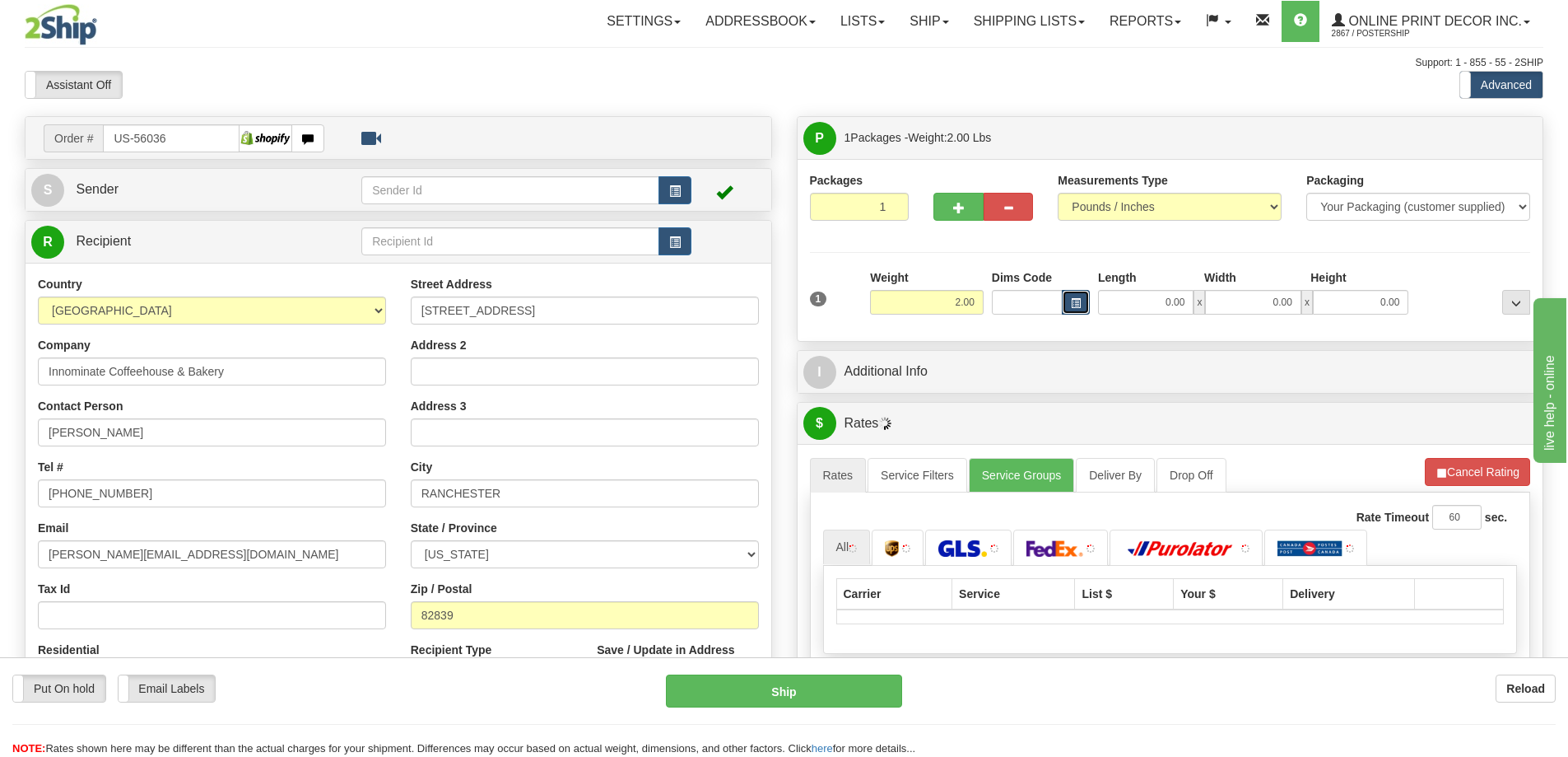
click at [1080, 306] on button "button" at bounding box center [1075, 301] width 28 height 24
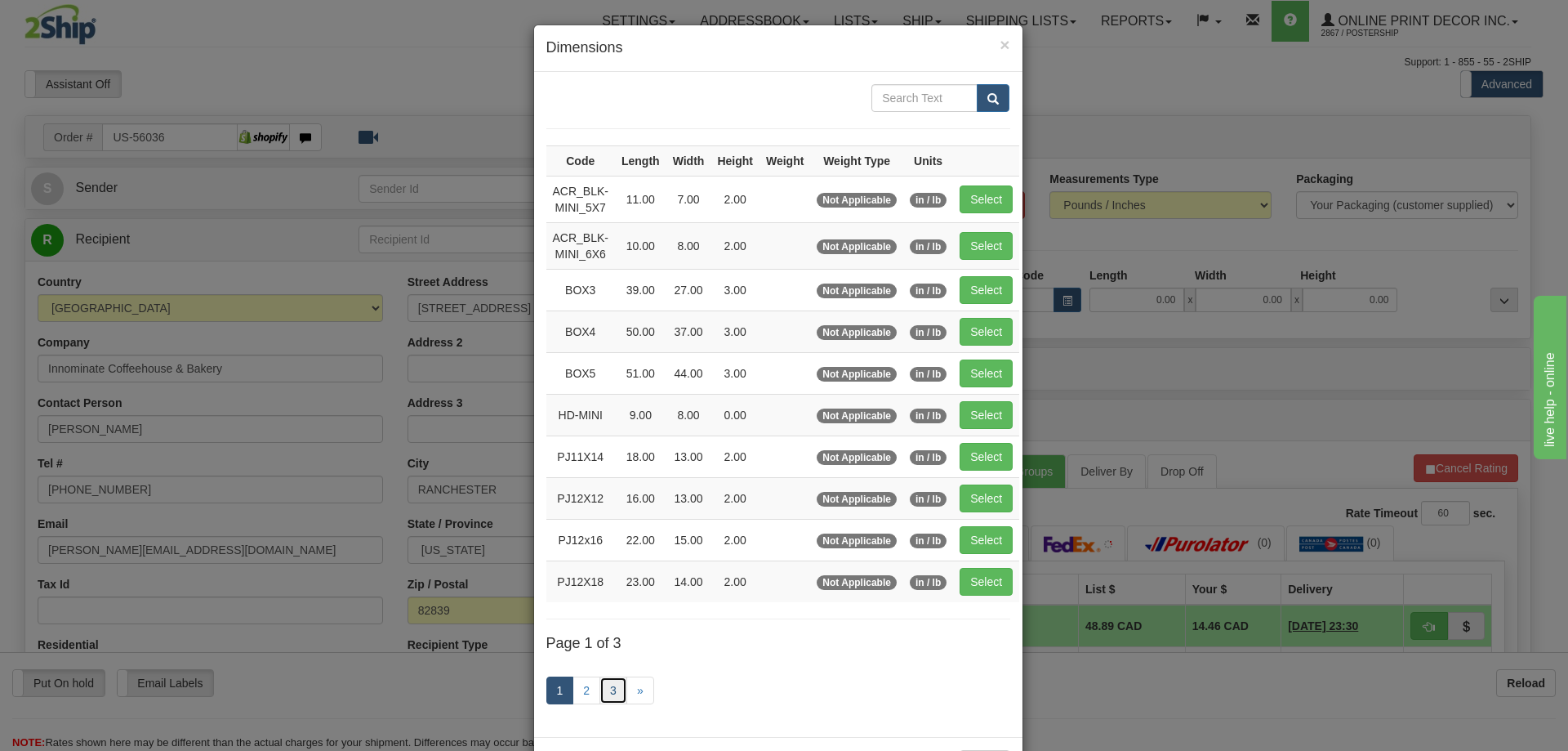
click at [605, 686] on link "3" at bounding box center [613, 689] width 28 height 28
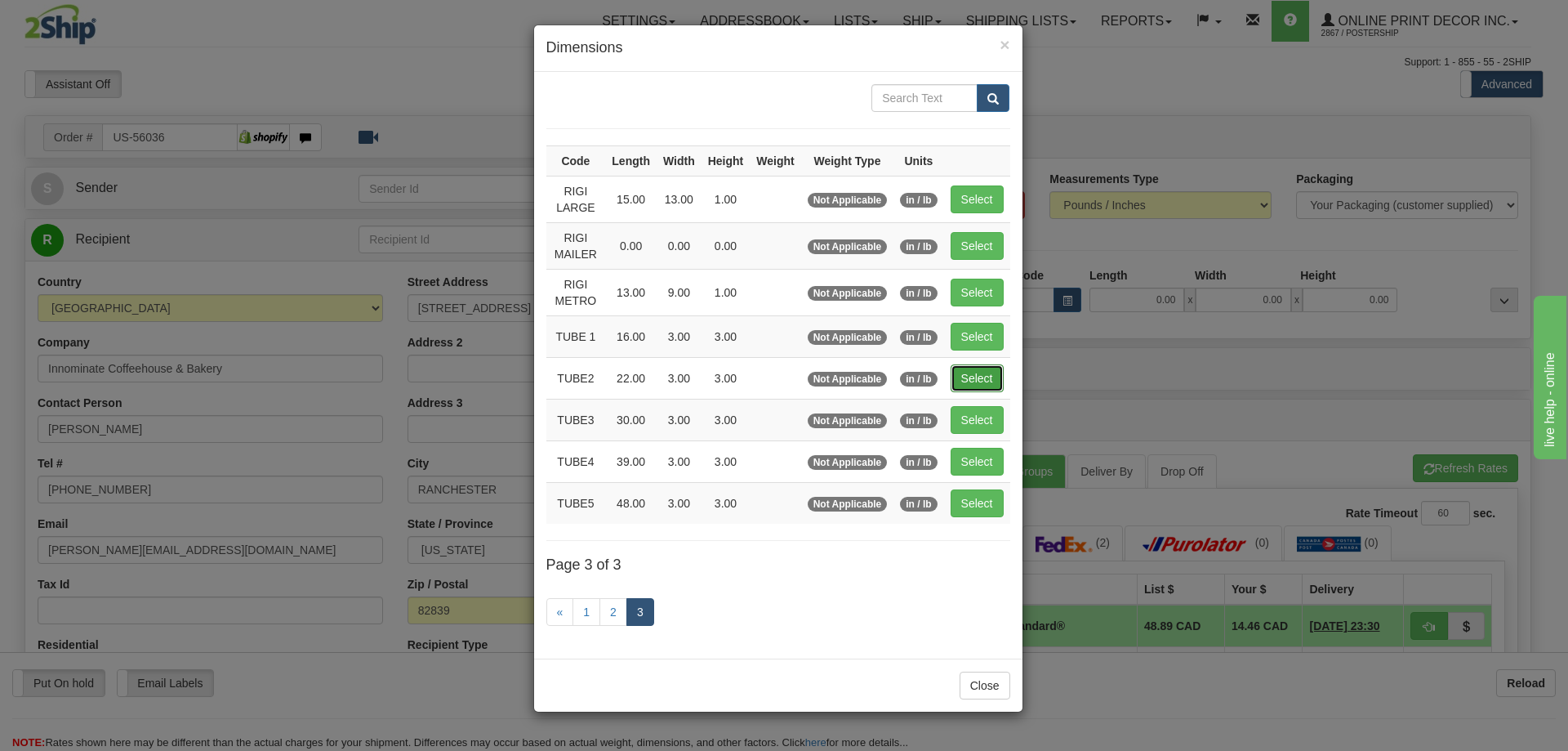
click at [987, 375] on button "Select" at bounding box center [978, 377] width 54 height 28
type input "TUBE2"
type input "22.00"
type input "3.00"
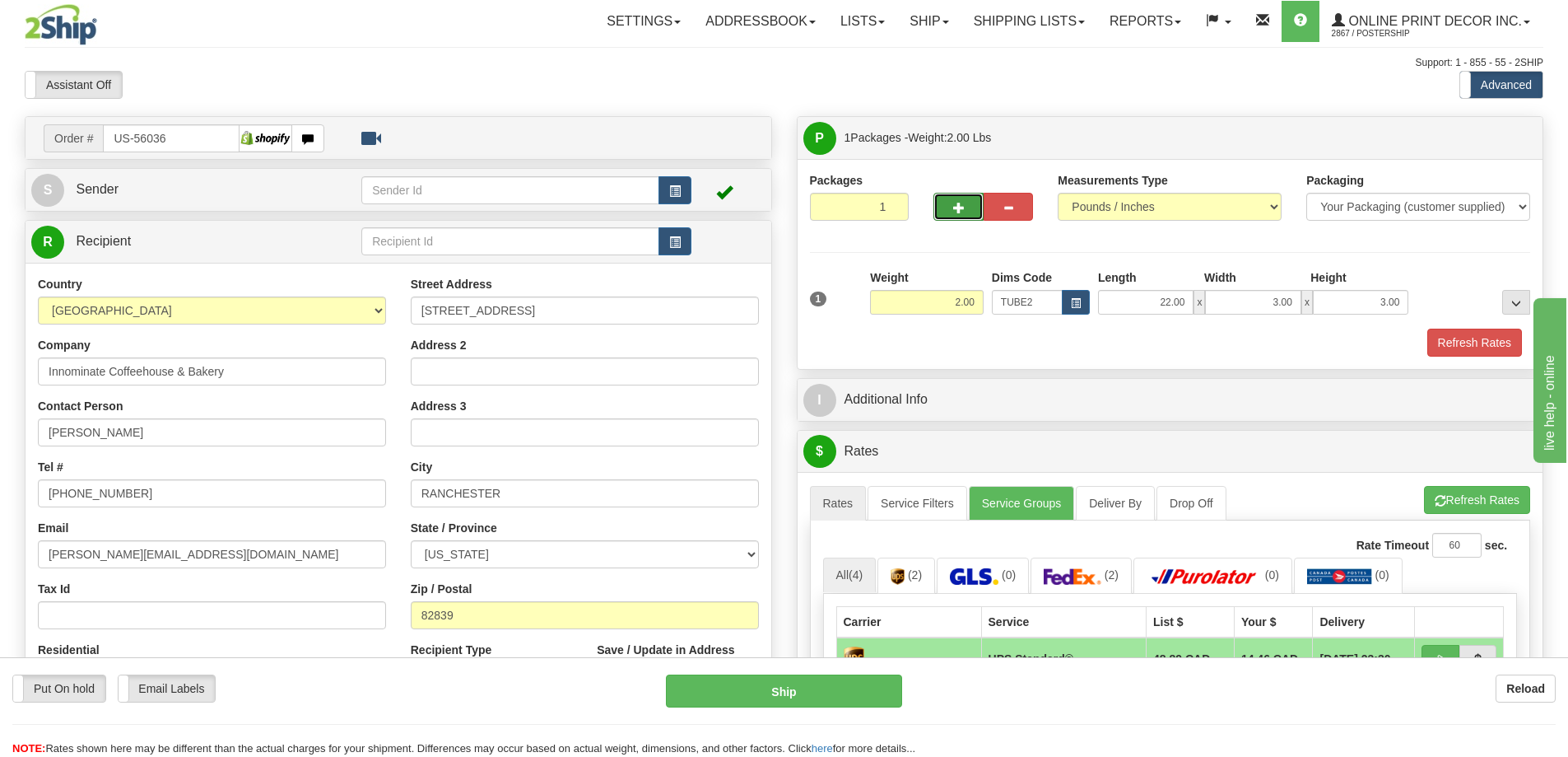
click at [960, 203] on span "button" at bounding box center [958, 208] width 12 height 11
radio input "true"
type input "2"
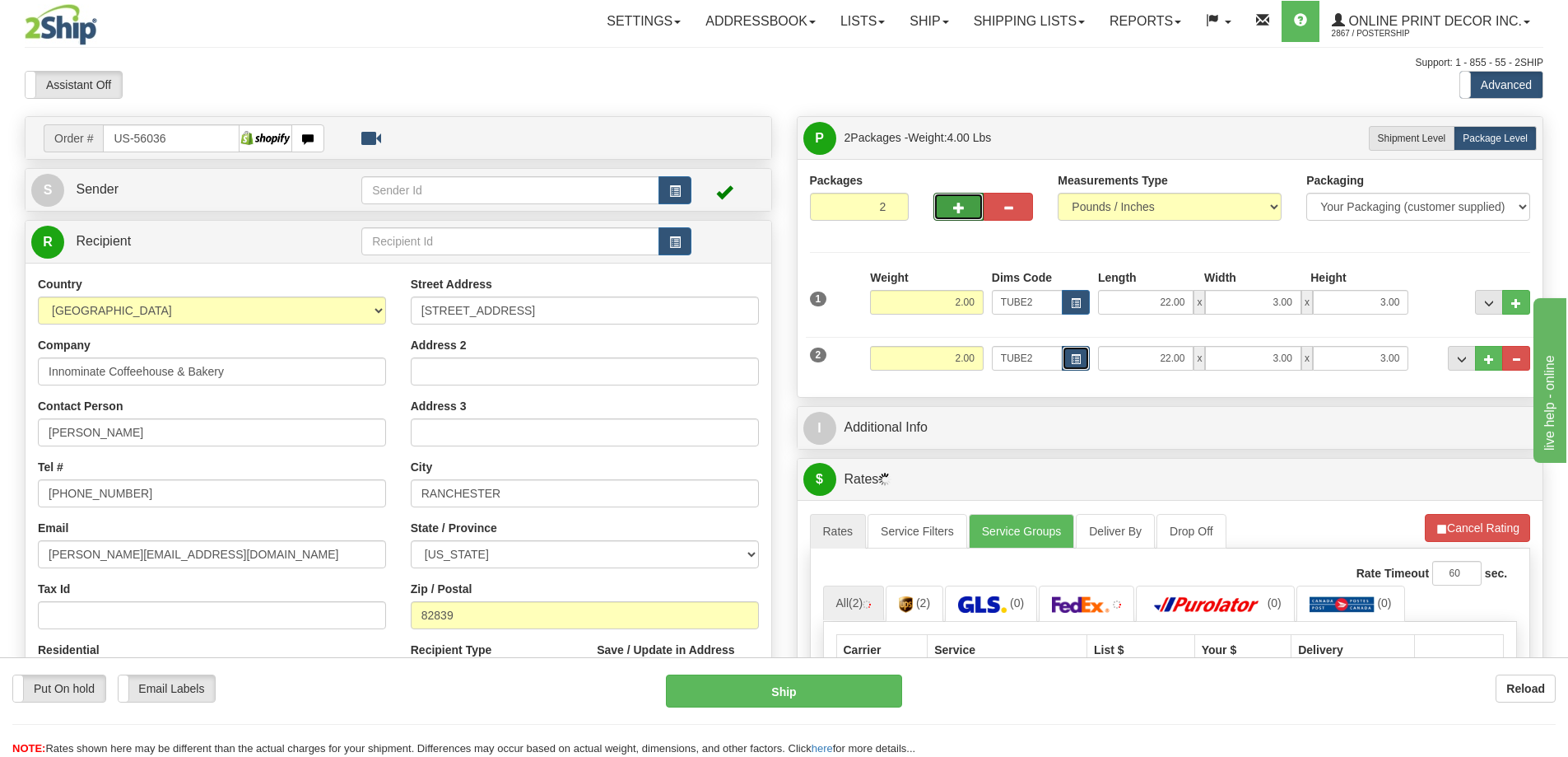
click at [1079, 359] on span "button" at bounding box center [1075, 360] width 10 height 9
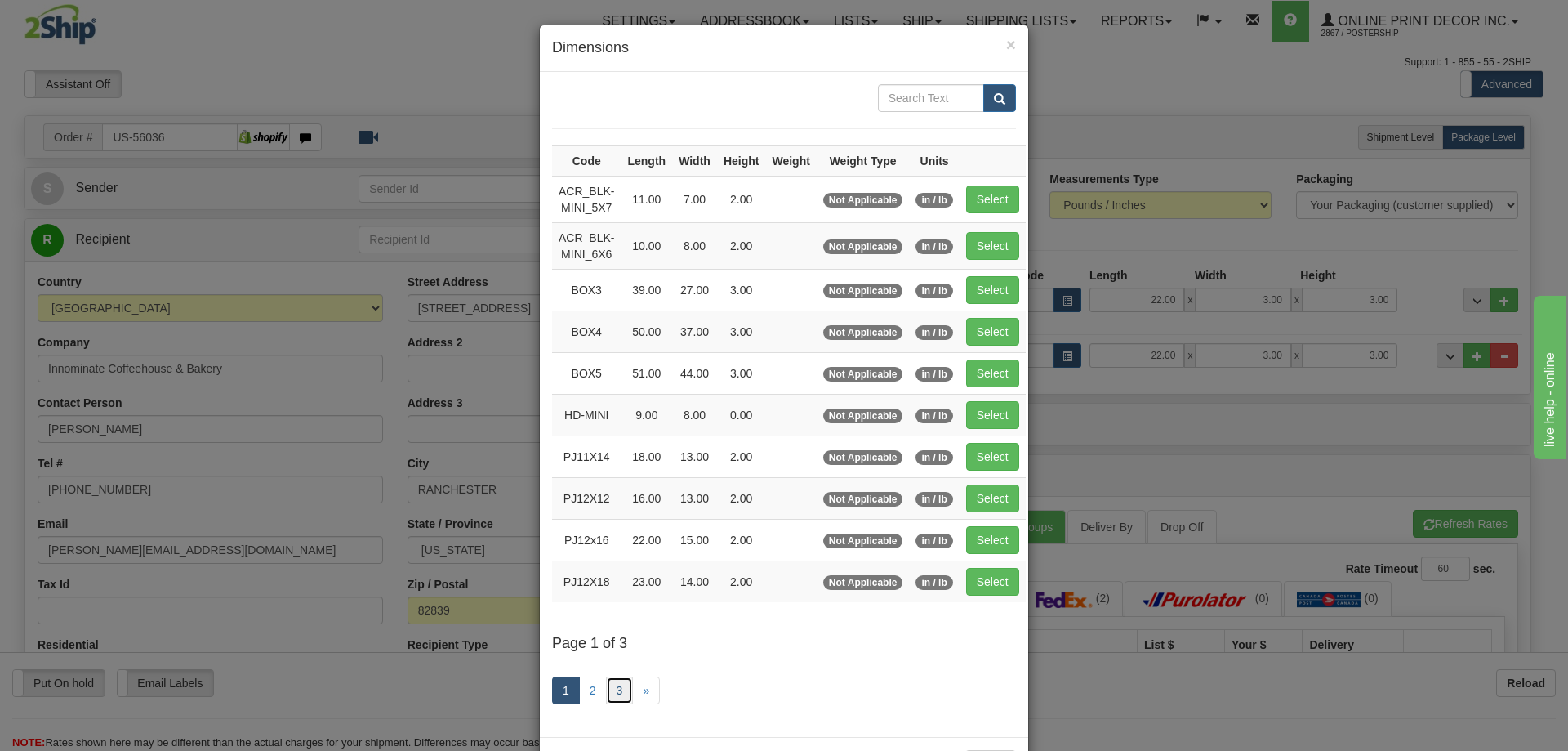
click at [616, 688] on link "3" at bounding box center [620, 689] width 28 height 28
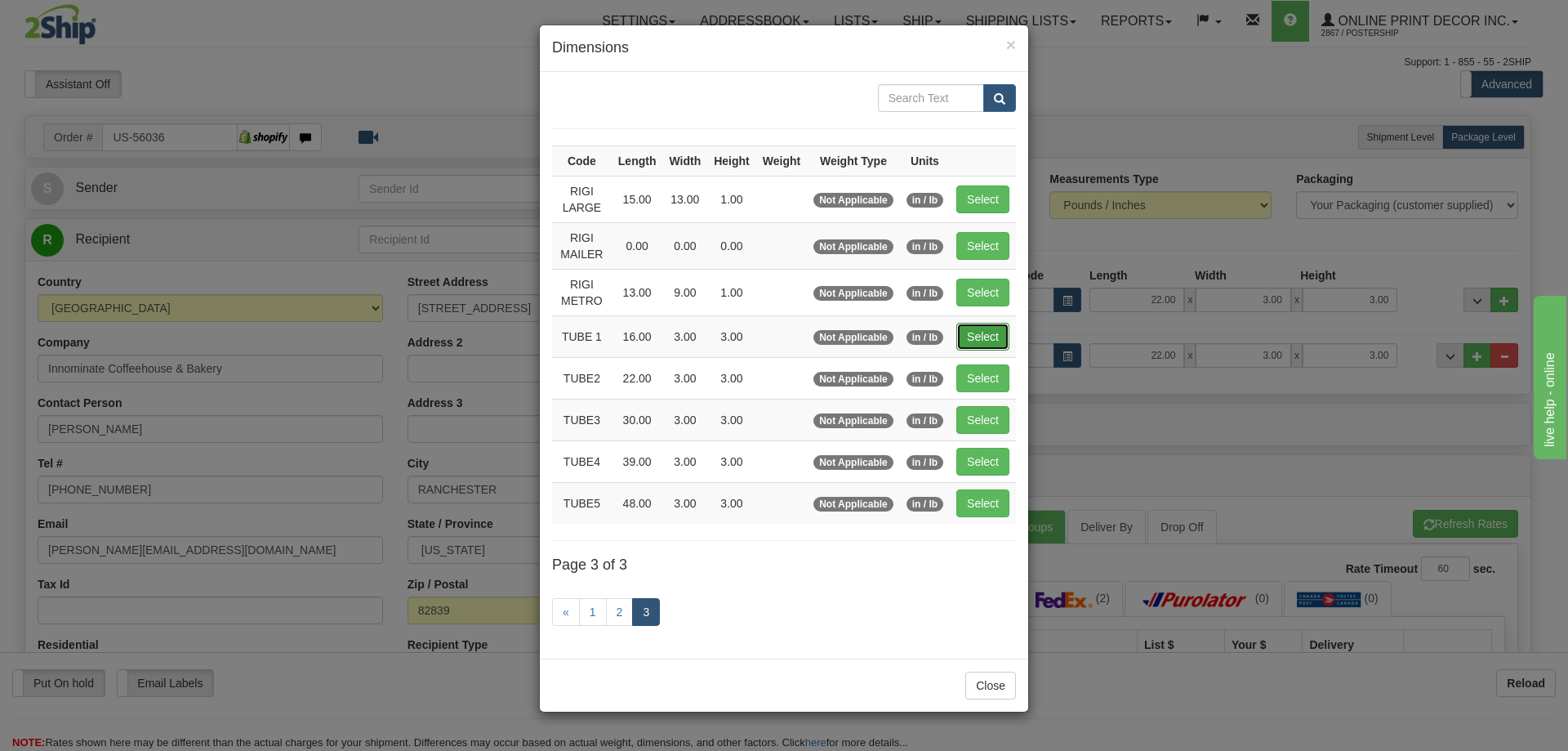
click at [987, 331] on button "Select" at bounding box center [983, 336] width 54 height 28
type input "TUBE 1"
type input "16.00"
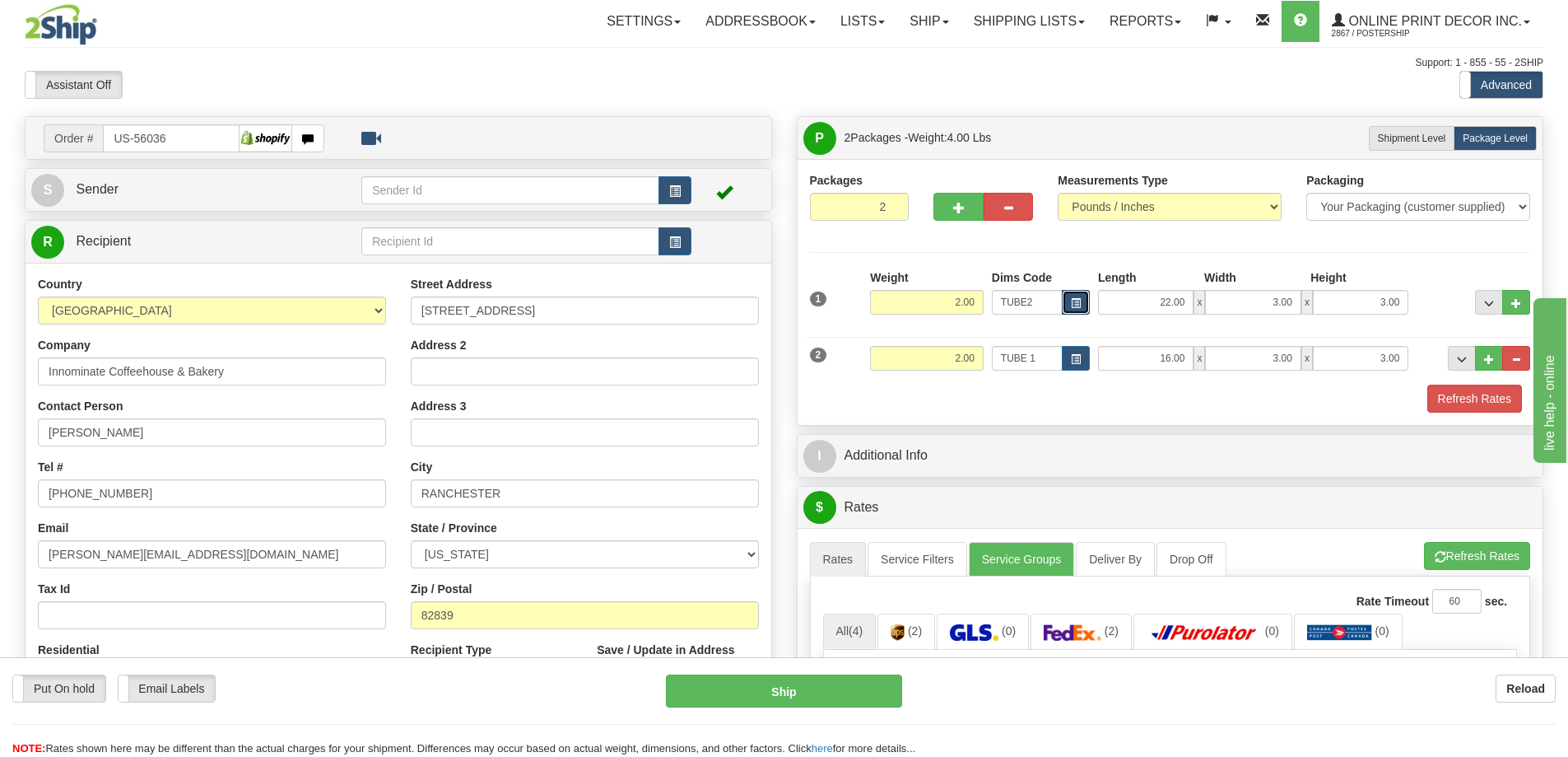
click at [1083, 302] on button "button" at bounding box center [1075, 301] width 28 height 24
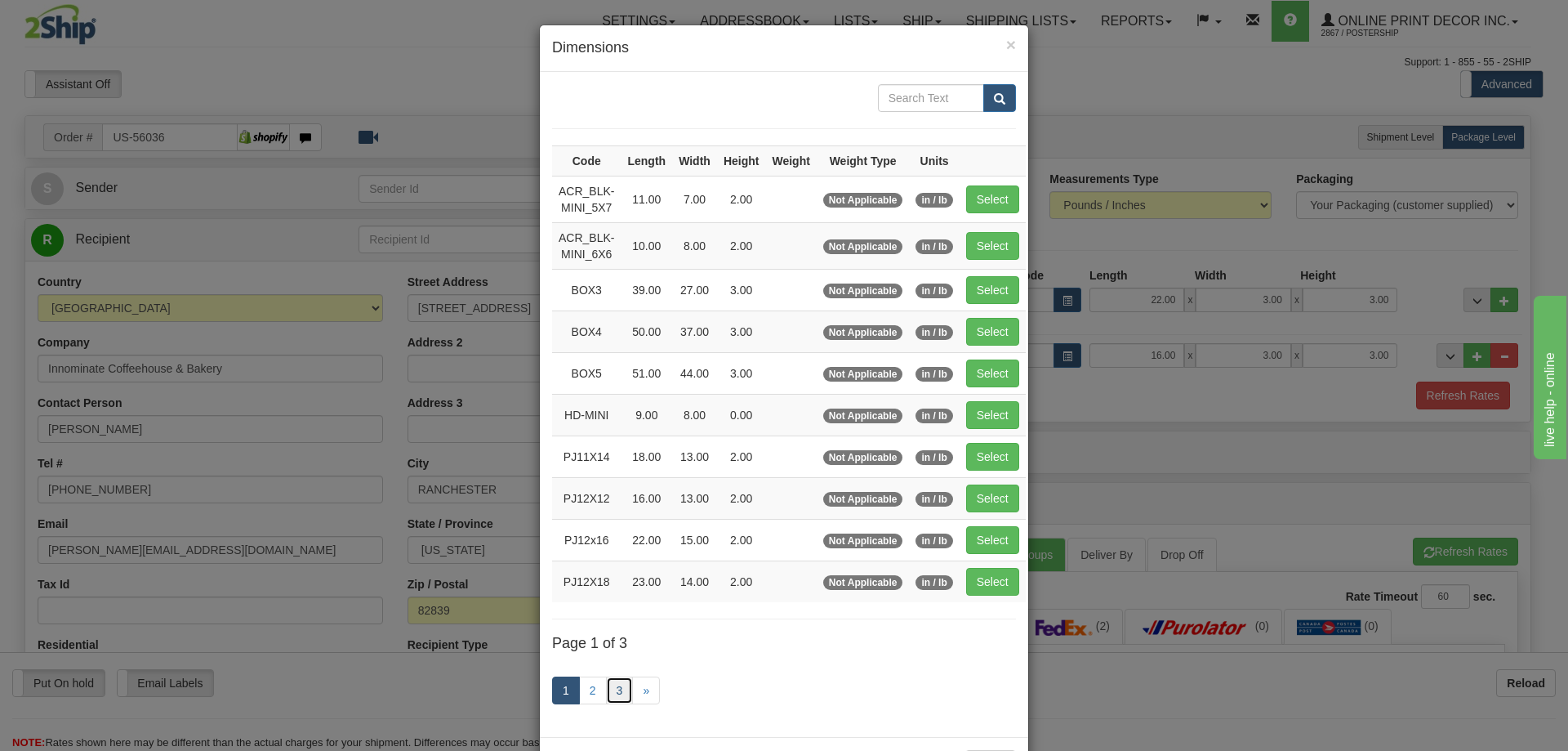
click at [614, 689] on link "3" at bounding box center [620, 689] width 28 height 28
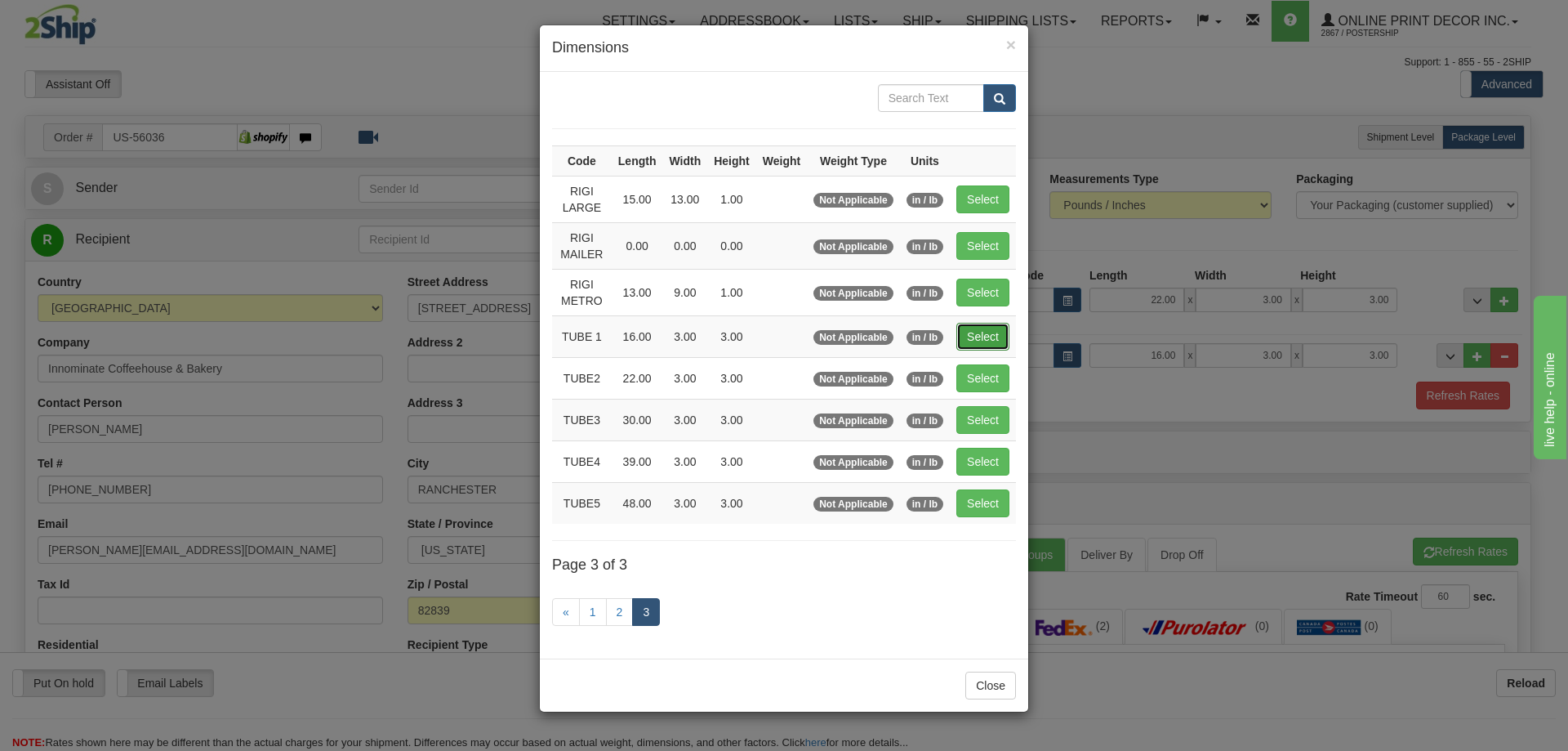
click at [986, 330] on button "Select" at bounding box center [983, 336] width 54 height 28
type input "TUBE 1"
type input "16.00"
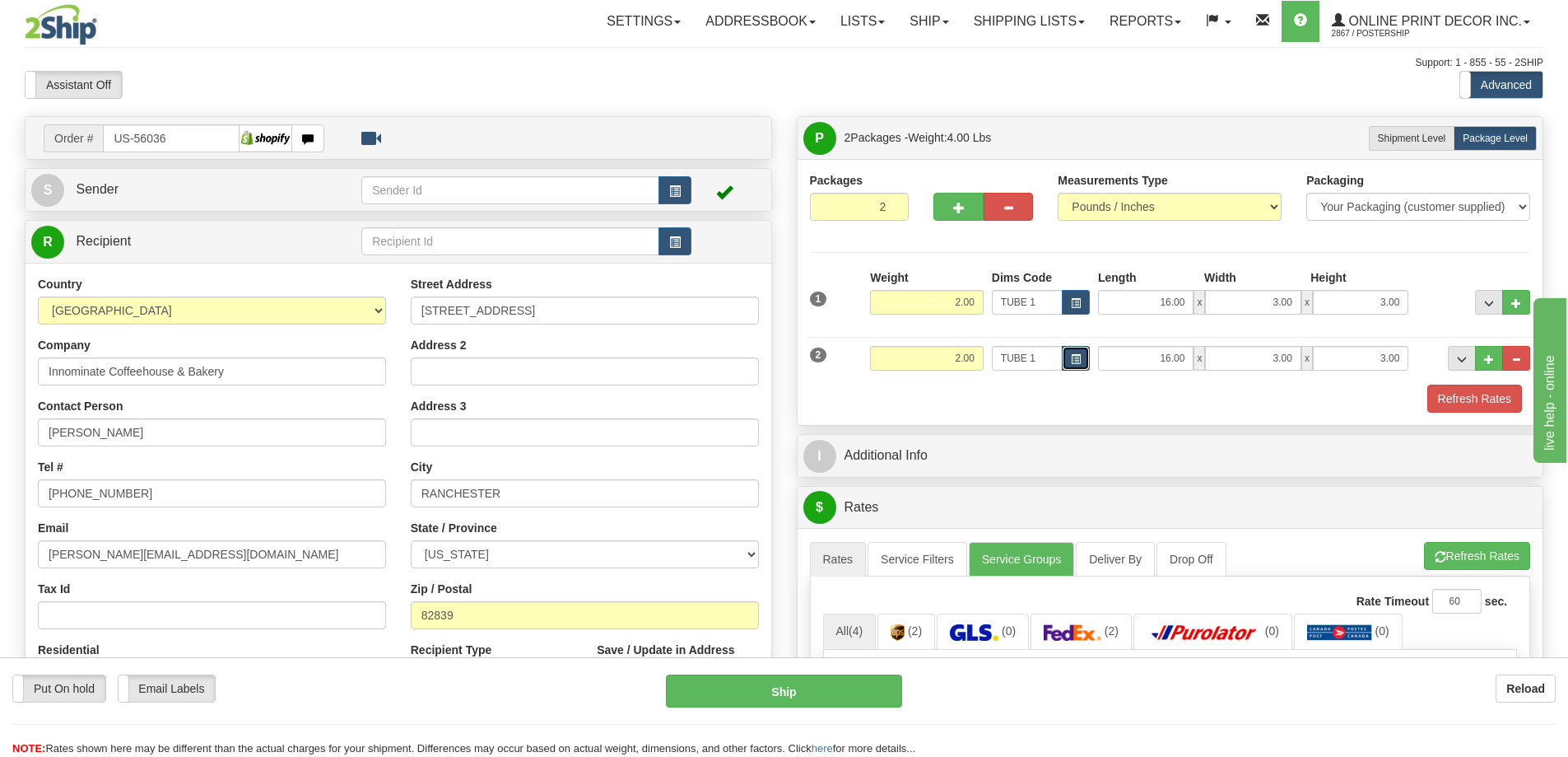
click at [1077, 361] on span "button" at bounding box center [1075, 360] width 10 height 9
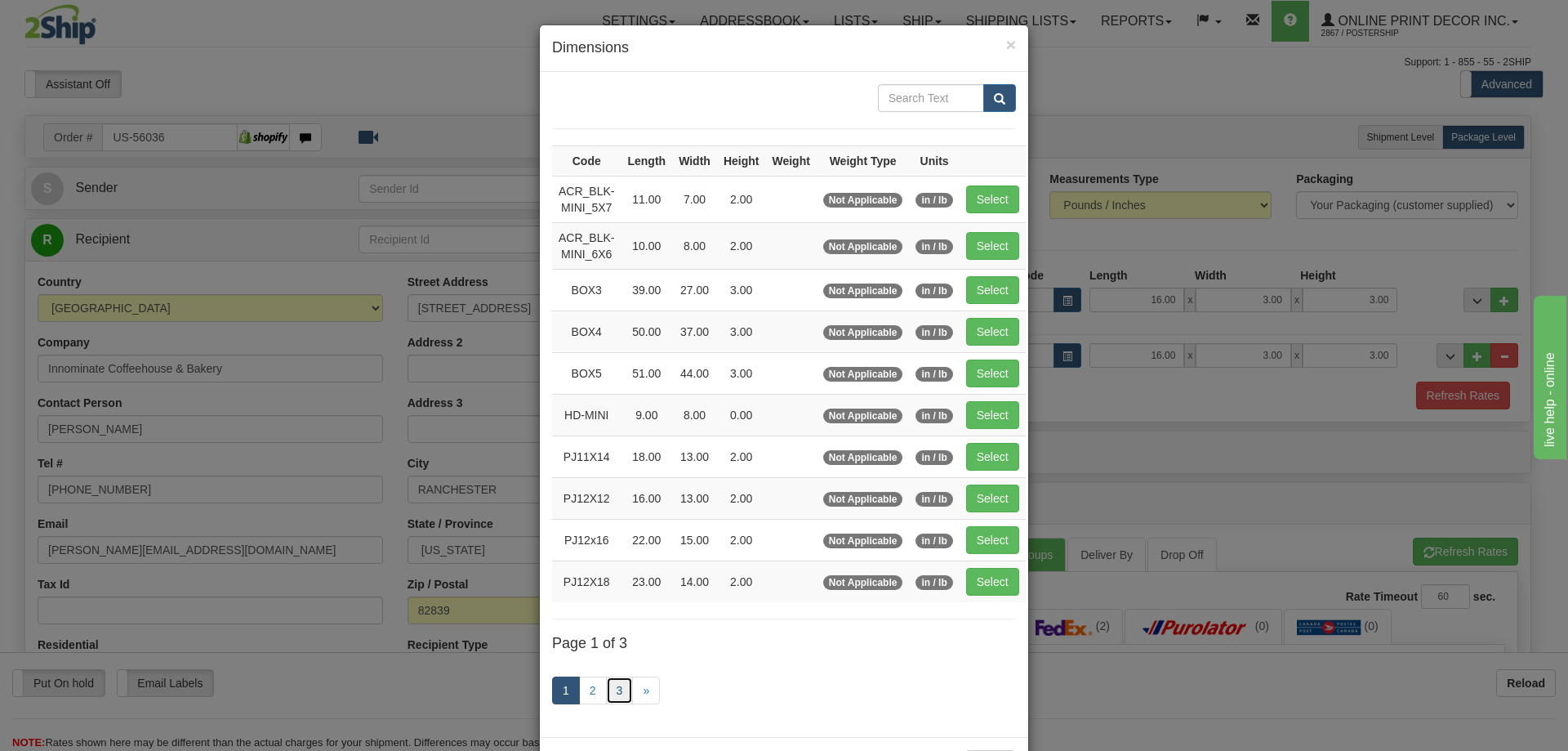
click at [609, 691] on link "3" at bounding box center [620, 689] width 28 height 28
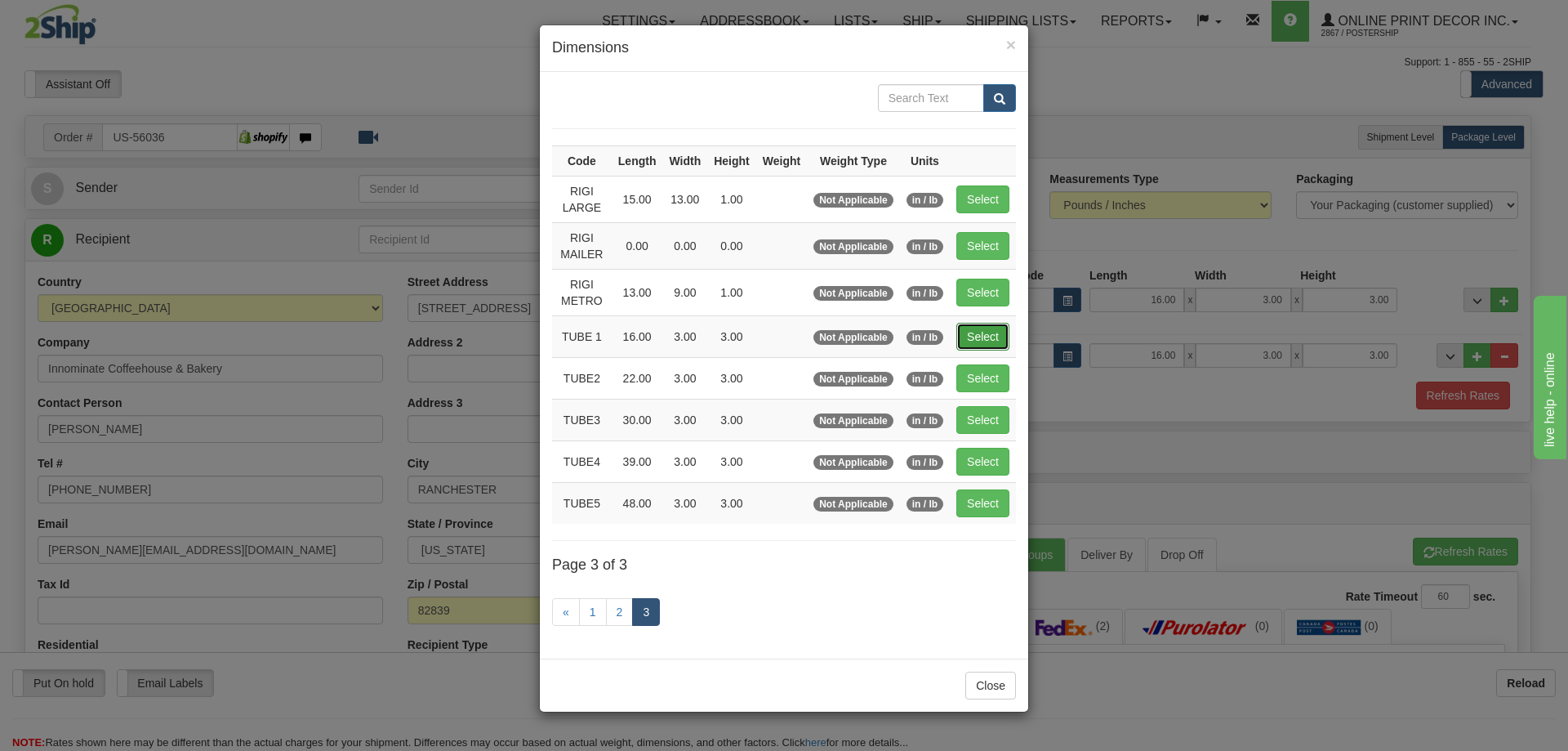
click at [975, 334] on button "Select" at bounding box center [983, 336] width 54 height 28
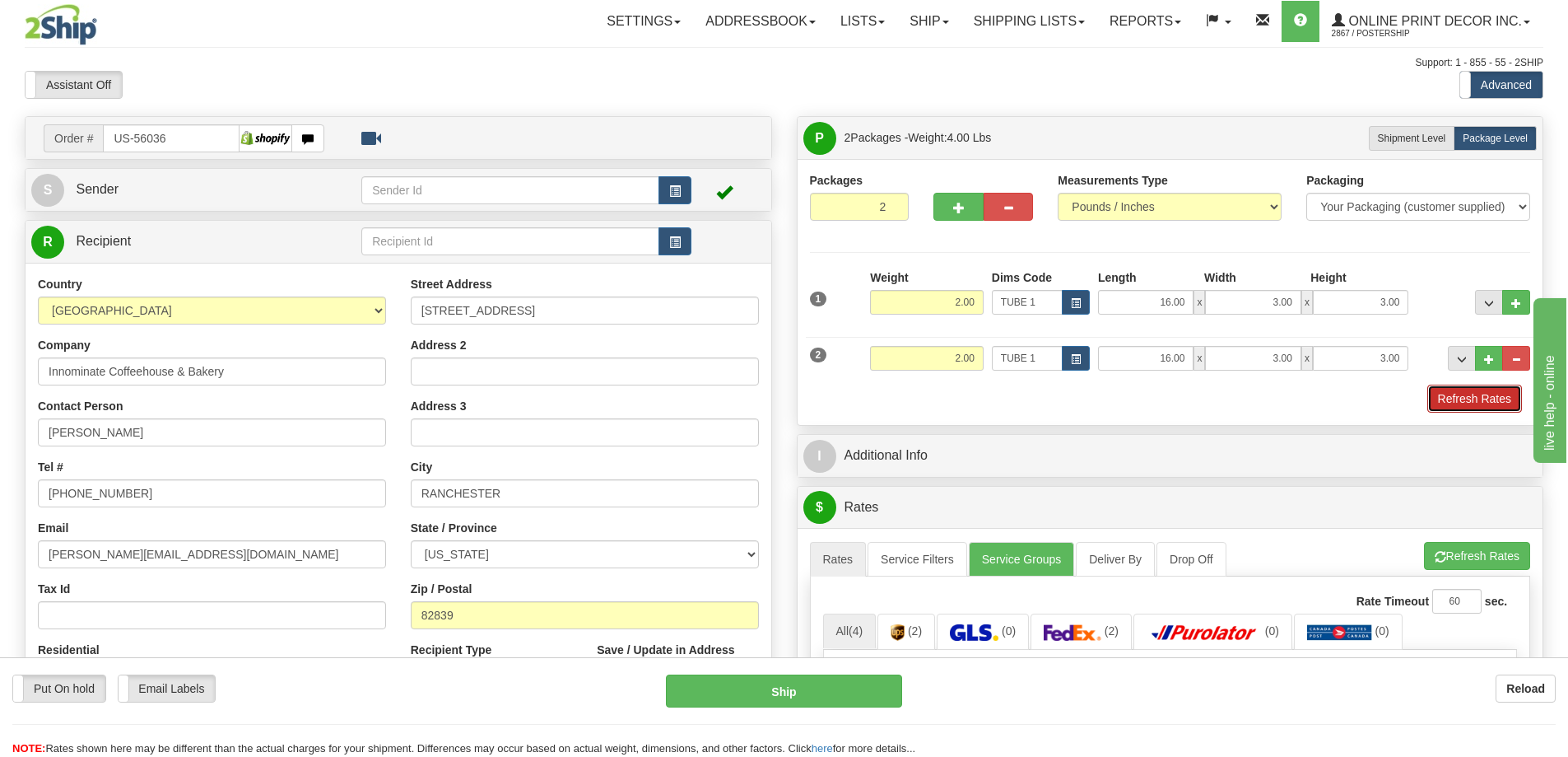
click at [1485, 401] on button "Refresh Rates" at bounding box center [1474, 398] width 94 height 28
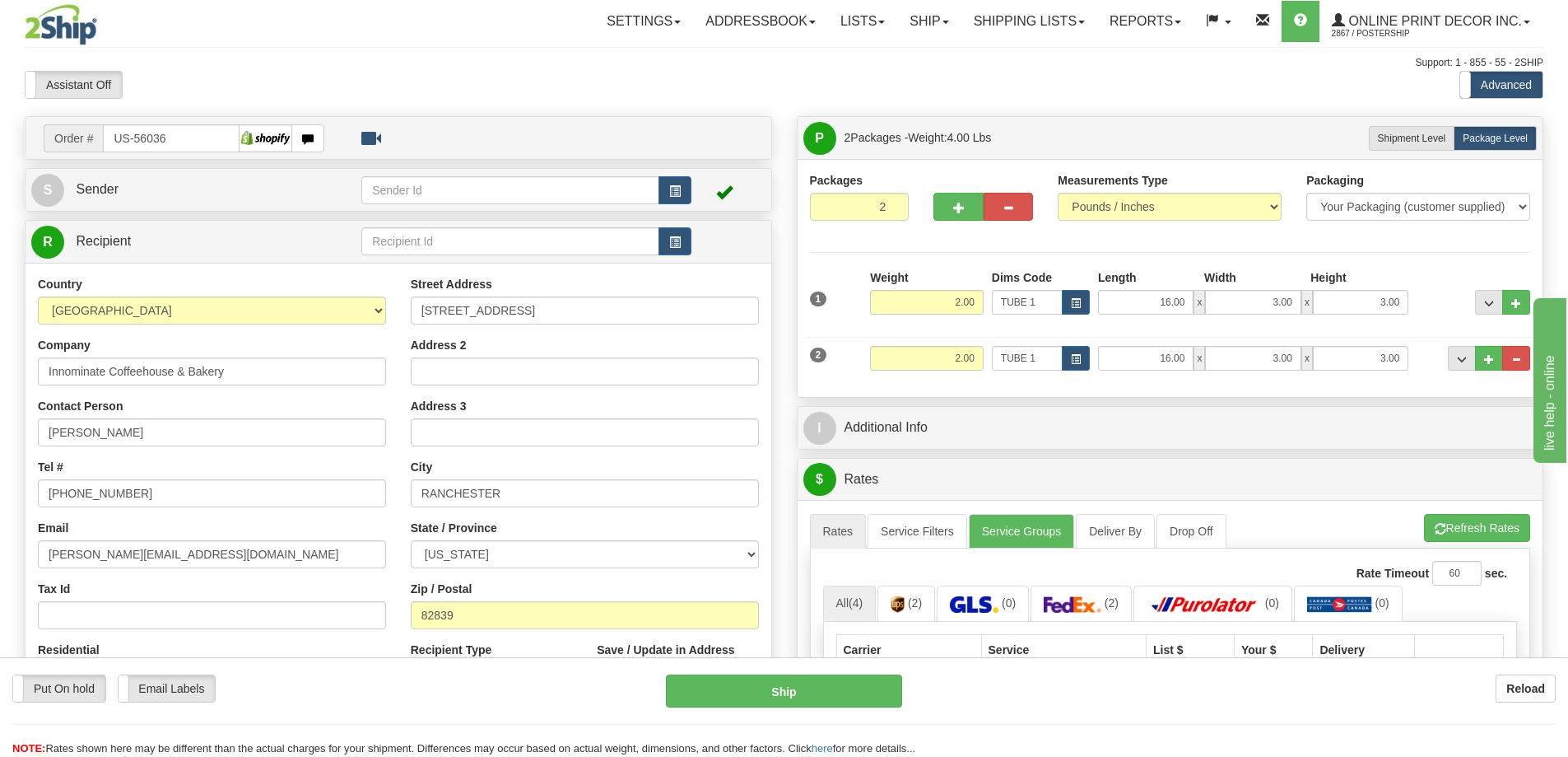
scroll to position [247, 0]
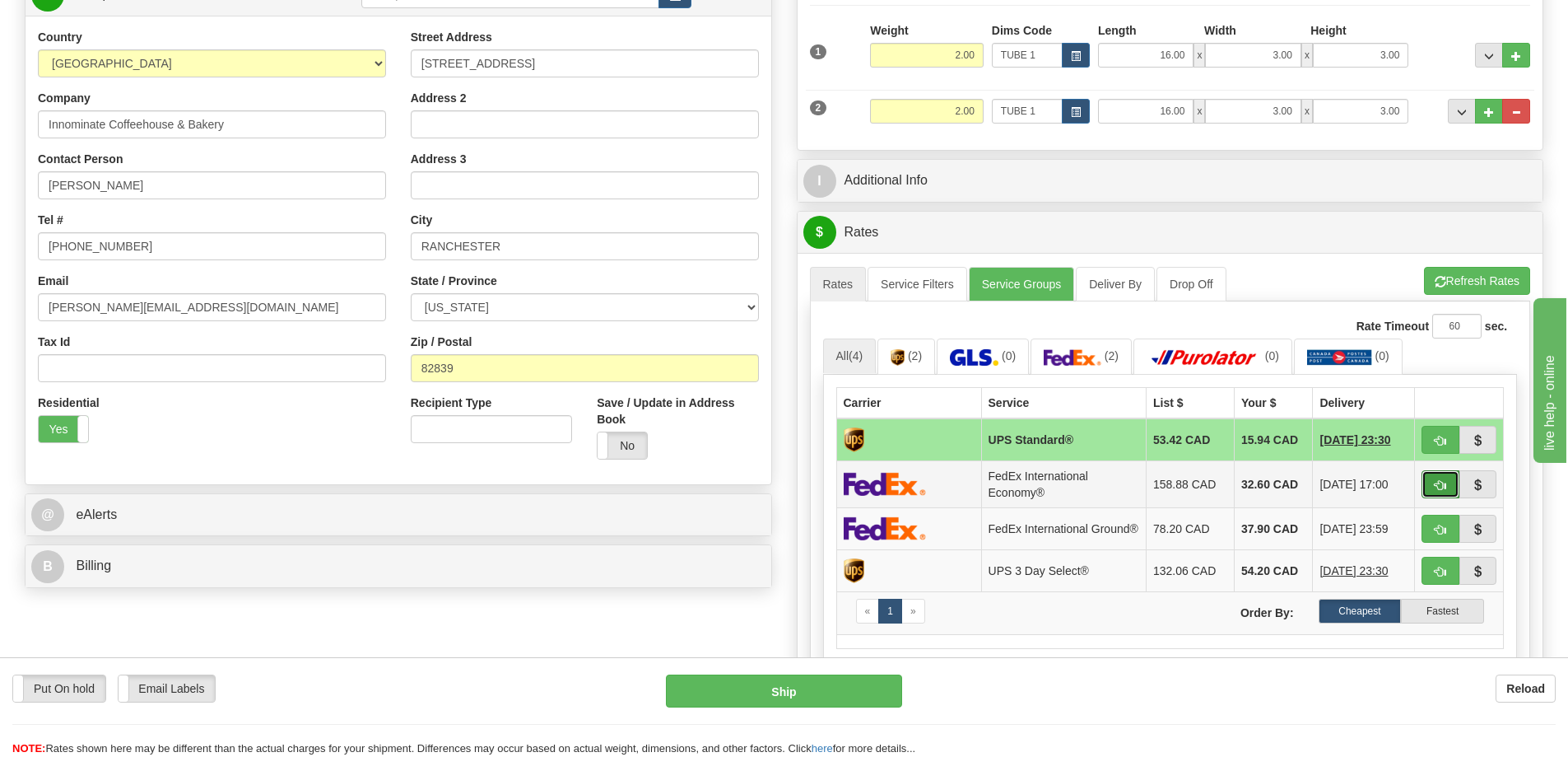
click at [1431, 484] on button "button" at bounding box center [1440, 484] width 38 height 28
type input "03"
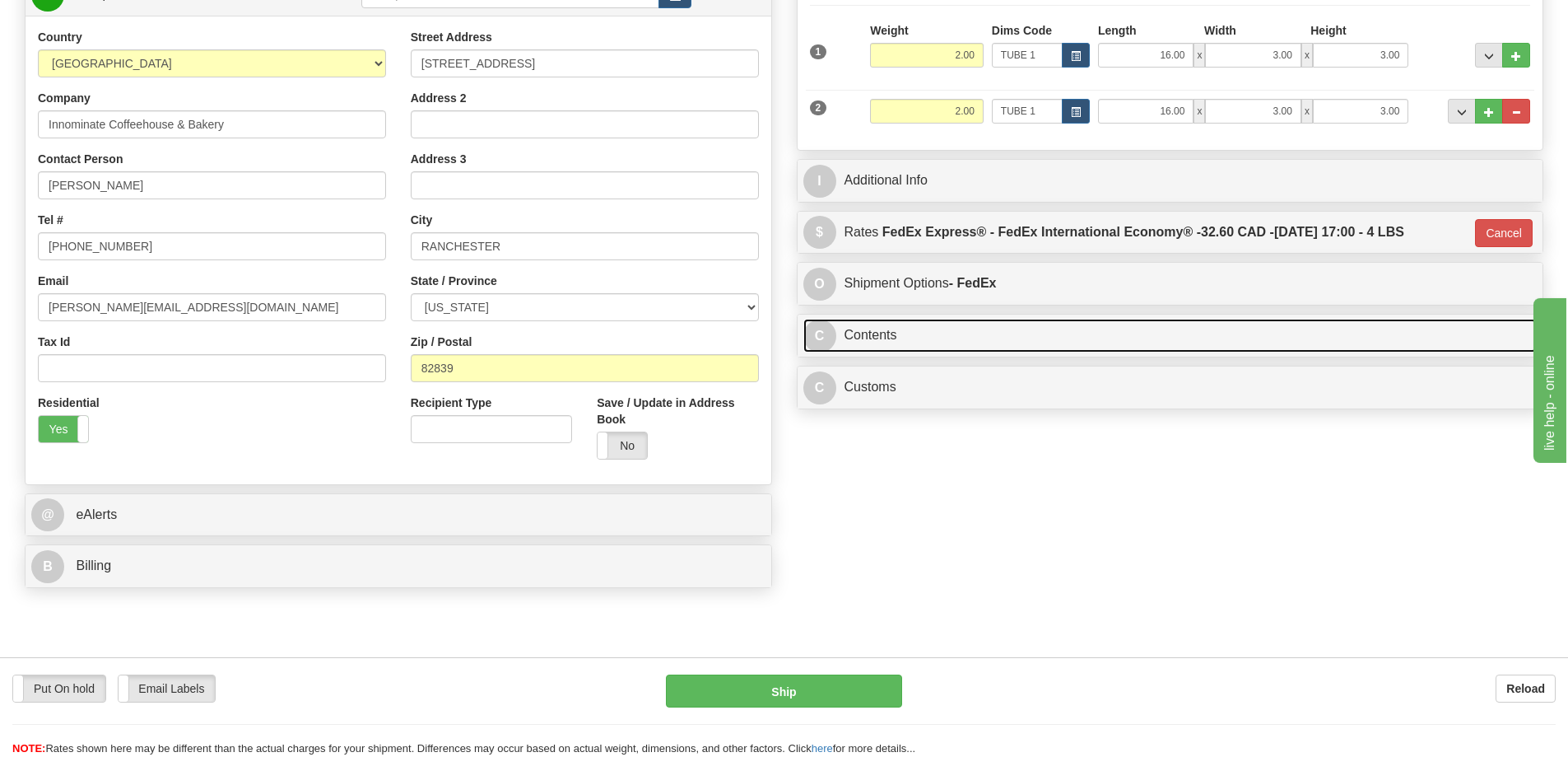
click at [1025, 349] on link "C Contents" at bounding box center [1170, 335] width 734 height 34
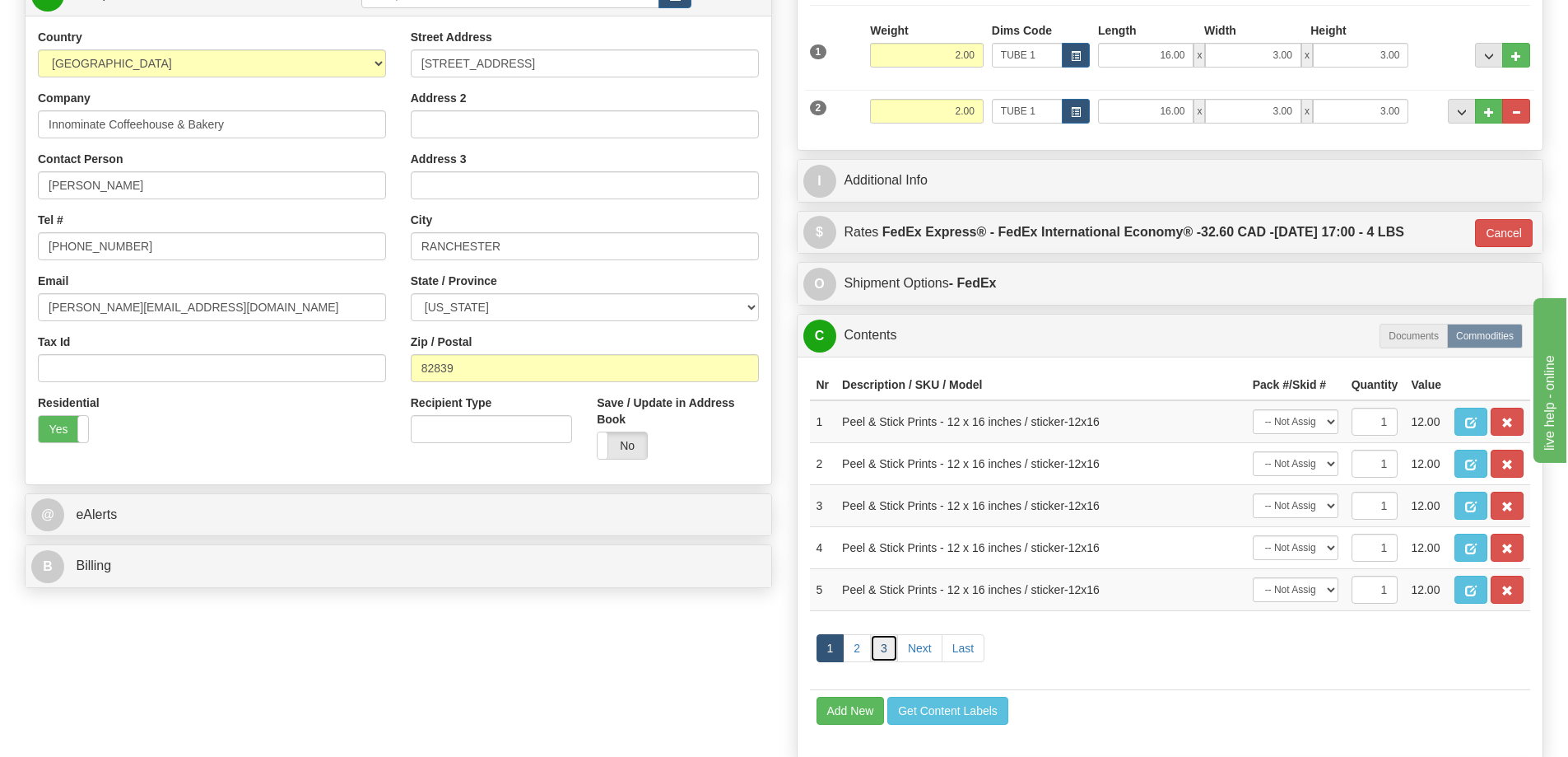
click at [889, 647] on link "3" at bounding box center [883, 647] width 28 height 28
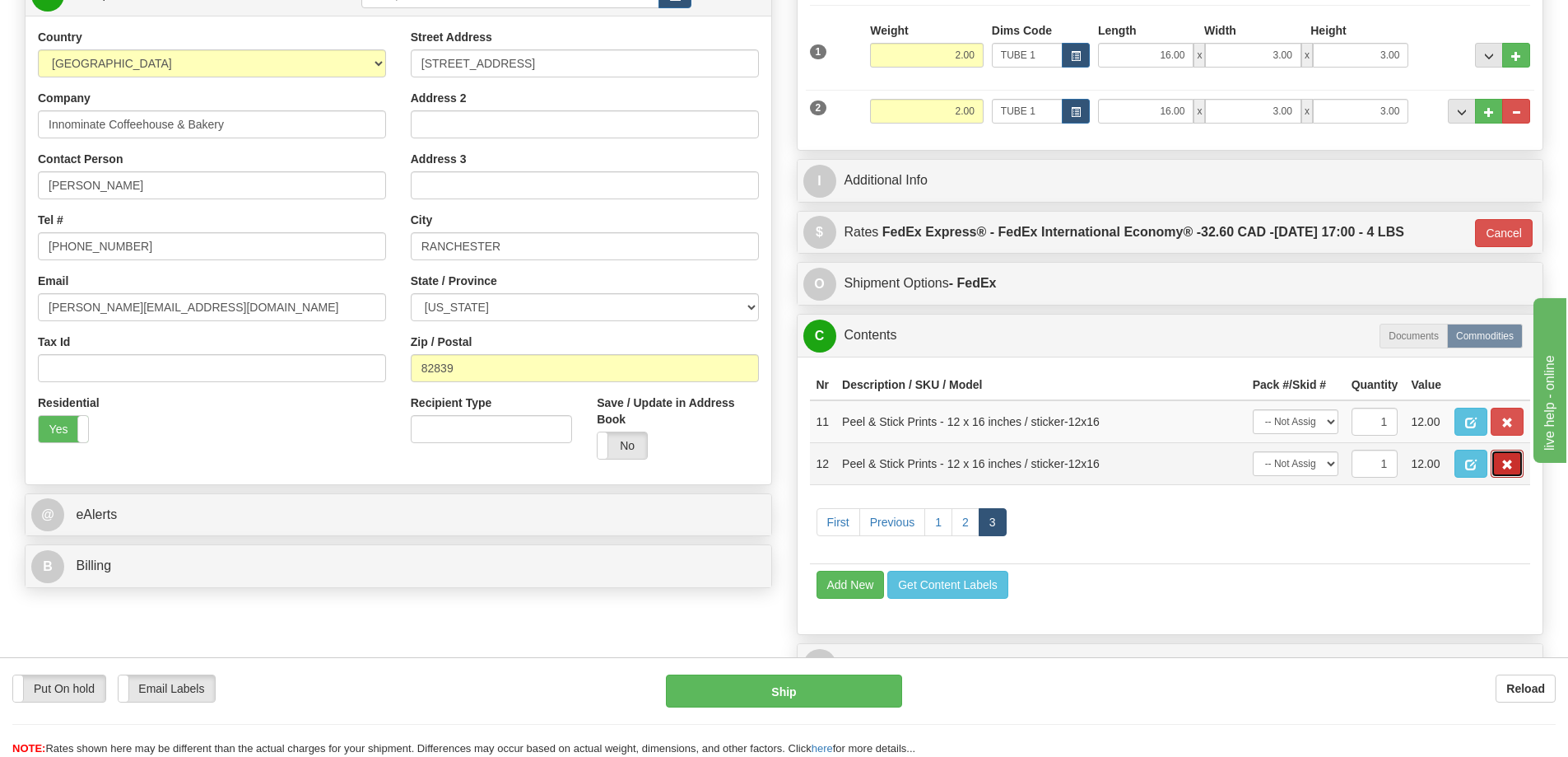
click at [1507, 467] on span "button" at bounding box center [1506, 465] width 12 height 11
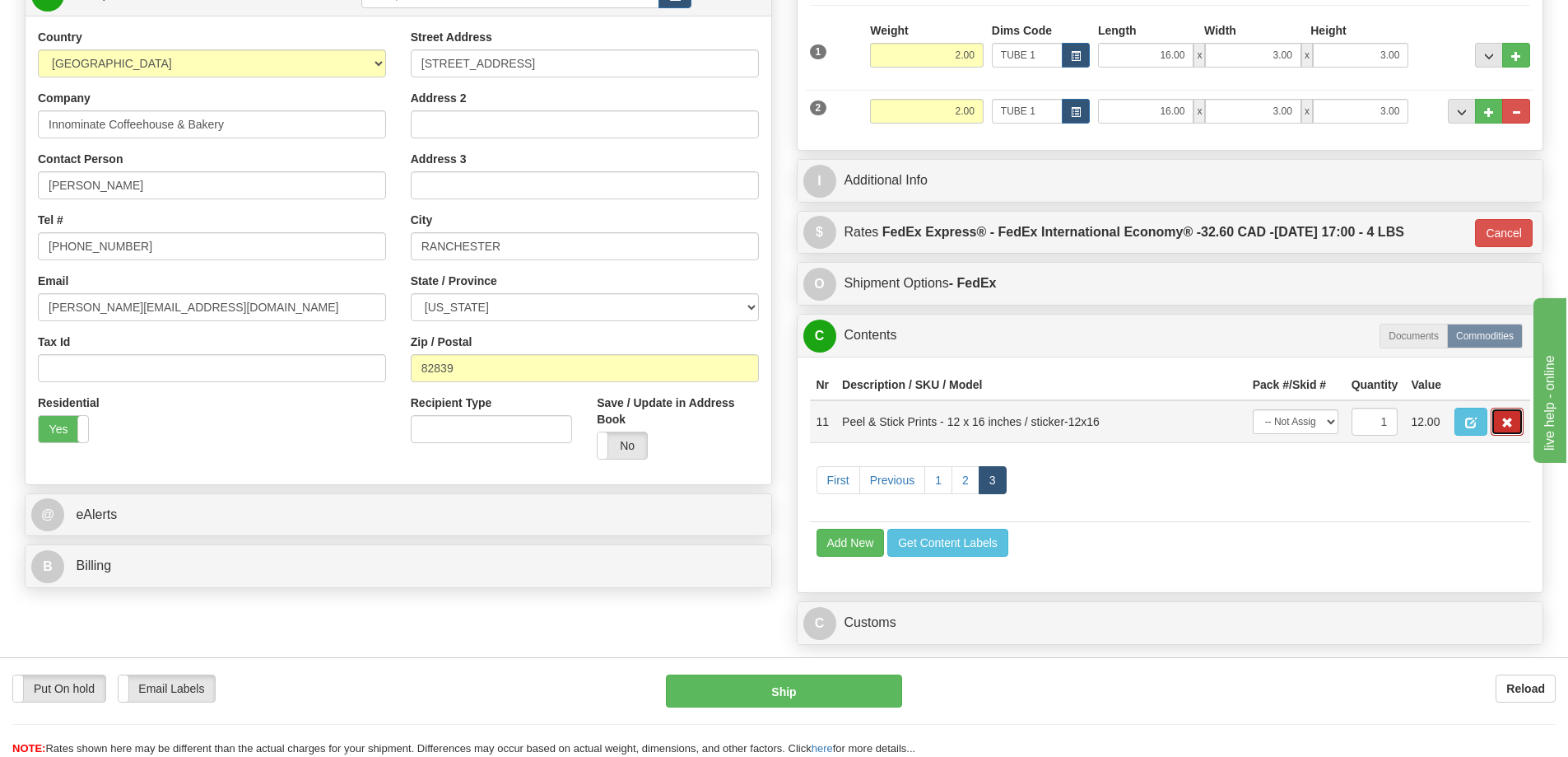
click at [1508, 427] on span "button" at bounding box center [1506, 423] width 12 height 11
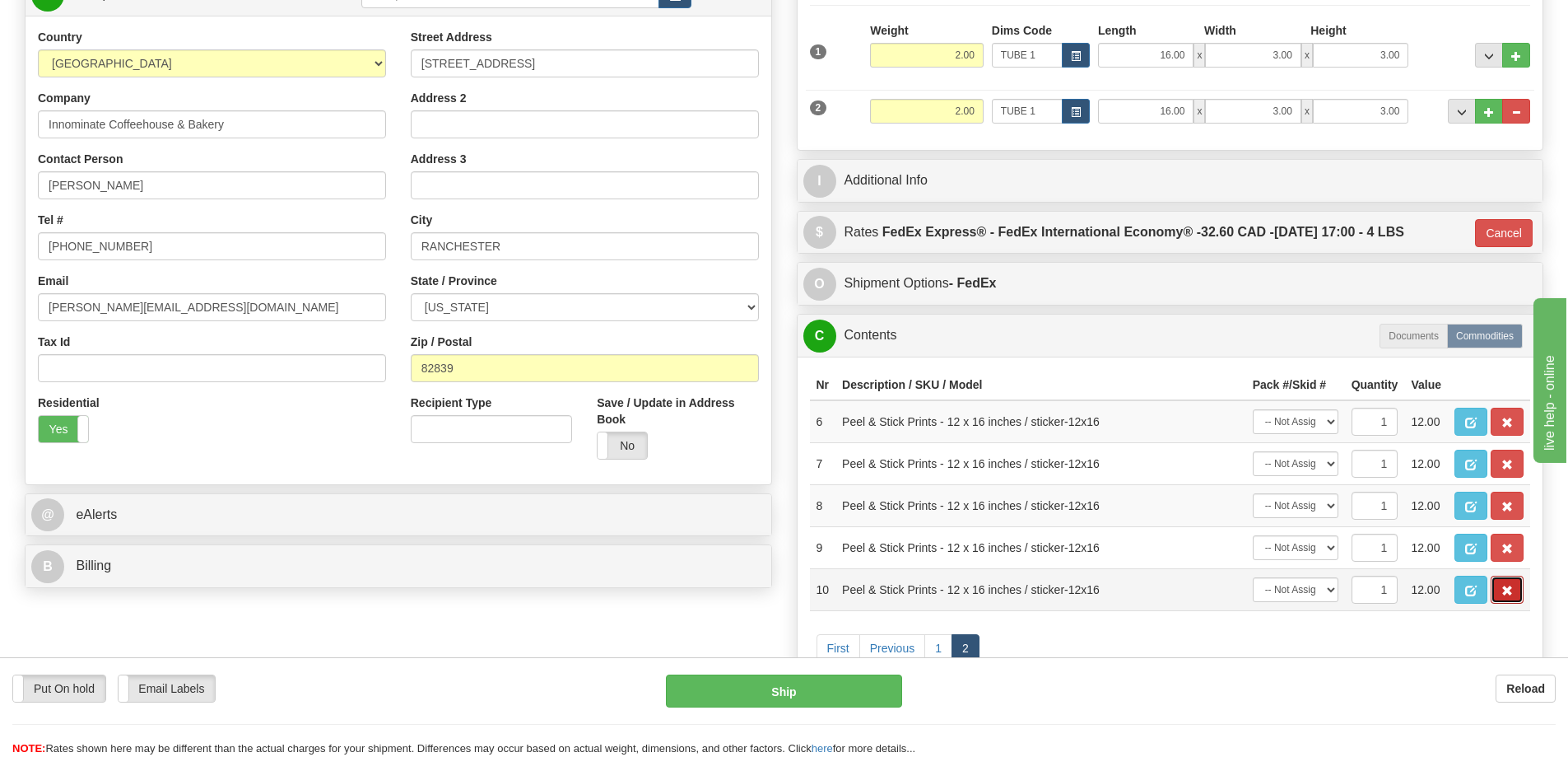
click at [1501, 592] on span "button" at bounding box center [1506, 591] width 12 height 11
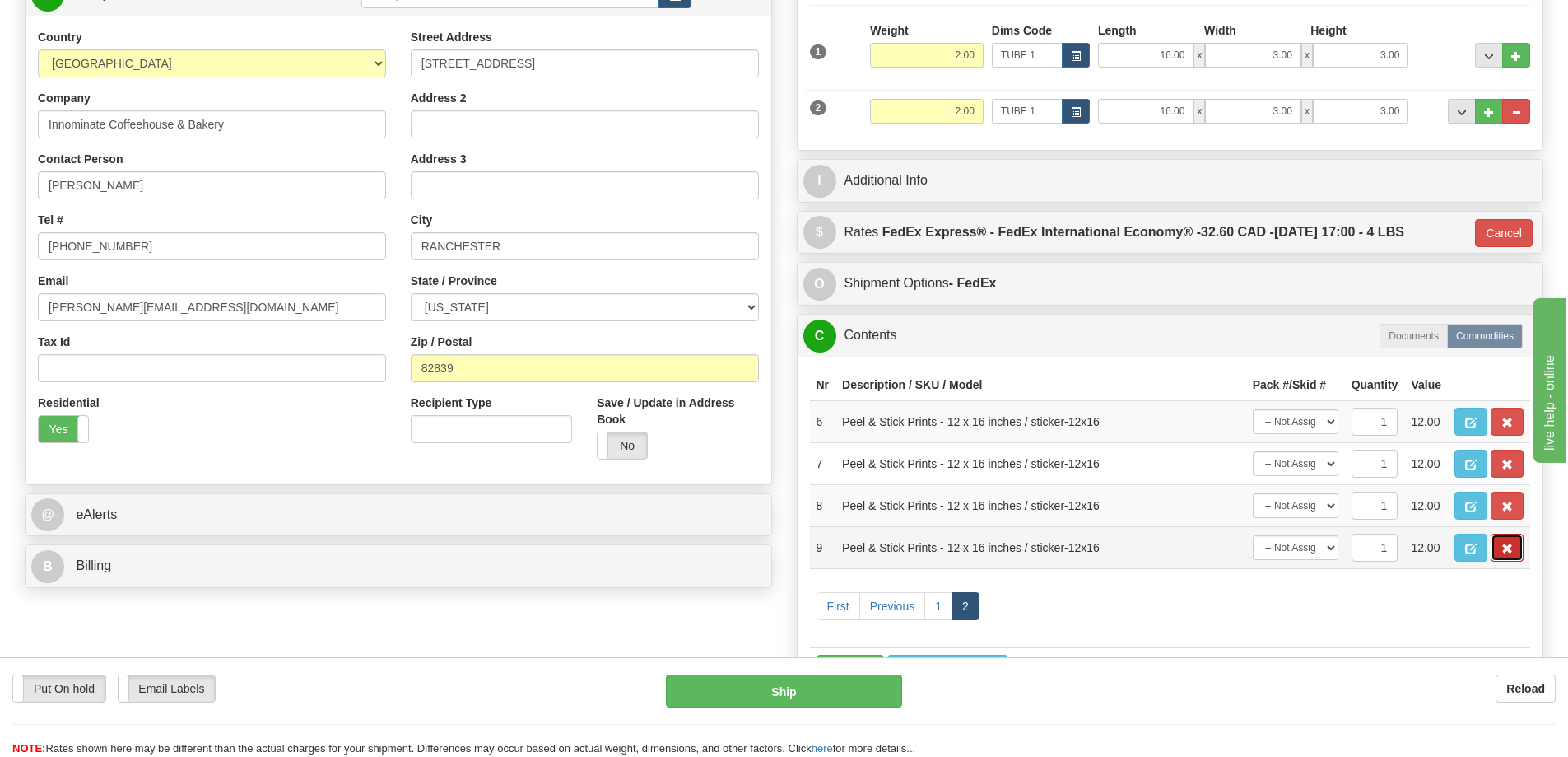
click at [1500, 552] on button "button" at bounding box center [1506, 547] width 33 height 28
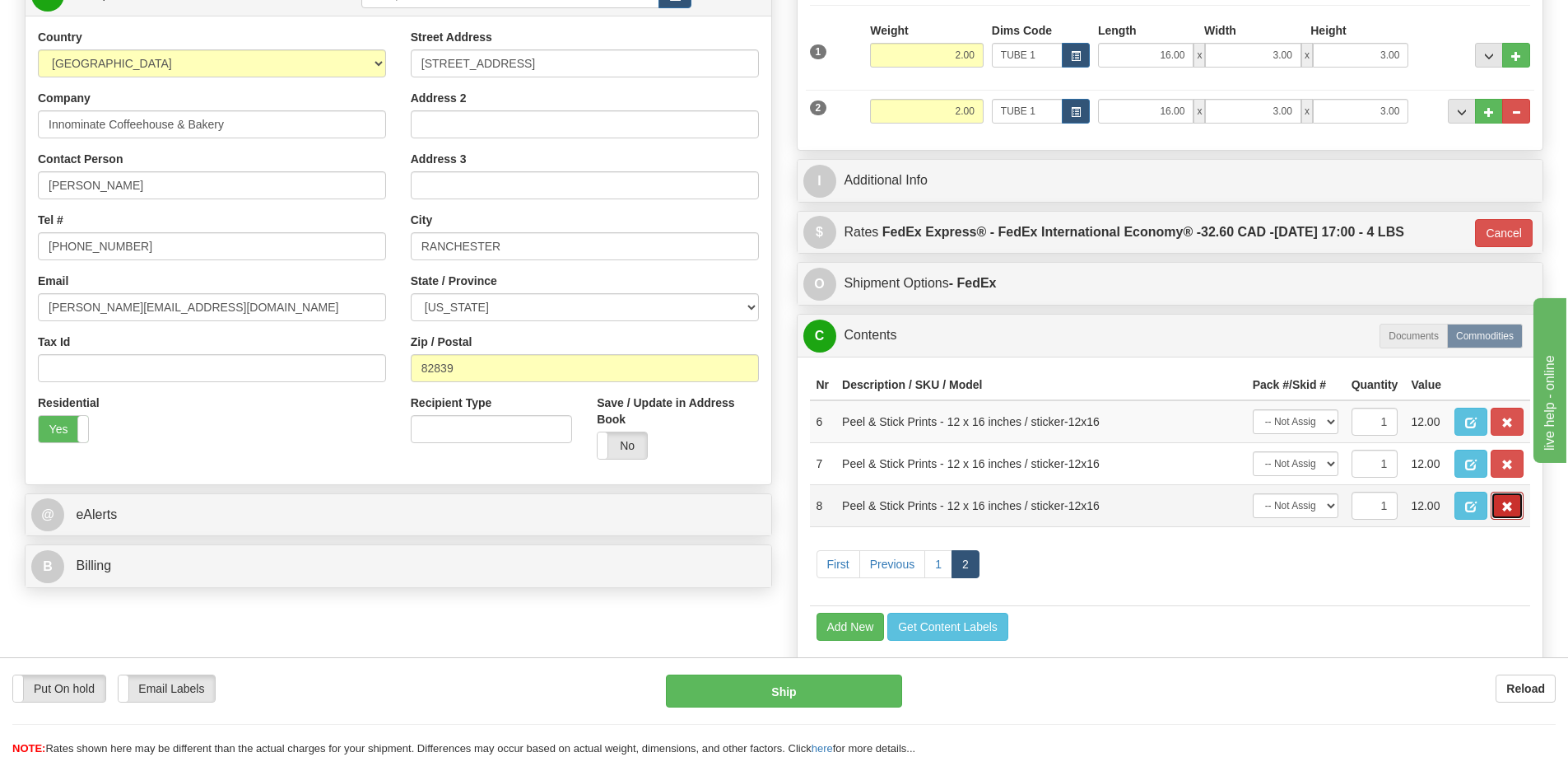
click at [1504, 503] on button "button" at bounding box center [1506, 505] width 33 height 28
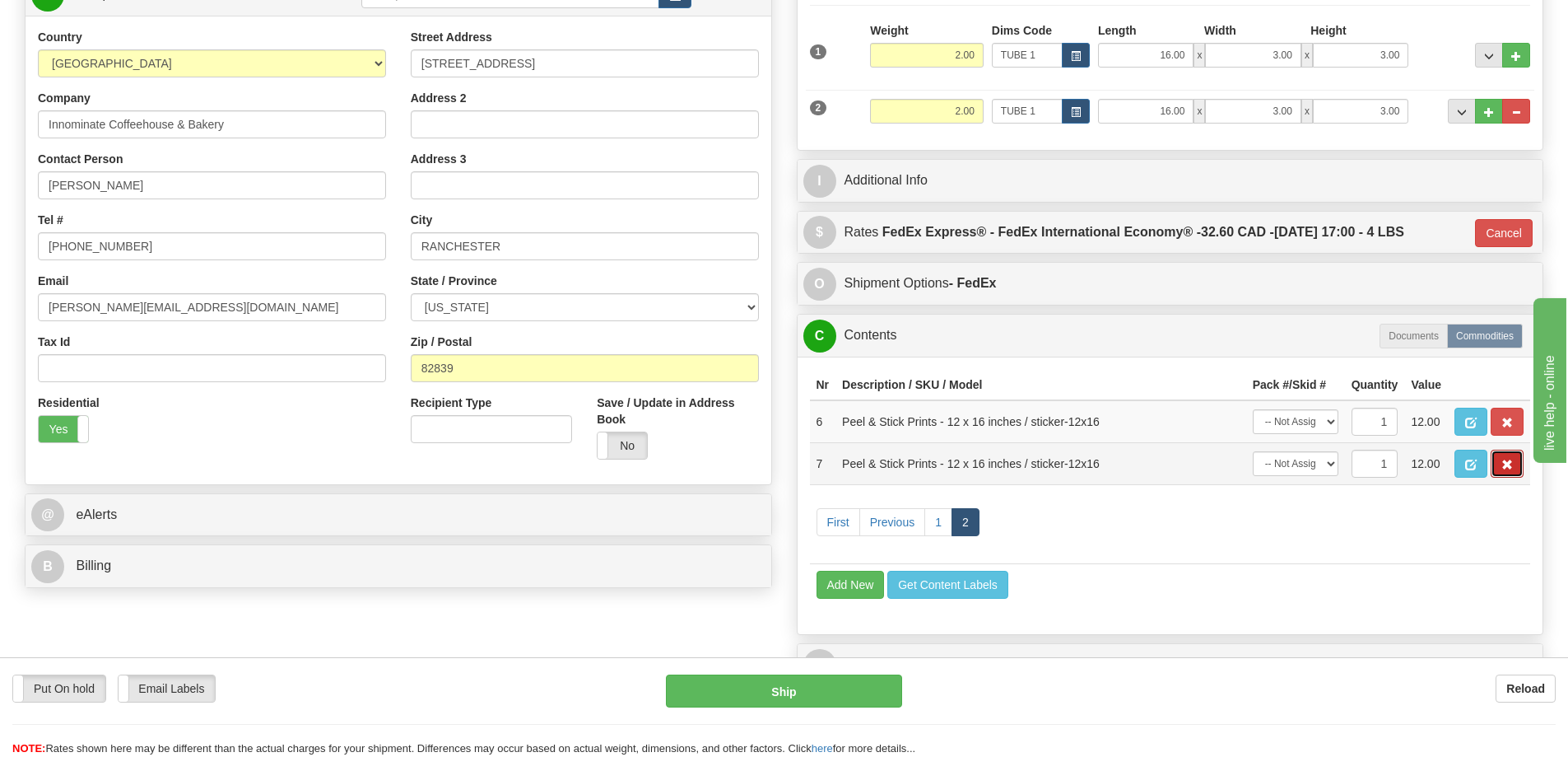
click at [1501, 462] on button "button" at bounding box center [1506, 463] width 33 height 28
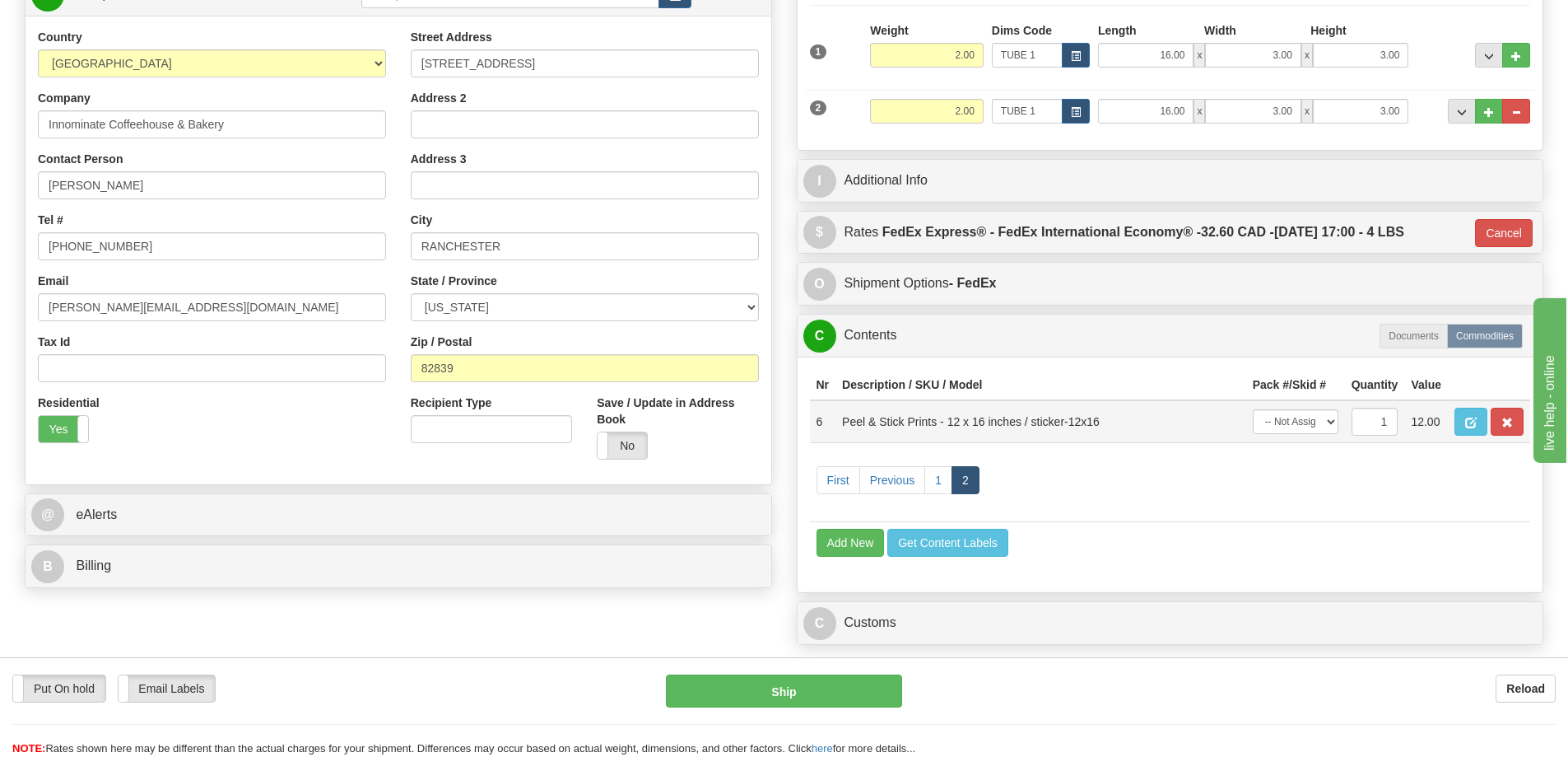
click at [1507, 408] on td at bounding box center [1489, 422] width 83 height 43
click at [1510, 415] on button "button" at bounding box center [1506, 421] width 33 height 28
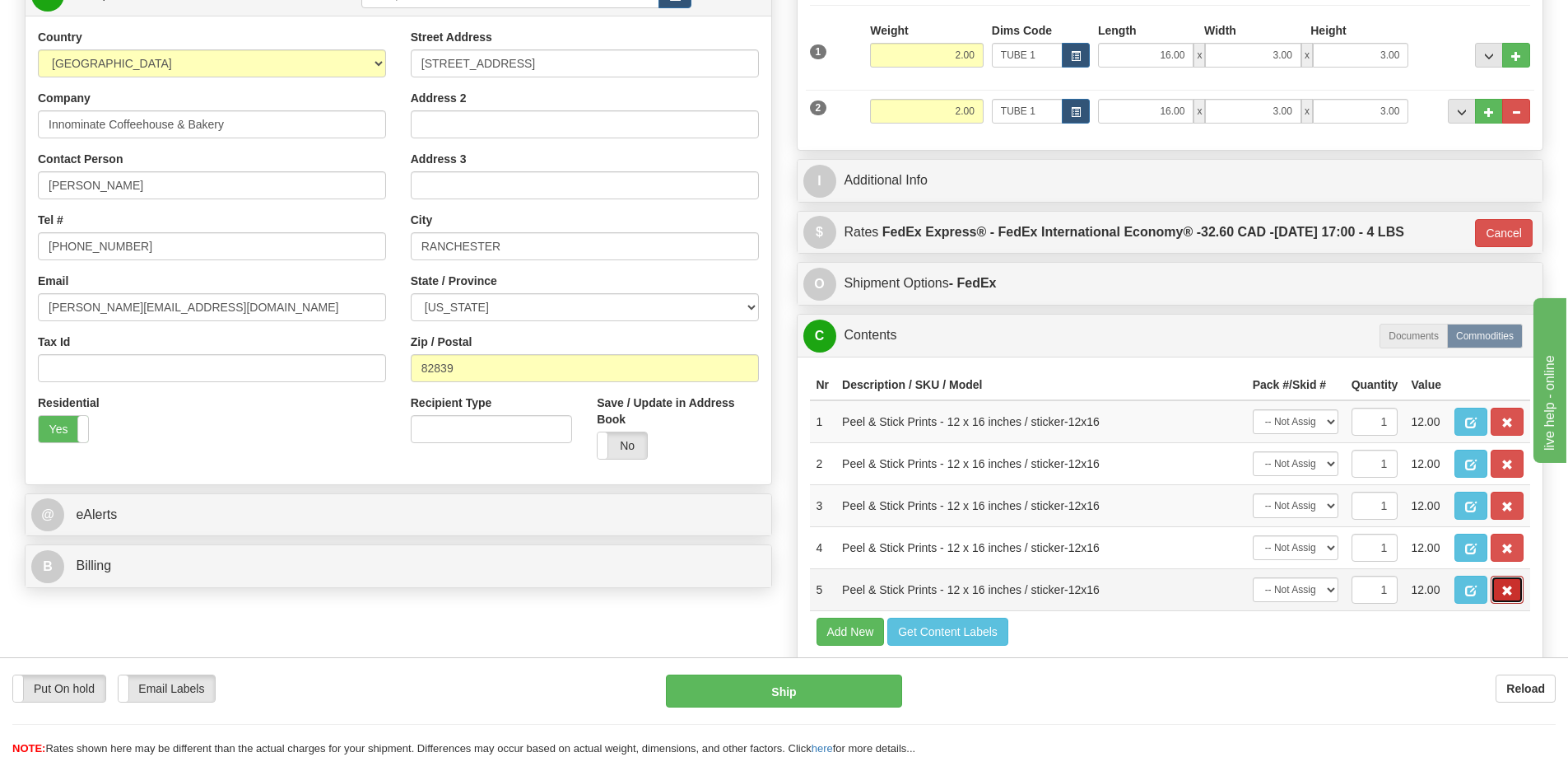
click at [1501, 593] on span "button" at bounding box center [1506, 591] width 12 height 11
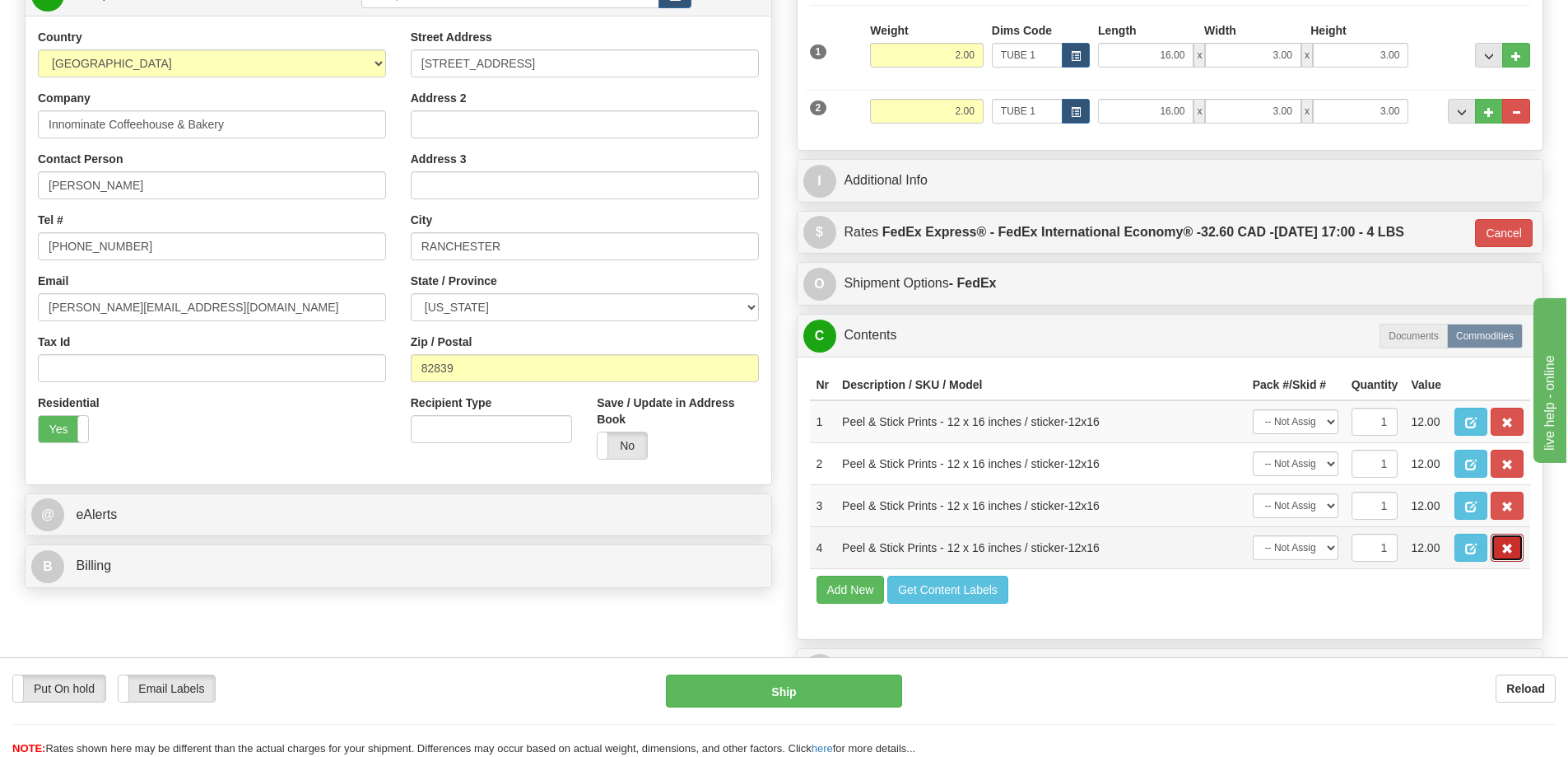
click at [1510, 552] on span "button" at bounding box center [1506, 548] width 12 height 11
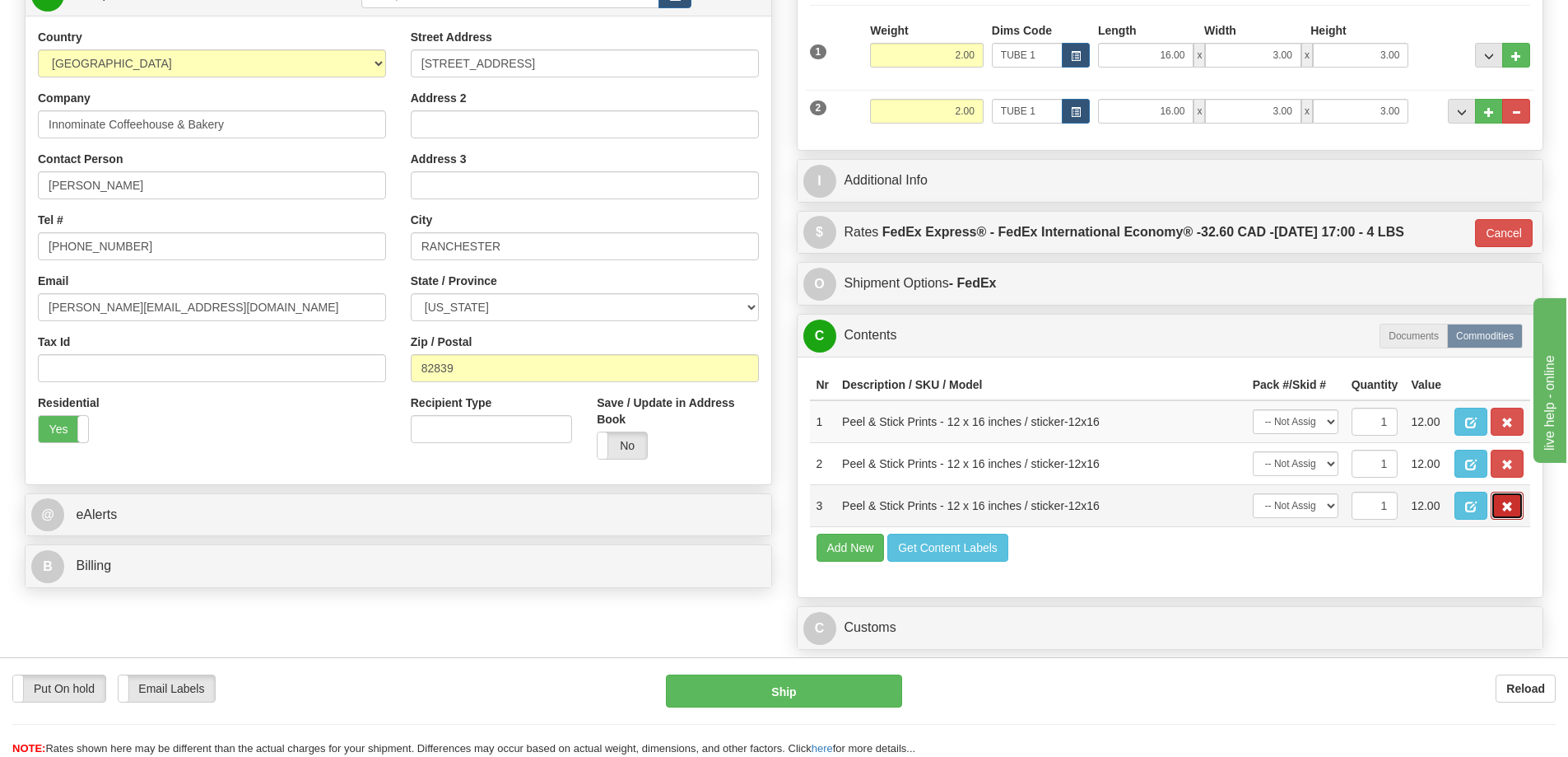
click at [1500, 517] on button "button" at bounding box center [1506, 505] width 33 height 28
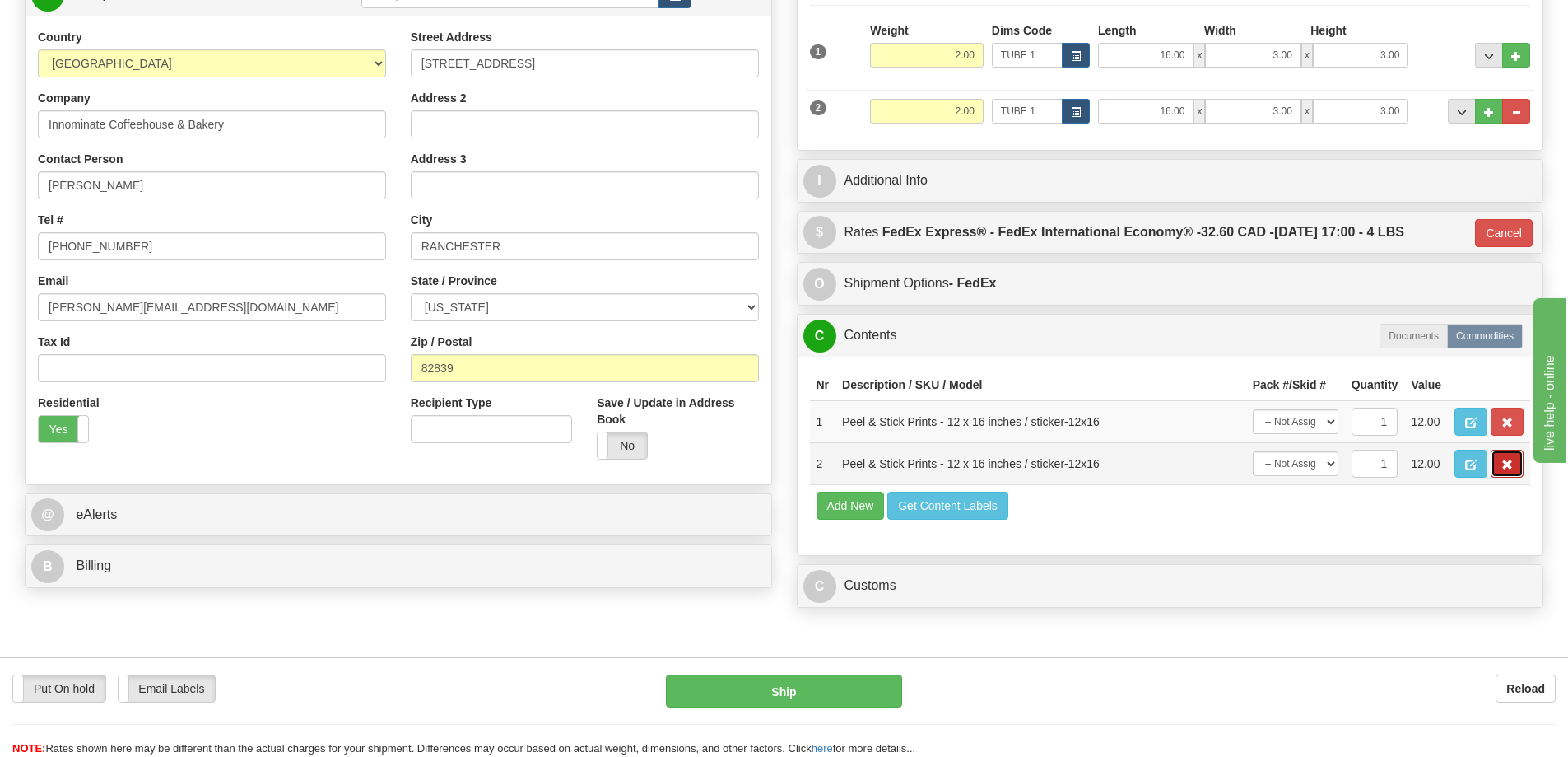
click at [1509, 470] on span "button" at bounding box center [1506, 465] width 12 height 11
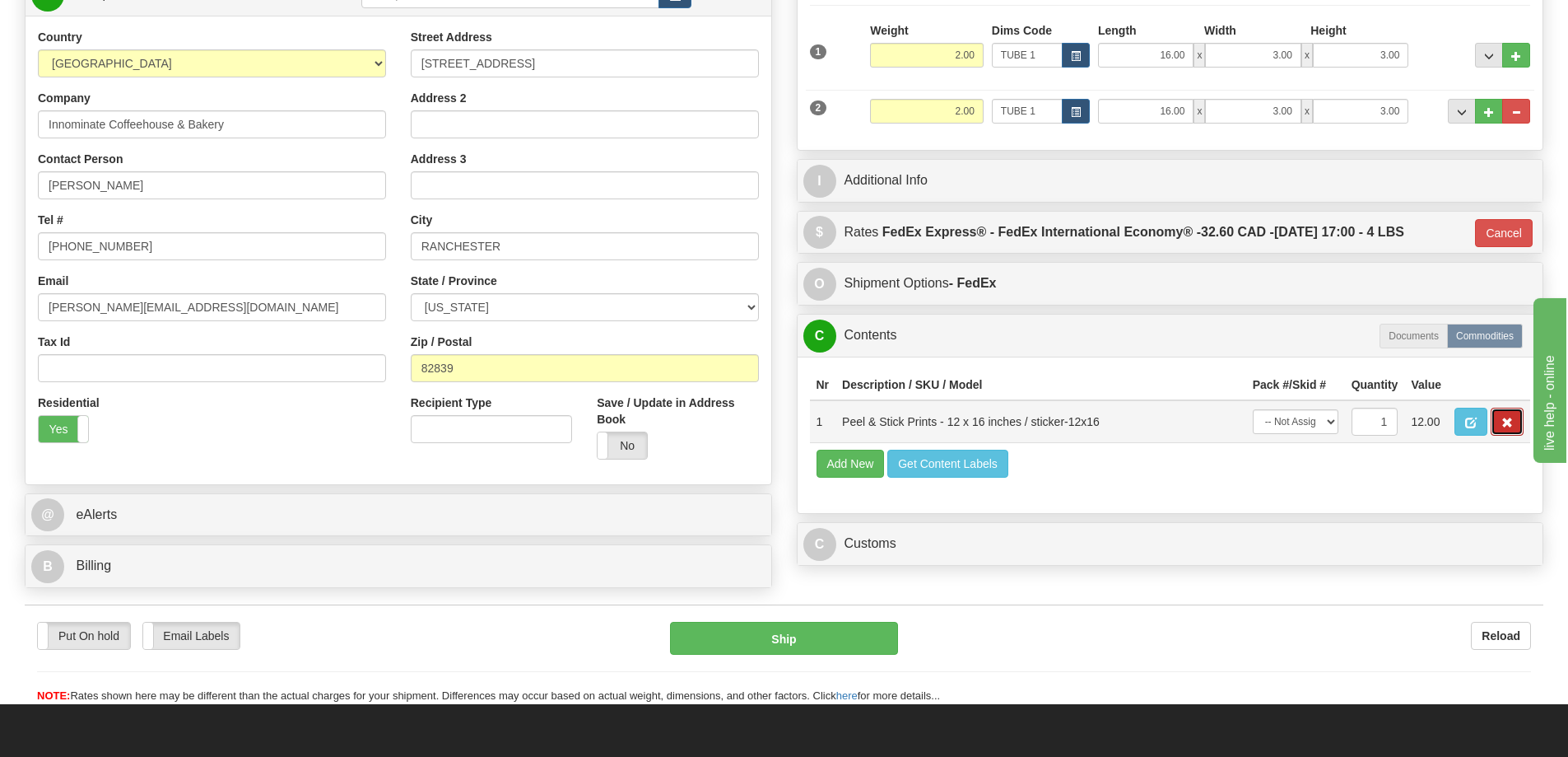
click at [1507, 416] on button "button" at bounding box center [1506, 421] width 33 height 28
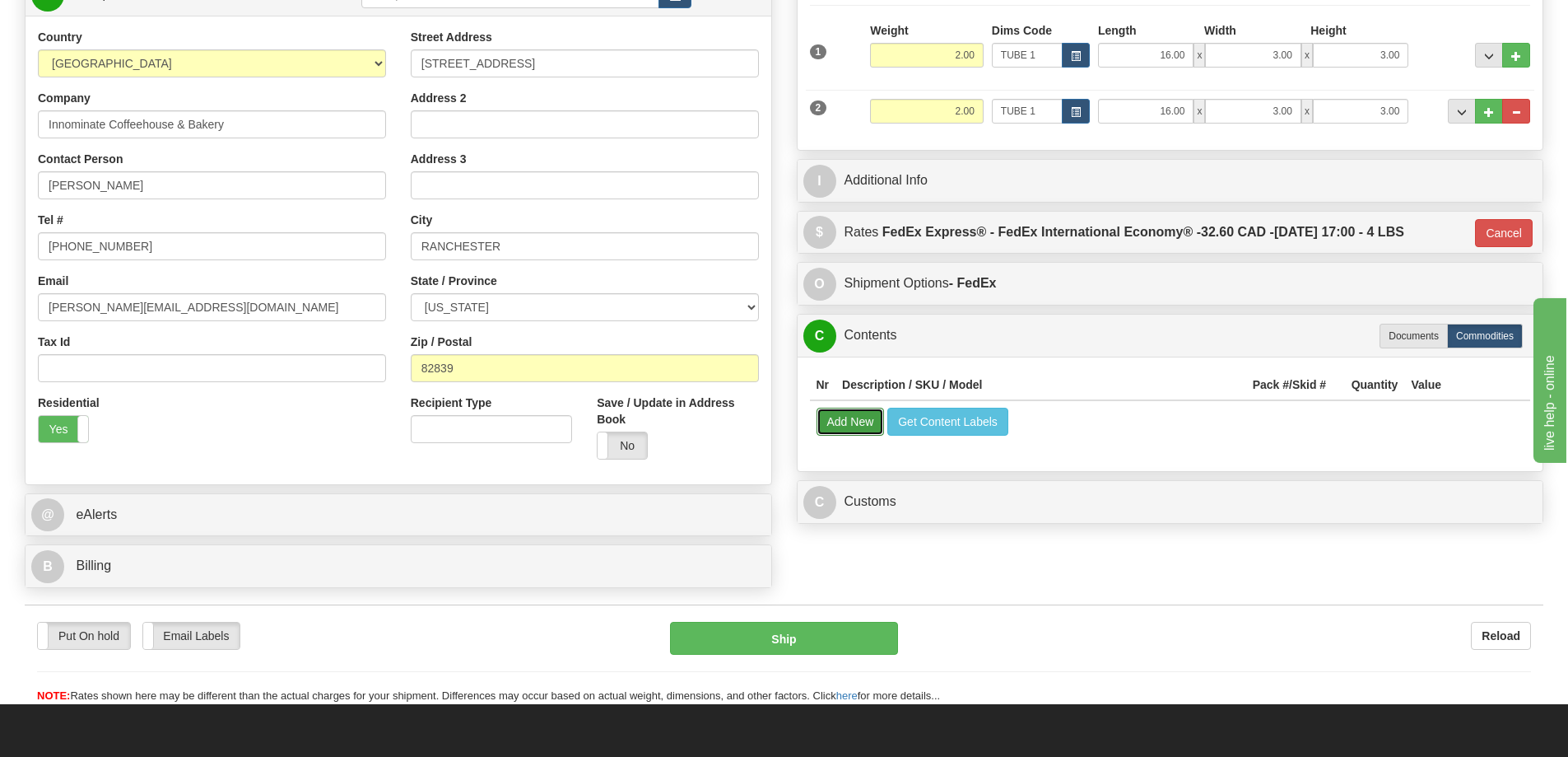
click at [849, 426] on button "Add New" at bounding box center [850, 421] width 68 height 28
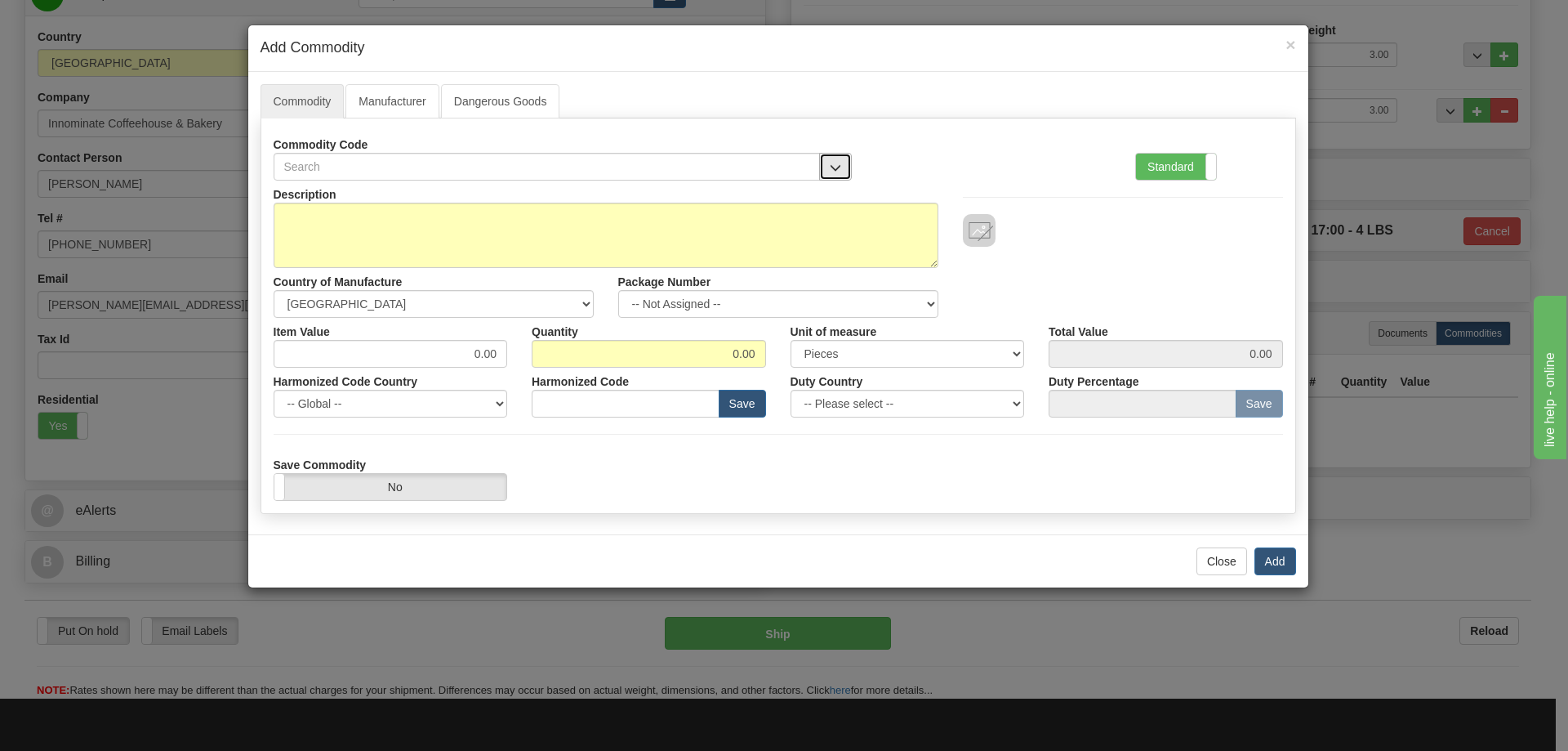
click at [834, 166] on span "button" at bounding box center [835, 168] width 12 height 11
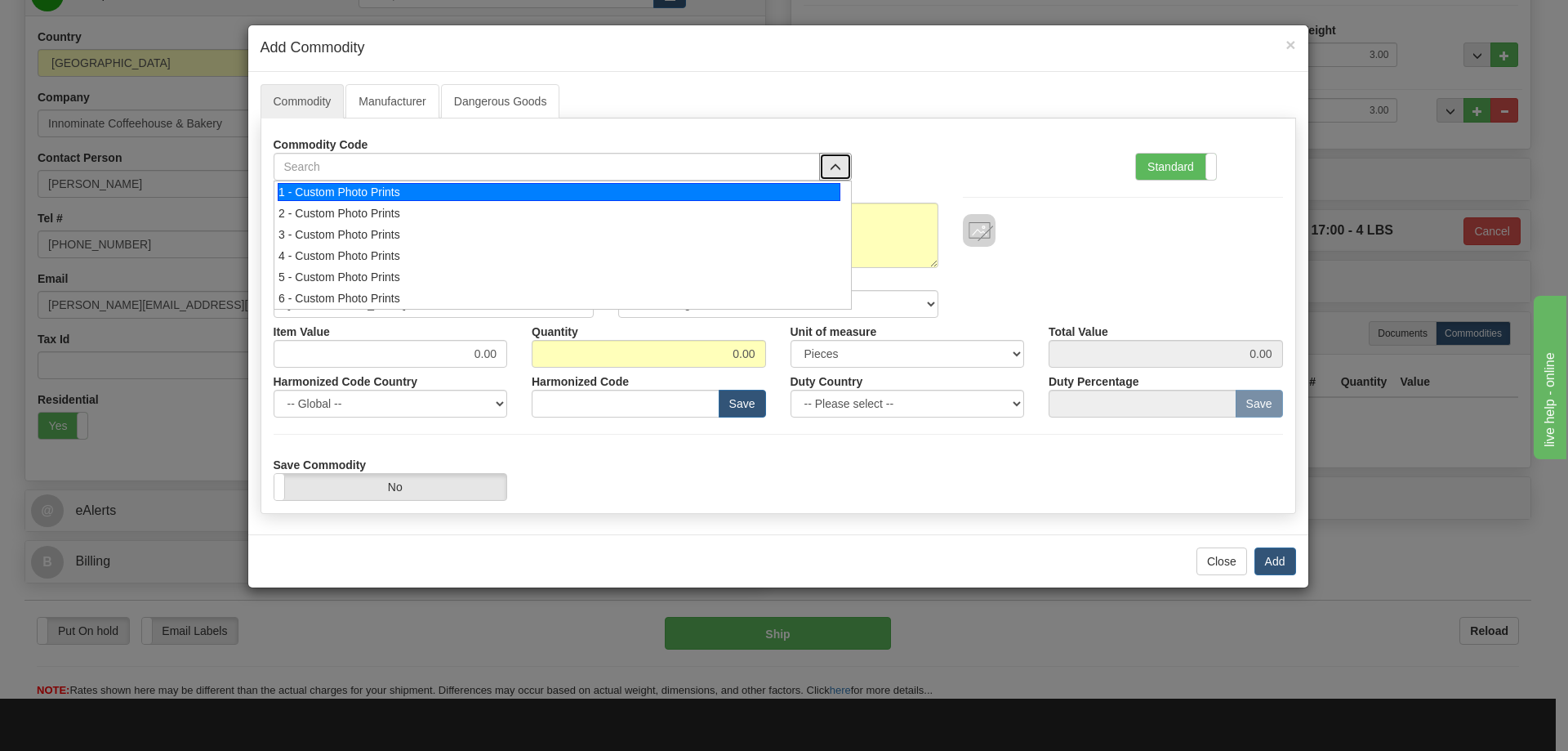
click at [821, 184] on div "1 - Custom Photo Prints" at bounding box center [558, 192] width 563 height 18
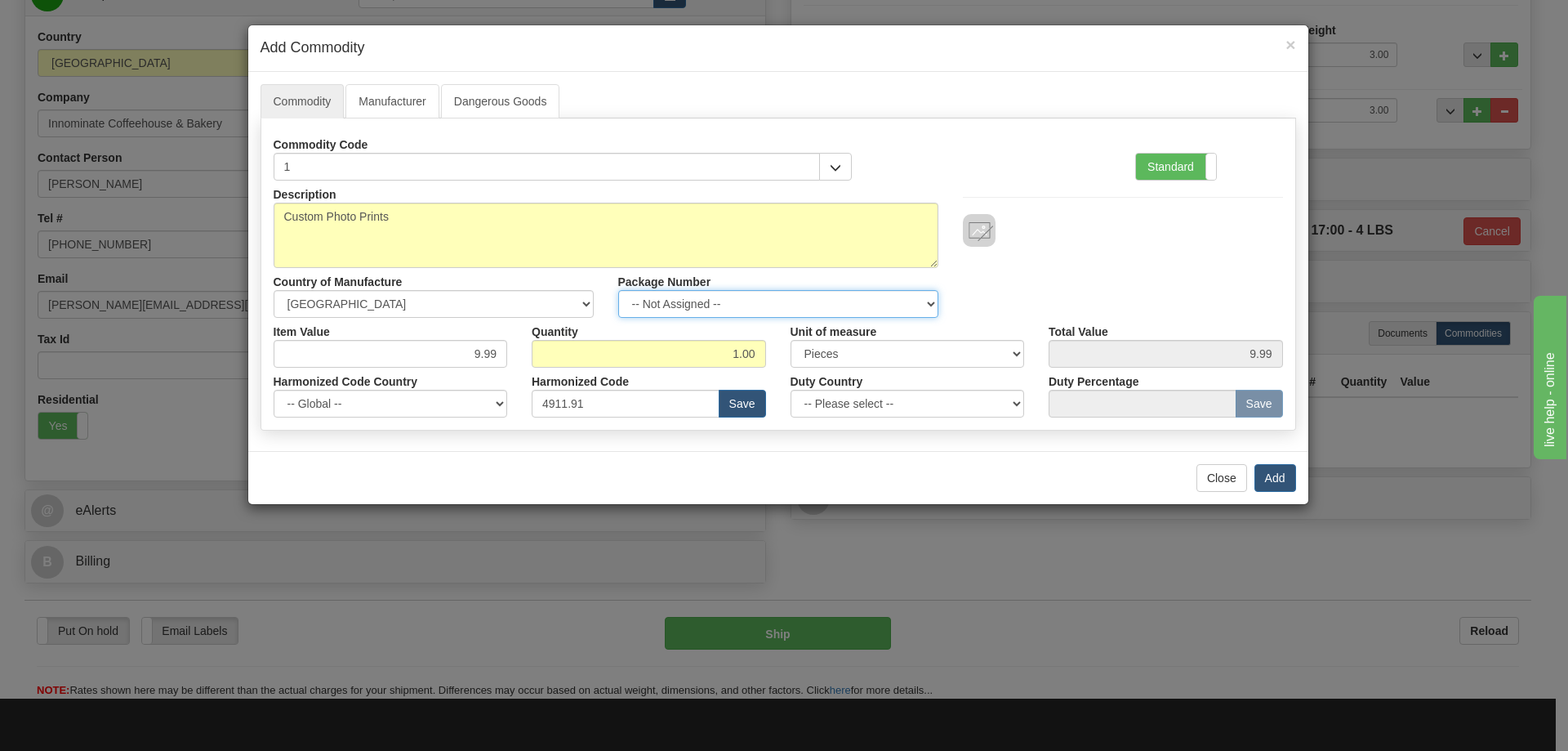
click at [928, 301] on select "-- Not Assigned -- Item 1 Item 2" at bounding box center [778, 303] width 320 height 28
select select "0"
click at [618, 290] on select "-- Not Assigned -- Item 1 Item 2" at bounding box center [778, 303] width 320 height 28
click at [1269, 479] on button "Add" at bounding box center [1275, 477] width 42 height 28
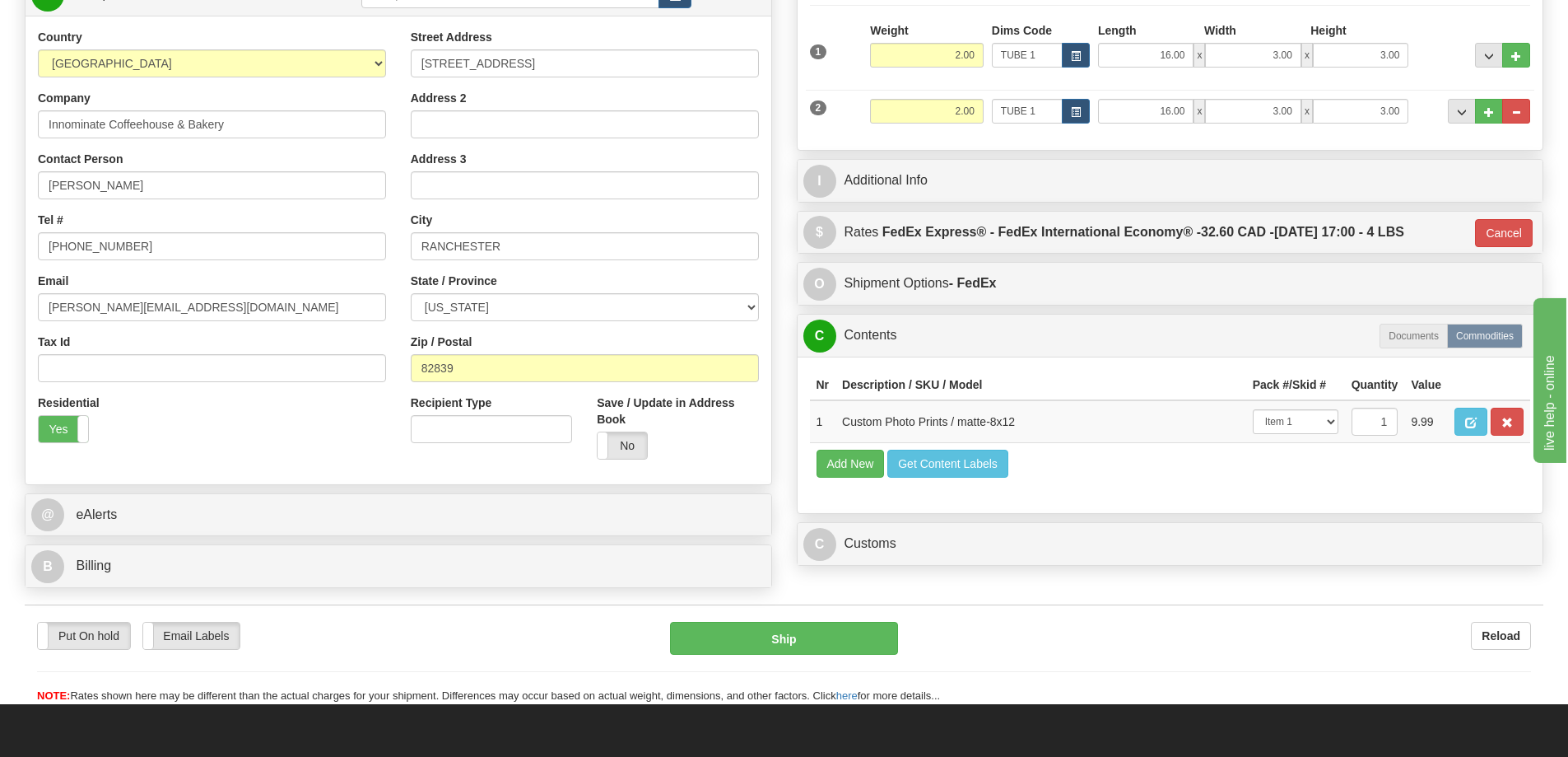
scroll to position [329, 0]
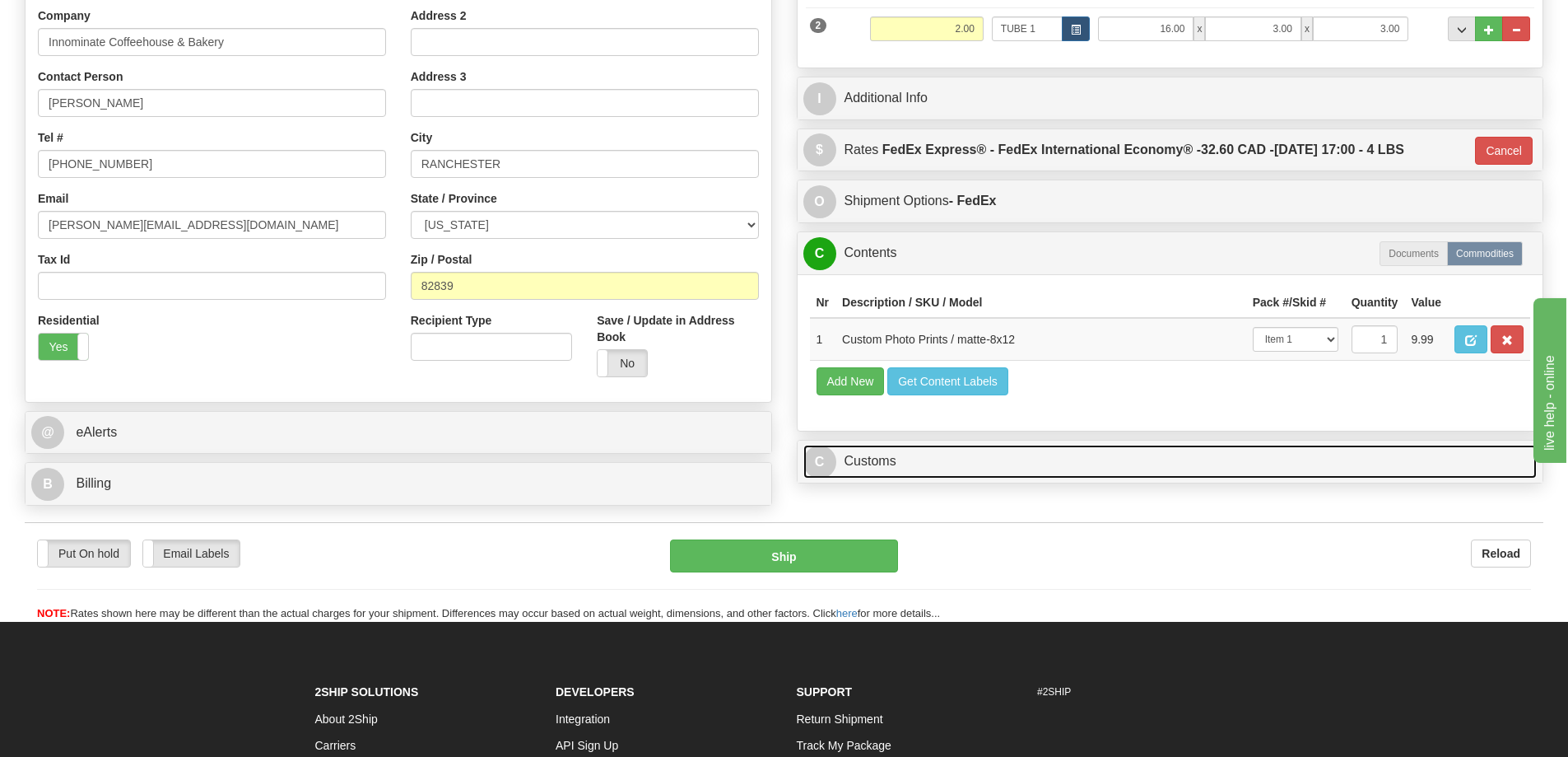
click at [1227, 468] on link "C Customs" at bounding box center [1170, 462] width 734 height 34
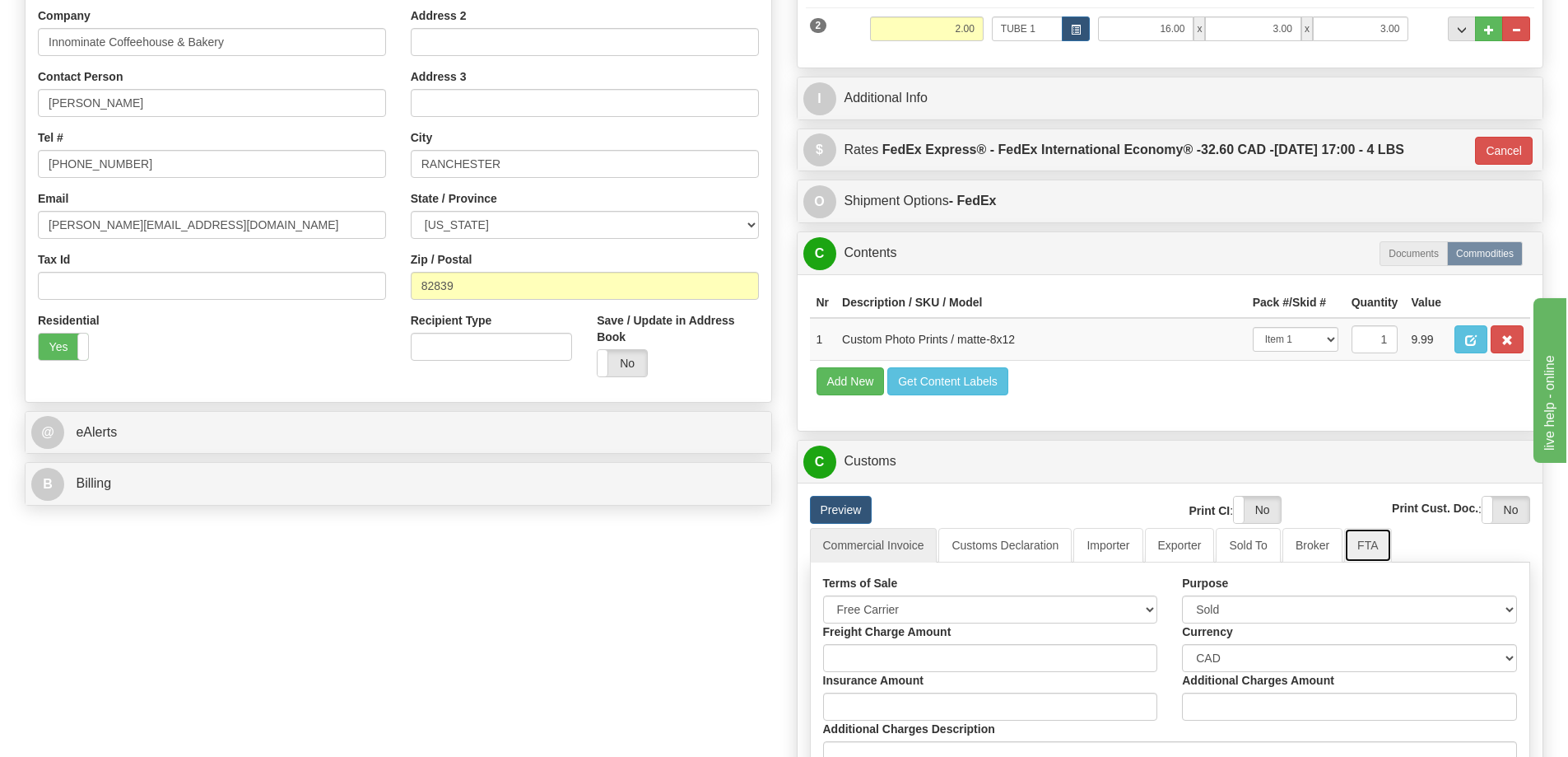
click at [1369, 551] on link "FTA" at bounding box center [1367, 545] width 47 height 34
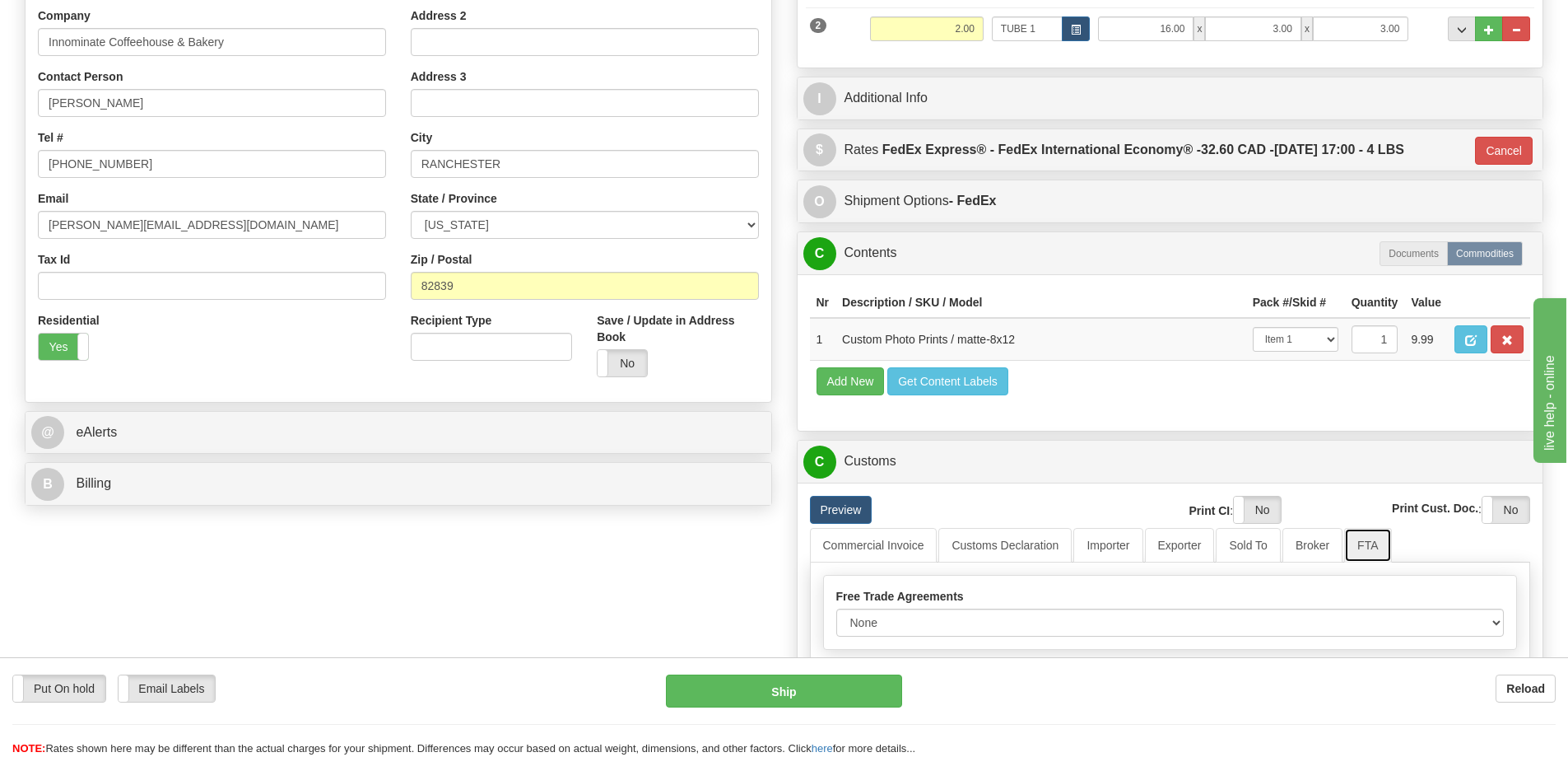
scroll to position [412, 0]
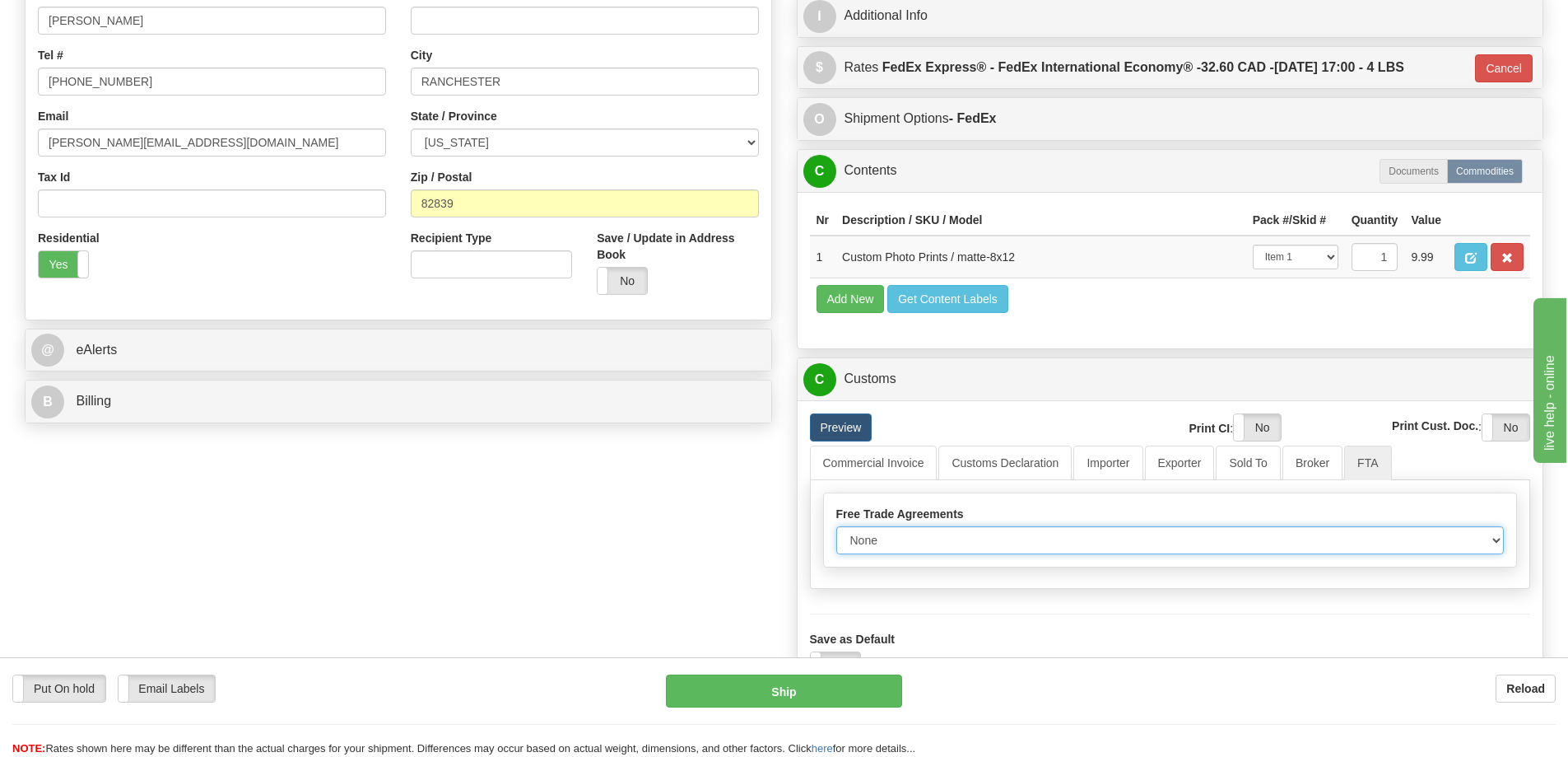
click at [1485, 542] on select "None Other USMCA CETA CUKTCA" at bounding box center [1170, 539] width 669 height 28
select select "1"
click at [836, 532] on select "None Other USMCA CETA CUKTCA" at bounding box center [1170, 539] width 669 height 28
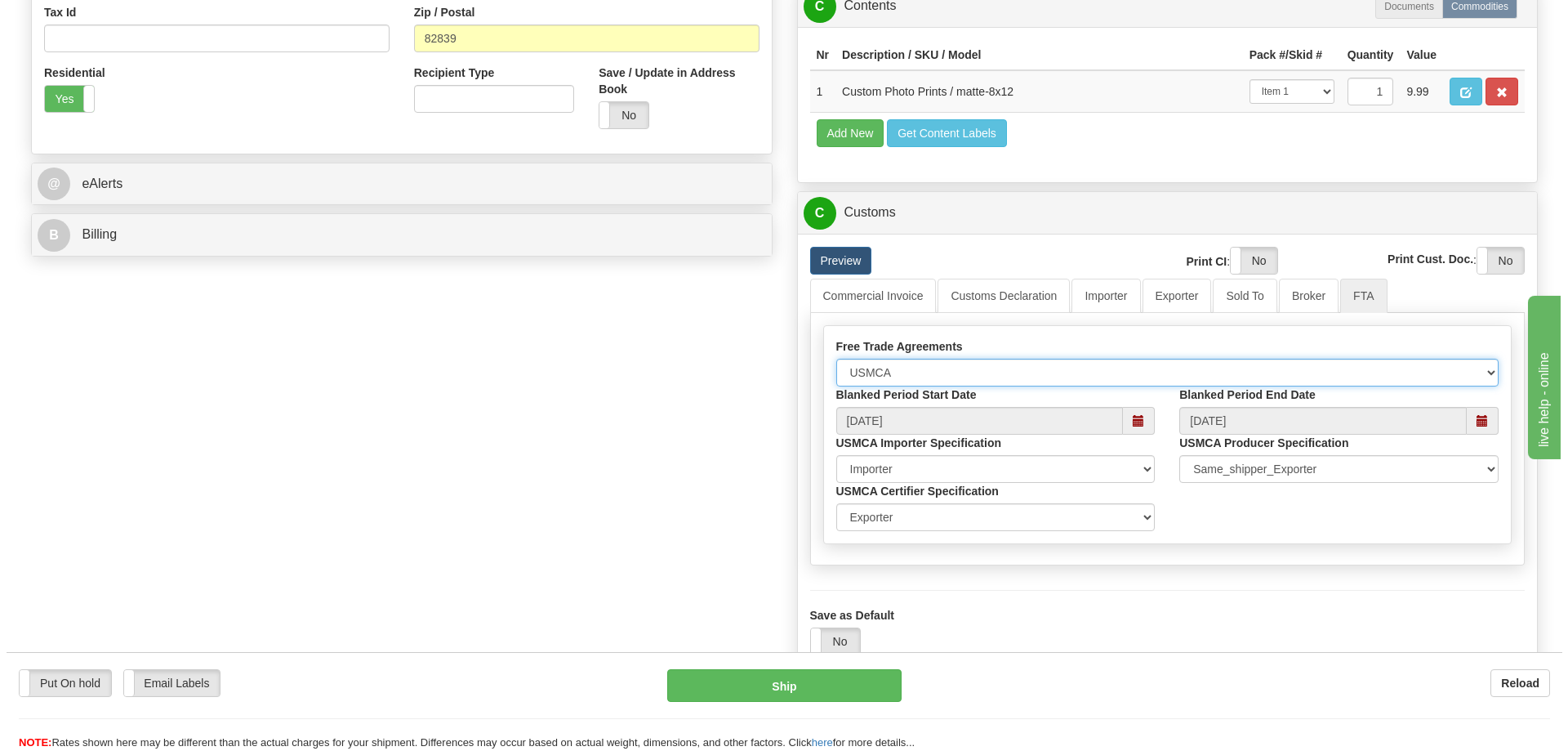
scroll to position [654, 0]
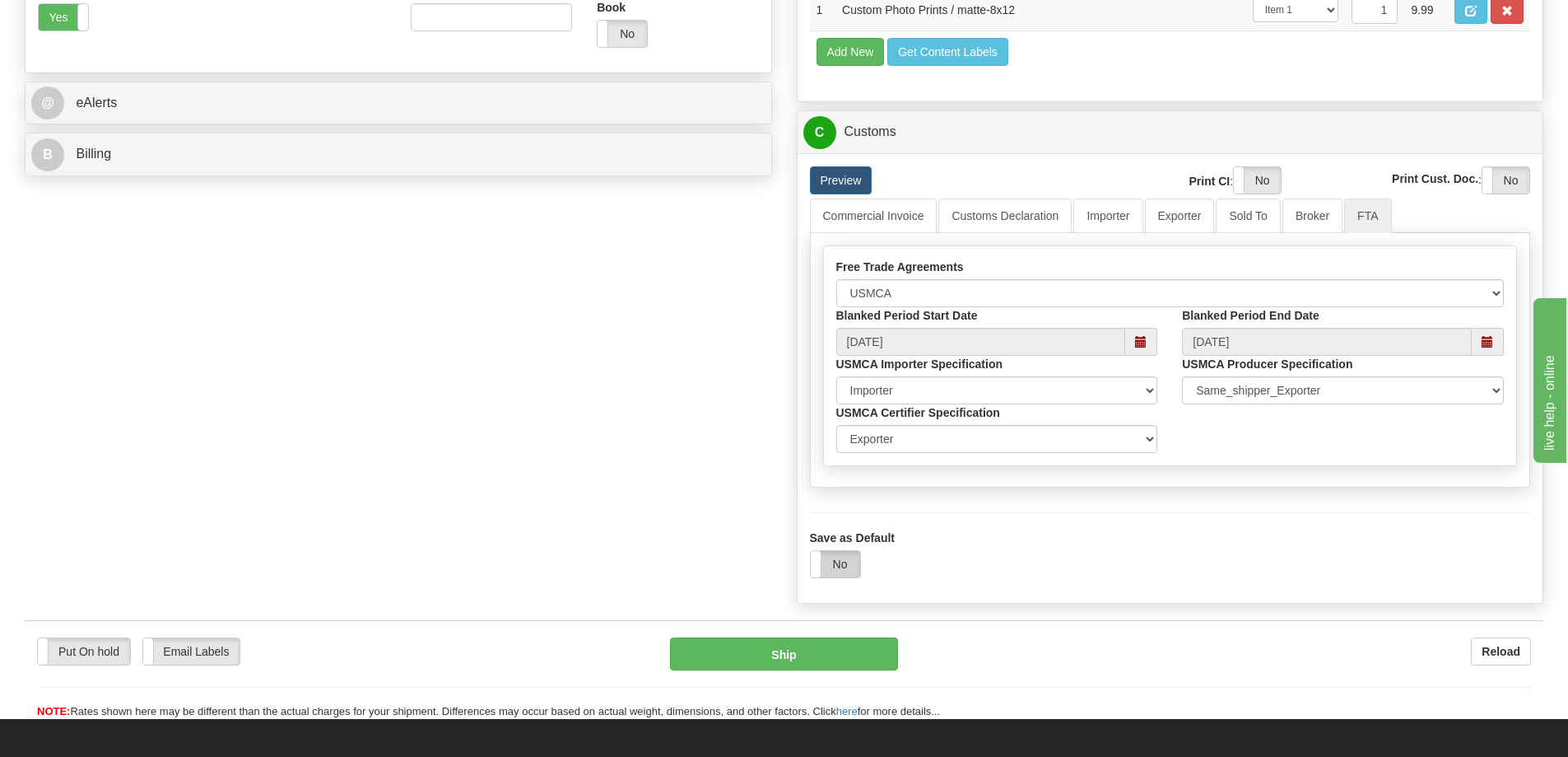
click at [843, 565] on label "No" at bounding box center [835, 564] width 49 height 26
click at [870, 663] on button "Ship" at bounding box center [784, 654] width 228 height 33
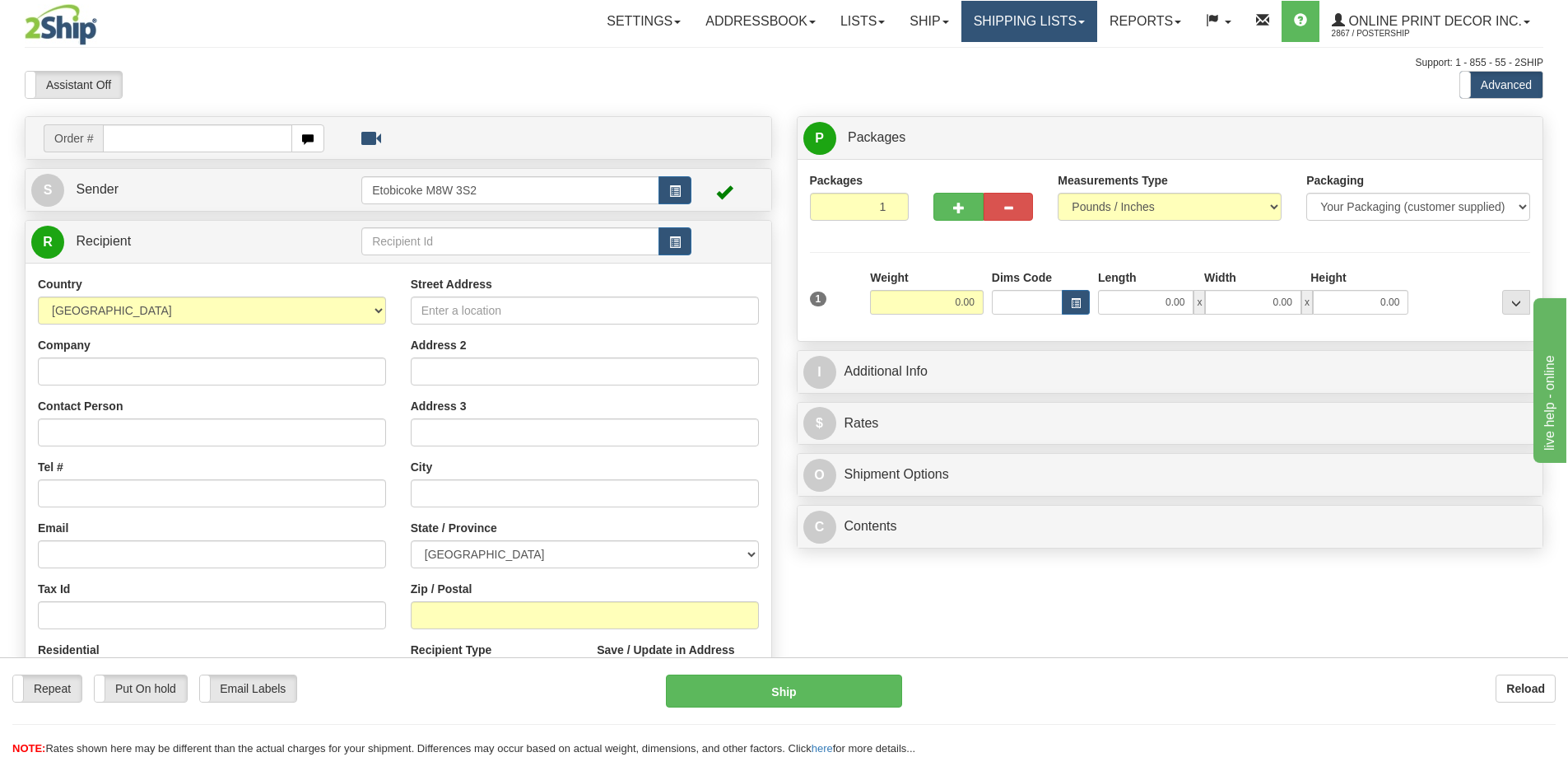
click at [1012, 20] on link "Shipping lists" at bounding box center [1029, 22] width 136 height 41
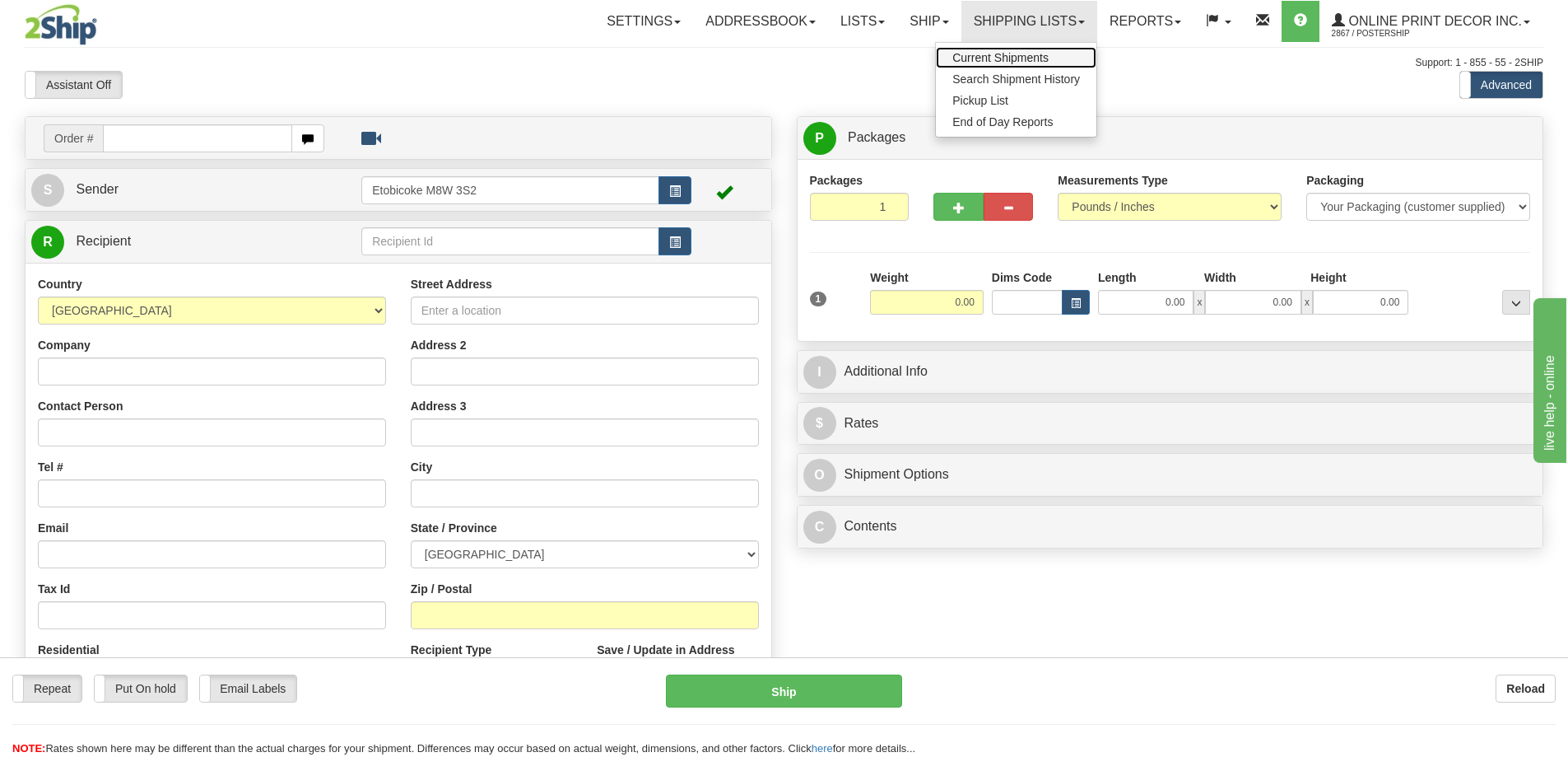
click at [1002, 61] on span "Current Shipments" at bounding box center [1000, 58] width 96 height 13
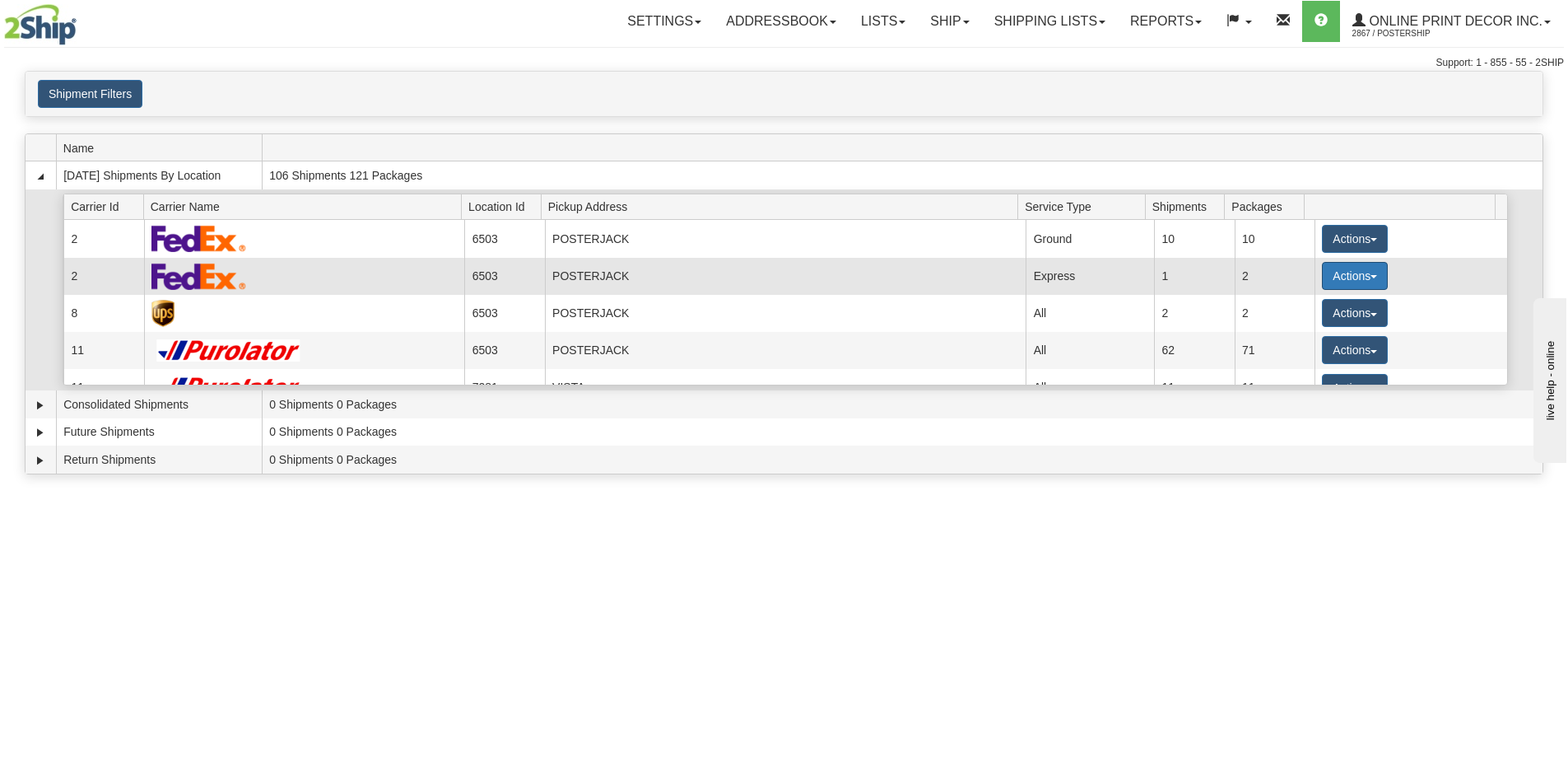
click at [1351, 273] on button "Actions" at bounding box center [1354, 275] width 66 height 28
click at [1290, 311] on span "Details" at bounding box center [1293, 306] width 44 height 12
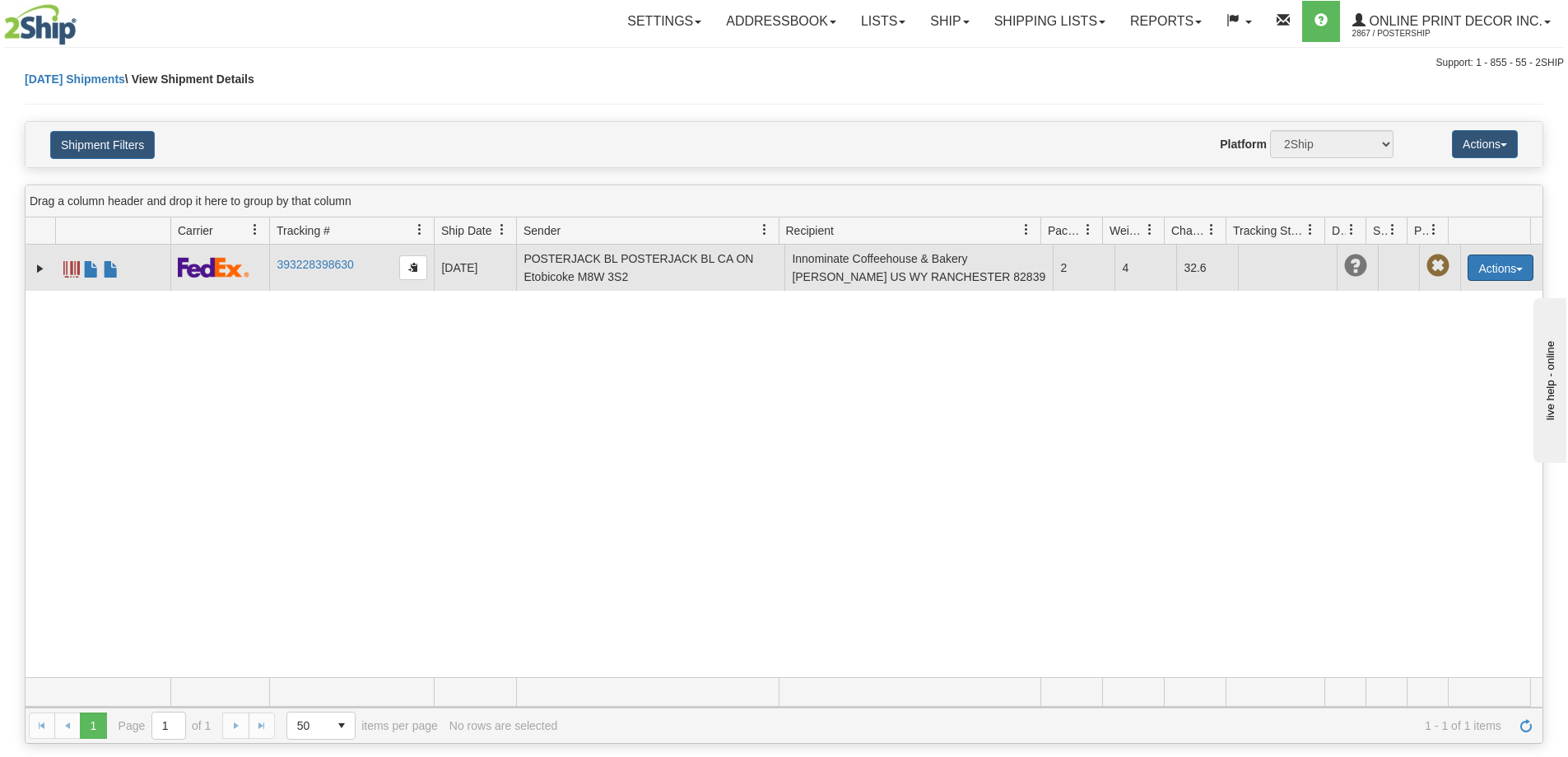
click at [1472, 264] on button "Actions" at bounding box center [1500, 267] width 66 height 26
click at [1424, 362] on link "Delete" at bounding box center [1466, 362] width 132 height 22
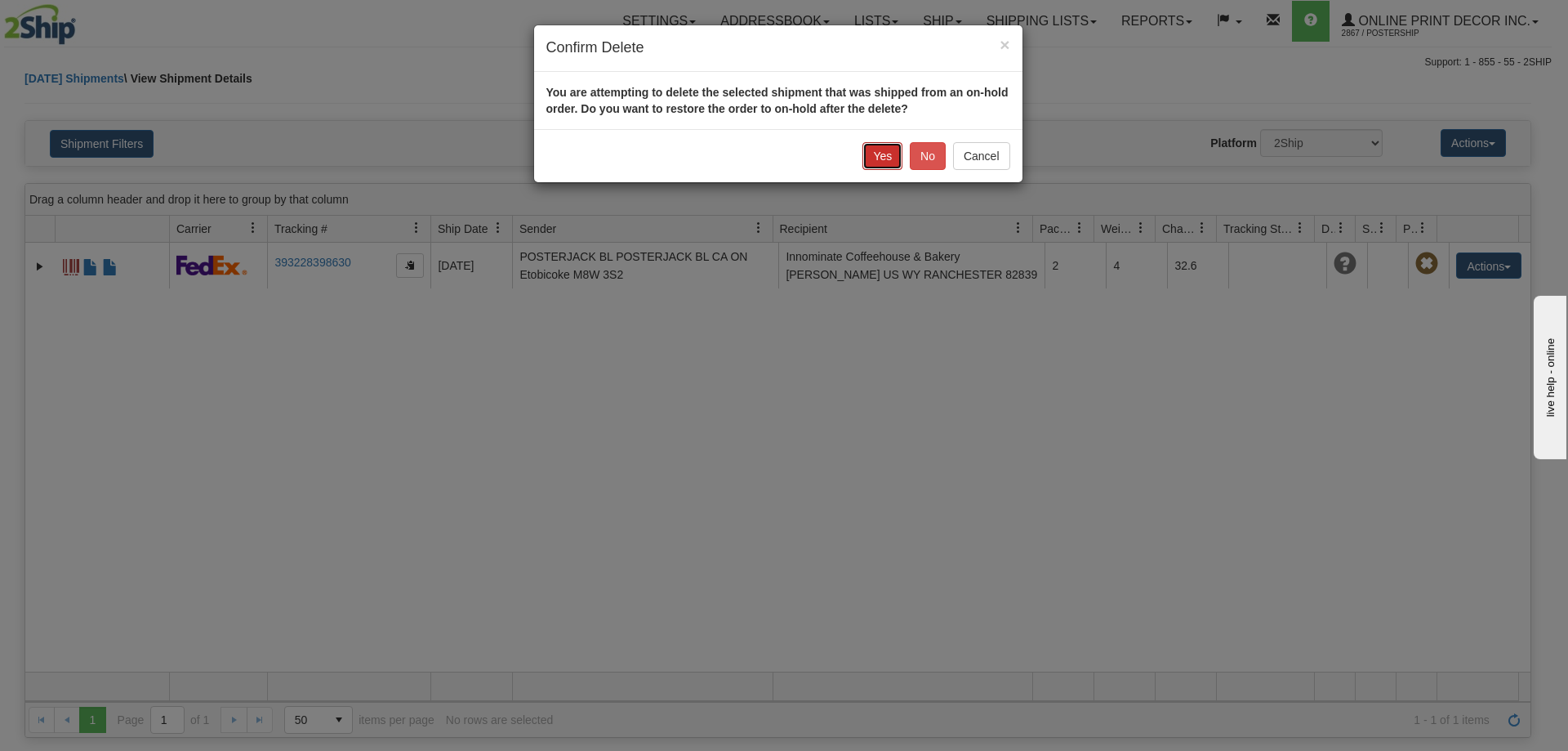
click at [870, 149] on button "Yes" at bounding box center [882, 155] width 40 height 28
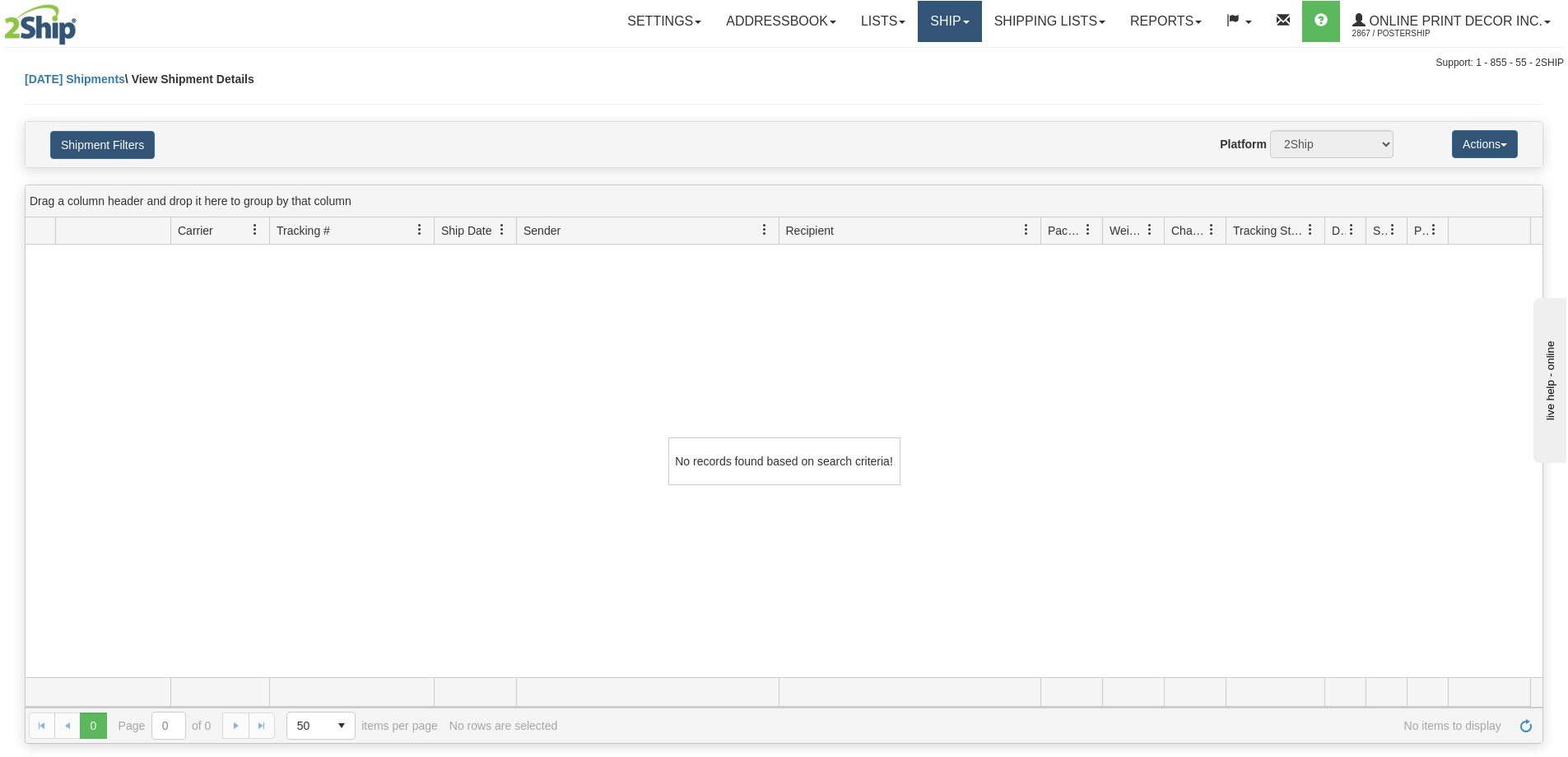
click at [947, 23] on link "Ship" at bounding box center [949, 22] width 64 height 41
click at [904, 61] on span "Ship Screen" at bounding box center [880, 58] width 63 height 13
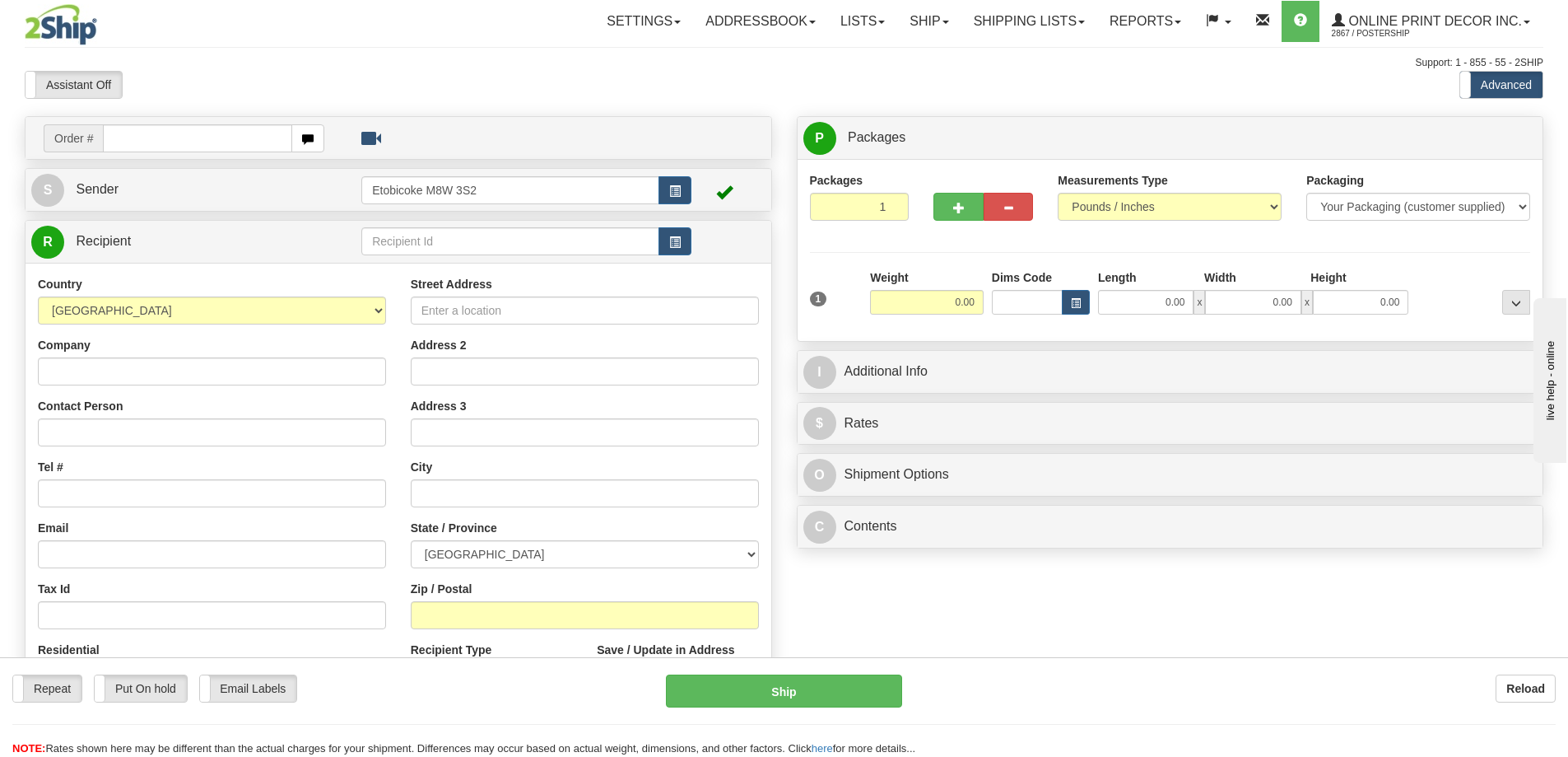
click at [242, 138] on input "text" at bounding box center [197, 138] width 190 height 28
type input "us-56036"
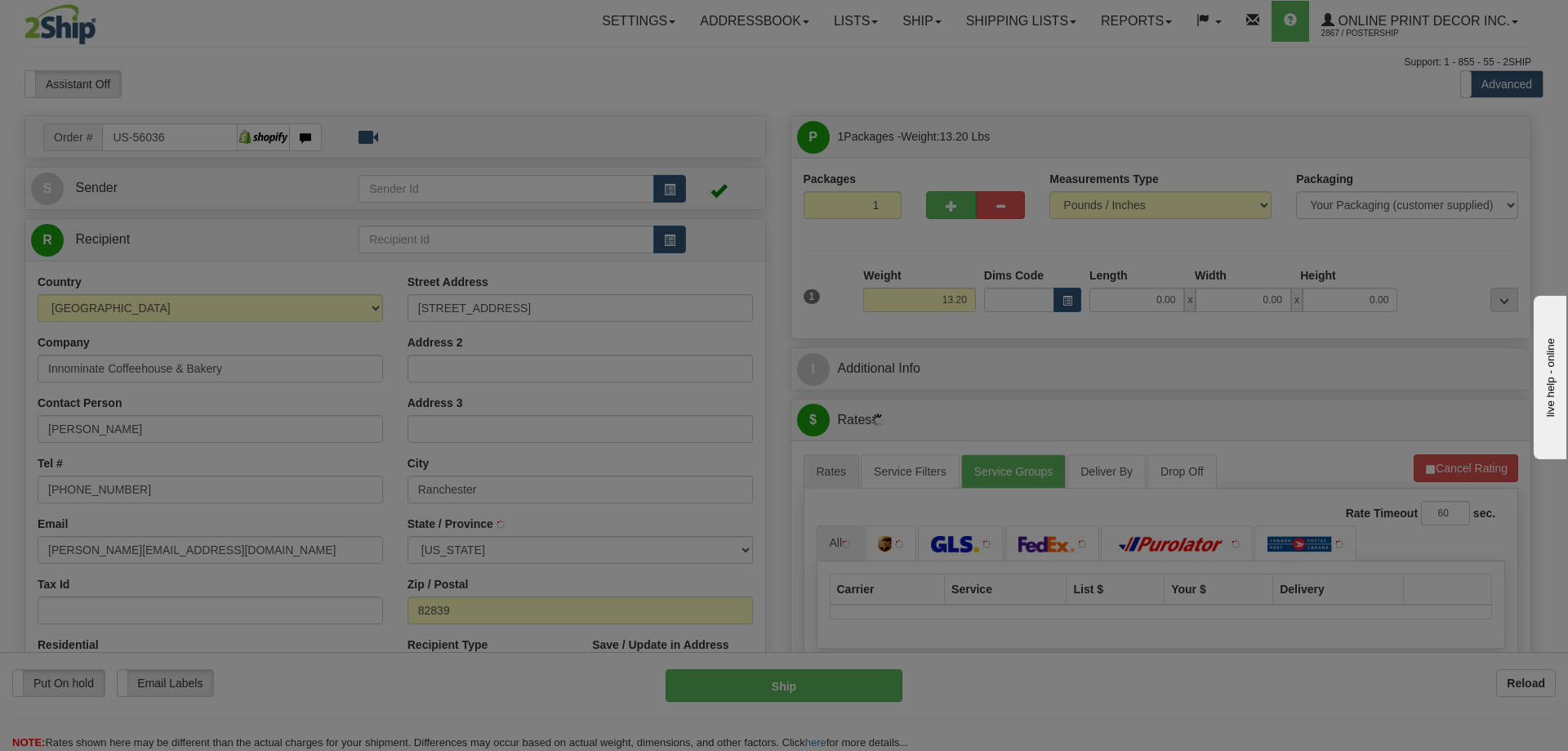
type input "RANCHESTER"
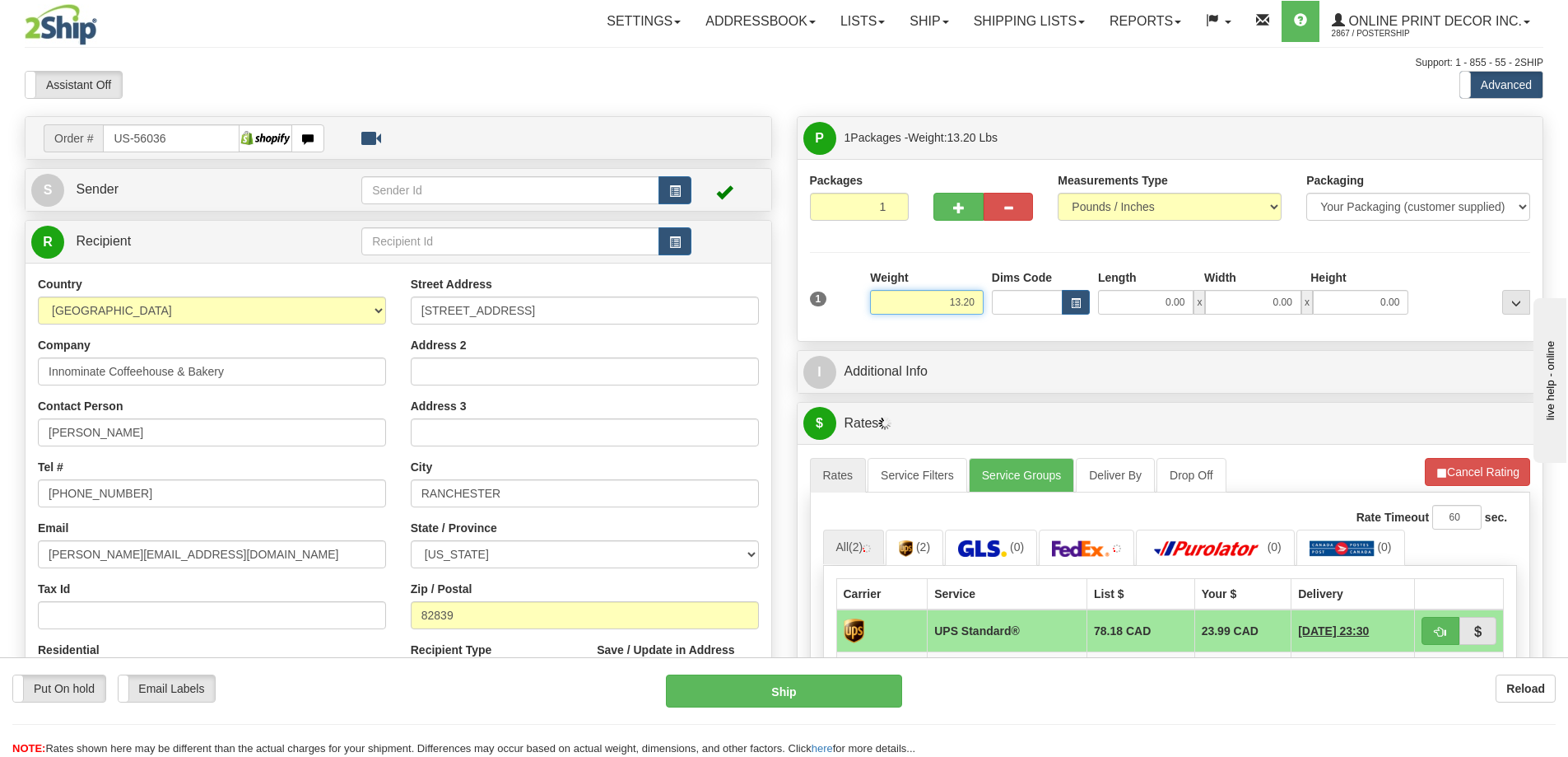
click at [978, 298] on input "13.20" at bounding box center [926, 301] width 113 height 24
type input "1"
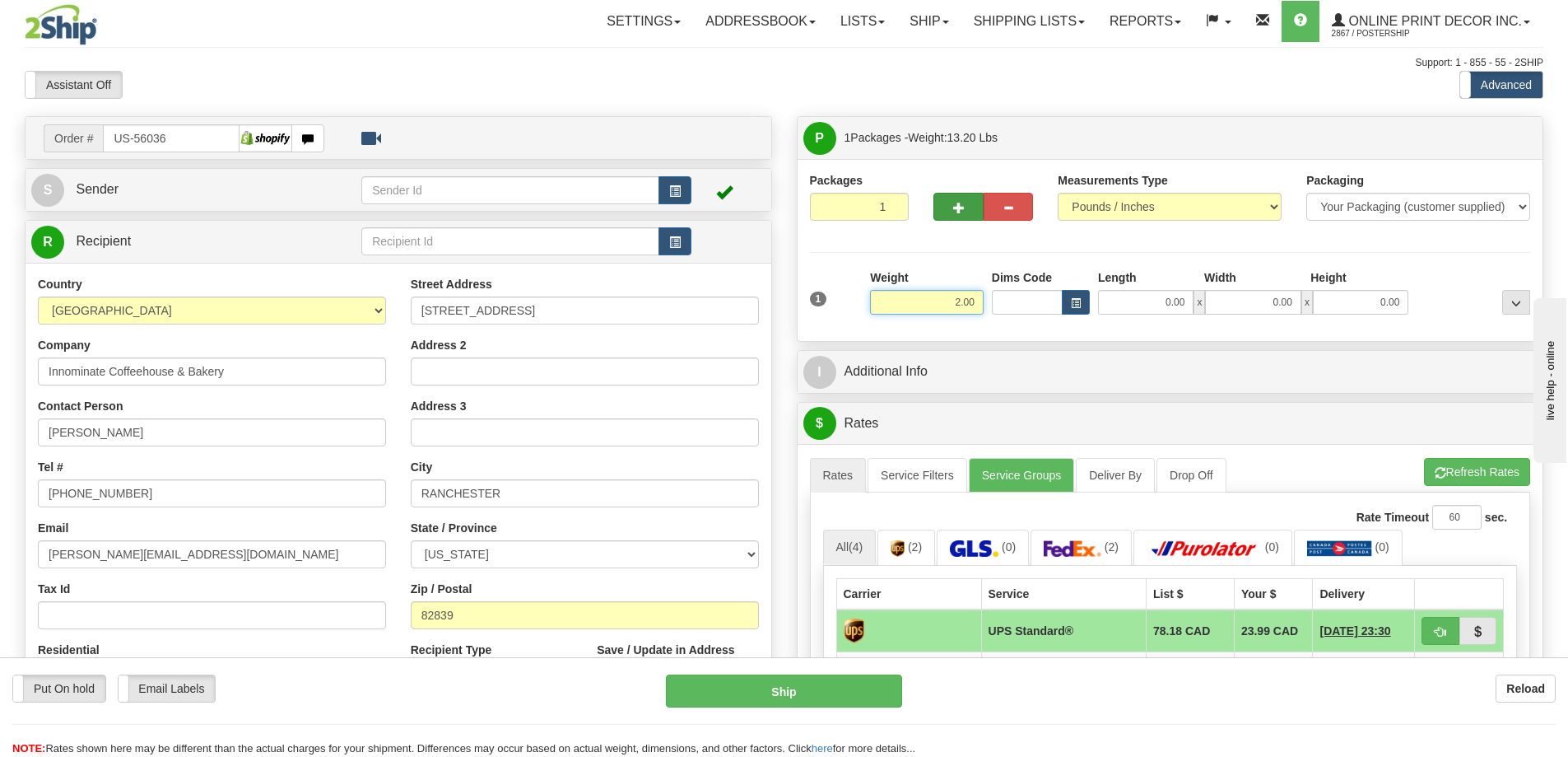
type input "2.00"
click at [948, 197] on button "button" at bounding box center [957, 206] width 49 height 28
radio input "true"
type input "2"
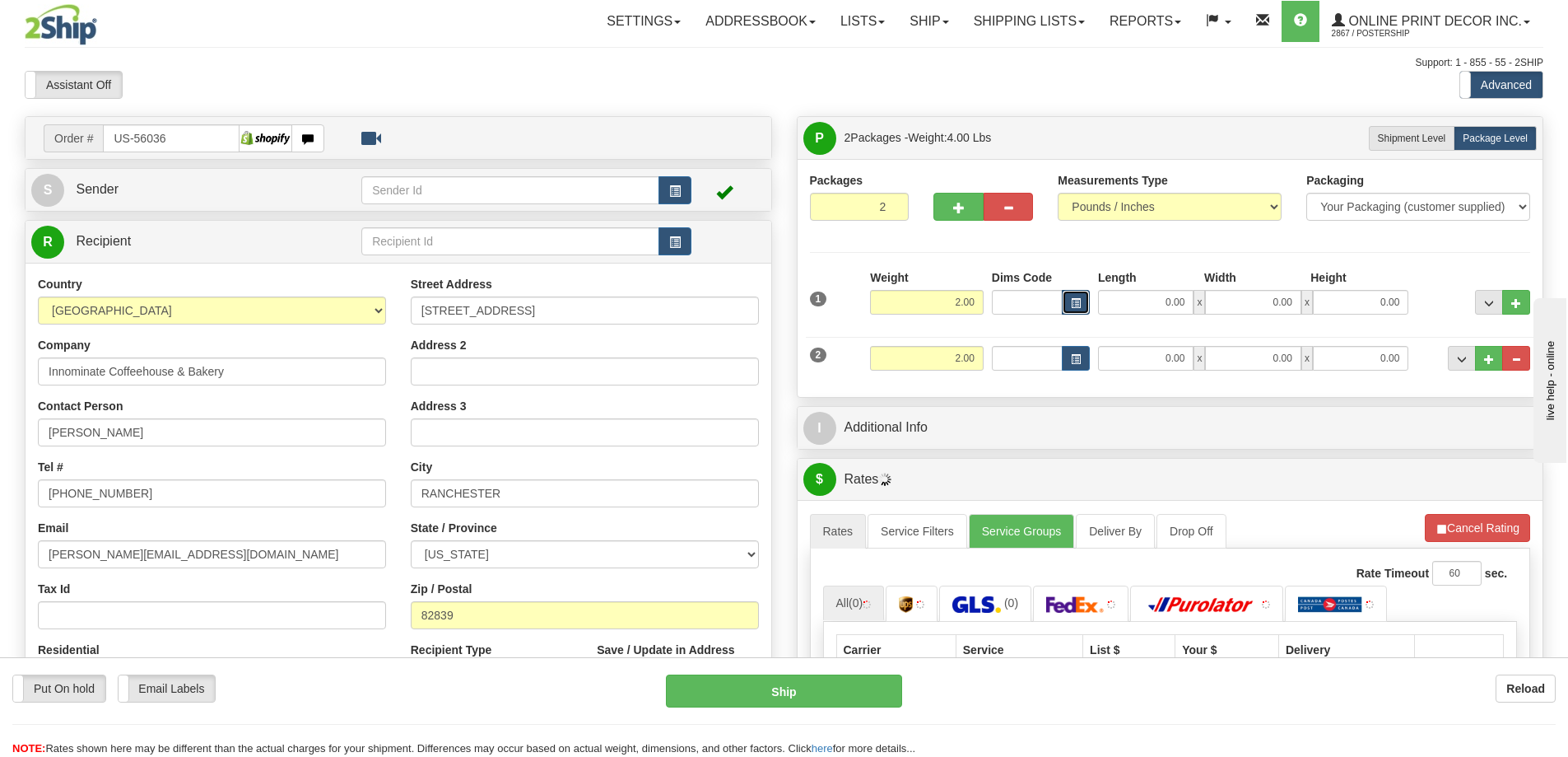
click at [1080, 300] on button "button" at bounding box center [1075, 301] width 28 height 24
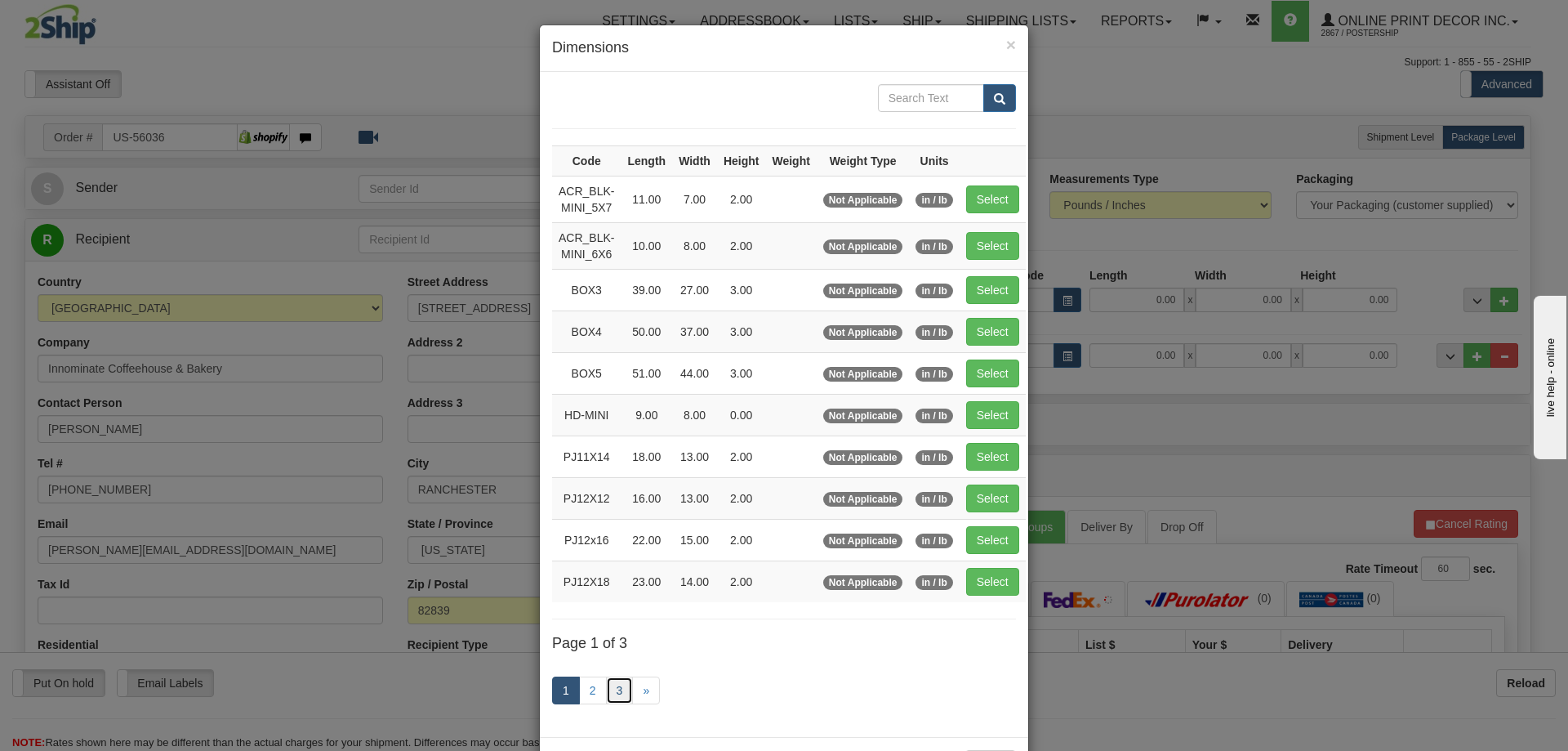
click at [607, 689] on link "3" at bounding box center [620, 689] width 28 height 28
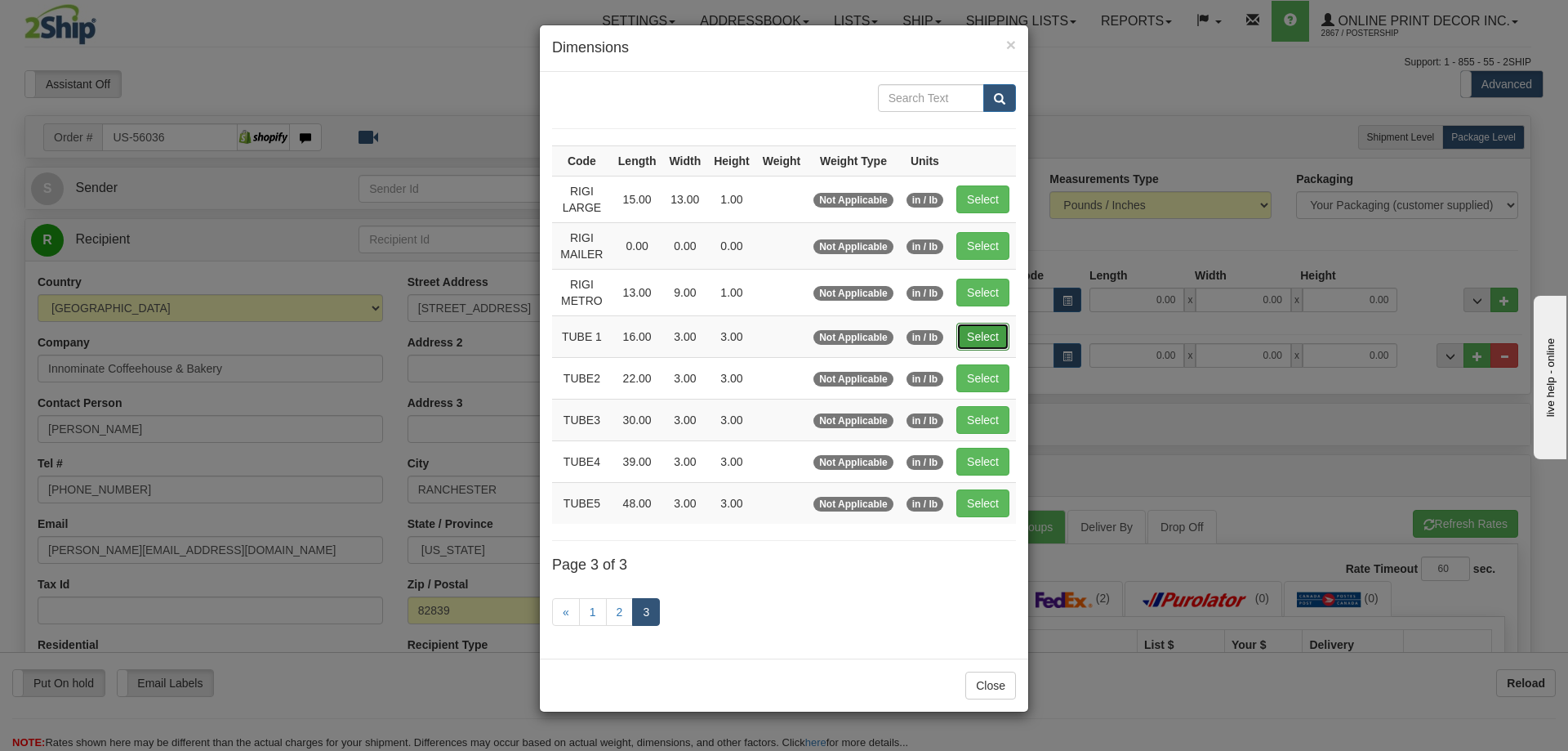
click at [986, 325] on button "Select" at bounding box center [983, 336] width 54 height 28
type input "TUBE 1"
type input "16.00"
type input "3.00"
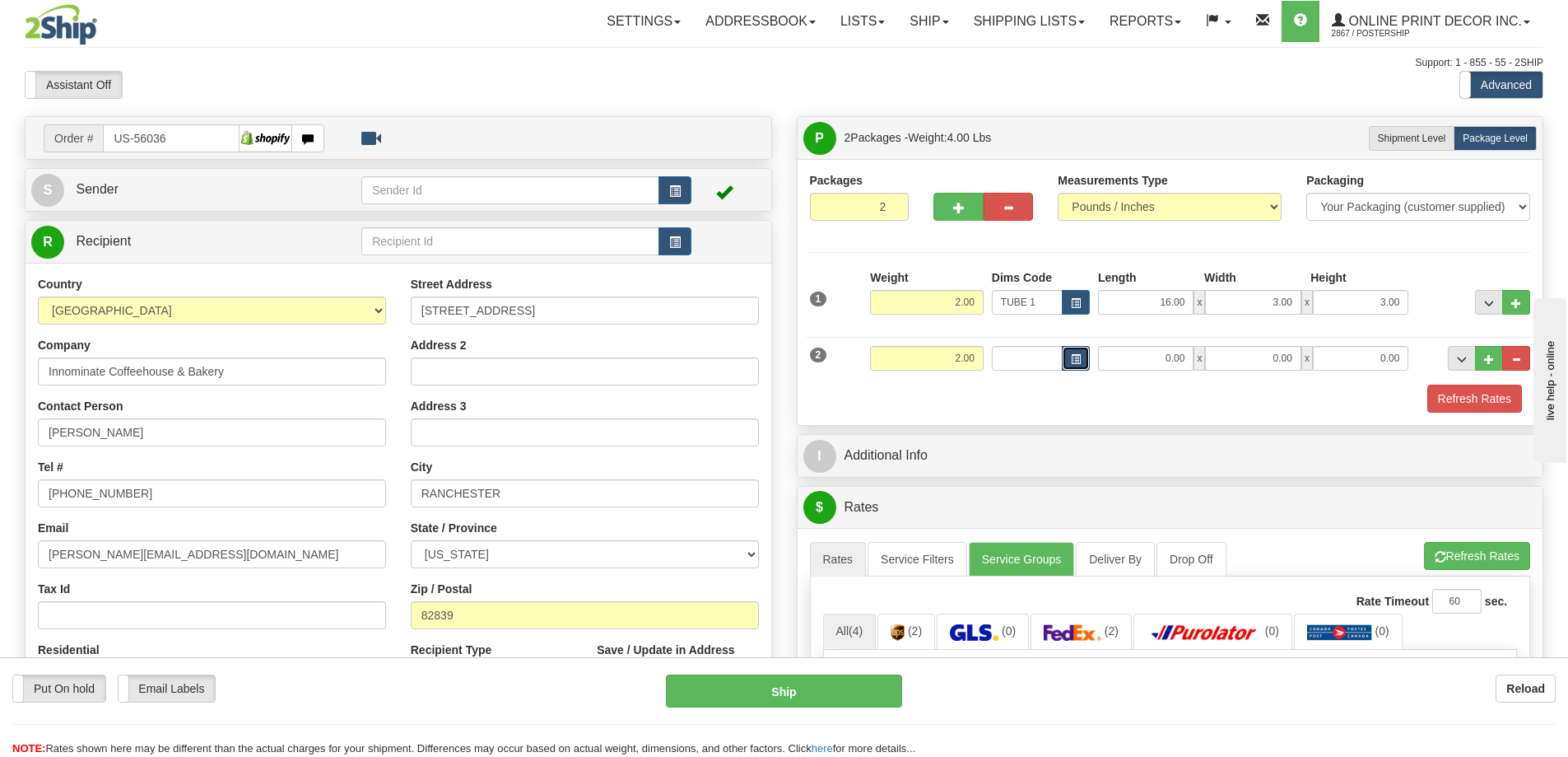
click at [1072, 360] on span "button" at bounding box center [1075, 360] width 10 height 9
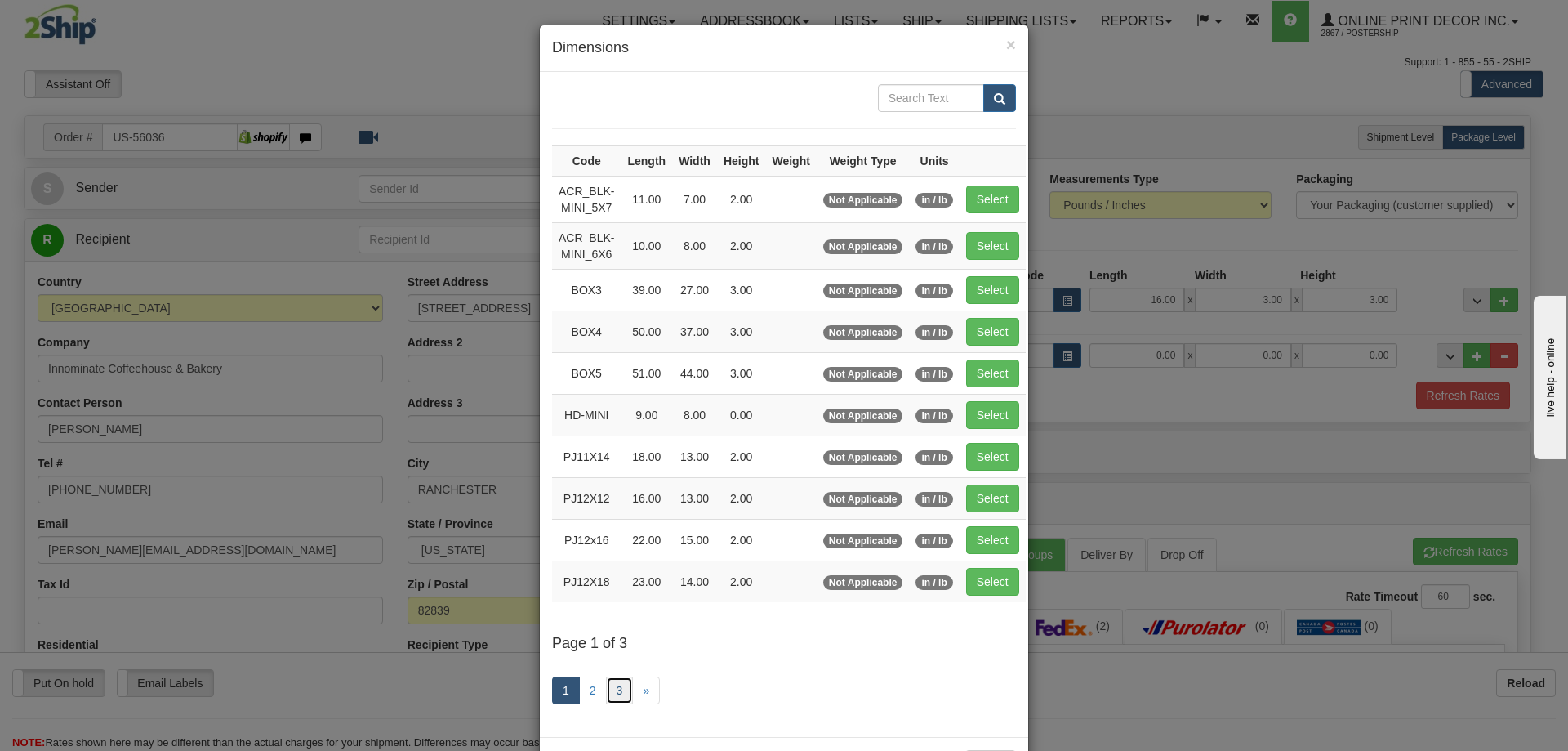
click at [607, 686] on link "3" at bounding box center [620, 689] width 28 height 28
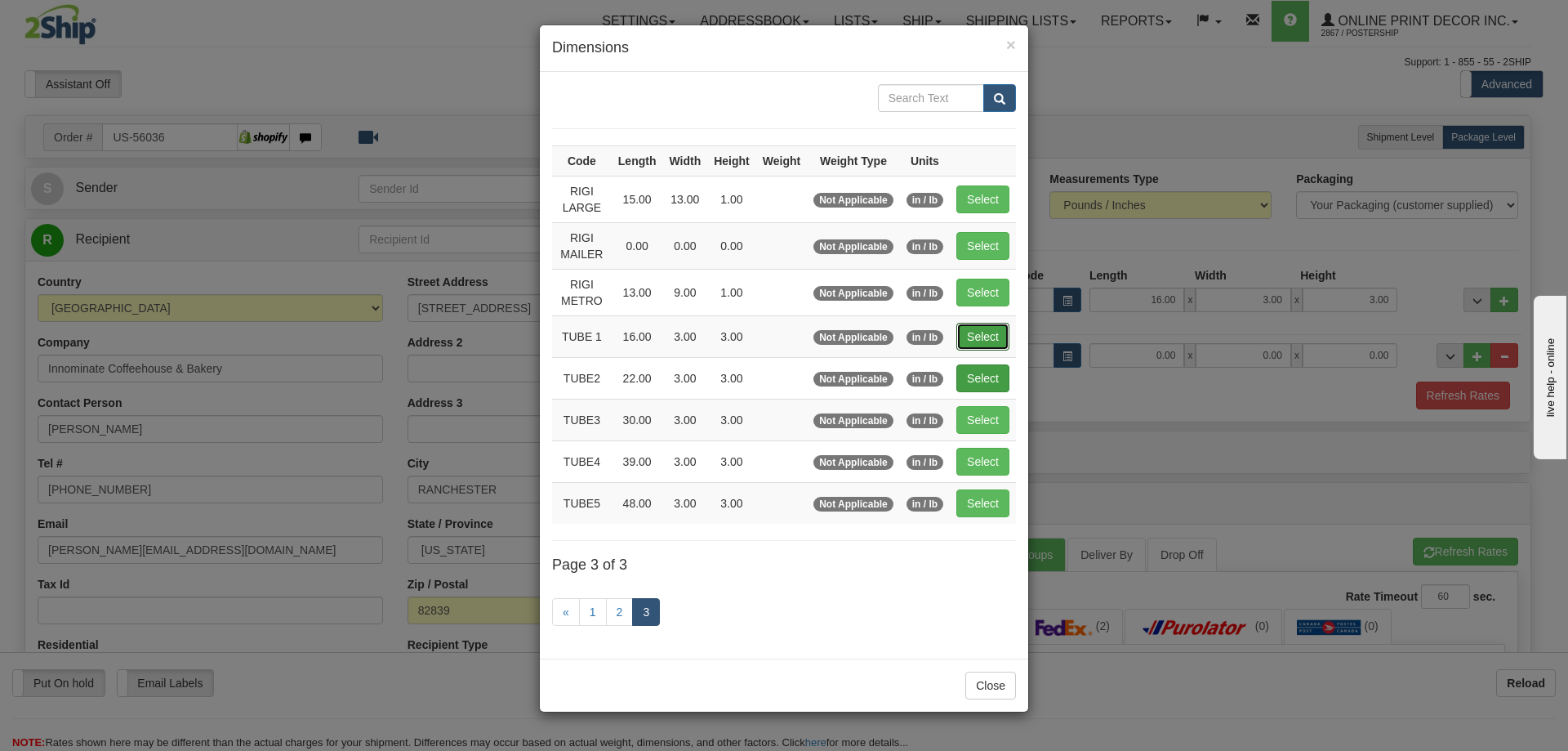
drag, startPoint x: 969, startPoint y: 325, endPoint x: 978, endPoint y: 337, distance: 15.0
click at [971, 334] on button "Select" at bounding box center [983, 336] width 54 height 28
type input "TUBE 1"
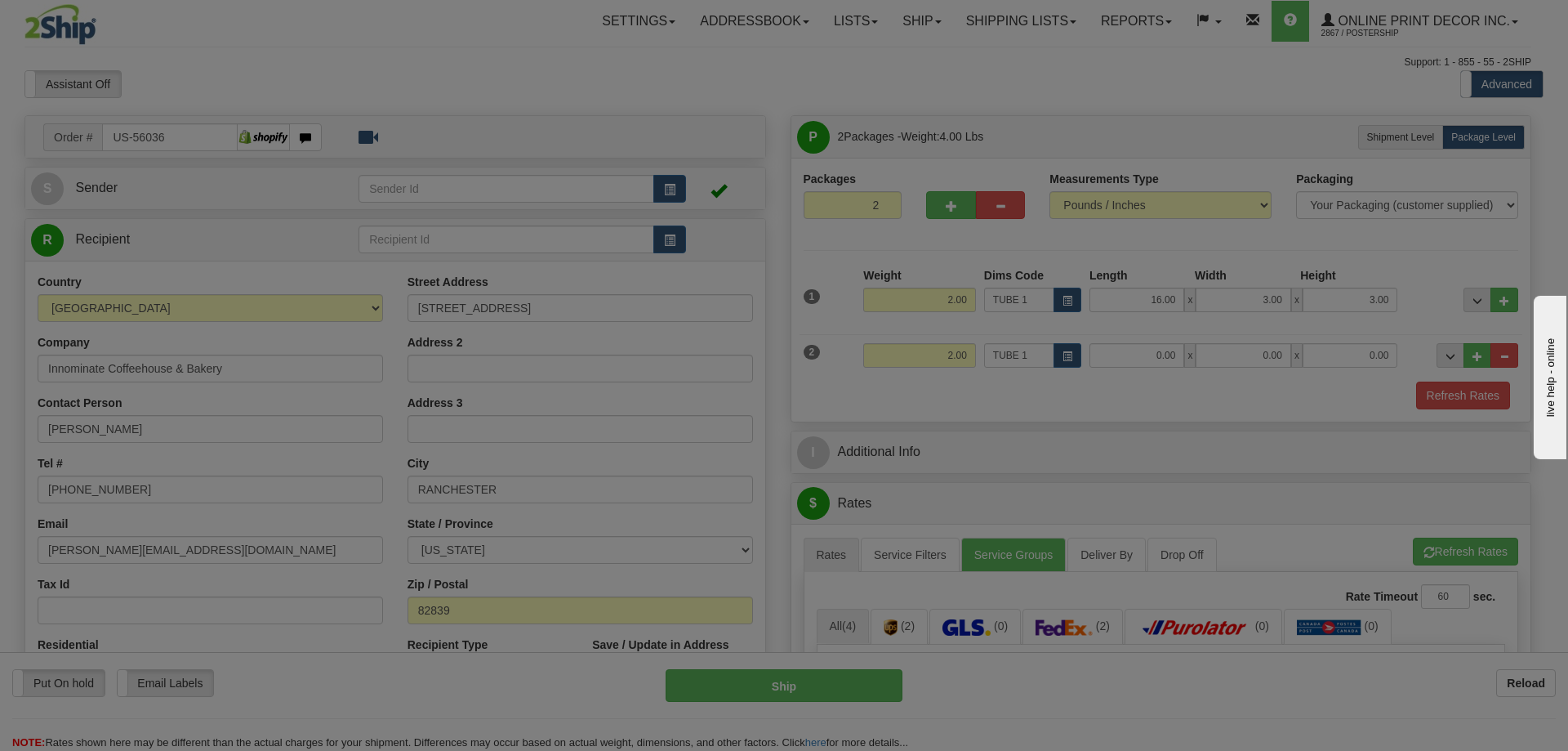
type input "16.00"
type input "3.00"
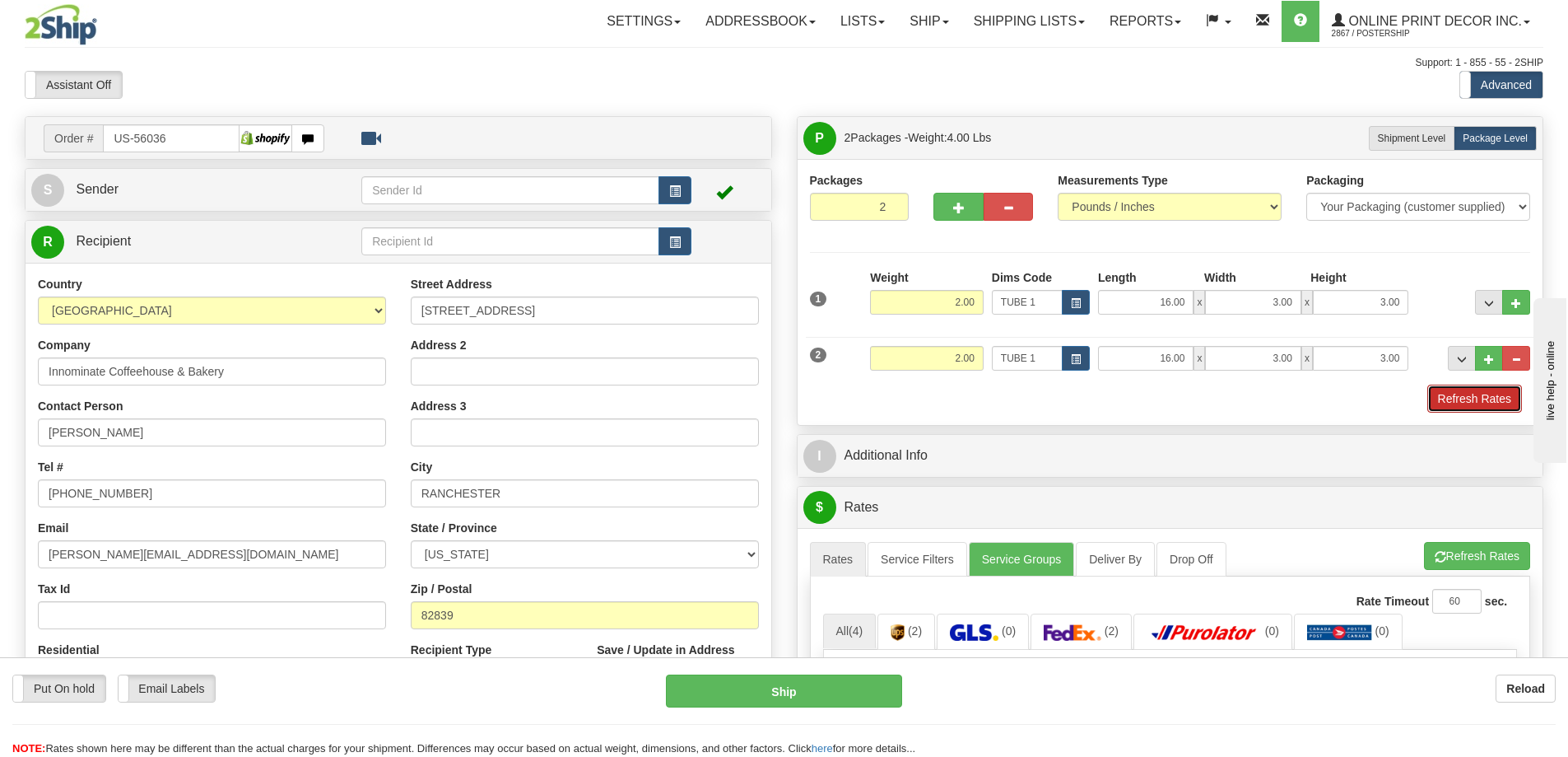
click at [1457, 397] on button "Refresh Rates" at bounding box center [1474, 398] width 94 height 28
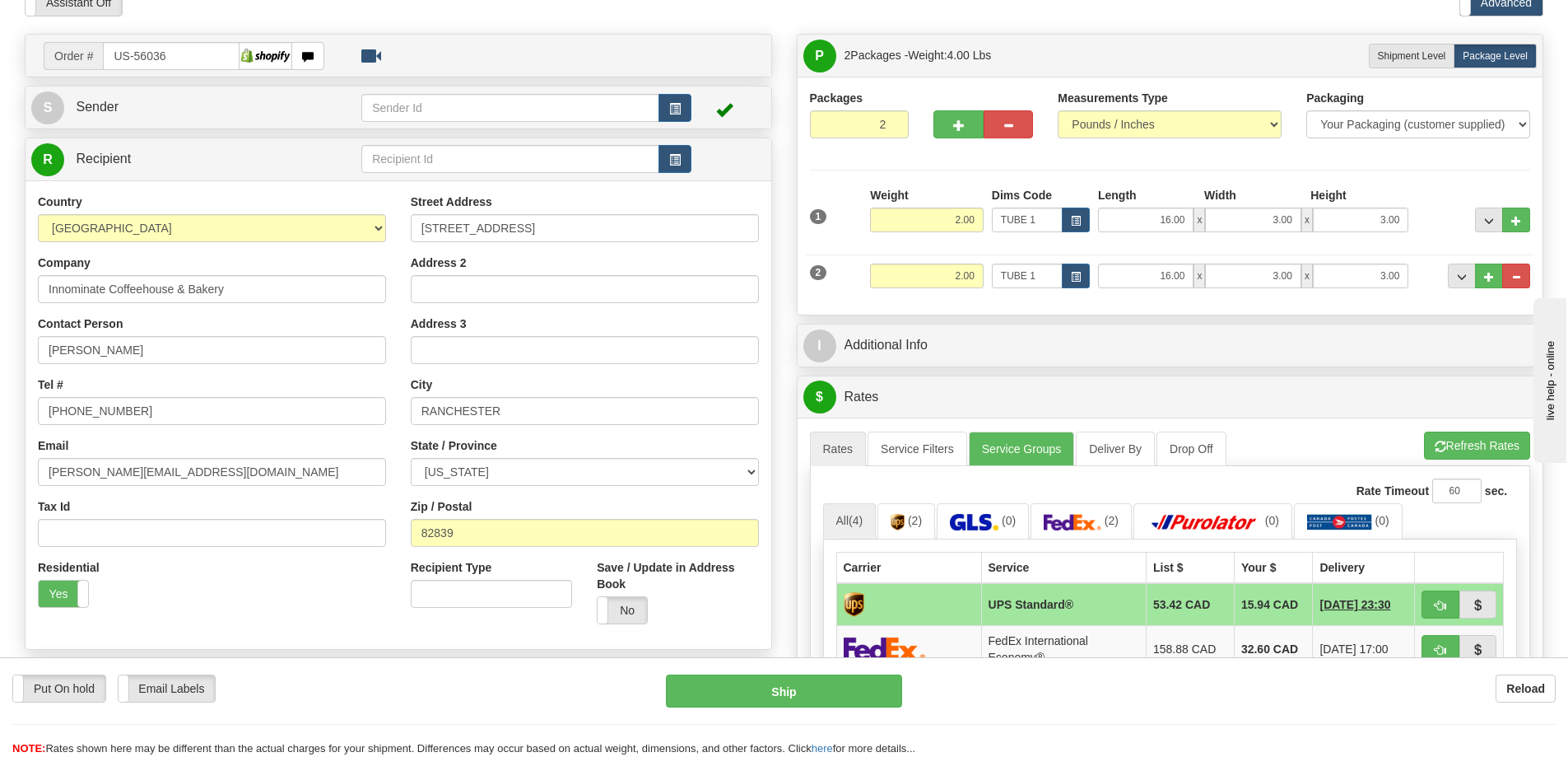
scroll to position [247, 0]
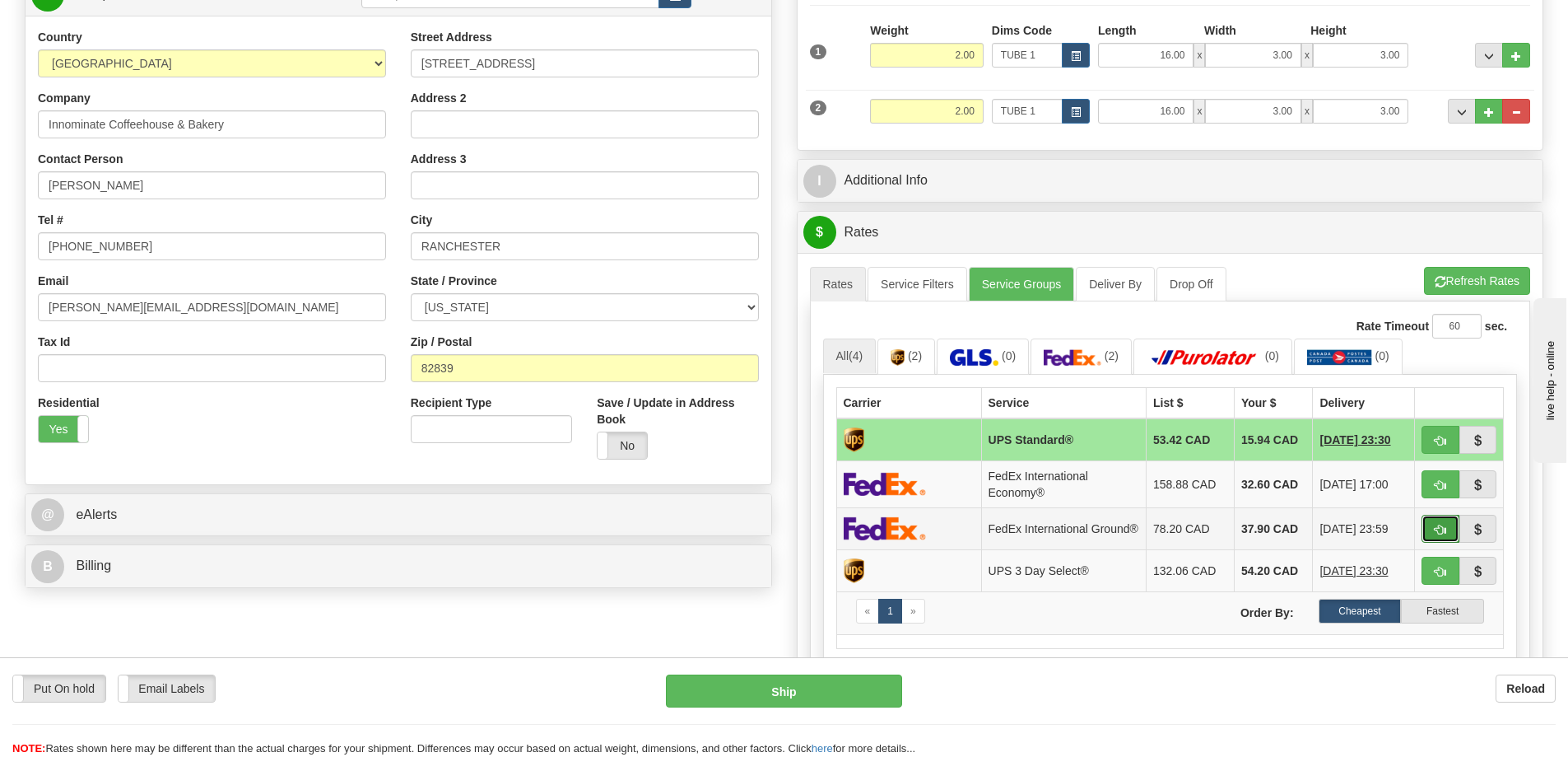
click at [1431, 531] on button "button" at bounding box center [1440, 528] width 38 height 28
type input "92"
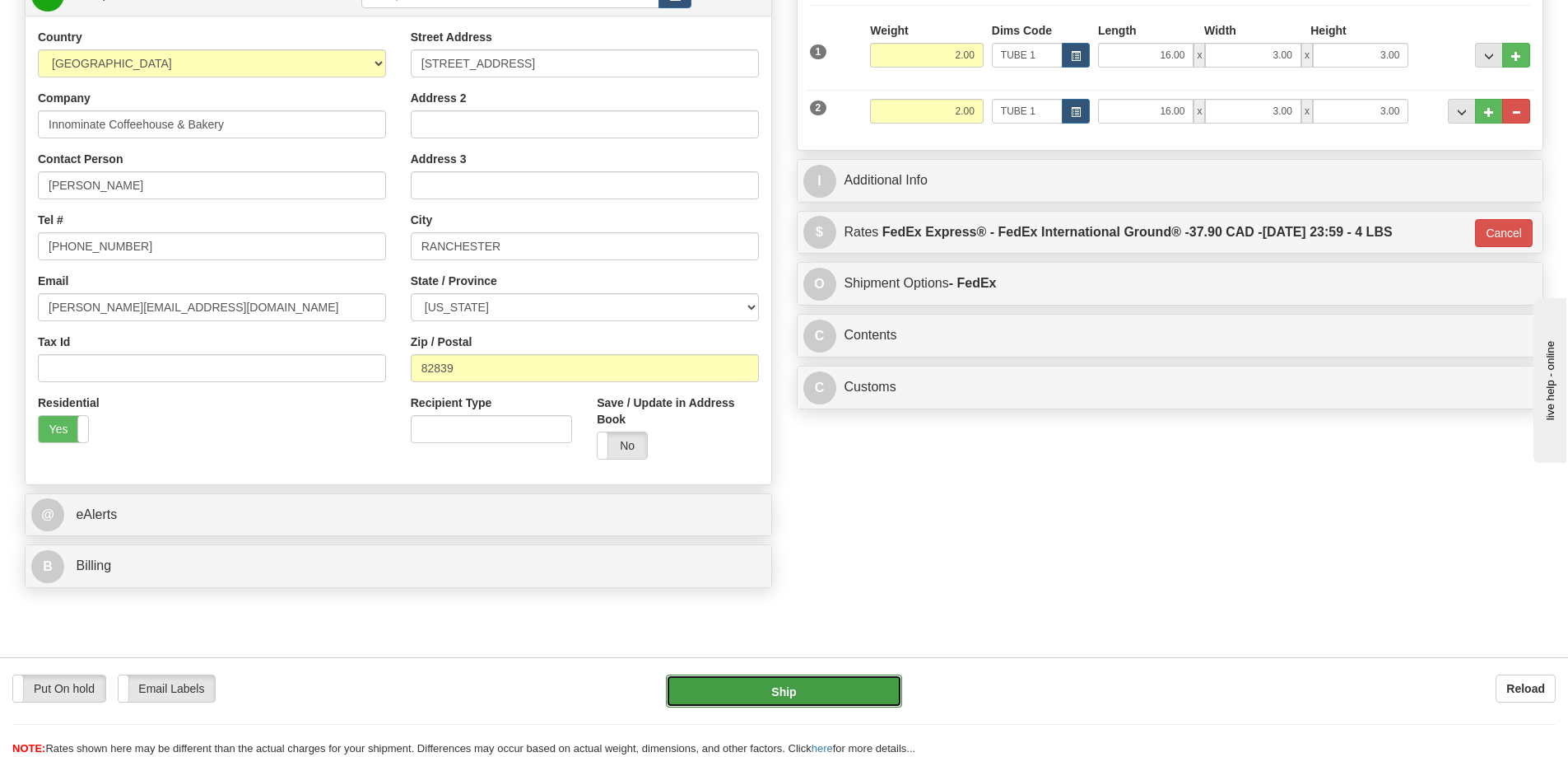
click at [862, 690] on button "Ship" at bounding box center [784, 690] width 236 height 33
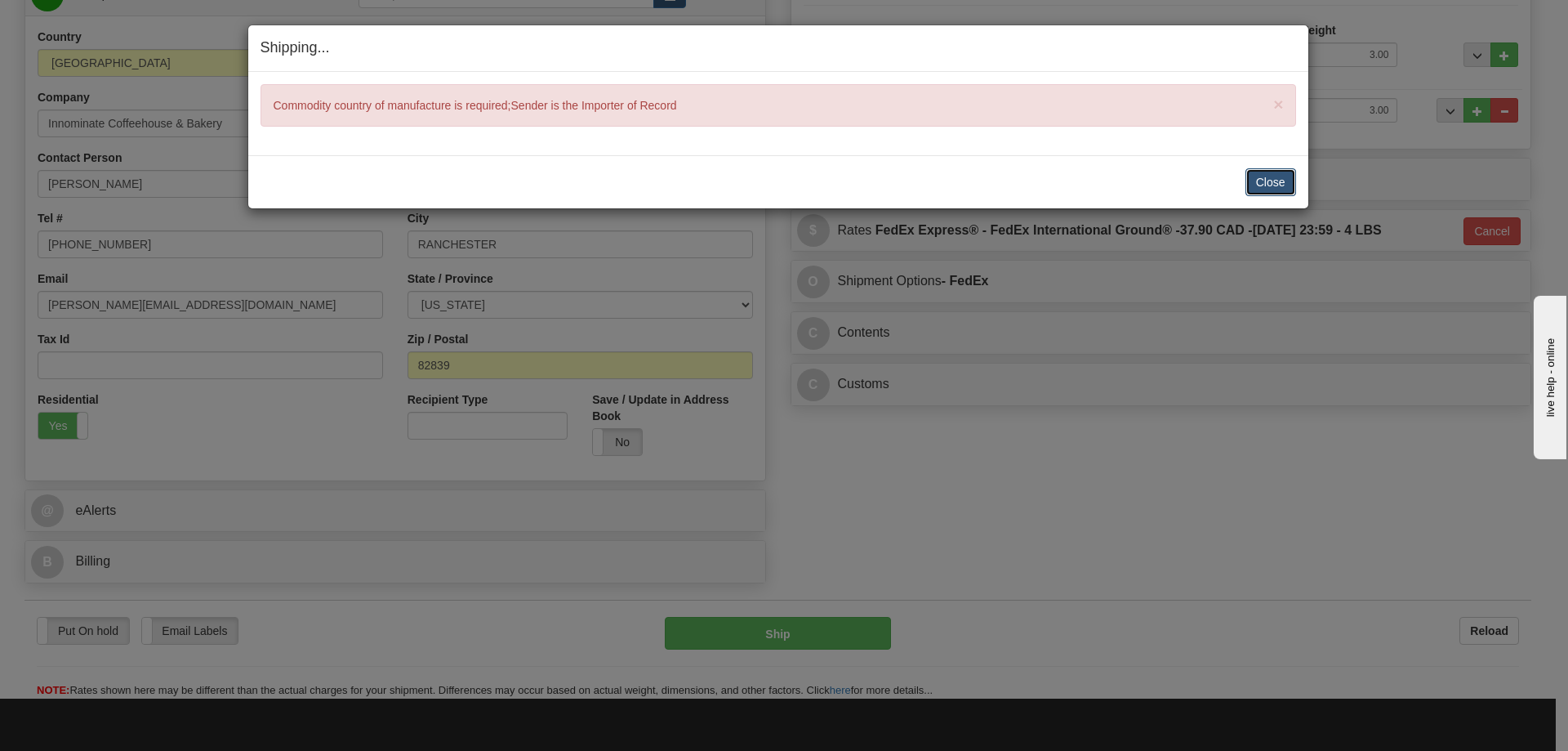
click at [1269, 181] on button "Close" at bounding box center [1271, 182] width 51 height 28
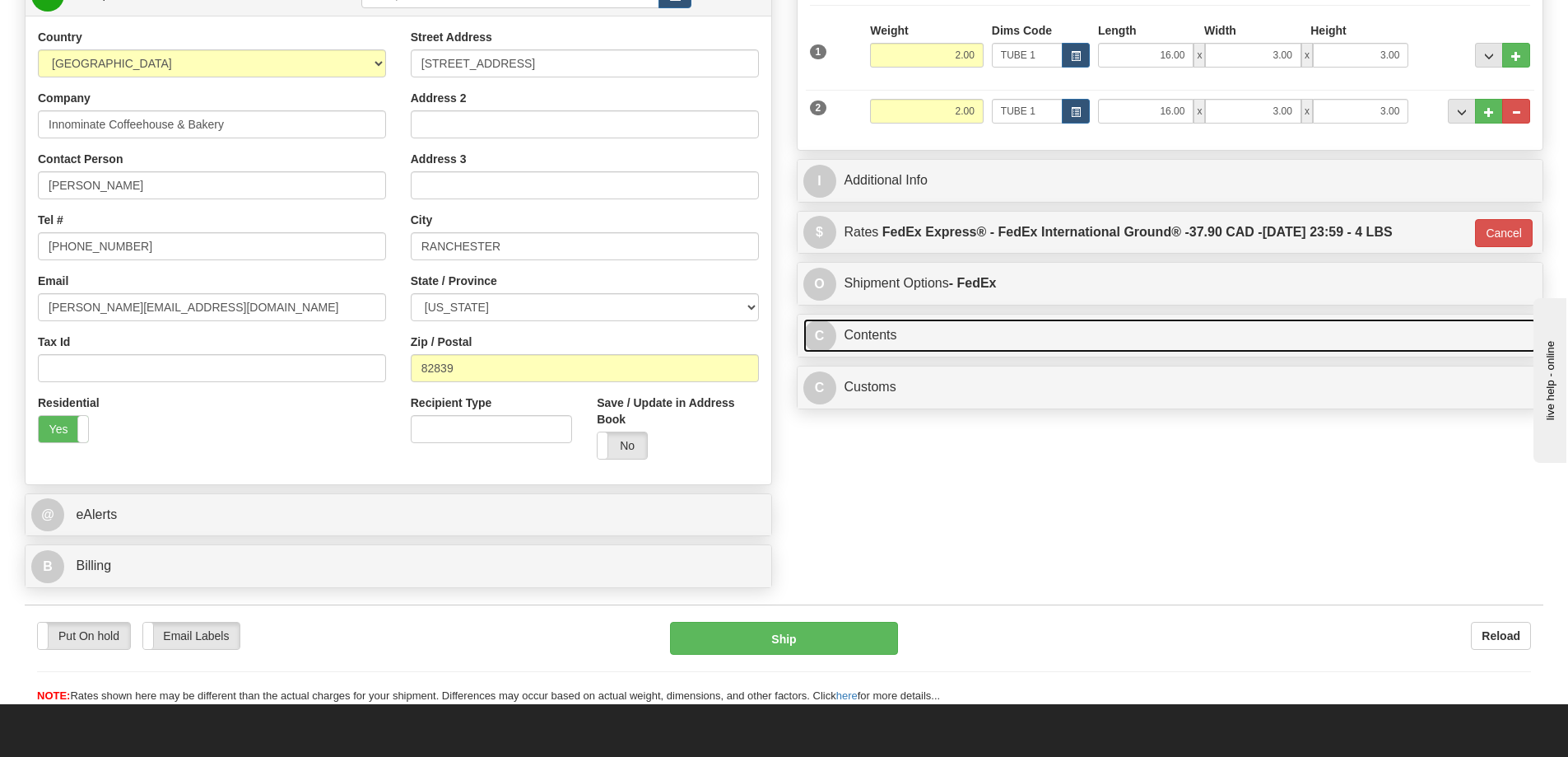
click at [1018, 337] on link "C Contents" at bounding box center [1170, 335] width 734 height 34
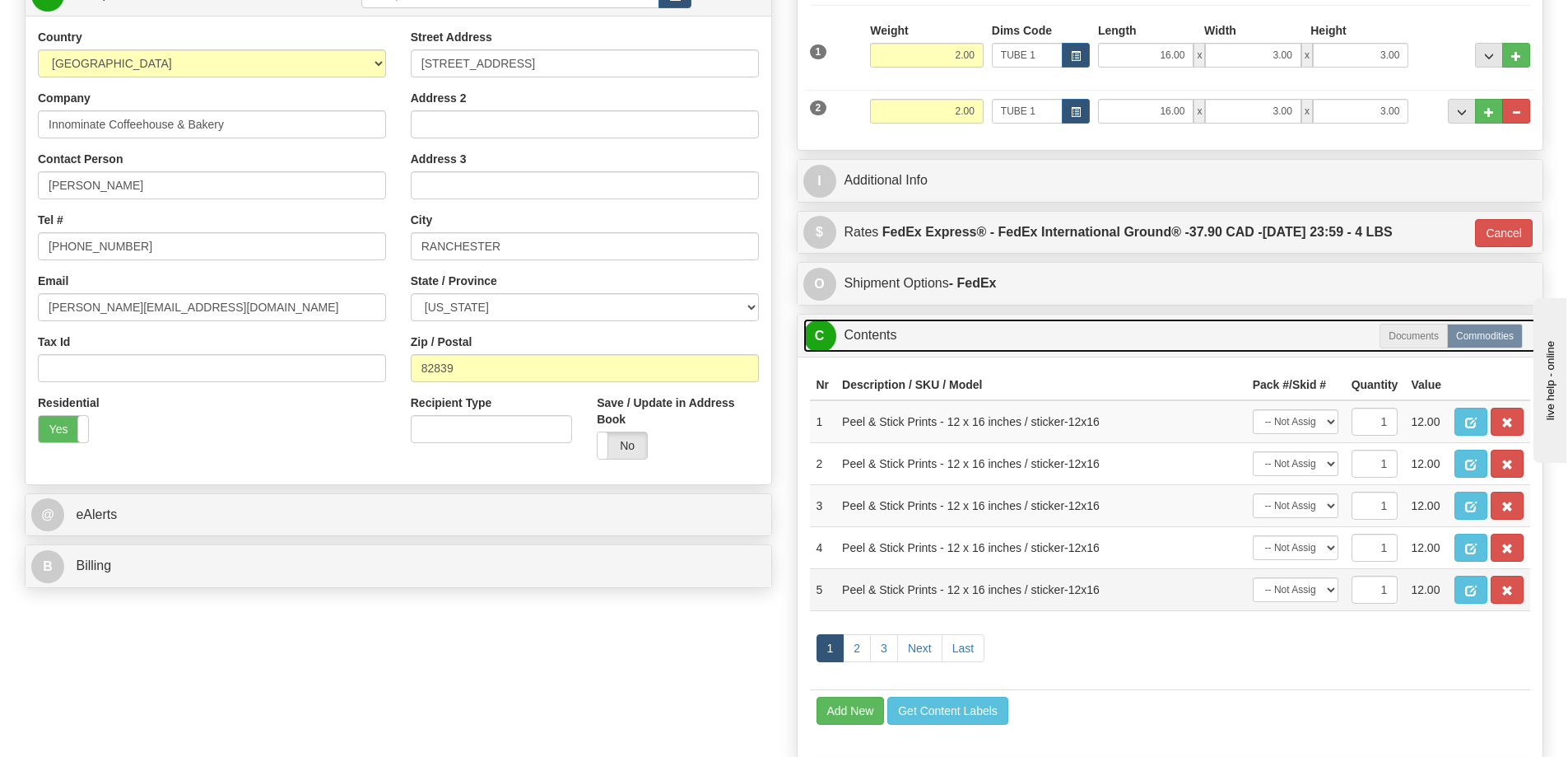
scroll to position [494, 0]
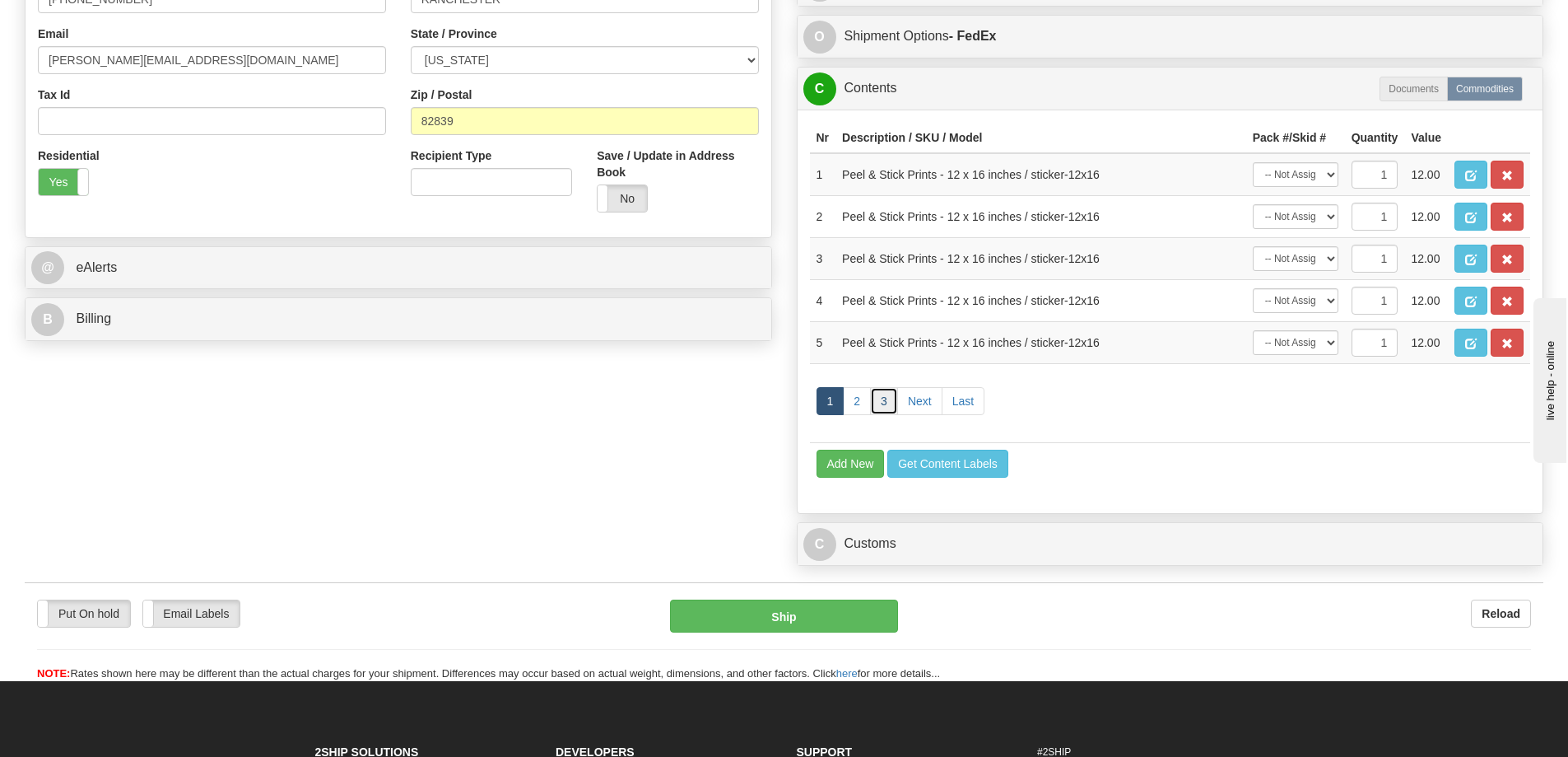
click at [878, 401] on link "3" at bounding box center [883, 400] width 28 height 28
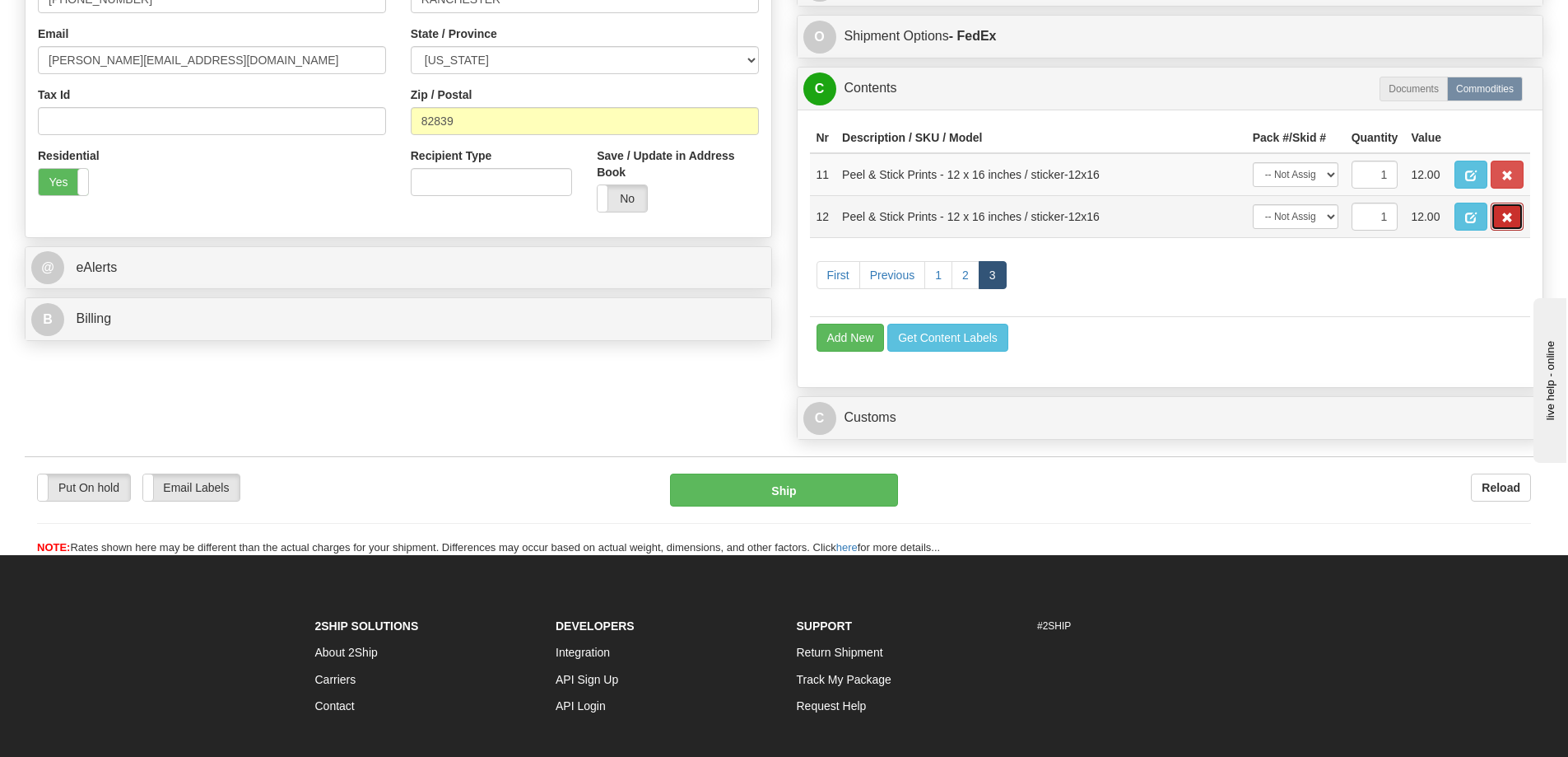
click at [1507, 220] on span "button" at bounding box center [1506, 218] width 12 height 11
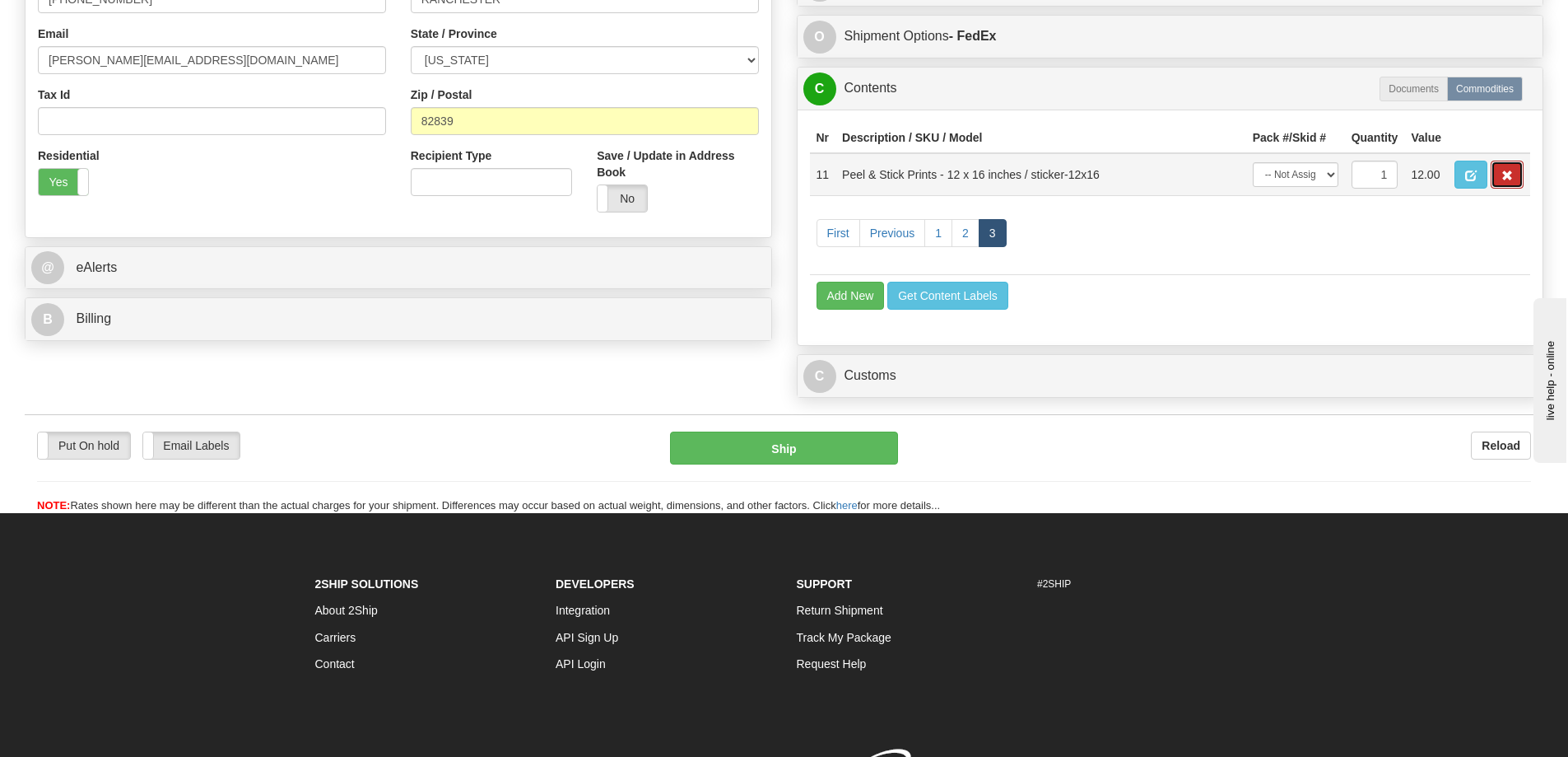
click at [1510, 181] on span "button" at bounding box center [1506, 176] width 12 height 11
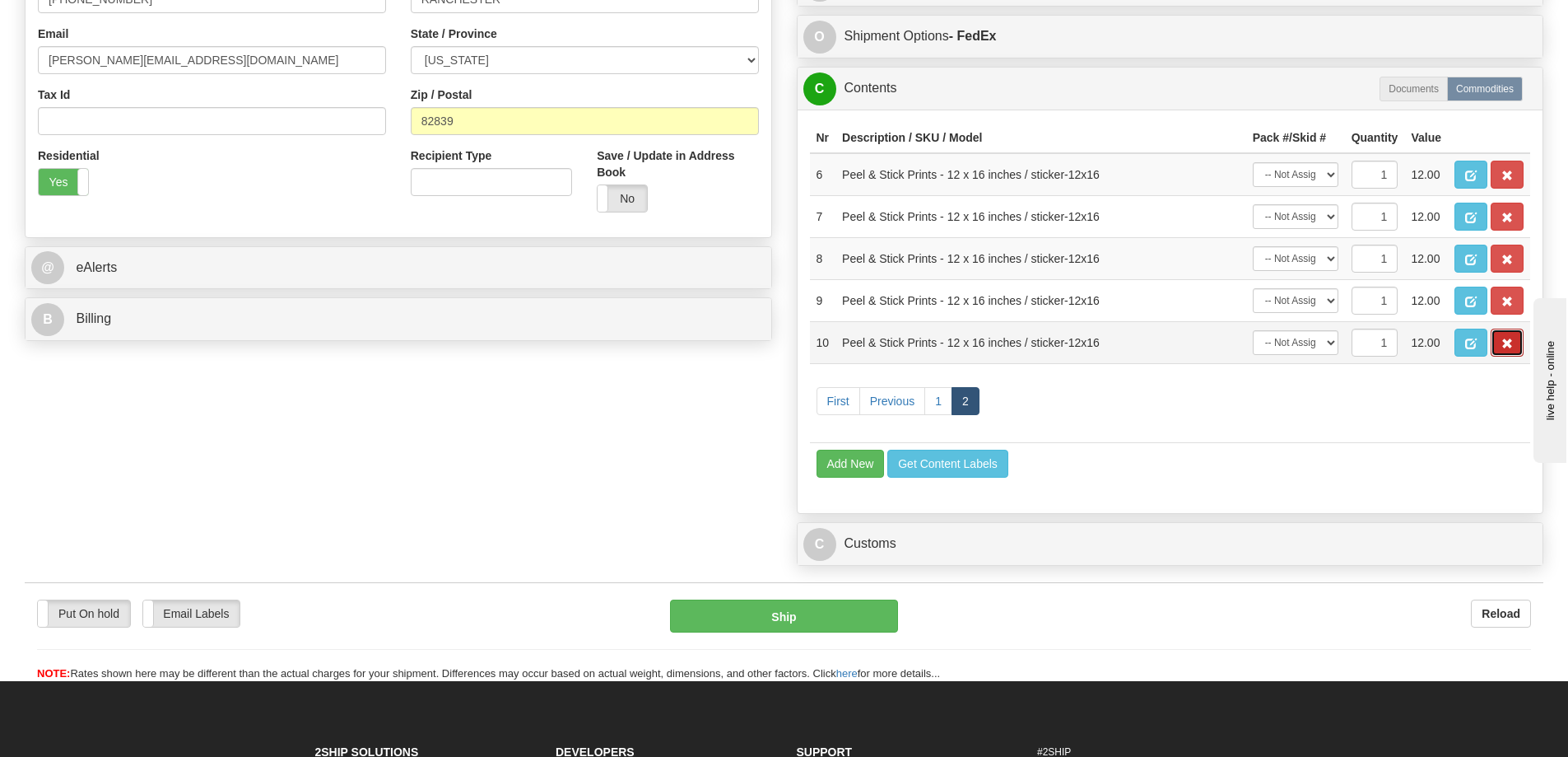
click at [1503, 343] on span "button" at bounding box center [1506, 343] width 12 height 11
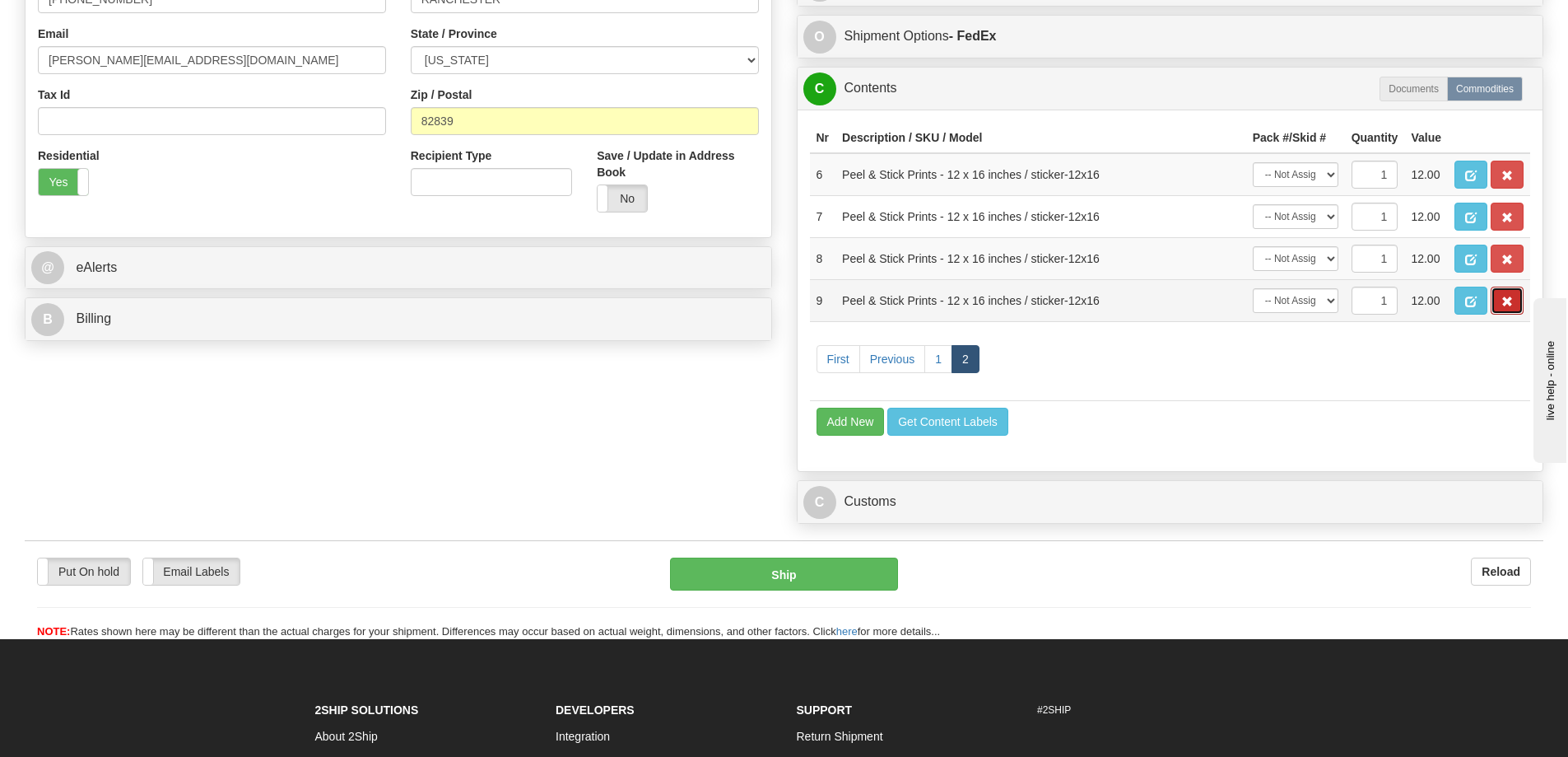
click at [1509, 303] on span "button" at bounding box center [1506, 302] width 12 height 11
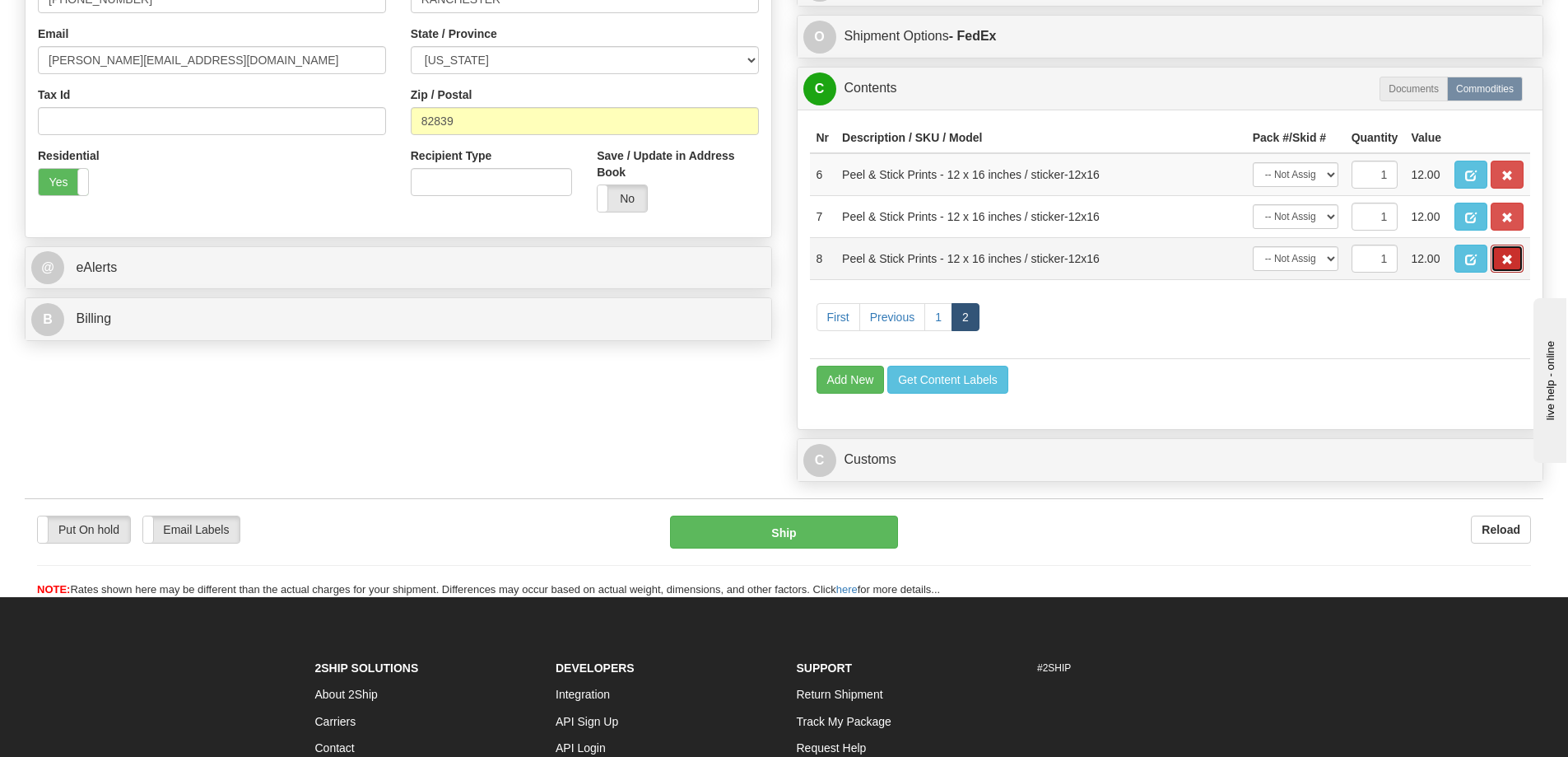
click at [1510, 265] on span "button" at bounding box center [1506, 260] width 12 height 11
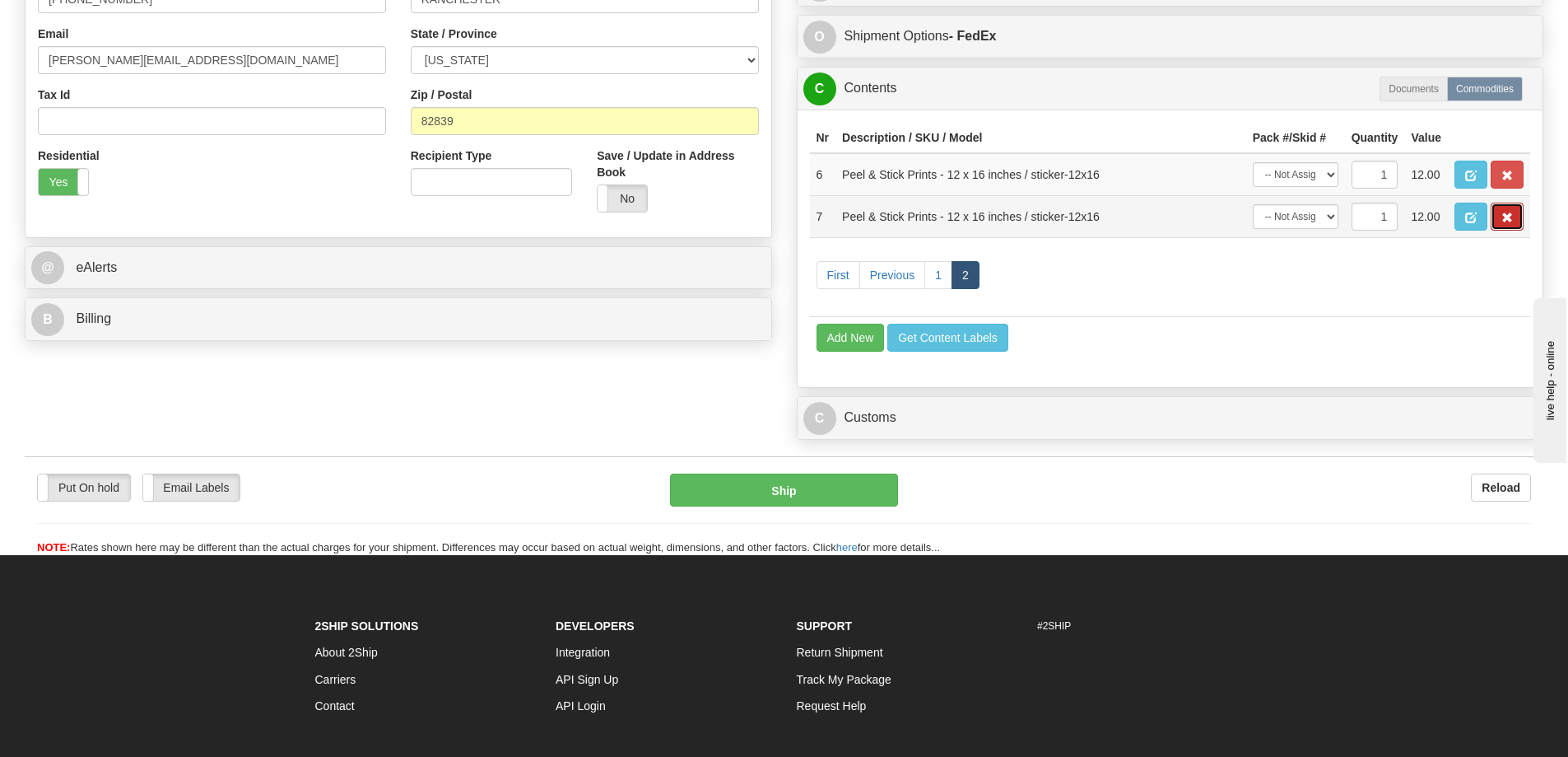
click at [1502, 219] on span "button" at bounding box center [1506, 218] width 12 height 11
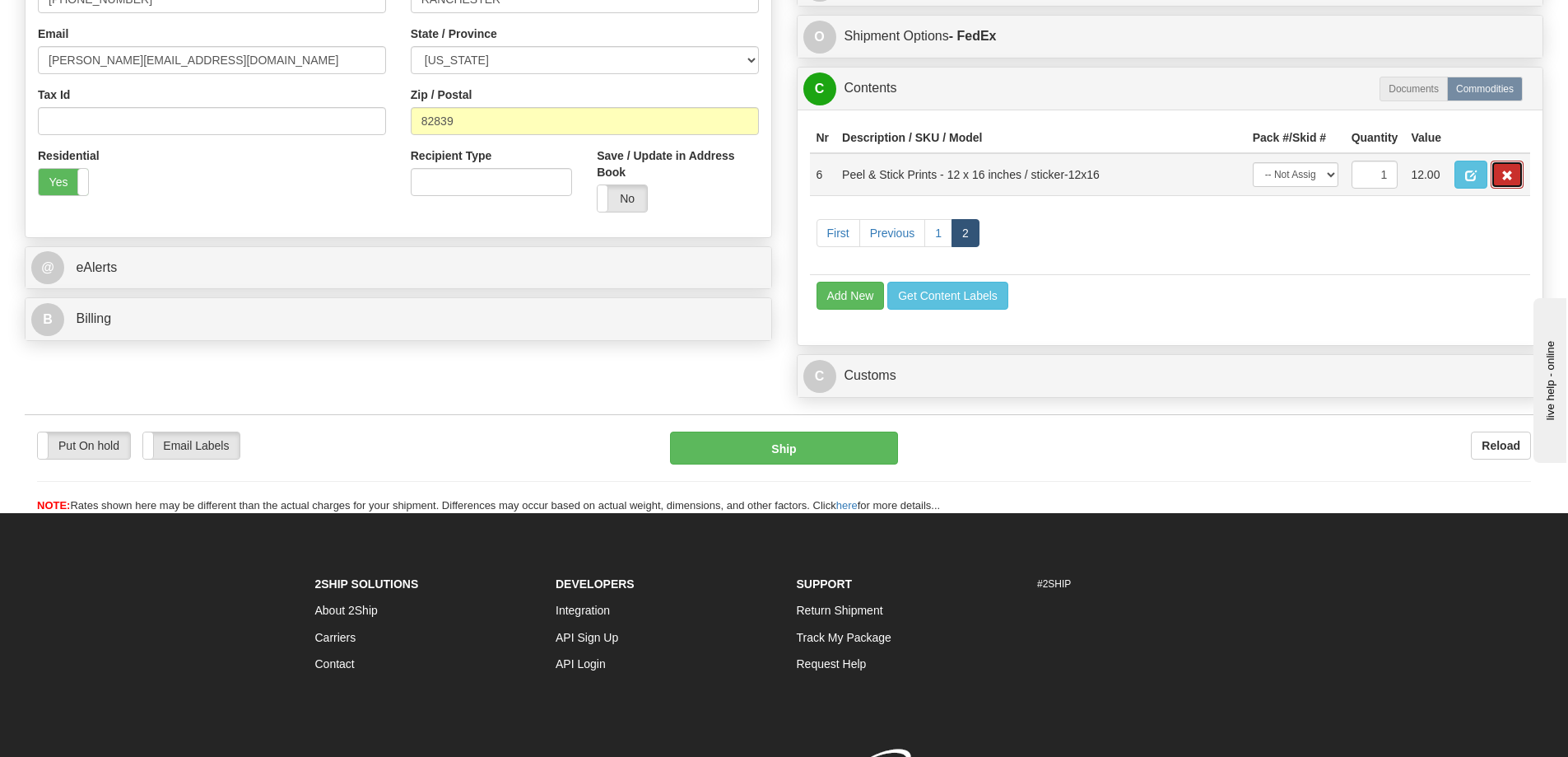
click at [1508, 181] on span "button" at bounding box center [1506, 176] width 12 height 11
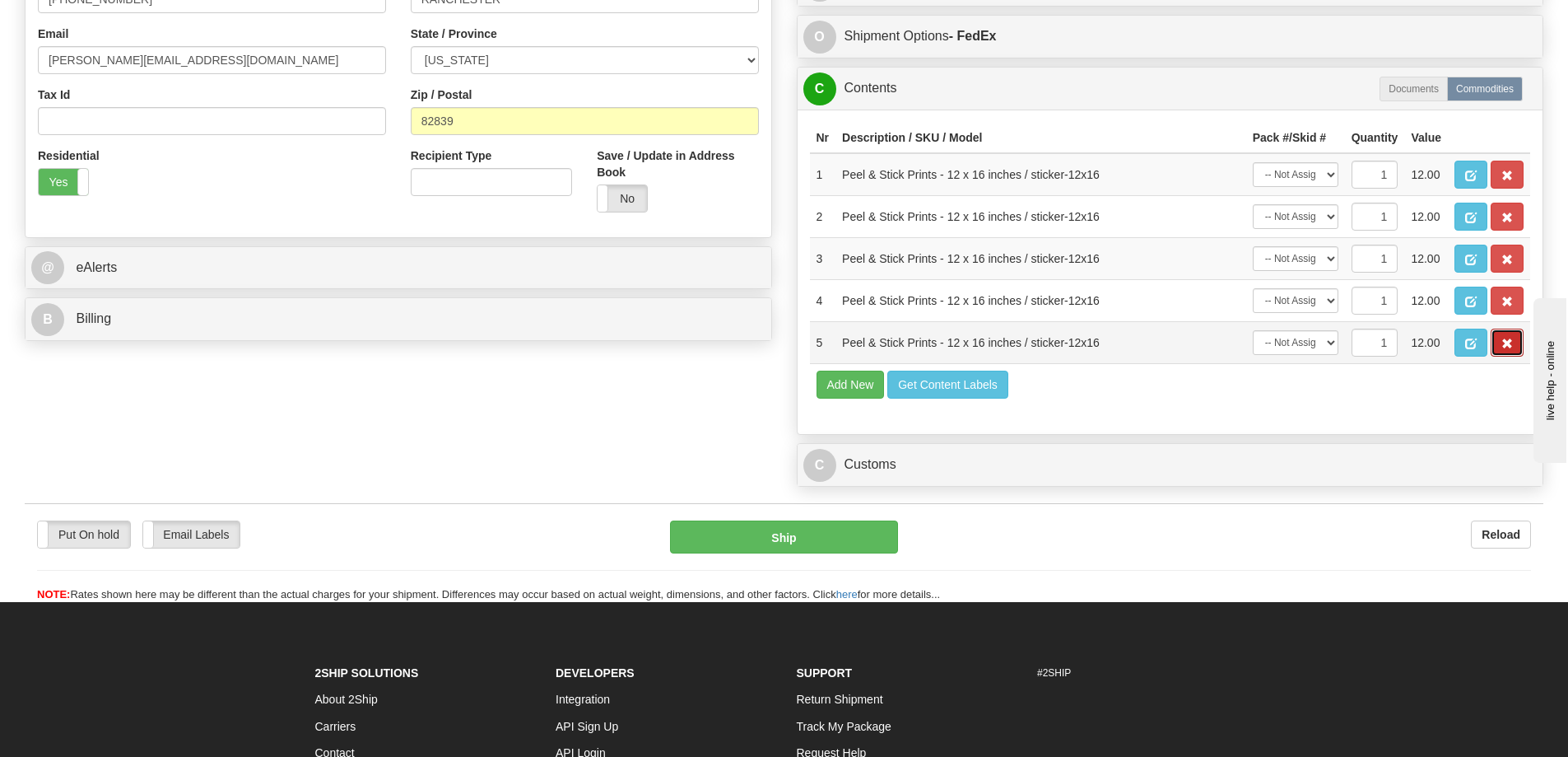
drag, startPoint x: 1520, startPoint y: 344, endPoint x: 1501, endPoint y: 347, distance: 19.2
click at [1519, 343] on button "button" at bounding box center [1506, 342] width 33 height 28
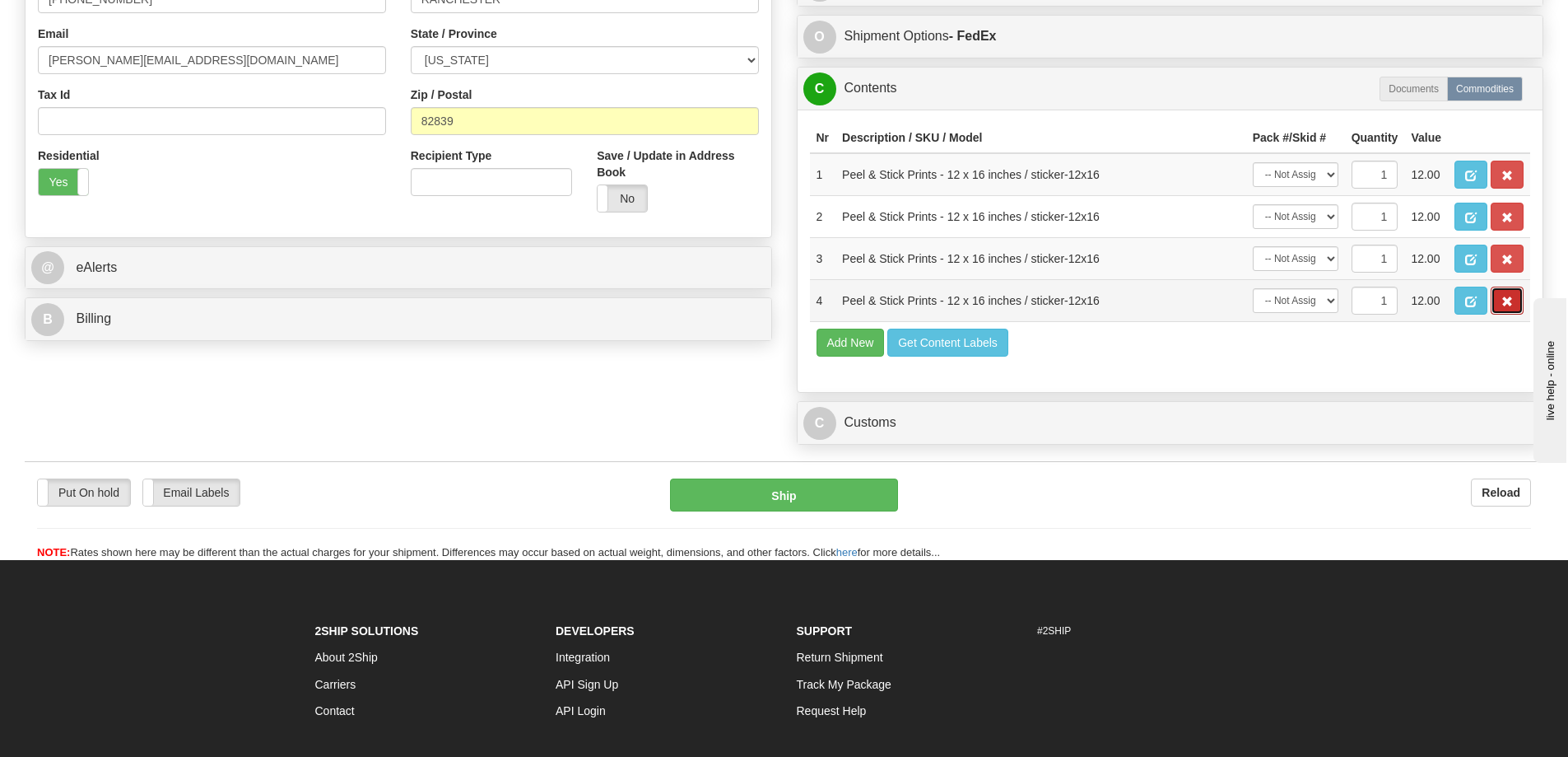
click at [1500, 311] on button "button" at bounding box center [1506, 300] width 33 height 28
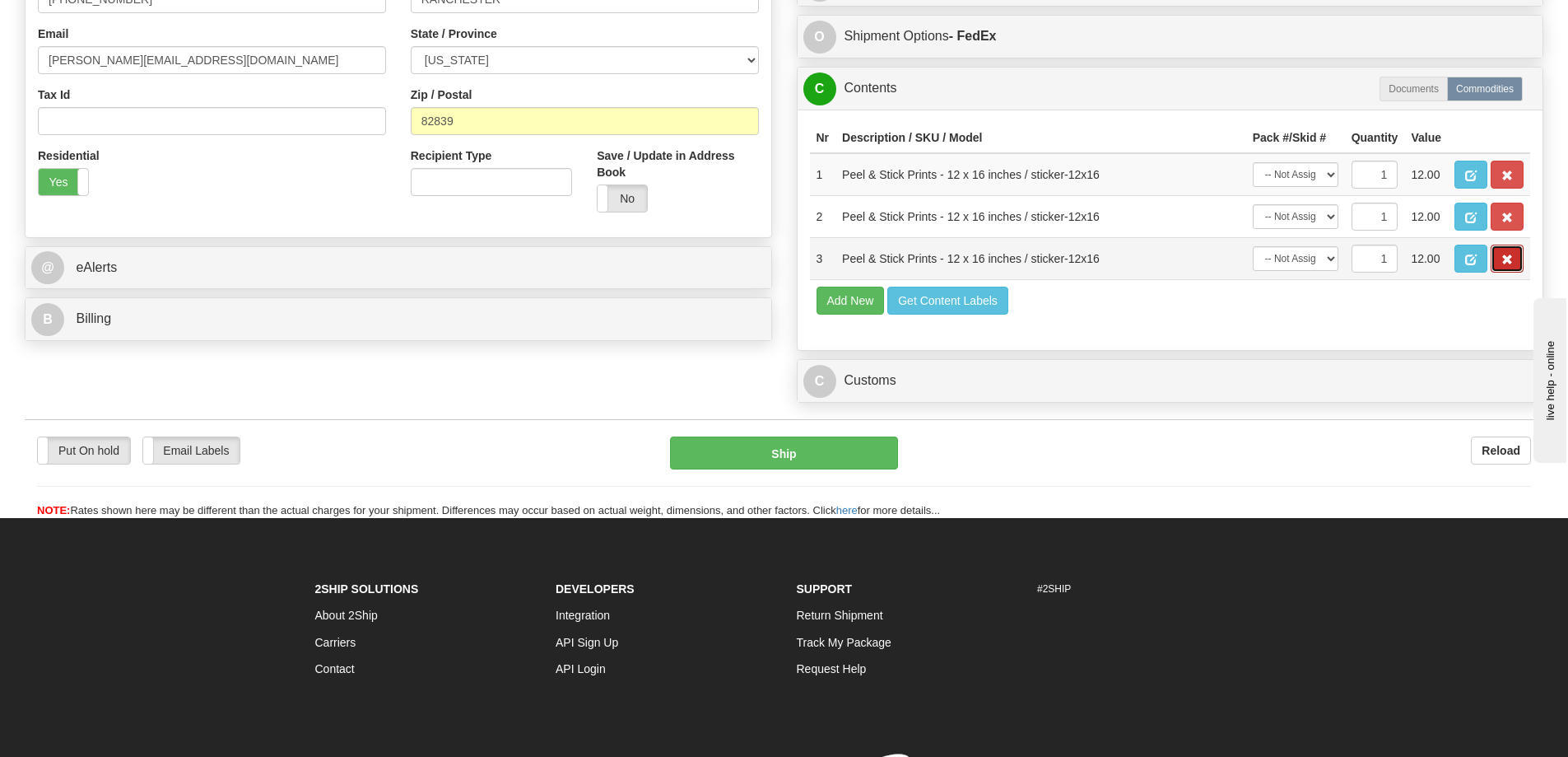
click at [1500, 259] on button "button" at bounding box center [1506, 258] width 33 height 28
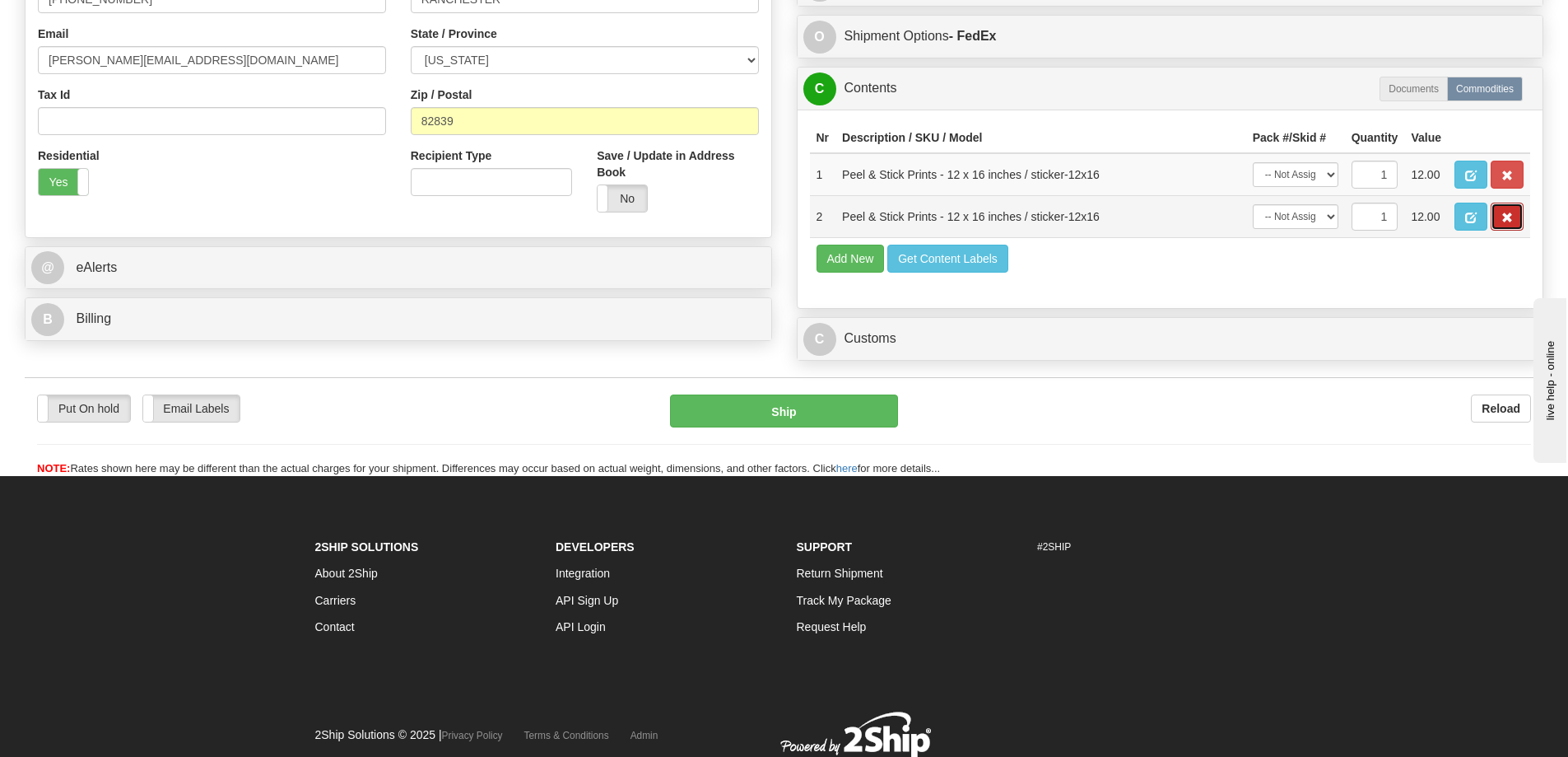
click at [1510, 220] on button "button" at bounding box center [1506, 216] width 33 height 28
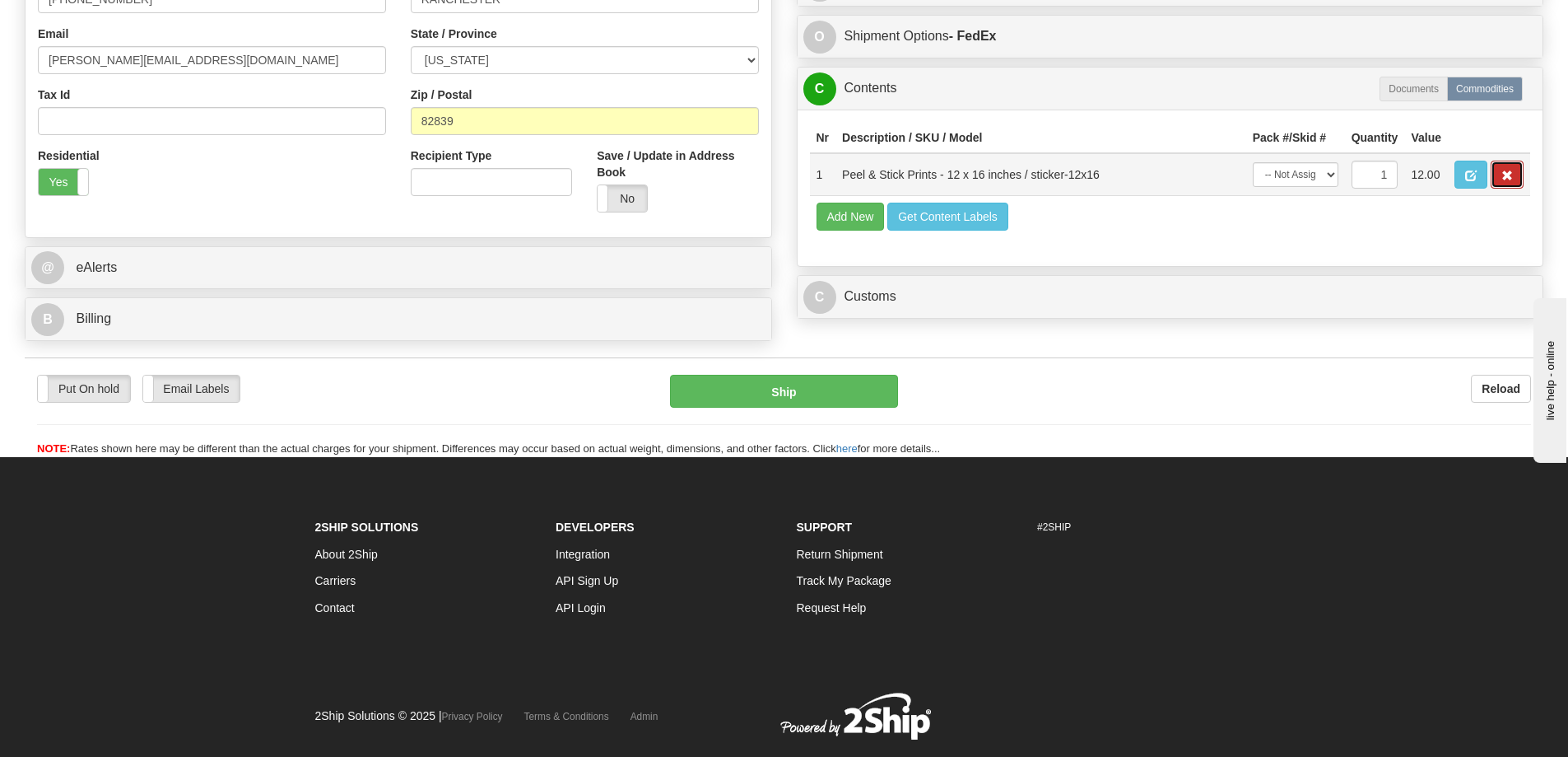
drag, startPoint x: 1508, startPoint y: 170, endPoint x: 1497, endPoint y: 170, distance: 11.0
click at [1506, 170] on button "button" at bounding box center [1506, 174] width 33 height 28
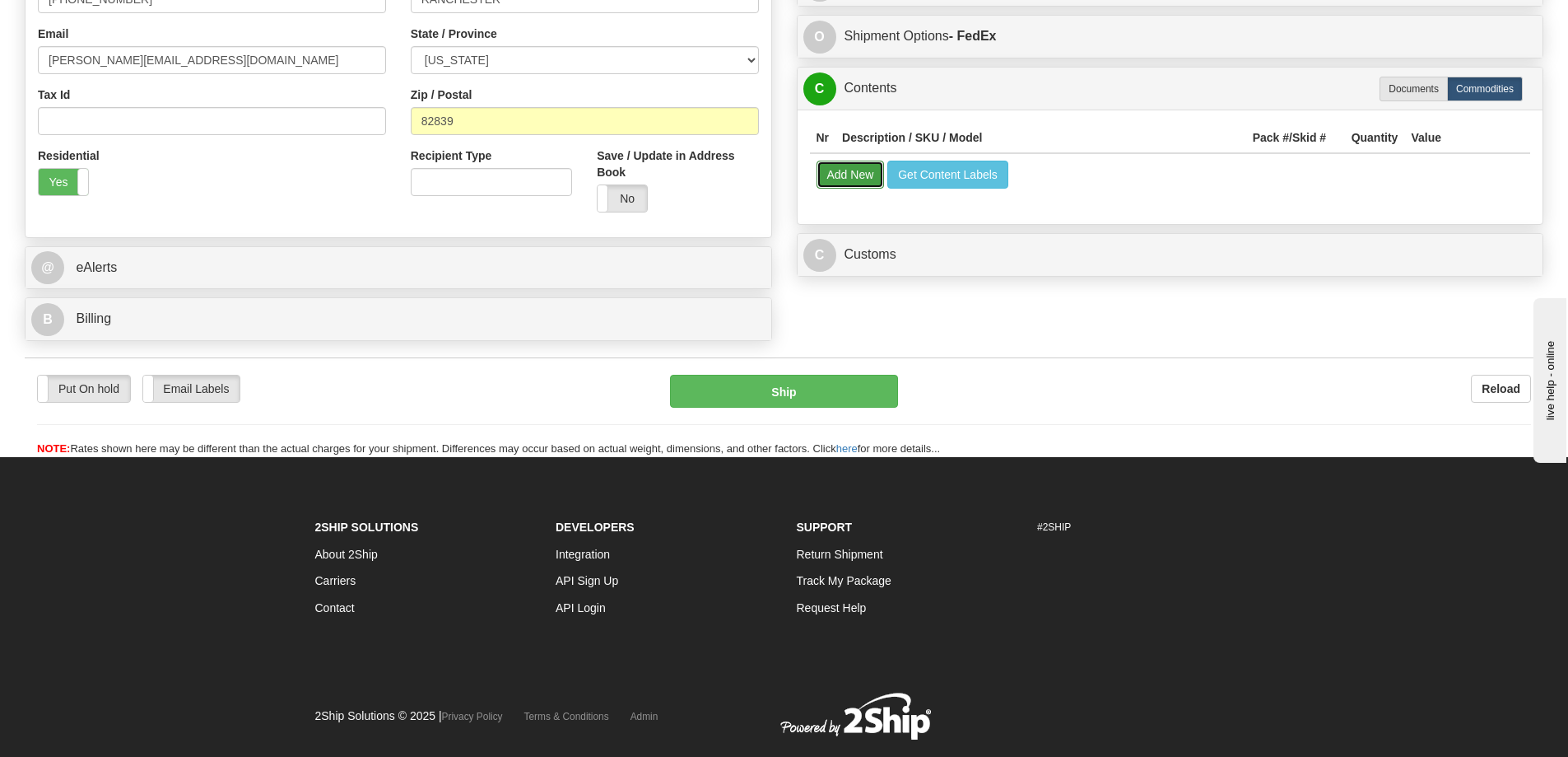
click at [857, 189] on button "Add New" at bounding box center [850, 174] width 68 height 28
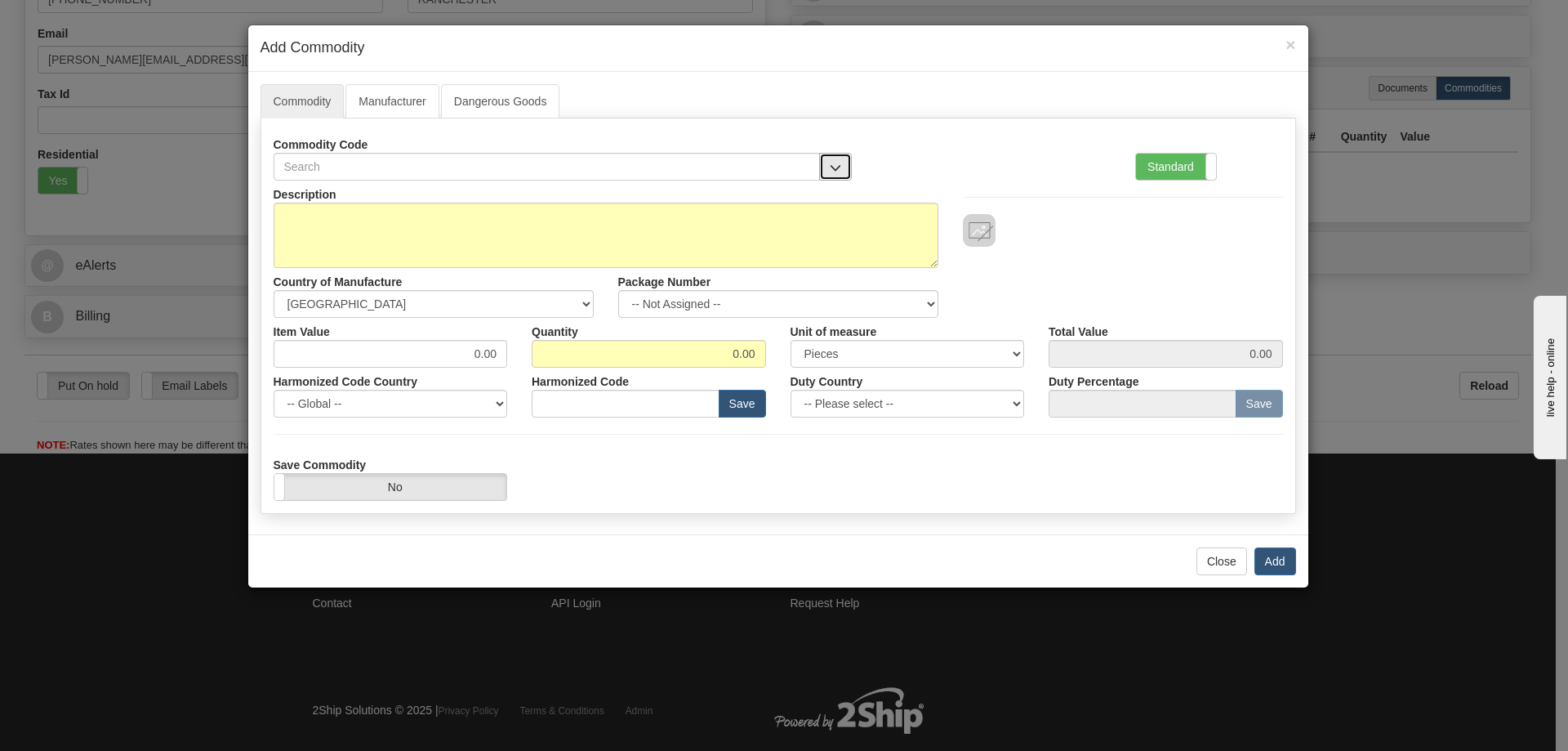
click at [836, 160] on button "button" at bounding box center [836, 166] width 33 height 28
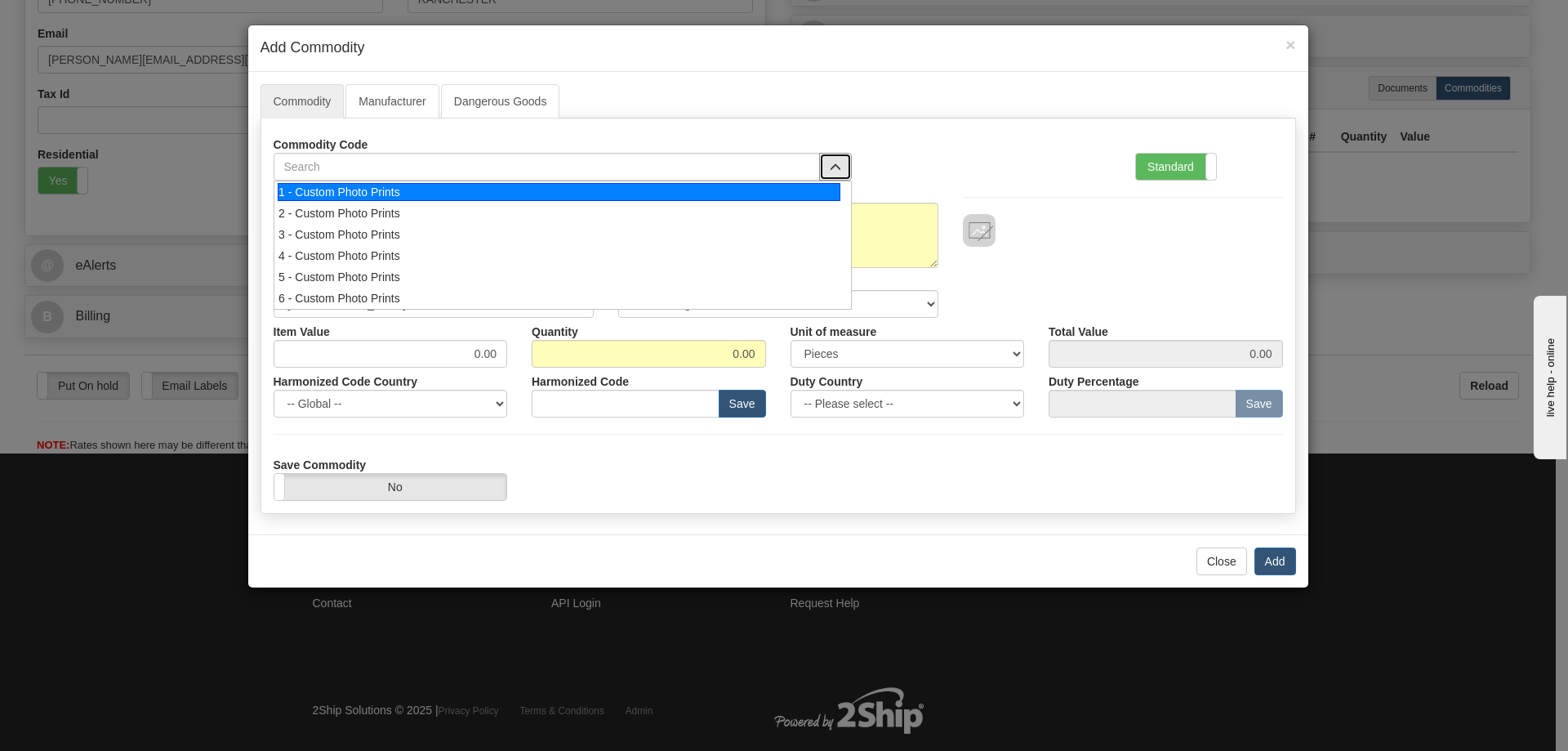
click at [821, 192] on div "1 - Custom Photo Prints" at bounding box center [558, 192] width 563 height 18
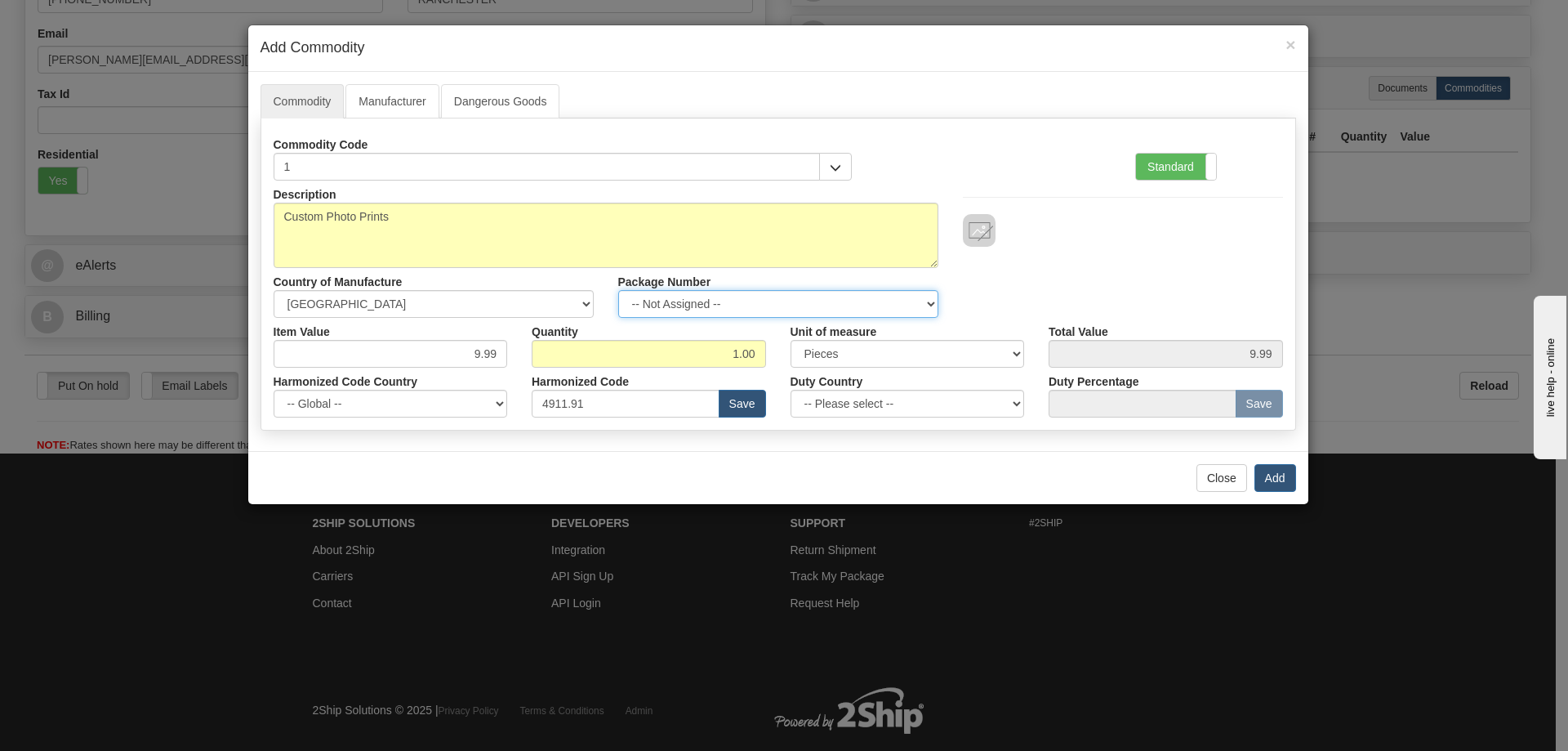
click at [916, 297] on select "-- Not Assigned -- Item 1 Item 2" at bounding box center [778, 303] width 320 height 28
select select "0"
click at [618, 290] on select "-- Not Assigned -- Item 1 Item 2" at bounding box center [778, 303] width 320 height 28
click at [1278, 475] on button "Add" at bounding box center [1275, 477] width 42 height 28
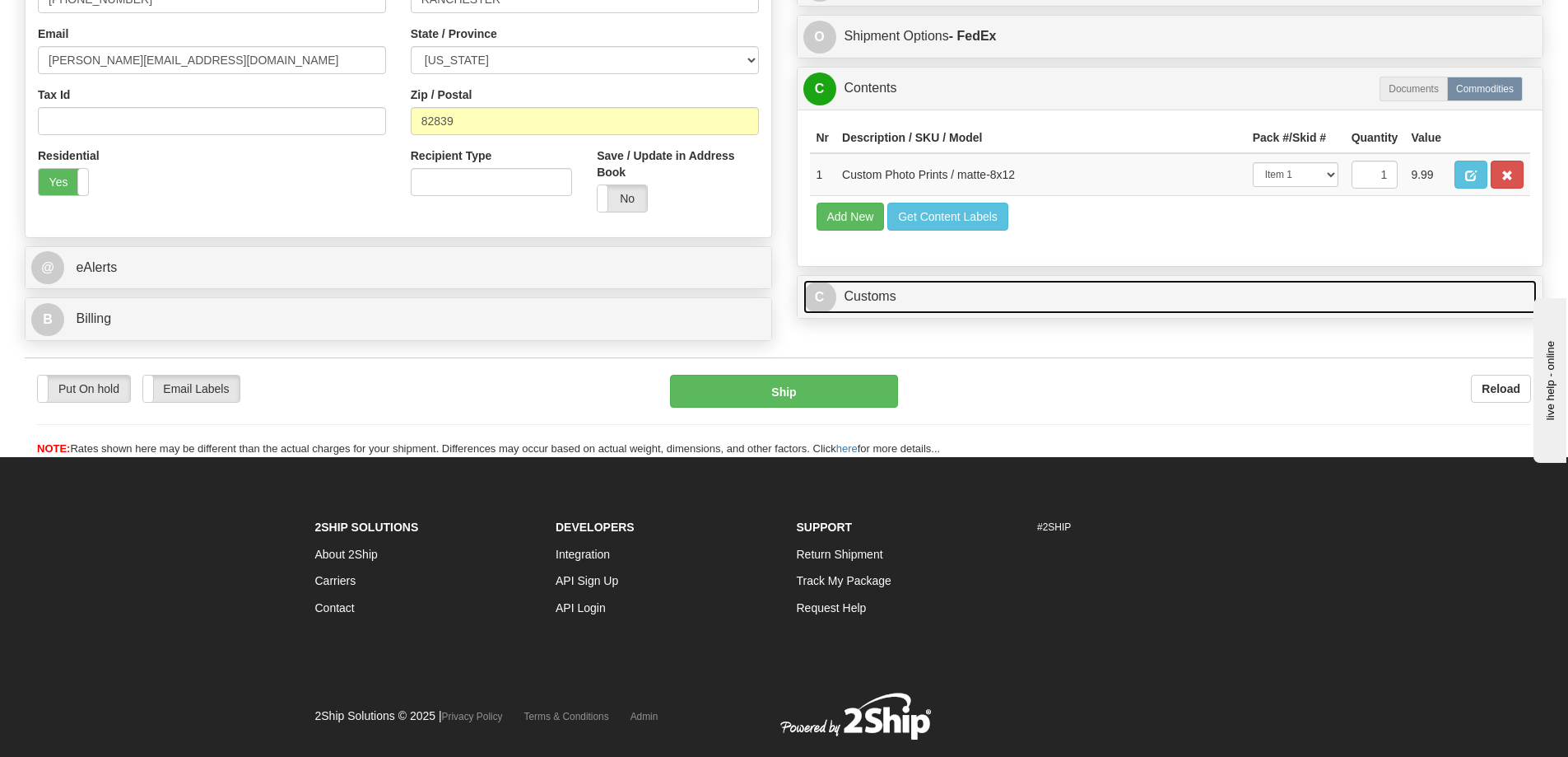
click at [1275, 300] on link "C Customs" at bounding box center [1170, 297] width 734 height 34
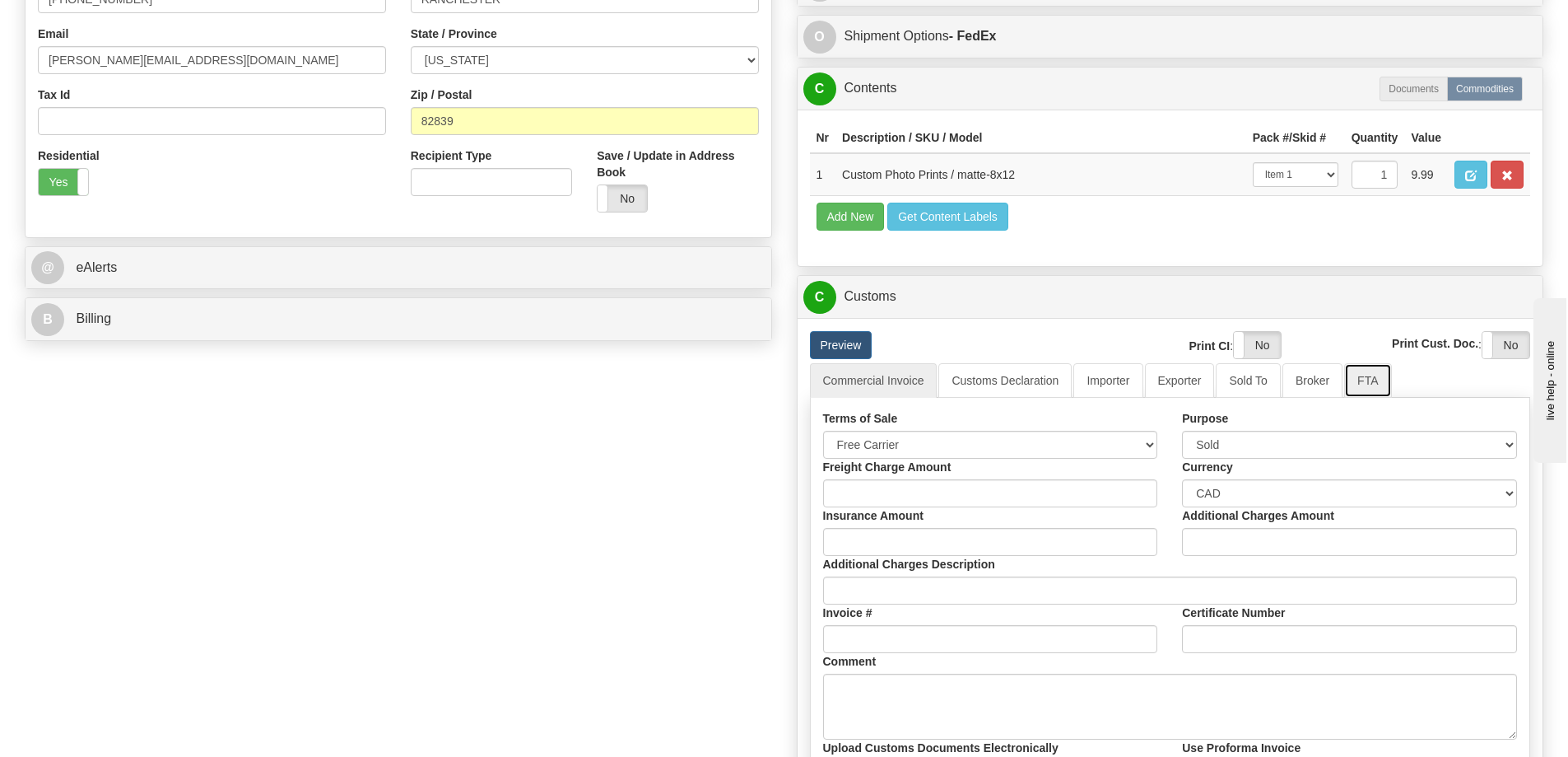
click at [1366, 383] on link "FTA" at bounding box center [1367, 380] width 47 height 34
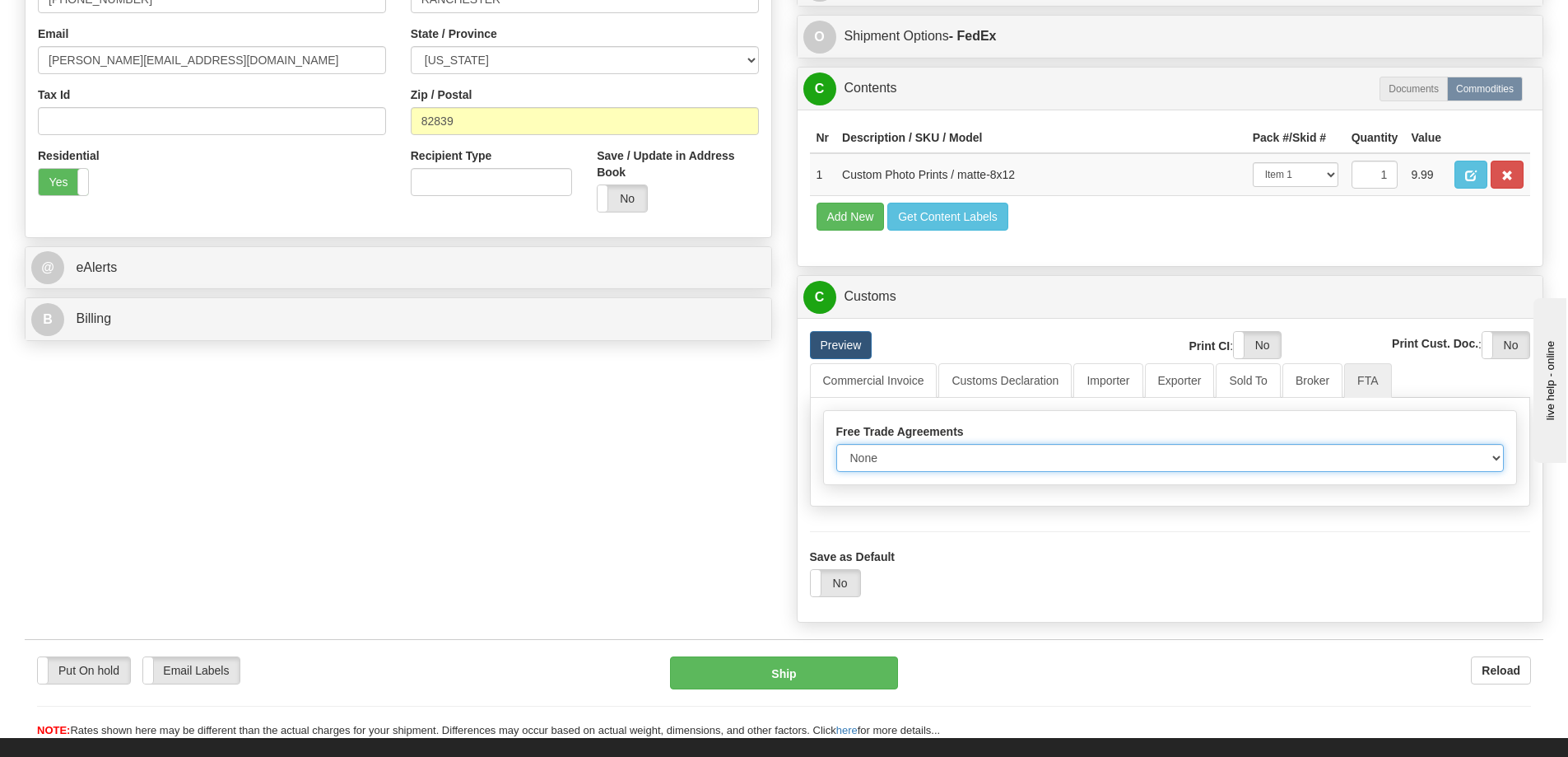
click at [1490, 459] on select "None Other USMCA CETA CUKTCA" at bounding box center [1170, 458] width 669 height 28
select select "1"
click at [836, 450] on select "None Other USMCA CETA CUKTCA" at bounding box center [1170, 458] width 669 height 28
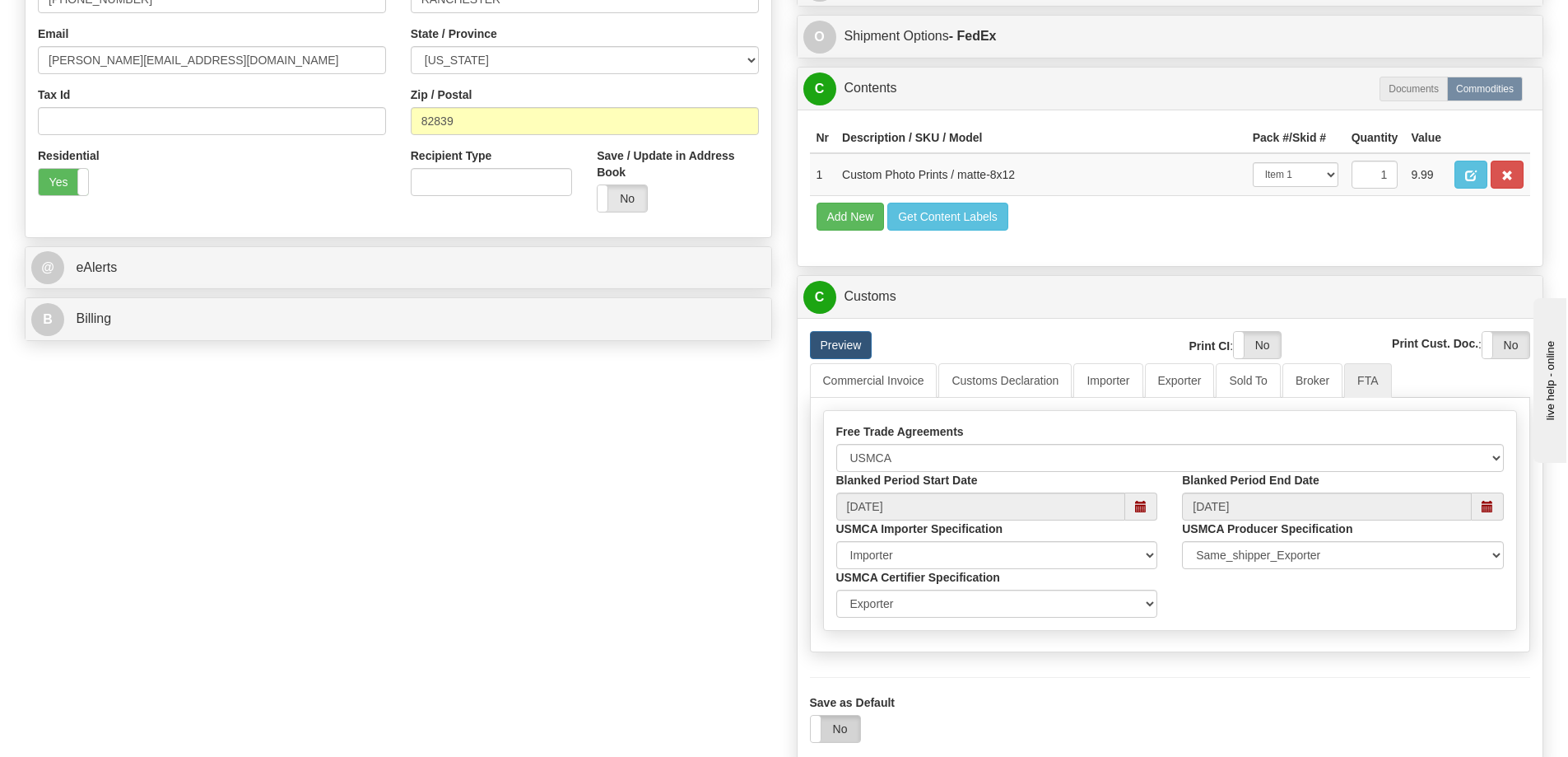
click at [834, 732] on label "No" at bounding box center [835, 728] width 49 height 26
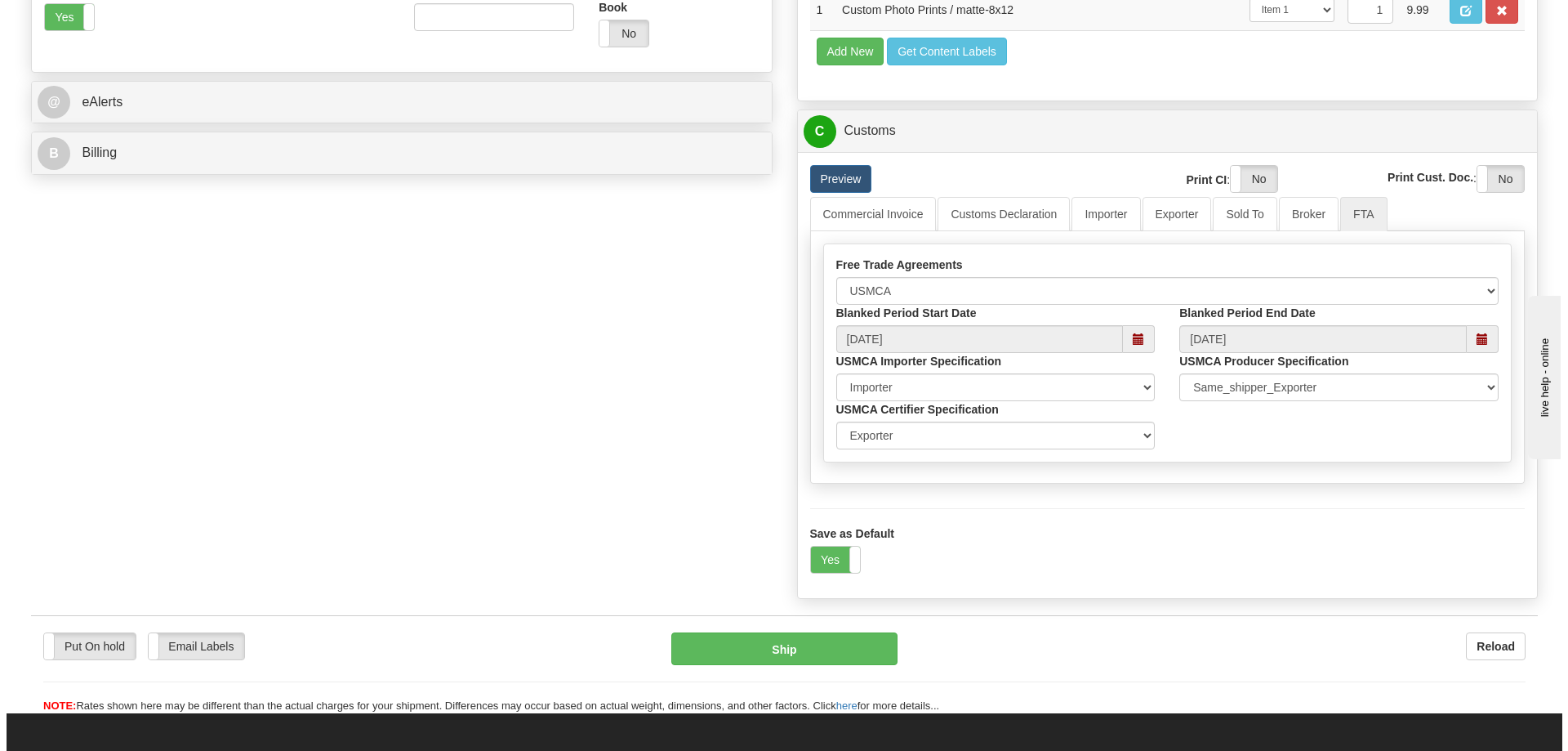
scroll to position [735, 0]
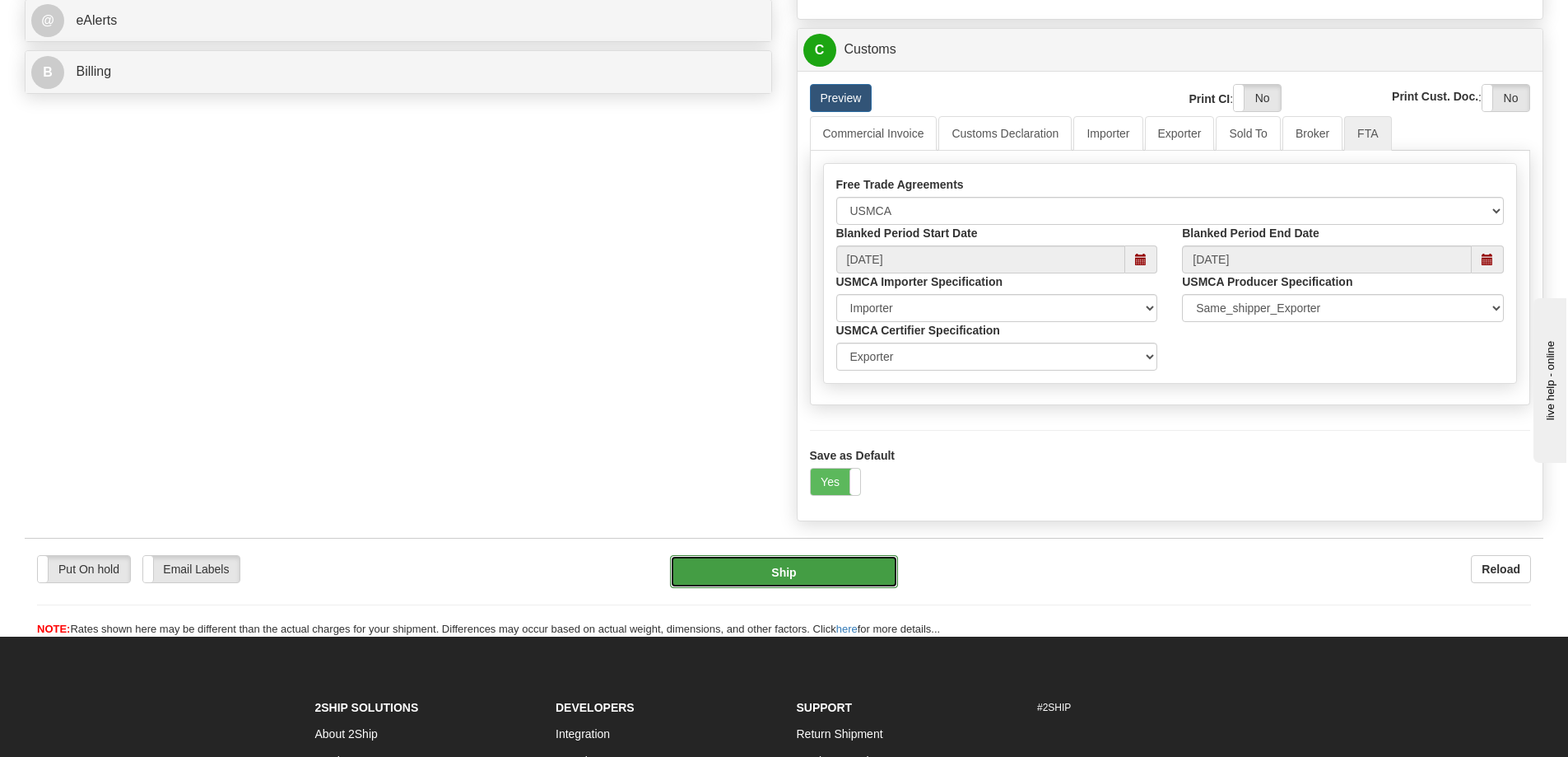
click at [855, 573] on button "Ship" at bounding box center [784, 571] width 228 height 33
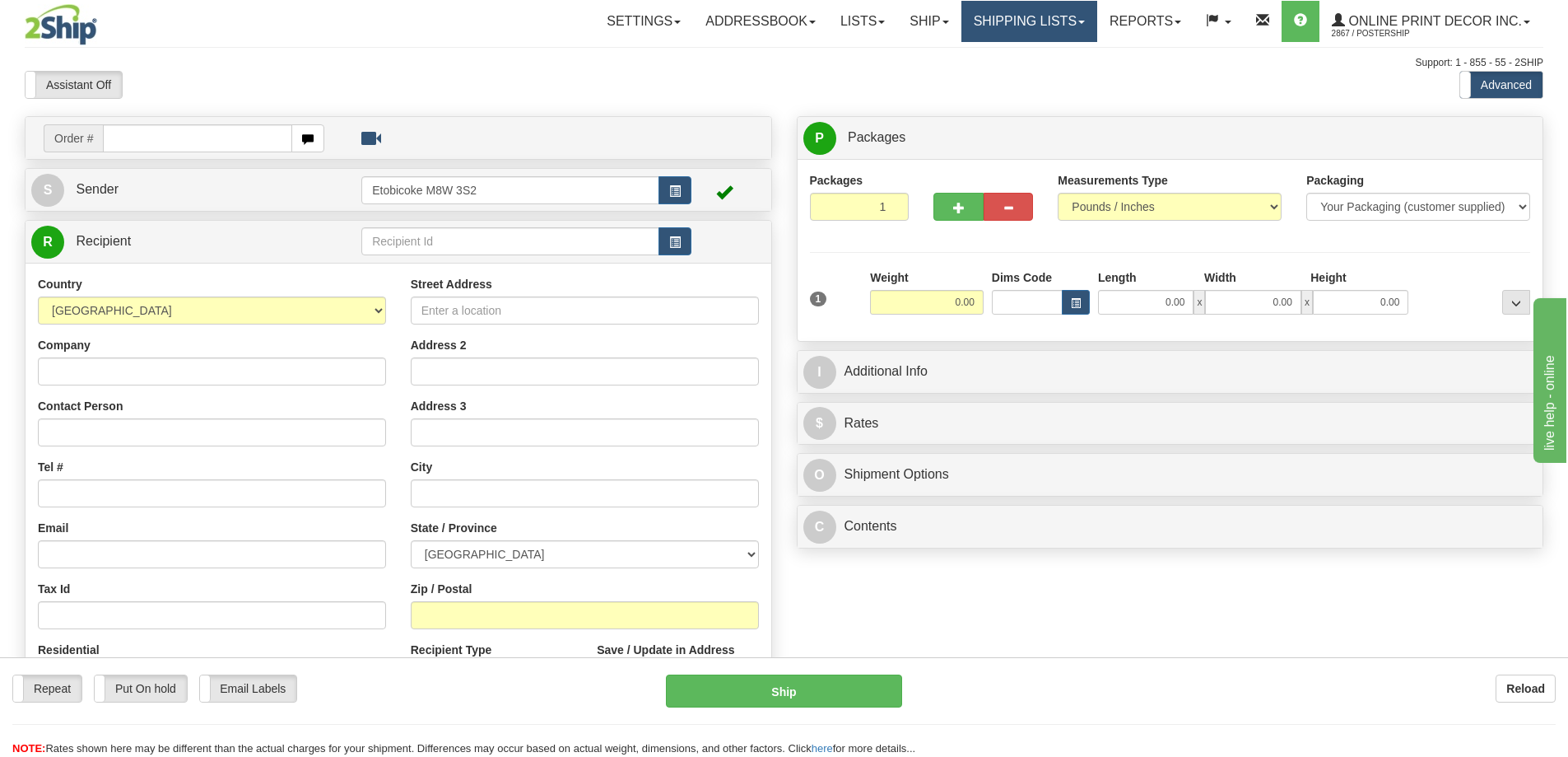
click at [1025, 20] on link "Shipping lists" at bounding box center [1029, 22] width 136 height 41
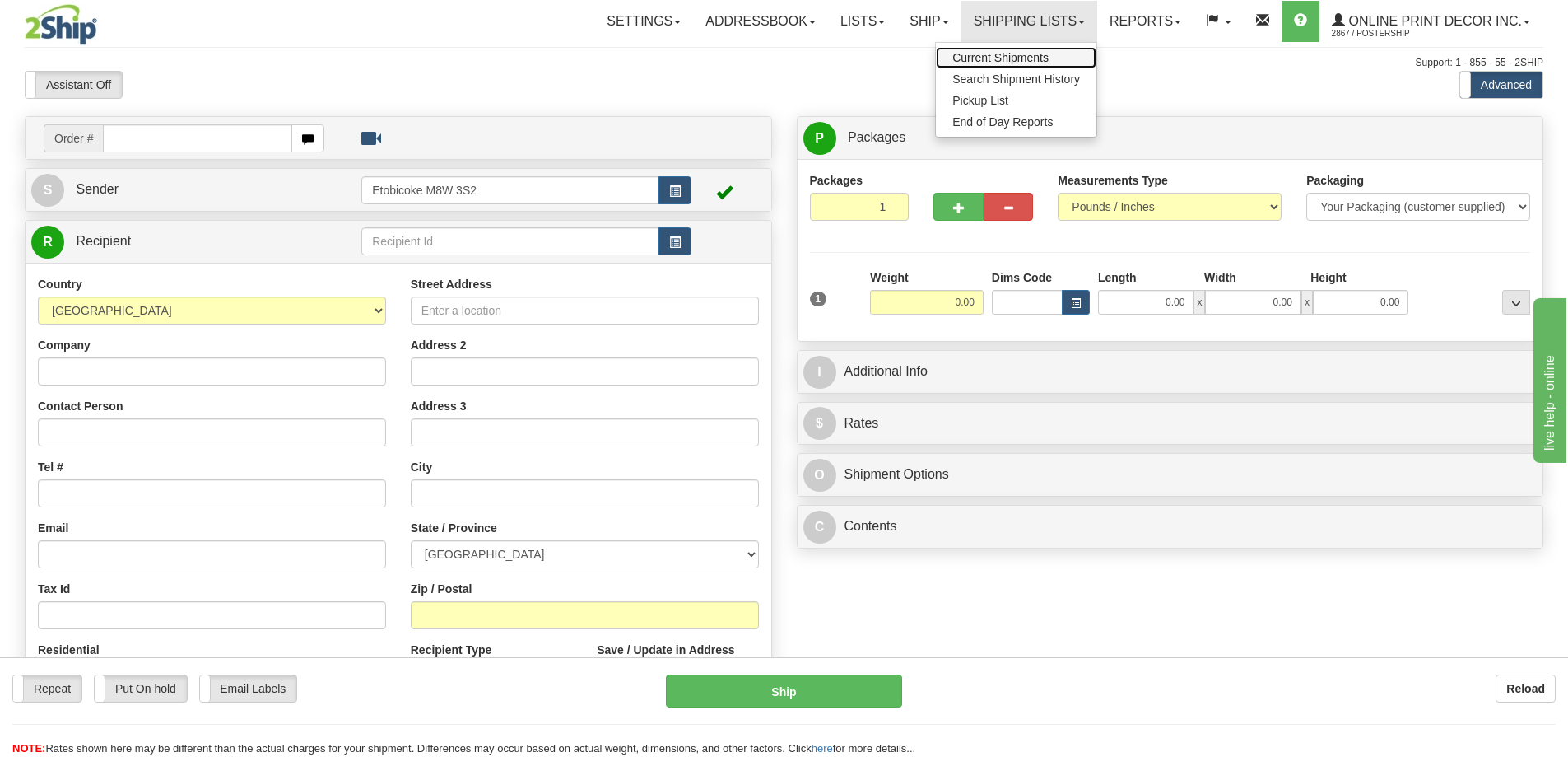
click at [1013, 54] on span "Current Shipments" at bounding box center [1000, 58] width 96 height 13
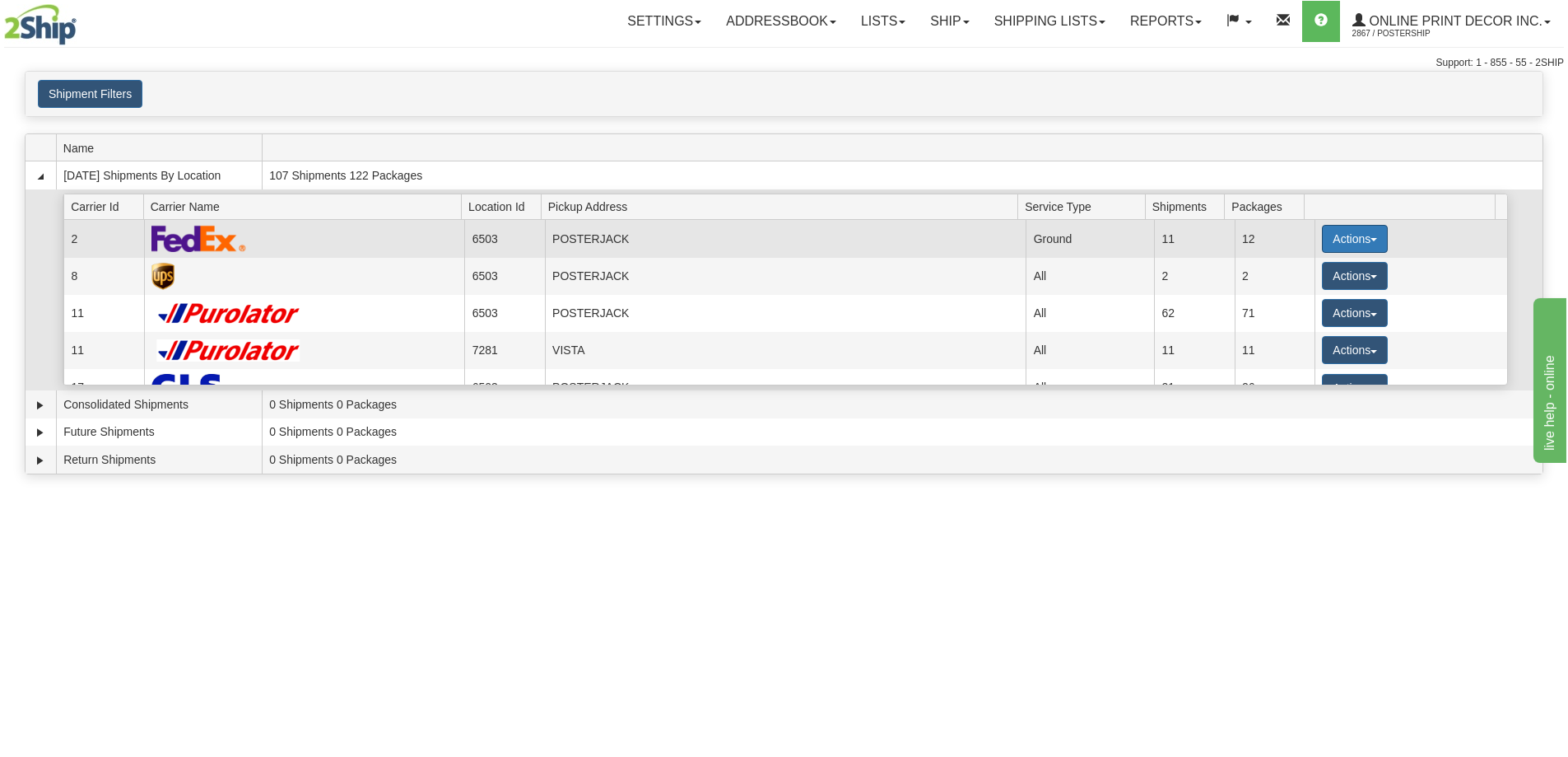
click at [1346, 236] on button "Actions" at bounding box center [1354, 238] width 66 height 28
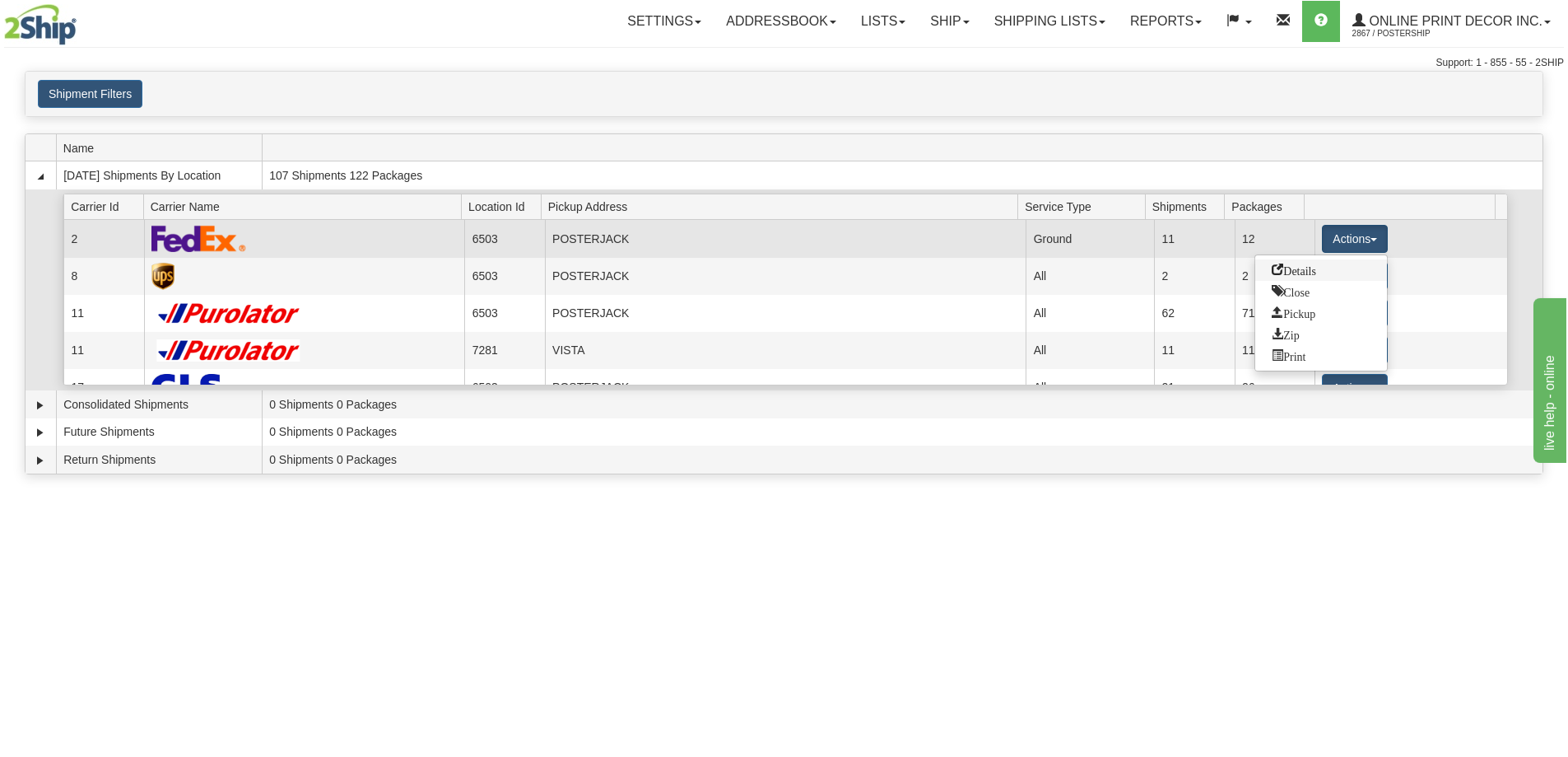
click at [1280, 270] on span "Details" at bounding box center [1293, 269] width 44 height 12
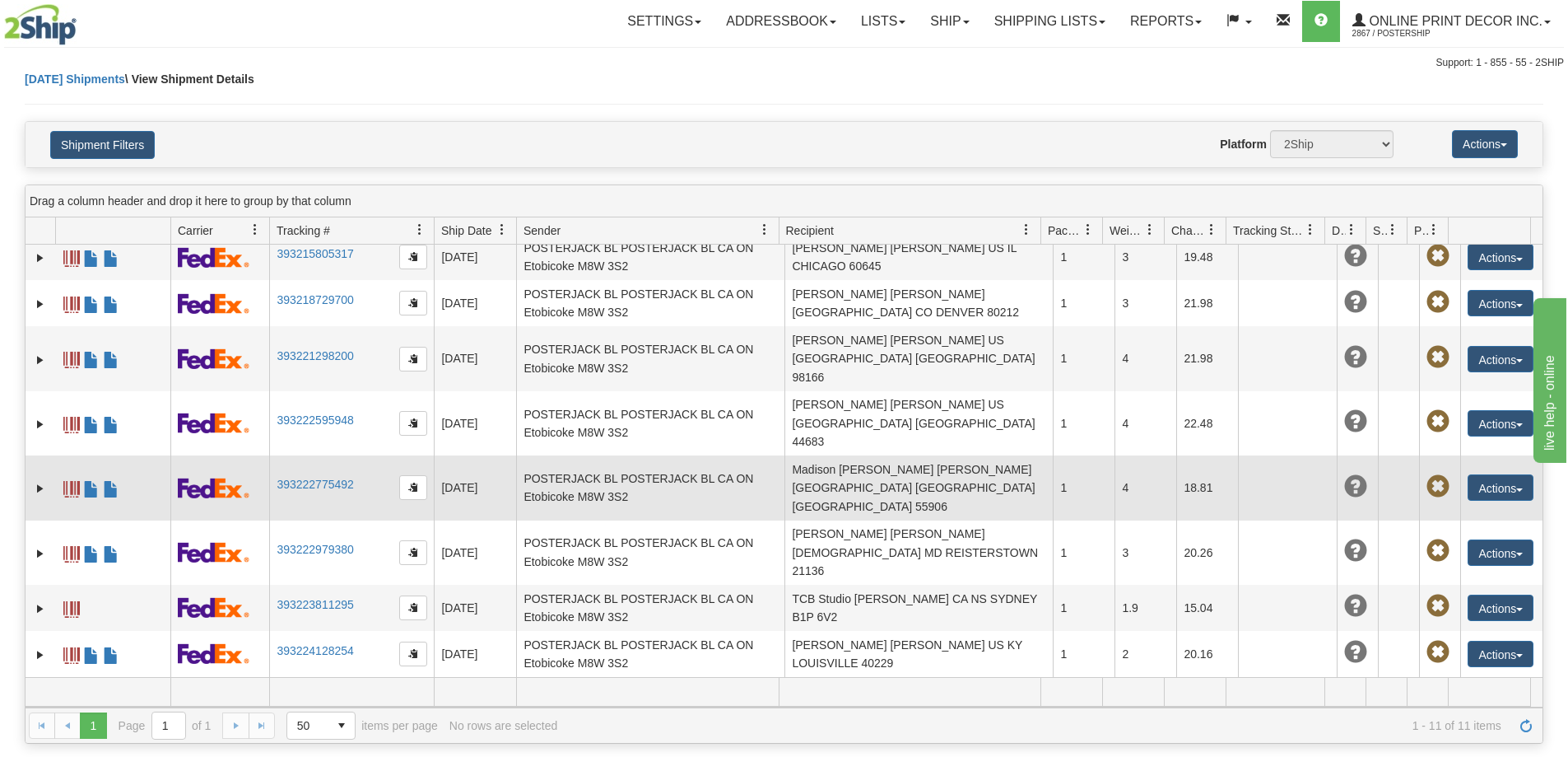
scroll to position [165, 0]
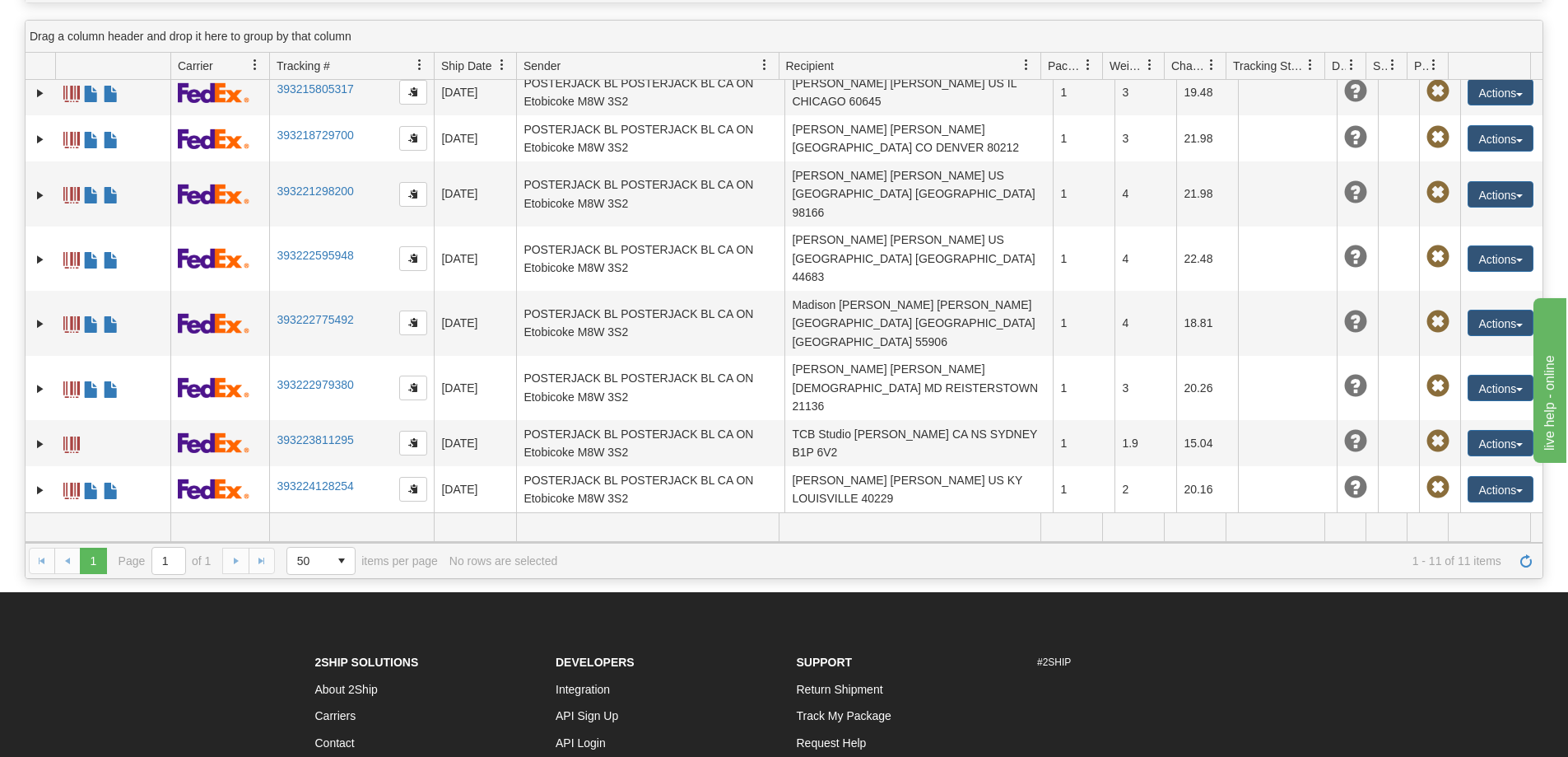
click at [323, 572] on link "393228674447" at bounding box center [314, 578] width 76 height 13
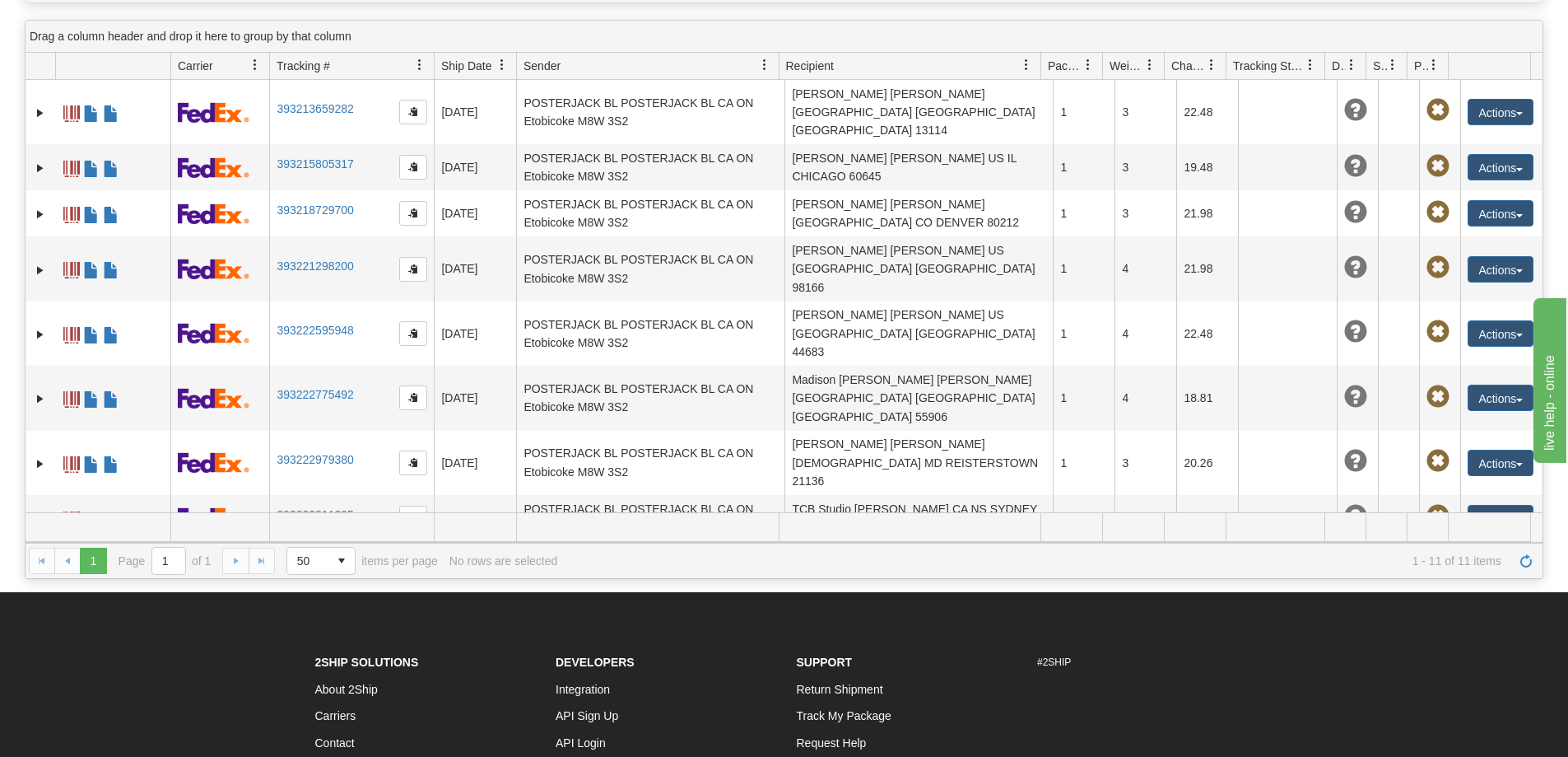
scroll to position [0, 0]
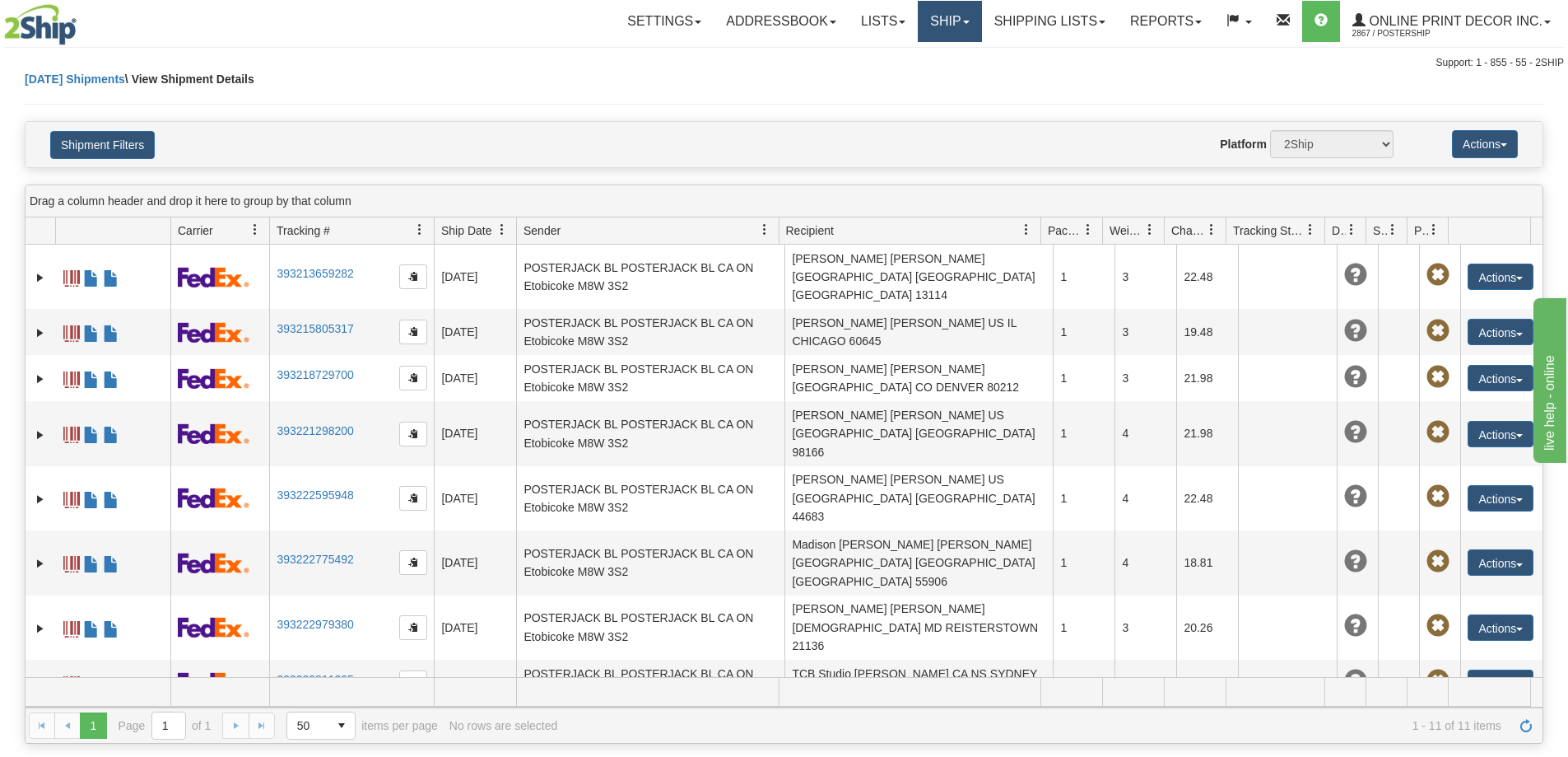
click at [948, 21] on link "Ship" at bounding box center [949, 22] width 64 height 41
click at [877, 53] on span "Ship Screen" at bounding box center [880, 58] width 63 height 13
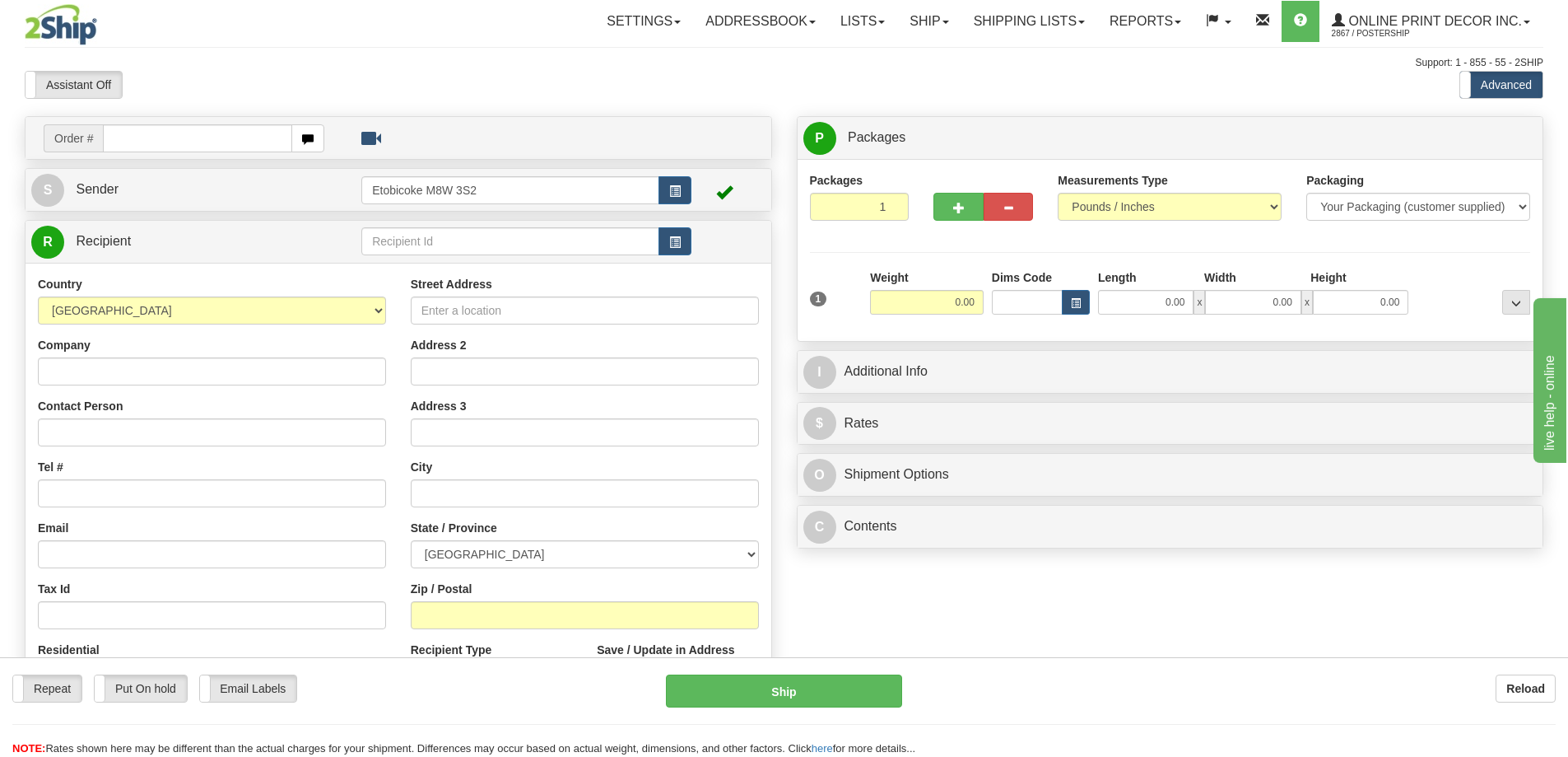
click at [192, 133] on input "text" at bounding box center [197, 138] width 190 height 28
type input "ca-423032"
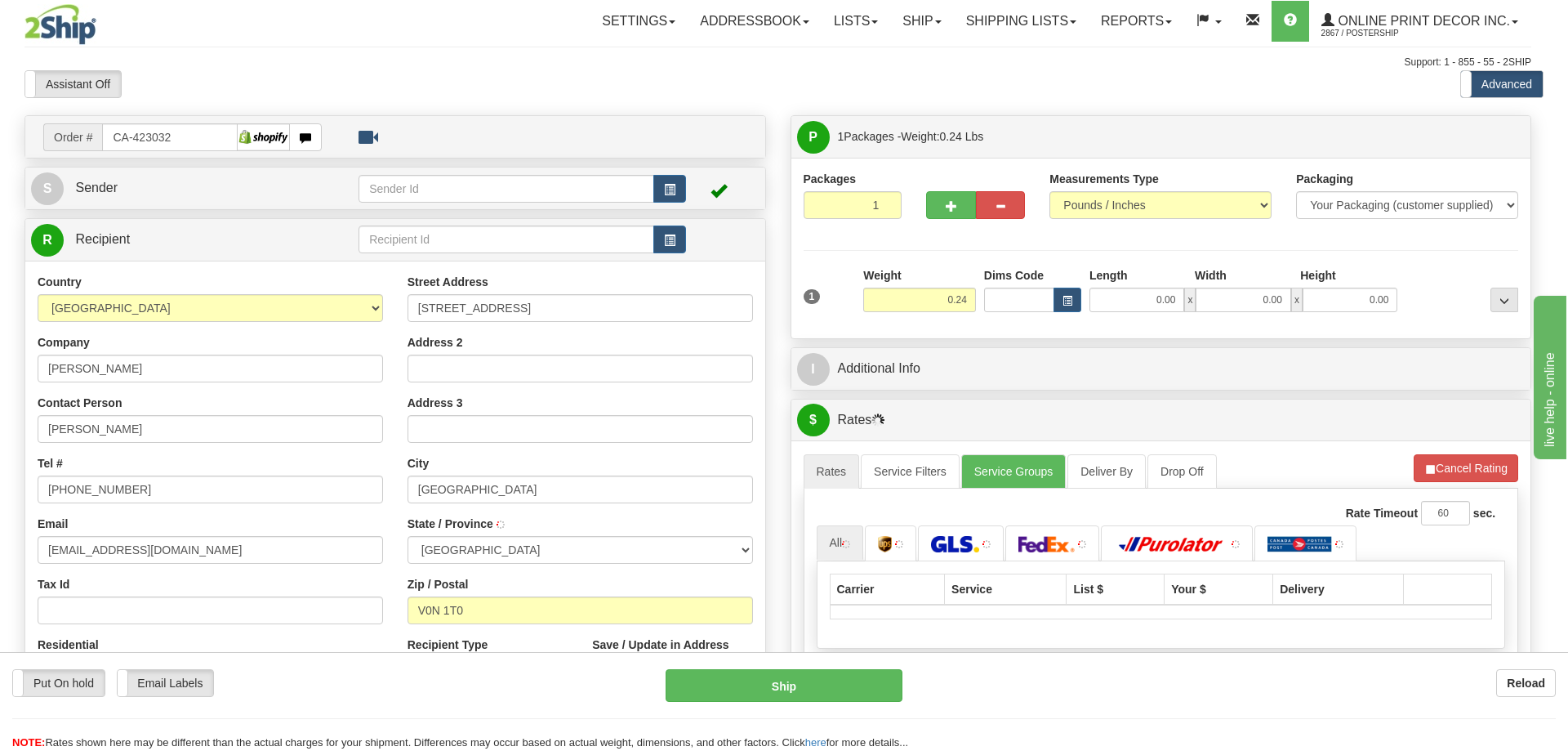
type input "[GEOGRAPHIC_DATA]"
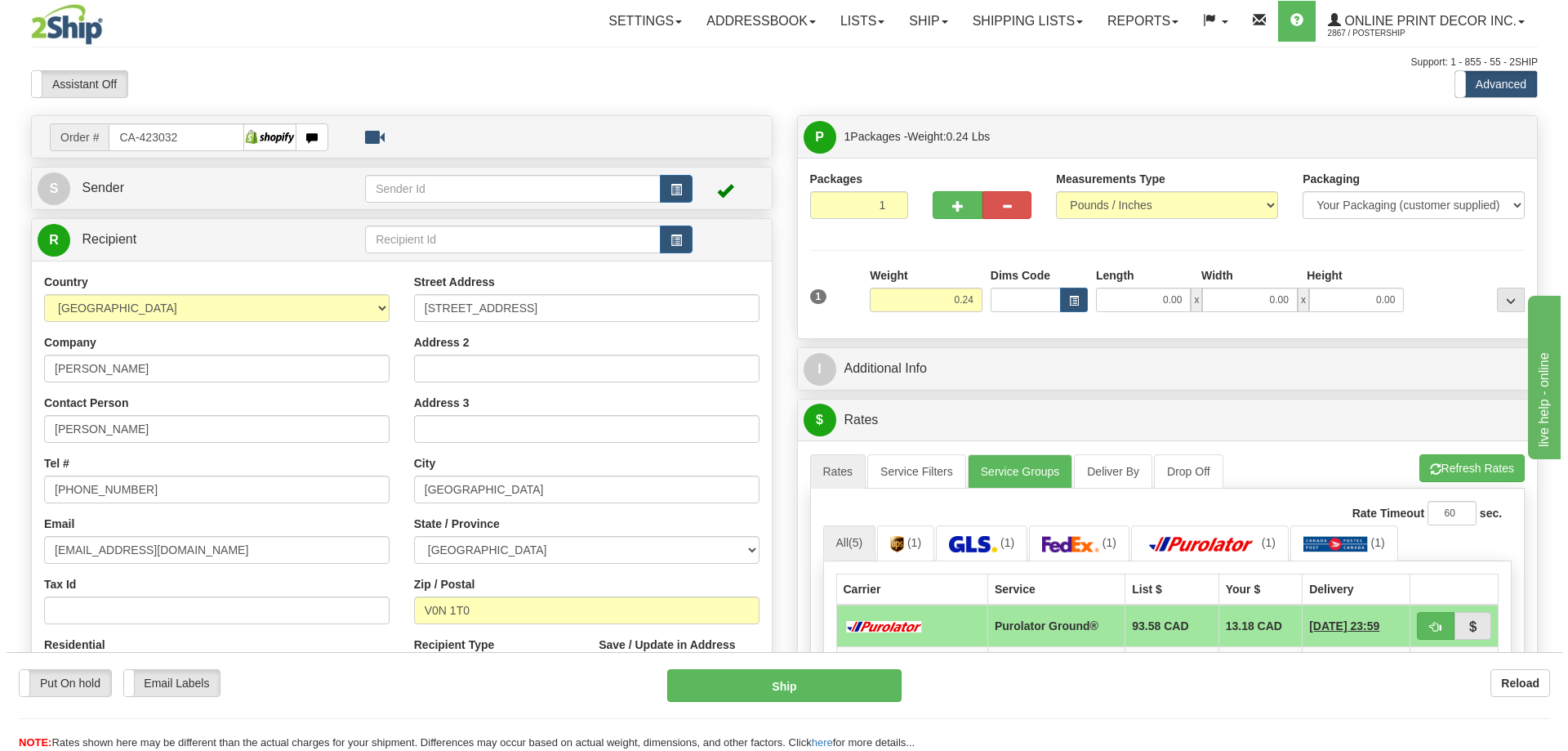
scroll to position [245, 0]
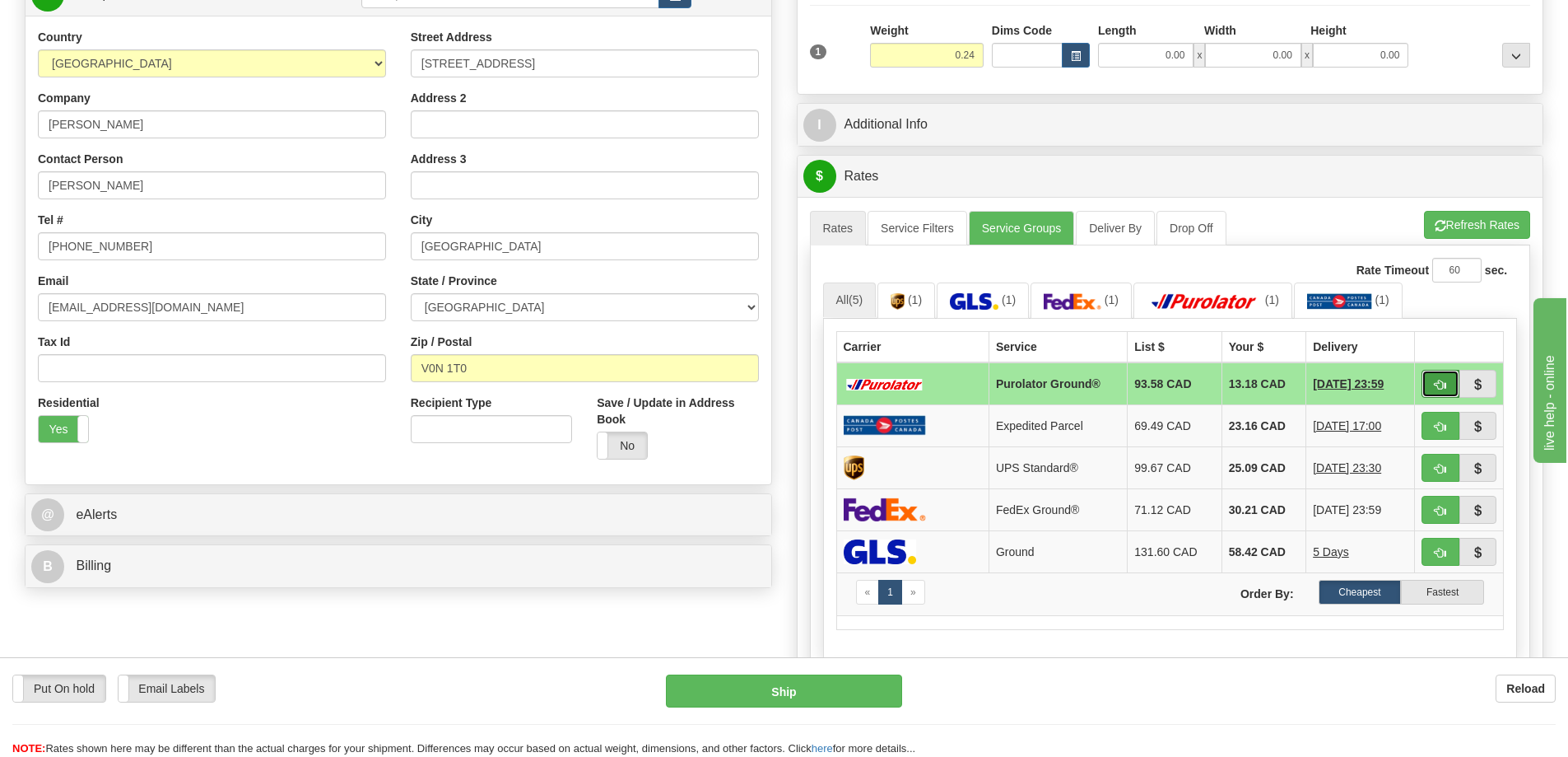
click at [1426, 386] on button "button" at bounding box center [1440, 383] width 38 height 28
type input "260"
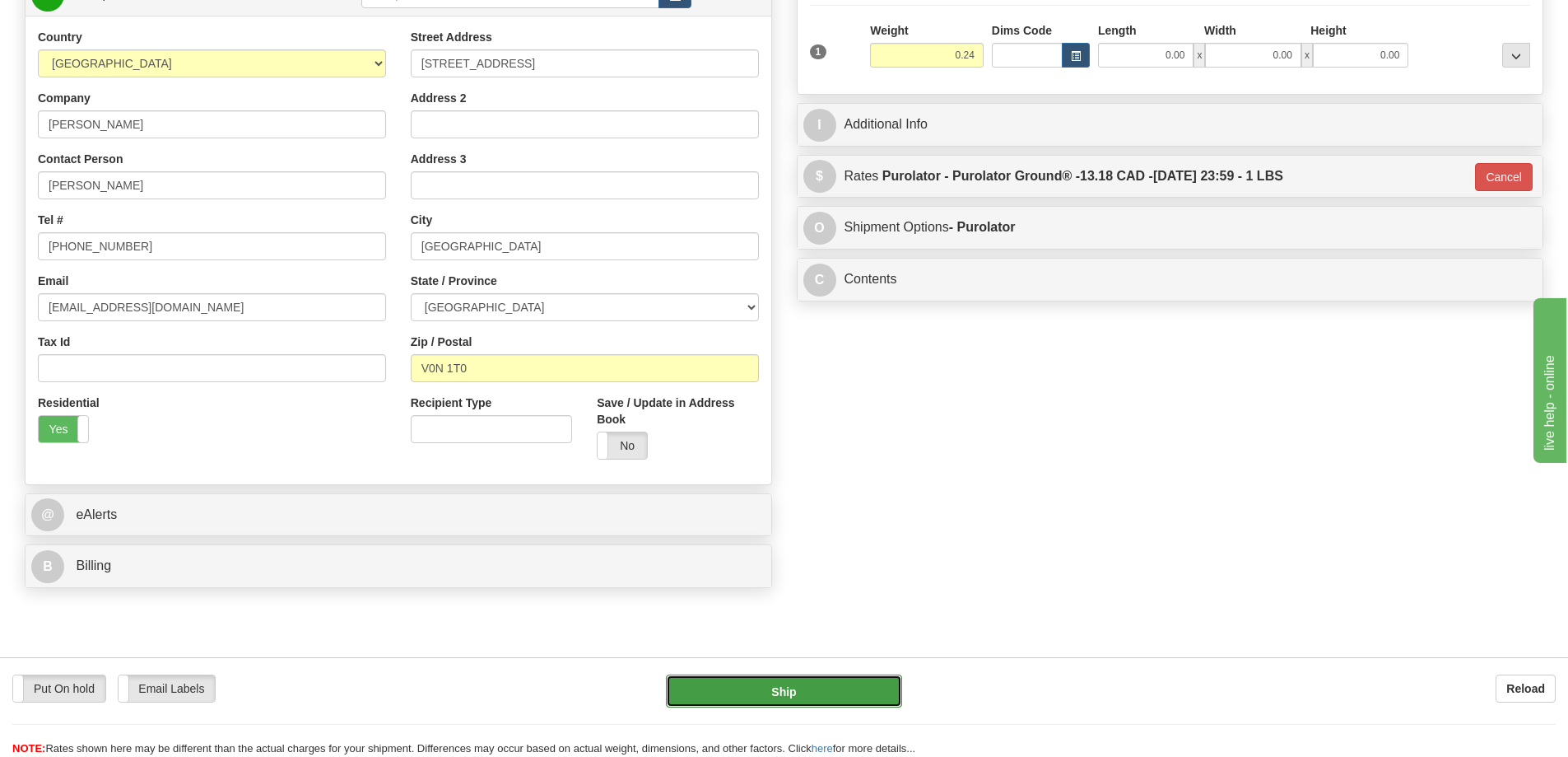
click at [866, 699] on button "Ship" at bounding box center [784, 690] width 236 height 33
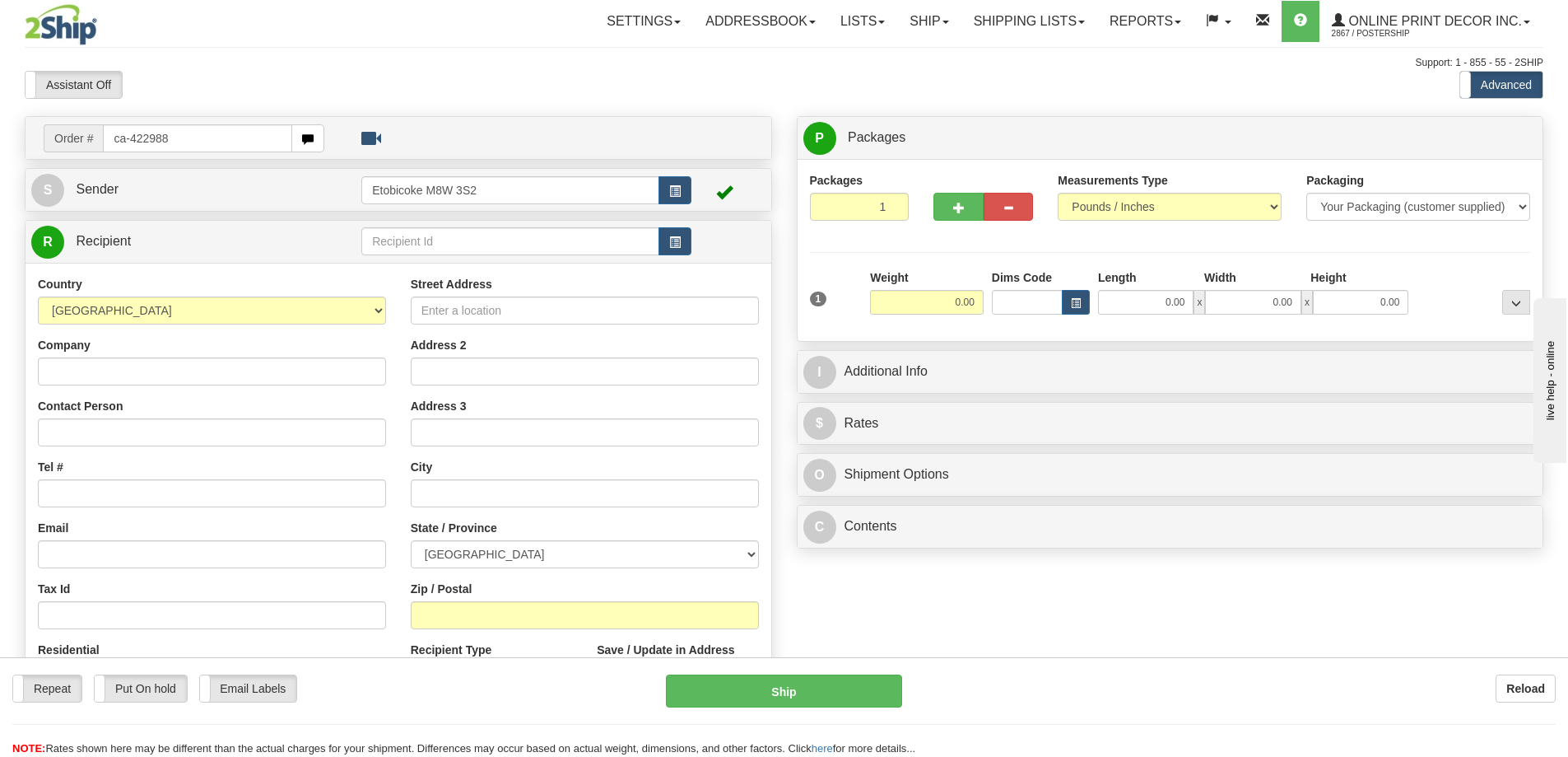
type input "ca-422988"
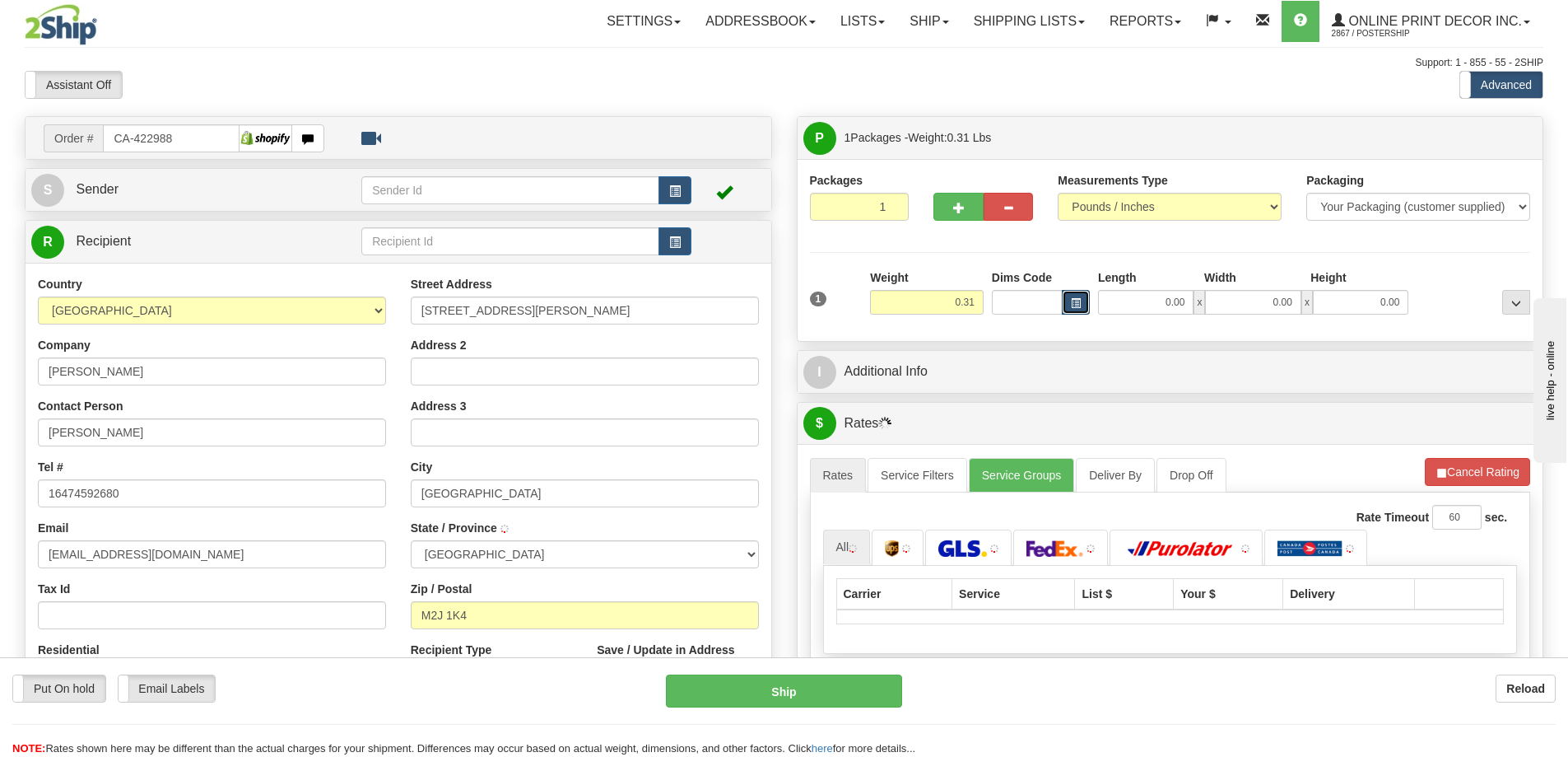
click at [1069, 298] on button "button" at bounding box center [1075, 301] width 28 height 24
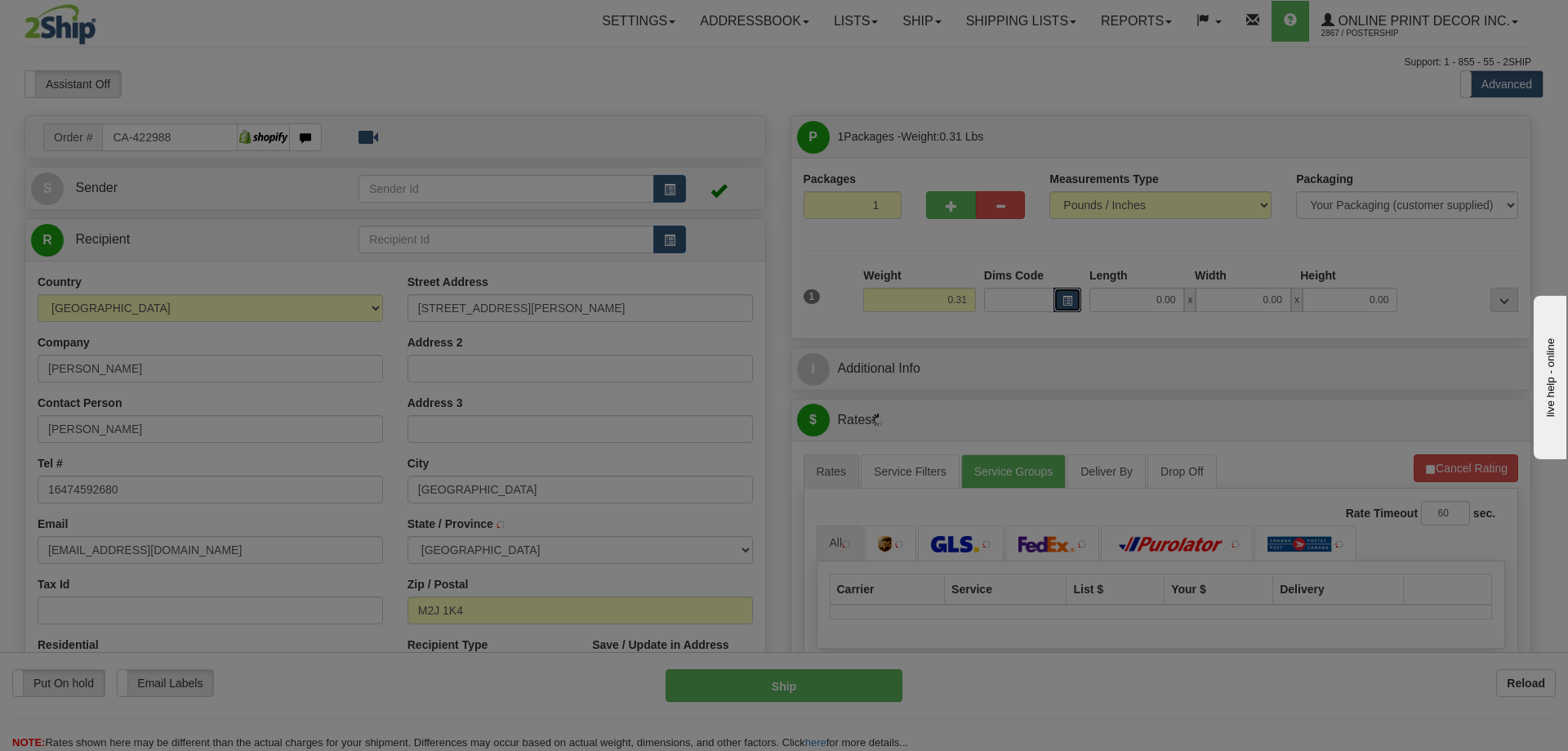
type input "[GEOGRAPHIC_DATA]"
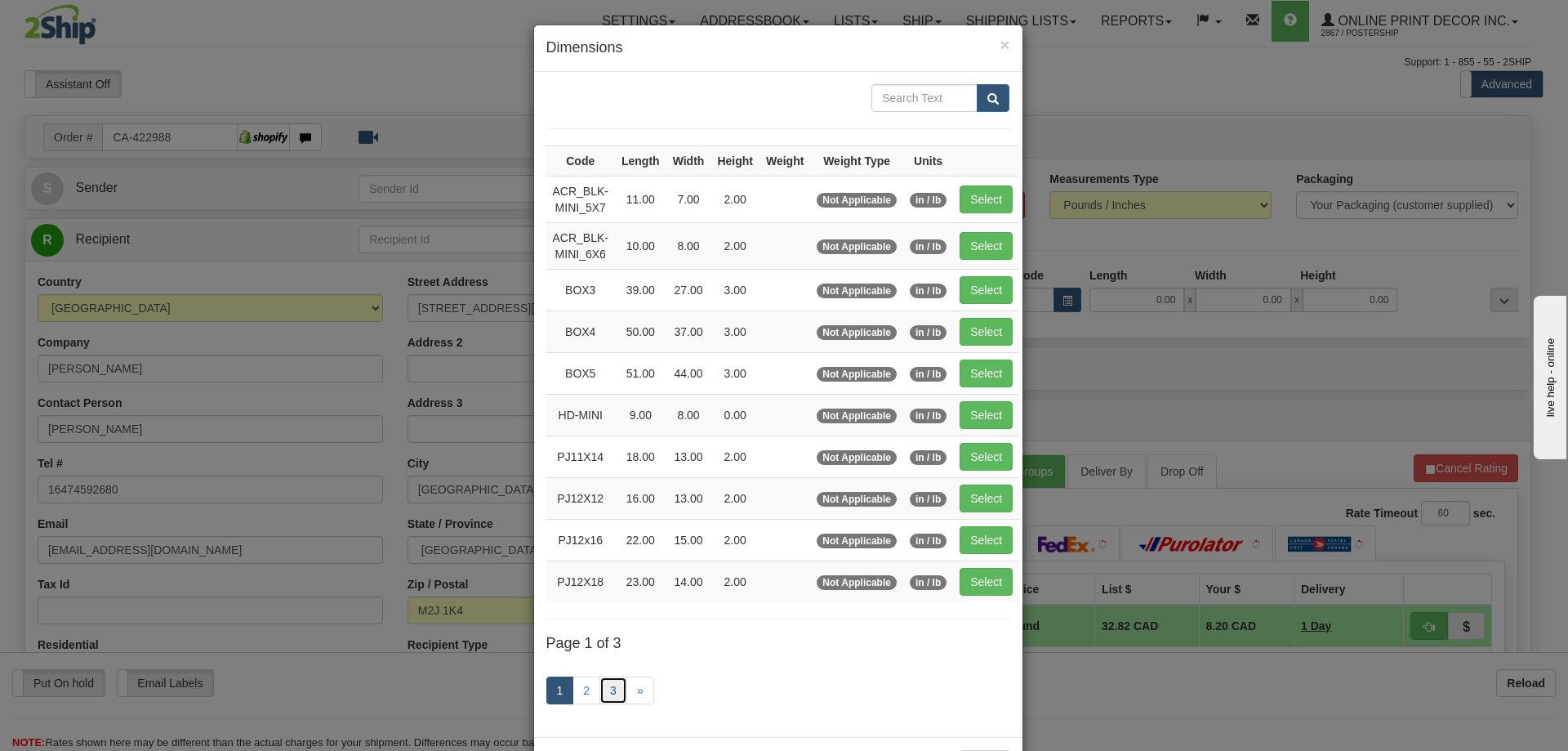
click at [605, 683] on link "3" at bounding box center [613, 689] width 28 height 28
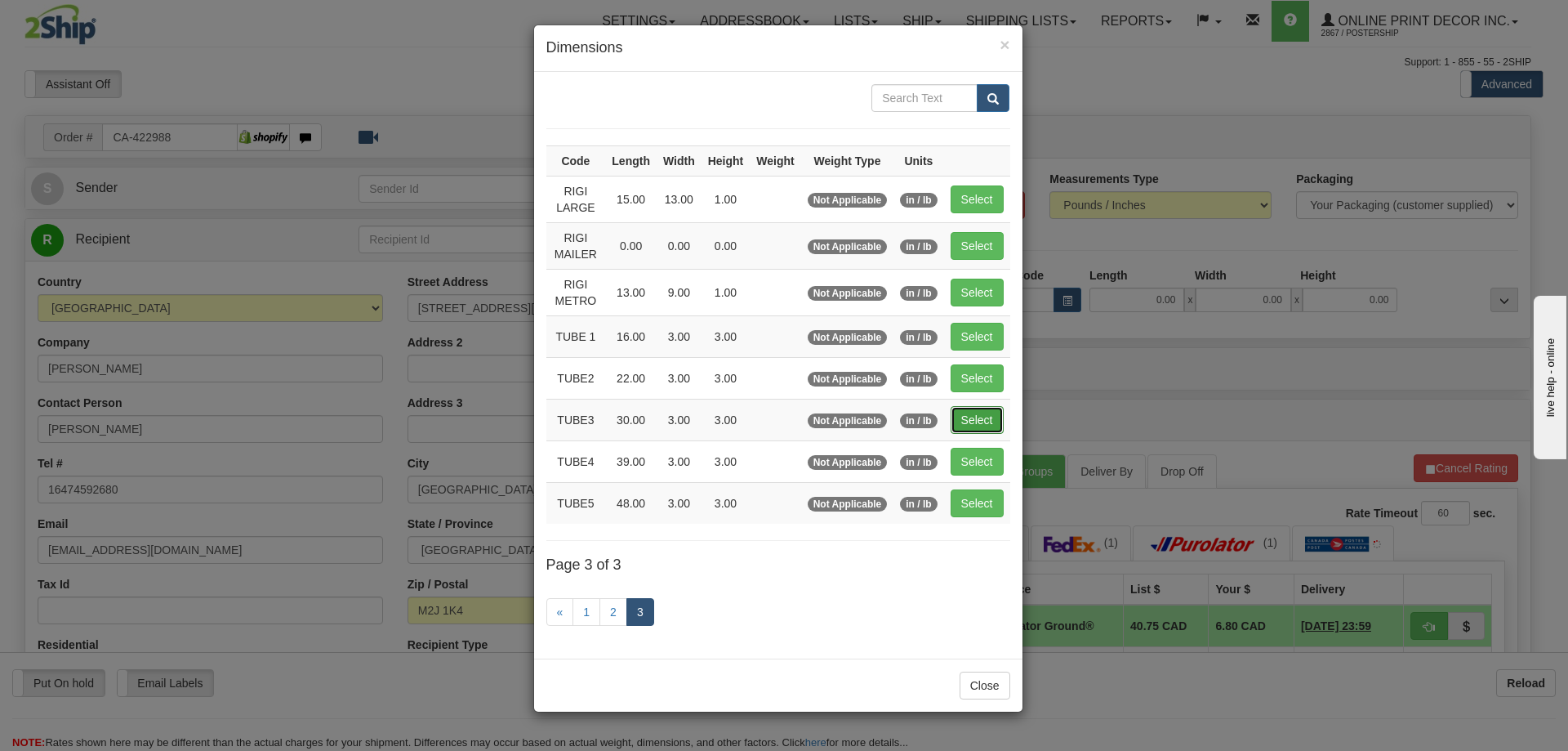
click at [968, 423] on button "Select" at bounding box center [978, 419] width 54 height 28
type input "TUBE3"
type input "30.00"
type input "3.00"
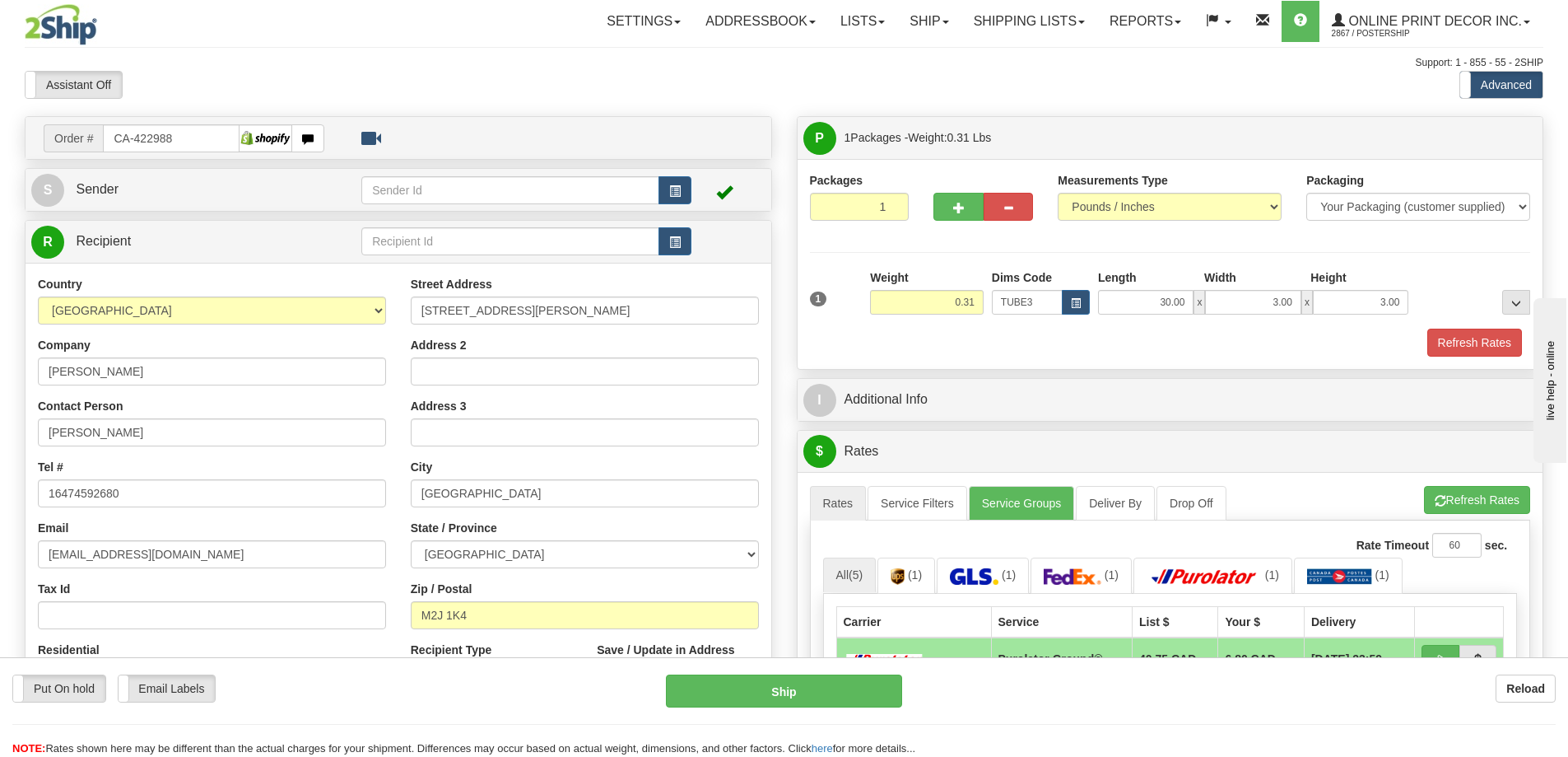
click at [1505, 328] on div "Packaging Your Packaging (customer supplied) Envelope (carrier supplied) Pack (…" at bounding box center [1200, 327] width 669 height 1
click at [1496, 336] on button "Refresh Rates" at bounding box center [1474, 342] width 94 height 28
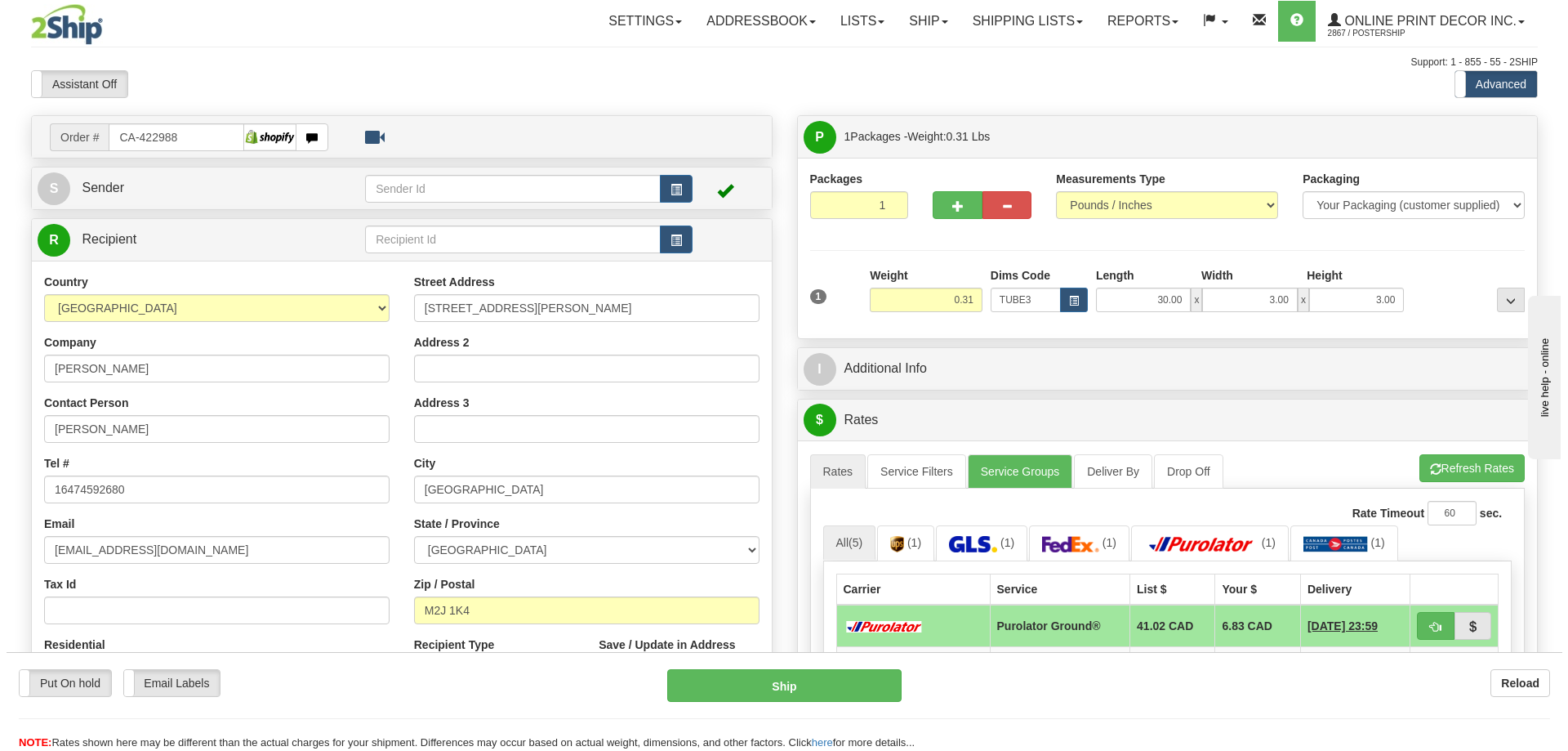
scroll to position [163, 0]
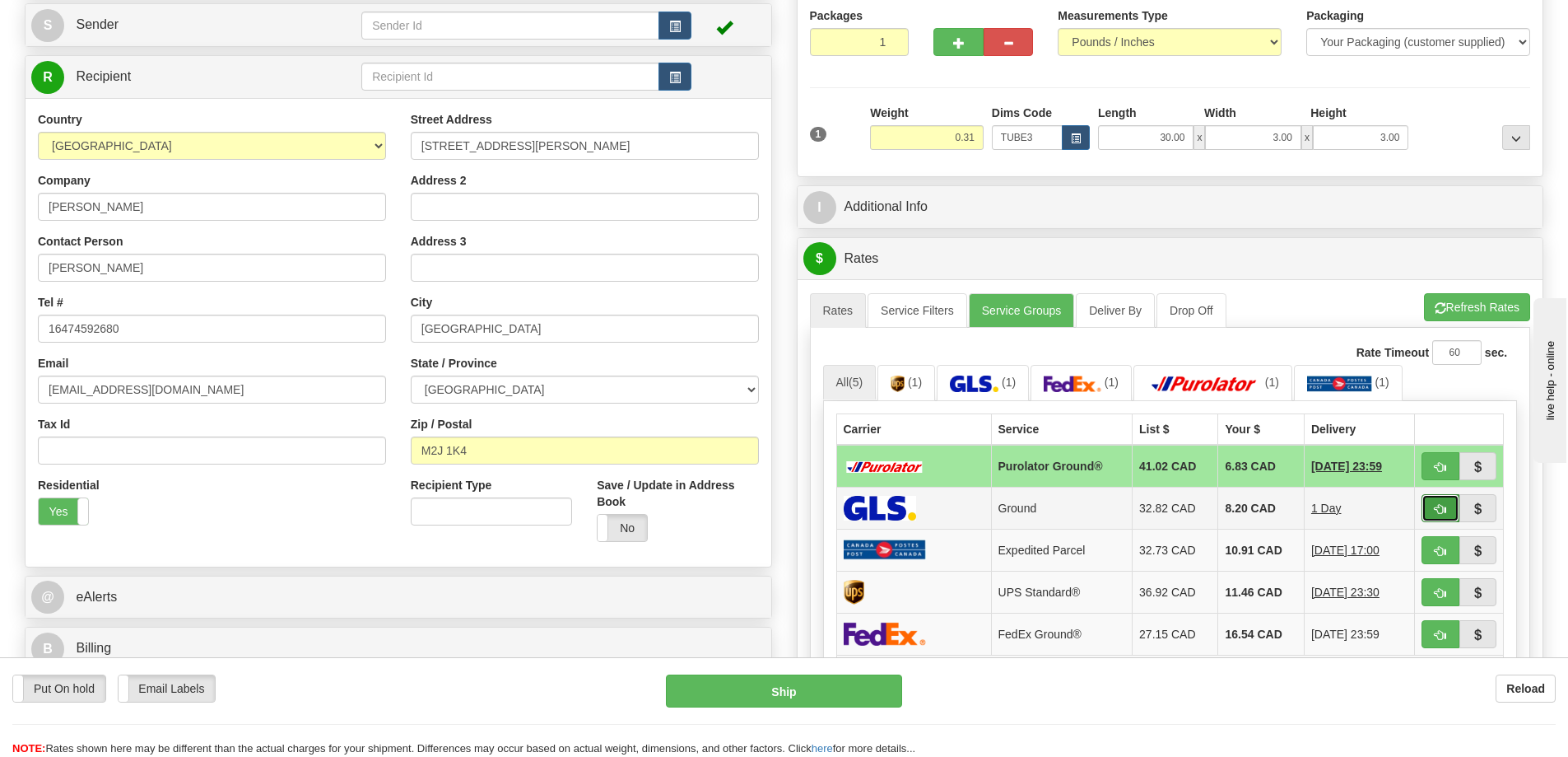
click at [1440, 513] on span "button" at bounding box center [1440, 509] width 12 height 11
type input "1"
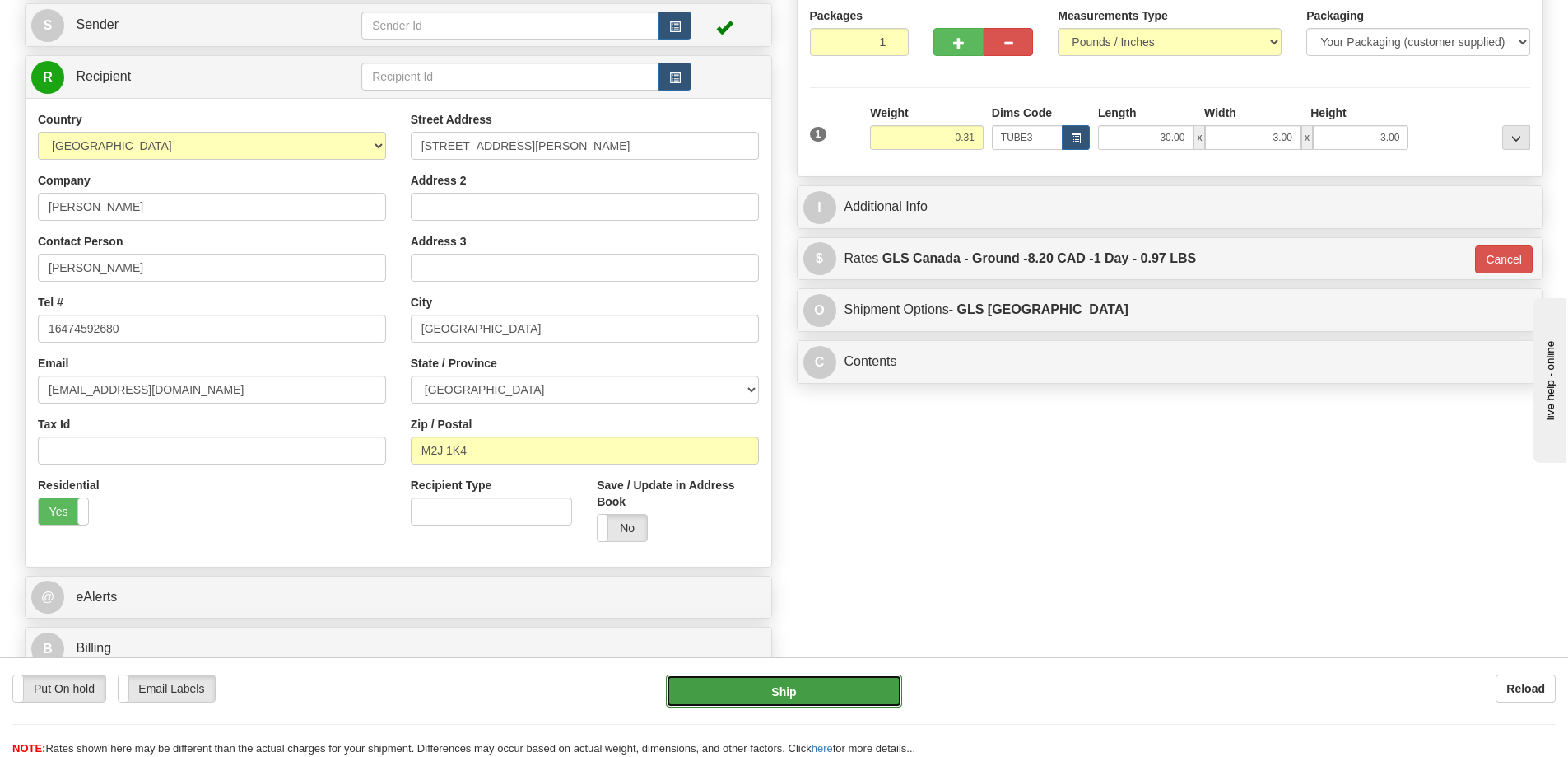
click at [859, 692] on button "Ship" at bounding box center [784, 690] width 236 height 33
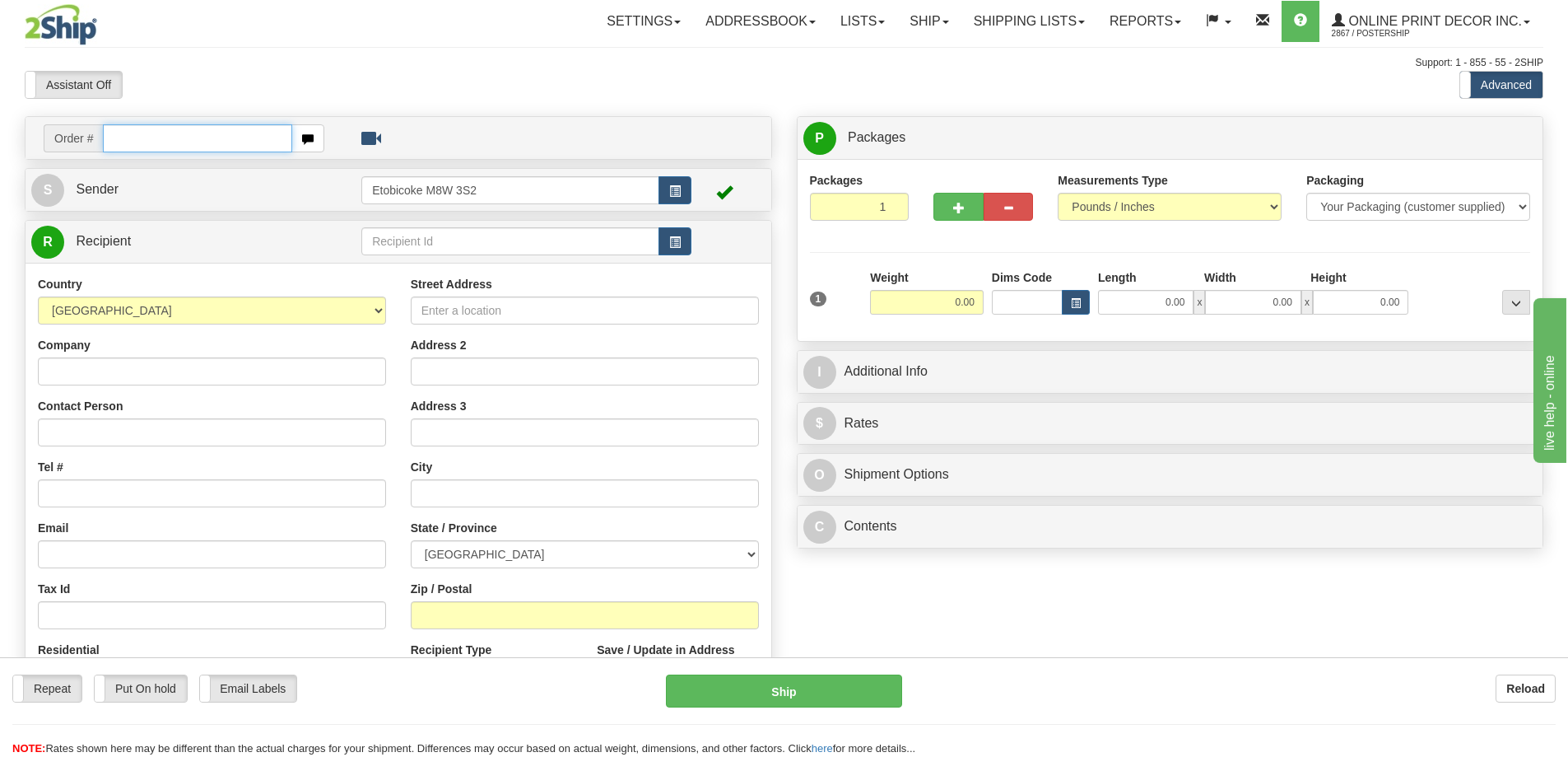
click at [167, 142] on input "text" at bounding box center [197, 138] width 190 height 28
type input "ca-422991"
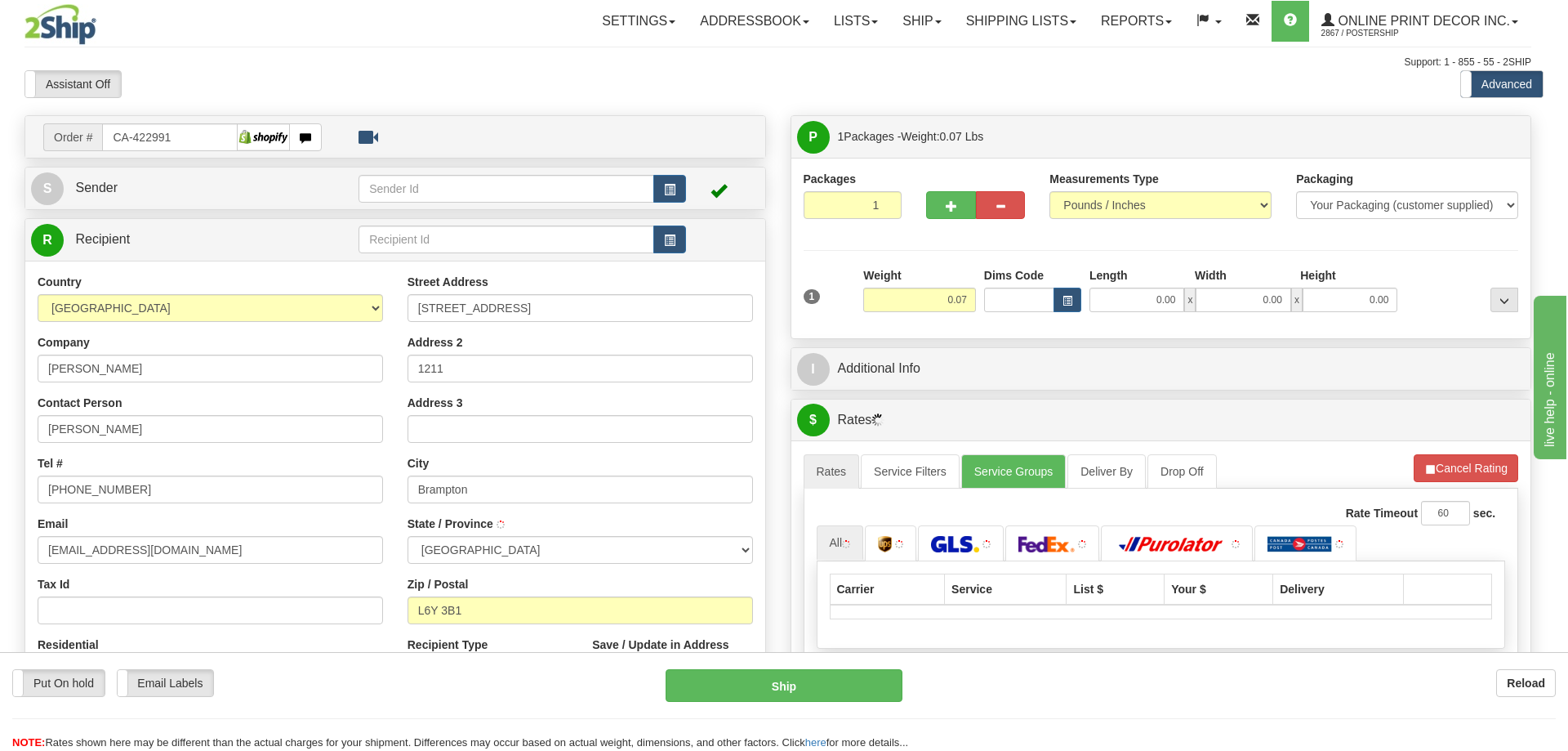
type input "BRAMPTON"
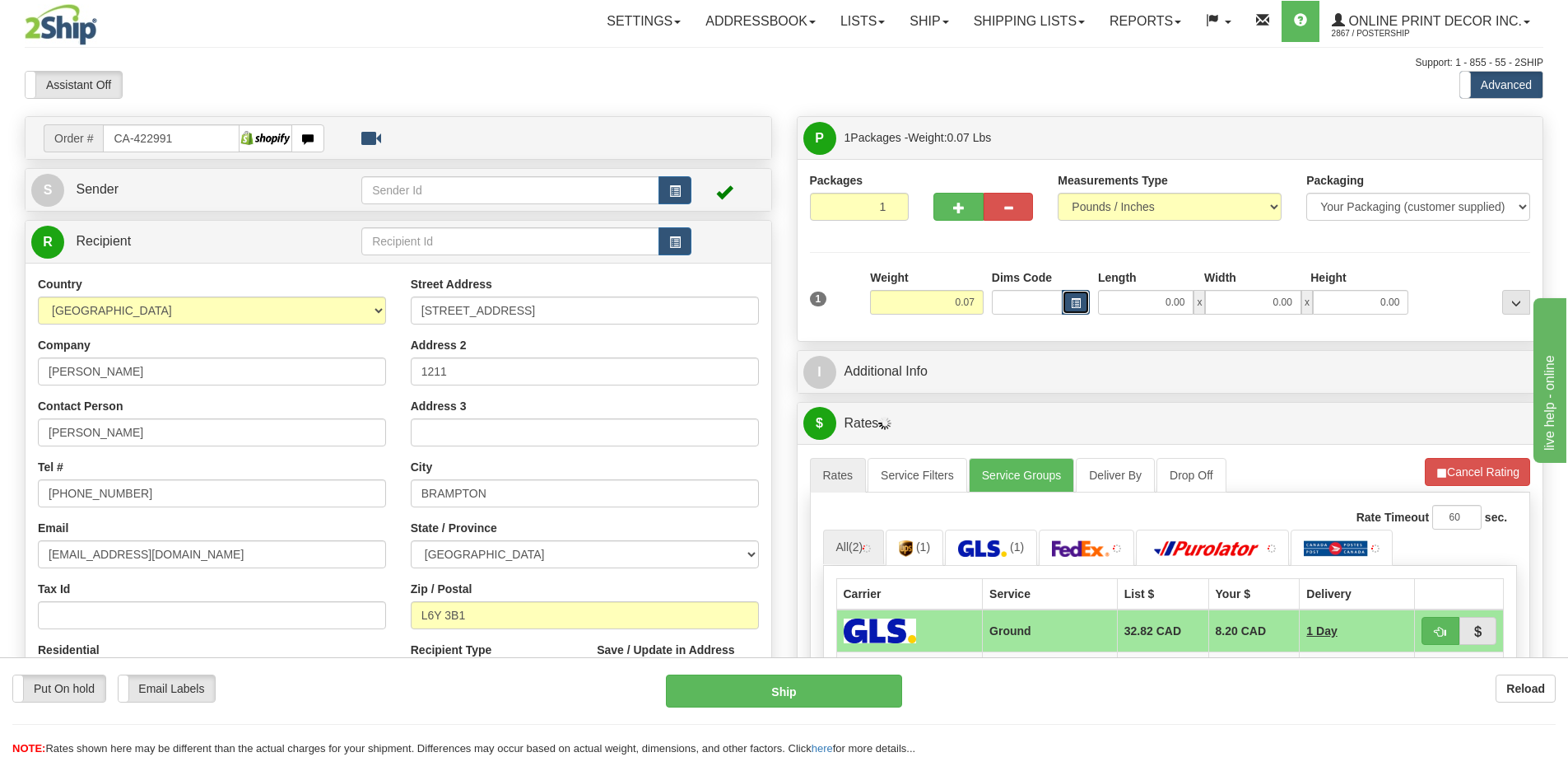
click at [1073, 304] on span "button" at bounding box center [1075, 303] width 10 height 9
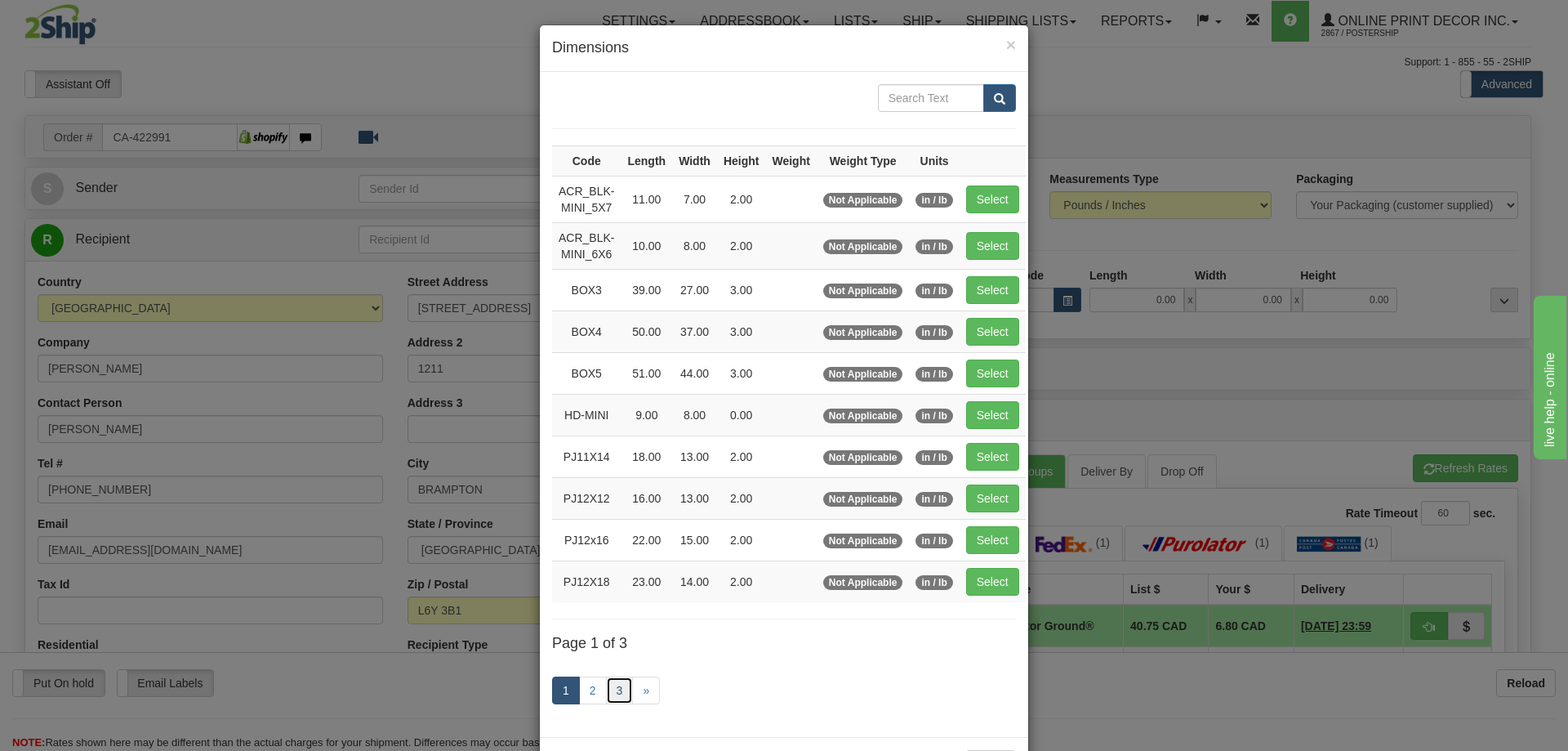
click at [613, 684] on link "3" at bounding box center [620, 689] width 28 height 28
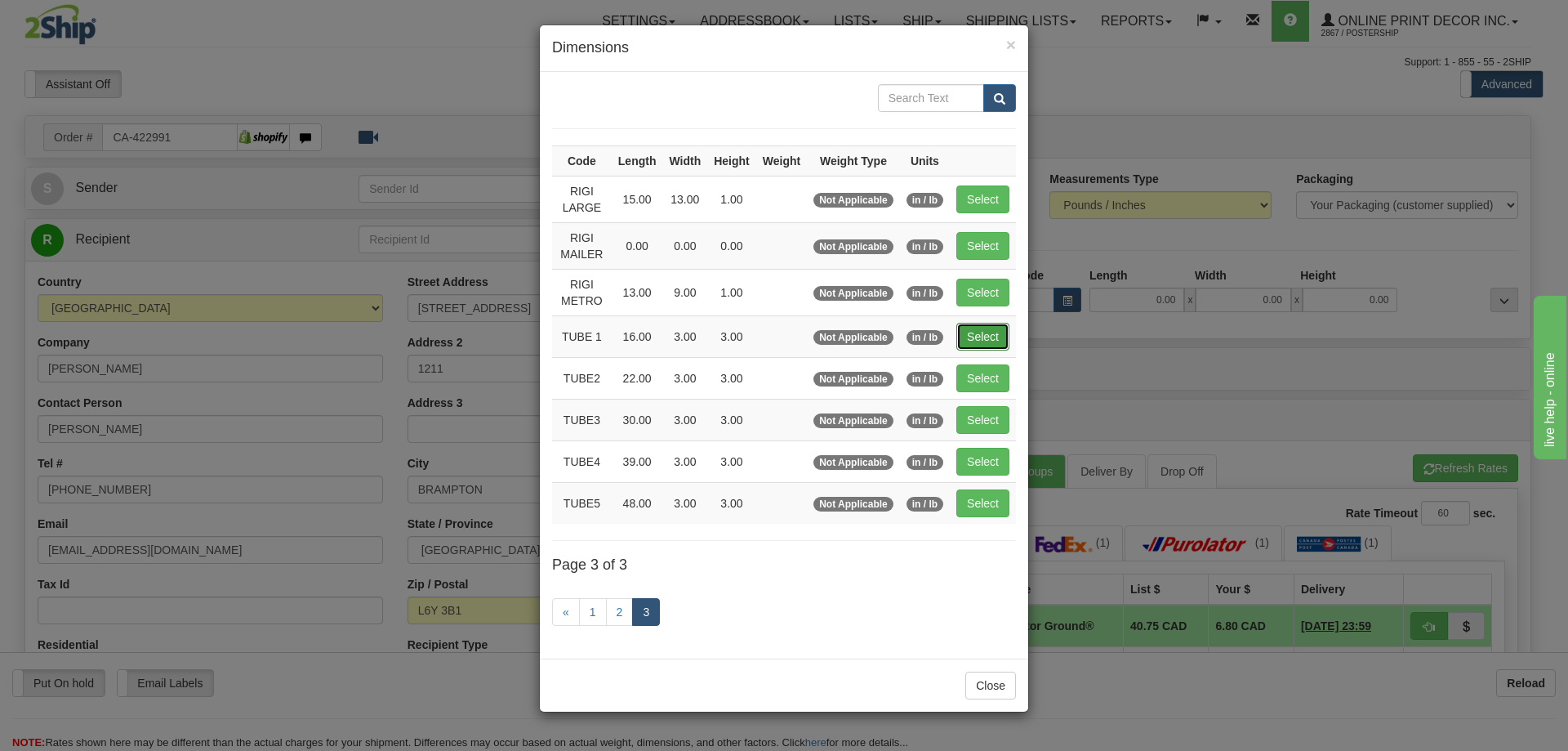
click at [992, 340] on button "Select" at bounding box center [983, 336] width 54 height 28
type input "TUBE 1"
type input "16.00"
type input "3.00"
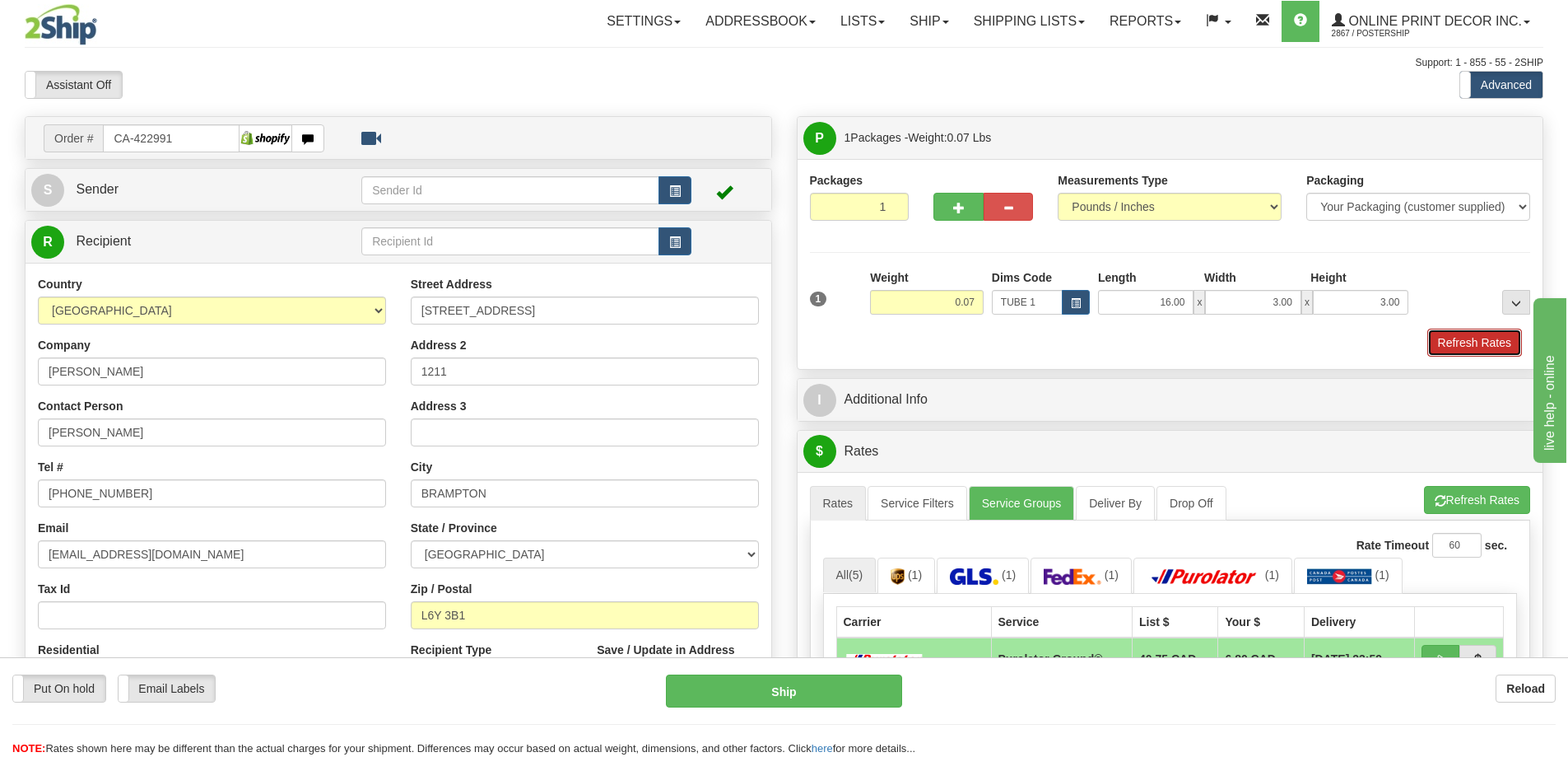
click at [1456, 344] on button "Refresh Rates" at bounding box center [1474, 342] width 94 height 28
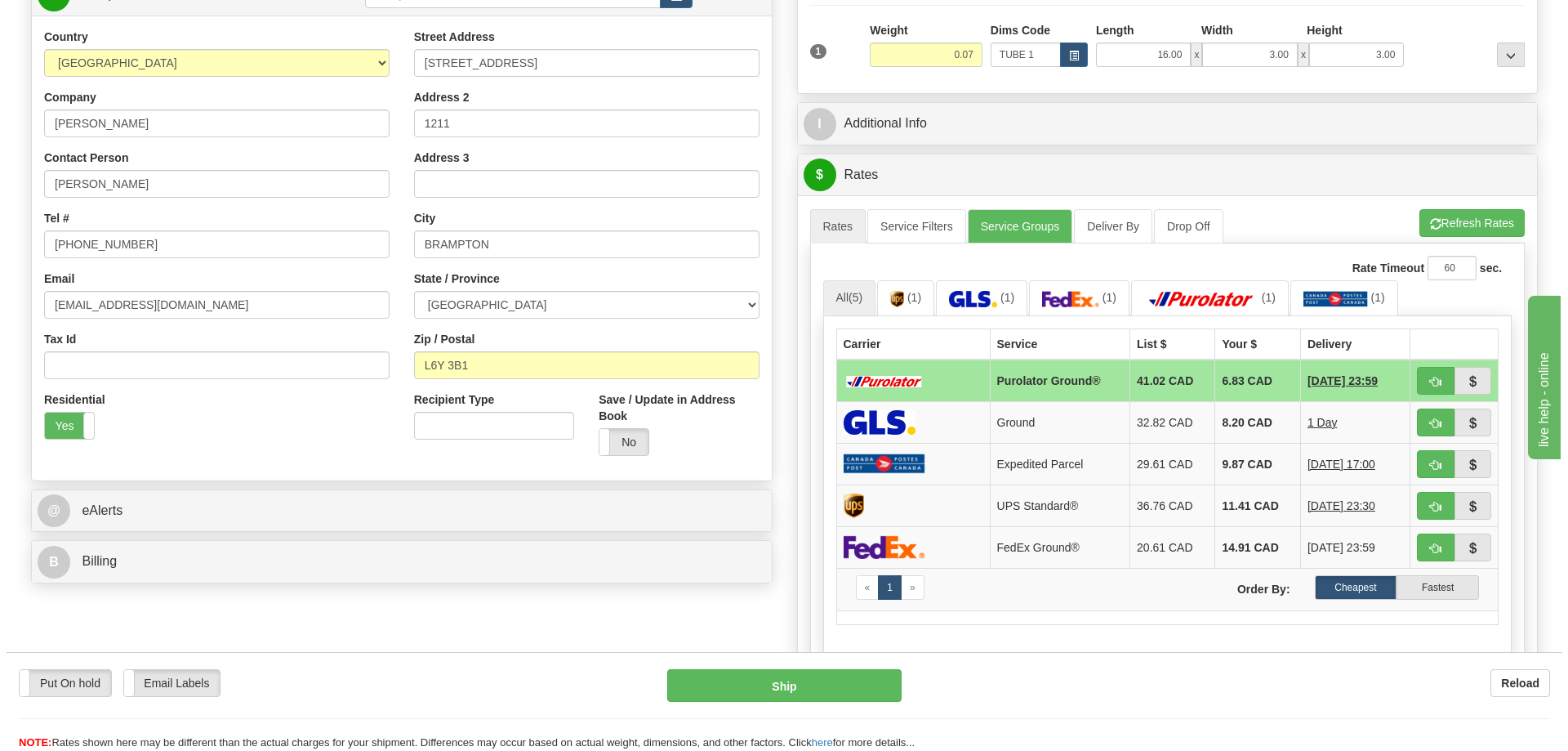
scroll to position [326, 0]
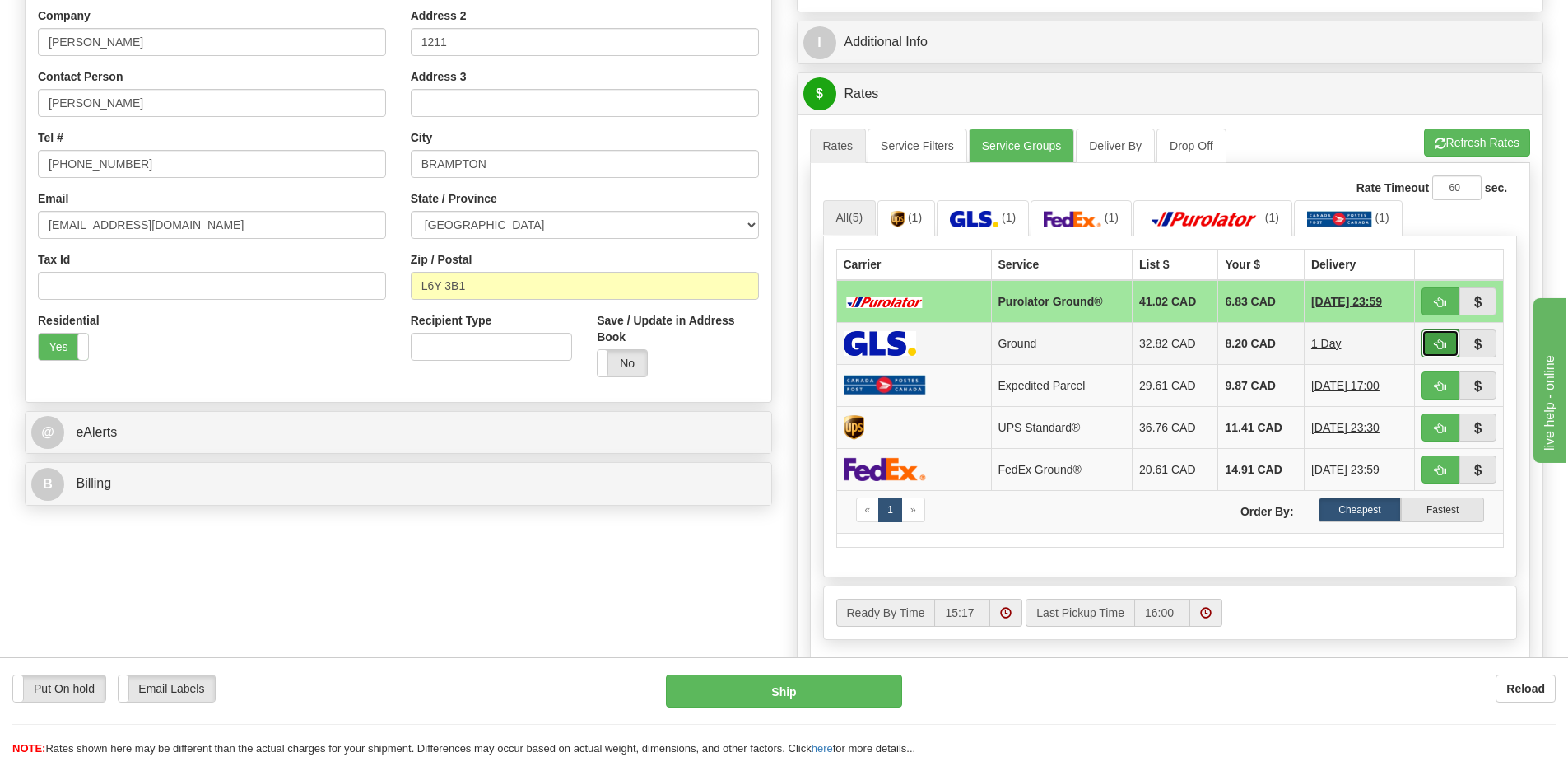
click at [1448, 350] on button "button" at bounding box center [1440, 343] width 38 height 28
type input "1"
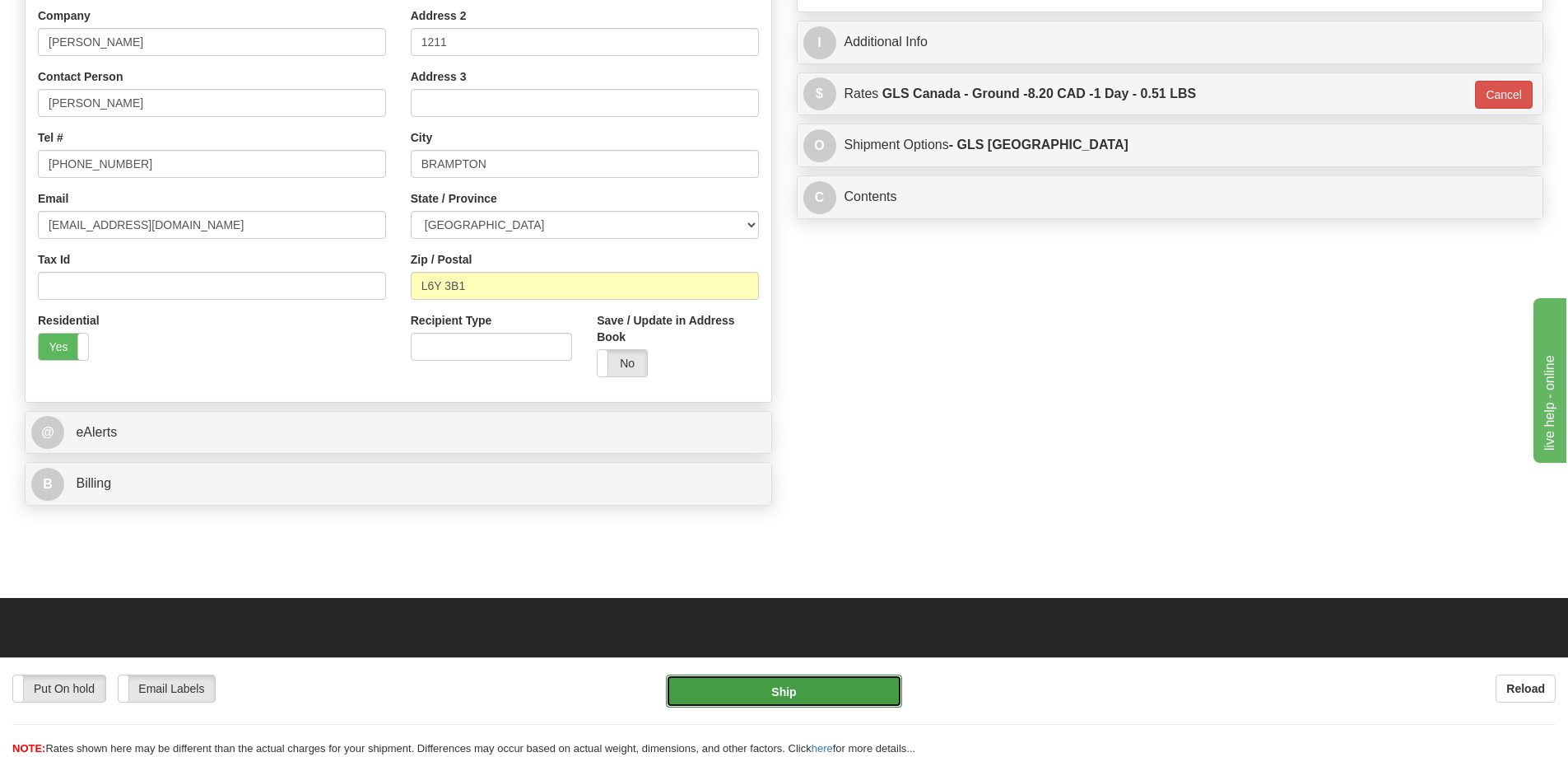
click at [855, 690] on button "Ship" at bounding box center [784, 690] width 236 height 33
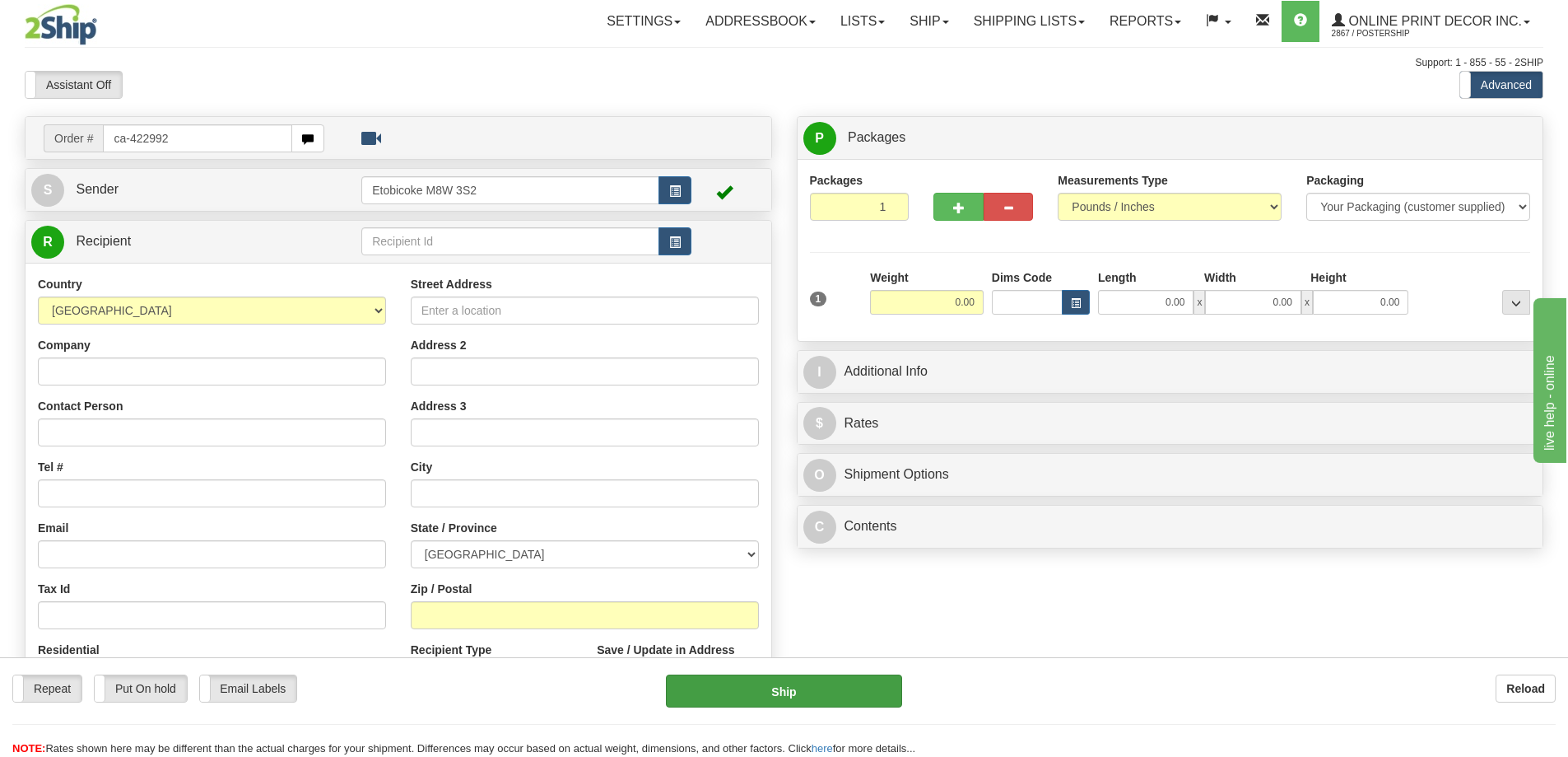
type input "ca-422992"
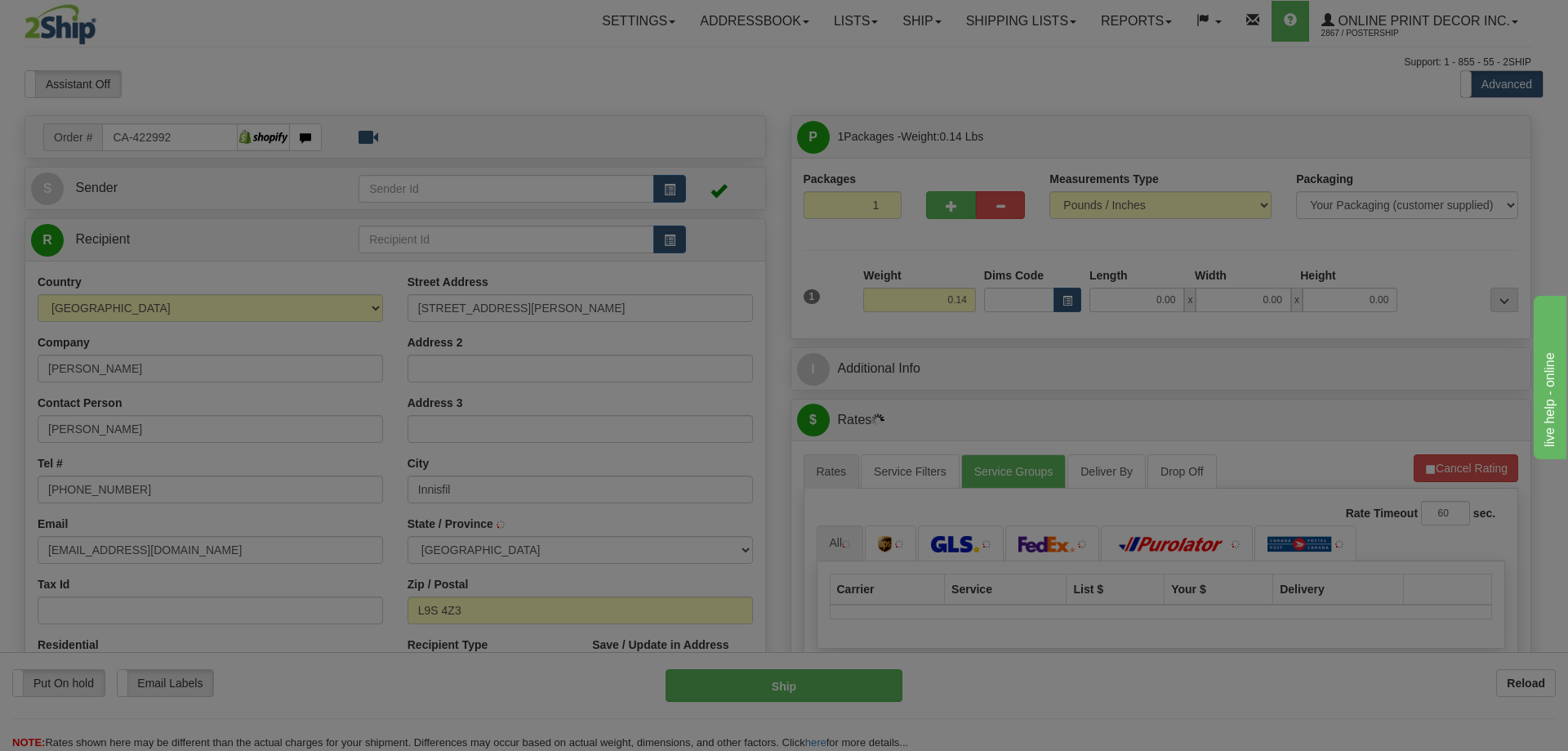
type input "INNISFIL"
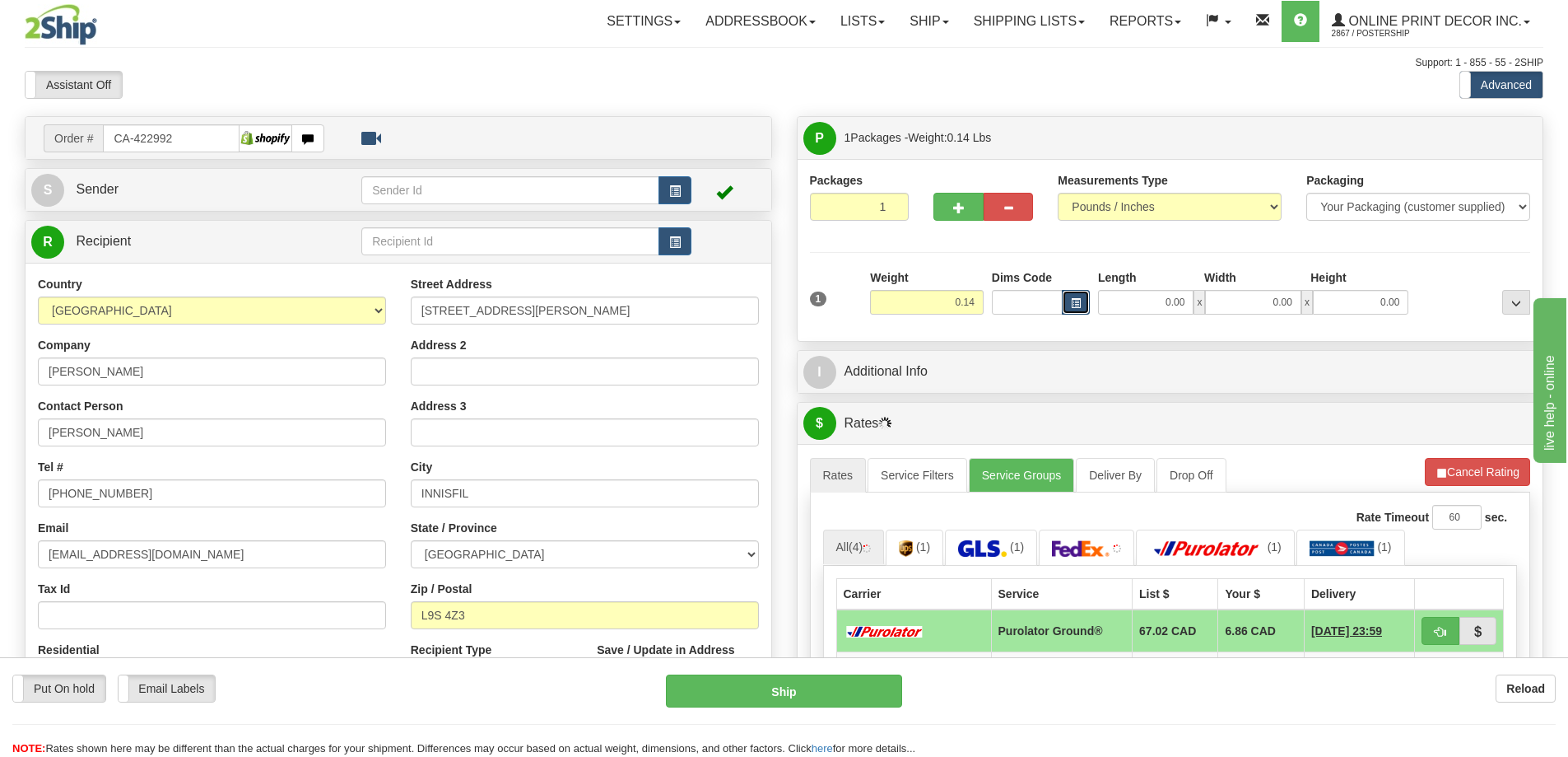
click at [1075, 300] on span "button" at bounding box center [1075, 303] width 10 height 9
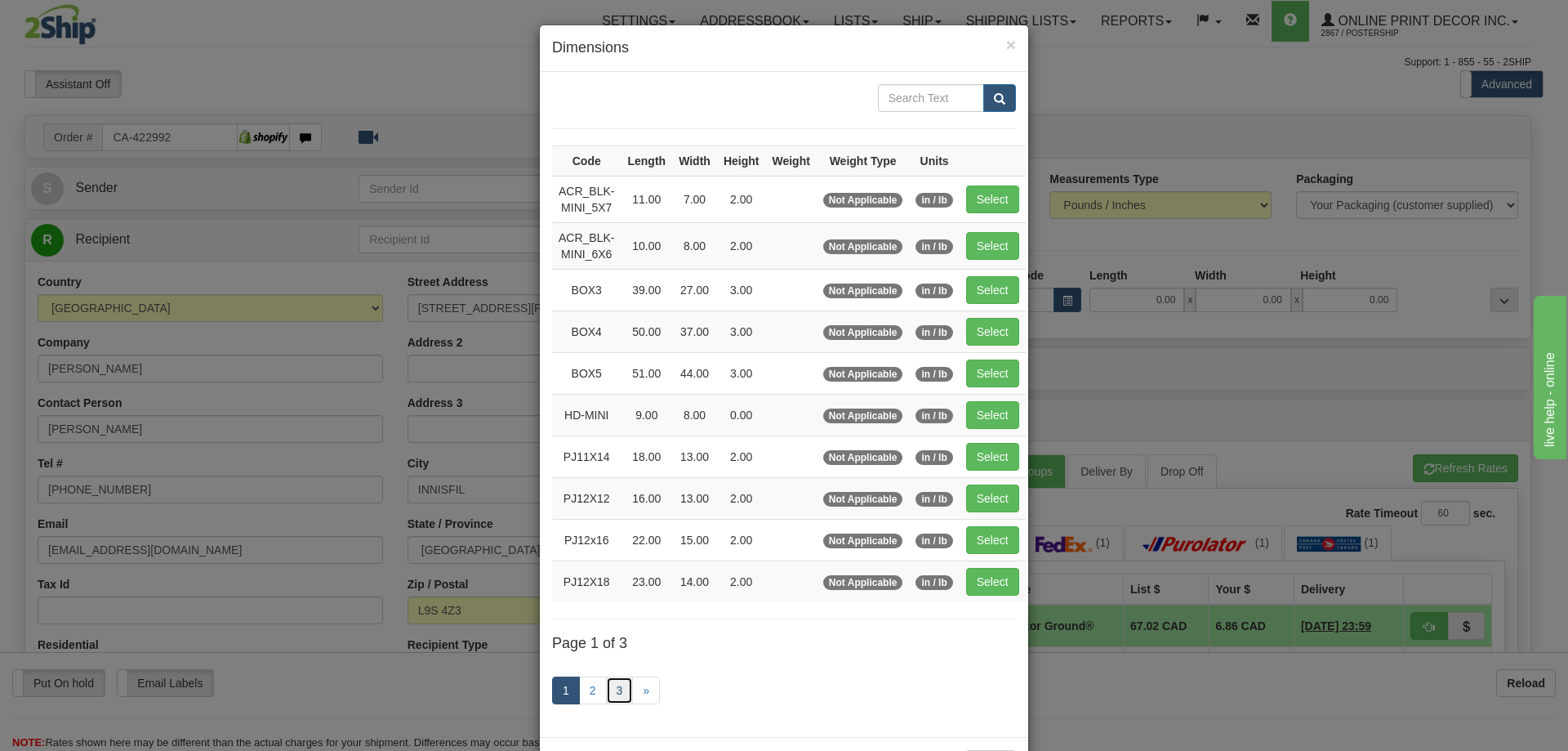
click at [611, 682] on link "3" at bounding box center [620, 689] width 28 height 28
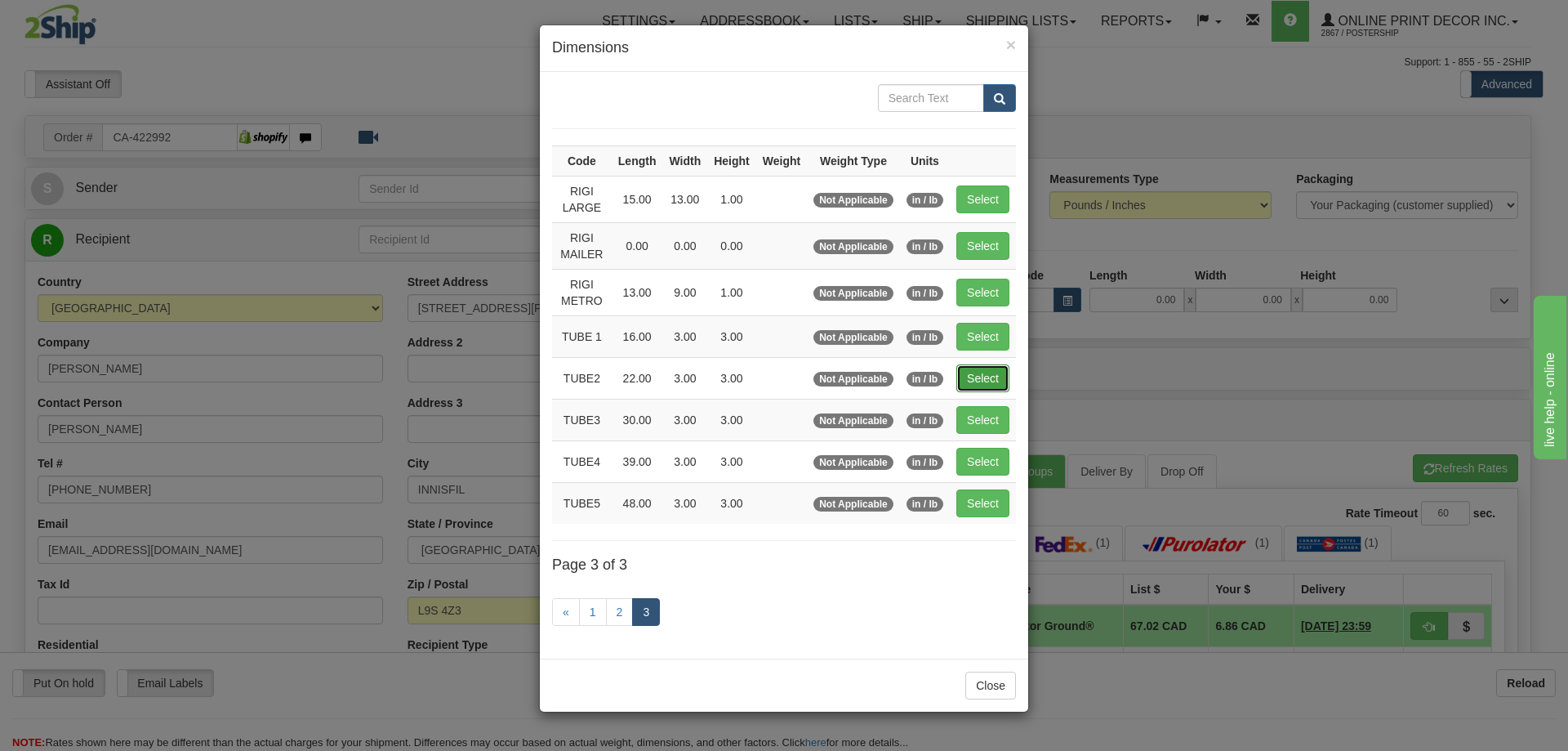
click at [982, 386] on button "Select" at bounding box center [983, 377] width 54 height 28
type input "TUBE2"
type input "22.00"
type input "3.00"
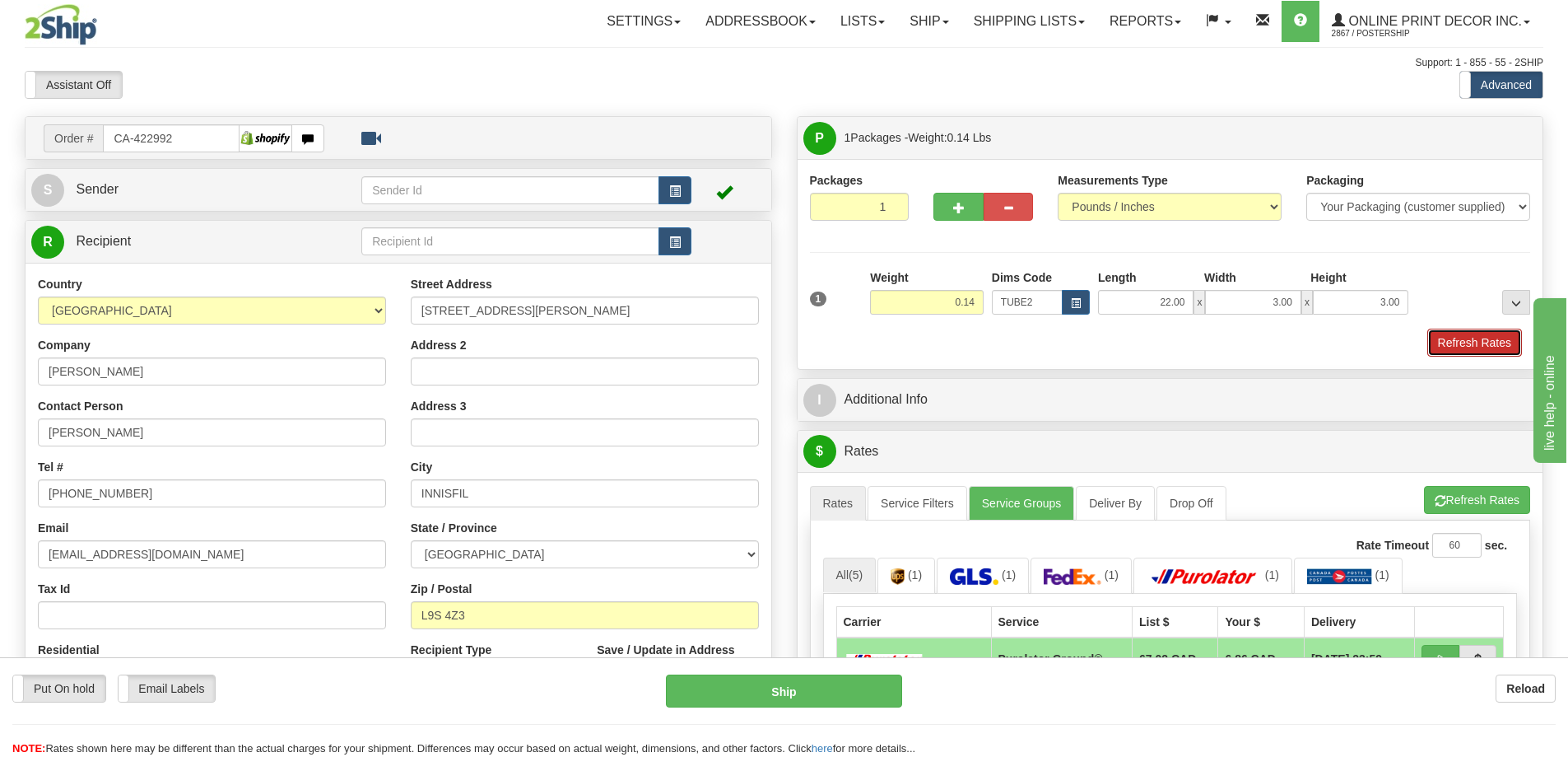
click at [1472, 349] on button "Refresh Rates" at bounding box center [1474, 342] width 94 height 28
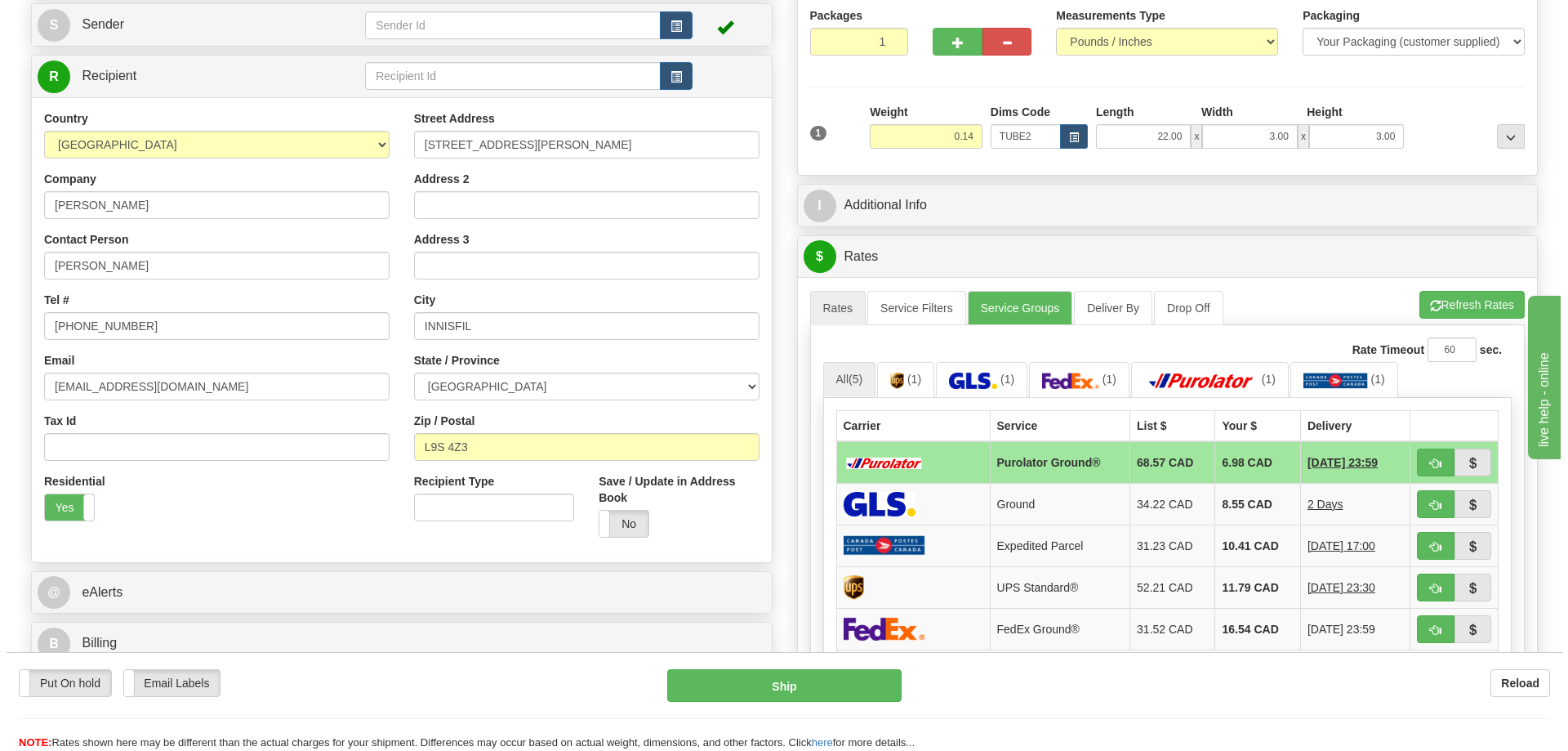
scroll to position [245, 0]
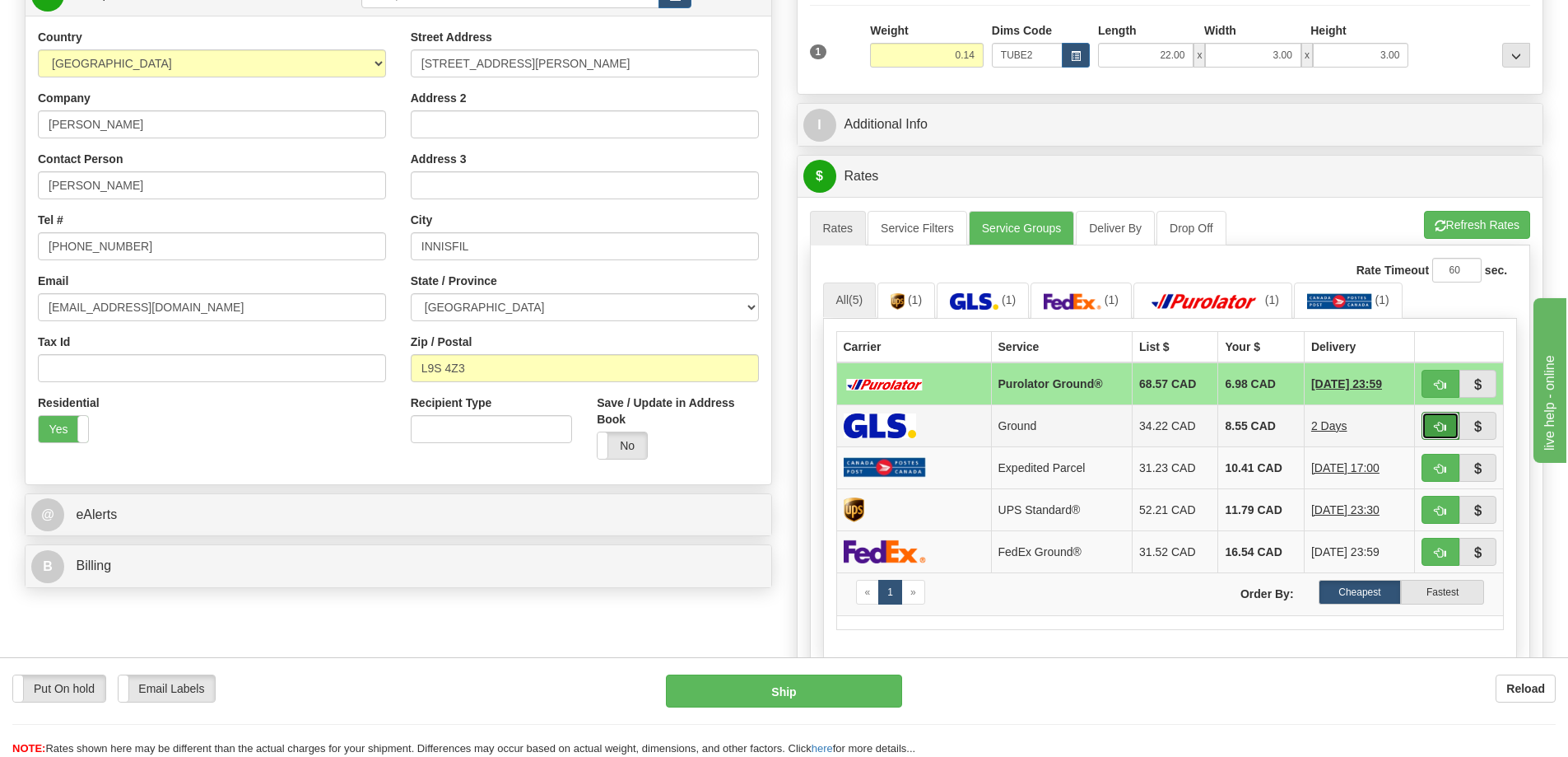
click at [1433, 420] on button "button" at bounding box center [1440, 425] width 38 height 28
type input "1"
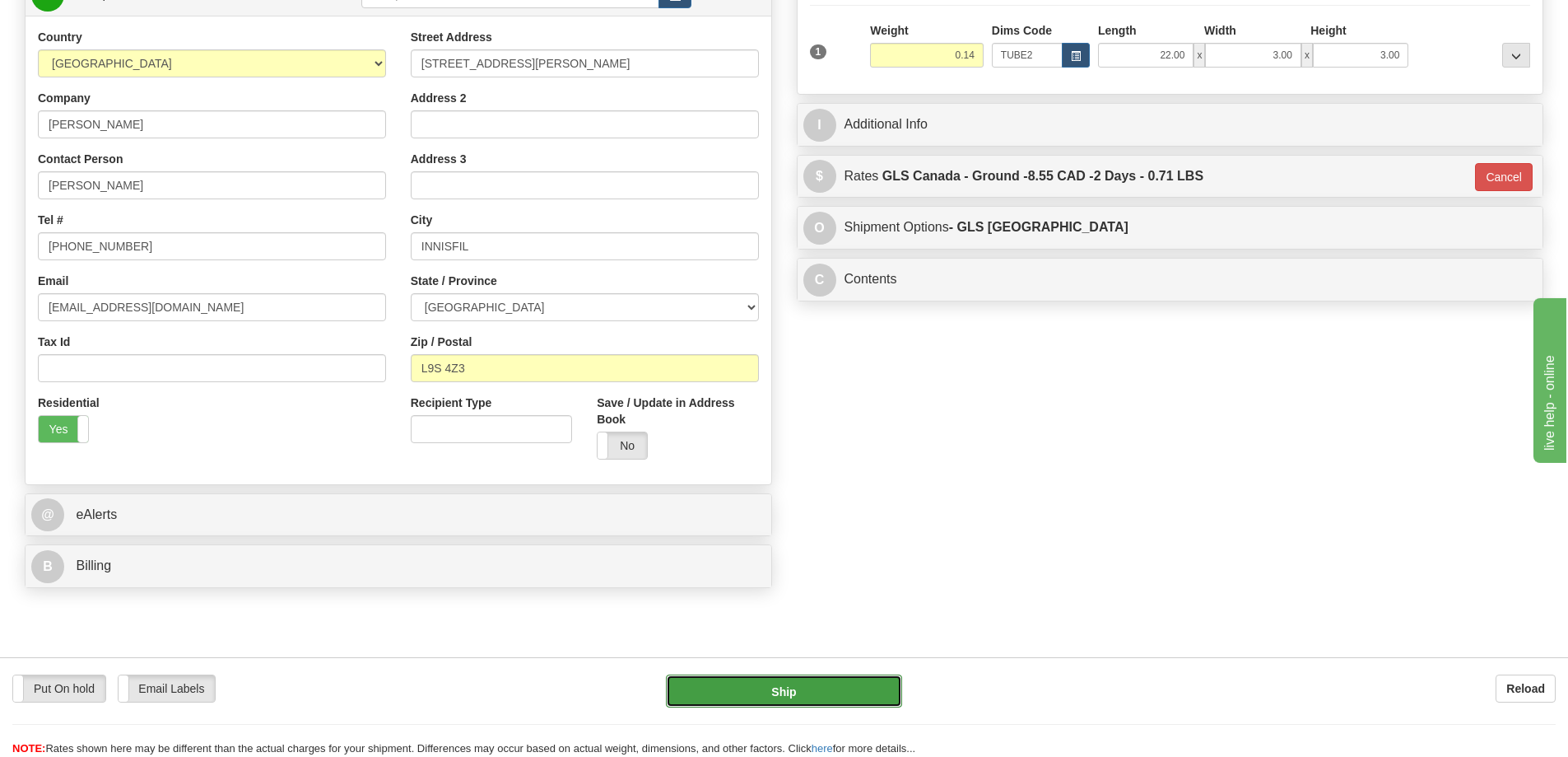
click at [863, 695] on button "Ship" at bounding box center [784, 690] width 236 height 33
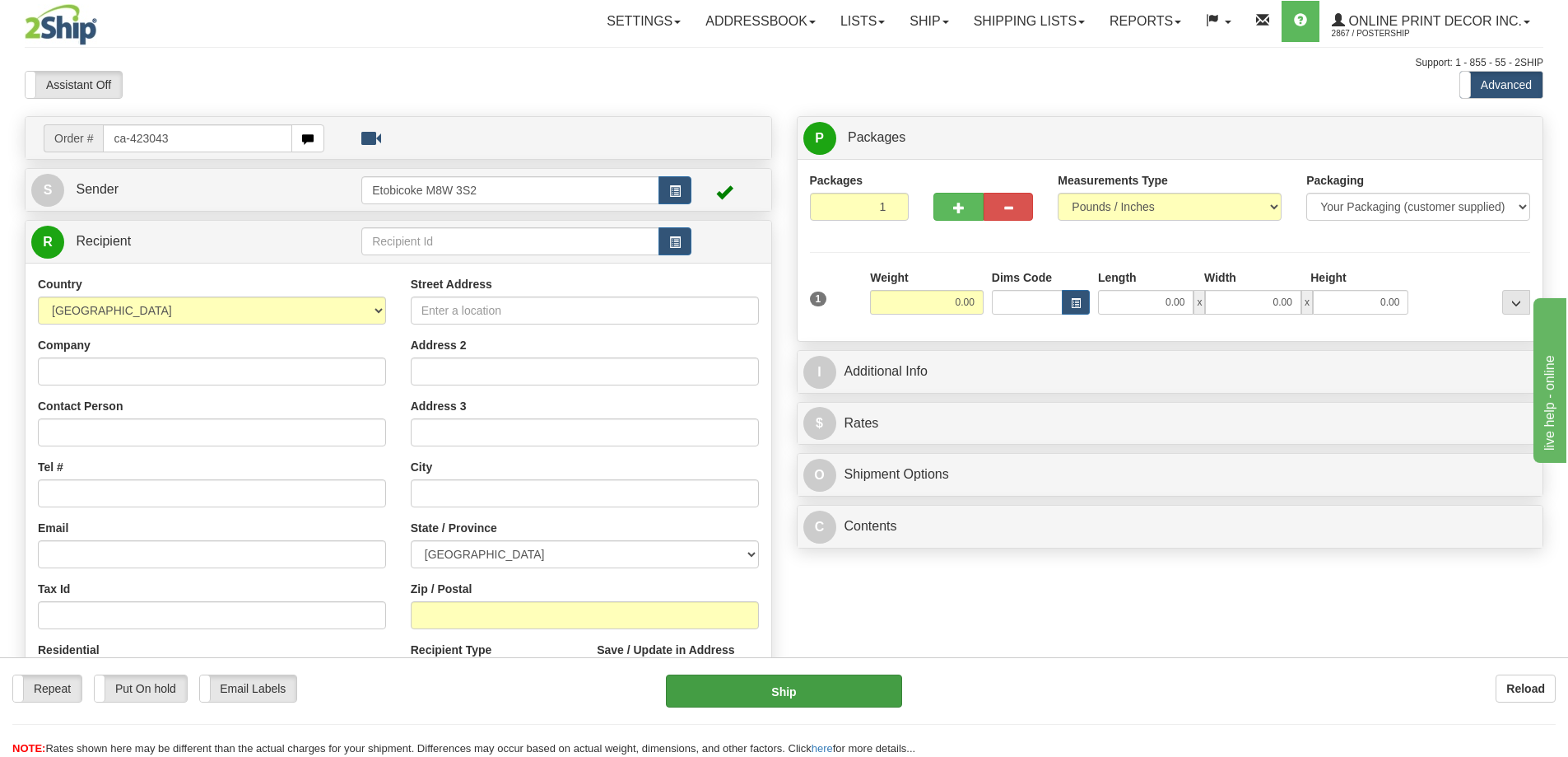
type input "ca-423043"
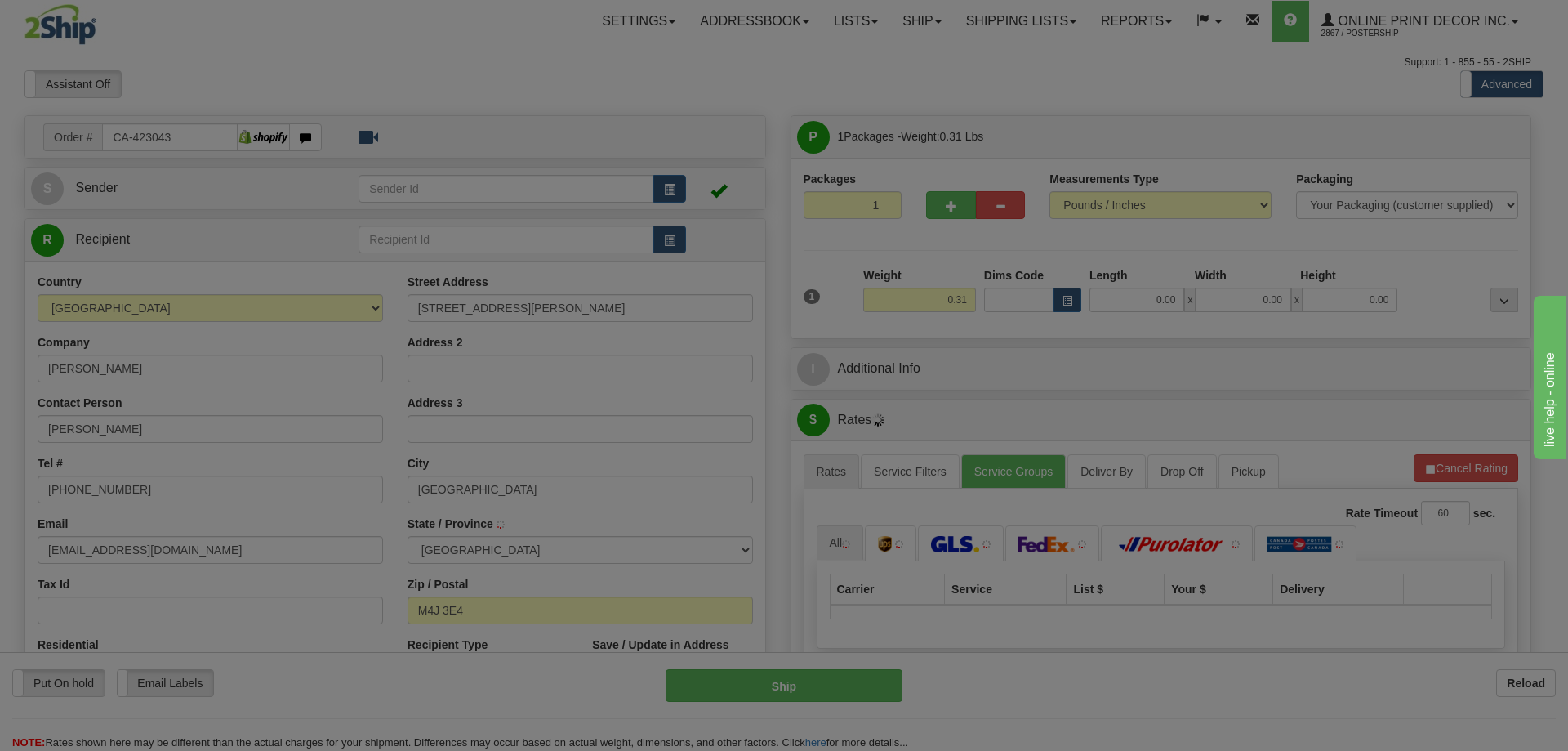
type input "[GEOGRAPHIC_DATA]"
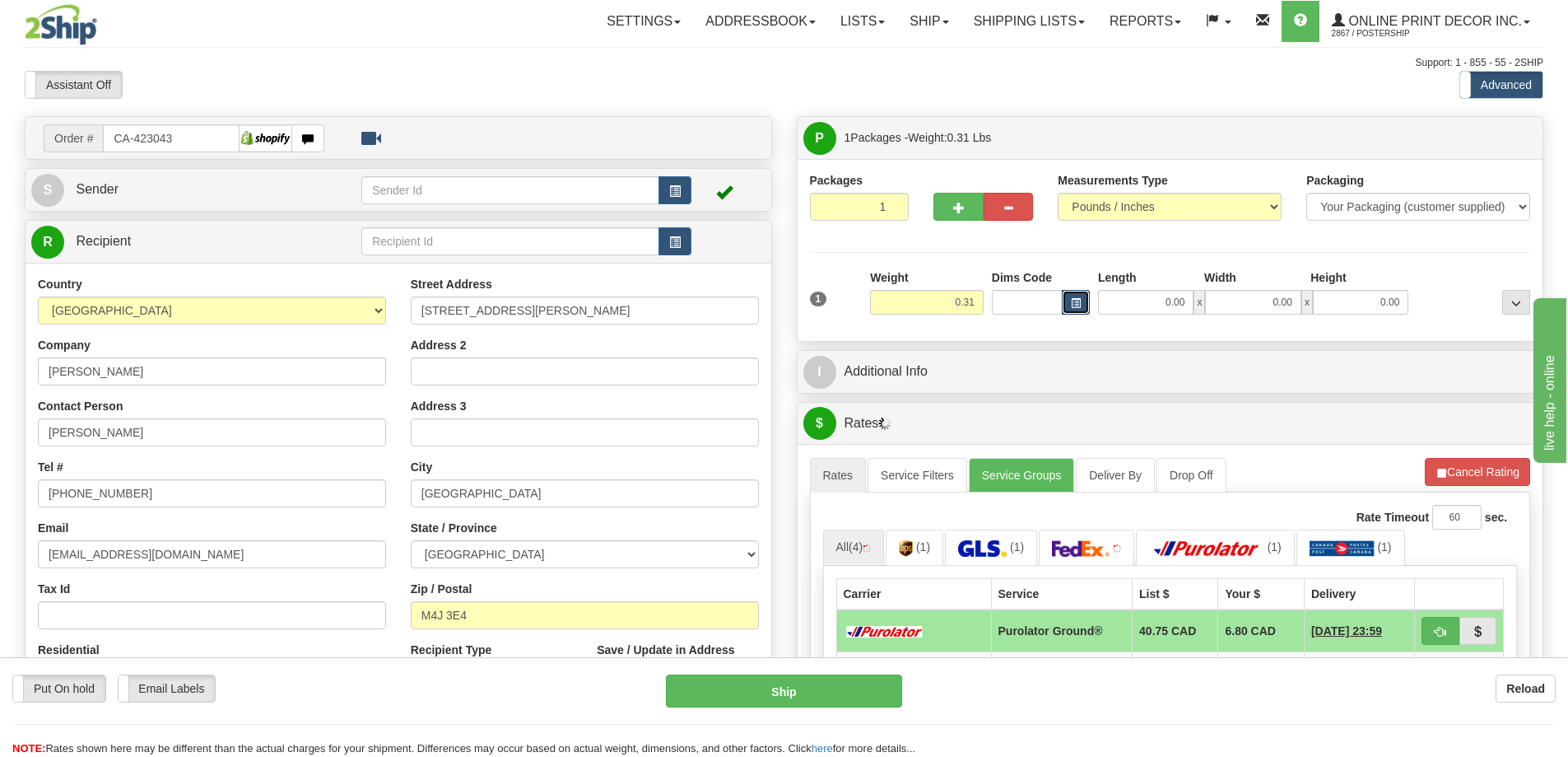
click at [1065, 300] on button "button" at bounding box center [1075, 301] width 28 height 24
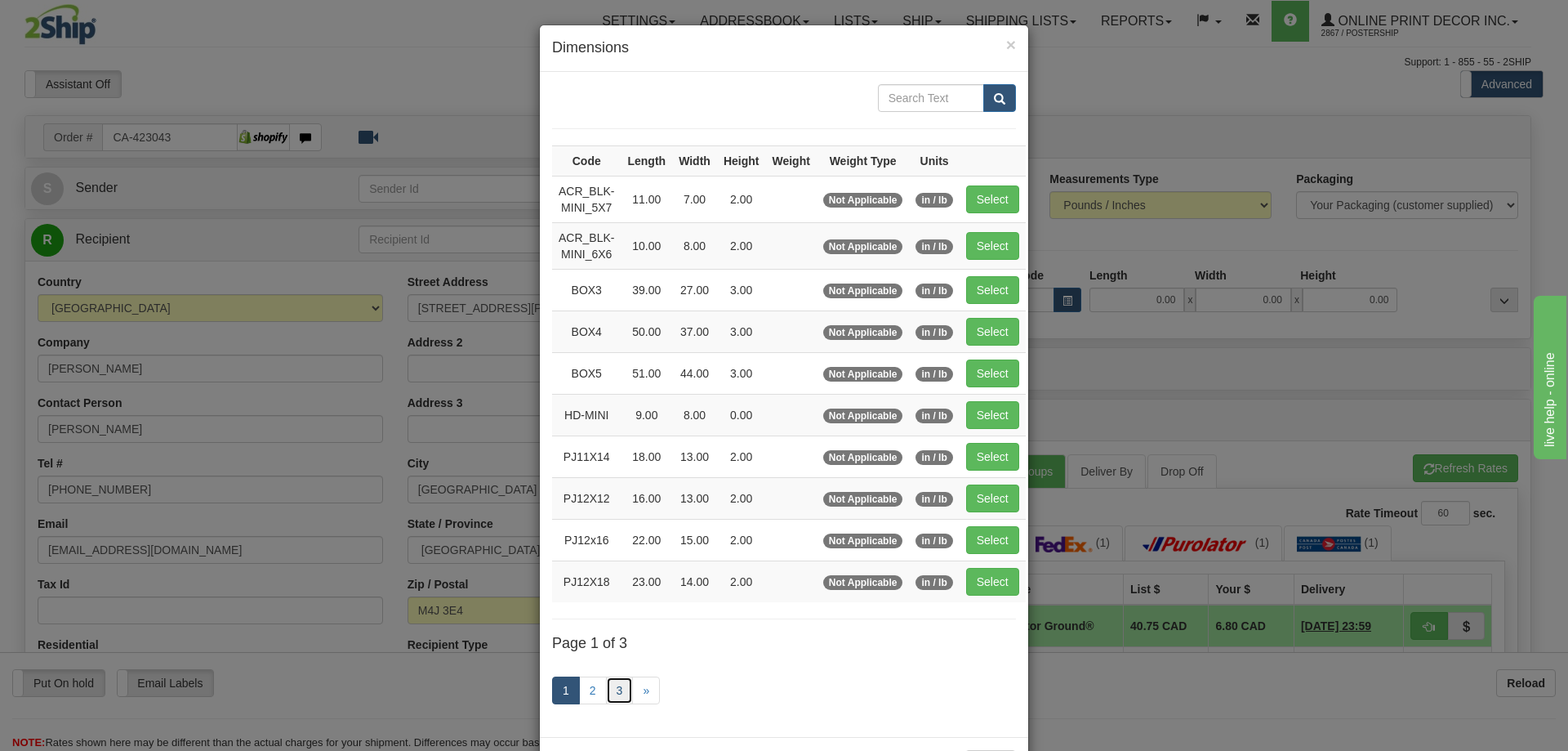
click at [611, 683] on link "3" at bounding box center [620, 689] width 28 height 28
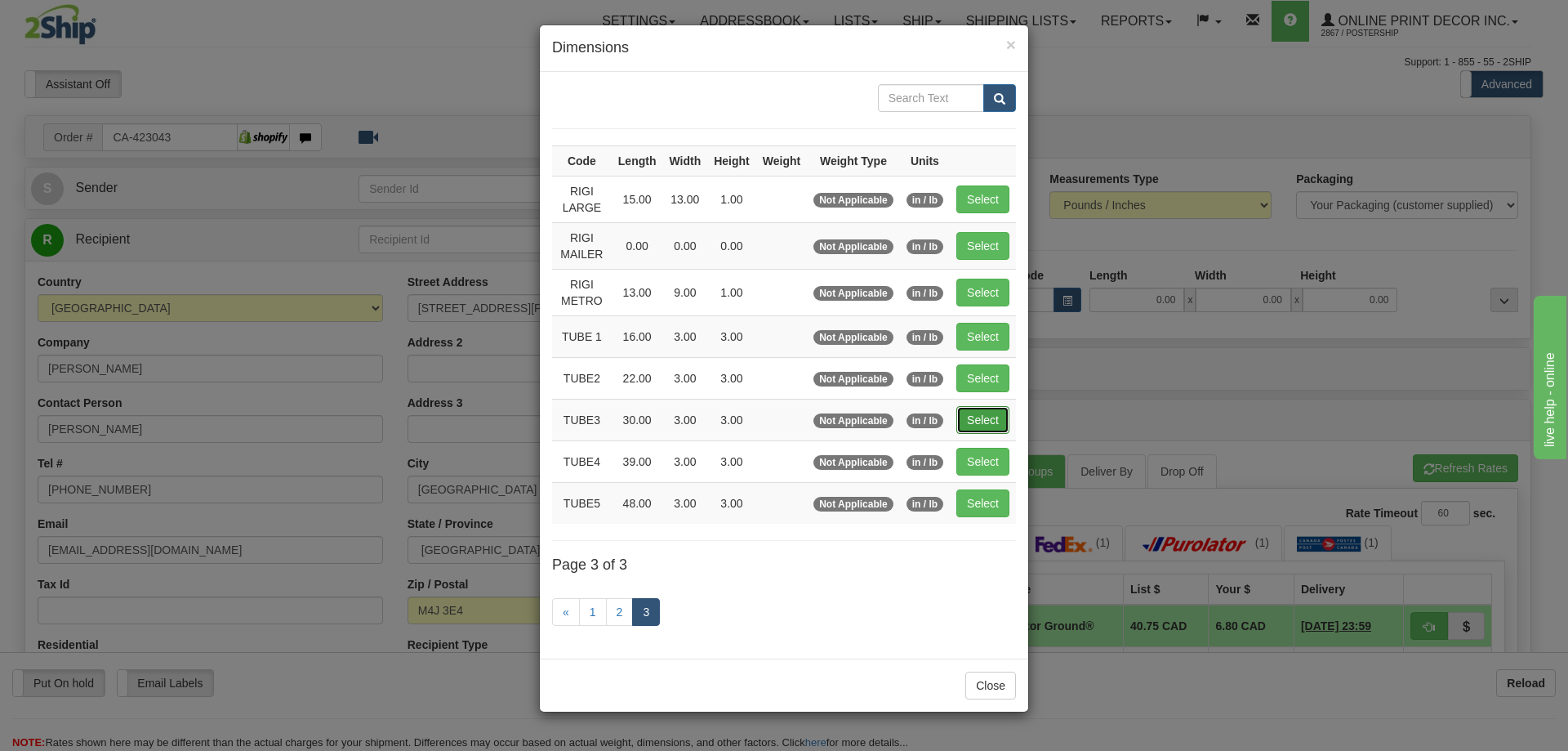
click at [980, 413] on button "Select" at bounding box center [983, 419] width 54 height 28
type input "TUBE3"
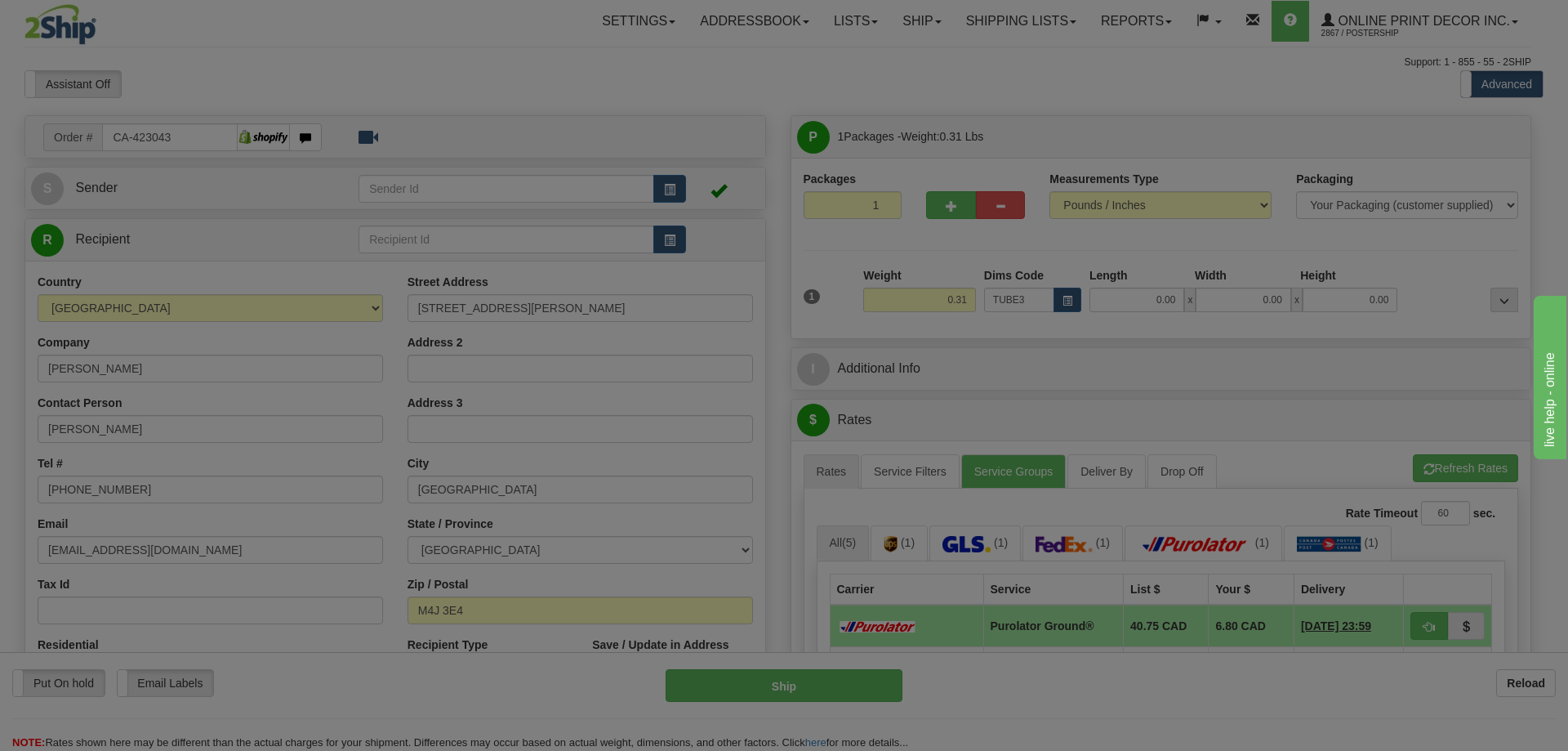
type input "30.00"
type input "3.00"
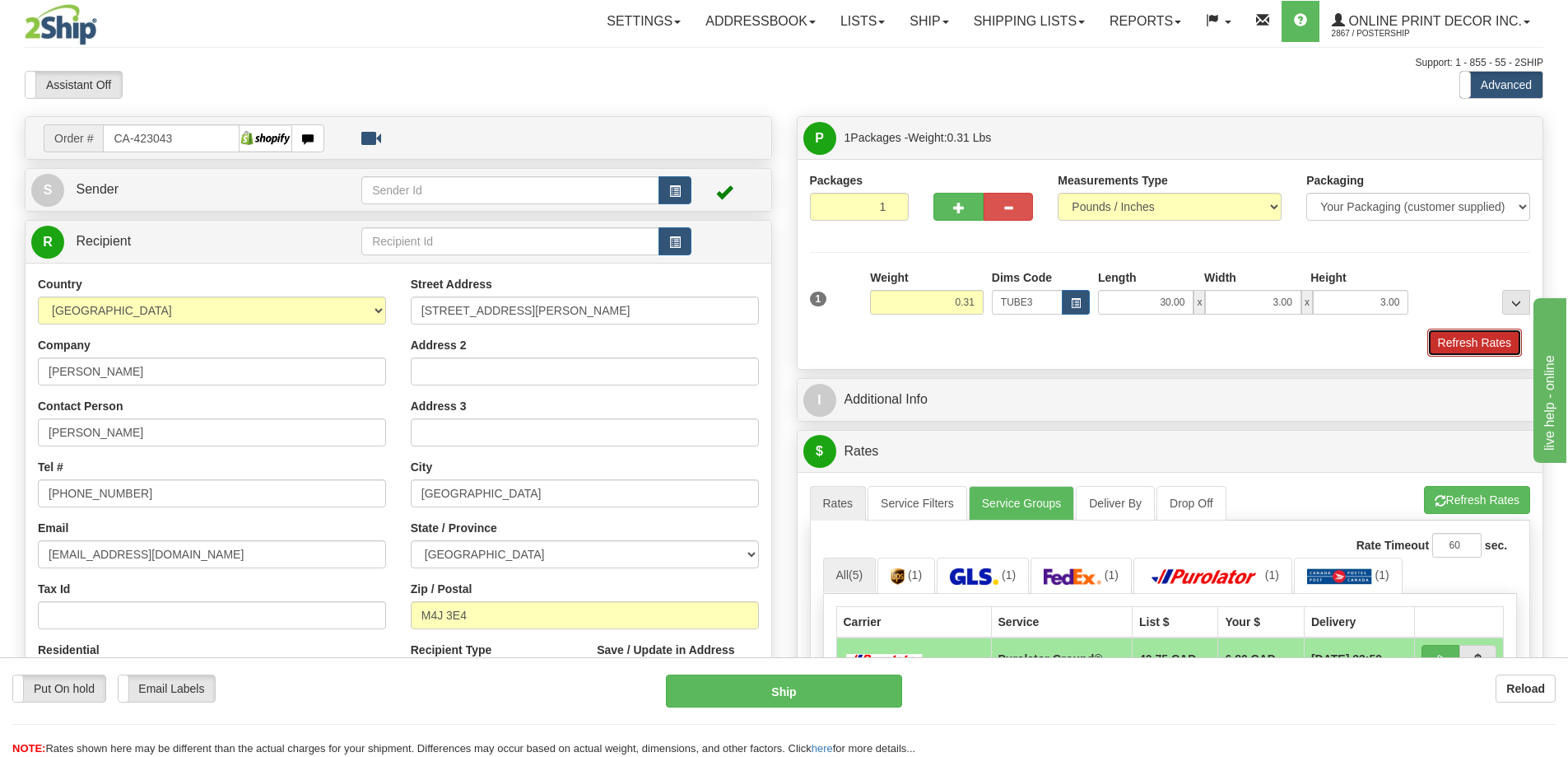
click at [1480, 337] on button "Refresh Rates" at bounding box center [1474, 342] width 94 height 28
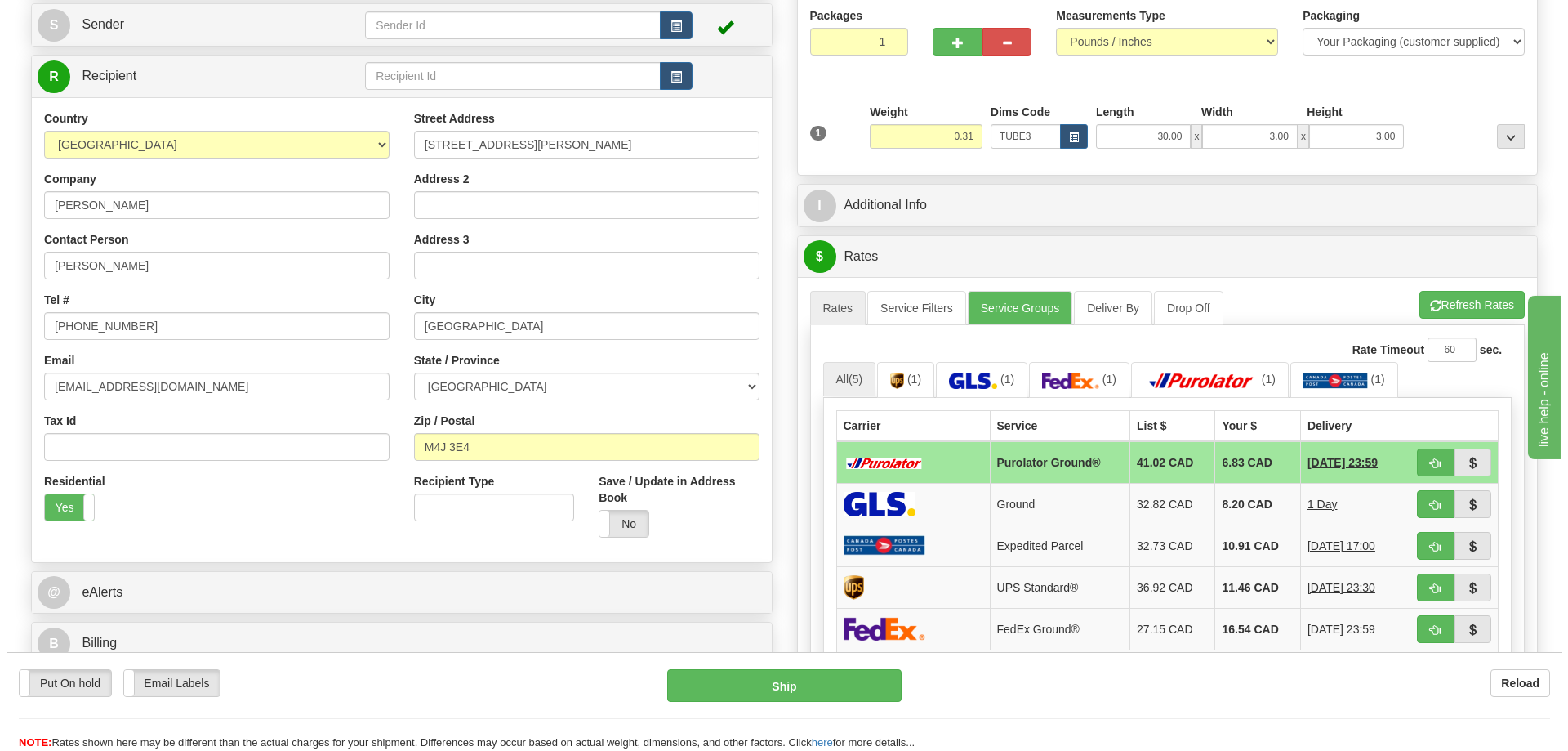
scroll to position [245, 0]
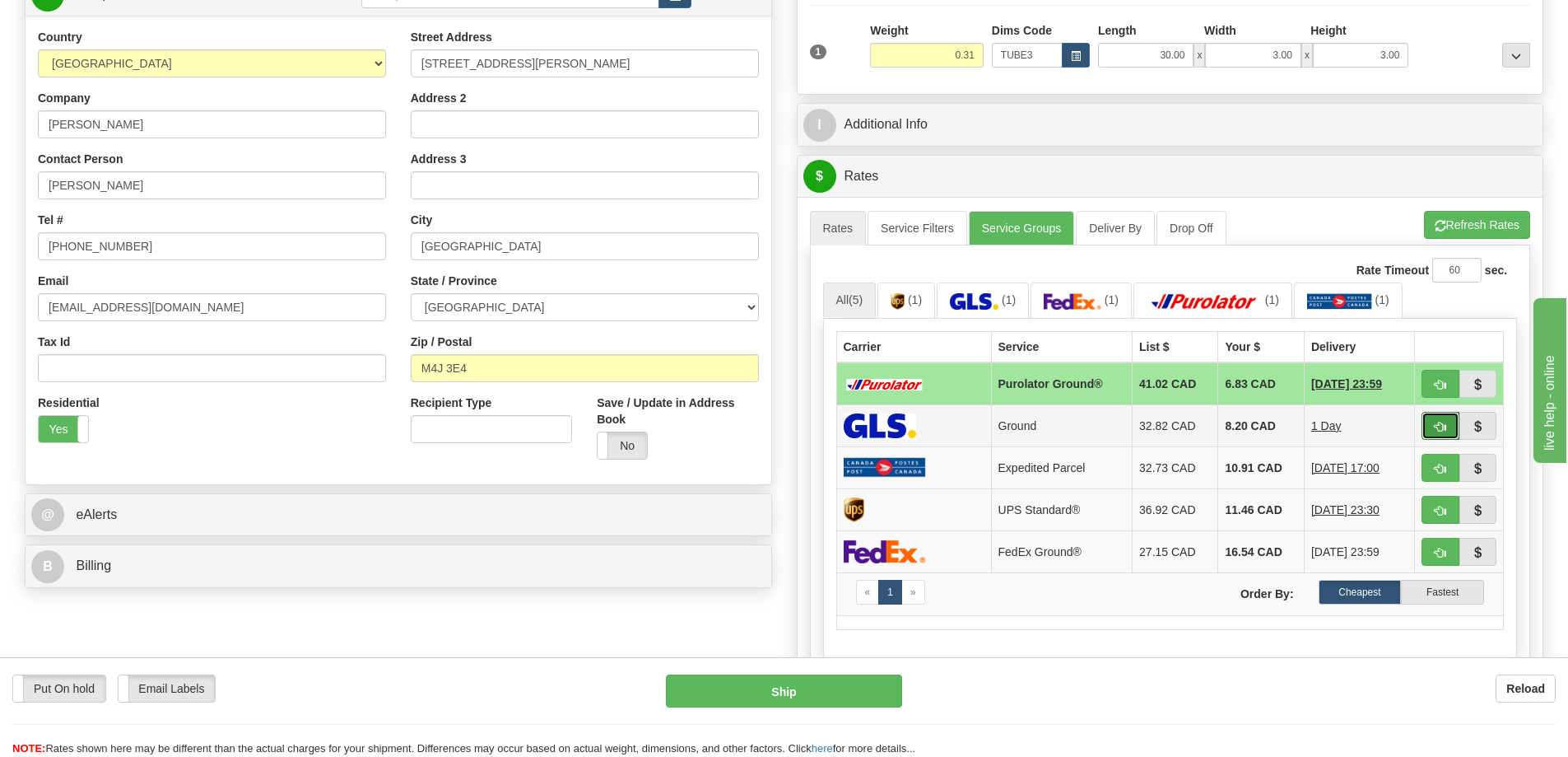
click at [1431, 423] on button "button" at bounding box center [1440, 425] width 38 height 28
type input "1"
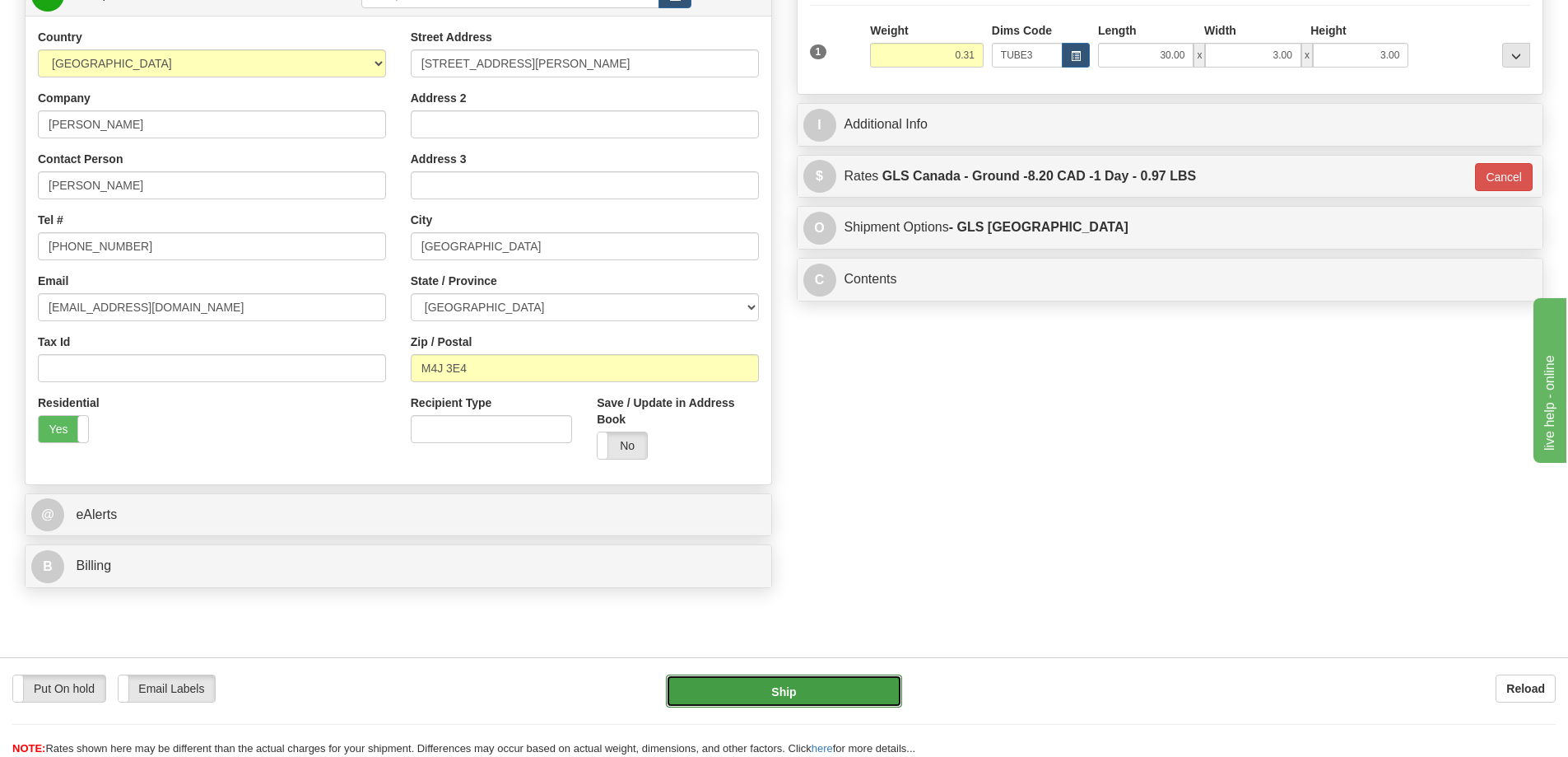
click at [857, 684] on button "Ship" at bounding box center [784, 690] width 236 height 33
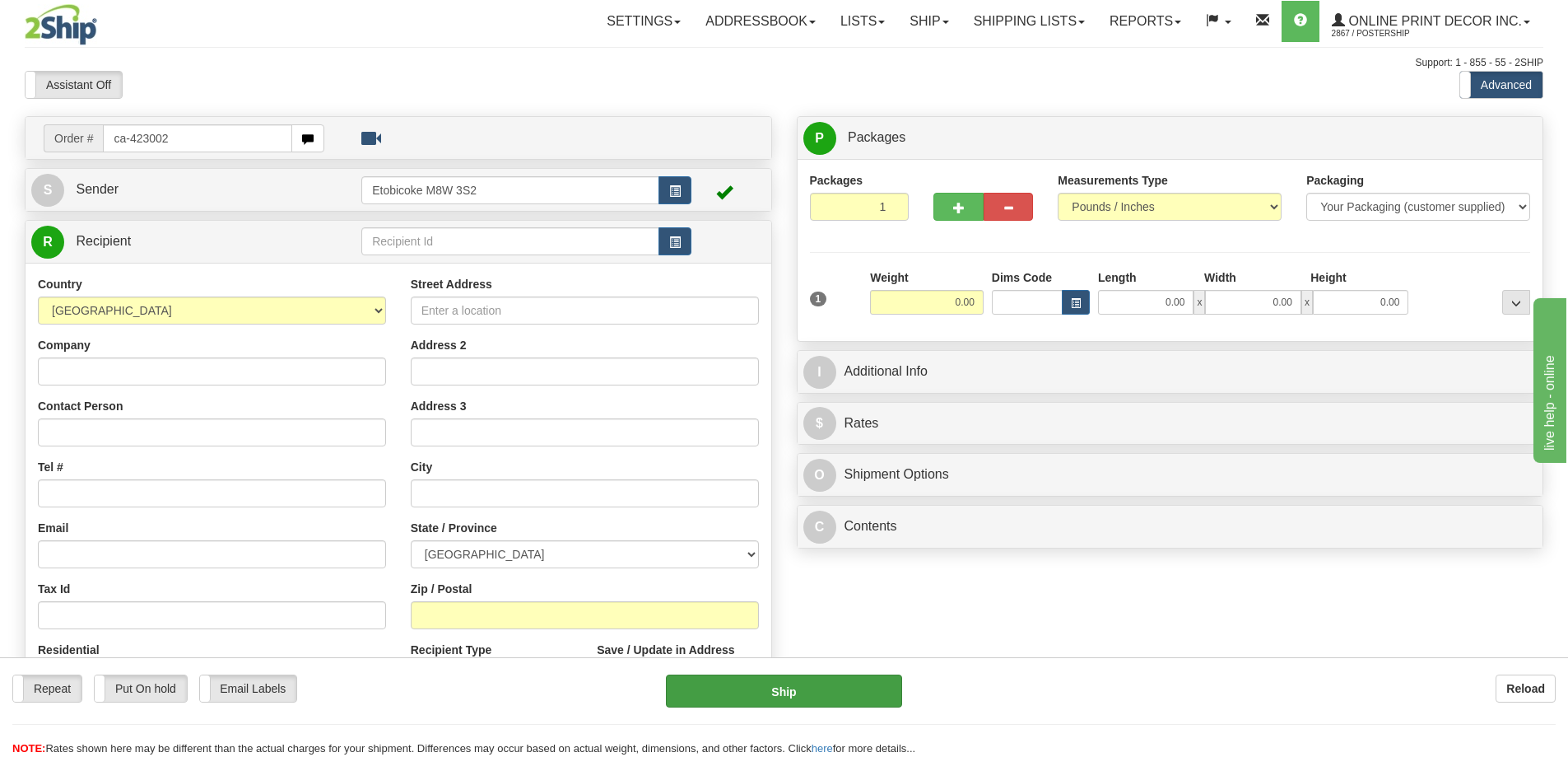
type input "ca-423002"
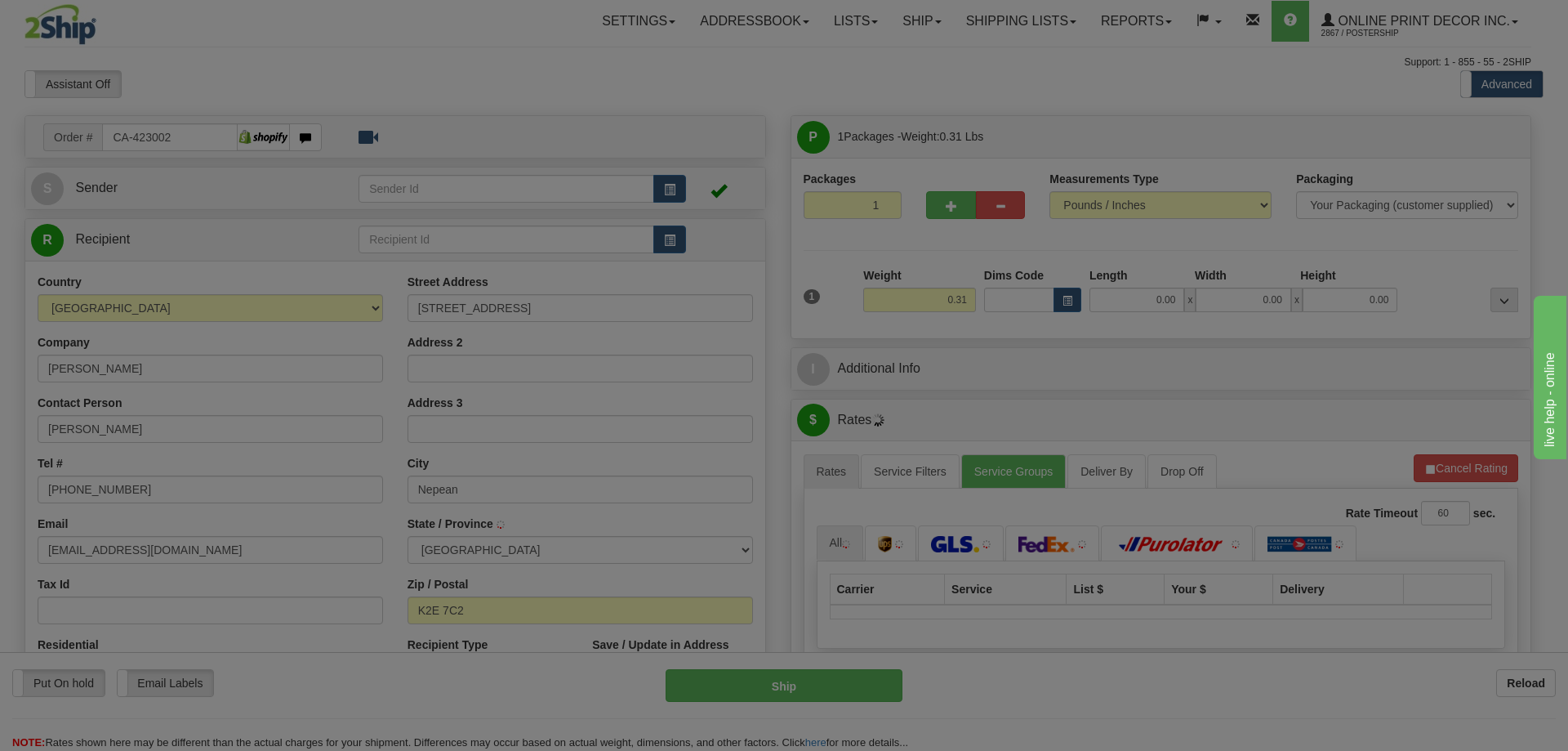
type input "NEPEAN"
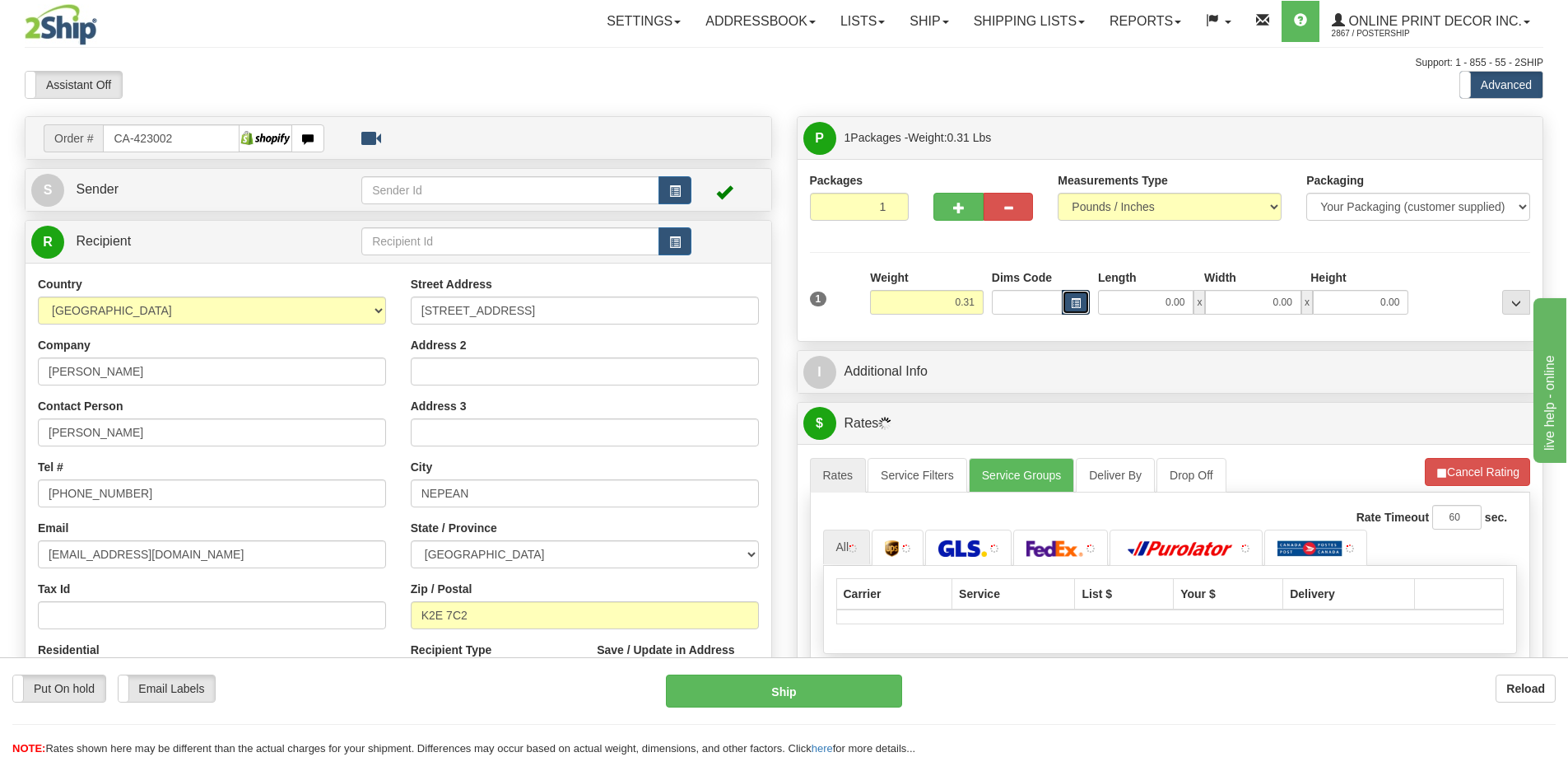
click at [1072, 298] on button "button" at bounding box center [1075, 301] width 28 height 24
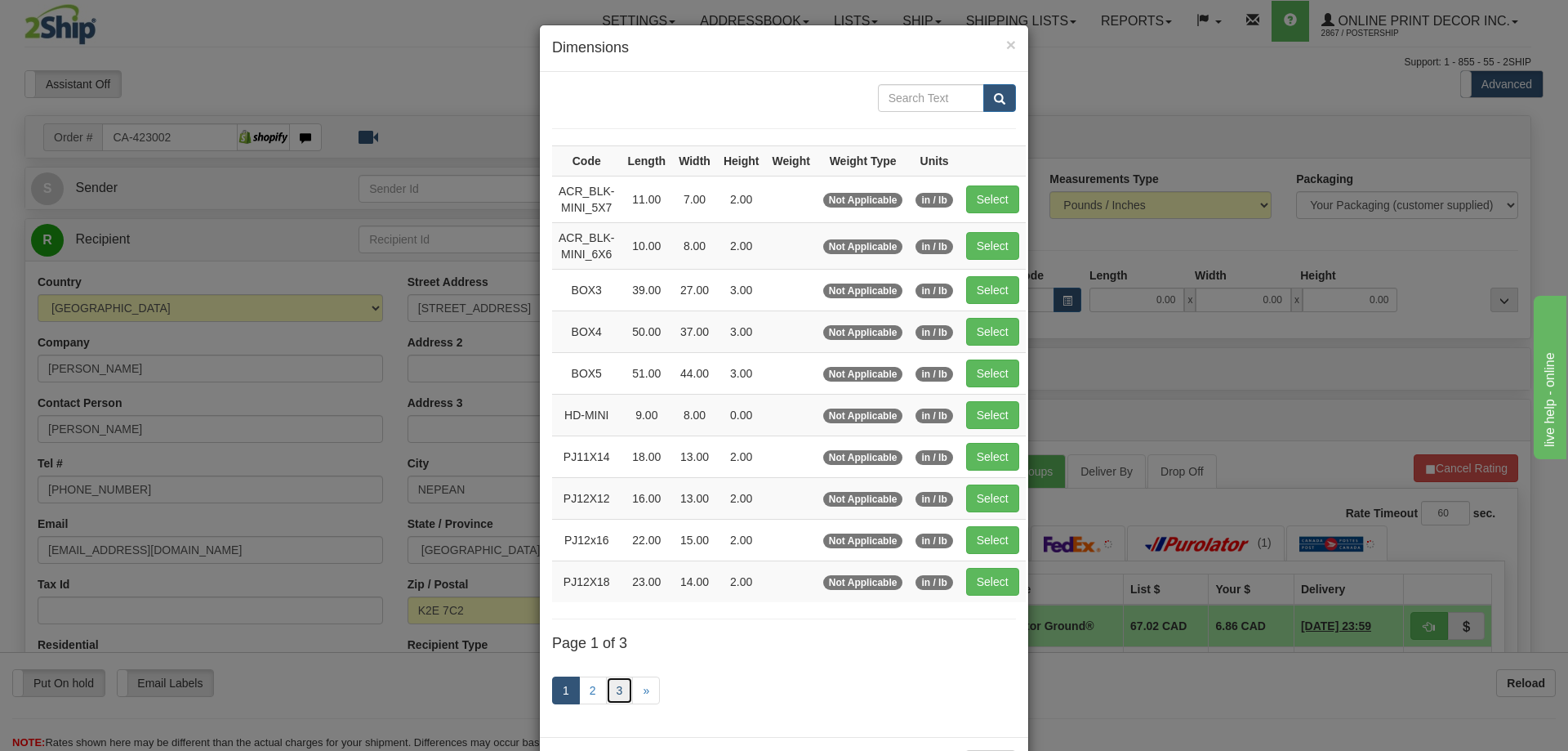
click at [615, 681] on link "3" at bounding box center [620, 689] width 28 height 28
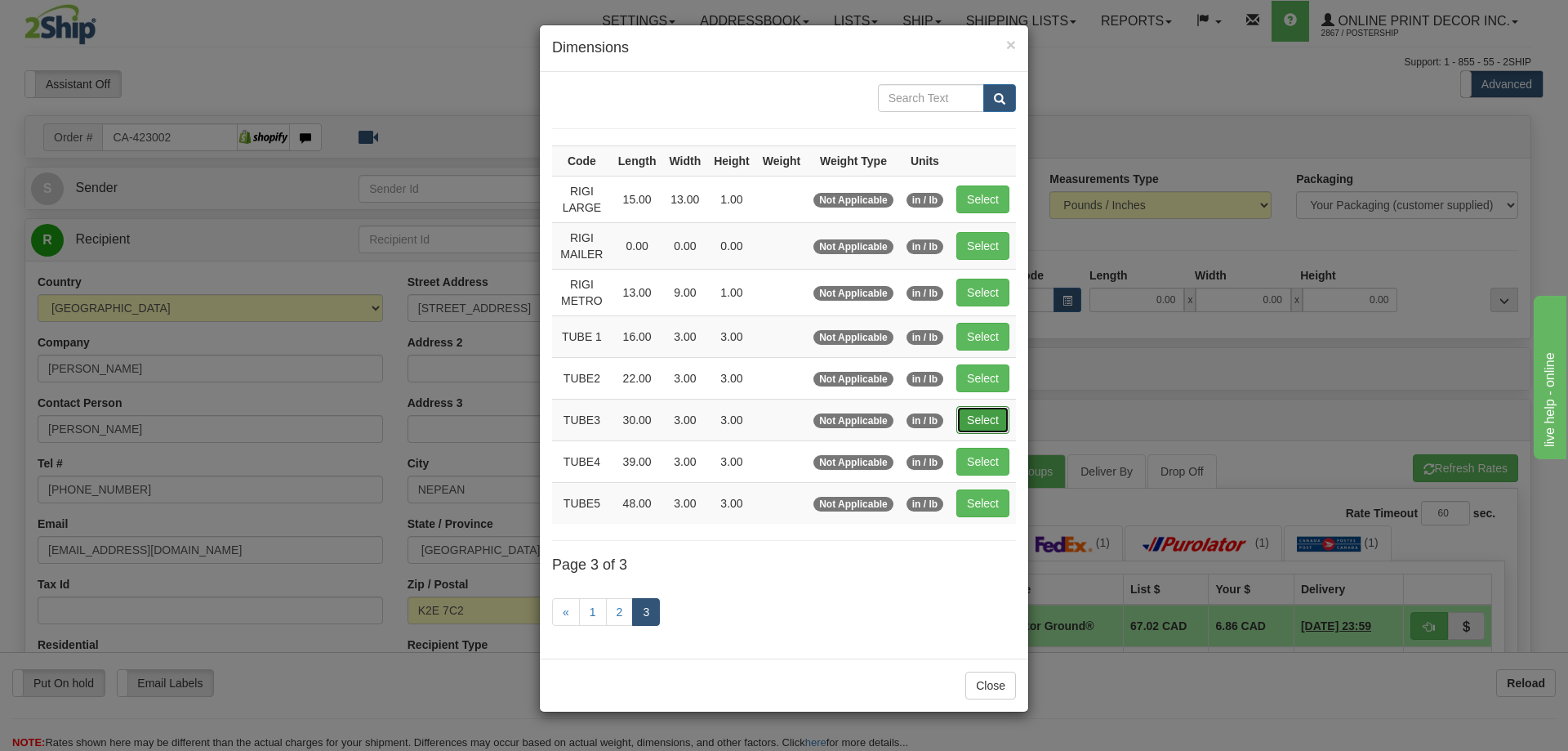
click at [977, 417] on button "Select" at bounding box center [983, 419] width 54 height 28
type input "TUBE3"
type input "30.00"
type input "3.00"
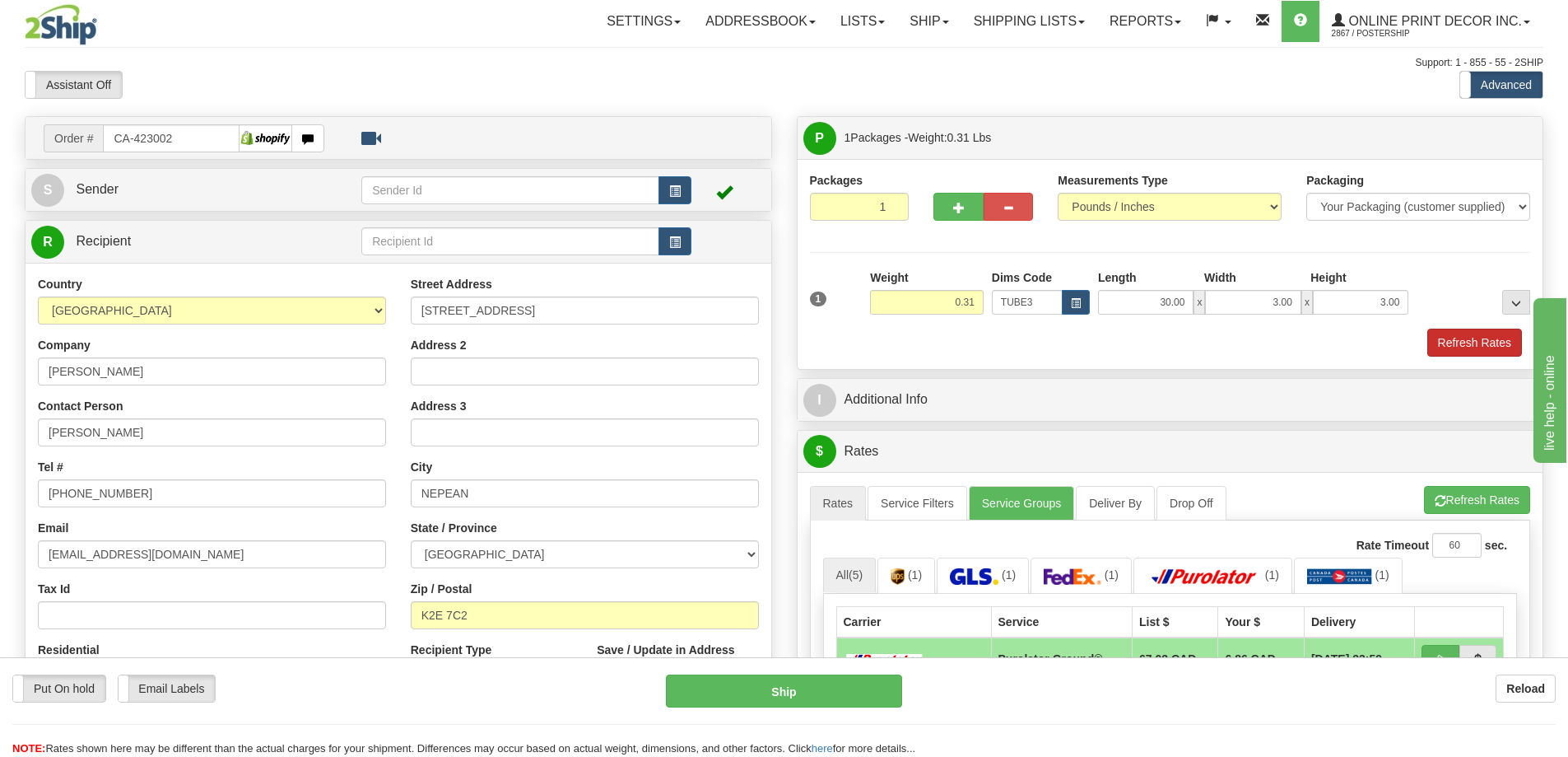
drag, startPoint x: 1505, startPoint y: 316, endPoint x: 1504, endPoint y: 343, distance: 27.0
click at [1507, 332] on div "1 Weight 0.31 Dims Code TUBE3" at bounding box center [1170, 312] width 721 height 87
click at [1503, 343] on button "Refresh Rates" at bounding box center [1474, 342] width 94 height 28
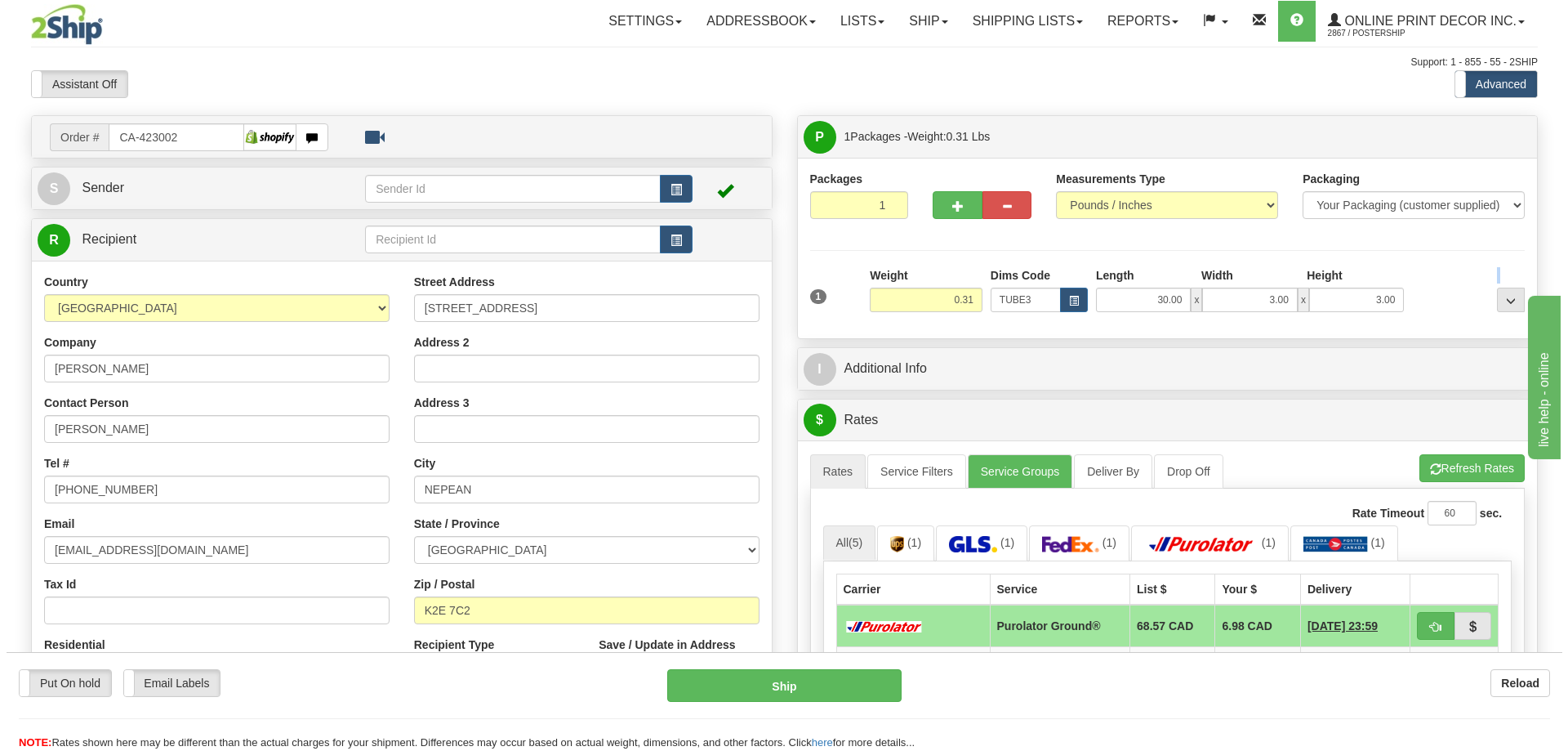
scroll to position [163, 0]
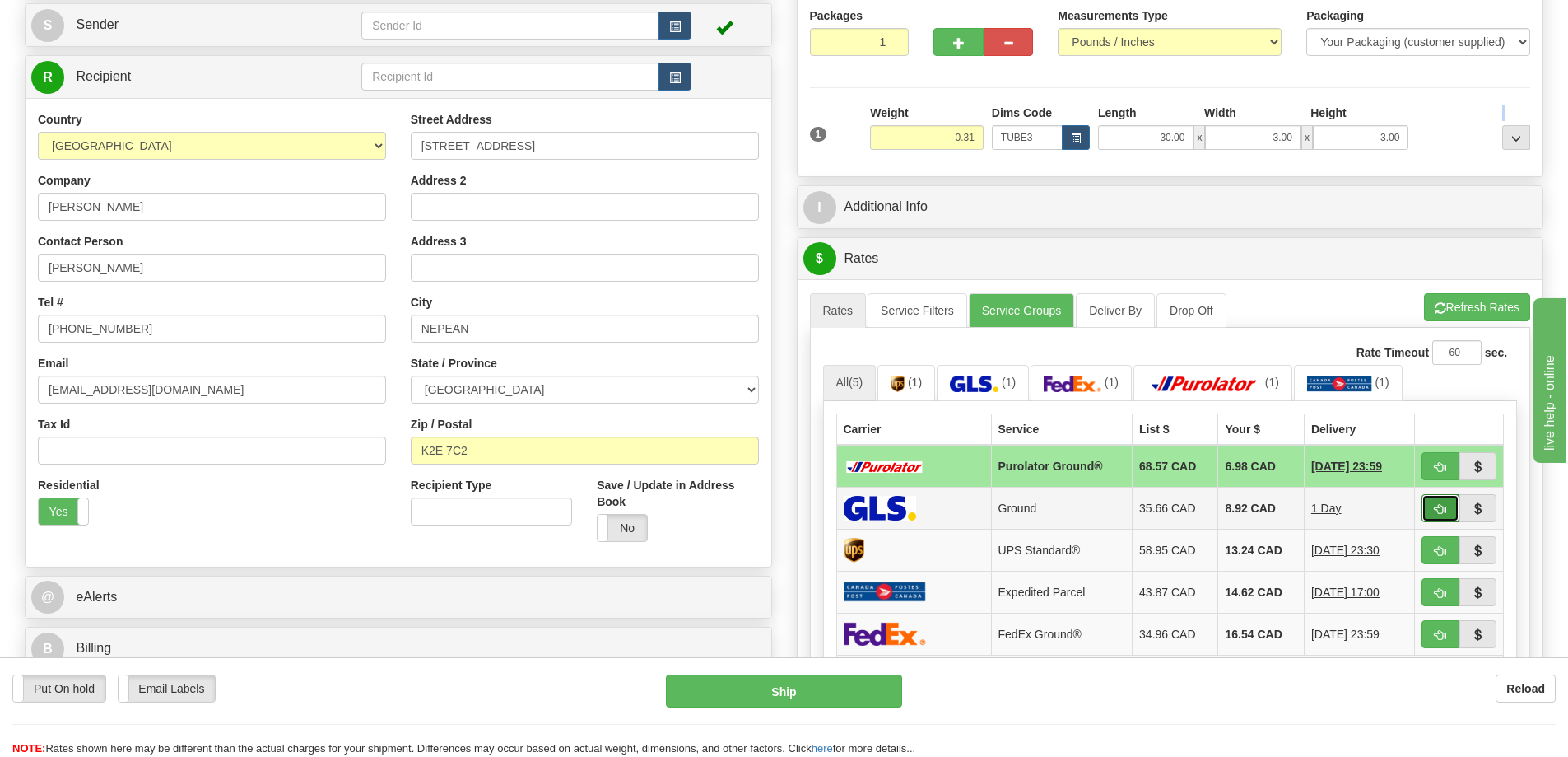
click at [1434, 508] on span "button" at bounding box center [1440, 509] width 12 height 11
type input "1"
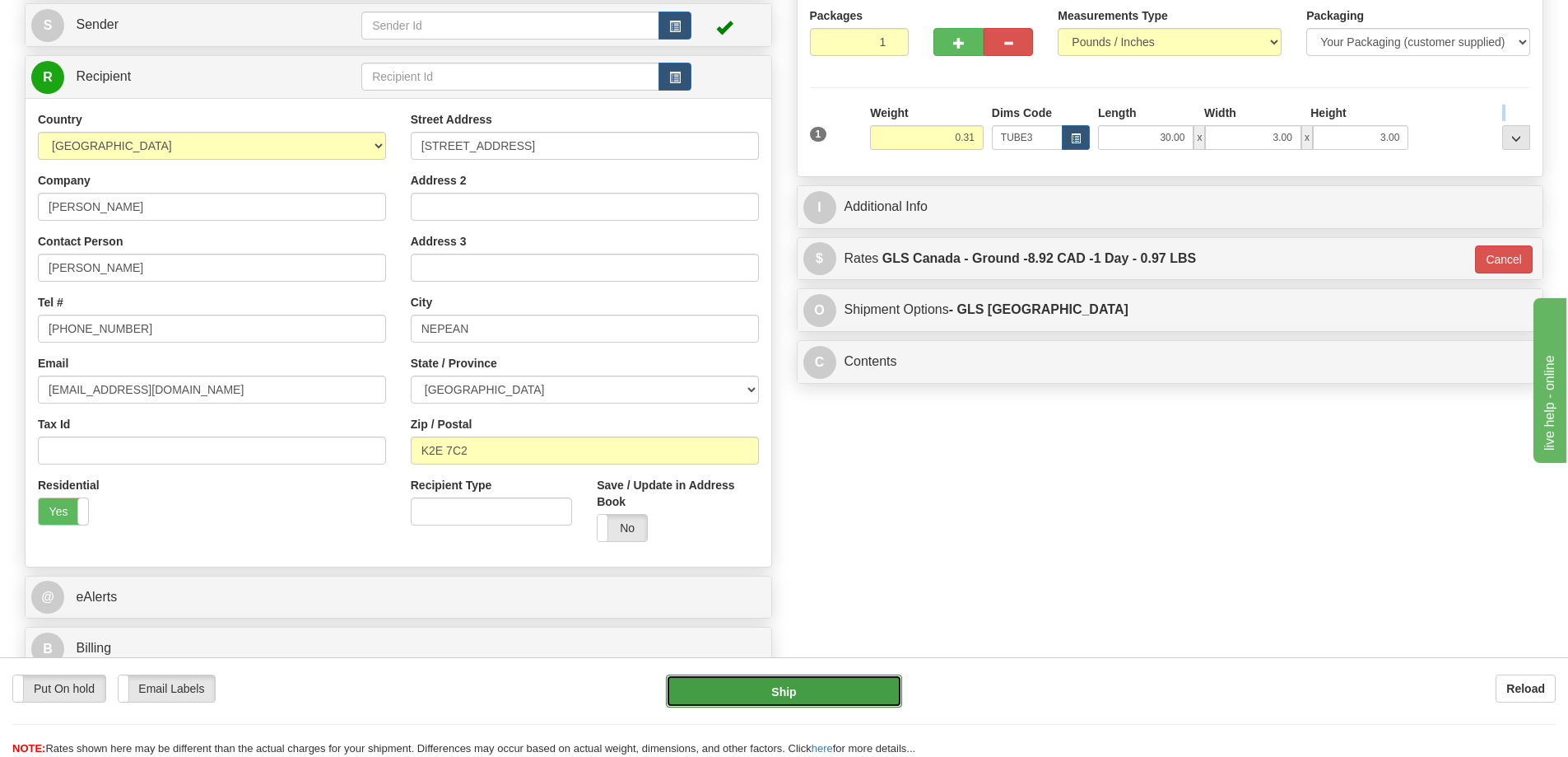
click at [878, 684] on button "Ship" at bounding box center [784, 690] width 236 height 33
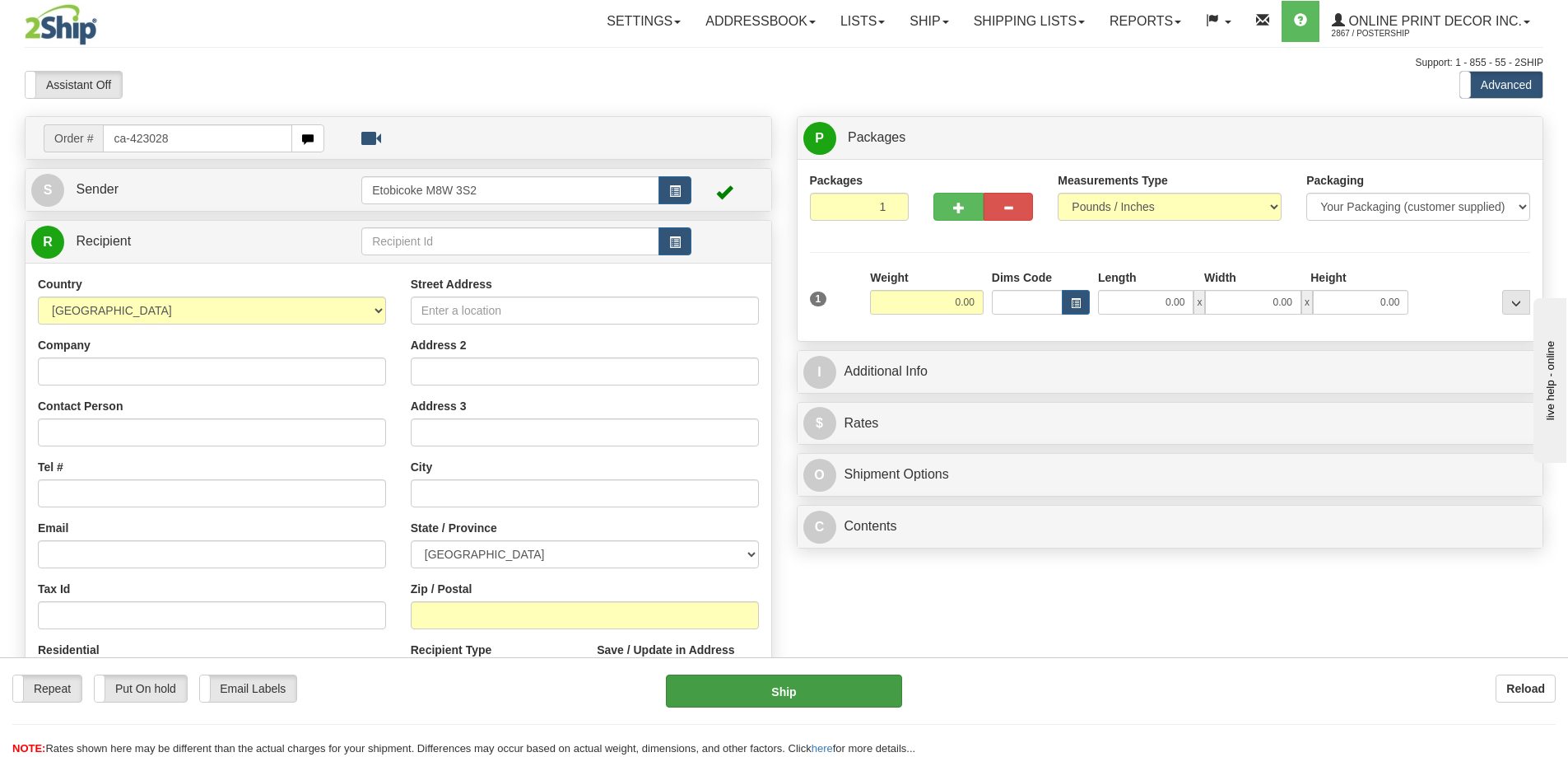
type input "ca-423028"
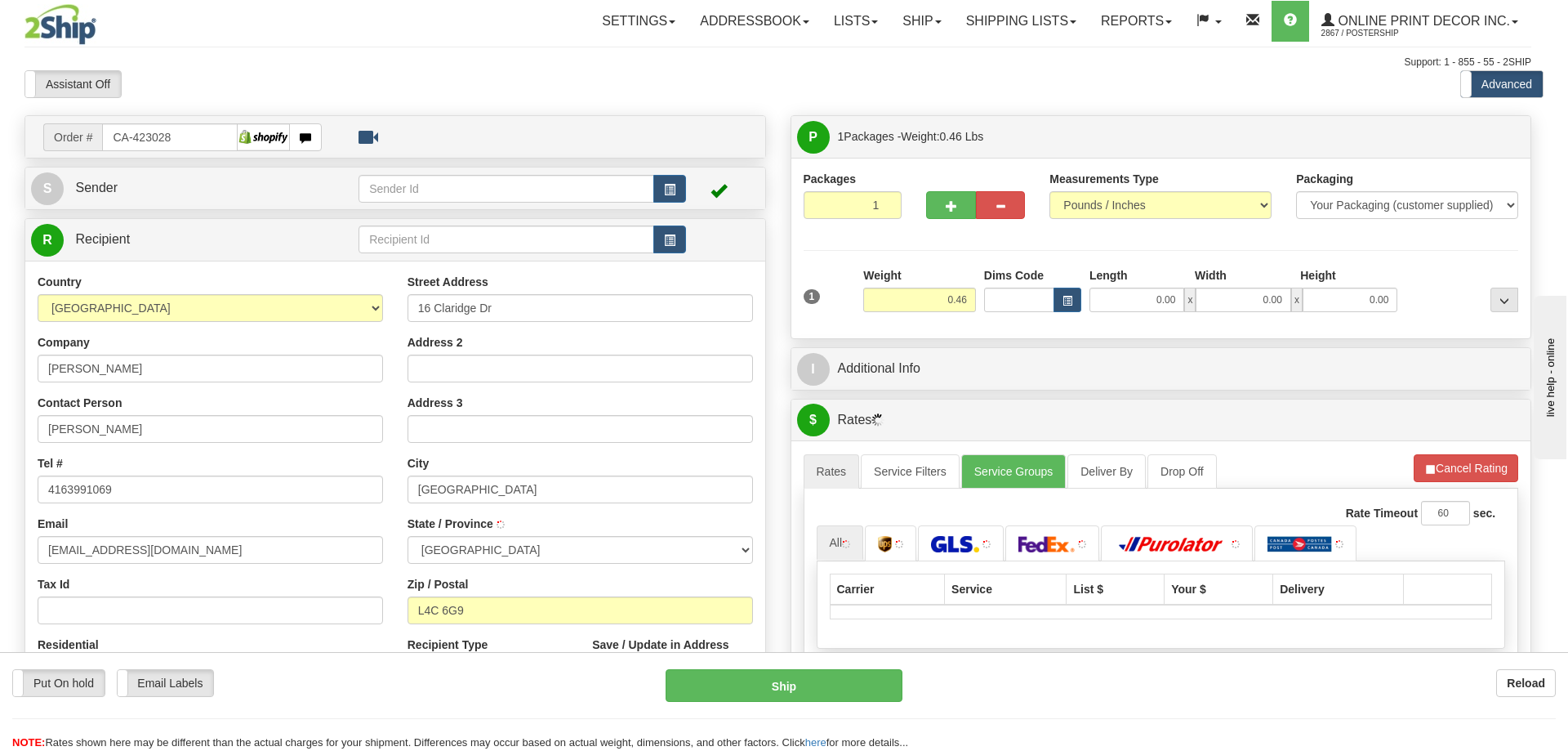
type input "[GEOGRAPHIC_DATA]"
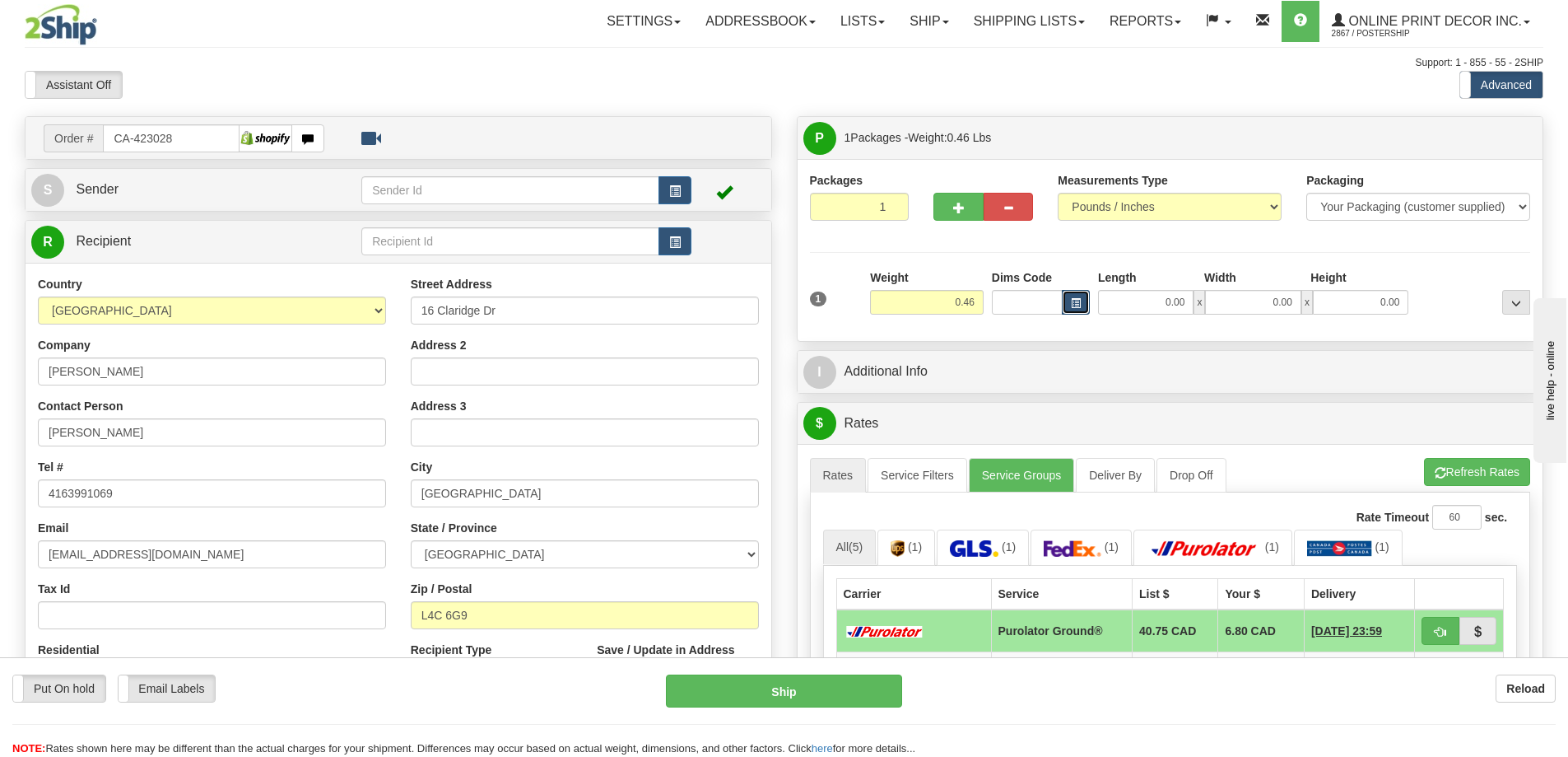
click at [1063, 303] on button "button" at bounding box center [1075, 301] width 28 height 24
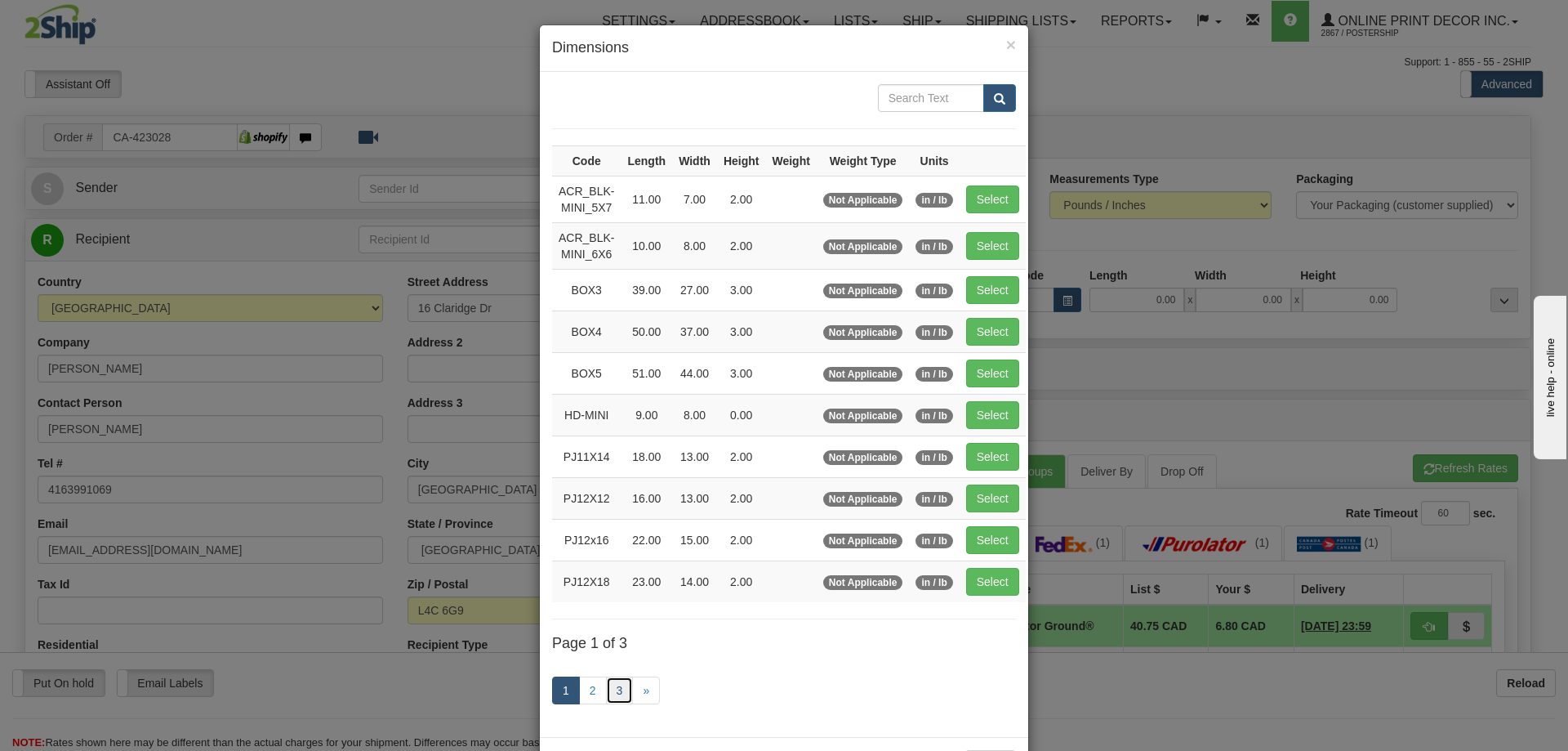
click at [609, 682] on link "3" at bounding box center [620, 689] width 28 height 28
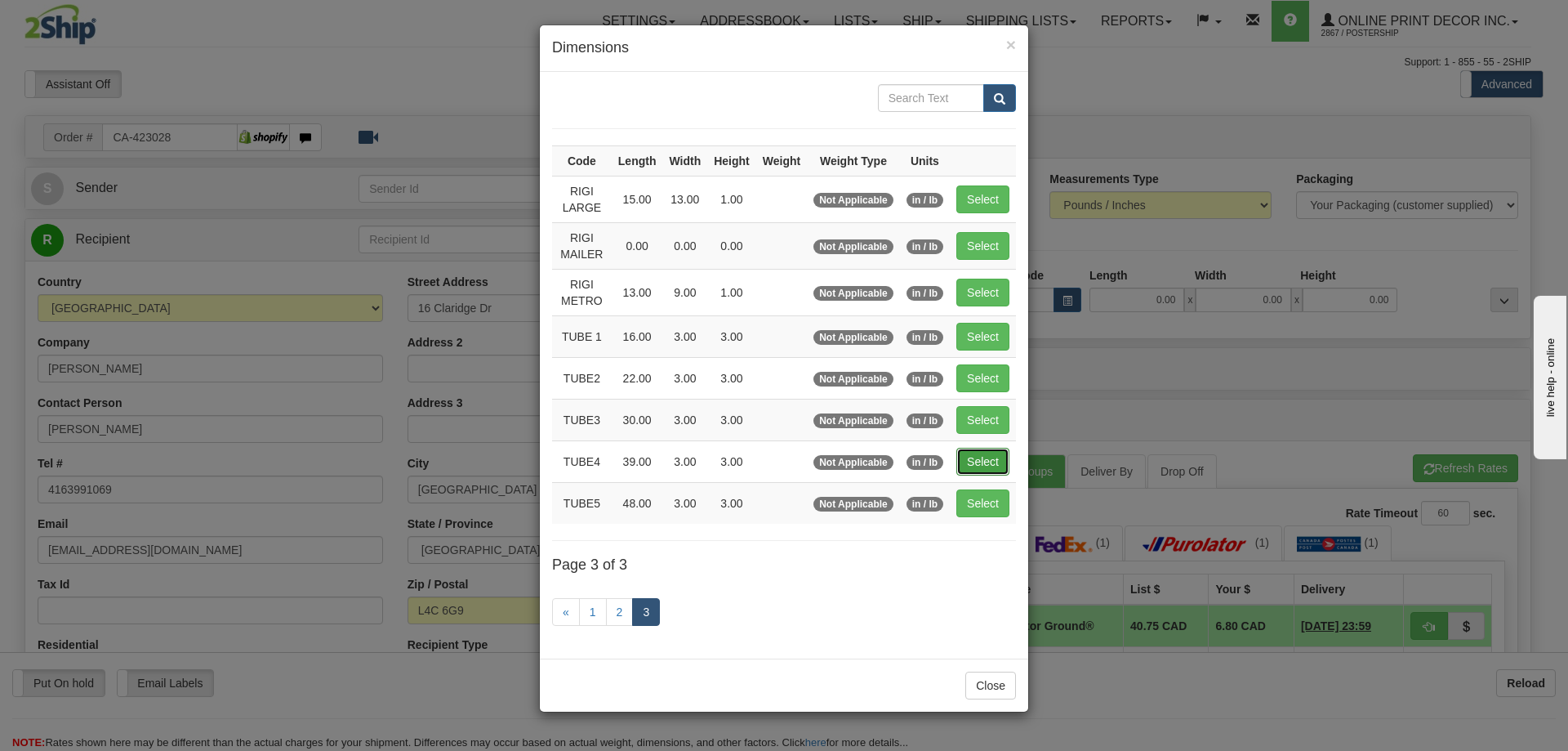
click at [994, 455] on button "Select" at bounding box center [983, 461] width 54 height 28
type input "TUBE4"
type input "39.00"
type input "3.00"
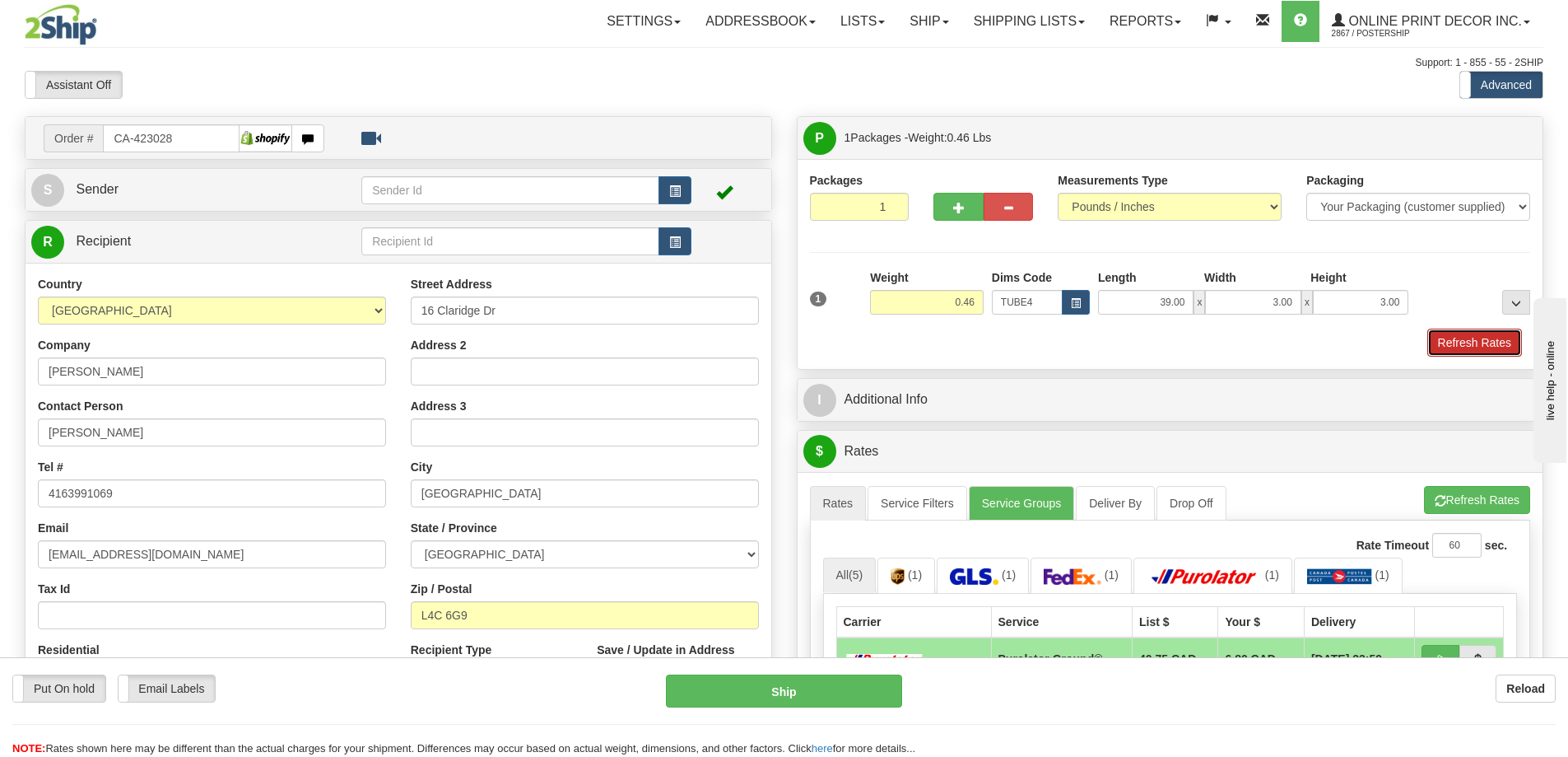
click at [1475, 339] on button "Refresh Rates" at bounding box center [1474, 342] width 94 height 28
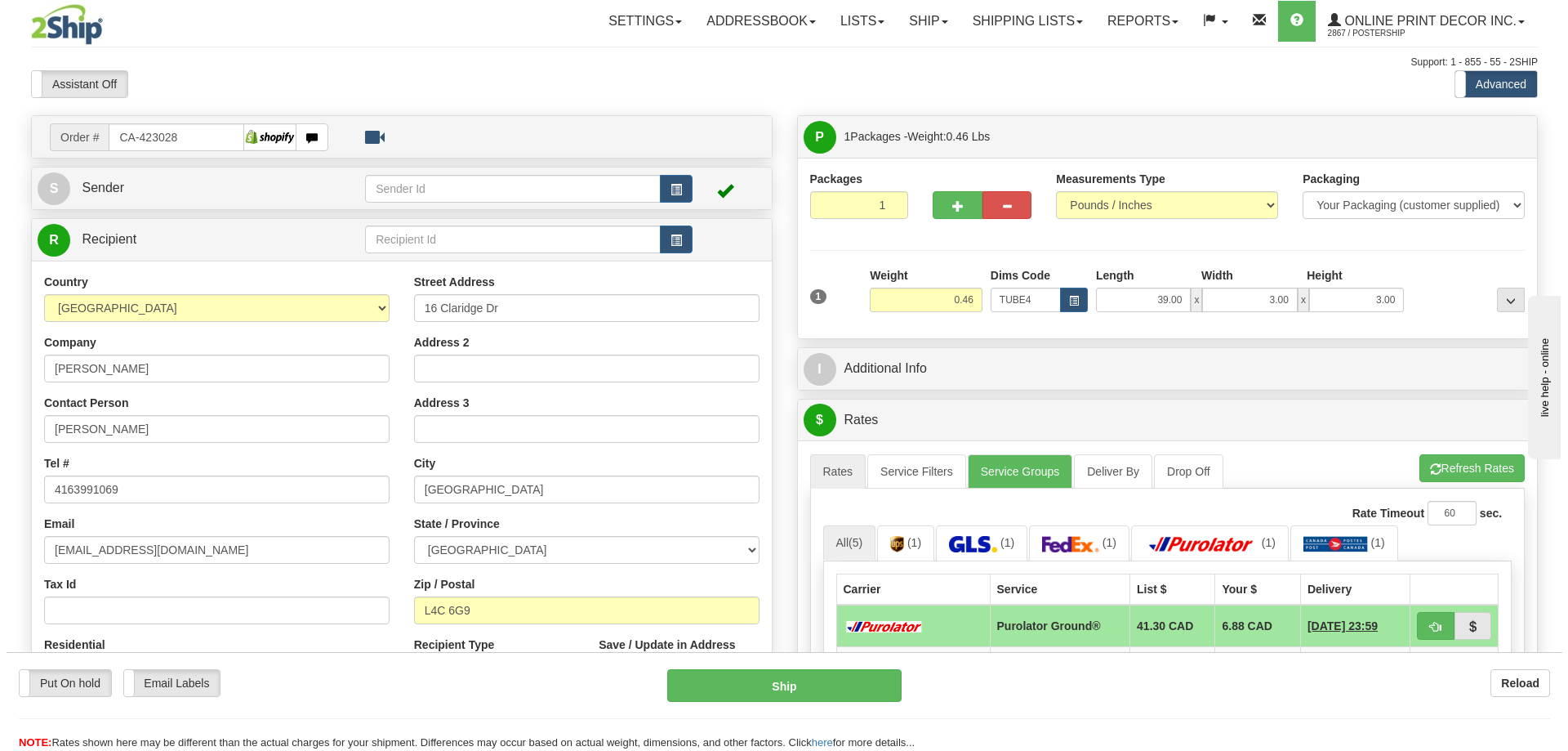
scroll to position [163, 0]
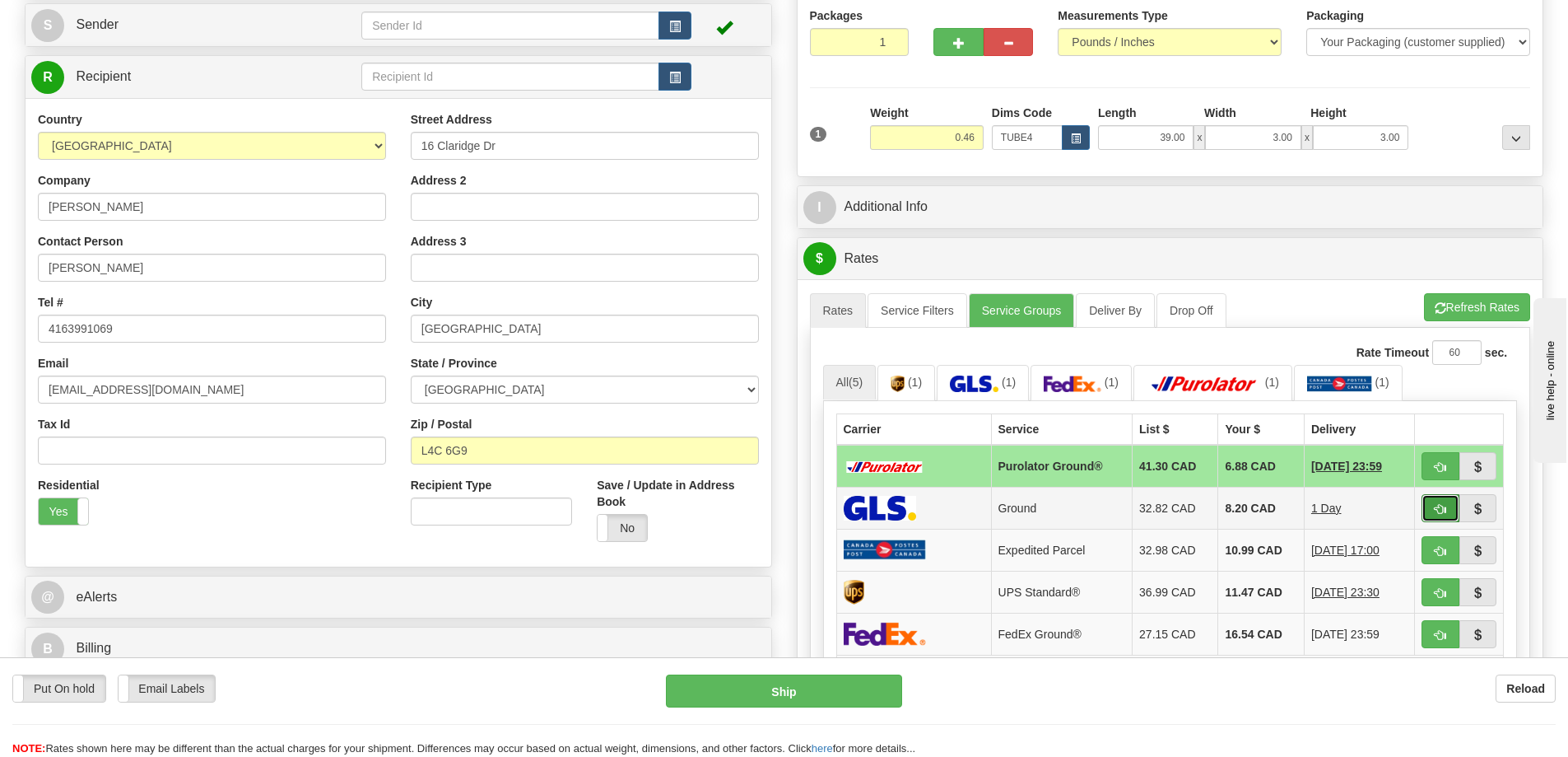
click at [1438, 505] on span "button" at bounding box center [1440, 509] width 12 height 11
type input "1"
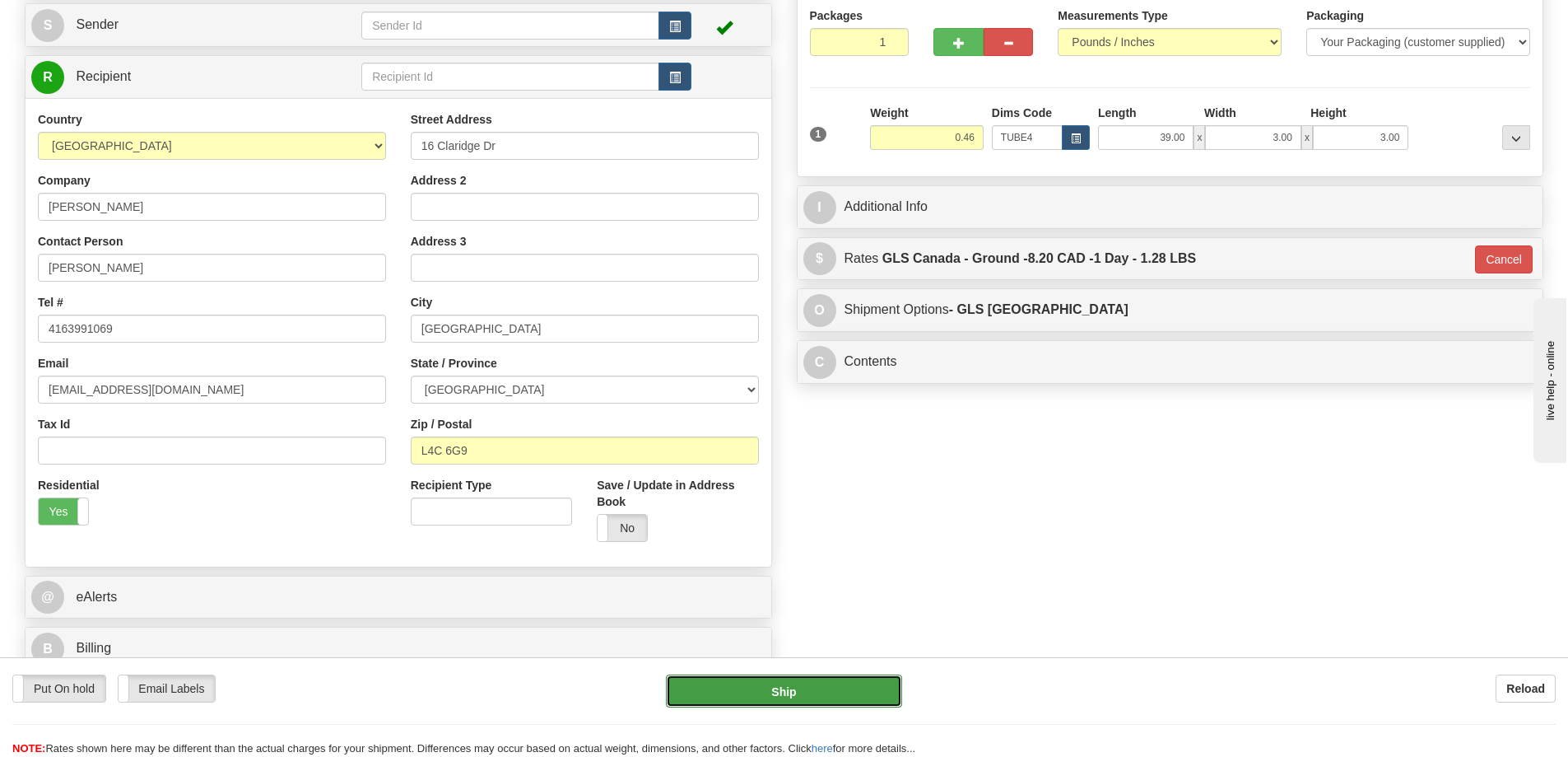
click at [848, 690] on button "Ship" at bounding box center [784, 690] width 236 height 33
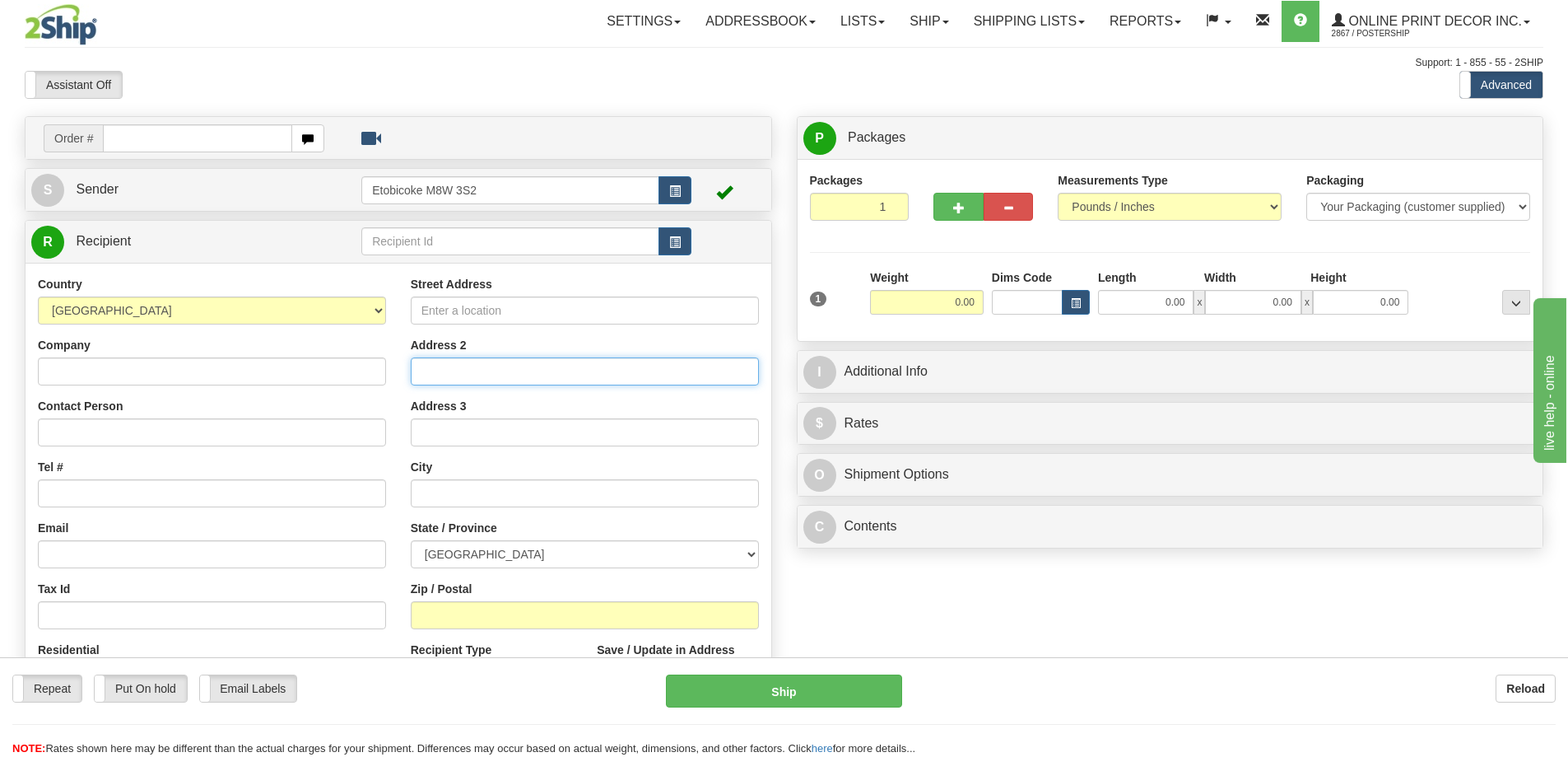
click at [655, 377] on input "Address 2" at bounding box center [584, 370] width 348 height 28
